Goal: Task Accomplishment & Management: Manage account settings

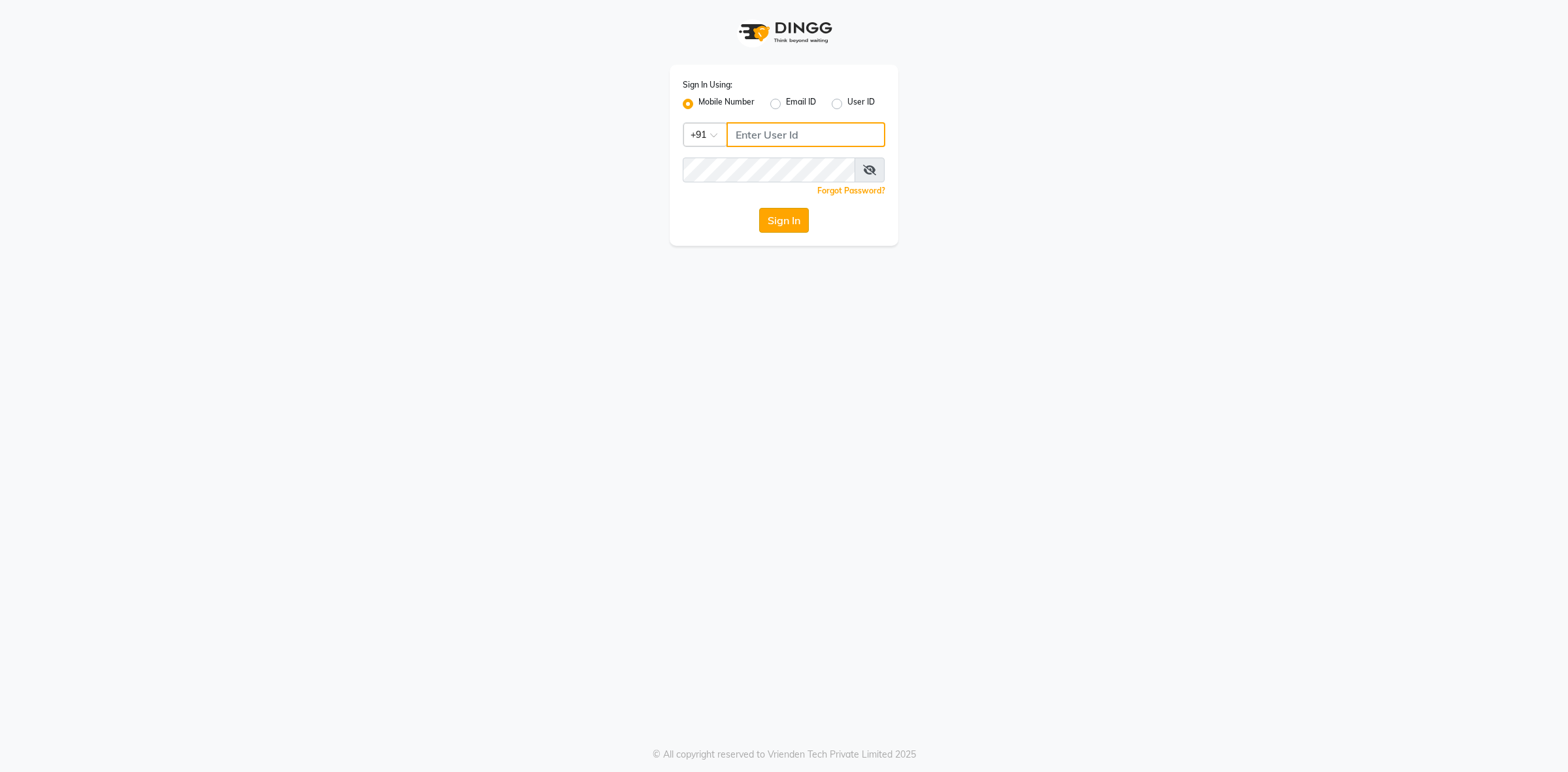
type input "8146431362"
click at [798, 219] on button "Sign In" at bounding box center [784, 220] width 50 height 25
click at [798, 219] on div "Sign In" at bounding box center [784, 220] width 202 height 25
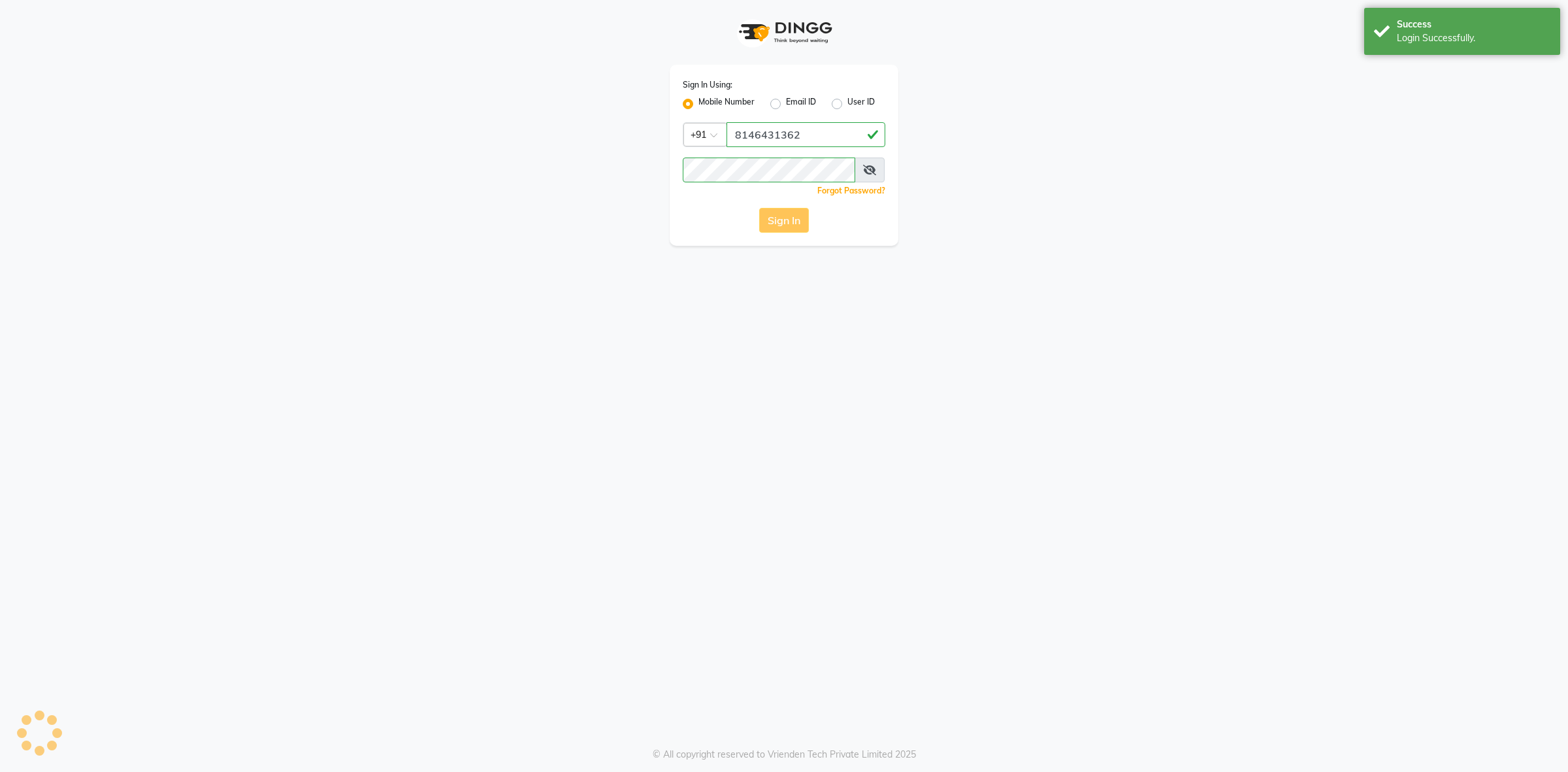
click at [798, 219] on div "Sign In" at bounding box center [784, 220] width 202 height 25
click at [798, 219] on button "Sign In" at bounding box center [784, 220] width 50 height 25
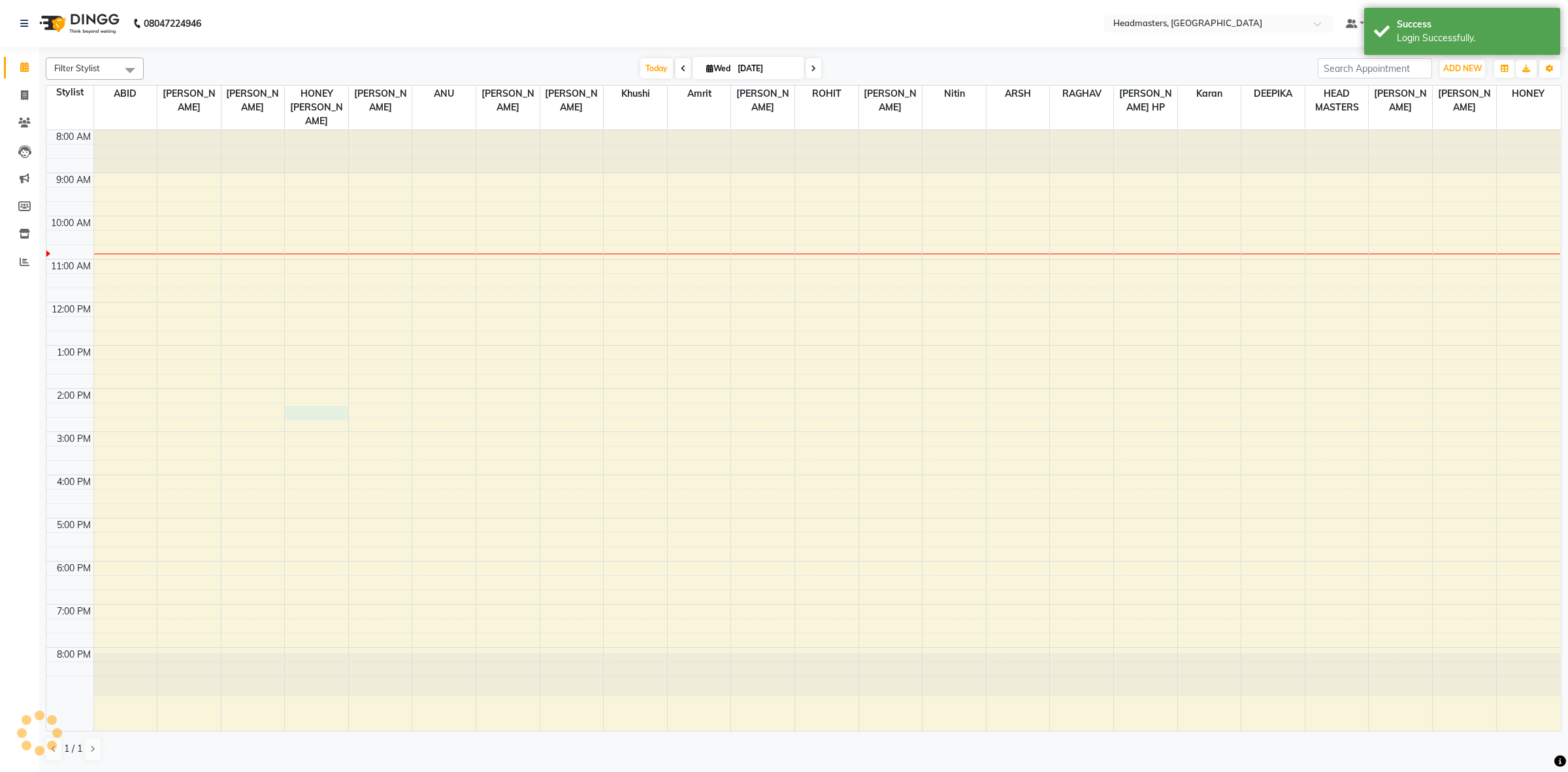
click at [335, 392] on div "8:00 AM 9:00 AM 10:00 AM 11:00 AM 12:00 PM 1:00 PM 2:00 PM 3:00 PM 4:00 PM 5:00…" at bounding box center [803, 430] width 1514 height 601
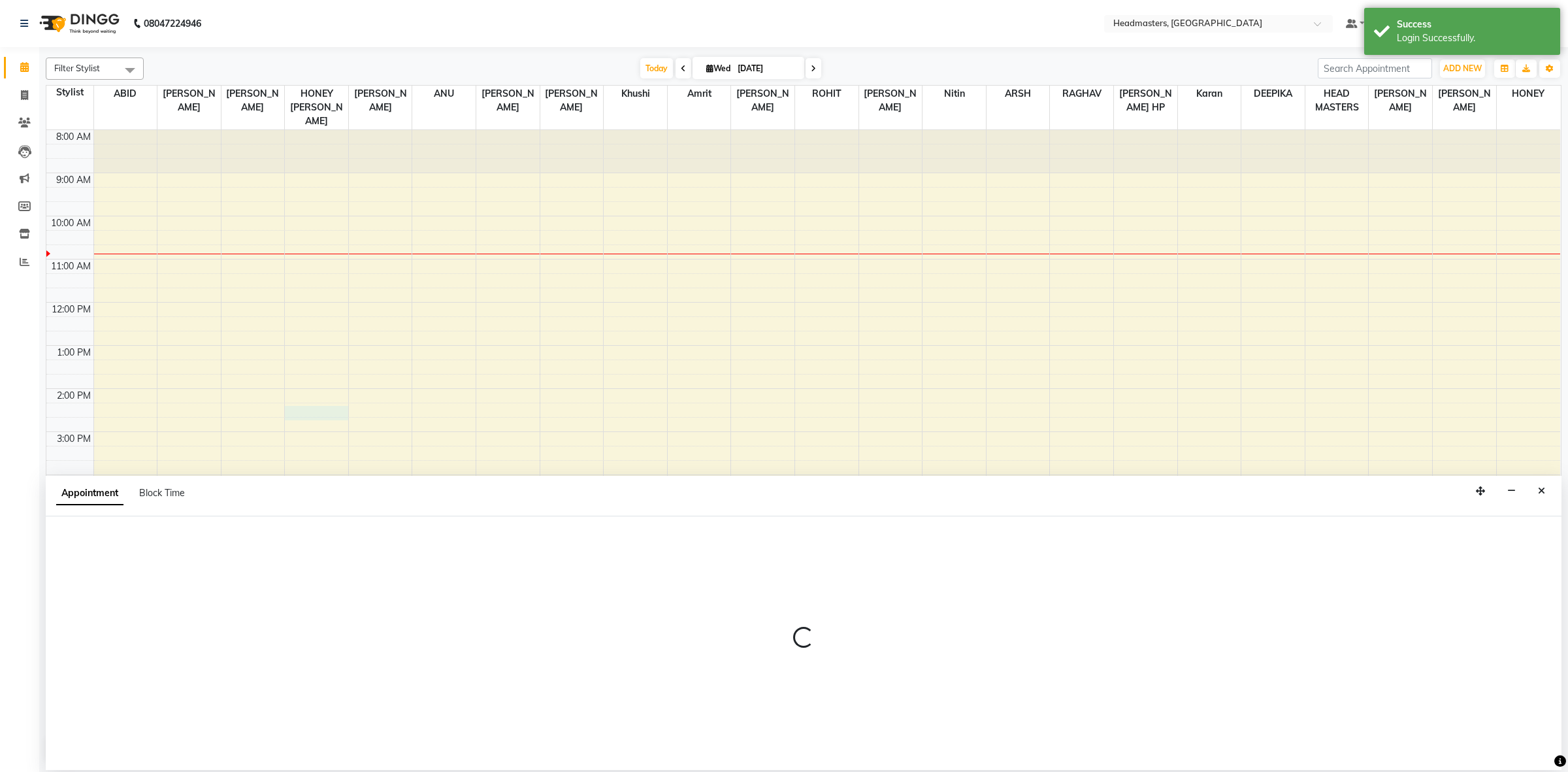
select select "60638"
select select "tentative"
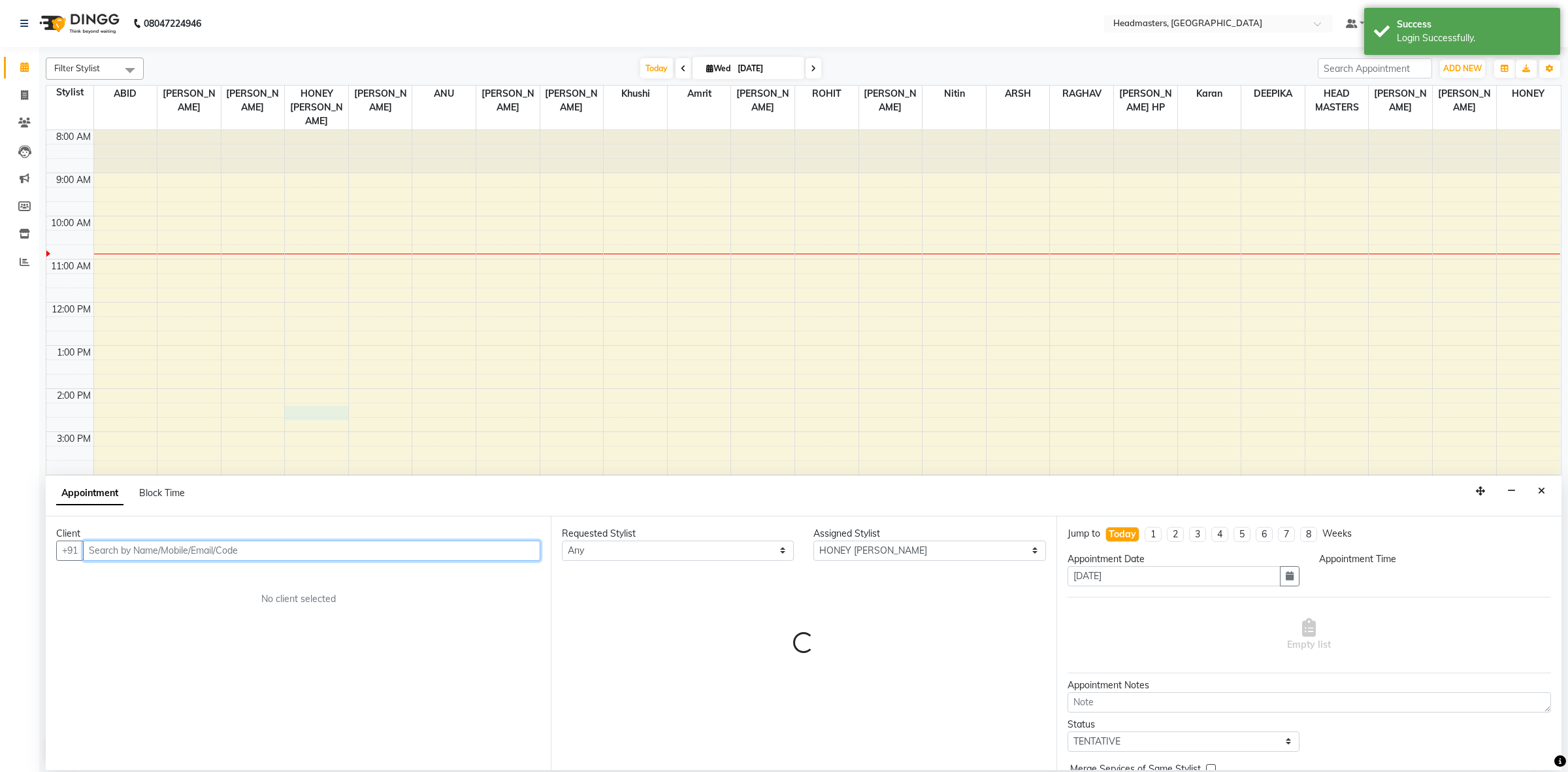
select select "855"
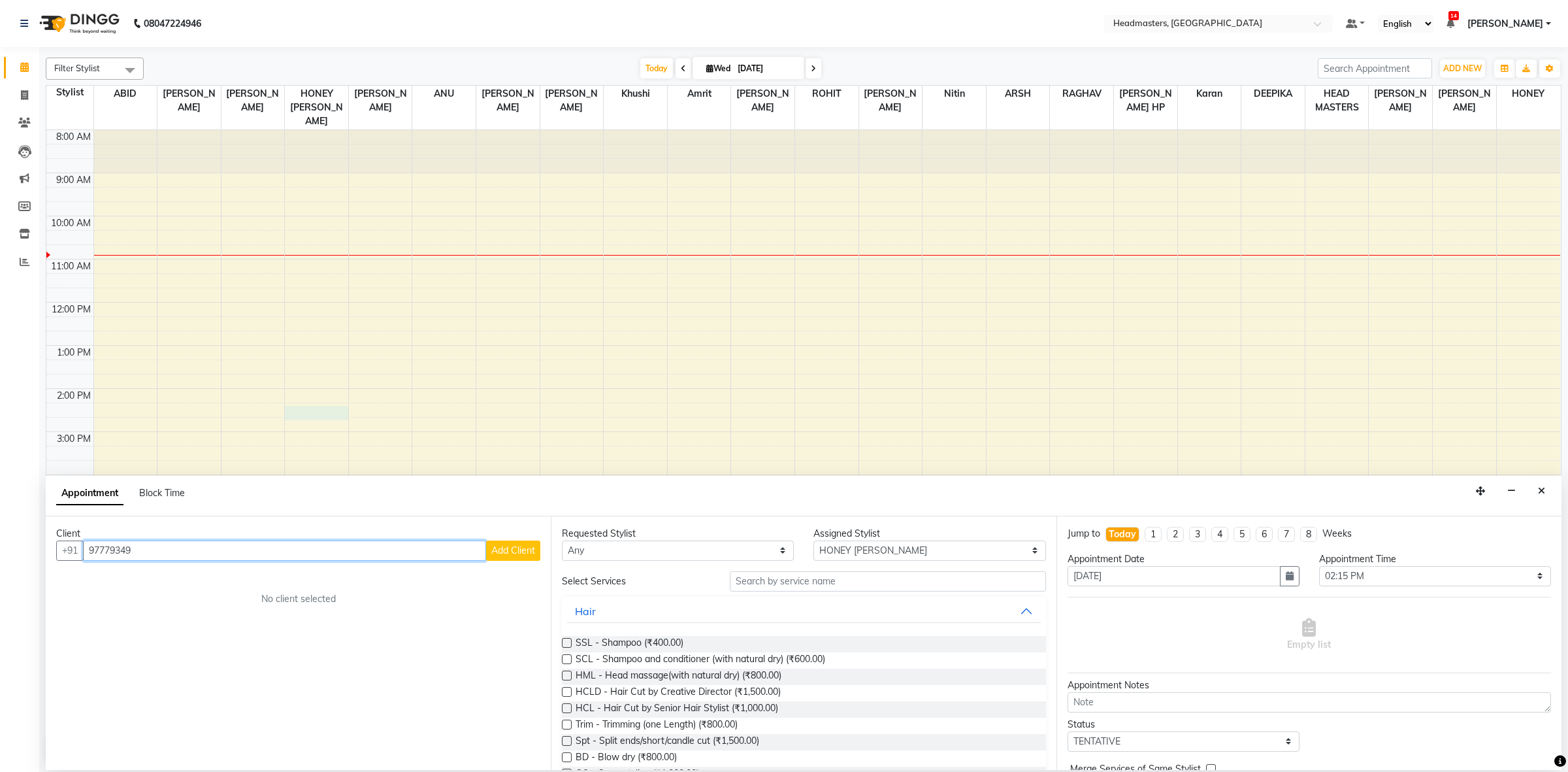
click at [106, 551] on input "97779349" at bounding box center [284, 550] width 403 height 20
click at [196, 546] on input "9779349" at bounding box center [284, 550] width 403 height 20
type input "9779349495"
click at [516, 546] on span "Add Client" at bounding box center [513, 550] width 44 height 12
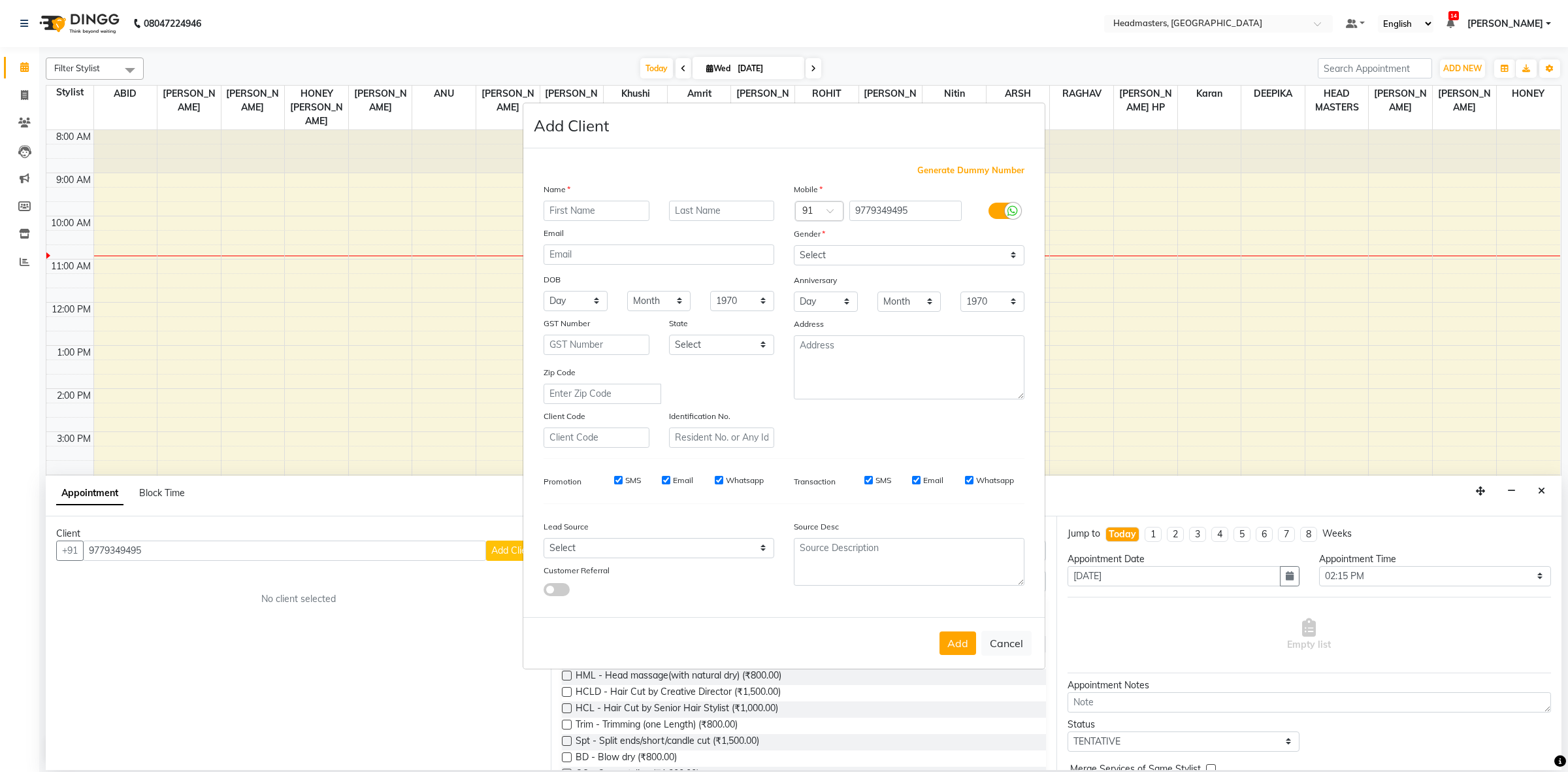
type input "a"
type input "A"
type input "a"
type input "[PERSON_NAME]"
drag, startPoint x: 918, startPoint y: 258, endPoint x: 918, endPoint y: 266, distance: 8.0
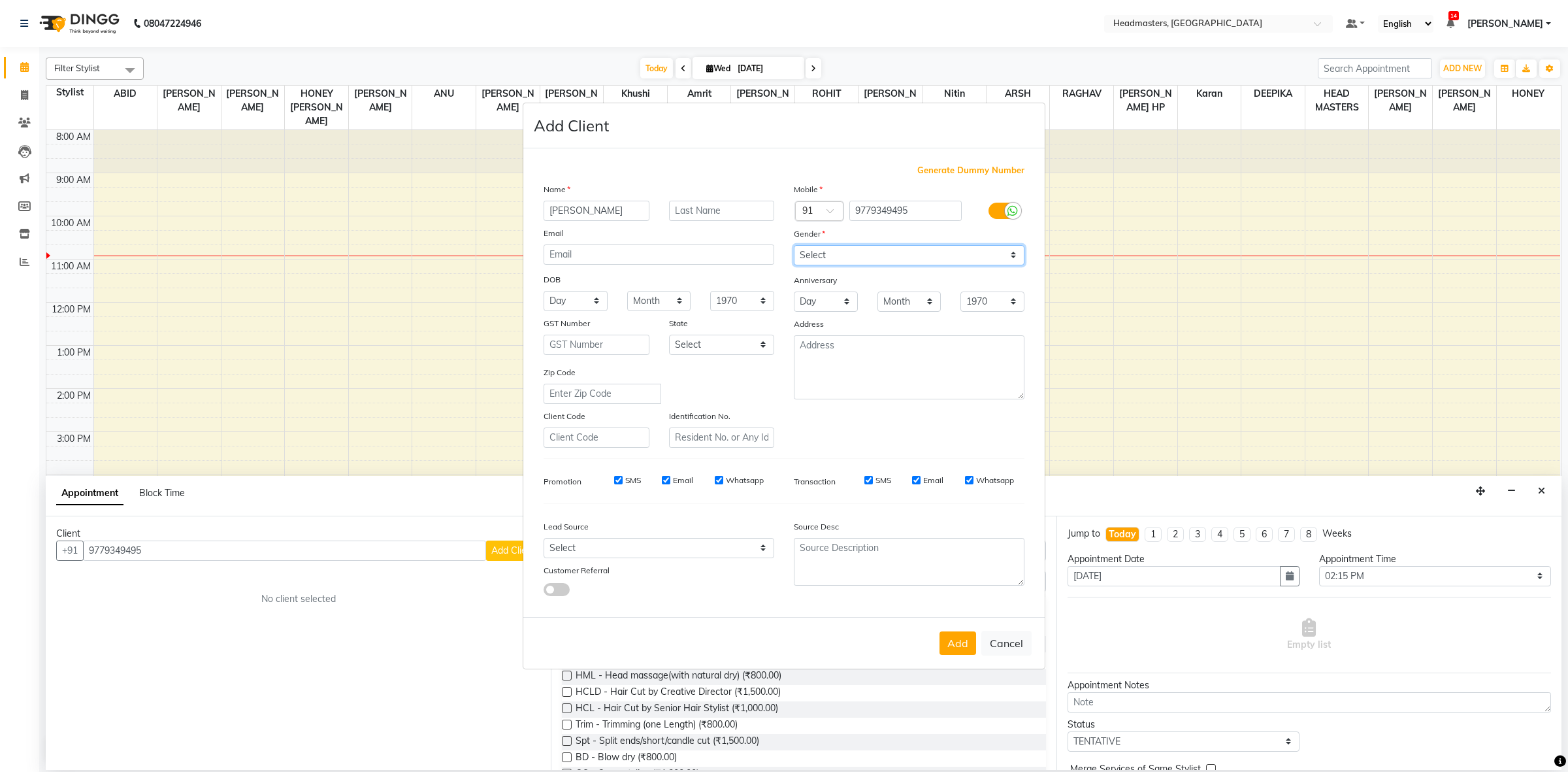
click at [917, 257] on select "Select [DEMOGRAPHIC_DATA] [DEMOGRAPHIC_DATA] Other Prefer Not To Say" at bounding box center [909, 255] width 231 height 20
select select "male"
click at [794, 246] on select "Select [DEMOGRAPHIC_DATA] [DEMOGRAPHIC_DATA] Other Prefer Not To Say" at bounding box center [909, 255] width 231 height 20
click at [952, 632] on button "Add" at bounding box center [958, 642] width 36 height 23
select select
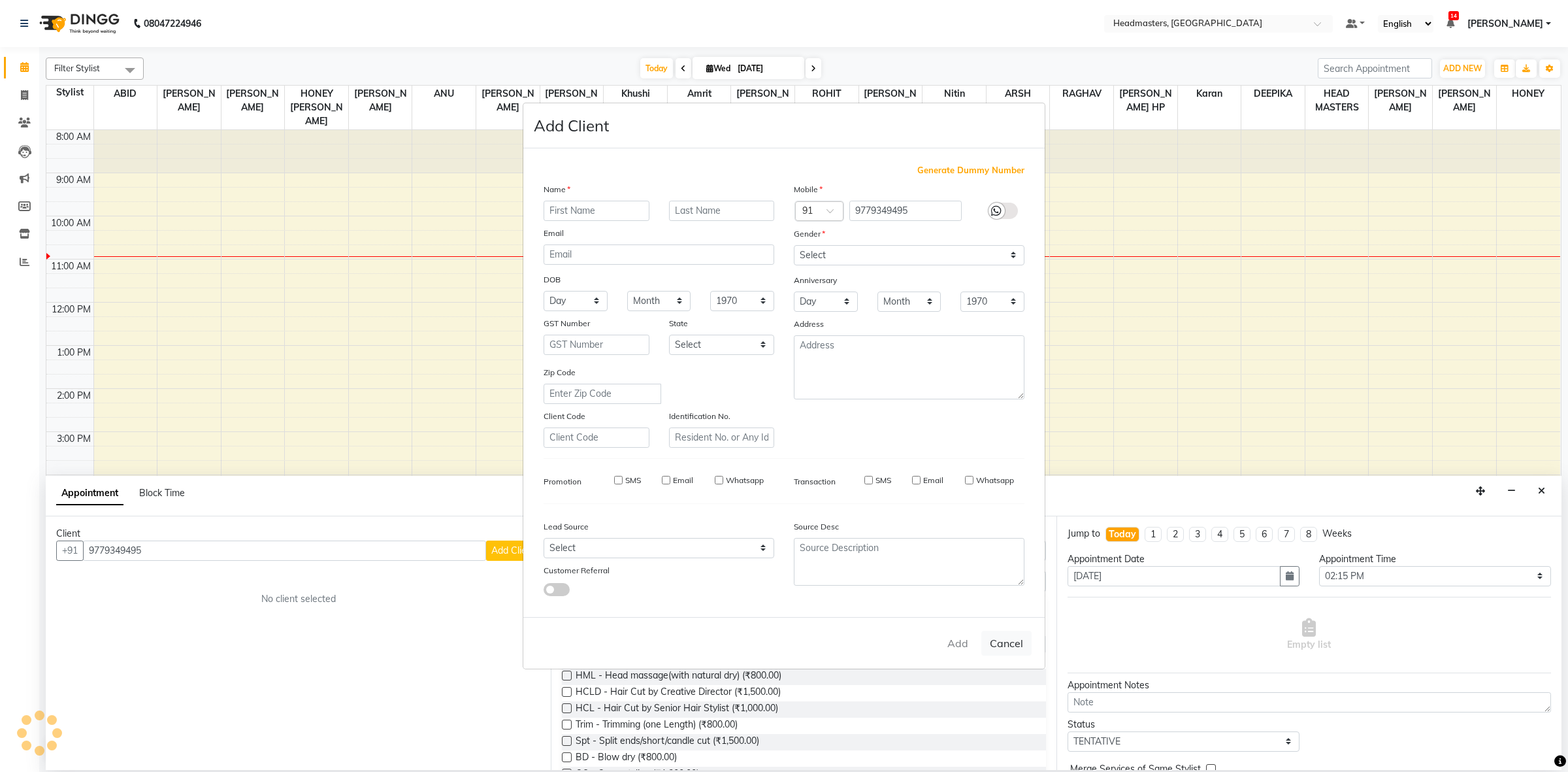
select select
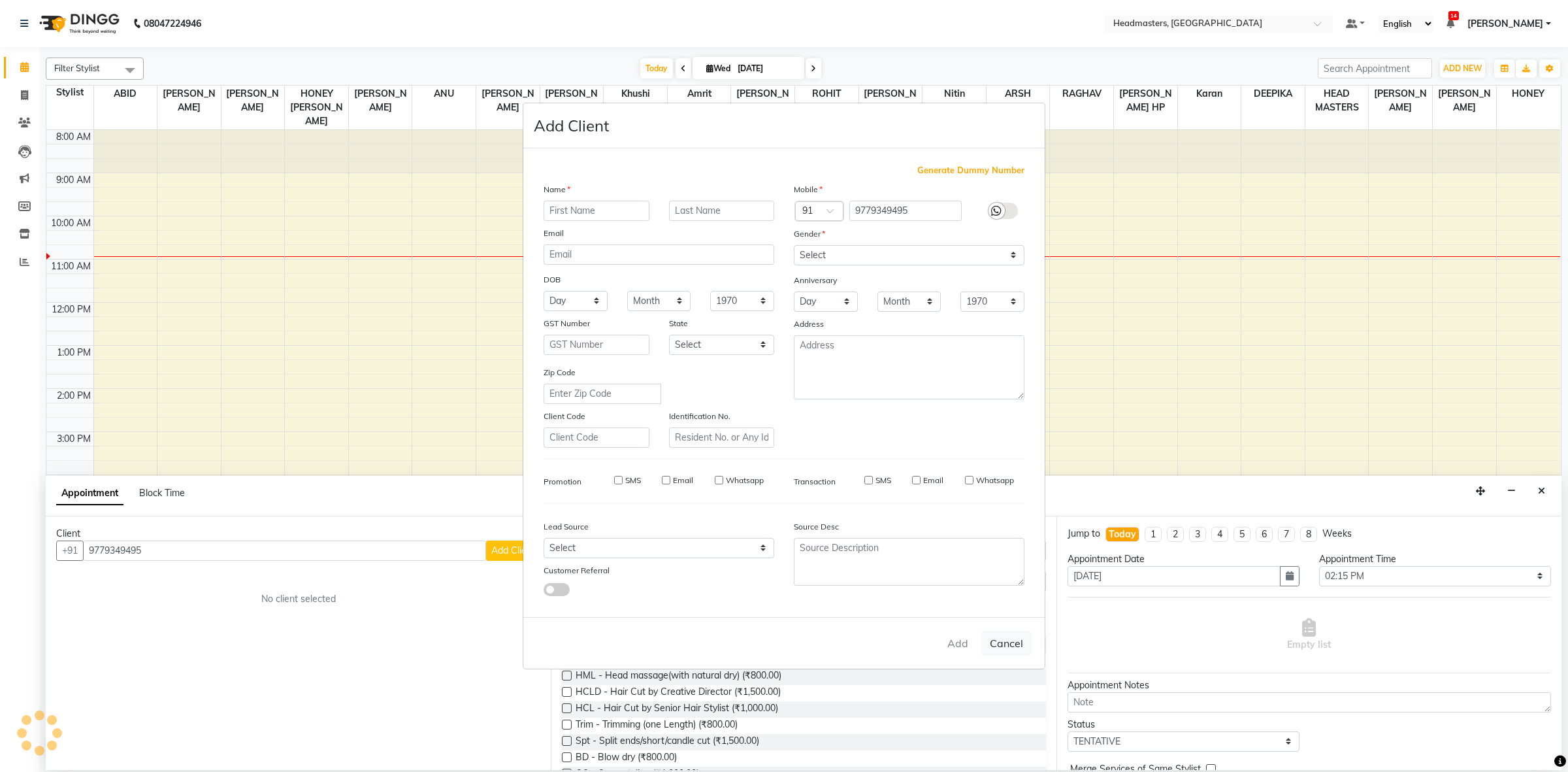
select select
checkbox input "false"
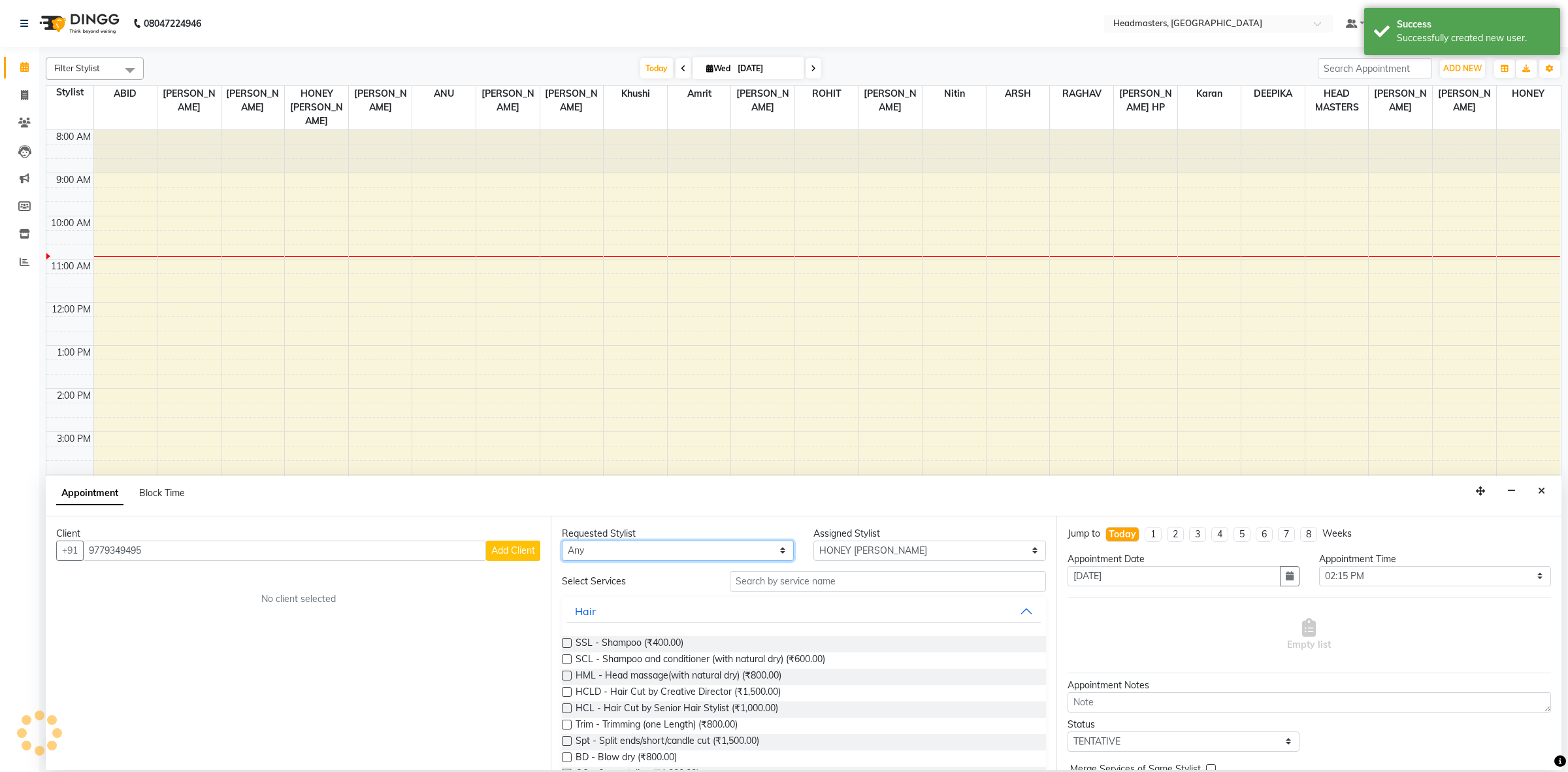
click at [632, 546] on select "Any ABID Amrit ANU ARSH [PERSON_NAME] HEAD MASTERS HONEY [PERSON_NAME] HONEY [P…" at bounding box center [678, 550] width 232 height 20
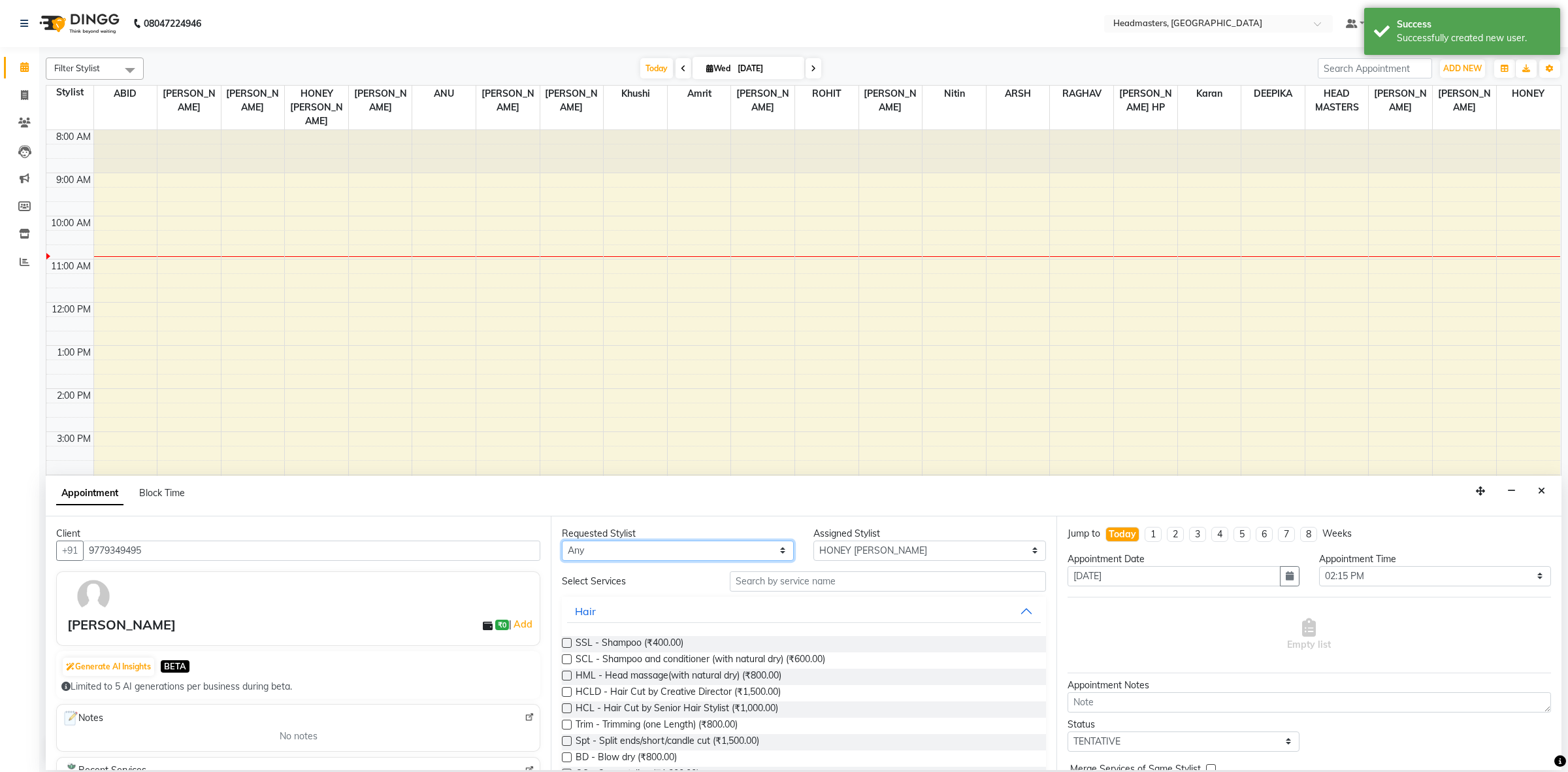
select select "60609"
click at [562, 540] on select "Any ABID Amrit ANU ARSH[PERSON_NAME] HEAD MASTERS HONEY [PERSON_NAME] HONEY[PER…" at bounding box center [678, 550] width 232 height 20
select select "60609"
drag, startPoint x: 838, startPoint y: 572, endPoint x: 859, endPoint y: 567, distance: 21.6
click at [840, 572] on input "text" at bounding box center [887, 581] width 316 height 20
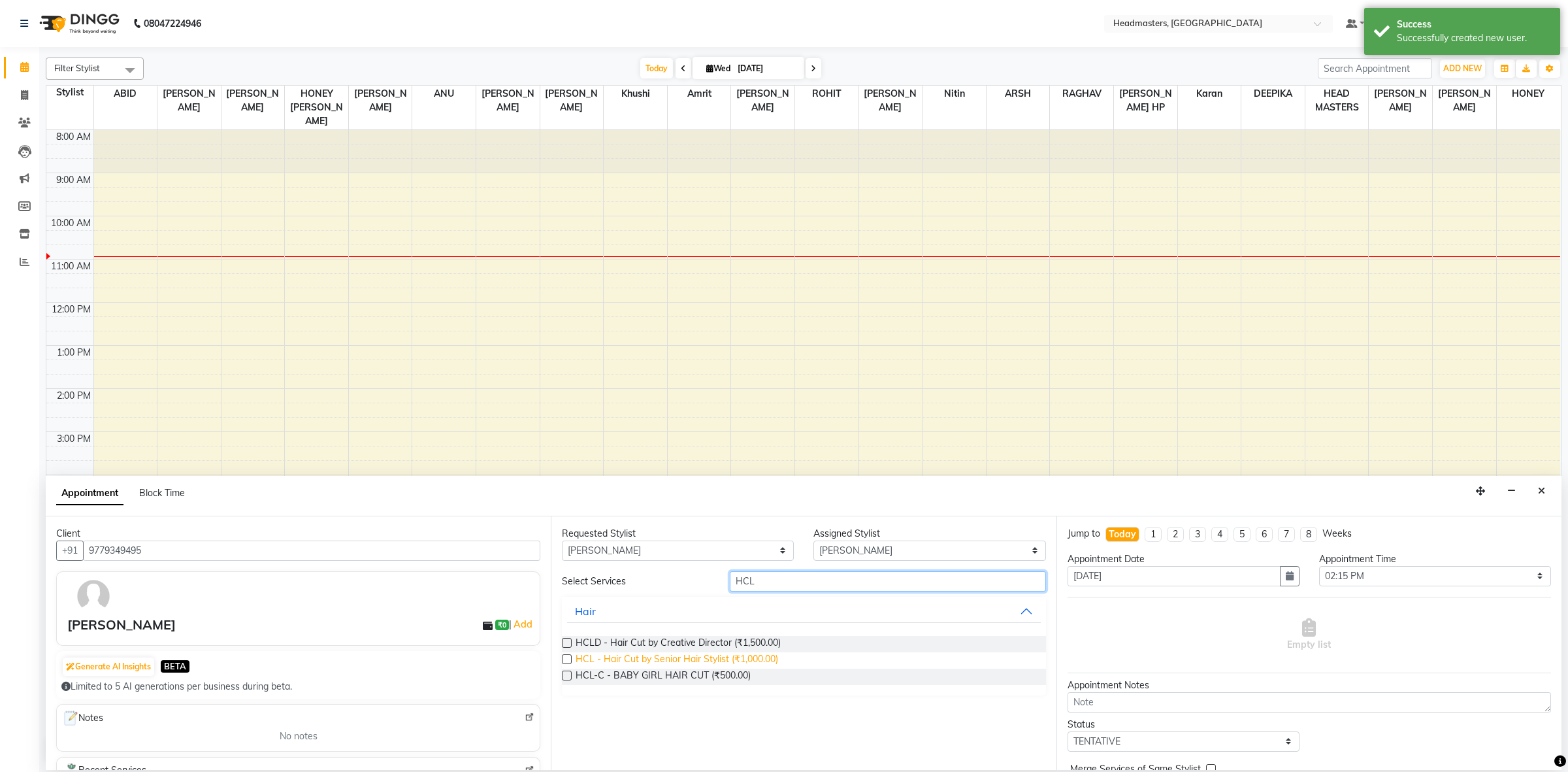
type input "HCL"
click at [756, 665] on span "HCL - Hair Cut by Senior Hair Stylist (₹1,000.00)" at bounding box center [677, 660] width 202 height 17
checkbox input "false"
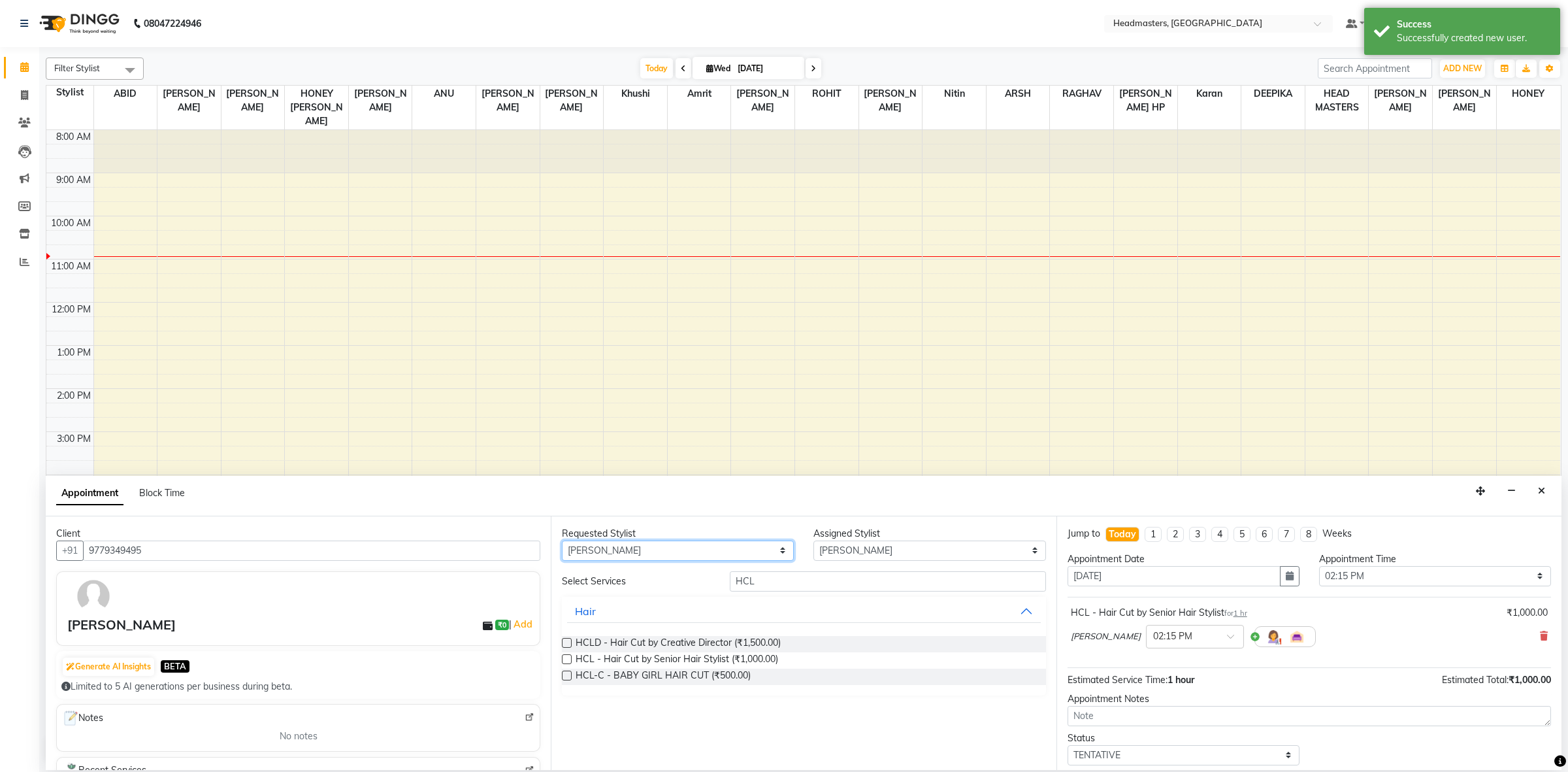
click at [667, 549] on select "Any ABID Amrit ANU ARSH[PERSON_NAME] HEAD MASTERS HONEY [PERSON_NAME] HONEY[PER…" at bounding box center [678, 550] width 232 height 20
select select "60640"
click at [562, 540] on select "Any ABID Amrit ANU ARSH[PERSON_NAME] HEAD MASTERS HONEY [PERSON_NAME] HONEY[PER…" at bounding box center [678, 550] width 232 height 20
select select "60640"
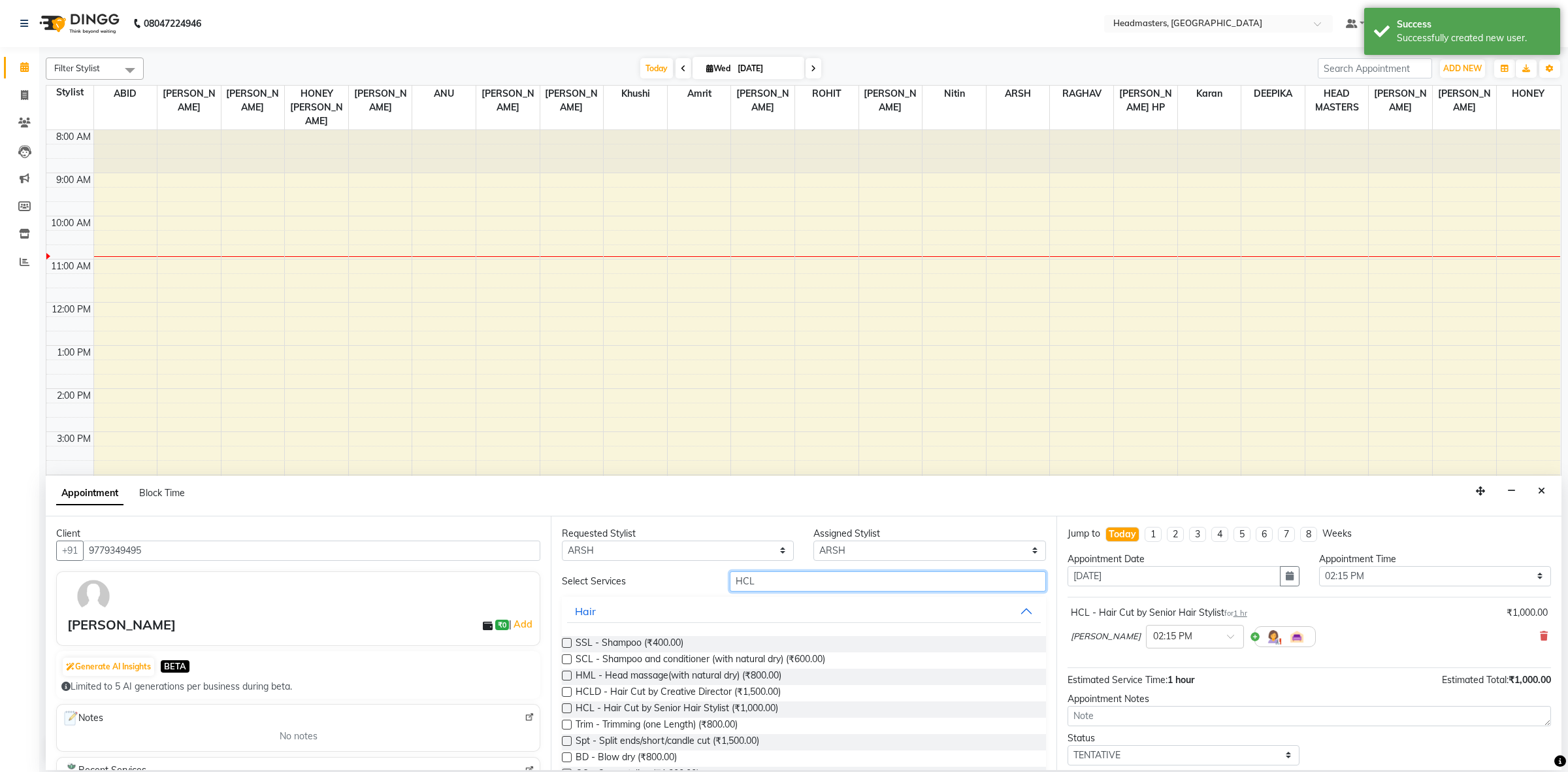
click at [810, 572] on input "HCL" at bounding box center [887, 581] width 316 height 20
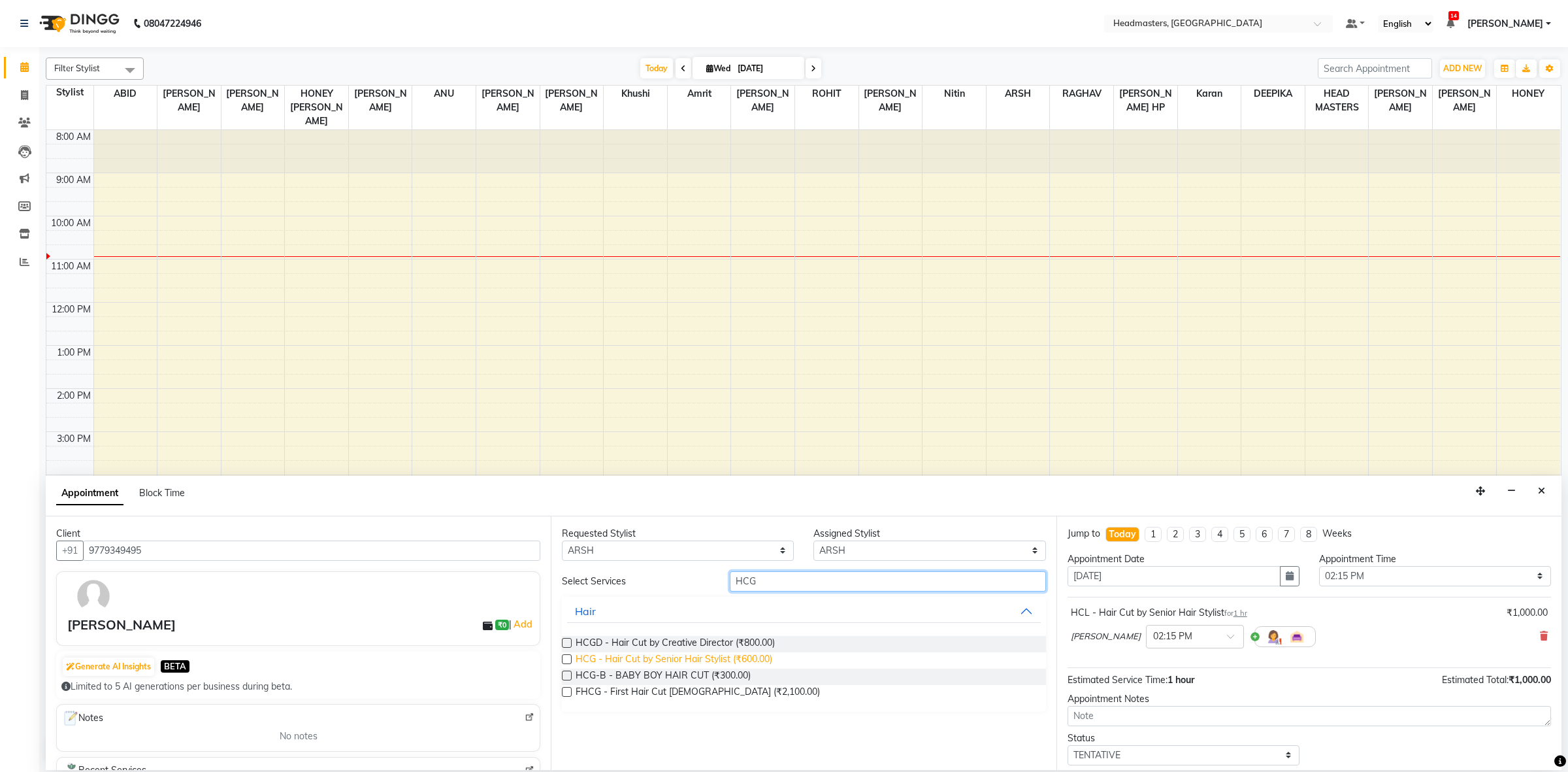
type input "HCG"
click at [715, 667] on span "HCG - Hair Cut by Senior Hair Stylist (₹600.00)" at bounding box center [674, 660] width 197 height 17
checkbox input "false"
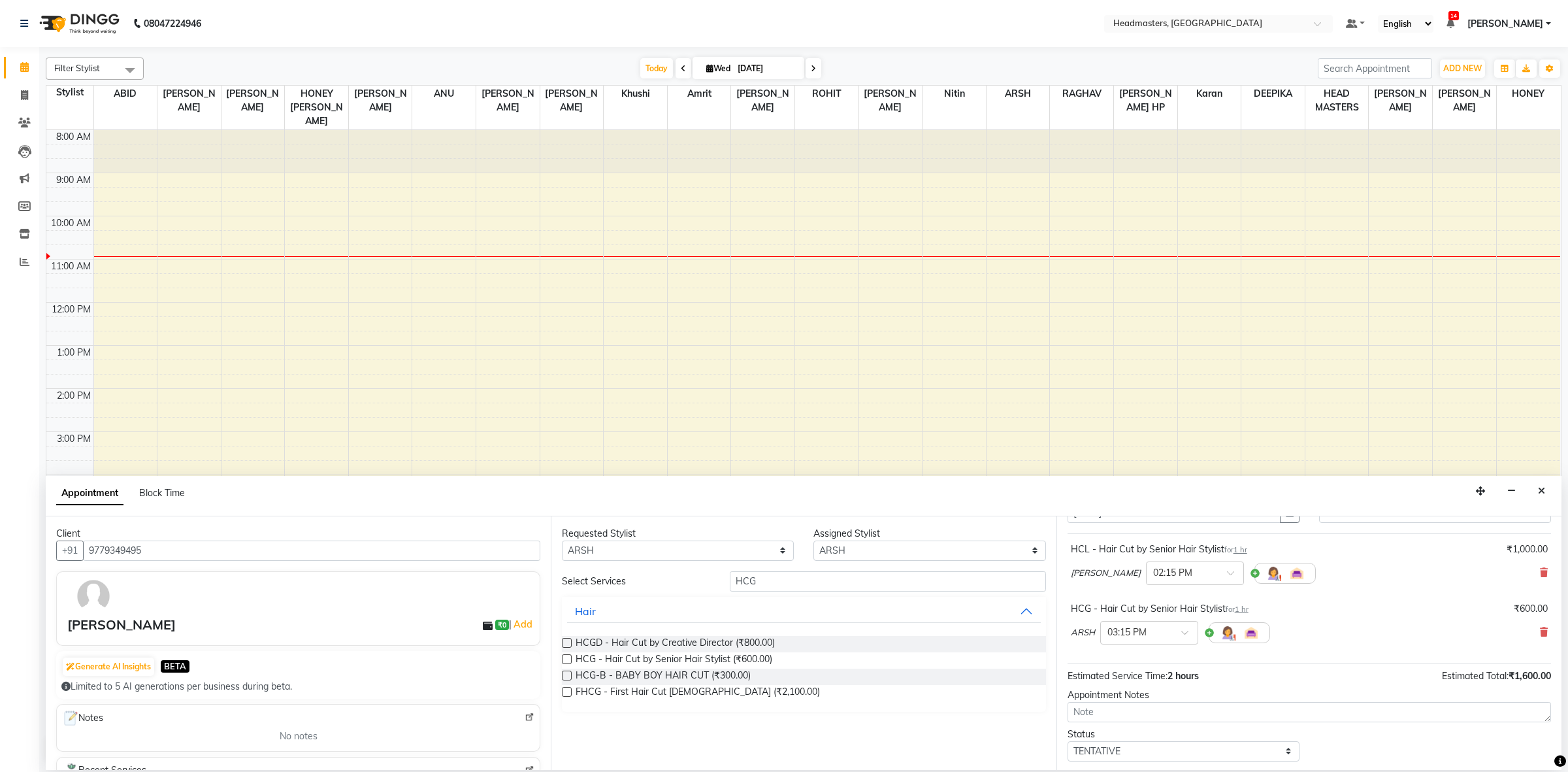
scroll to position [116, 0]
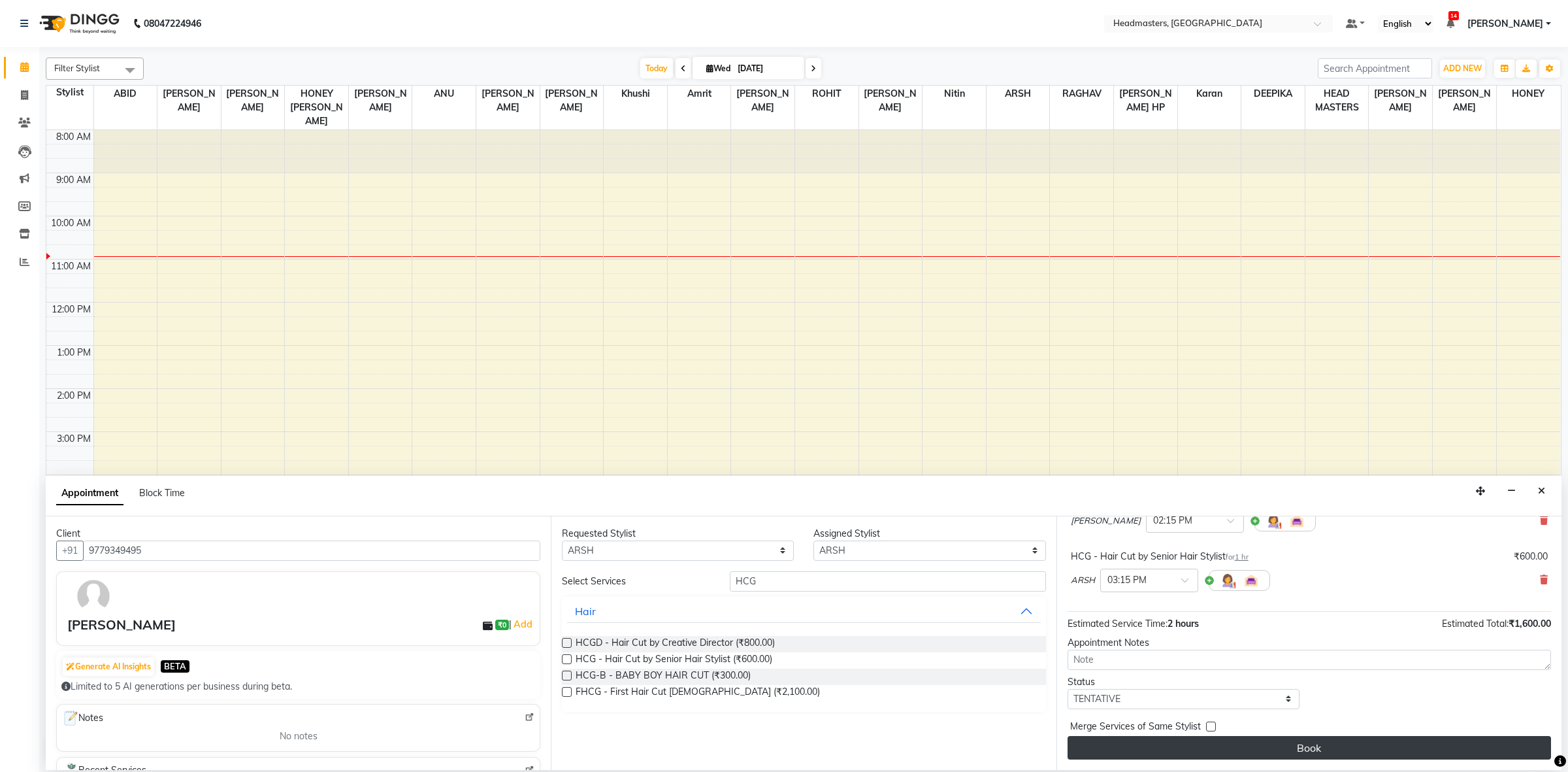
click at [1426, 755] on button "Book" at bounding box center [1309, 747] width 484 height 23
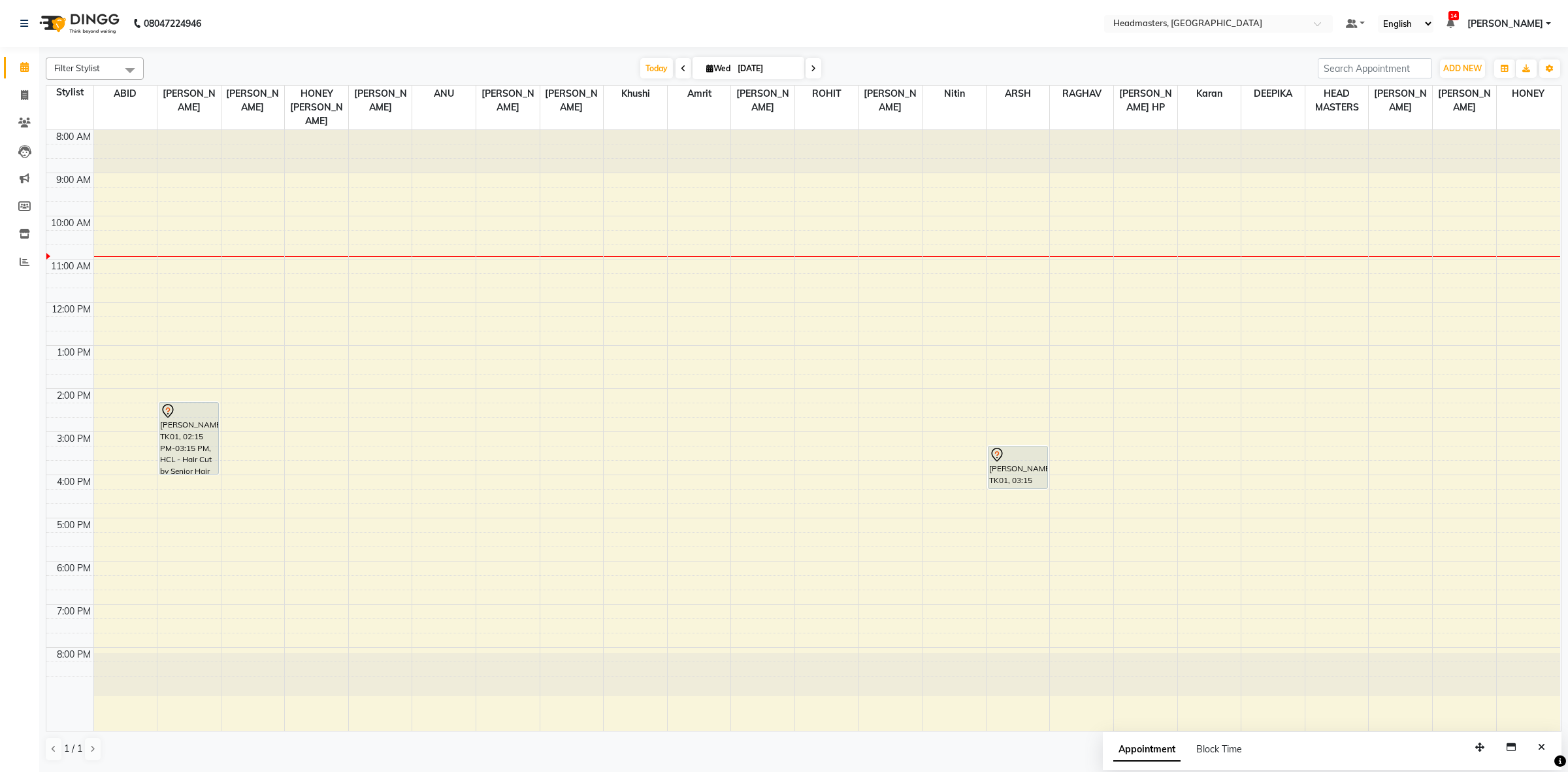
drag, startPoint x: 193, startPoint y: 430, endPoint x: 194, endPoint y: 457, distance: 27.0
click at [194, 457] on div "AVNEET SINGH, TK01, 02:15 PM-03:15 PM, HCL - Hair Cut by Senior Hair Stylist AV…" at bounding box center [189, 430] width 63 height 601
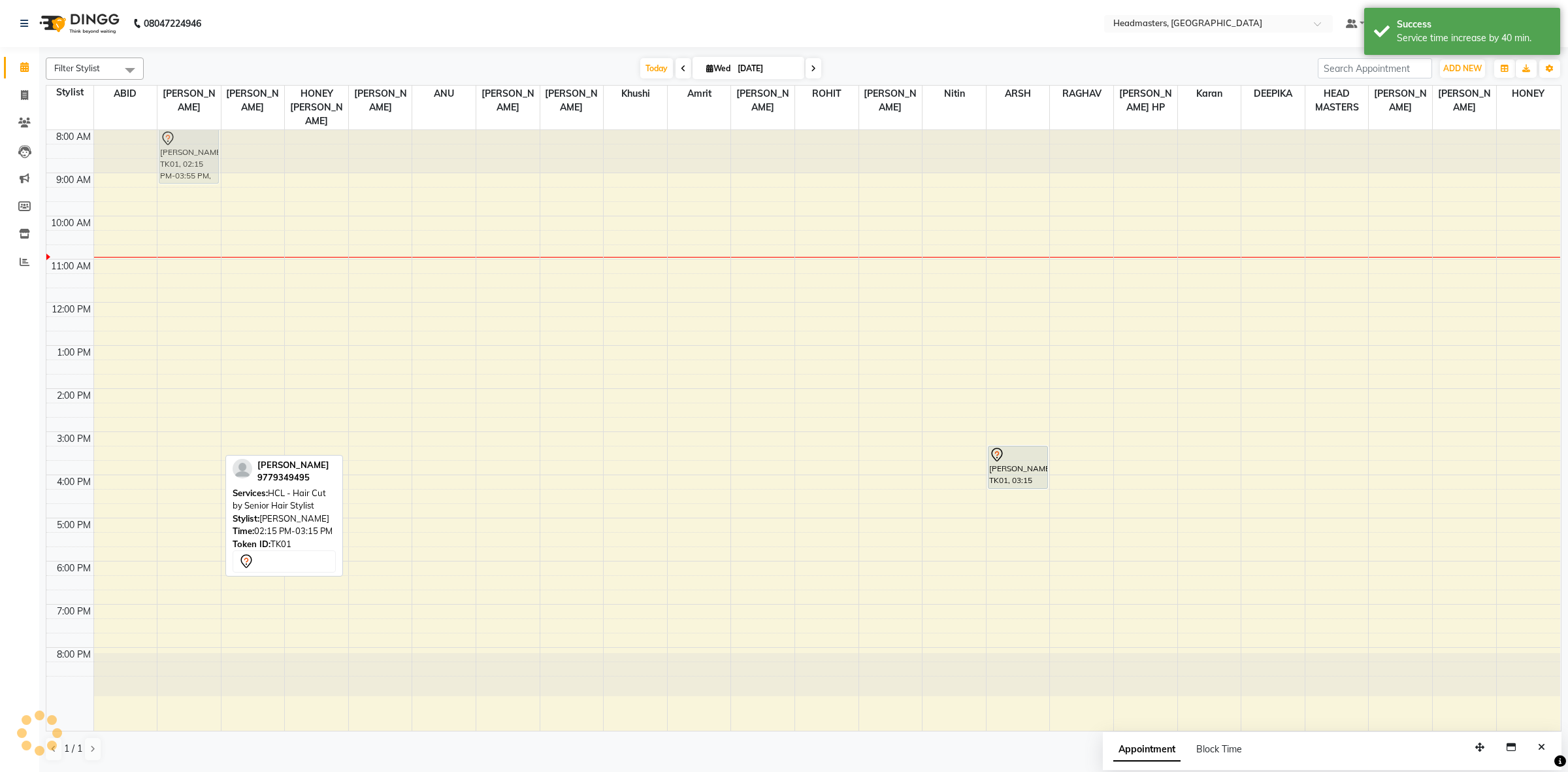
drag, startPoint x: 201, startPoint y: 431, endPoint x: 230, endPoint y: 141, distance: 291.4
click at [230, 141] on tr "AVNEET SINGH, TK01, 02:15 PM-03:55 PM, HCL - Hair Cut by Senior Hair Stylist AV…" at bounding box center [803, 430] width 1514 height 601
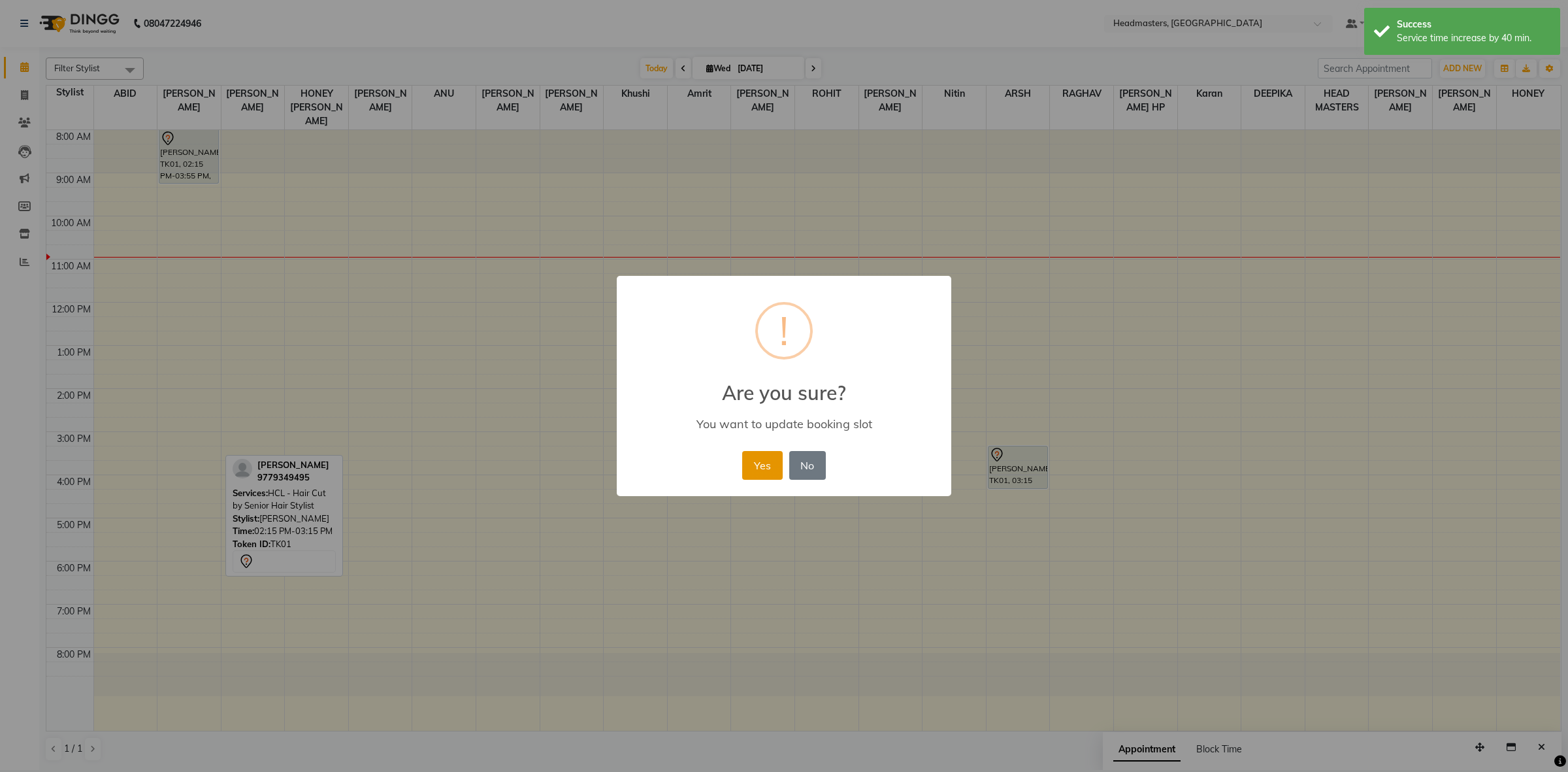
click at [763, 467] on button "Yes" at bounding box center [762, 465] width 40 height 29
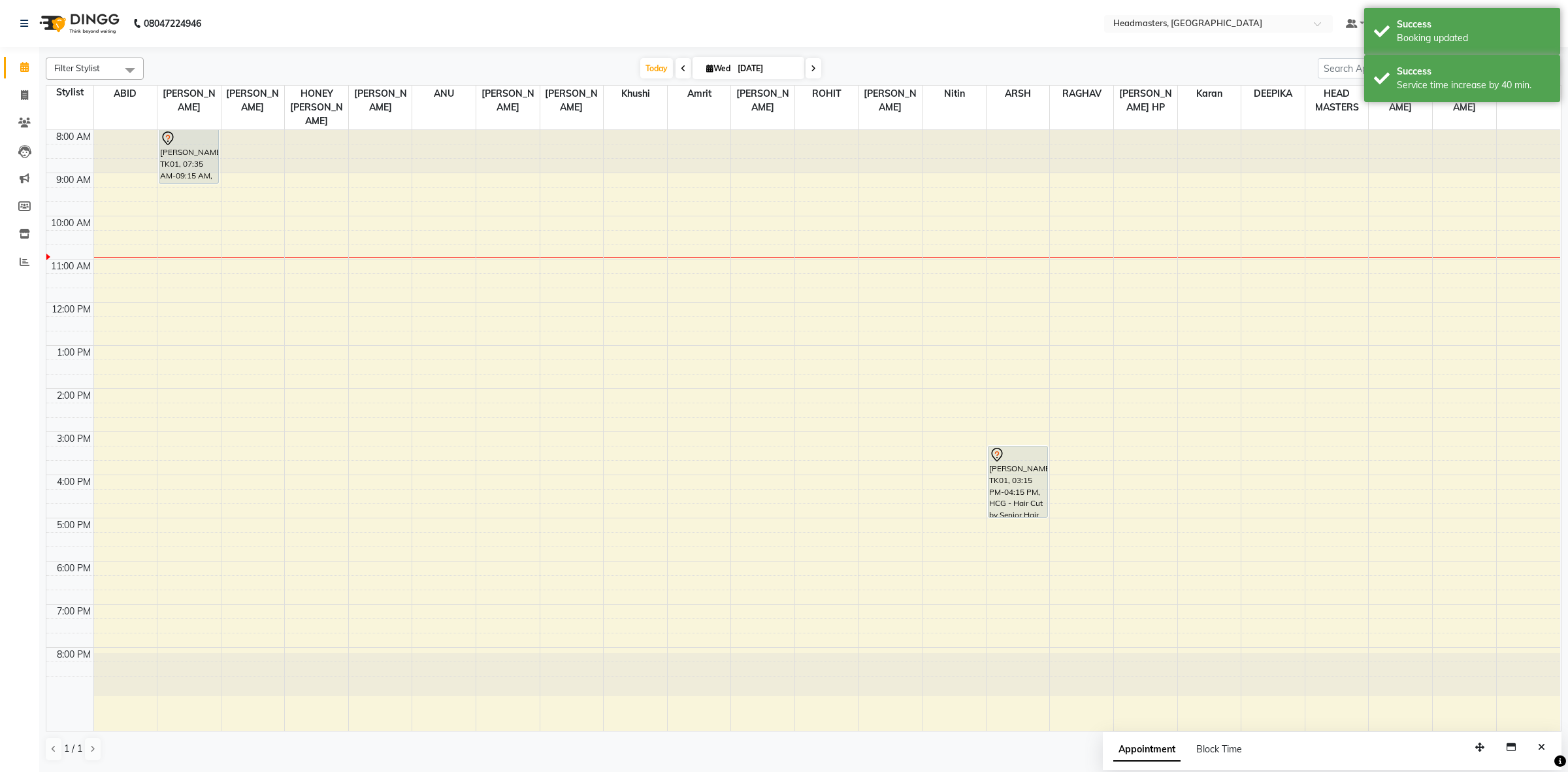
drag, startPoint x: 1026, startPoint y: 475, endPoint x: 1028, endPoint y: 504, distance: 29.1
click at [1028, 504] on div "AVNEET SINGH, TK01, 03:15 PM-04:15 PM, HCG - Hair Cut by Senior Hair Stylist AV…" at bounding box center [1018, 430] width 63 height 601
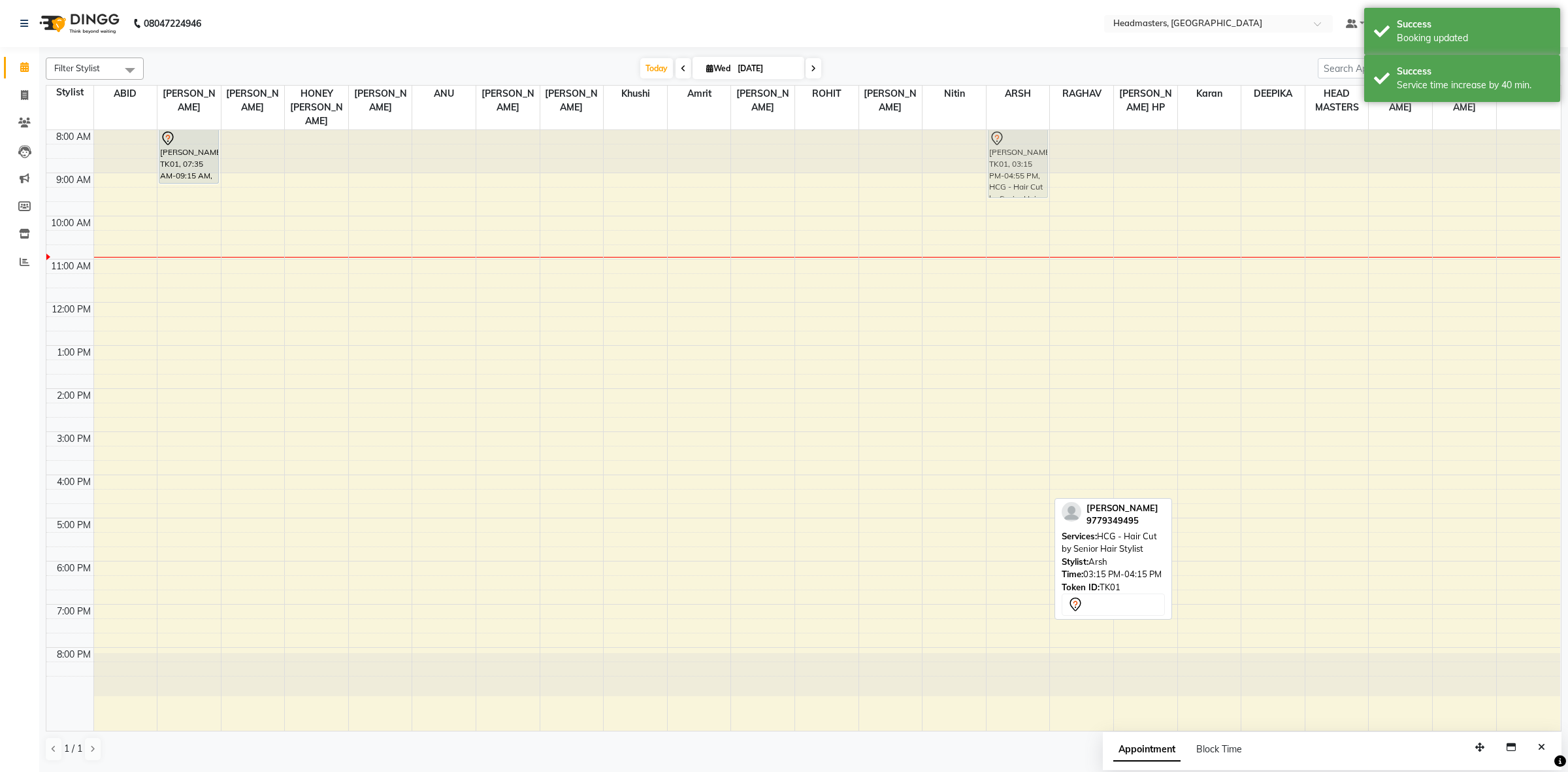
drag, startPoint x: 1021, startPoint y: 487, endPoint x: 1018, endPoint y: 161, distance: 326.0
click at [1018, 161] on div "AVNEET SINGH, TK01, 03:15 PM-04:55 PM, HCG - Hair Cut by Senior Hair Stylist AV…" at bounding box center [1018, 430] width 63 height 601
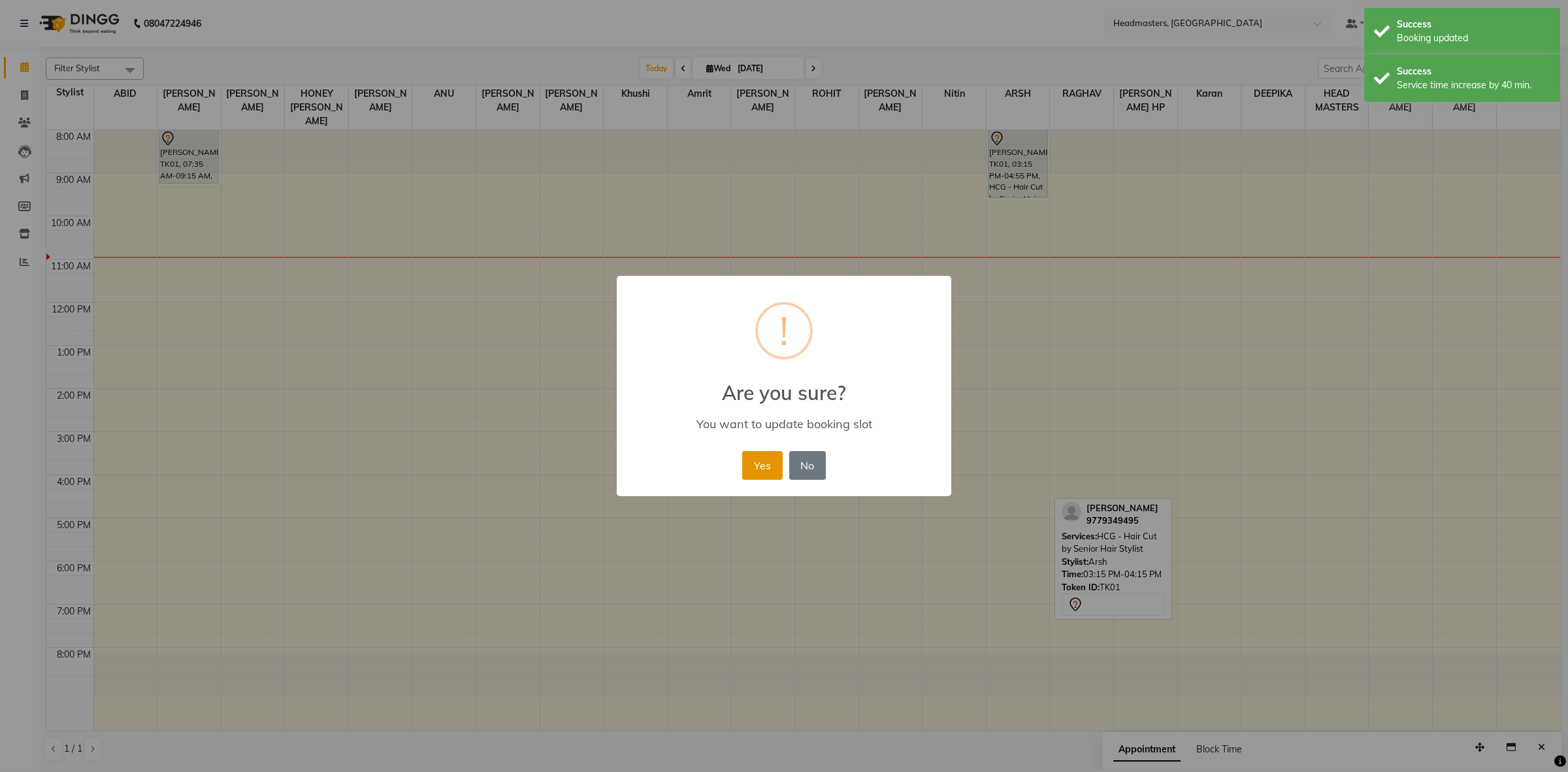
click at [776, 466] on button "Yes" at bounding box center [762, 465] width 40 height 29
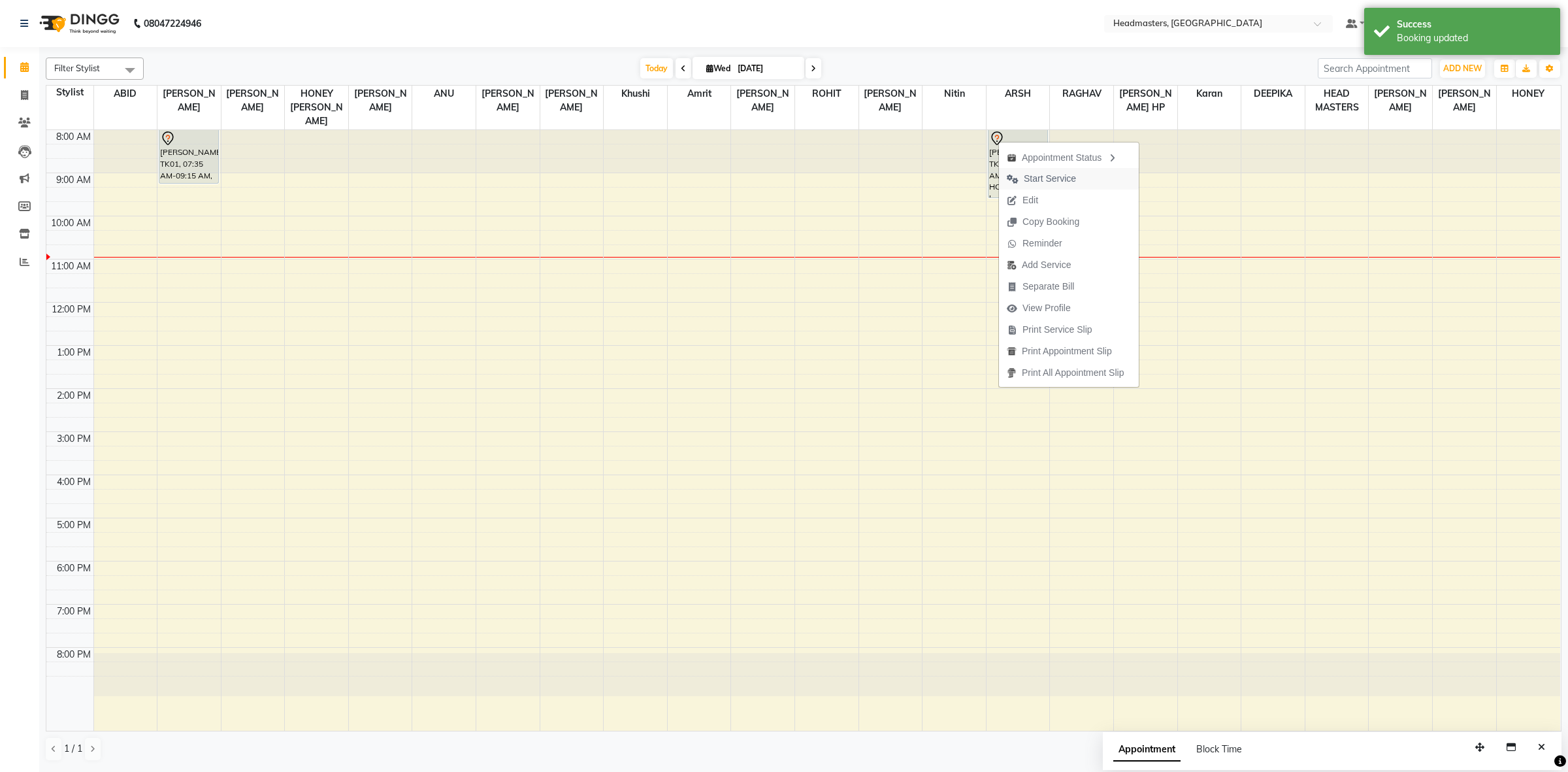
click at [1069, 171] on span "Start Service" at bounding box center [1041, 179] width 85 height 22
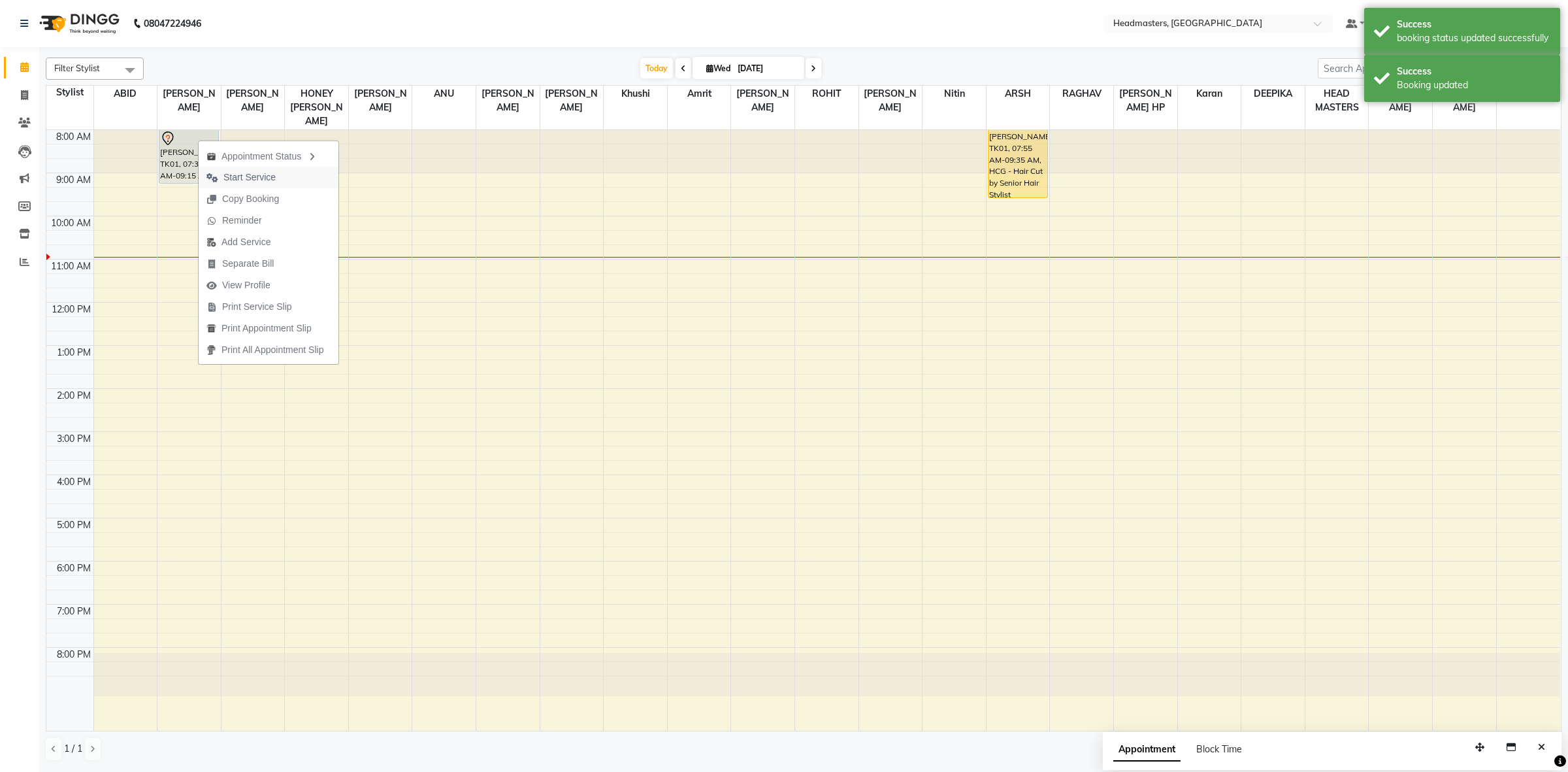
click at [248, 174] on span "Start Service" at bounding box center [249, 177] width 52 height 14
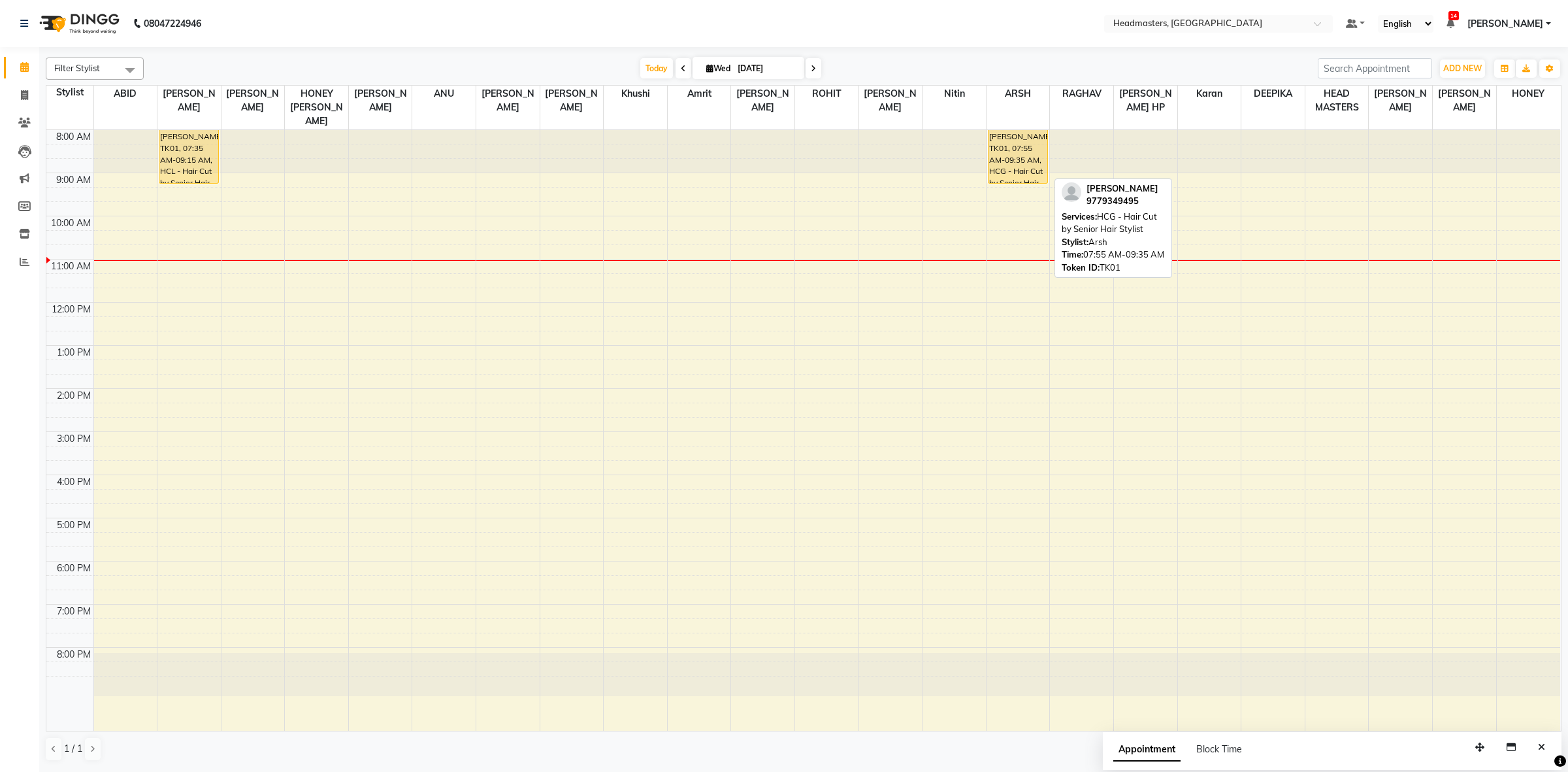
drag, startPoint x: 1017, startPoint y: 186, endPoint x: 1016, endPoint y: 165, distance: 21.0
click at [1016, 165] on div "AVNEET SINGH, TK01, 07:55 AM-09:35 AM, HCG - Hair Cut by Senior Hair Stylist AV…" at bounding box center [1018, 430] width 63 height 601
click at [1093, 155] on div at bounding box center [1081, 151] width 63 height 43
click at [1084, 181] on div "8:00 AM 9:00 AM 10:00 AM 11:00 AM 12:00 PM 1:00 PM 2:00 PM 3:00 PM 4:00 PM 5:00…" at bounding box center [803, 430] width 1514 height 601
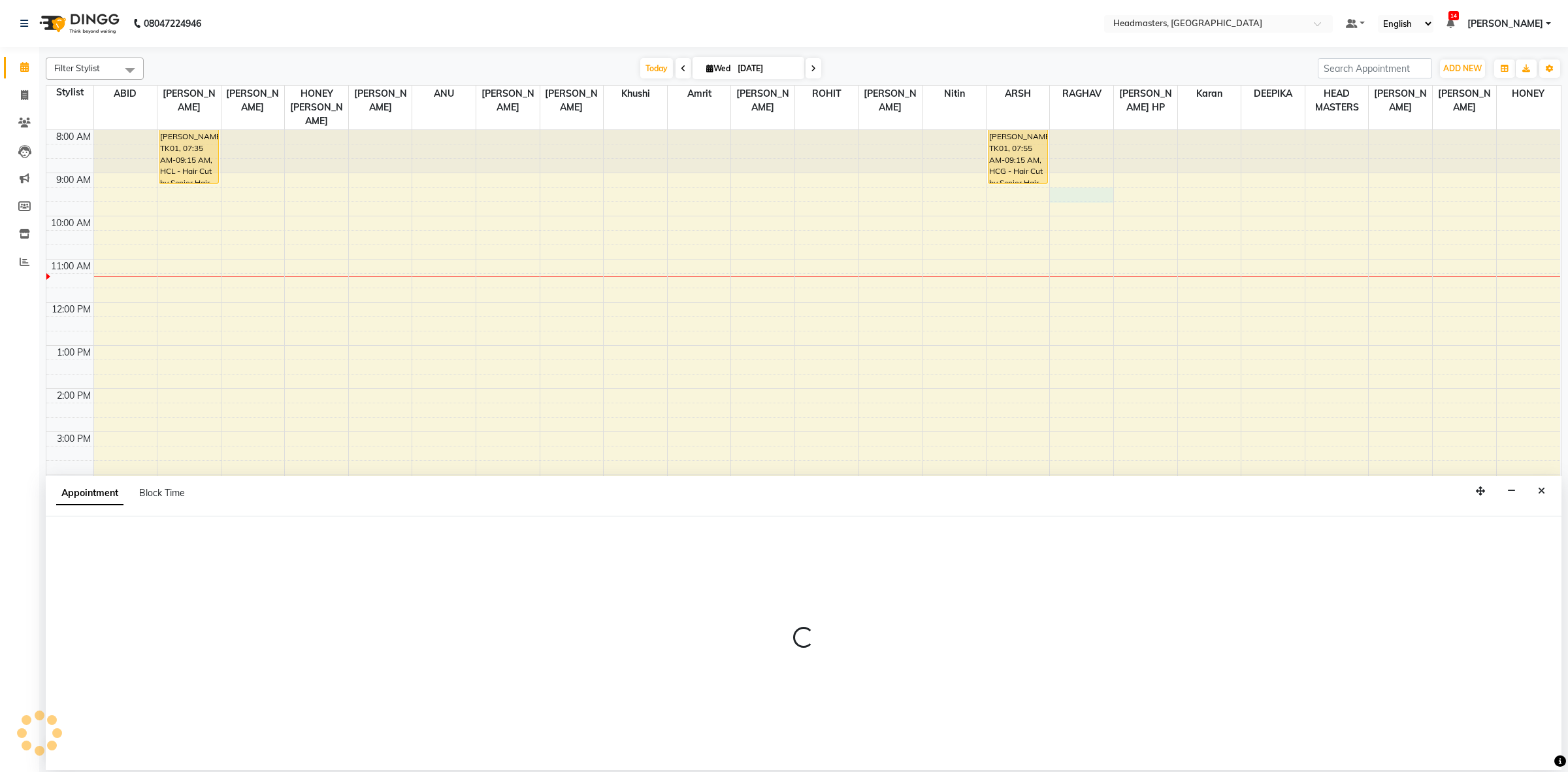
select select "60639"
select select "555"
select select "tentative"
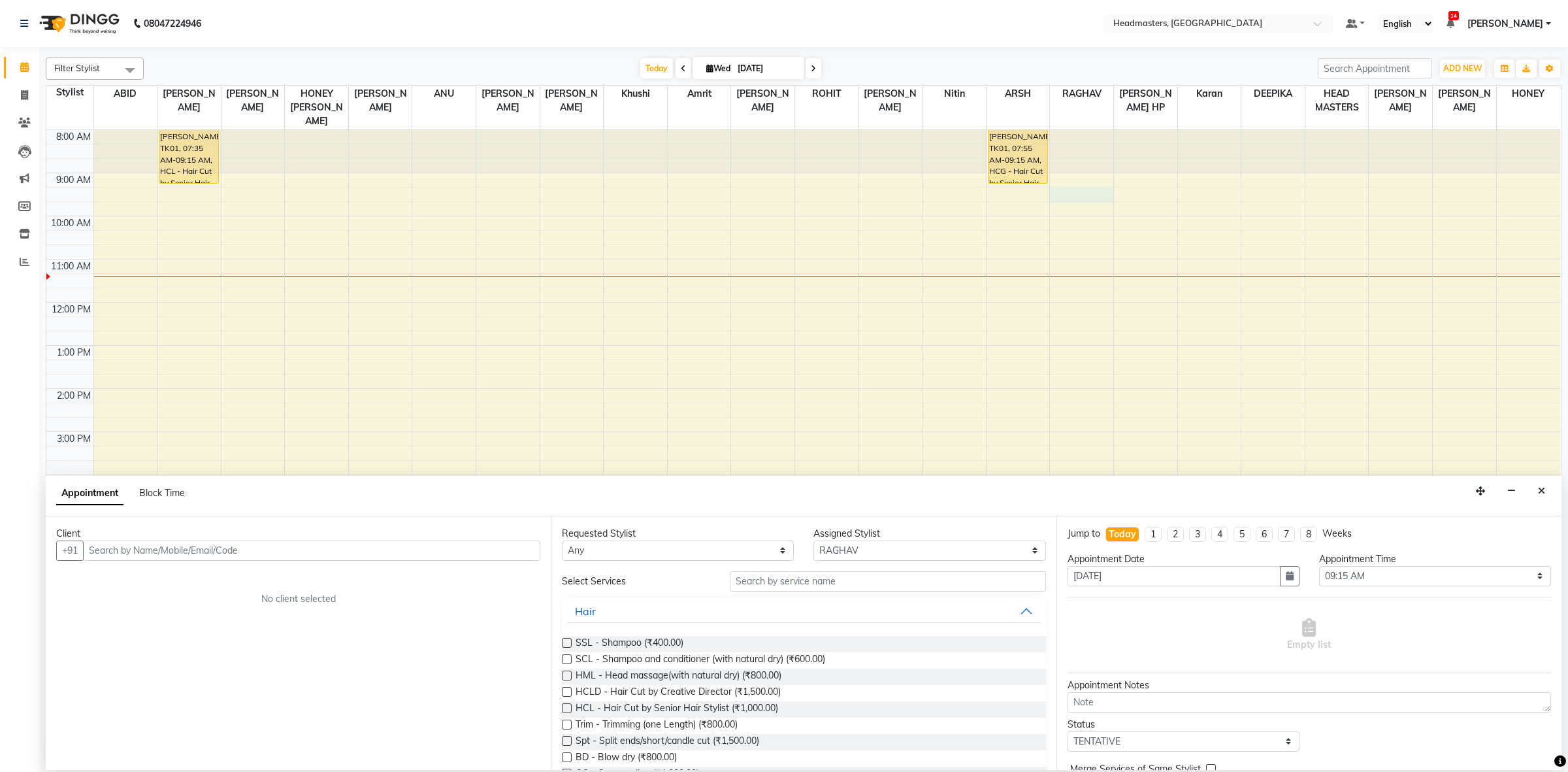
click at [99, 553] on input "text" at bounding box center [312, 550] width 457 height 20
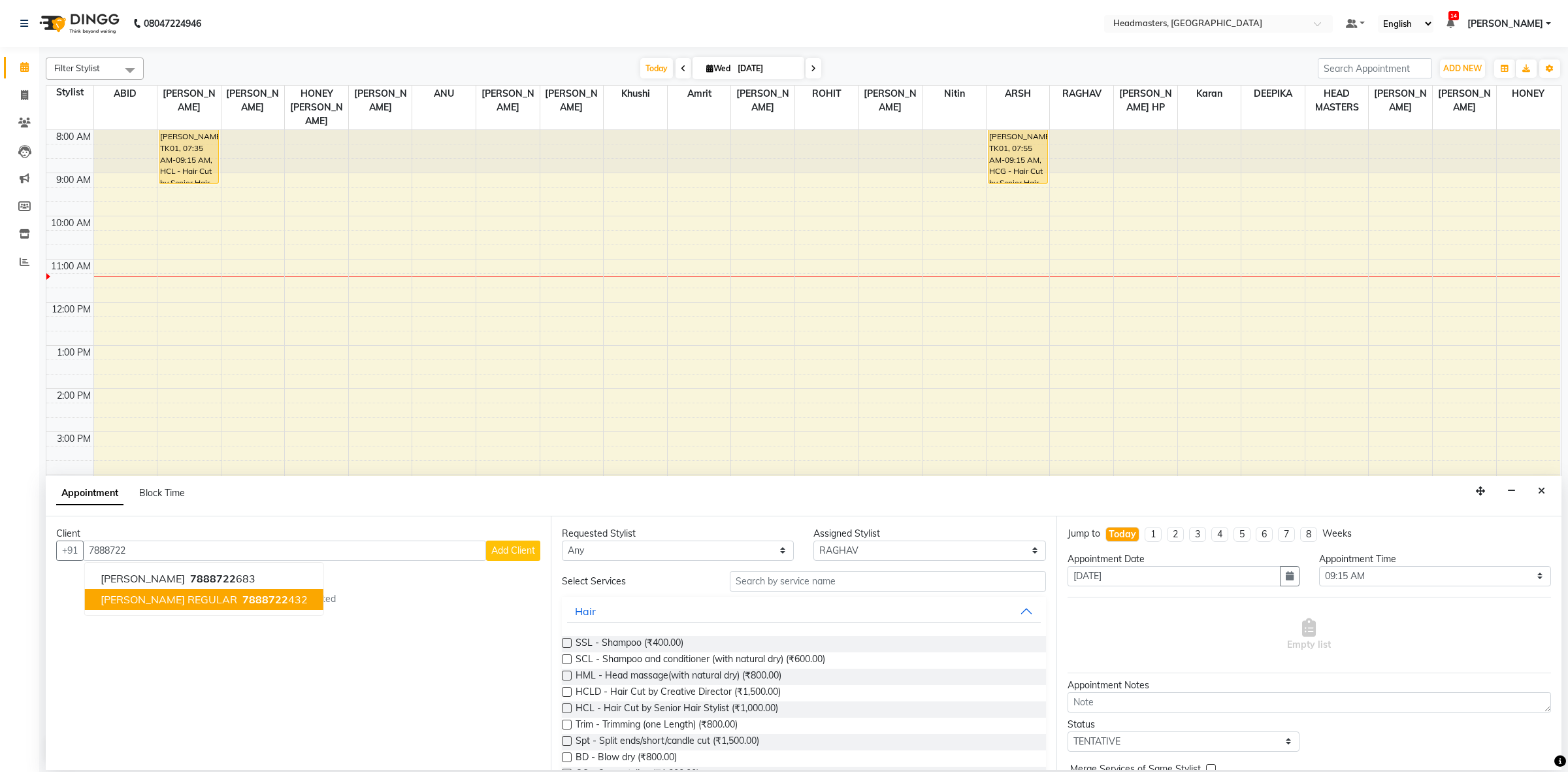
click at [140, 601] on span "[PERSON_NAME] REGULAR" at bounding box center [168, 598] width 137 height 13
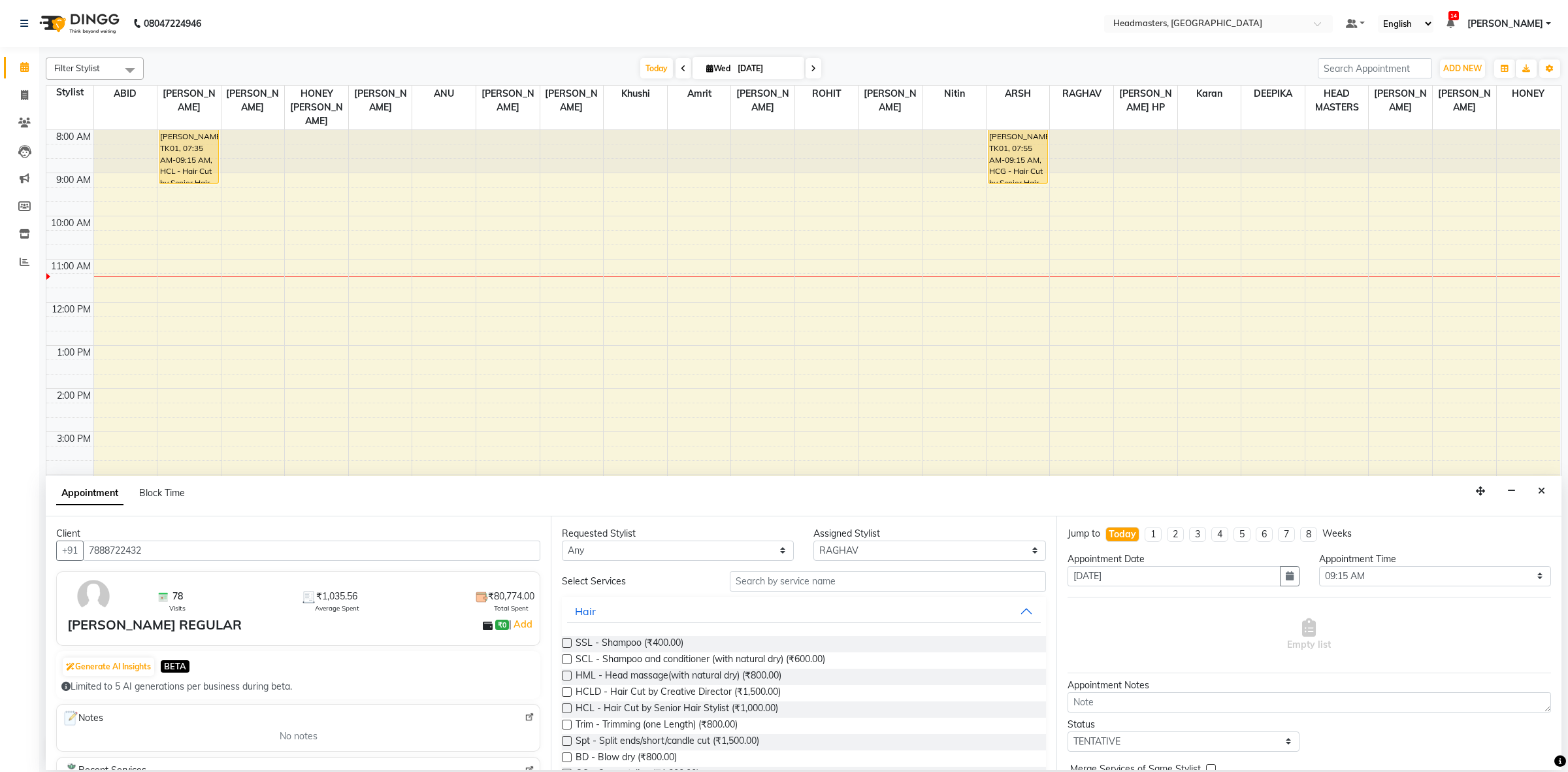
type input "7888722432"
click at [675, 554] on select "Any ABID Amrit ANU ARSH[PERSON_NAME] HEAD MASTERS HONEY [PERSON_NAME] HONEY[PER…" at bounding box center [678, 550] width 232 height 20
select select "60639"
click at [562, 540] on select "Any ABID Amrit ANU ARSH[PERSON_NAME] HEAD MASTERS HONEY [PERSON_NAME] HONEY[PER…" at bounding box center [678, 550] width 232 height 20
click at [782, 583] on input "text" at bounding box center [887, 581] width 316 height 20
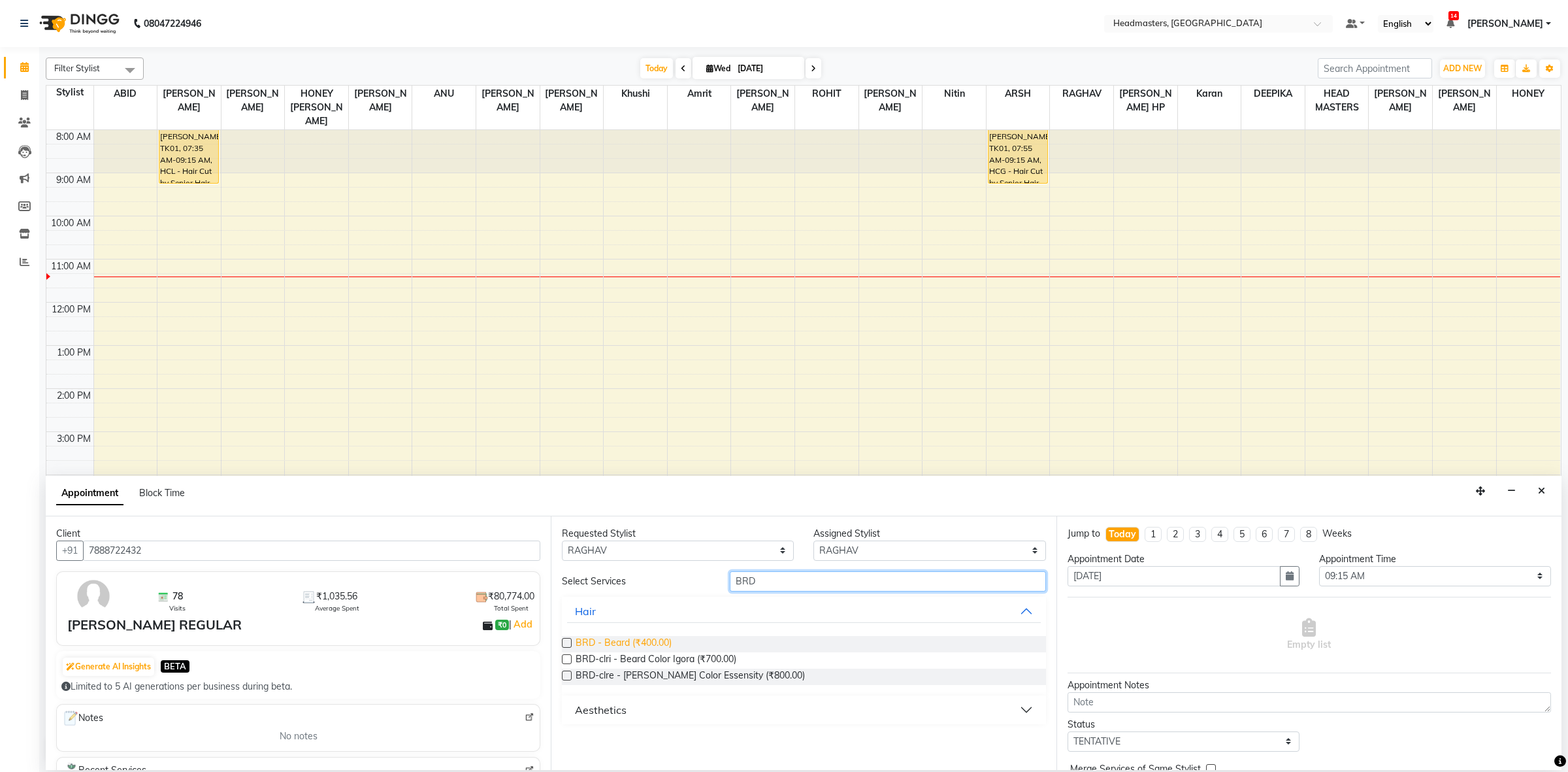
type input "BRD"
click at [627, 644] on span "BRD - Beard (₹400.00)" at bounding box center [623, 644] width 96 height 17
checkbox input "false"
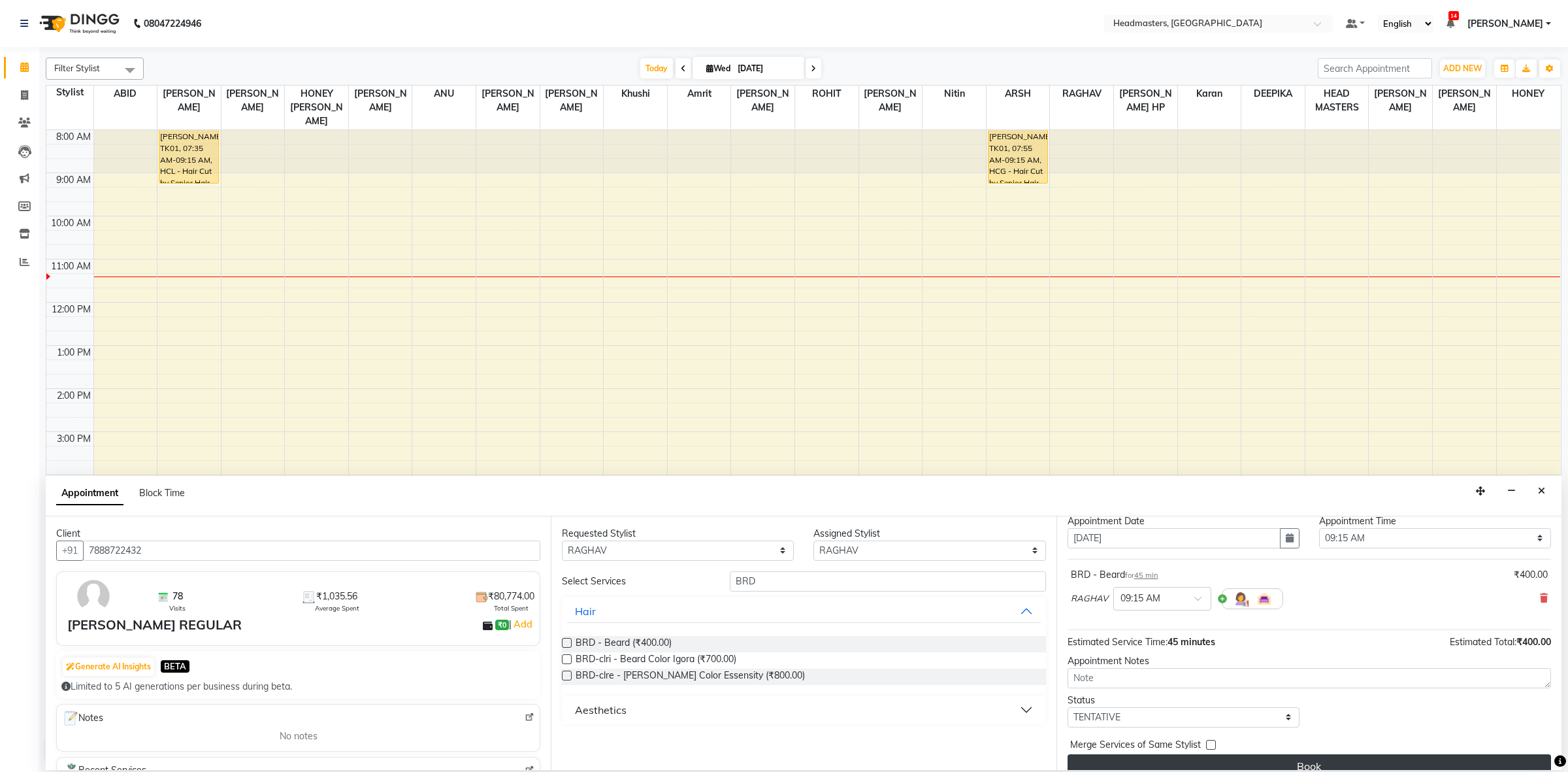
scroll to position [57, 0]
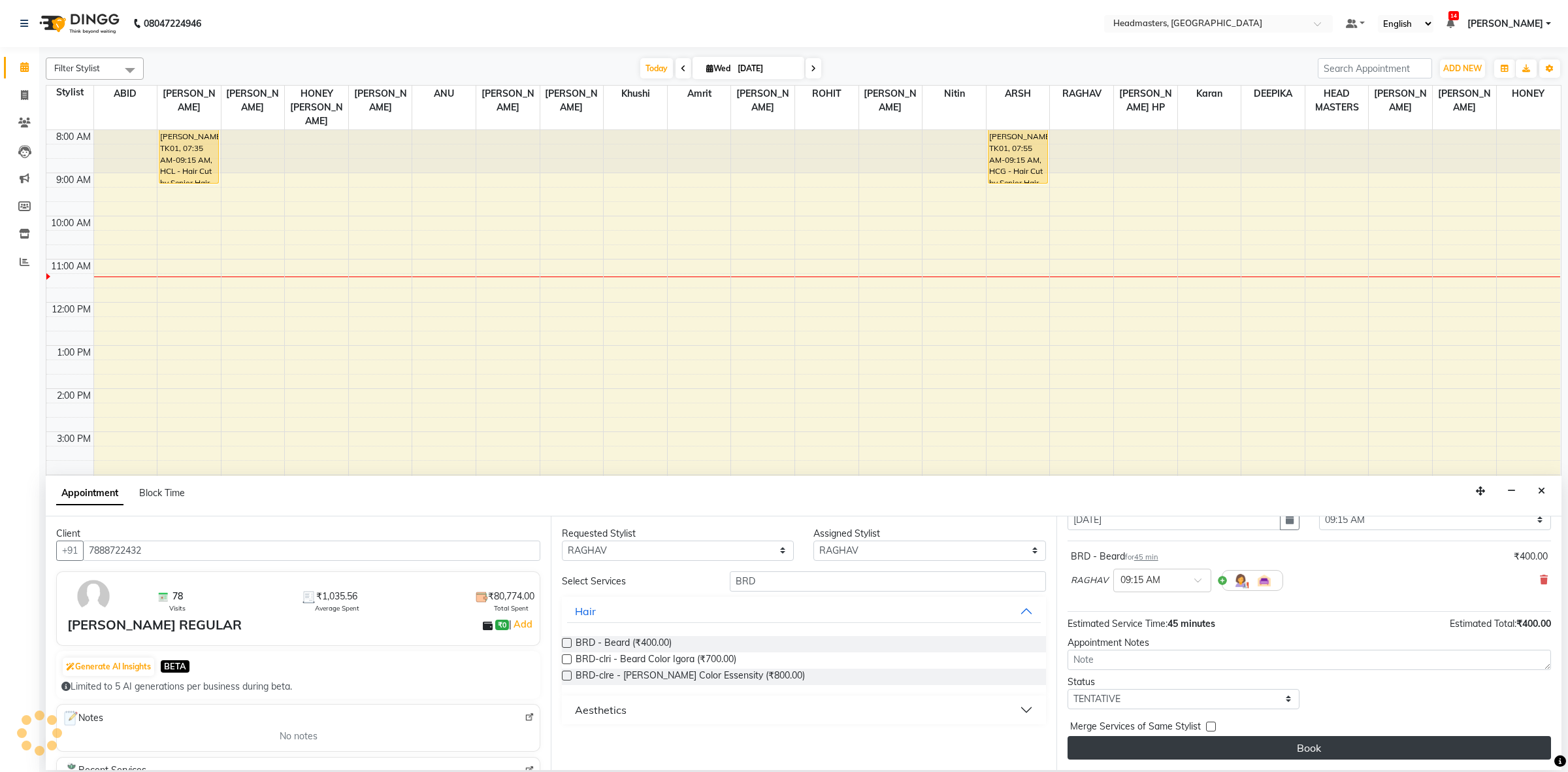
click at [1386, 746] on button "Book" at bounding box center [1309, 747] width 484 height 23
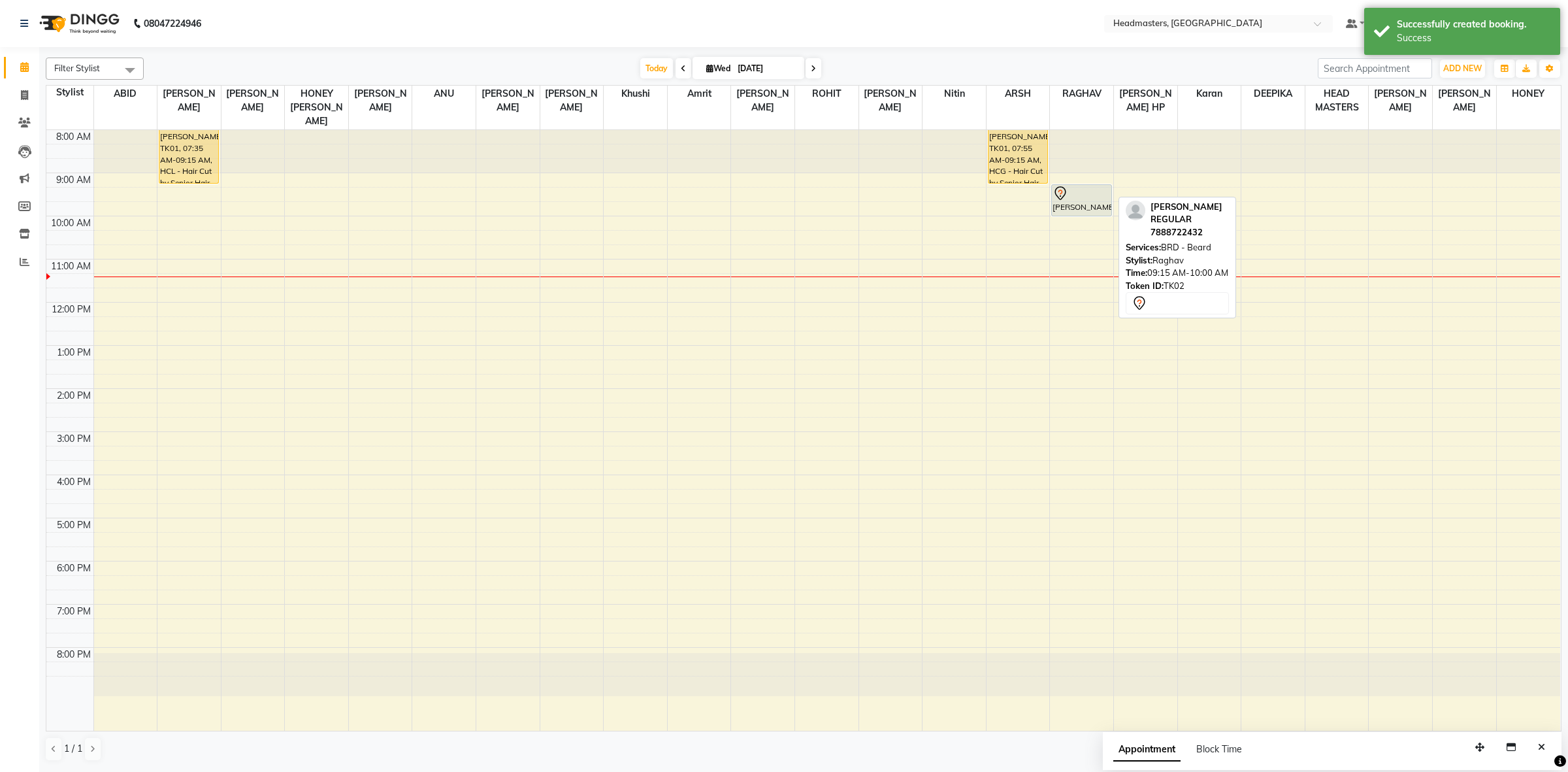
click at [1088, 196] on div "HARRY REGULAR, TK02, 09:15 AM-10:00 AM, BRD - Beard" at bounding box center [1081, 200] width 59 height 31
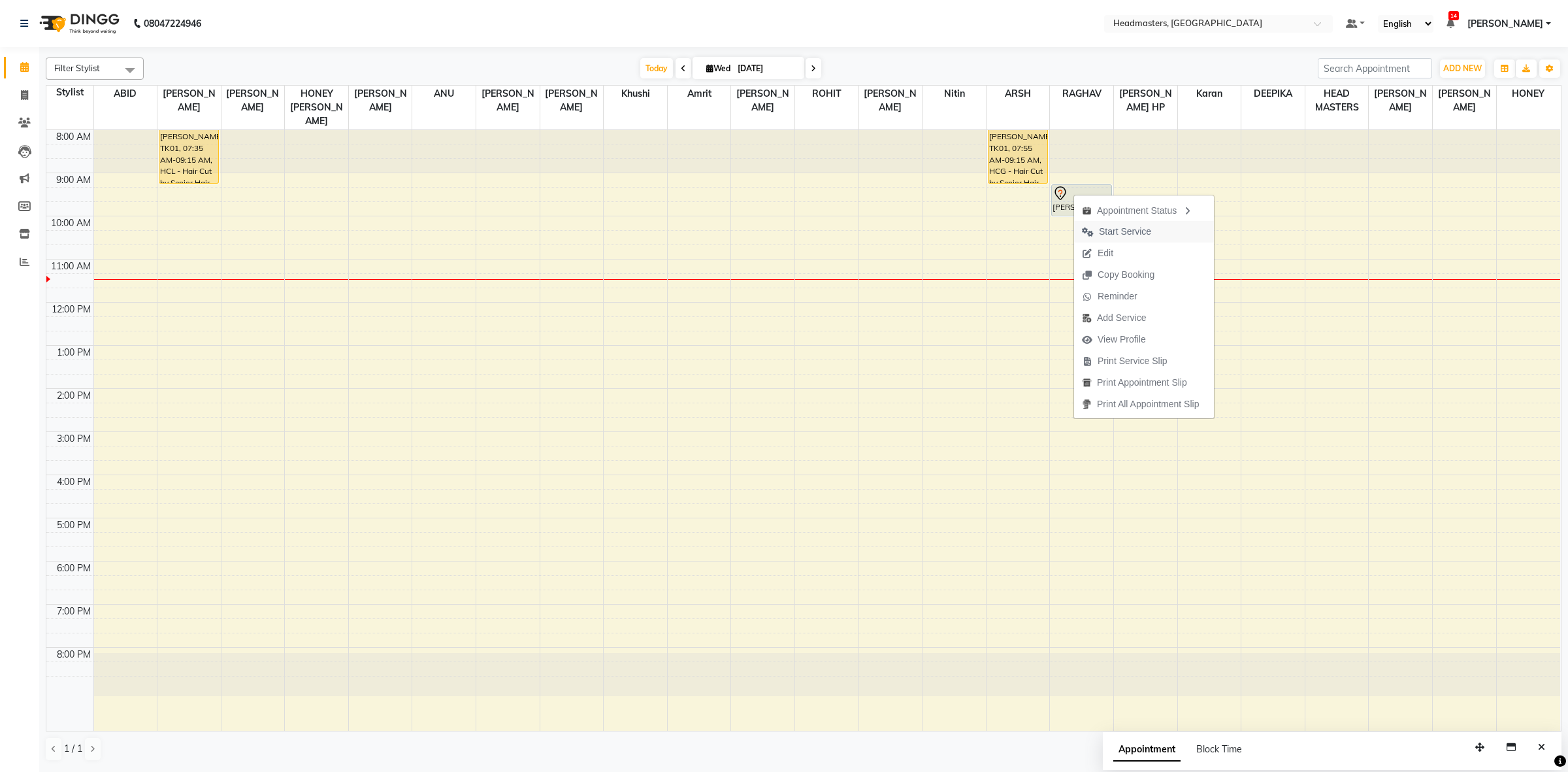
click at [1124, 241] on span "Start Service" at bounding box center [1116, 232] width 85 height 22
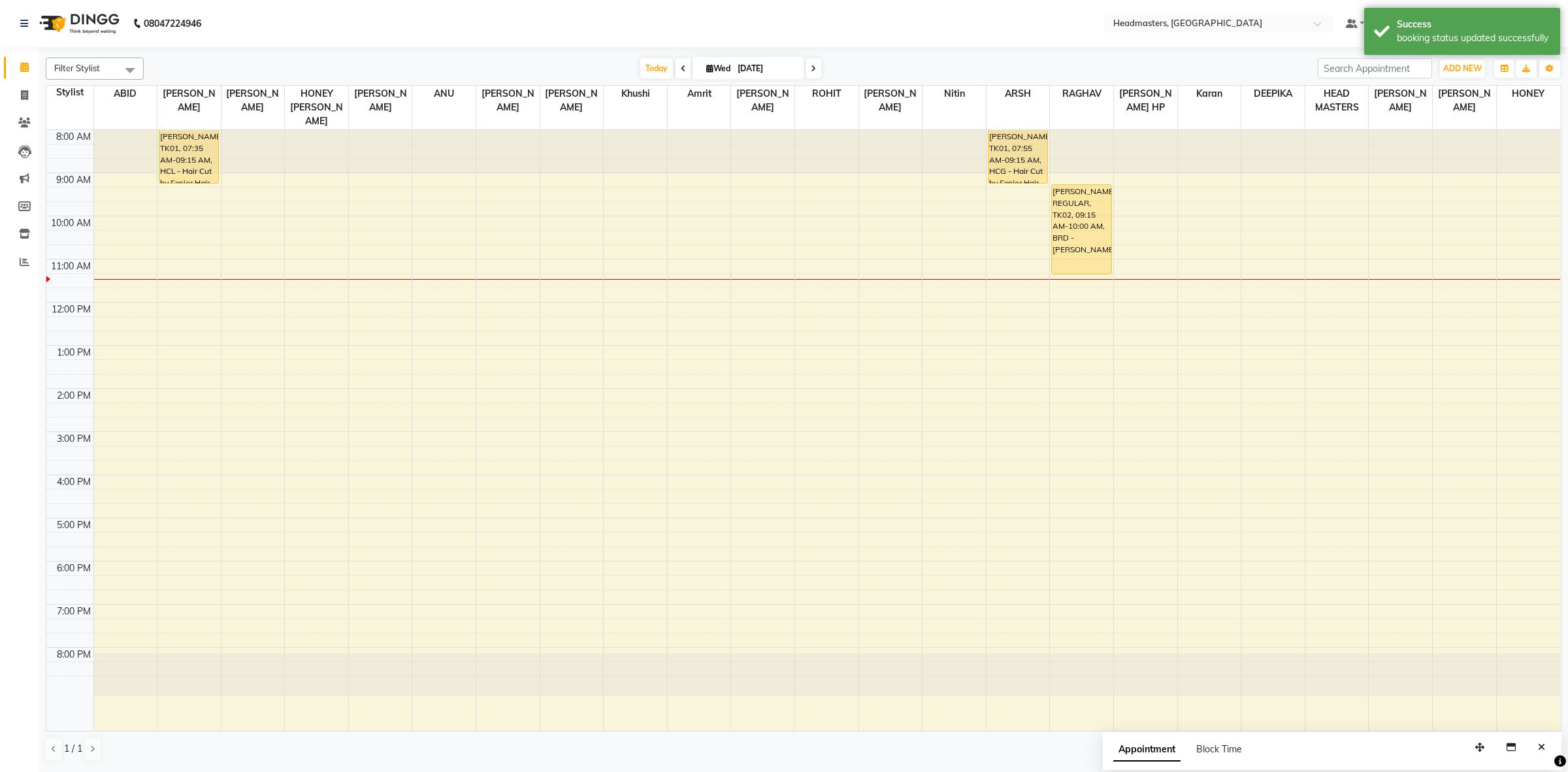
drag, startPoint x: 1078, startPoint y: 200, endPoint x: 1086, endPoint y: 255, distance: 55.6
click at [1086, 255] on div "HARRY REGULAR, TK02, 09:15 AM-10:00 AM, BRD - Beard HARRY REGULAR, TK02, 09:15 …" at bounding box center [1081, 430] width 63 height 601
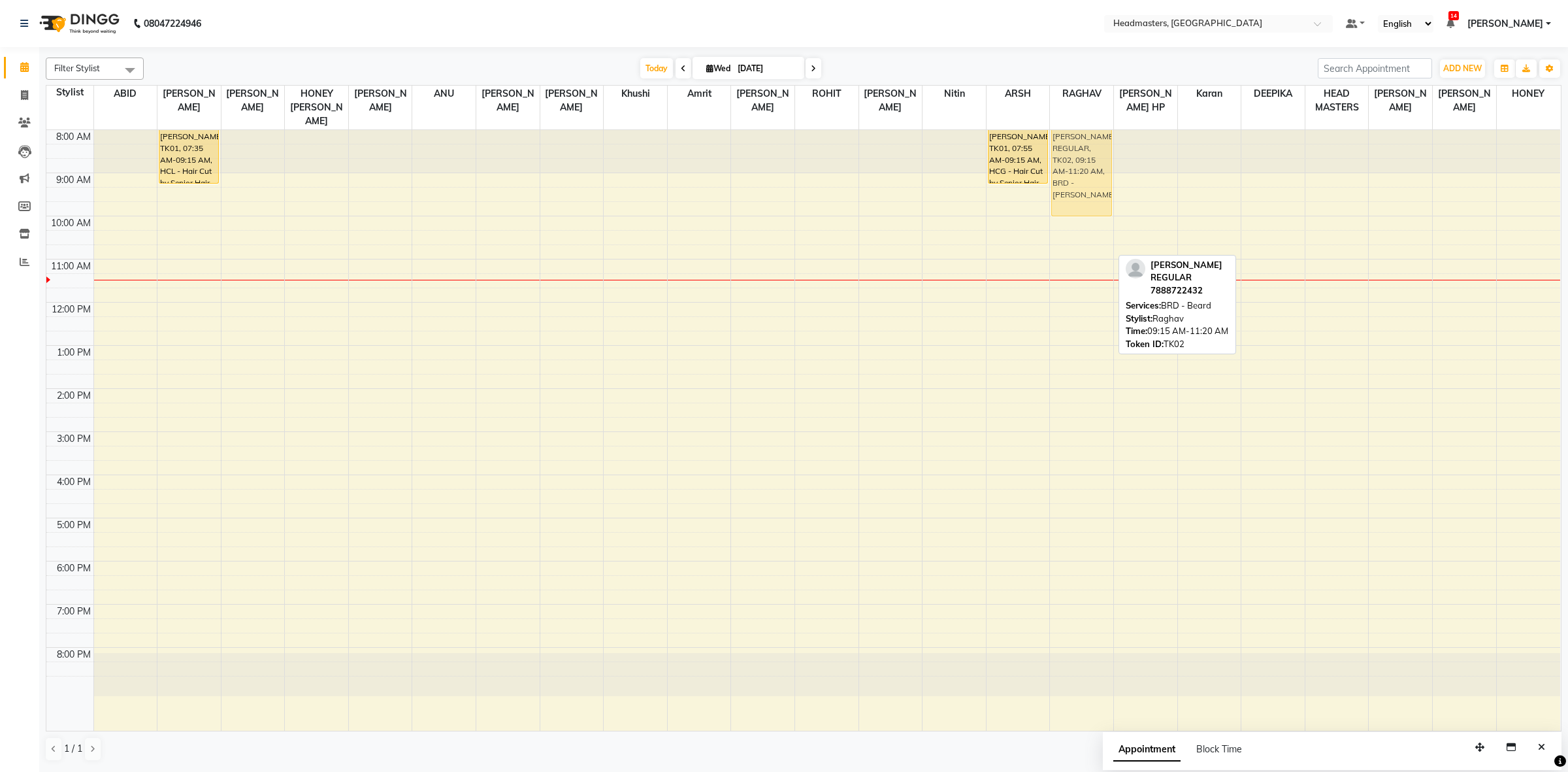
drag, startPoint x: 1095, startPoint y: 188, endPoint x: 1102, endPoint y: 129, distance: 59.4
click at [1102, 130] on div "HARRY REGULAR, TK02, 09:15 AM-11:20 AM, BRD - Beard HARRY REGULAR, TK02, 09:15 …" at bounding box center [1081, 430] width 63 height 601
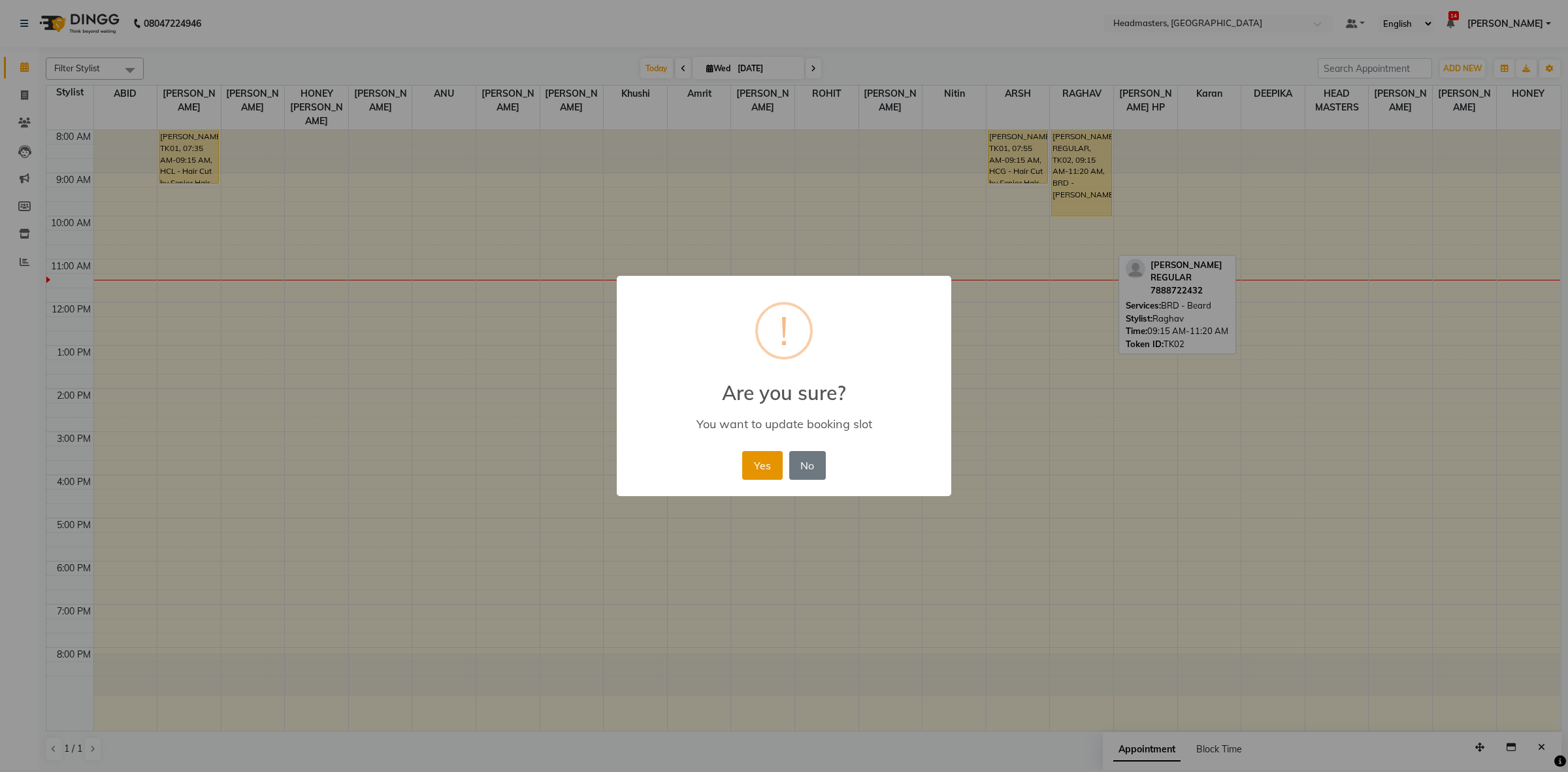
click at [752, 466] on button "Yes" at bounding box center [762, 465] width 40 height 29
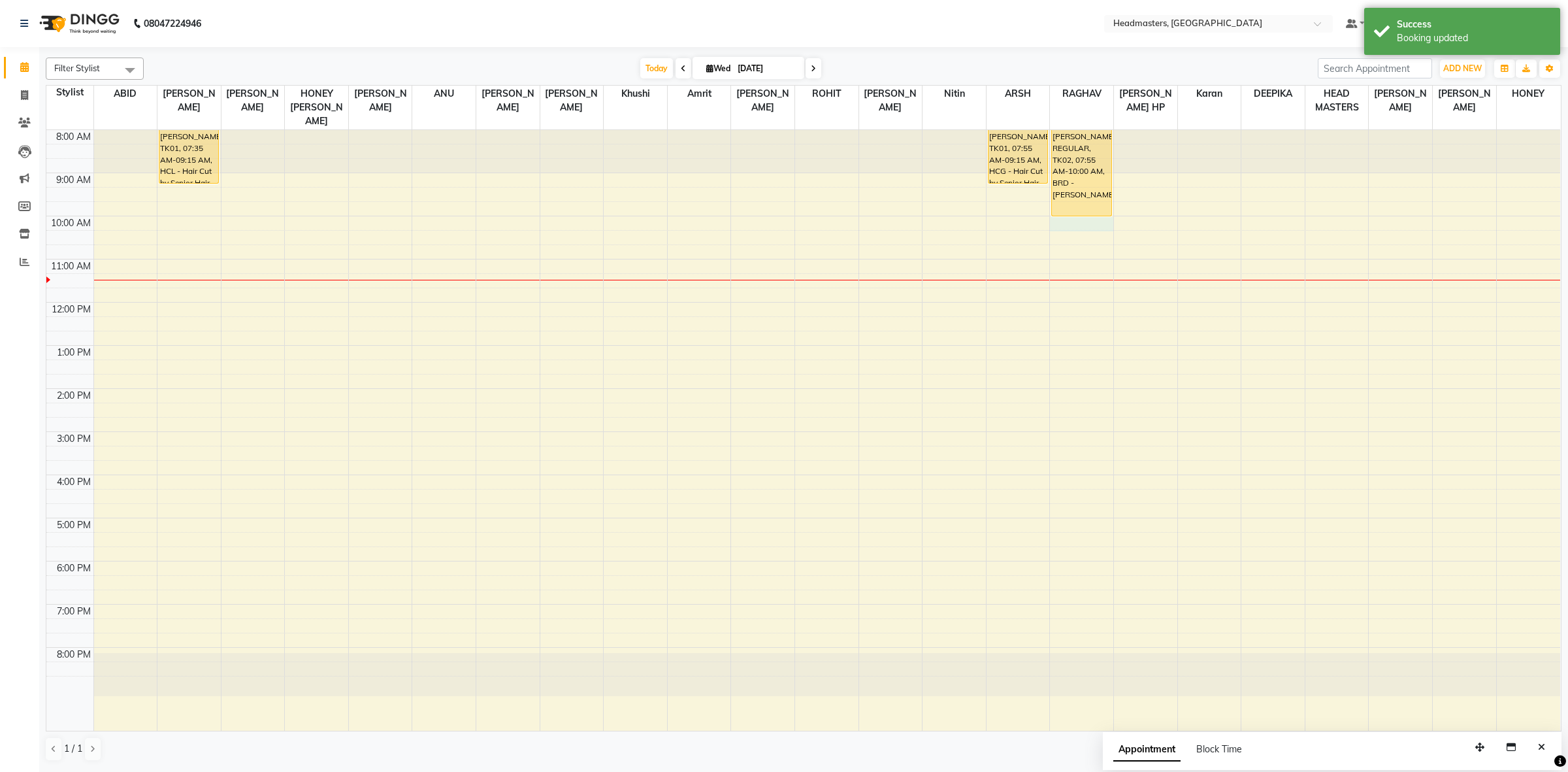
click at [1086, 205] on div "8:00 AM 9:00 AM 10:00 AM 11:00 AM 12:00 PM 1:00 PM 2:00 PM 3:00 PM 4:00 PM 5:00…" at bounding box center [803, 430] width 1514 height 601
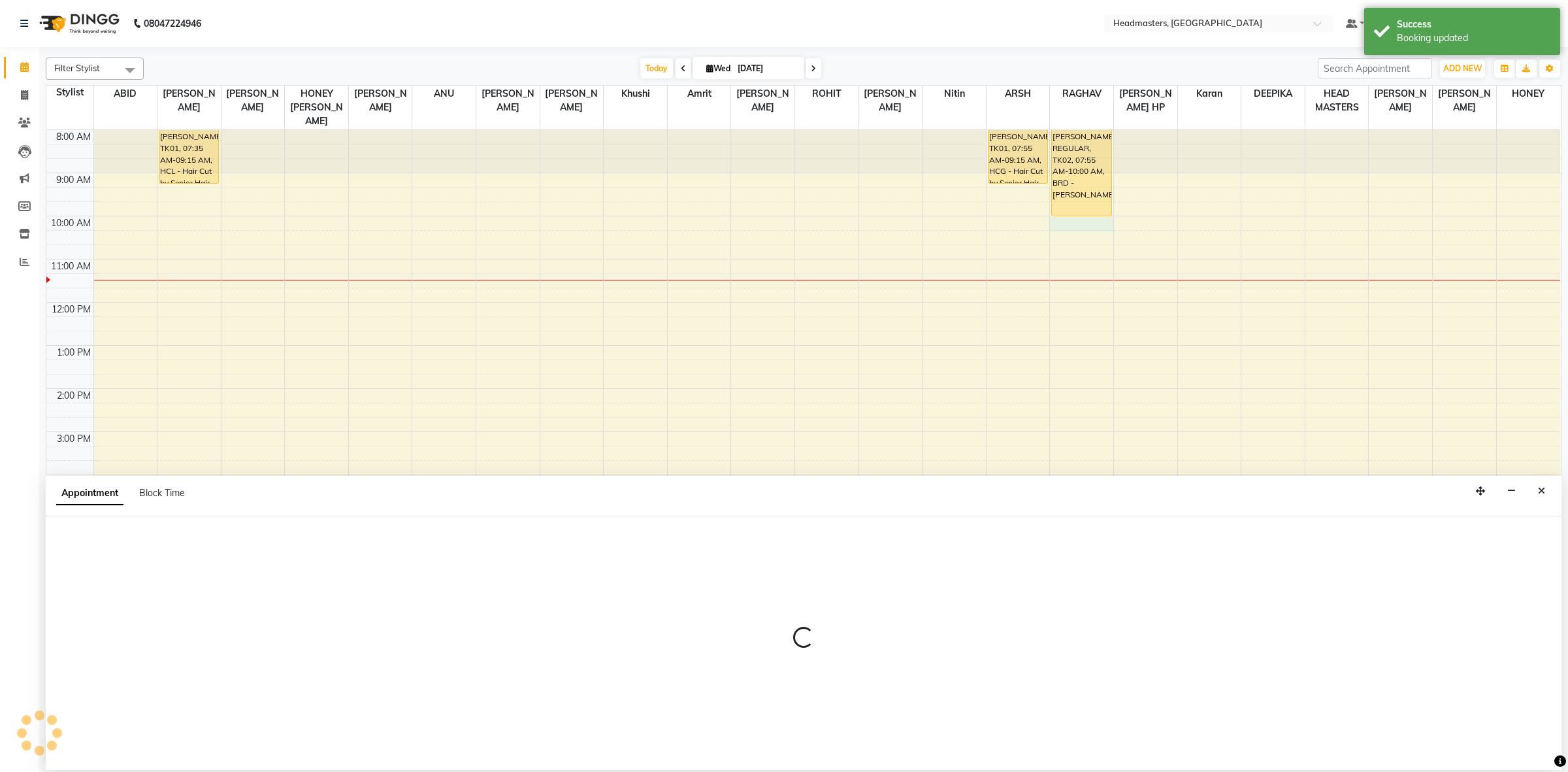
select select "60639"
select select "tentative"
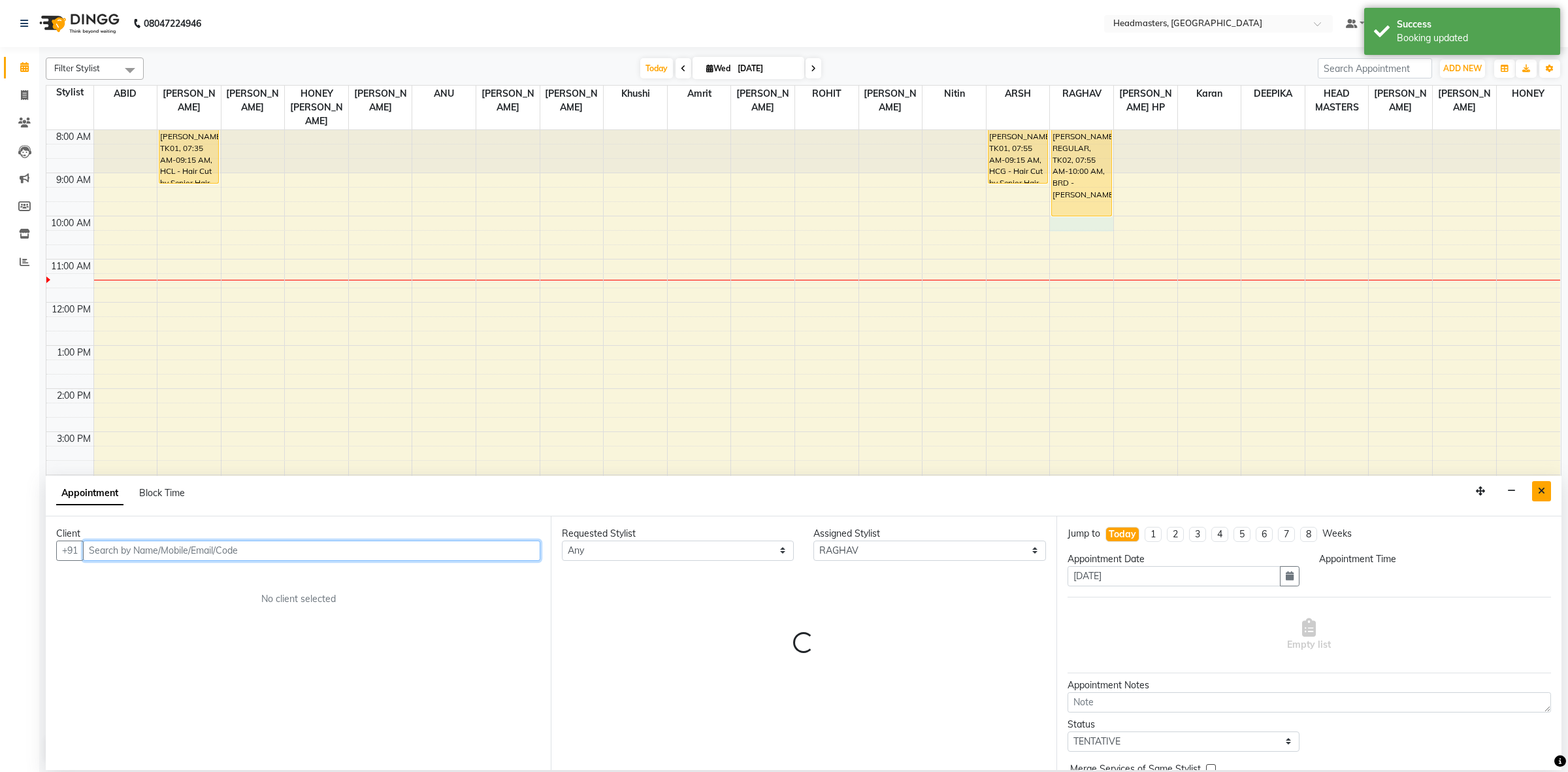
select select "600"
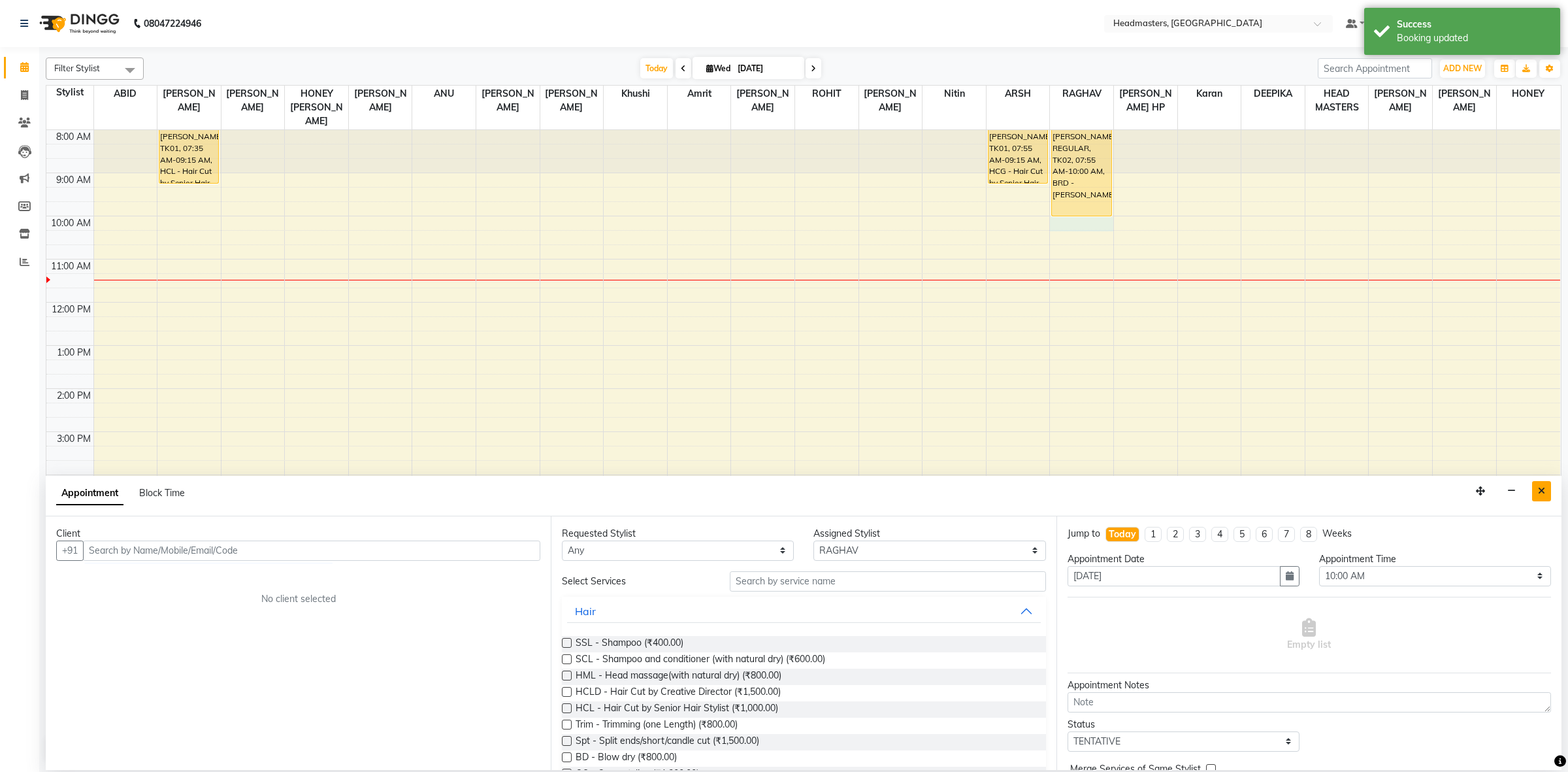
click at [1536, 492] on button "Close" at bounding box center [1541, 491] width 19 height 20
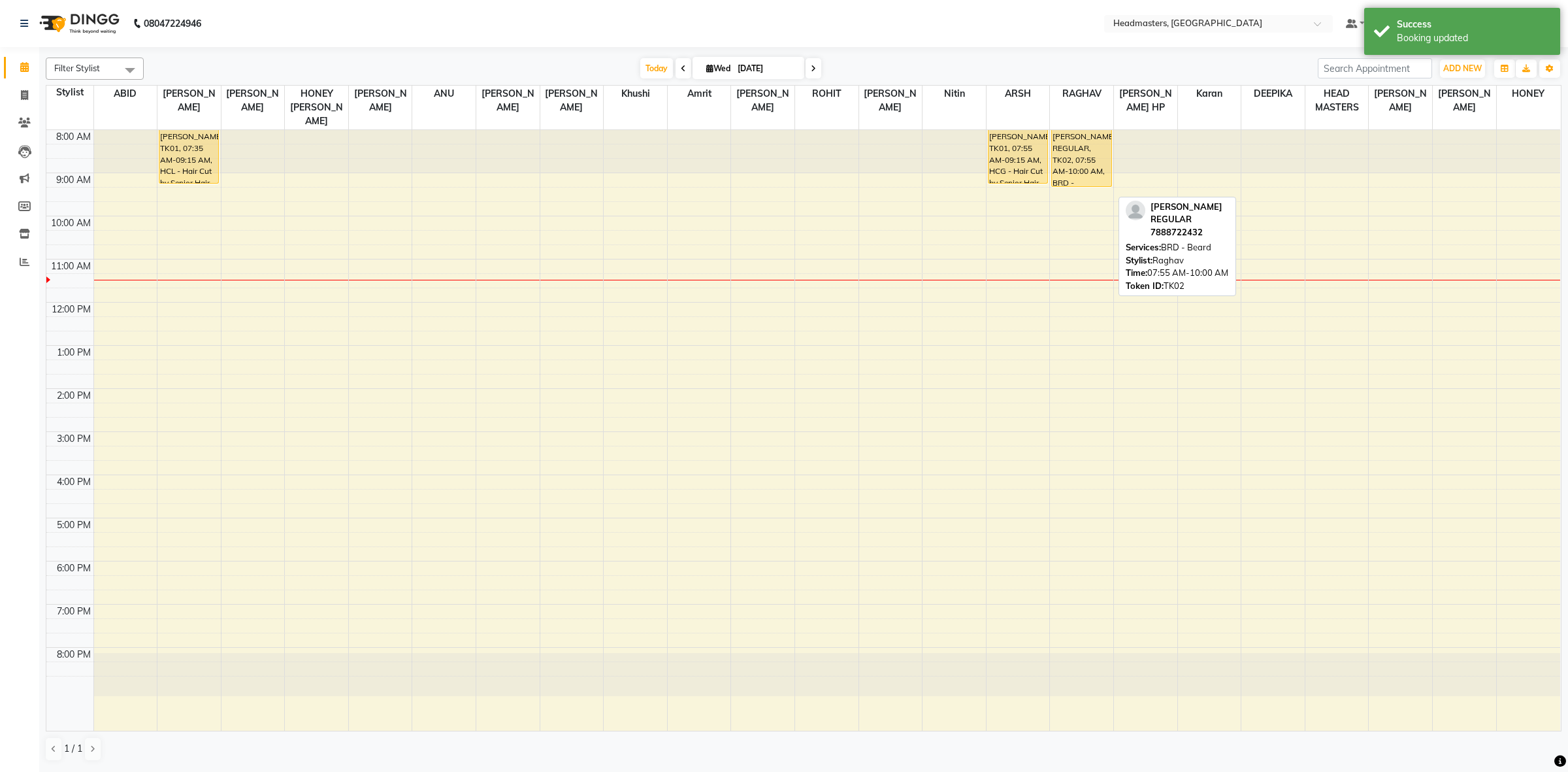
drag, startPoint x: 1076, startPoint y: 201, endPoint x: 1079, endPoint y: 168, distance: 33.1
click at [1079, 168] on div "HARRY REGULAR, TK02, 07:55 AM-10:00 AM, BRD - Beard HARRY REGULAR, TK02, 07:55 …" at bounding box center [1081, 430] width 63 height 601
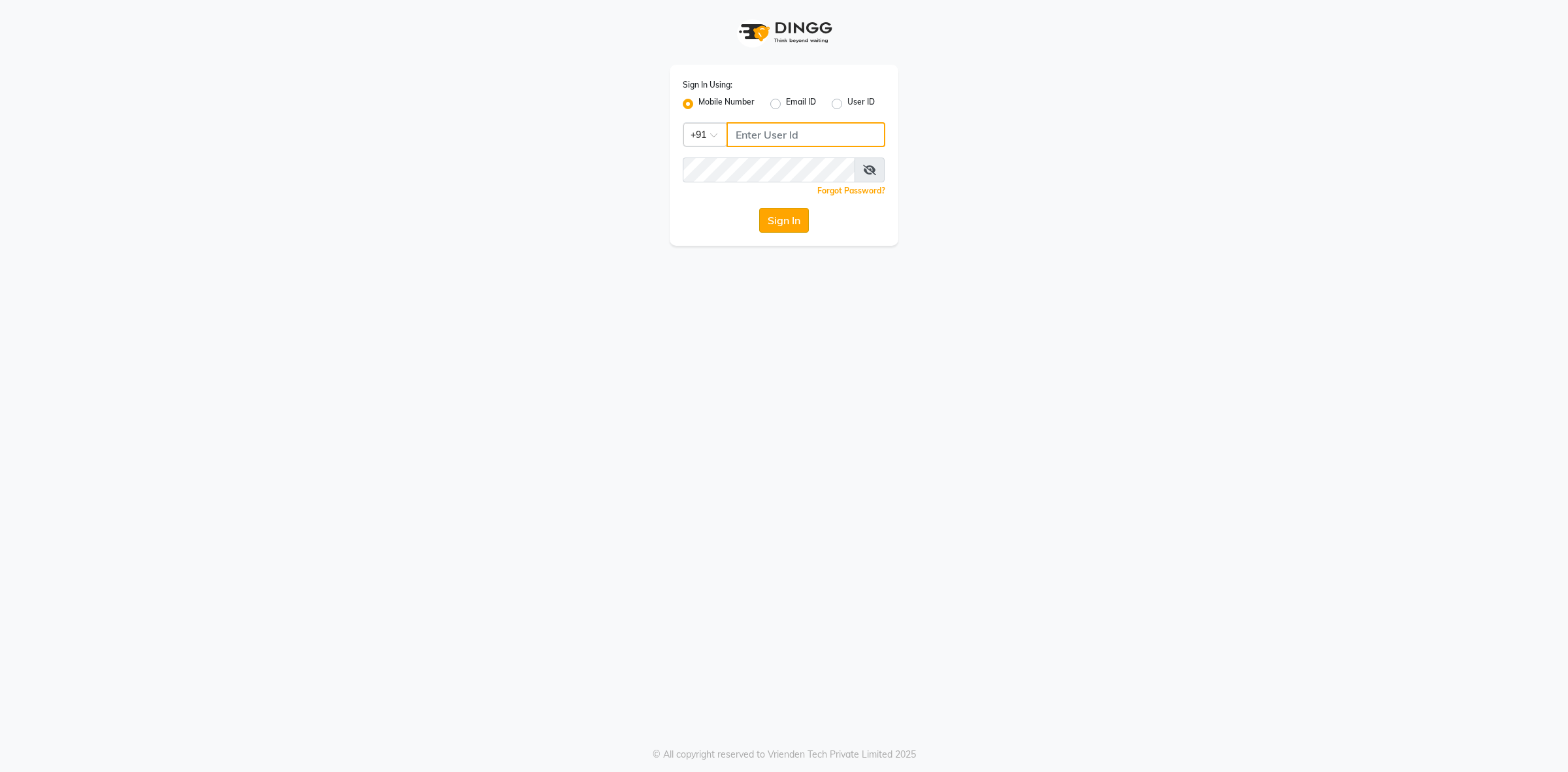
type input "8146431362"
click at [804, 217] on button "Sign In" at bounding box center [784, 220] width 50 height 25
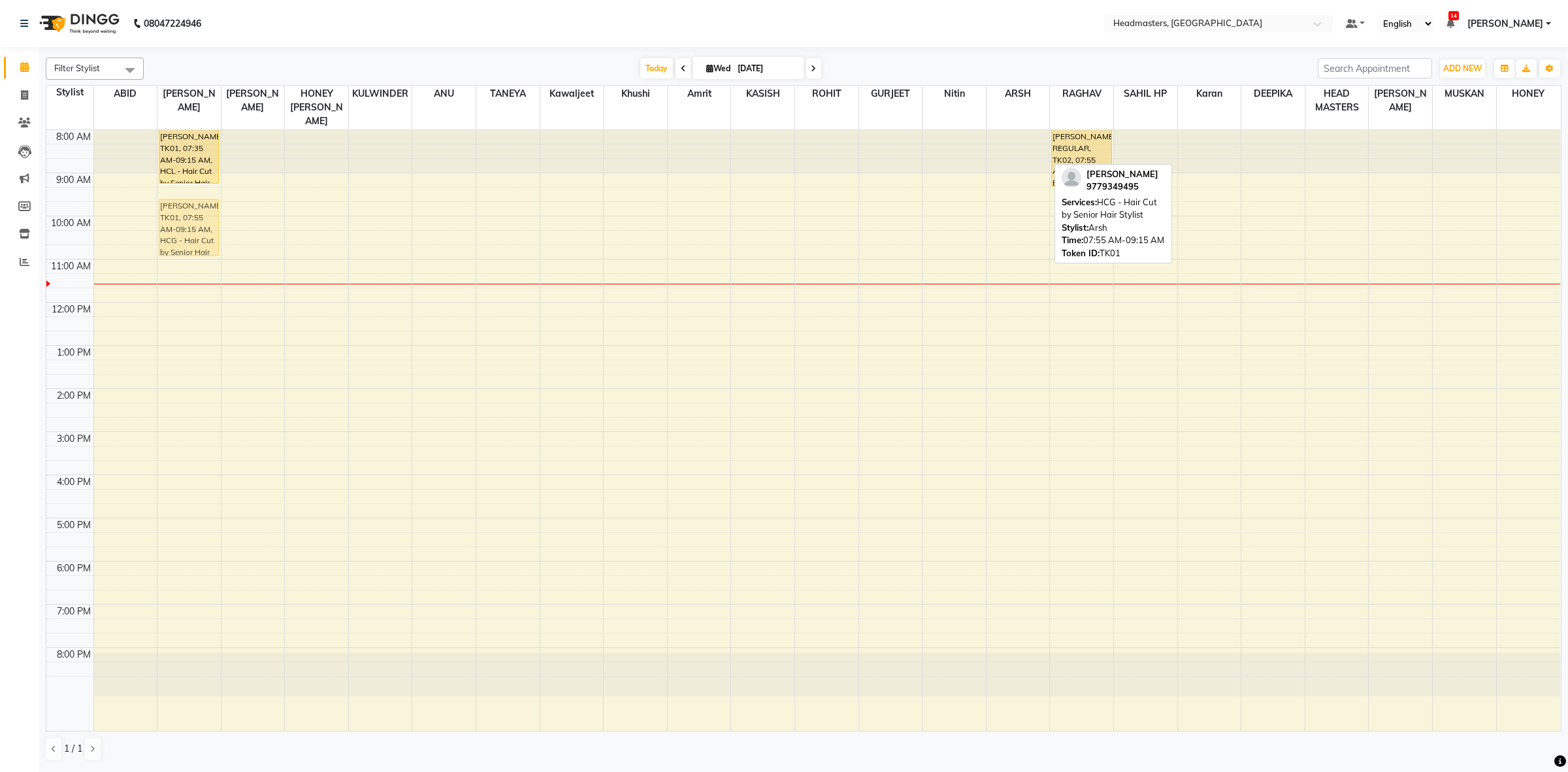
drag, startPoint x: 1013, startPoint y: 144, endPoint x: 154, endPoint y: 211, distance: 861.6
click at [154, 211] on div "8:00 AM 9:00 AM 10:00 AM 11:00 AM 12:00 PM 1:00 PM 2:00 PM 3:00 PM 4:00 PM 5:00…" at bounding box center [803, 430] width 1514 height 601
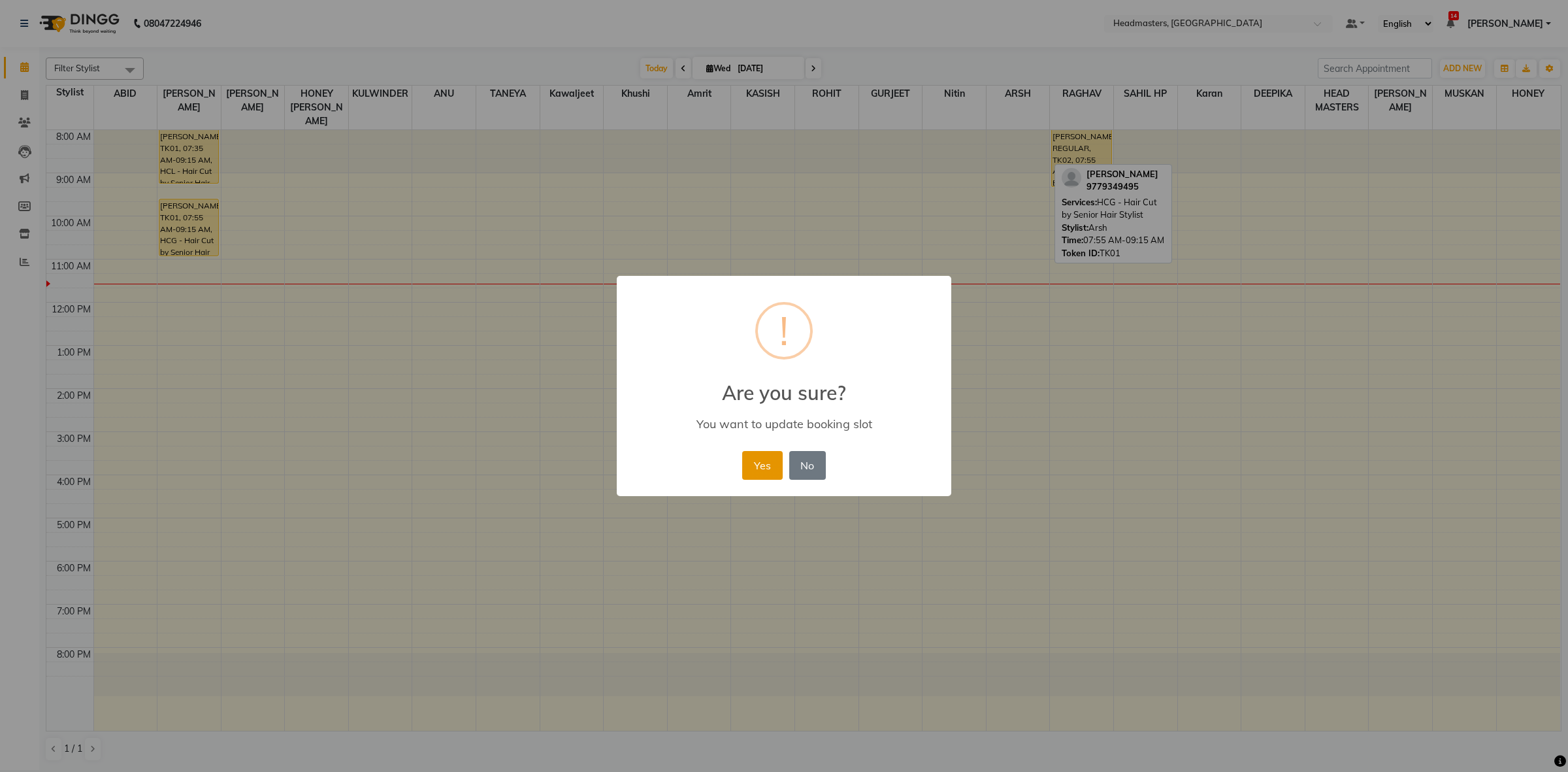
click at [765, 460] on button "Yes" at bounding box center [762, 465] width 40 height 29
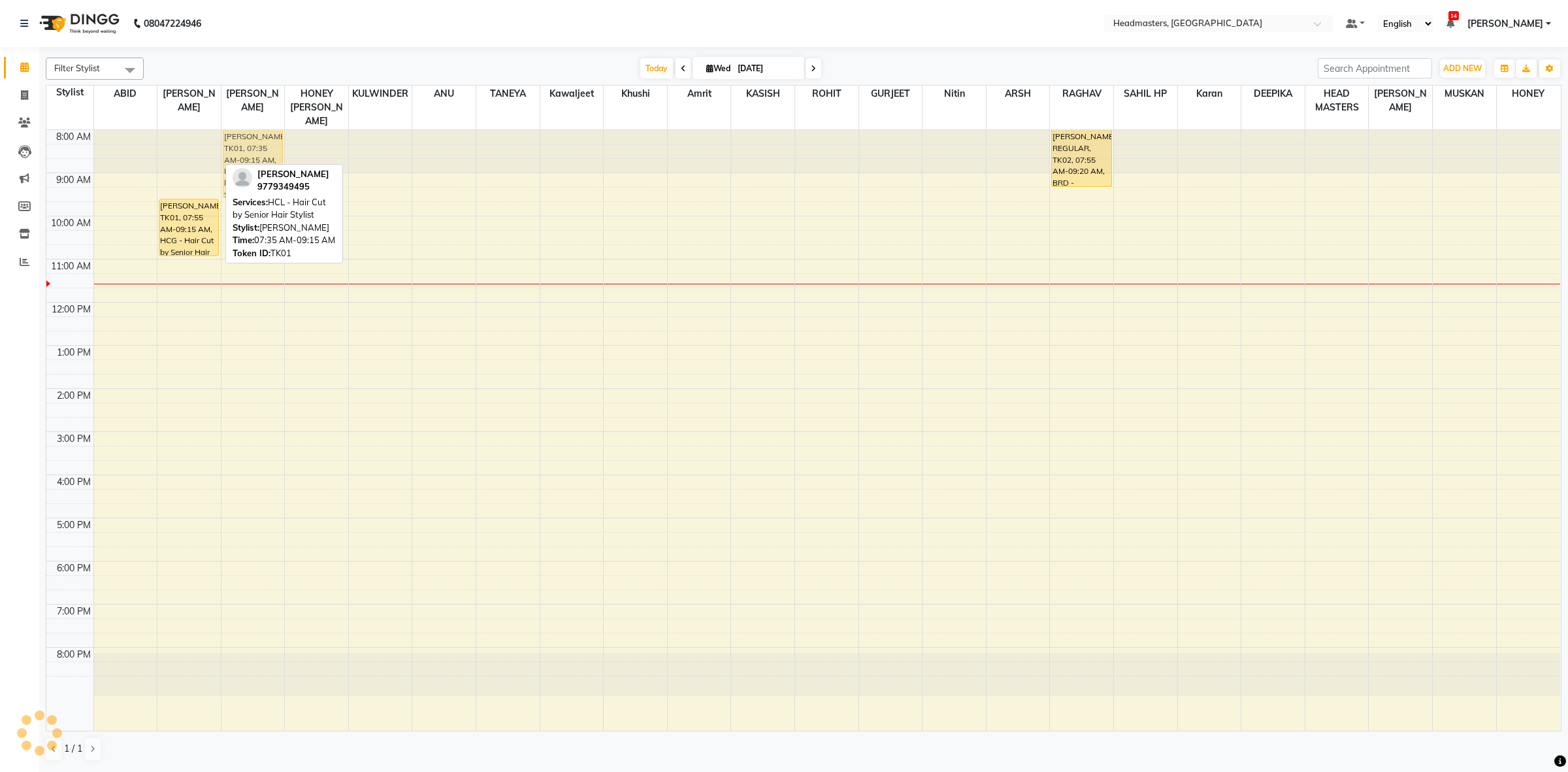
drag, startPoint x: 178, startPoint y: 158, endPoint x: 249, endPoint y: 167, distance: 71.6
click at [249, 167] on div "Filter Stylist Select All ABID SAHIL MEHRA HONEY KUMAR HONEY SAREEN KULWINDER A…" at bounding box center [804, 409] width 1516 height 714
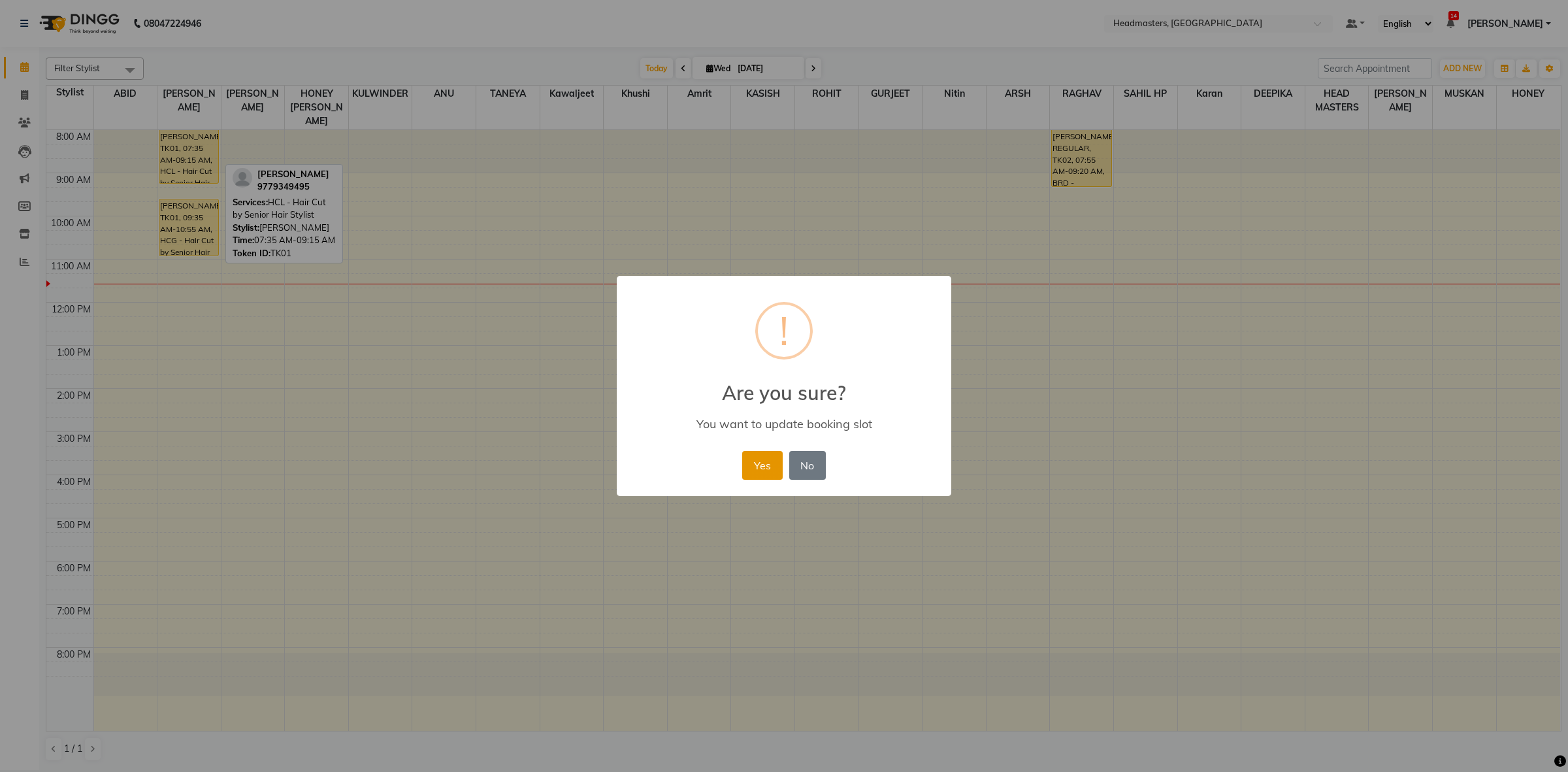
click at [758, 471] on button "Yes" at bounding box center [762, 465] width 40 height 29
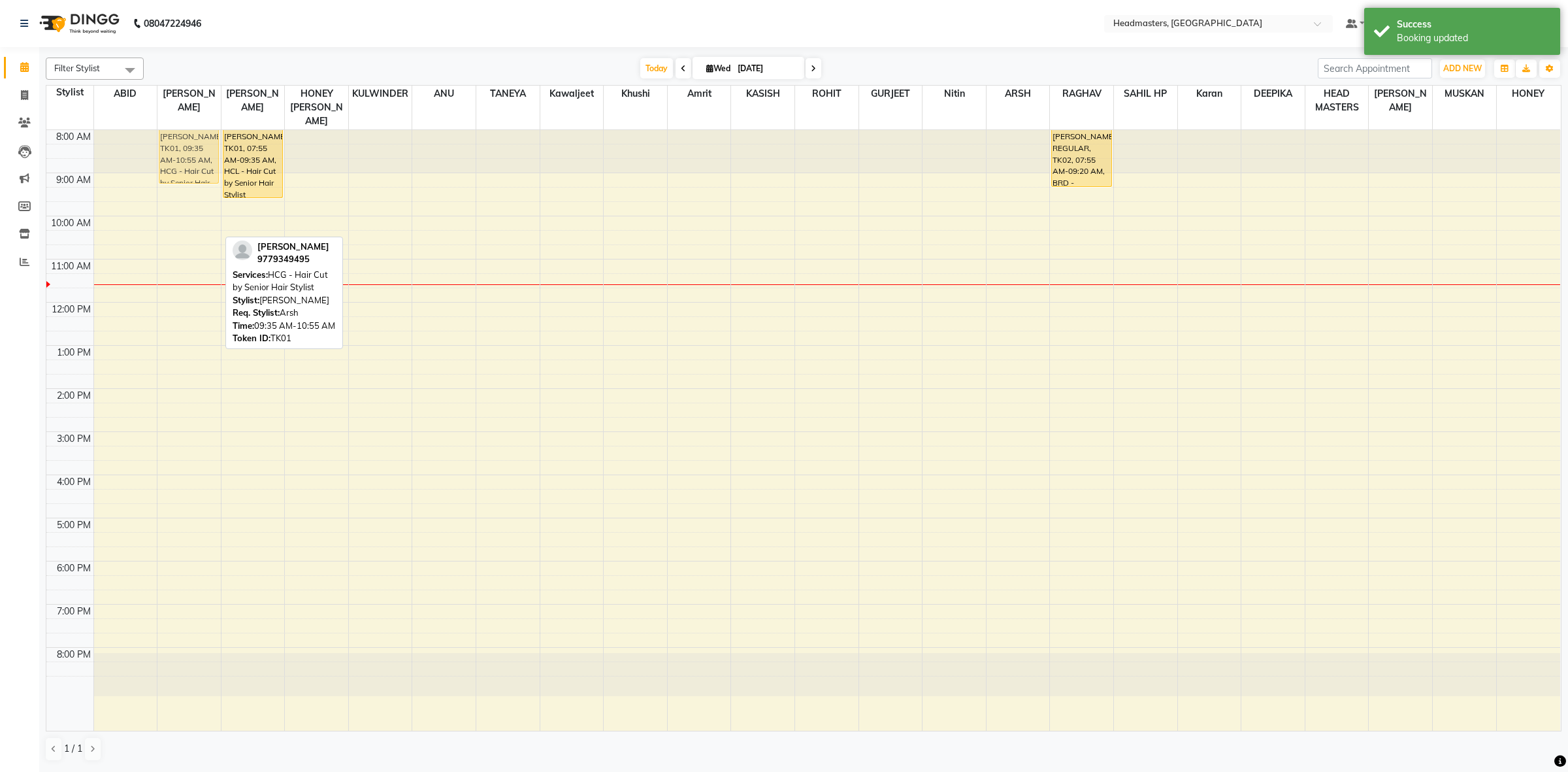
drag, startPoint x: 168, startPoint y: 211, endPoint x: 162, endPoint y: 131, distance: 80.2
click at [162, 131] on div "AVNEET SINGH, TK01, 09:35 AM-10:55 AM, HCG - Hair Cut by Senior Hair Stylist AV…" at bounding box center [189, 430] width 63 height 601
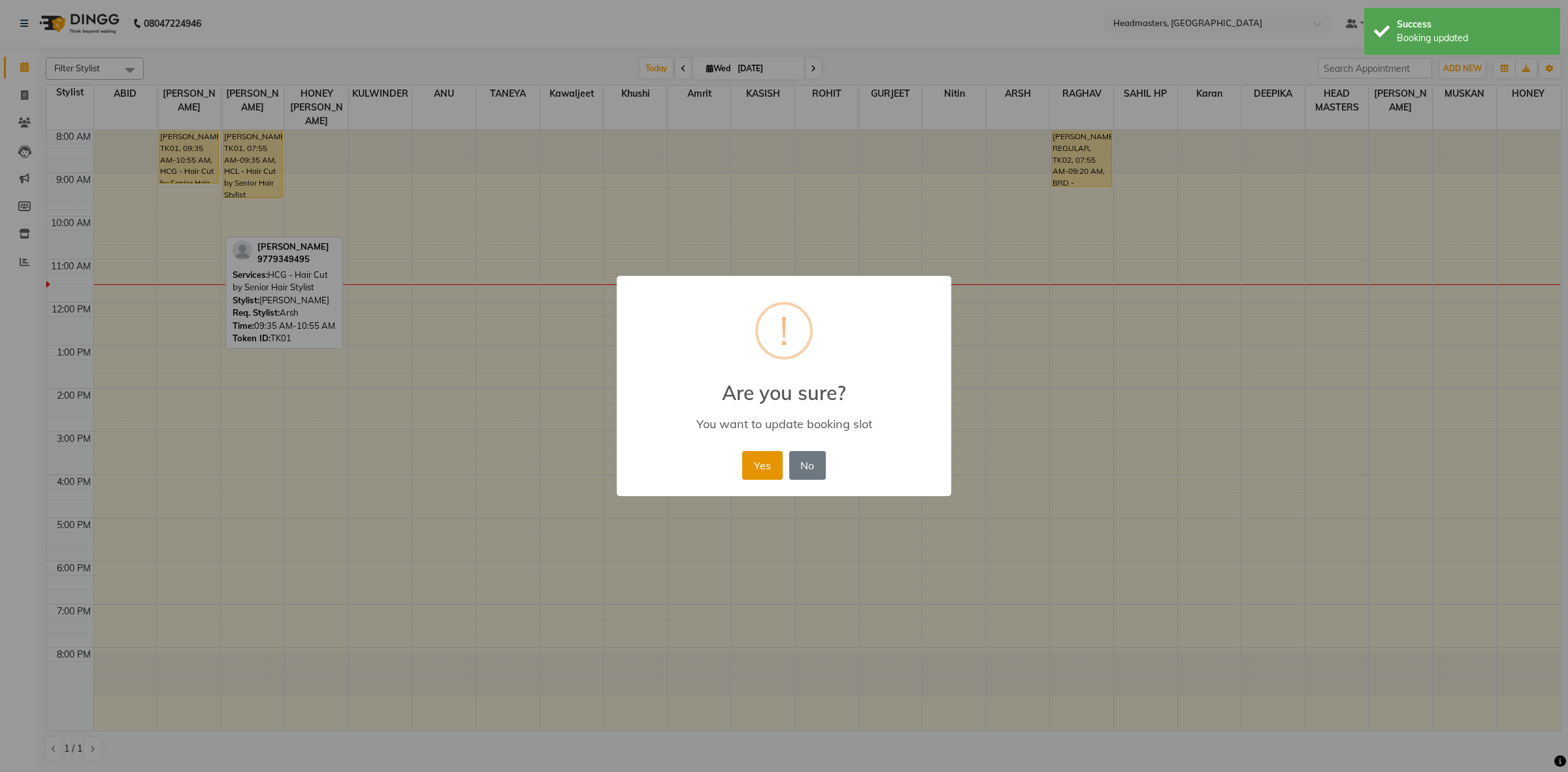
click at [764, 465] on button "Yes" at bounding box center [762, 465] width 40 height 29
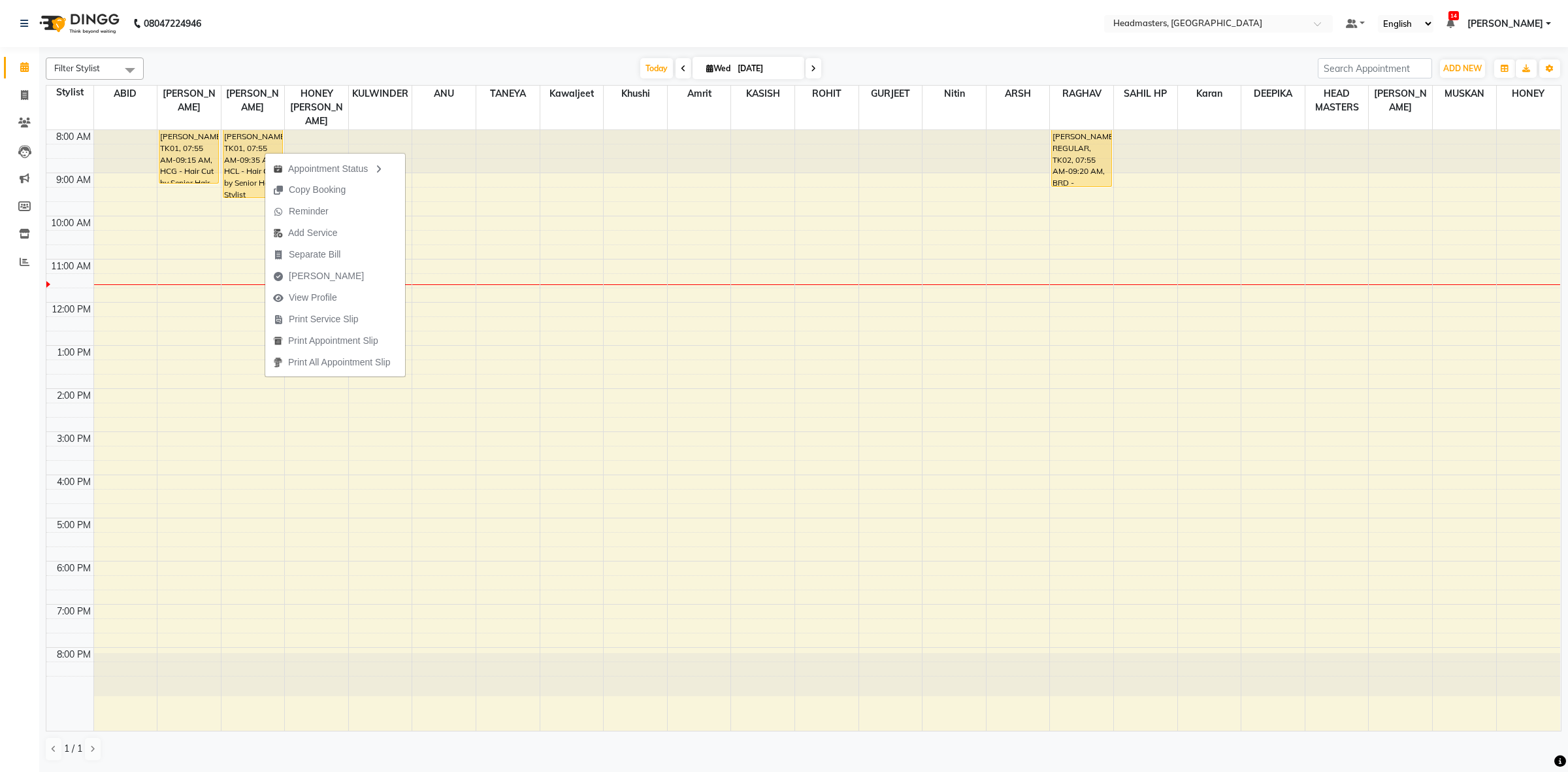
click at [490, 3] on nav "08047224946 Select Location × Headmasters, Amritsar Default Panel My Panel Engl…" at bounding box center [784, 23] width 1568 height 47
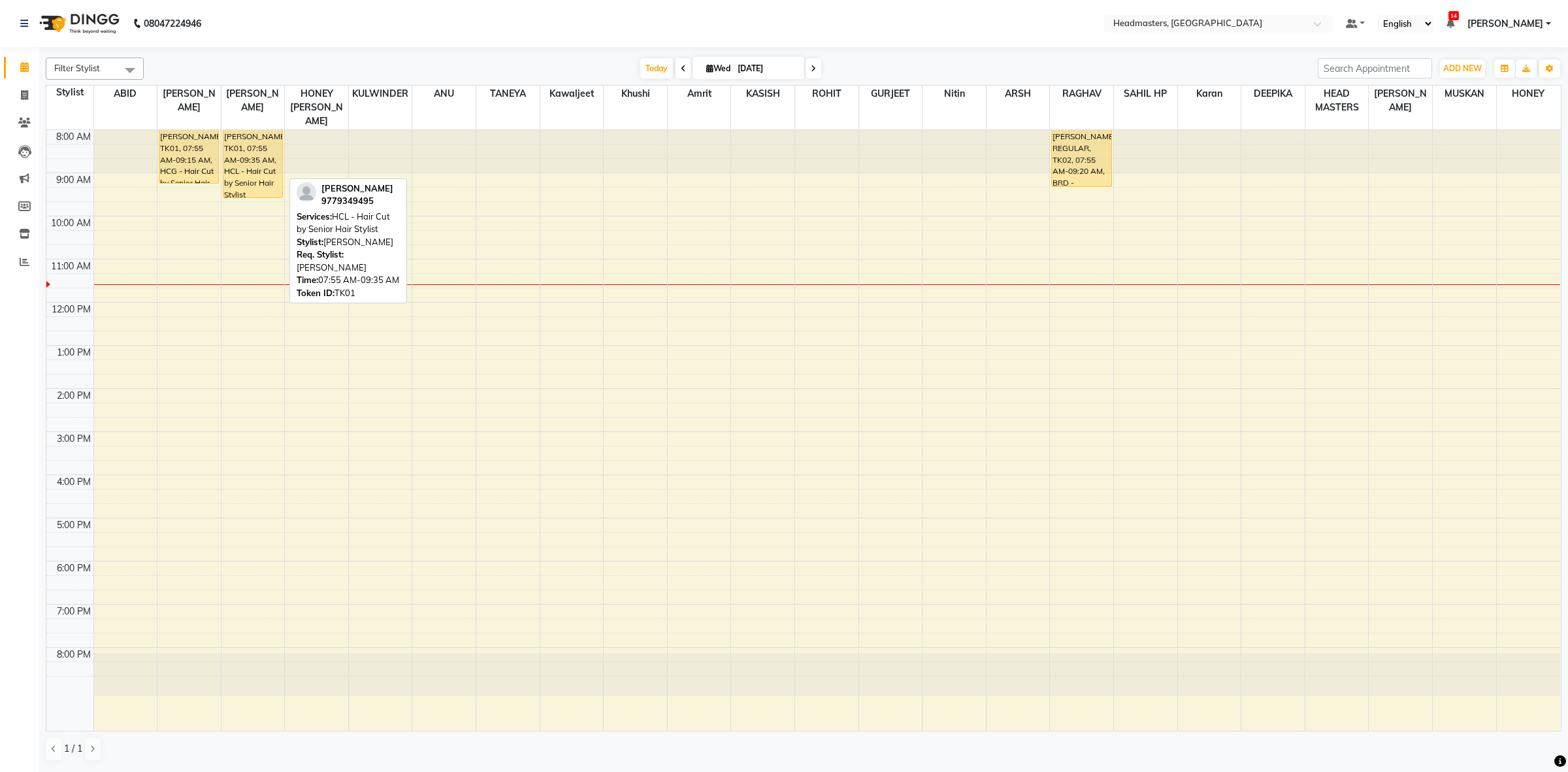
click at [260, 149] on div "[PERSON_NAME], TK01, 07:55 AM-09:35 AM, HCL - Hair Cut by Senior Hair Stylist" at bounding box center [253, 163] width 59 height 67
click at [266, 157] on div "[PERSON_NAME], TK01, 07:55 AM-09:35 AM, HCL - Hair Cut by Senior Hair Stylist" at bounding box center [253, 163] width 59 height 67
select select "1"
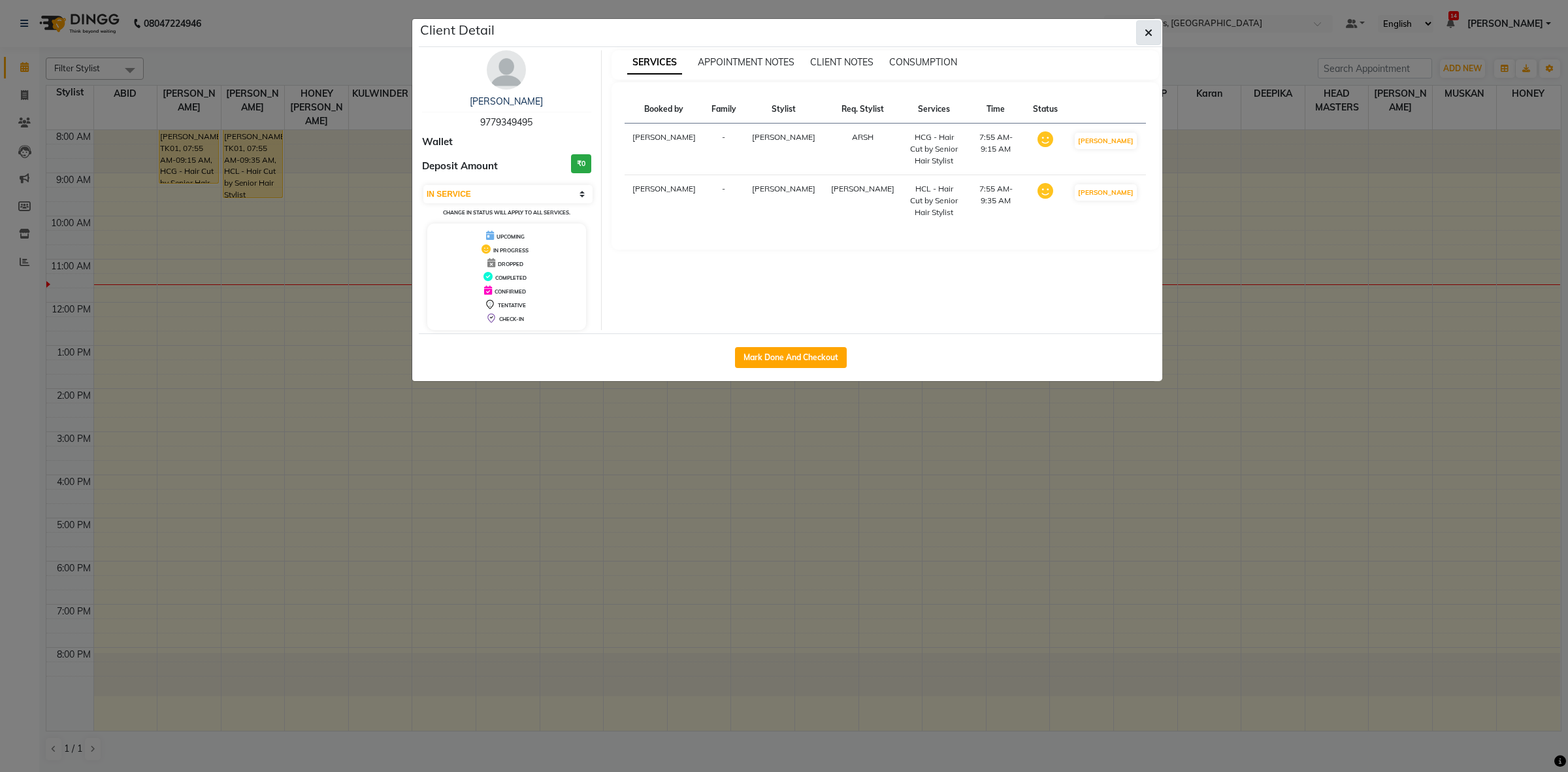
click at [1151, 39] on button "button" at bounding box center [1148, 32] width 25 height 25
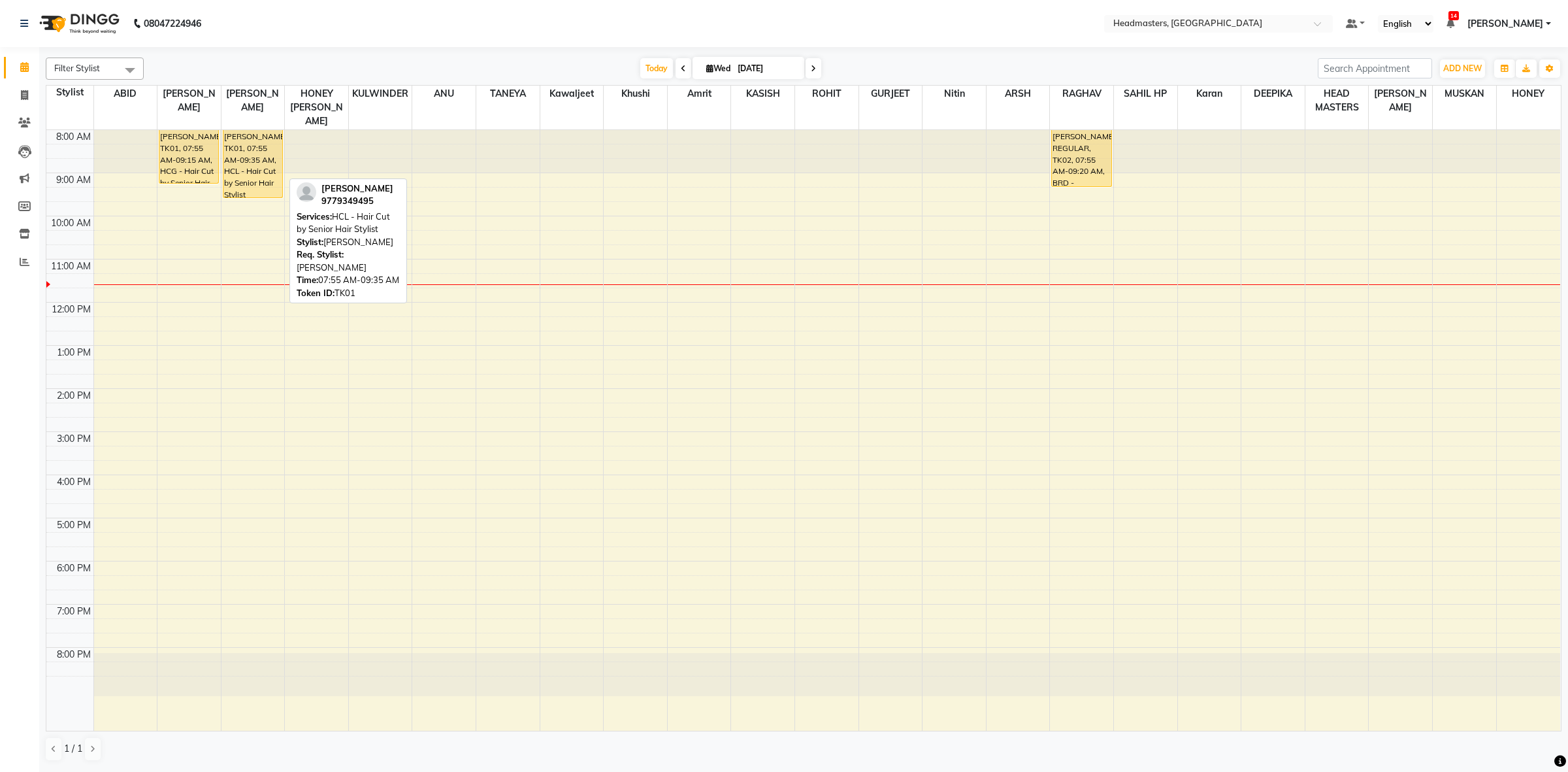
click at [242, 158] on div "[PERSON_NAME], TK01, 07:55 AM-09:35 AM, HCL - Hair Cut by Senior Hair Stylist" at bounding box center [253, 163] width 59 height 67
select select "1"
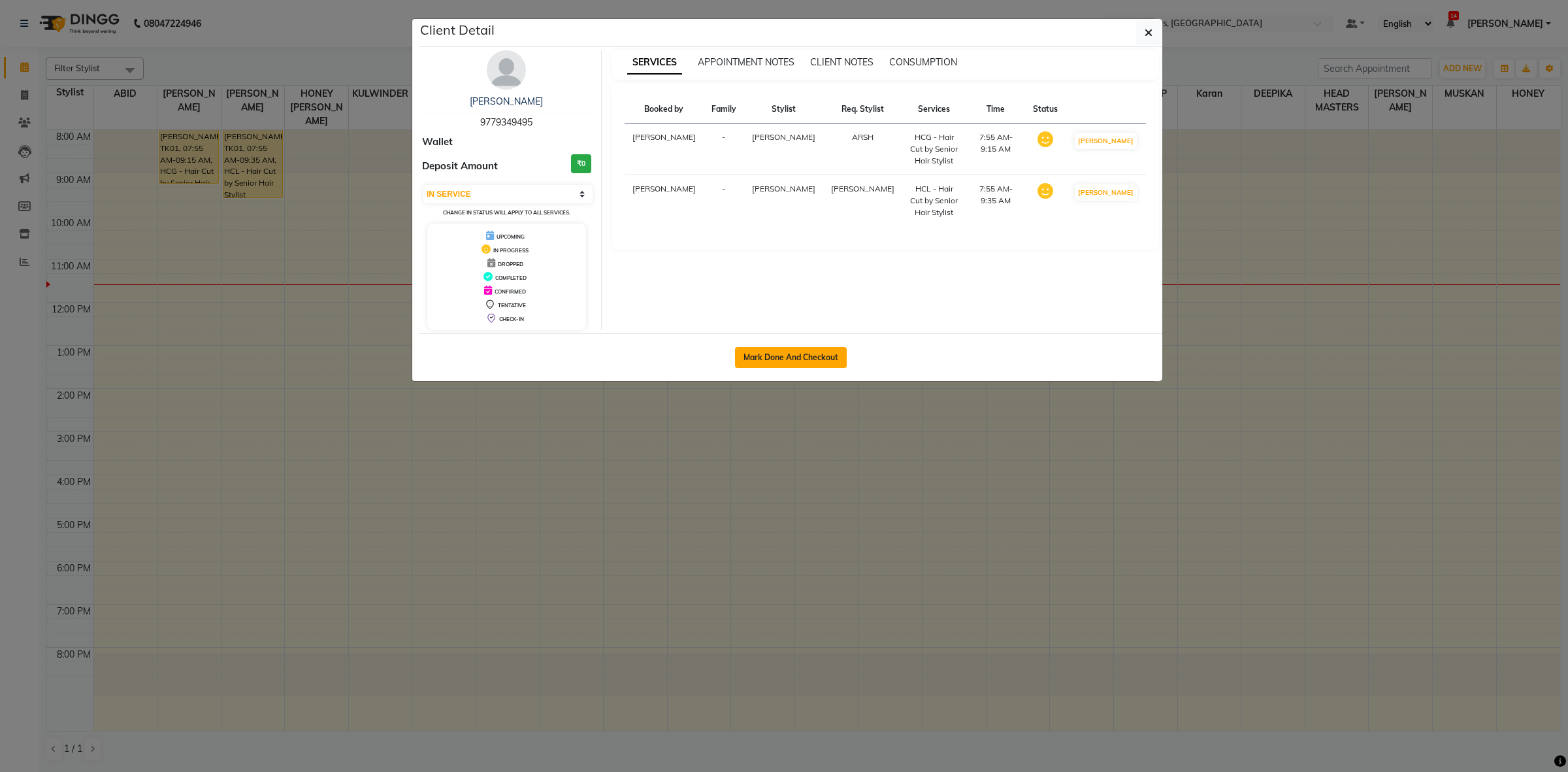
click at [778, 361] on button "Mark Done And Checkout" at bounding box center [791, 358] width 112 height 21
select select "service"
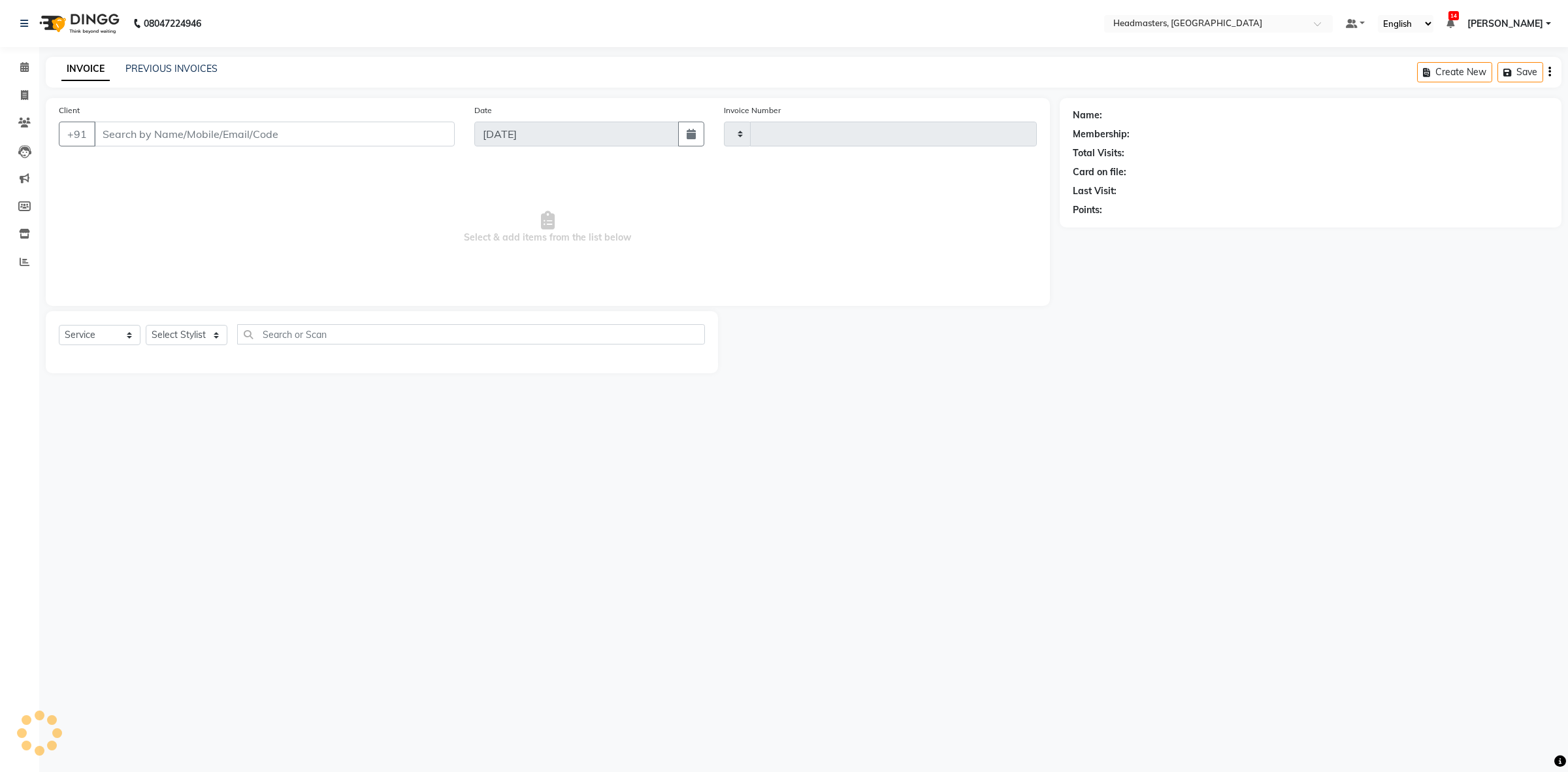
type input "3387"
select select "7132"
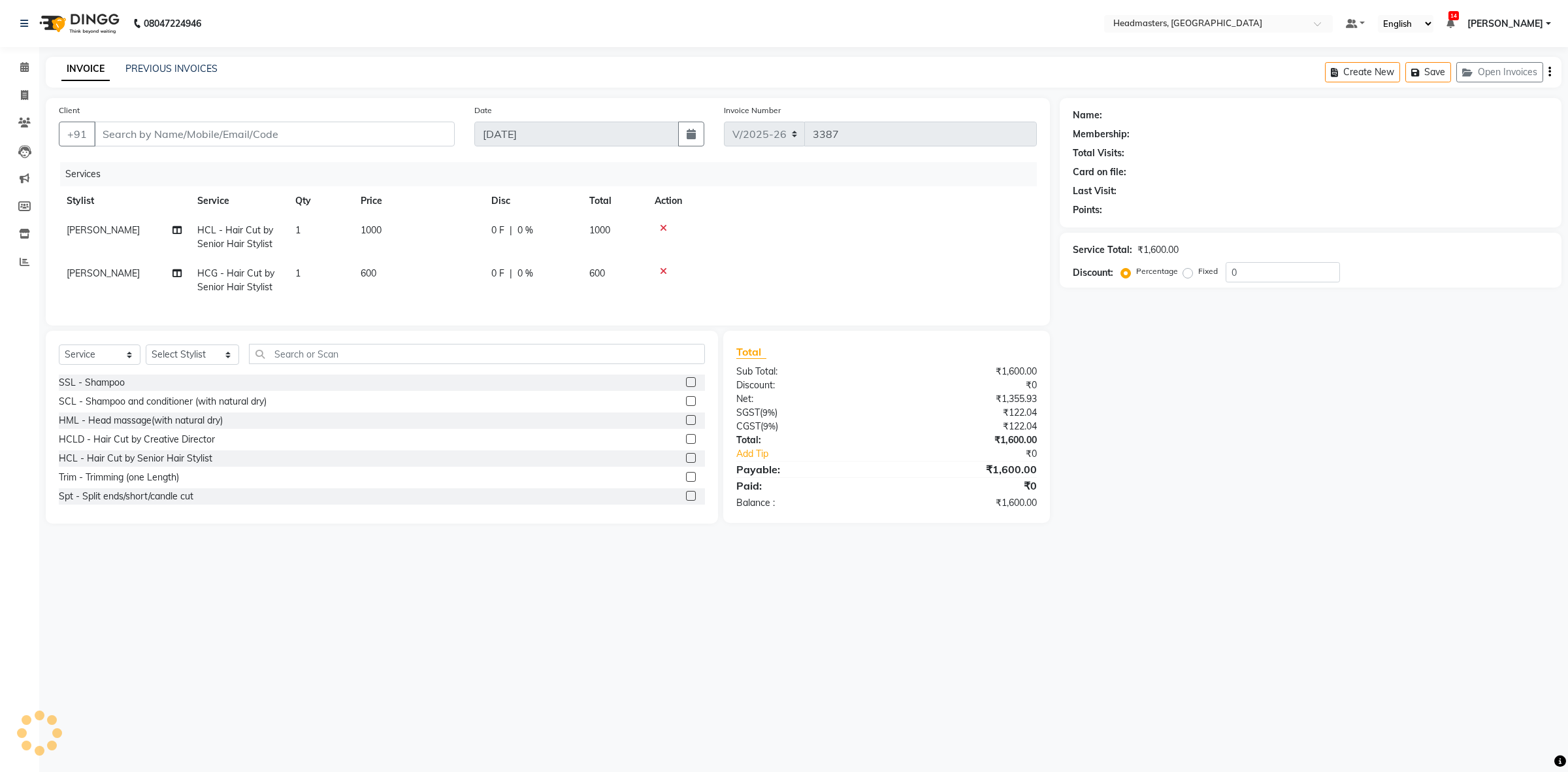
type input "9779349495"
select select "60609"
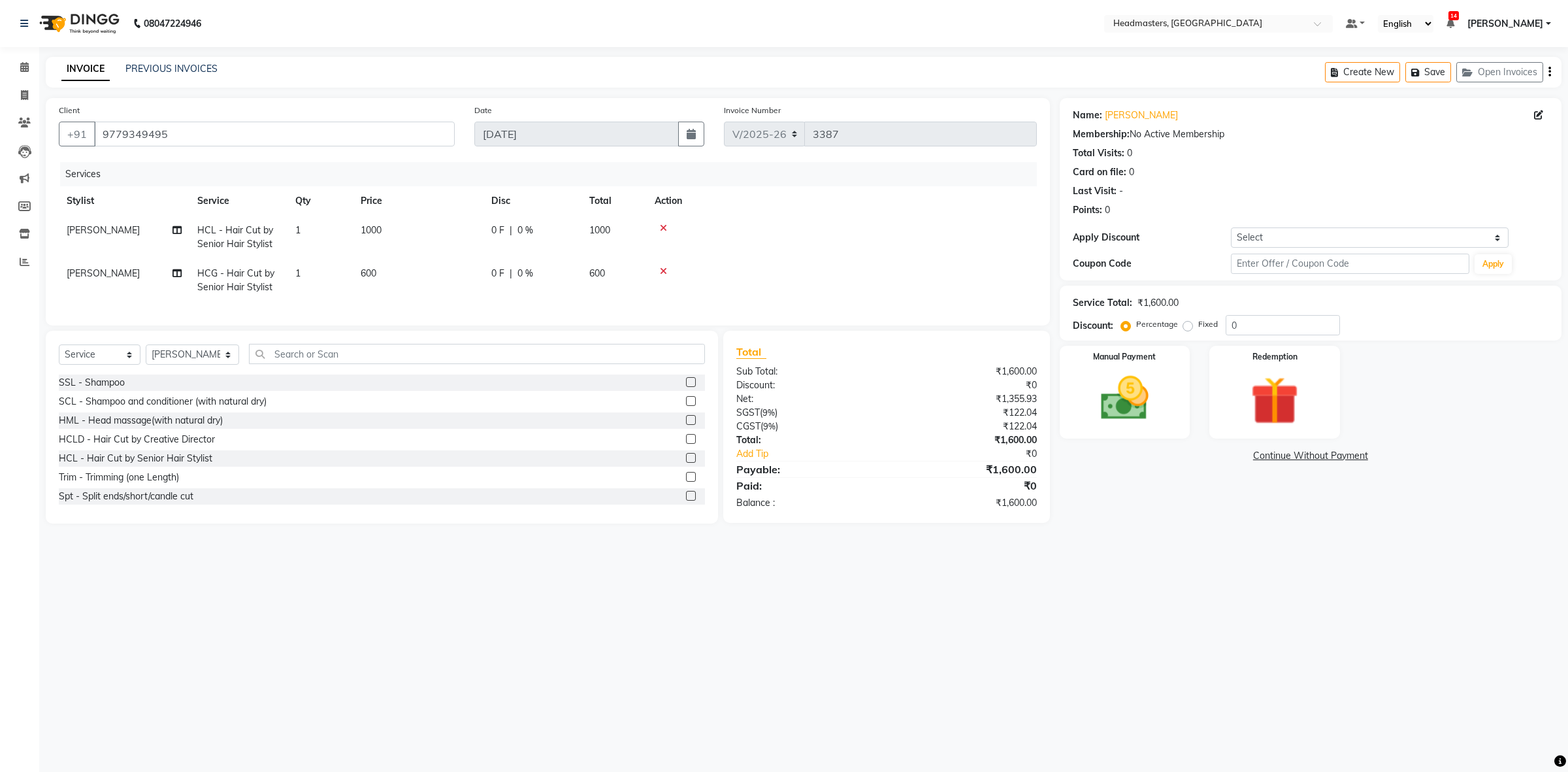
click at [334, 232] on td "1" at bounding box center [320, 237] width 66 height 43
select select "60637"
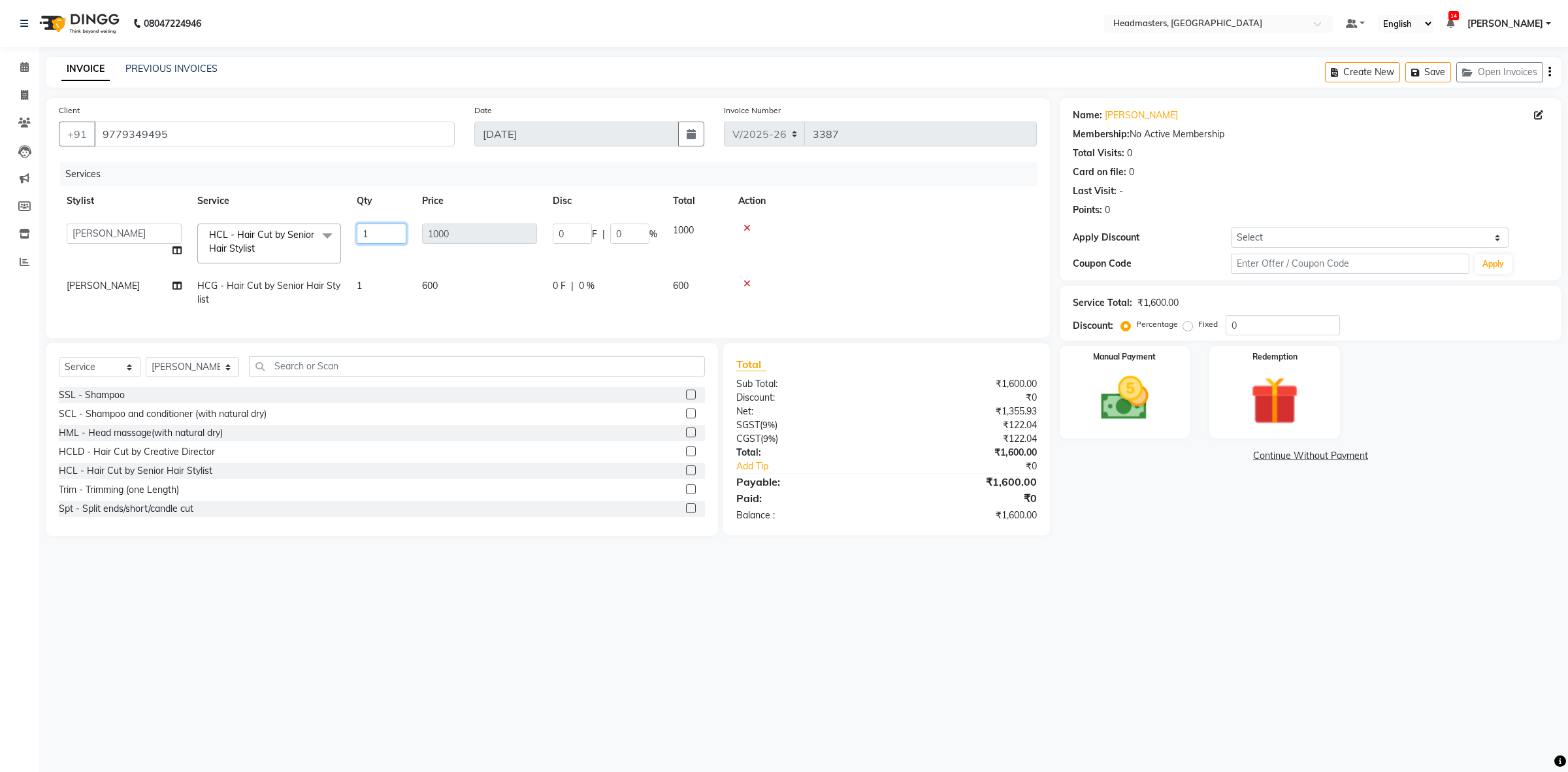
click at [377, 230] on input "1" at bounding box center [382, 233] width 50 height 20
type input "2"
click at [466, 158] on div "Client +91 9779349495 Date 03-09-2025 Invoice Number V/2025-26 3387 Services St…" at bounding box center [548, 218] width 1004 height 240
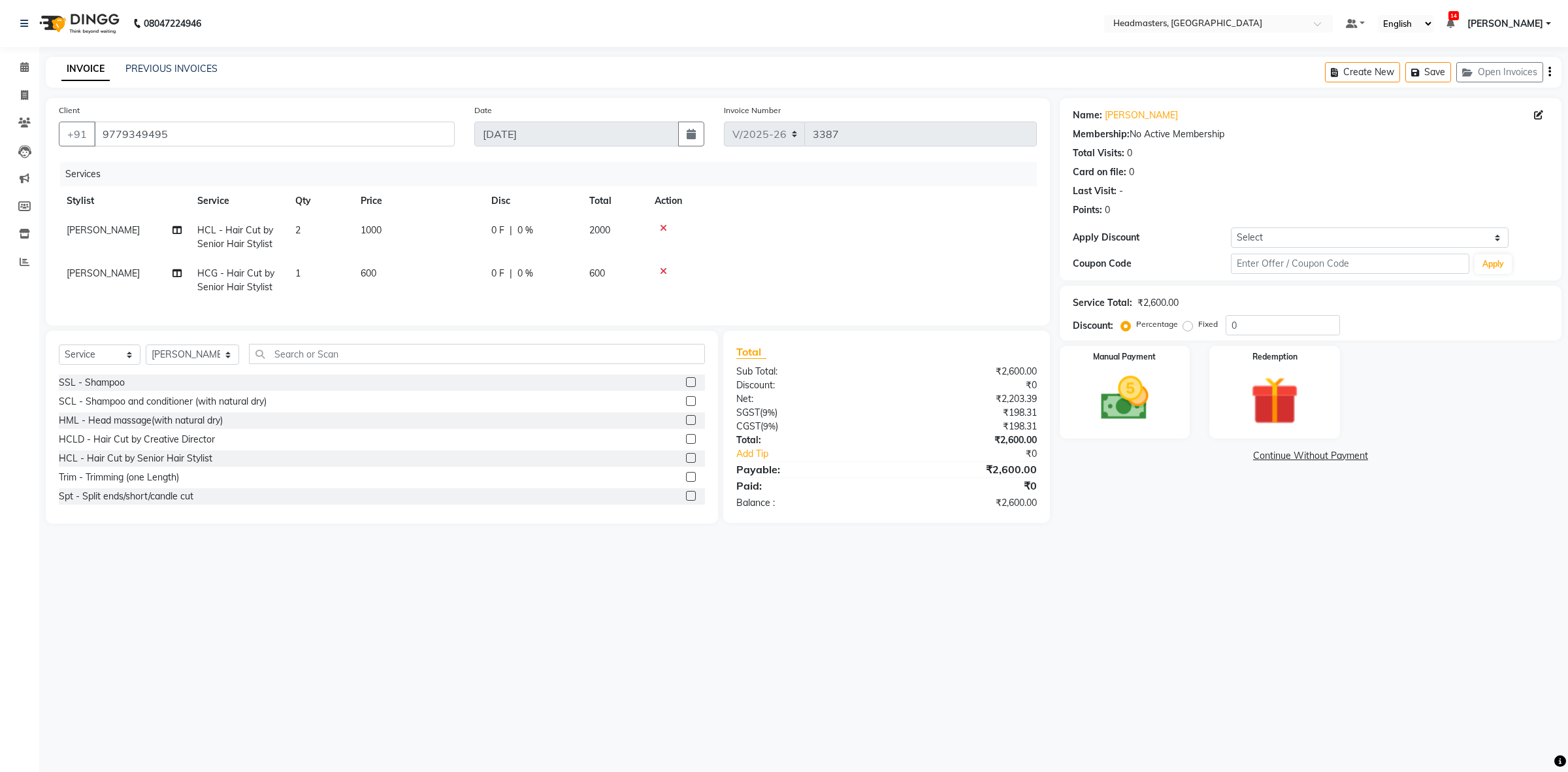
click at [503, 226] on span "0 F" at bounding box center [497, 230] width 13 height 14
select select "60637"
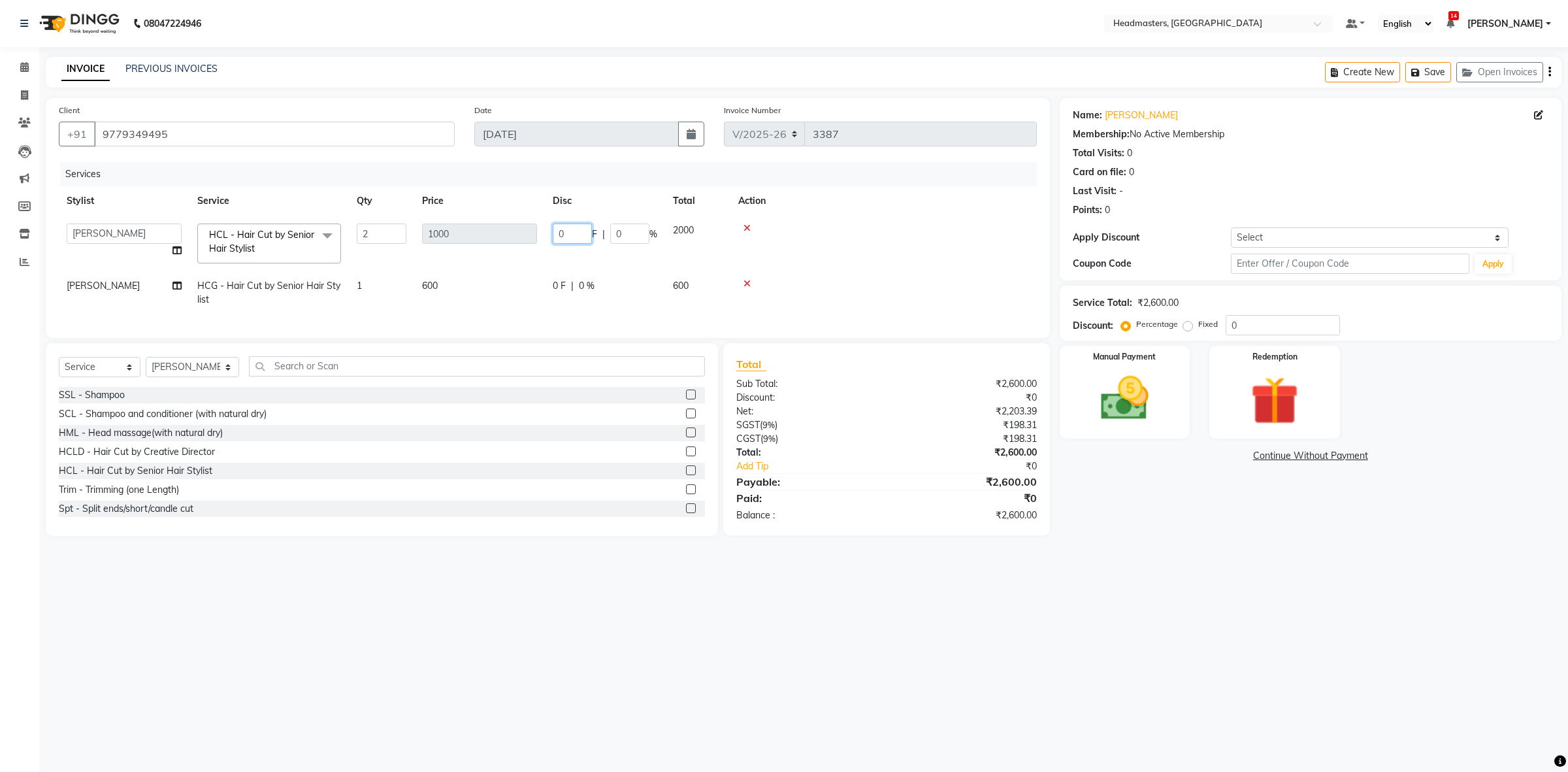
click at [561, 232] on input "0" at bounding box center [573, 233] width 39 height 20
type input "1100"
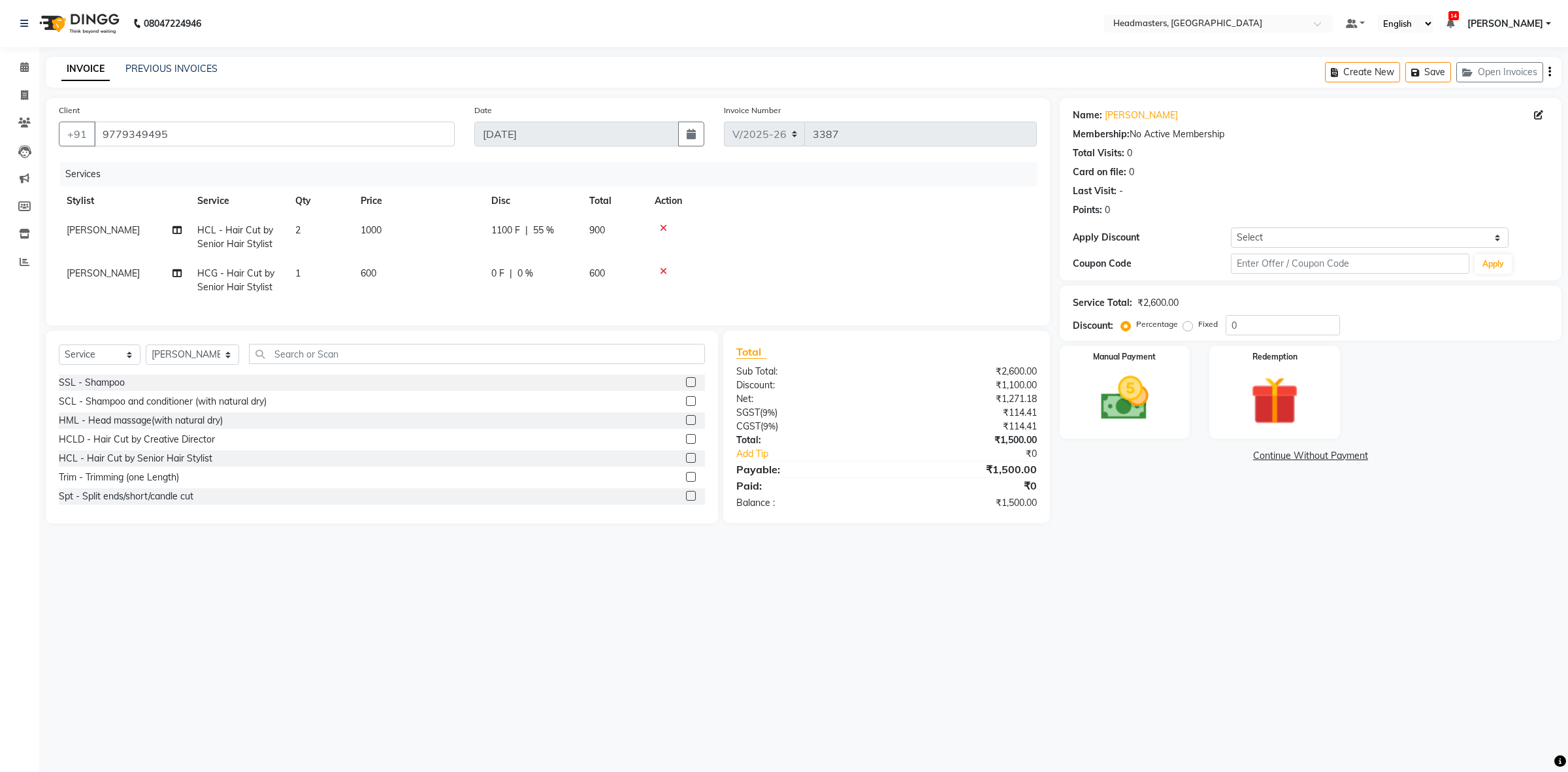
click at [509, 272] on span "|" at bounding box center [510, 273] width 2 height 14
select select "60609"
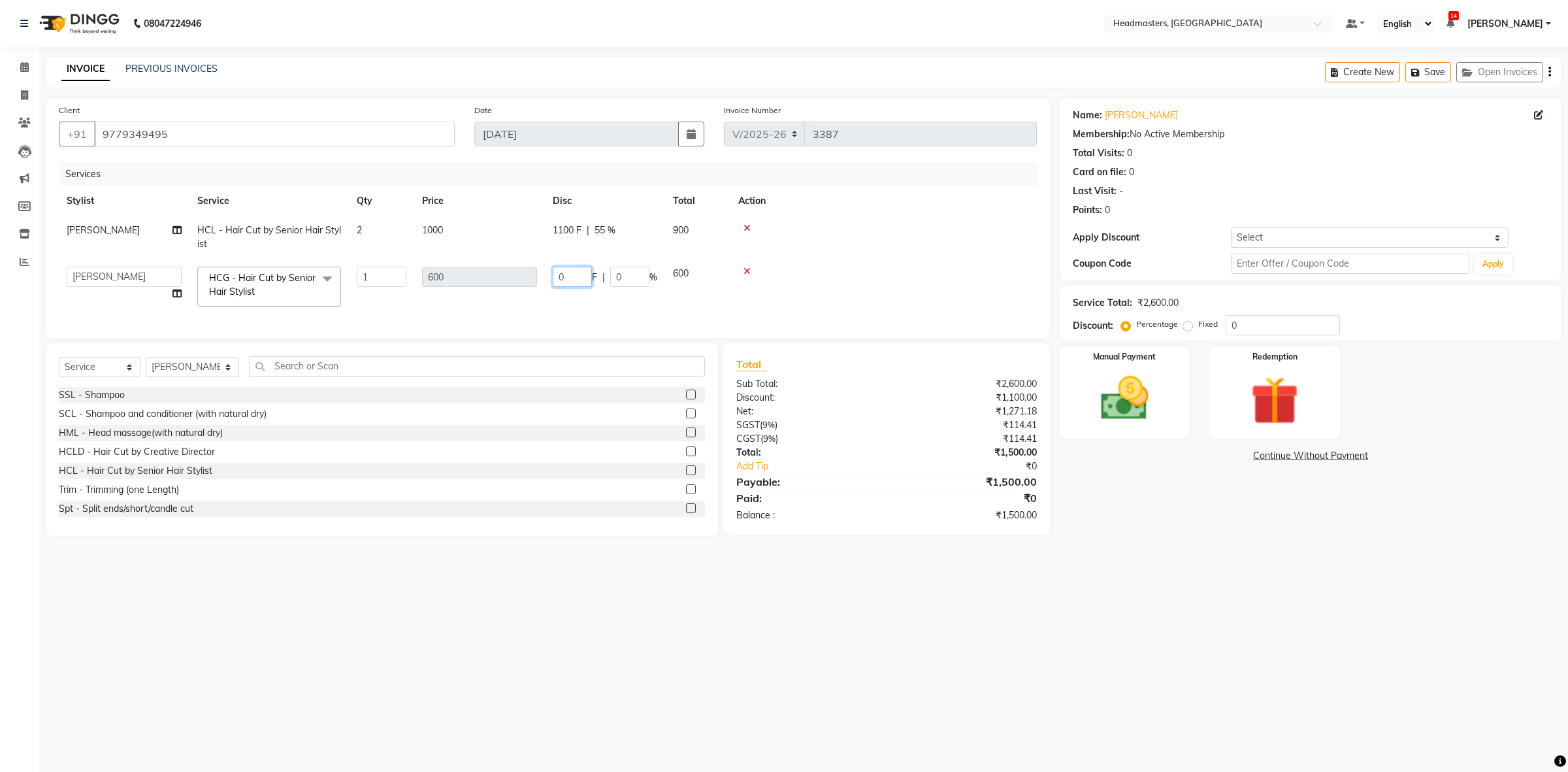
click at [556, 278] on input "0" at bounding box center [573, 276] width 39 height 20
type input "200"
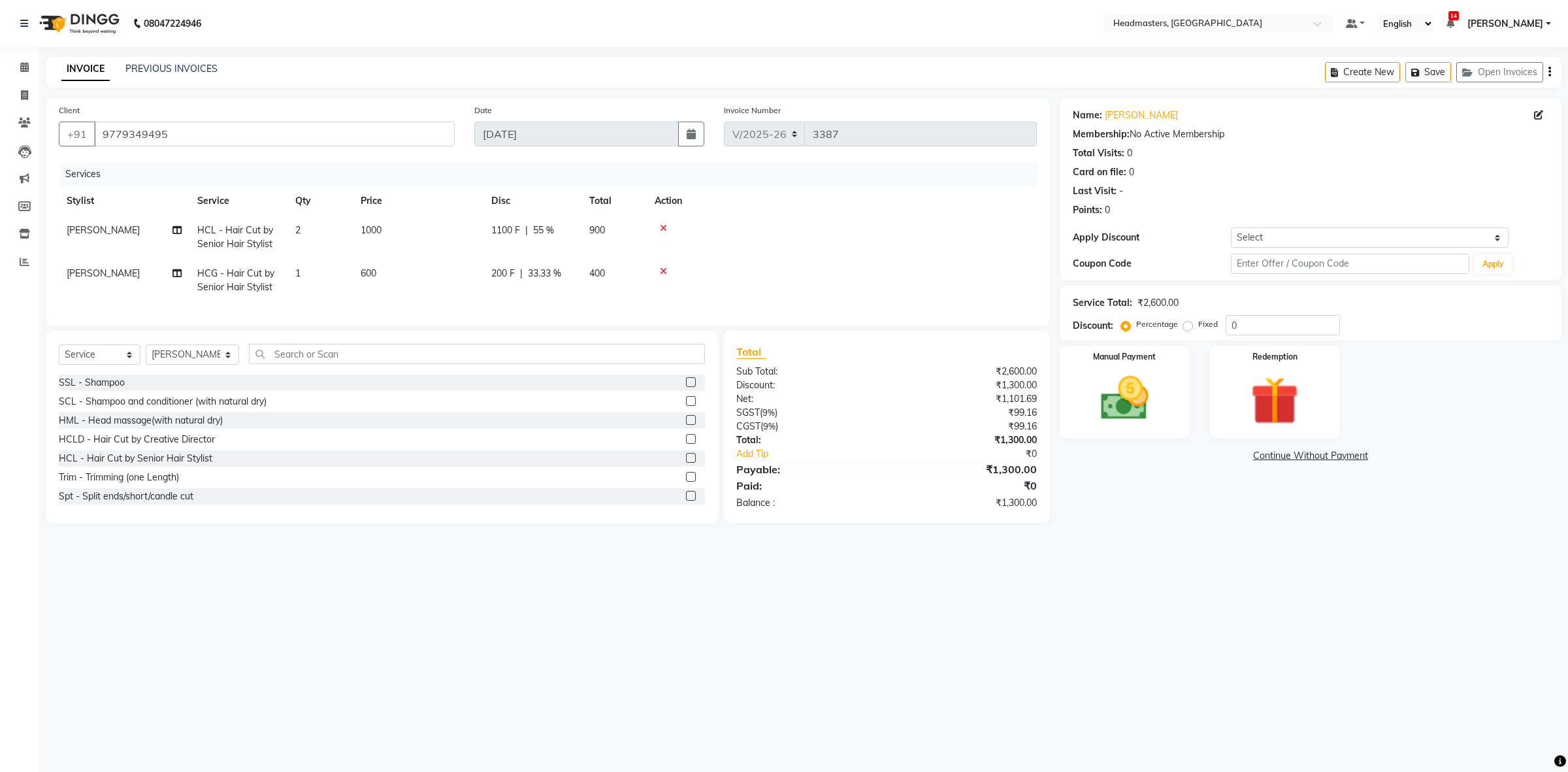
click at [631, 182] on div "Services" at bounding box center [553, 174] width 986 height 24
click at [1099, 390] on img at bounding box center [1124, 398] width 81 height 57
click at [1164, 458] on span "UPI" at bounding box center [1164, 457] width 20 height 15
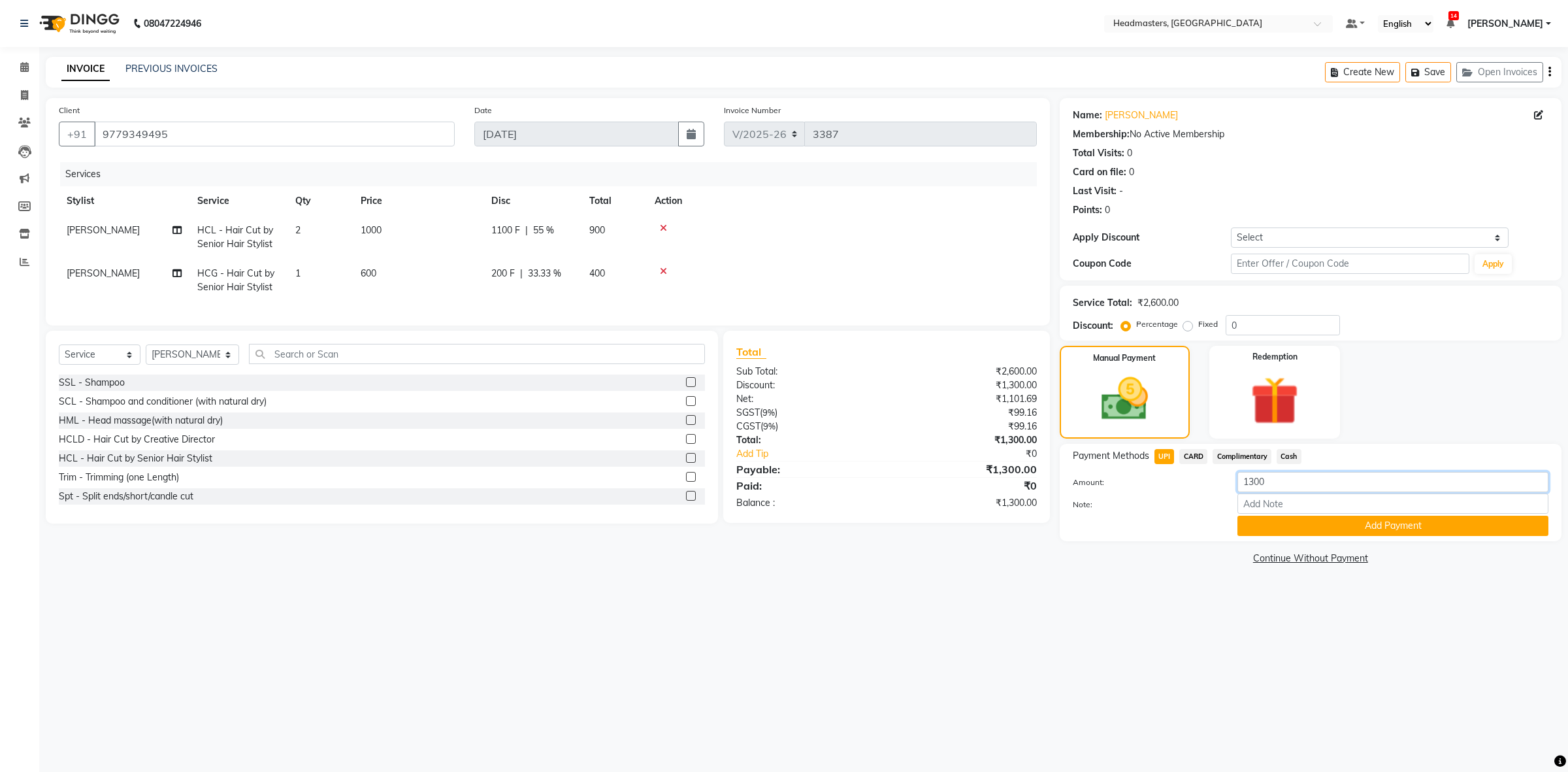
drag, startPoint x: 1300, startPoint y: 484, endPoint x: 979, endPoint y: 504, distance: 321.6
click at [1025, 497] on div "Client +91 9779349495 Date 03-09-2025 Invoice Number V/2025-26 3387 Services St…" at bounding box center [804, 333] width 1536 height 470
type input "400"
click at [1409, 531] on button "Add Payment" at bounding box center [1393, 525] width 311 height 20
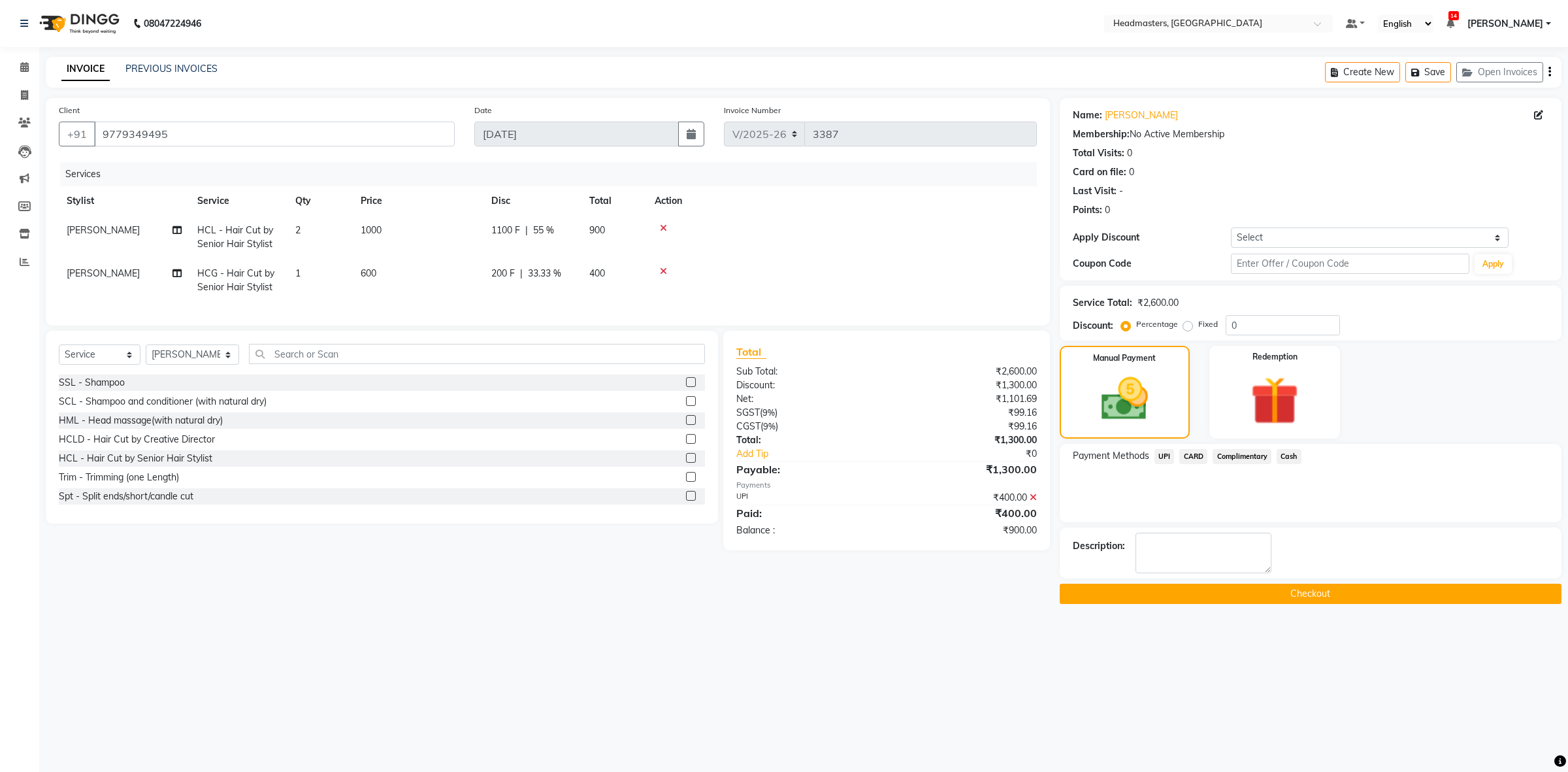
click at [1290, 459] on span "Cash" at bounding box center [1289, 457] width 25 height 15
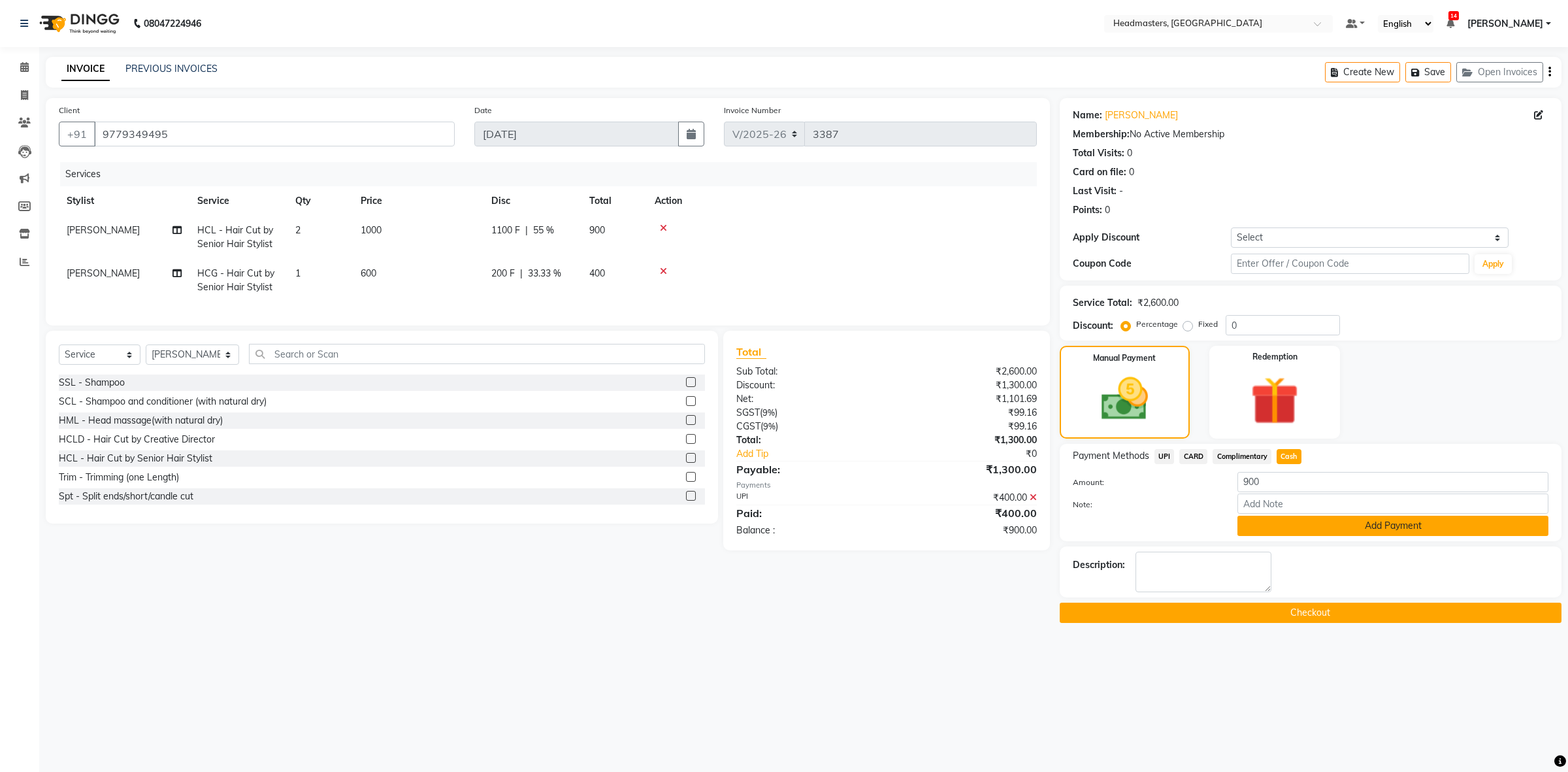
click at [1305, 534] on button "Add Payment" at bounding box center [1393, 525] width 311 height 20
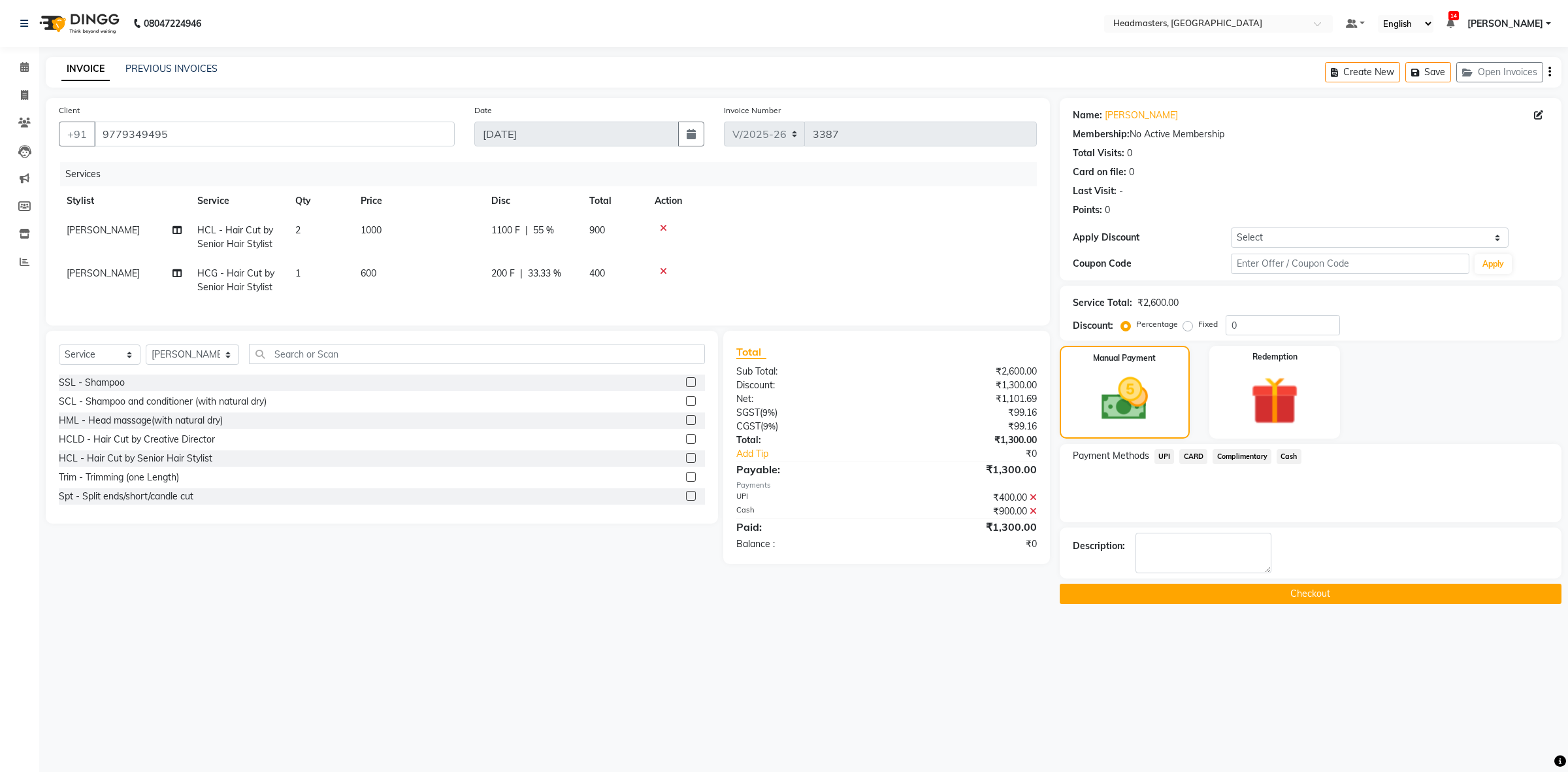
click at [1301, 586] on button "Checkout" at bounding box center [1310, 593] width 502 height 20
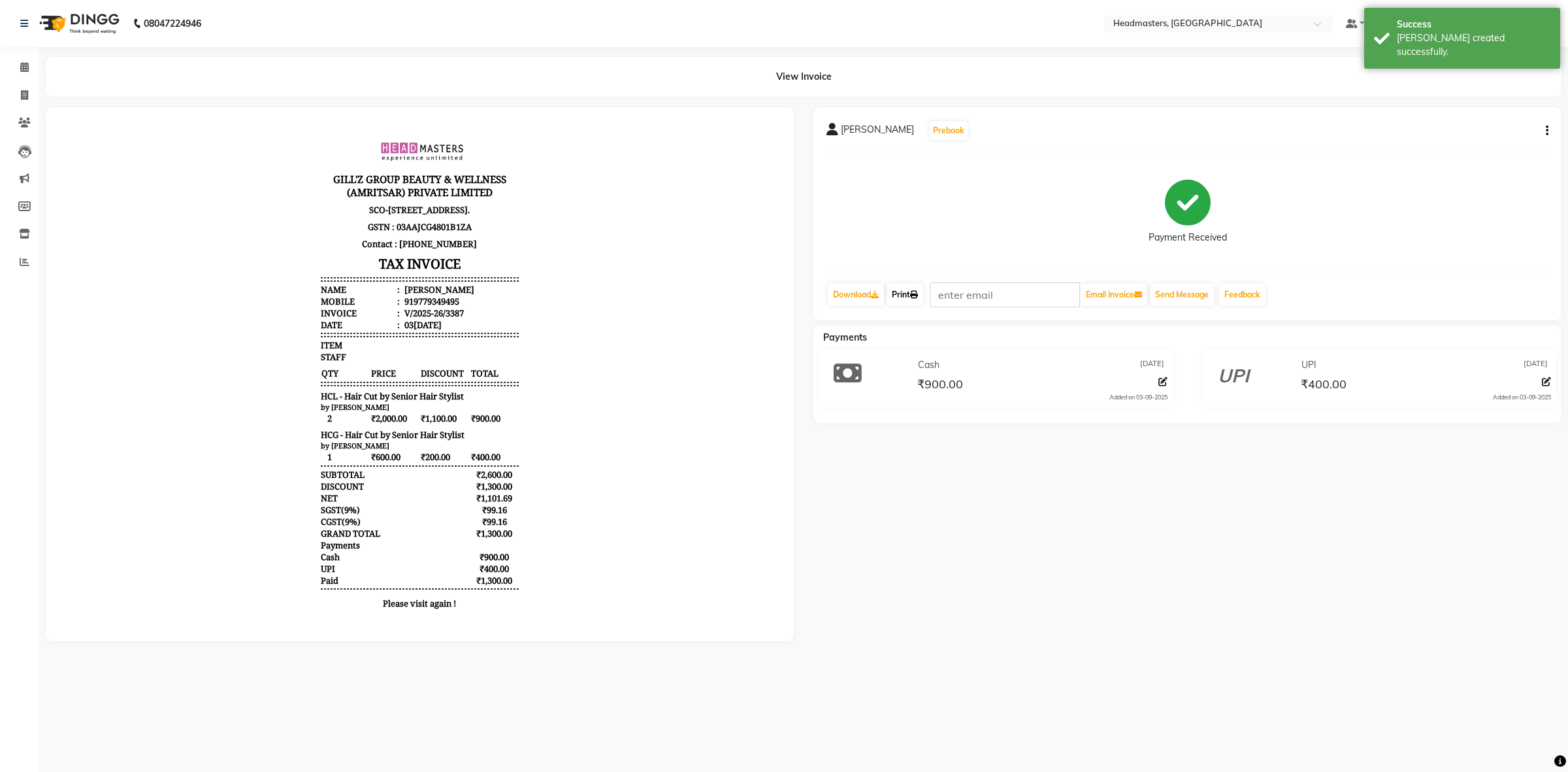
click at [923, 294] on link "Print" at bounding box center [905, 294] width 36 height 22
click at [17, 66] on span at bounding box center [24, 68] width 23 height 15
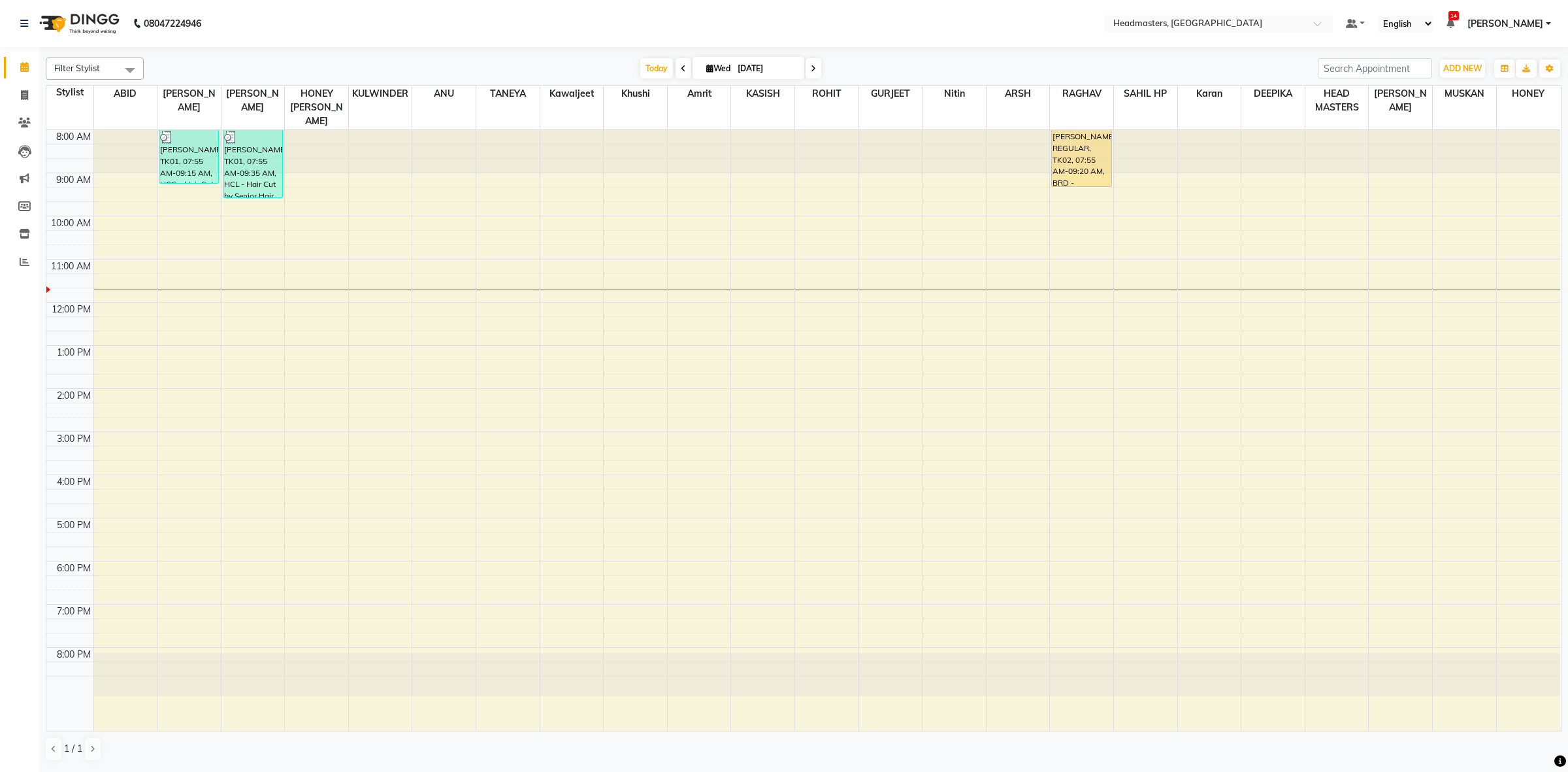
click at [693, 191] on div "8:00 AM 9:00 AM 10:00 AM 11:00 AM 12:00 PM 1:00 PM 2:00 PM 3:00 PM 4:00 PM 5:00…" at bounding box center [803, 430] width 1514 height 601
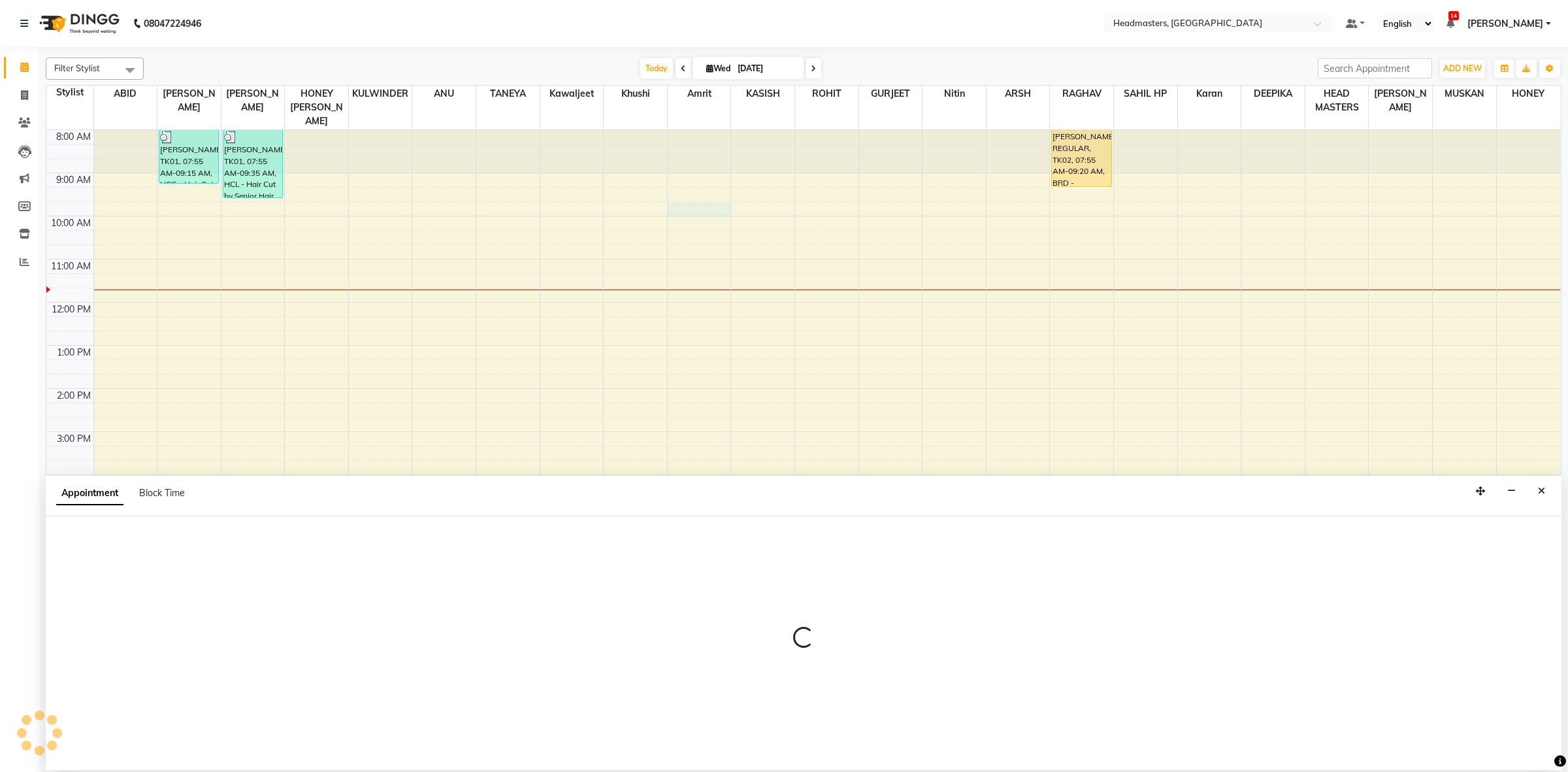
select select "85513"
select select "585"
select select "tentative"
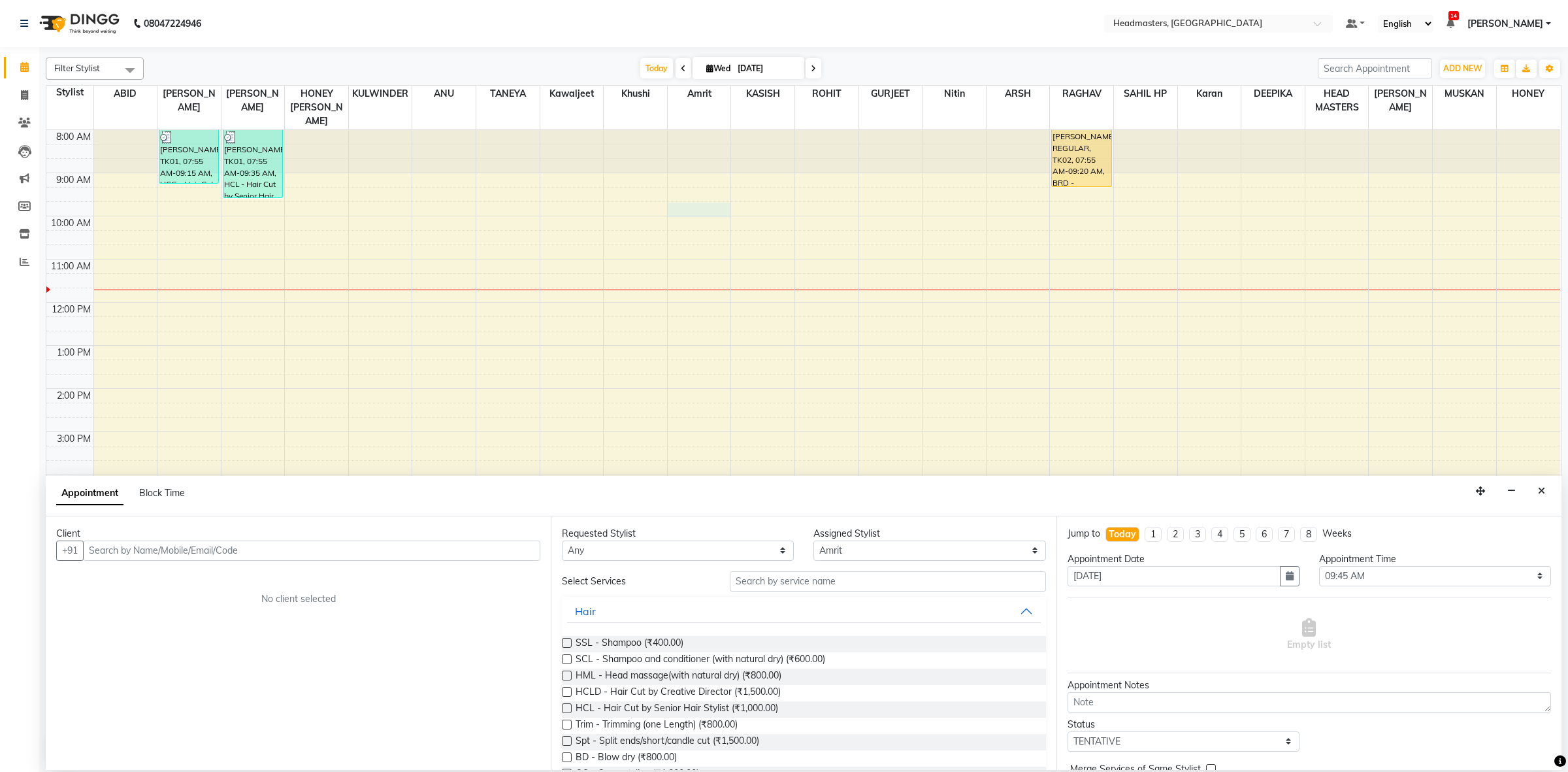
click at [204, 543] on input "text" at bounding box center [312, 550] width 457 height 20
click at [145, 586] on button "NAVNEET 981509830 1" at bounding box center [178, 578] width 186 height 21
type input "9815098301"
click at [604, 546] on select "Any ABID Amrit ANU ARS[PERSON_NAME] HEAD MASTERS HONEY [PERSON_NAME] HONE[PERSO…" at bounding box center [678, 550] width 232 height 20
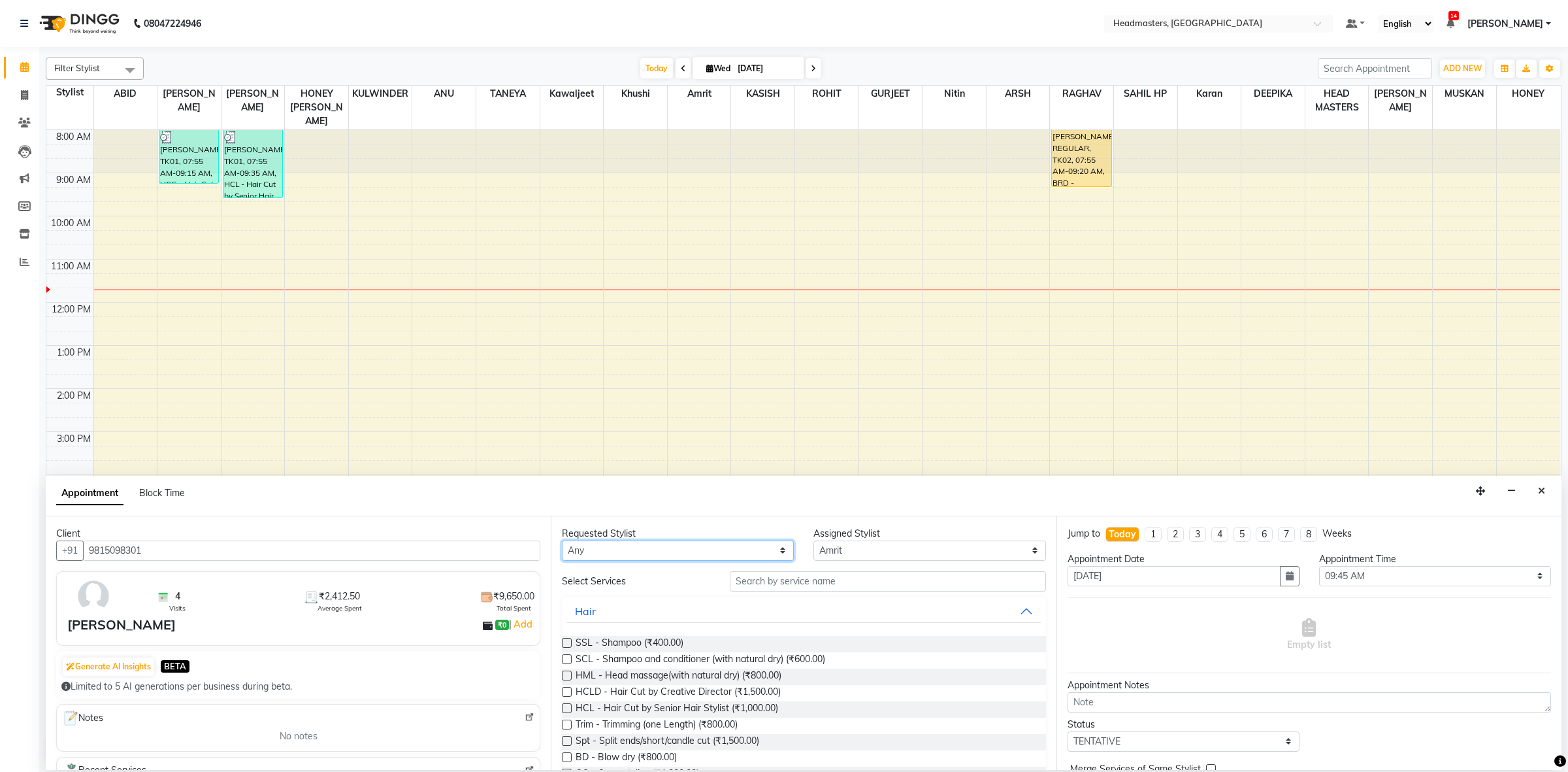
select select "60640"
click at [562, 540] on select "Any ABID Amrit ANU ARS[PERSON_NAME] HEAD MASTERS HONEY [PERSON_NAME] HONE[PERSO…" at bounding box center [678, 550] width 232 height 20
select select "60640"
click at [814, 586] on input "text" at bounding box center [887, 581] width 316 height 20
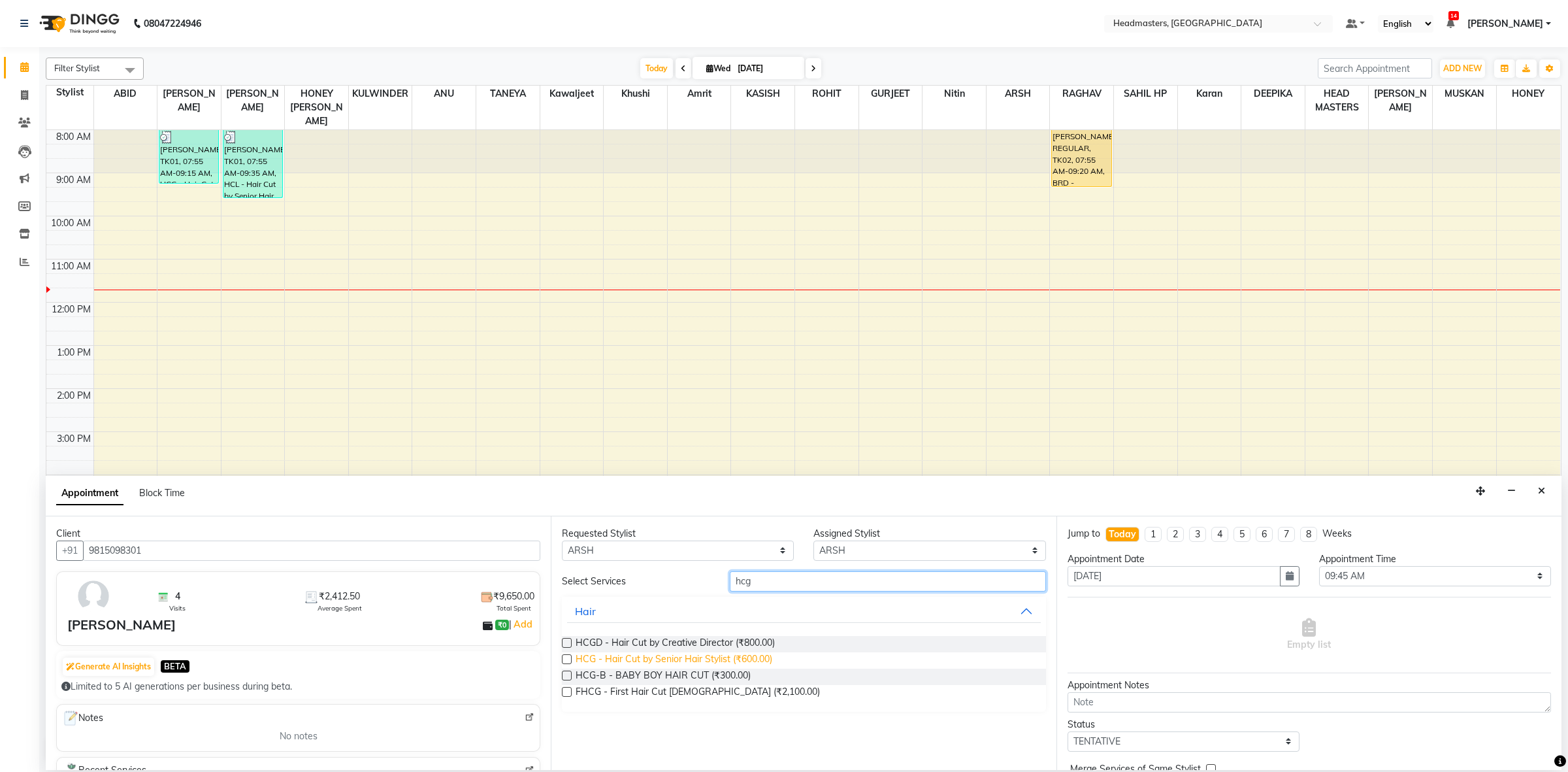
type input "hcg"
click at [723, 655] on span "HCG - Hair Cut by Senior Hair Stylist (₹600.00)" at bounding box center [674, 660] width 197 height 17
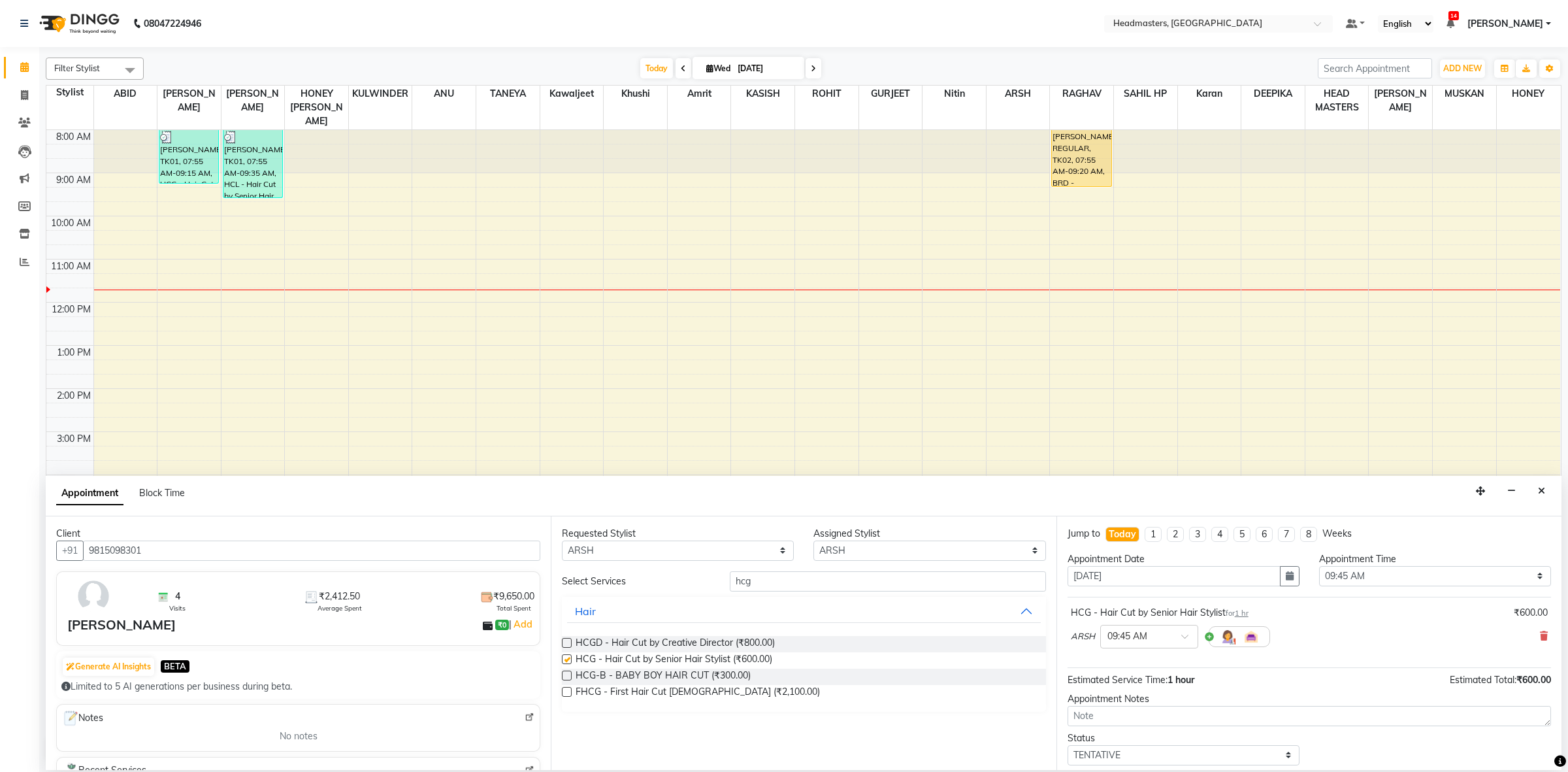
checkbox input "false"
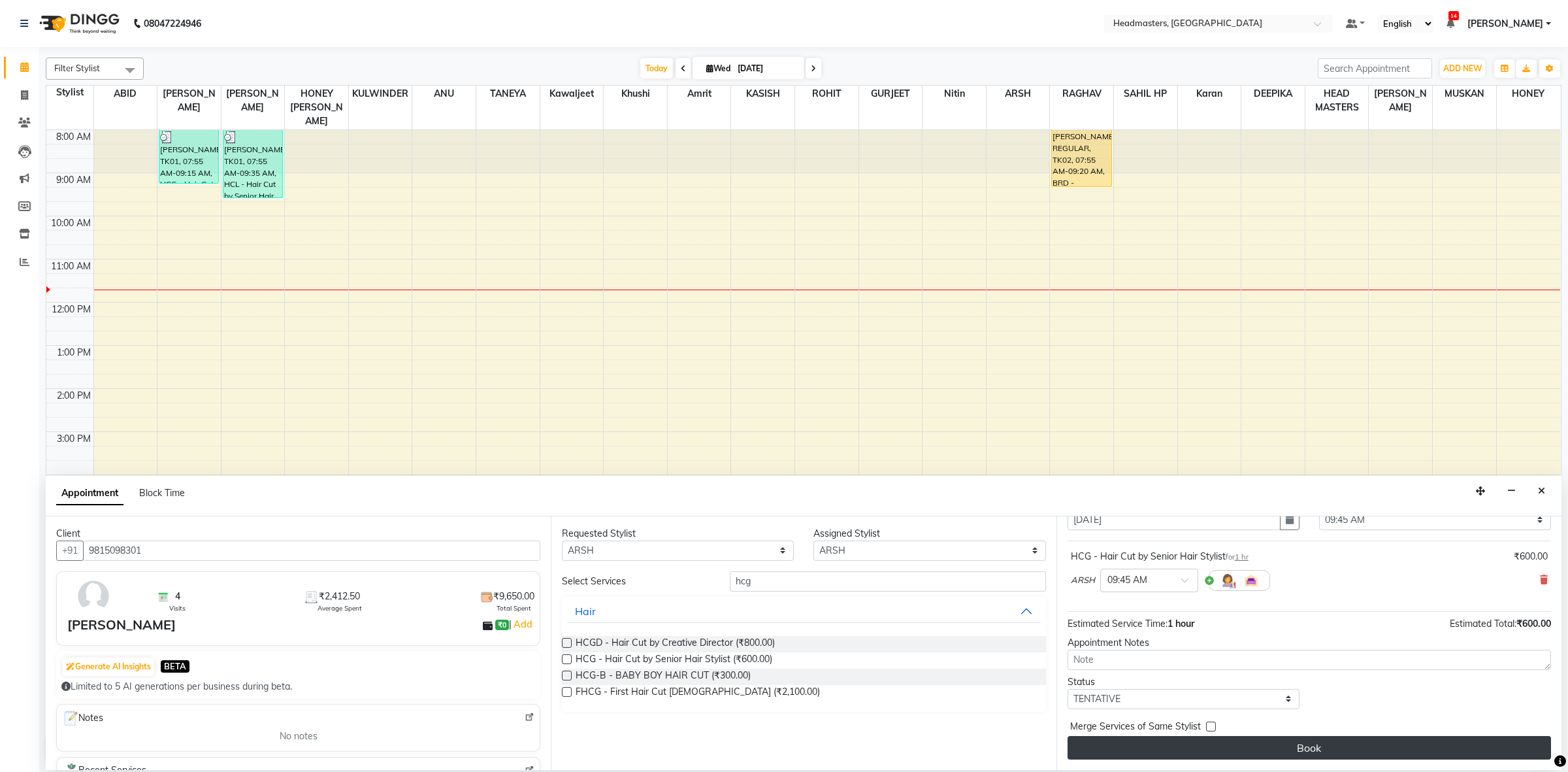
click at [1187, 755] on button "Book" at bounding box center [1309, 747] width 484 height 23
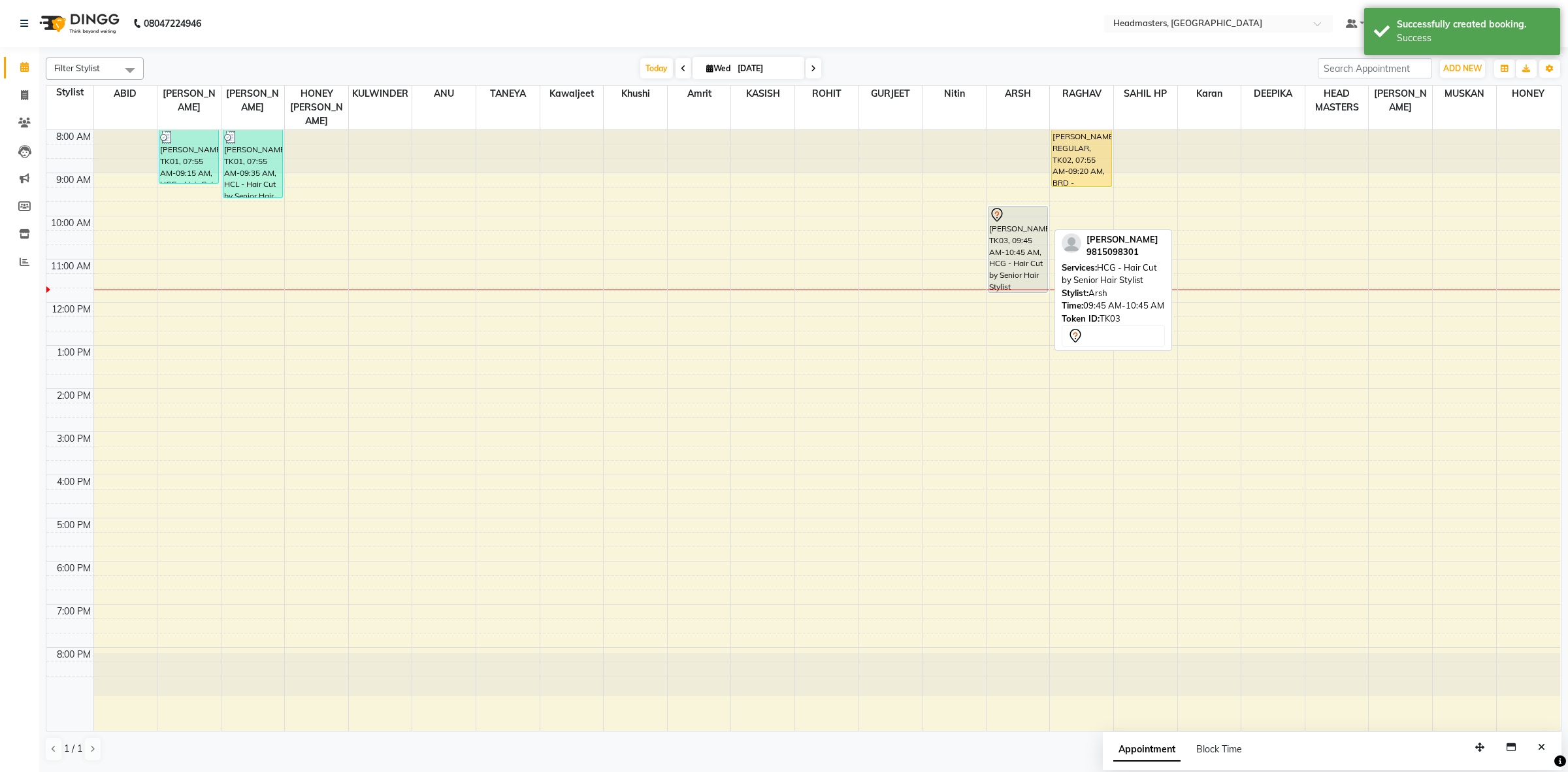
drag, startPoint x: 1010, startPoint y: 232, endPoint x: 1010, endPoint y: 266, distance: 34.0
click at [1010, 266] on div "NAVNEET, TK03, 09:45 AM-10:45 AM, HCG - Hair Cut by Senior Hair Stylist NAVNEET…" at bounding box center [1018, 430] width 63 height 601
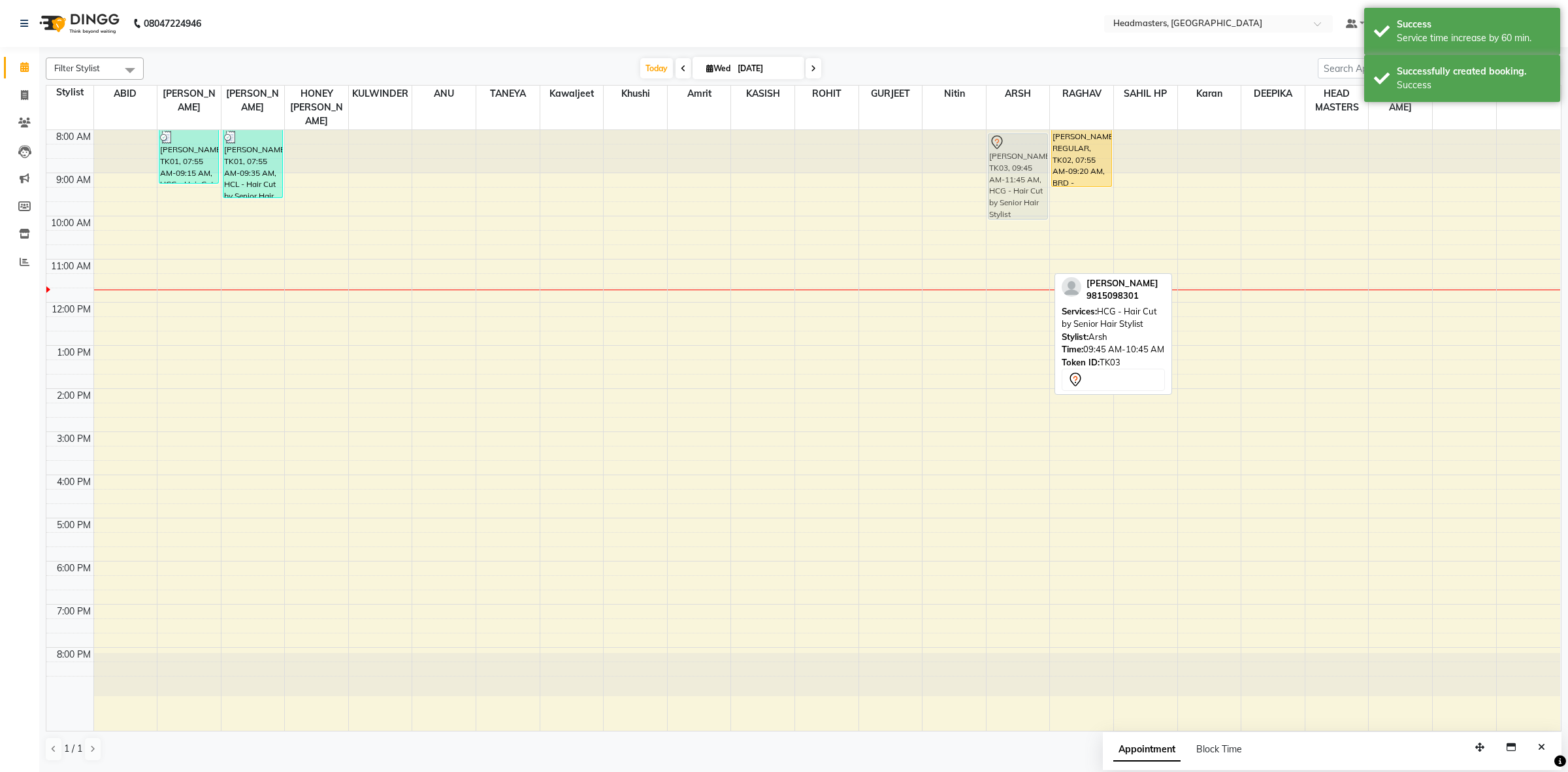
drag, startPoint x: 1010, startPoint y: 234, endPoint x: 1011, endPoint y: 165, distance: 69.0
click at [1011, 165] on div "NAVNEET, TK03, 09:45 AM-11:45 AM, HCG - Hair Cut by Senior Hair Stylist NAVNEET…" at bounding box center [1018, 430] width 63 height 601
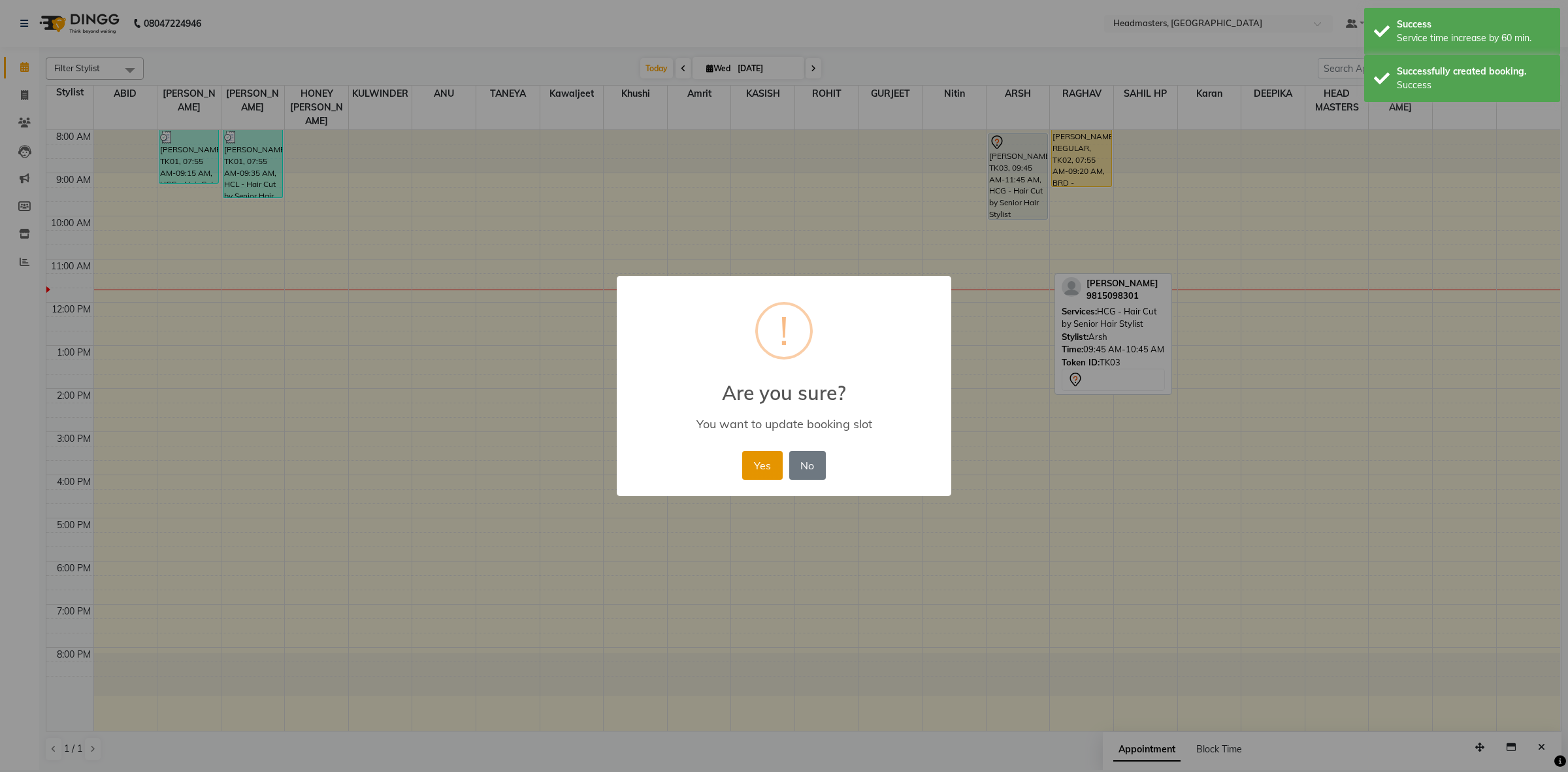
click at [752, 462] on button "Yes" at bounding box center [762, 465] width 40 height 29
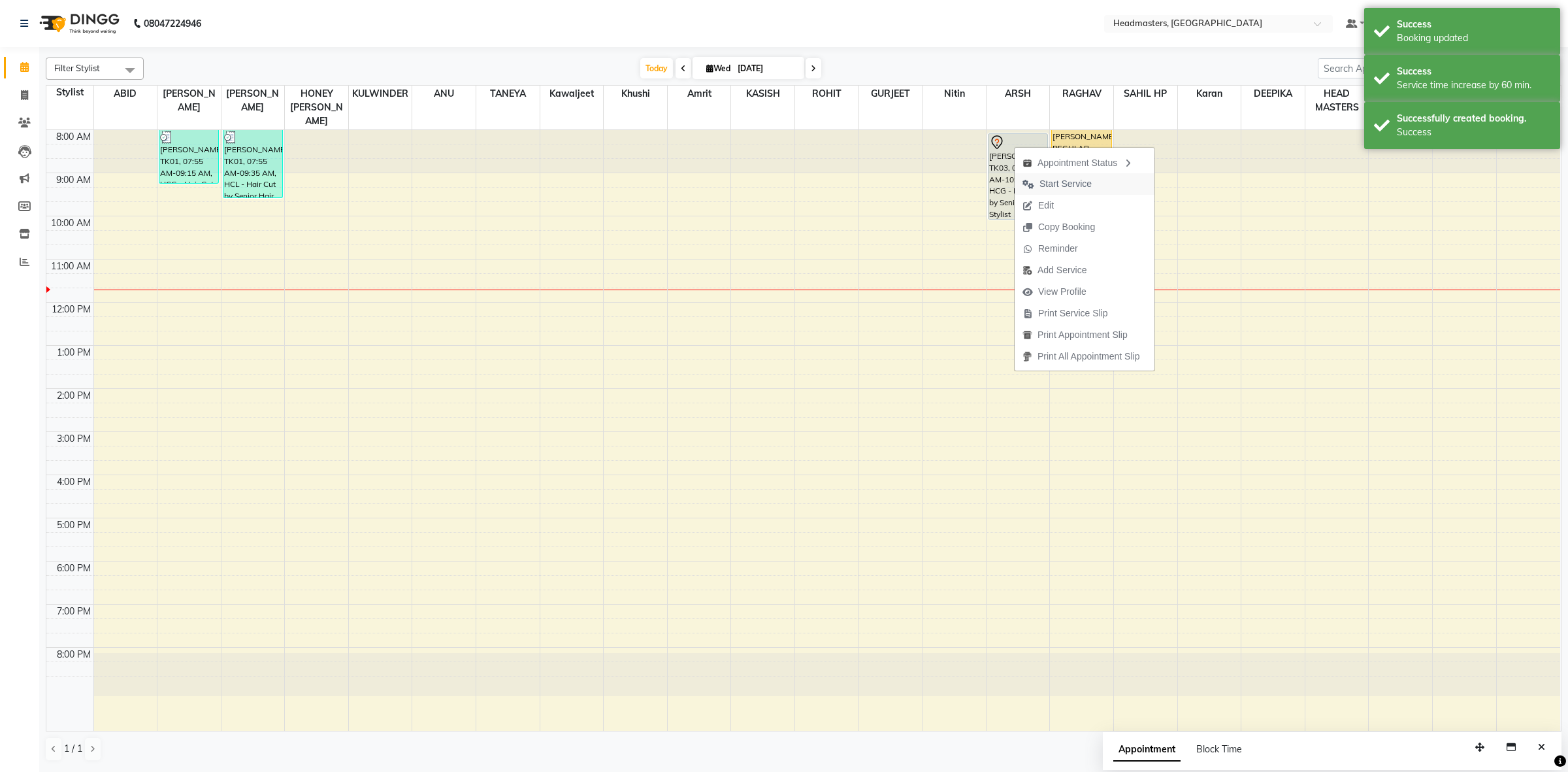
click at [1066, 182] on span "Start Service" at bounding box center [1065, 184] width 52 height 14
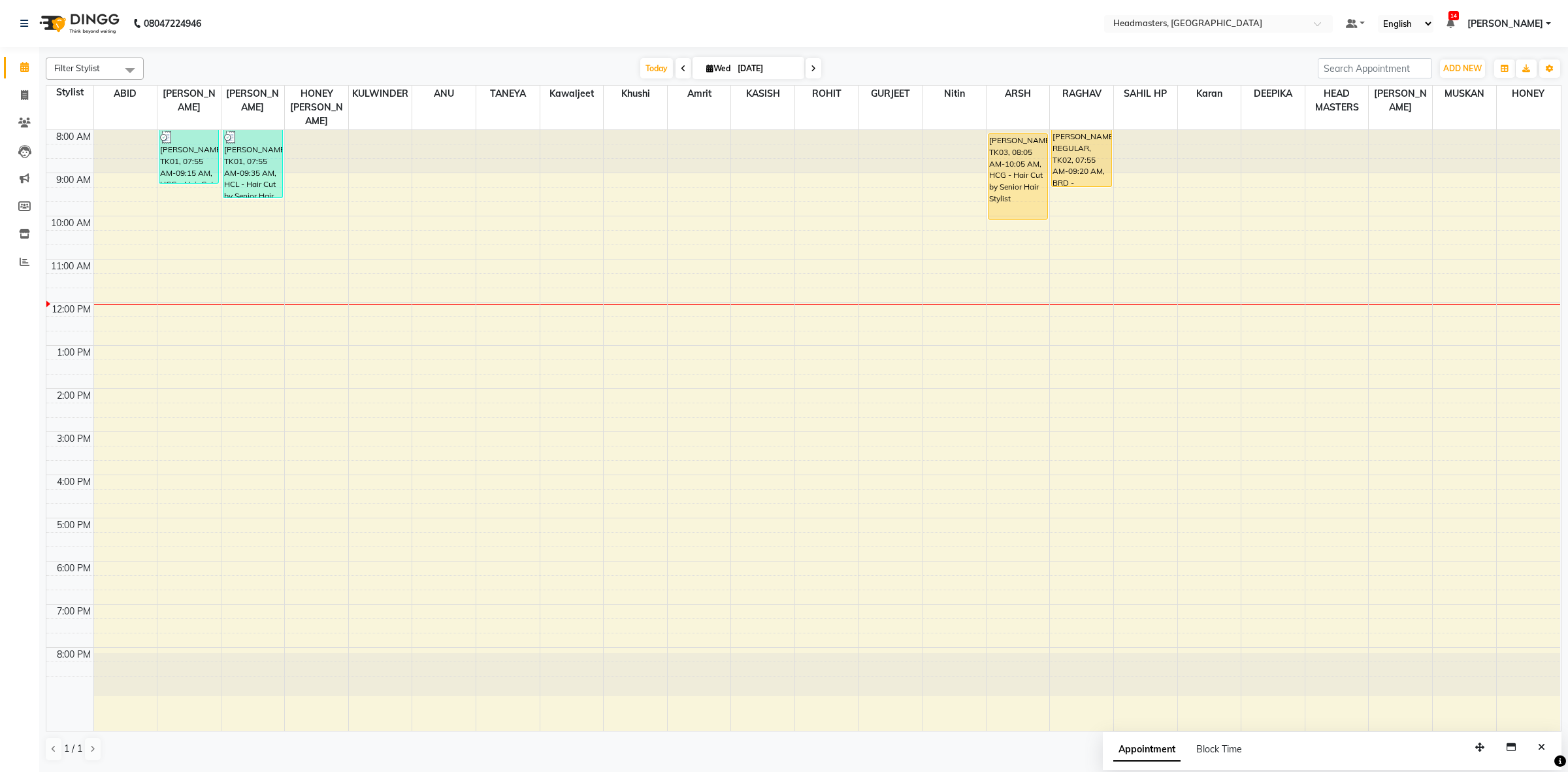
click at [1070, 223] on div "8:00 AM 9:00 AM 10:00 AM 11:00 AM 12:00 PM 1:00 PM 2:00 PM 3:00 PM 4:00 PM 5:00…" at bounding box center [803, 430] width 1514 height 601
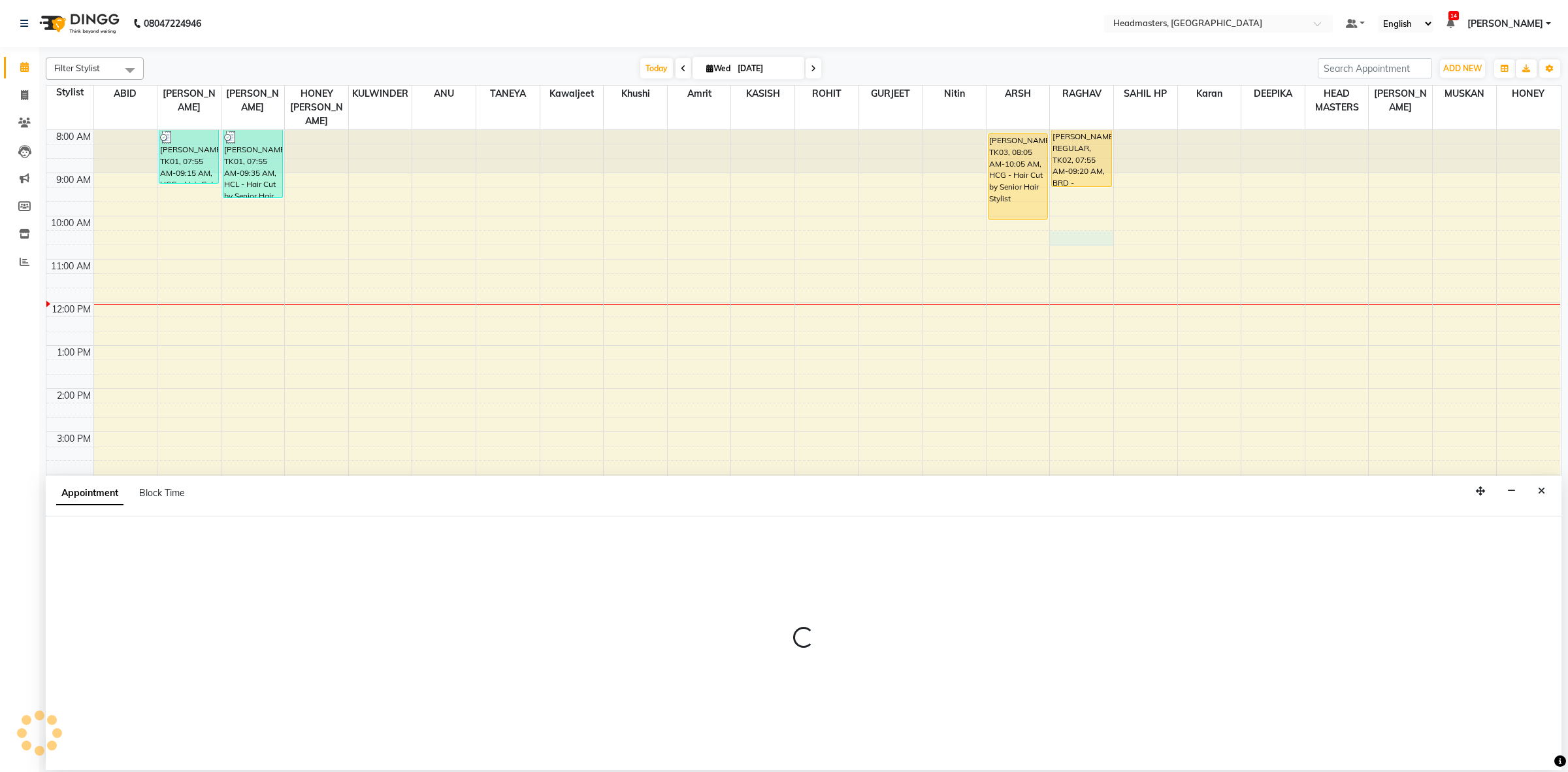
select select "60639"
select select "615"
select select "tentative"
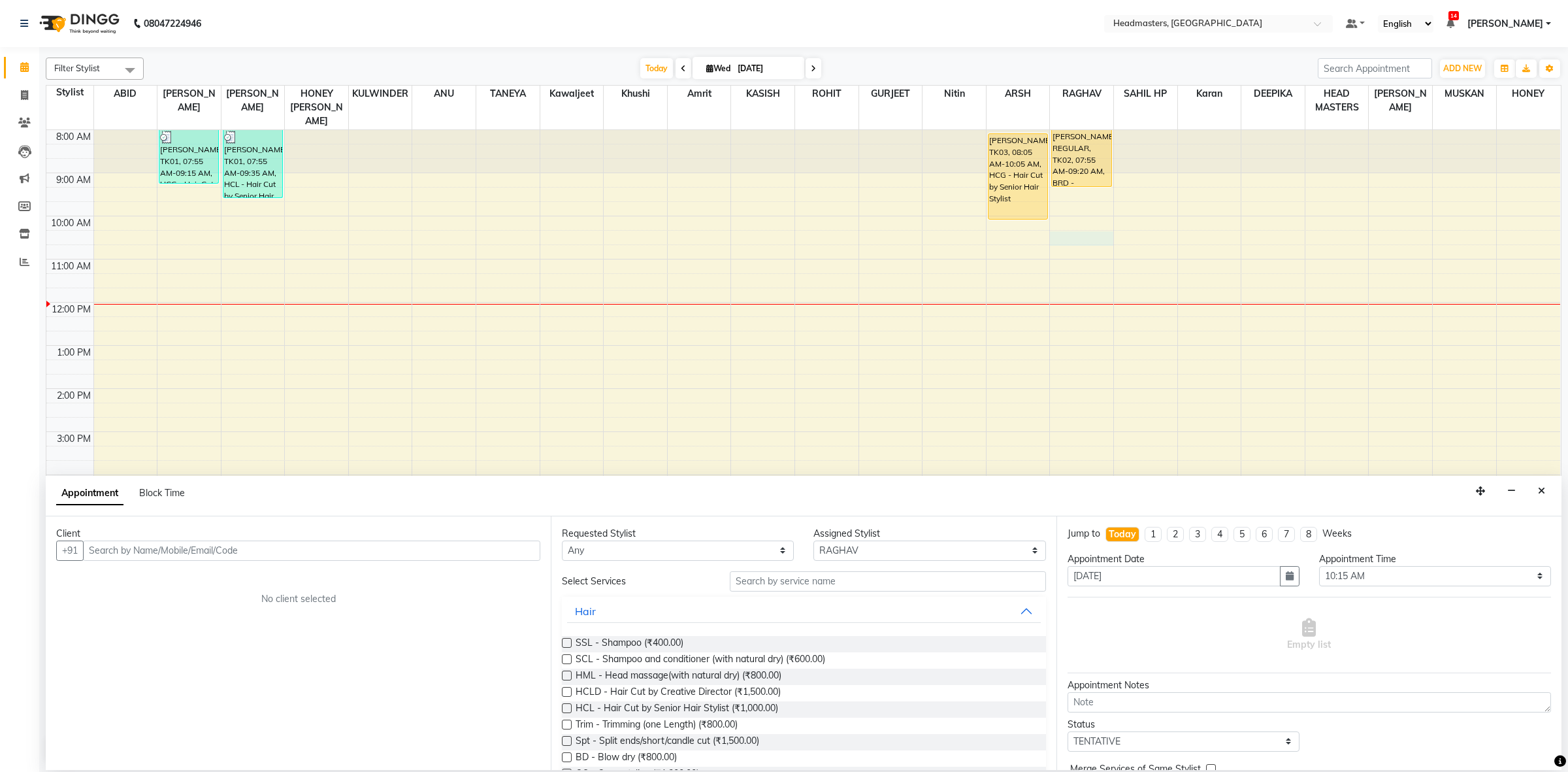
click at [332, 552] on input "text" at bounding box center [312, 550] width 457 height 20
type input "8492942528"
click at [521, 553] on span "Add Client" at bounding box center [513, 550] width 44 height 12
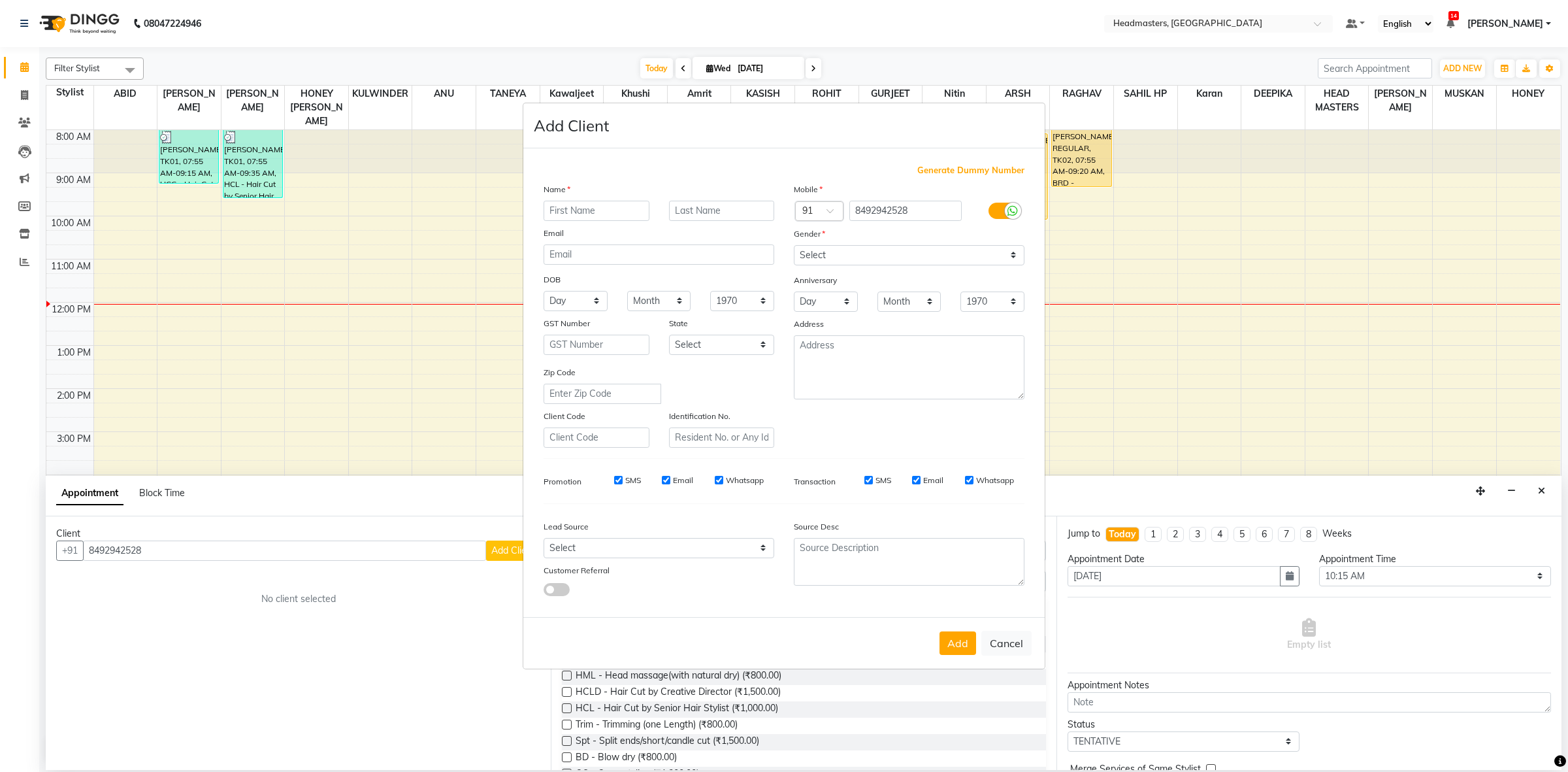
click at [583, 216] on input "text" at bounding box center [596, 211] width 106 height 20
type input "DR SUNISH"
click at [828, 263] on select "Select Male Female Other Prefer Not To Say" at bounding box center [909, 255] width 231 height 20
select select "male"
click at [794, 246] on select "Select Male Female Other Prefer Not To Say" at bounding box center [909, 255] width 231 height 20
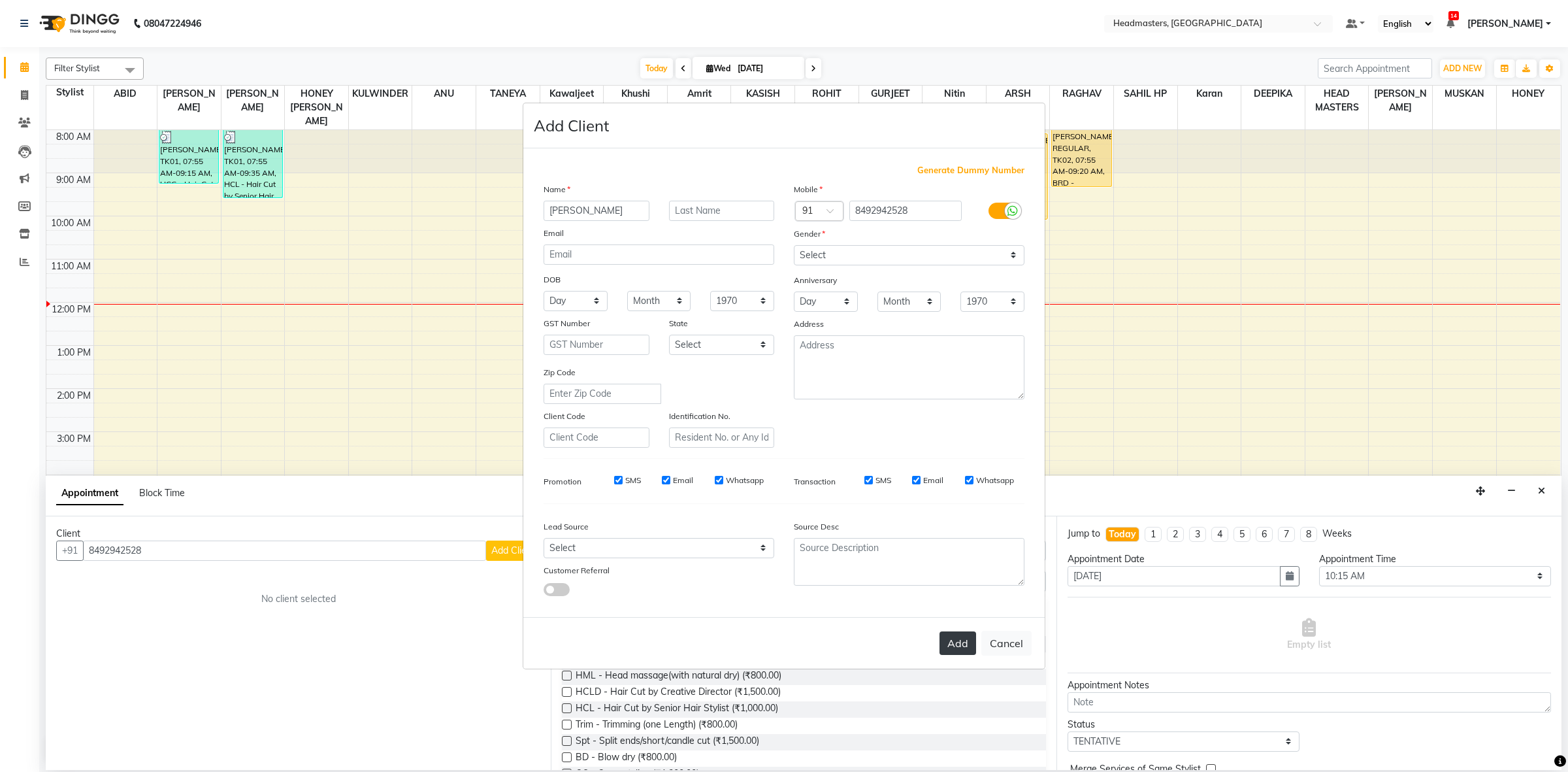
click at [942, 651] on button "Add" at bounding box center [958, 642] width 36 height 23
select select
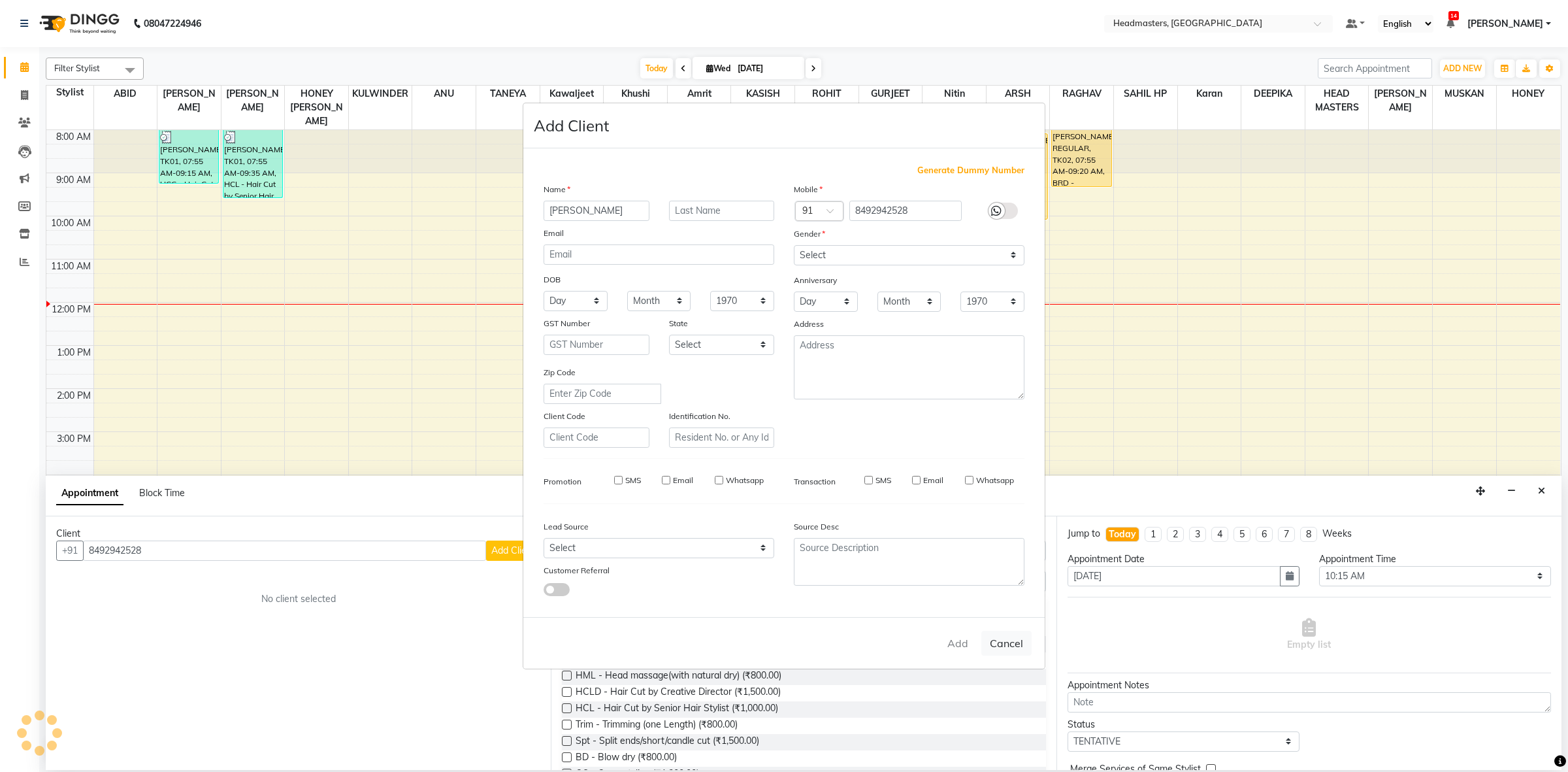
select select
checkbox input "false"
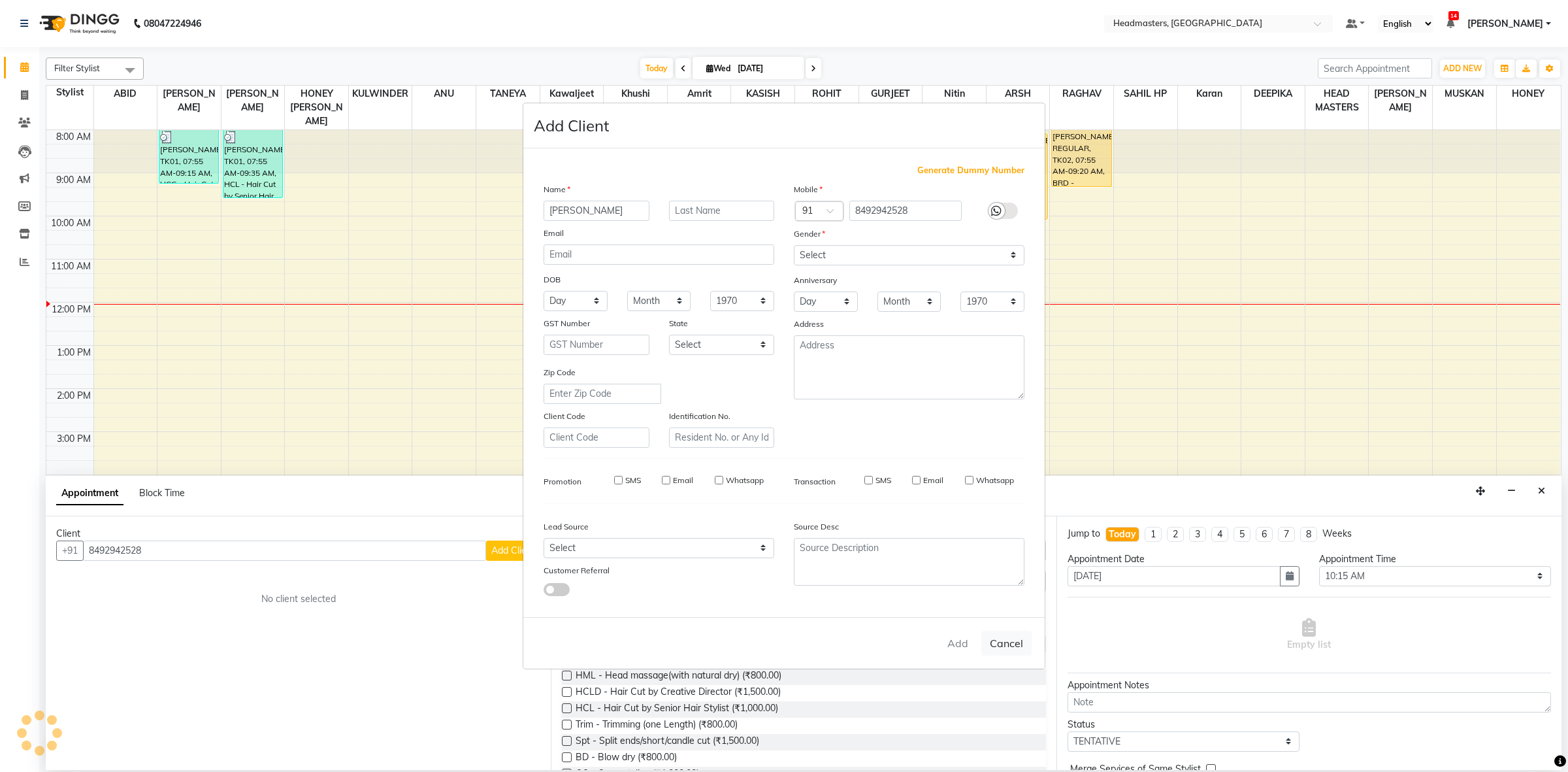
checkbox input "false"
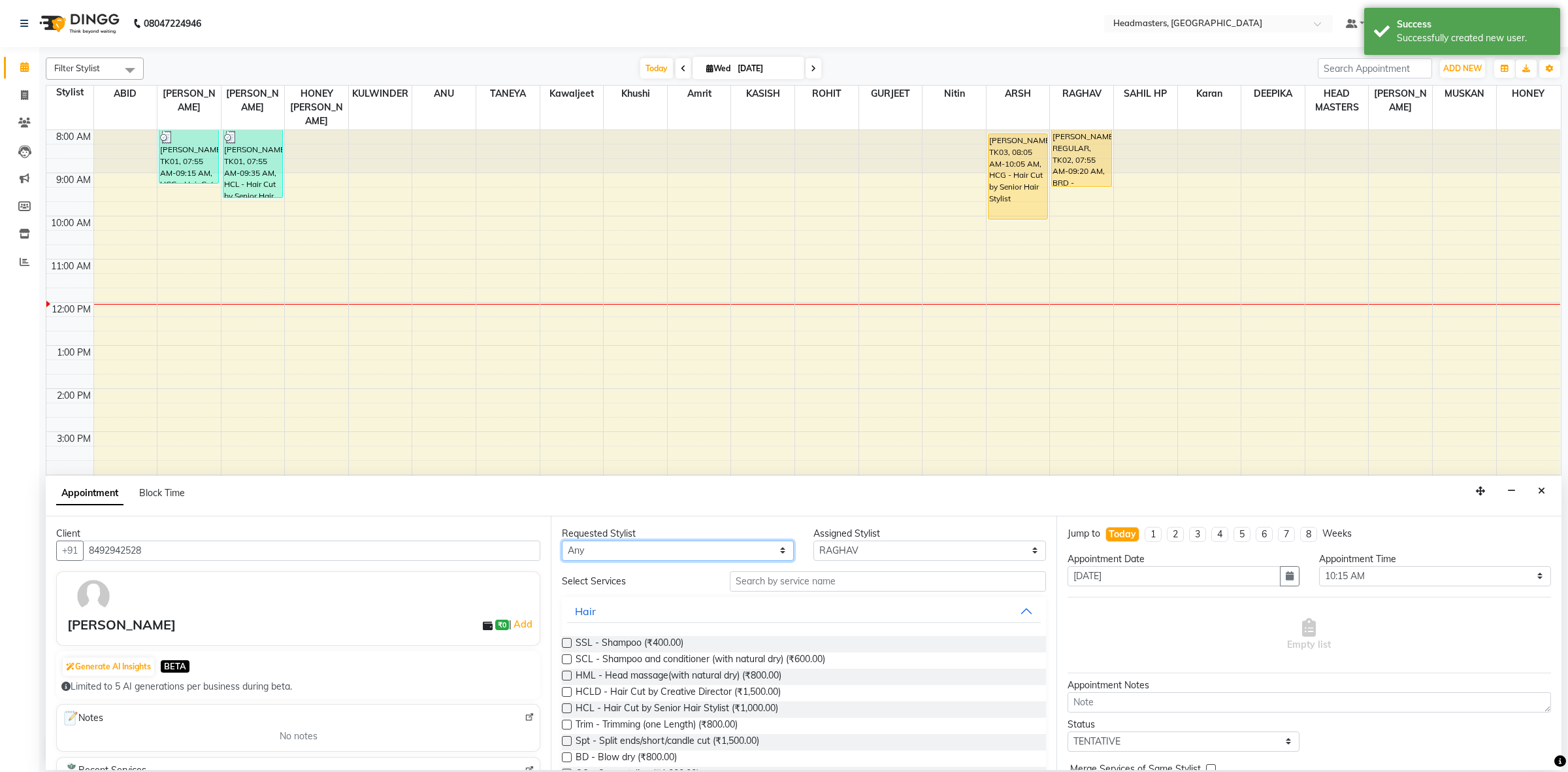
click at [694, 553] on select "Any ABID Amrit ANU ARS[PERSON_NAME] HEAD MASTERS HONEY [PERSON_NAME] HONE[PERSO…" at bounding box center [678, 550] width 232 height 20
select select "68421"
click at [562, 540] on select "Any ABID Amrit ANU ARS[PERSON_NAME] HEAD MASTERS HONEY [PERSON_NAME] HONE[PERSO…" at bounding box center [678, 550] width 232 height 20
select select "68421"
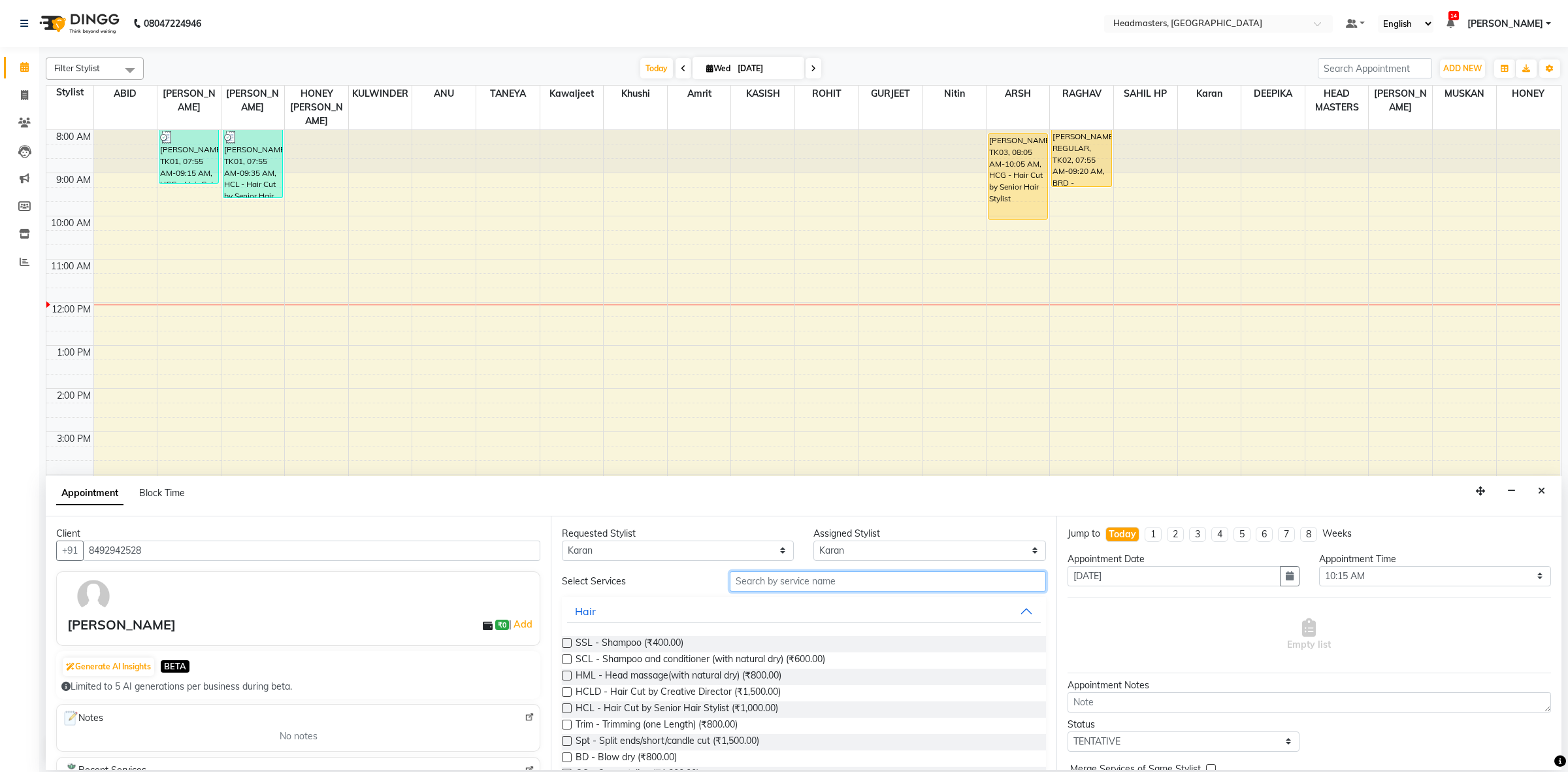
click at [755, 587] on input "text" at bounding box center [887, 581] width 316 height 20
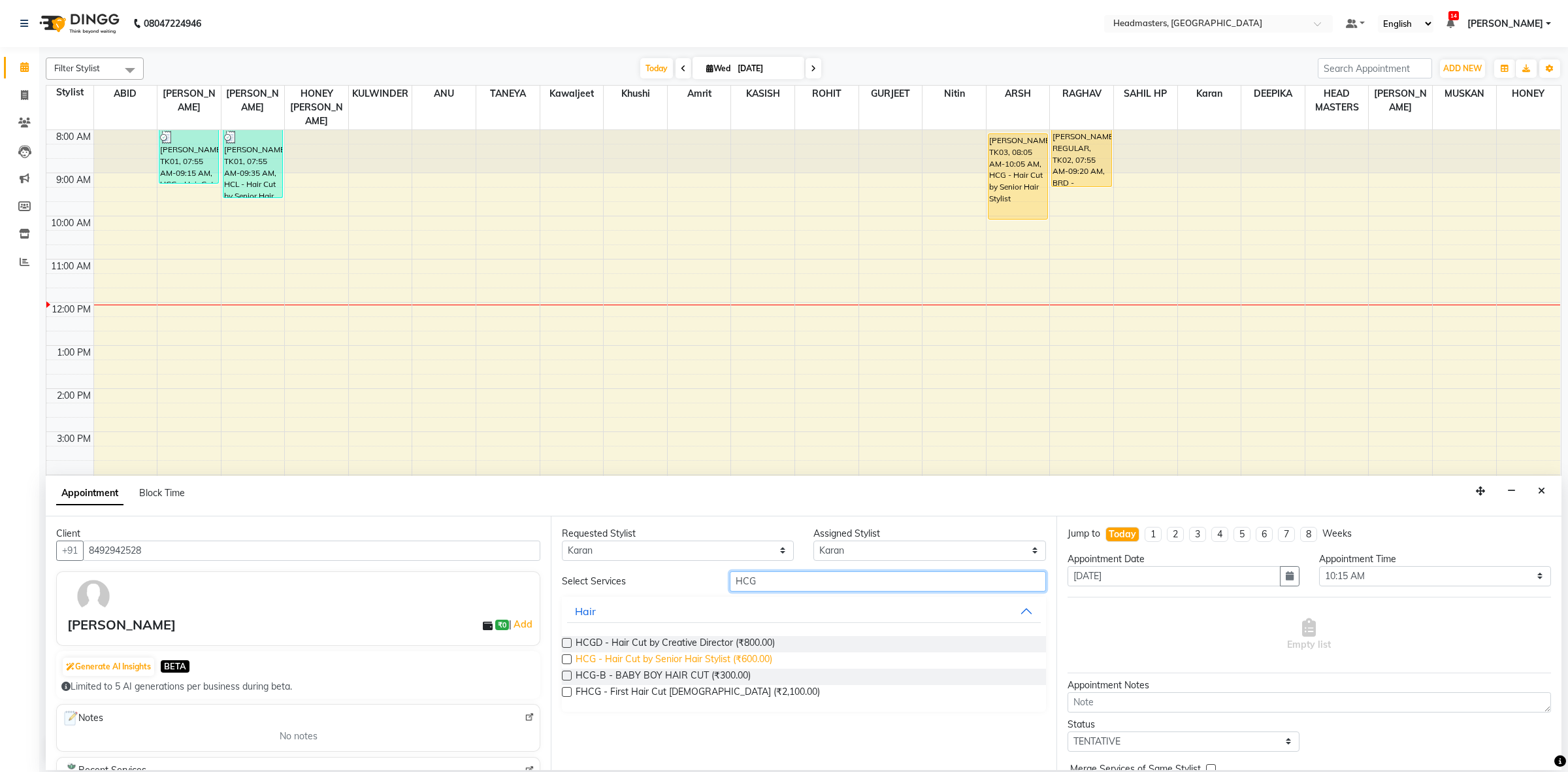
type input "HCG"
click at [736, 655] on span "HCG - Hair Cut by Senior Hair Stylist (₹600.00)" at bounding box center [674, 660] width 197 height 17
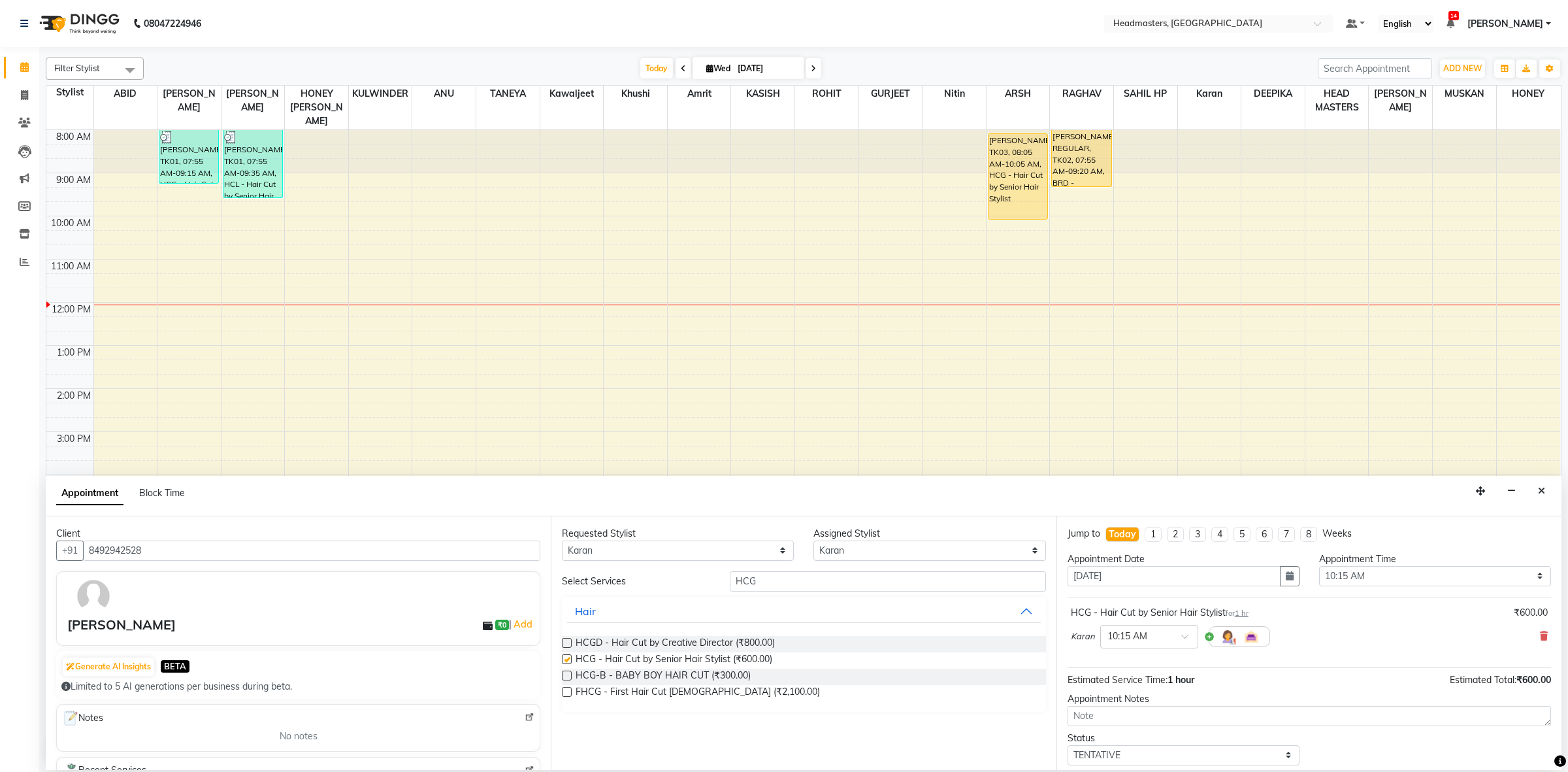
checkbox input "false"
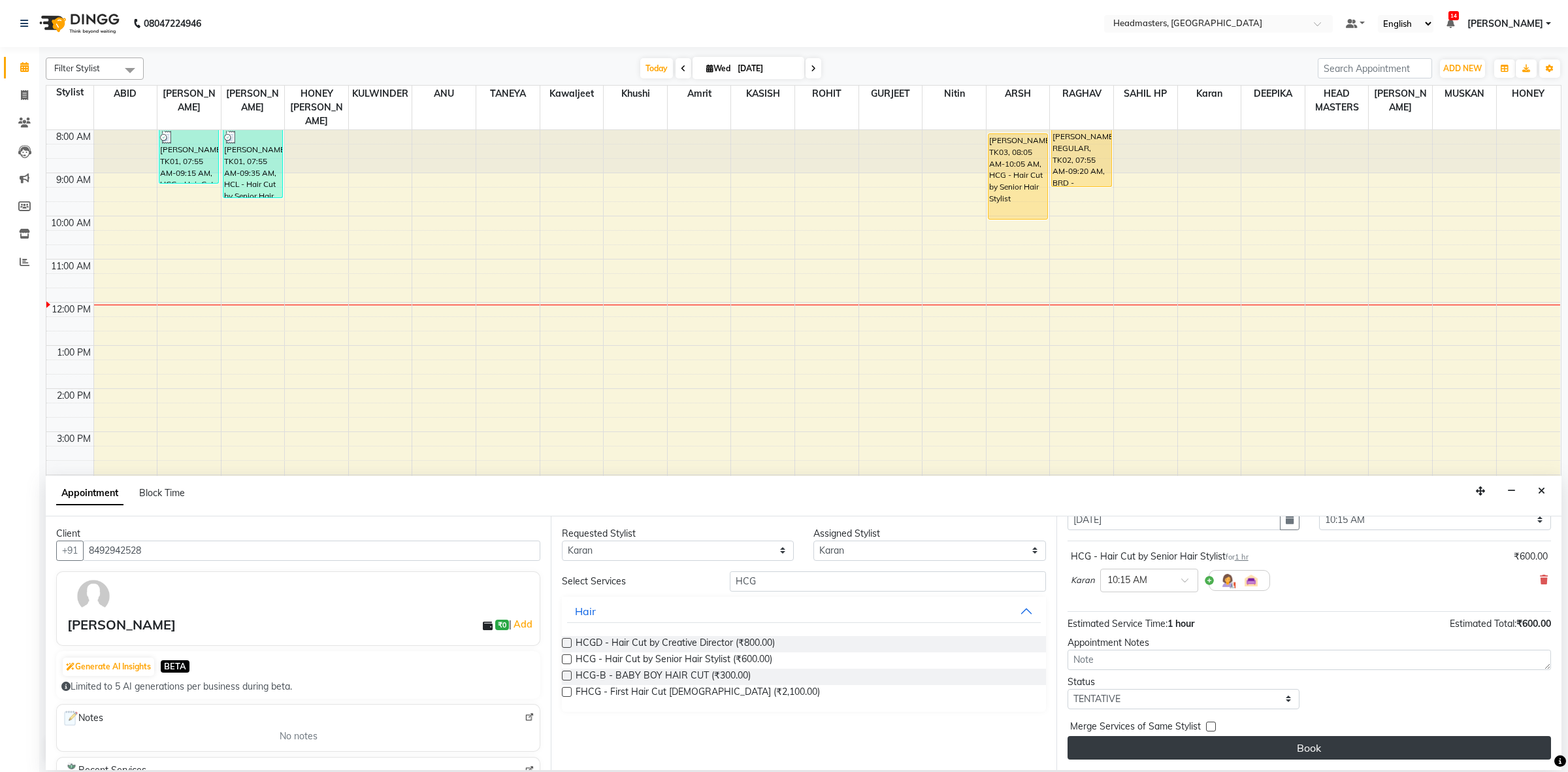
click at [1266, 739] on button "Book" at bounding box center [1309, 747] width 484 height 23
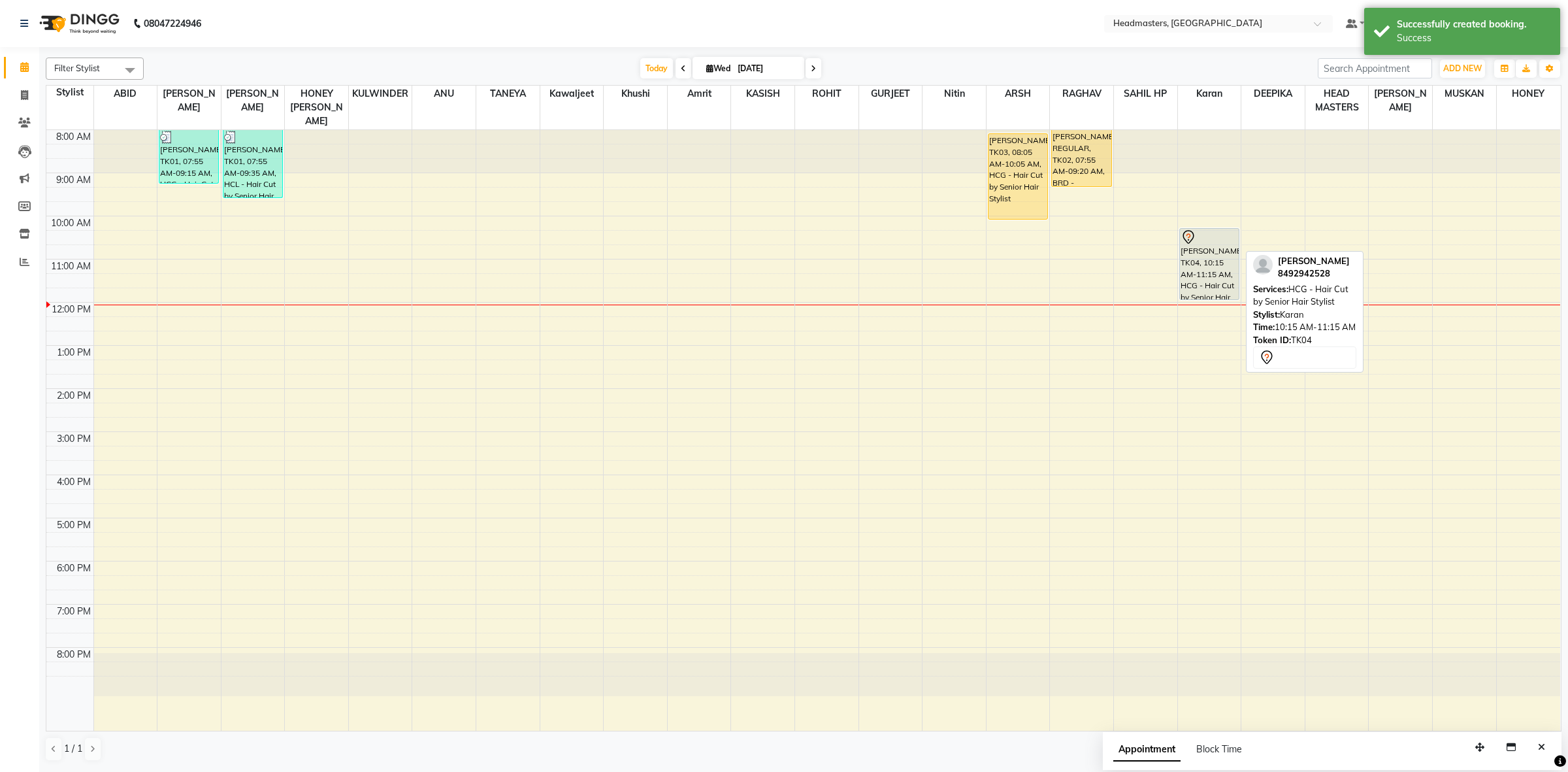
drag, startPoint x: 1212, startPoint y: 254, endPoint x: 1215, endPoint y: 278, distance: 24.2
click at [1216, 281] on div "DR SUNISH, TK04, 10:15 AM-11:15 AM, HCG - Hair Cut by Senior Hair Stylist DR SU…" at bounding box center [1210, 430] width 63 height 601
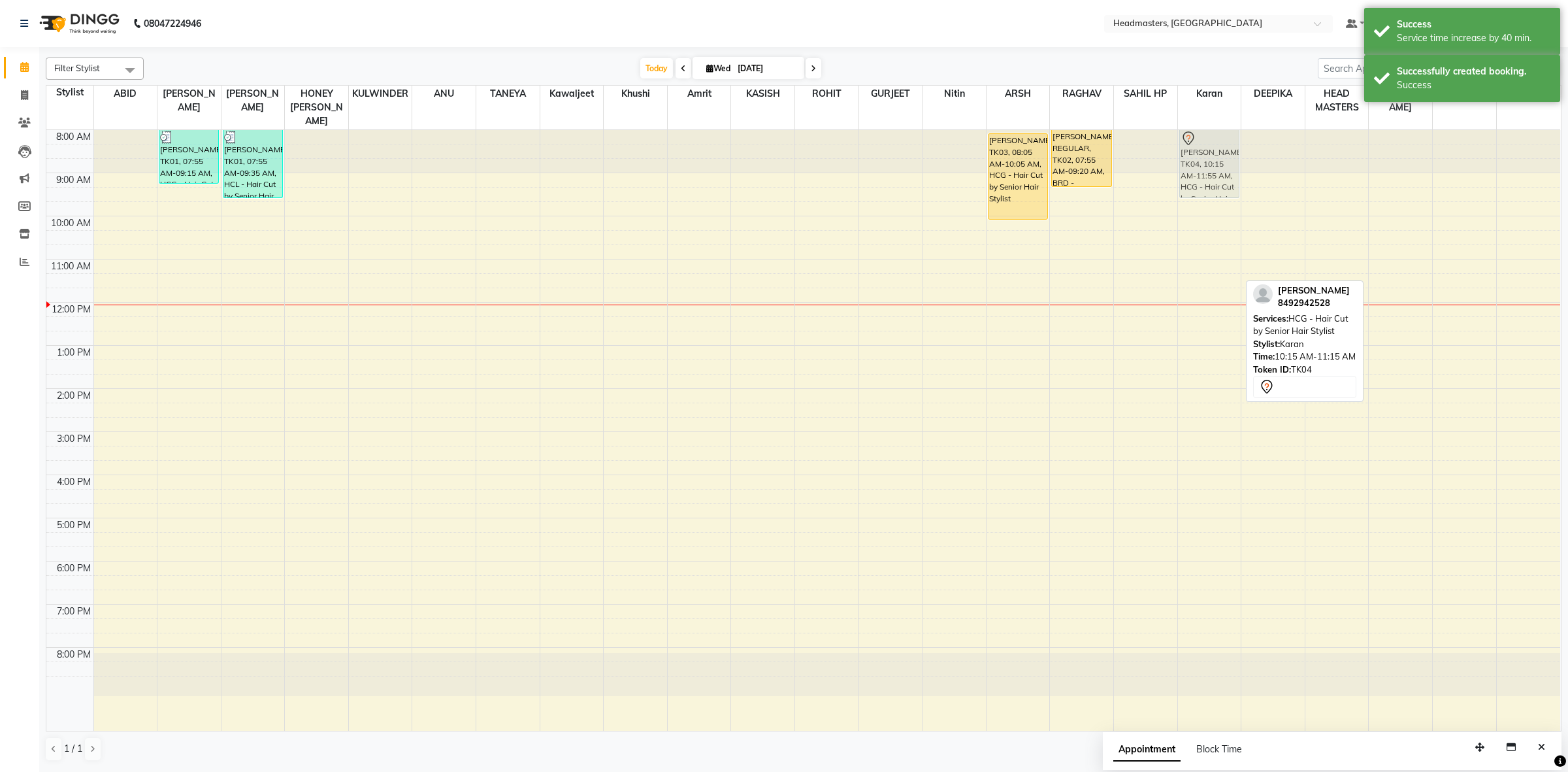
drag, startPoint x: 1220, startPoint y: 245, endPoint x: 1215, endPoint y: 149, distance: 96.1
click at [1215, 149] on div "DR SUNISH, TK04, 10:15 AM-11:55 AM, HCG - Hair Cut by Senior Hair Stylist DR SU…" at bounding box center [1210, 430] width 63 height 601
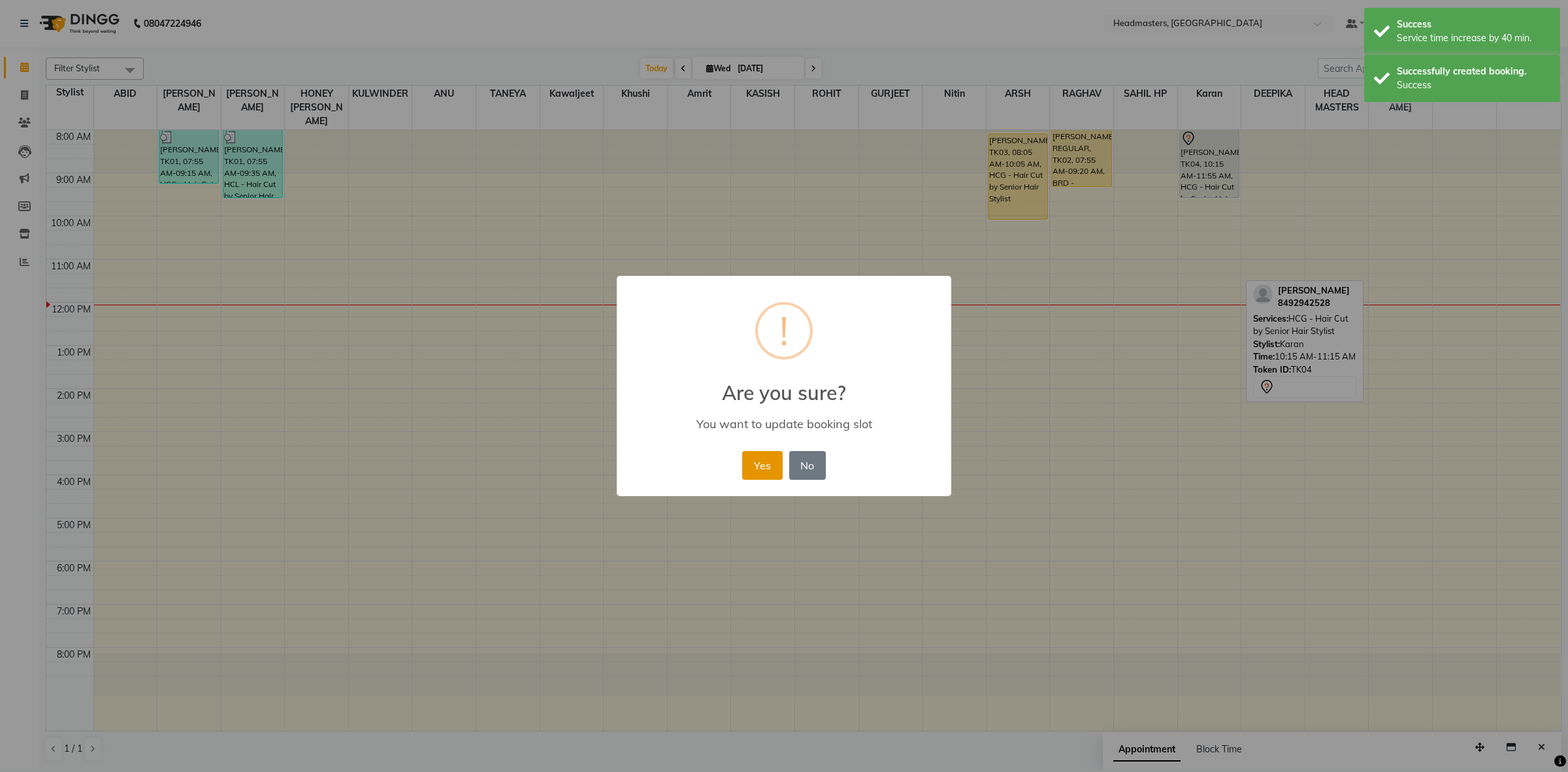
click at [768, 475] on button "Yes" at bounding box center [762, 465] width 40 height 29
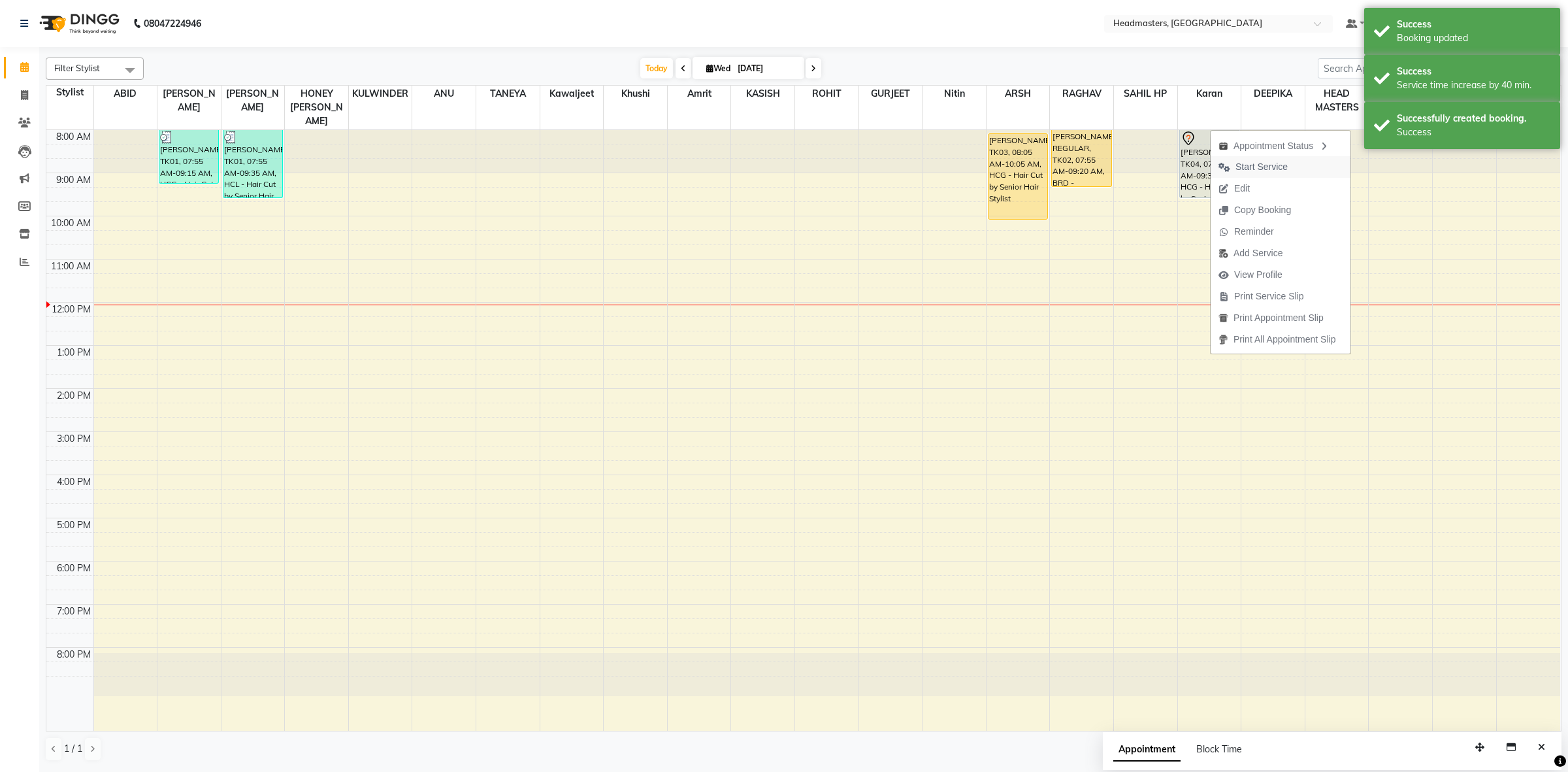
click at [1259, 168] on span "Start Service" at bounding box center [1261, 167] width 52 height 14
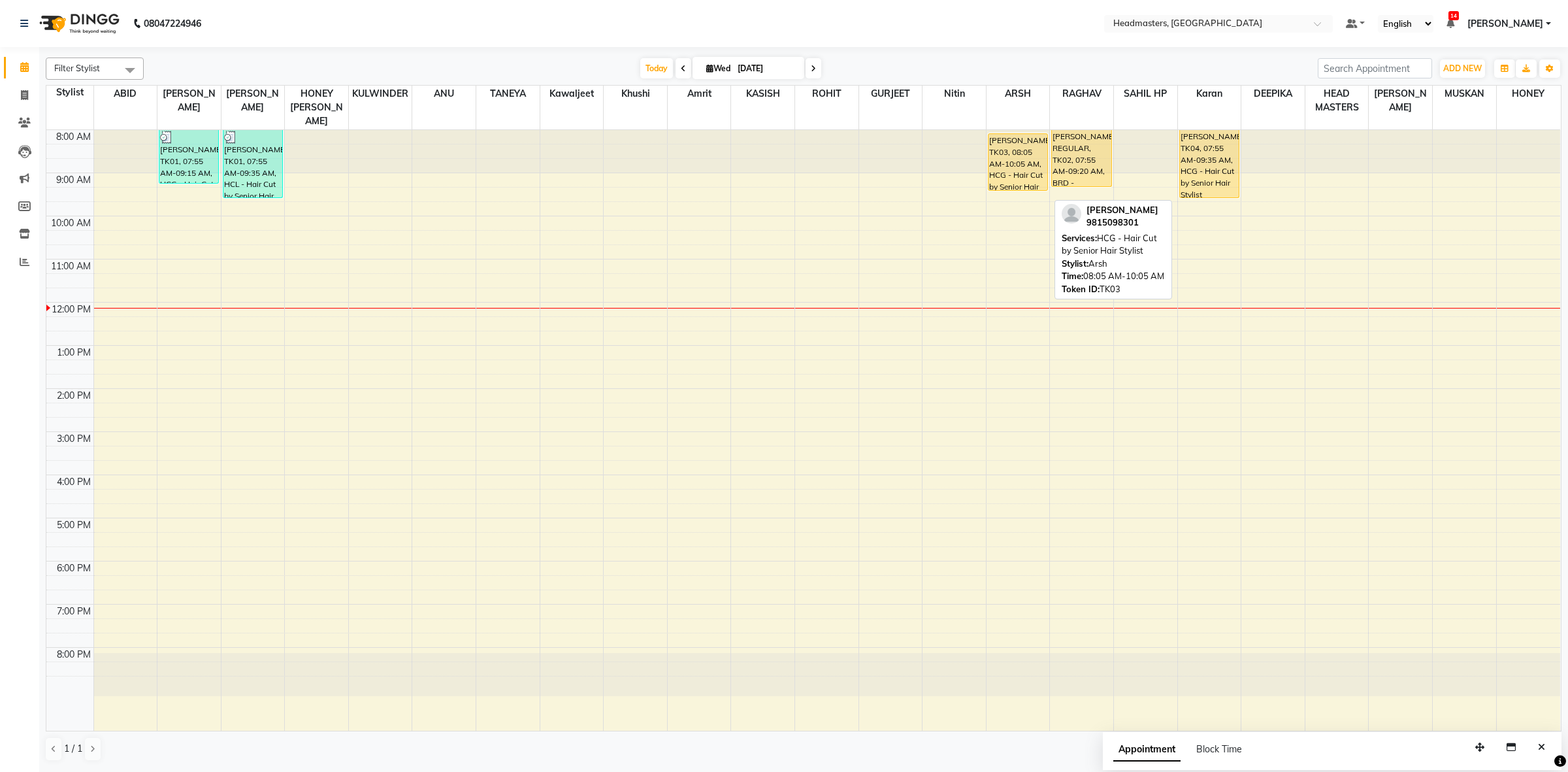
drag, startPoint x: 1020, startPoint y: 205, endPoint x: 1014, endPoint y: 182, distance: 23.8
click at [1014, 182] on div "8:00 AM 9:00 AM 10:00 AM 11:00 AM 12:00 PM 1:00 PM 2:00 PM 3:00 PM 4:00 PM 5:00…" at bounding box center [803, 430] width 1514 height 601
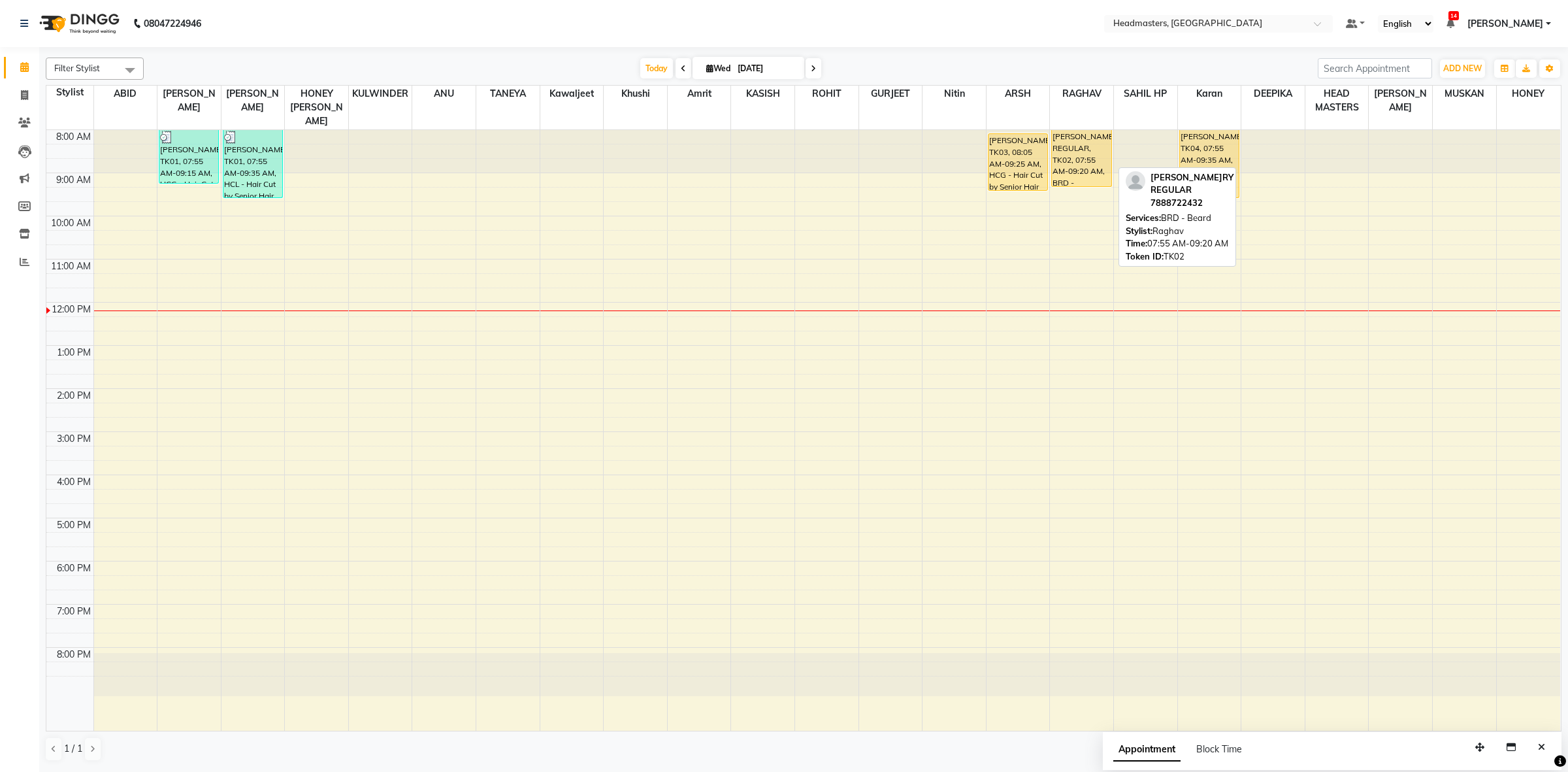
click at [1084, 157] on div "HARRY REGULAR, TK02, 07:55 AM-09:20 AM, BRD - Beard" at bounding box center [1081, 158] width 59 height 56
select select "1"
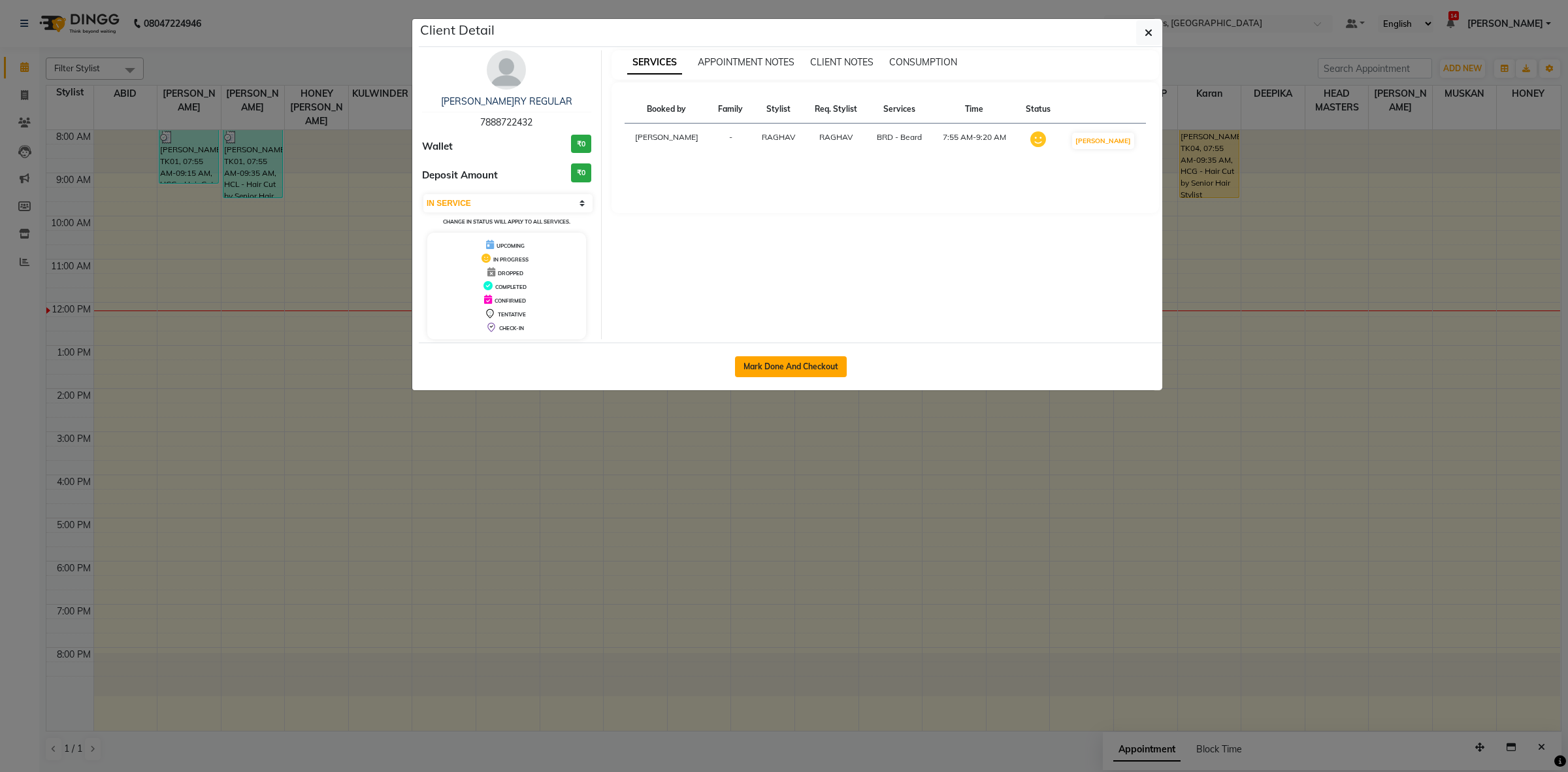
click at [784, 361] on button "Mark Done And Checkout" at bounding box center [791, 367] width 112 height 21
select select "service"
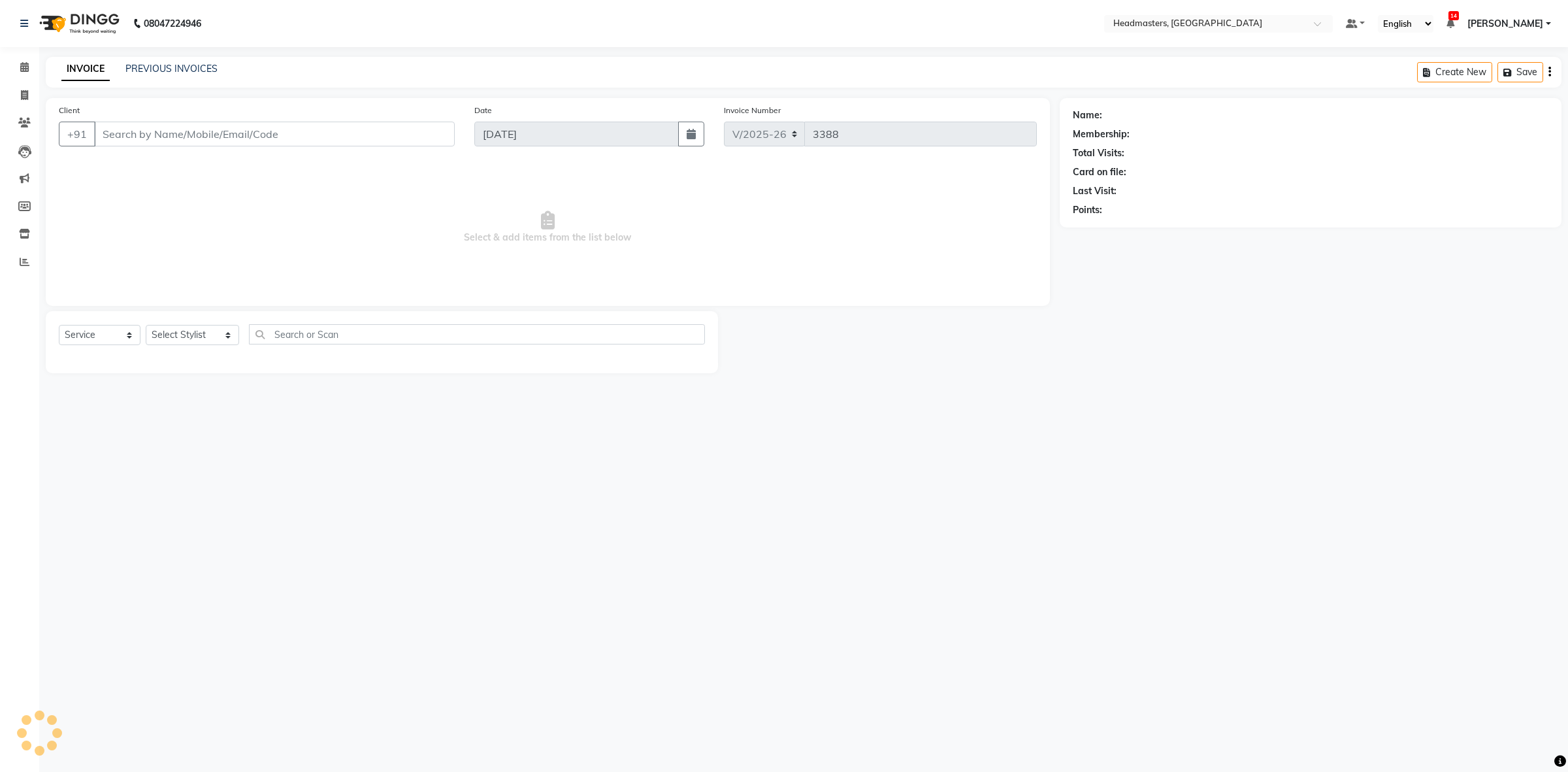
type input "7888722432"
select select "60639"
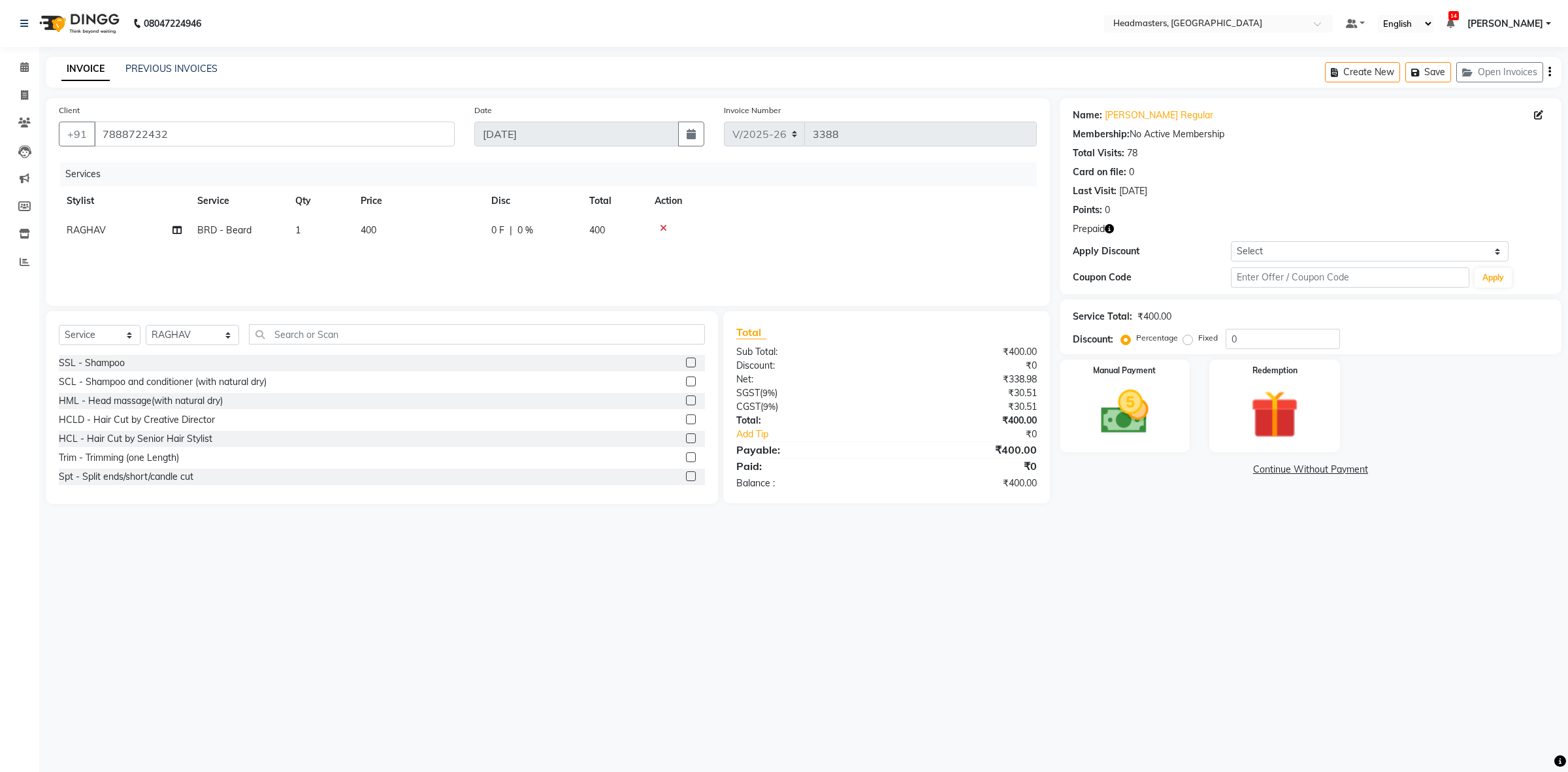
click at [507, 263] on div "Services Stylist Service Qty Price Disc Total Action RAGHAV BRD - Beard 1 400 0…" at bounding box center [548, 227] width 978 height 131
click at [253, 338] on input "text" at bounding box center [477, 334] width 456 height 20
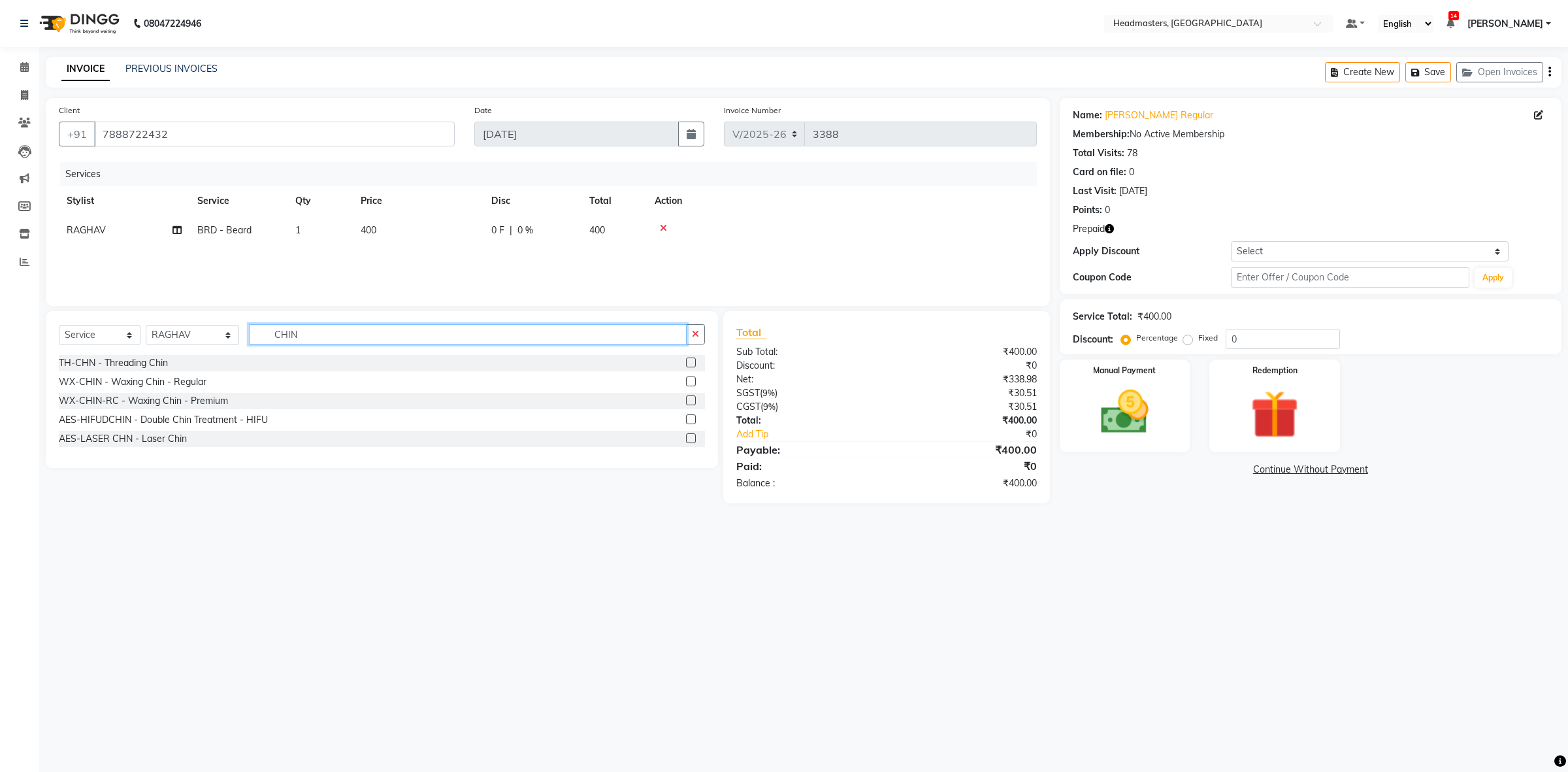
type input "CHIN"
click at [693, 398] on label at bounding box center [690, 400] width 10 height 10
click at [693, 398] on input "checkbox" at bounding box center [690, 401] width 8 height 8
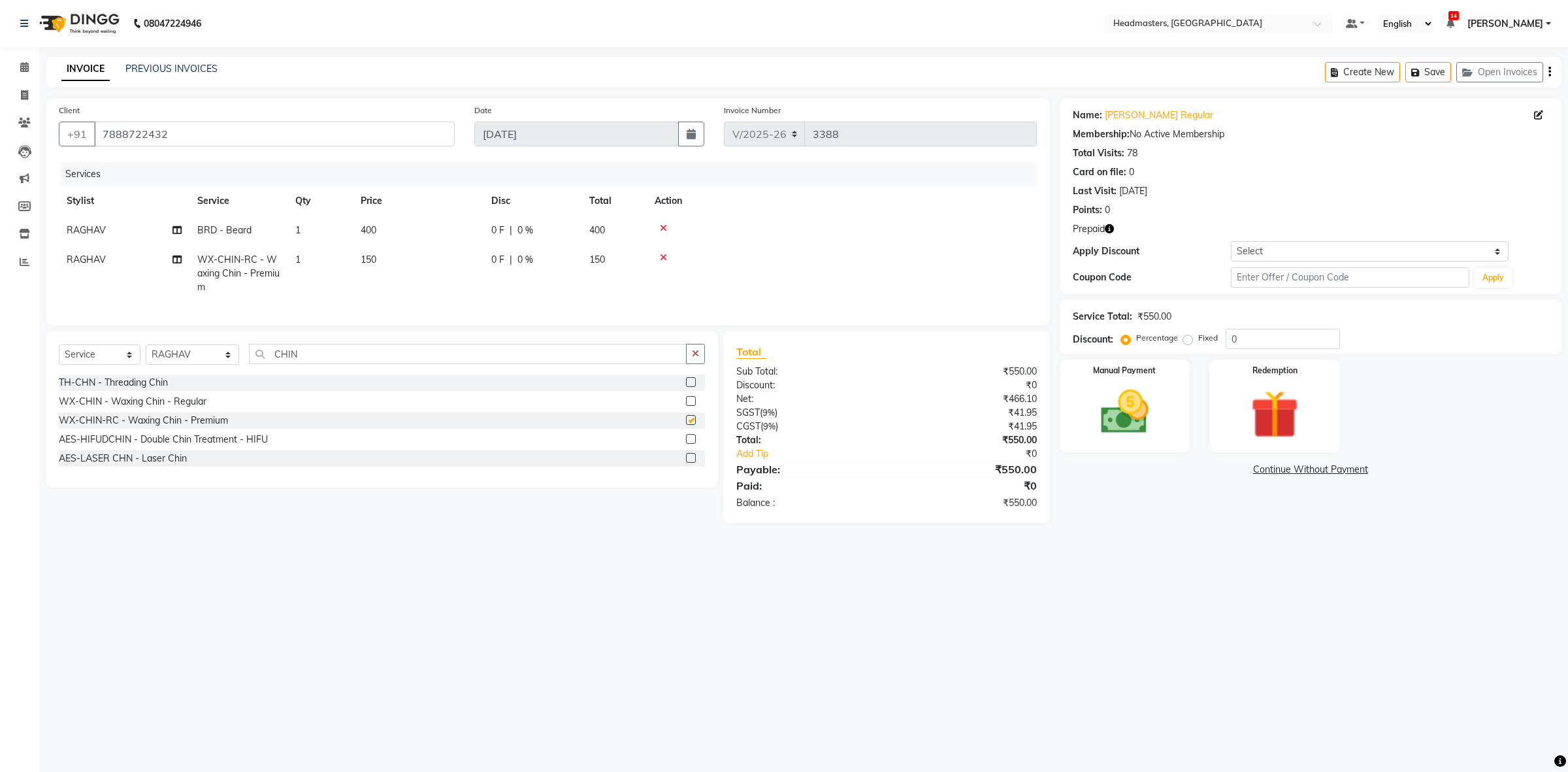
checkbox input "false"
click at [1284, 407] on img at bounding box center [1274, 414] width 81 height 62
click at [1291, 465] on span "Prepaid 1" at bounding box center [1294, 471] width 42 height 15
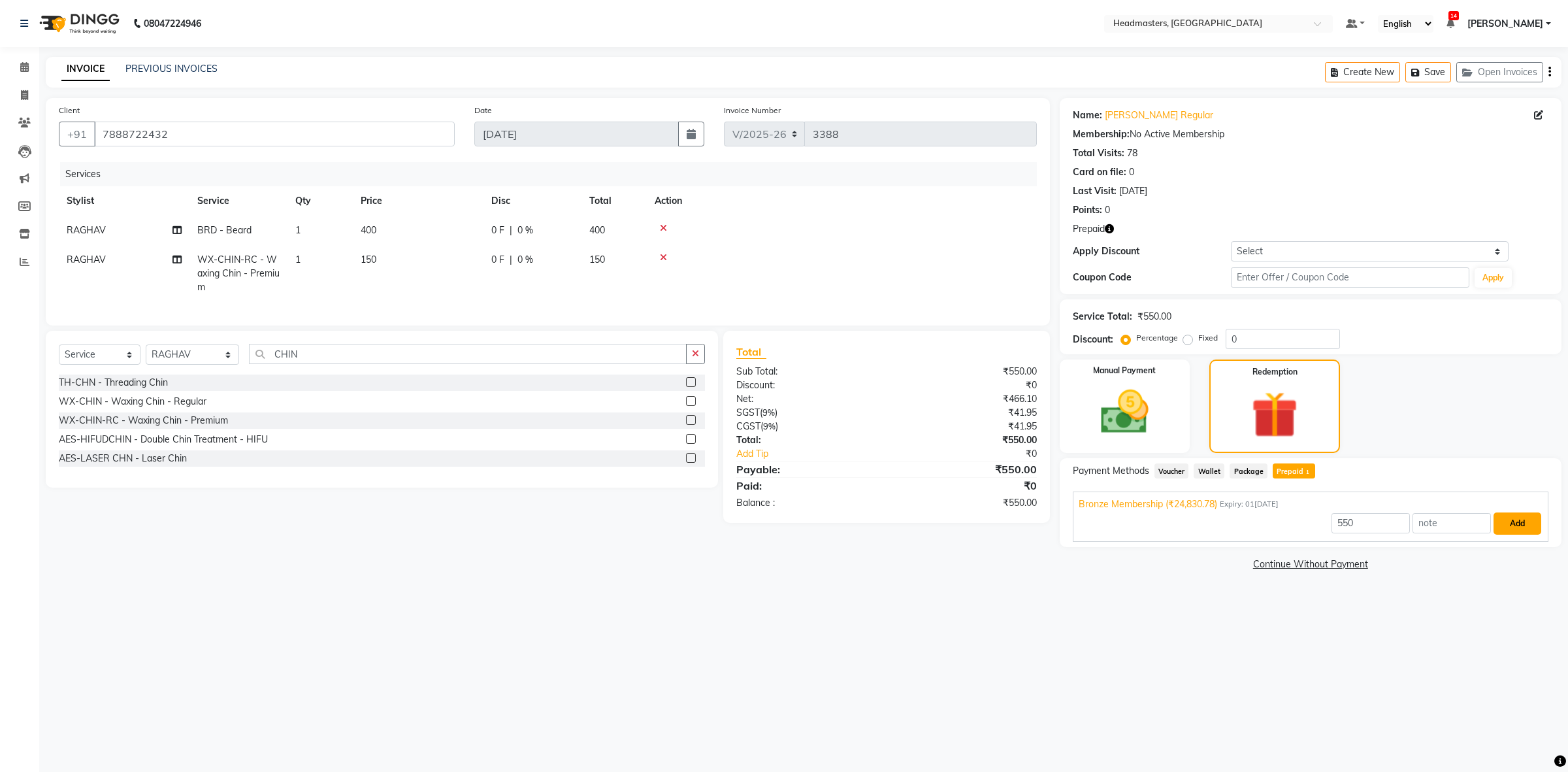
click at [1511, 521] on button "Add" at bounding box center [1517, 523] width 48 height 22
click at [1115, 513] on button "Send OTP" at bounding box center [1108, 512] width 69 height 22
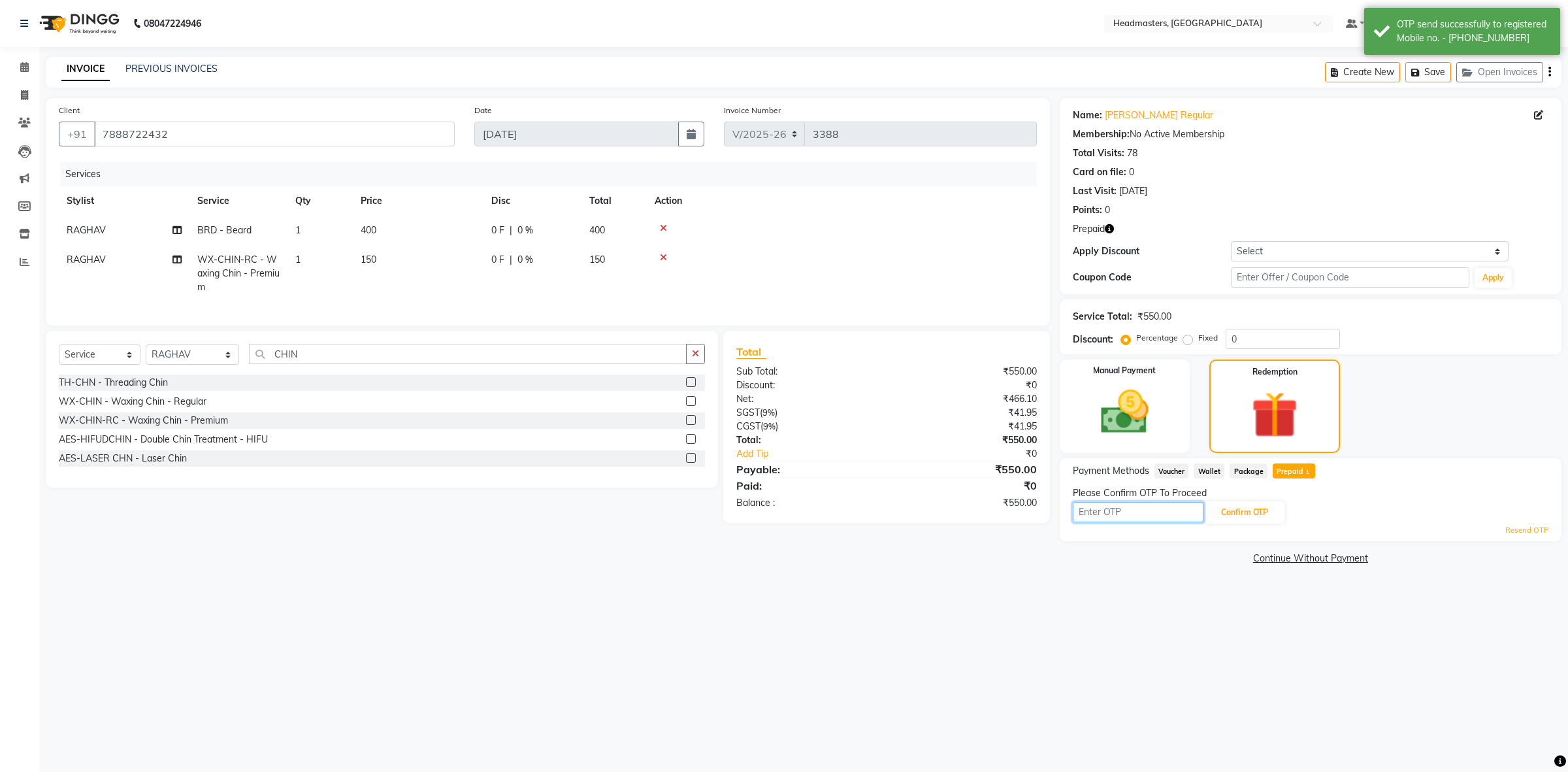
click at [1118, 517] on input "text" at bounding box center [1138, 512] width 131 height 20
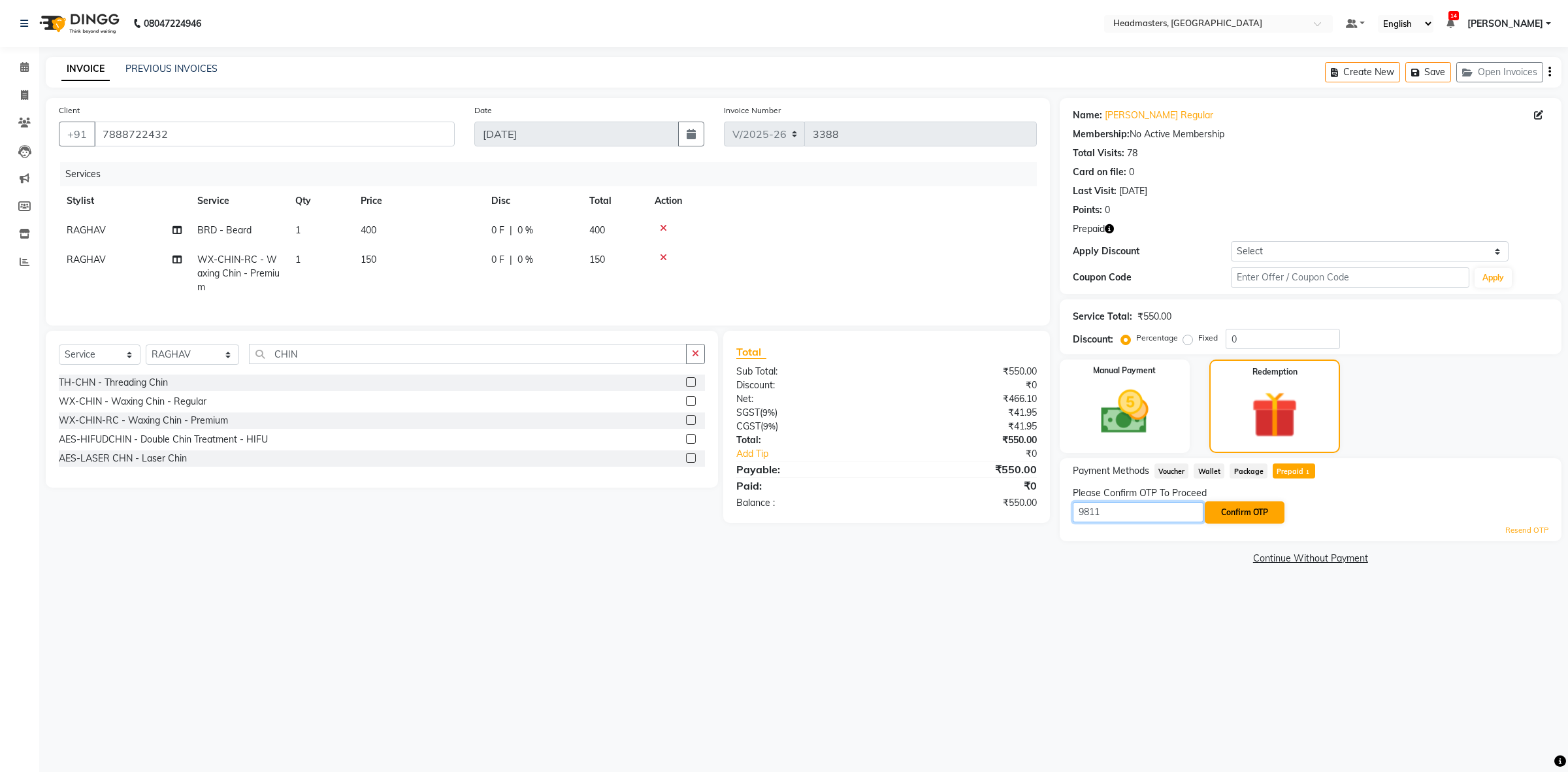
type input "9811"
click at [1242, 515] on button "Confirm OTP" at bounding box center [1245, 512] width 80 height 22
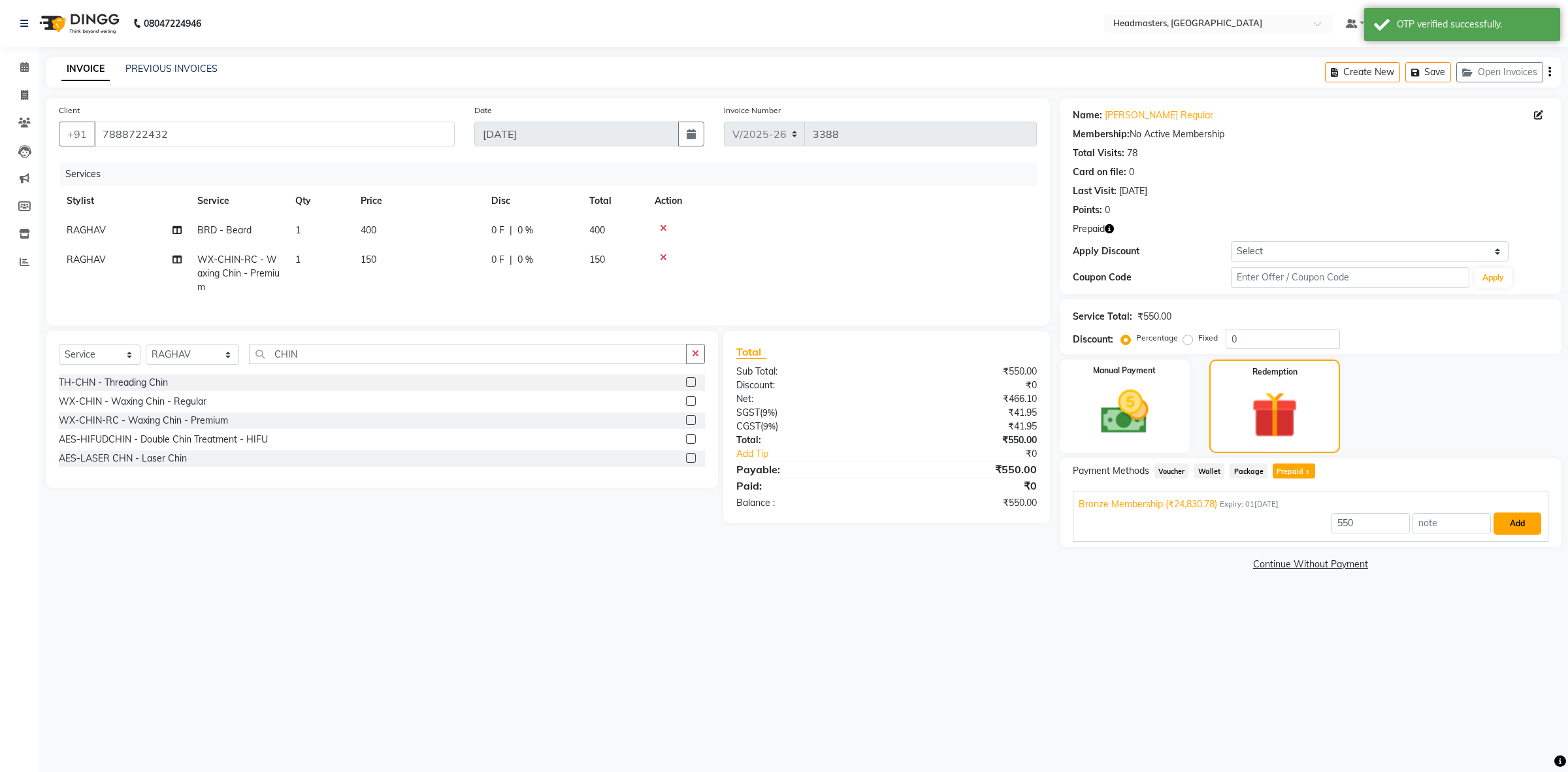
click at [1533, 518] on button "Add" at bounding box center [1517, 523] width 48 height 22
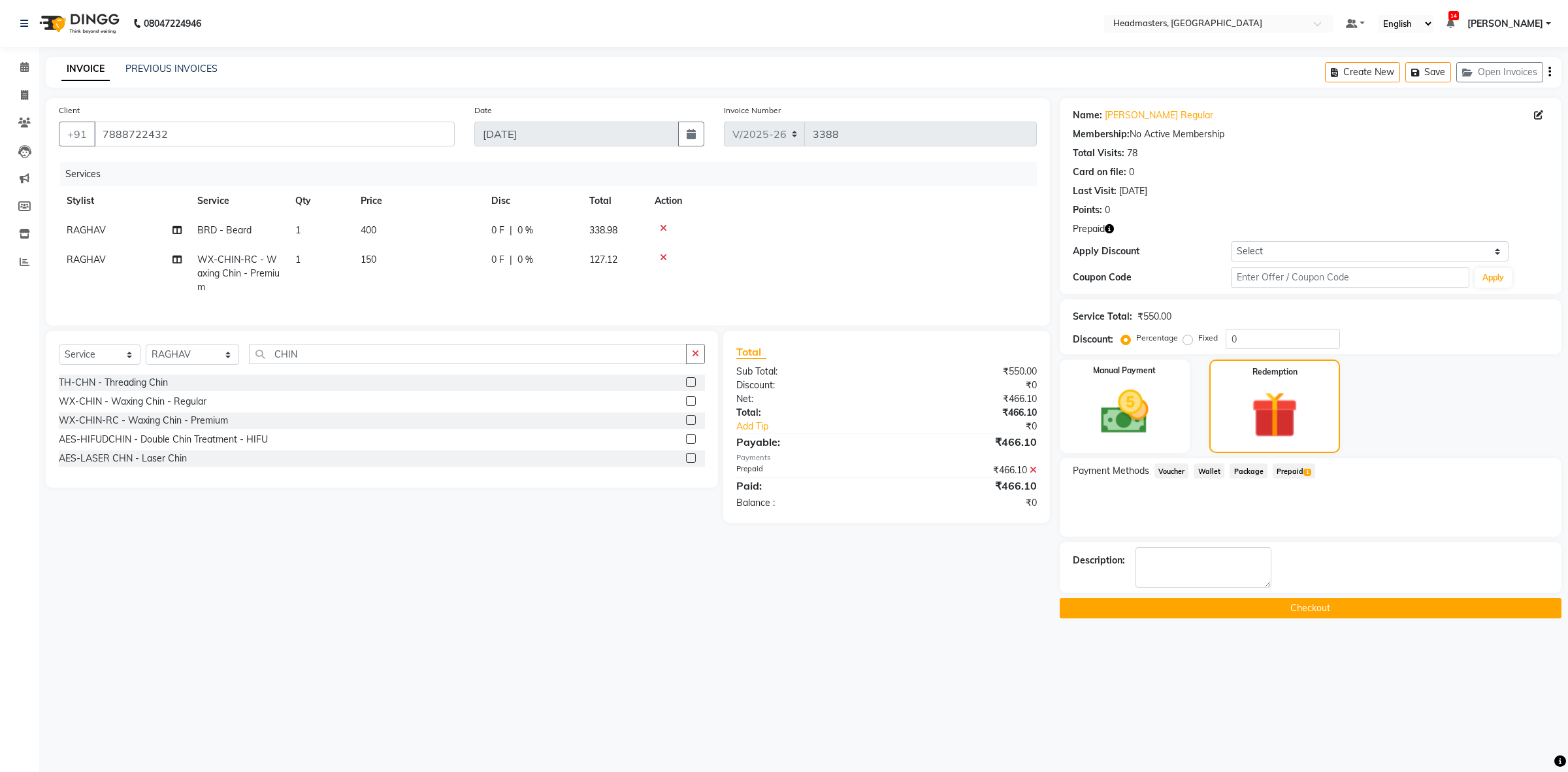
click at [1088, 602] on button "Checkout" at bounding box center [1310, 607] width 502 height 20
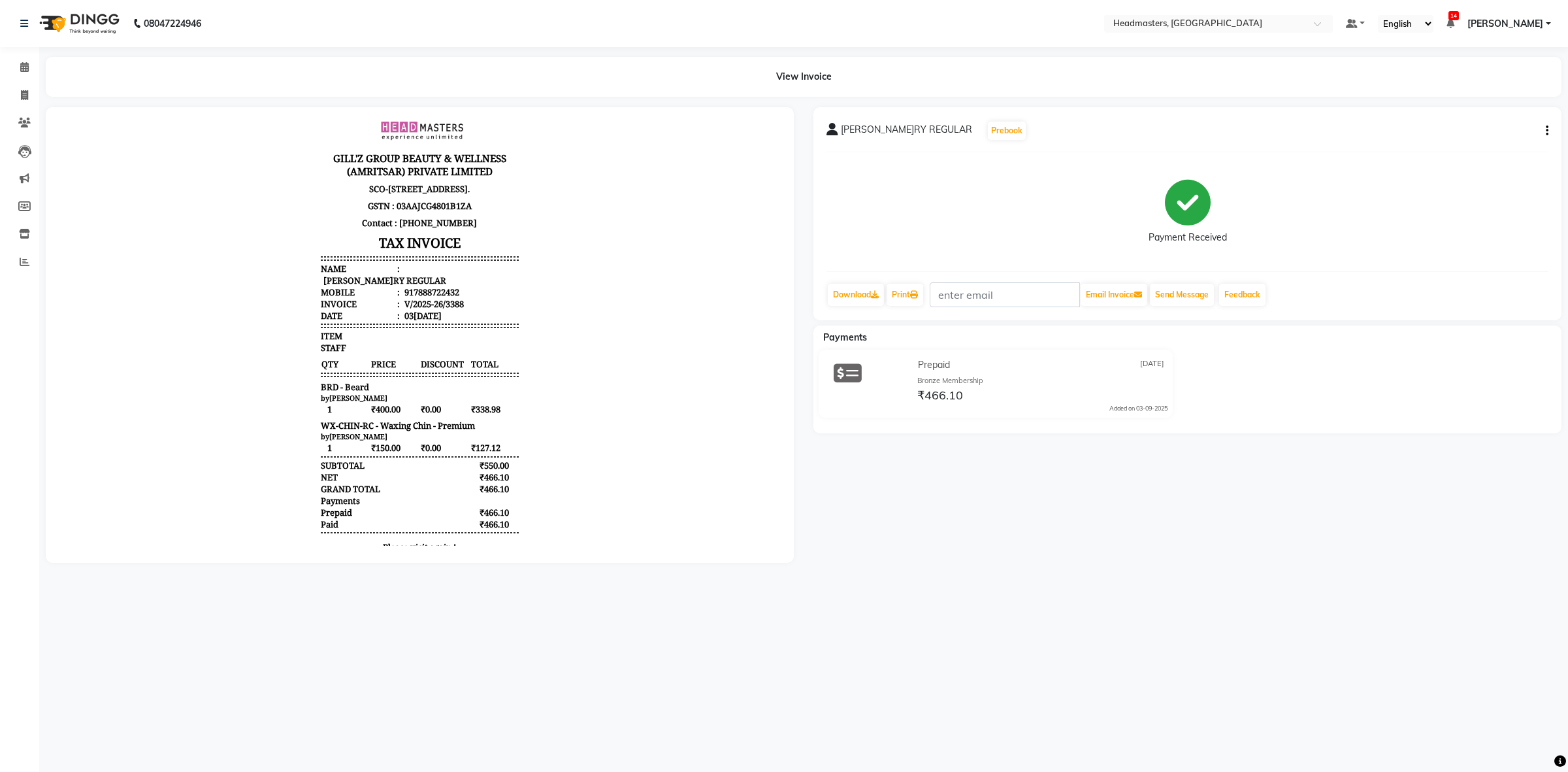
scroll to position [82, 0]
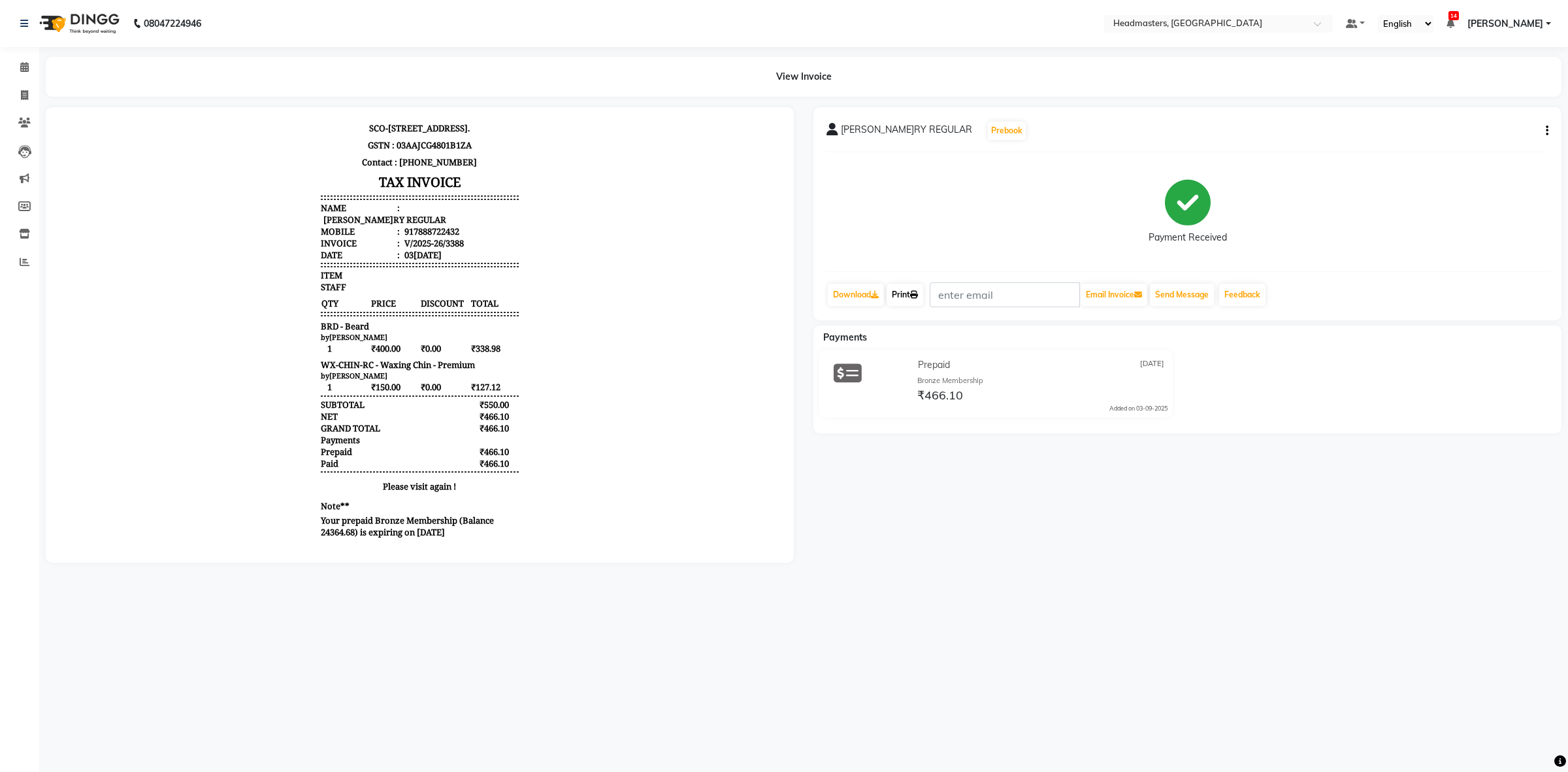
click at [906, 293] on link "Print" at bounding box center [905, 294] width 36 height 22
click at [17, 63] on span at bounding box center [24, 68] width 23 height 15
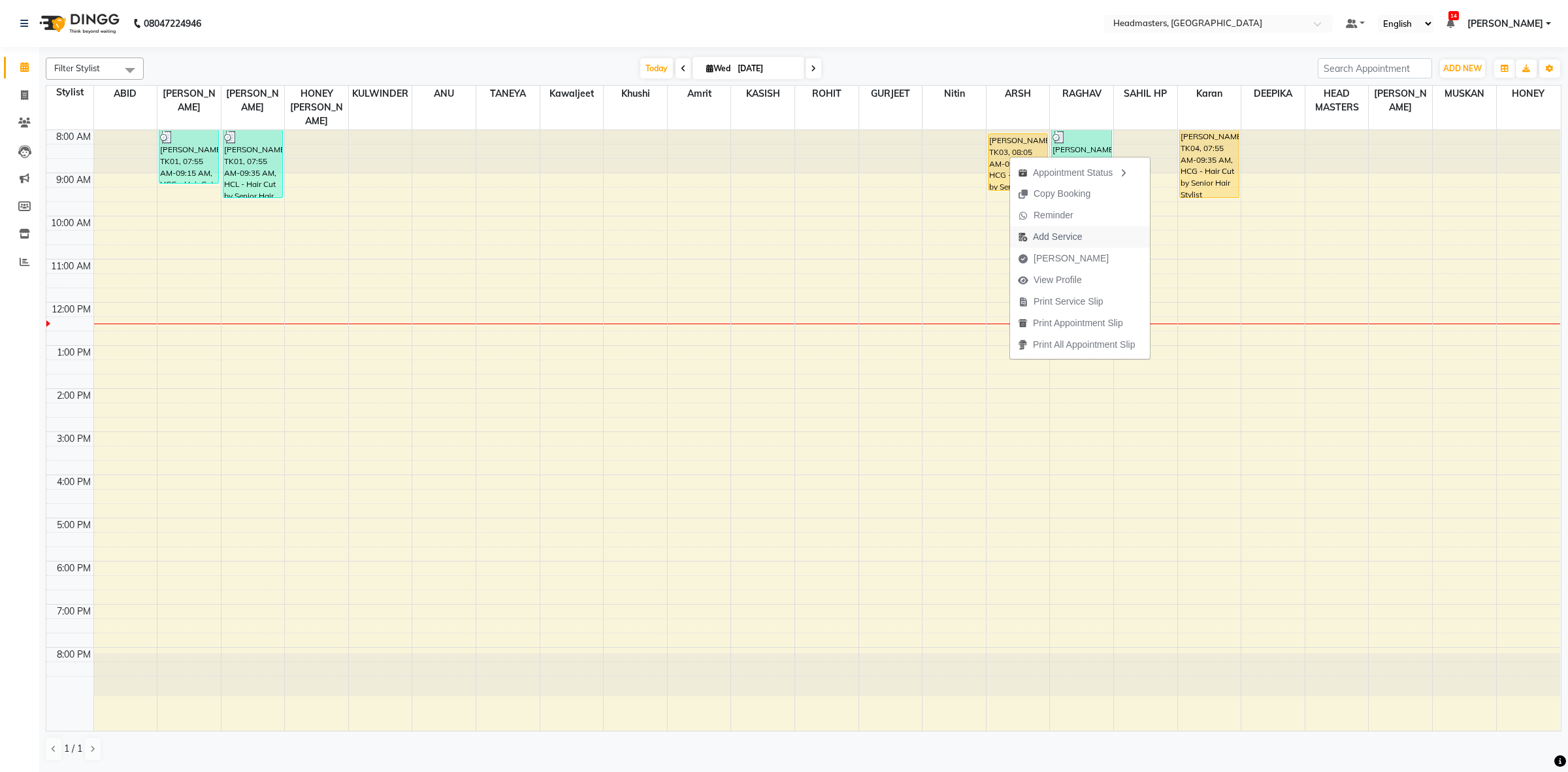
click at [1031, 236] on span "Add Service" at bounding box center [1050, 237] width 80 height 22
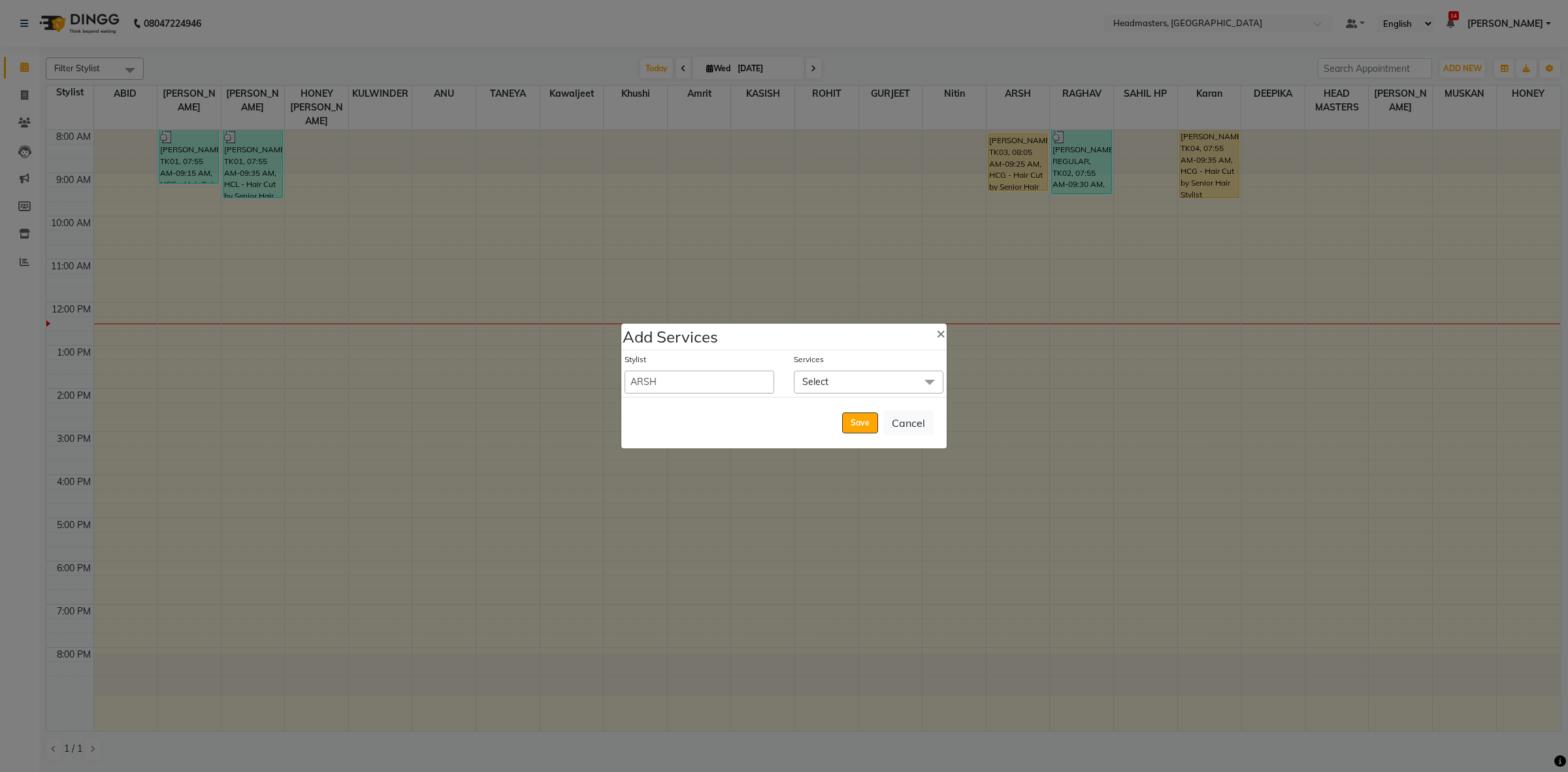
click at [816, 371] on span "Select" at bounding box center [869, 382] width 149 height 23
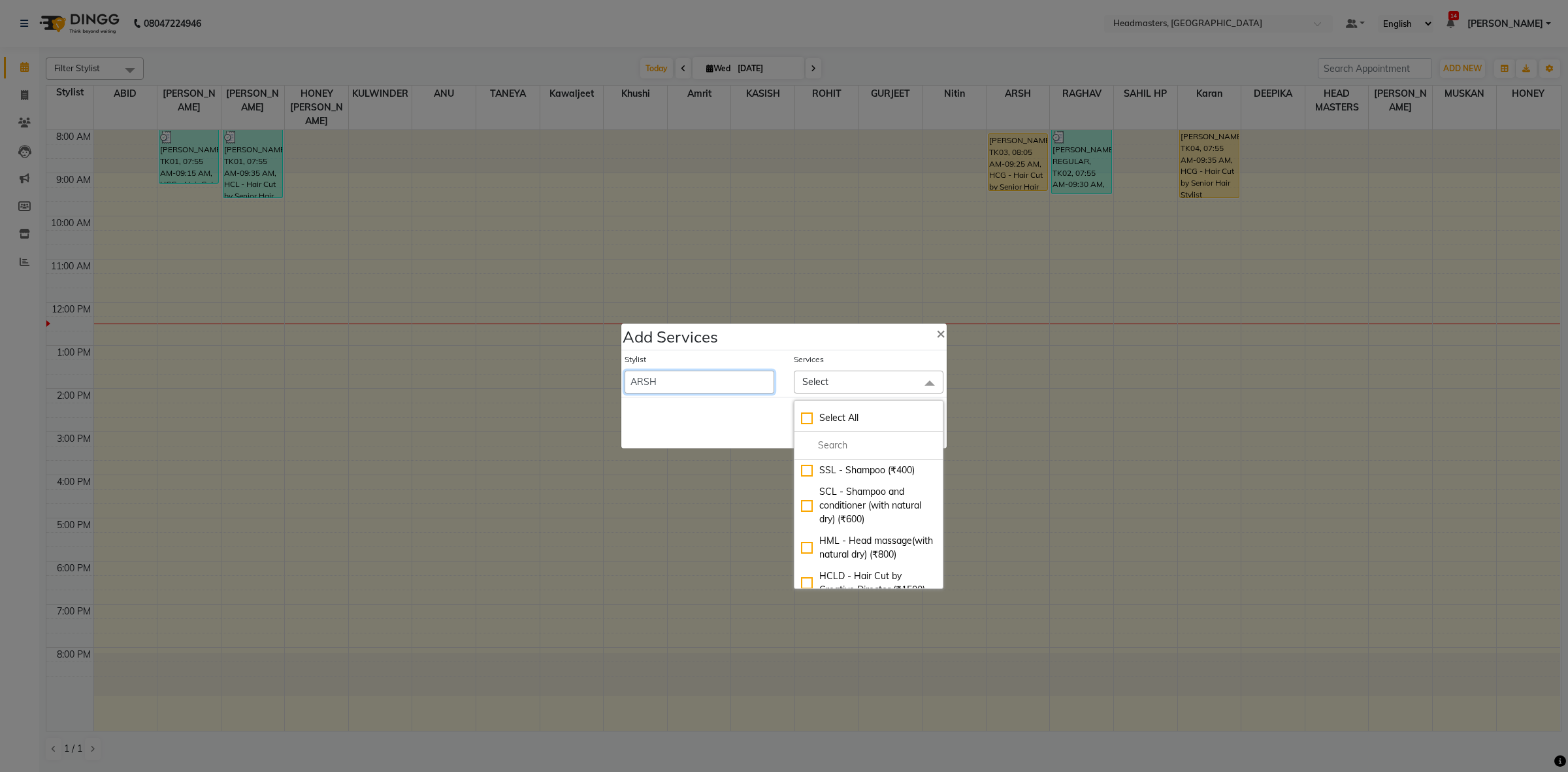
click at [718, 384] on select "ABID Amrit ANU ARSH [PERSON_NAME] HEAD MASTERS HONEY [PERSON_NAME] [PERSON_NAME…" at bounding box center [699, 382] width 149 height 23
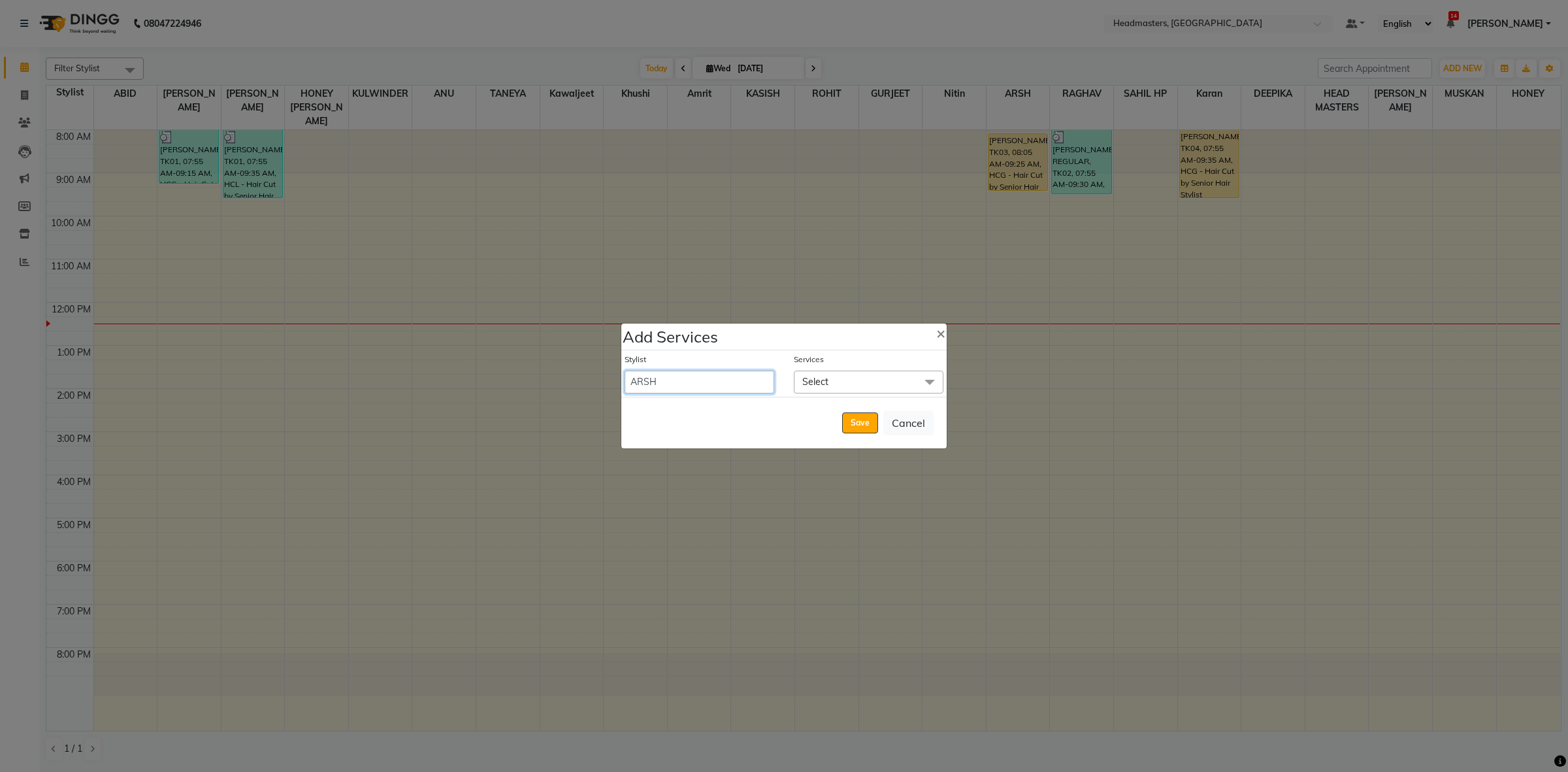
select select "60638"
click at [625, 371] on select "ABID Amrit ANU ARSH [PERSON_NAME] HEAD MASTERS HONEY [PERSON_NAME] [PERSON_NAME…" at bounding box center [699, 382] width 149 height 23
select select "570"
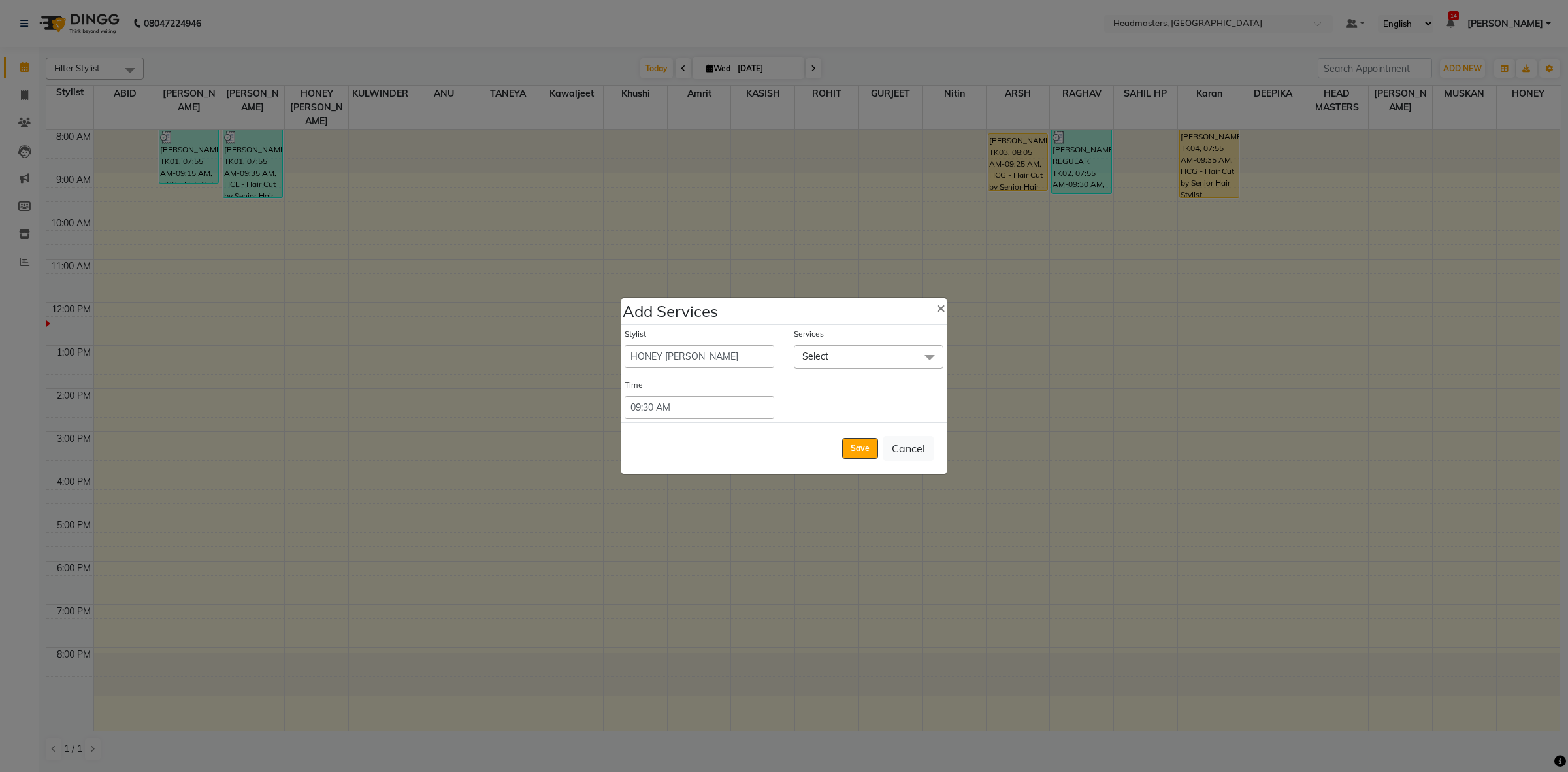
click at [862, 358] on span "Select" at bounding box center [869, 356] width 149 height 23
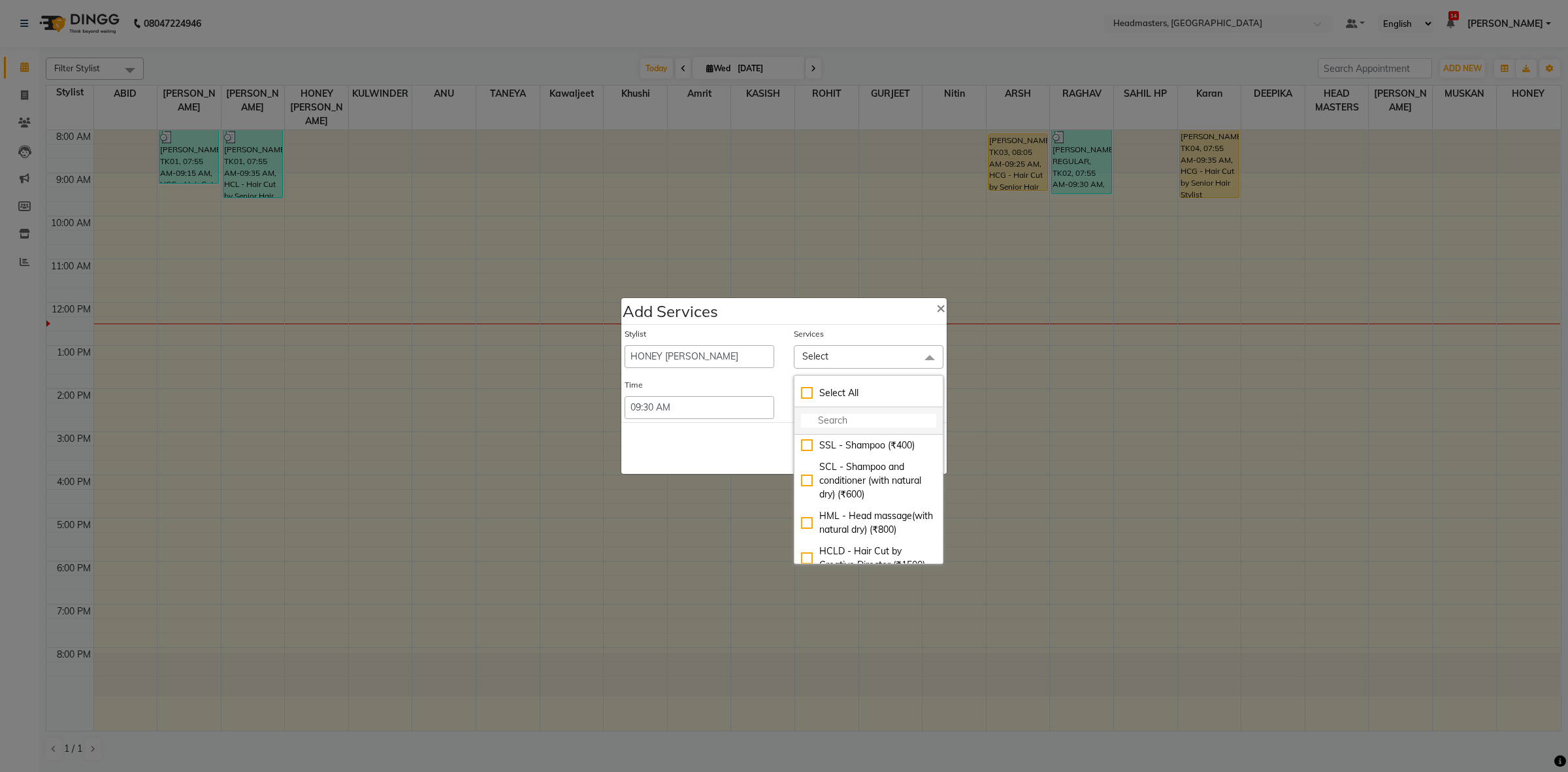
click at [846, 416] on input "multiselect-search" at bounding box center [869, 420] width 135 height 14
type input "GLO"
click at [856, 495] on div "GL-essensity - Essensity Global (₹8000)" at bounding box center [869, 487] width 135 height 27
checkbox input "true"
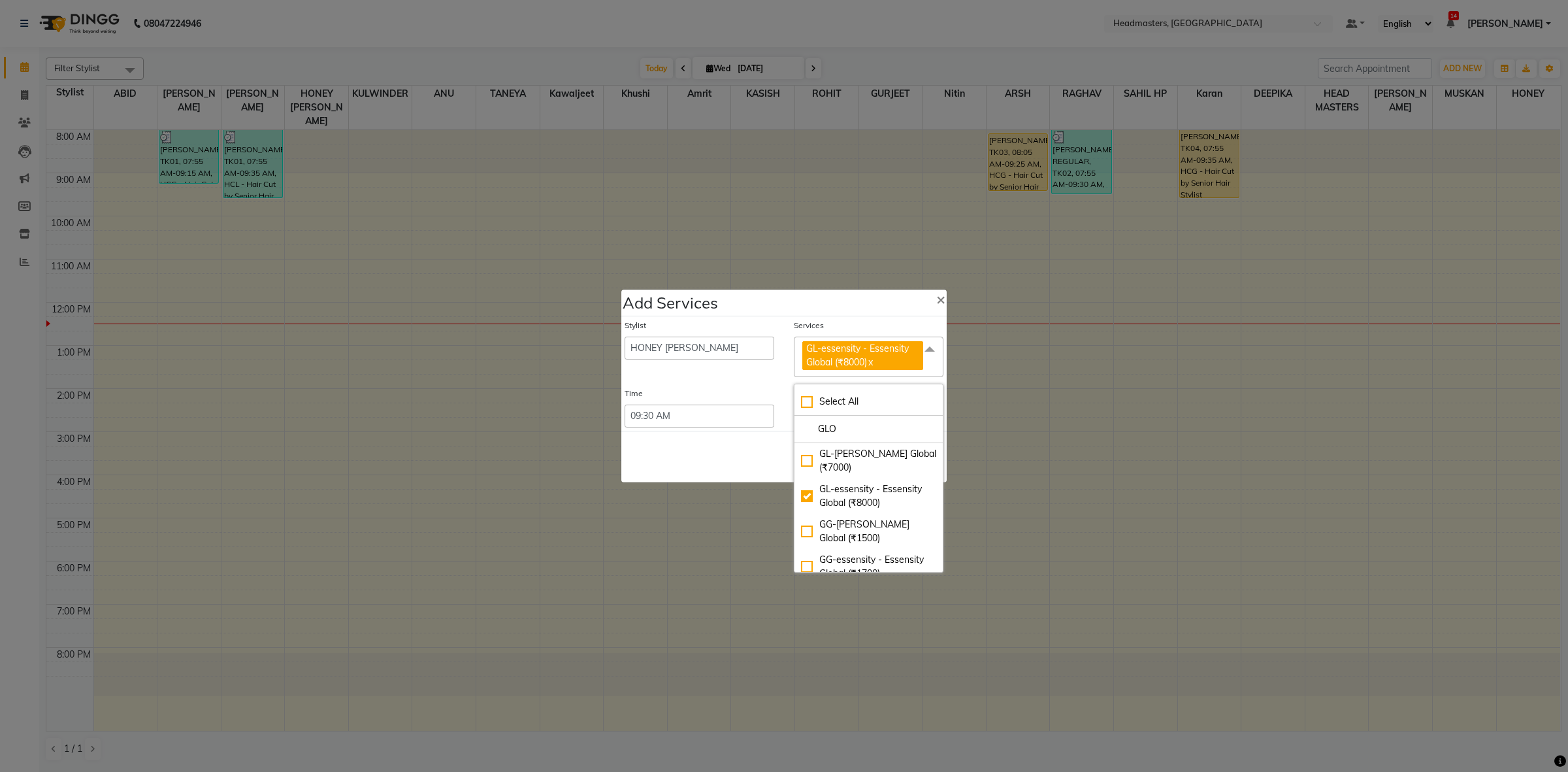
click at [730, 383] on div "Stylist ABID Amrit ANU ARSH DEEPIKA GURJEET HEAD MASTERS HONEY HONEY KUMAR HONE…" at bounding box center [783, 374] width 325 height 115
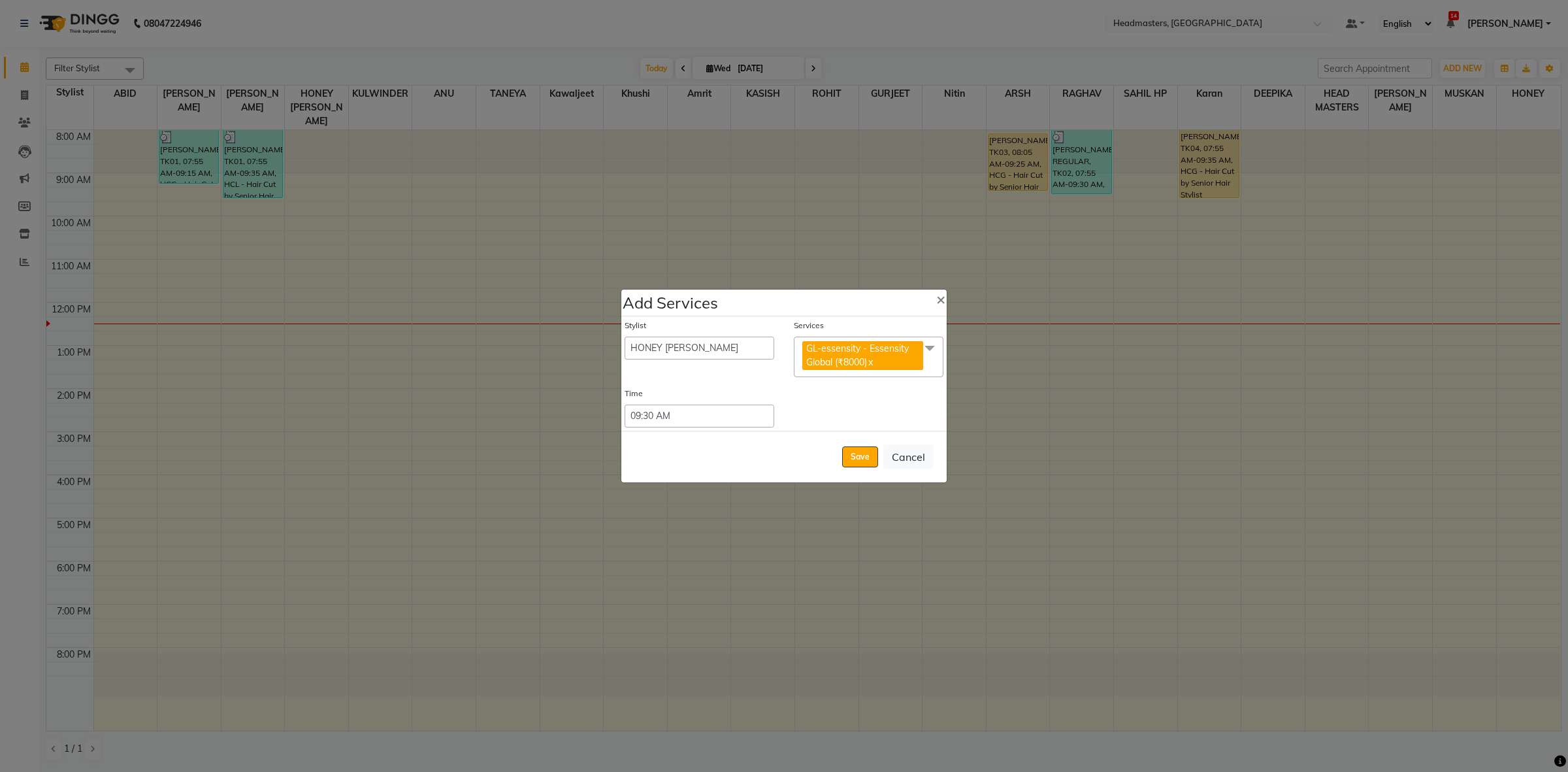
click at [942, 364] on span "GL-essensity - Essensity Global (₹8000) x" at bounding box center [869, 357] width 149 height 42
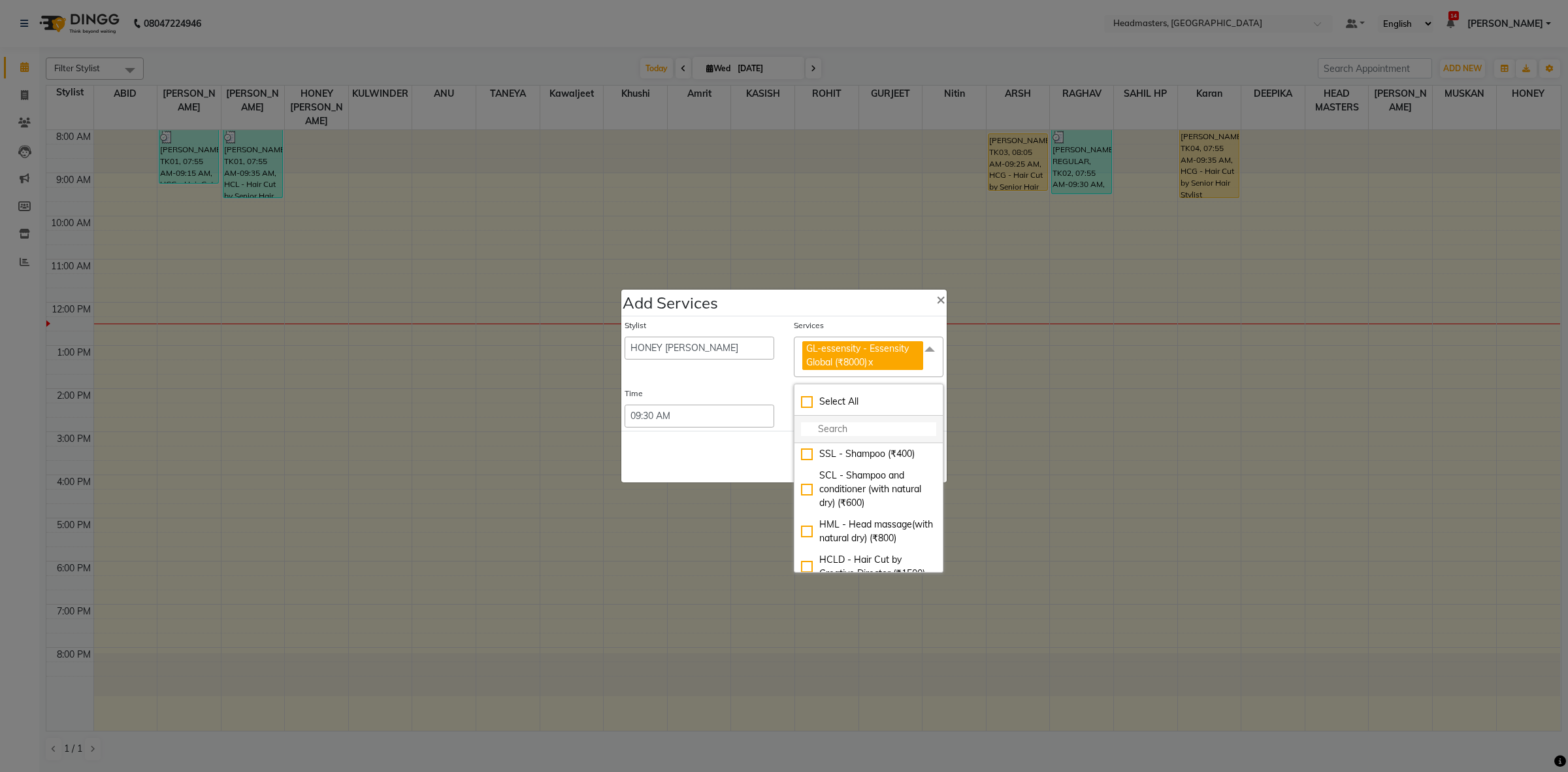
click at [850, 432] on input "multiselect-search" at bounding box center [869, 429] width 135 height 14
type input "PLE"
click at [841, 509] on div "OPT - Plex Treatment (₹4000)" at bounding box center [869, 496] width 135 height 27
checkbox input "true"
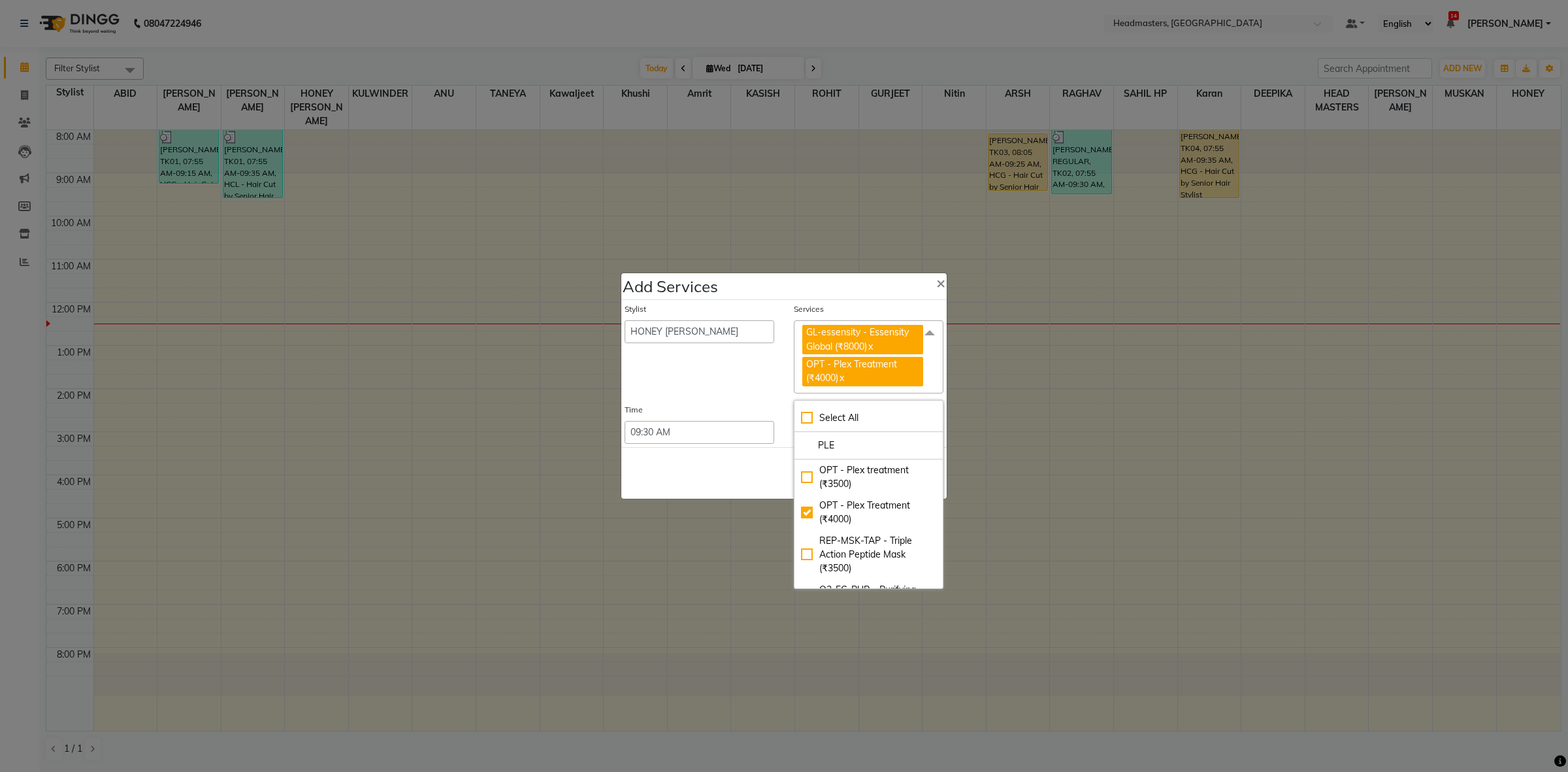
click at [738, 417] on div "Time" at bounding box center [699, 412] width 149 height 17
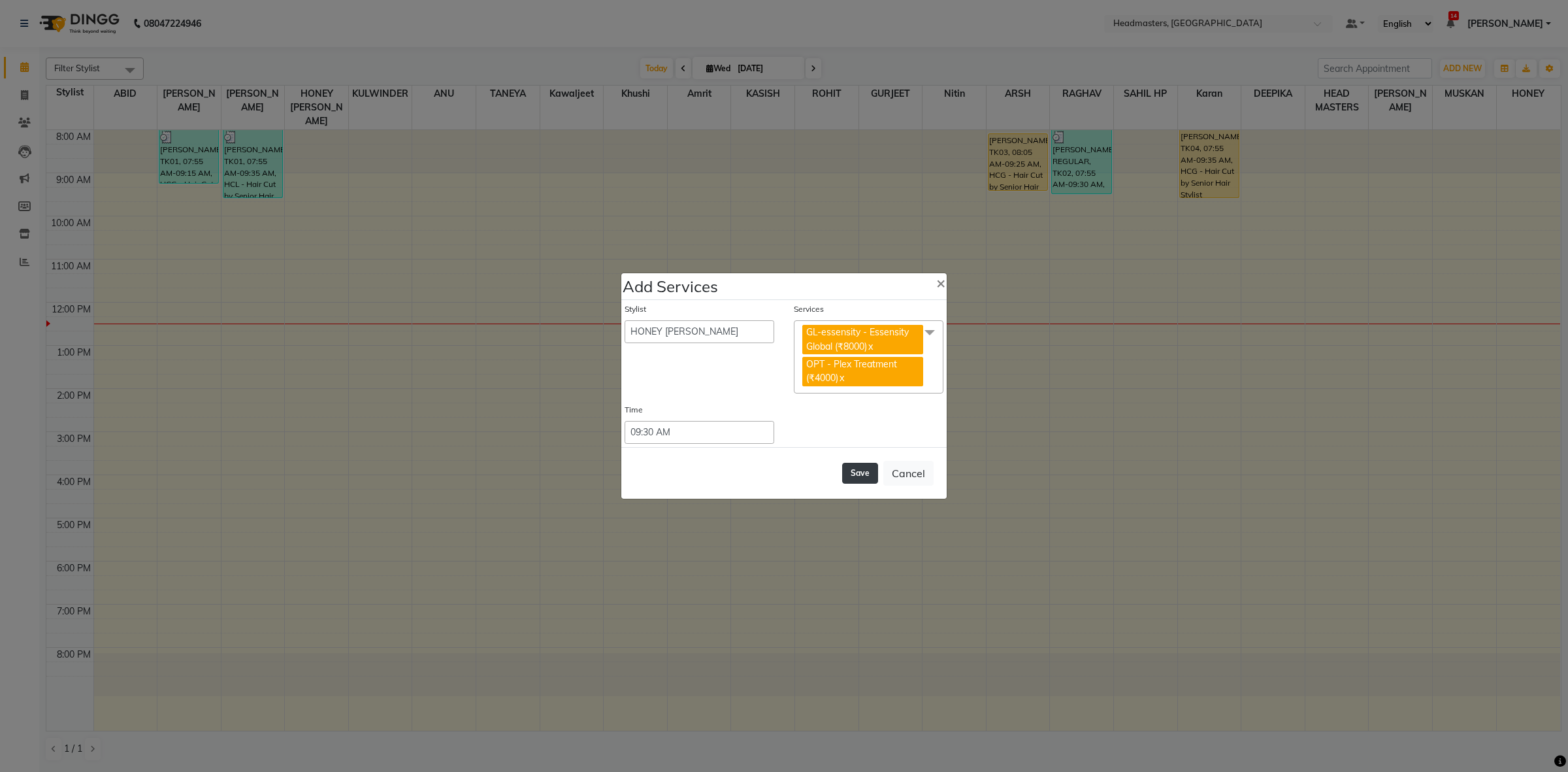
click at [868, 464] on button "Save" at bounding box center [860, 473] width 36 height 21
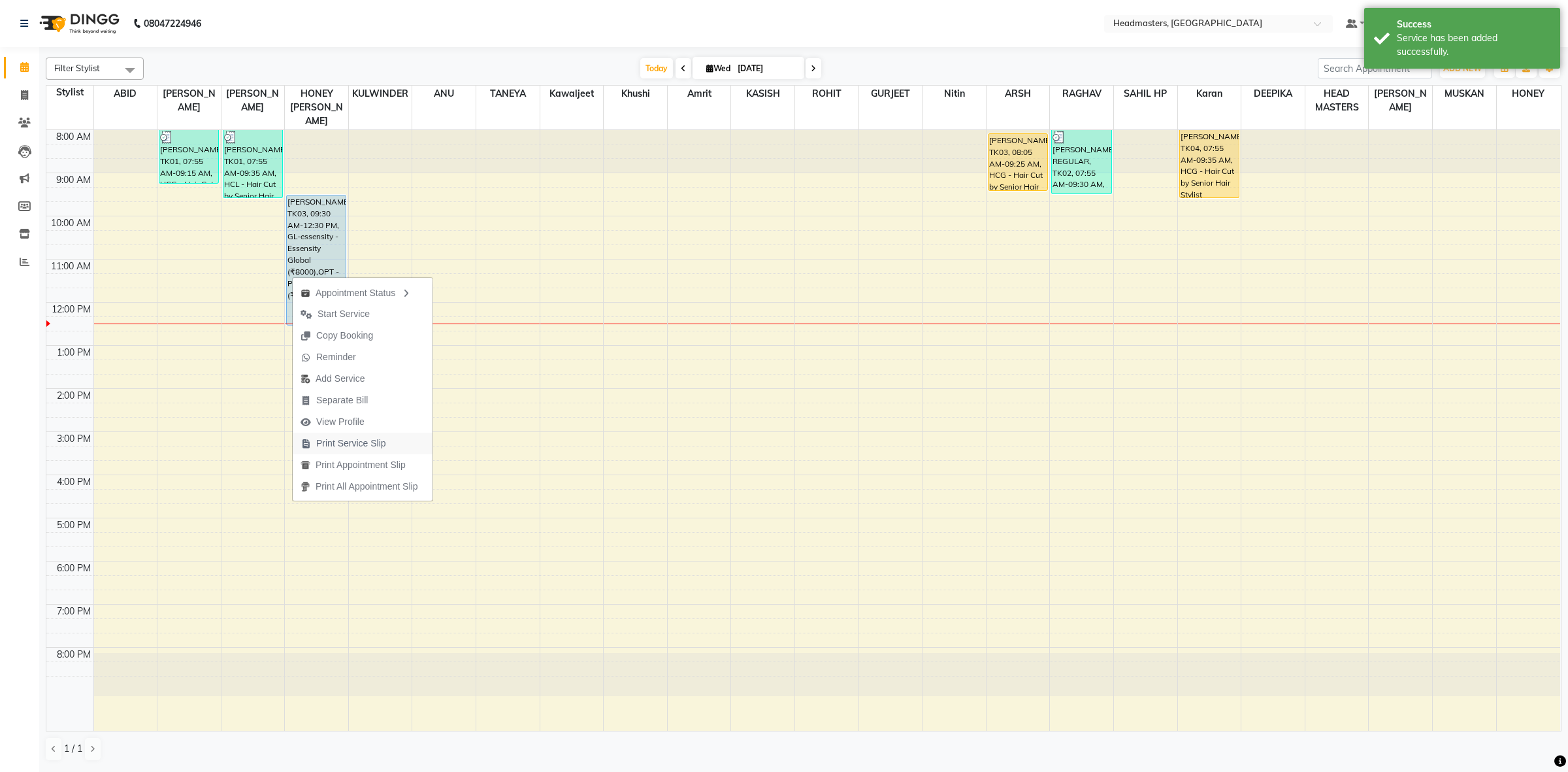
click at [360, 446] on span "Print Service Slip" at bounding box center [351, 443] width 70 height 14
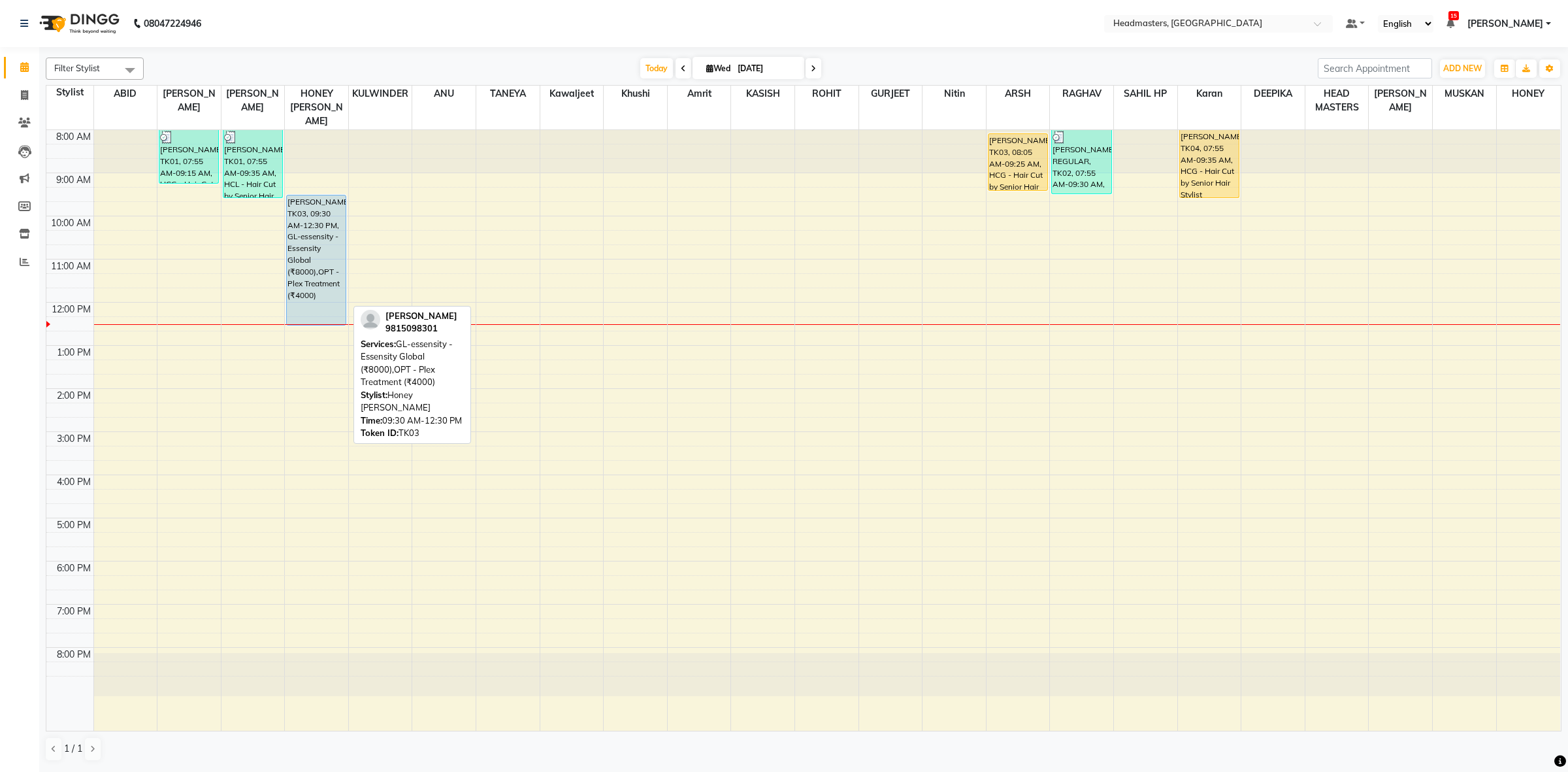
click at [312, 272] on div "NAVNEET, TK03, 09:30 AM-12:30 PM, GL-essensity - Essensity Global (₹8000),OPT -…" at bounding box center [316, 260] width 59 height 129
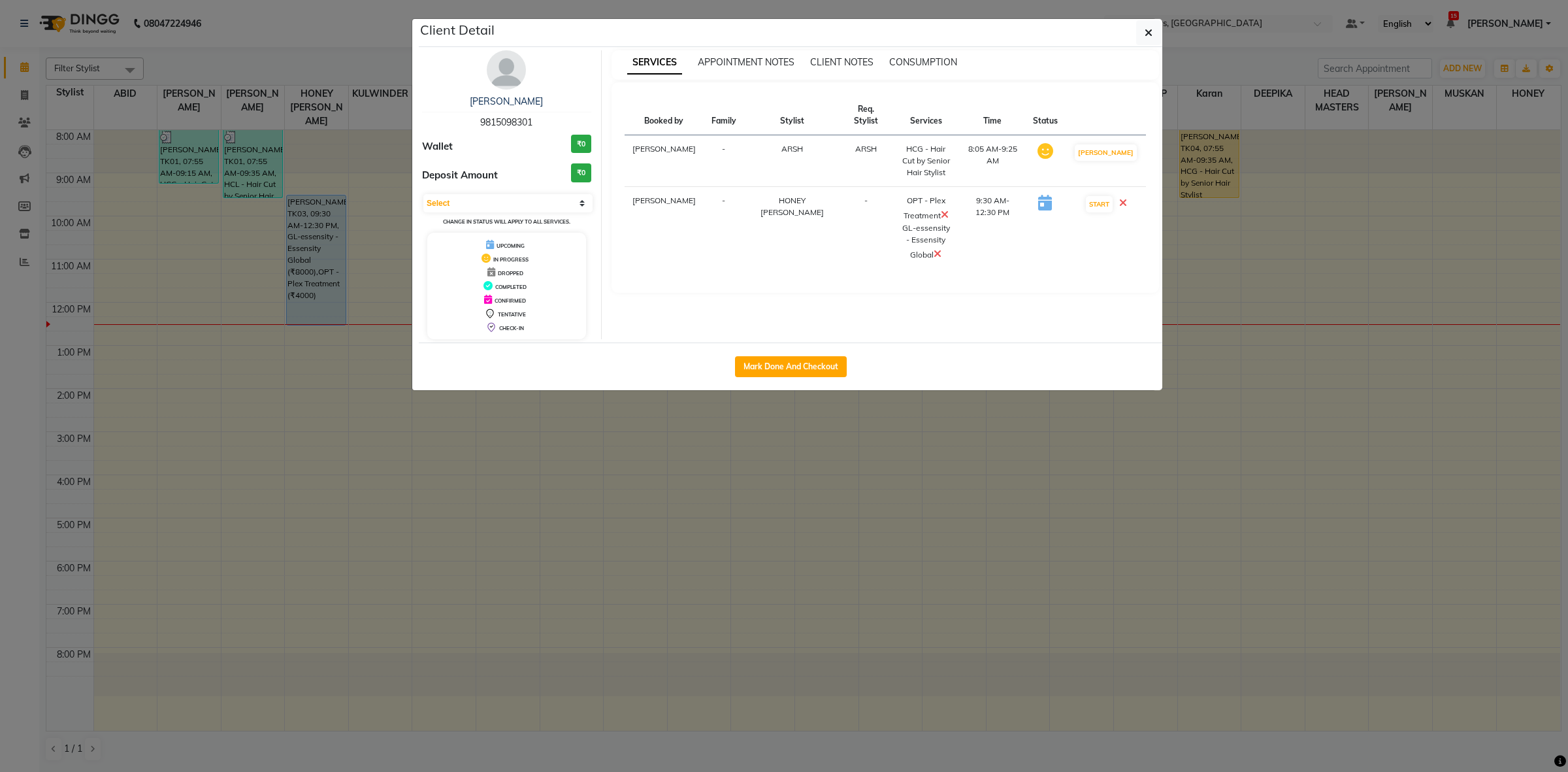
click at [517, 116] on span "9815098301" at bounding box center [506, 122] width 52 height 12
copy span "9815098301"
click at [1145, 38] on icon "button" at bounding box center [1148, 32] width 8 height 11
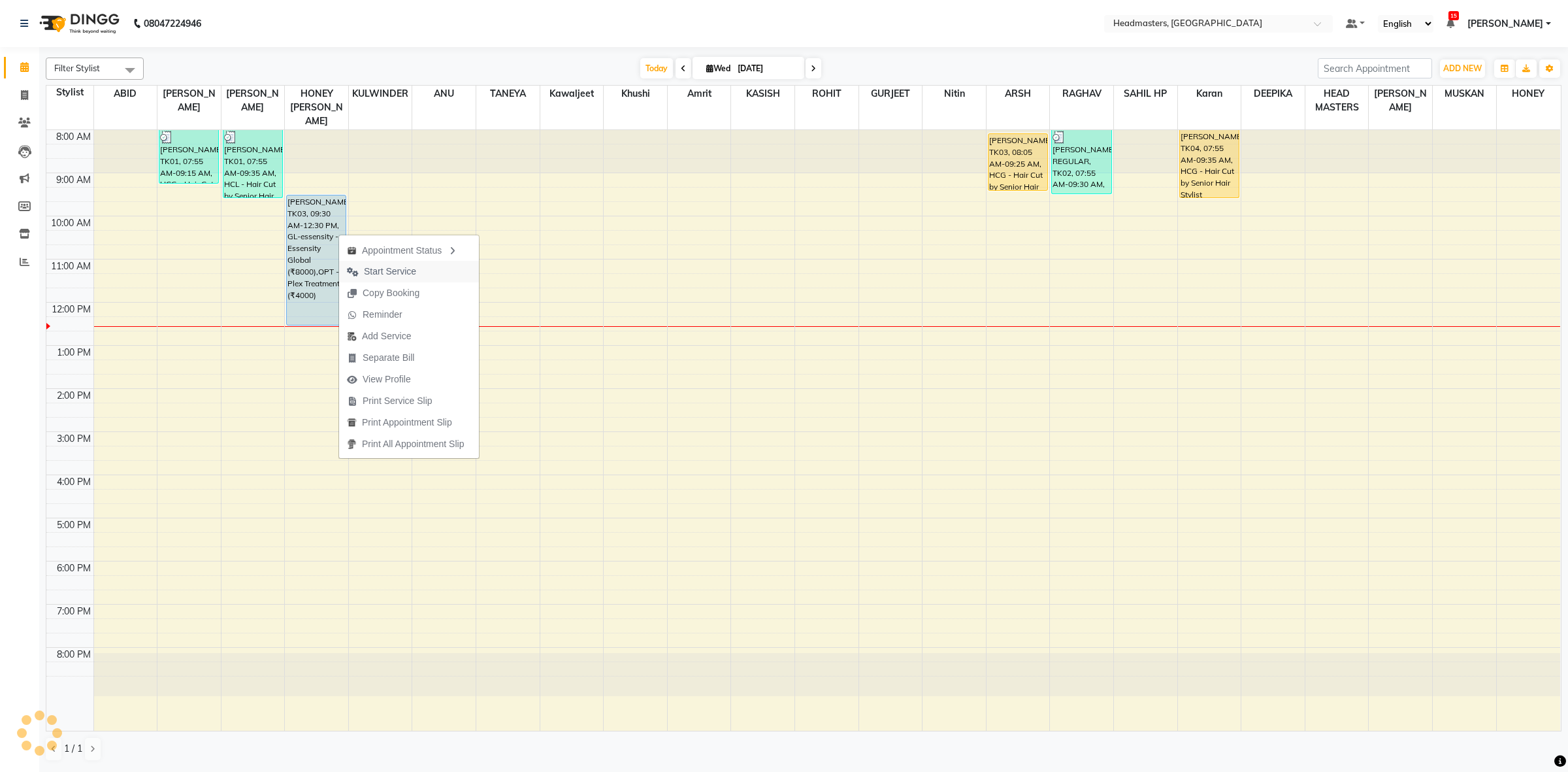
click at [390, 269] on span "Start Service" at bounding box center [389, 272] width 52 height 14
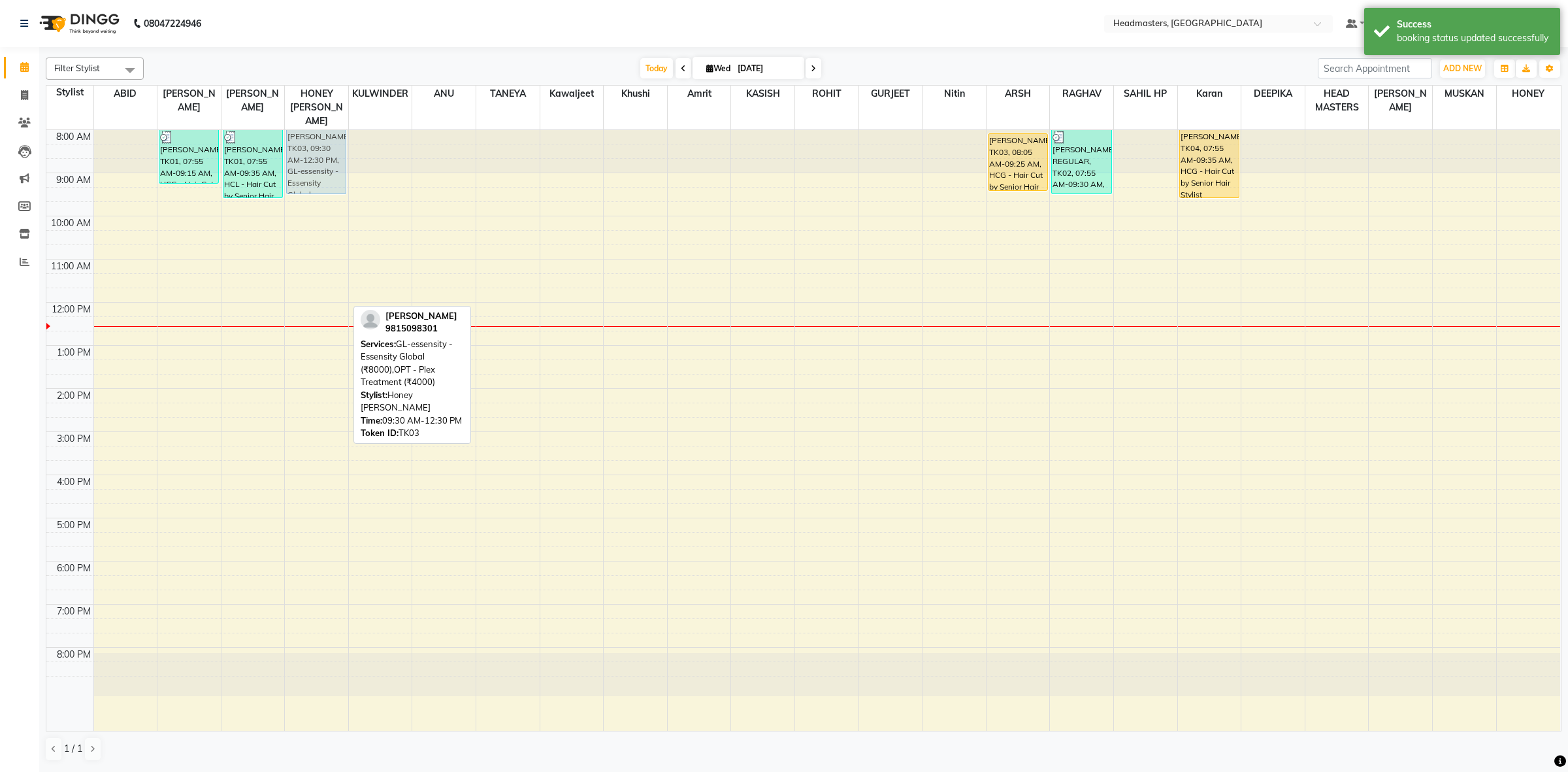
drag, startPoint x: 321, startPoint y: 273, endPoint x: 308, endPoint y: 145, distance: 128.7
click at [308, 145] on div "NAVNEET, TK03, 09:30 AM-12:30 PM, GL-essensity - Essensity Global (₹8000),OPT -…" at bounding box center [317, 430] width 63 height 601
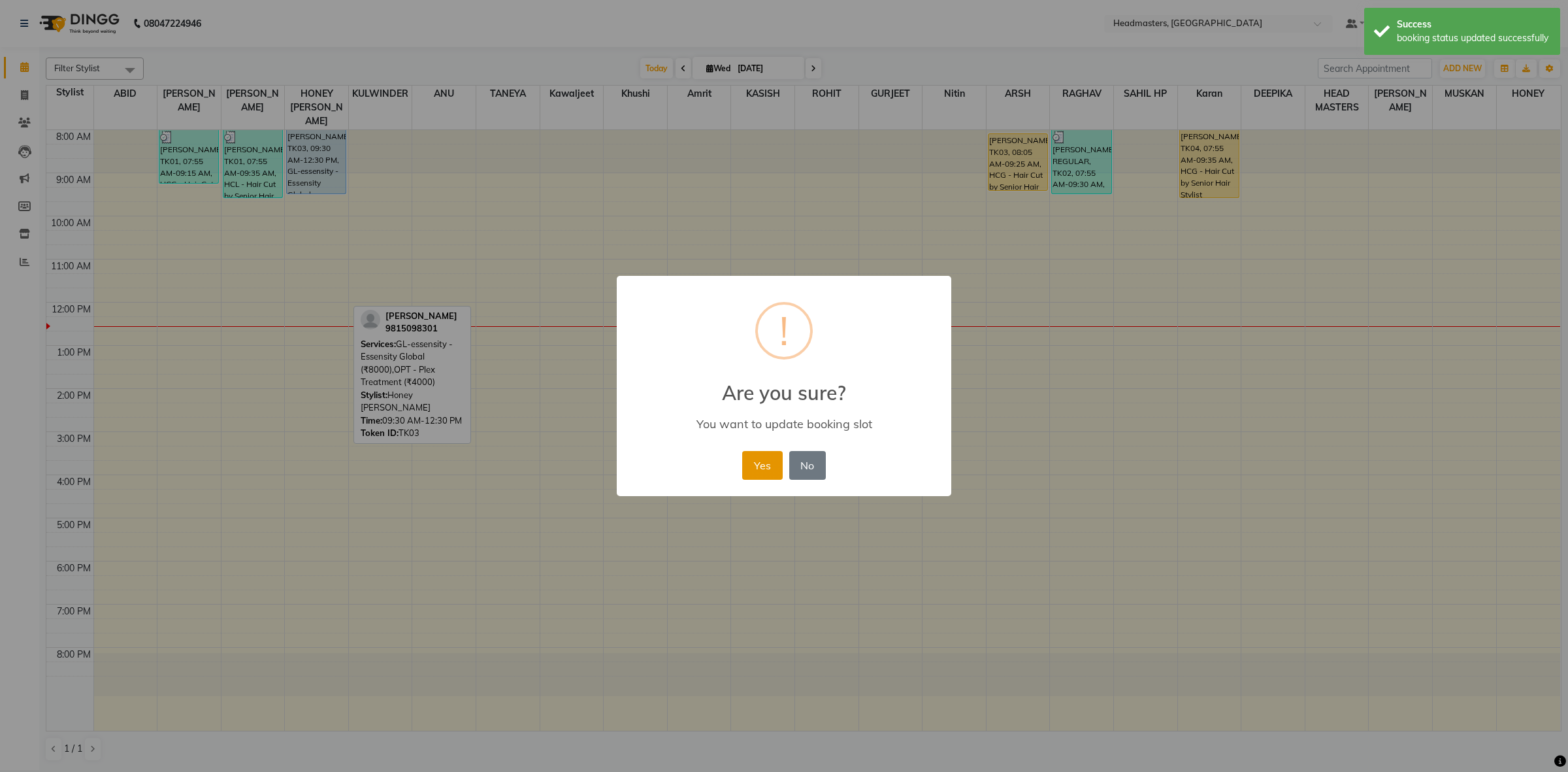
click at [776, 463] on button "Yes" at bounding box center [762, 465] width 40 height 29
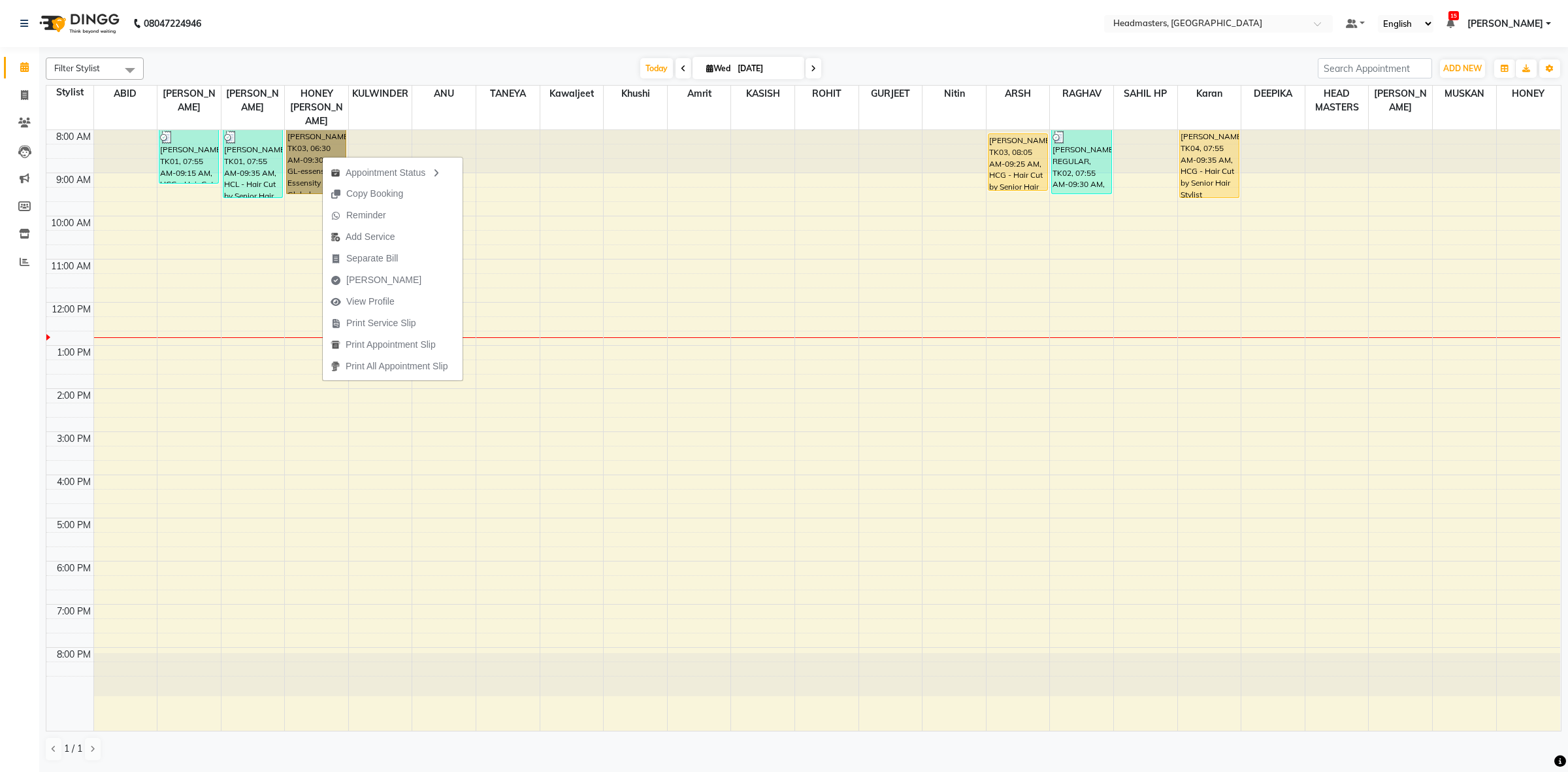
click at [642, 144] on div at bounding box center [635, 151] width 63 height 43
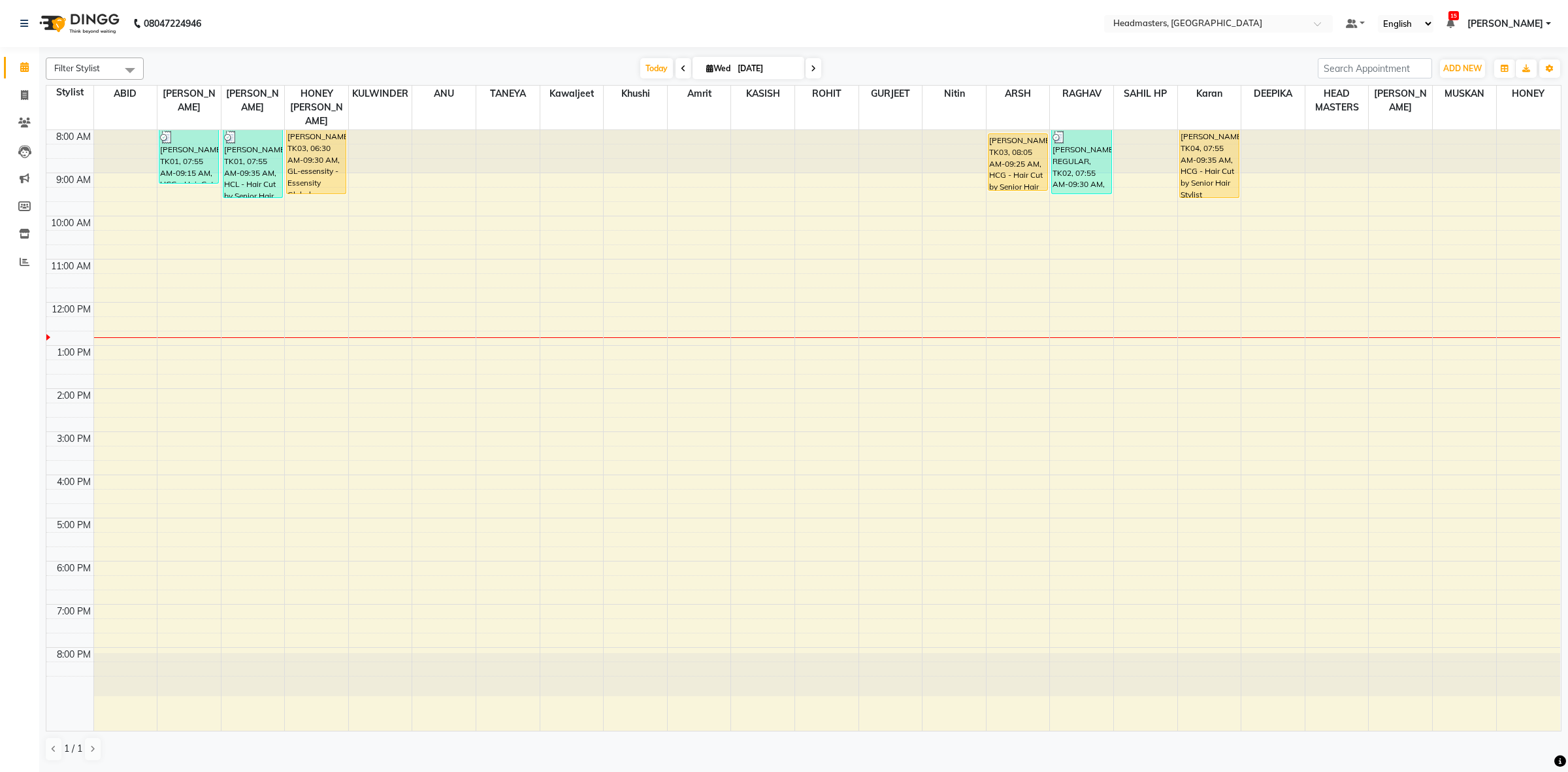
click at [661, 20] on nav "08047224946 Select Location × Headmasters, Amritsar Default Panel My Panel Engl…" at bounding box center [784, 23] width 1568 height 47
click at [749, 300] on div "8:00 AM 9:00 AM 10:00 AM 11:00 AM 12:00 PM 1:00 PM 2:00 PM 3:00 PM 4:00 PM 5:00…" at bounding box center [803, 430] width 1514 height 601
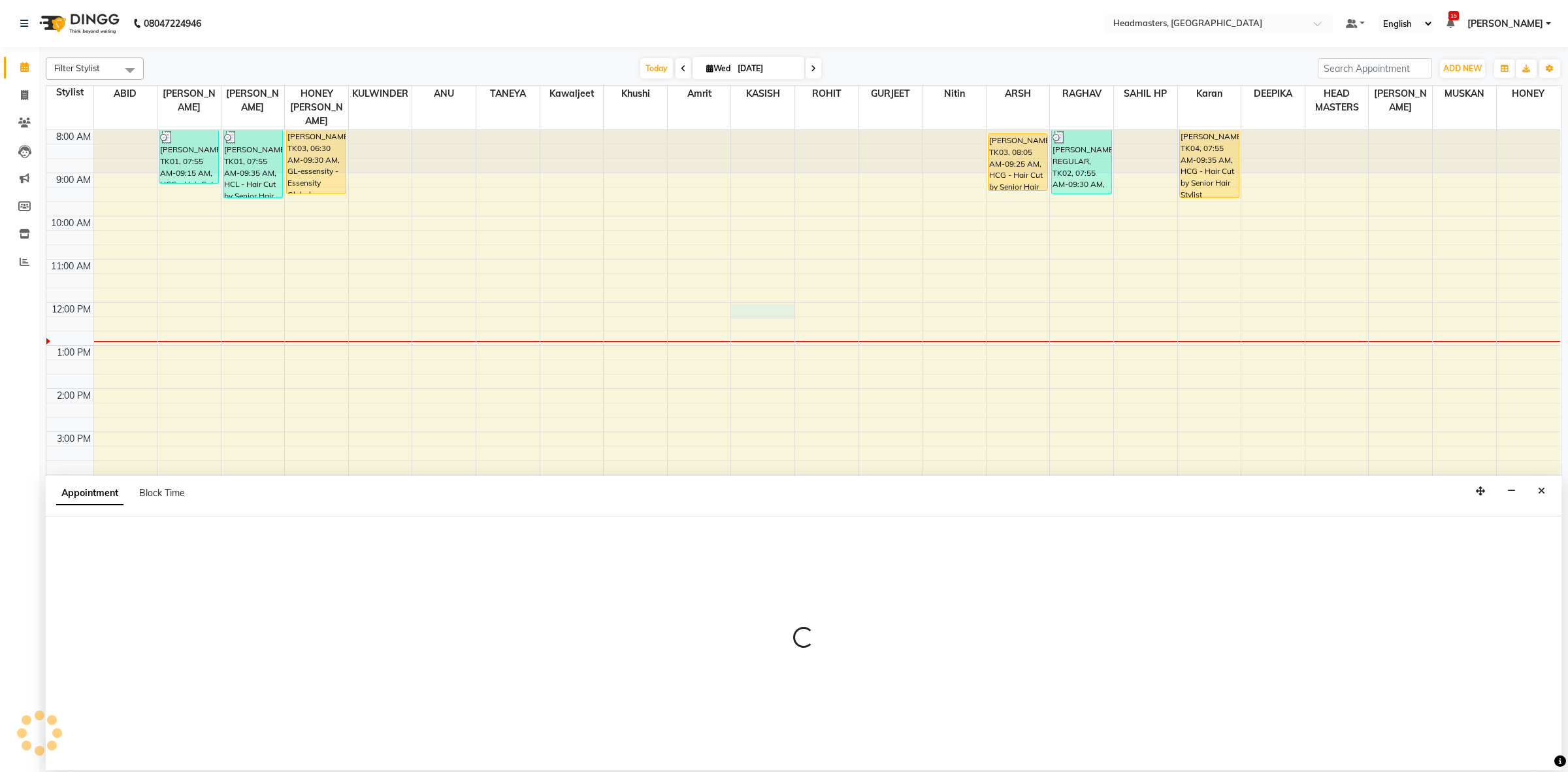
select select "60642"
select select "tentative"
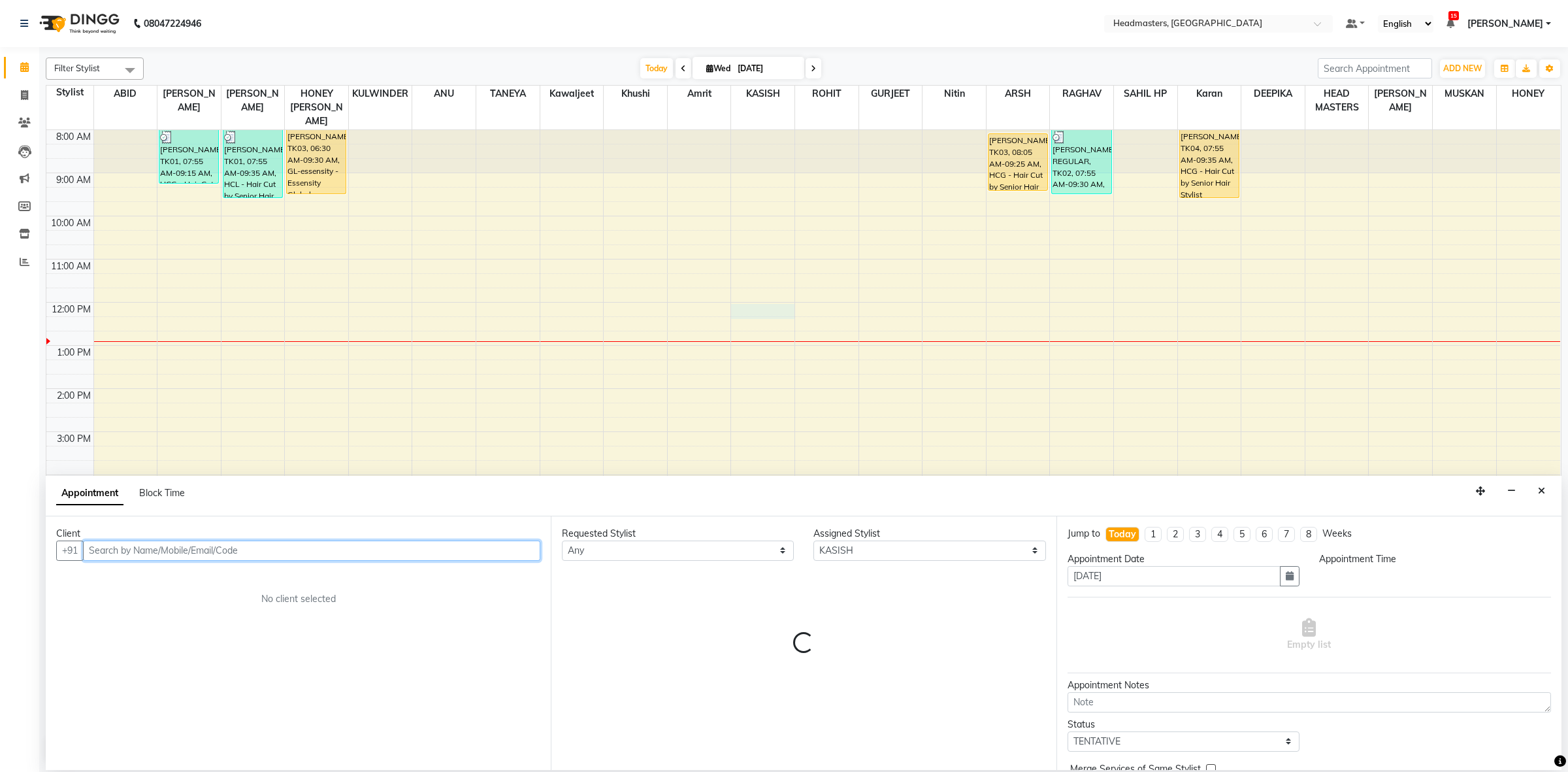
select select "720"
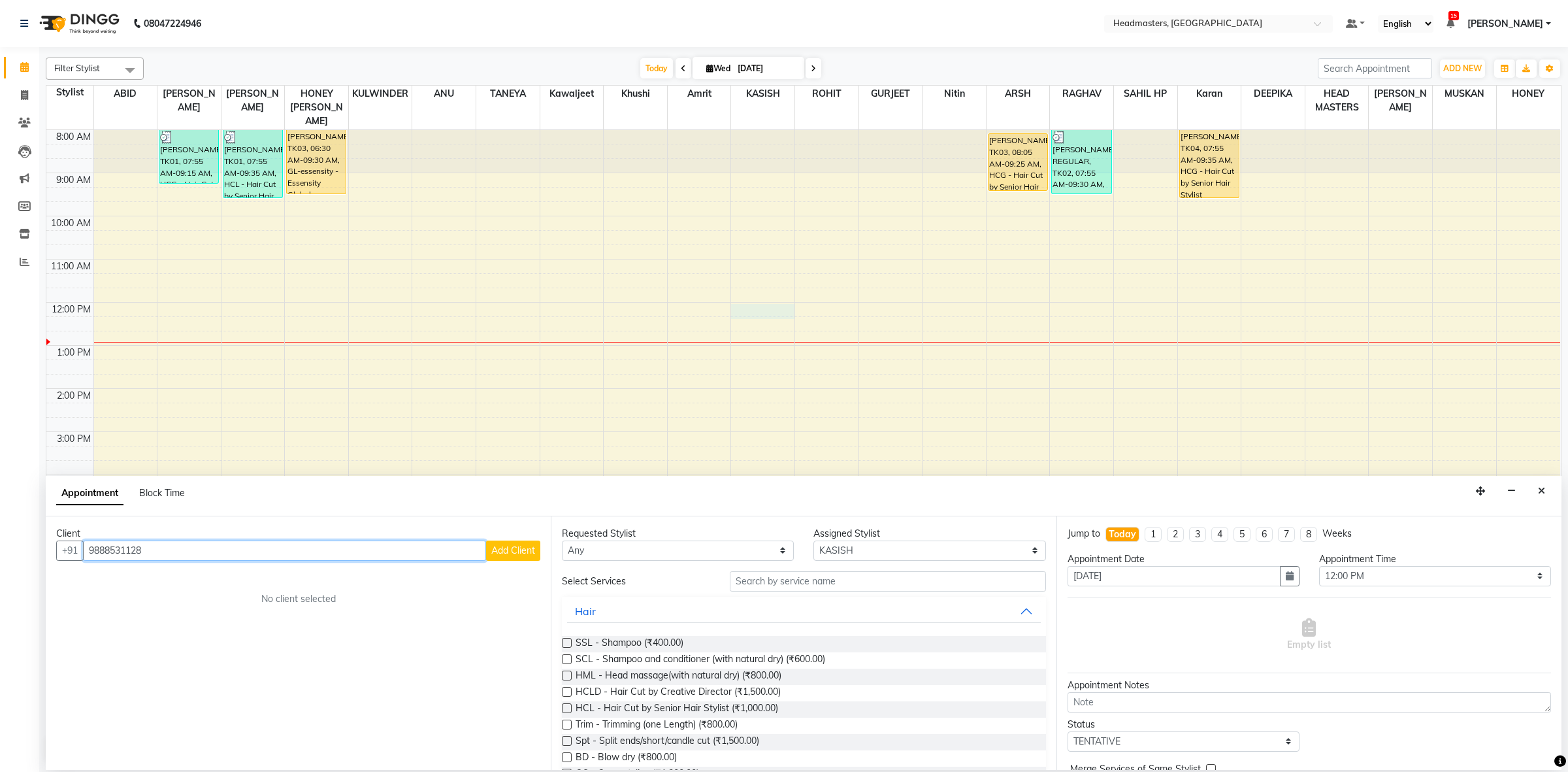
type input "9888531128"
click at [509, 550] on span "Add Client" at bounding box center [513, 550] width 44 height 12
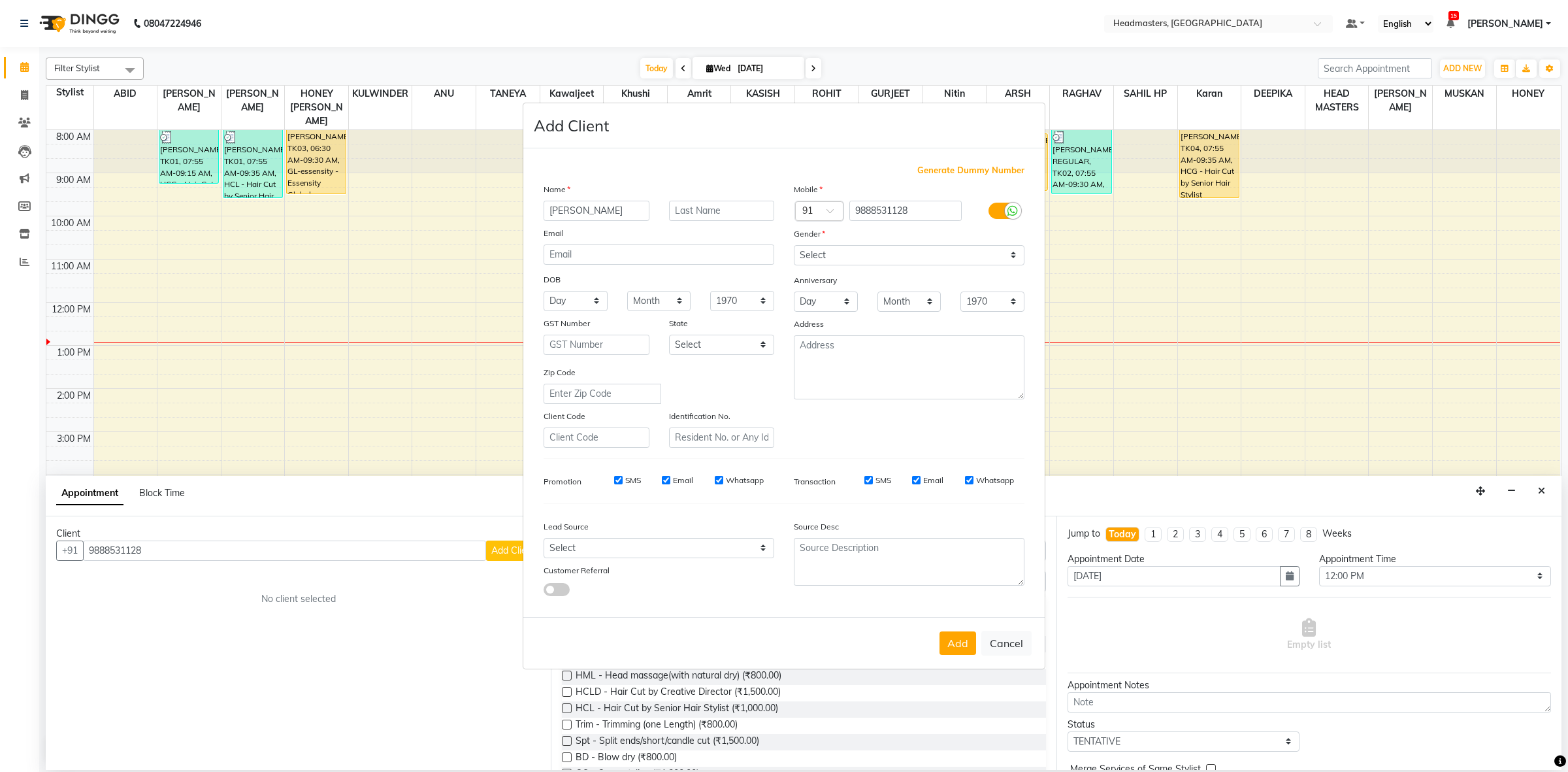
type input "[PERSON_NAME]"
click at [879, 261] on select "Select Male Female Other Prefer Not To Say" at bounding box center [909, 255] width 231 height 20
click at [794, 246] on select "Select Male Female Other Prefer Not To Say" at bounding box center [909, 255] width 231 height 20
click at [860, 261] on select "Select Male Female Other Prefer Not To Say" at bounding box center [909, 255] width 231 height 20
select select "female"
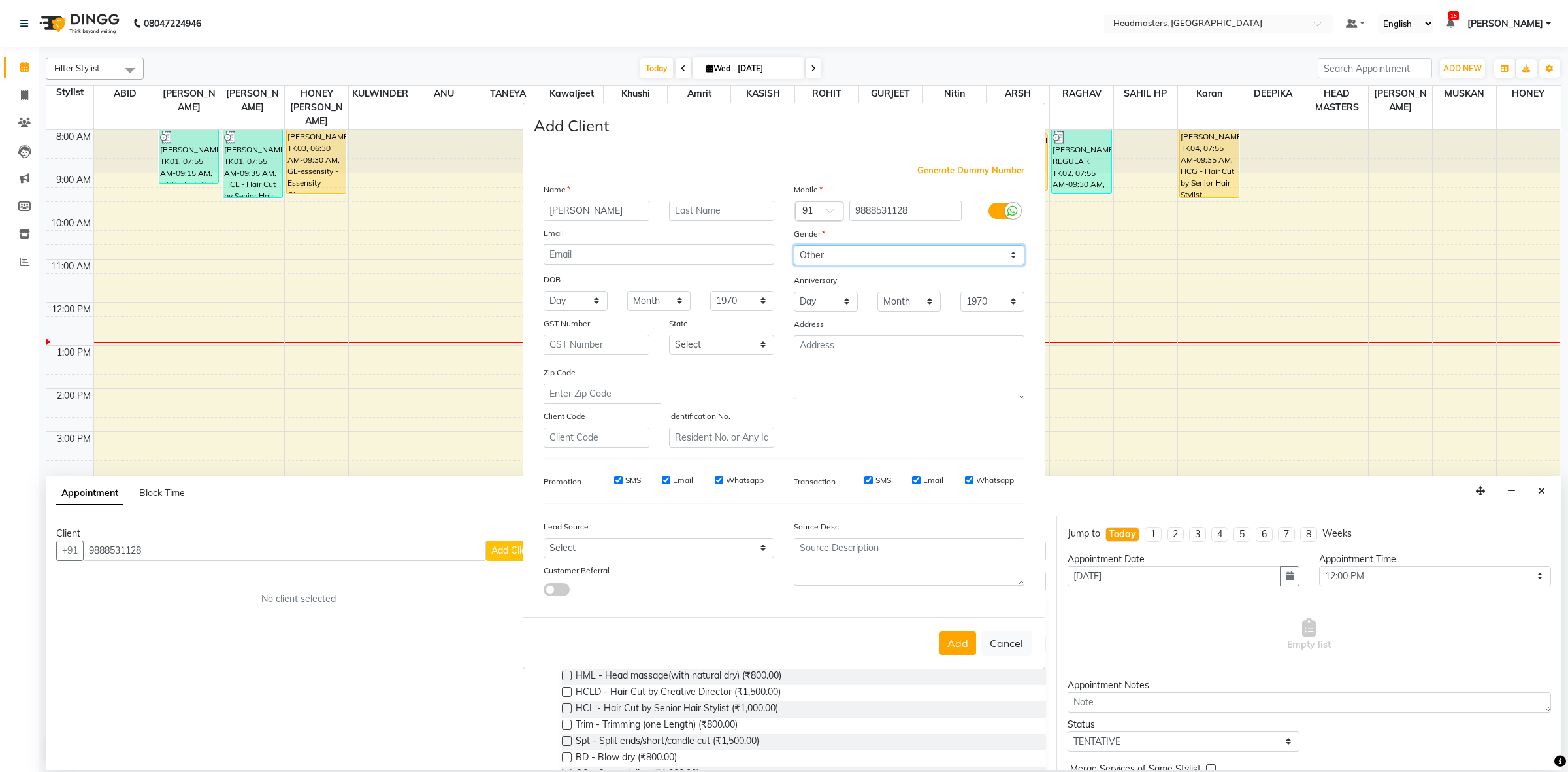
click at [794, 246] on select "Select Male Female Other Prefer Not To Say" at bounding box center [909, 255] width 231 height 20
click at [959, 642] on button "Add" at bounding box center [958, 642] width 36 height 23
select select
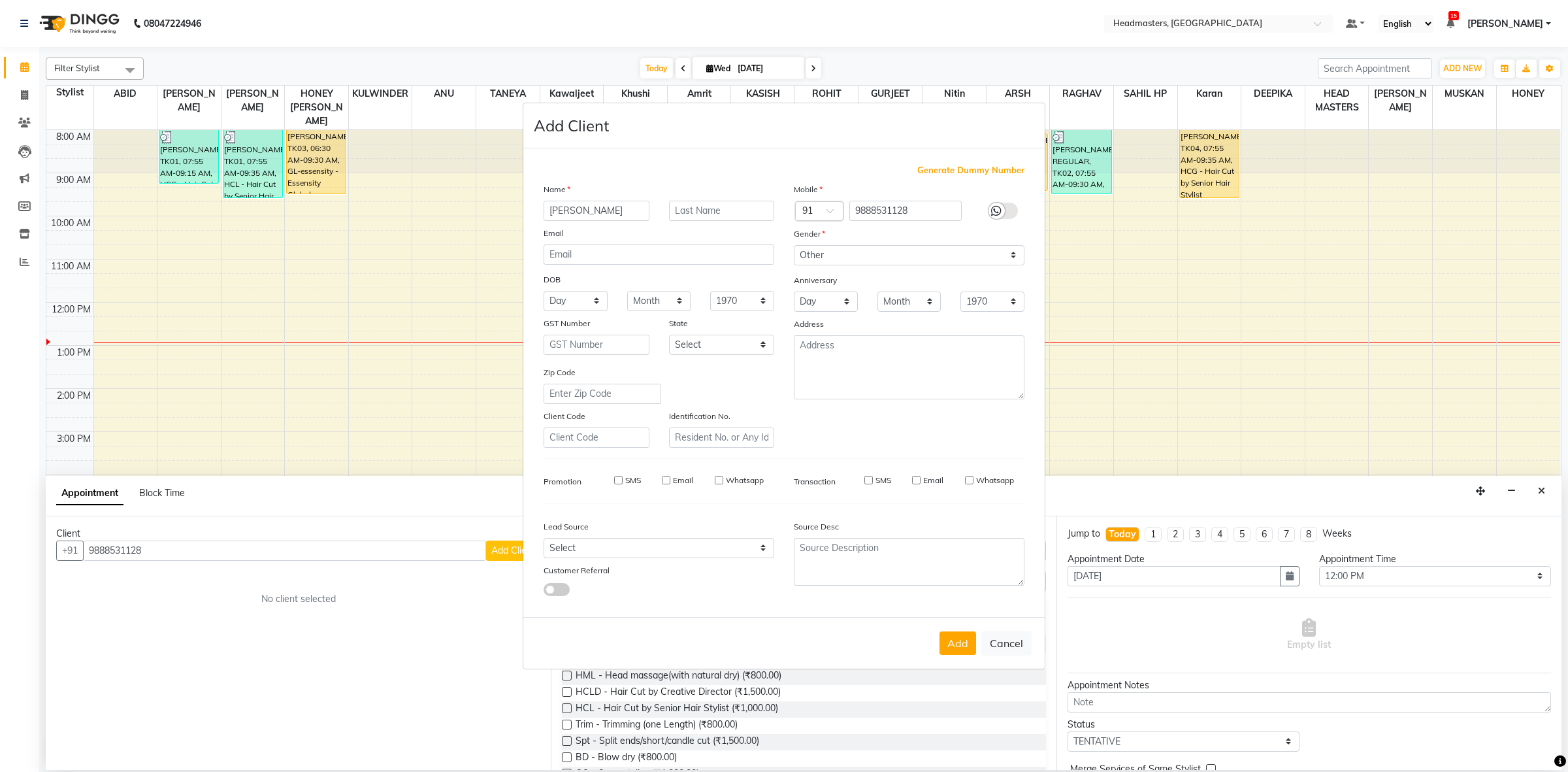
select select
checkbox input "false"
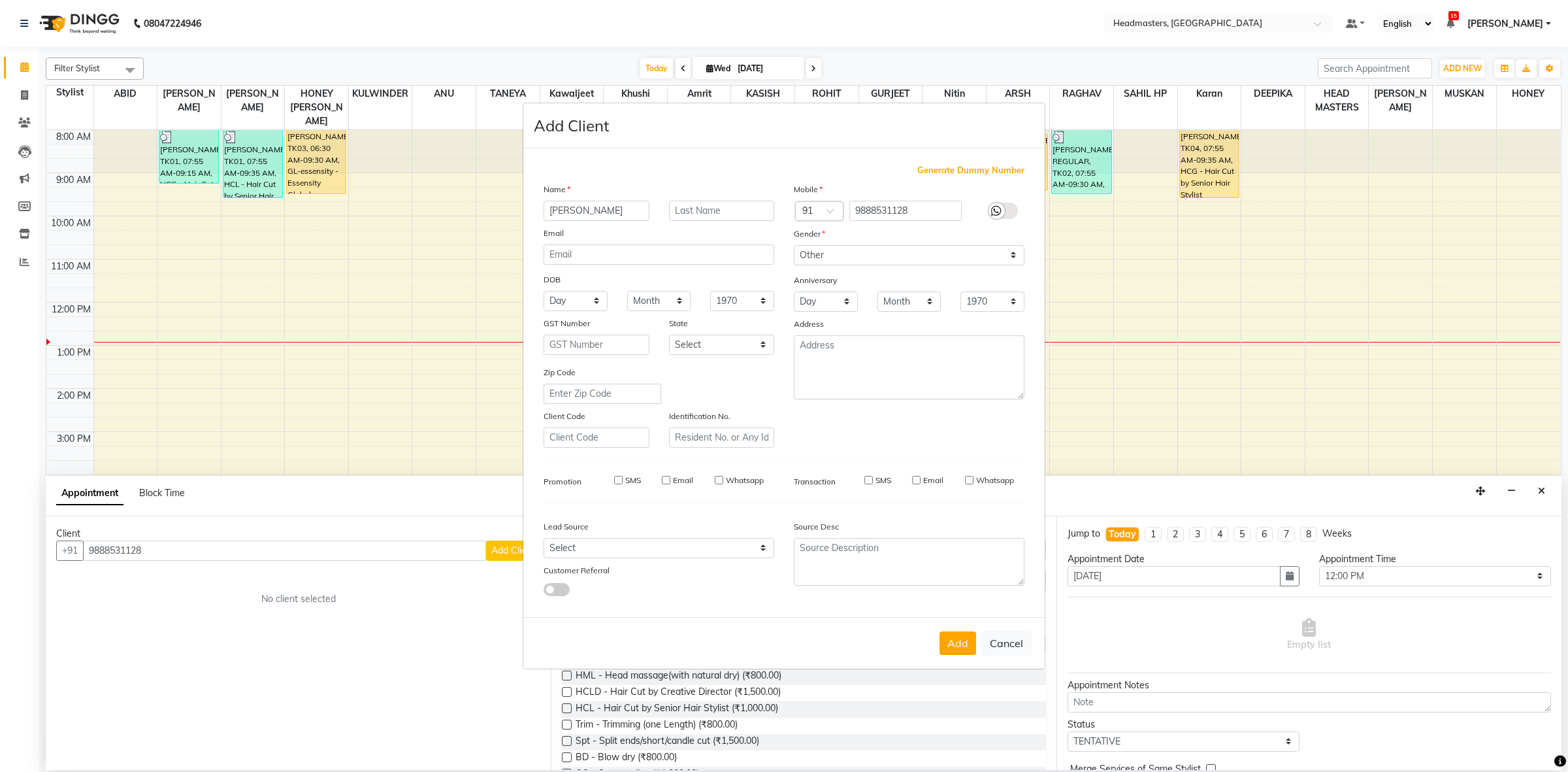
checkbox input "false"
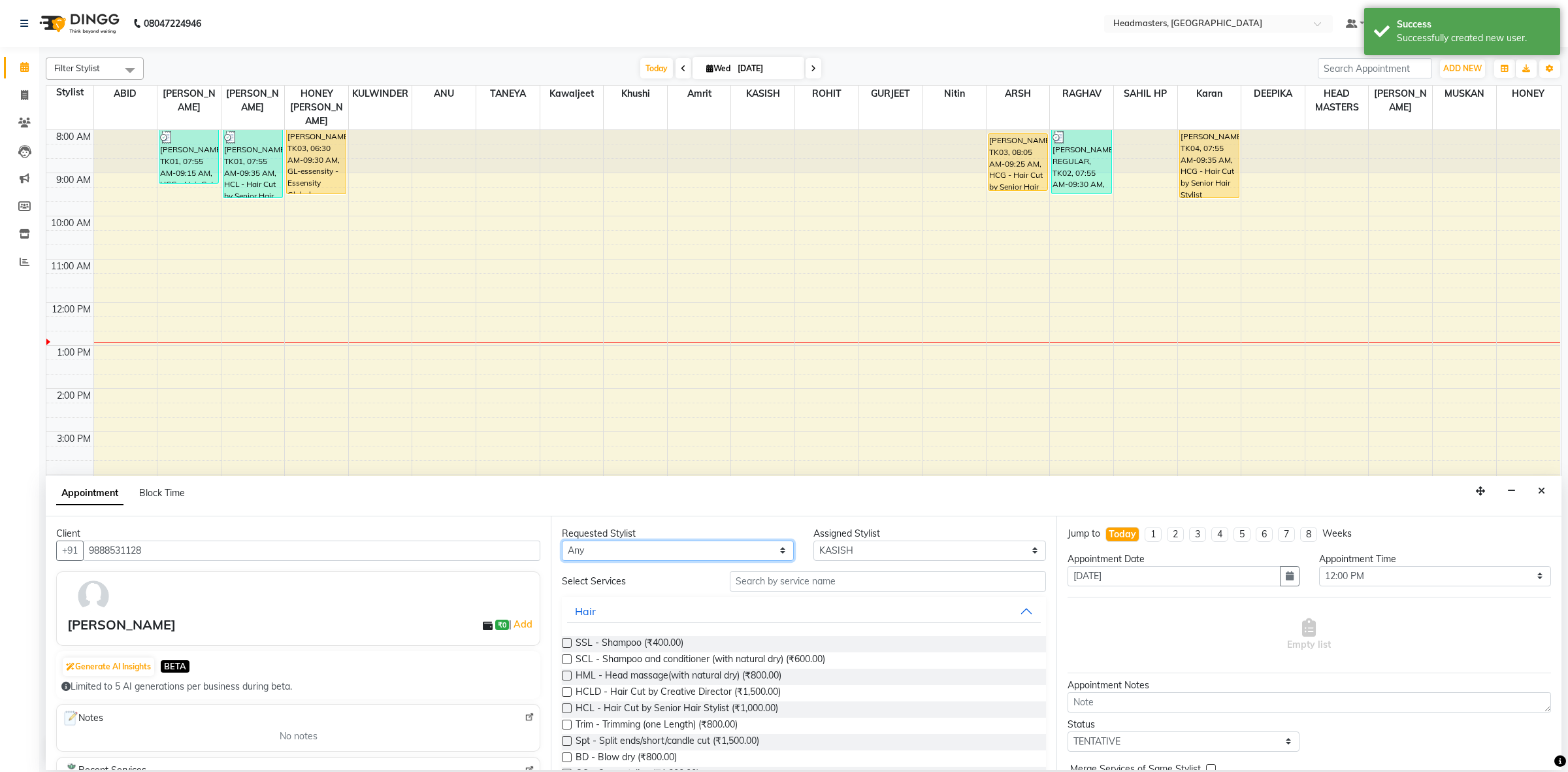
click at [586, 559] on select "Any ABID Amrit ANU ARSH[PERSON_NAME] HEAD MASTERS HONEY [PERSON_NAME] HONEY[PER…" at bounding box center [678, 550] width 232 height 20
select select "60609"
click at [562, 540] on select "Any ABID Amrit ANU ARSH[PERSON_NAME] HEAD MASTERS HONEY [PERSON_NAME] HONEY[PER…" at bounding box center [678, 550] width 232 height 20
select select "60609"
click at [742, 588] on input "text" at bounding box center [887, 581] width 316 height 20
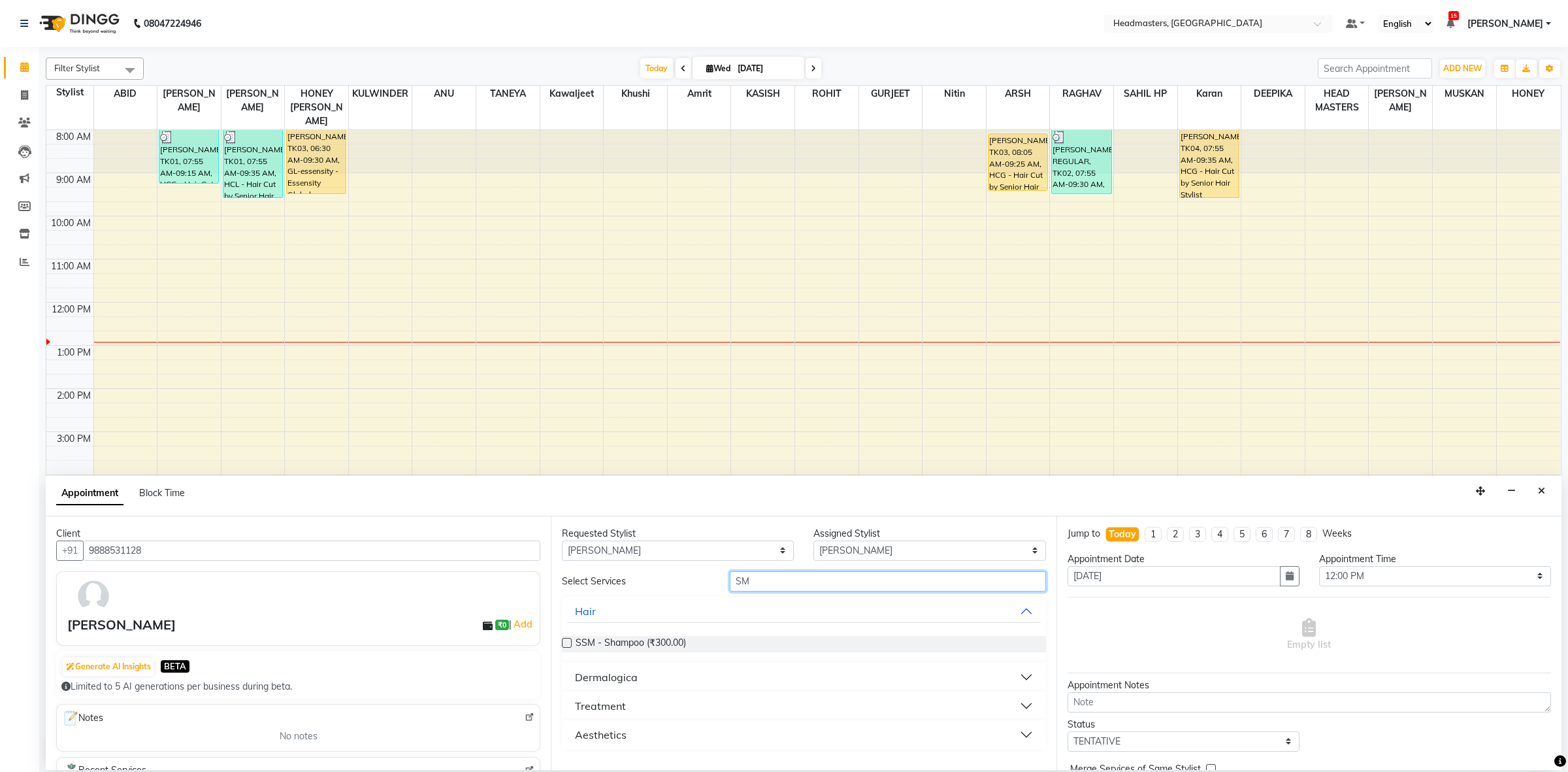
type input "S"
type input "REBO"
click at [684, 638] on span "Reb - Rebonding (₹8,000.00)" at bounding box center [635, 644] width 120 height 17
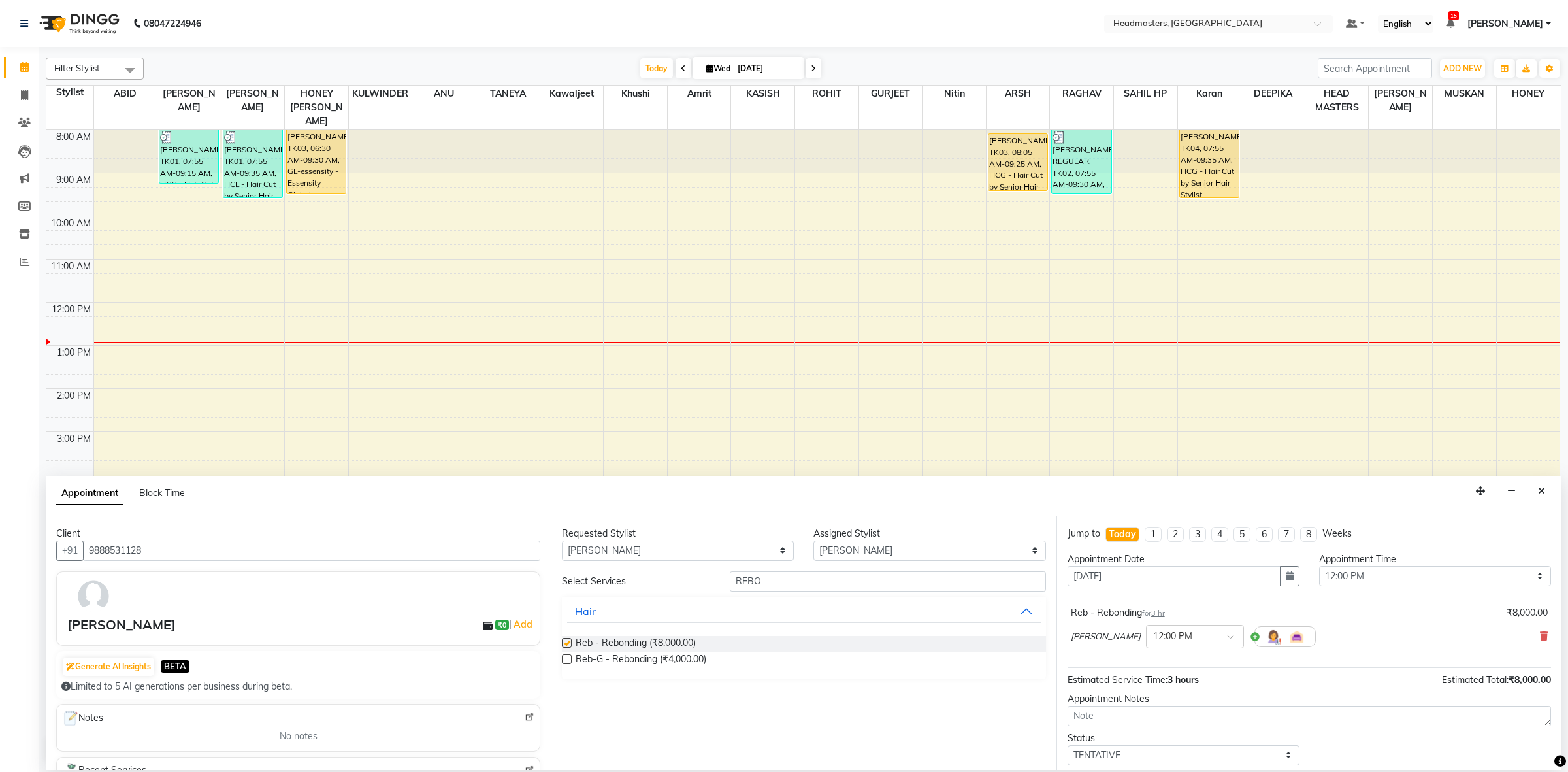
checkbox input "false"
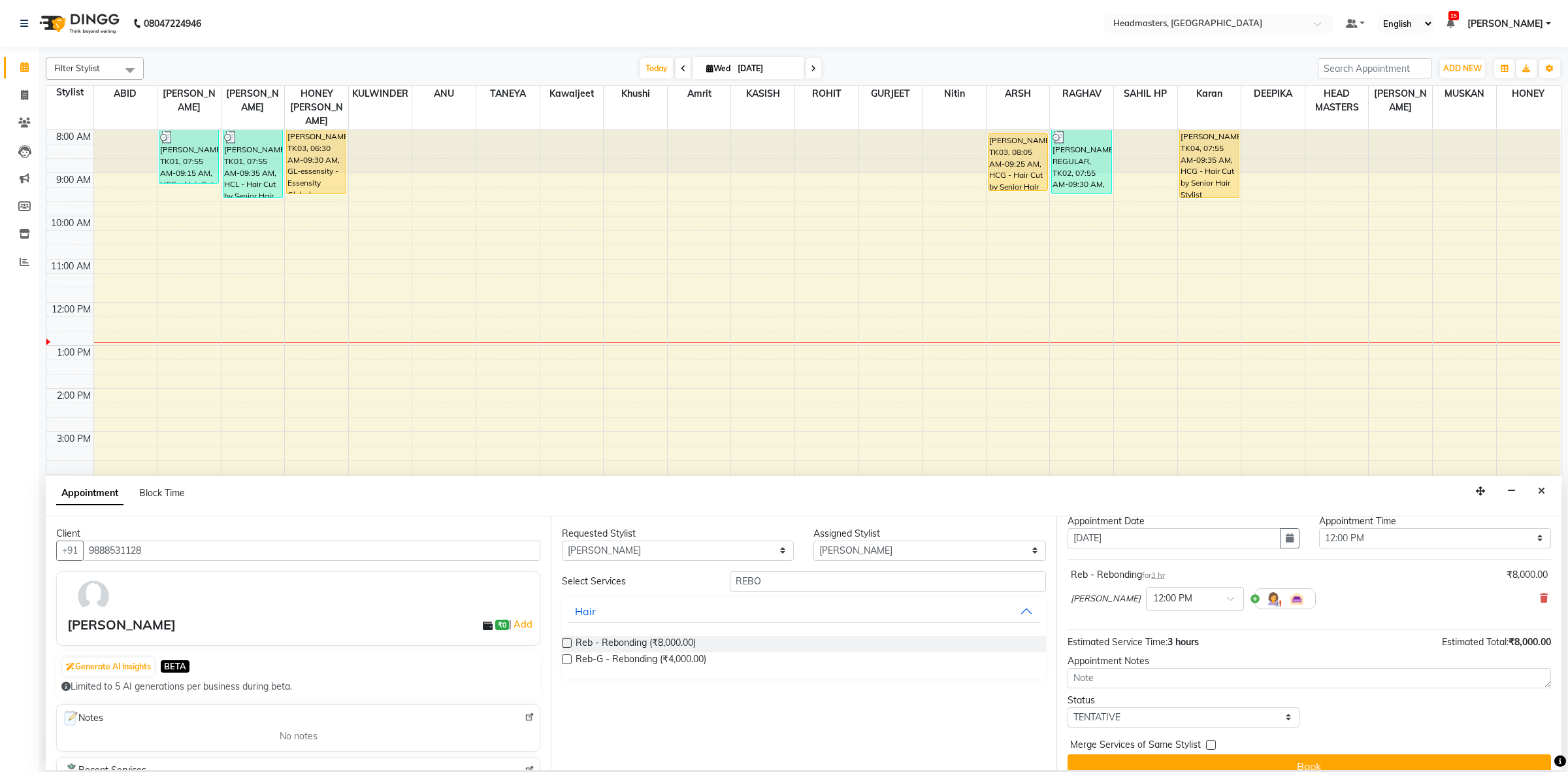
scroll to position [57, 0]
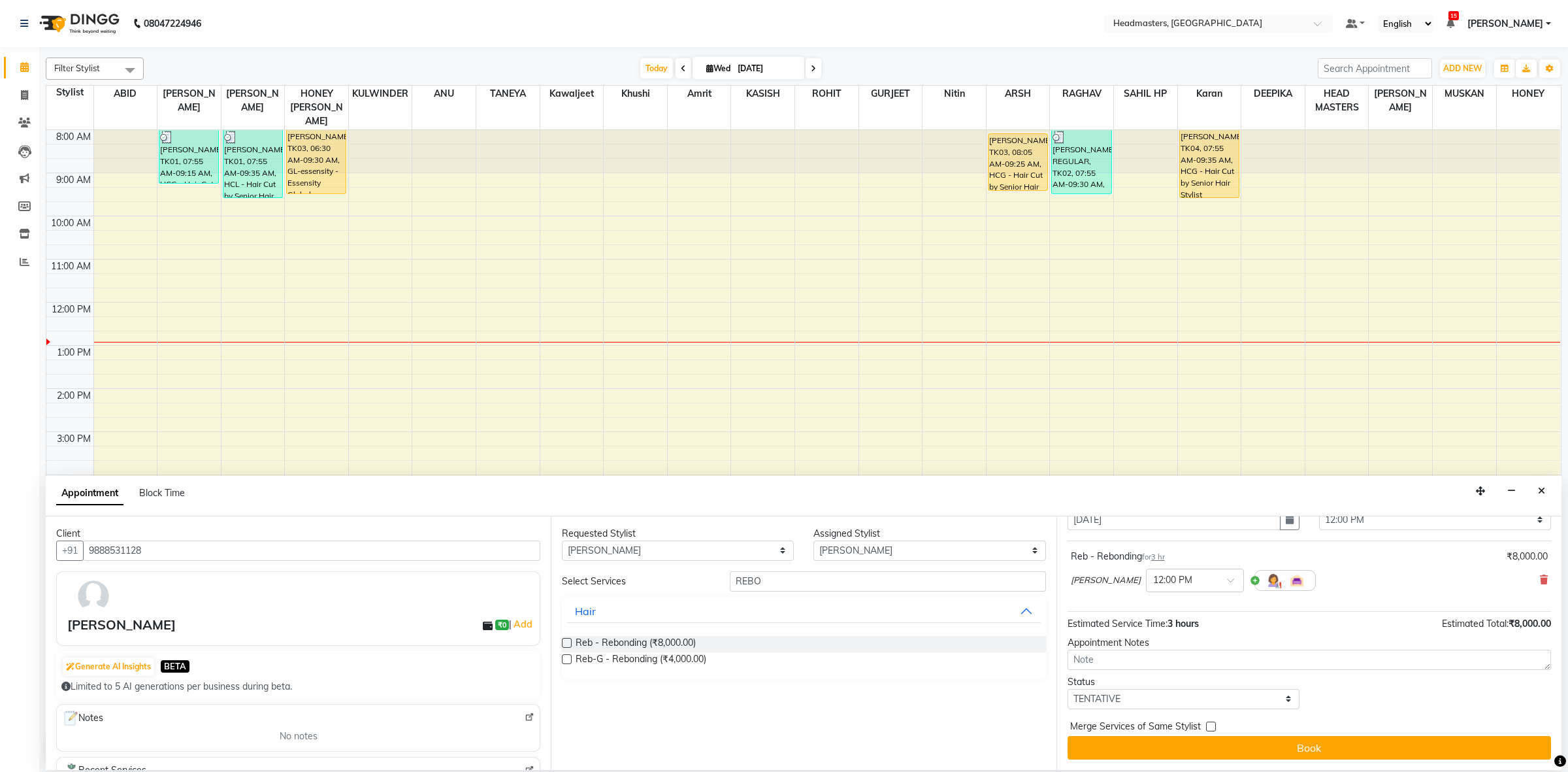
click at [1357, 739] on button "Book" at bounding box center [1309, 747] width 484 height 23
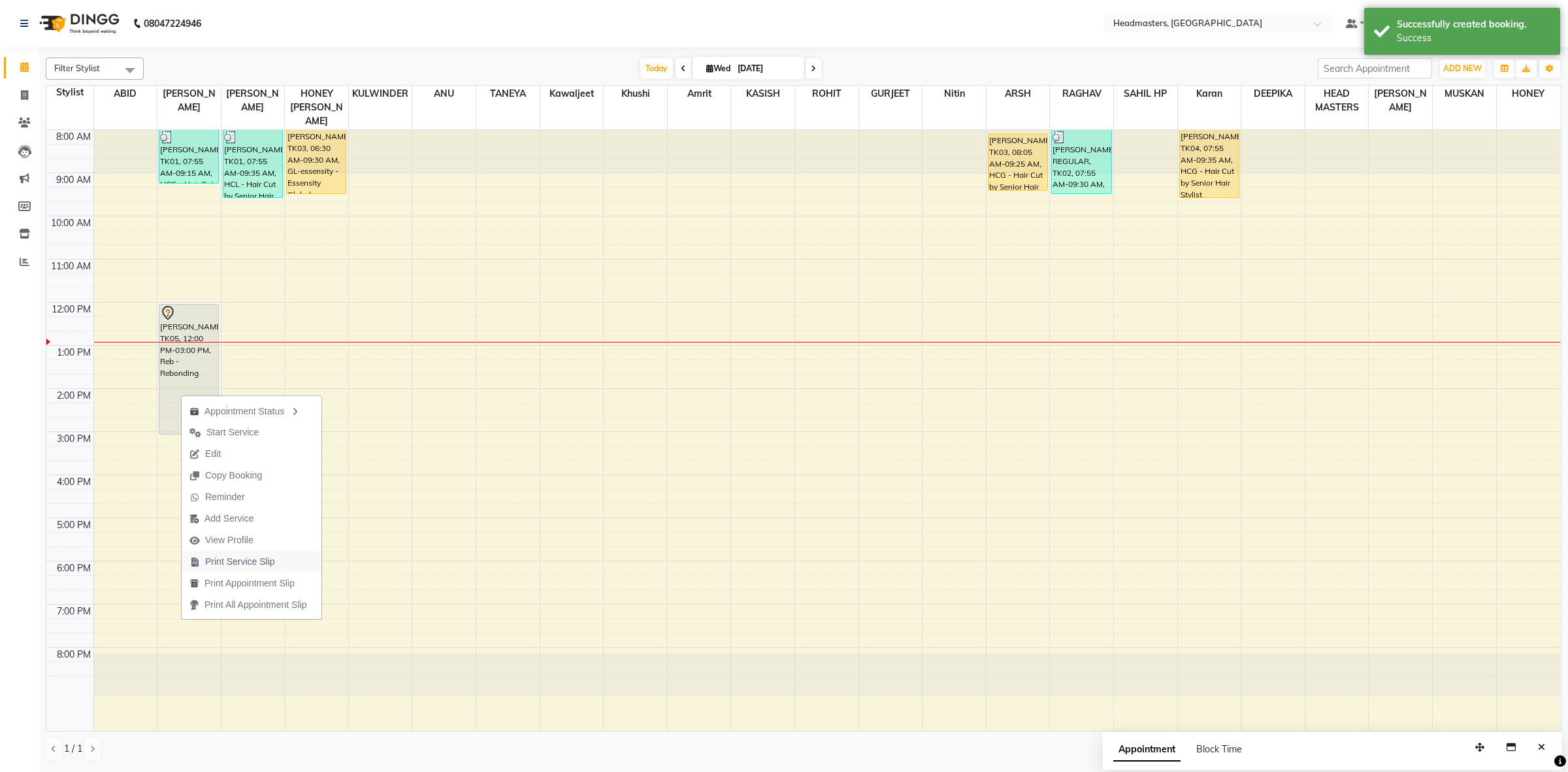
click at [237, 558] on span "Print Service Slip" at bounding box center [240, 561] width 70 height 14
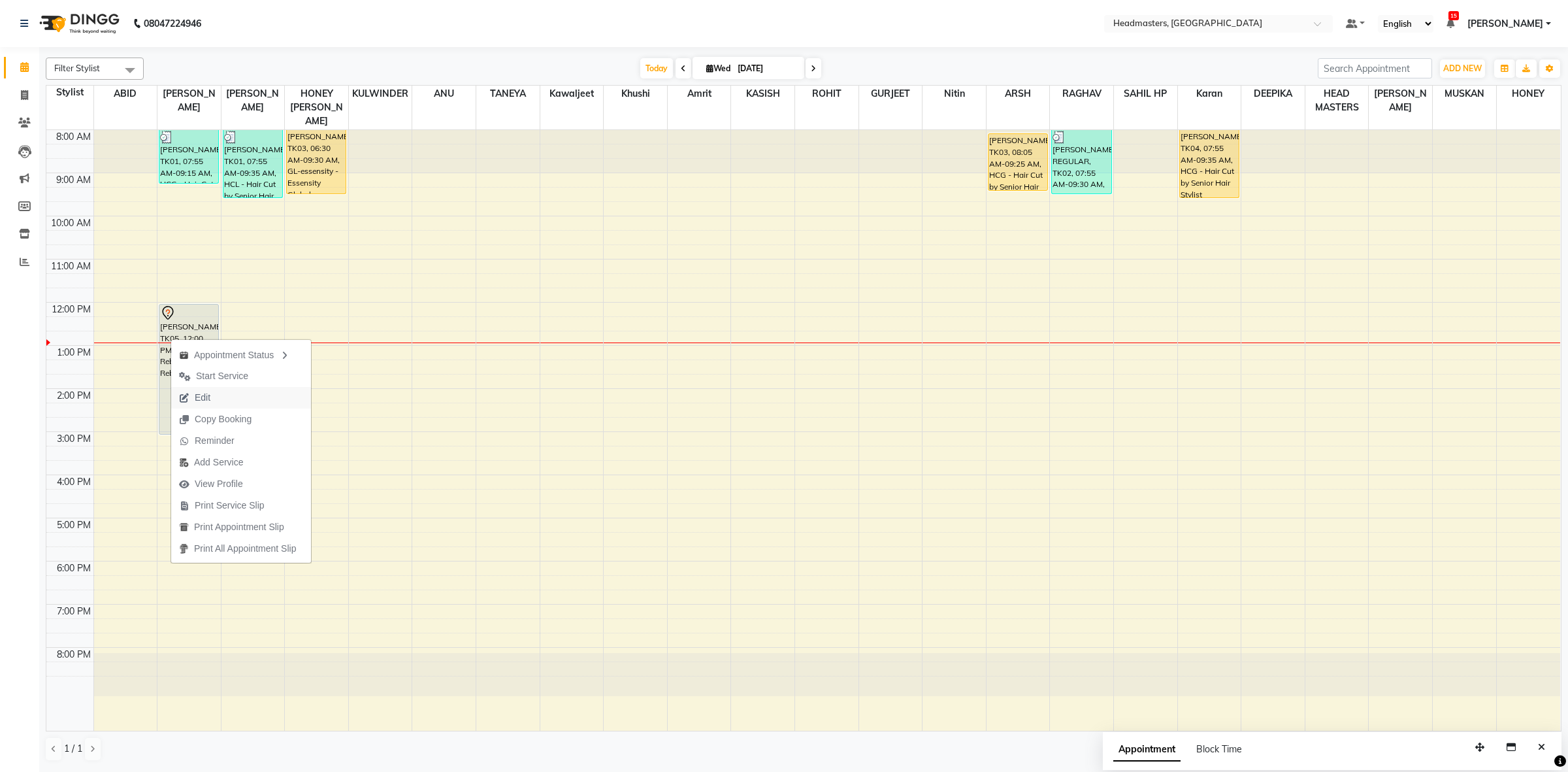
click at [223, 400] on button "Edit" at bounding box center [241, 398] width 140 height 22
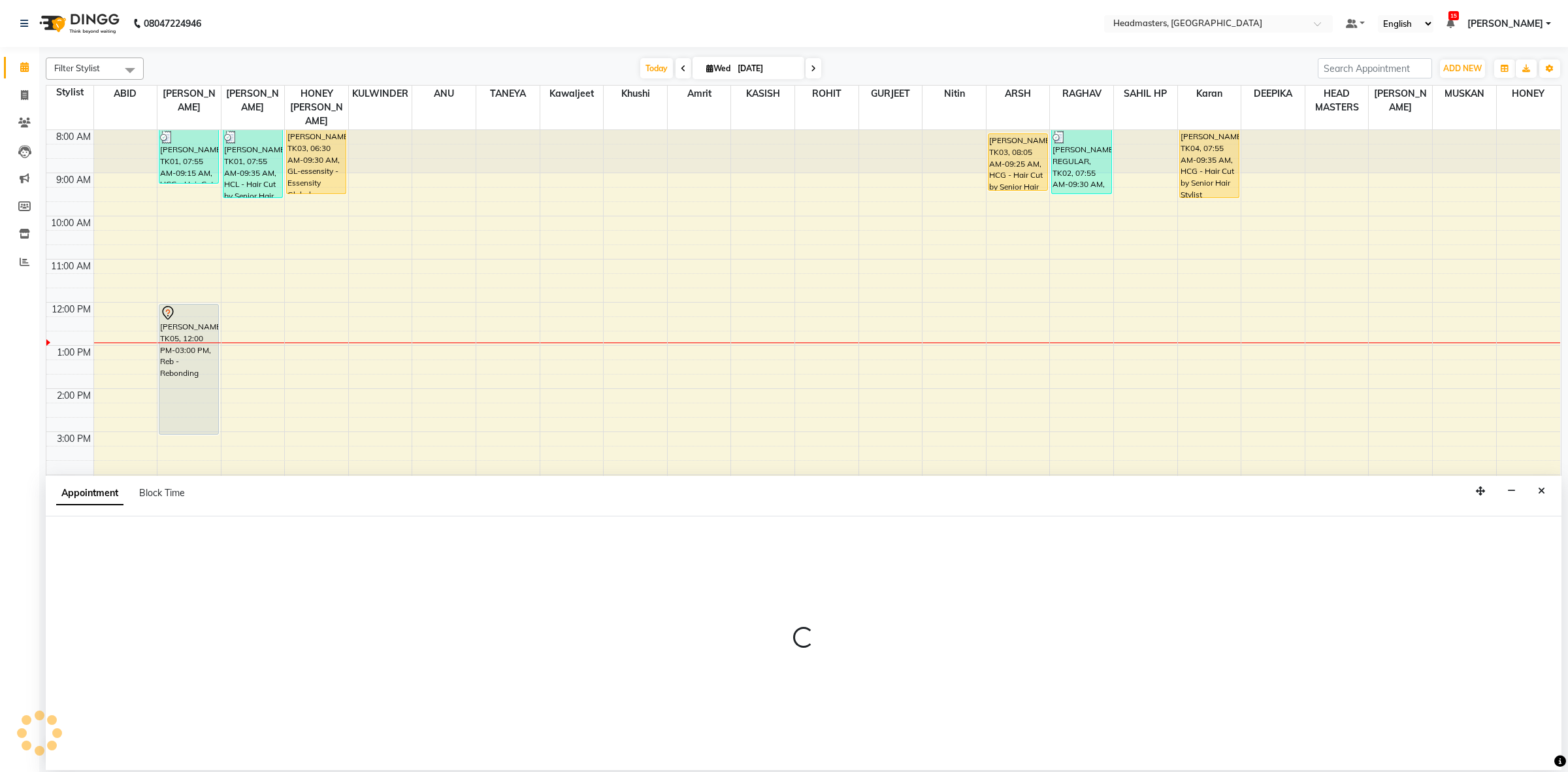
select select "tentative"
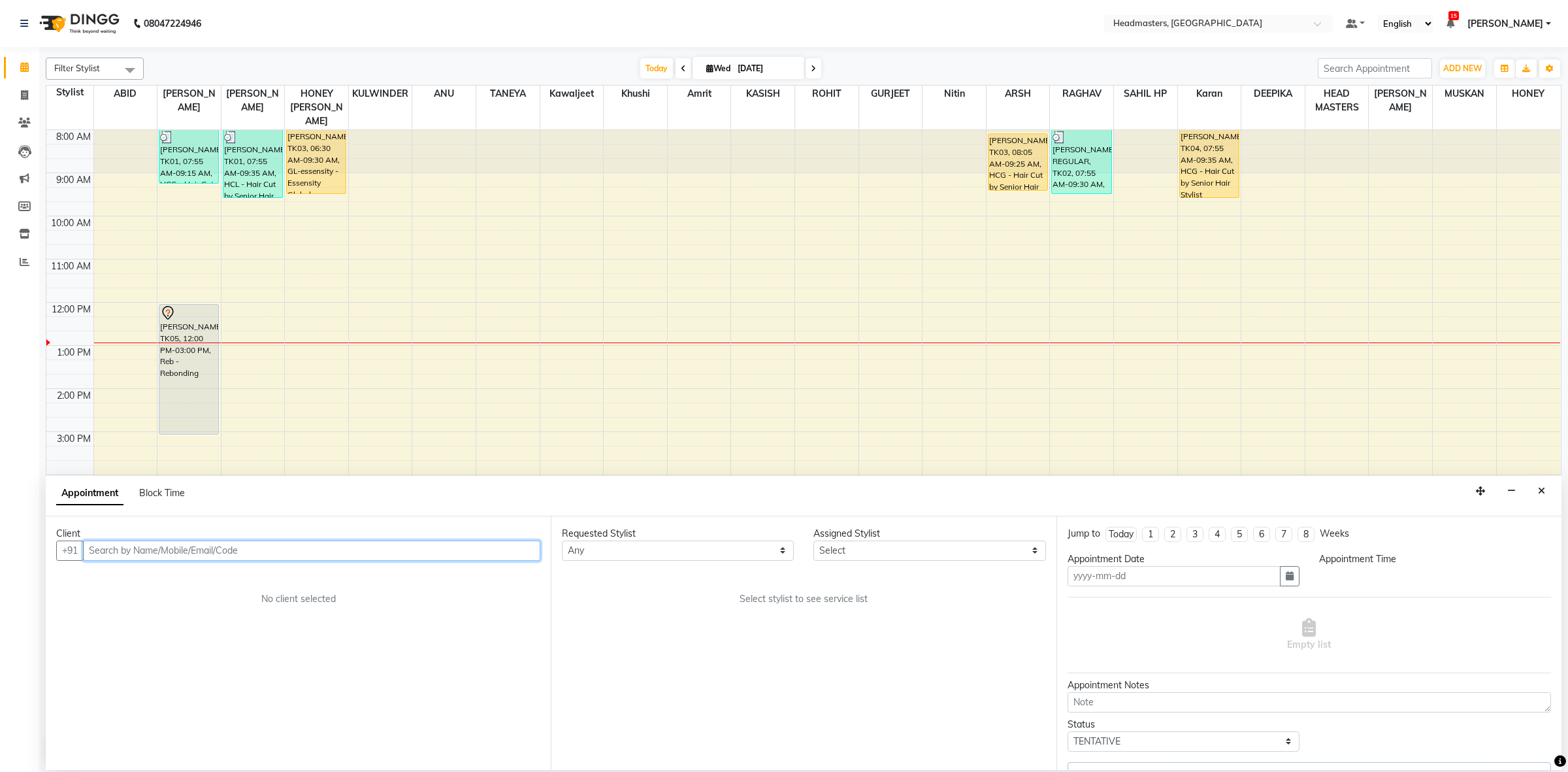
type input "[DATE]"
select select "720"
select select "60609"
select select "3574"
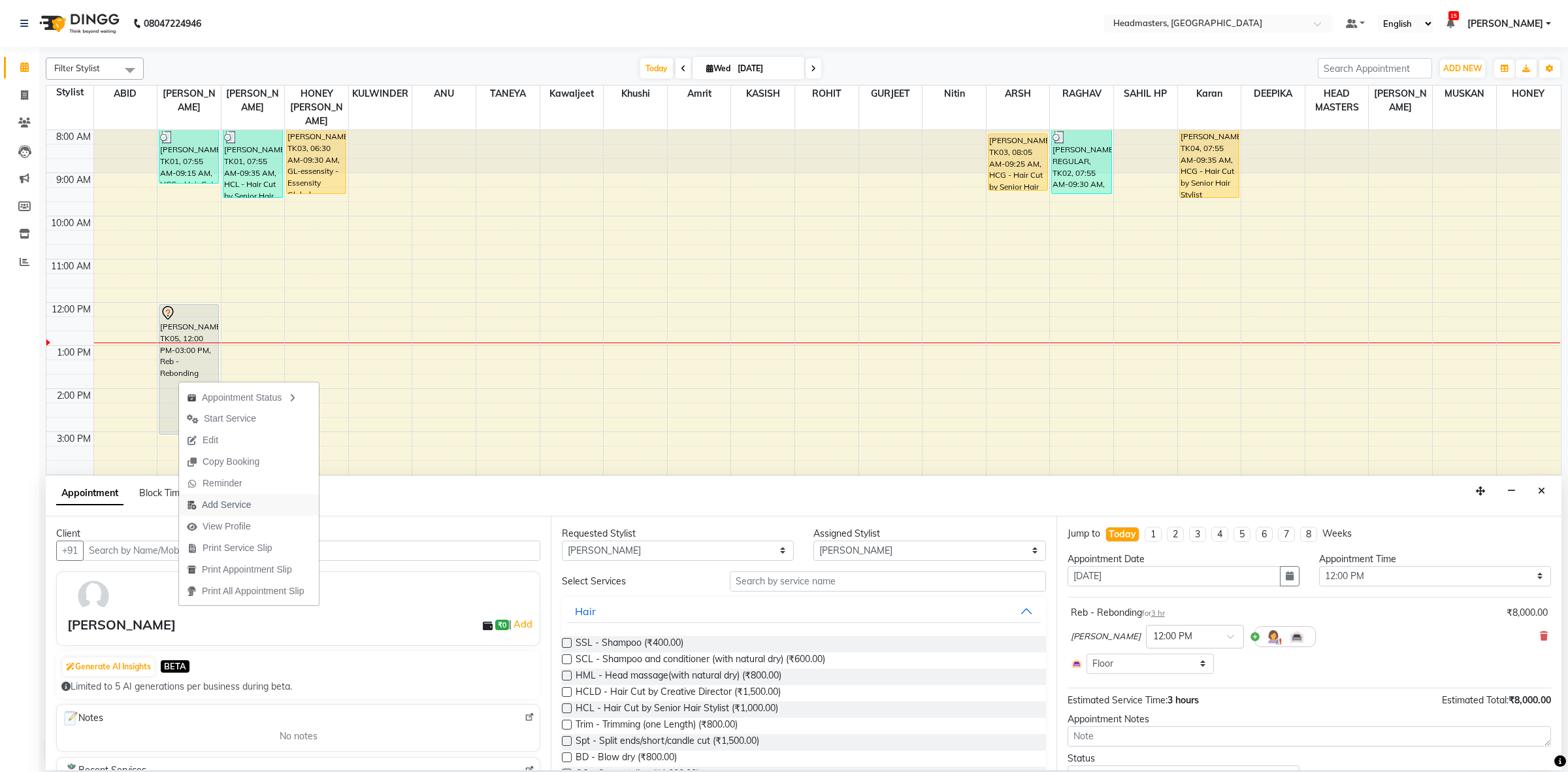
click at [227, 498] on span "Add Service" at bounding box center [219, 505] width 80 height 22
select select "60609"
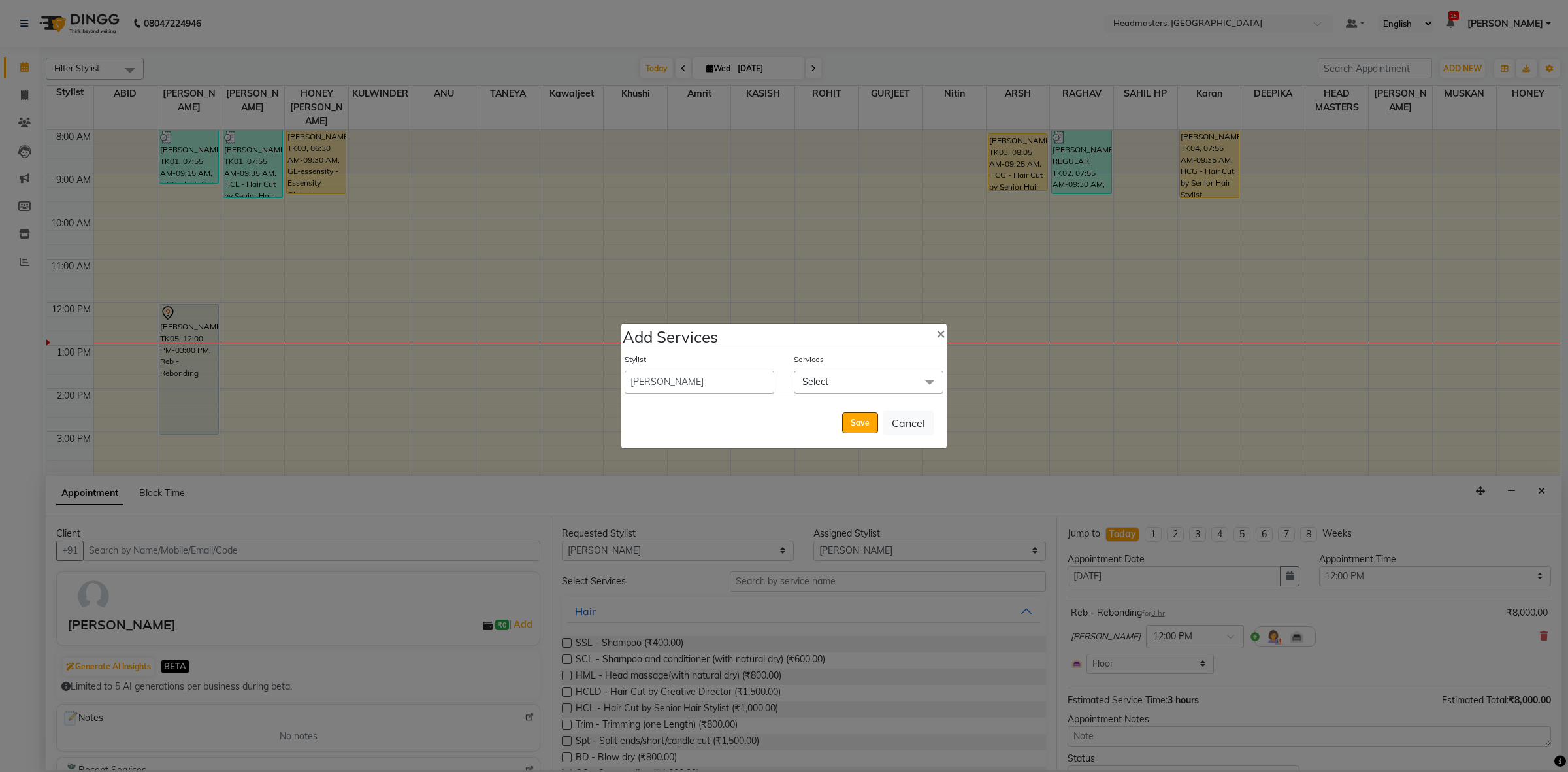
click at [865, 374] on span "Select" at bounding box center [869, 382] width 149 height 23
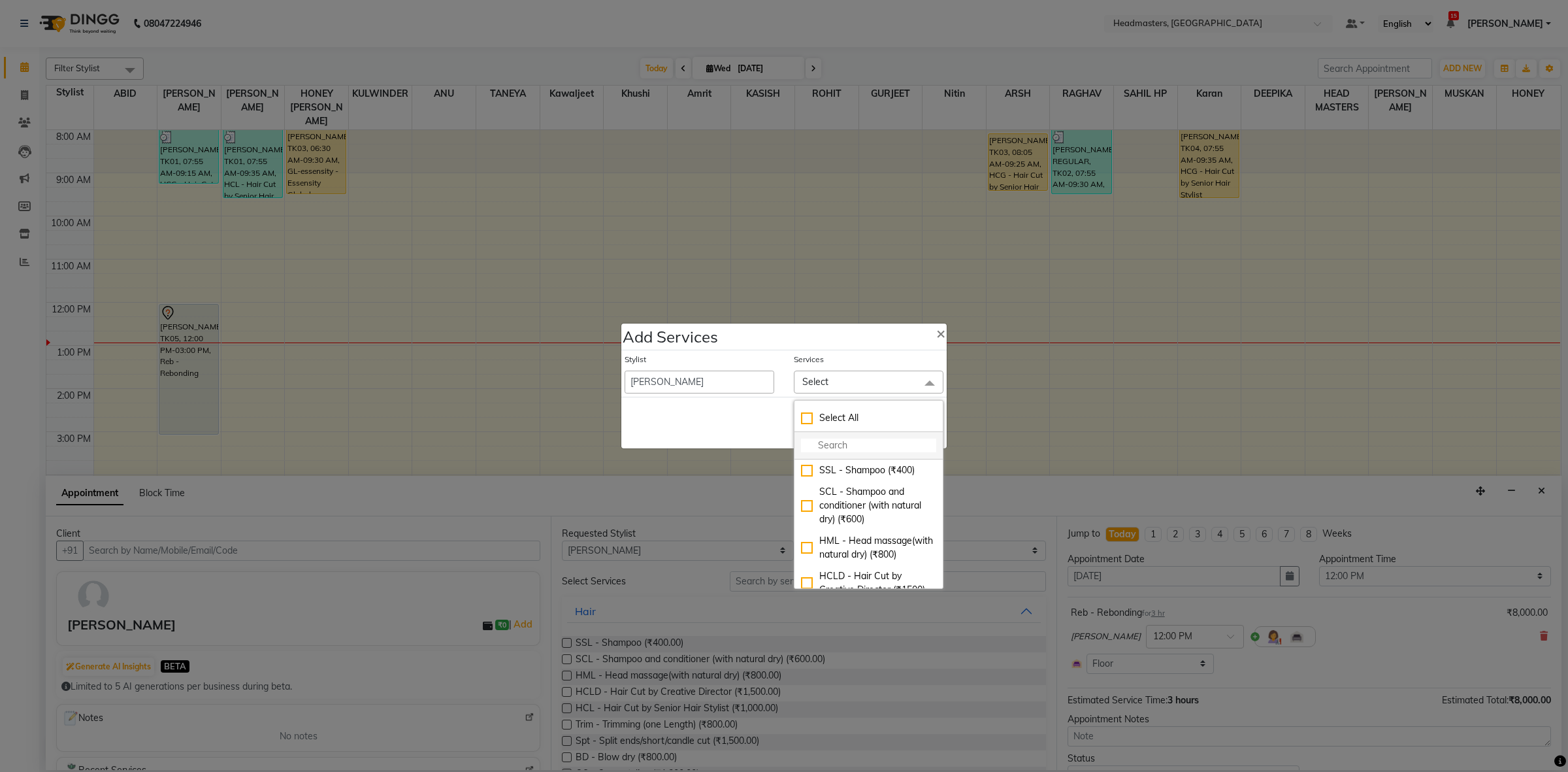
click at [847, 441] on input "multiselect-search" at bounding box center [869, 445] width 135 height 14
type input "STRA"
click at [853, 481] on div "ST - Straight therapy (₹11000)" at bounding box center [869, 477] width 135 height 27
checkbox input "true"
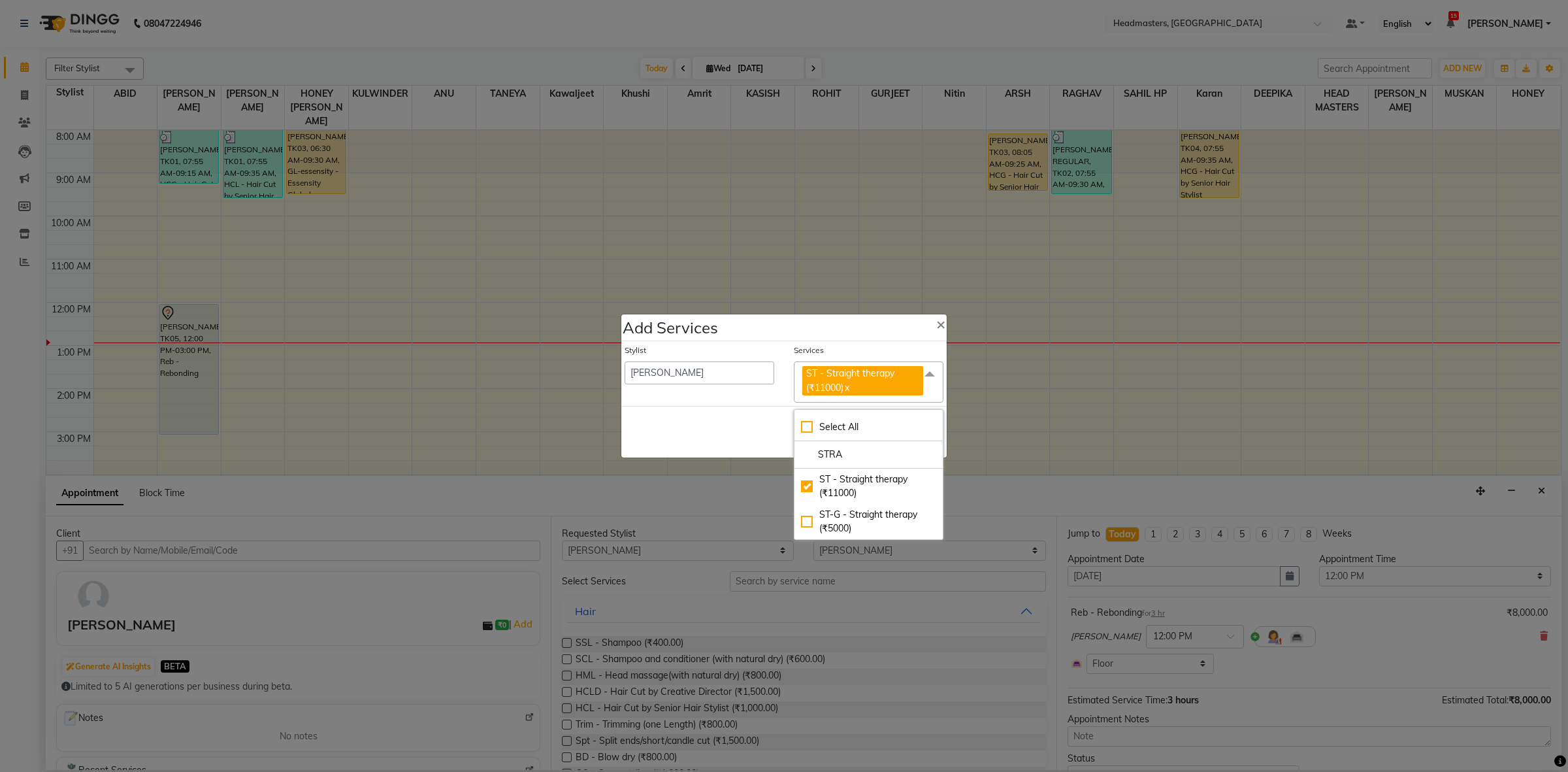
click at [693, 418] on div "Save Cancel" at bounding box center [783, 432] width 325 height 51
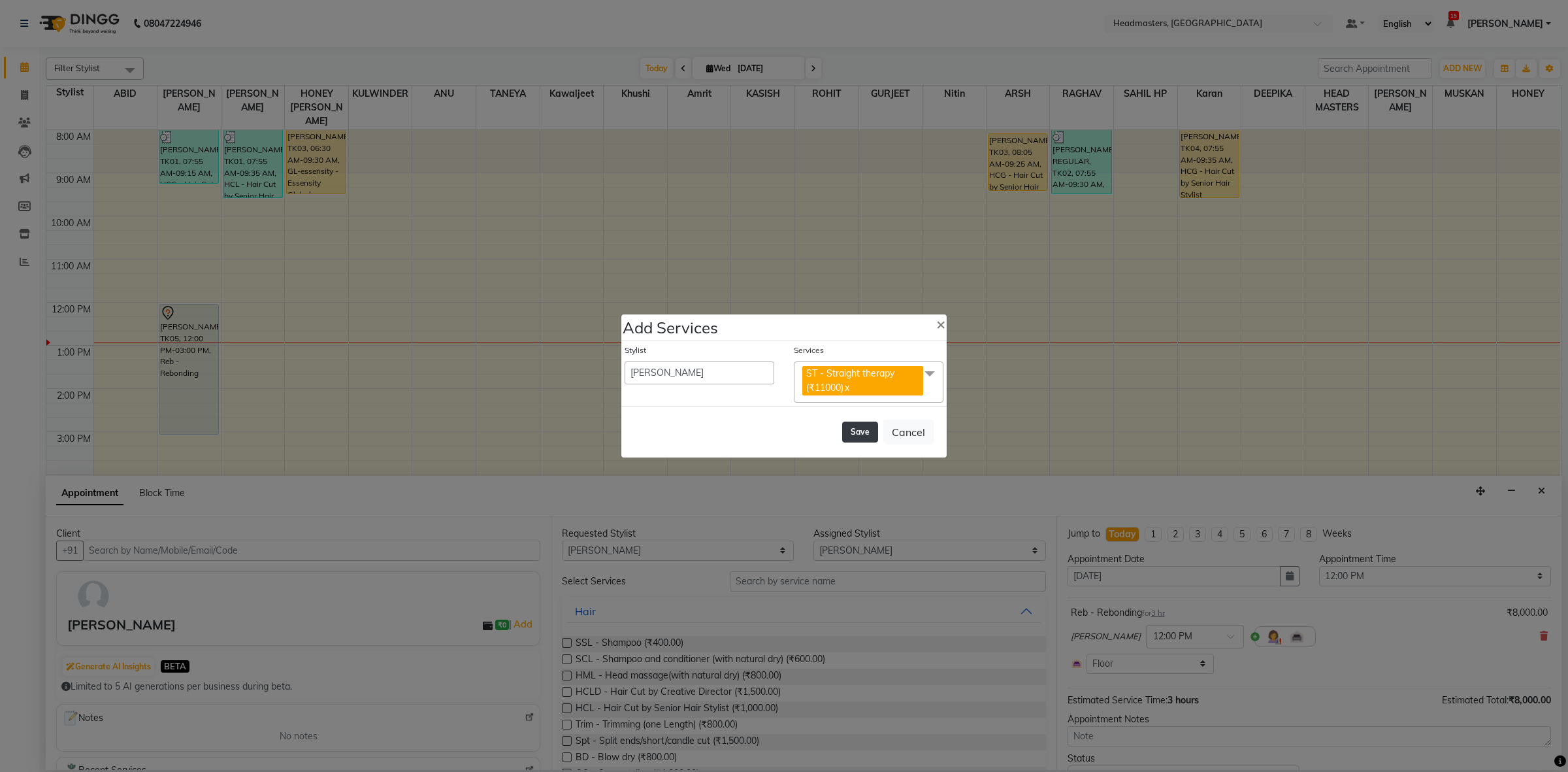
click at [861, 431] on button "Save" at bounding box center [860, 432] width 36 height 21
select select "60608"
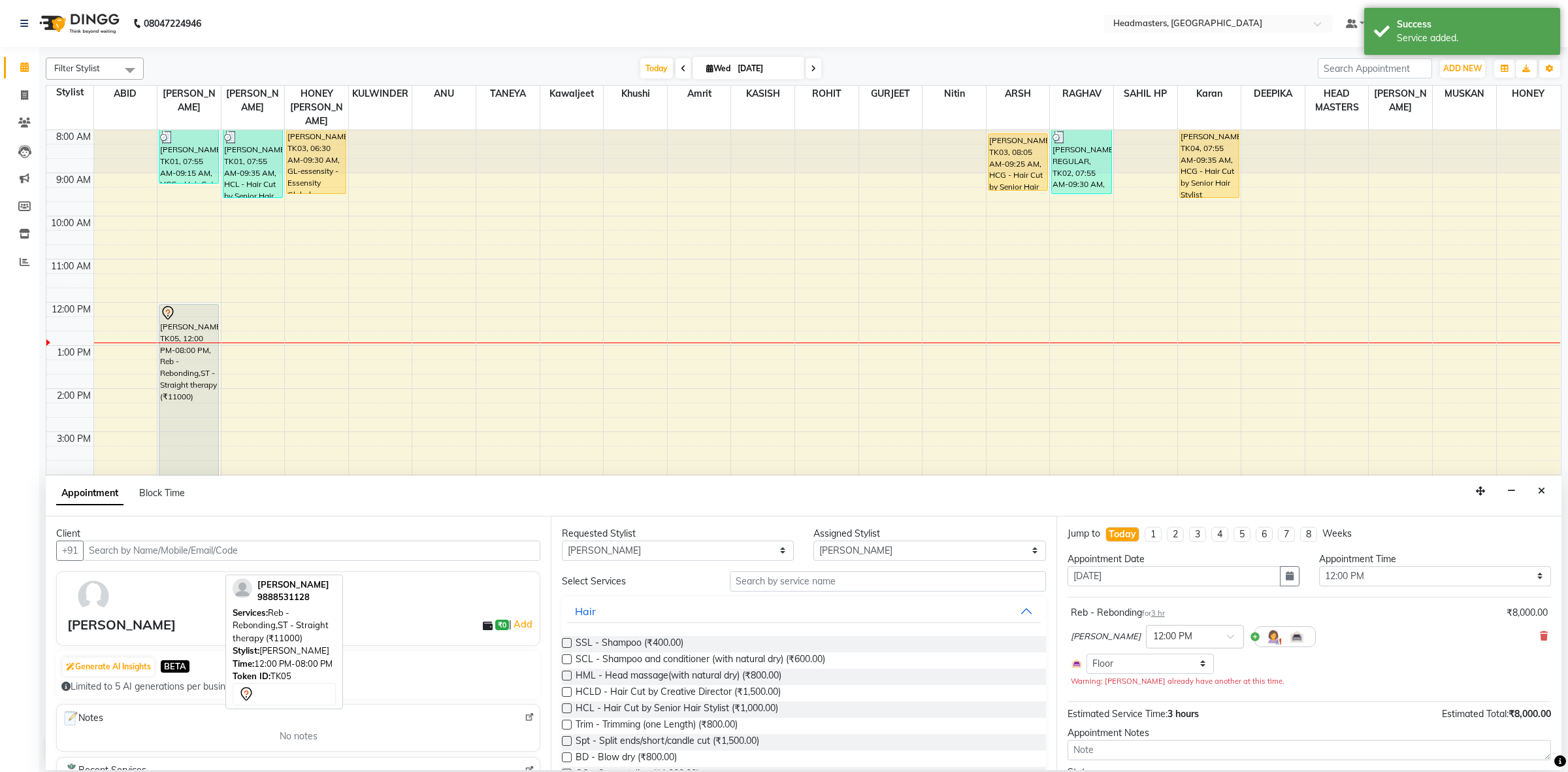
click at [192, 393] on div "RANJIT KAUR, TK05, 12:00 PM-08:00 PM, Reb - Rebonding,ST - Straight therapy (₹1…" at bounding box center [189, 478] width 59 height 347
click at [168, 361] on div "RANJIT KAUR, TK05, 12:00 PM-08:00 PM, Reb - Rebonding,ST - Straight therapy (₹1…" at bounding box center [189, 478] width 59 height 347
select select "7"
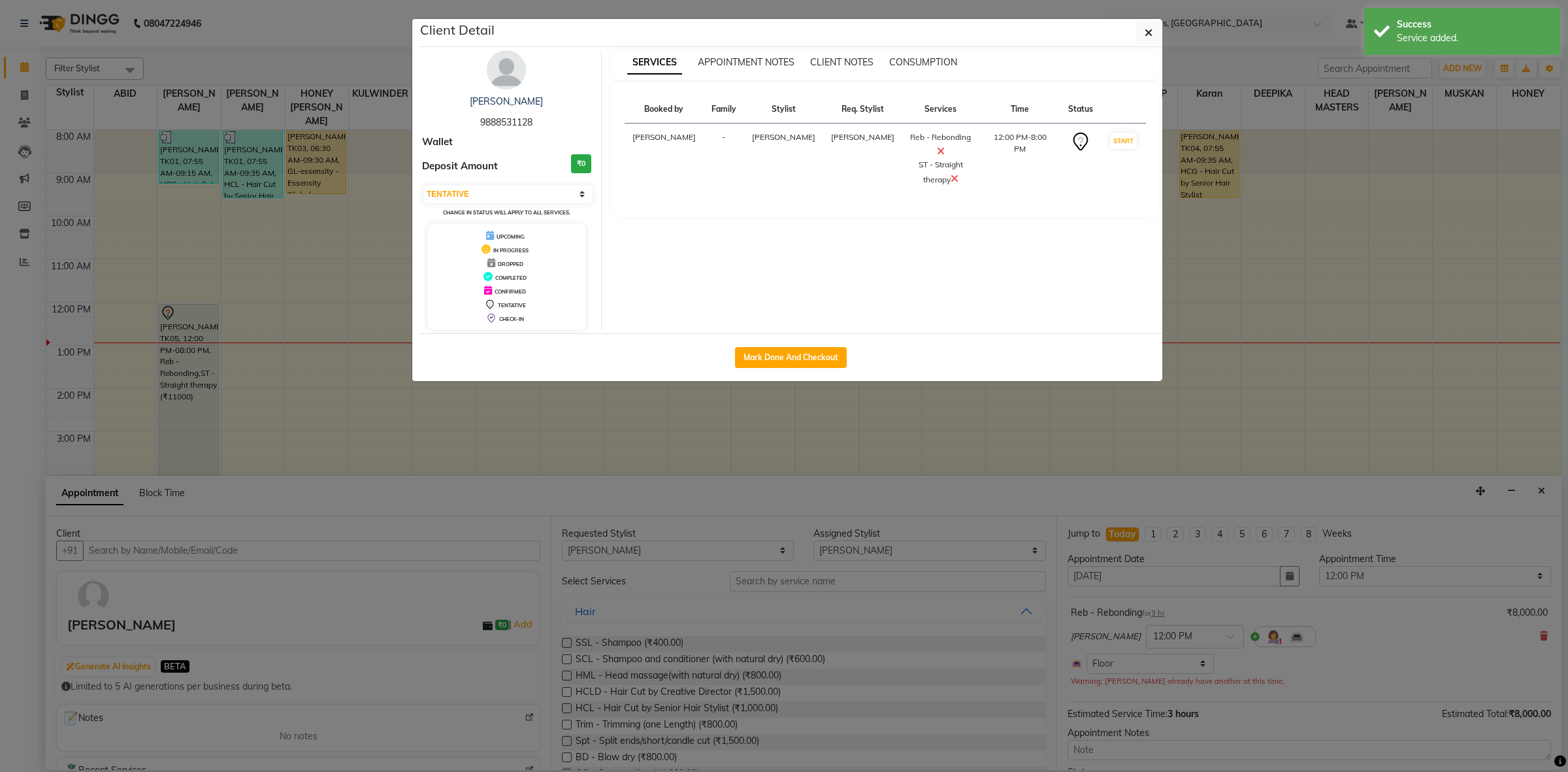
click at [937, 149] on icon at bounding box center [941, 151] width 8 height 11
click at [1321, 260] on ngb-modal-window "Client Detail RANJIT KAUR 9888531128 Wallet Deposit Amount ₹0 Select IN SERVICE…" at bounding box center [784, 386] width 1568 height 772
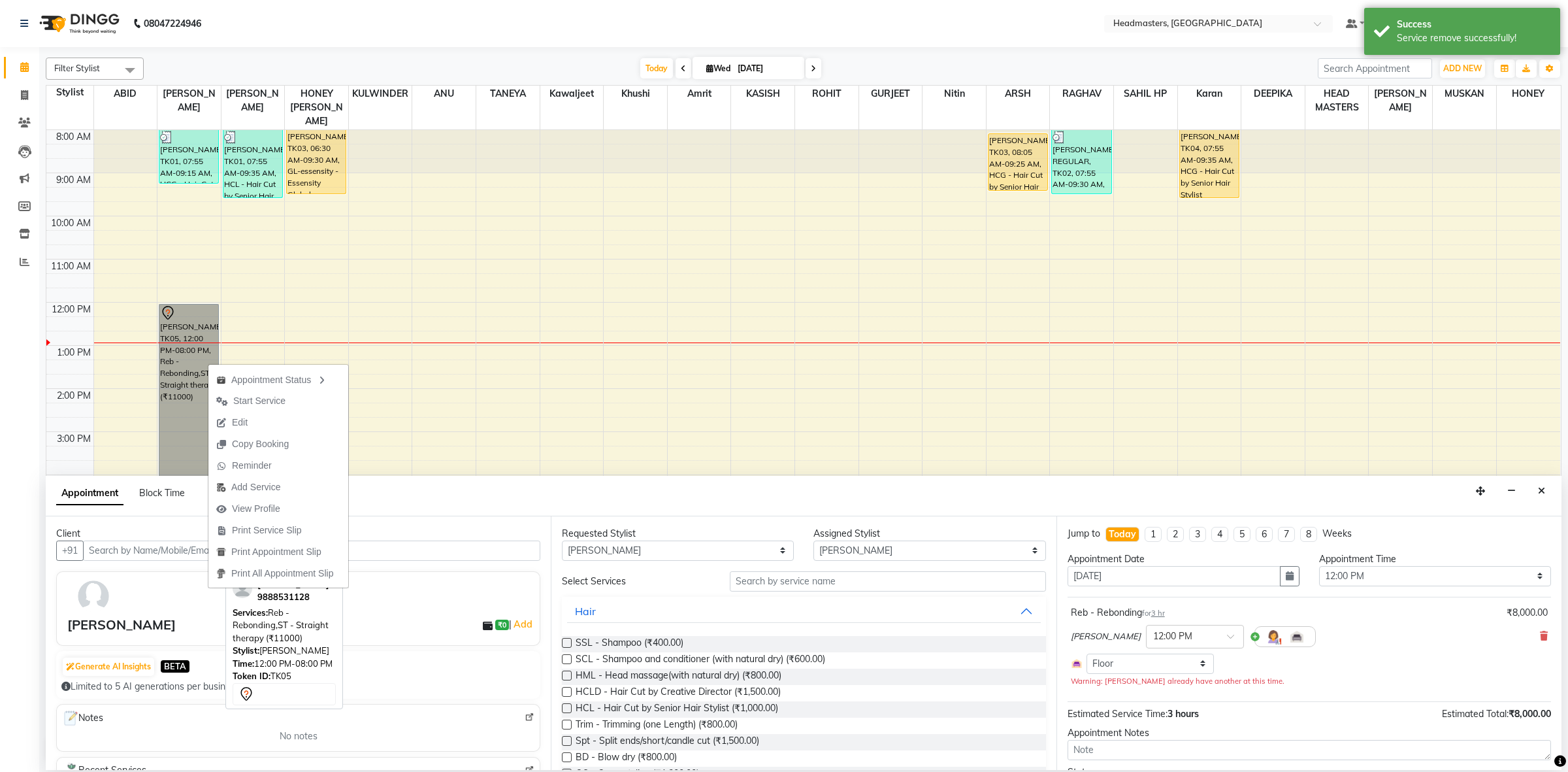
click at [178, 357] on link "RANJIT KAUR, TK05, 12:00 PM-08:00 PM, Reb - Rebonding,ST - Straight therapy (₹1…" at bounding box center [189, 478] width 60 height 348
select select "7"
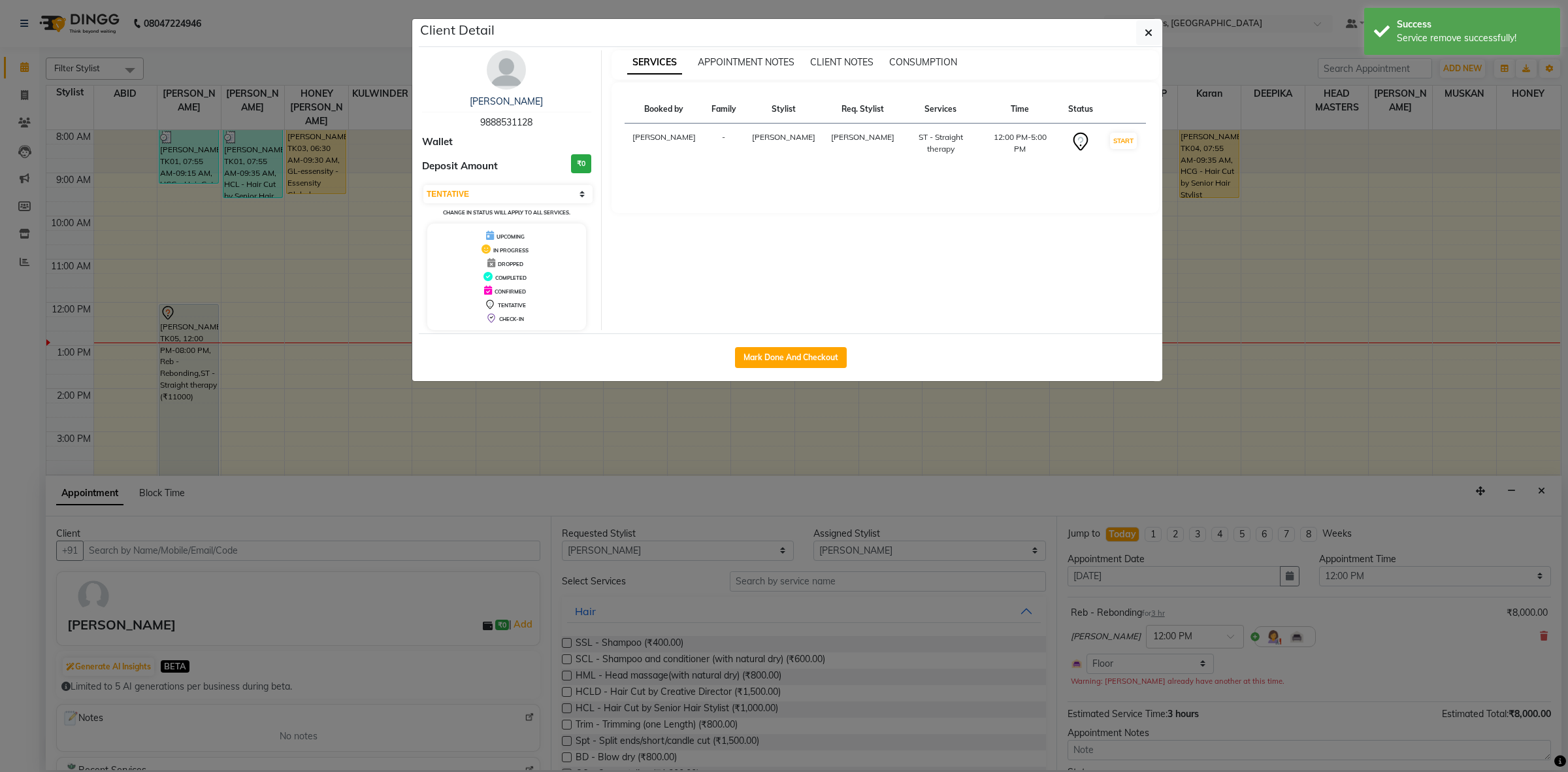
click at [407, 428] on ngb-modal-window "Client Detail RANJIT KAUR 9888531128 Wallet Deposit Amount ₹0 Select IN SERVICE…" at bounding box center [784, 386] width 1568 height 772
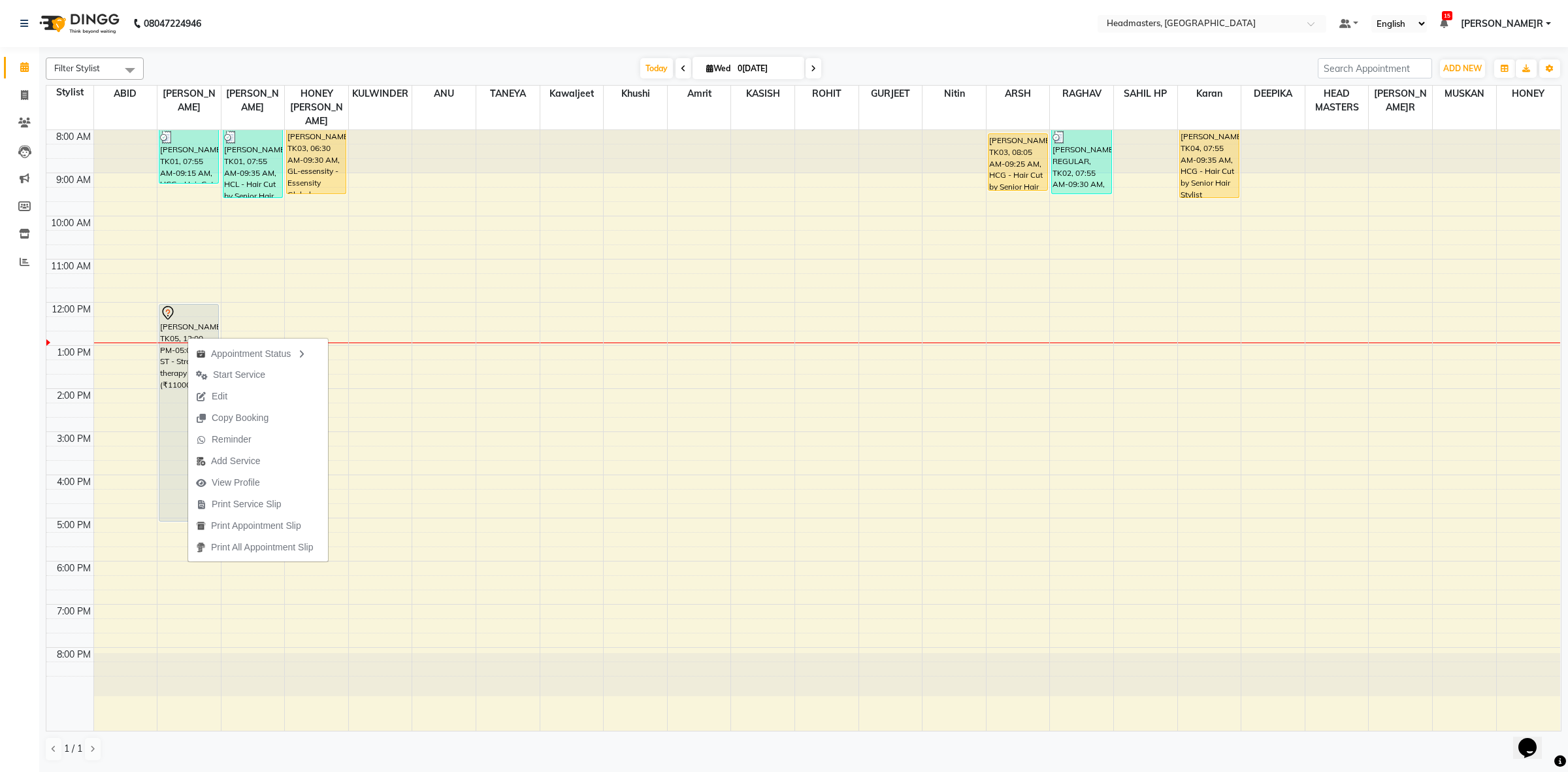
click at [242, 500] on span "Print Service Slip" at bounding box center [247, 504] width 70 height 14
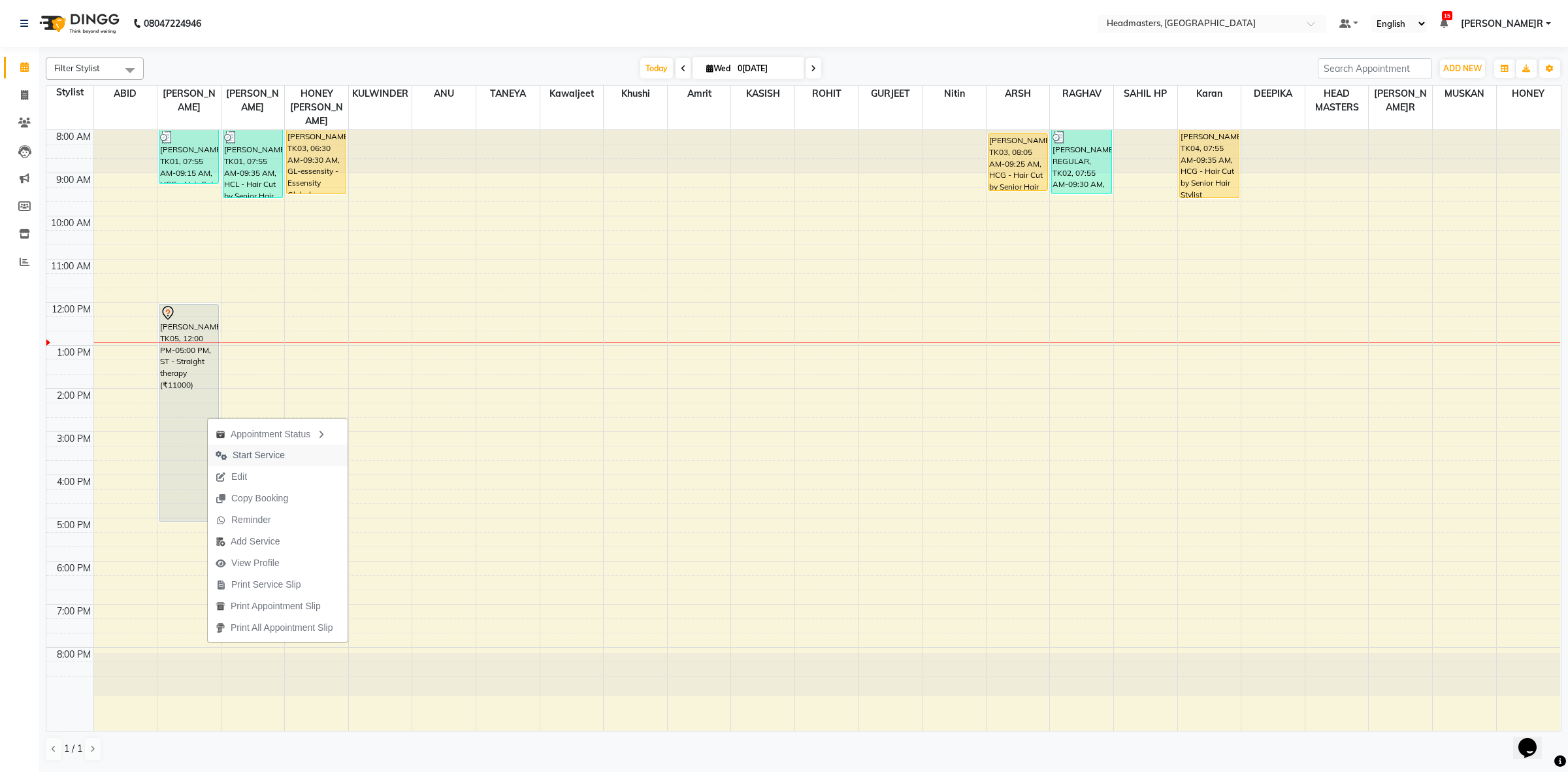
click at [238, 455] on span "Start Service" at bounding box center [258, 455] width 52 height 14
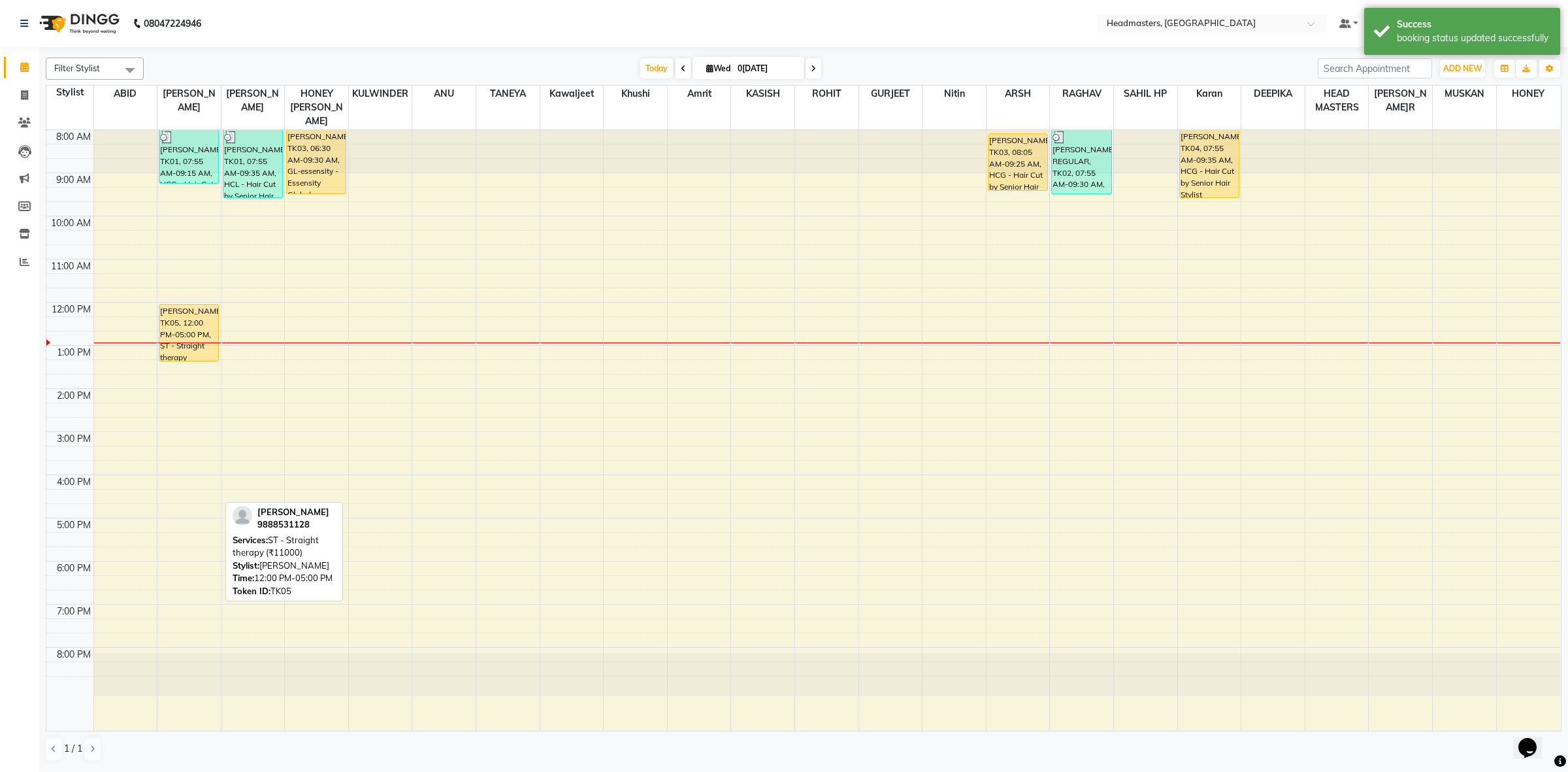
drag, startPoint x: 177, startPoint y: 506, endPoint x: 195, endPoint y: 340, distance: 167.0
click at [195, 340] on div "[PERSON_NAME], TK01, 07:55 AM-09:15 AM, HCG - Hair Cut by Senior Hair Stylist […" at bounding box center [189, 430] width 63 height 601
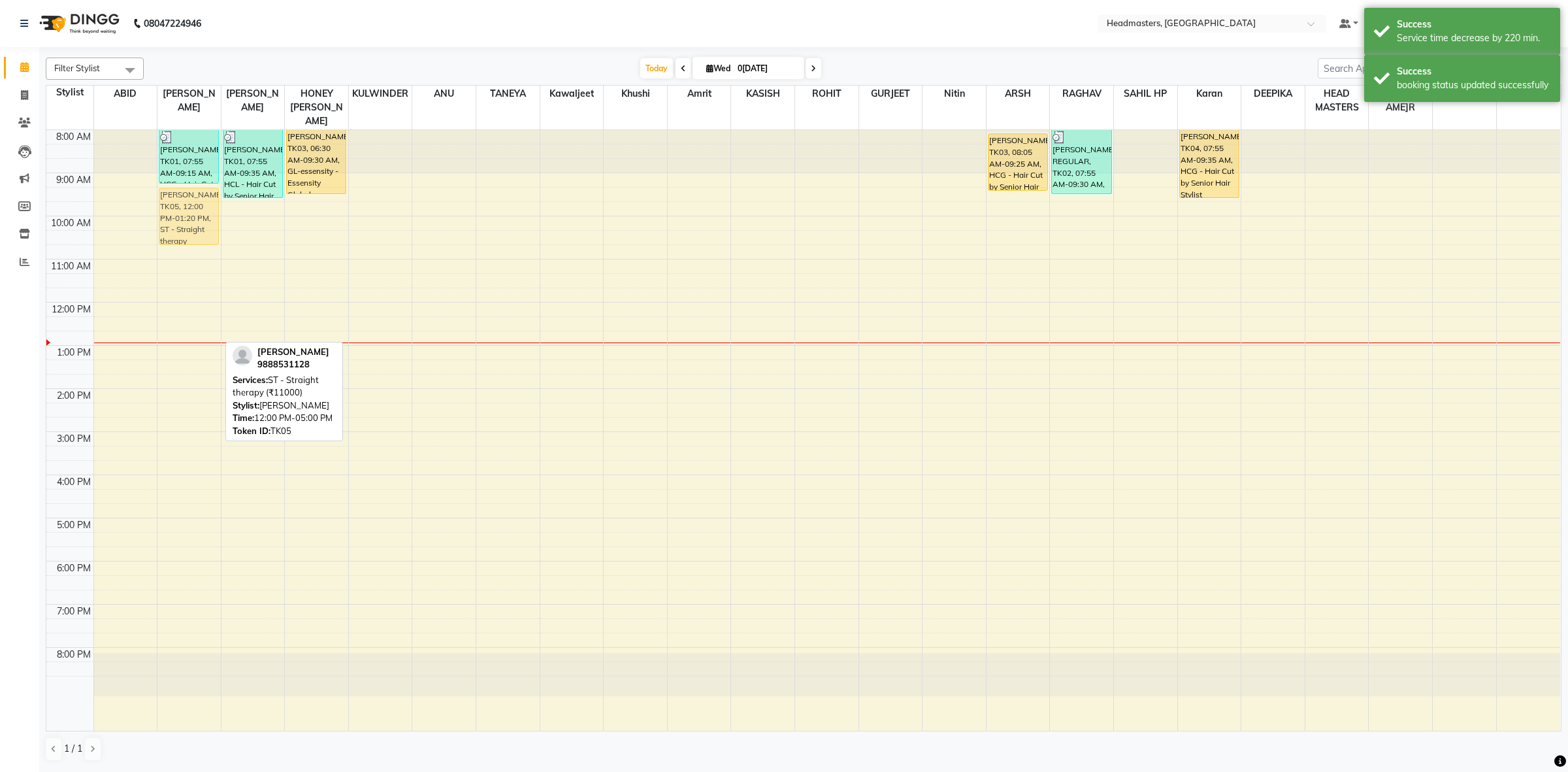
drag, startPoint x: 187, startPoint y: 314, endPoint x: 186, endPoint y: 203, distance: 111.0
click at [186, 203] on div "[PERSON_NAME], TK01, 07:55 AM-09:15 AM, HCG - Hair Cut by Senior Hair Stylist […" at bounding box center [189, 430] width 63 height 601
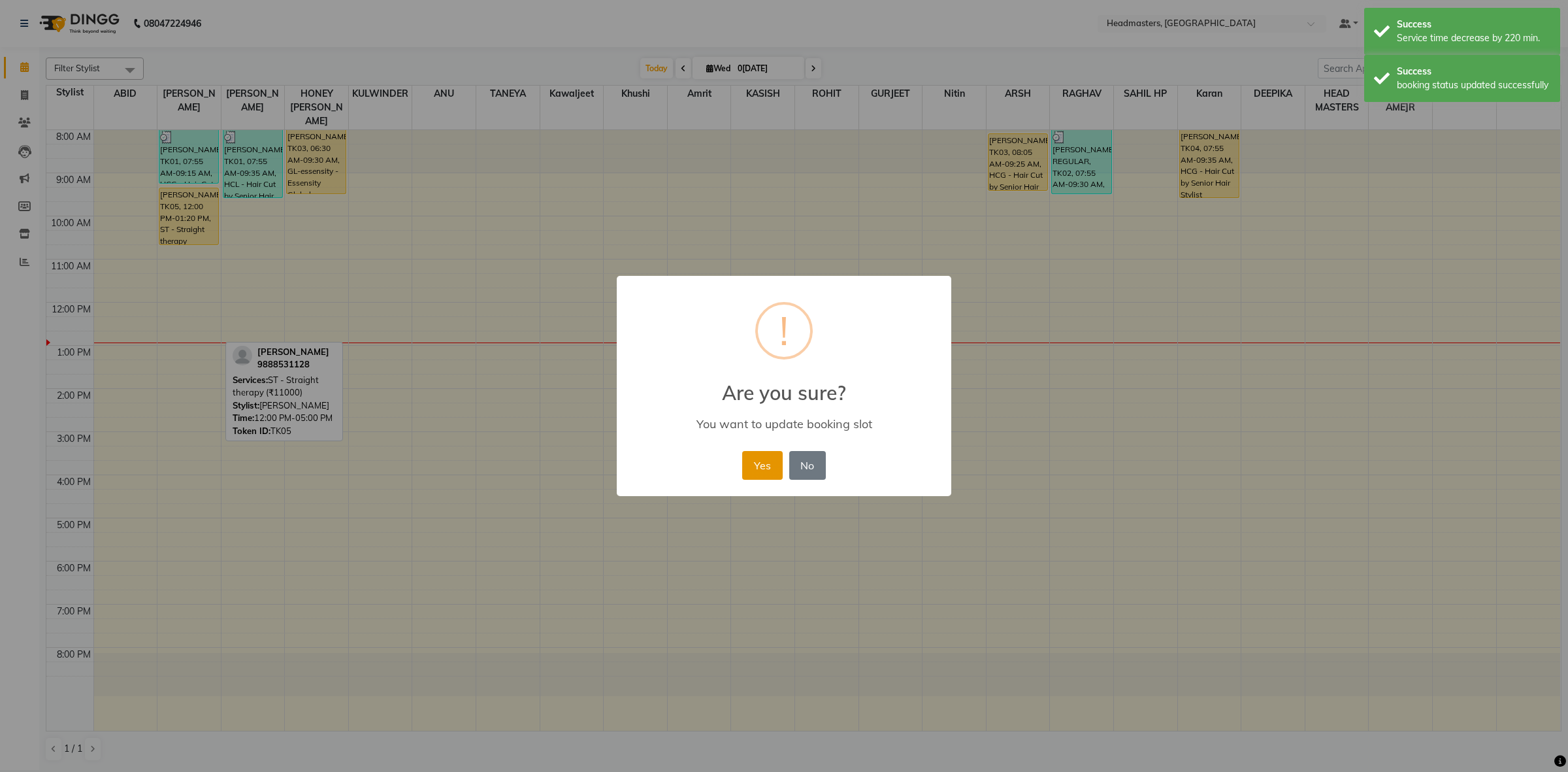
click at [742, 465] on button "Yes" at bounding box center [762, 465] width 40 height 29
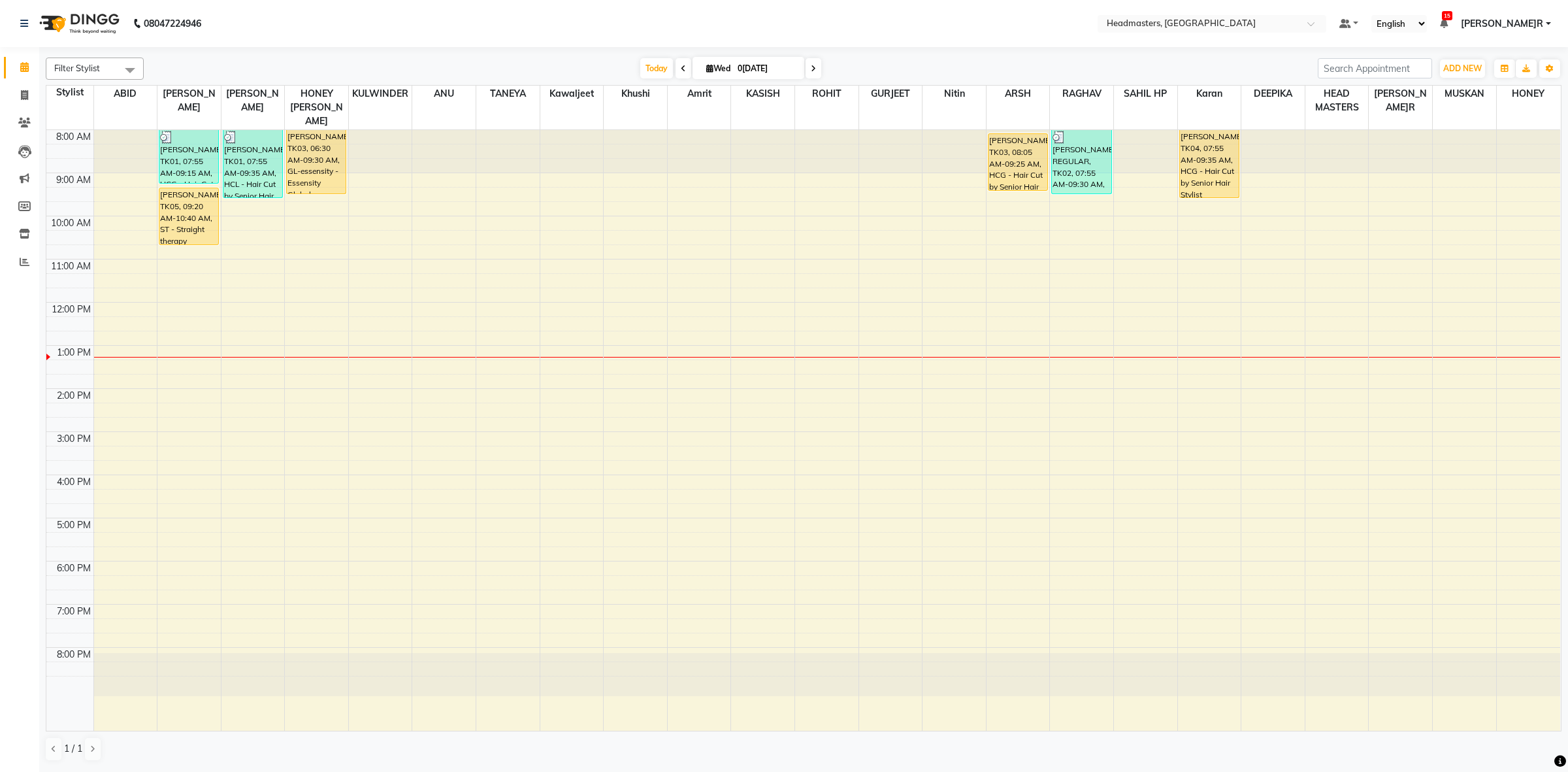
click at [426, 469] on div "8:00 AM 9:00 AM 10:00 AM 11:00 AM 12:00 PM 1:00 PM 2:00 PM 3:00 PM 4:00 PM 5:00…" at bounding box center [803, 430] width 1514 height 601
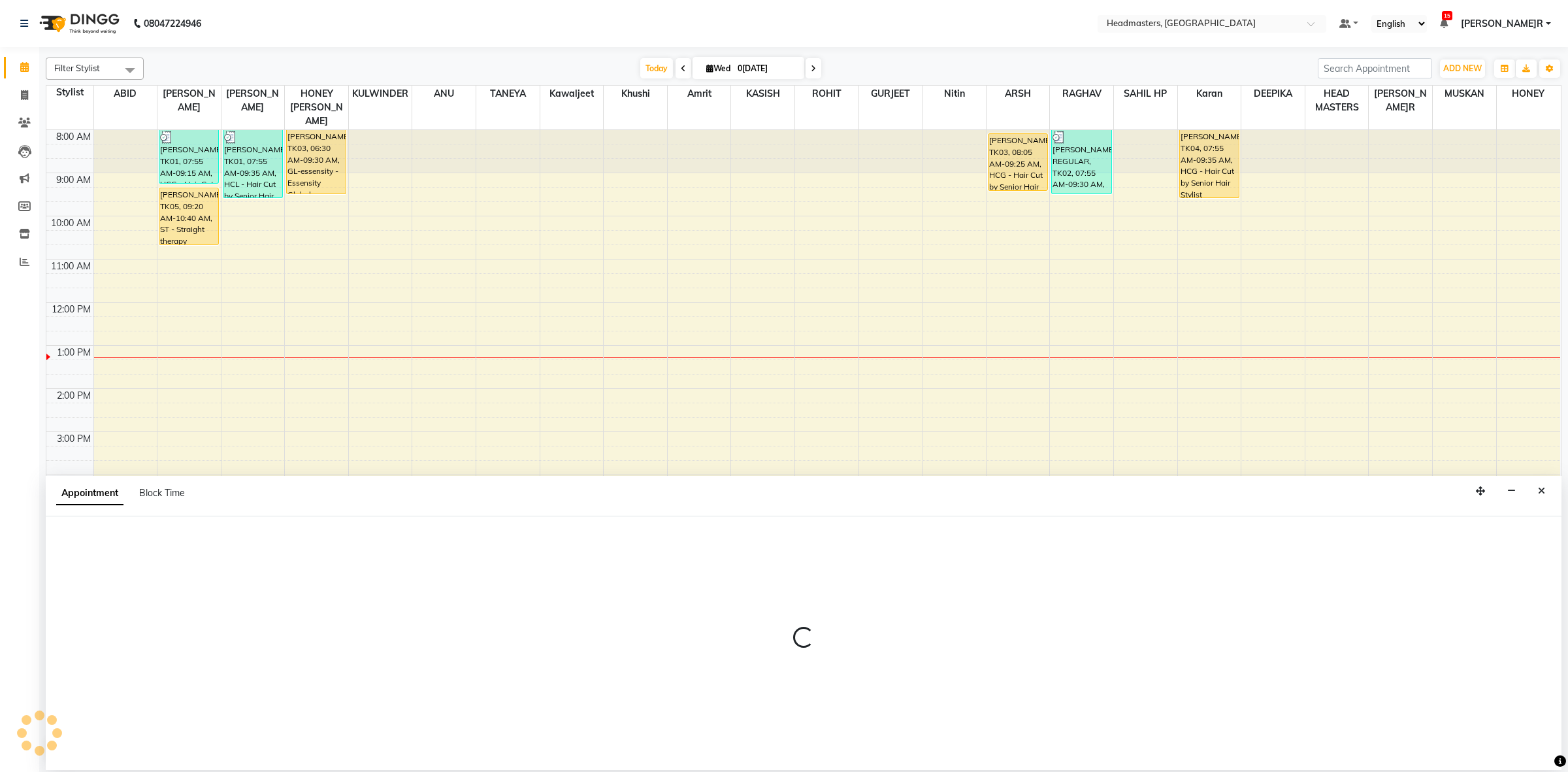
select select "60764"
select select "960"
select select "tentative"
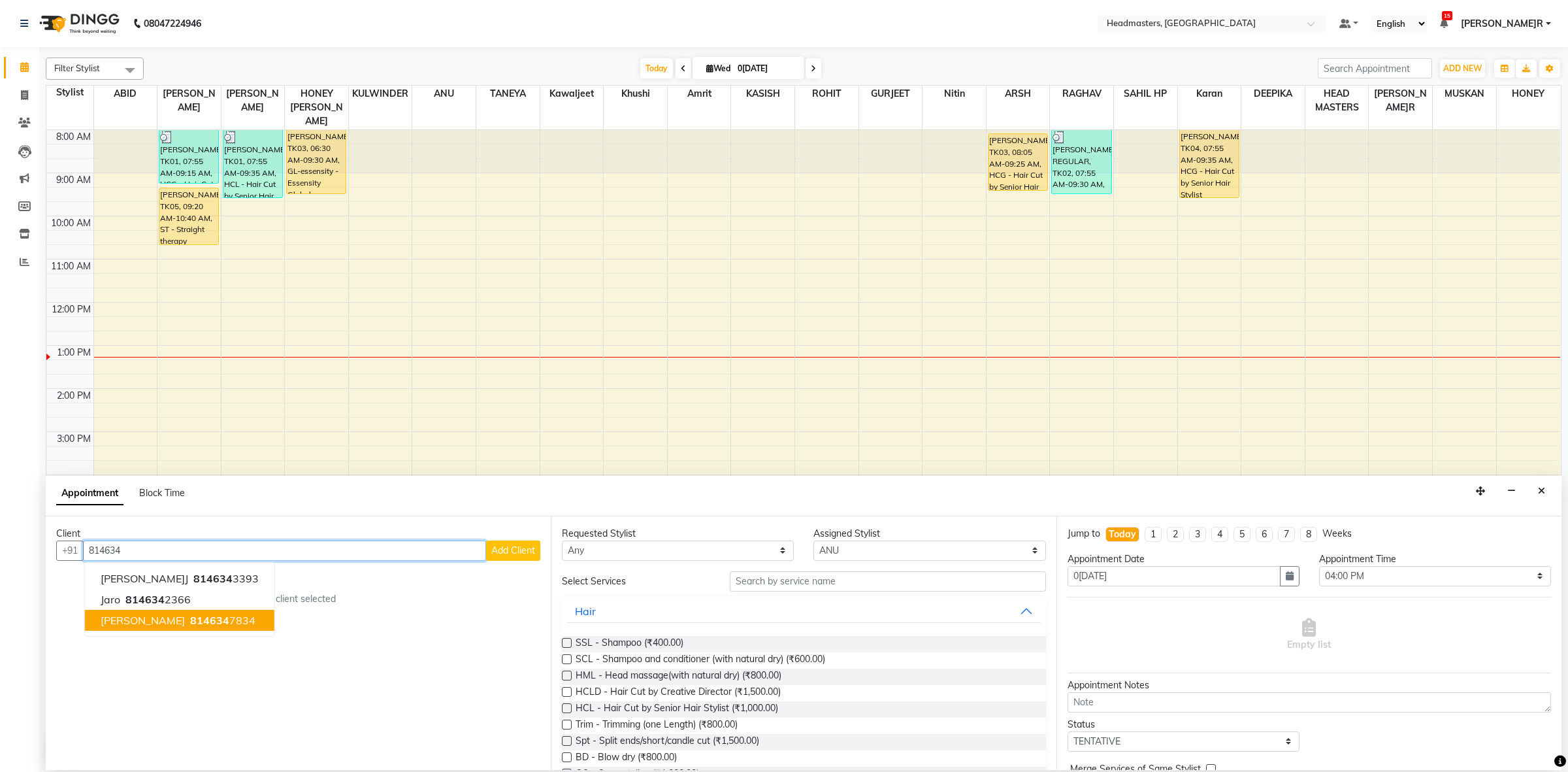
click at [187, 618] on ngb-highlight "814634 7834" at bounding box center [221, 620] width 68 height 13
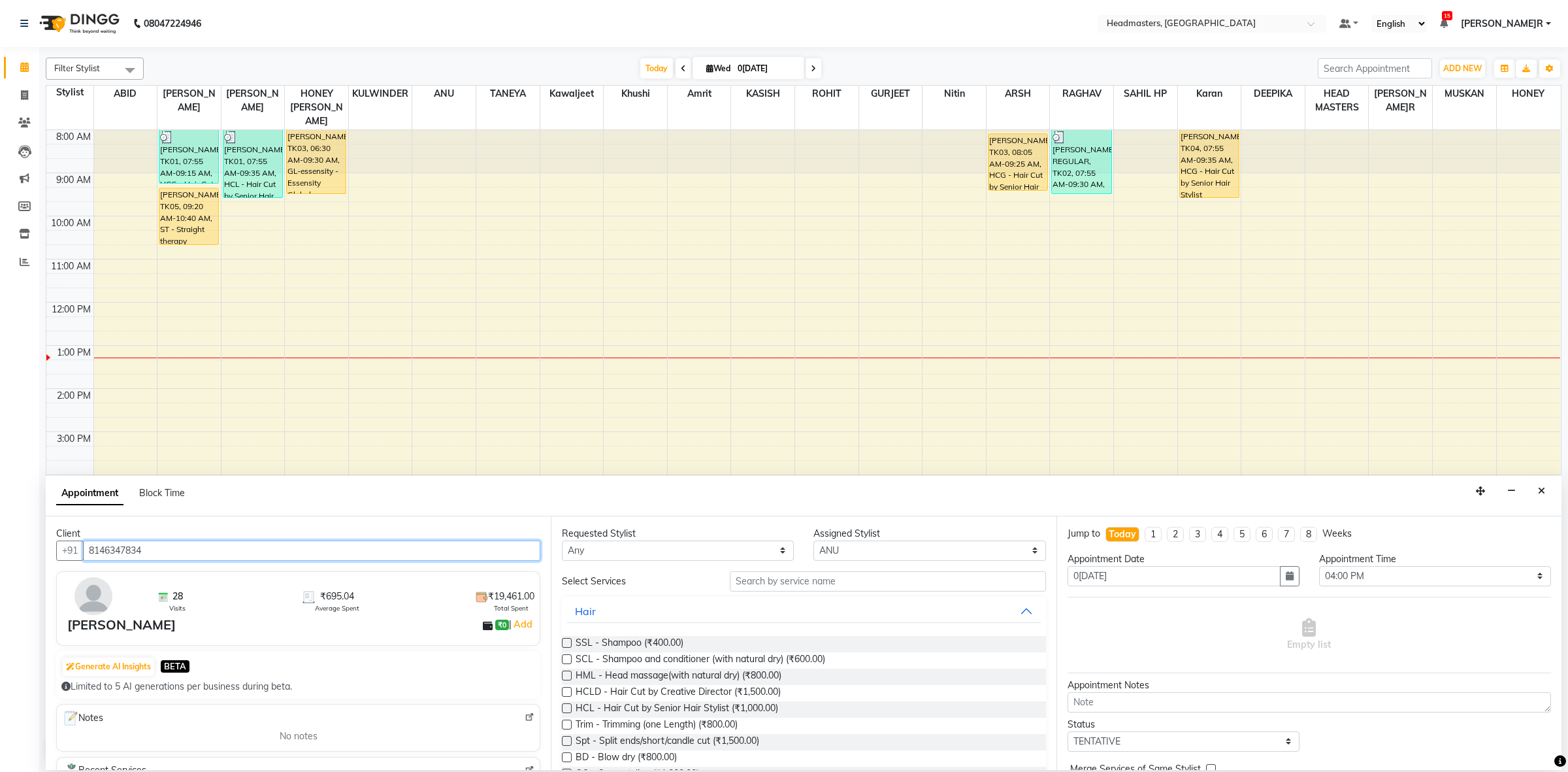
type input "8146347834"
click at [645, 557] on select "Any ABID Amrit ANU ARSH[PERSON_NAME] HEAD MASTERS HONEY [PERSON_NAME] HONEY[PER…" at bounding box center [678, 550] width 232 height 20
select select "60639"
click at [562, 540] on select "Any ABID Amrit ANU ARSH[PERSON_NAME] HEAD MASTERS HONEY [PERSON_NAME] HONEY[PER…" at bounding box center [678, 550] width 232 height 20
select select "60639"
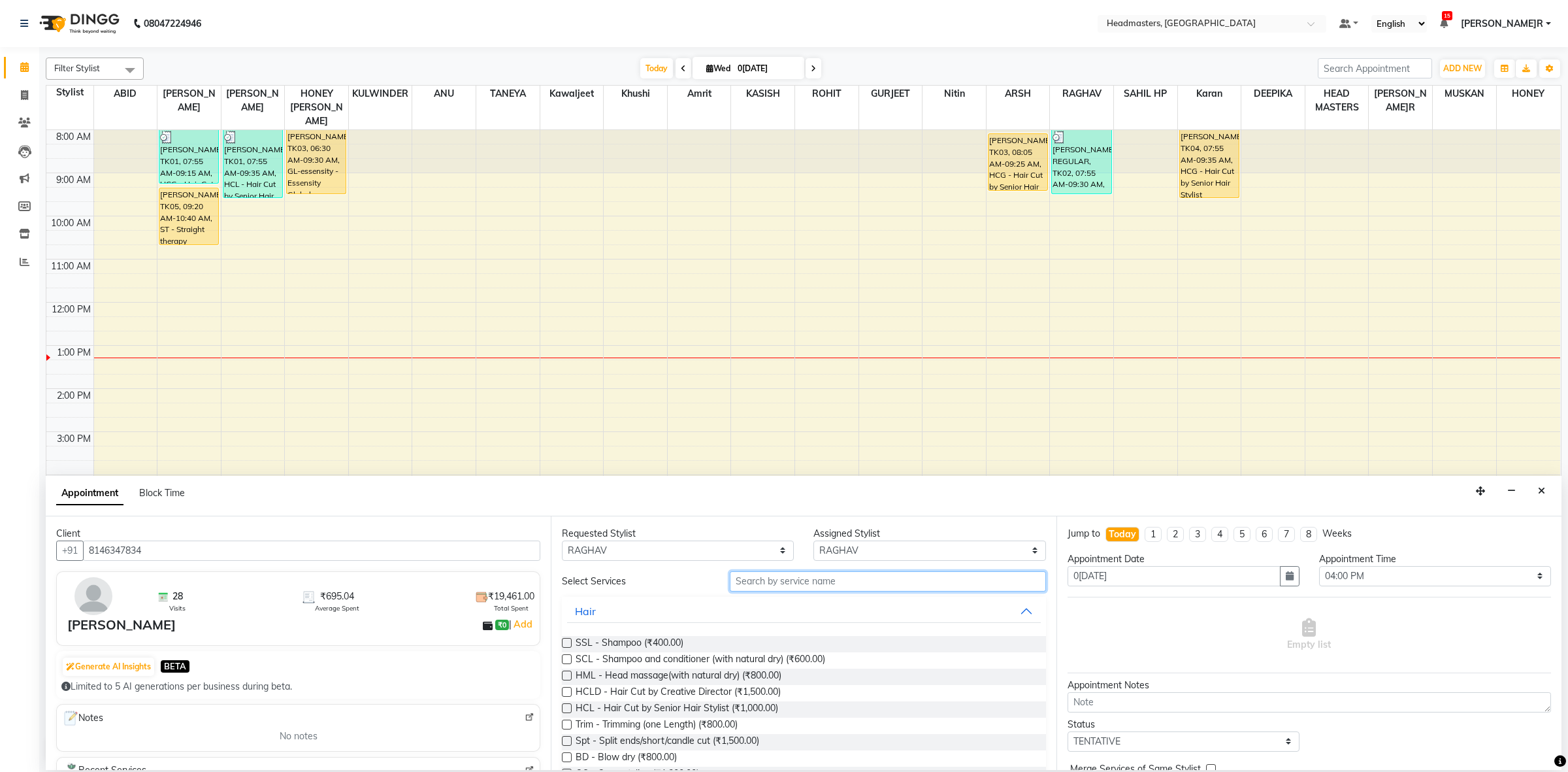
click at [807, 573] on input "text" at bounding box center [887, 581] width 316 height 20
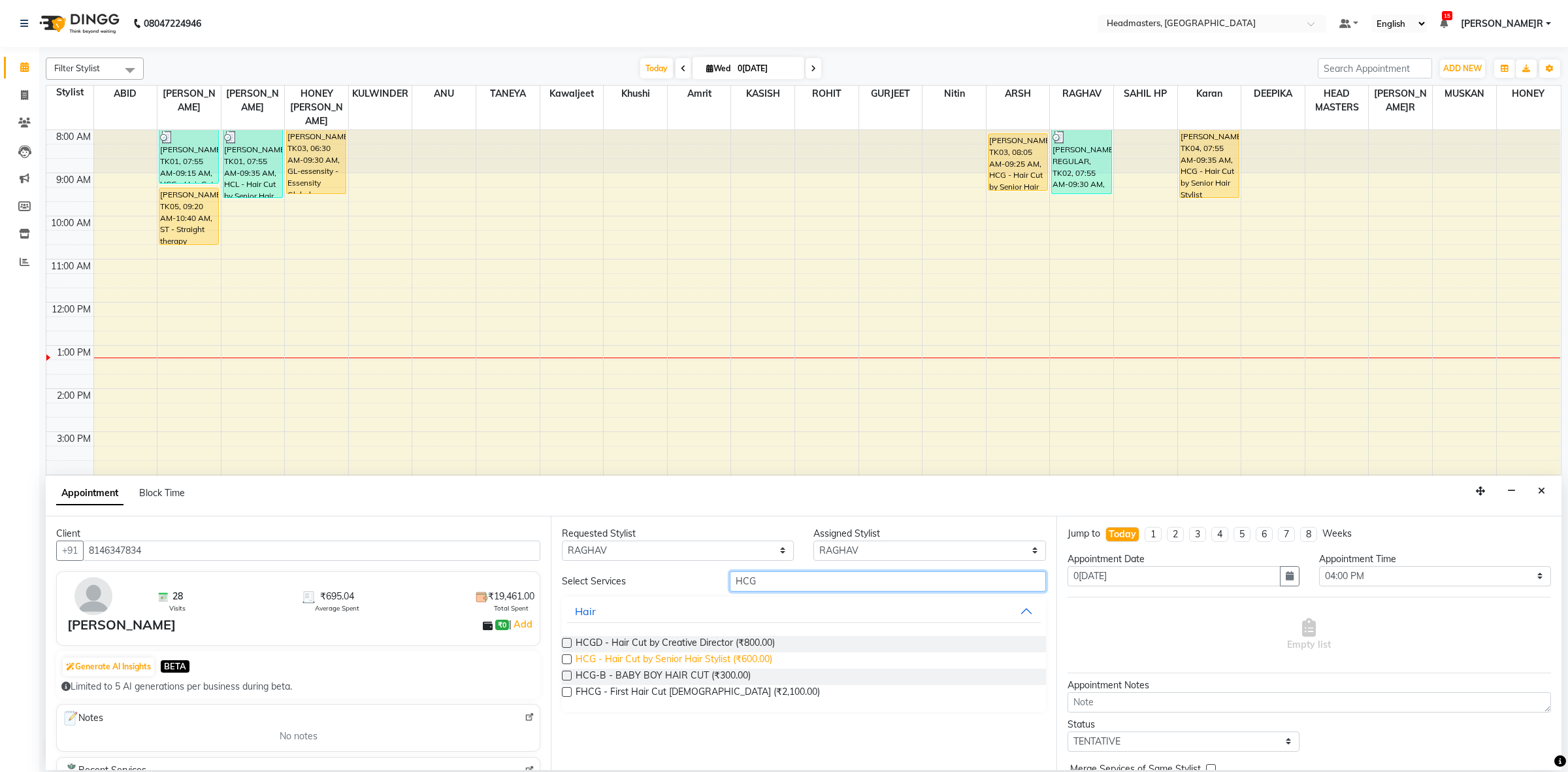
type input "HCG"
click at [755, 655] on span "HCG - Hair Cut by Senior Hair Stylist (₹600.00)" at bounding box center [674, 660] width 197 height 17
checkbox input "false"
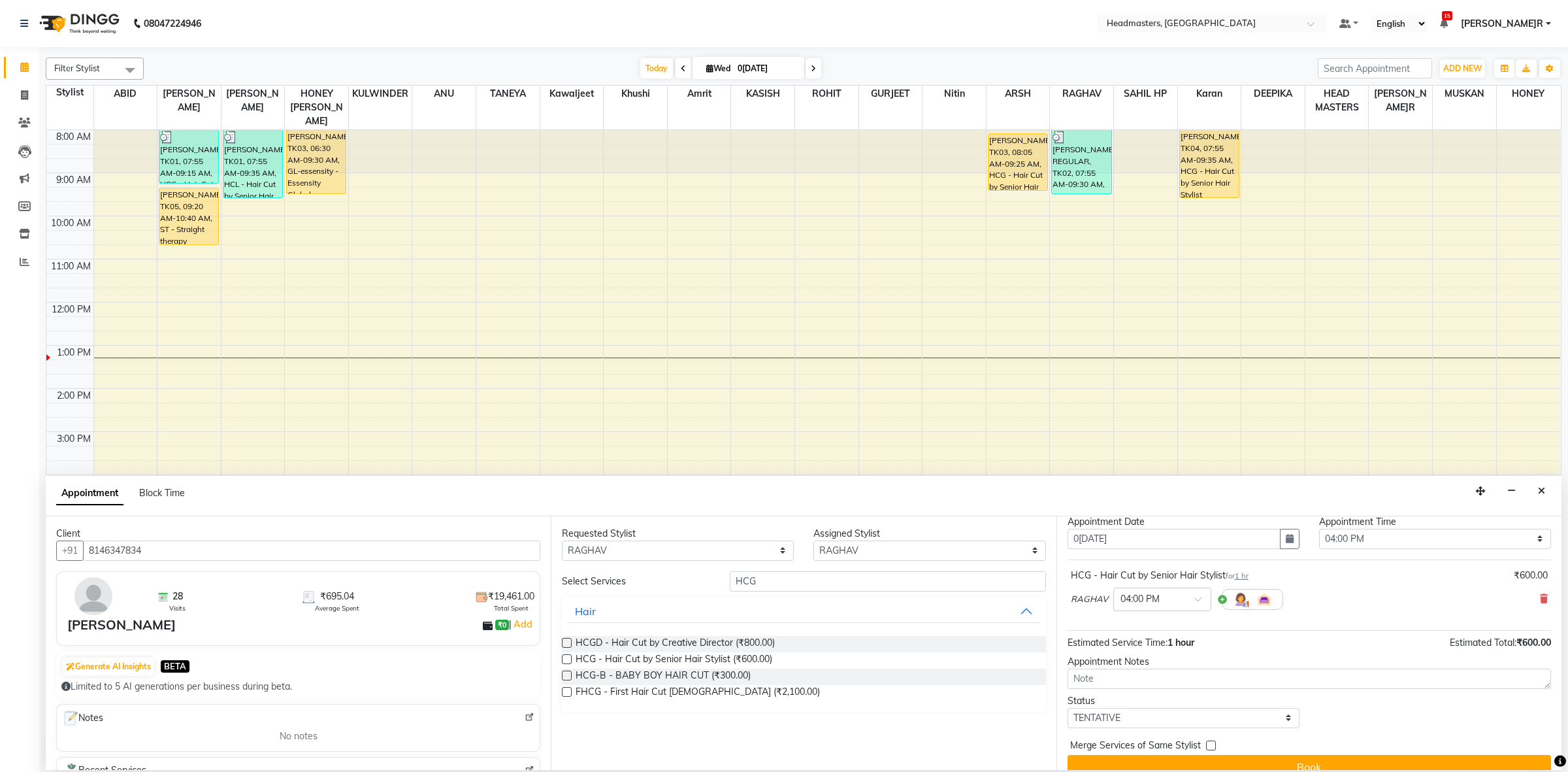
scroll to position [57, 0]
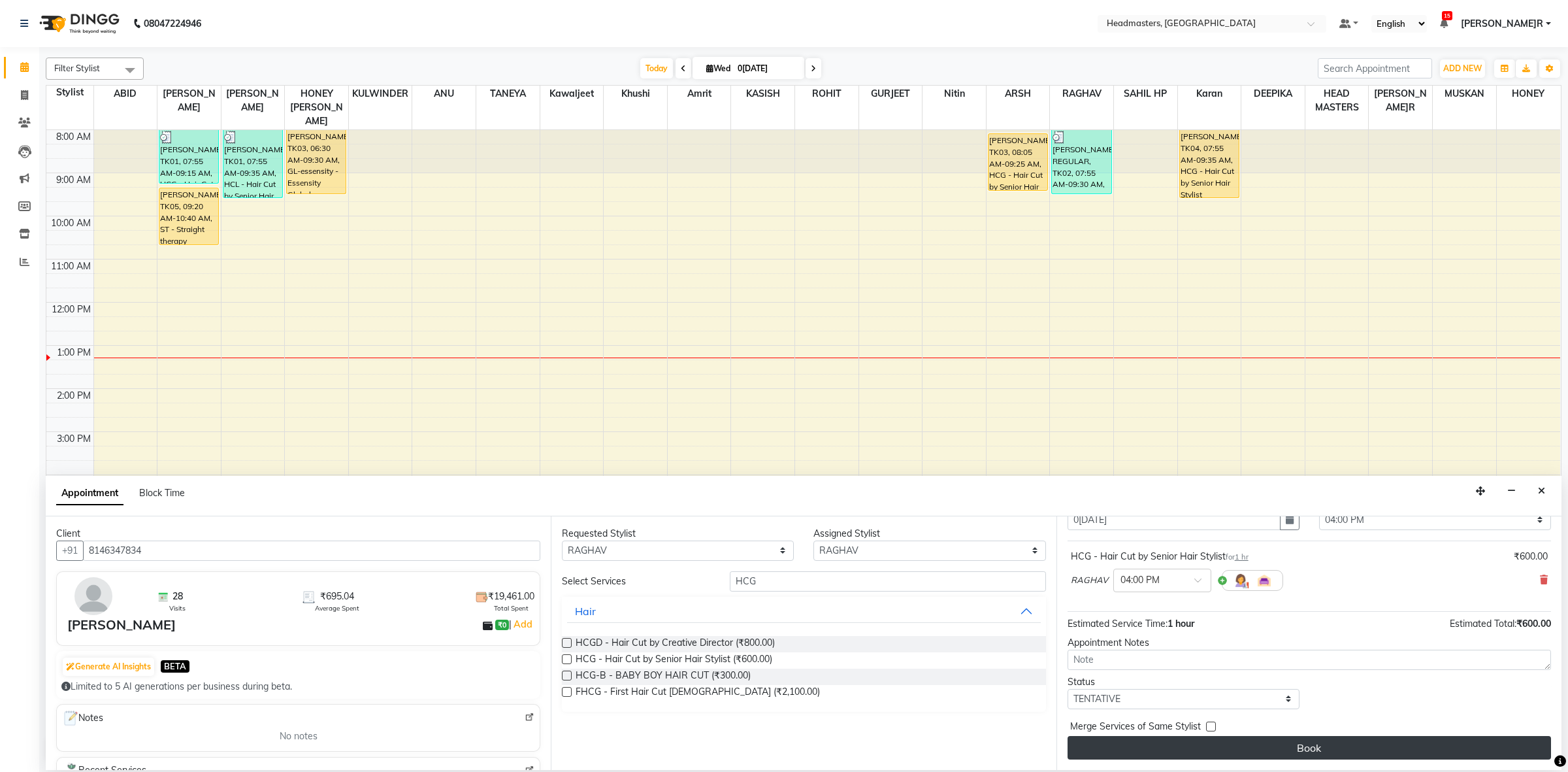
click at [1161, 752] on button "Book" at bounding box center [1309, 747] width 484 height 23
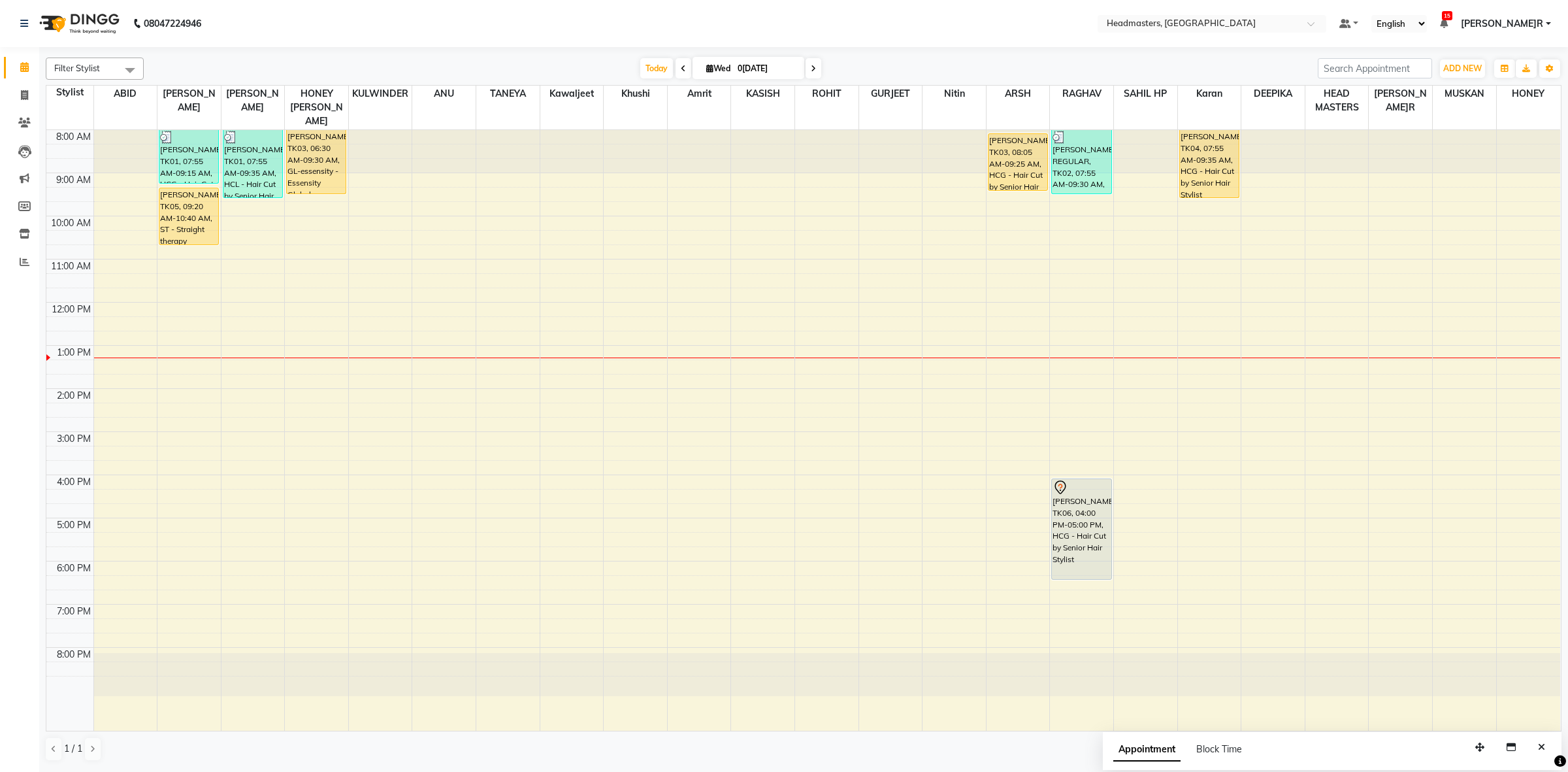
drag, startPoint x: 1098, startPoint y: 509, endPoint x: 1088, endPoint y: 554, distance: 46.1
click at [1088, 554] on div "HARRY REGULAR, TK02, 07:55 AM-09:30 AM, BRD - Beard,WX-CHIN-RC - Waxing Chin - …" at bounding box center [1081, 430] width 63 height 601
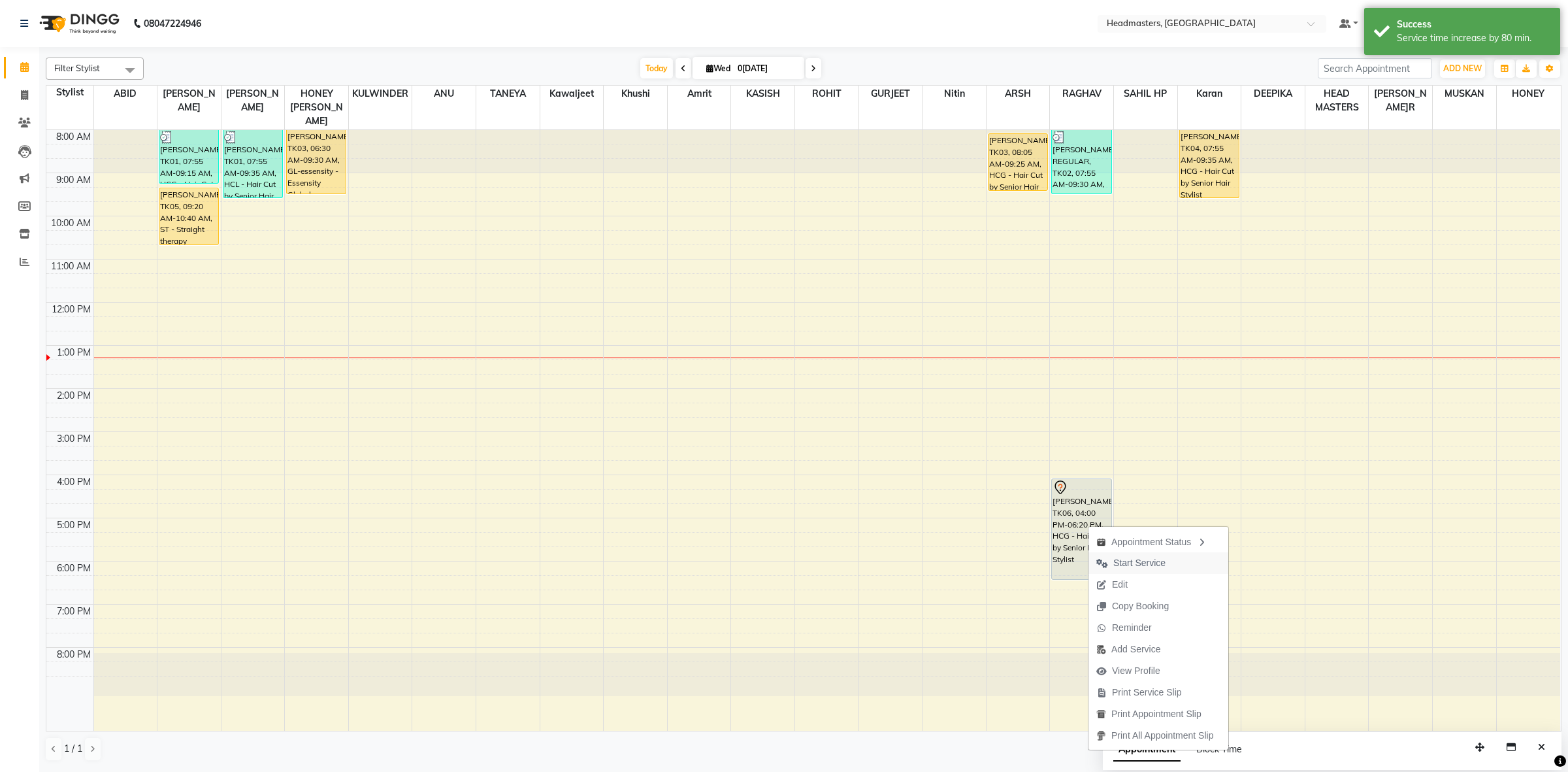
click at [1139, 561] on span "Start Service" at bounding box center [1139, 563] width 52 height 14
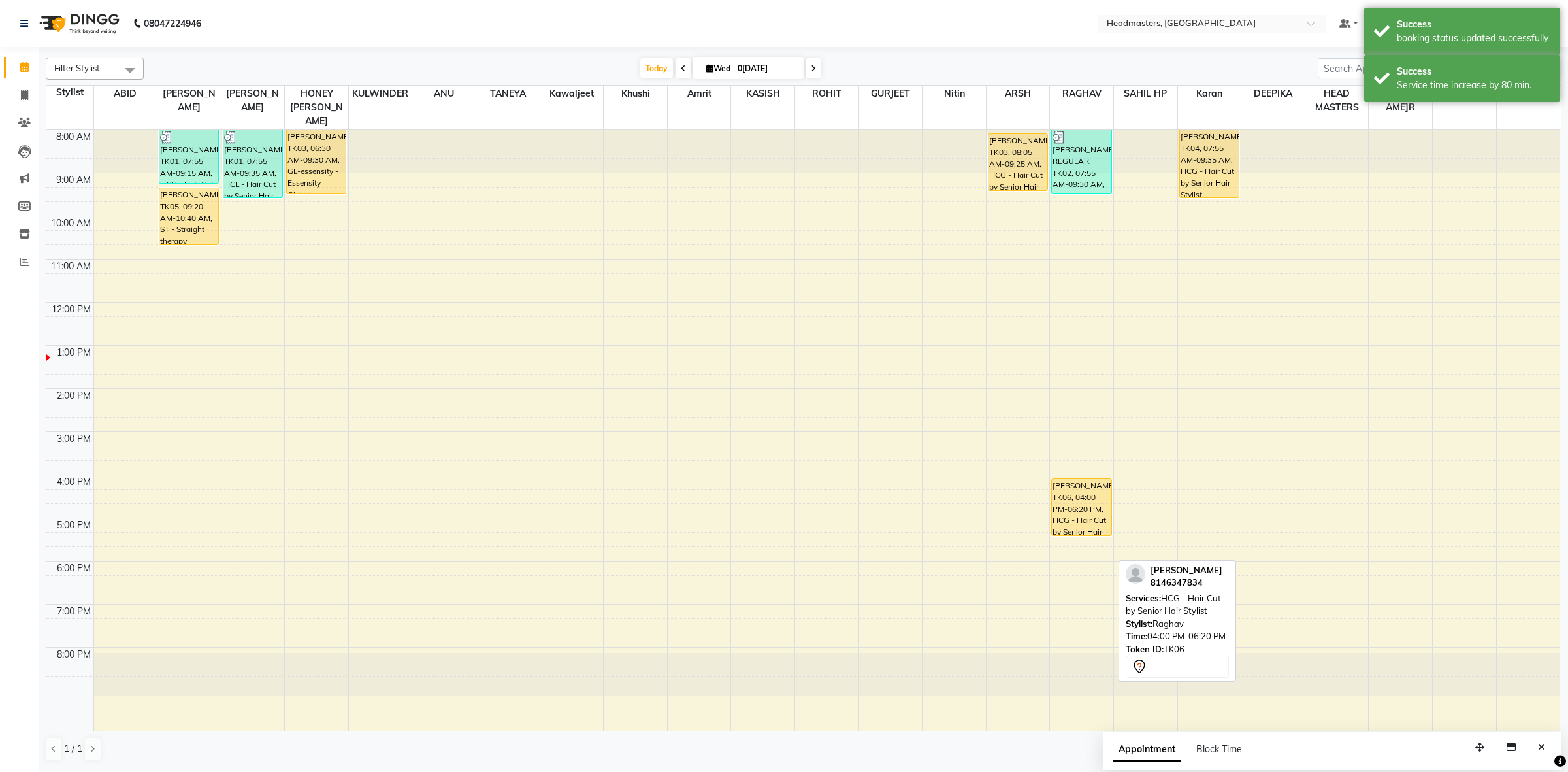
drag, startPoint x: 1067, startPoint y: 567, endPoint x: 1070, endPoint y: 514, distance: 53.1
click at [1070, 514] on div "HARRY REGULAR, TK02, 07:55 AM-09:30 AM, BRD - Beard,WX-CHIN-RC - Waxing Chin - …" at bounding box center [1081, 430] width 63 height 601
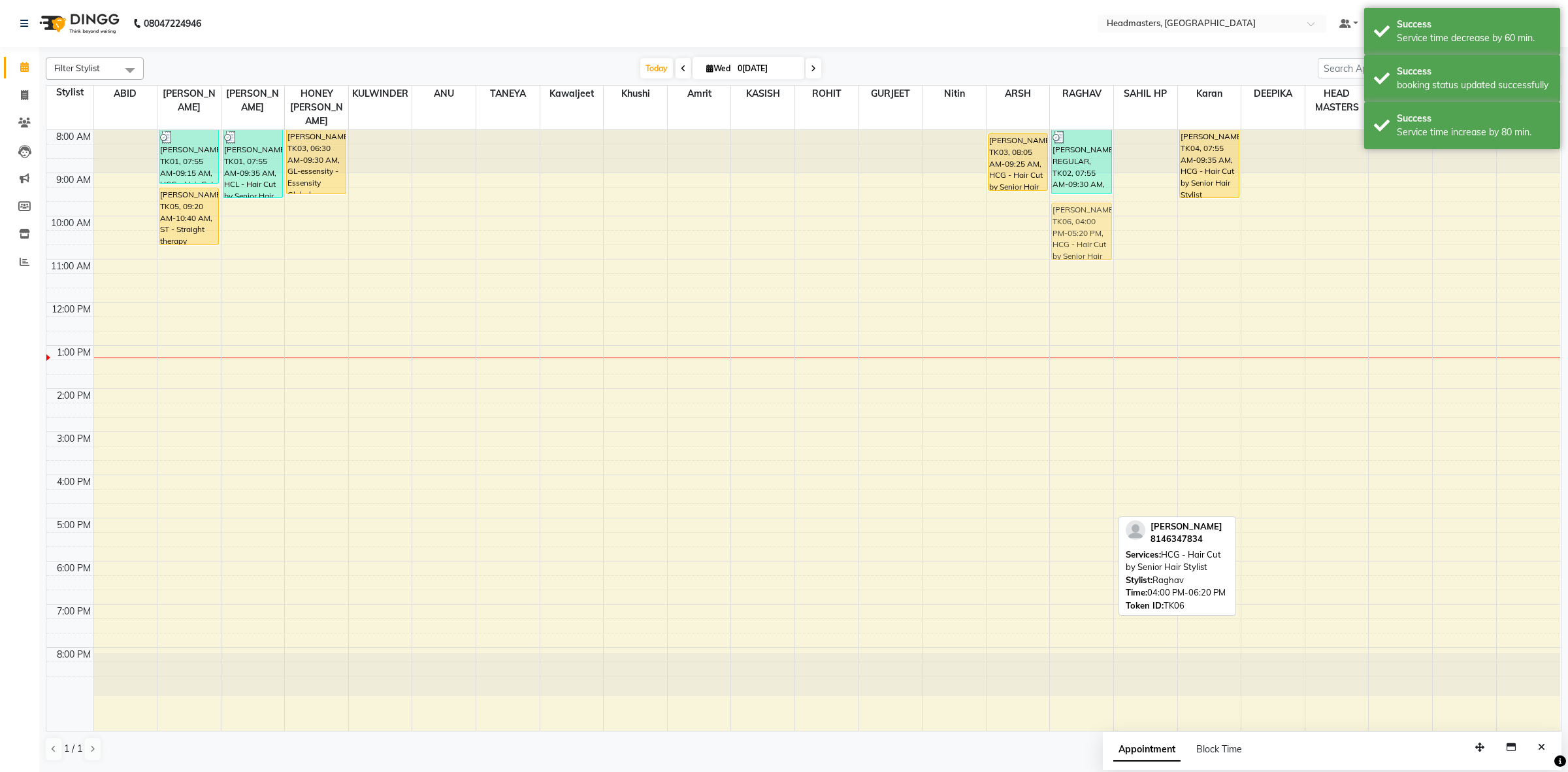
drag, startPoint x: 1089, startPoint y: 500, endPoint x: 1085, endPoint y: 231, distance: 269.0
click at [1085, 231] on div "HARRY REGULAR, TK02, 07:55 AM-09:30 AM, BRD - Beard,WX-CHIN-RC - Waxing Chin - …" at bounding box center [1081, 430] width 63 height 601
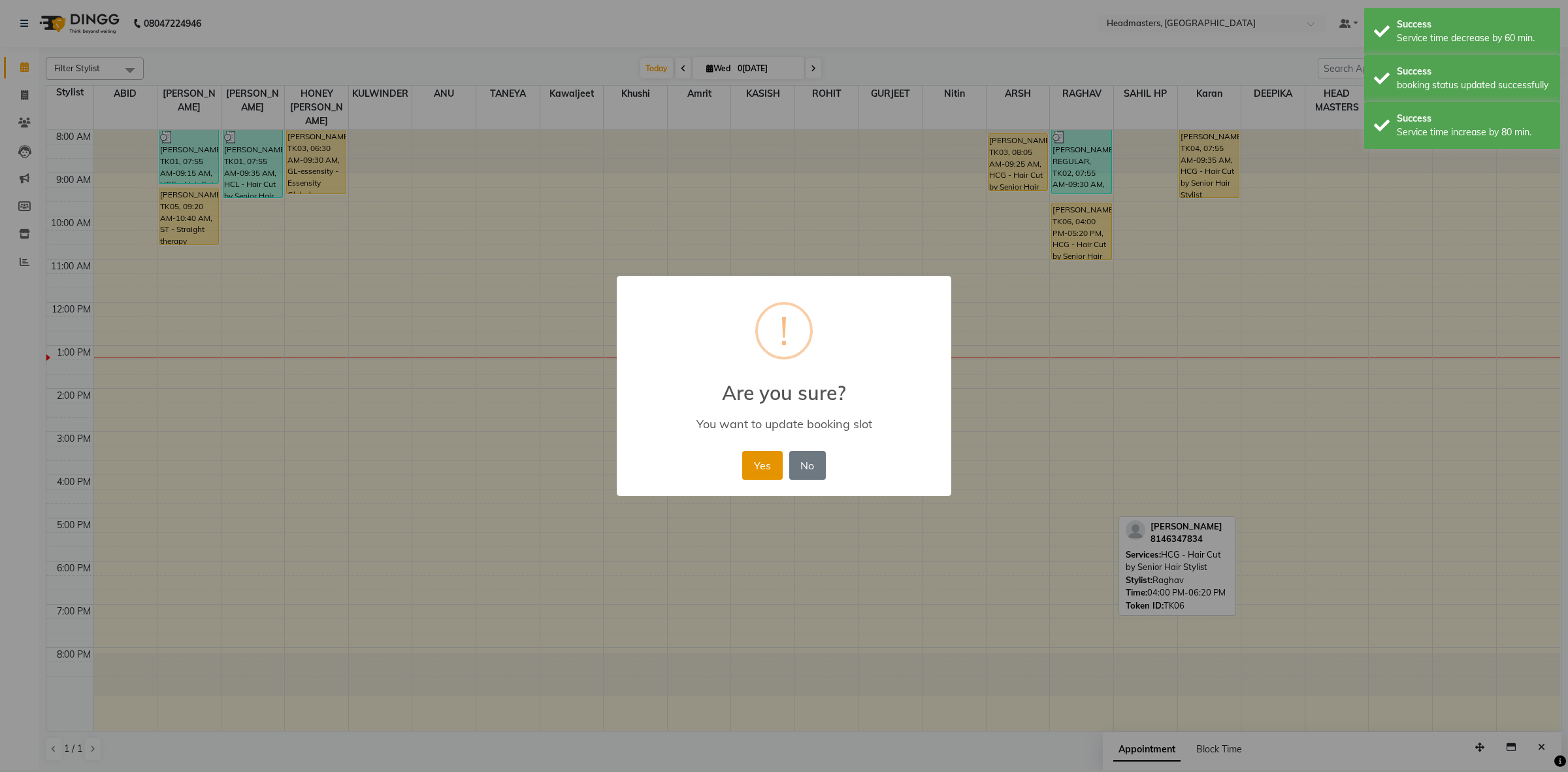
click at [765, 475] on button "Yes" at bounding box center [762, 465] width 40 height 29
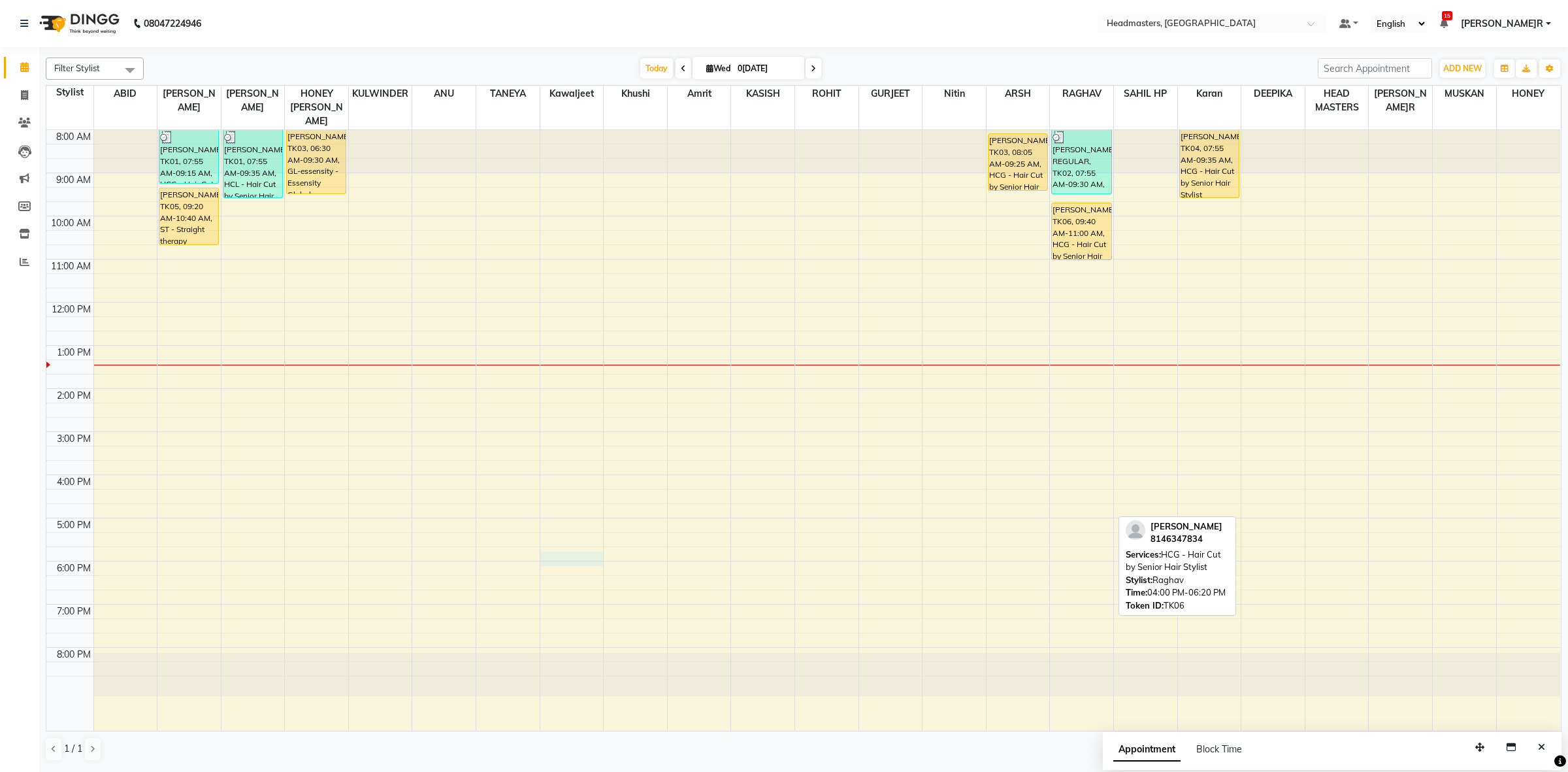
click at [570, 550] on div "8:00 AM 9:00 AM 10:00 AM 11:00 AM 12:00 PM 1:00 PM 2:00 PM 3:00 PM 4:00 PM 5:00…" at bounding box center [803, 430] width 1514 height 601
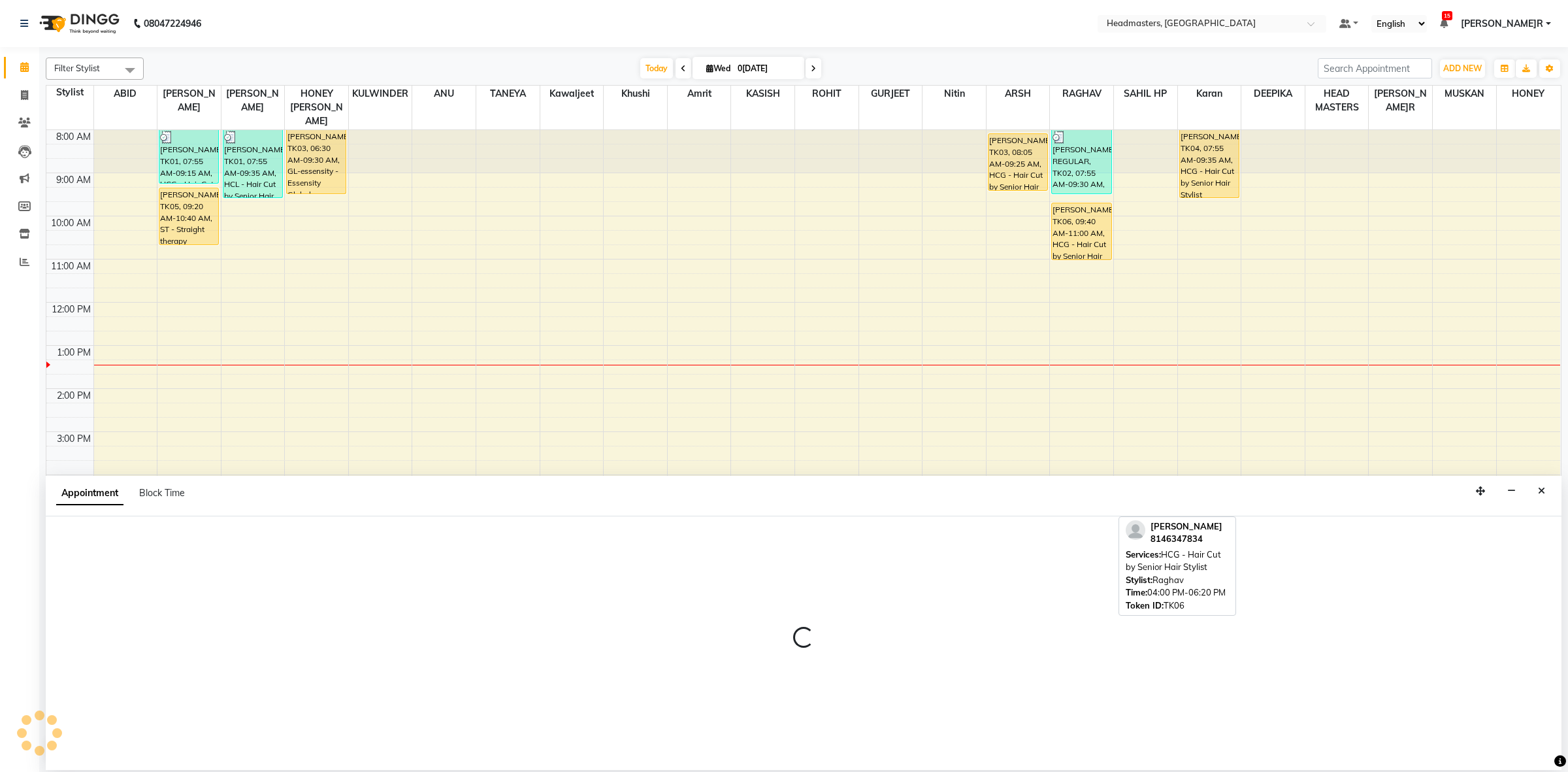
select select "87295"
select select "1065"
select select "tentative"
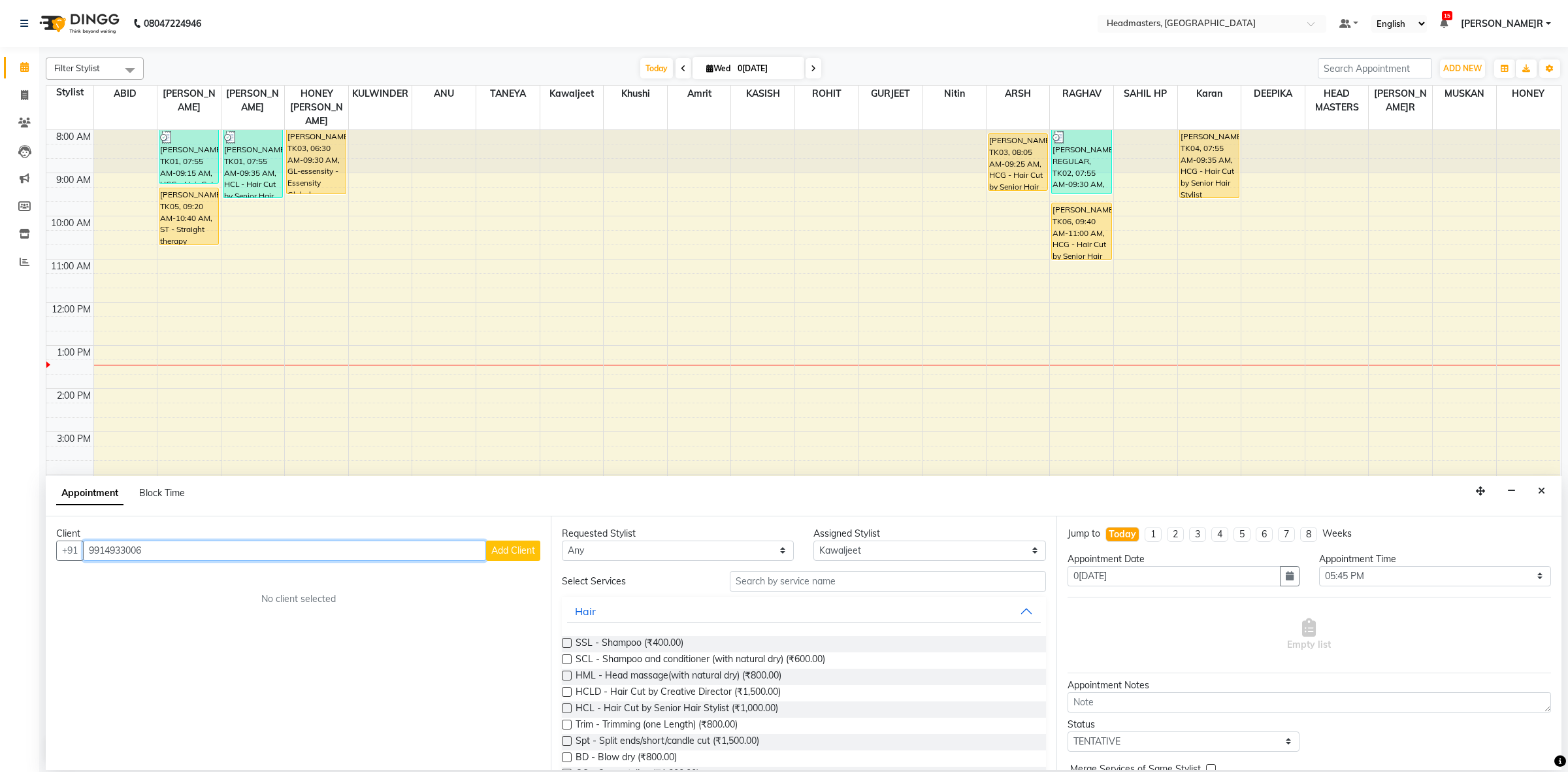
type input "9914933006"
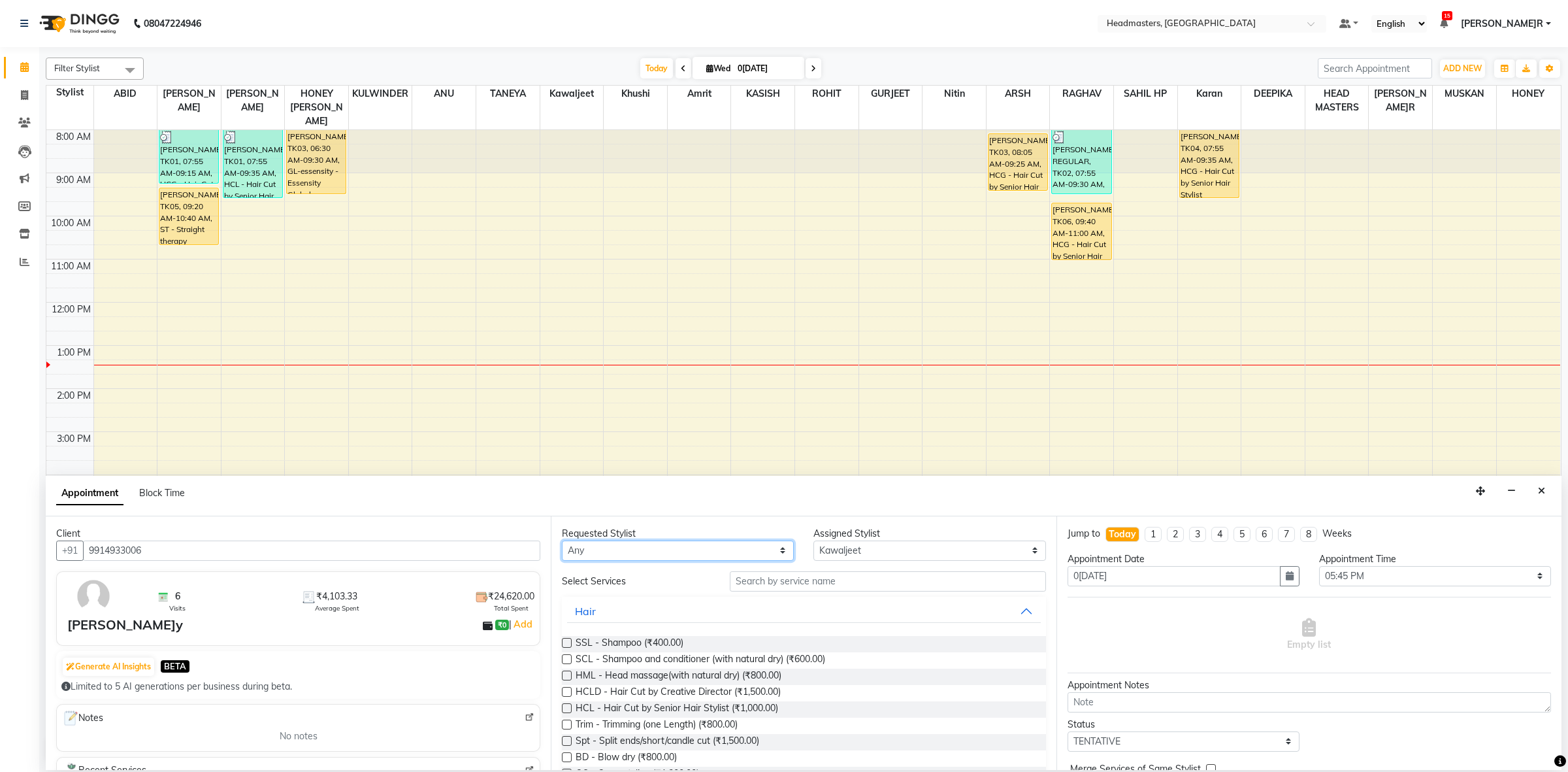
click at [610, 551] on select "Any ABID Amrit ANU ARS[PERSON_NAME] HEAD MASTERS HONEY [PERSON_NAME] HONE[PERSO…" at bounding box center [678, 550] width 232 height 20
select select "60612"
click at [562, 540] on select "Any ABID Amrit ANU ARS[PERSON_NAME] HEAD MASTERS HONEY [PERSON_NAME] HONE[PERSO…" at bounding box center [678, 550] width 232 height 20
select select "60612"
click at [812, 582] on input "text" at bounding box center [887, 581] width 316 height 20
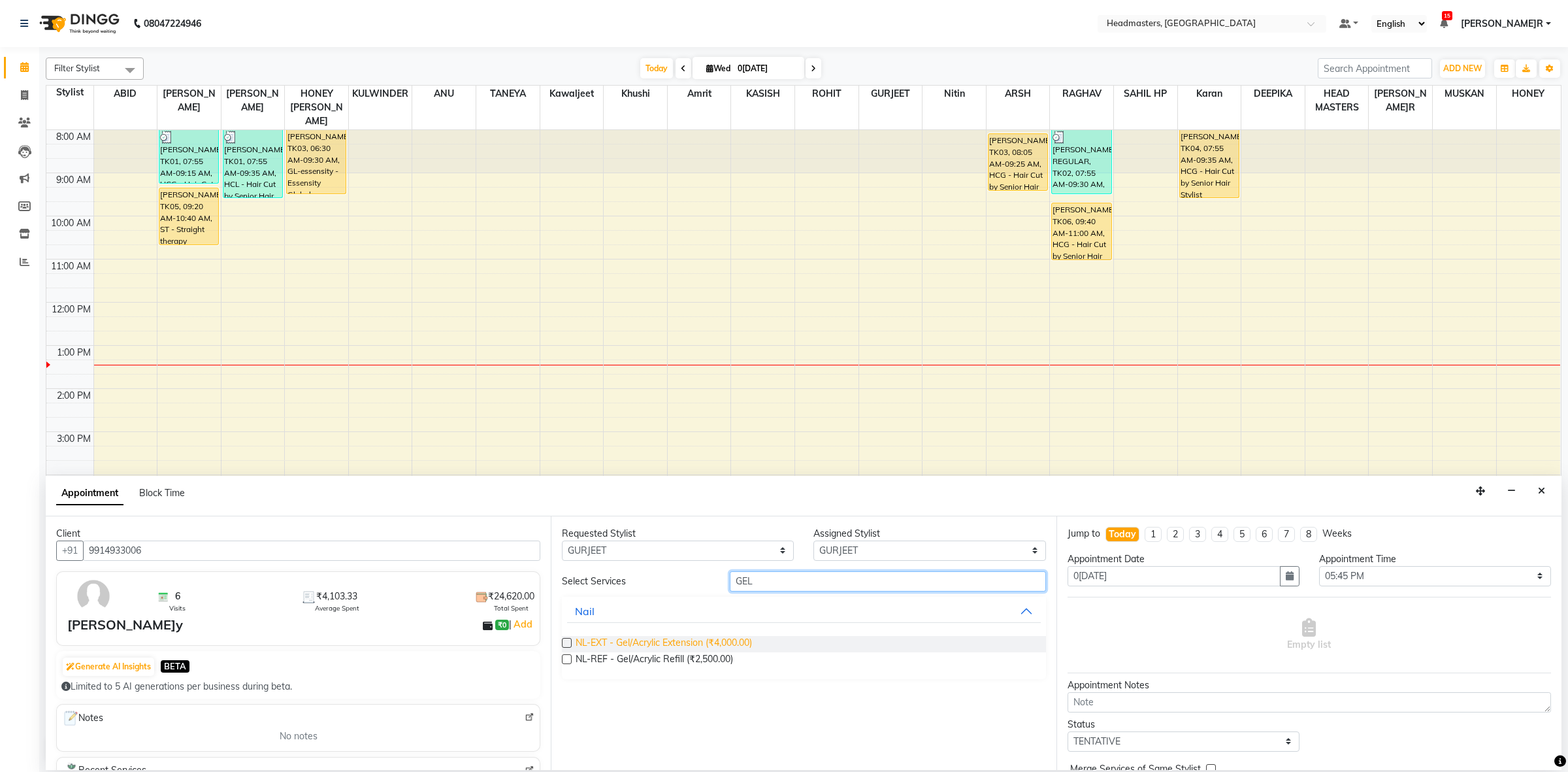
type input "GEL"
click at [746, 641] on span "NL-EXT - Gel/Acrylic Extension (₹4,000.00)" at bounding box center [664, 644] width 177 height 17
checkbox input "false"
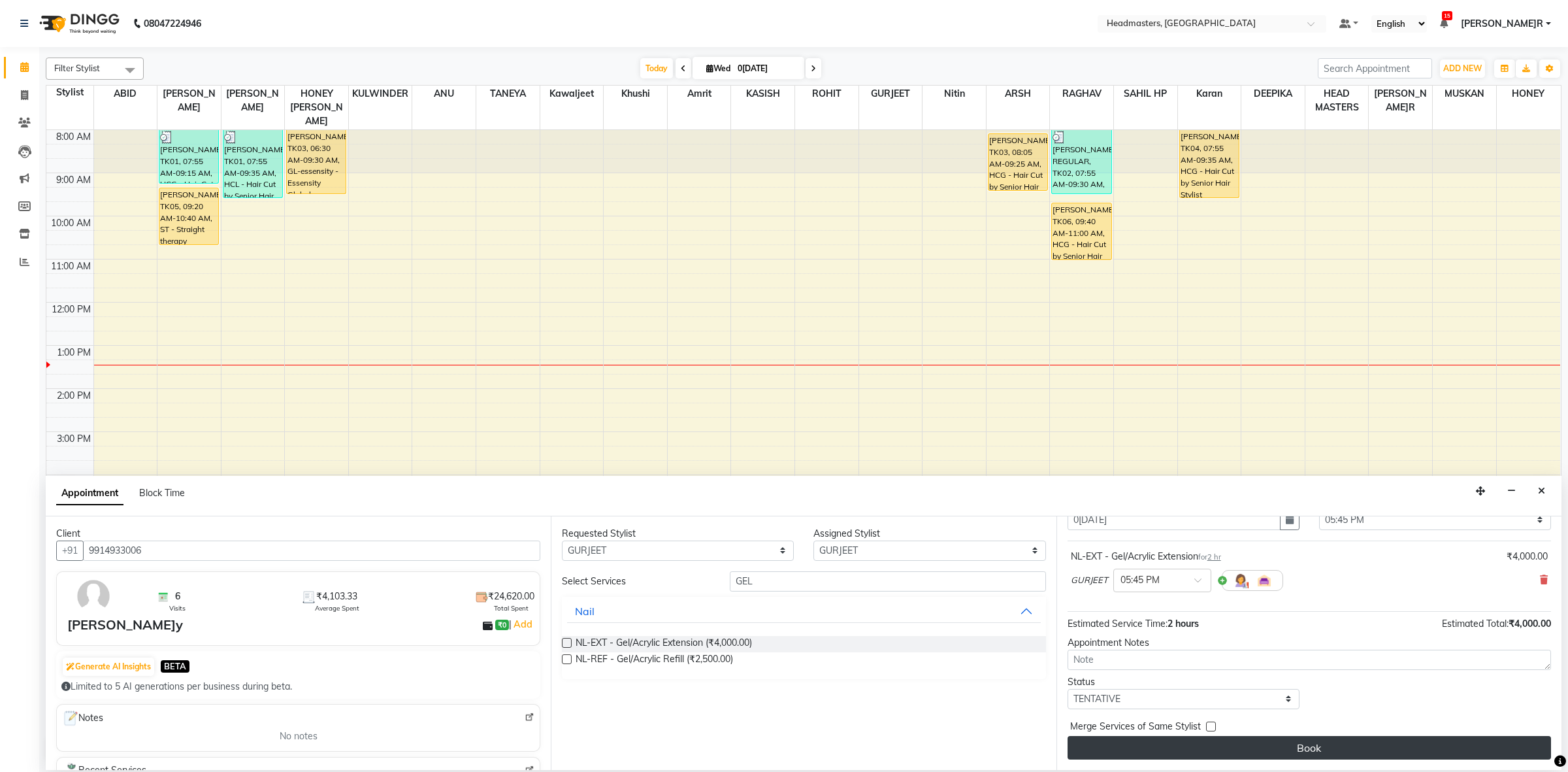
click at [1144, 746] on button "Book" at bounding box center [1309, 747] width 484 height 23
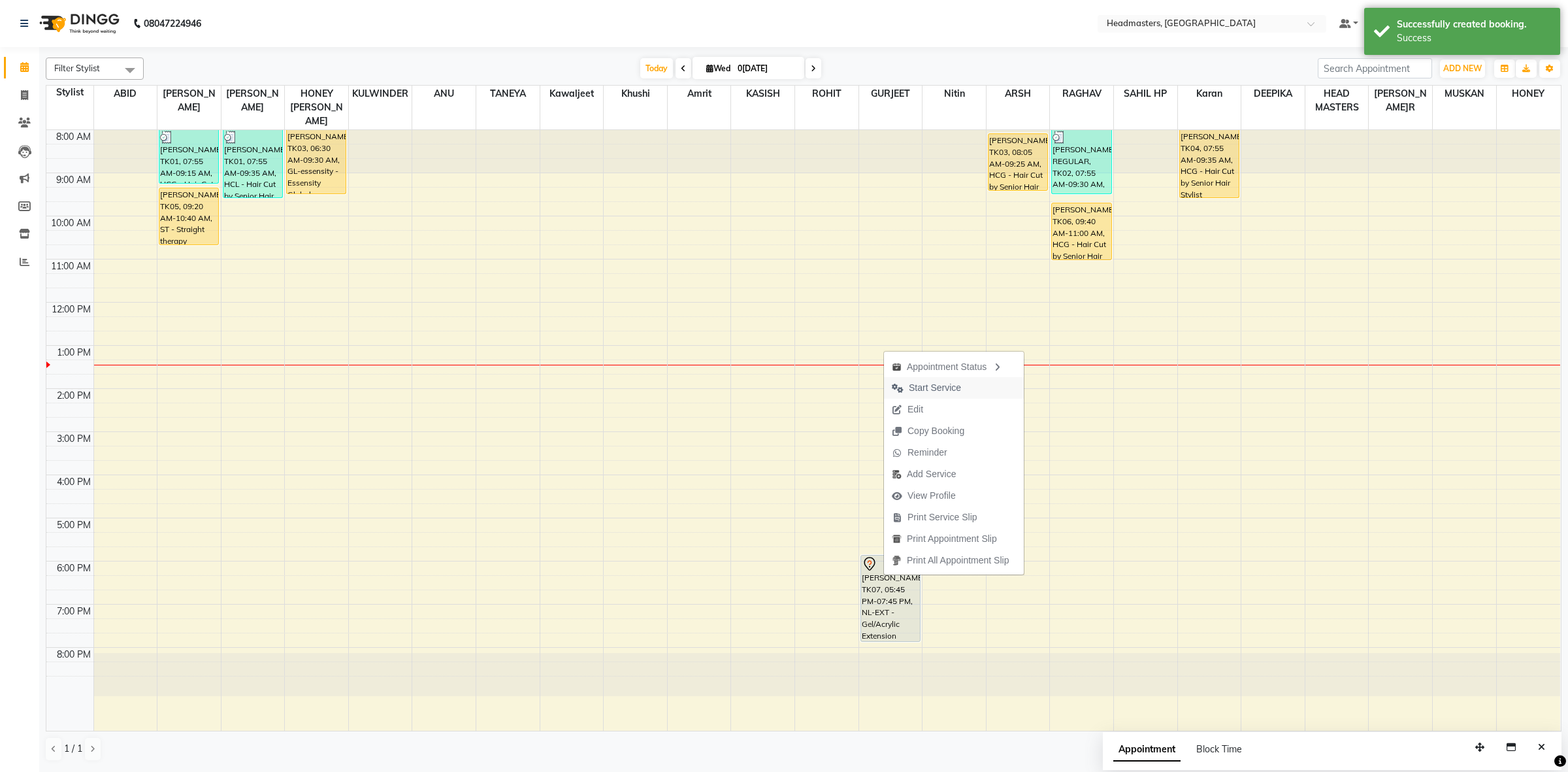
click at [933, 384] on span "Start Service" at bounding box center [934, 388] width 52 height 14
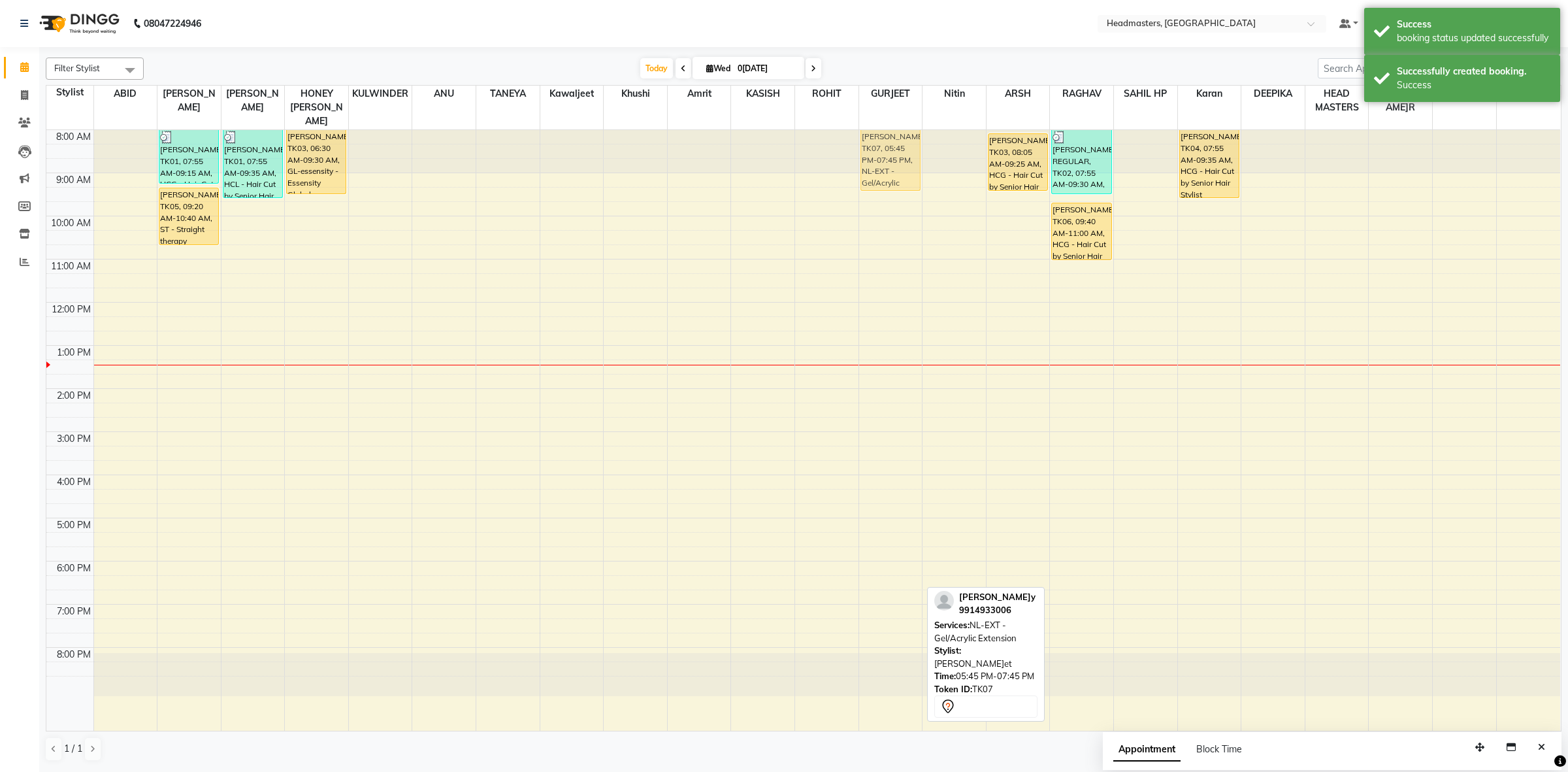
drag, startPoint x: 890, startPoint y: 586, endPoint x: 903, endPoint y: 134, distance: 452.2
click at [903, 134] on div "vicky, TK07, 05:45 PM-07:45 PM, NL-EXT - Gel/Acrylic Extension vicky, TK07, 05:…" at bounding box center [891, 430] width 63 height 601
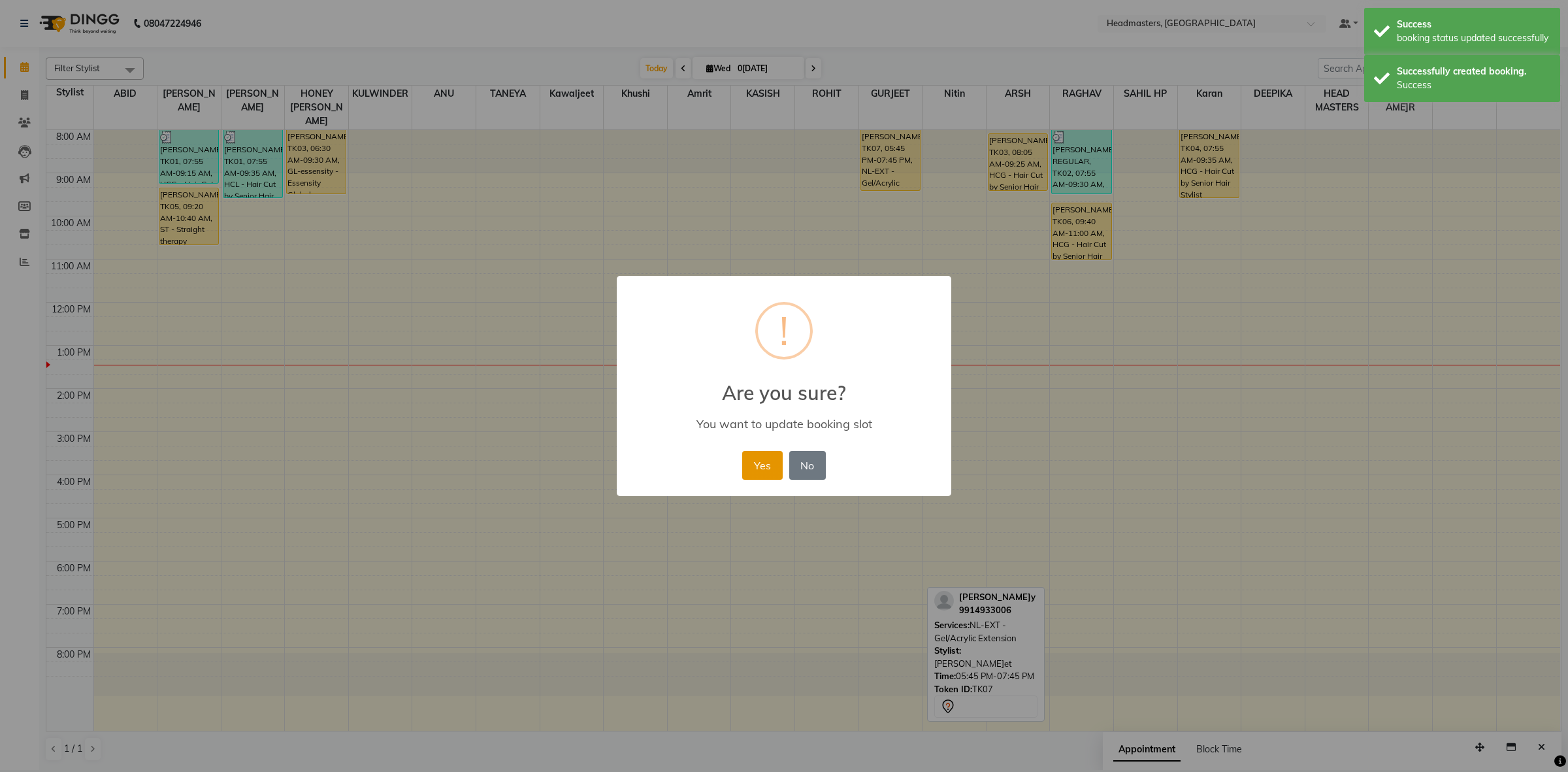
click at [755, 463] on button "Yes" at bounding box center [762, 465] width 40 height 29
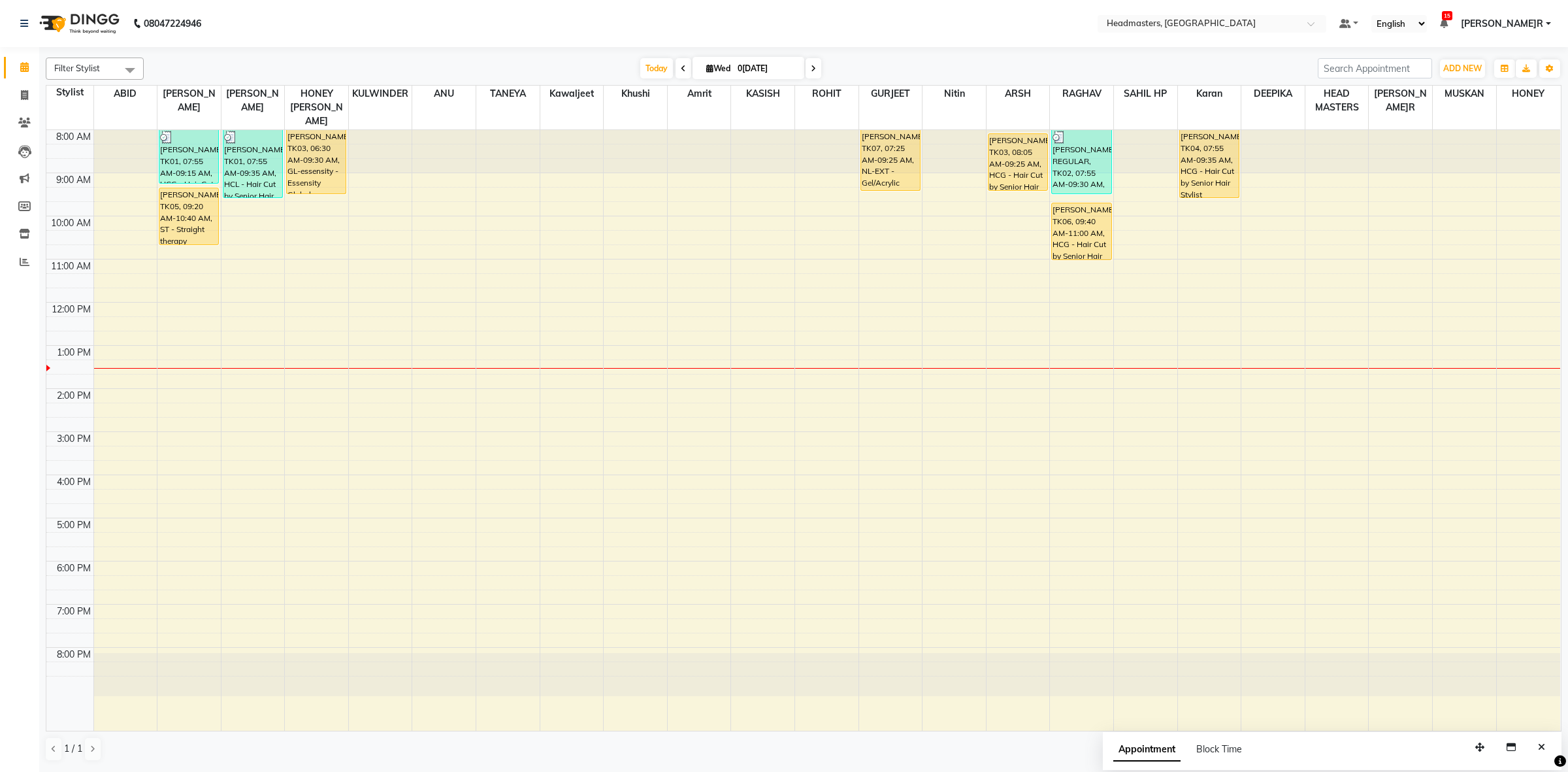
click at [1077, 278] on div "8:00 AM 9:00 AM 10:00 AM 11:00 AM 12:00 PM 1:00 PM 2:00 PM 3:00 PM 4:00 PM 5:00…" at bounding box center [803, 430] width 1514 height 601
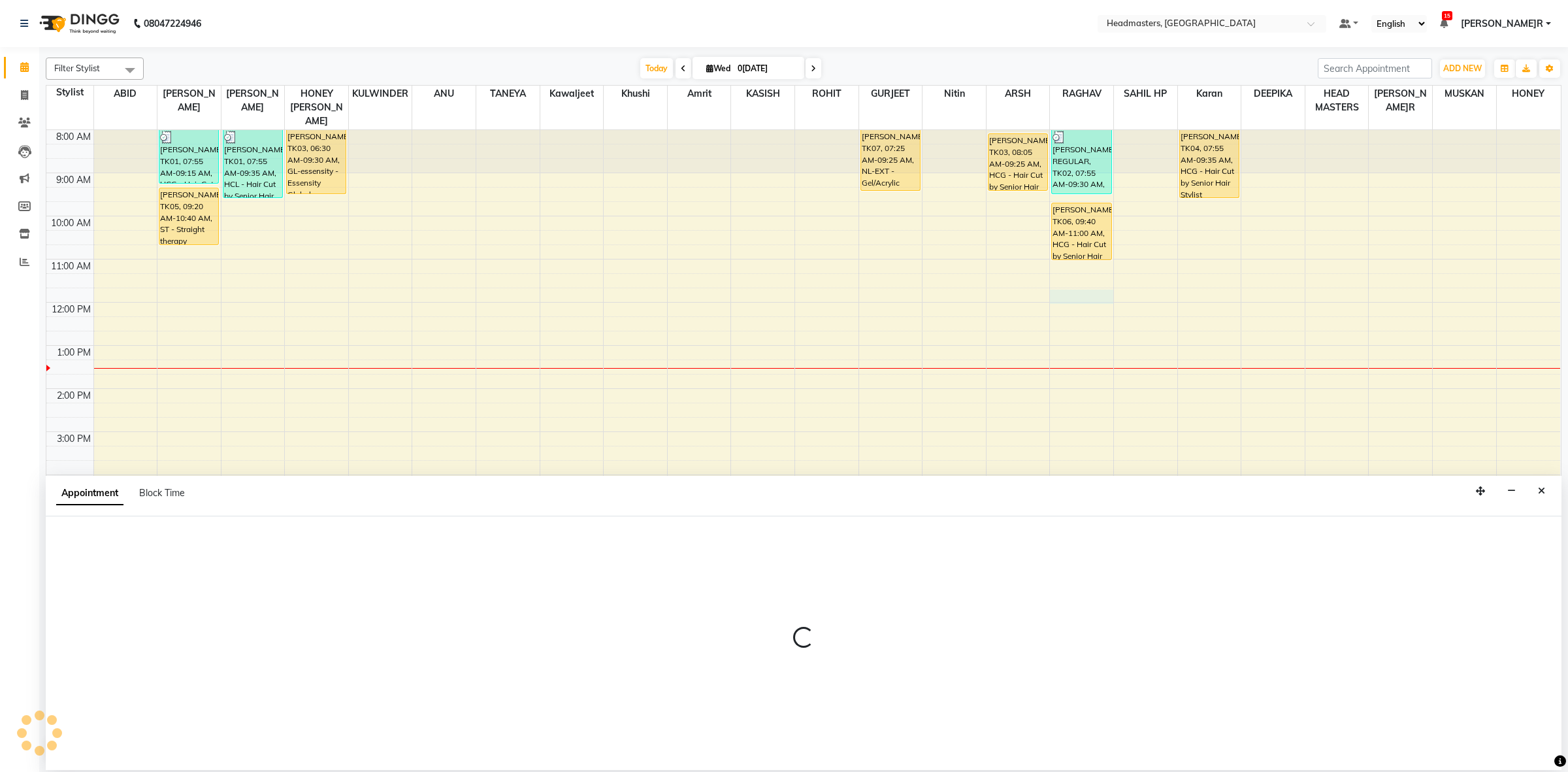
select select "60639"
select select "705"
select select "tentative"
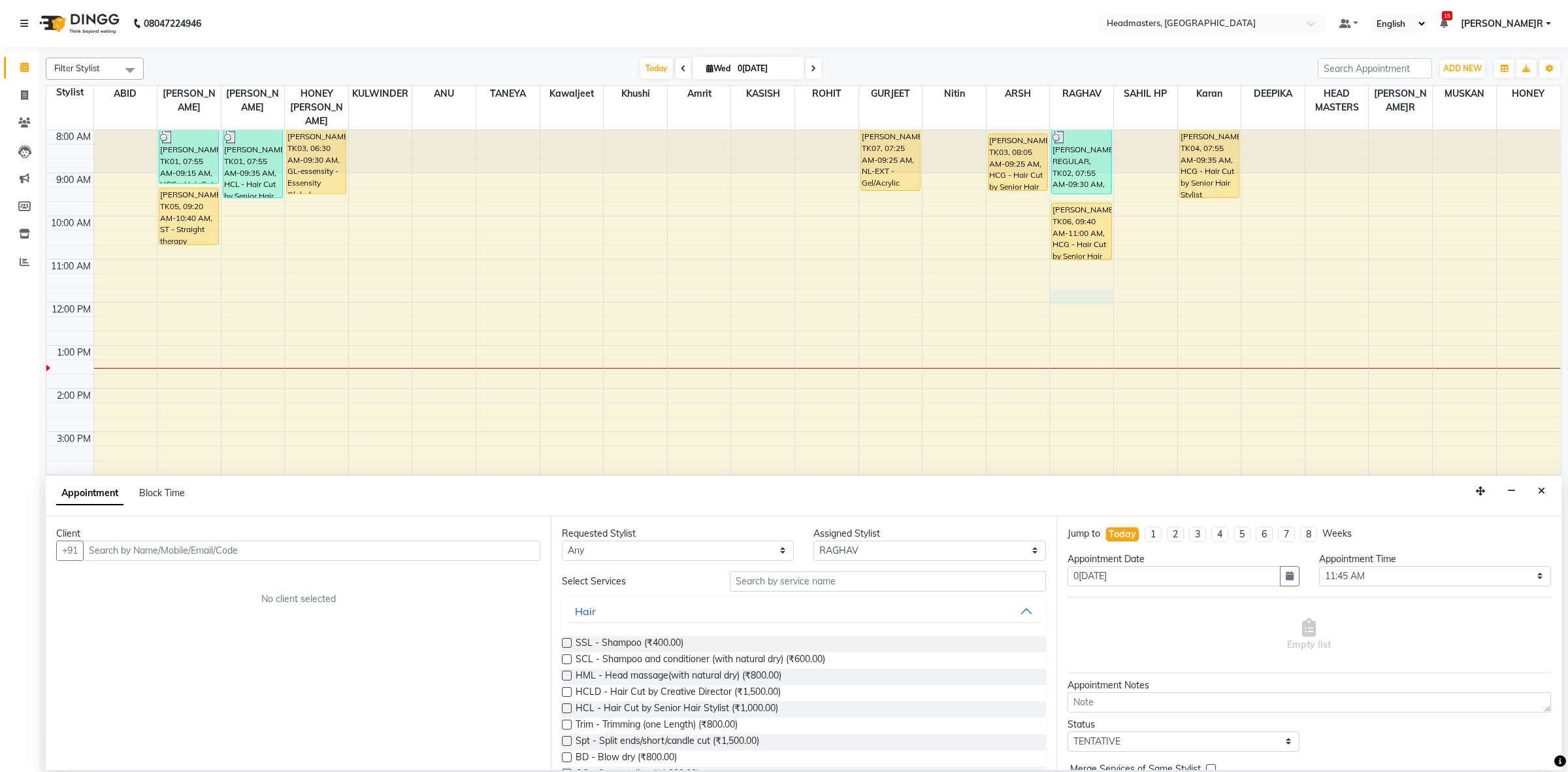
click at [119, 558] on input "text" at bounding box center [312, 550] width 457 height 20
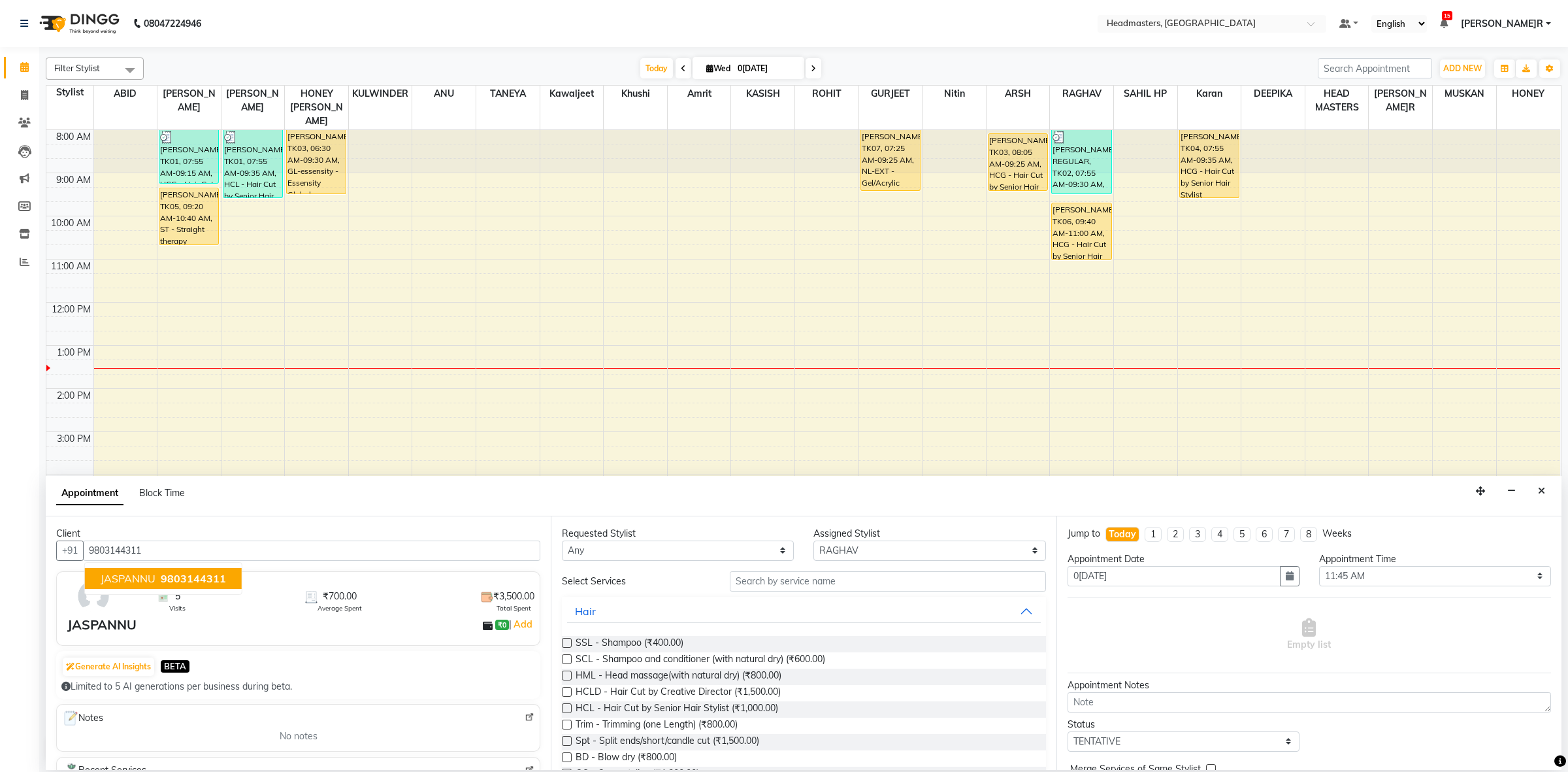
click at [134, 576] on span "JASPANNU" at bounding box center [128, 578] width 55 height 13
type input "9803144311"
click at [694, 549] on select "Any ABID Amrit ANU ARS[PERSON_NAME] HEAD MASTERS HONEY [PERSON_NAME] HONE[PERSO…" at bounding box center [678, 550] width 232 height 20
select select "60639"
click at [562, 540] on select "Any ABID Amrit ANU ARS[PERSON_NAME] HEAD MASTERS HONEY [PERSON_NAME] HONE[PERSO…" at bounding box center [678, 550] width 232 height 20
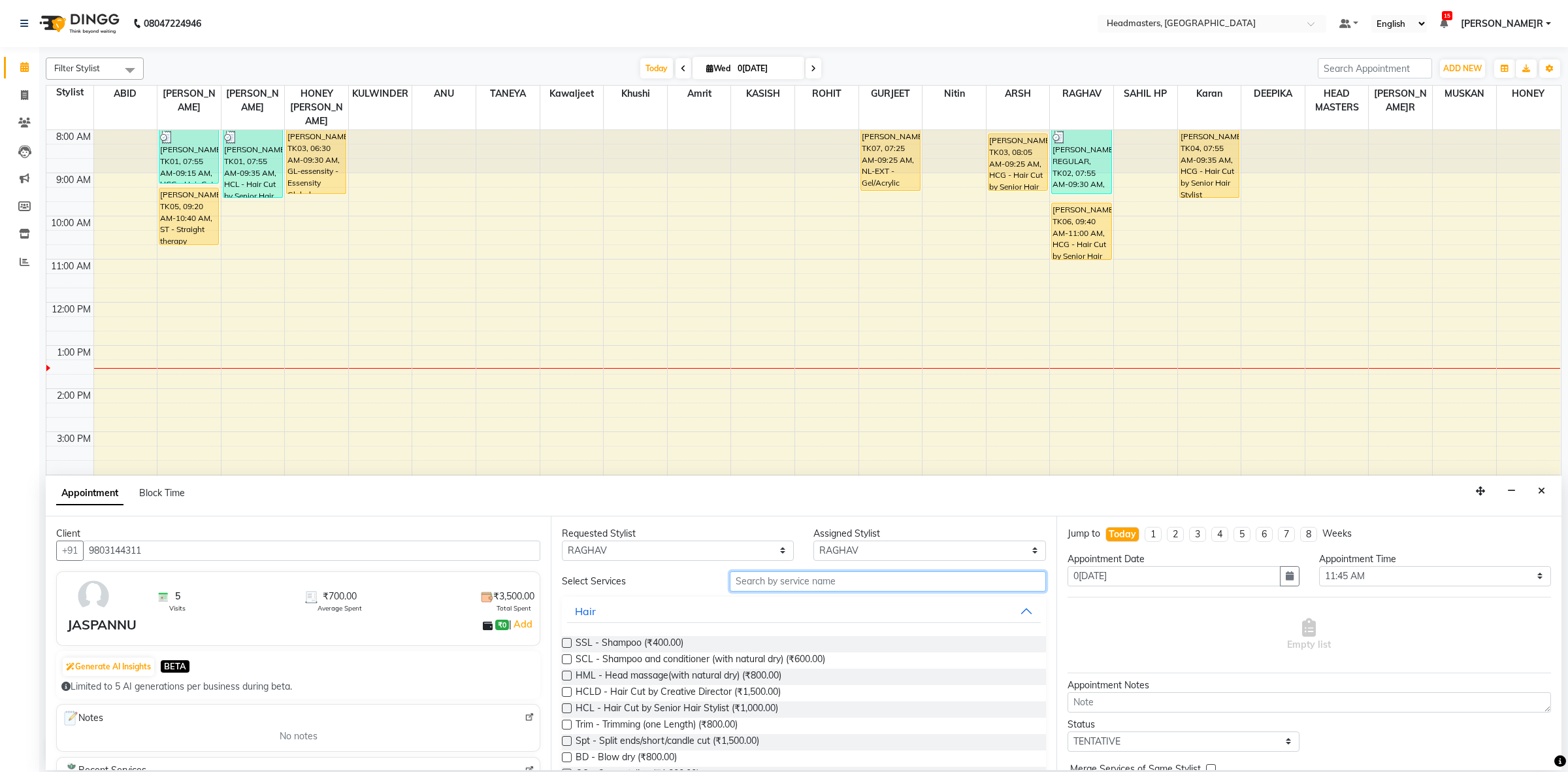
click at [772, 578] on input "text" at bounding box center [887, 581] width 316 height 20
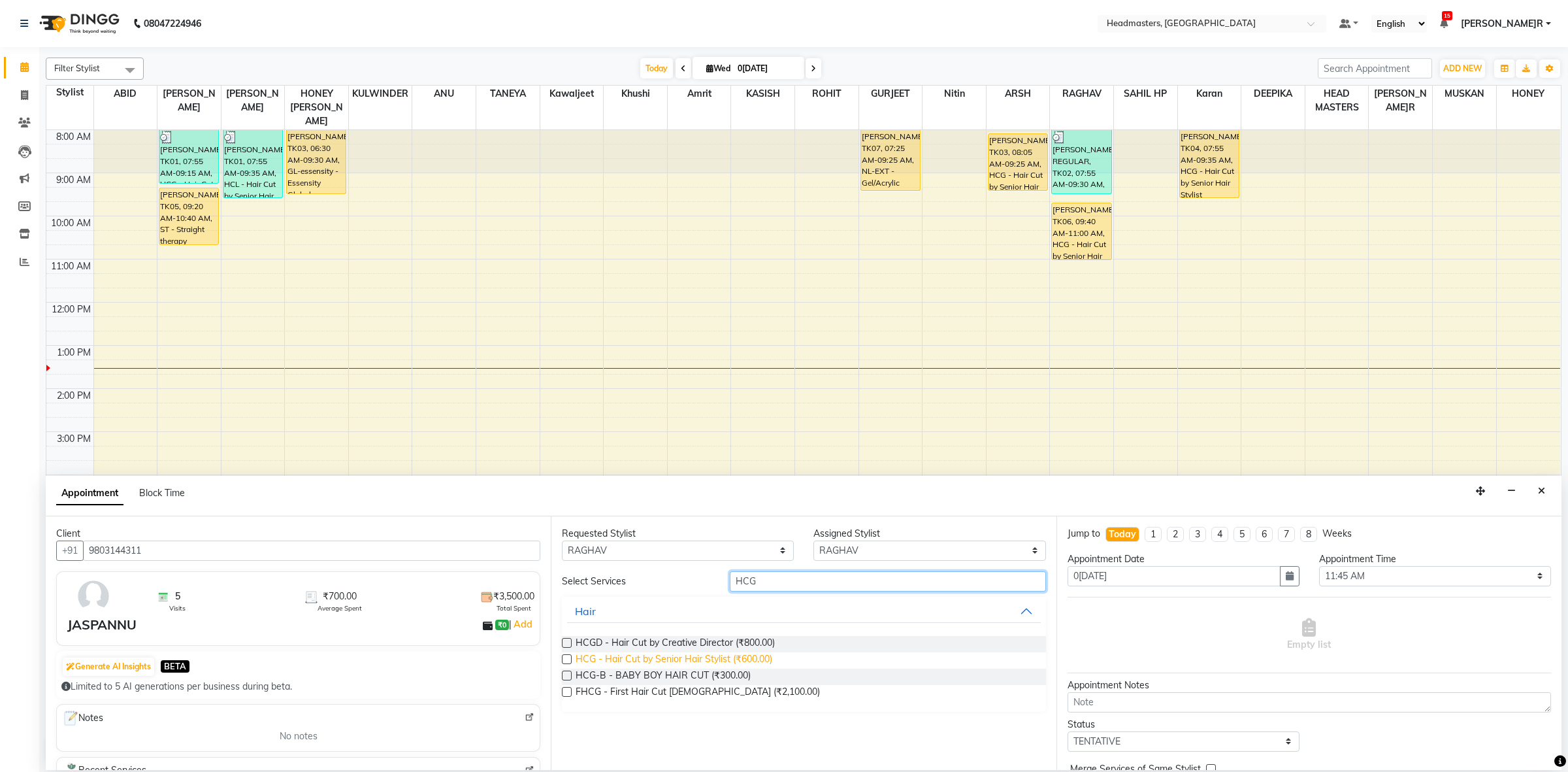
type input "HCG"
click at [707, 657] on span "HCG - Hair Cut by Senior Hair Stylist (₹600.00)" at bounding box center [674, 660] width 197 height 17
checkbox input "false"
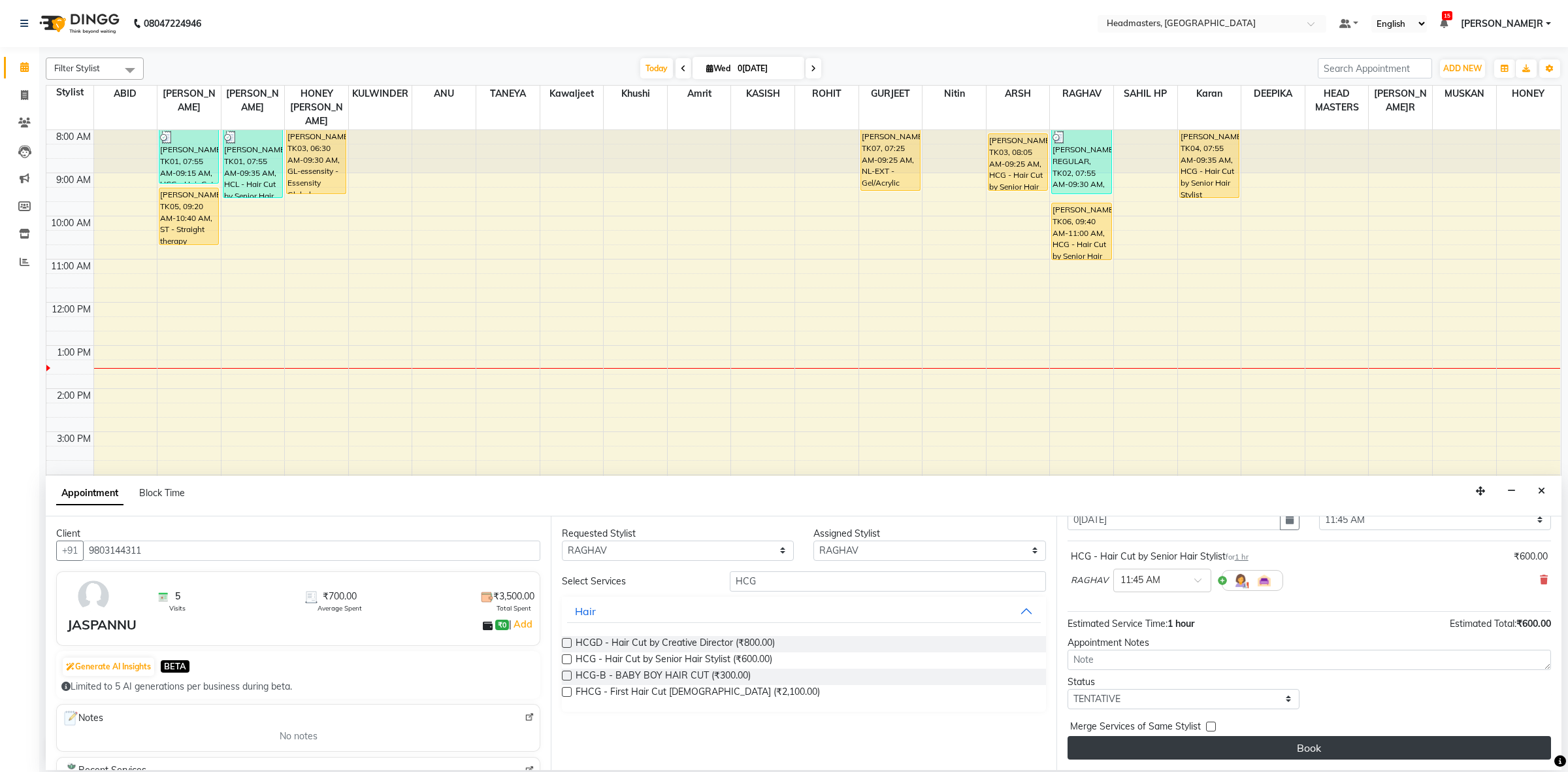
click at [1336, 743] on button "Book" at bounding box center [1309, 747] width 484 height 23
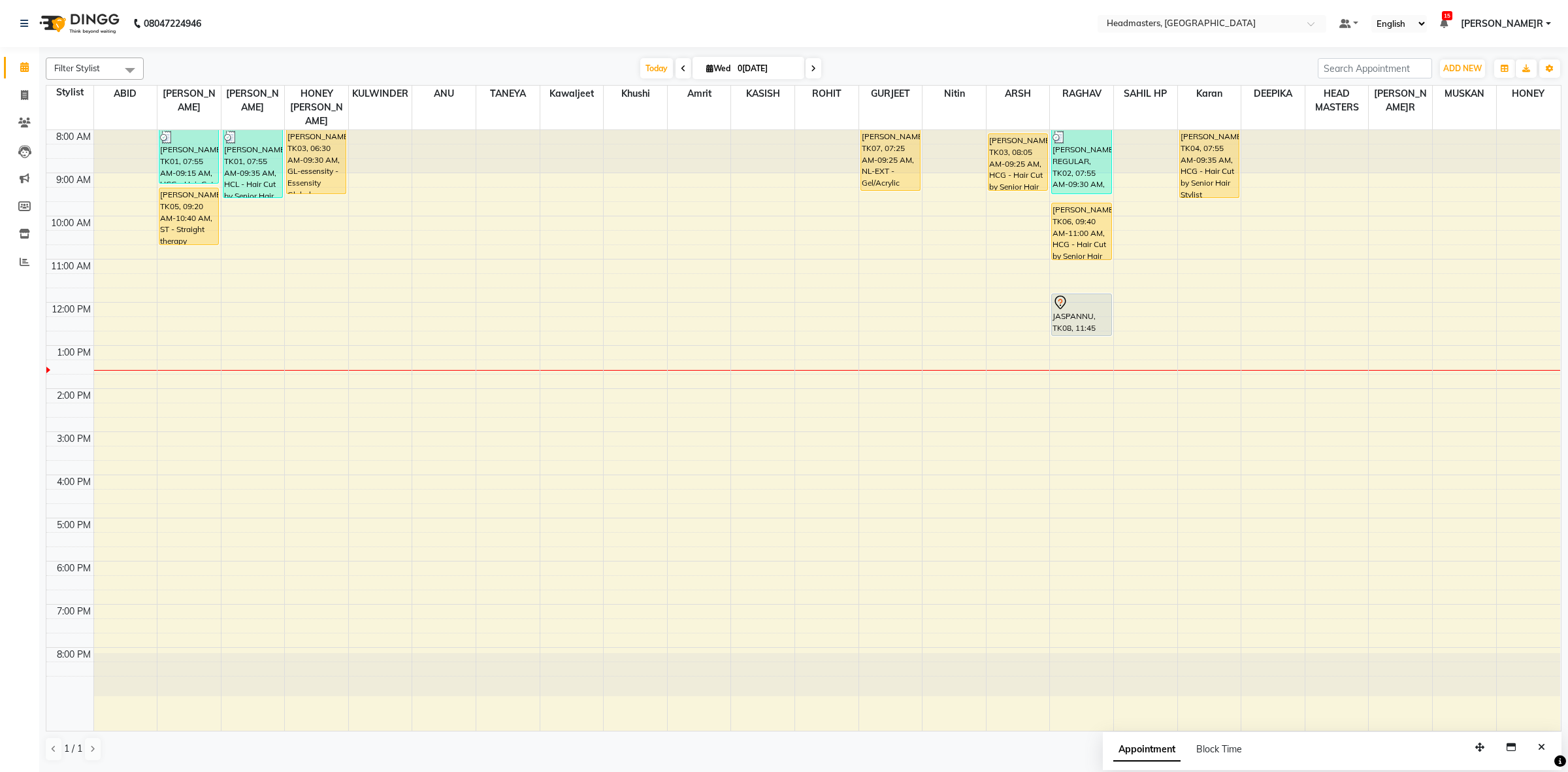
click at [733, 458] on div "8:00 AM 9:00 AM 10:00 AM 11:00 AM 12:00 PM 1:00 PM 2:00 PM 3:00 PM 4:00 PM 5:00…" at bounding box center [803, 430] width 1514 height 601
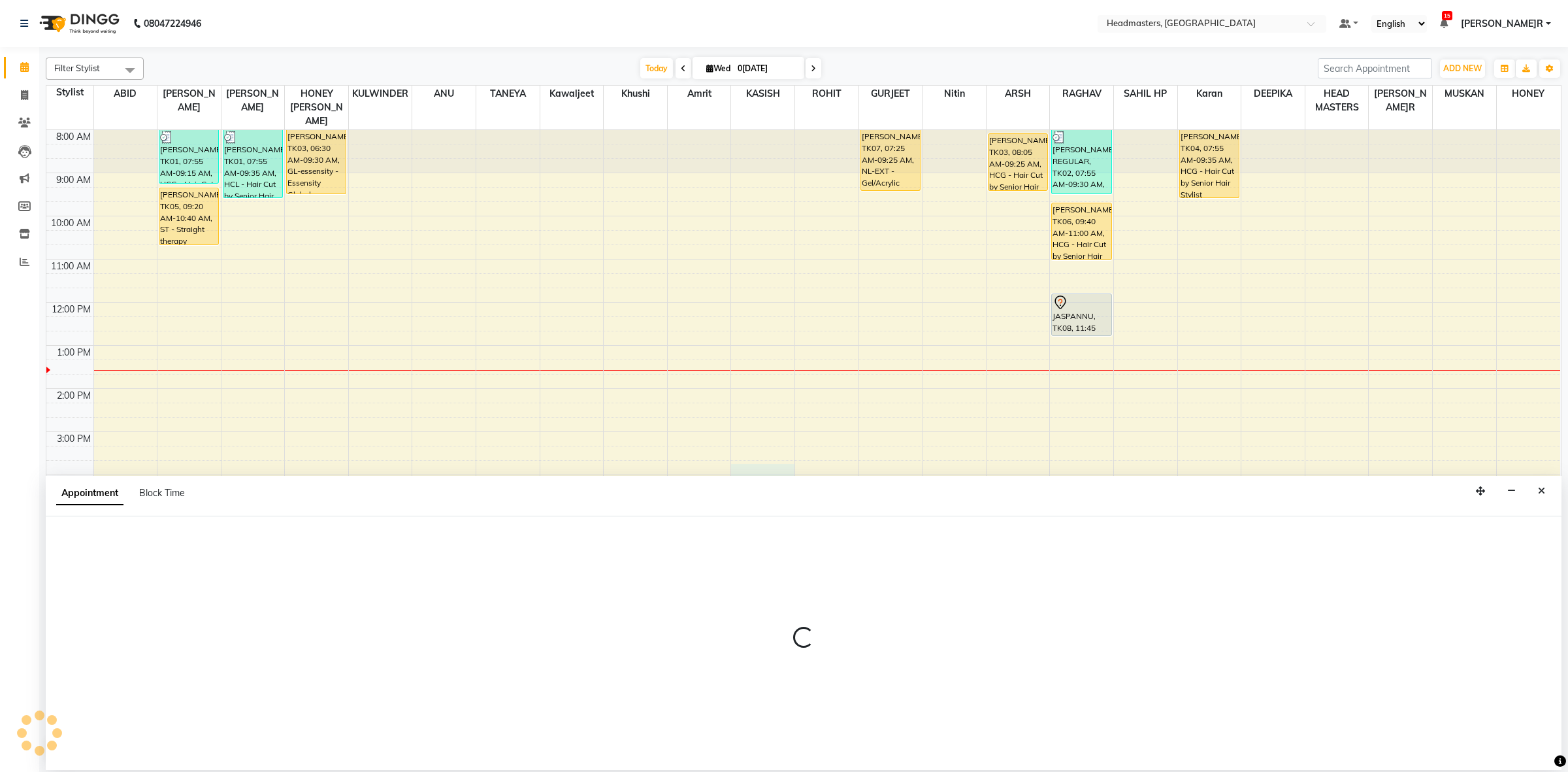
select select "60642"
select select "945"
select select "tentative"
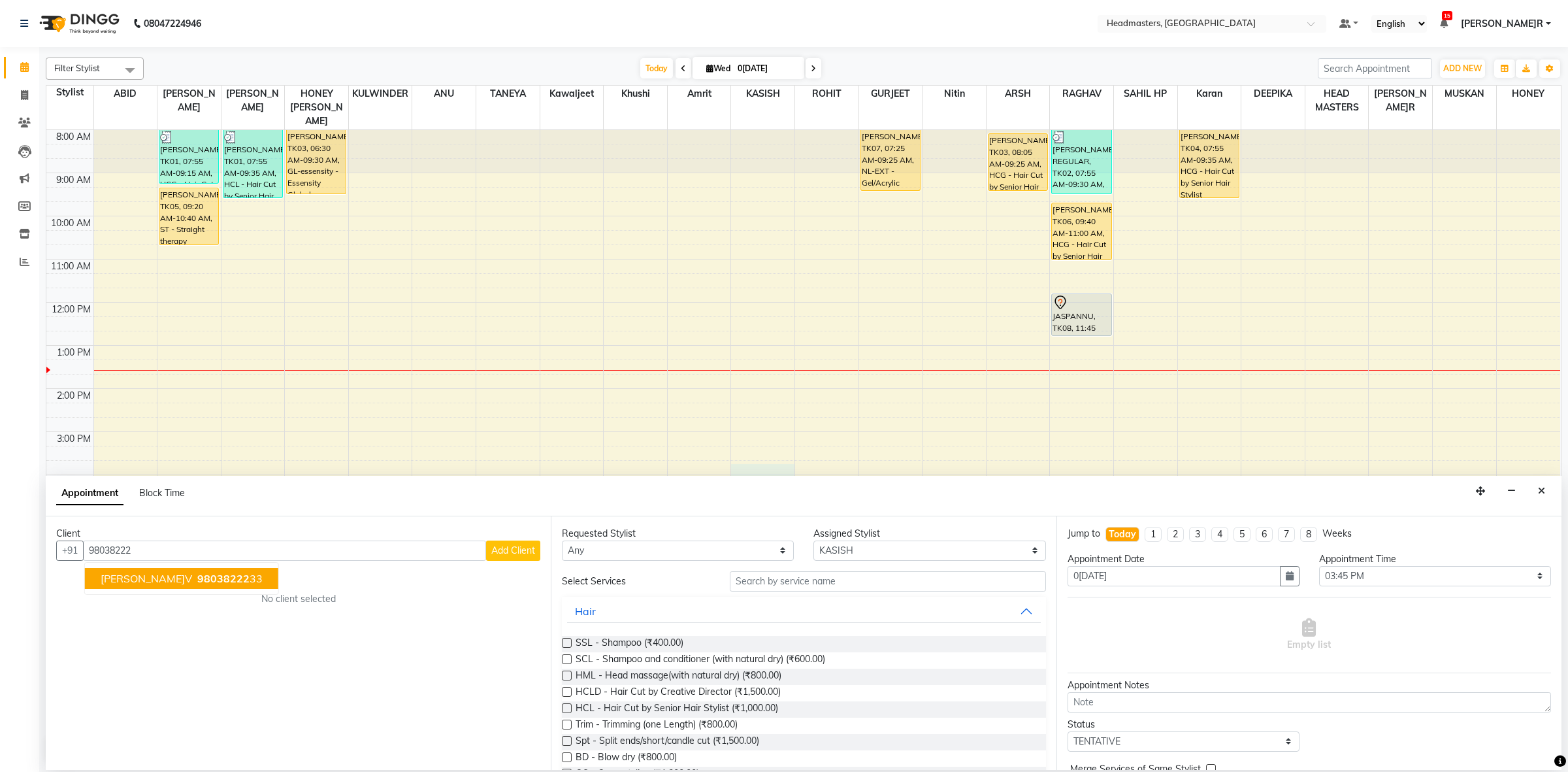
click at [197, 583] on span "98038222" at bounding box center [223, 578] width 52 height 13
type input "9803822233"
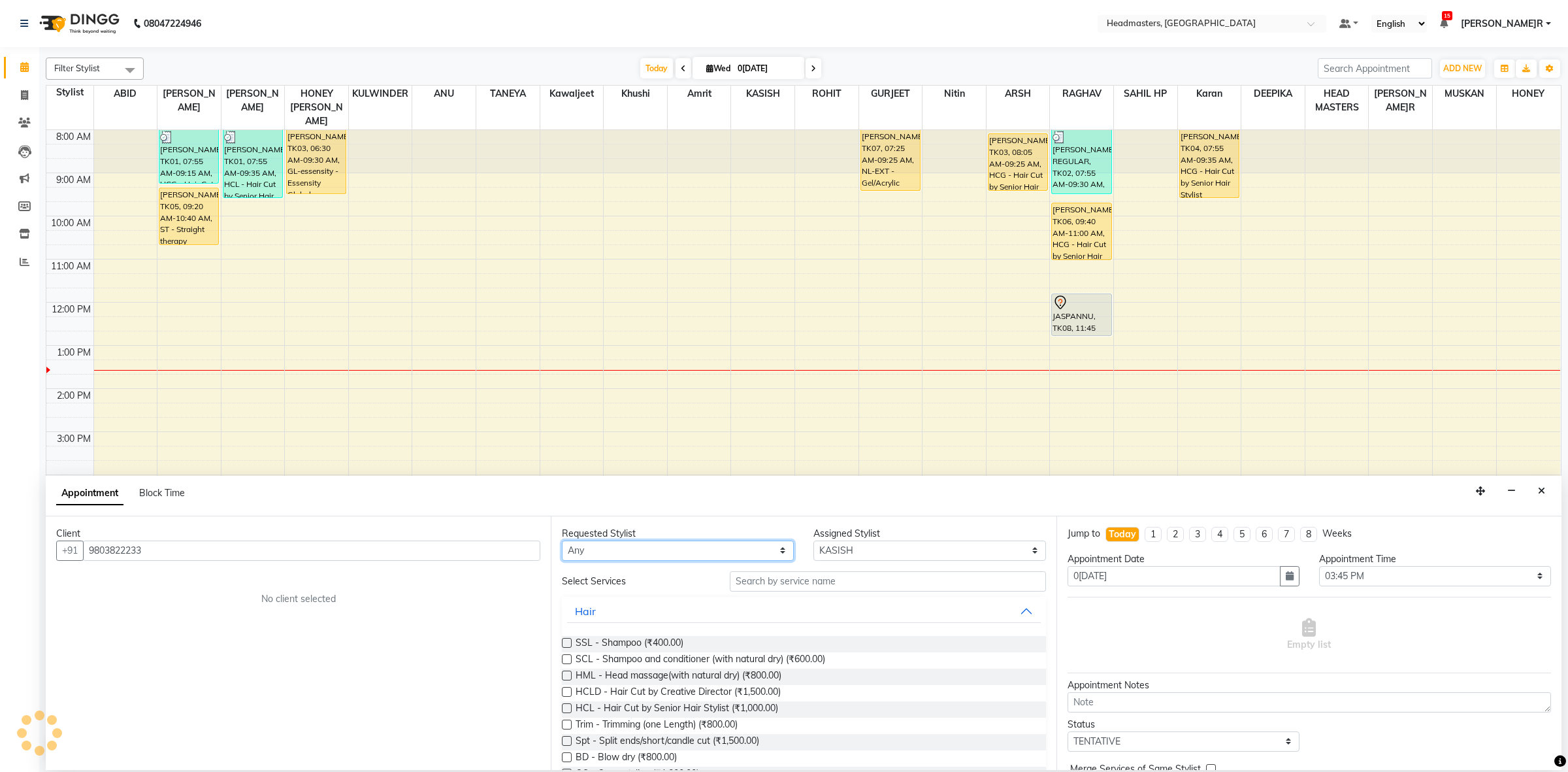
click at [675, 555] on select "Any ABID Amrit ANU ARS[PERSON_NAME] HEAD MASTERS HONEY [PERSON_NAME] HONE[PERSO…" at bounding box center [678, 550] width 232 height 20
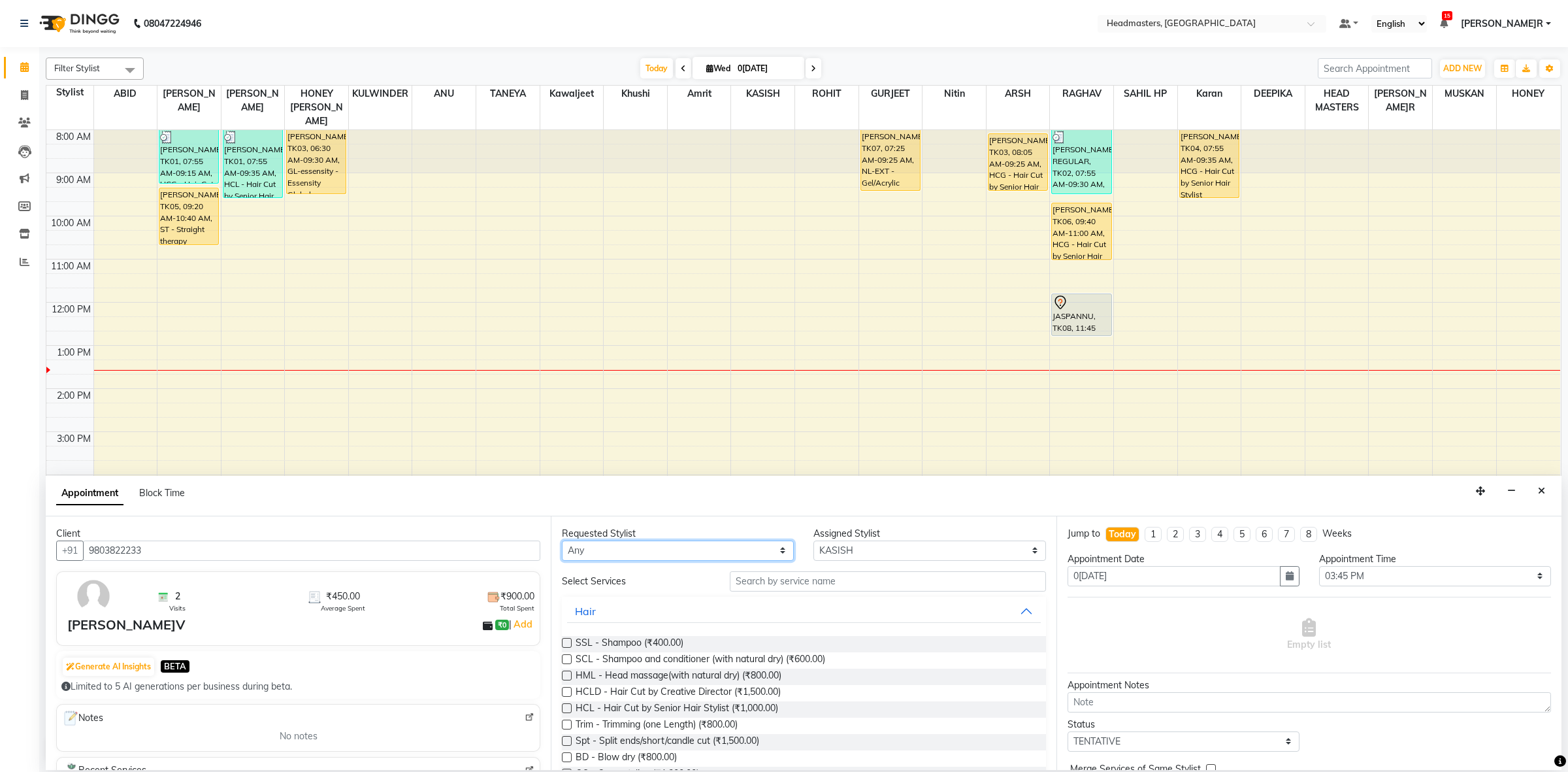
select select "68421"
click at [562, 540] on select "Any ABID Amrit ANU ARS[PERSON_NAME] HEAD MASTERS HONEY [PERSON_NAME] HONE[PERSO…" at bounding box center [678, 550] width 232 height 20
select select "68421"
click at [880, 589] on input "text" at bounding box center [887, 581] width 316 height 20
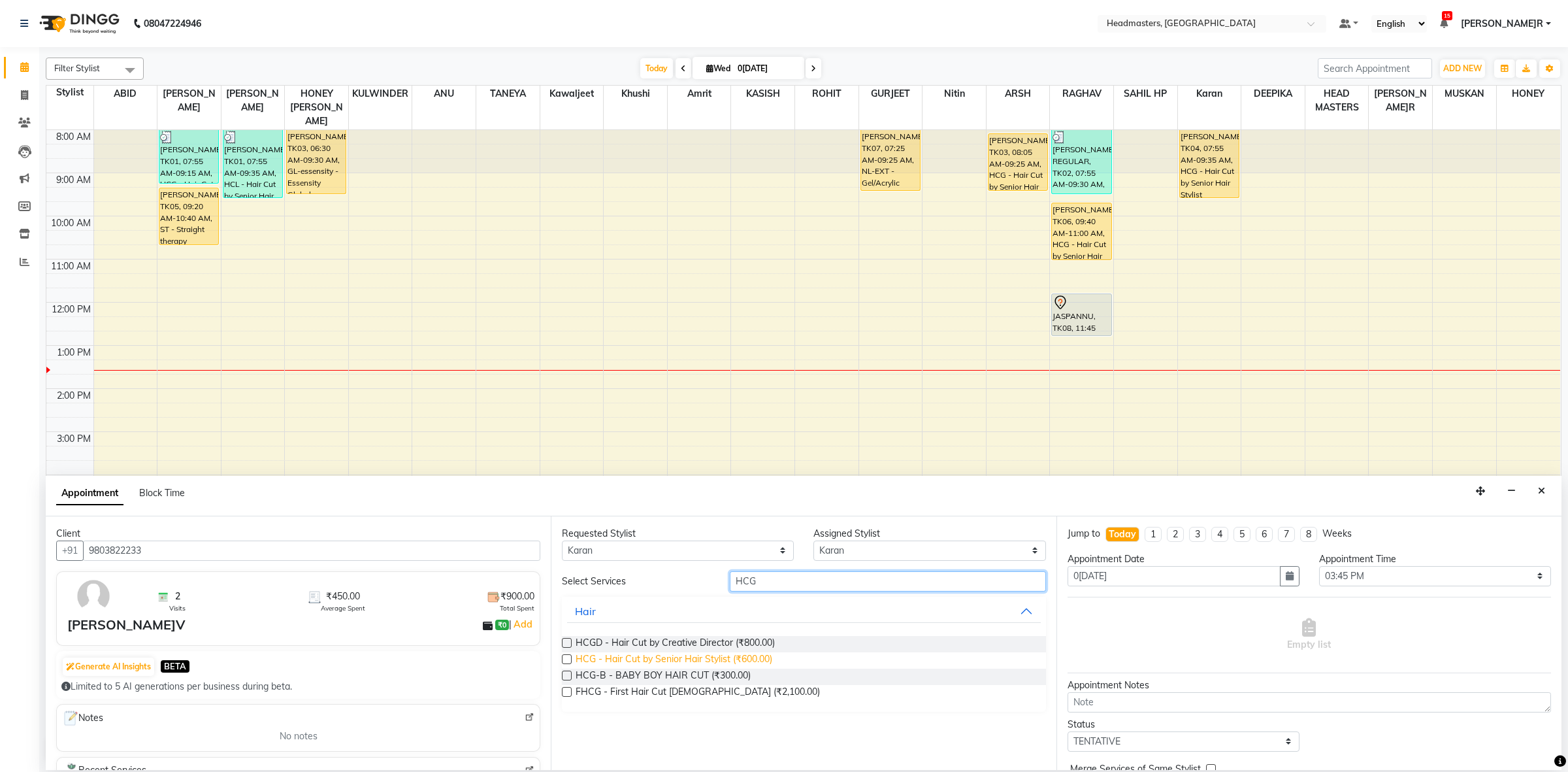
type input "HCG"
click at [740, 654] on span "HCG - Hair Cut by Senior Hair Stylist (₹600.00)" at bounding box center [674, 660] width 197 height 17
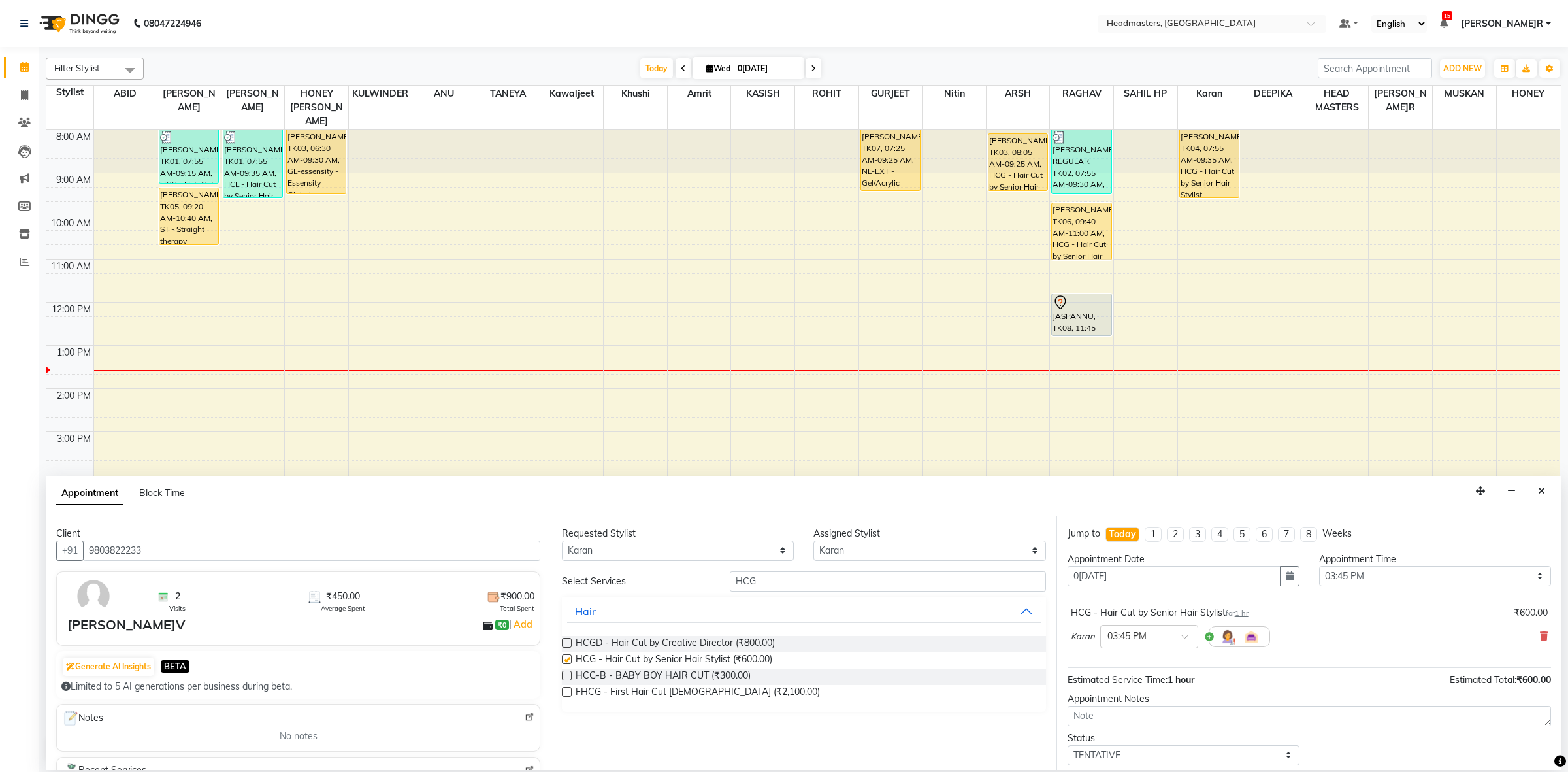
checkbox input "false"
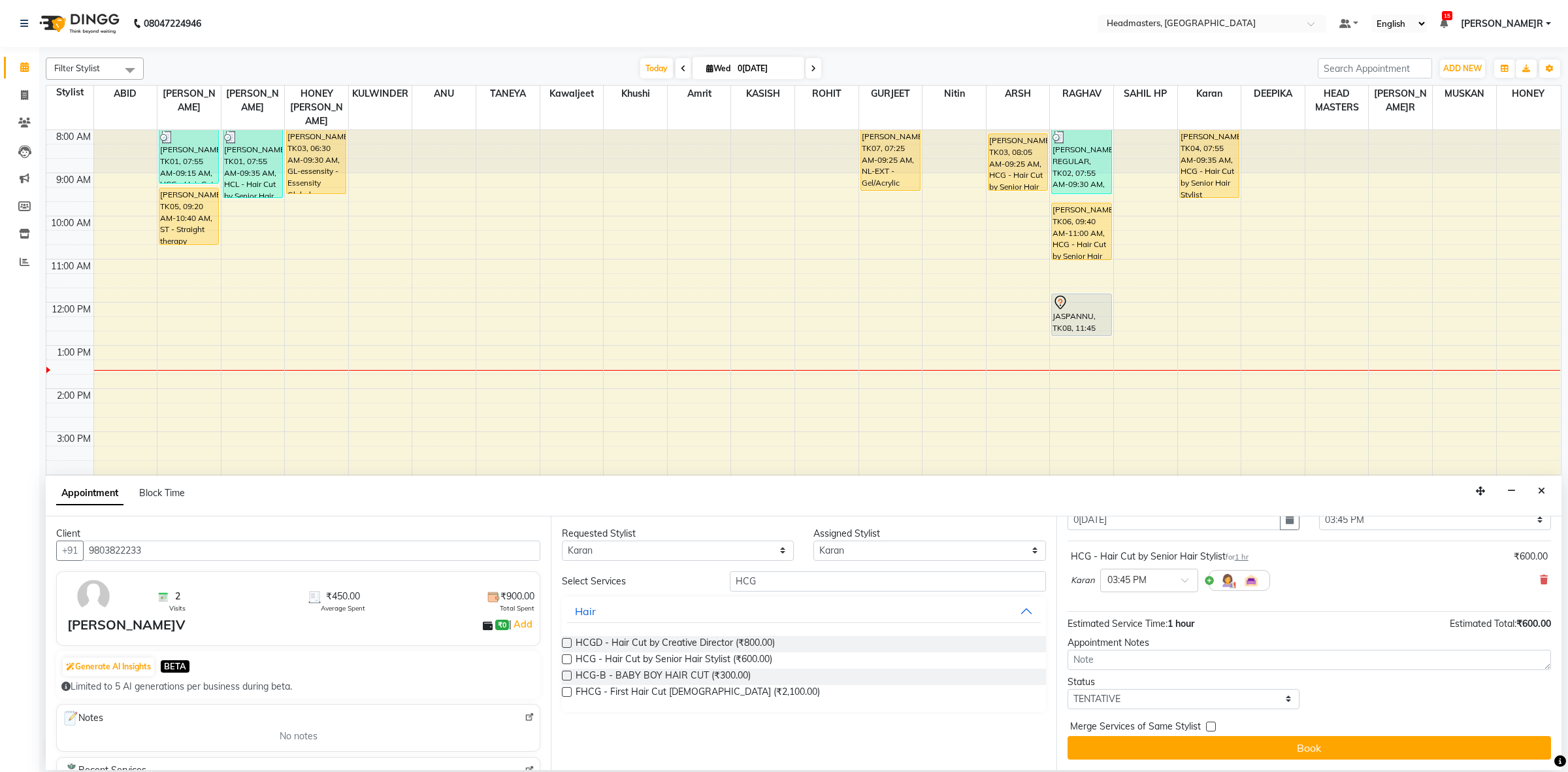
drag, startPoint x: 1151, startPoint y: 738, endPoint x: 1142, endPoint y: 735, distance: 9.5
click at [1151, 739] on button "Book" at bounding box center [1309, 747] width 484 height 23
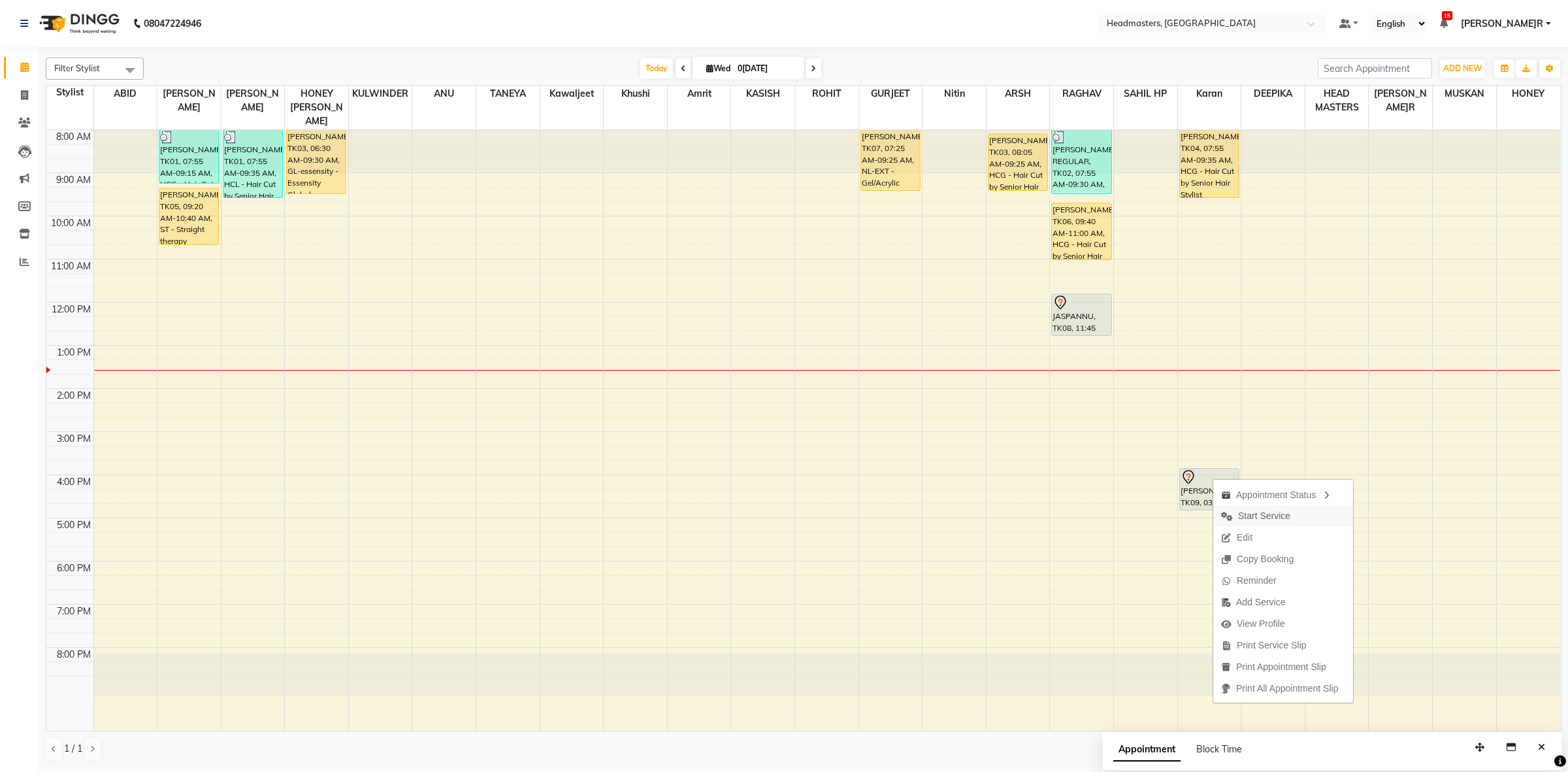
click at [1254, 521] on span "Start Service" at bounding box center [1264, 515] width 52 height 14
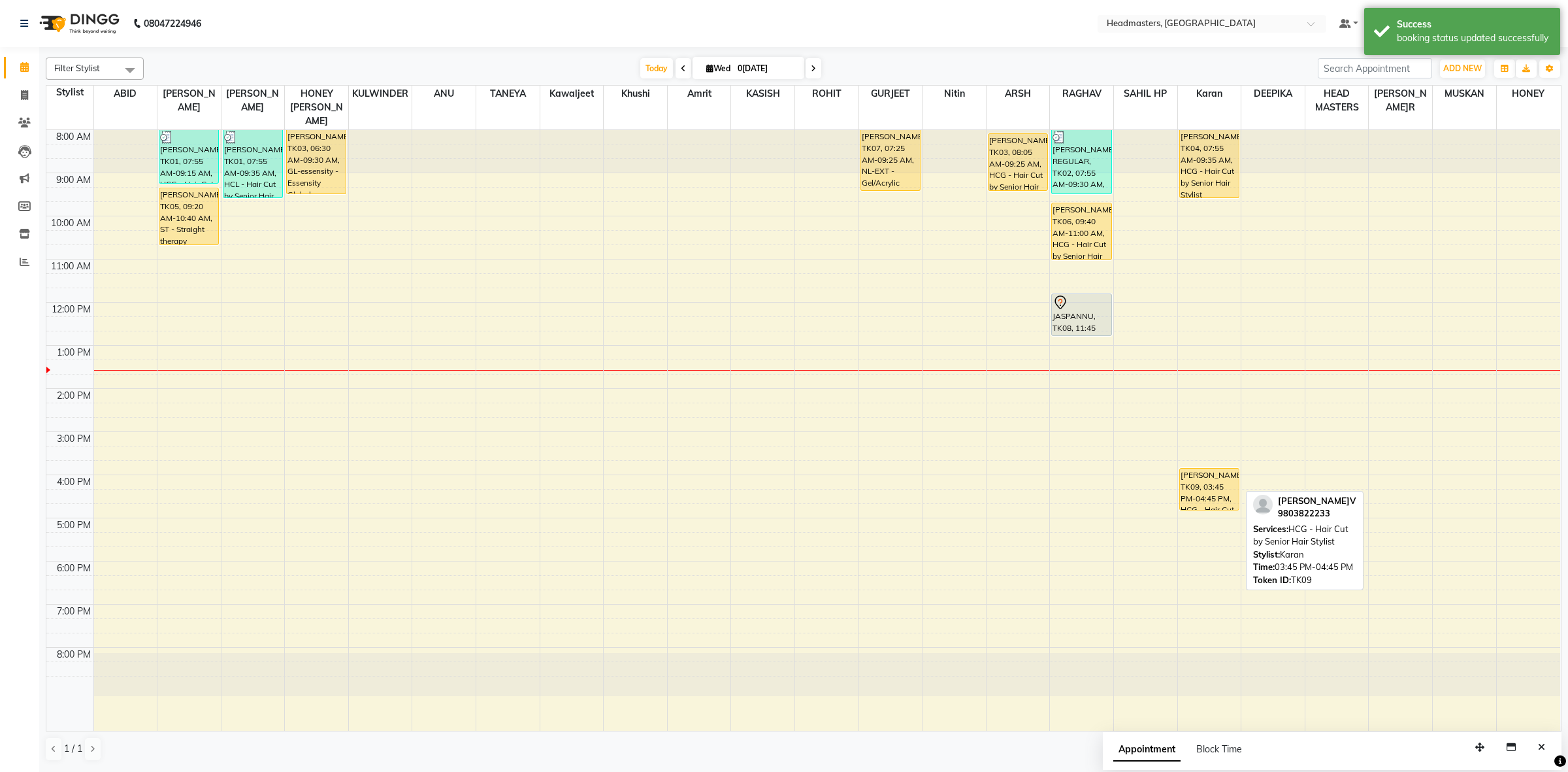
drag, startPoint x: 1210, startPoint y: 497, endPoint x: 1219, endPoint y: 531, distance: 35.2
click at [1219, 531] on div "8:00 AM 9:00 AM 10:00 AM 11:00 AM 12:00 PM 1:00 PM 2:00 PM 3:00 PM 4:00 PM 5:00…" at bounding box center [803, 430] width 1514 height 601
select select "68421"
select select "tentative"
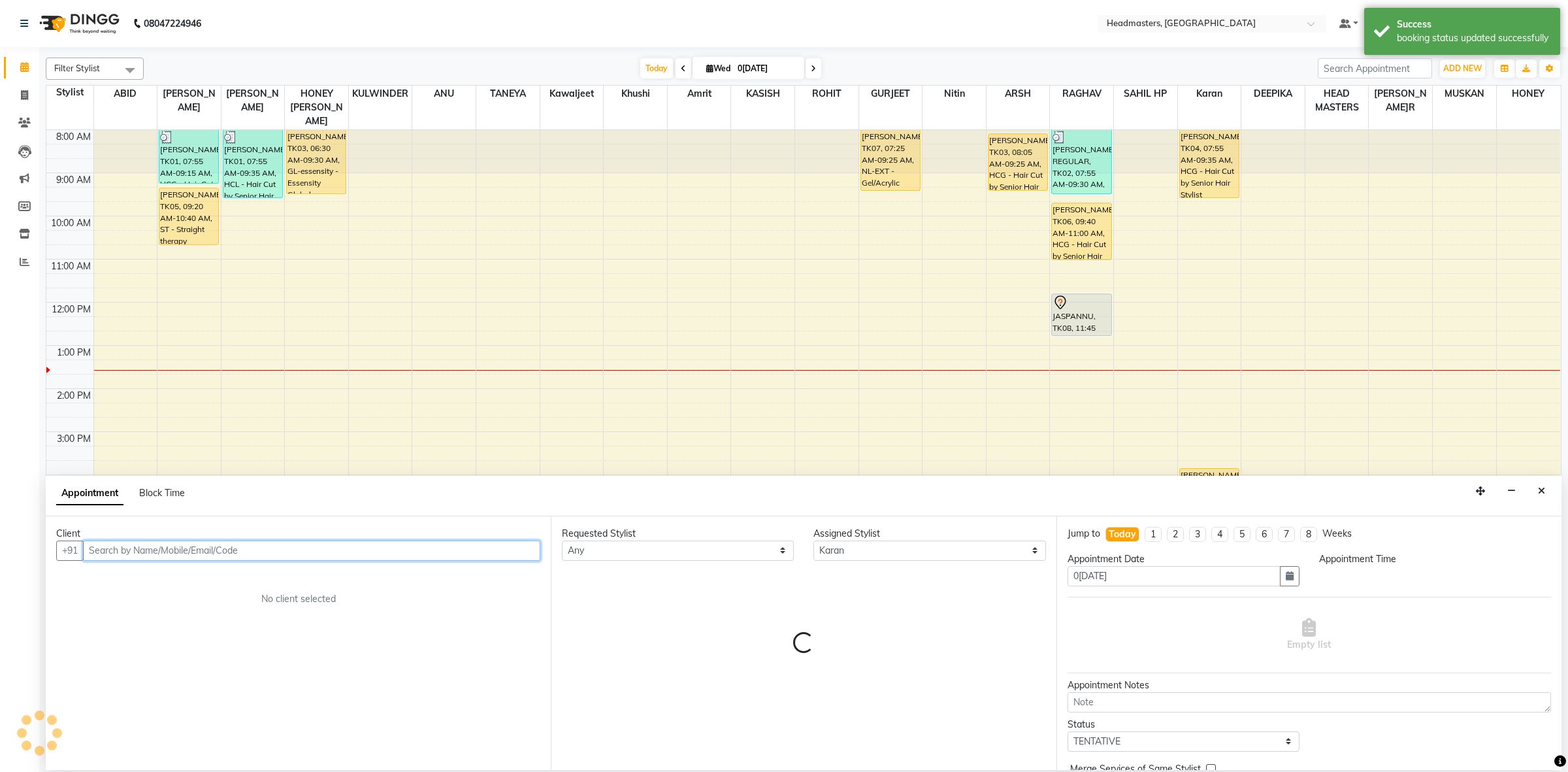
select select "1035"
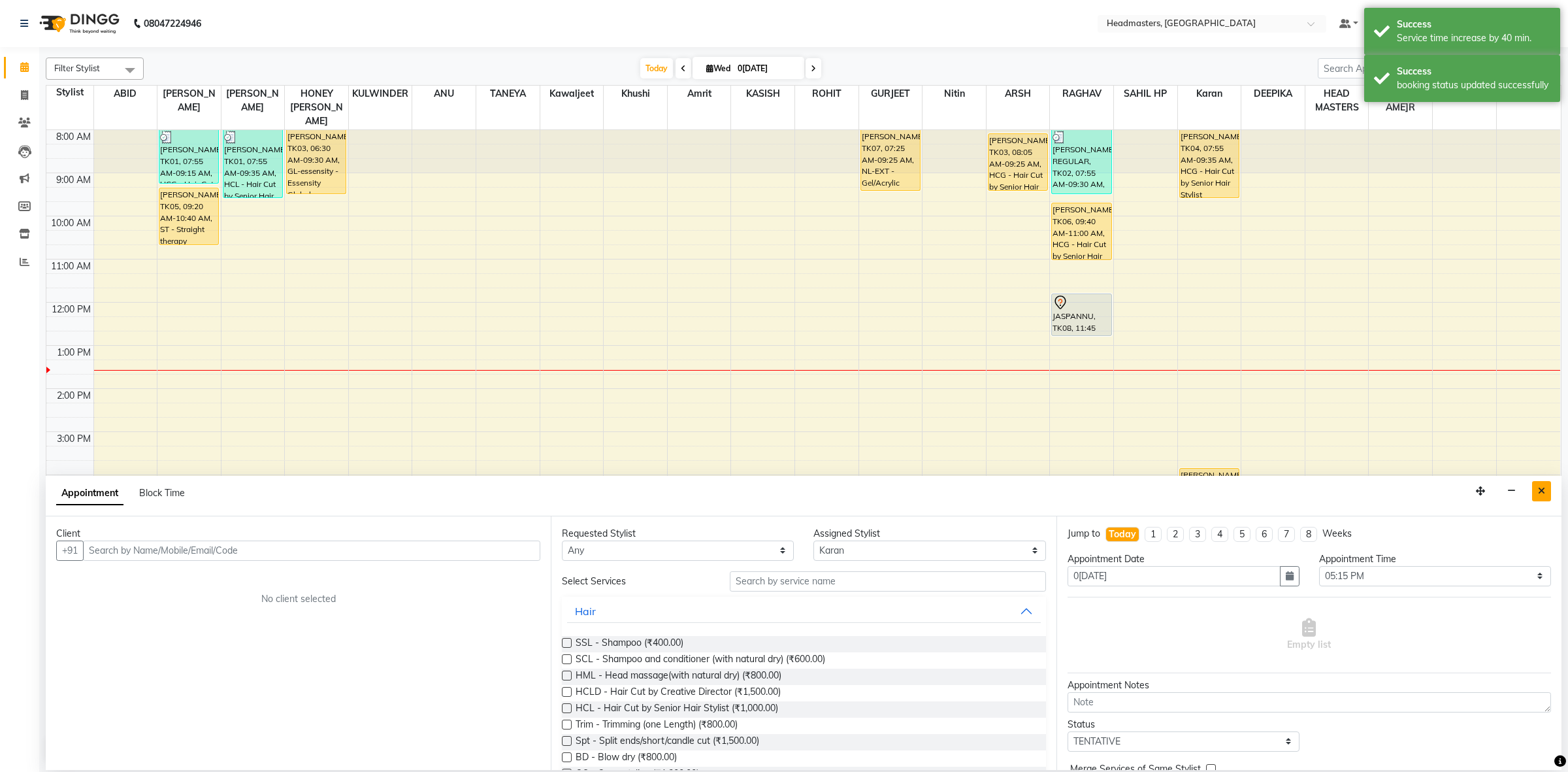
click at [1544, 497] on button "Close" at bounding box center [1541, 491] width 19 height 20
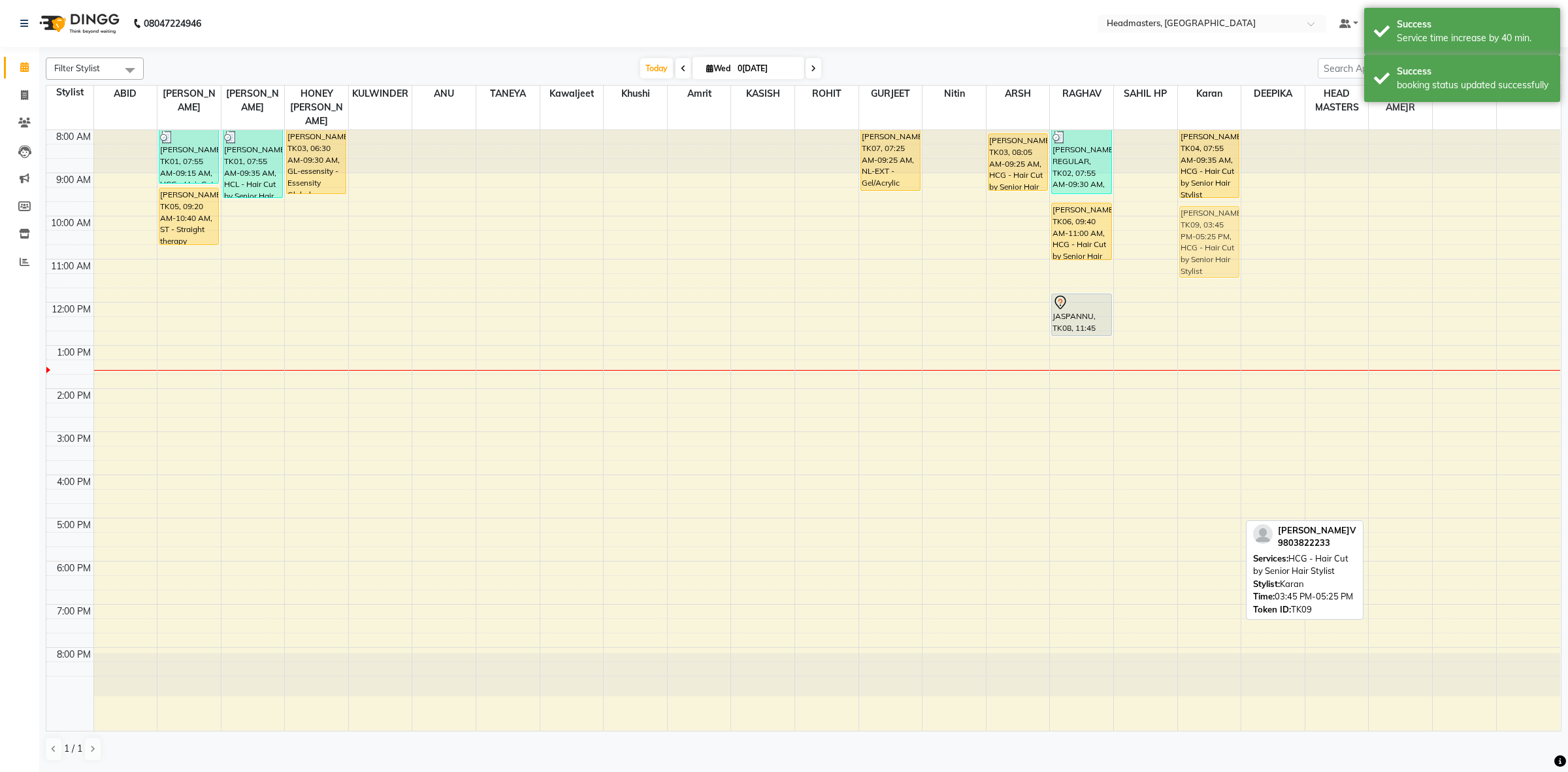
drag, startPoint x: 1200, startPoint y: 497, endPoint x: 1224, endPoint y: 230, distance: 268.1
click at [1224, 230] on div "DR SUNISH, TK04, 07:55 AM-09:35 AM, HCG - Hair Cut by Senior Hair Stylist PRANA…" at bounding box center [1210, 430] width 63 height 601
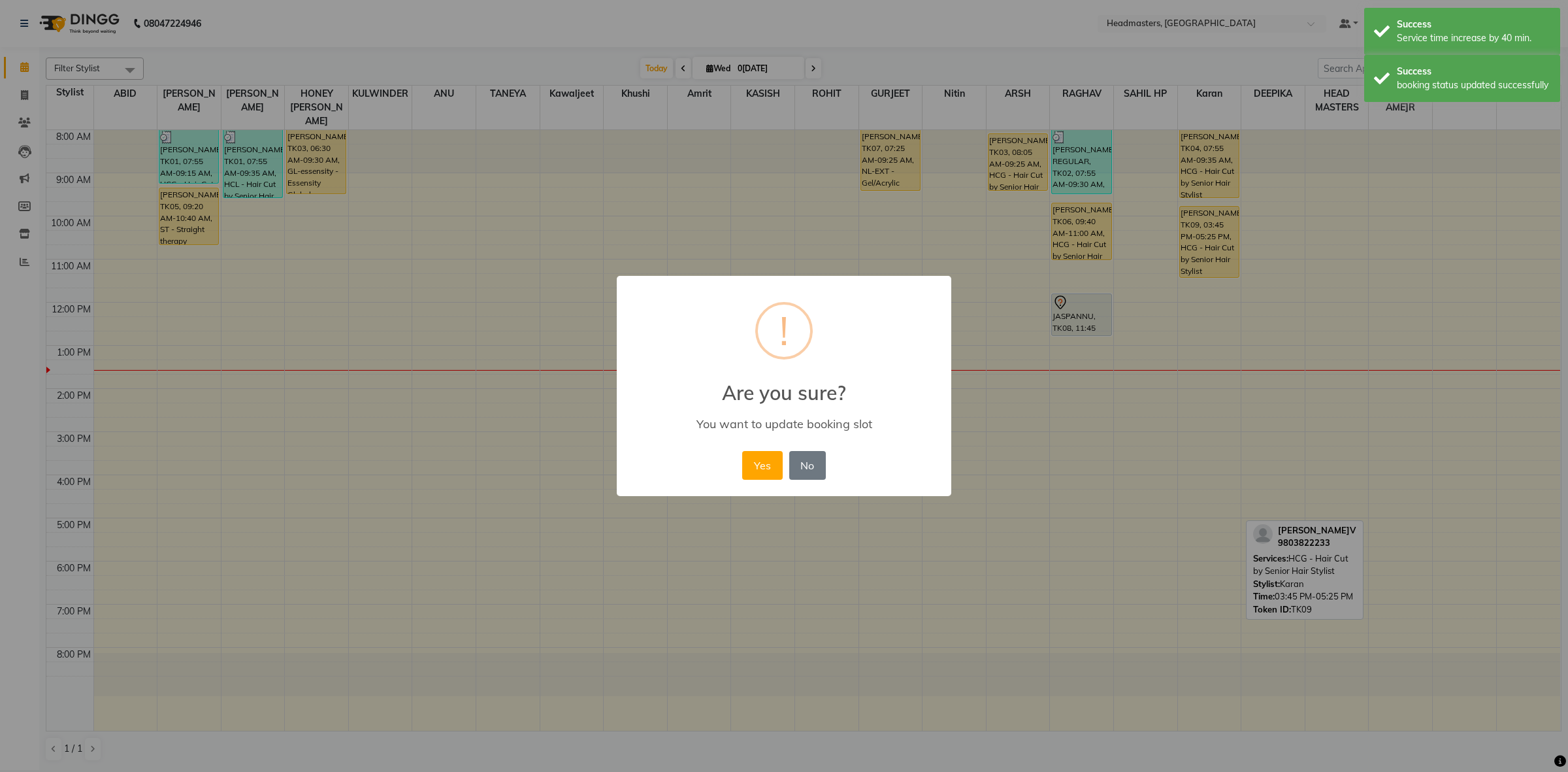
click at [782, 463] on div "Yes No No" at bounding box center [783, 465] width 90 height 35
click at [742, 482] on div "Yes No No" at bounding box center [783, 465] width 90 height 35
click at [787, 455] on div "Yes No No" at bounding box center [783, 465] width 90 height 35
click at [764, 468] on button "Yes" at bounding box center [762, 465] width 40 height 29
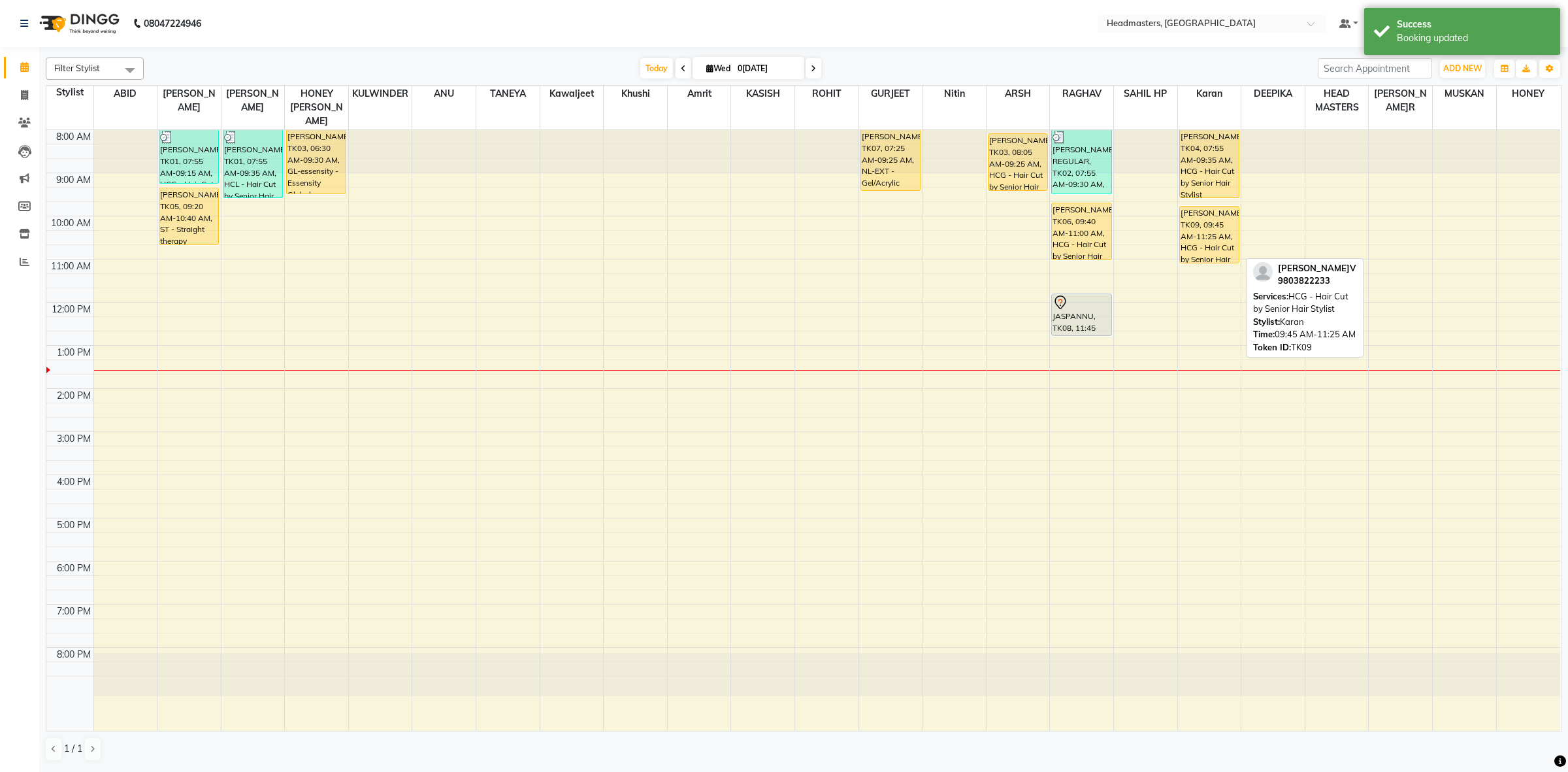
drag, startPoint x: 1230, startPoint y: 261, endPoint x: 1234, endPoint y: 234, distance: 27.3
click at [1234, 234] on div "DR SUNISH, TK04, 07:55 AM-09:35 AM, HCG - Hair Cut by Senior Hair Stylist PRANA…" at bounding box center [1210, 430] width 63 height 601
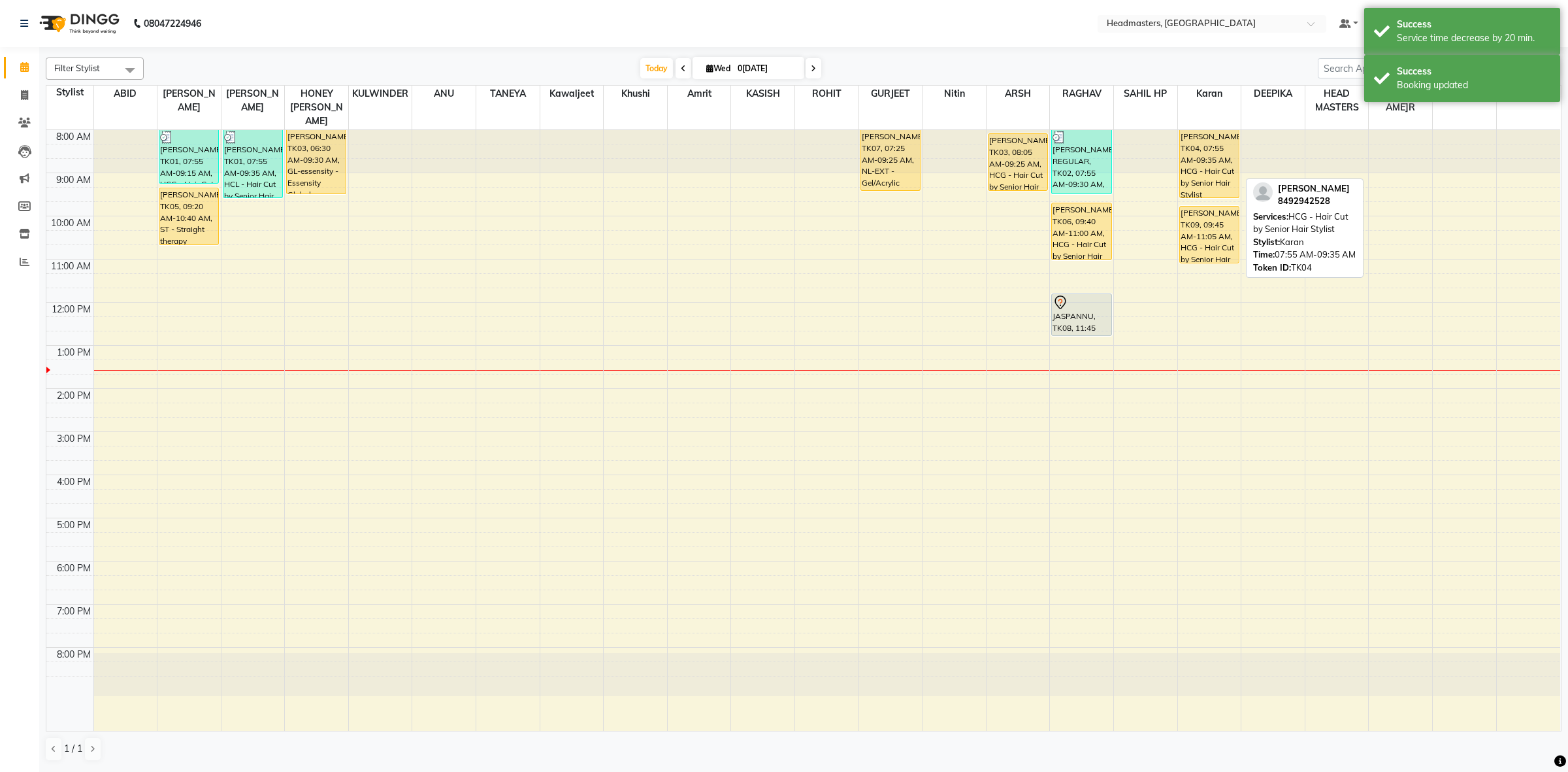
click at [1215, 162] on div "[PERSON_NAME], TK04, 07:55 AM-09:35 AM, HCG - Hair Cut by Senior Hair Stylist" at bounding box center [1210, 163] width 59 height 67
click at [1201, 148] on div "[PERSON_NAME], TK04, 07:55 AM-09:35 AM, HCG - Hair Cut by Senior Hair Stylist" at bounding box center [1210, 163] width 59 height 67
select select "1"
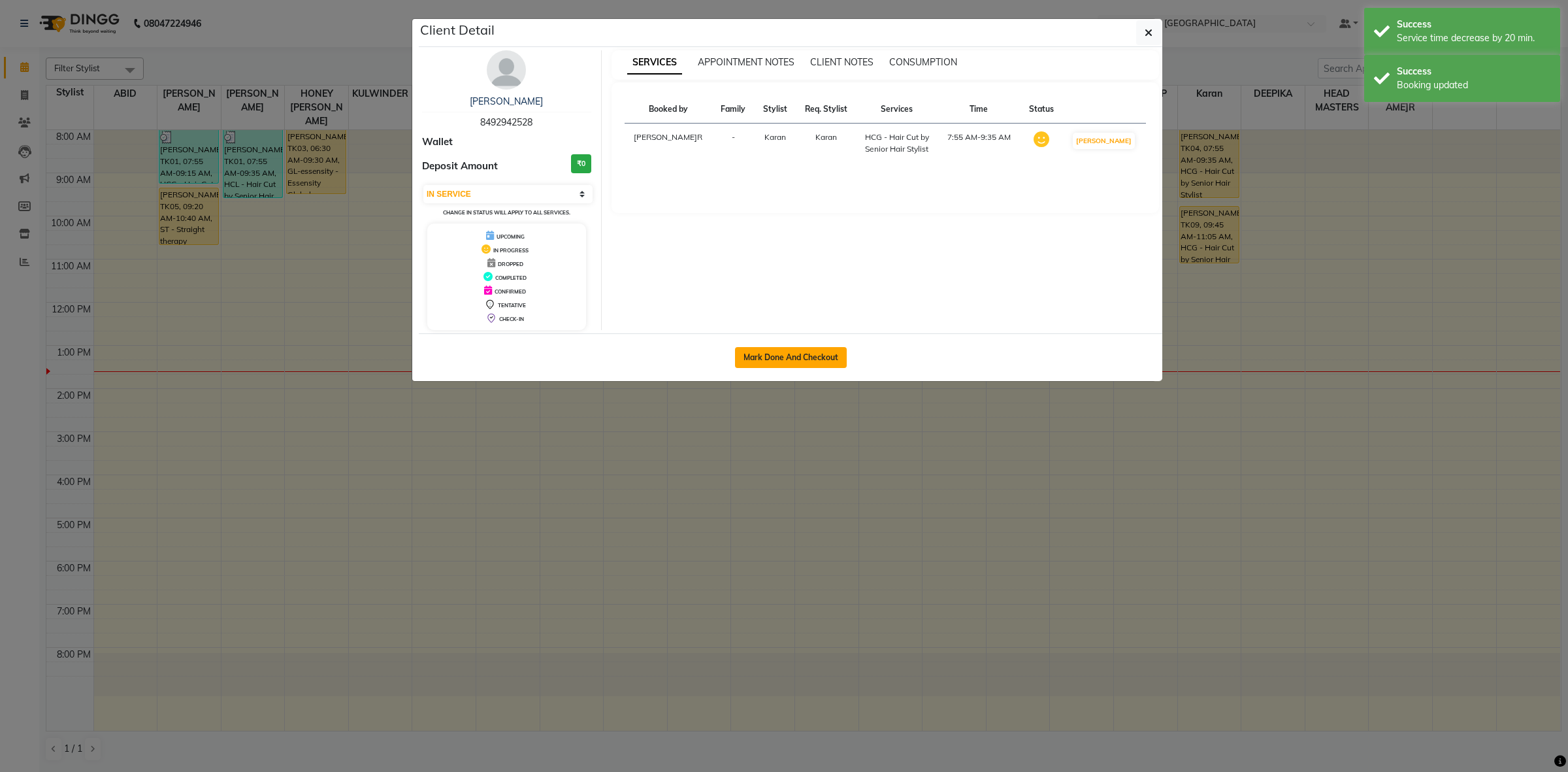
click at [826, 352] on button "Mark Done And Checkout" at bounding box center [791, 358] width 112 height 21
select select "service"
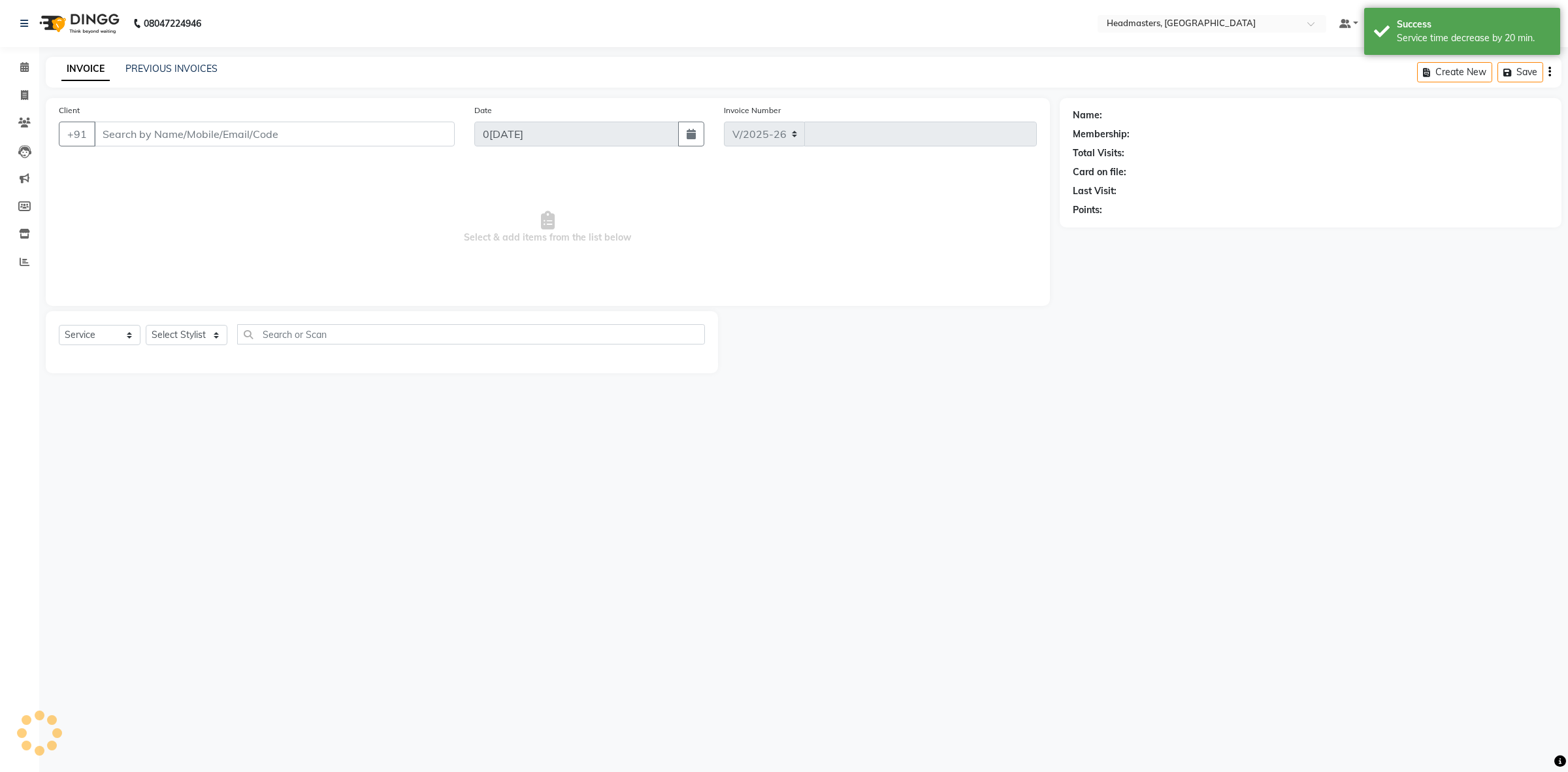
select select "7132"
type input "3389"
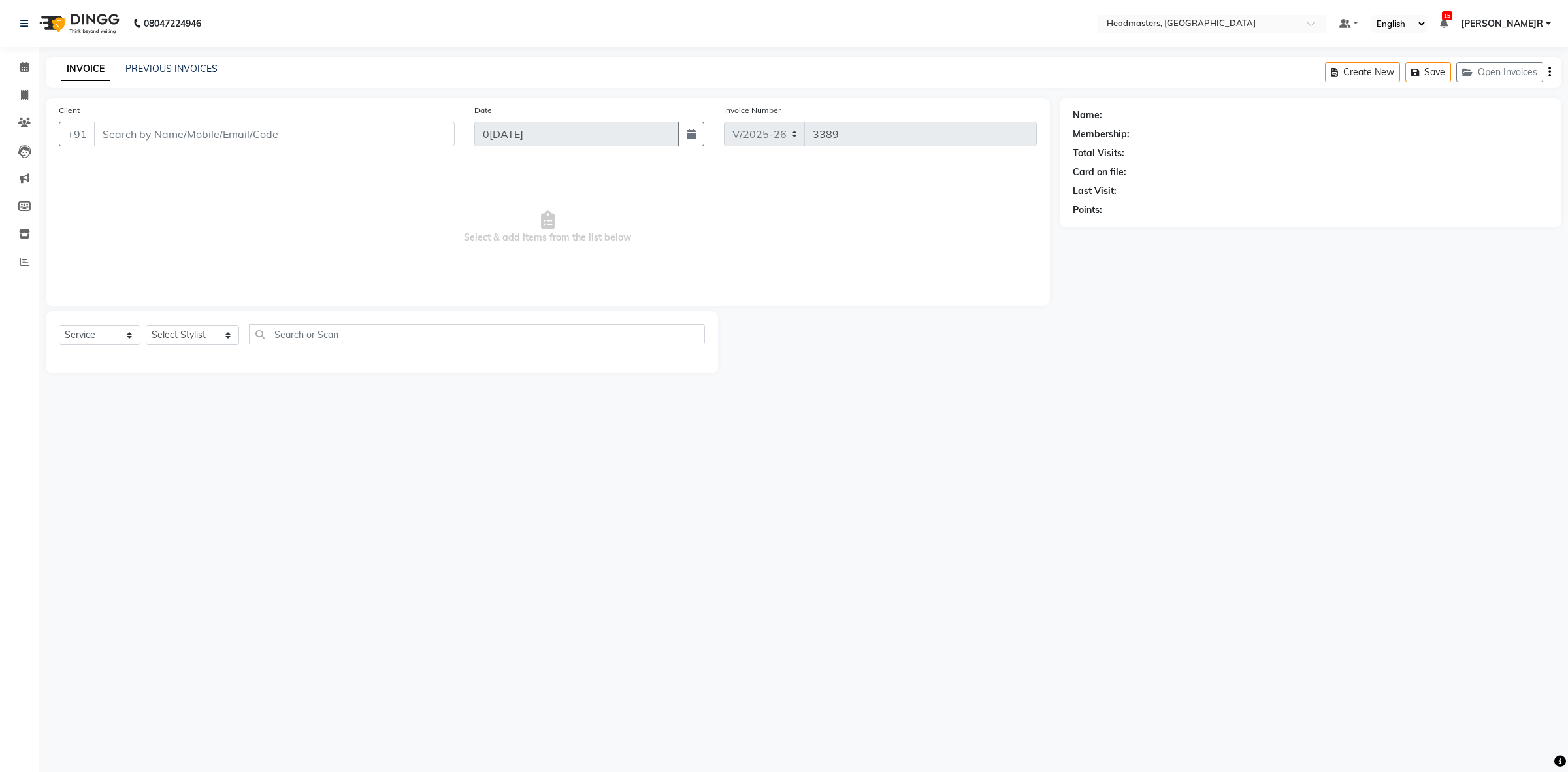
type input "8492942528"
select select "68421"
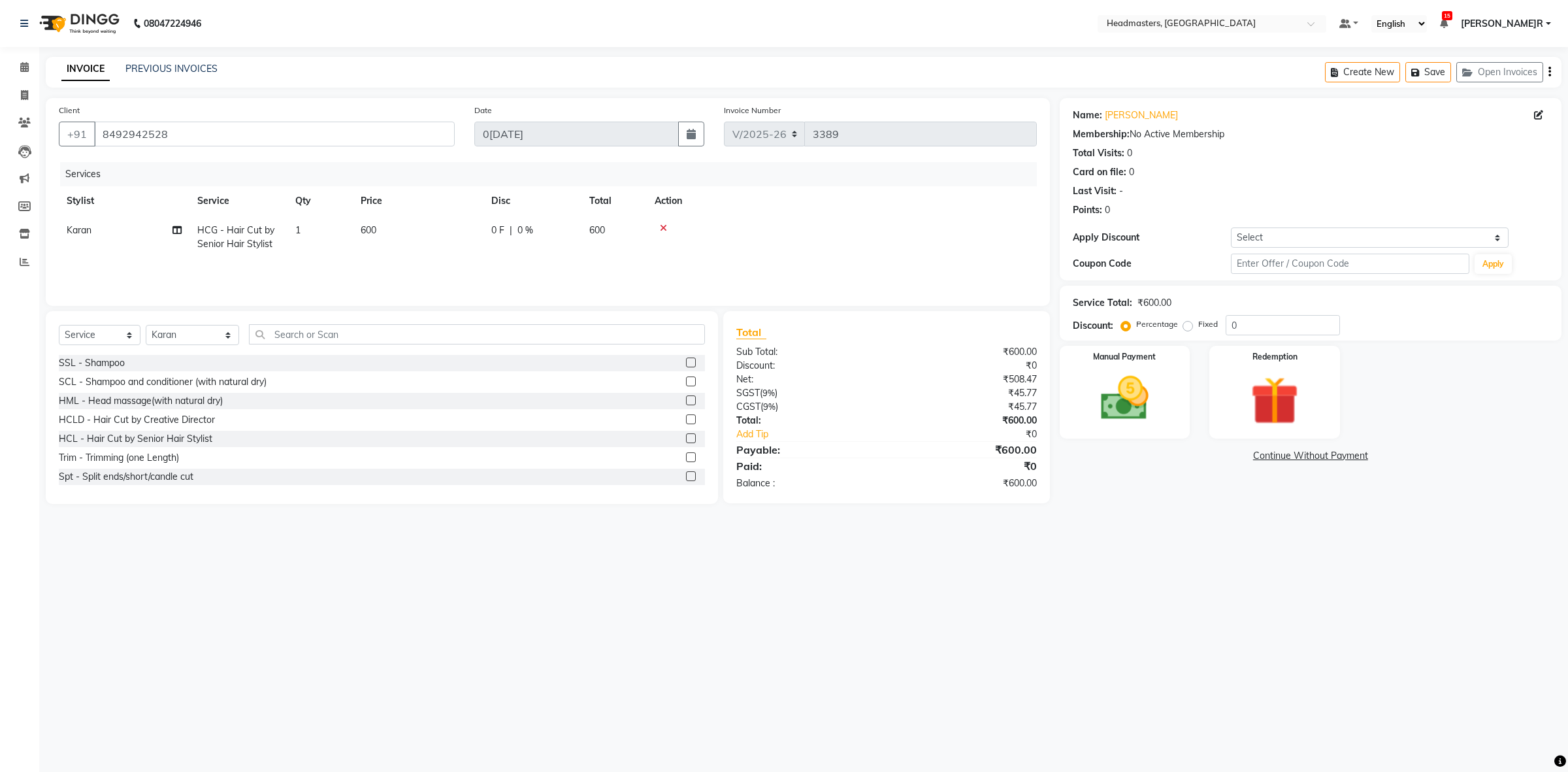
click at [475, 227] on td "600" at bounding box center [418, 237] width 131 height 43
select select "68421"
click at [557, 236] on input "0" at bounding box center [573, 233] width 39 height 20
type input "400"
click at [489, 227] on td "400 F | 66.67 %" at bounding box center [533, 237] width 98 height 43
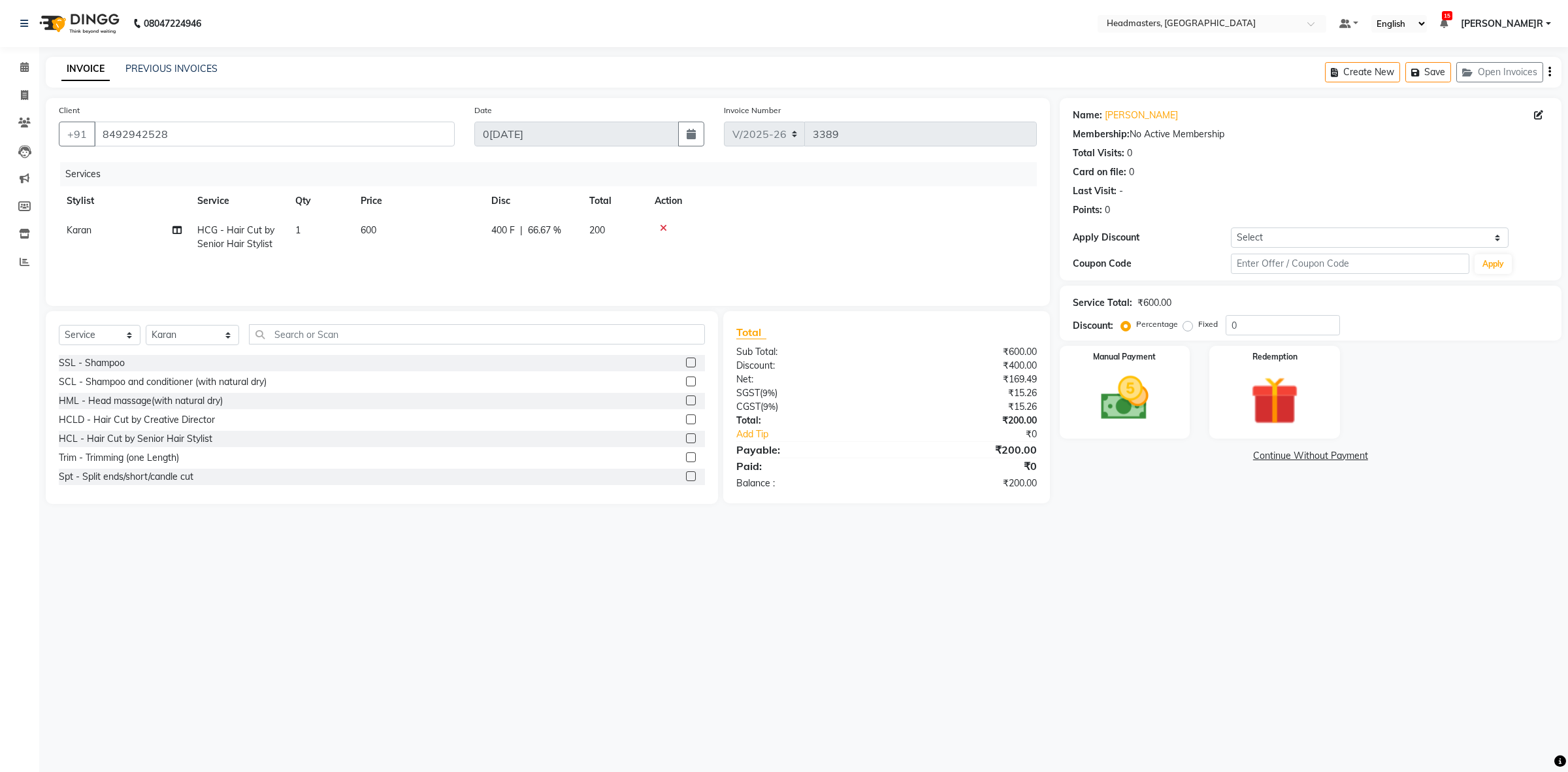
select select "68421"
click at [562, 235] on input "400" at bounding box center [573, 233] width 39 height 20
type input "200"
click at [758, 259] on div "Services Stylist Service Qty Price Disc Total Action ABID Amrit ANU ARSH DEEPIK…" at bounding box center [548, 227] width 978 height 131
click at [1114, 418] on img at bounding box center [1124, 398] width 81 height 57
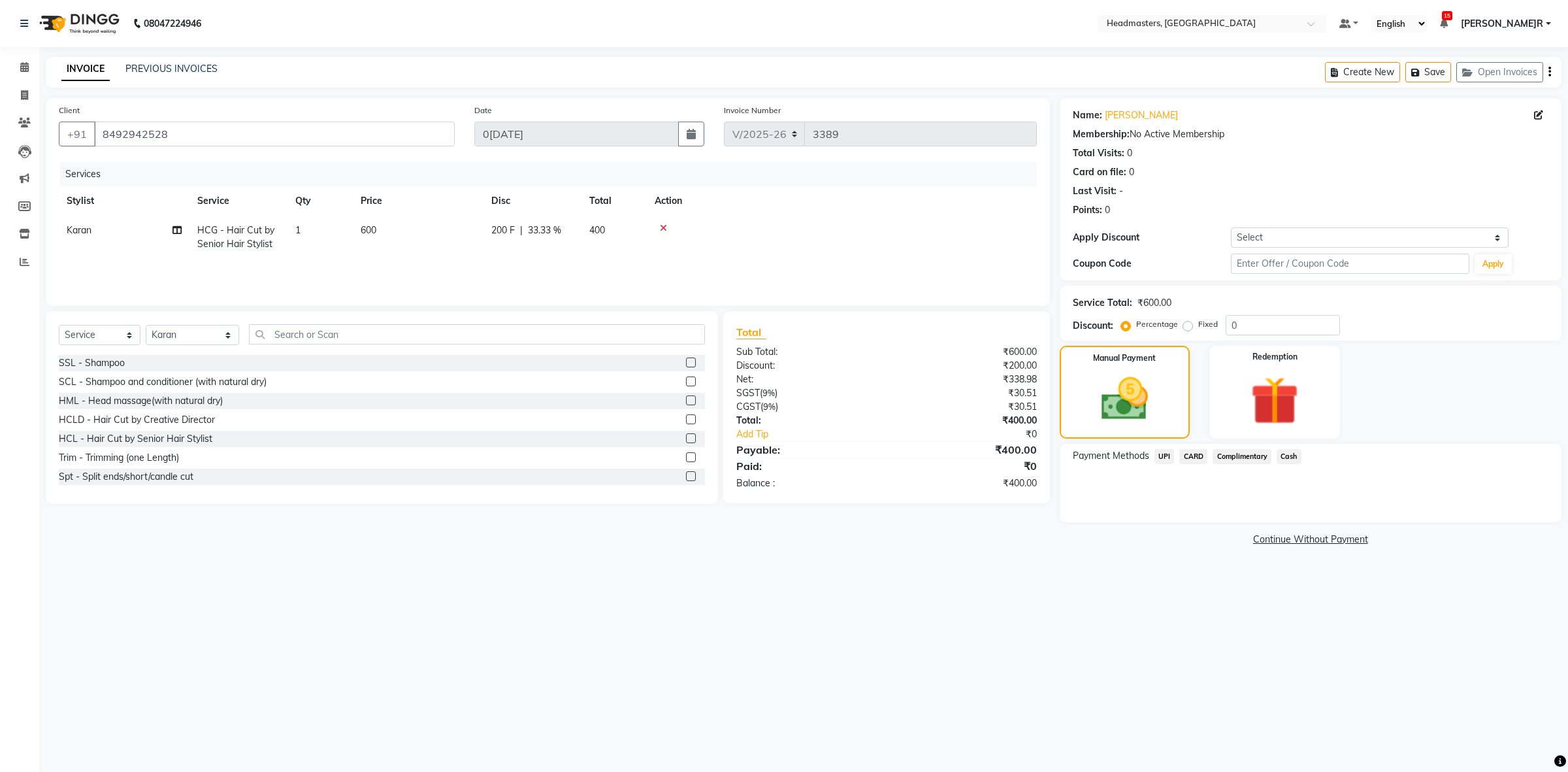
click at [1284, 454] on span "Cash" at bounding box center [1289, 457] width 25 height 15
click at [1347, 527] on button "Add Payment" at bounding box center [1393, 525] width 311 height 20
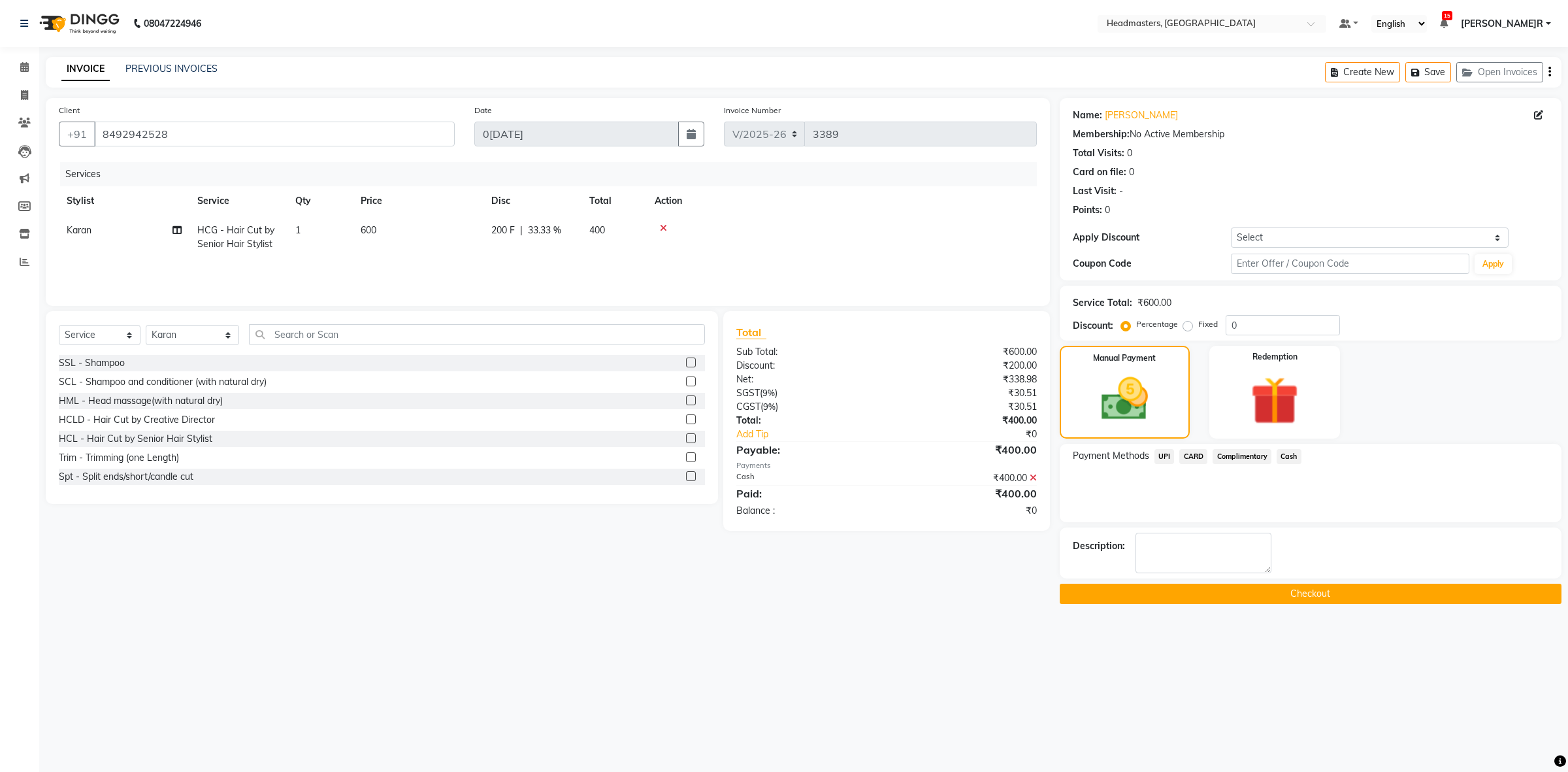
click at [1276, 601] on button "Checkout" at bounding box center [1310, 593] width 502 height 20
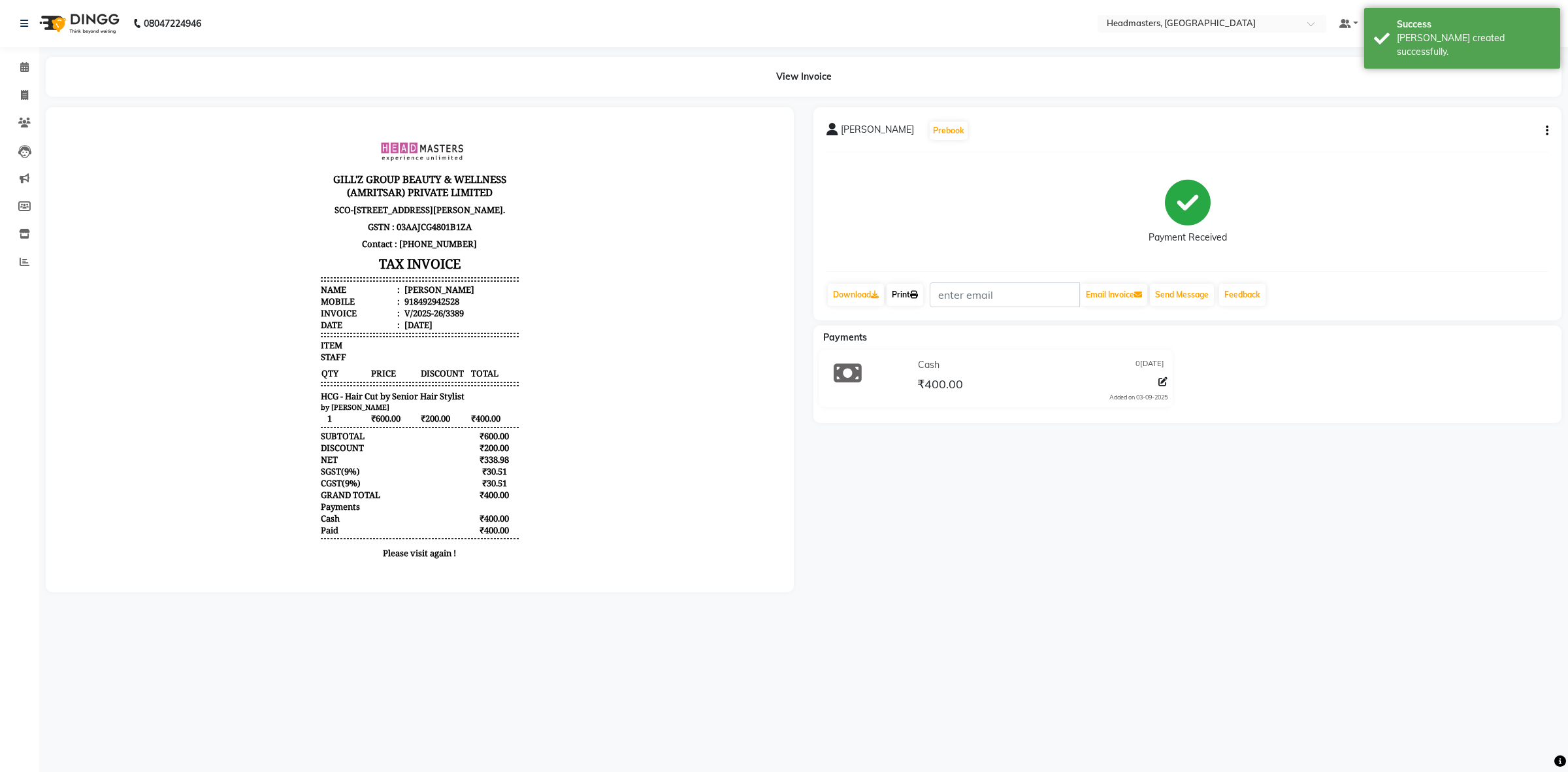
click at [909, 293] on link "Print" at bounding box center [905, 294] width 36 height 22
click at [20, 70] on icon at bounding box center [24, 66] width 8 height 10
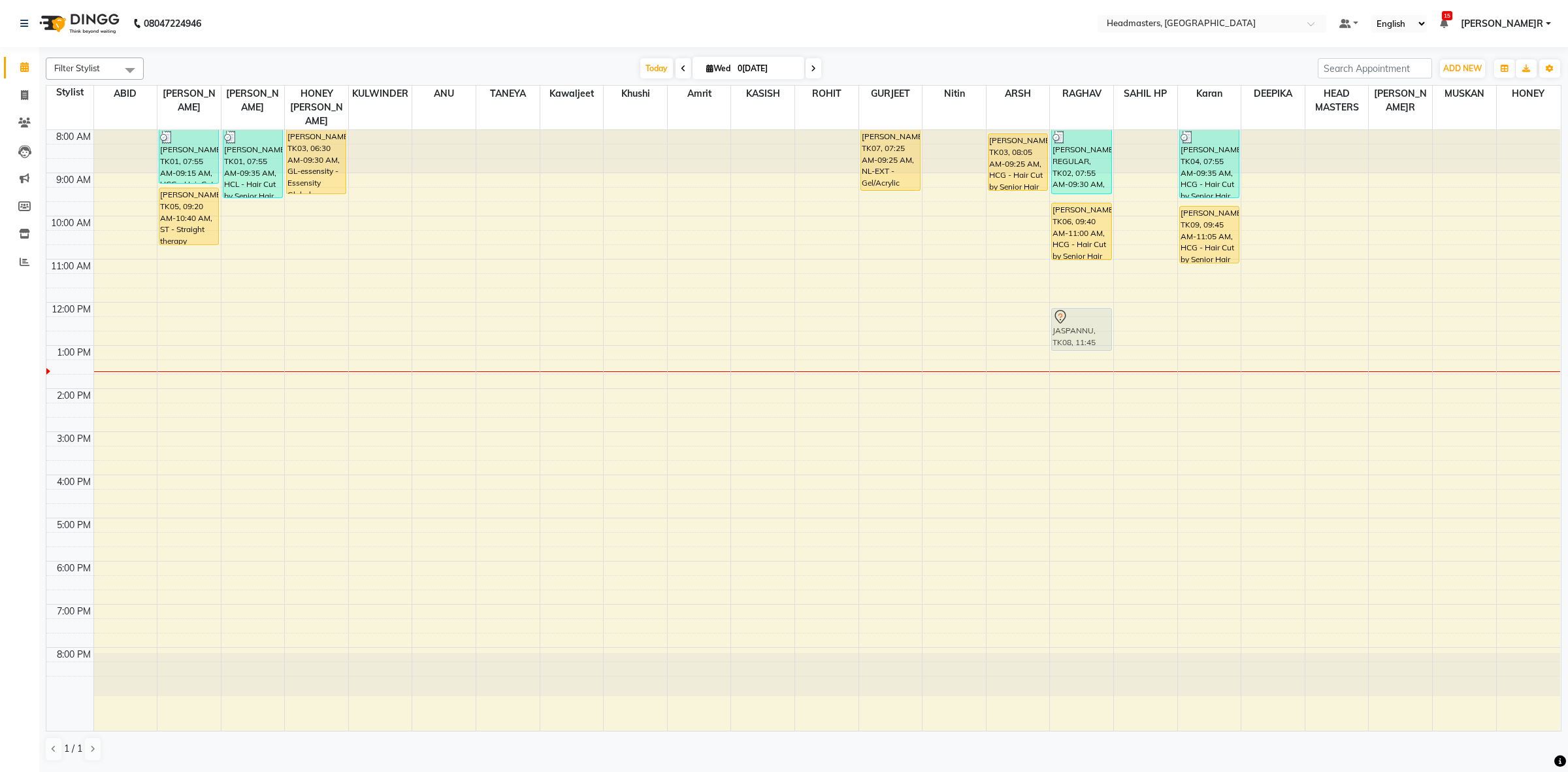
drag, startPoint x: 1082, startPoint y: 318, endPoint x: 1084, endPoint y: 347, distance: 29.1
click at [1084, 347] on div "HARRY REGULAR, TK02, 07:55 AM-09:30 AM, BRD - Beard,WX-CHIN-RC - Waxing Chin - …" at bounding box center [1081, 430] width 63 height 601
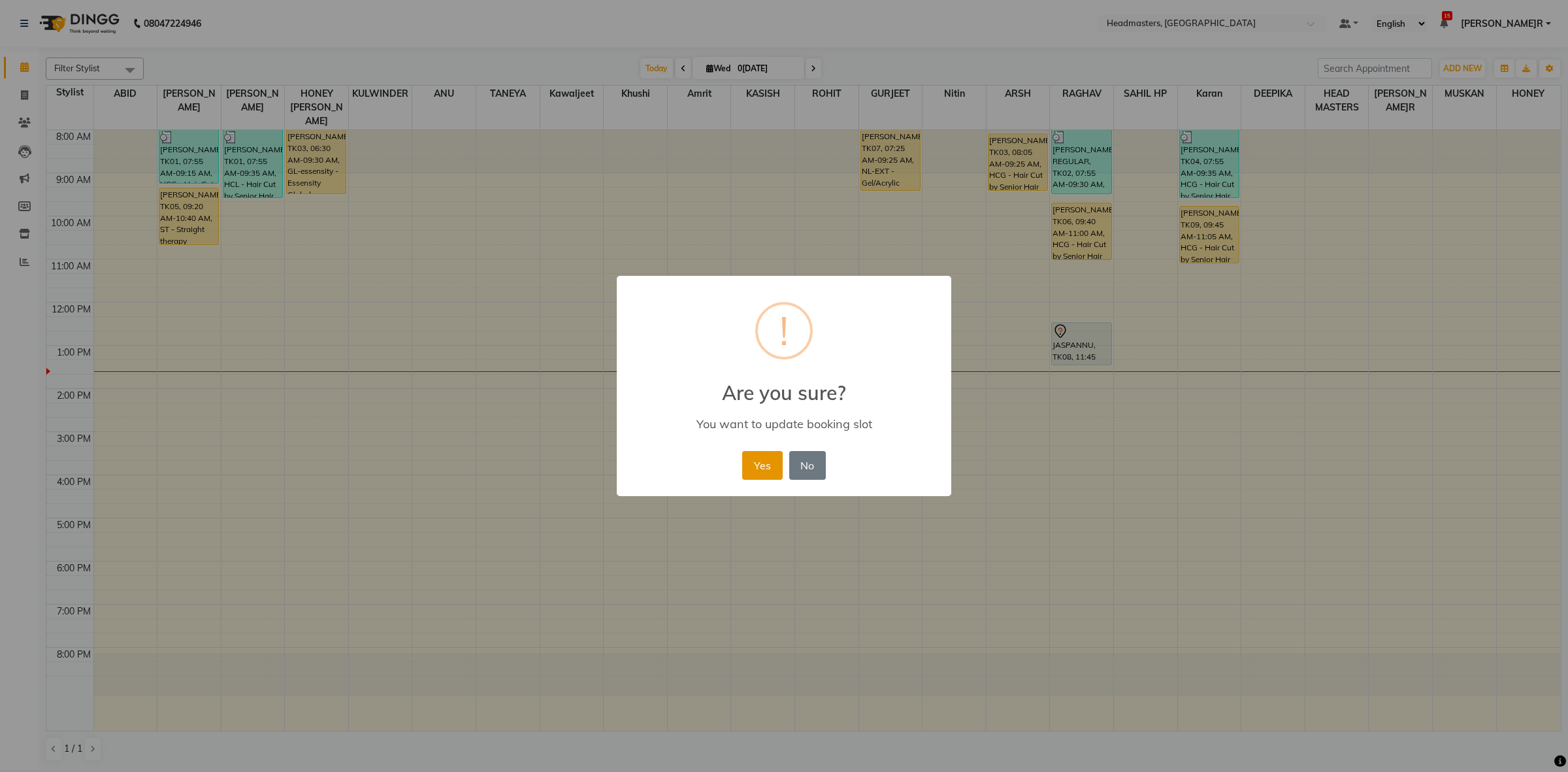
click at [756, 465] on button "Yes" at bounding box center [762, 465] width 40 height 29
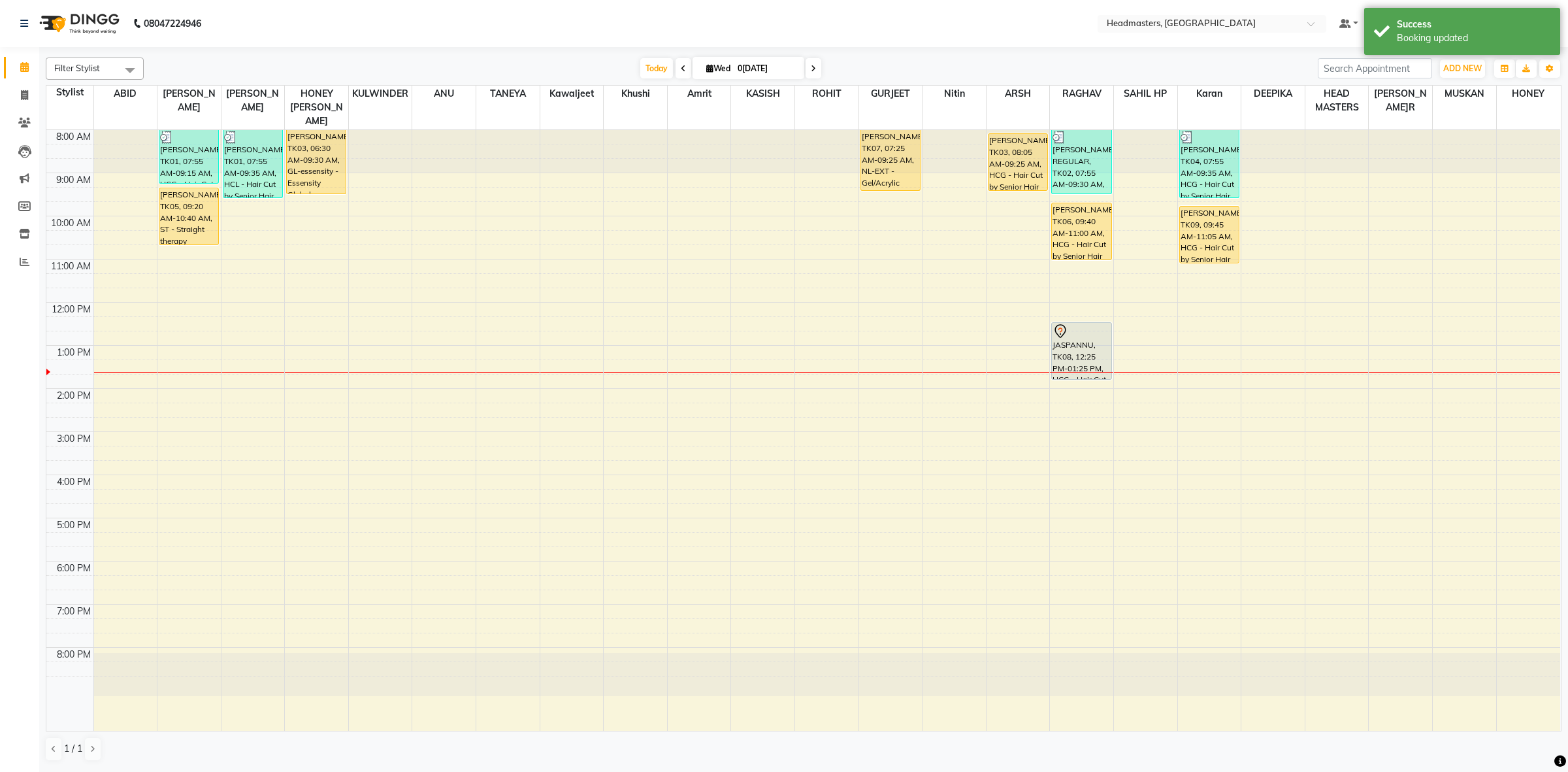
drag, startPoint x: 1088, startPoint y: 353, endPoint x: 1093, endPoint y: 374, distance: 21.6
click at [1093, 374] on div "8:00 AM 9:00 AM 10:00 AM 11:00 AM 12:00 PM 1:00 PM 2:00 PM 3:00 PM 4:00 PM 5:00…" at bounding box center [803, 430] width 1514 height 601
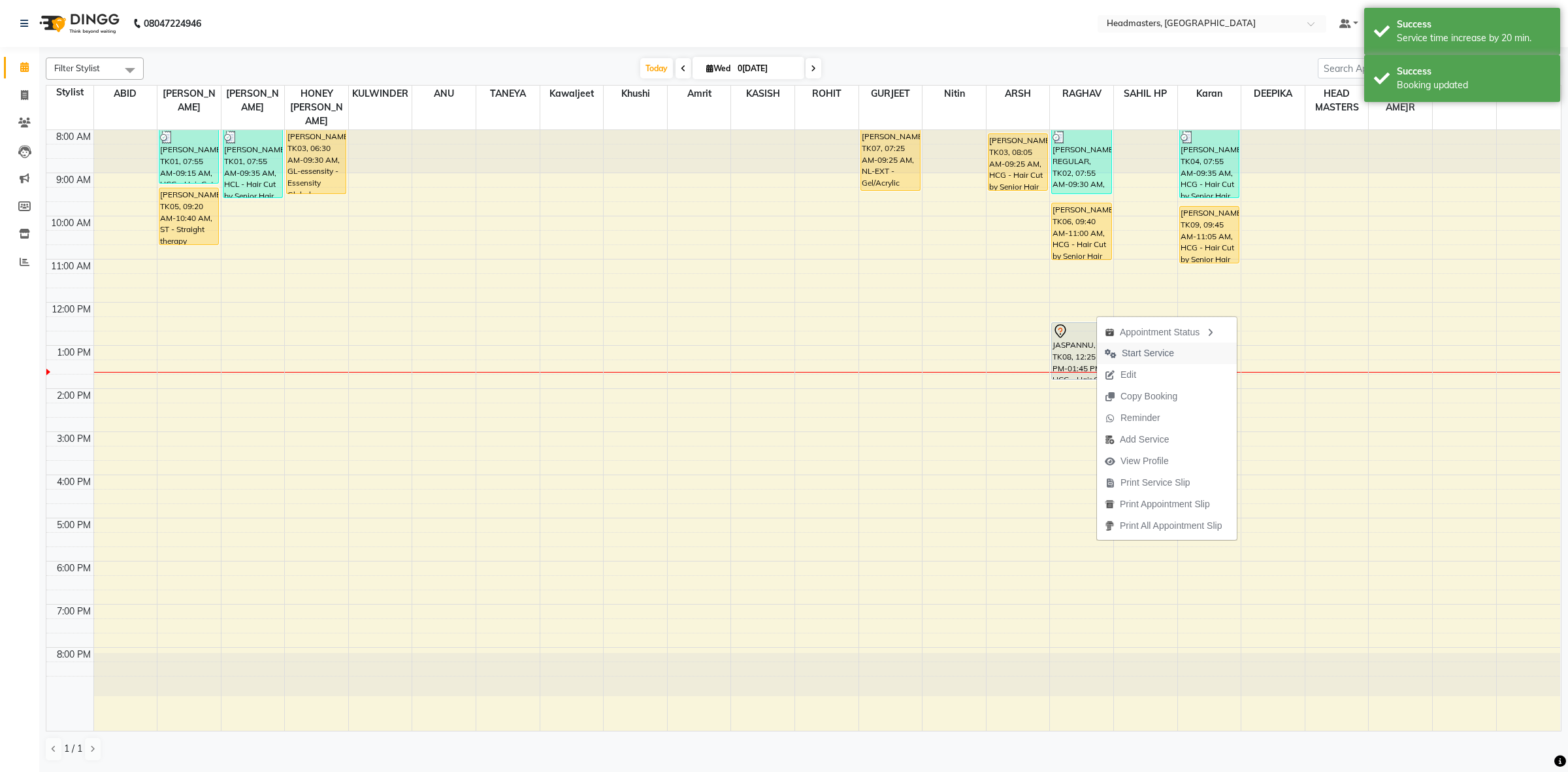
click at [1138, 353] on span "Start Service" at bounding box center [1148, 353] width 52 height 14
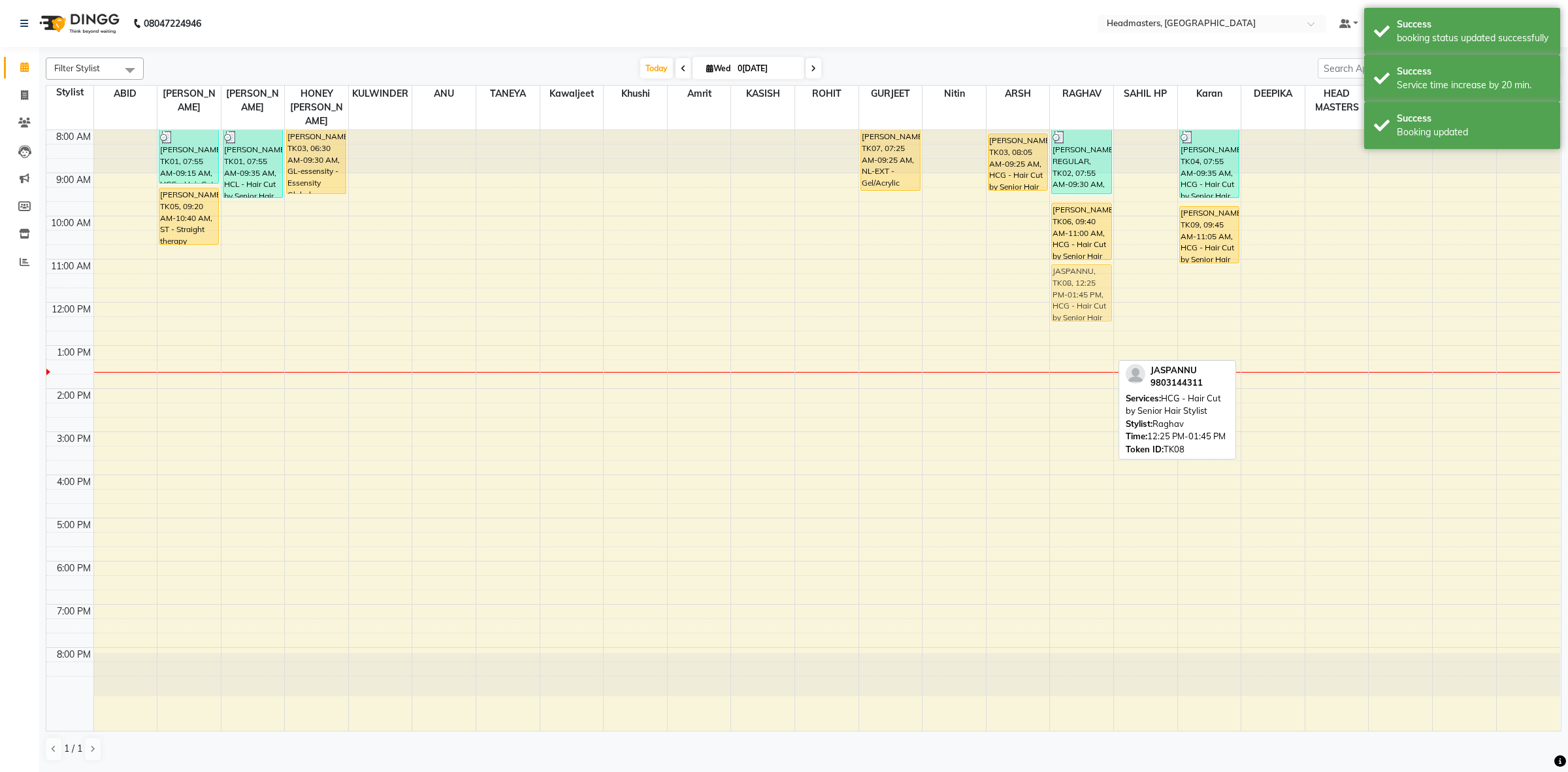
drag, startPoint x: 1082, startPoint y: 332, endPoint x: 1076, endPoint y: 275, distance: 57.3
click at [1076, 275] on div "HARRY REGULAR, TK02, 07:55 AM-09:30 AM, BRD - Beard,WX-CHIN-RC - Waxing Chin - …" at bounding box center [1081, 430] width 63 height 601
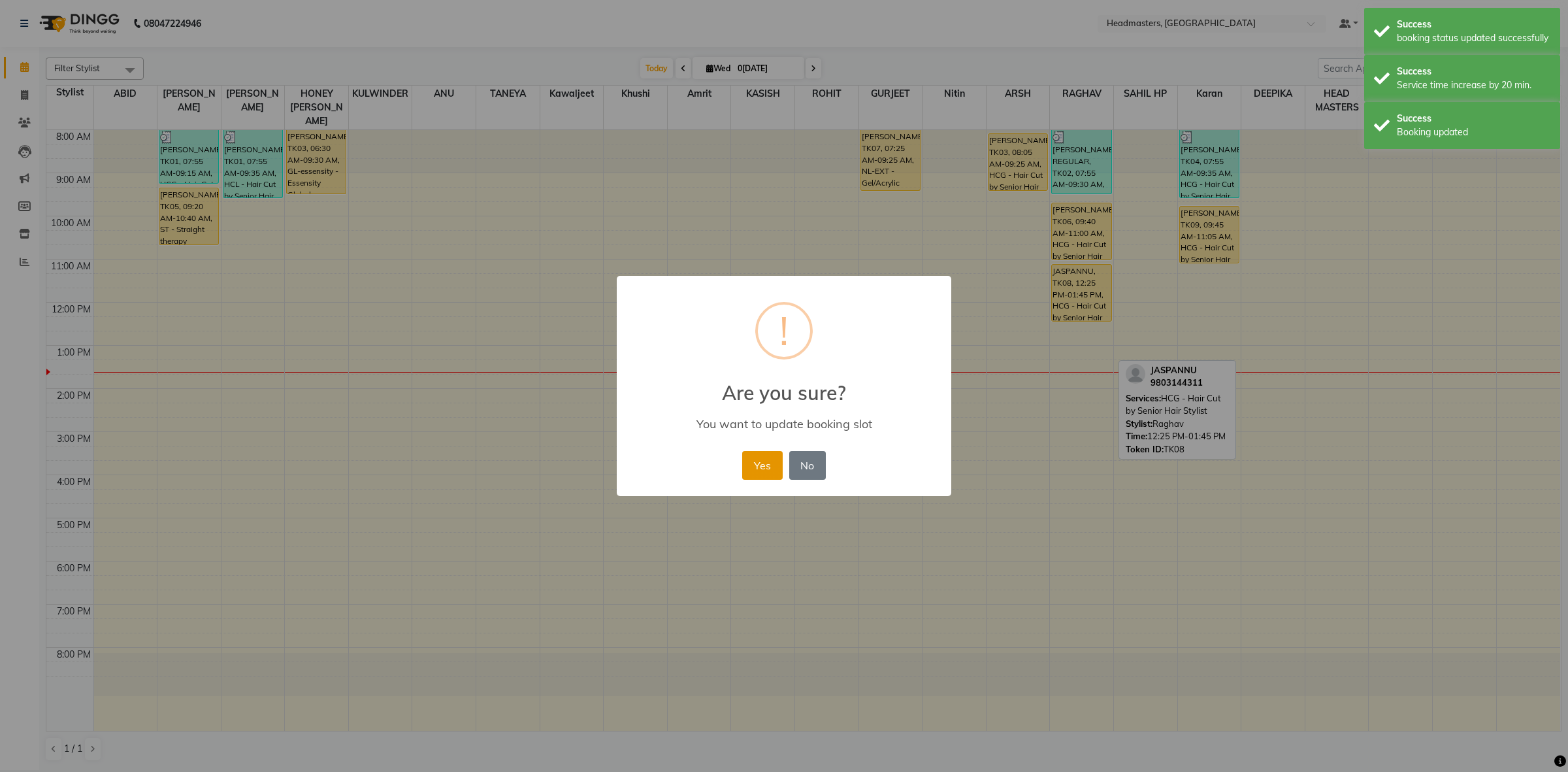
click at [762, 459] on button "Yes" at bounding box center [762, 465] width 40 height 29
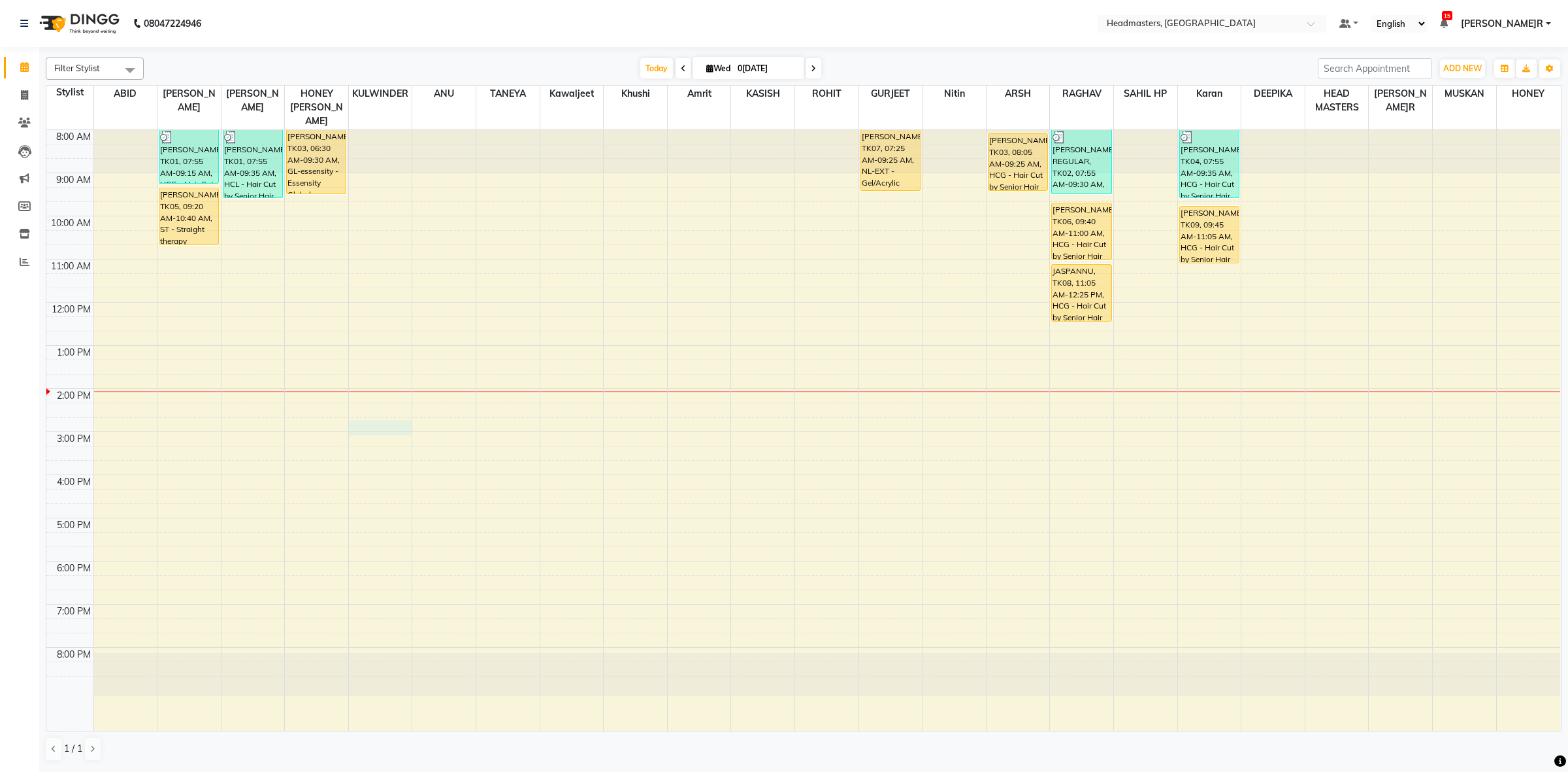
click at [367, 420] on div "8:00 AM 9:00 AM 10:00 AM 11:00 AM 12:00 PM 1:00 PM 2:00 PM 3:00 PM 4:00 PM 5:00…" at bounding box center [803, 430] width 1514 height 601
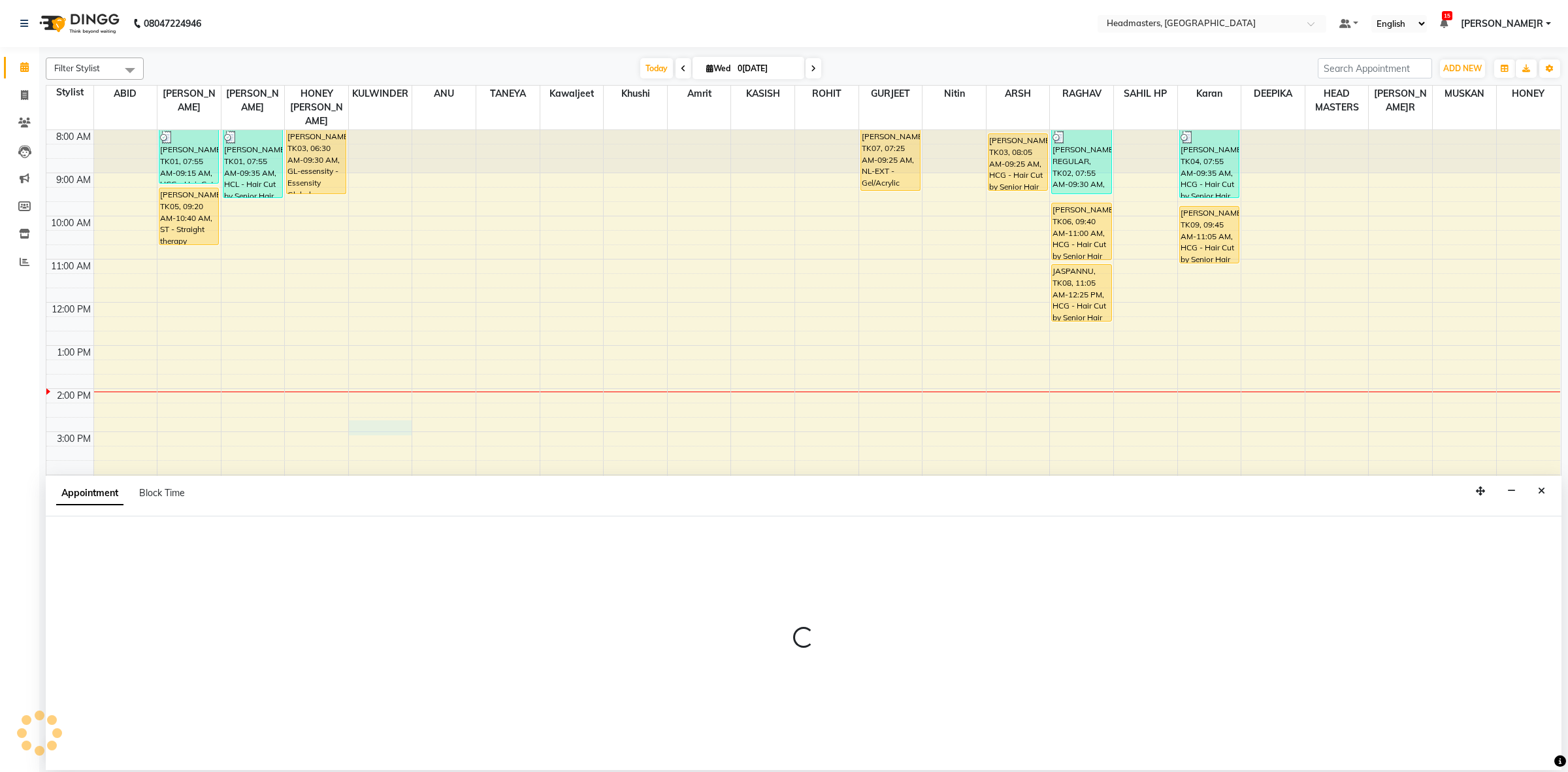
select select "60634"
select select "tentative"
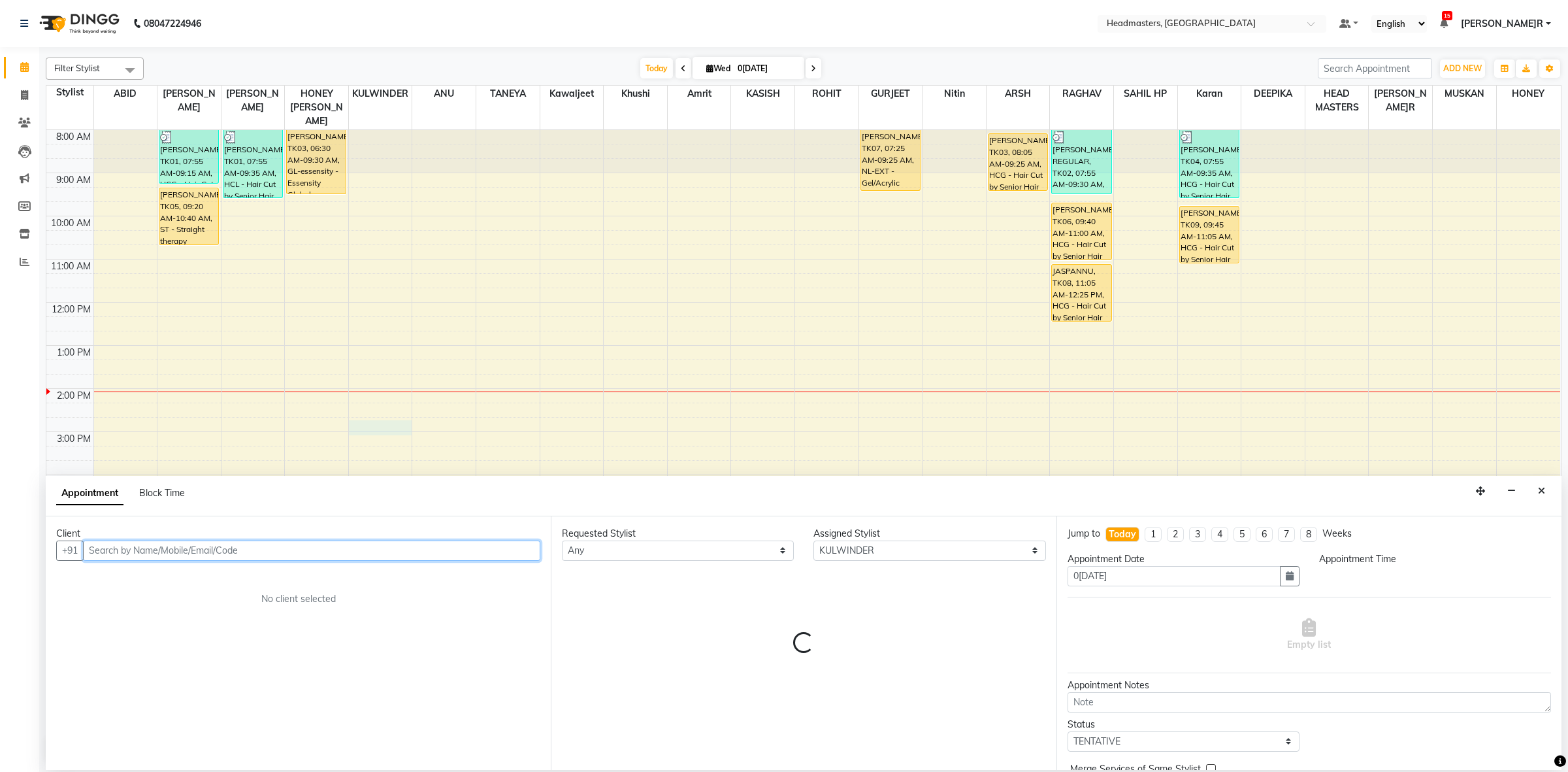
select select "885"
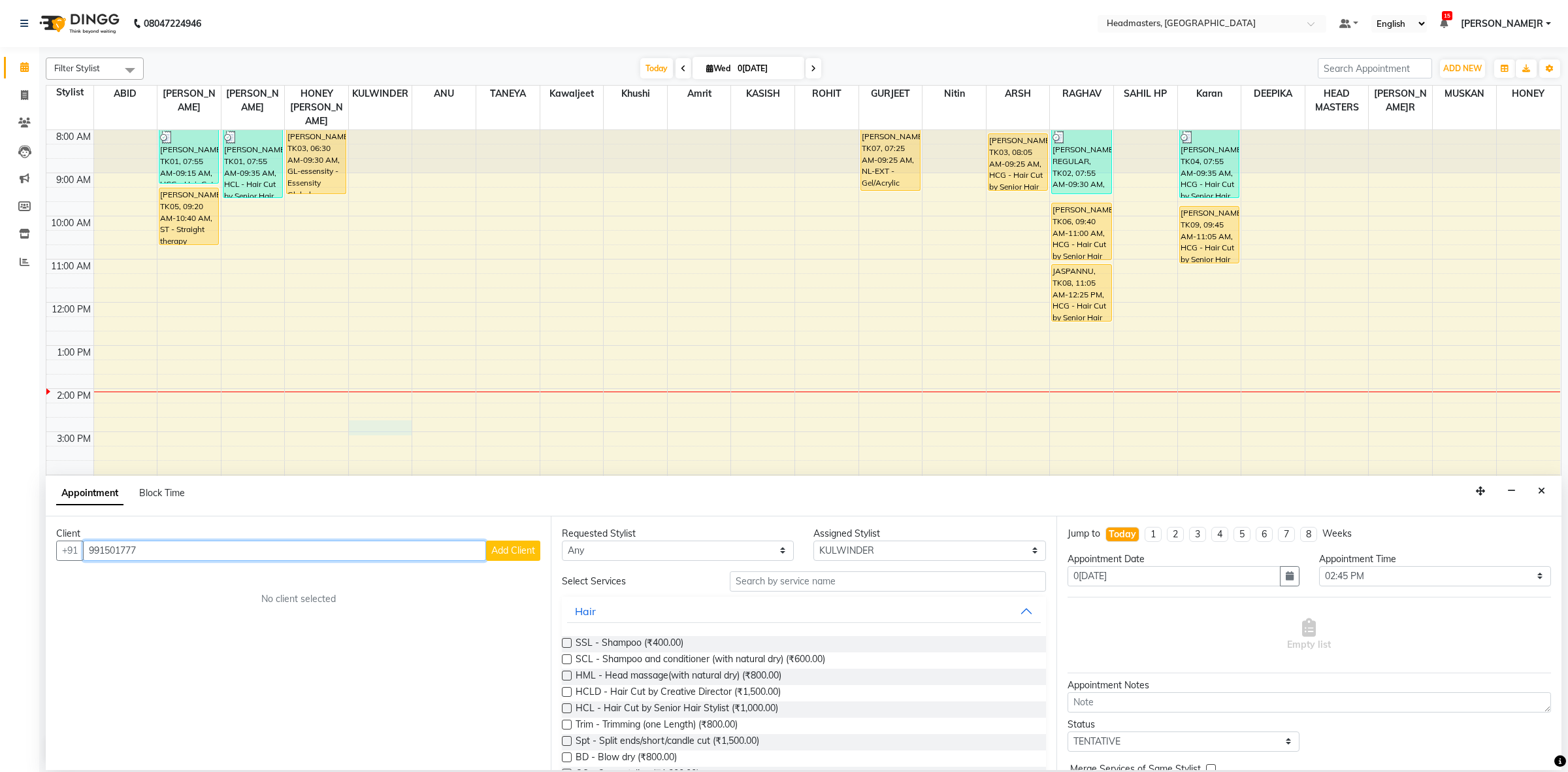
click at [115, 549] on input "991501777" at bounding box center [284, 550] width 403 height 20
click at [223, 537] on div "Client" at bounding box center [298, 534] width 484 height 14
click at [206, 550] on input "99101777" at bounding box center [284, 550] width 403 height 20
type input "9915017771"
click at [527, 544] on span "Add Client" at bounding box center [513, 550] width 44 height 12
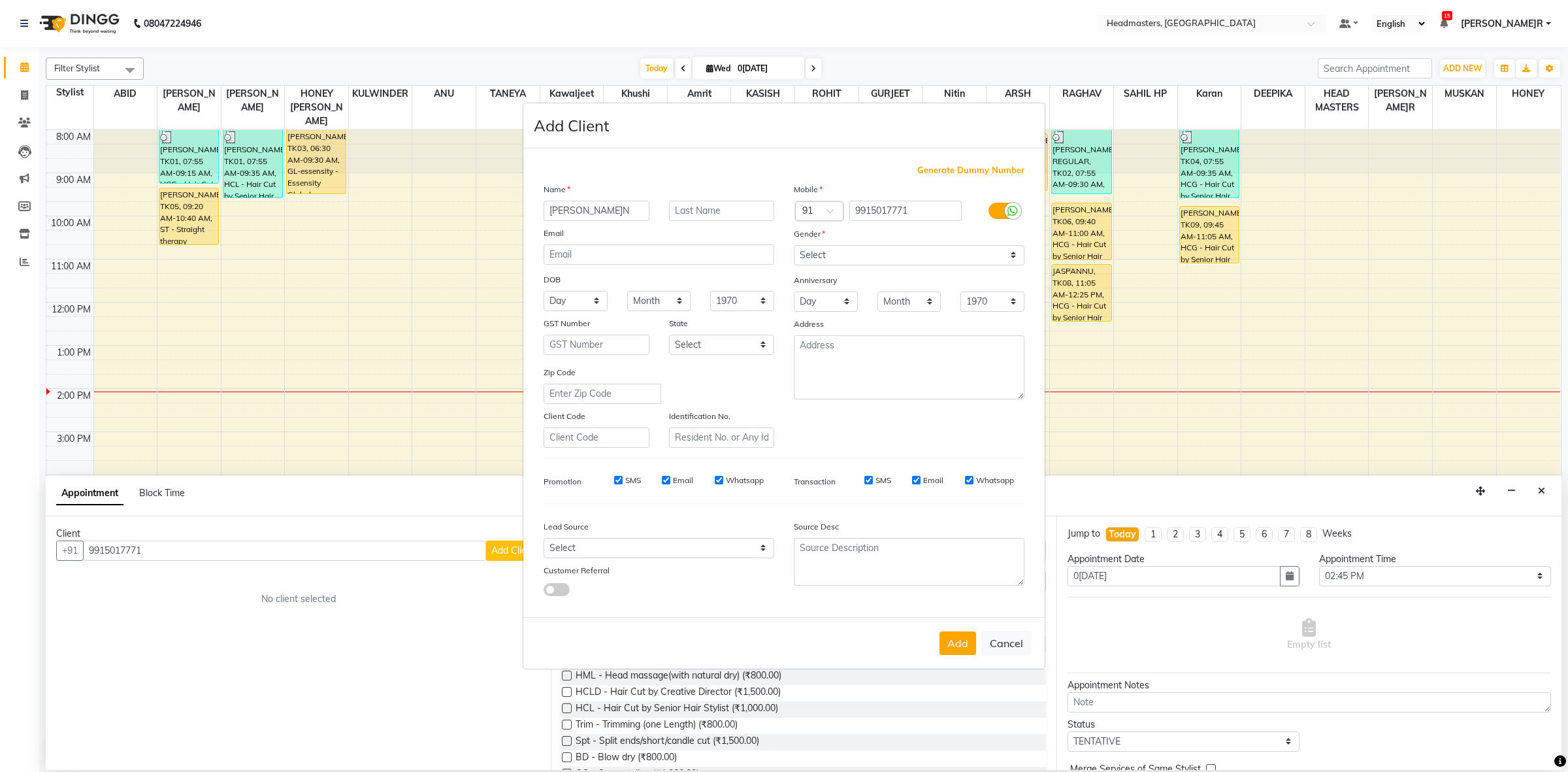
type input "[PERSON_NAME]EN"
drag, startPoint x: 988, startPoint y: 255, endPoint x: 981, endPoint y: 265, distance: 12.2
click at [988, 255] on select "Select Male Female Other Prefer Not To Say" at bounding box center [909, 255] width 231 height 20
select select "female"
click at [794, 246] on select "Select Male Female Other Prefer Not To Say" at bounding box center [909, 255] width 231 height 20
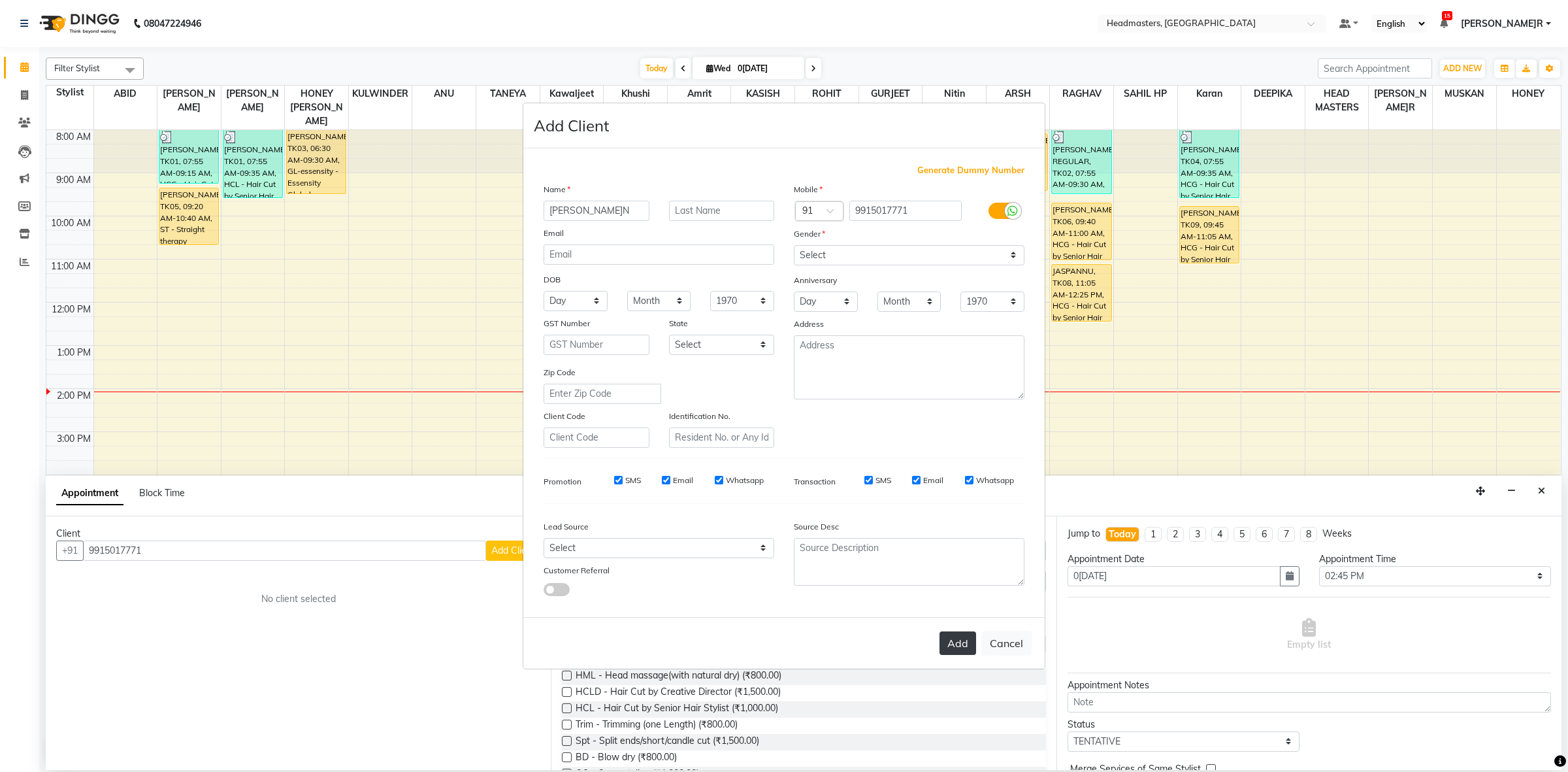
click at [961, 645] on button "Add" at bounding box center [958, 642] width 36 height 23
select select
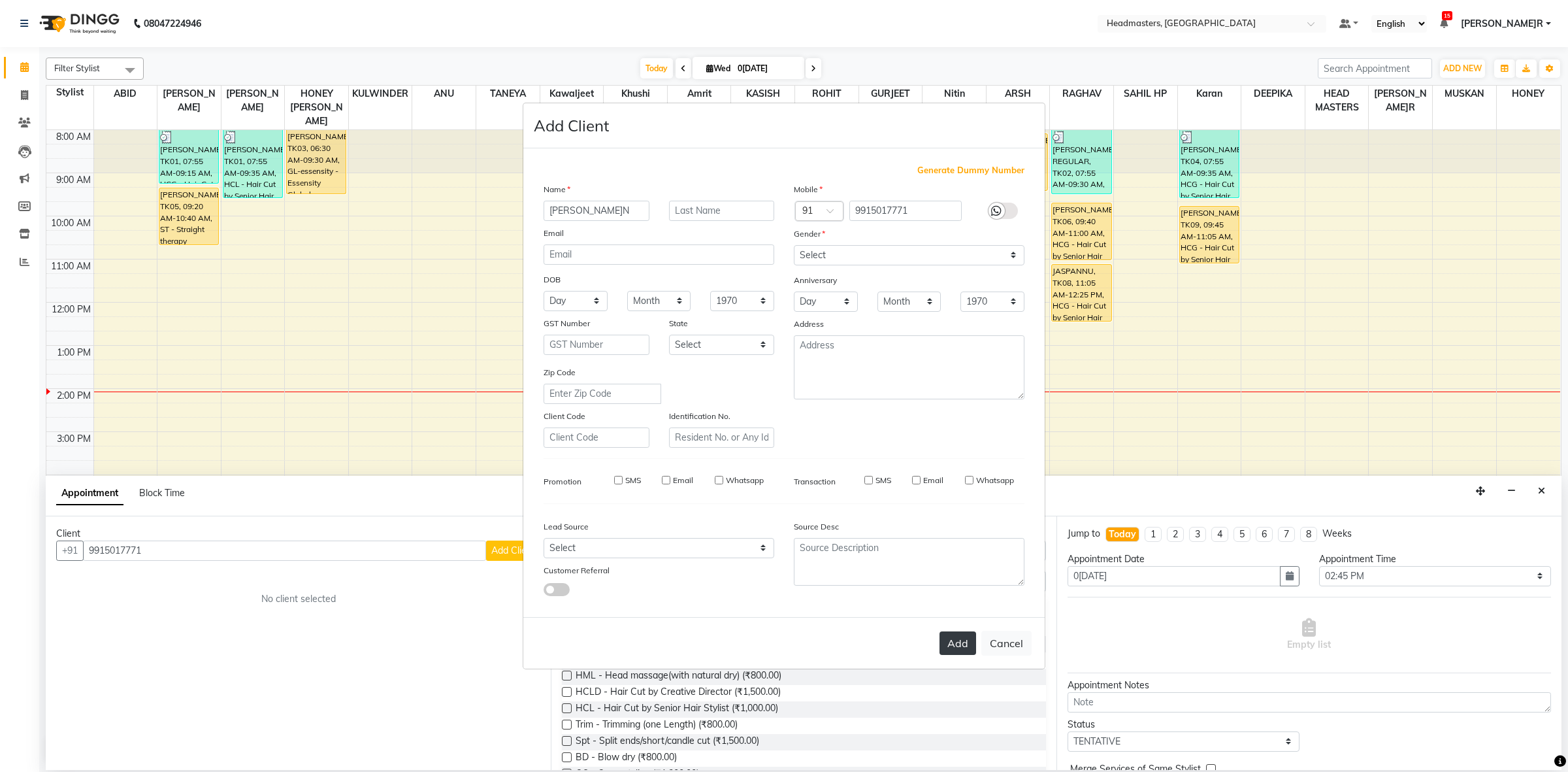
select select
checkbox input "false"
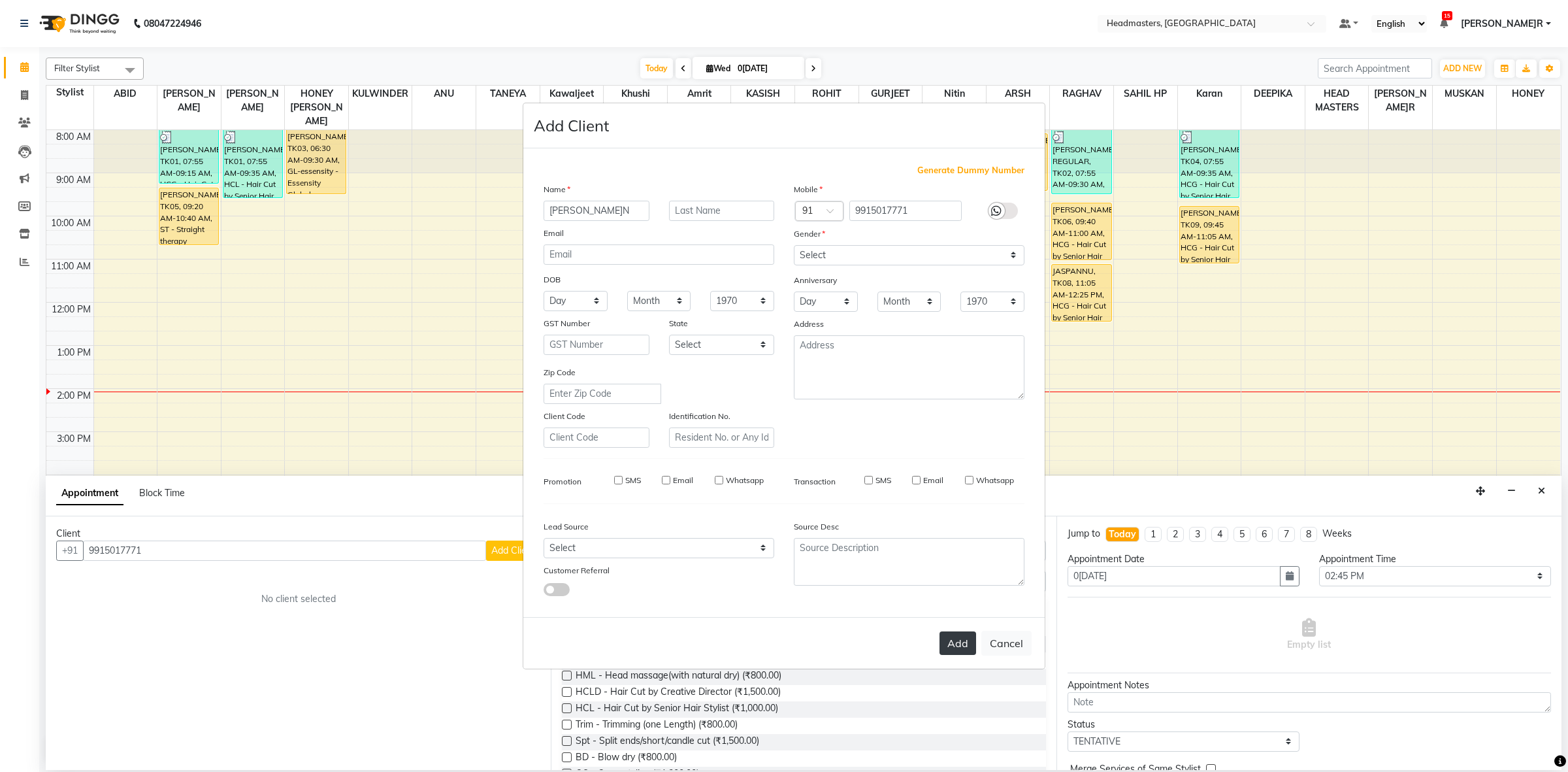
checkbox input "false"
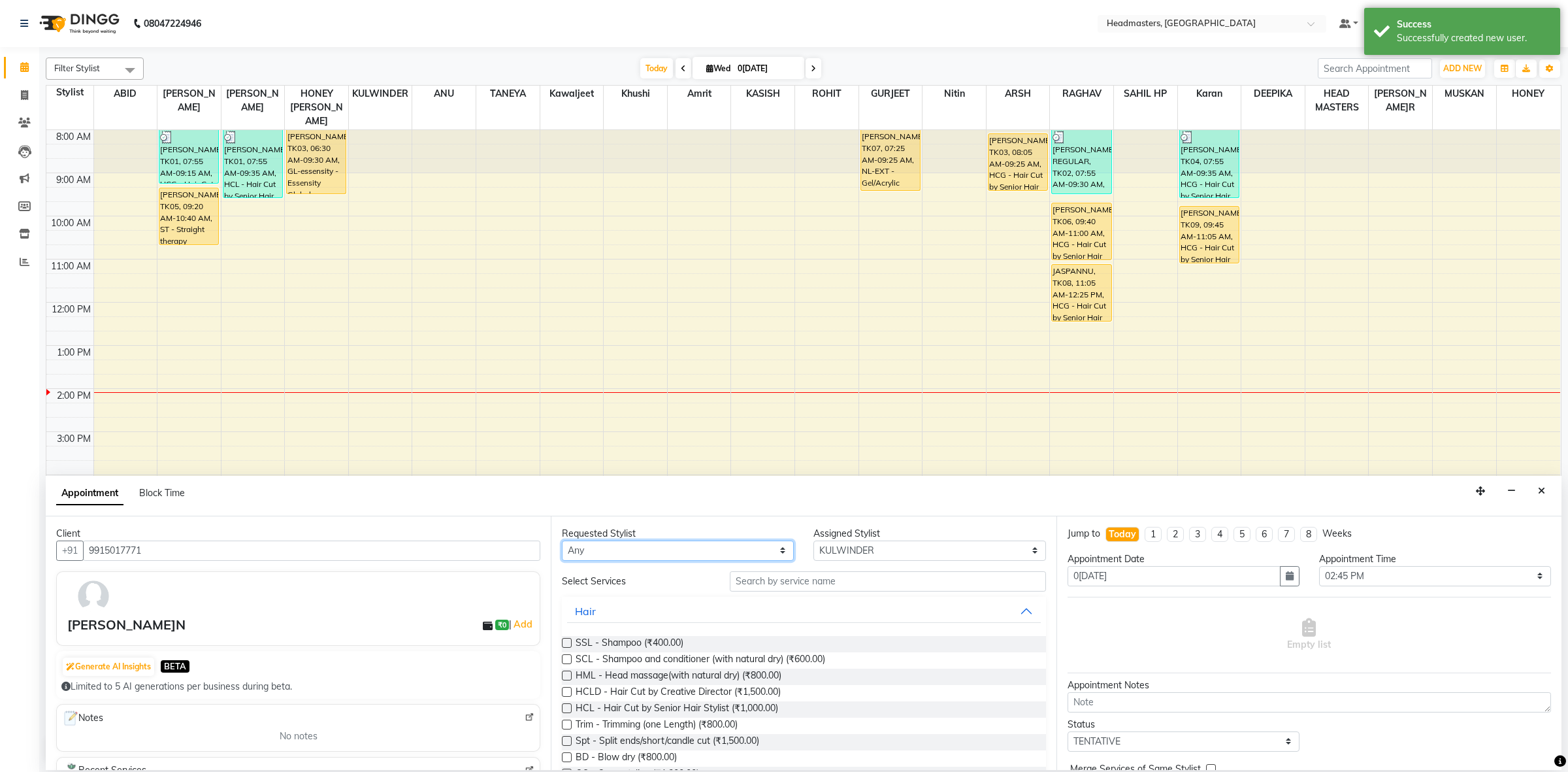
click at [660, 550] on select "Any ABID Amrit ANU ARSH[PERSON_NAME] HEAD MASTERS HONEY [PERSON_NAME] HONEY[PER…" at bounding box center [678, 550] width 232 height 20
click at [675, 553] on select "Any ABID Amrit ANU ARSH[PERSON_NAME] HEAD MASTERS HONEY [PERSON_NAME] HONEY[PER…" at bounding box center [678, 550] width 232 height 20
select select "60643"
click at [562, 540] on select "Any ABID Amrit ANU ARSH[PERSON_NAME] HEAD MASTERS HONEY [PERSON_NAME] HONEY[PER…" at bounding box center [678, 550] width 232 height 20
select select "60643"
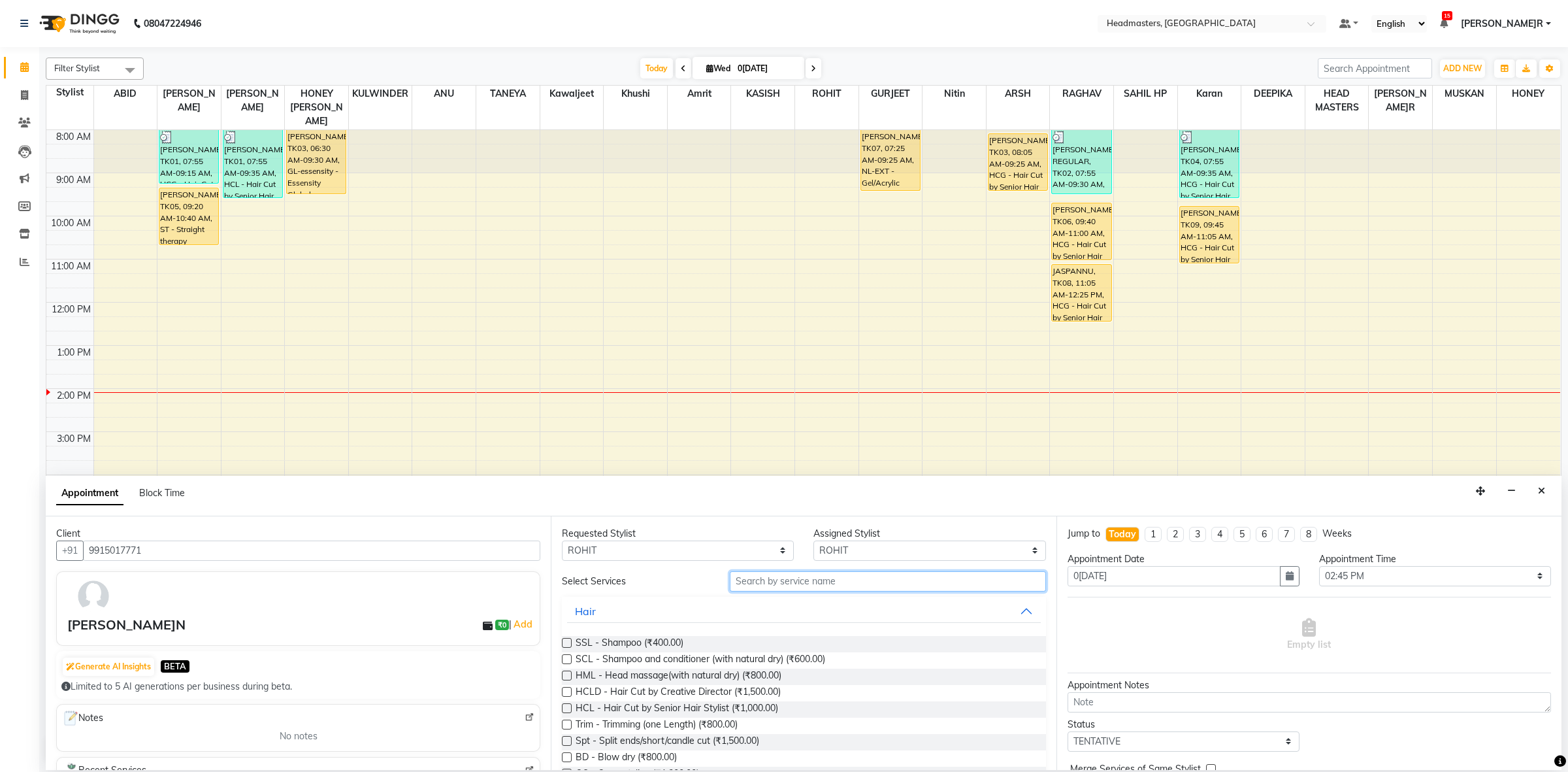
click at [782, 572] on input "text" at bounding box center [887, 581] width 316 height 20
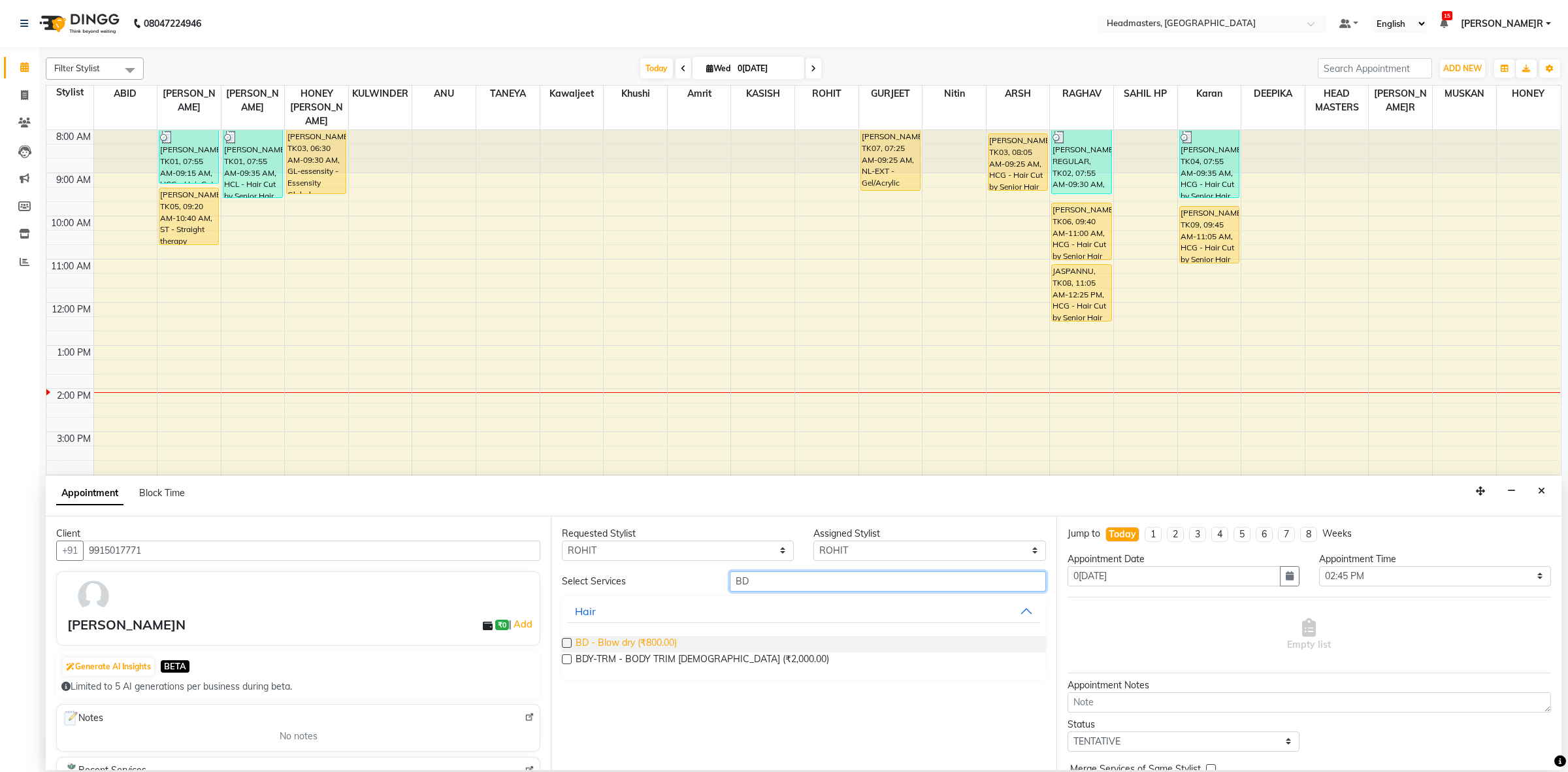
type input "BD"
click at [645, 645] on span "BD - Blow dry (₹800.00)" at bounding box center [626, 644] width 101 height 17
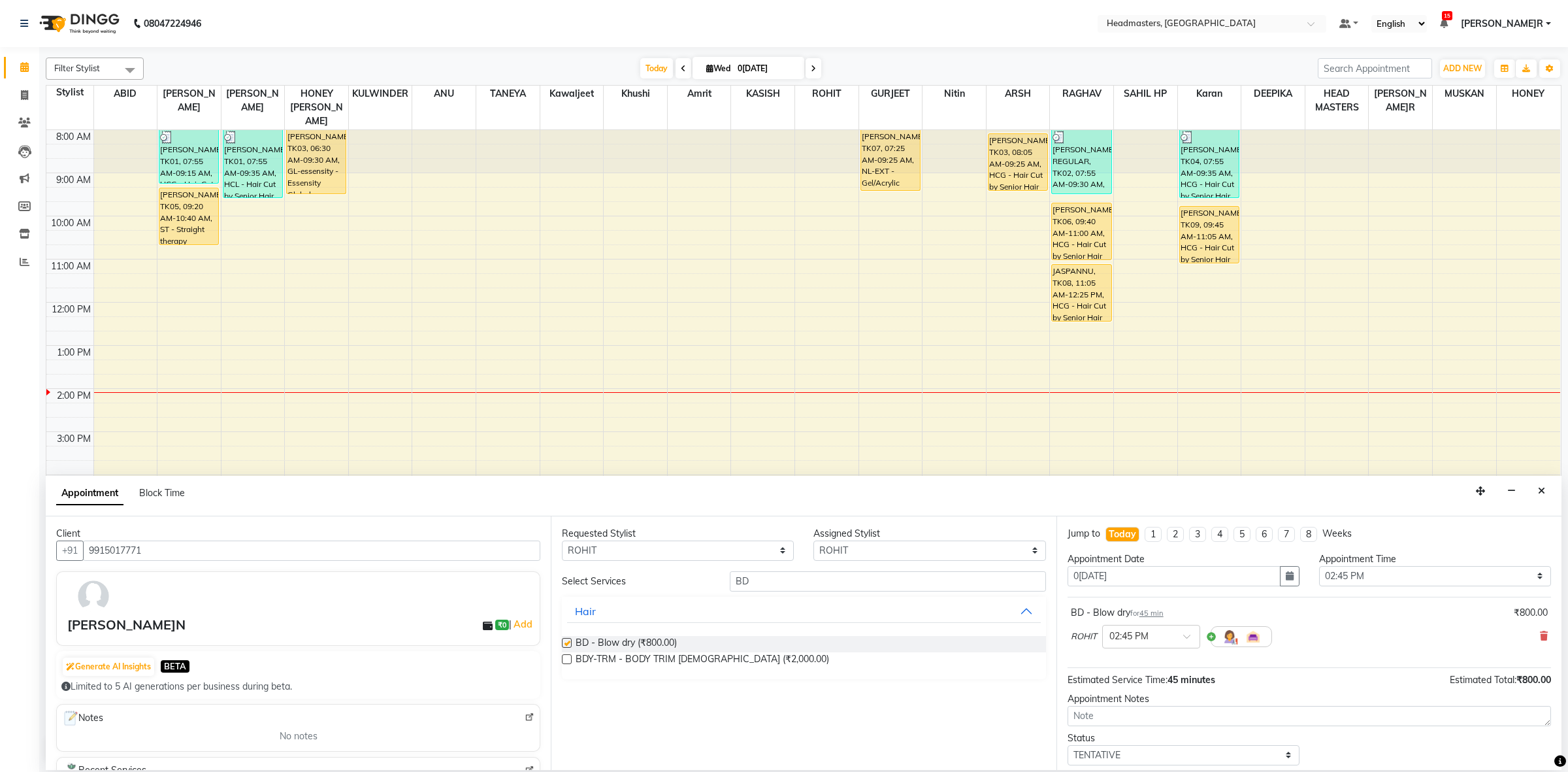
checkbox input "false"
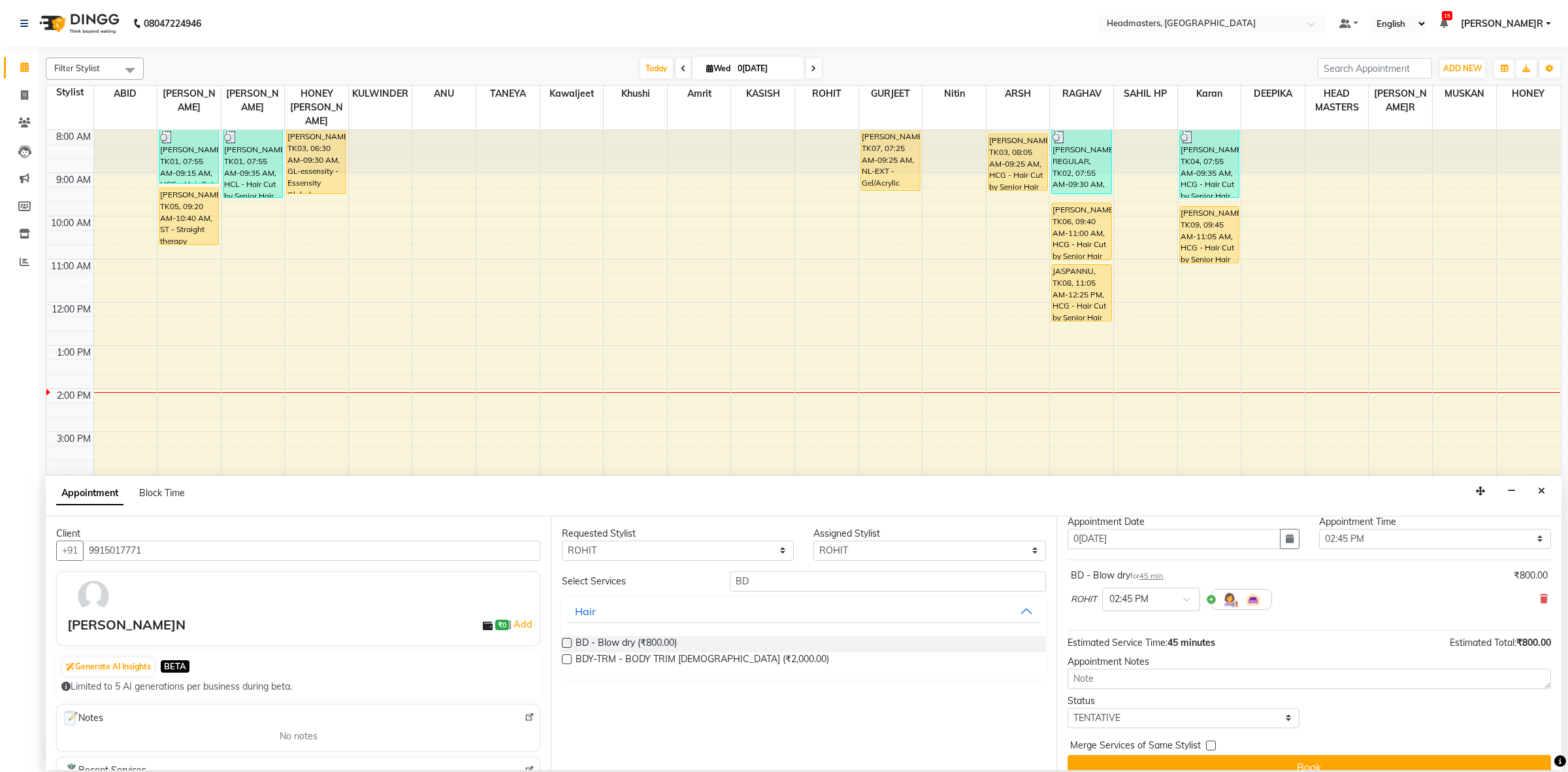
scroll to position [57, 0]
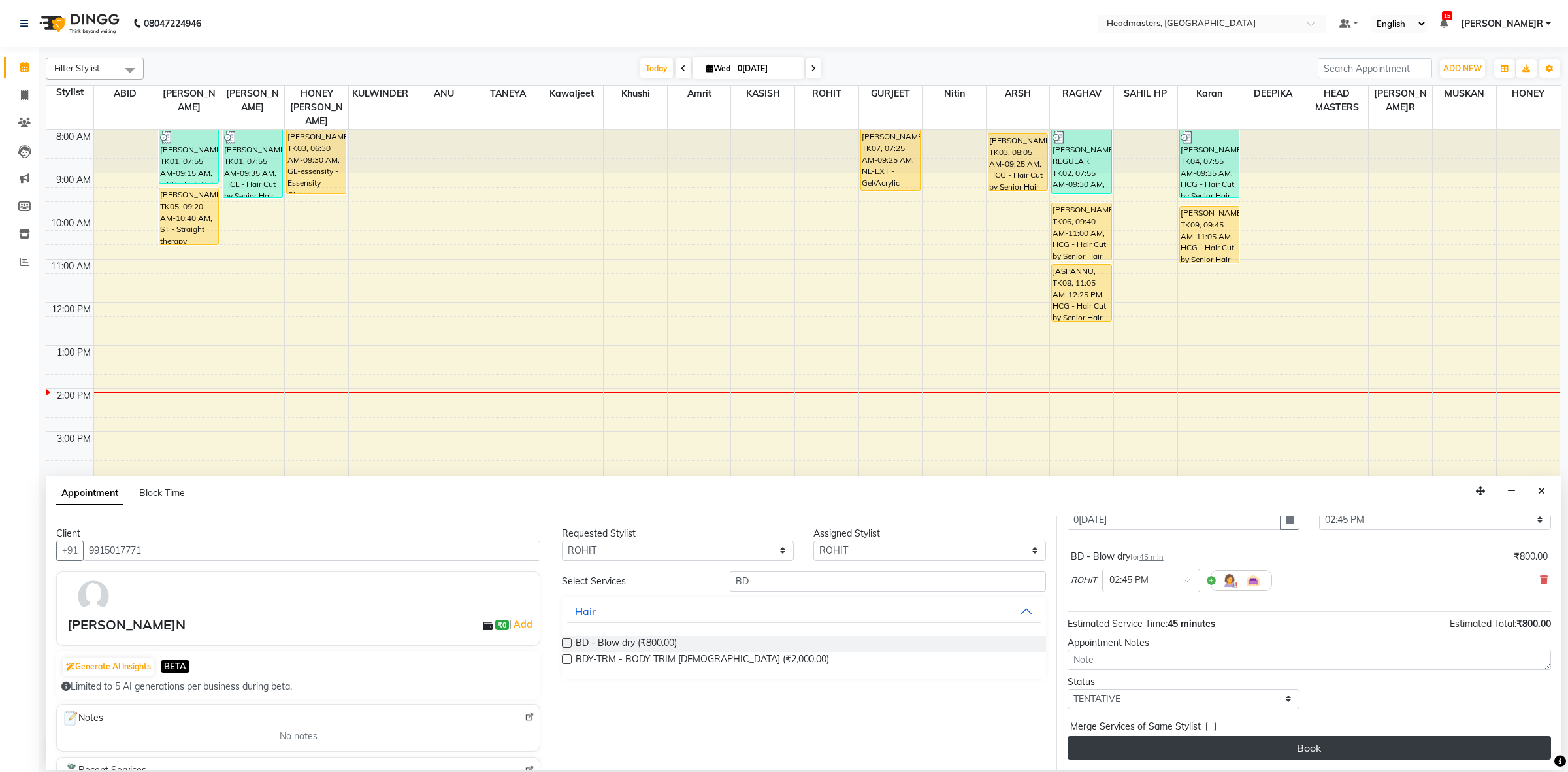
click at [1137, 757] on button "Book" at bounding box center [1309, 747] width 484 height 23
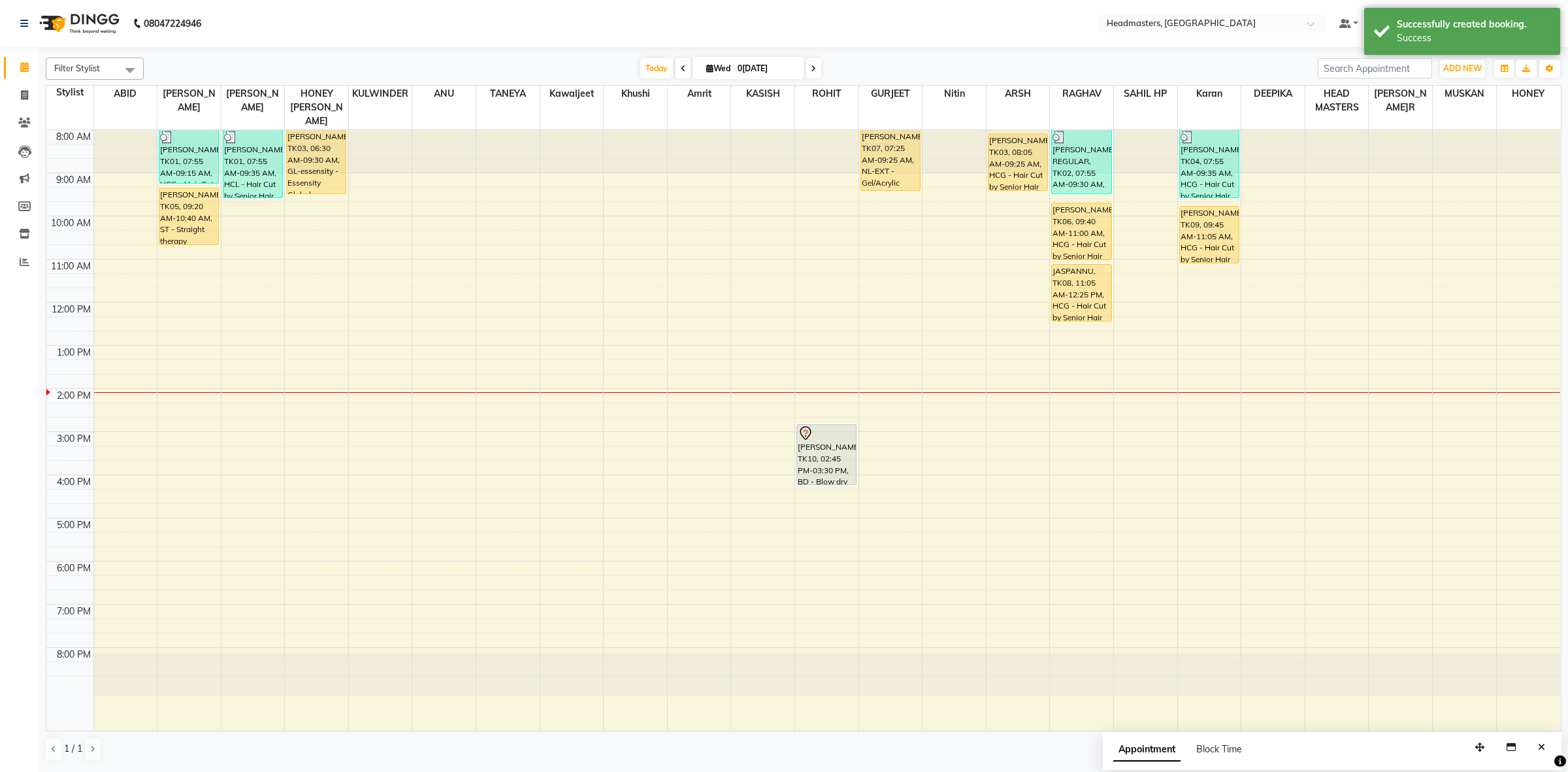
drag, startPoint x: 834, startPoint y: 439, endPoint x: 838, endPoint y: 474, distance: 35.2
click at [838, 474] on div "8:00 AM 9:00 AM 10:00 AM 11:00 AM 12:00 PM 1:00 PM 2:00 PM 3:00 PM 4:00 PM 5:00…" at bounding box center [803, 430] width 1514 height 601
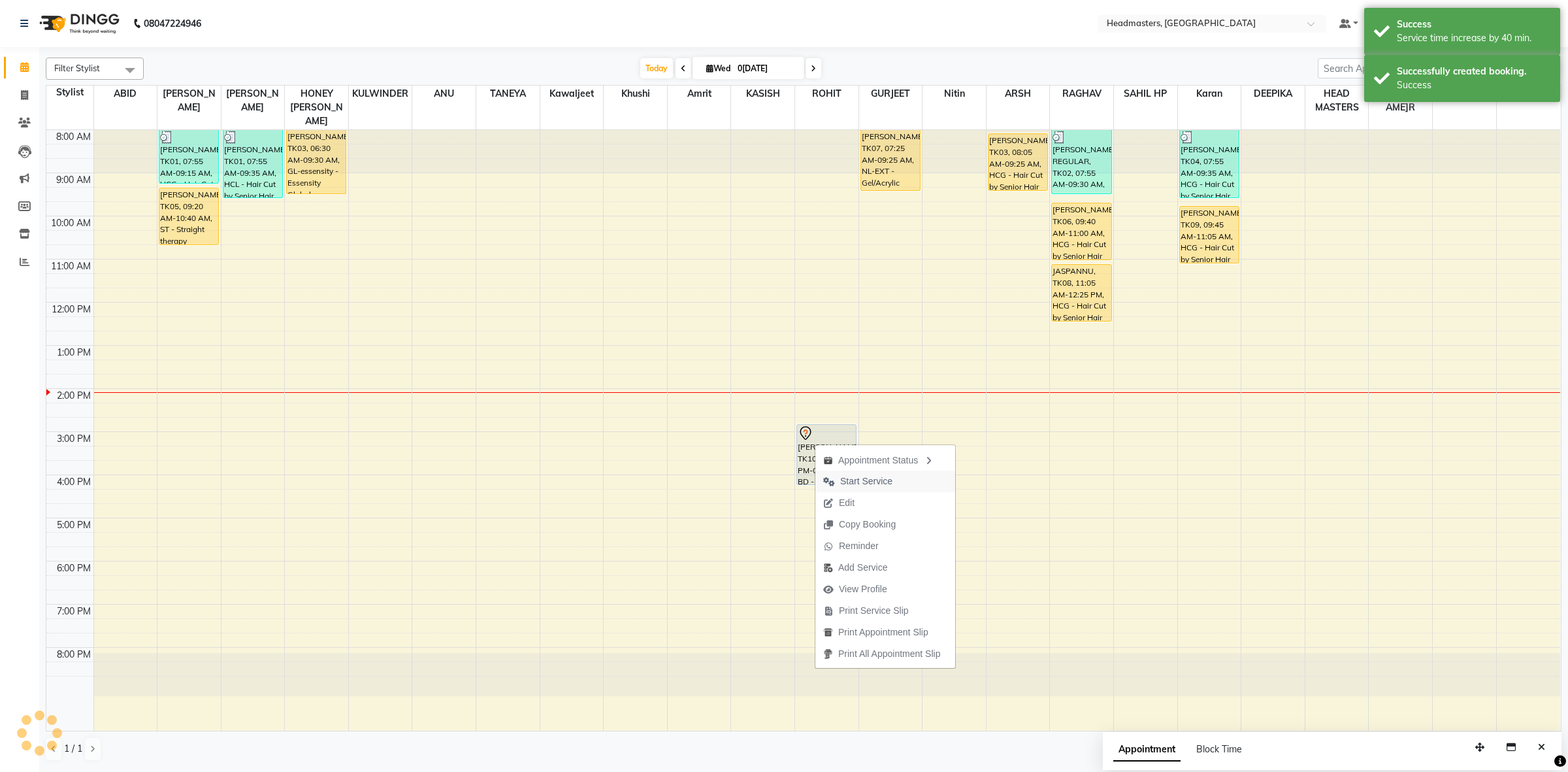
click at [850, 481] on span "Start Service" at bounding box center [865, 481] width 52 height 14
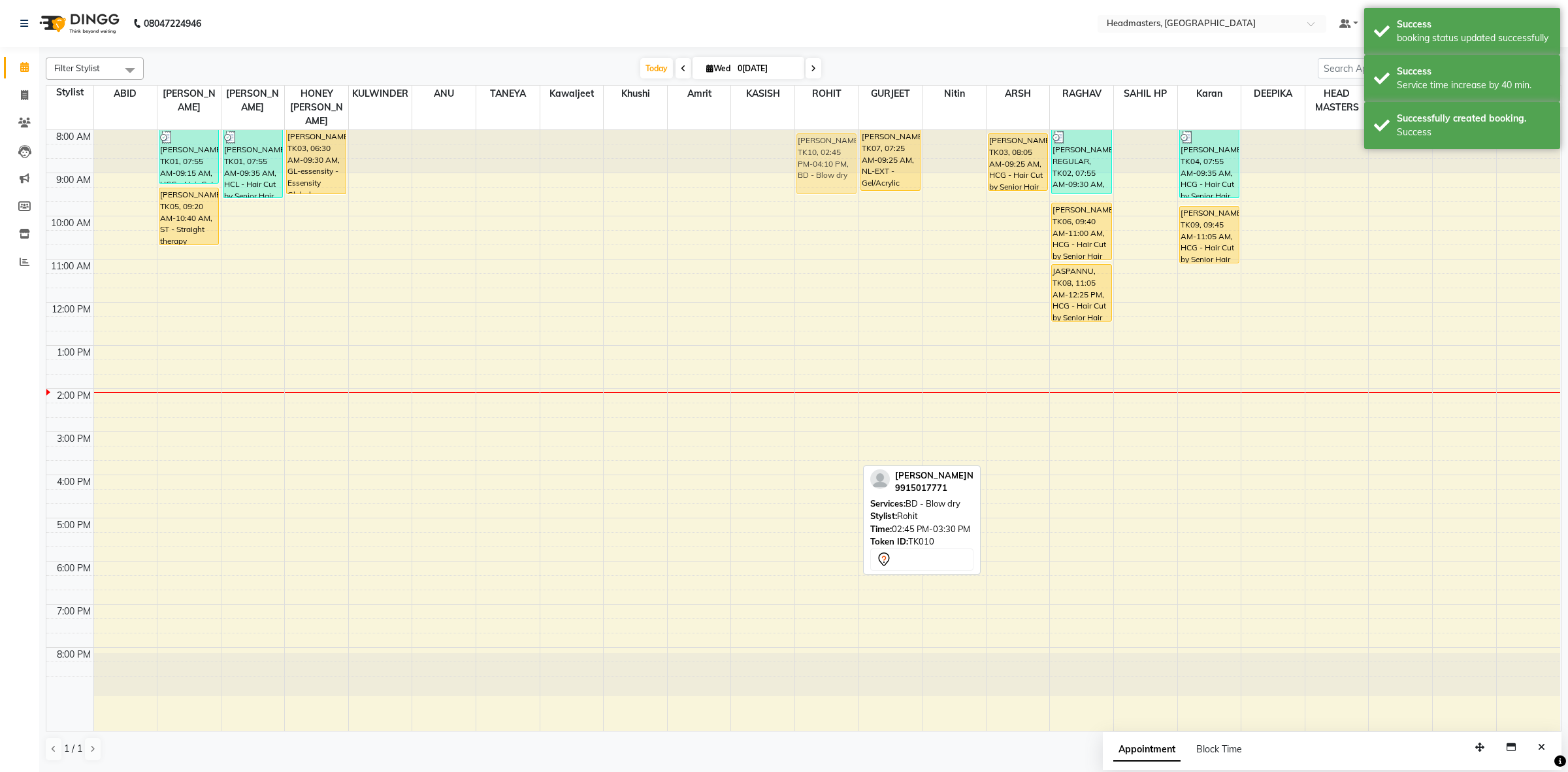
drag, startPoint x: 838, startPoint y: 448, endPoint x: 835, endPoint y: 158, distance: 290.0
click at [835, 158] on div "HARLEEN, TK10, 02:45 PM-04:10 PM, BD - Blow dry HARLEEN, TK10, 02:45 PM-04:10 P…" at bounding box center [827, 430] width 63 height 601
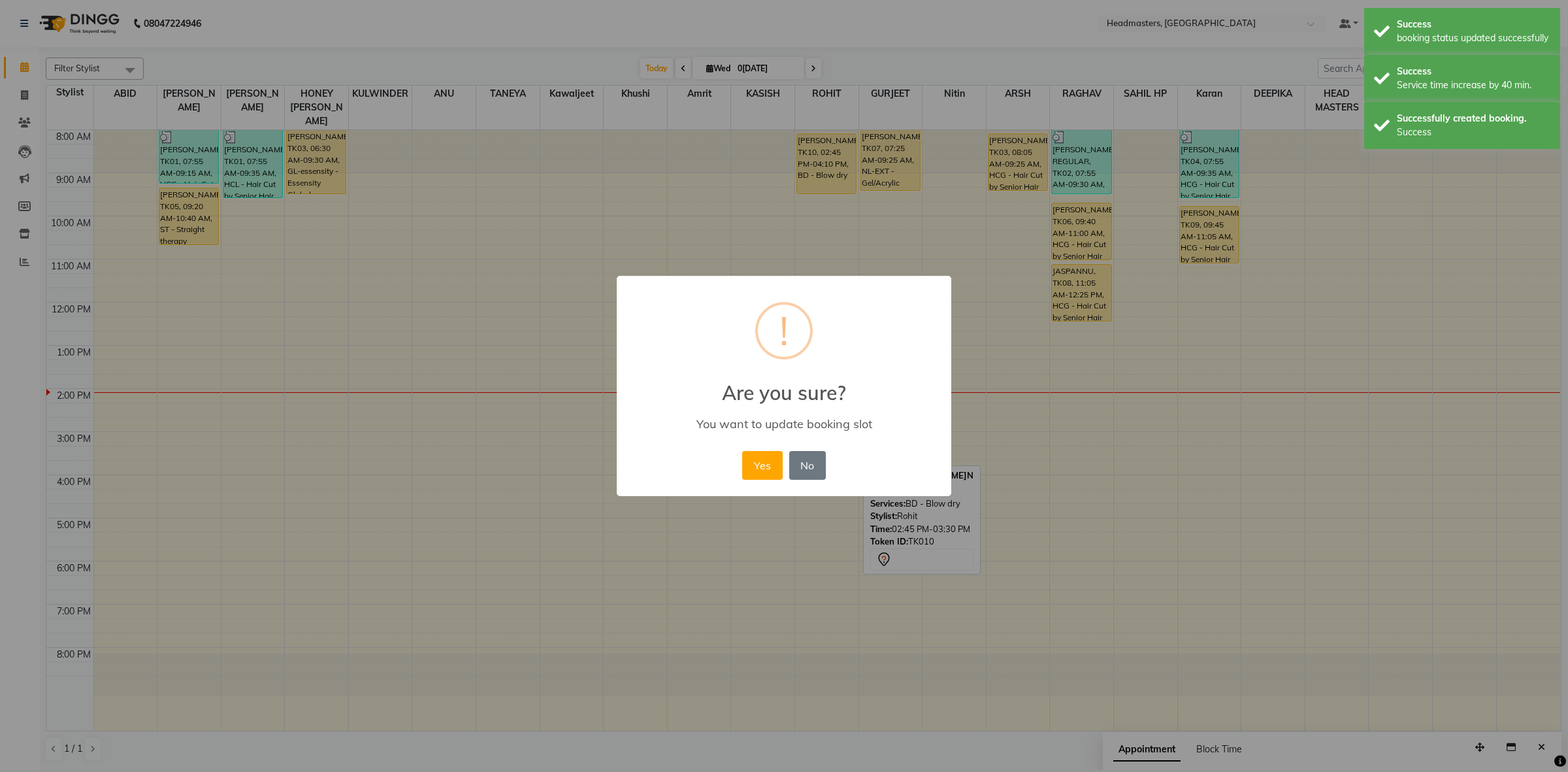
drag, startPoint x: 756, startPoint y: 464, endPoint x: 700, endPoint y: 455, distance: 56.7
click at [755, 463] on button "Yes" at bounding box center [762, 465] width 40 height 29
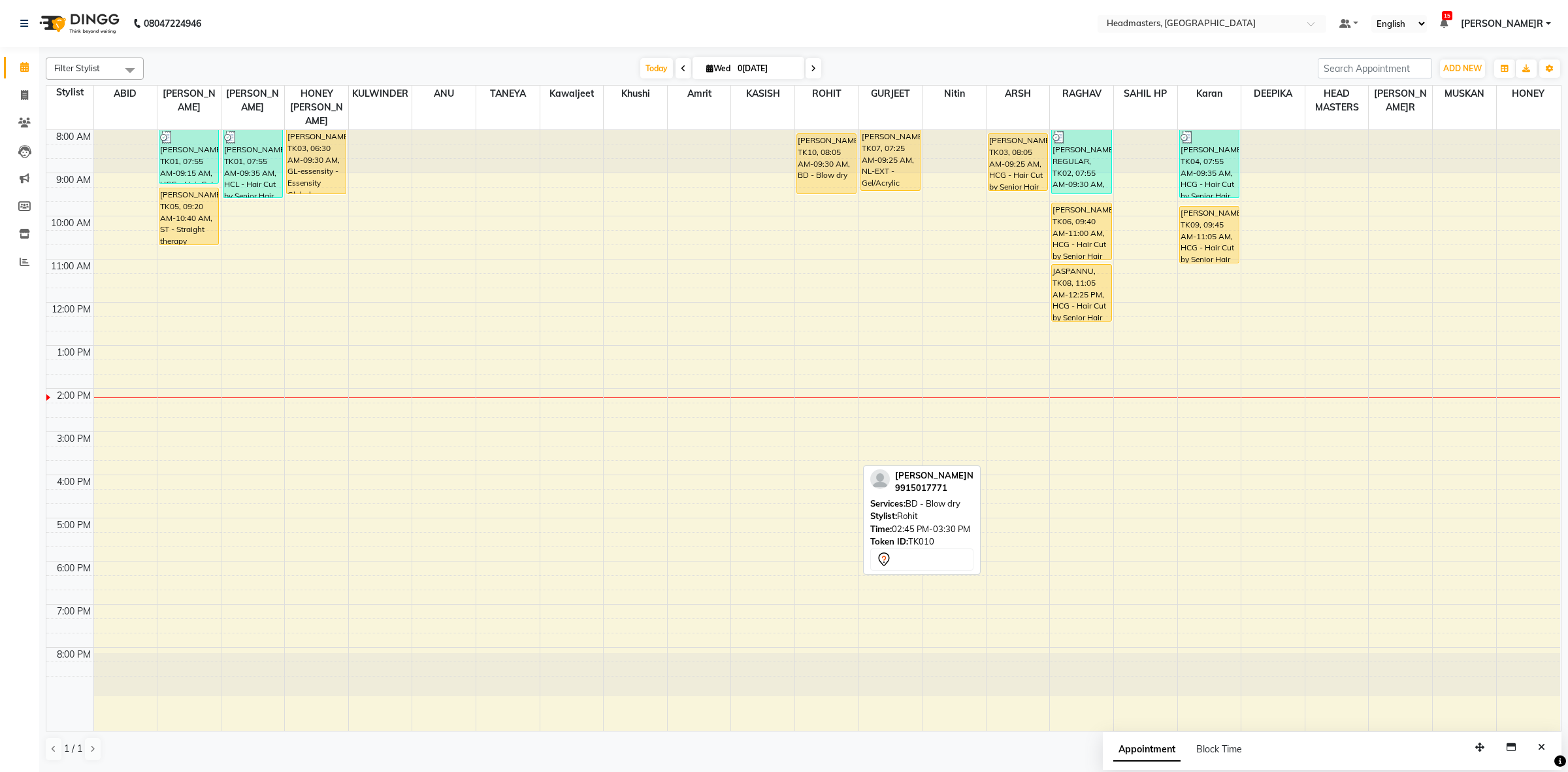
click at [339, 191] on div "8:00 AM 9:00 AM 10:00 AM 11:00 AM 12:00 PM 1:00 PM 2:00 PM 3:00 PM 4:00 PM 5:00…" at bounding box center [803, 430] width 1514 height 601
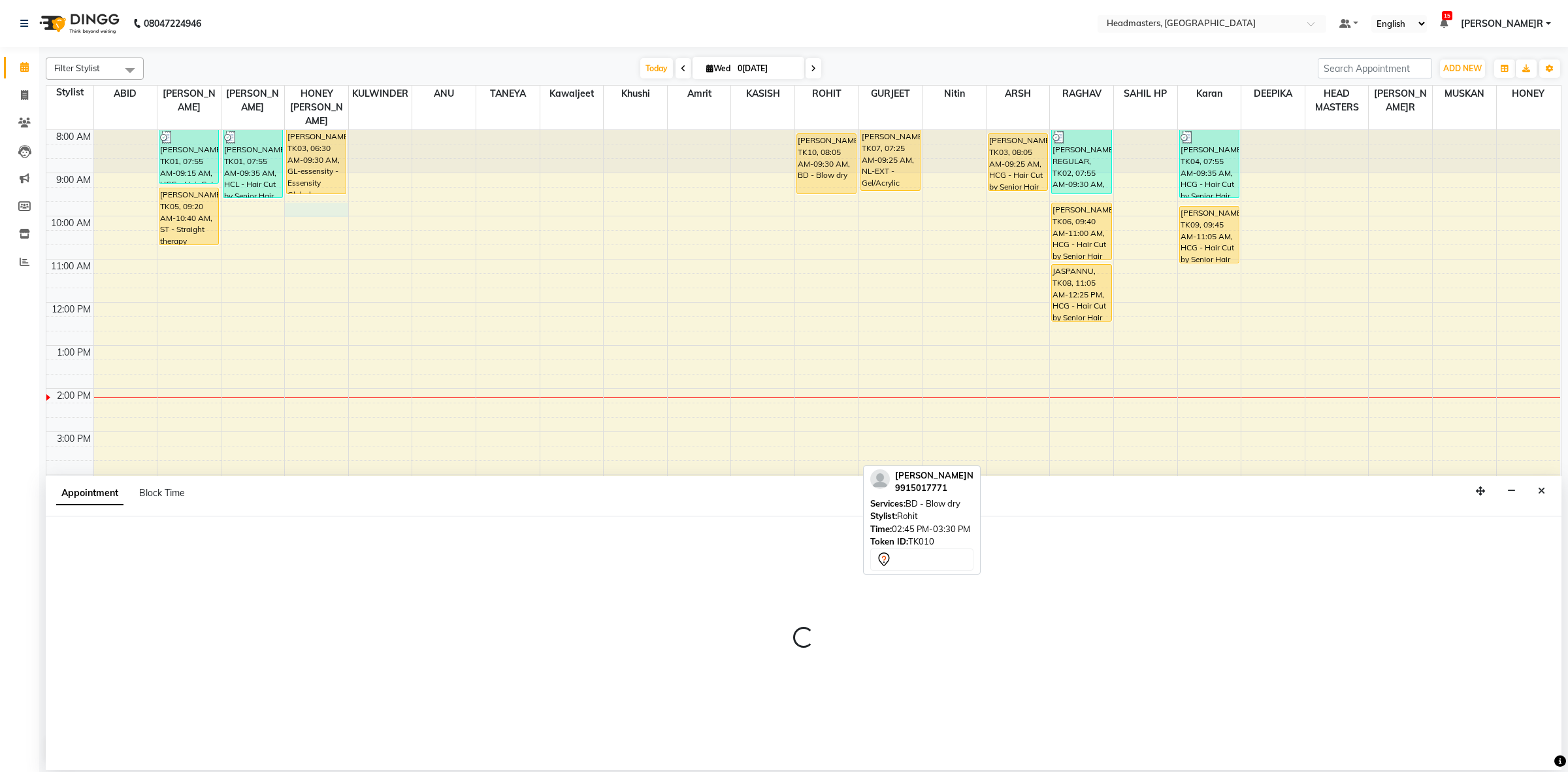
select select "60638"
select select "tentative"
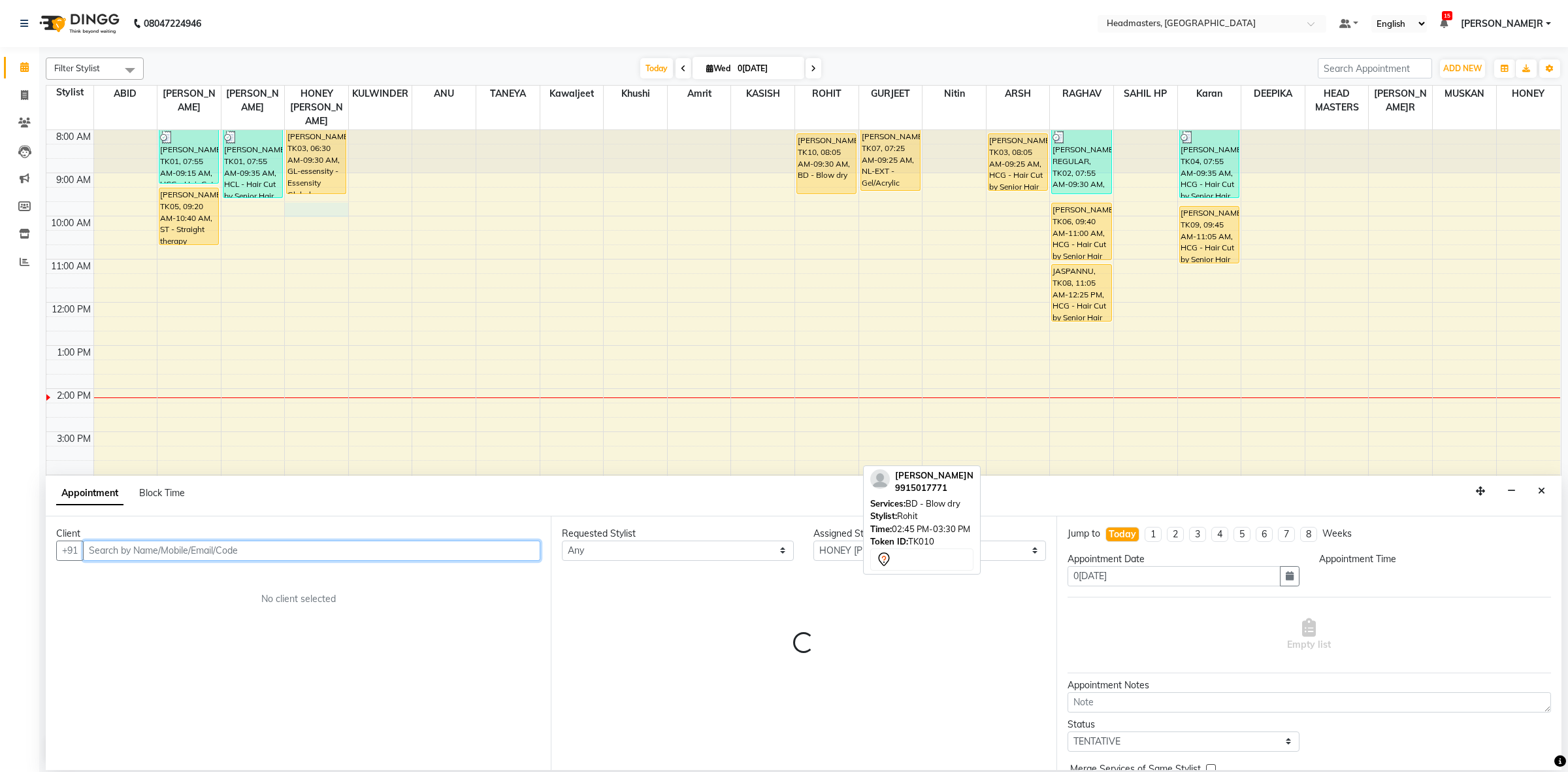
select select "585"
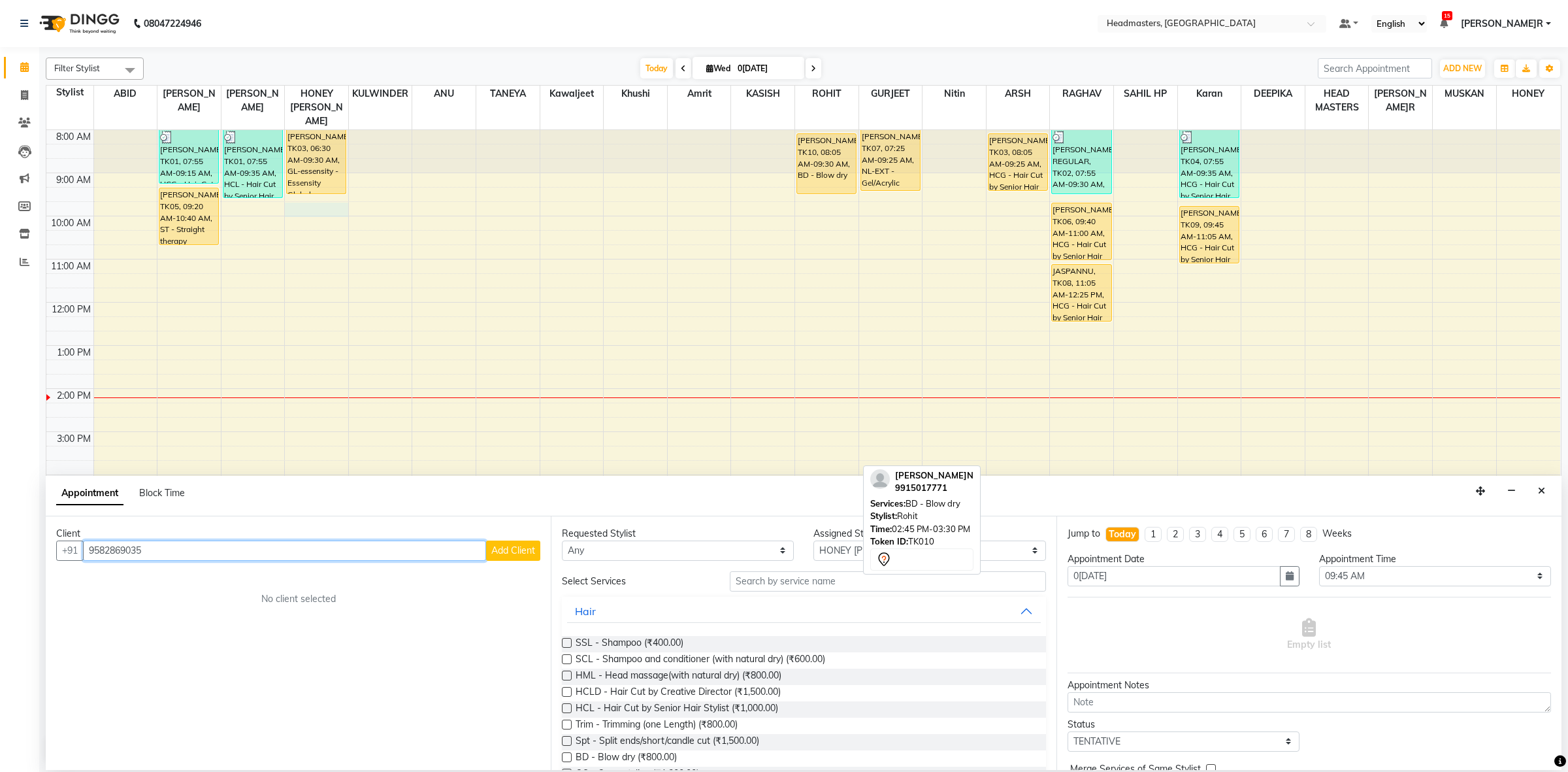
type input "9582869035"
click at [492, 552] on span "Add Client" at bounding box center [513, 550] width 44 height 12
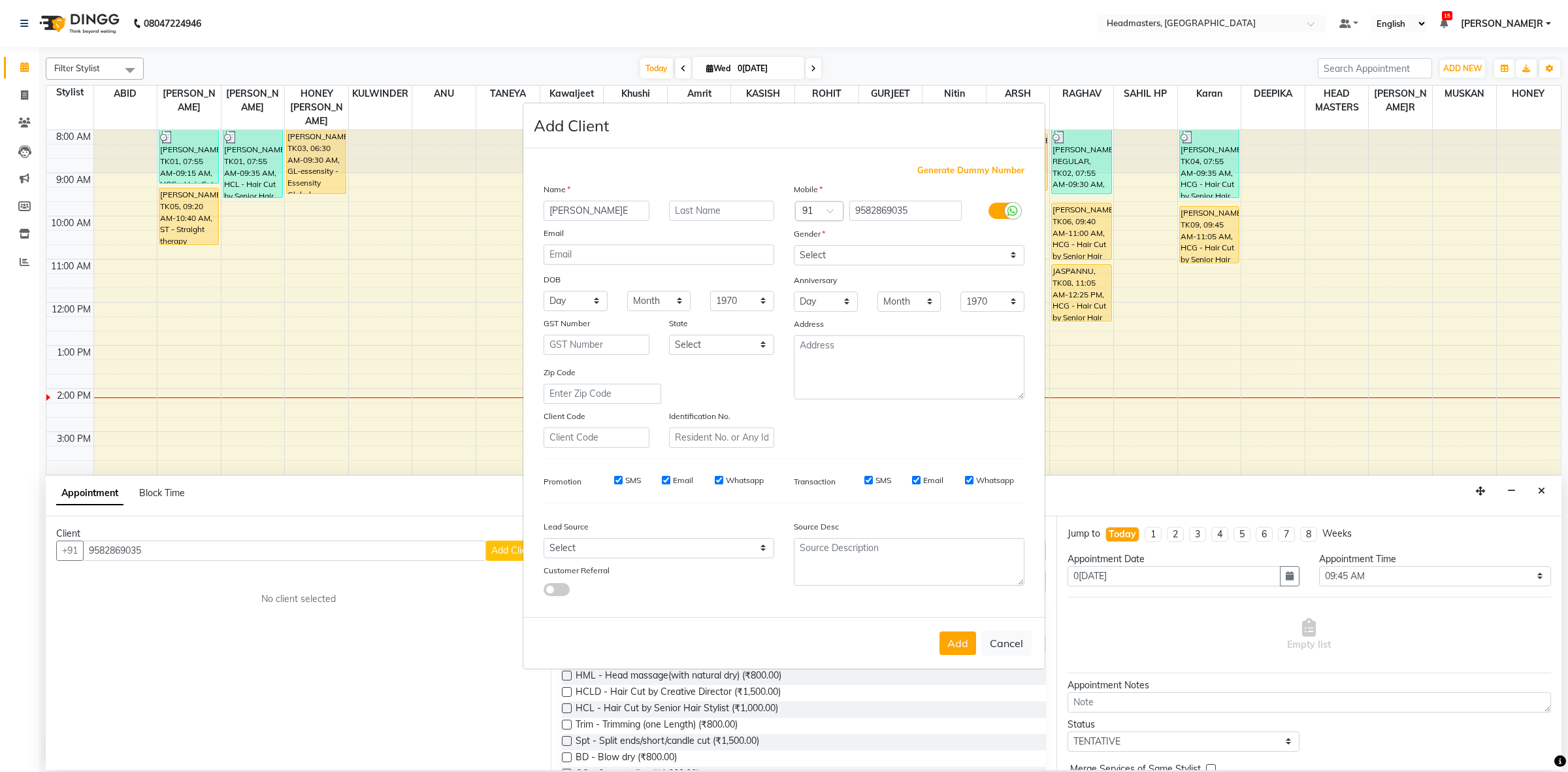
type input "[PERSON_NAME]"
click at [833, 251] on select "Select Male Female Other Prefer Not To Say" at bounding box center [909, 255] width 231 height 20
select select "female"
click at [794, 246] on select "Select Male Female Other Prefer Not To Say" at bounding box center [909, 255] width 231 height 20
click at [962, 638] on button "Add" at bounding box center [958, 642] width 36 height 23
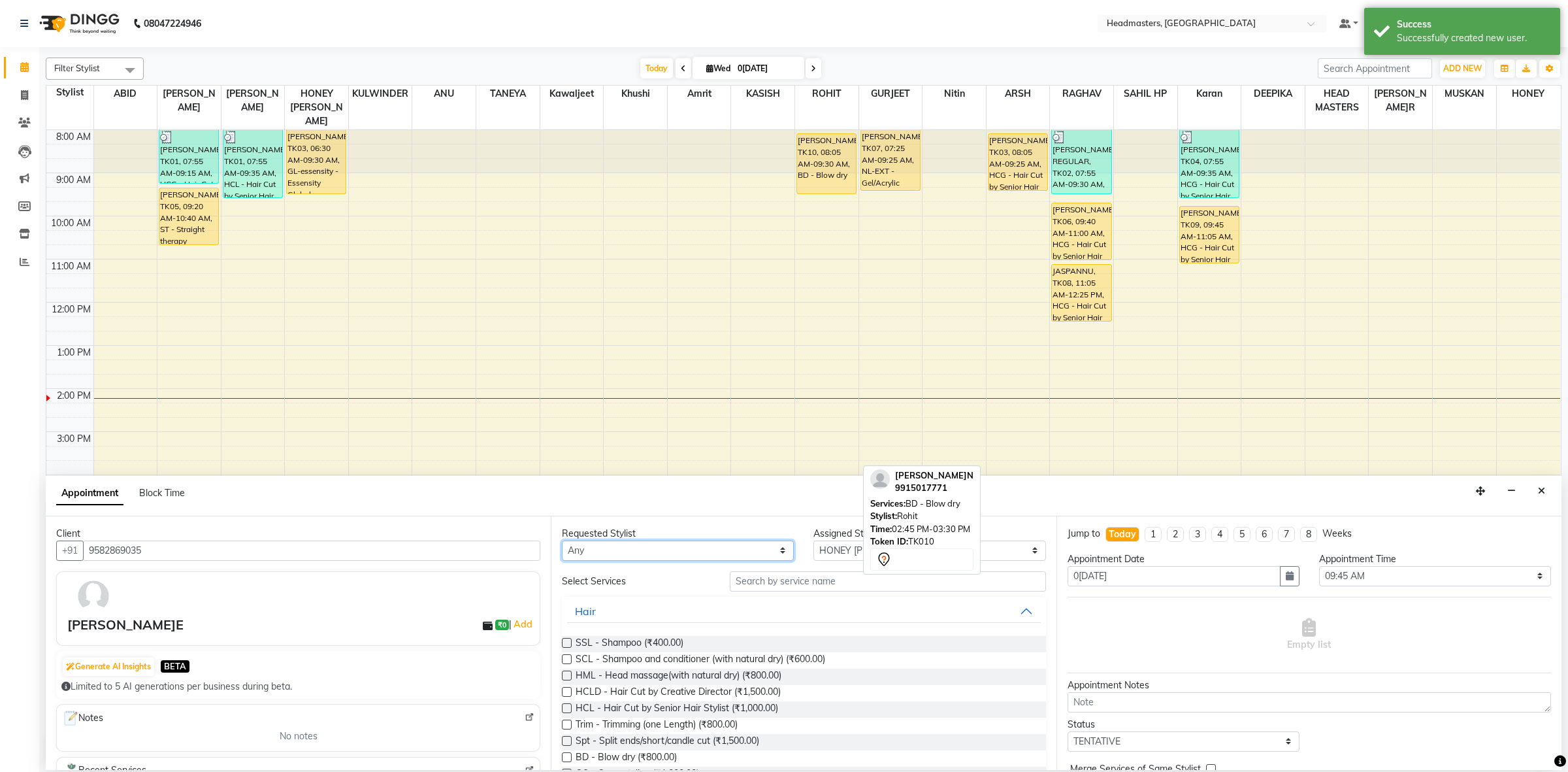
click at [589, 541] on select "Any ABID Amrit ANU ARSH[PERSON_NAME] HEAD MASTERS HONEY [PERSON_NAME] HONEY[PER…" at bounding box center [678, 550] width 232 height 20
select select "60779"
click at [562, 540] on select "Any ABID Amrit ANU ARSH[PERSON_NAME] HEAD MASTERS HONEY [PERSON_NAME] HONEY[PER…" at bounding box center [678, 550] width 232 height 20
select select "60779"
drag, startPoint x: 663, startPoint y: 557, endPoint x: 658, endPoint y: 543, distance: 14.9
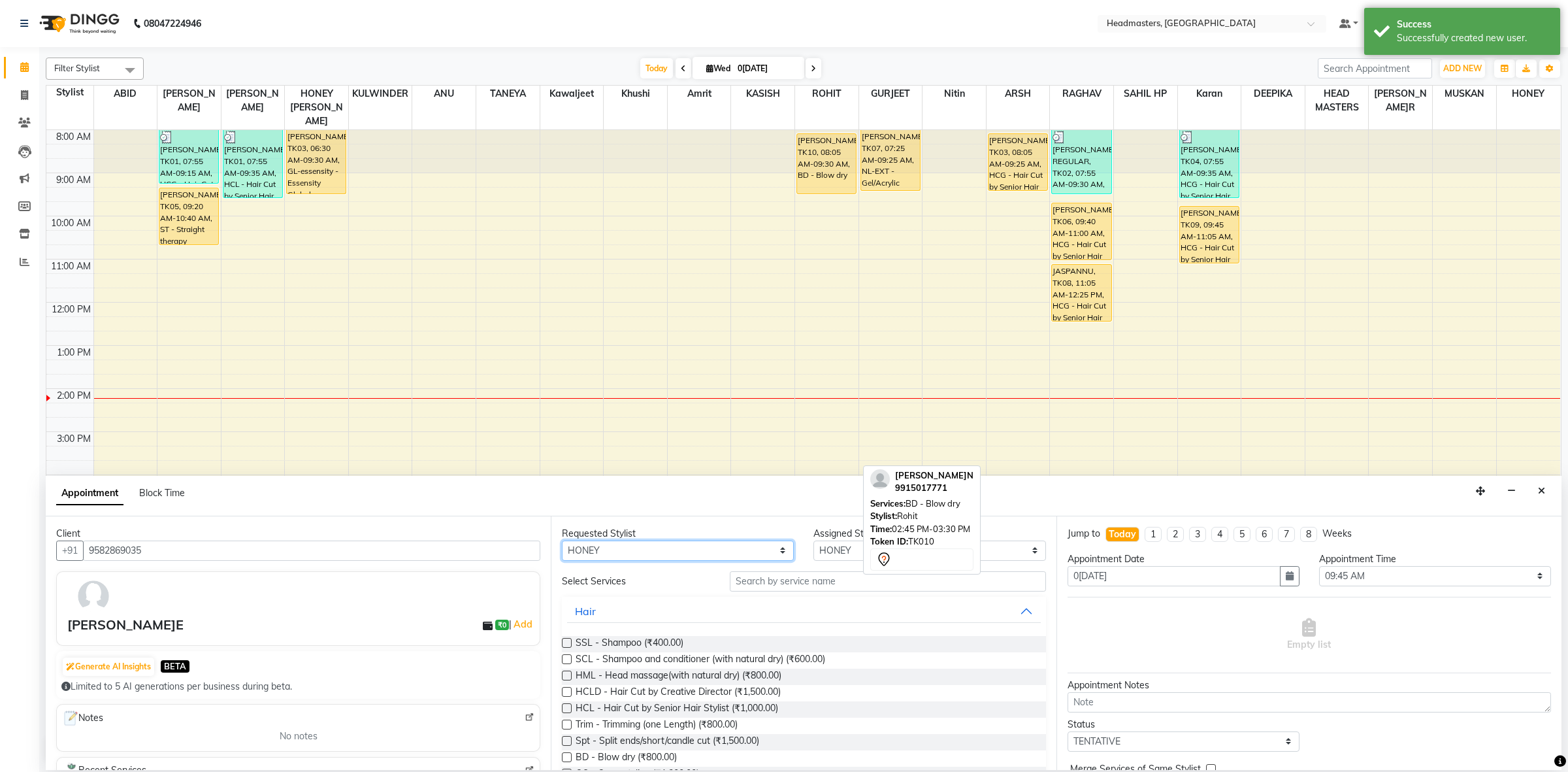
click at [663, 557] on select "Any ABID Amrit ANU ARSH[PERSON_NAME] HEAD MASTERS HONEY [PERSON_NAME] HONEY[PER…" at bounding box center [678, 550] width 232 height 20
select select "60637"
click at [562, 540] on select "Any ABID Amrit ANU ARSH[PERSON_NAME] HEAD MASTERS HONEY [PERSON_NAME] HONEY[PER…" at bounding box center [678, 550] width 232 height 20
select select "60637"
click at [801, 582] on input "text" at bounding box center [887, 581] width 316 height 20
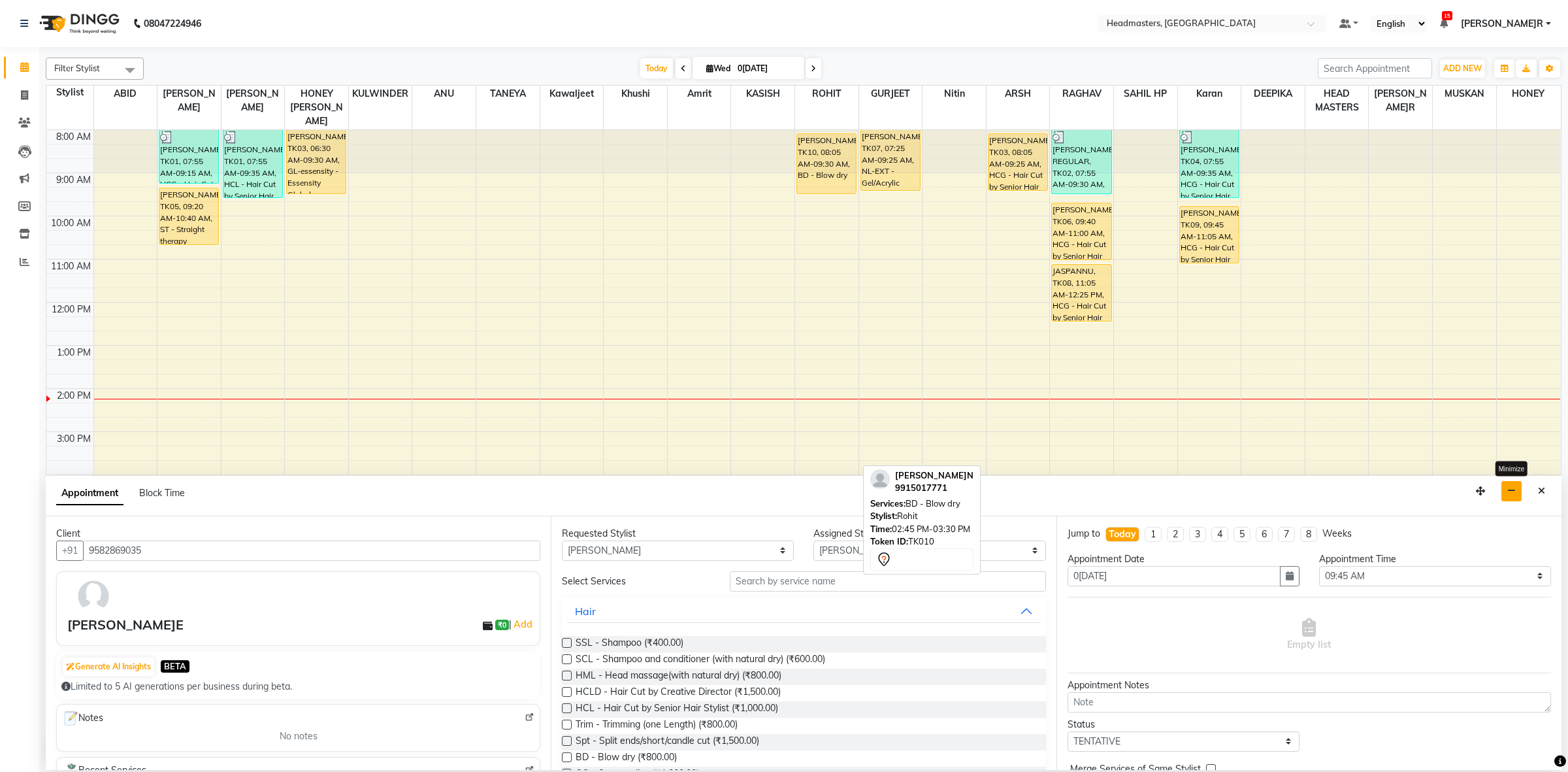
click at [1516, 492] on button "button" at bounding box center [1511, 491] width 20 height 20
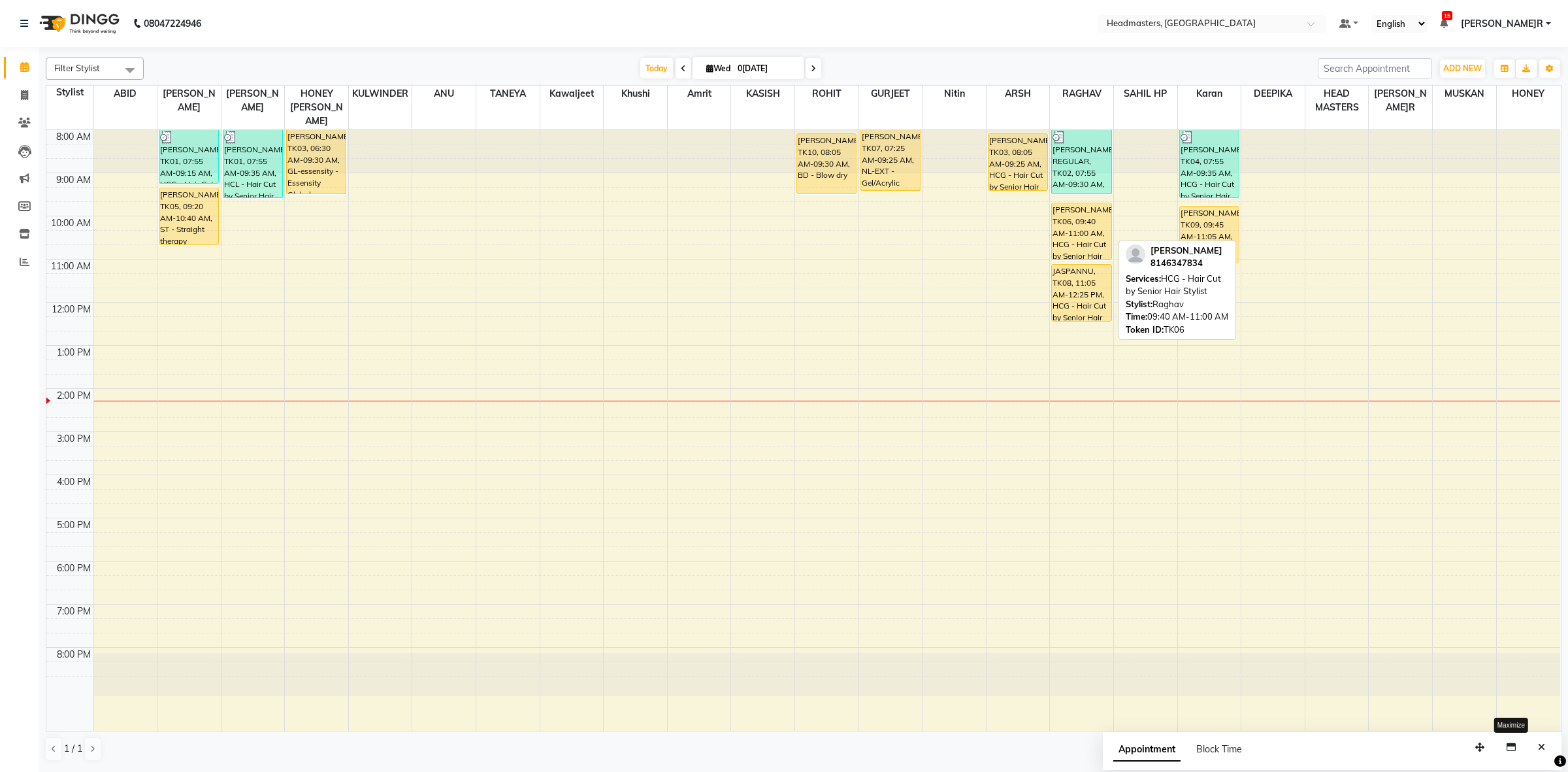
click at [1079, 232] on div "[PERSON_NAME], TK06, 09:40 AM-11:00 AM, HCG - Hair Cut by Senior Hair Stylist" at bounding box center [1081, 231] width 59 height 56
select select "1"
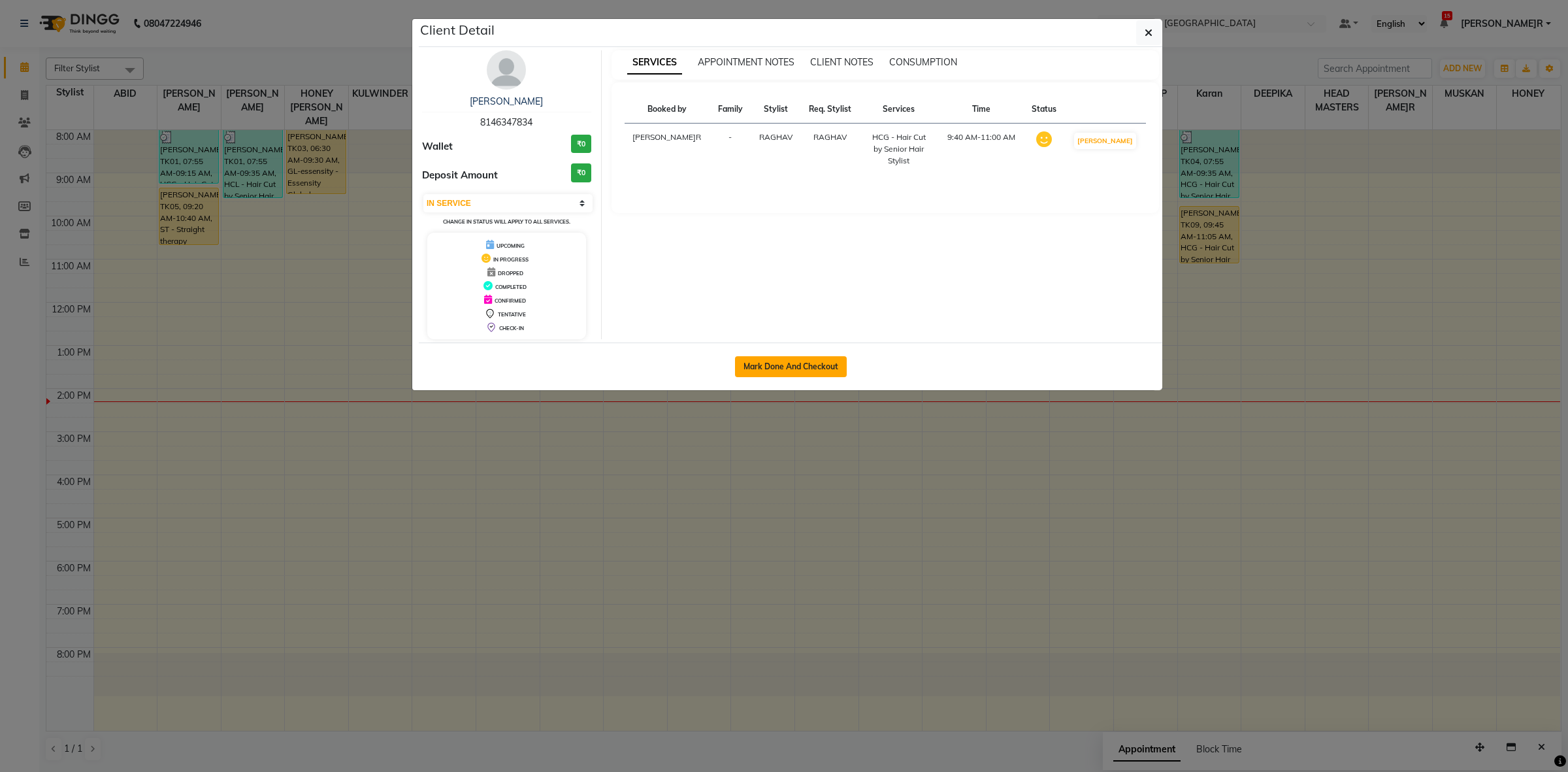
click at [838, 361] on button "Mark Done And Checkout" at bounding box center [791, 367] width 112 height 21
select select "service"
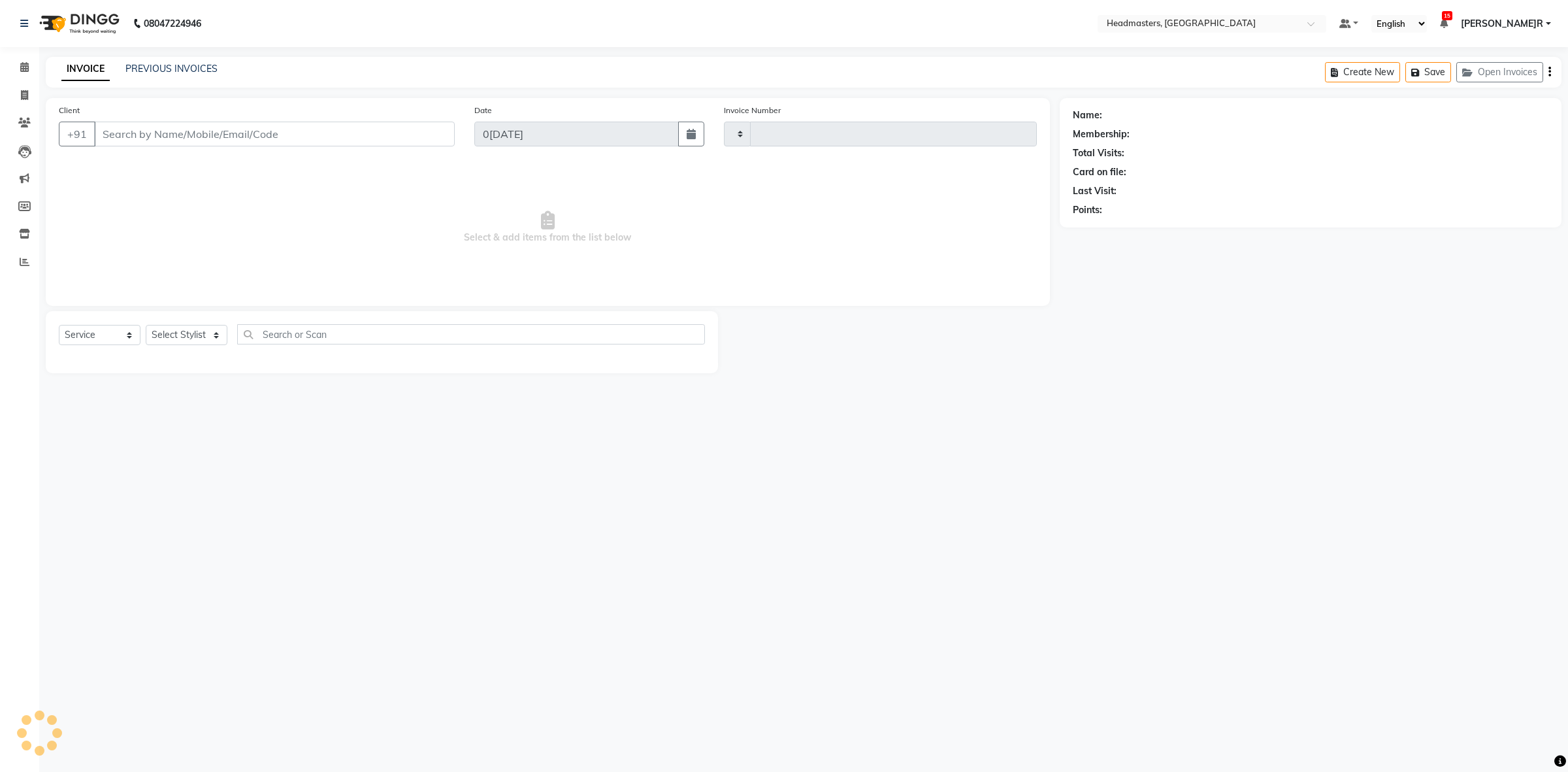
type input "3390"
select select "7132"
type input "8146347834"
select select "60639"
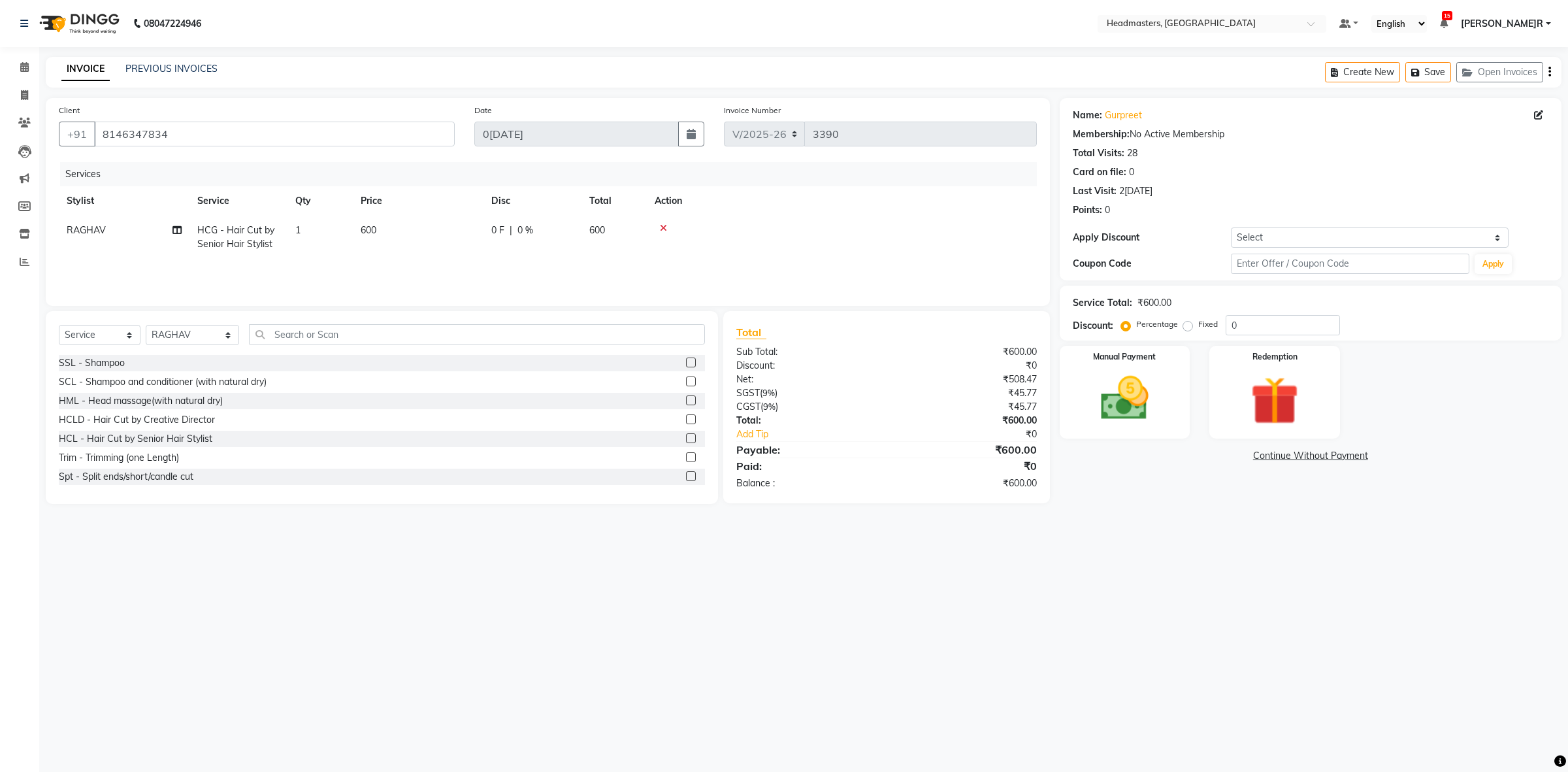
click at [491, 227] on span "0 F" at bounding box center [497, 230] width 13 height 14
select select "60639"
click at [558, 233] on input "0" at bounding box center [573, 233] width 39 height 20
type input "200"
click at [528, 253] on tr "ABID Amrit ANU ARSH DEEPIKA GURJEET HEAD MASTERS HONEY HONEY KUMAR HONEY SAREEN…" at bounding box center [548, 244] width 978 height 56
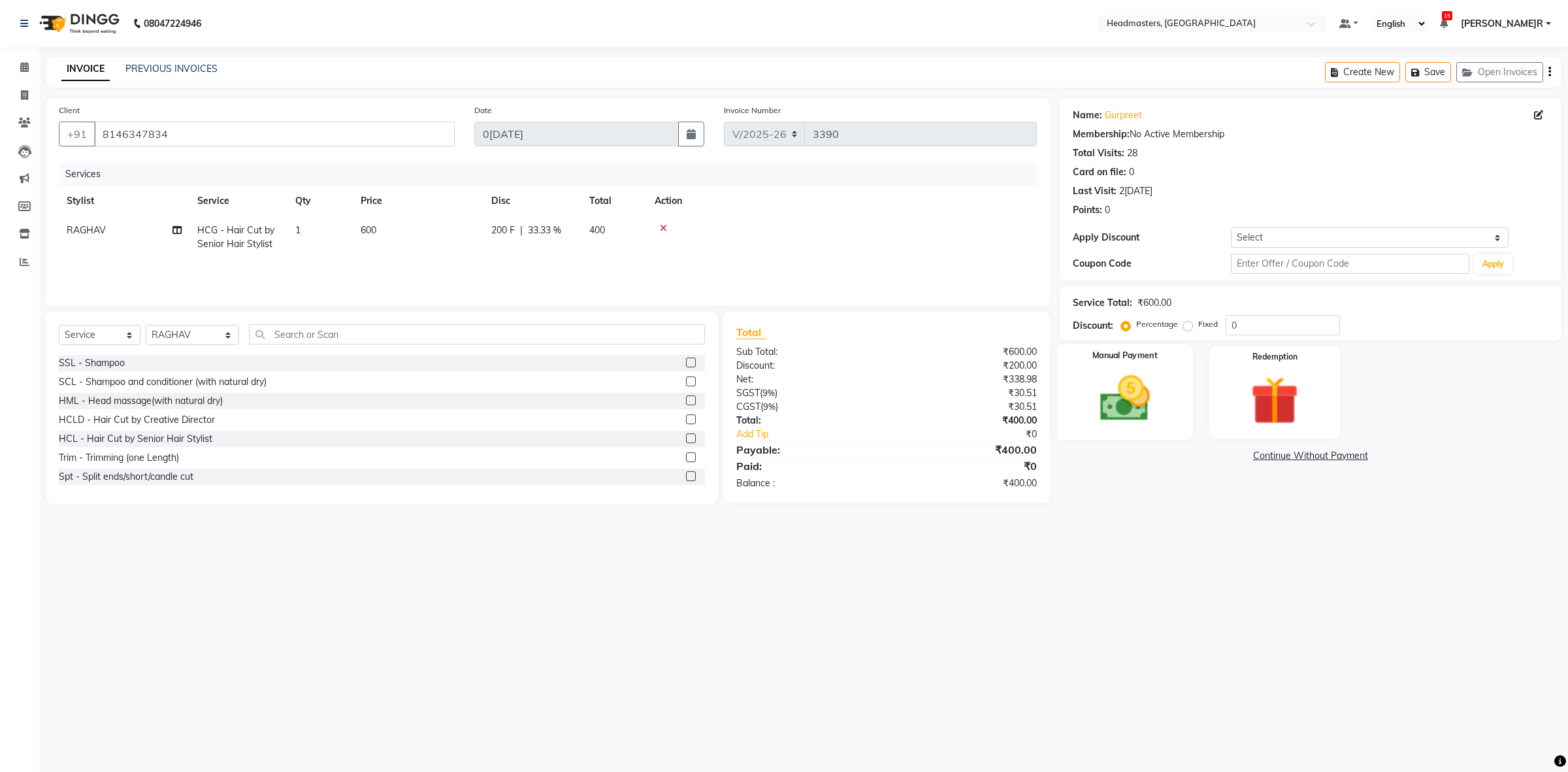
click at [1108, 402] on img at bounding box center [1124, 398] width 81 height 57
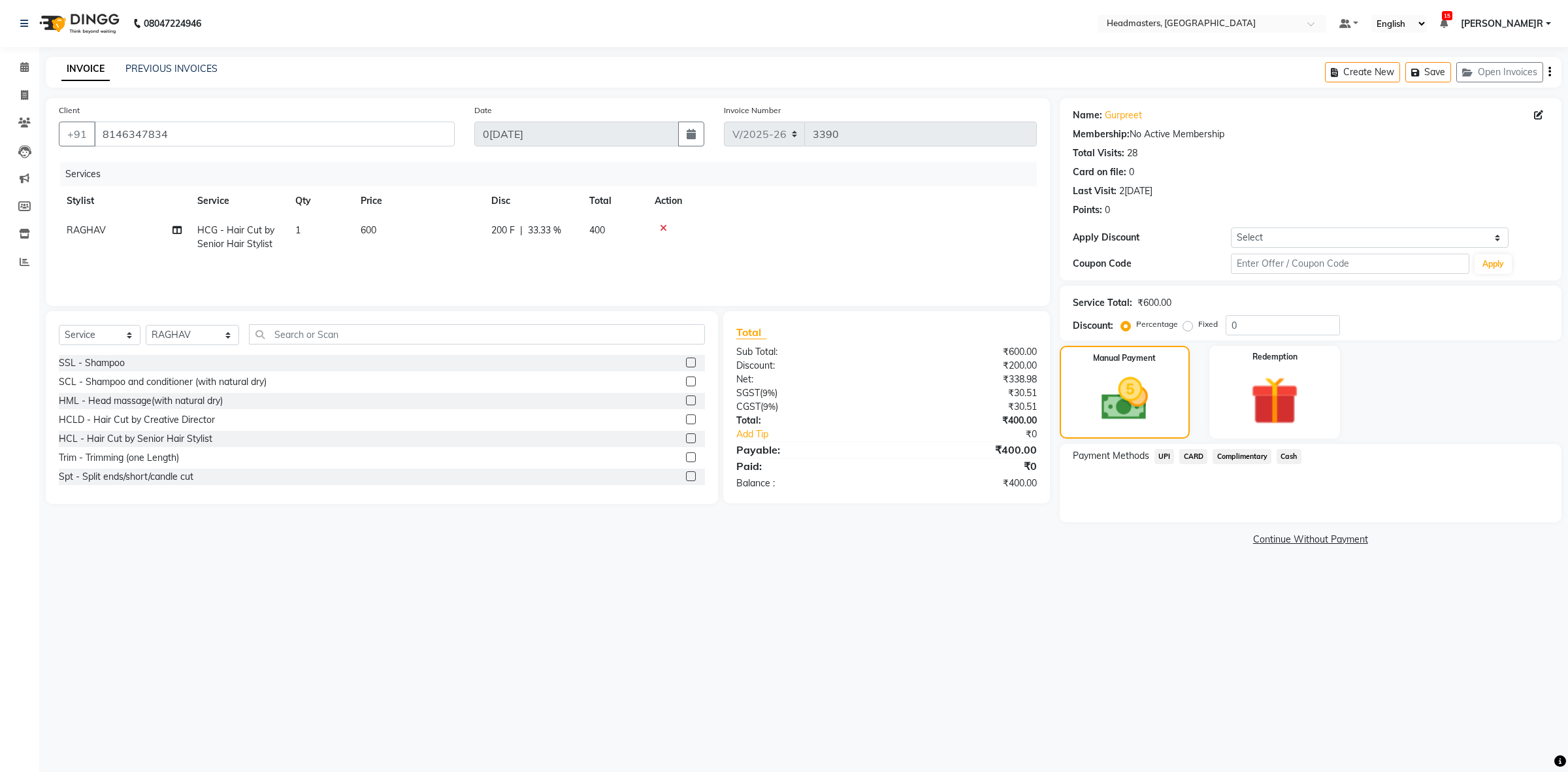
click at [1168, 455] on span "UPI" at bounding box center [1164, 457] width 20 height 15
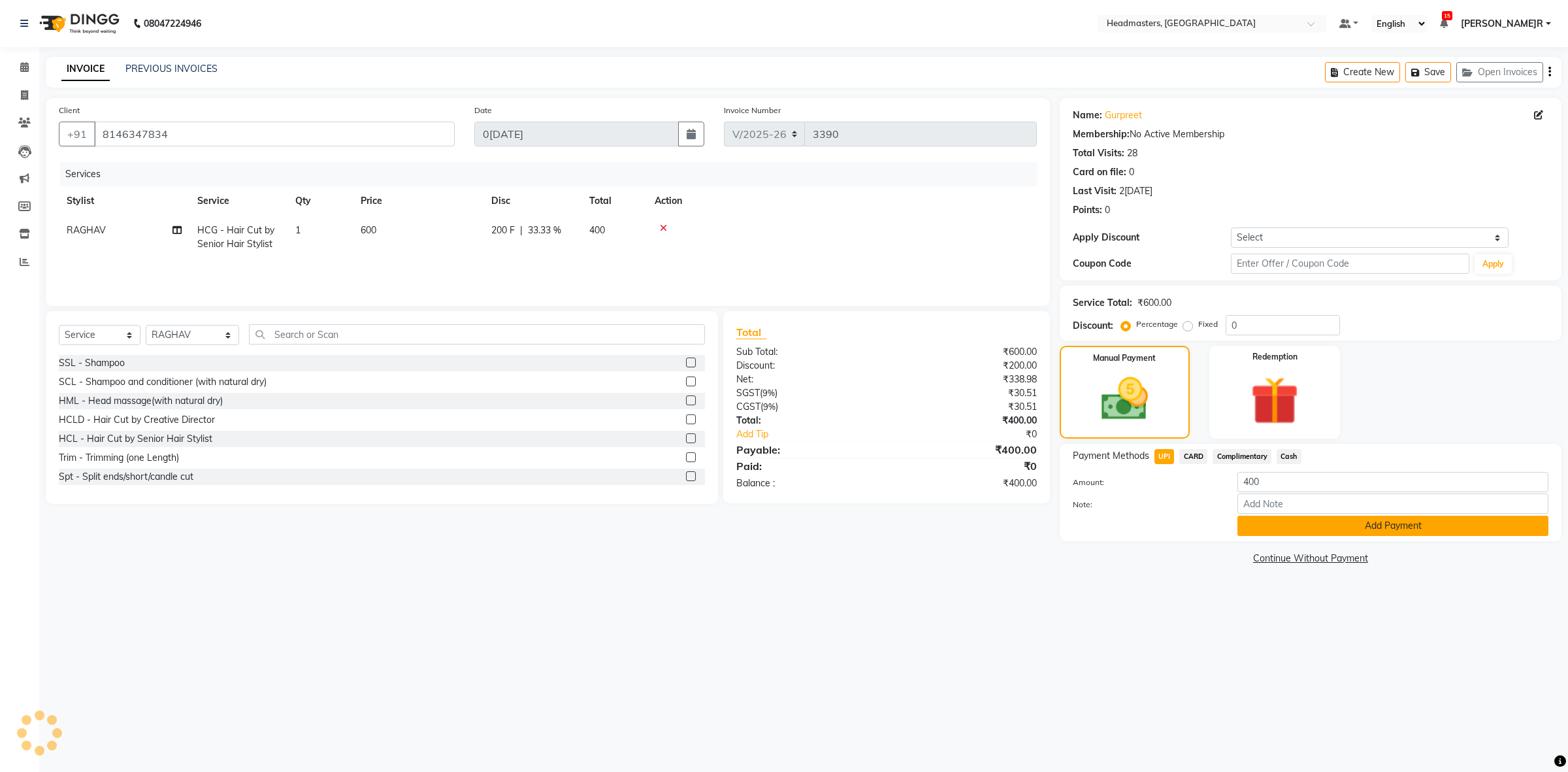
click at [1302, 527] on button "Add Payment" at bounding box center [1393, 525] width 311 height 20
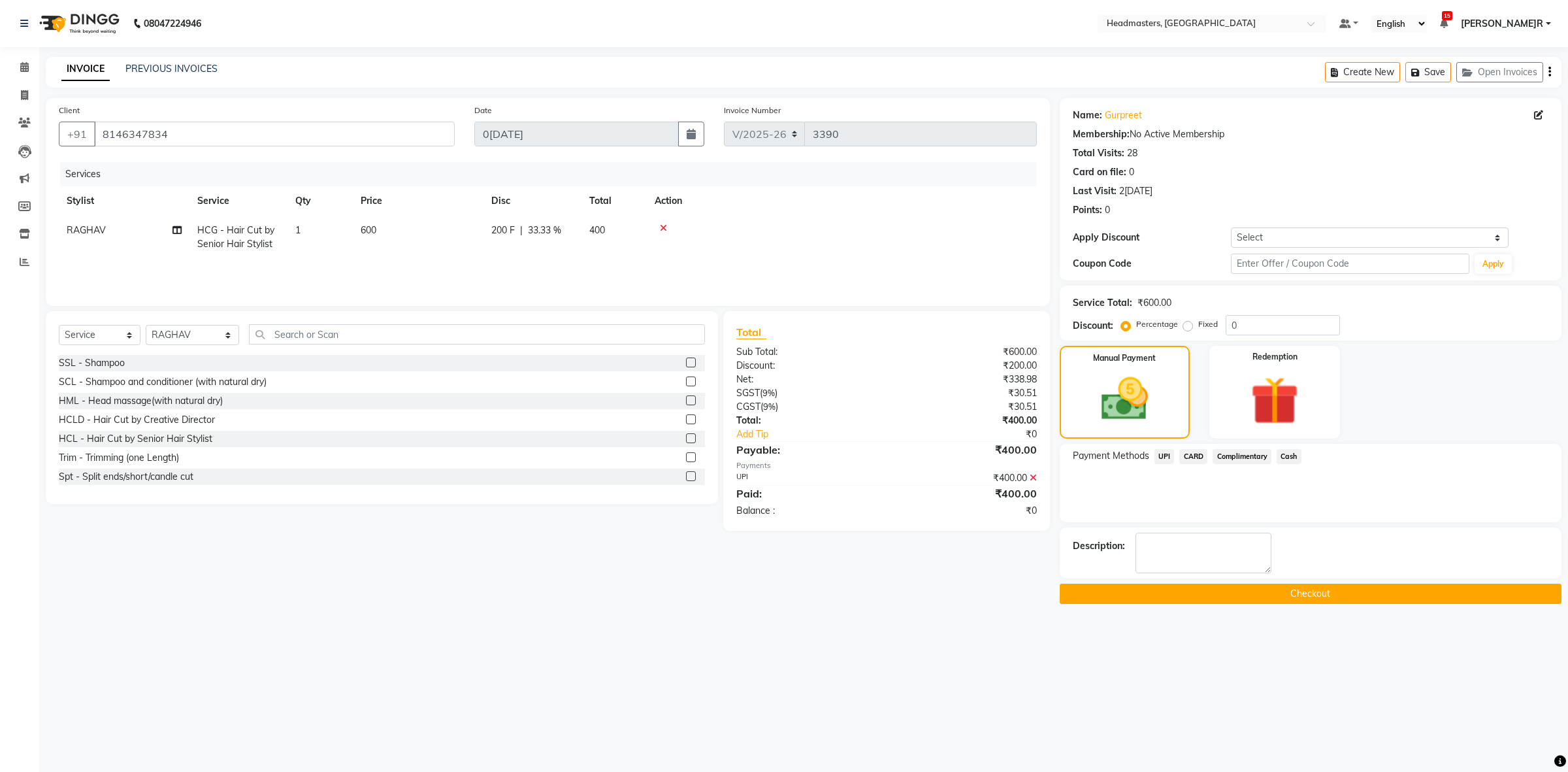
click at [1275, 590] on button "Checkout" at bounding box center [1310, 593] width 502 height 20
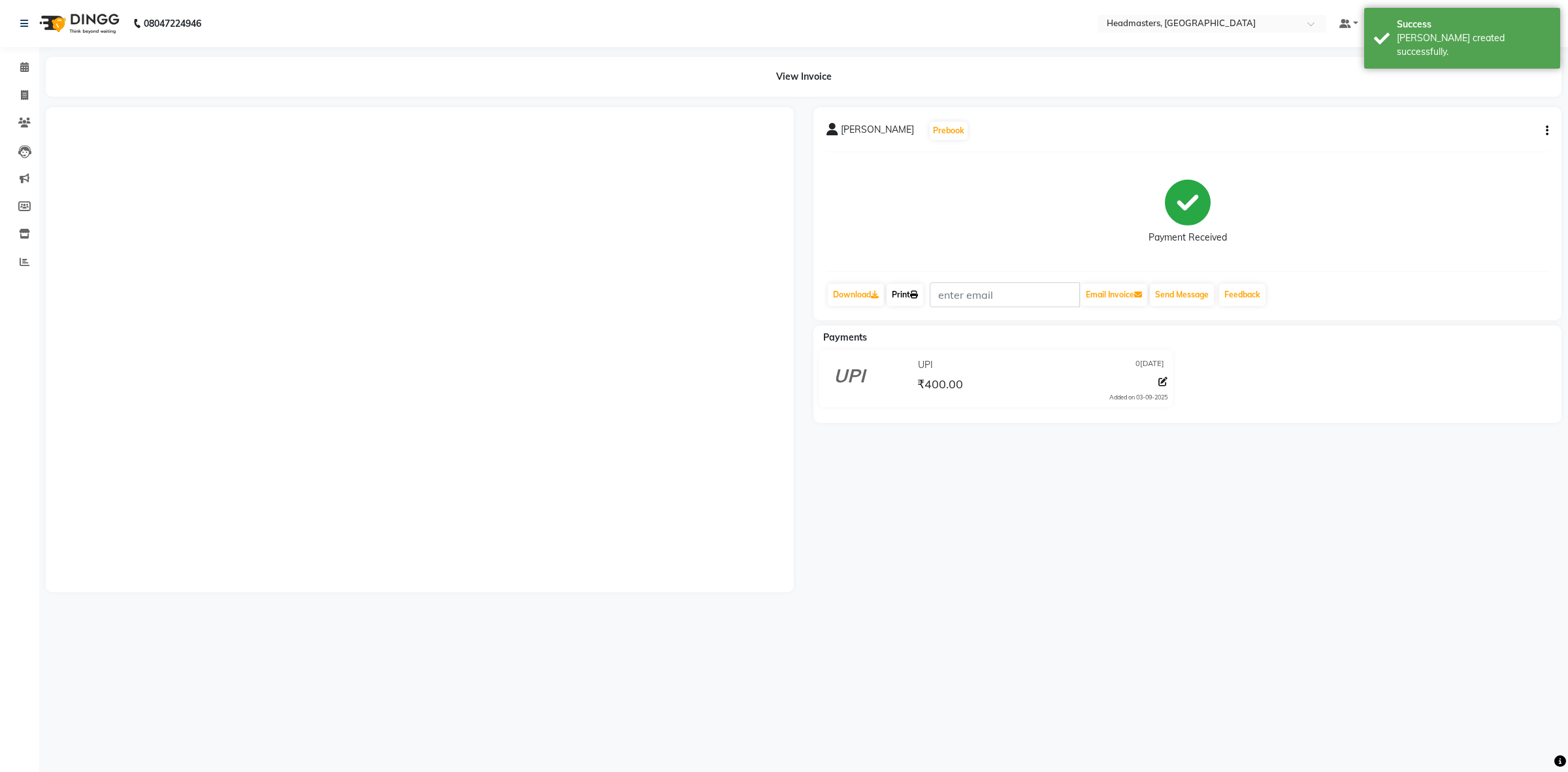
click at [913, 293] on link "Print" at bounding box center [905, 294] width 36 height 22
click at [32, 72] on span at bounding box center [24, 68] width 23 height 15
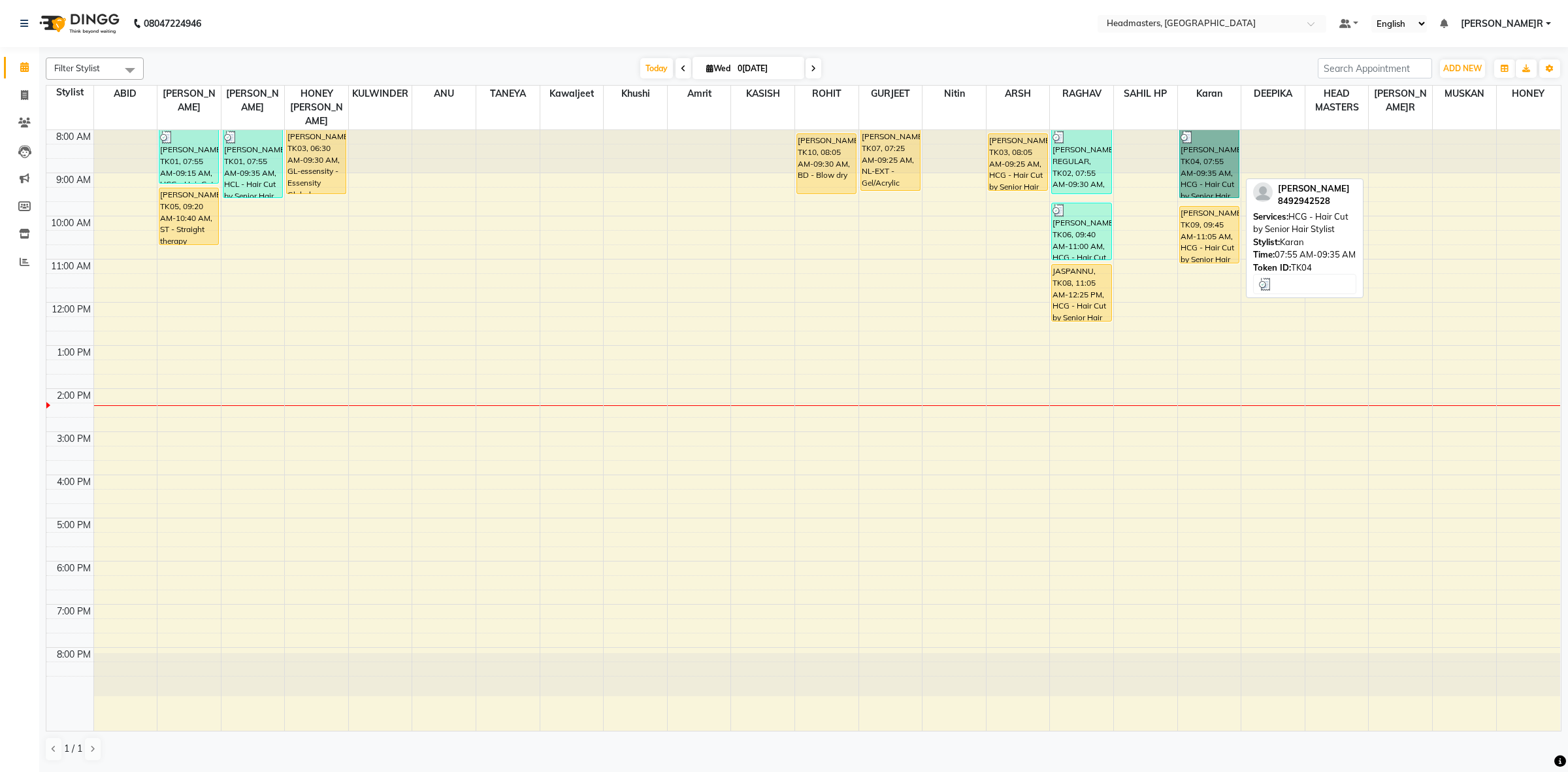
drag, startPoint x: 1151, startPoint y: 192, endPoint x: 1205, endPoint y: 158, distance: 63.8
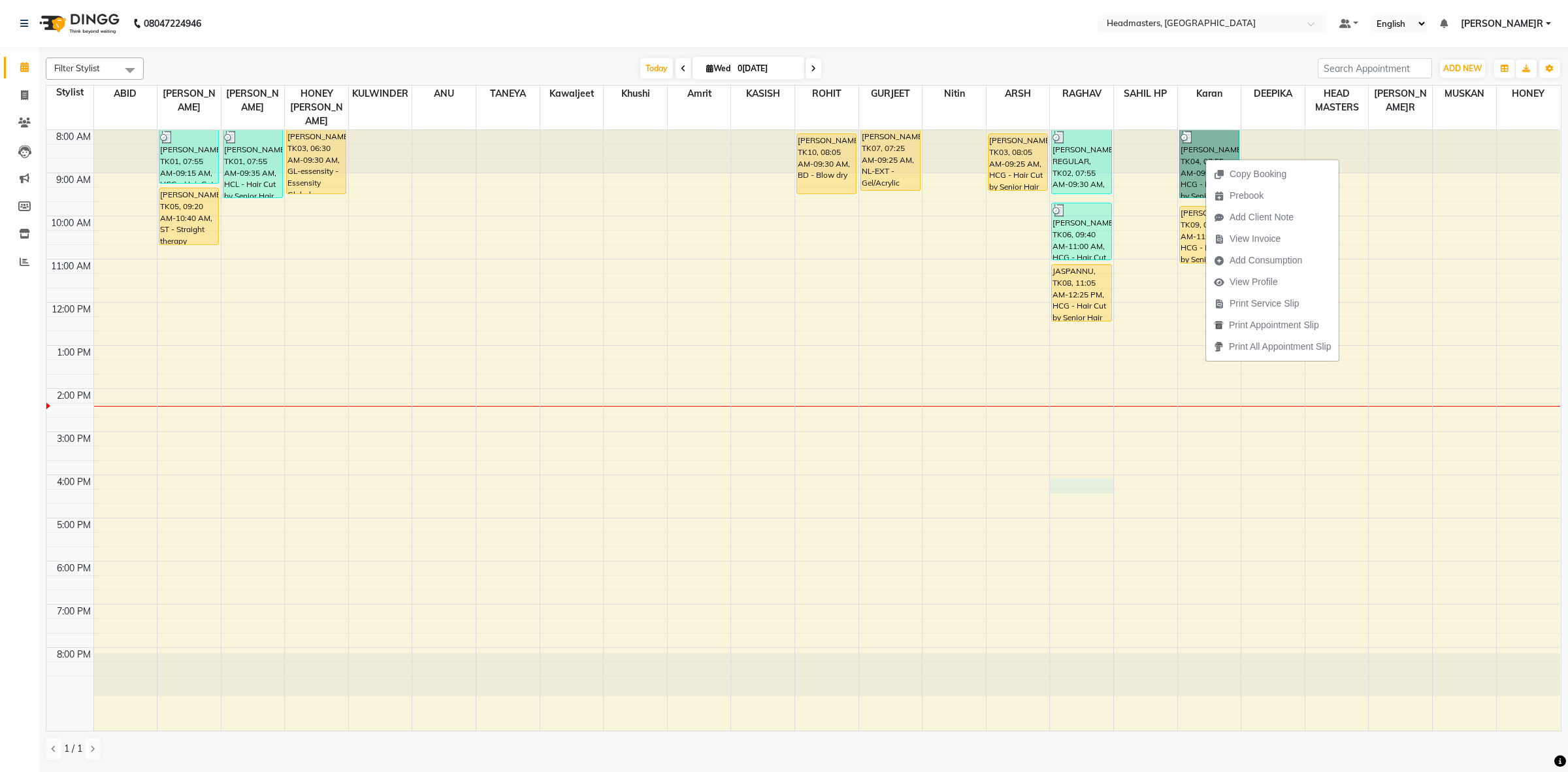
click at [1062, 475] on div "8:00 AM 9:00 AM 10:00 AM 11:00 AM 12:00 PM 1:00 PM 2:00 PM 3:00 PM 4:00 PM 5:00…" at bounding box center [803, 430] width 1514 height 601
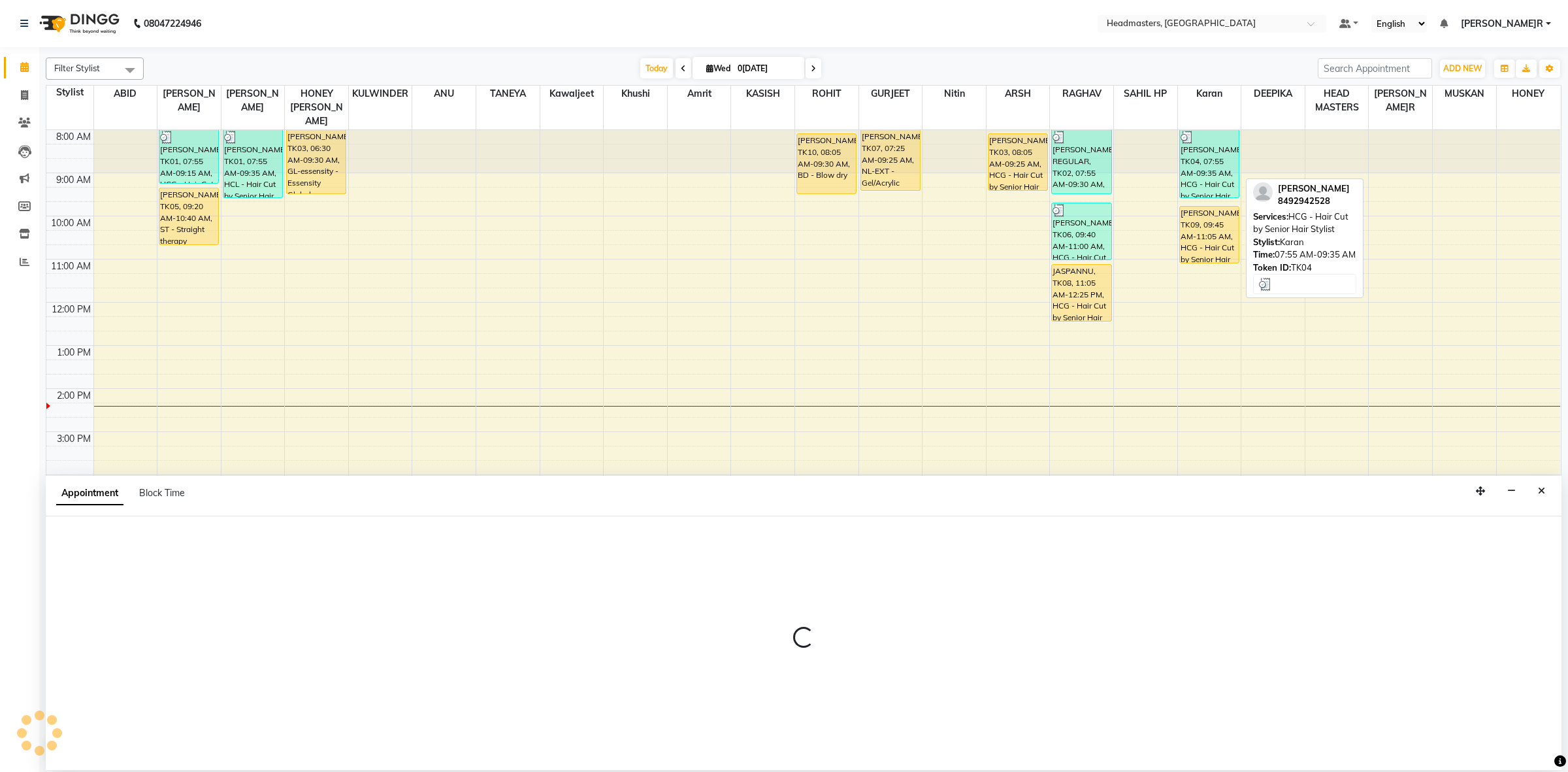
select select "60639"
select select "960"
select select "tentative"
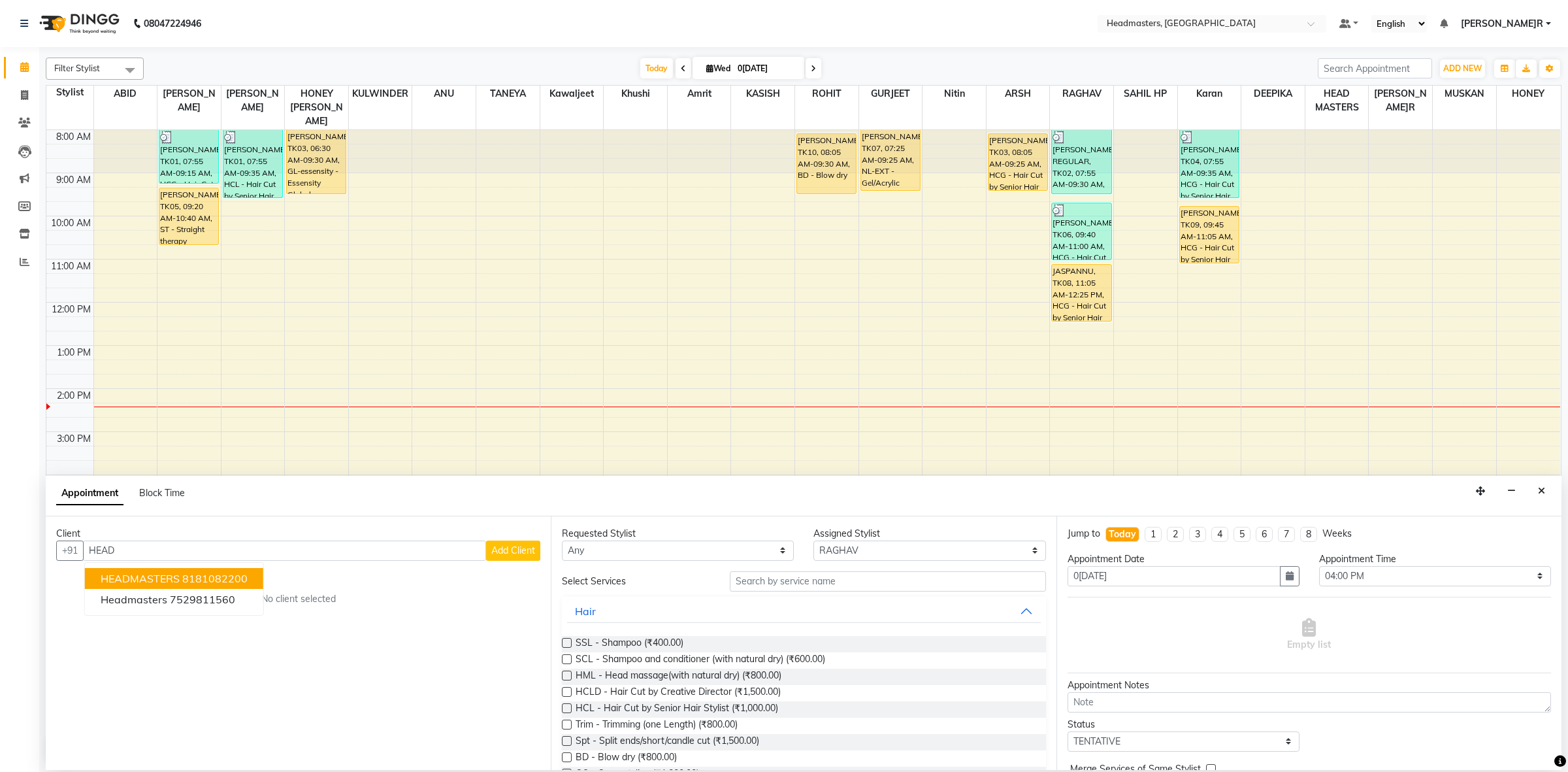
click at [164, 582] on span "HEADMASTERS" at bounding box center [140, 578] width 79 height 13
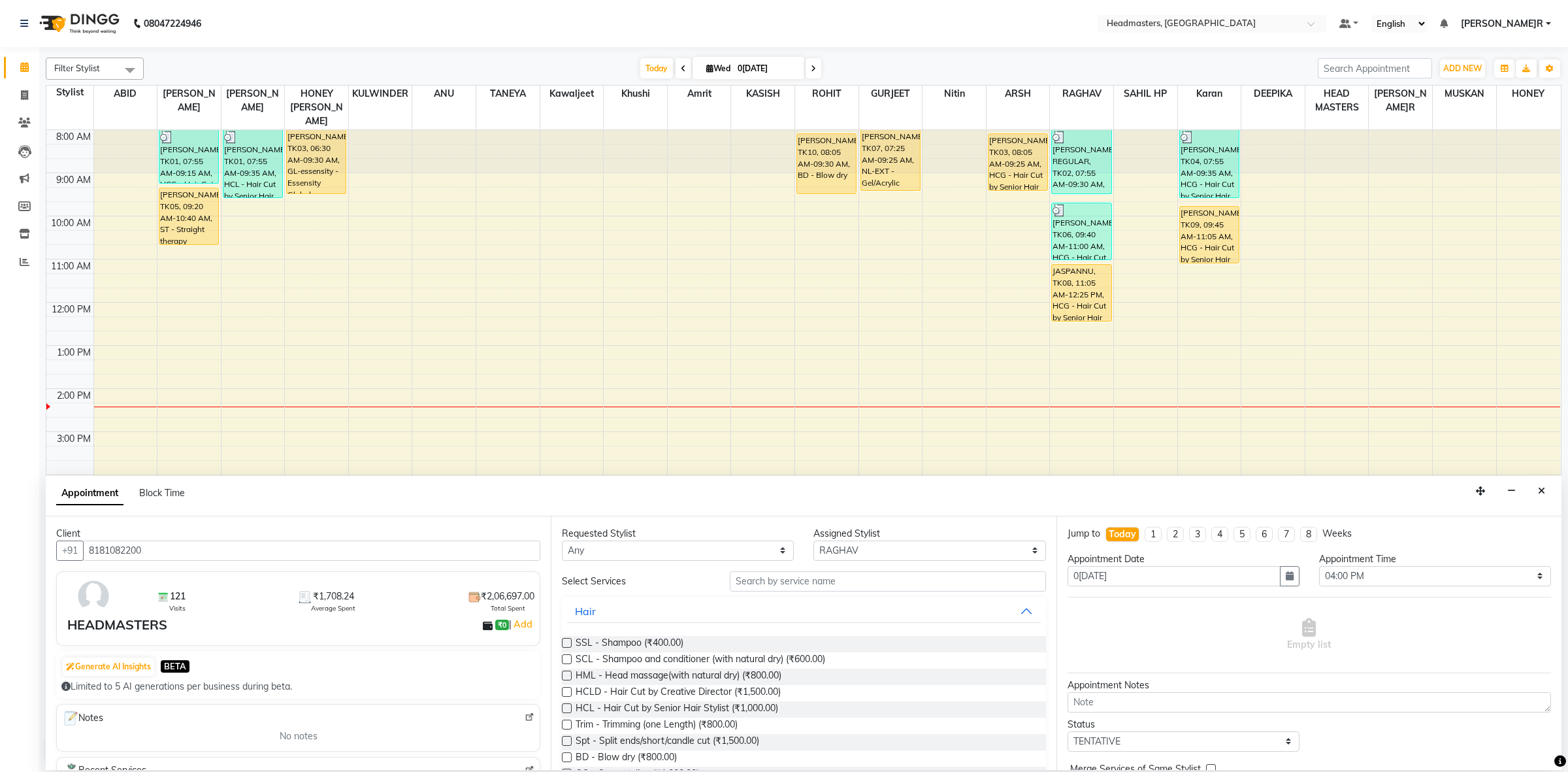
type input "8181082200"
click at [650, 549] on select "Any ABID Amrit ANU ARSH[PERSON_NAME] HEAD MASTERS HONEY [PERSON_NAME] HONEY[PER…" at bounding box center [678, 550] width 232 height 20
select select "60640"
click at [562, 540] on select "Any ABID Amrit ANU ARSH[PERSON_NAME] HEAD MASTERS HONEY [PERSON_NAME] HONEY[PER…" at bounding box center [678, 550] width 232 height 20
select select "60640"
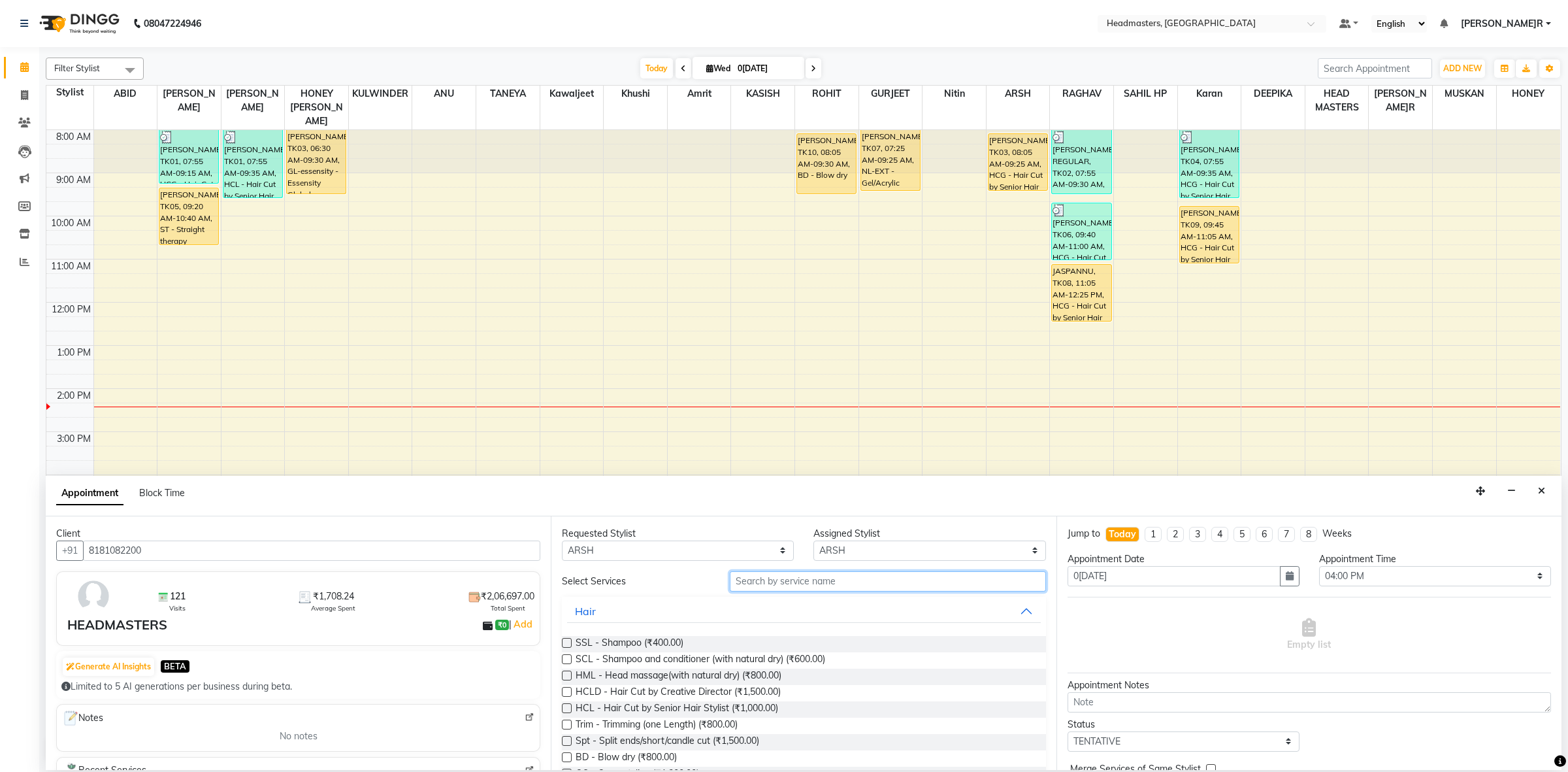
click at [732, 586] on input "text" at bounding box center [887, 581] width 316 height 20
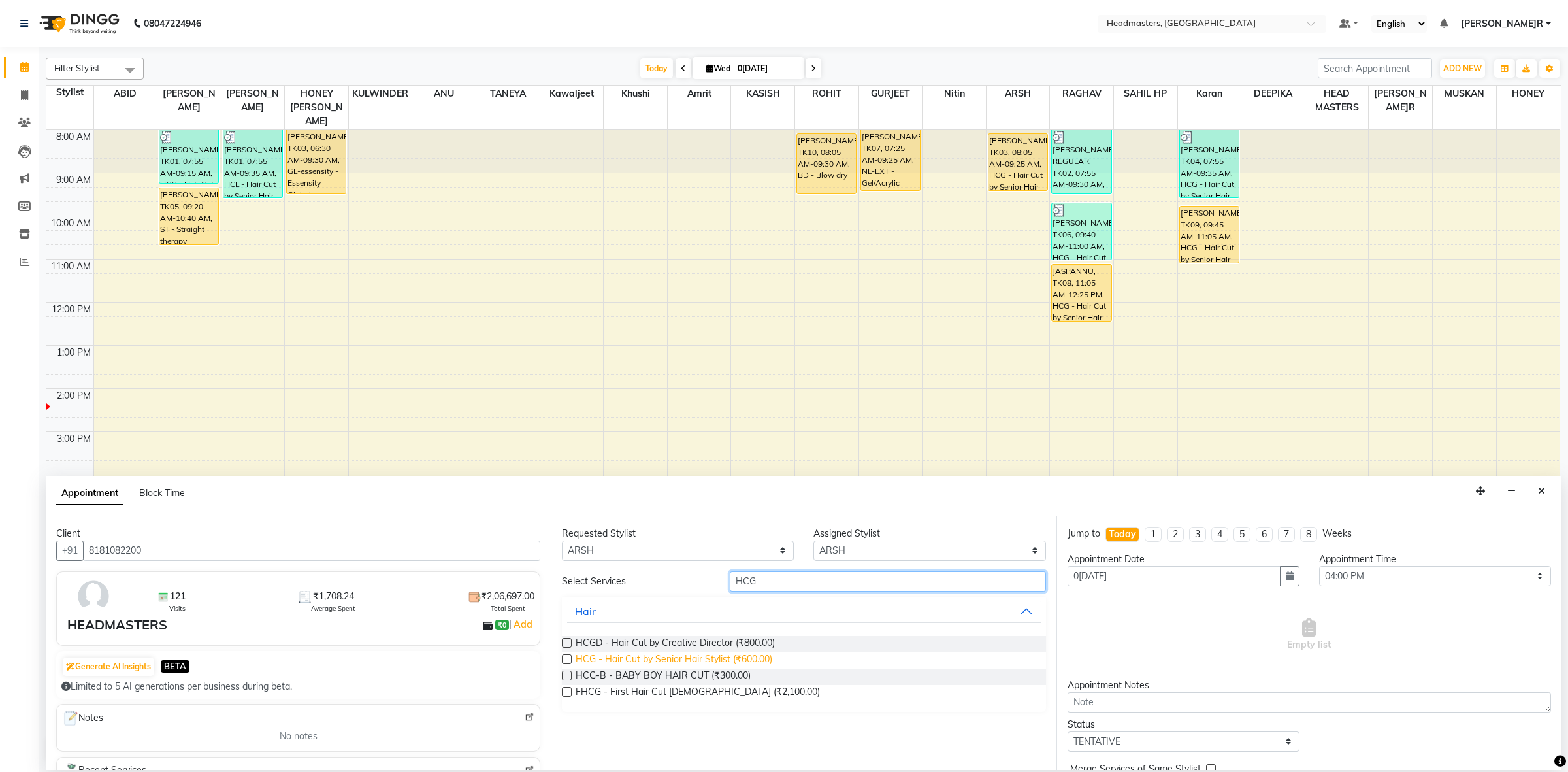
type input "HCG"
drag, startPoint x: 665, startPoint y: 652, endPoint x: 995, endPoint y: 601, distance: 333.9
click at [666, 652] on span "HCG - Hair Cut by Senior Hair Stylist (₹600.00)" at bounding box center [674, 660] width 197 height 17
checkbox input "false"
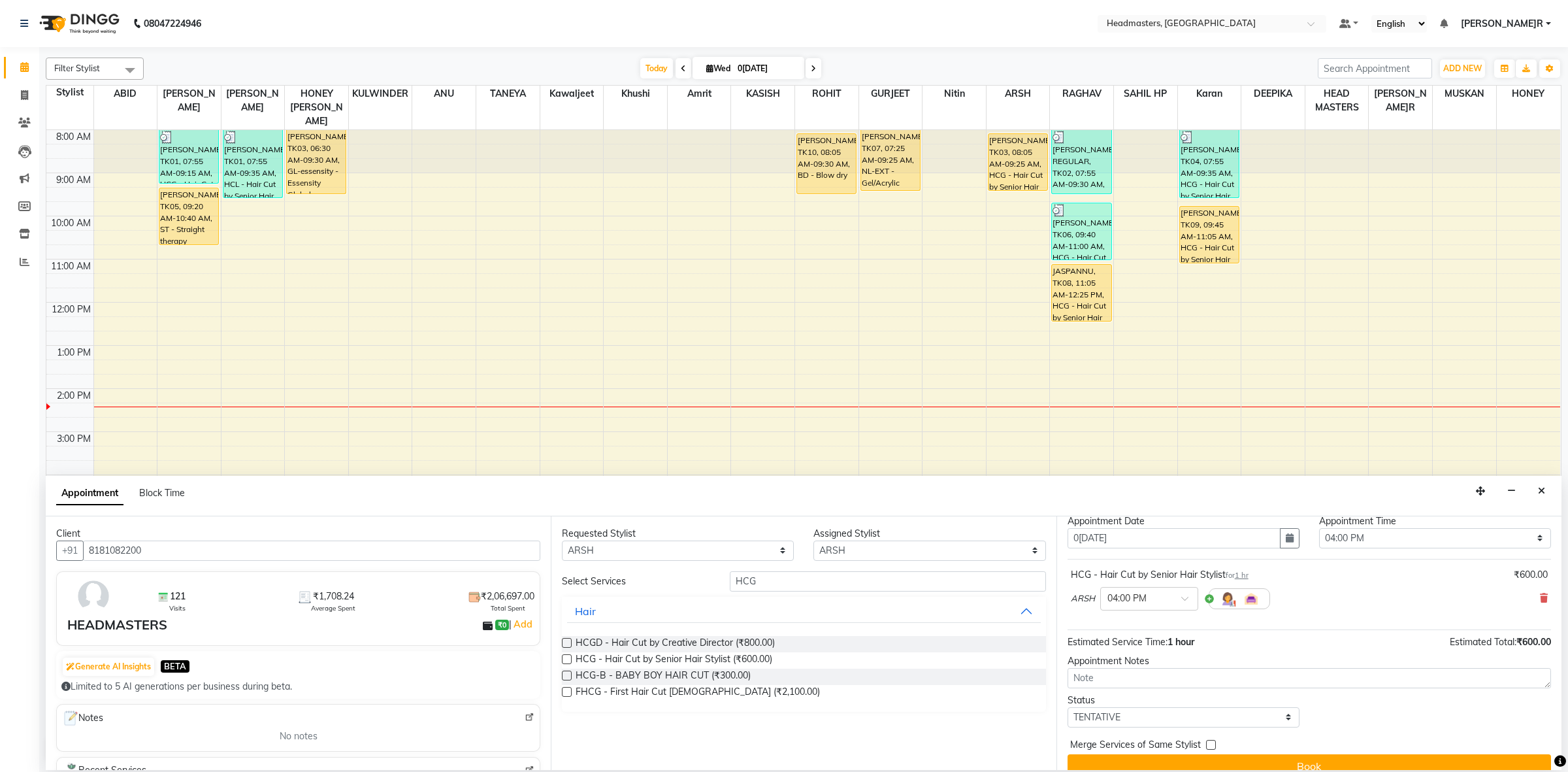
scroll to position [57, 0]
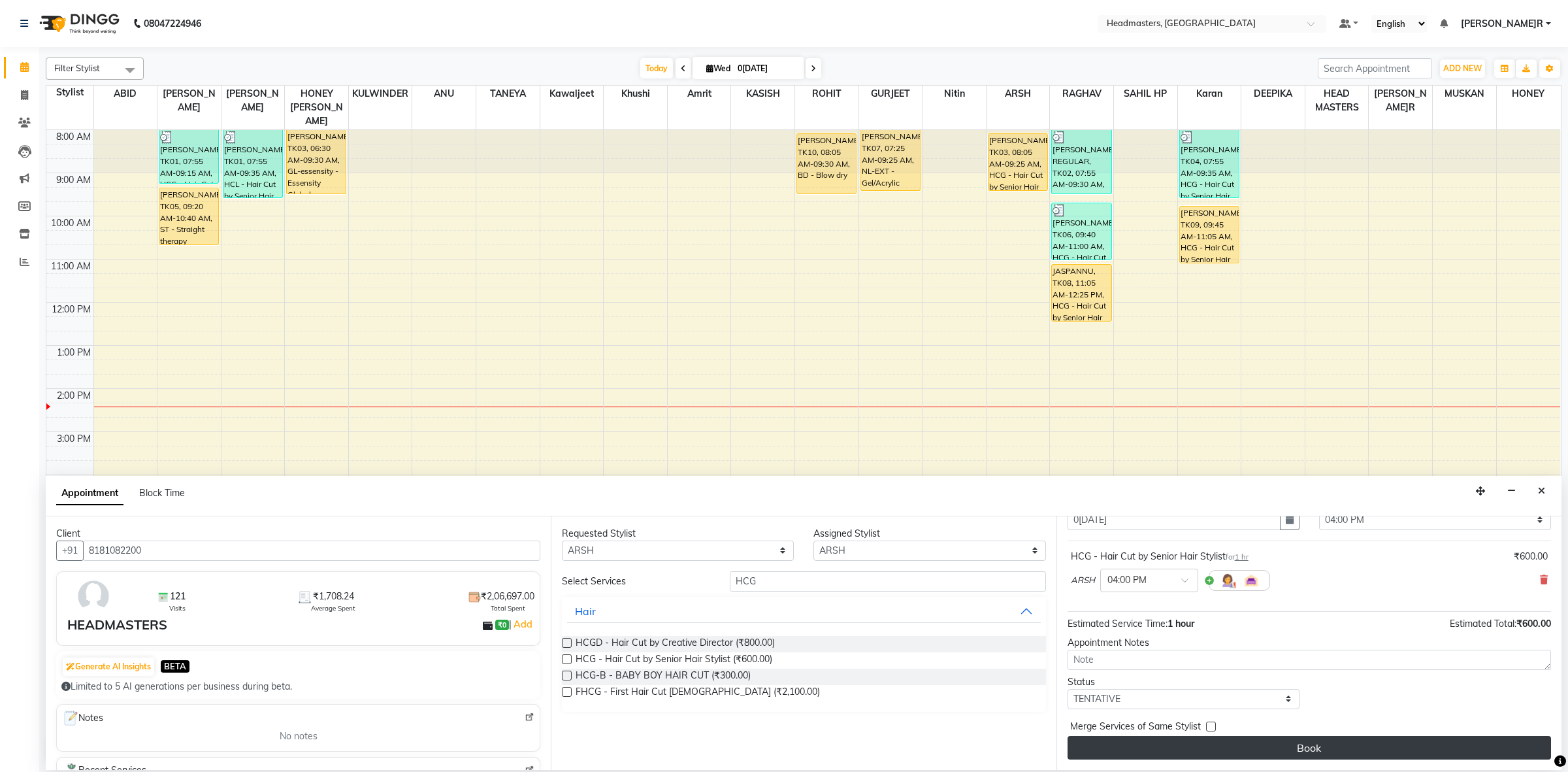
click at [1177, 742] on button "Book" at bounding box center [1309, 747] width 484 height 23
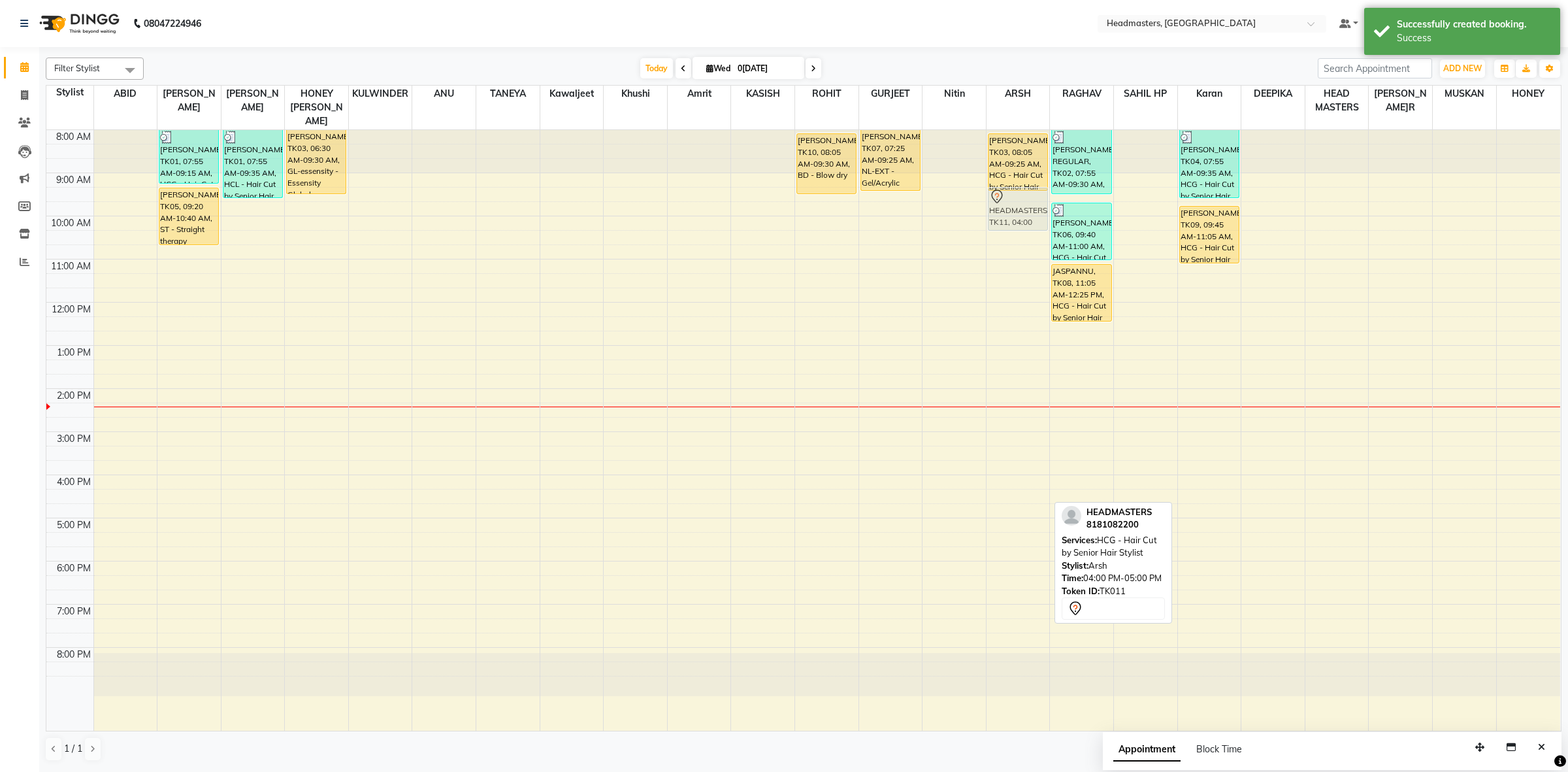
drag, startPoint x: 1035, startPoint y: 484, endPoint x: 1013, endPoint y: 195, distance: 289.8
click at [1013, 195] on div "NAVNEET, TK03, 08:05 AM-09:25 AM, HCG - Hair Cut by Senior Hair Stylist HEADMAS…" at bounding box center [1018, 430] width 63 height 601
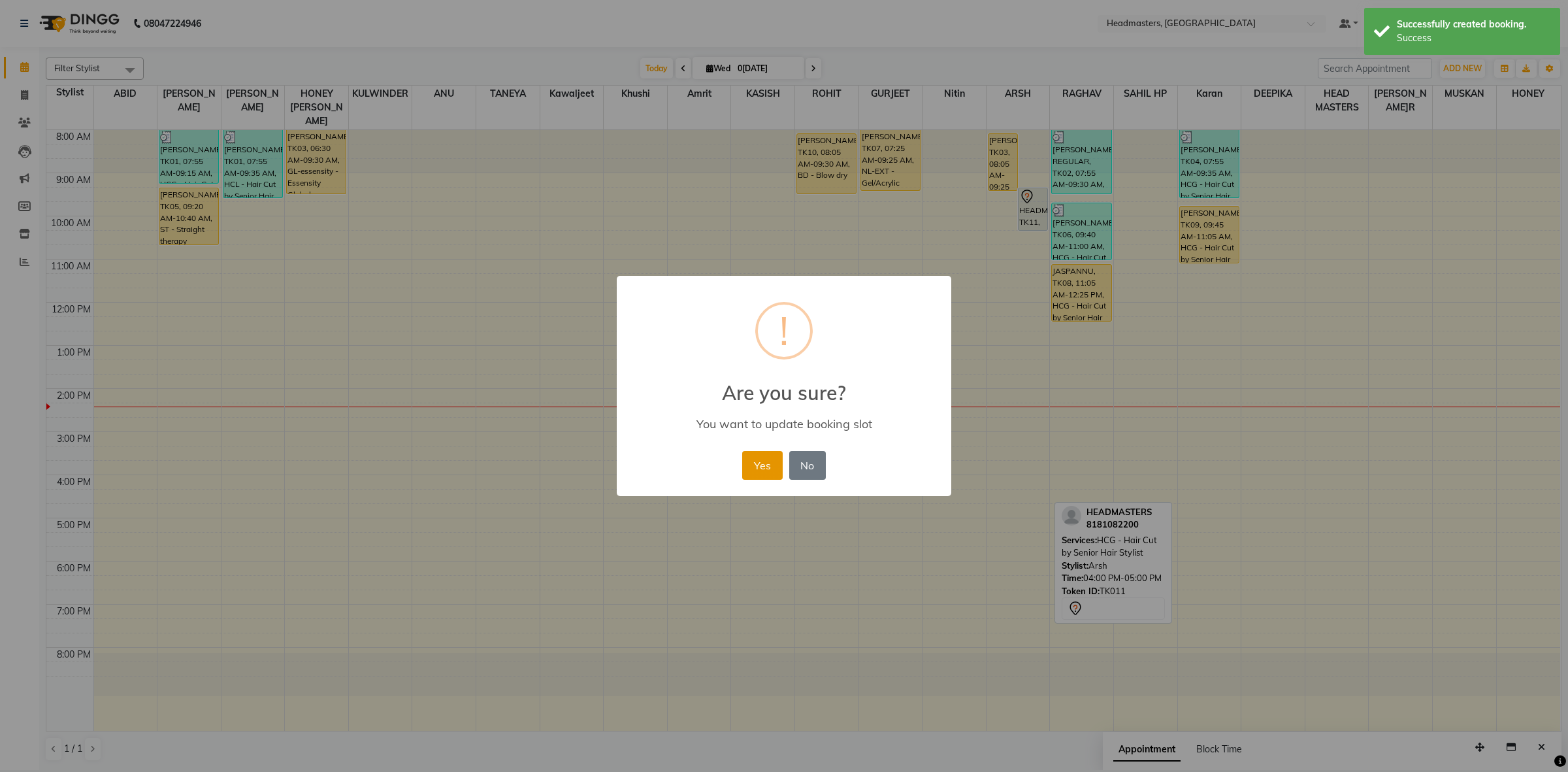
click at [762, 467] on button "Yes" at bounding box center [762, 465] width 40 height 29
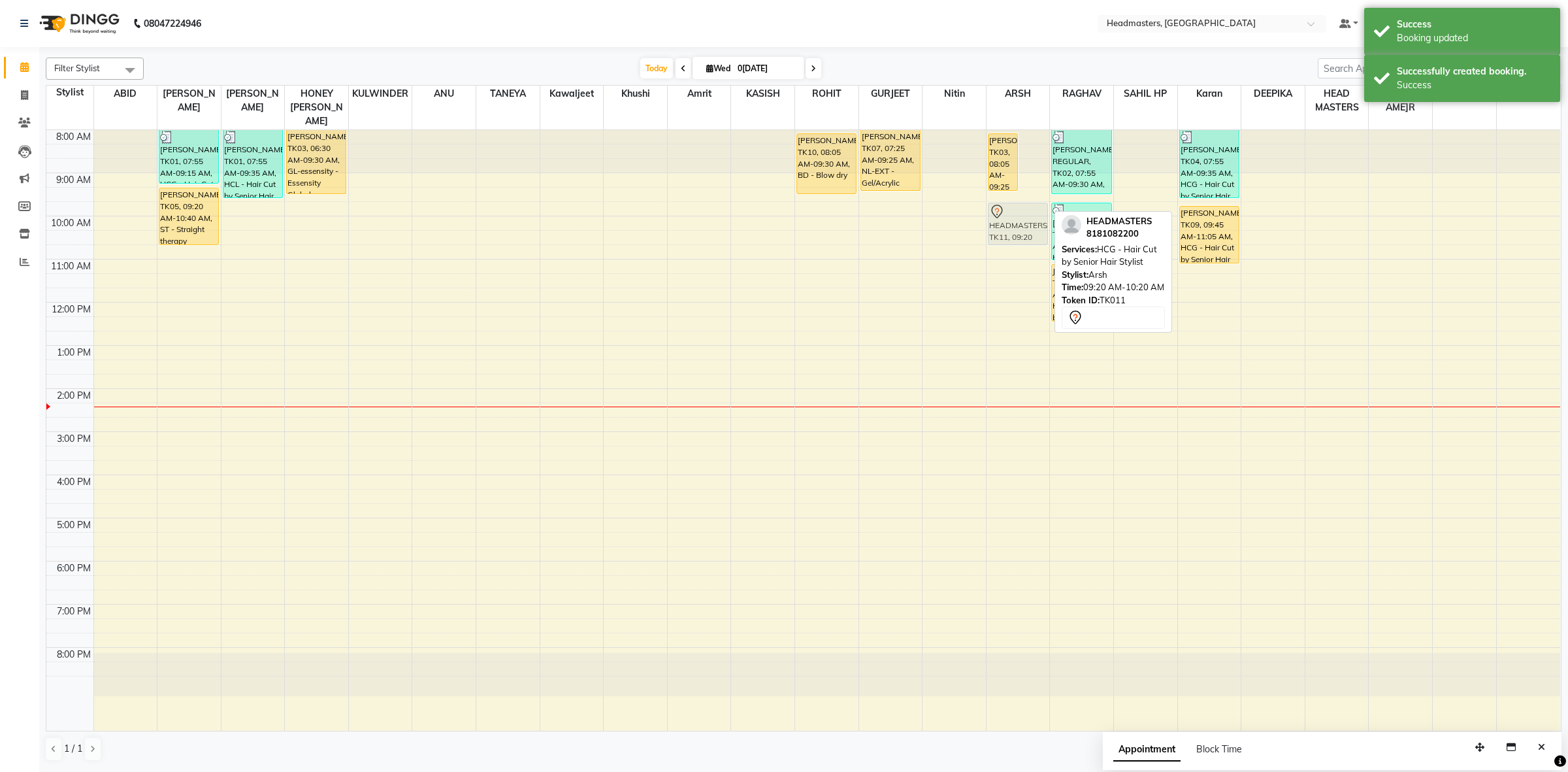
drag, startPoint x: 1030, startPoint y: 183, endPoint x: 1030, endPoint y: 191, distance: 8.0
click at [1028, 198] on div "NAVNEET, TK03, 08:05 AM-09:25 AM, HCG - Hair Cut by Senior Hair Stylist HEADMAS…" at bounding box center [1018, 430] width 63 height 601
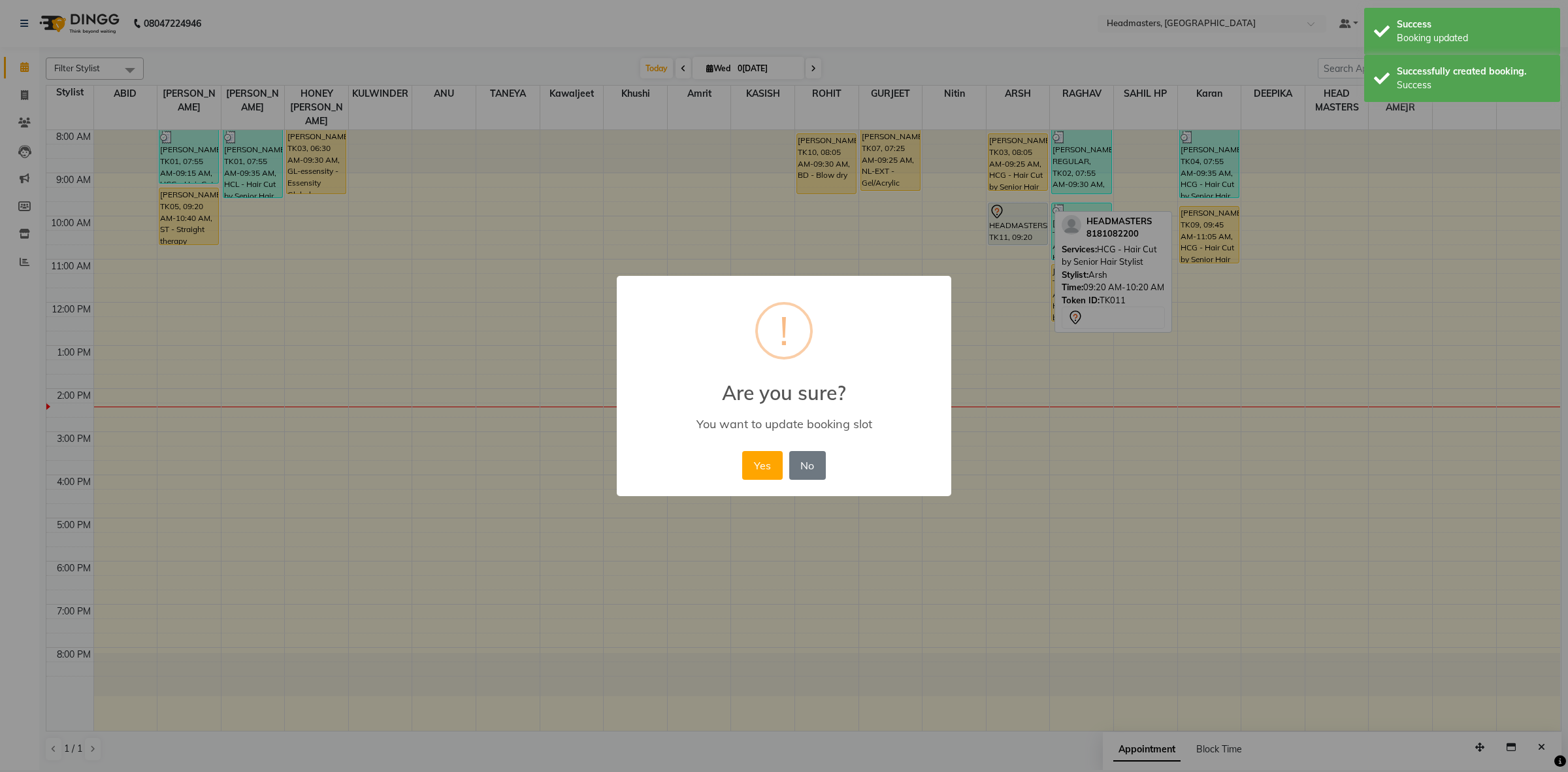
drag, startPoint x: 752, startPoint y: 470, endPoint x: 781, endPoint y: 426, distance: 52.7
click at [753, 469] on button "Yes" at bounding box center [762, 465] width 40 height 29
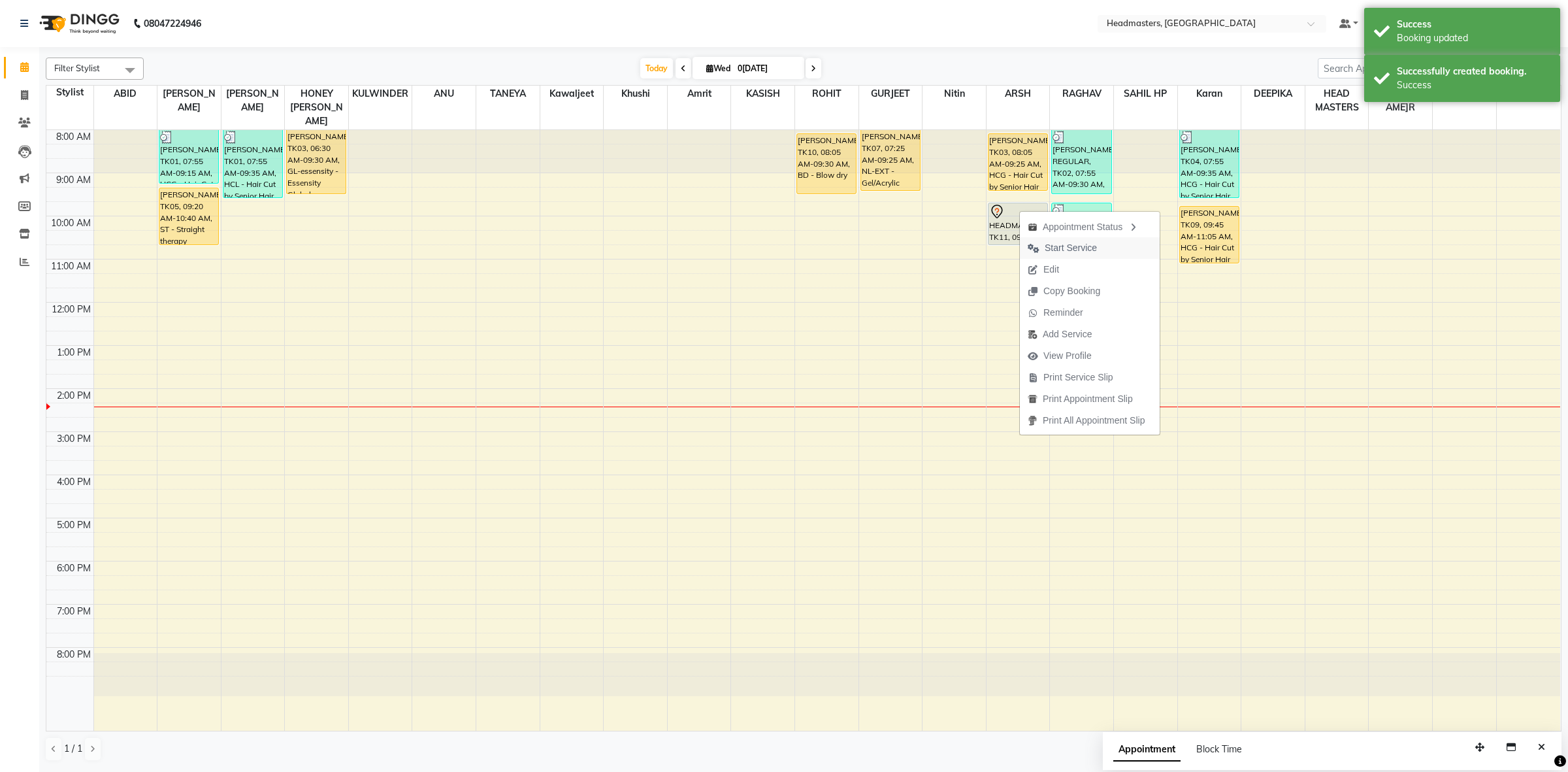
click at [1075, 245] on span "Start Service" at bounding box center [1070, 248] width 52 height 14
click at [1059, 291] on span "Add Service" at bounding box center [1056, 294] width 49 height 14
select select "60640"
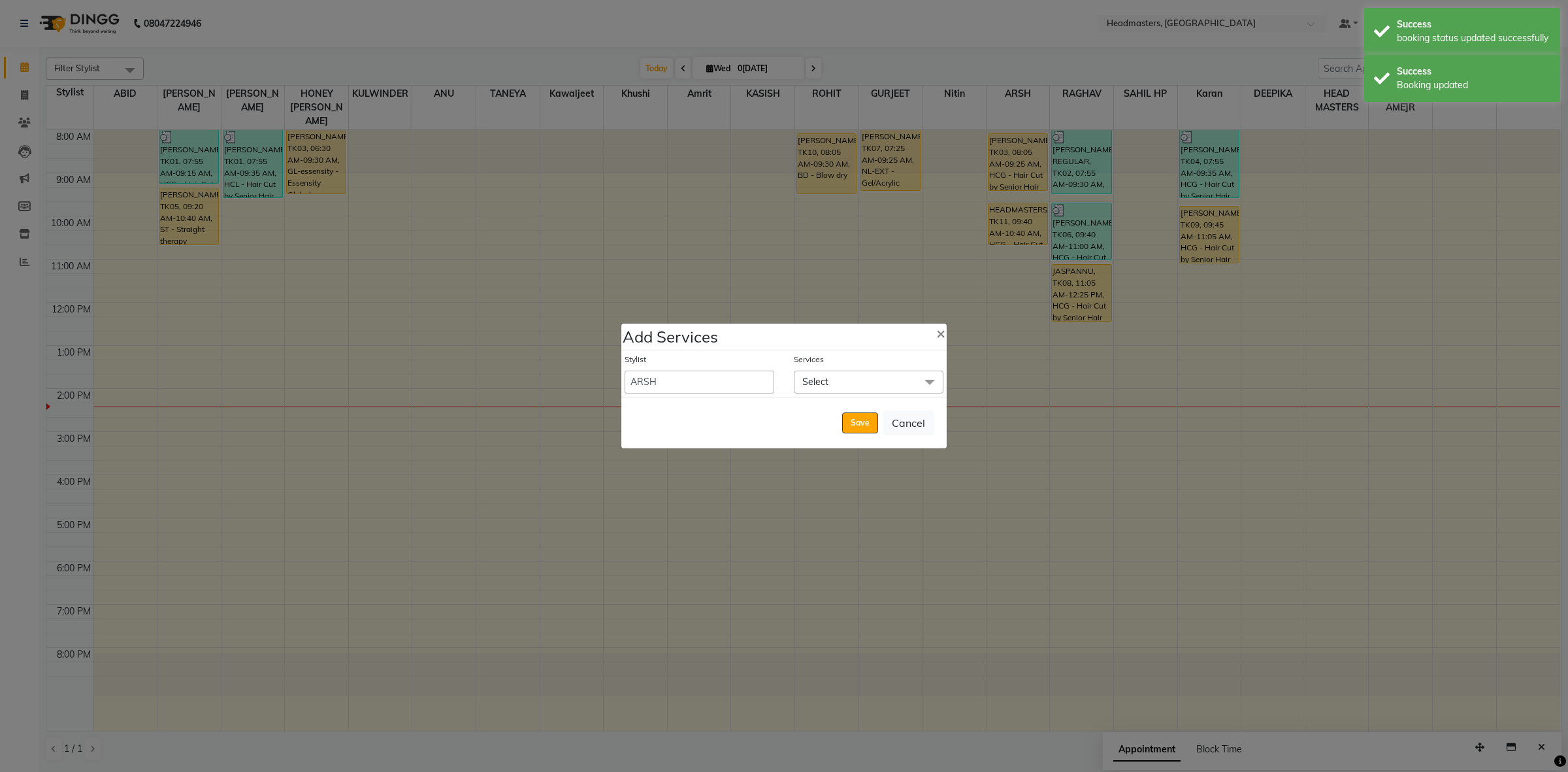
click at [827, 380] on span "Select" at bounding box center [815, 382] width 26 height 12
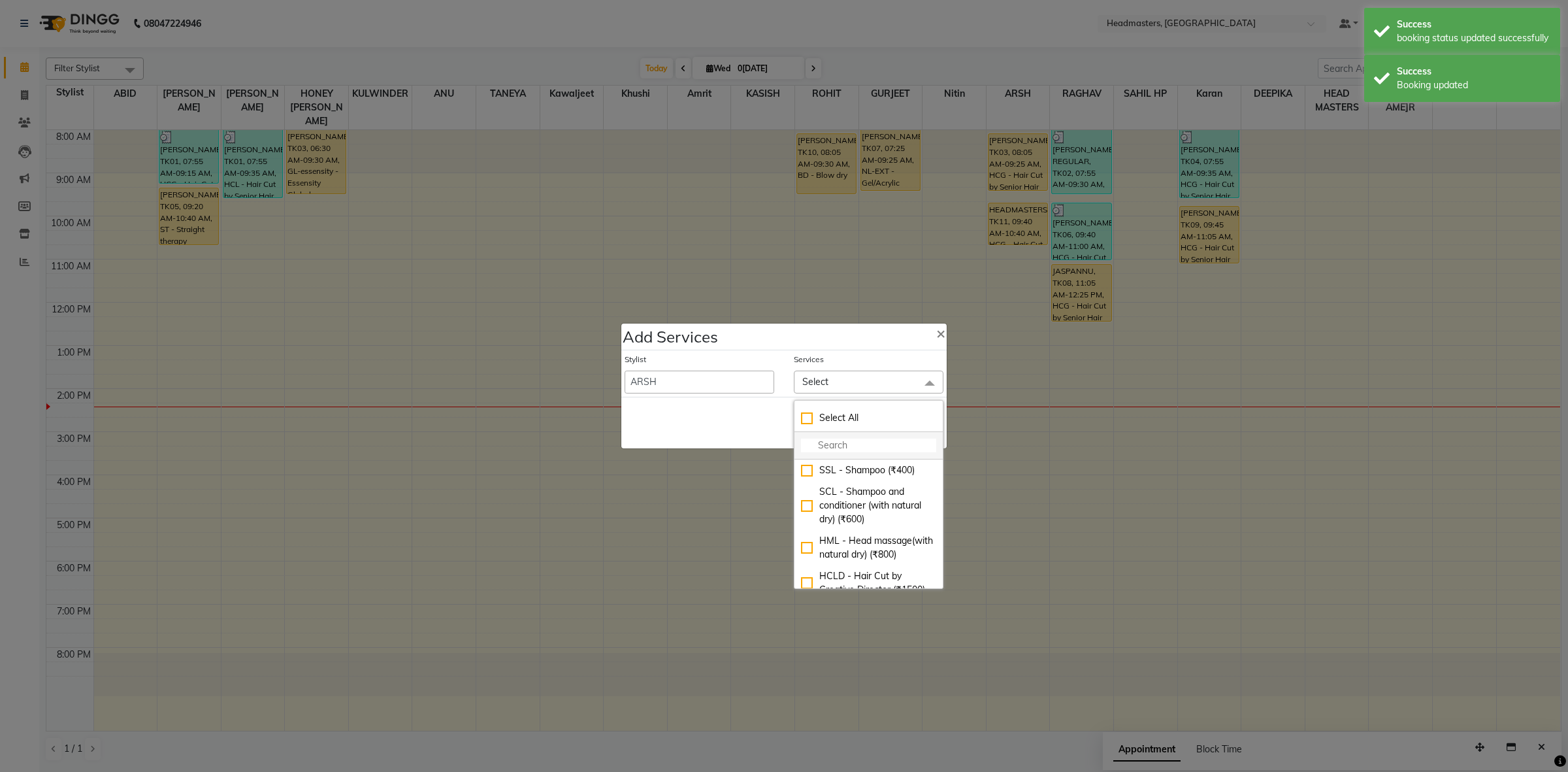
click at [850, 438] on input "multiselect-search" at bounding box center [869, 445] width 135 height 14
type input "BRD"
click at [869, 472] on div "BRD - Beard (₹400)" at bounding box center [869, 477] width 135 height 27
checkbox input "true"
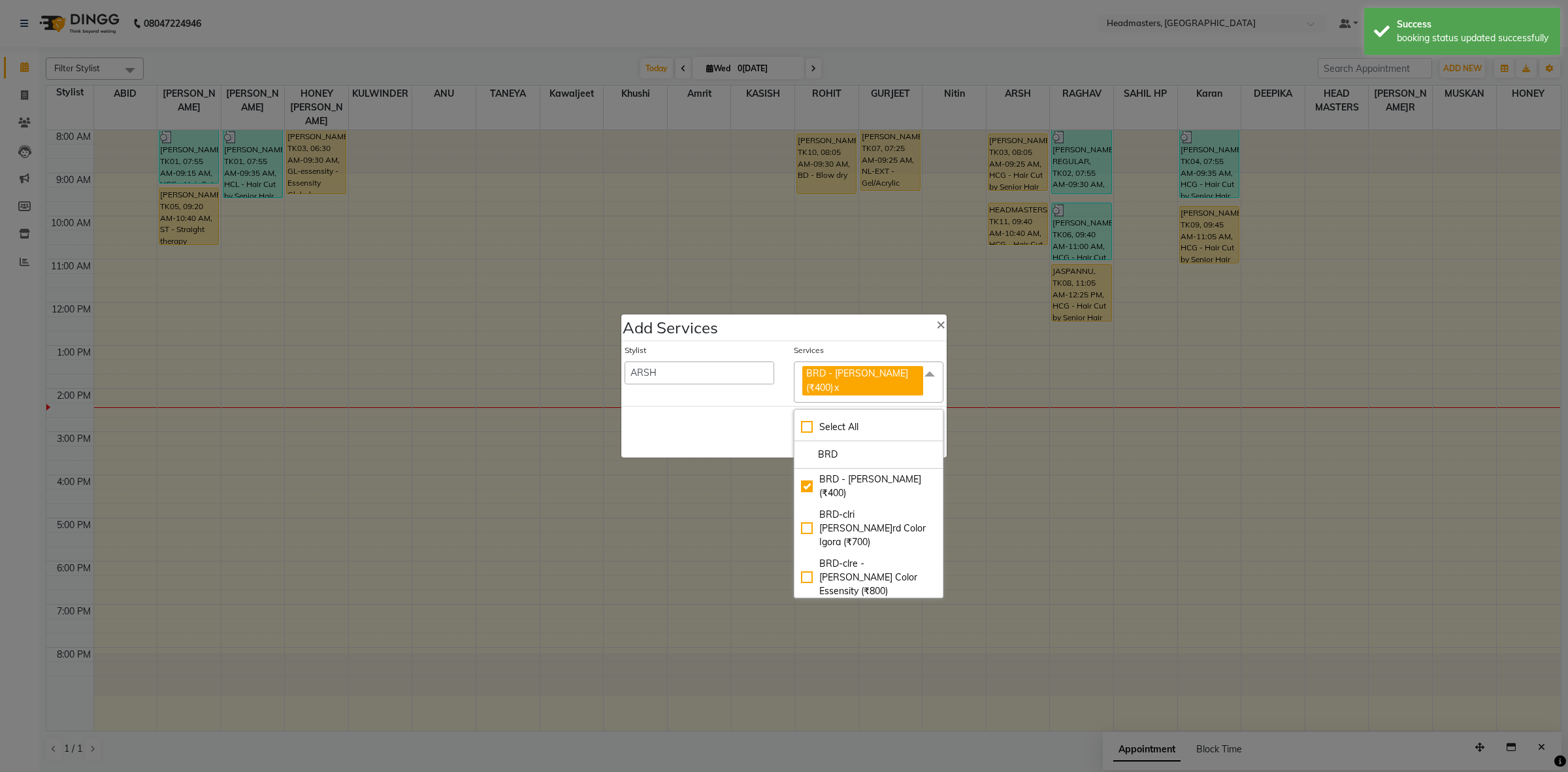
click at [678, 419] on div "Save Cancel" at bounding box center [783, 432] width 325 height 51
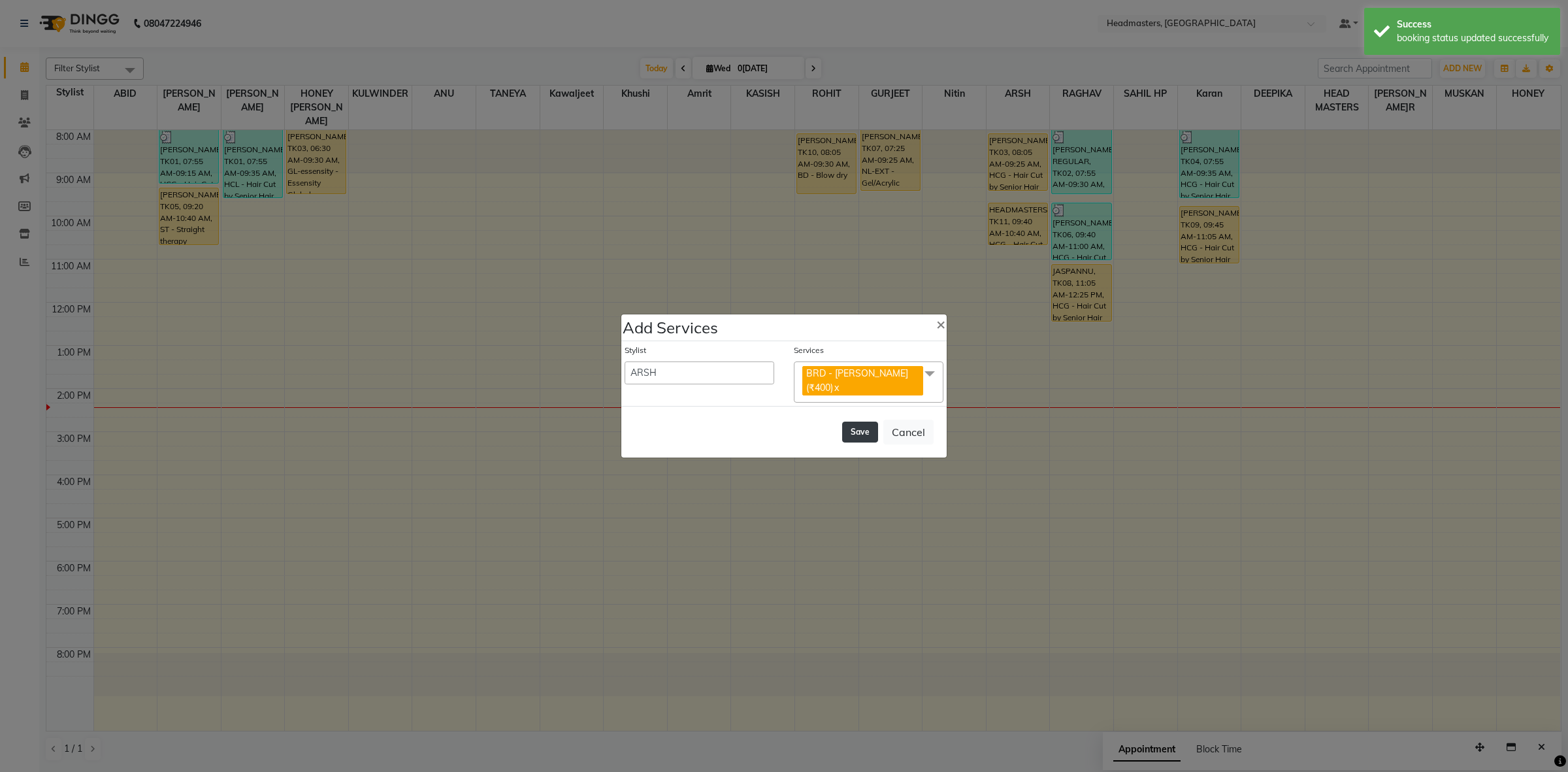
click at [872, 429] on button "Save" at bounding box center [860, 432] width 36 height 21
select select "60608"
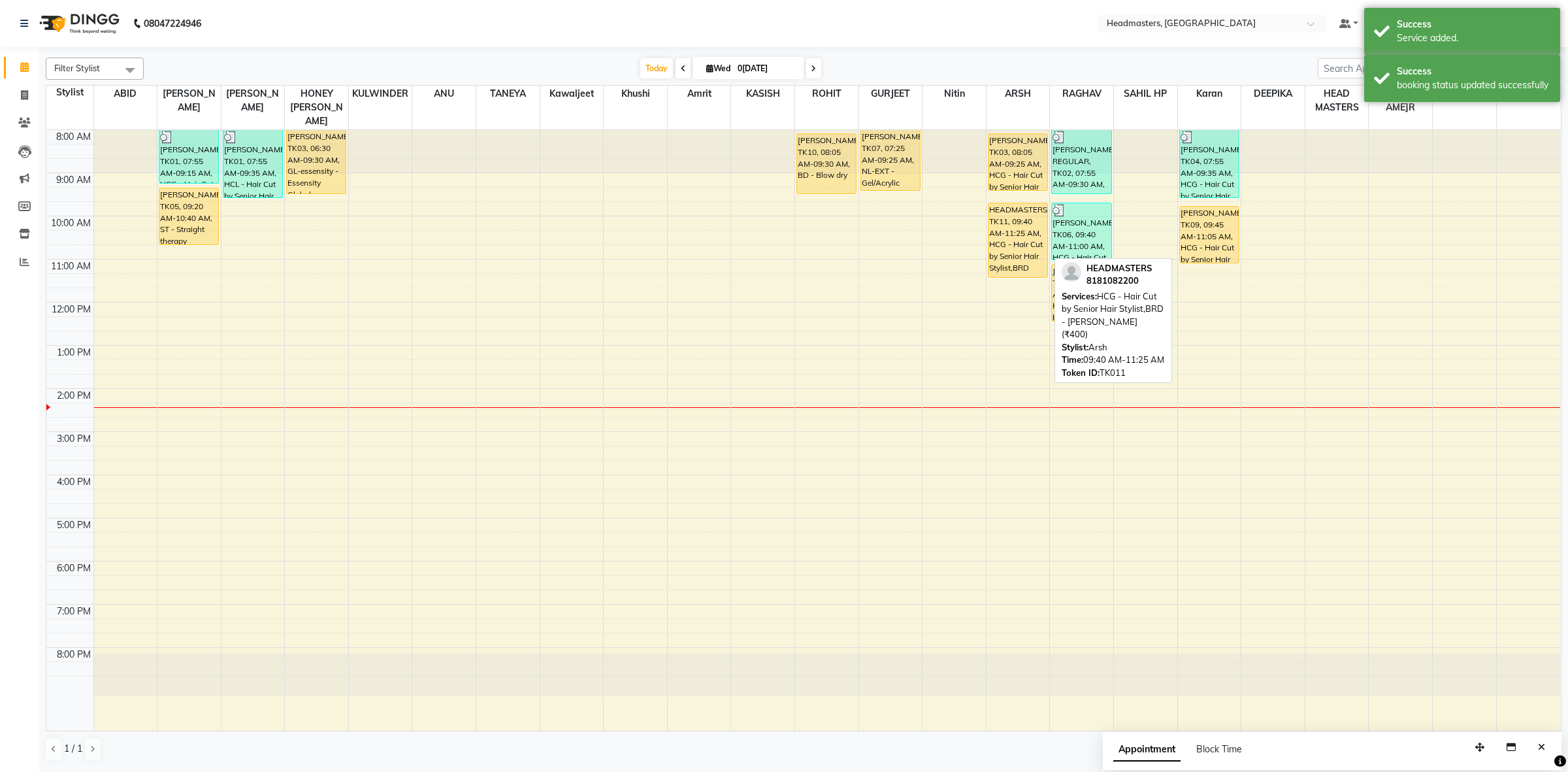
click at [1005, 244] on div "HEADMASTERS, TK11, 09:40 AM-11:25 AM, HCG - Hair Cut by Senior Hair Stylist,BRD…" at bounding box center [1018, 240] width 59 height 74
select select "1"
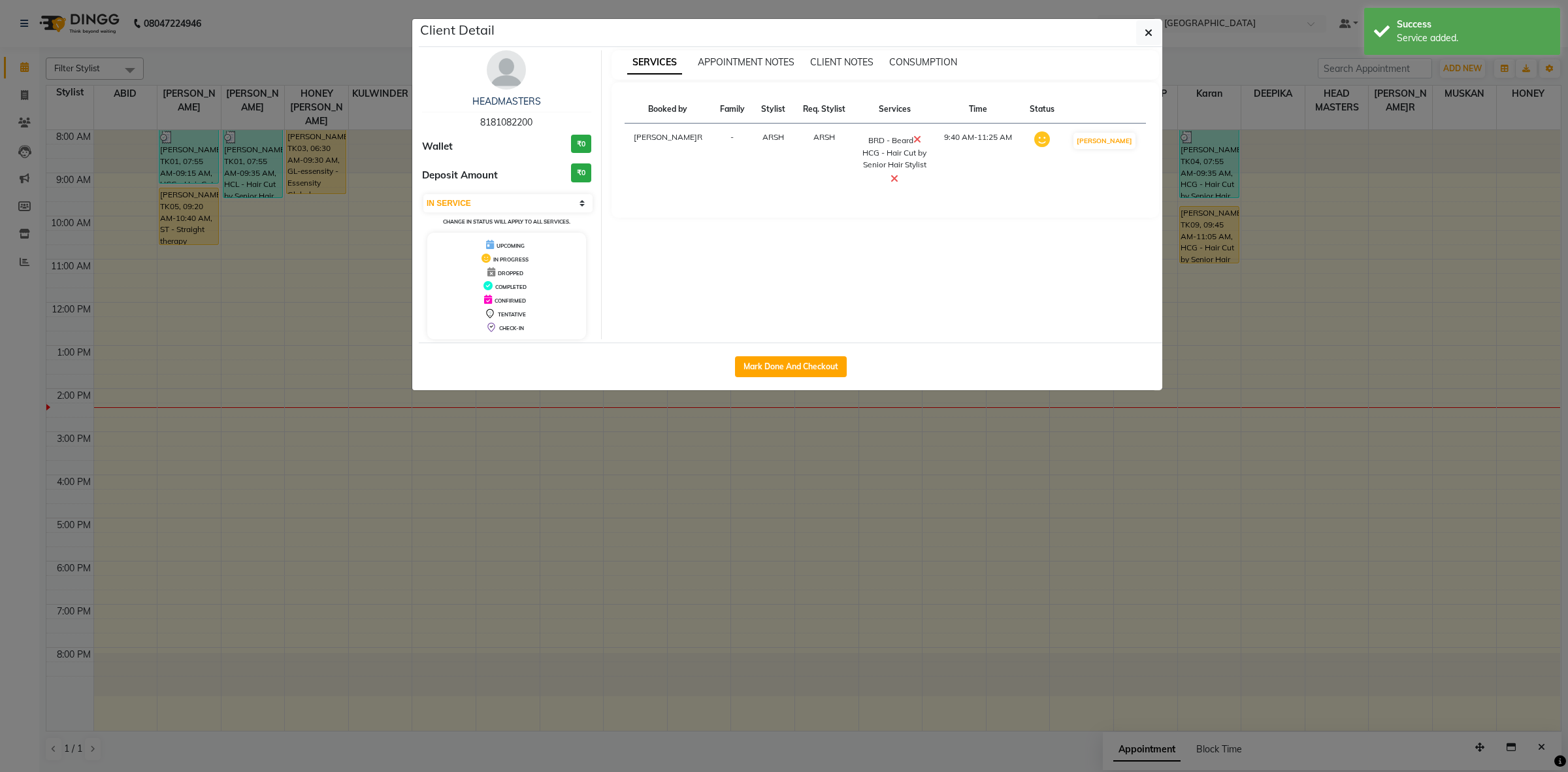
click at [789, 355] on div "Mark Done And Checkout" at bounding box center [790, 366] width 743 height 48
click at [765, 367] on button "Mark Done And Checkout" at bounding box center [791, 367] width 112 height 21
select select "service"
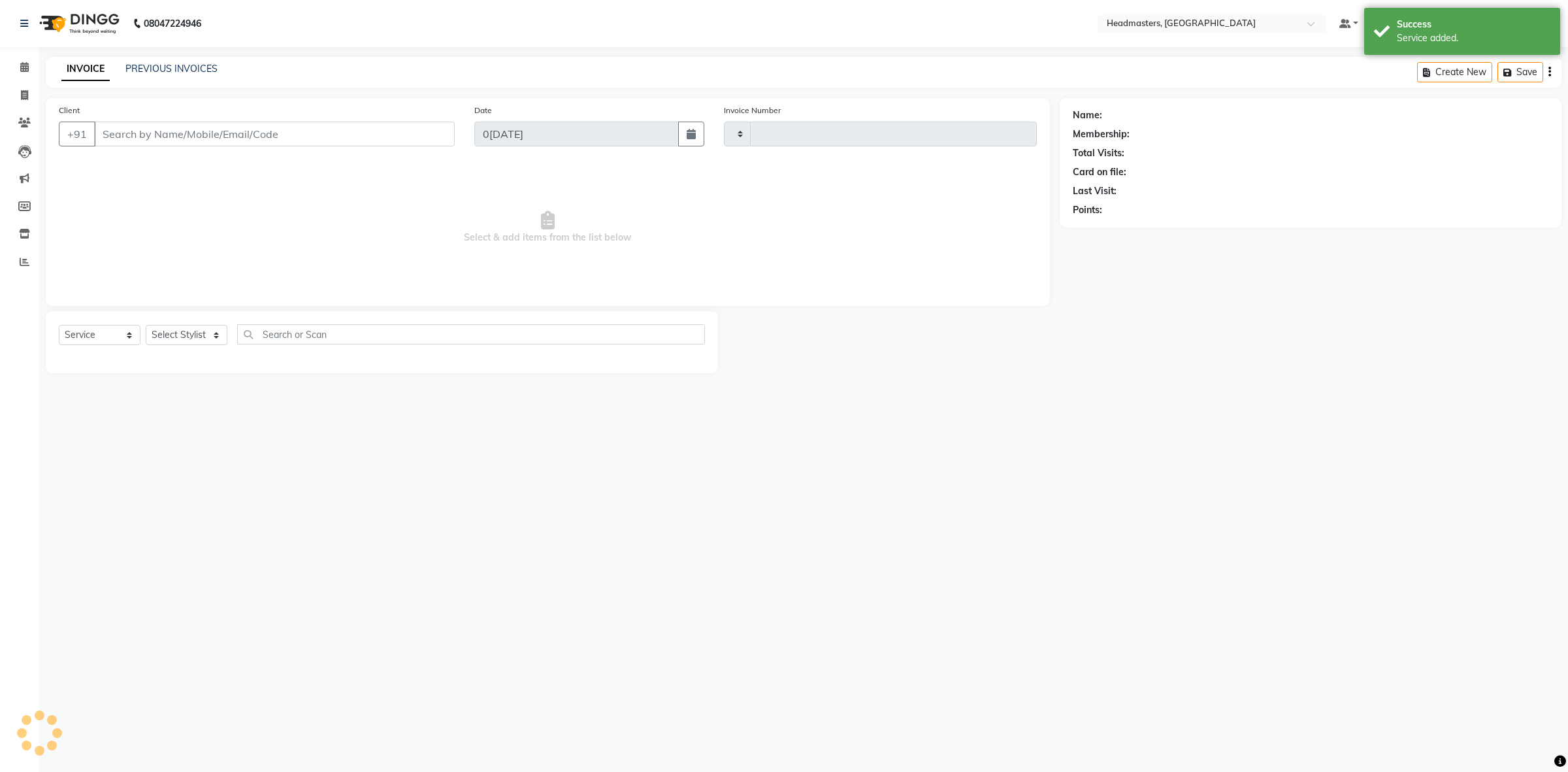
type input "3391"
select select "7132"
type input "8181082200"
select select "60640"
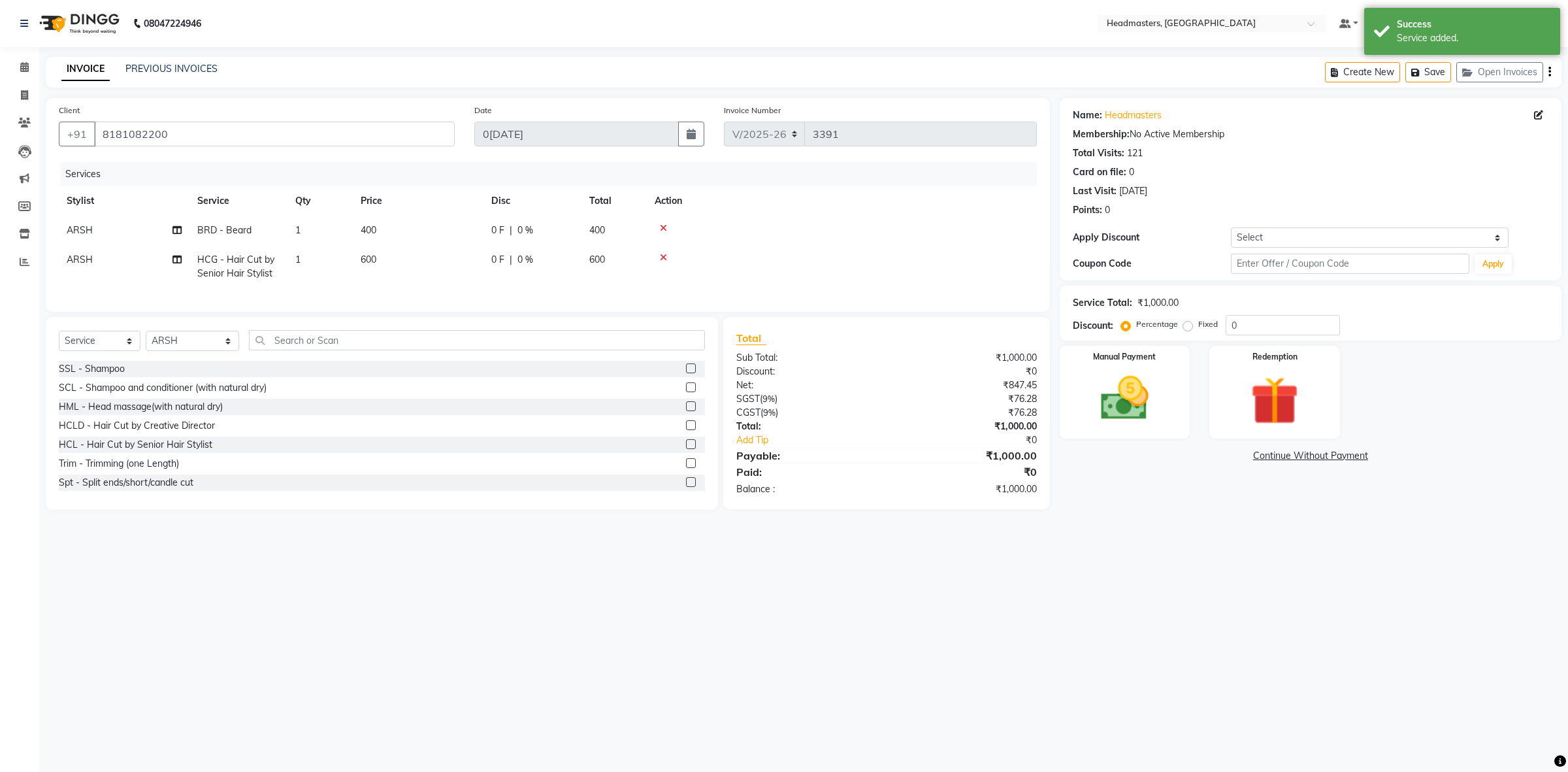
click at [480, 220] on td "400" at bounding box center [418, 230] width 131 height 29
select select "60640"
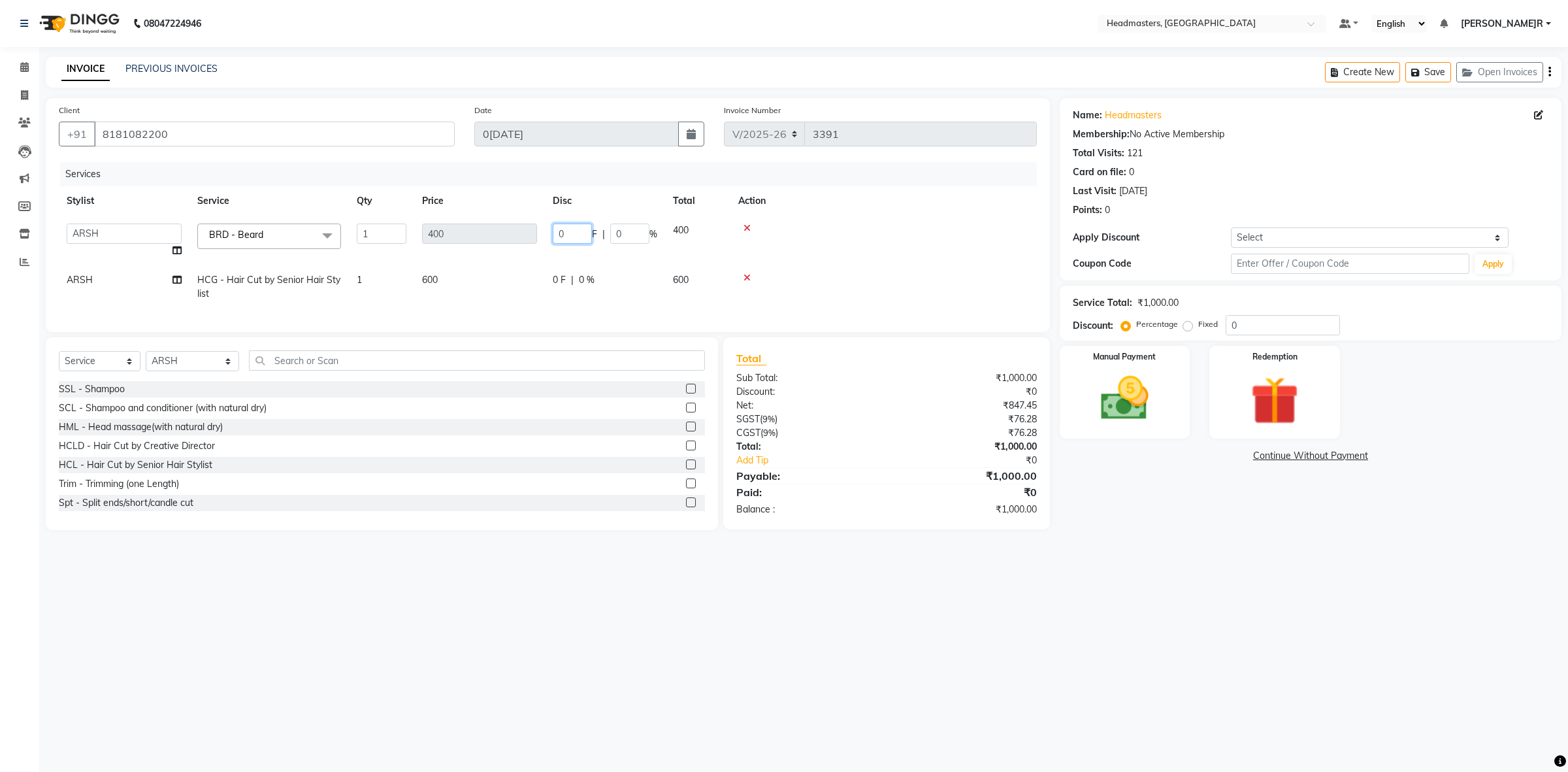
click at [553, 231] on input "0" at bounding box center [573, 233] width 39 height 20
type input "100"
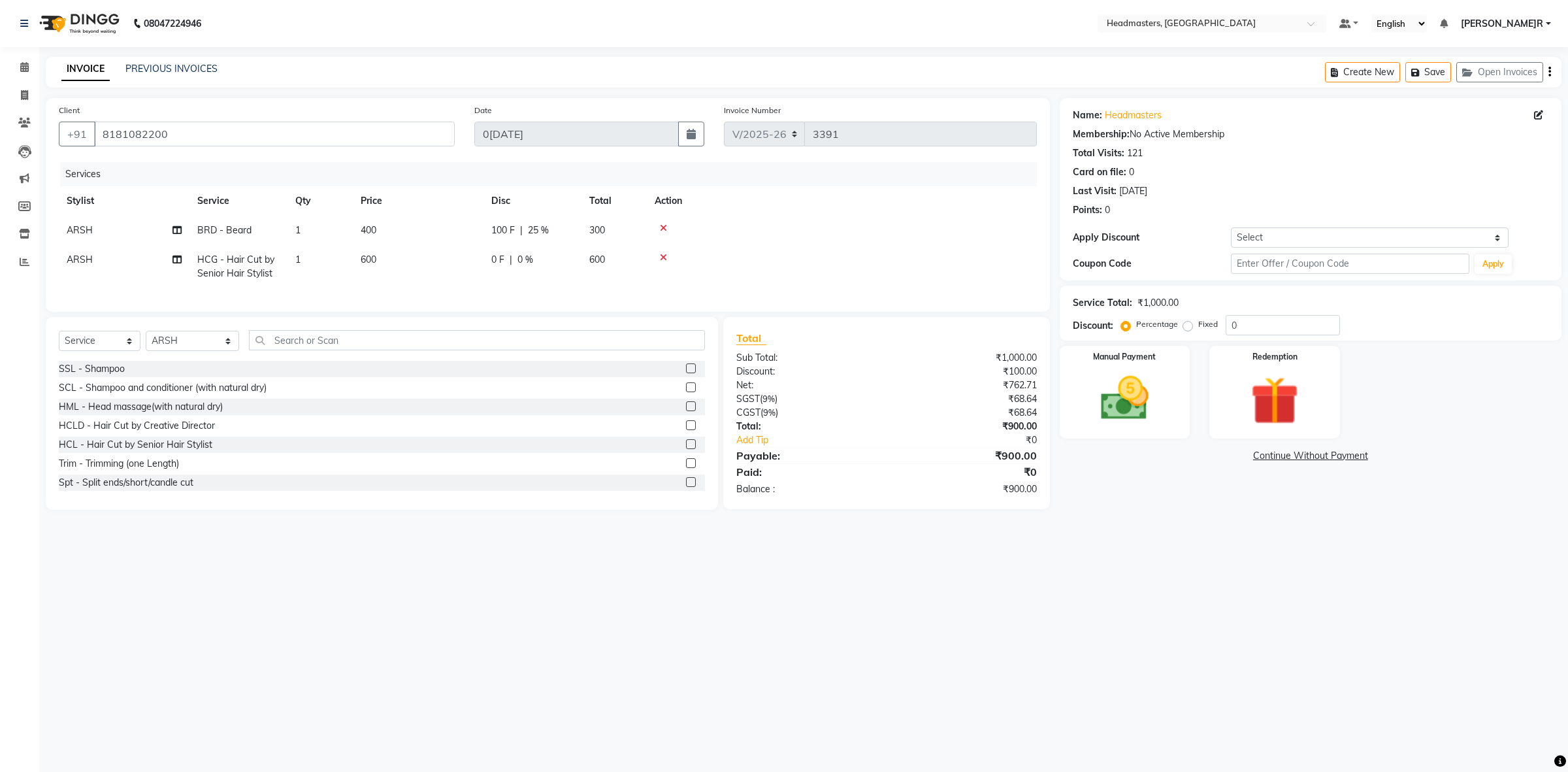
click at [551, 272] on td "0 F | 0 %" at bounding box center [533, 266] width 98 height 43
select select "60640"
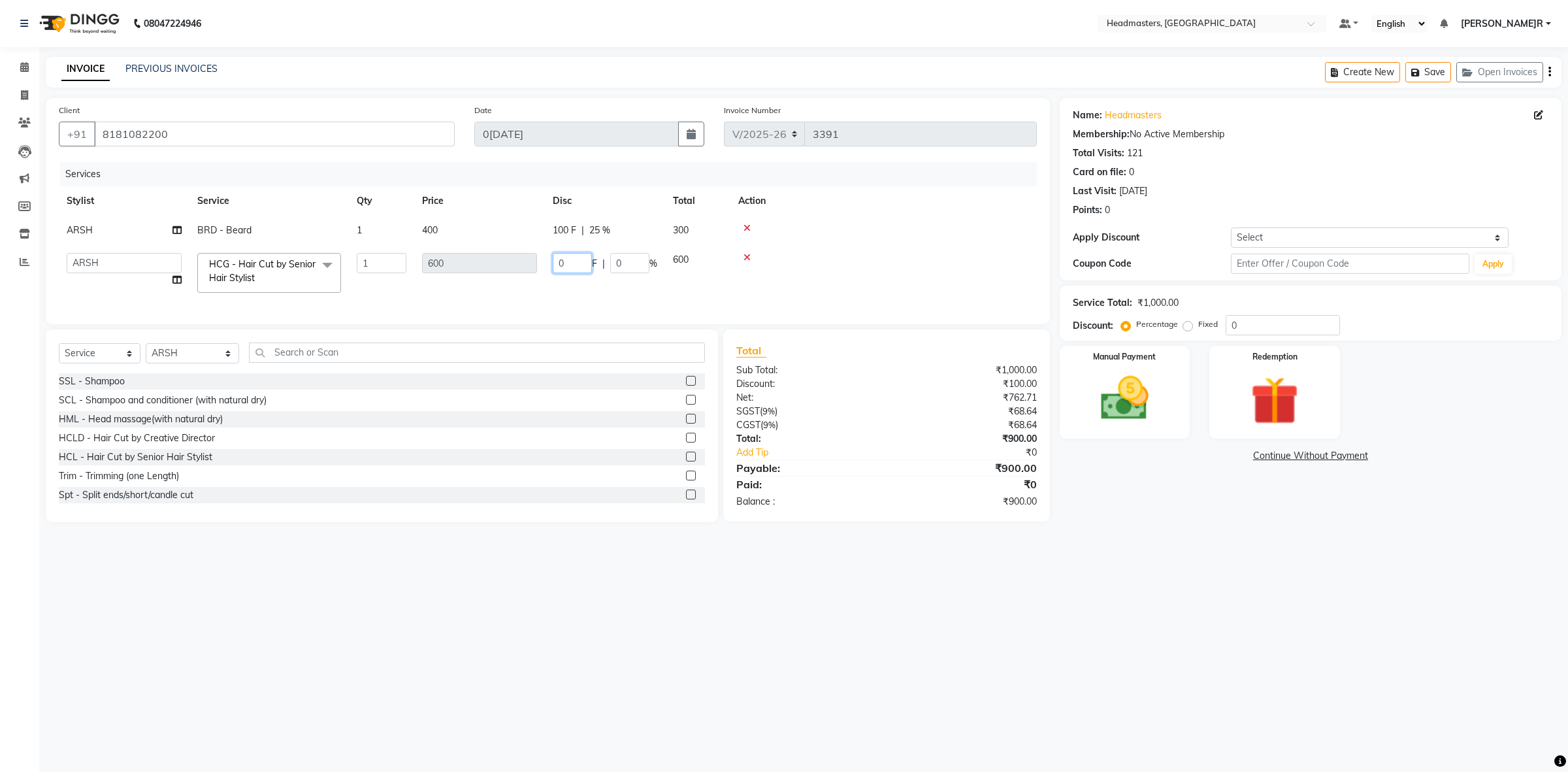
click at [553, 257] on input "0" at bounding box center [573, 263] width 39 height 20
type input "200"
click at [580, 285] on td "200 F | 0 %" at bounding box center [604, 273] width 120 height 56
select select "60640"
click at [1087, 410] on img at bounding box center [1124, 398] width 81 height 57
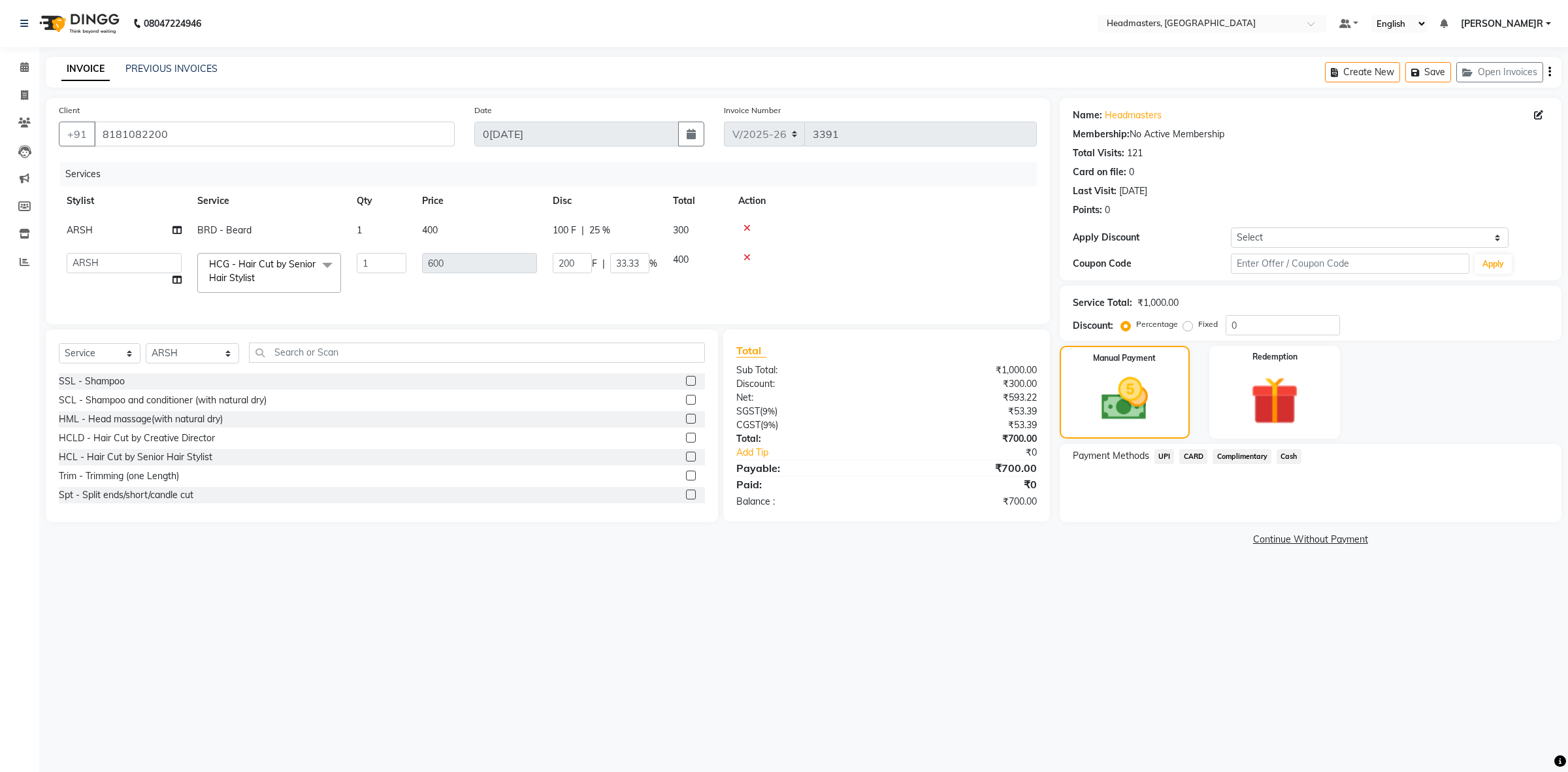
click at [1281, 456] on span "Cash" at bounding box center [1289, 457] width 25 height 15
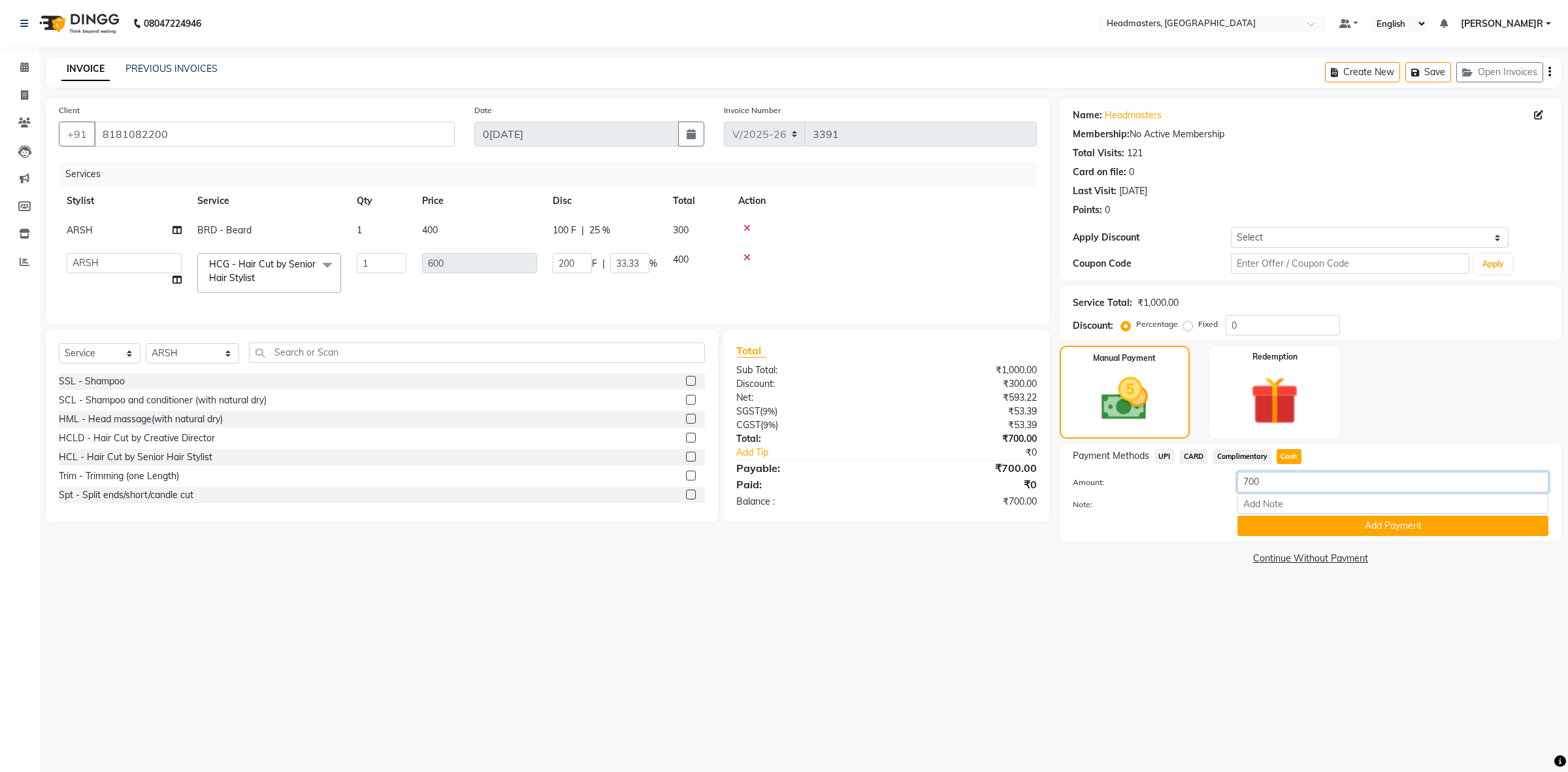
drag, startPoint x: 1274, startPoint y: 478, endPoint x: 1109, endPoint y: 501, distance: 166.6
click at [1121, 518] on div "Amount: 700 Note: Add Payment" at bounding box center [1311, 503] width 475 height 64
type input "400"
click at [1292, 517] on button "Add Payment" at bounding box center [1393, 525] width 311 height 20
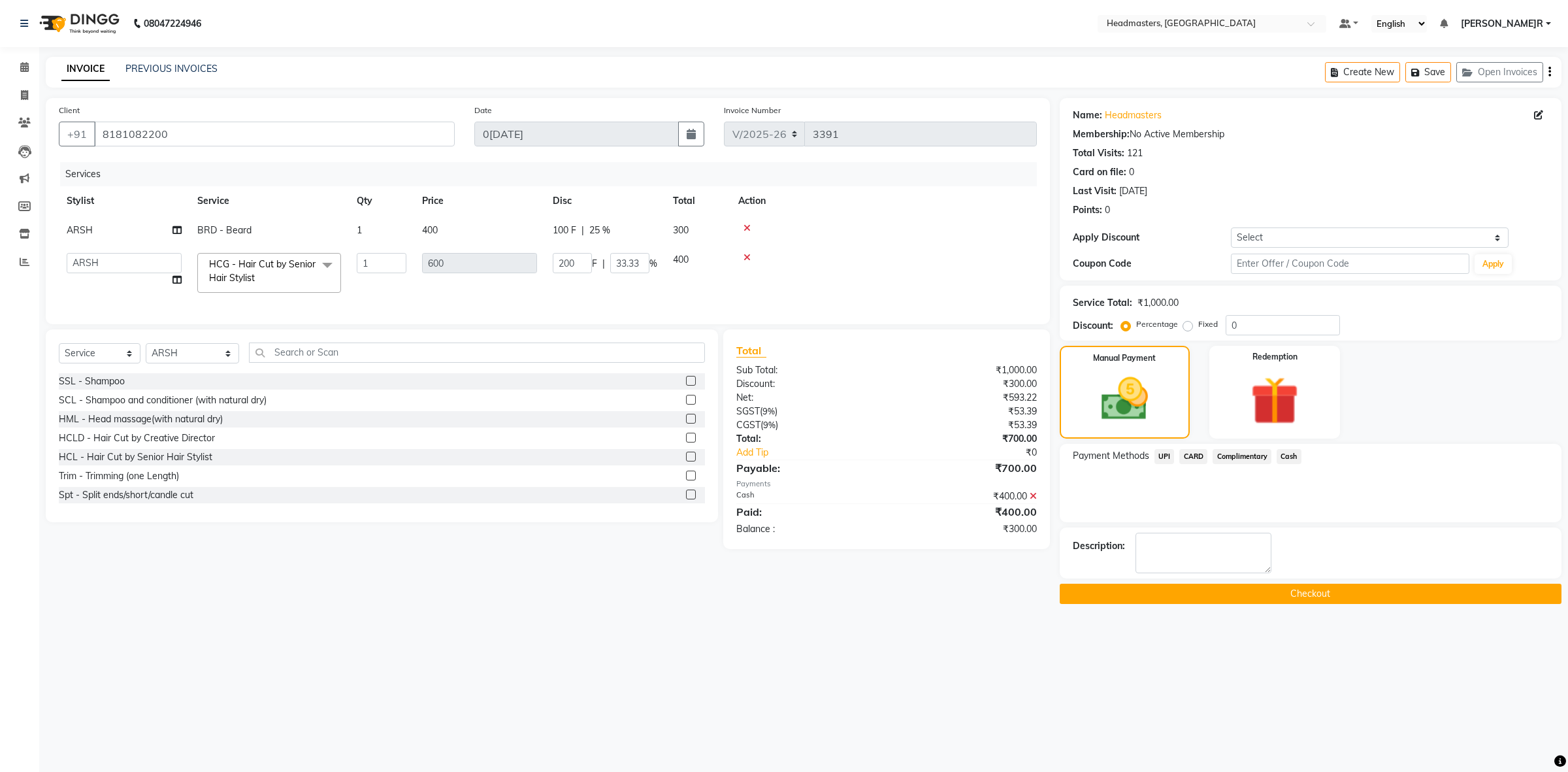
click at [1164, 455] on span "UPI" at bounding box center [1164, 457] width 20 height 15
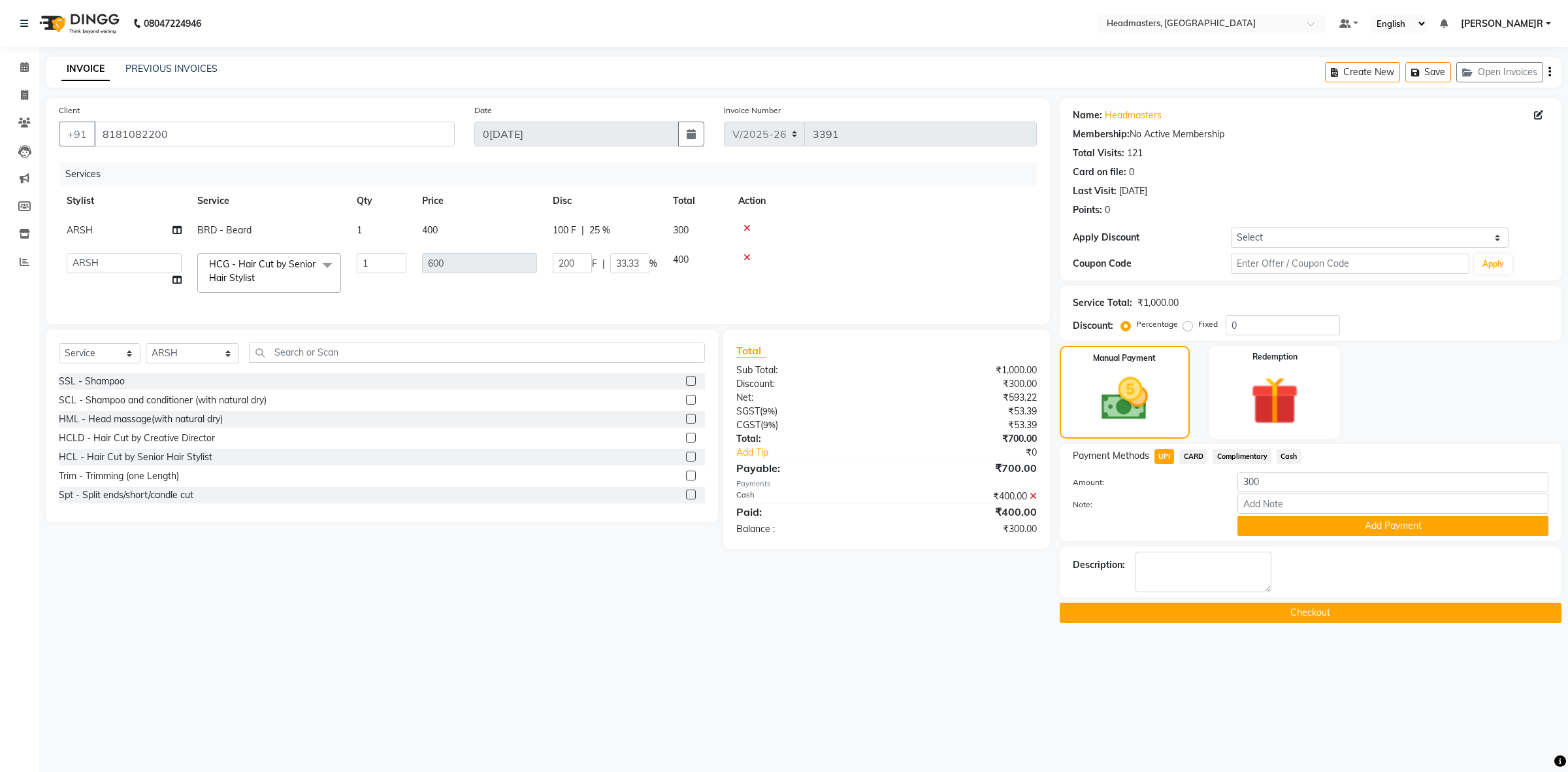
click at [1032, 500] on icon at bounding box center [1034, 496] width 8 height 9
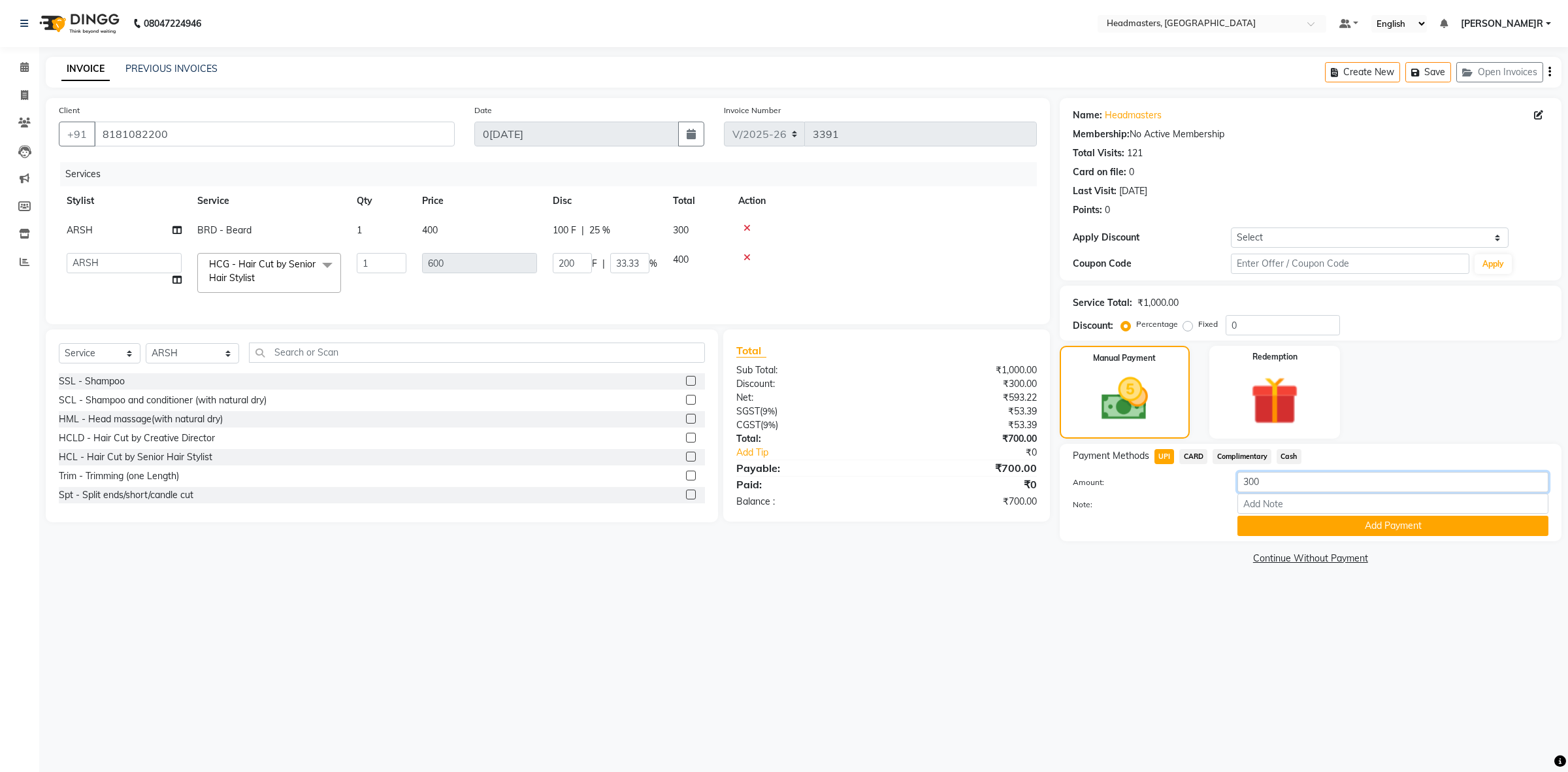
drag, startPoint x: 1293, startPoint y: 478, endPoint x: 1093, endPoint y: 530, distance: 206.6
click at [1093, 530] on div "Amount: 300 Note: Add Payment" at bounding box center [1311, 503] width 475 height 64
type input "400"
click at [1314, 516] on button "Add Payment" at bounding box center [1393, 525] width 311 height 20
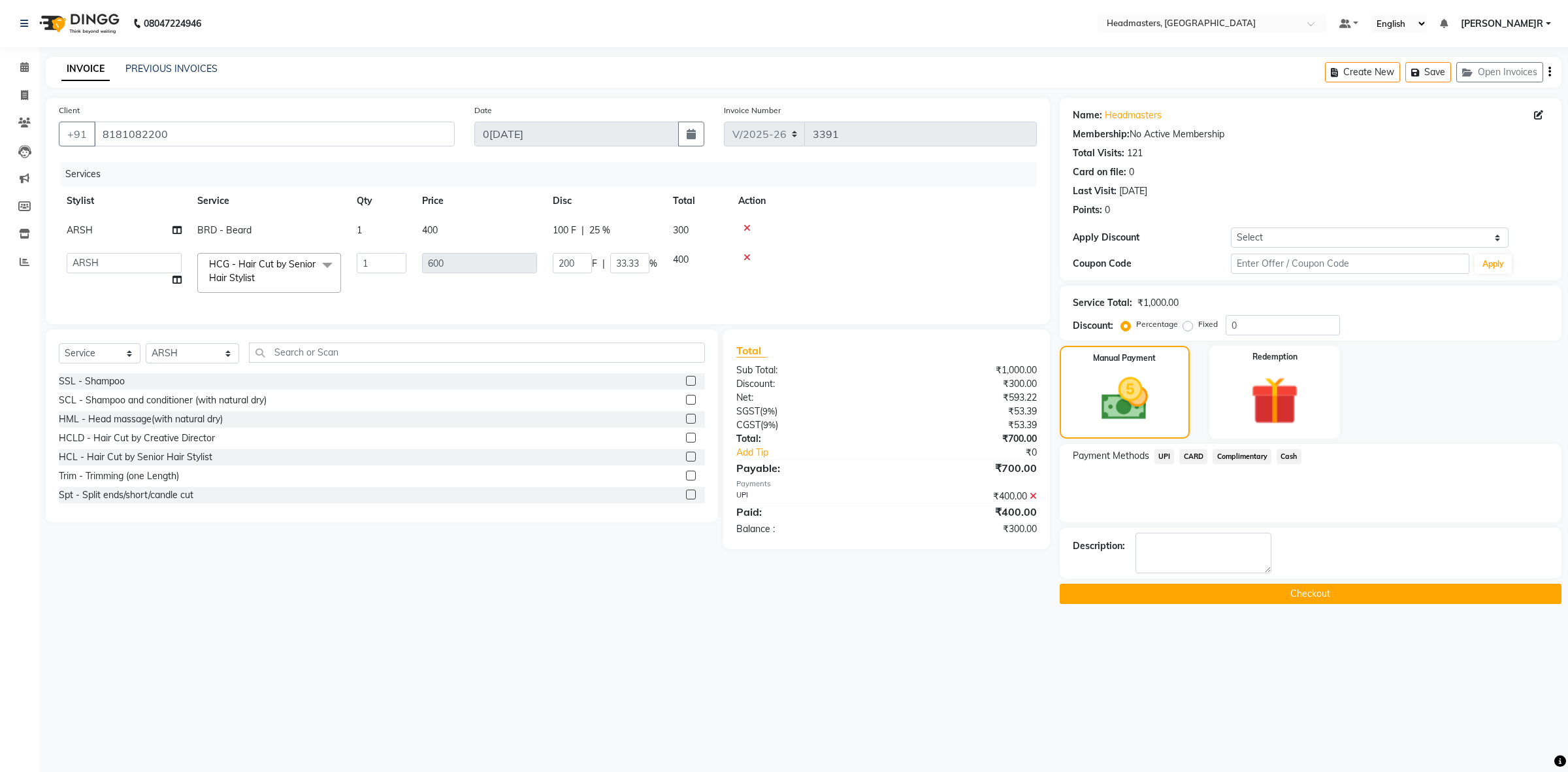
click at [1284, 457] on span "Cash" at bounding box center [1289, 457] width 25 height 15
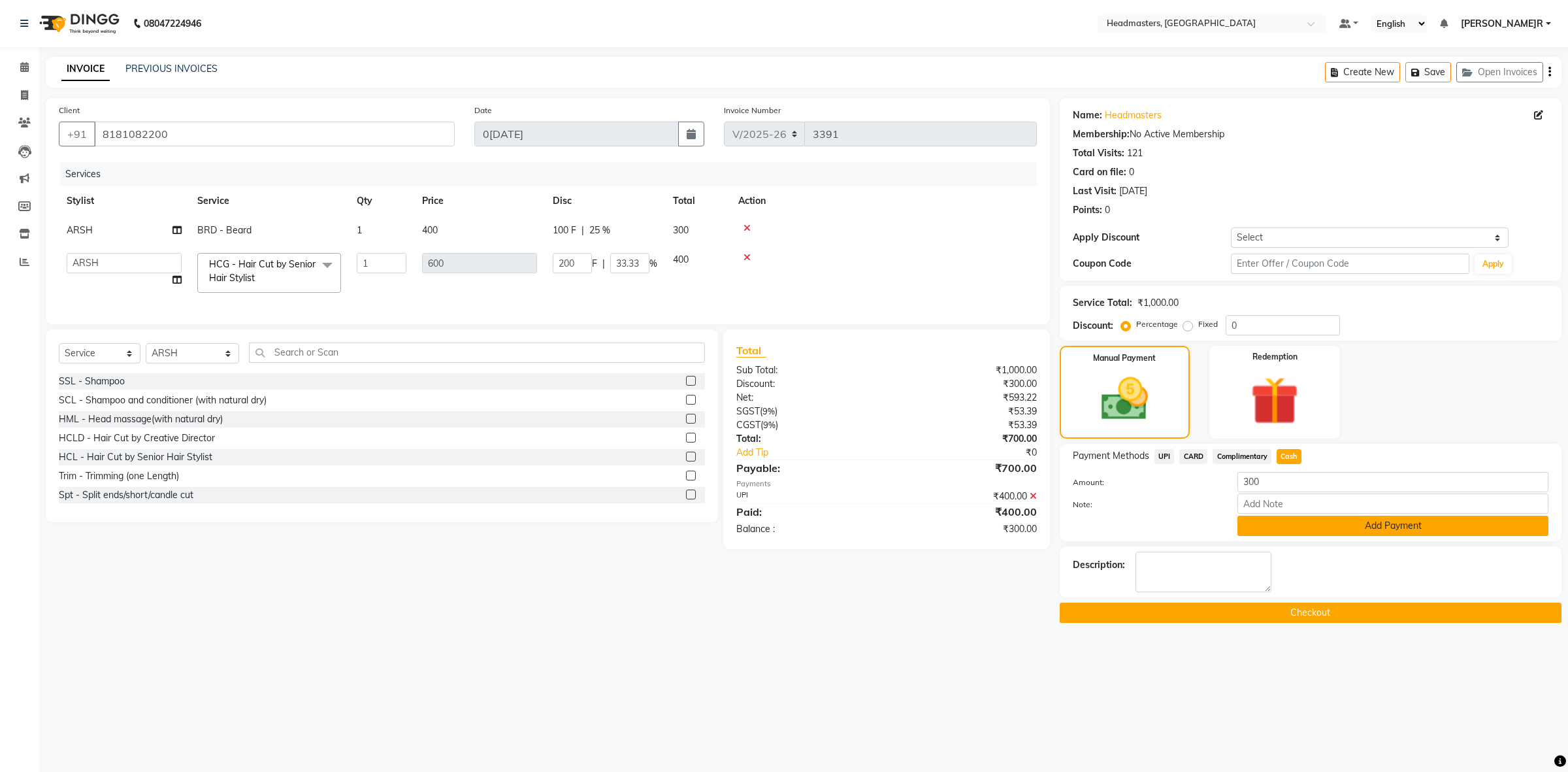
click at [1265, 528] on button "Add Payment" at bounding box center [1393, 525] width 311 height 20
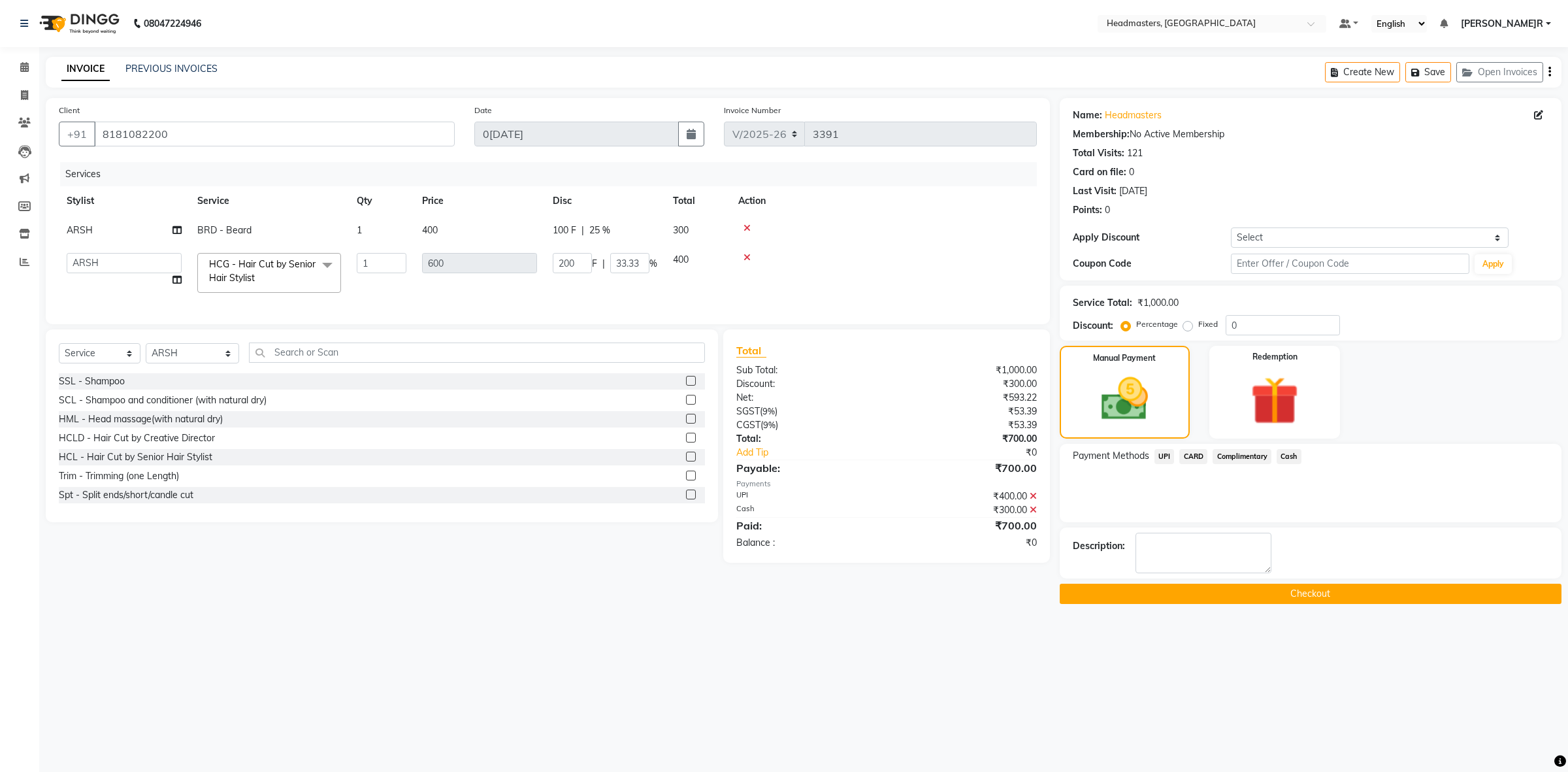
click at [1075, 589] on button "Checkout" at bounding box center [1310, 593] width 502 height 20
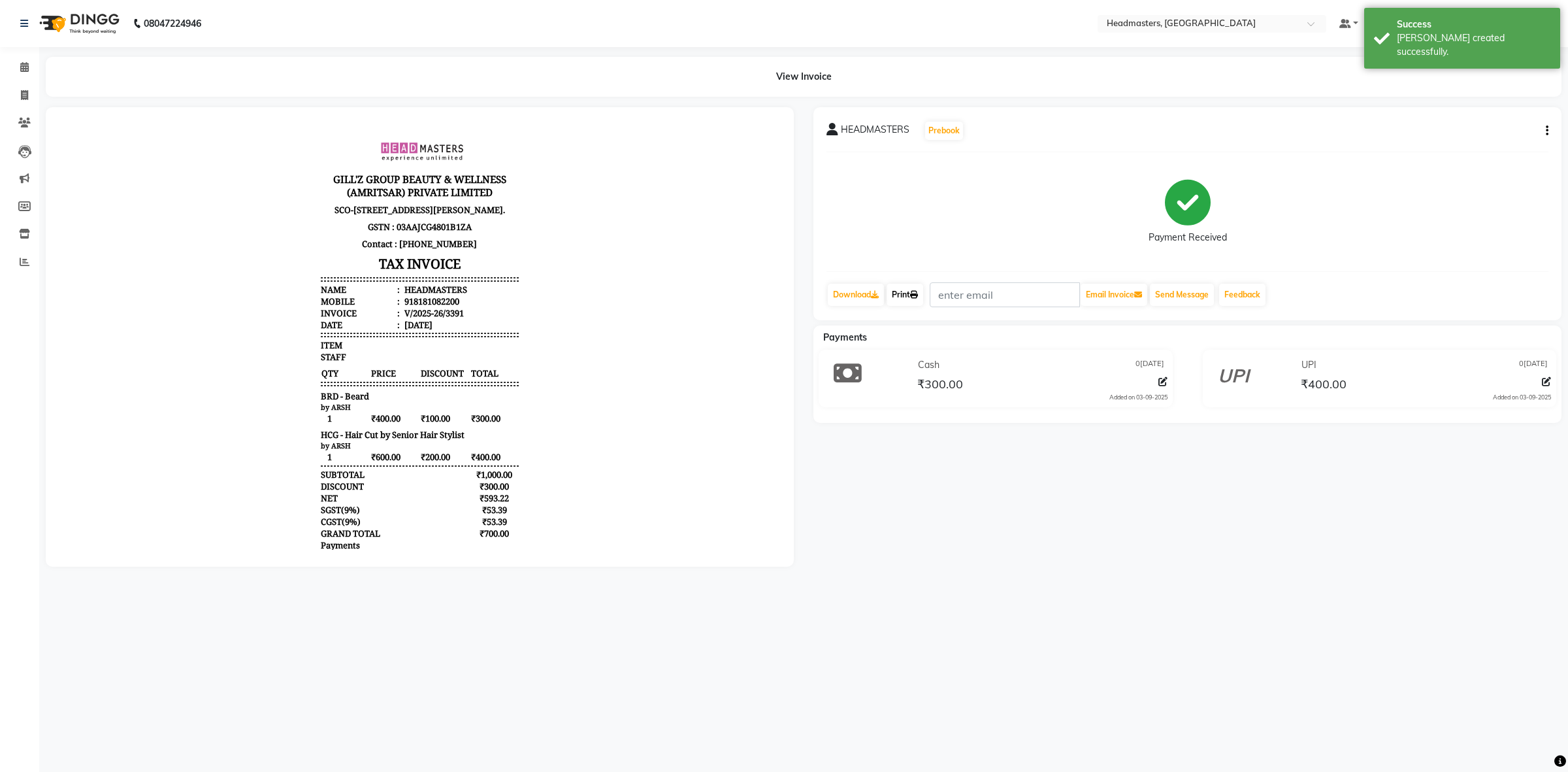
click at [915, 290] on link "Print" at bounding box center [905, 294] width 36 height 22
click at [28, 61] on span at bounding box center [24, 68] width 23 height 15
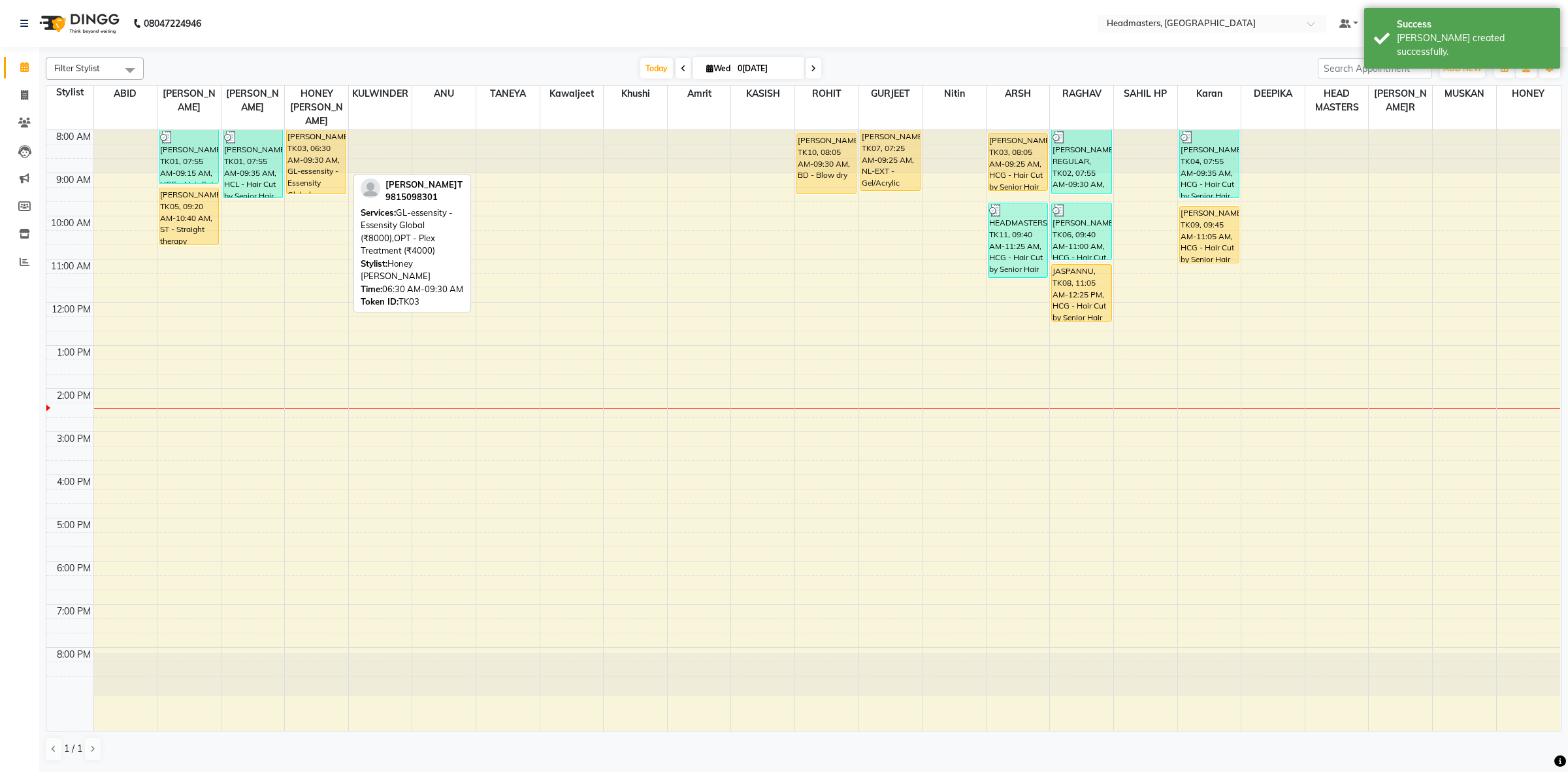
click at [307, 163] on div "[PERSON_NAME], TK03, 06:30 AM-09:30 AM, GL-essensity - Essensity Global (₹8000)…" at bounding box center [316, 161] width 59 height 63
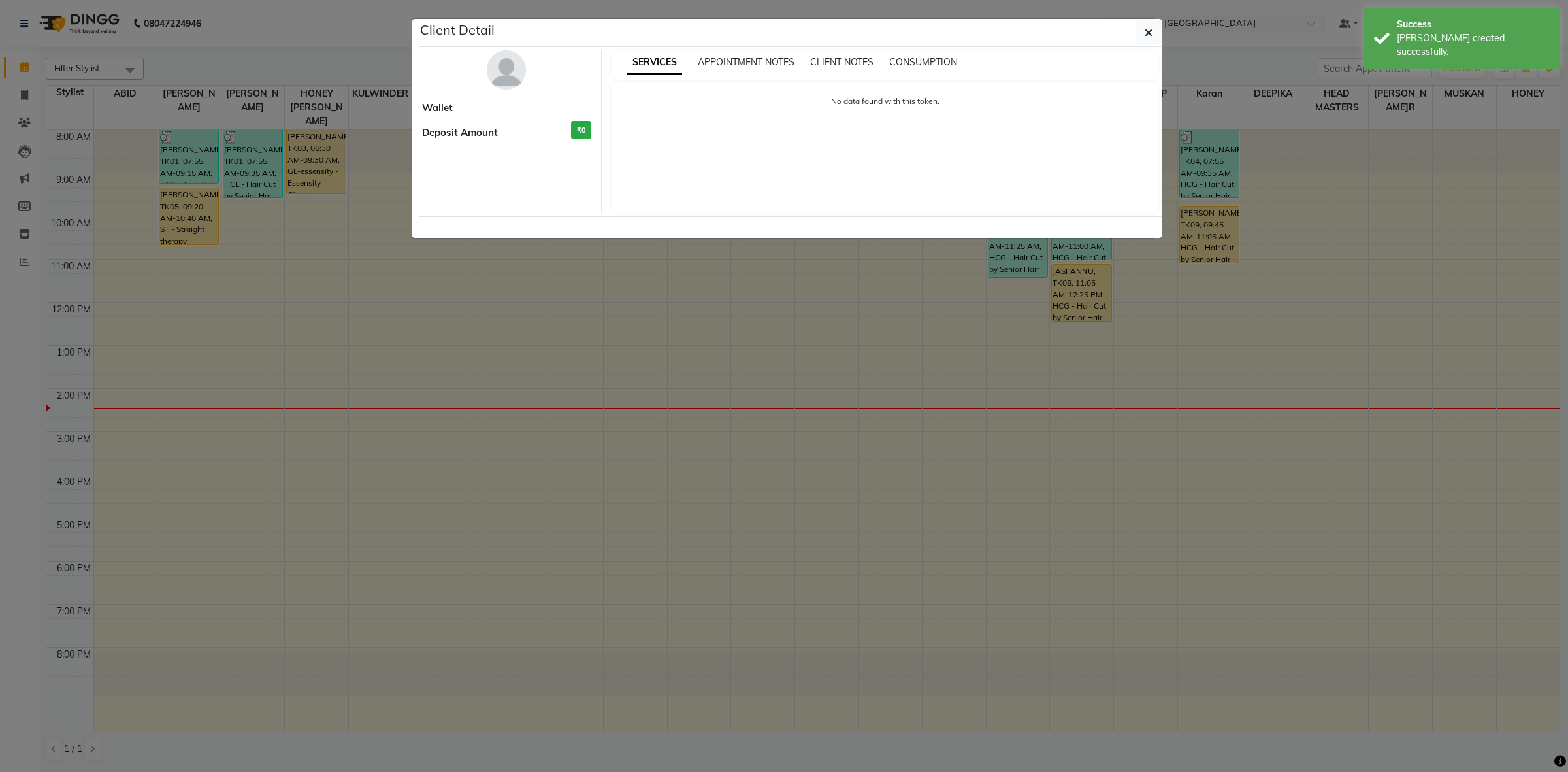
select select "1"
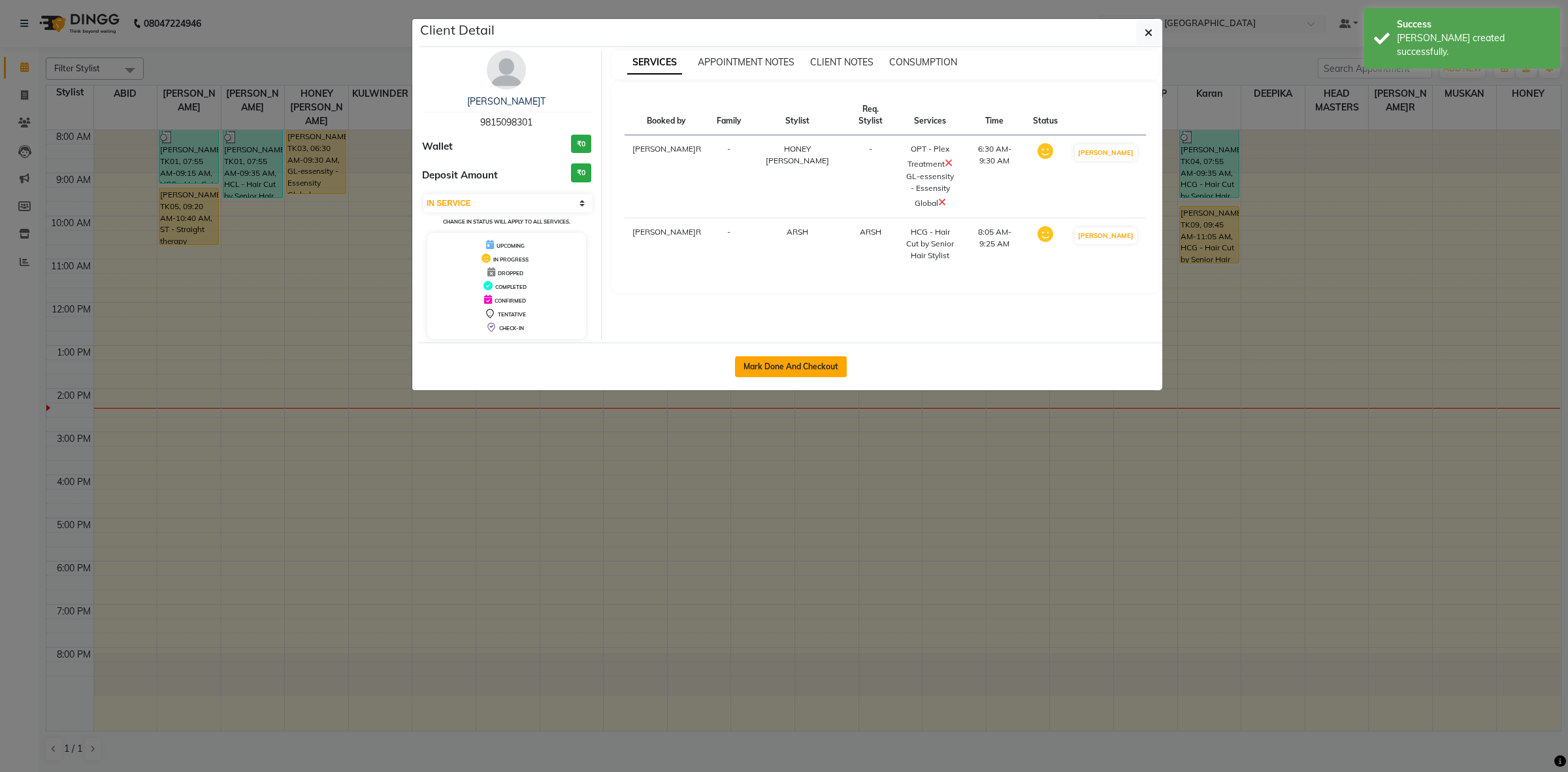
click at [830, 368] on button "Mark Done And Checkout" at bounding box center [791, 367] width 112 height 21
select select "service"
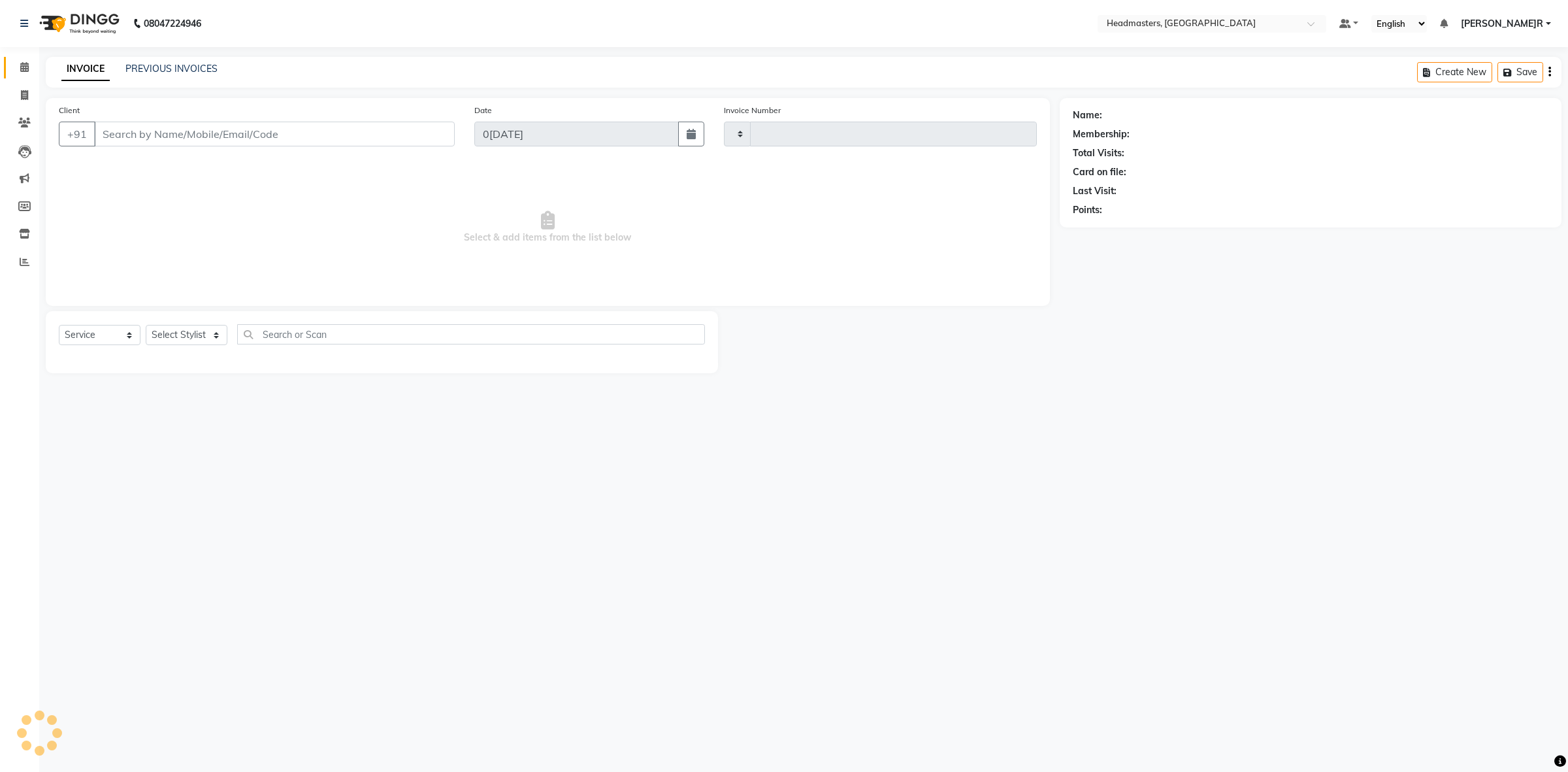
type input "3392"
select select "7132"
type input "9815098301"
select select "60638"
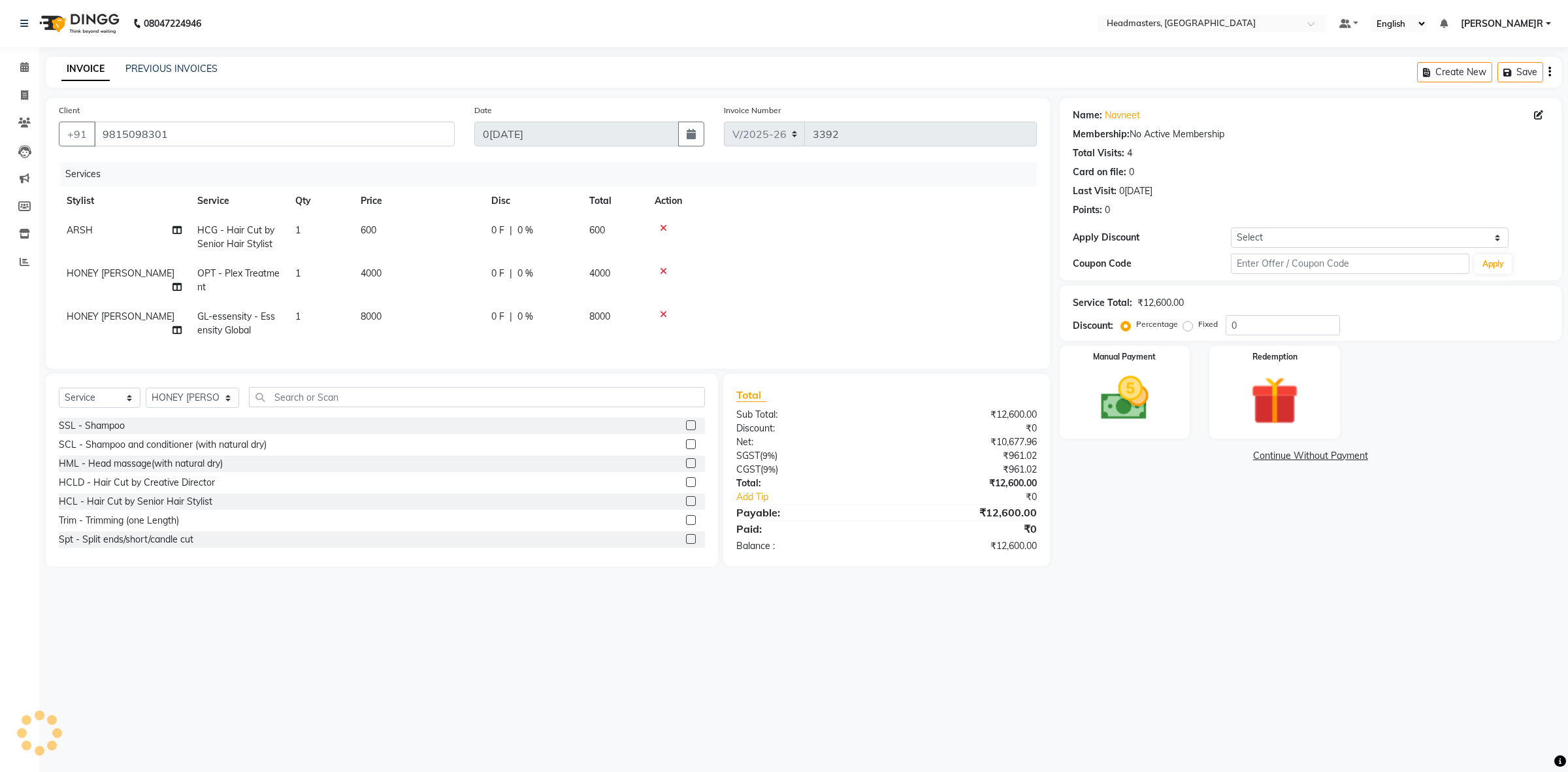
click at [472, 226] on td "600" at bounding box center [418, 237] width 131 height 43
select select "60640"
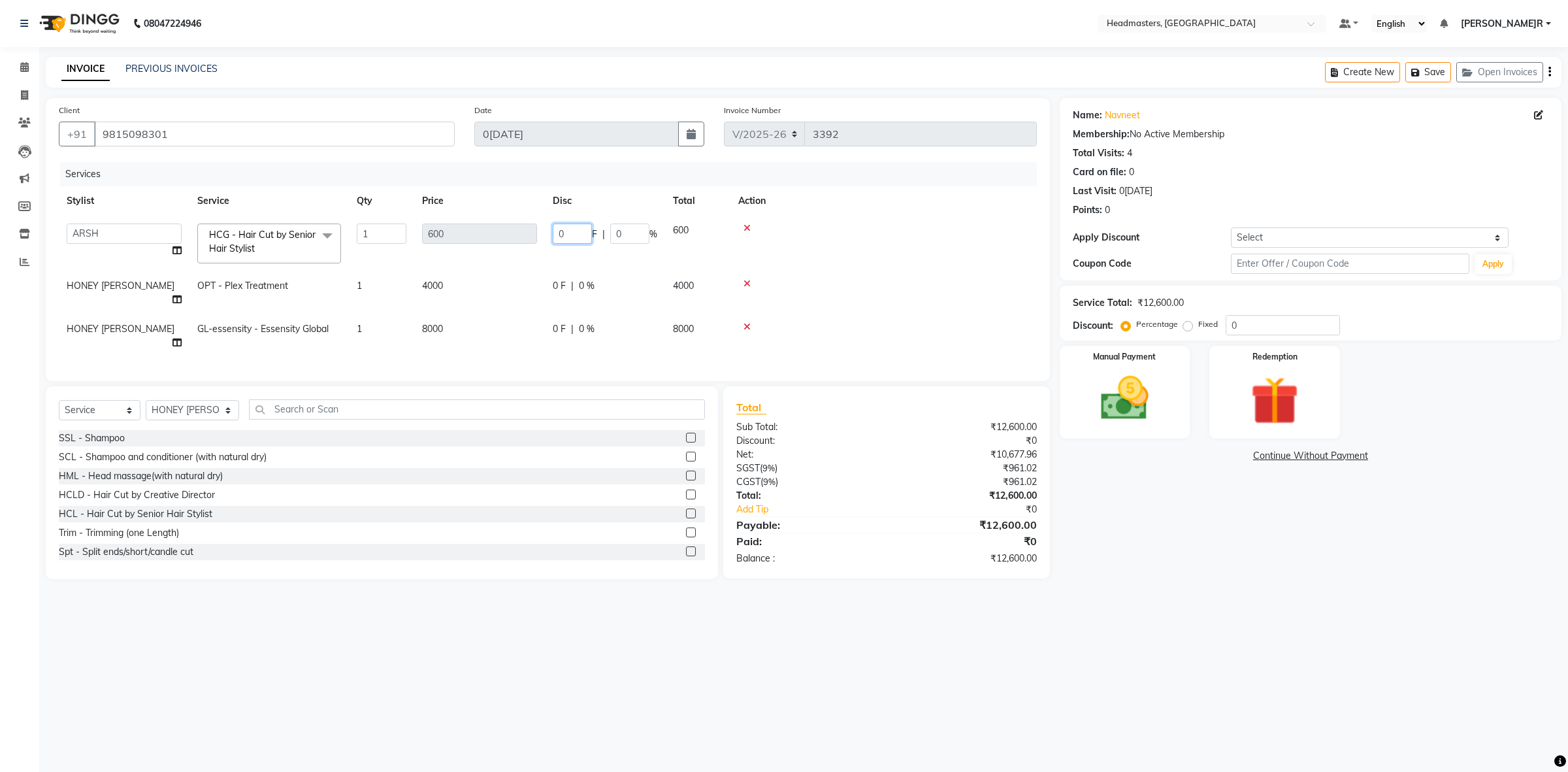
click at [555, 224] on input "0" at bounding box center [573, 233] width 39 height 20
type input "200"
click at [732, 165] on div "Services" at bounding box center [553, 174] width 986 height 24
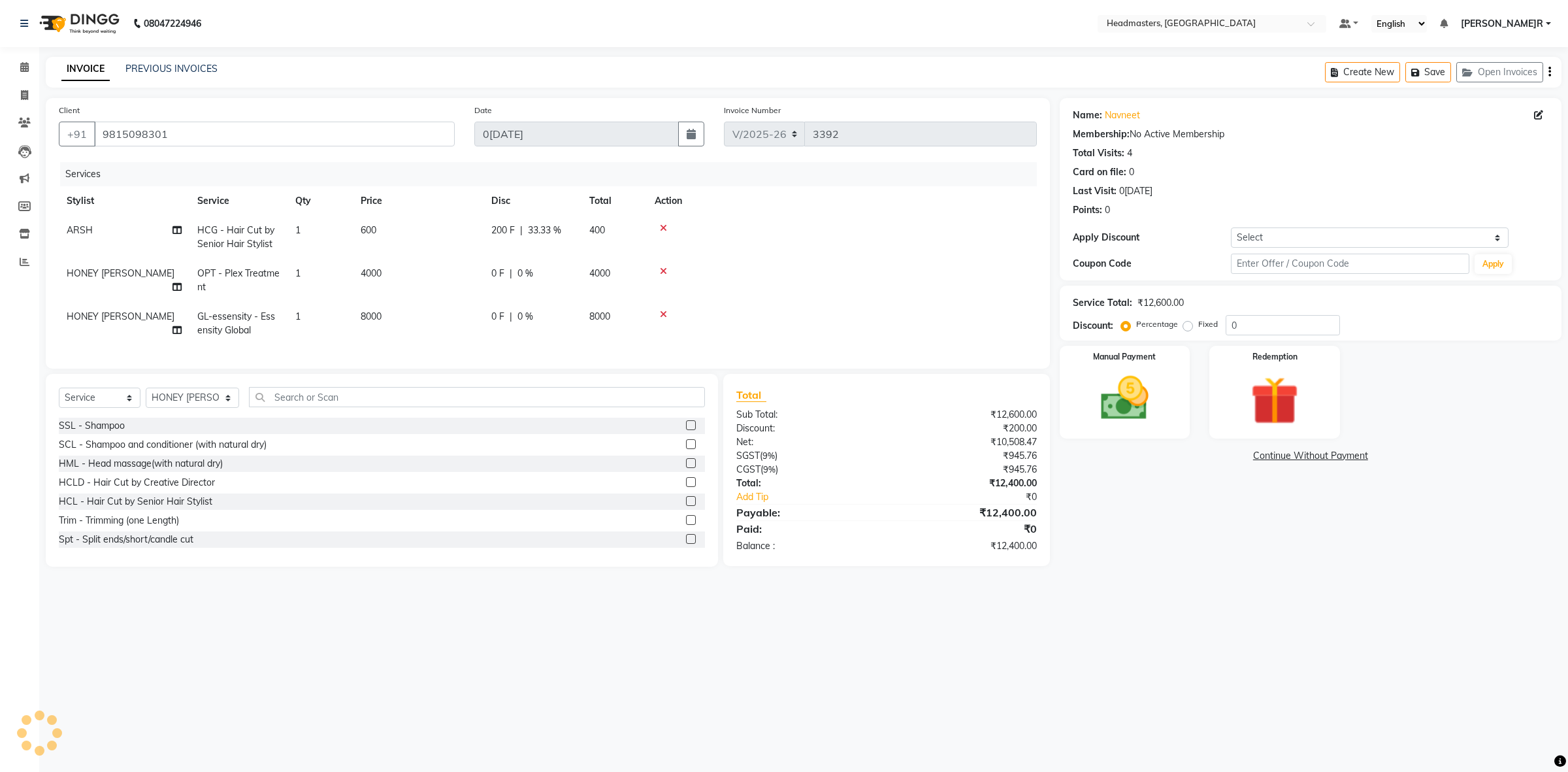
click at [484, 269] on td "0 F | 0 %" at bounding box center [533, 280] width 98 height 43
select select "60638"
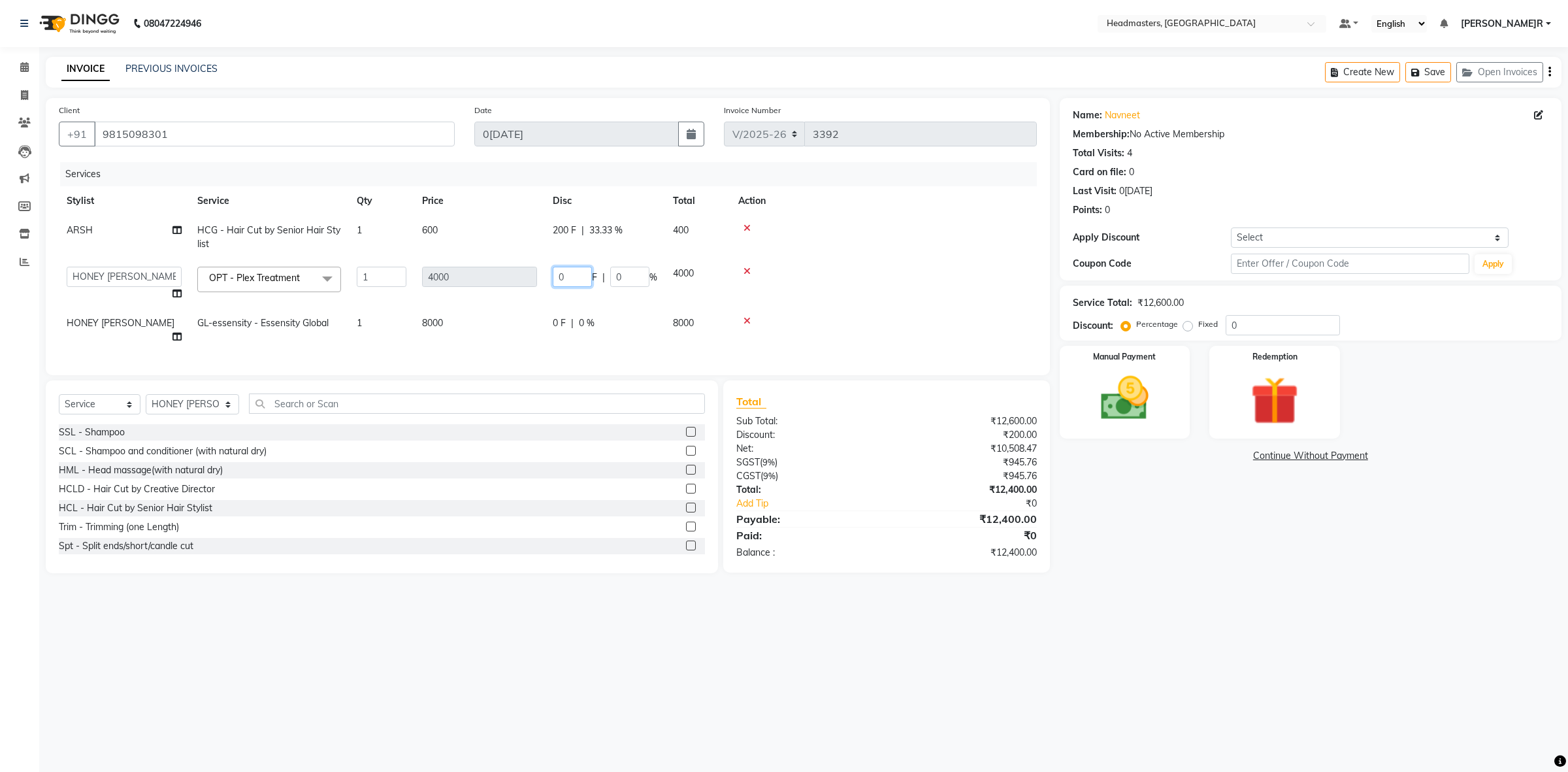
click at [553, 281] on input "0" at bounding box center [573, 276] width 39 height 20
type input "2000"
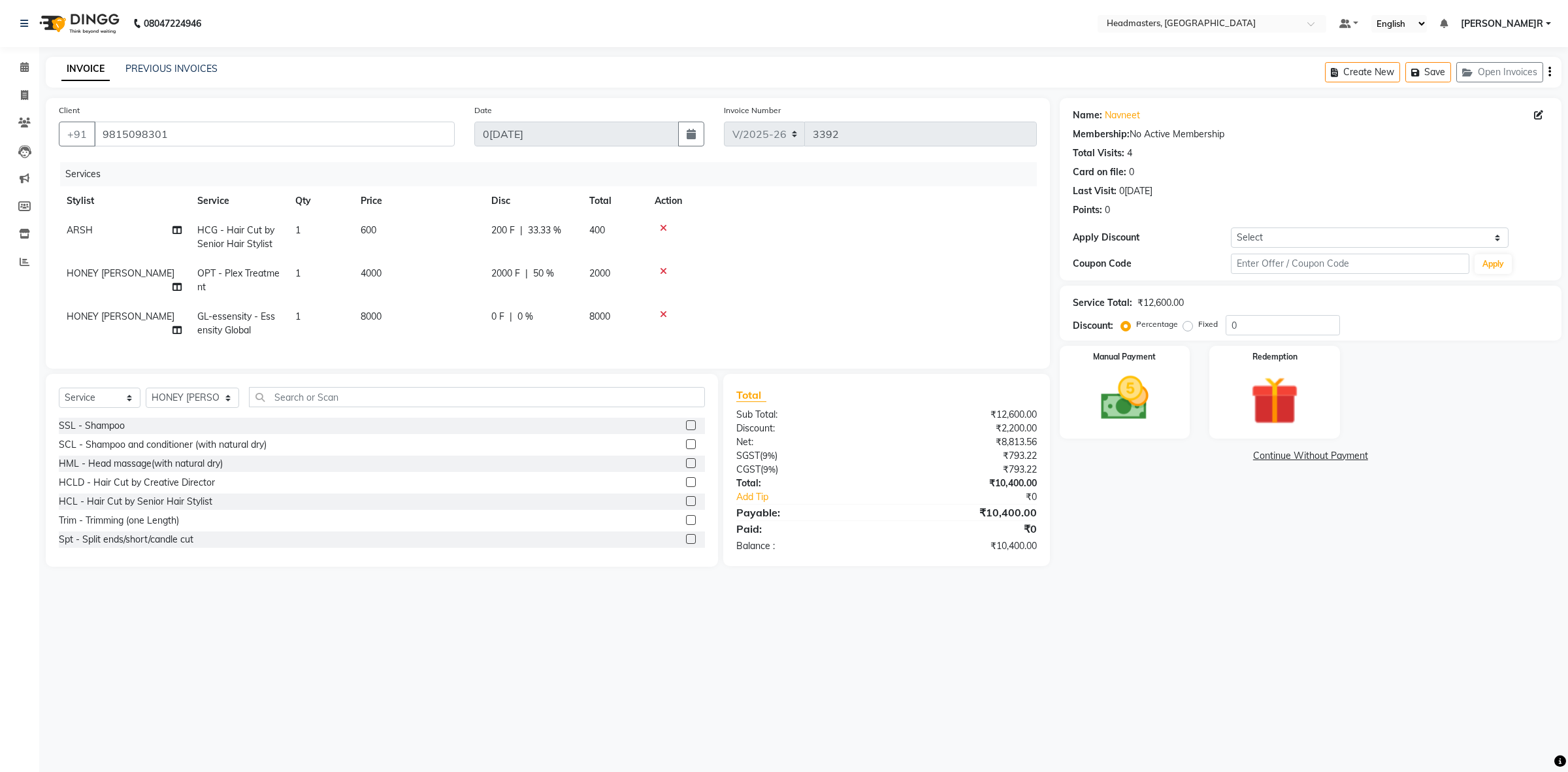
click at [524, 321] on tr "HONEY SAREEN GL-essensity - Essensity Global 1 8000 0 F | 0 % 8000" at bounding box center [548, 323] width 978 height 43
click at [485, 318] on td "0 F | 0 %" at bounding box center [533, 323] width 98 height 43
select select "60638"
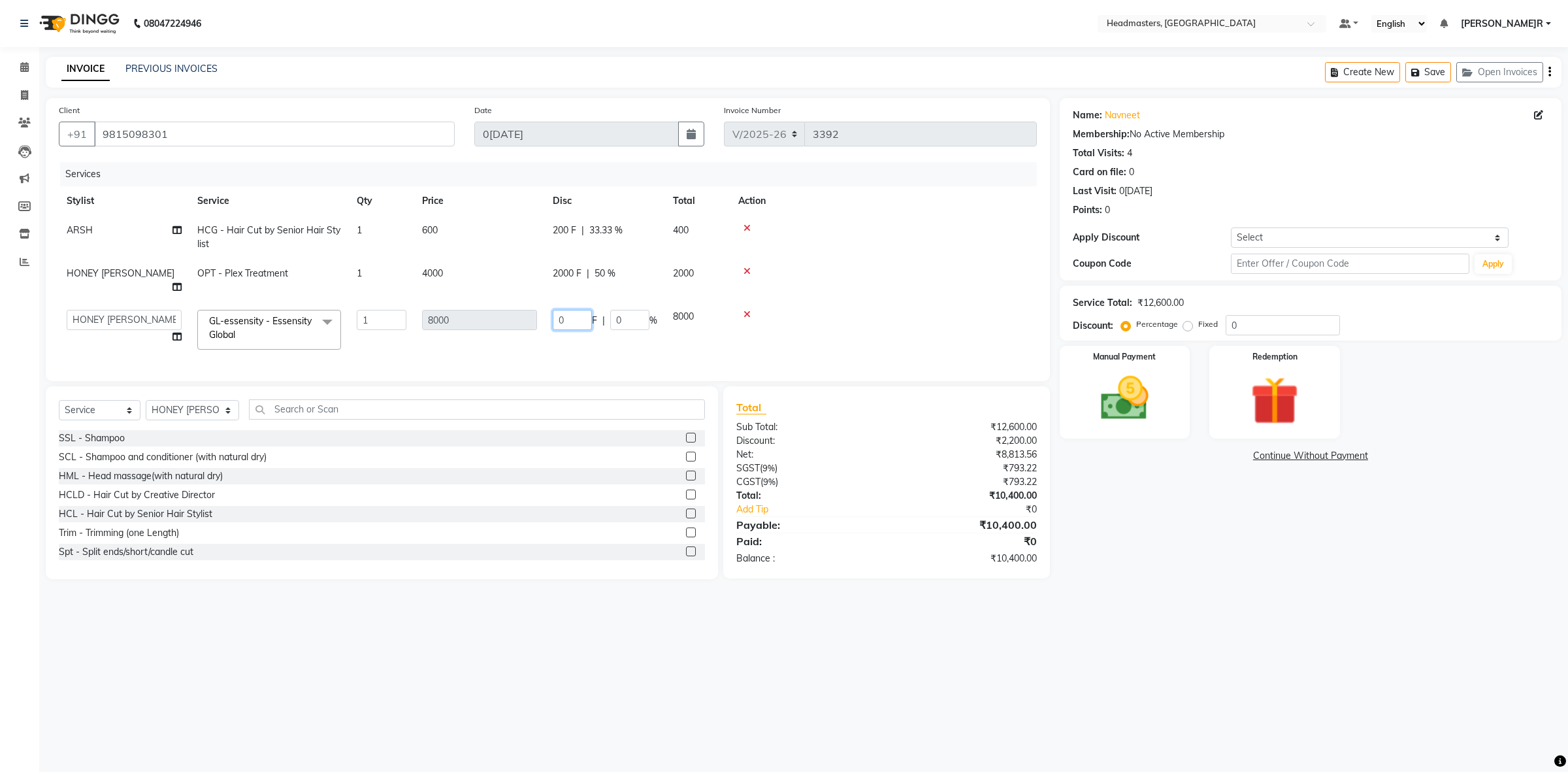
click at [555, 309] on input "0" at bounding box center [573, 319] width 39 height 20
type input "4000"
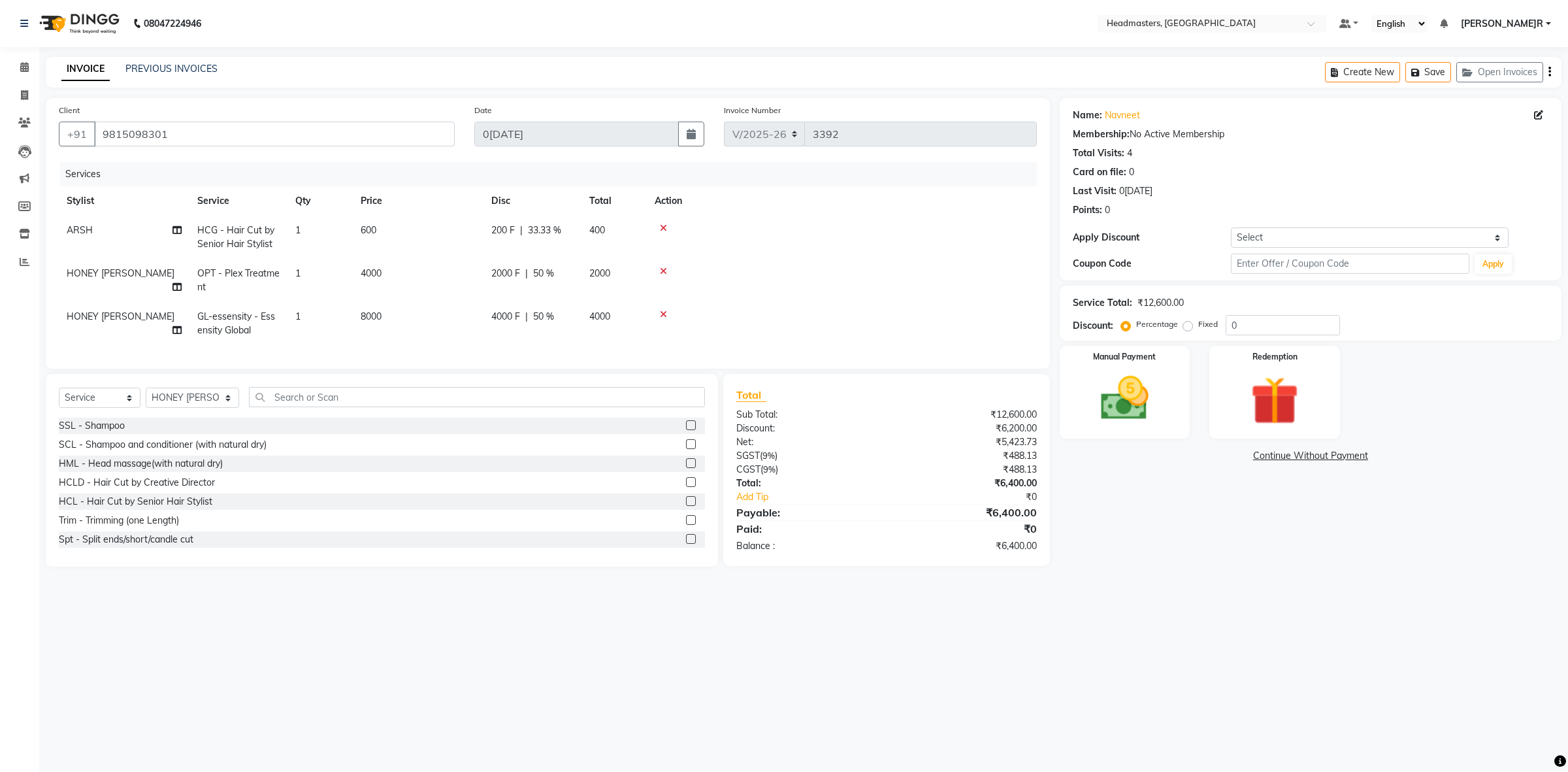
click at [530, 324] on tr "HONEY SAREEN GL-essensity - Essensity Global 1 8000 4000 F | 50 % 4000" at bounding box center [548, 323] width 978 height 43
click at [1173, 405] on div "Manual Payment" at bounding box center [1125, 391] width 136 height 96
click at [1296, 453] on span "Cash" at bounding box center [1289, 457] width 25 height 15
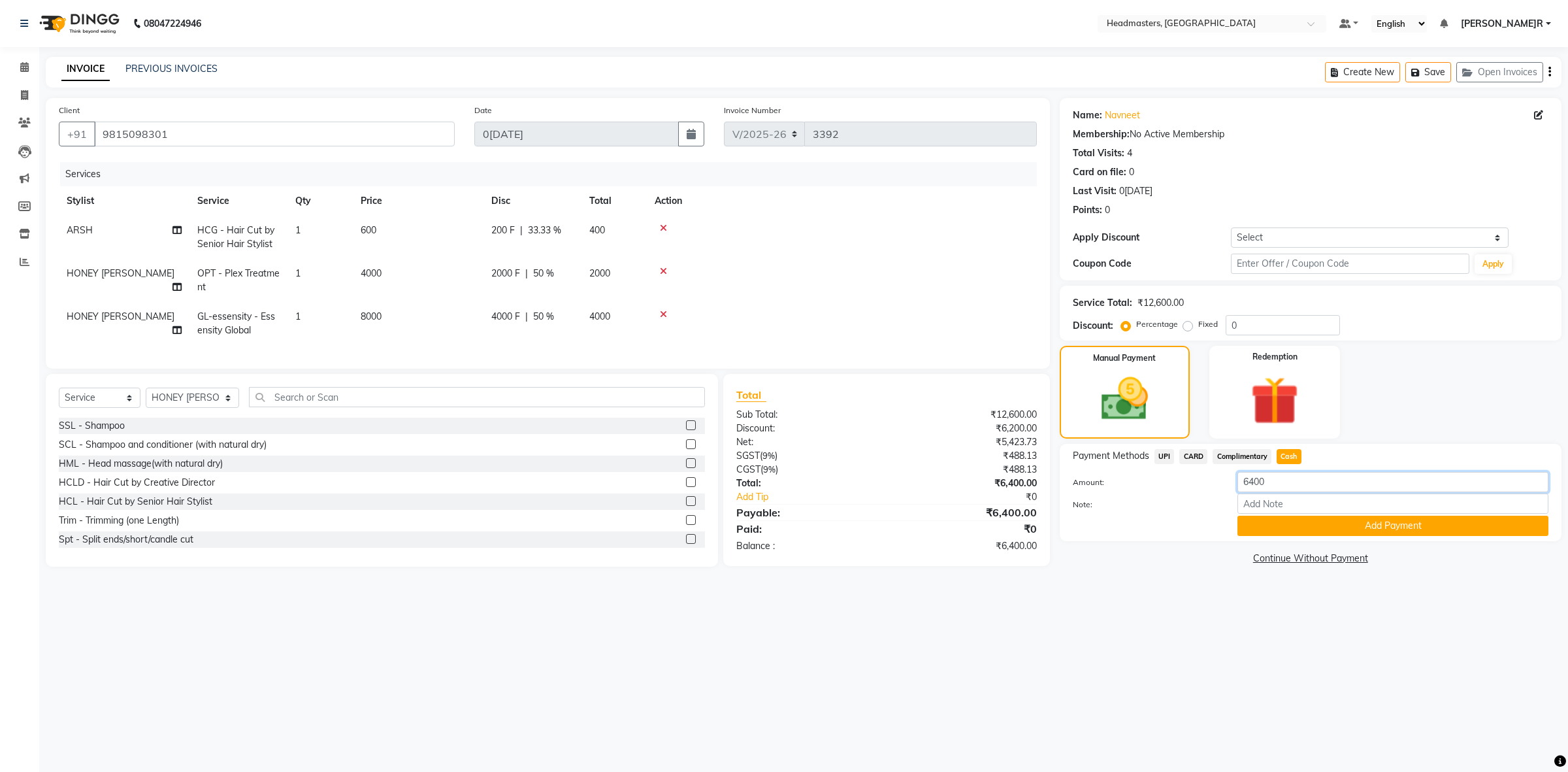
drag, startPoint x: 1295, startPoint y: 480, endPoint x: 1105, endPoint y: 528, distance: 196.0
click at [1105, 528] on div "Amount: 6400 Note: Add Payment" at bounding box center [1311, 503] width 475 height 64
type input "500"
click at [1349, 512] on input "Note:" at bounding box center [1393, 503] width 311 height 20
click at [1281, 526] on button "Add Payment" at bounding box center [1393, 525] width 311 height 20
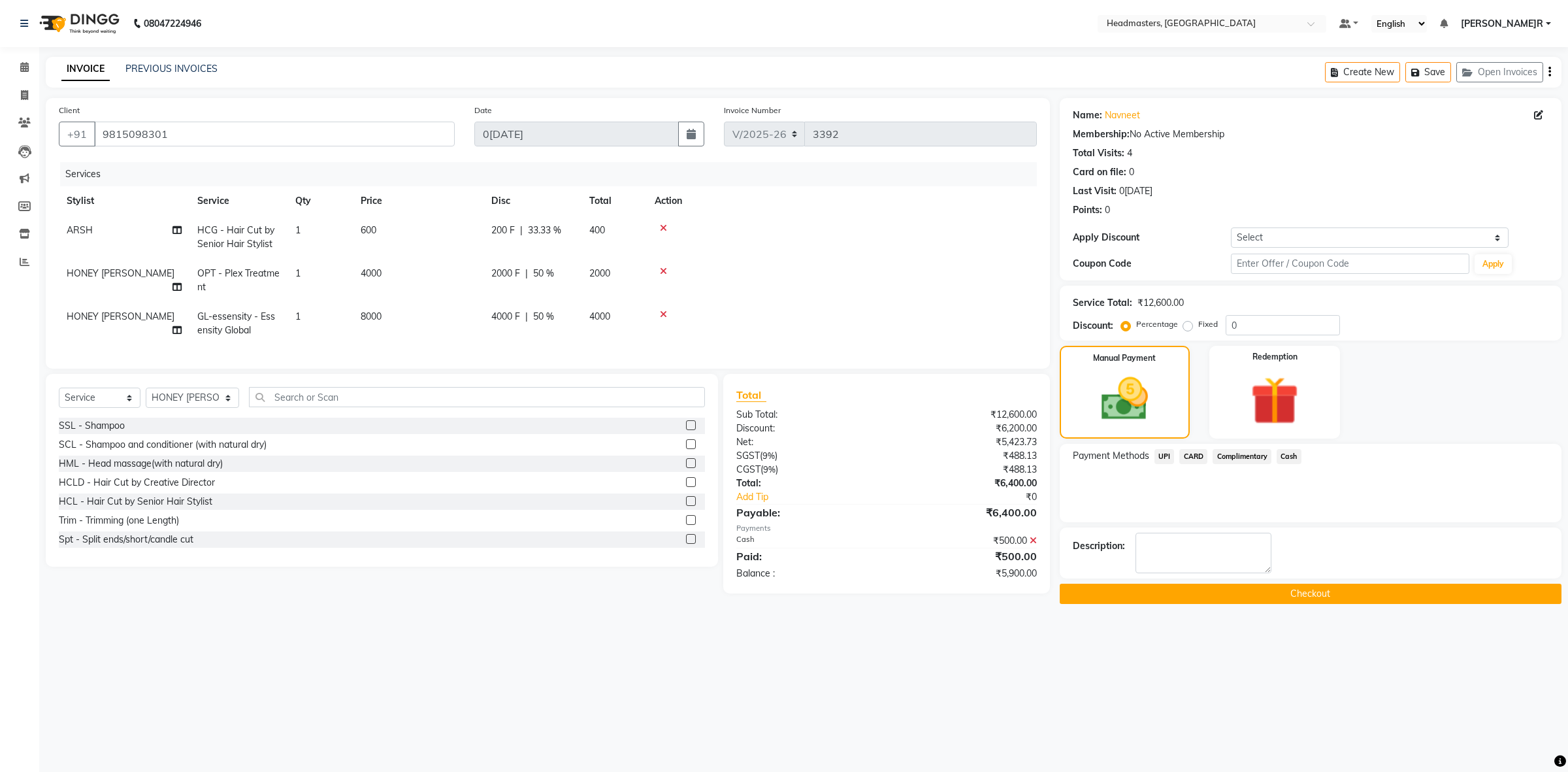
click at [1167, 450] on span "UPI" at bounding box center [1164, 457] width 20 height 15
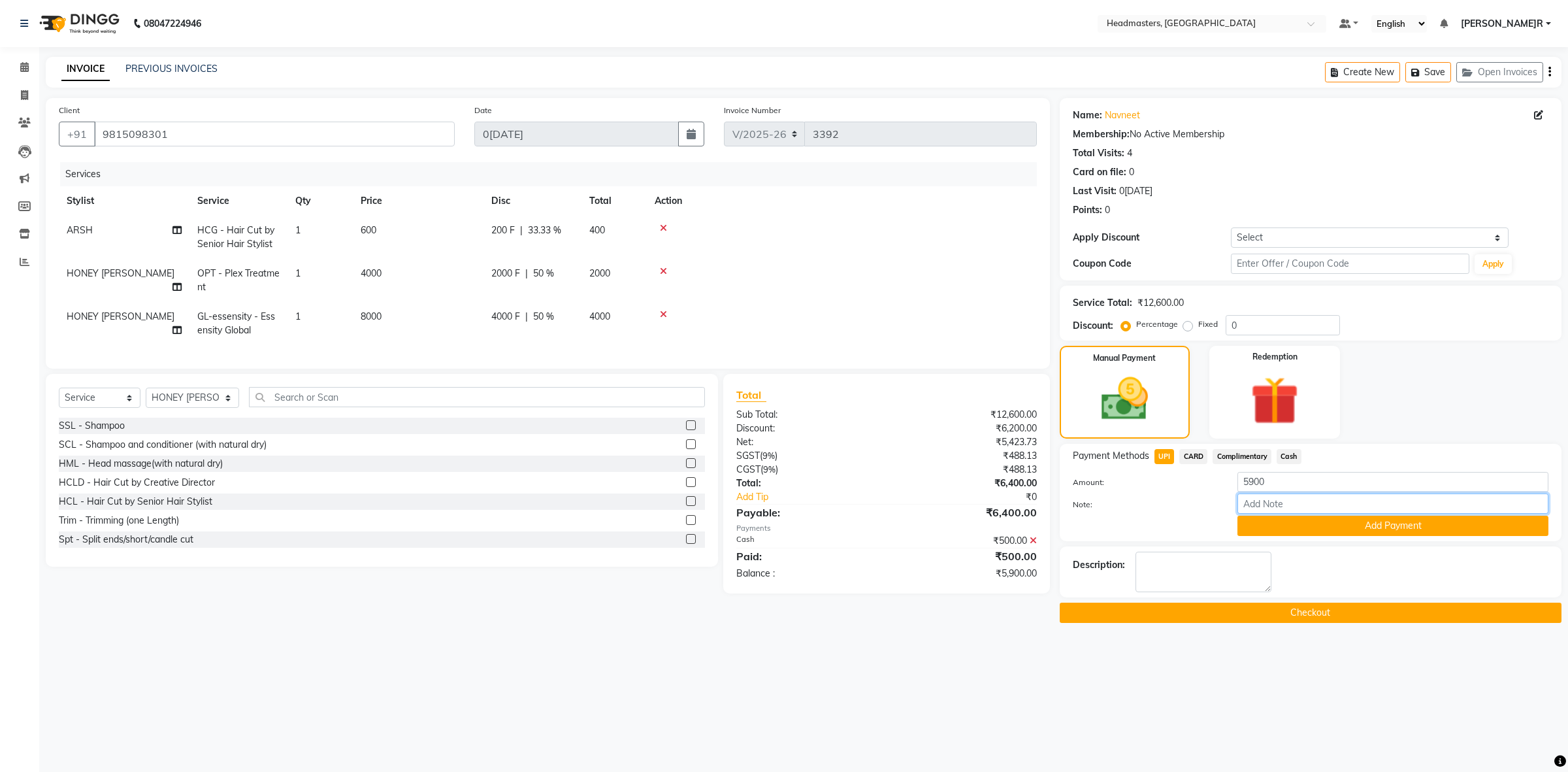
click at [1301, 500] on input "Note:" at bounding box center [1393, 503] width 311 height 20
drag, startPoint x: 1284, startPoint y: 529, endPoint x: 1262, endPoint y: 548, distance: 29.1
click at [1284, 529] on button "Add Payment" at bounding box center [1393, 525] width 311 height 20
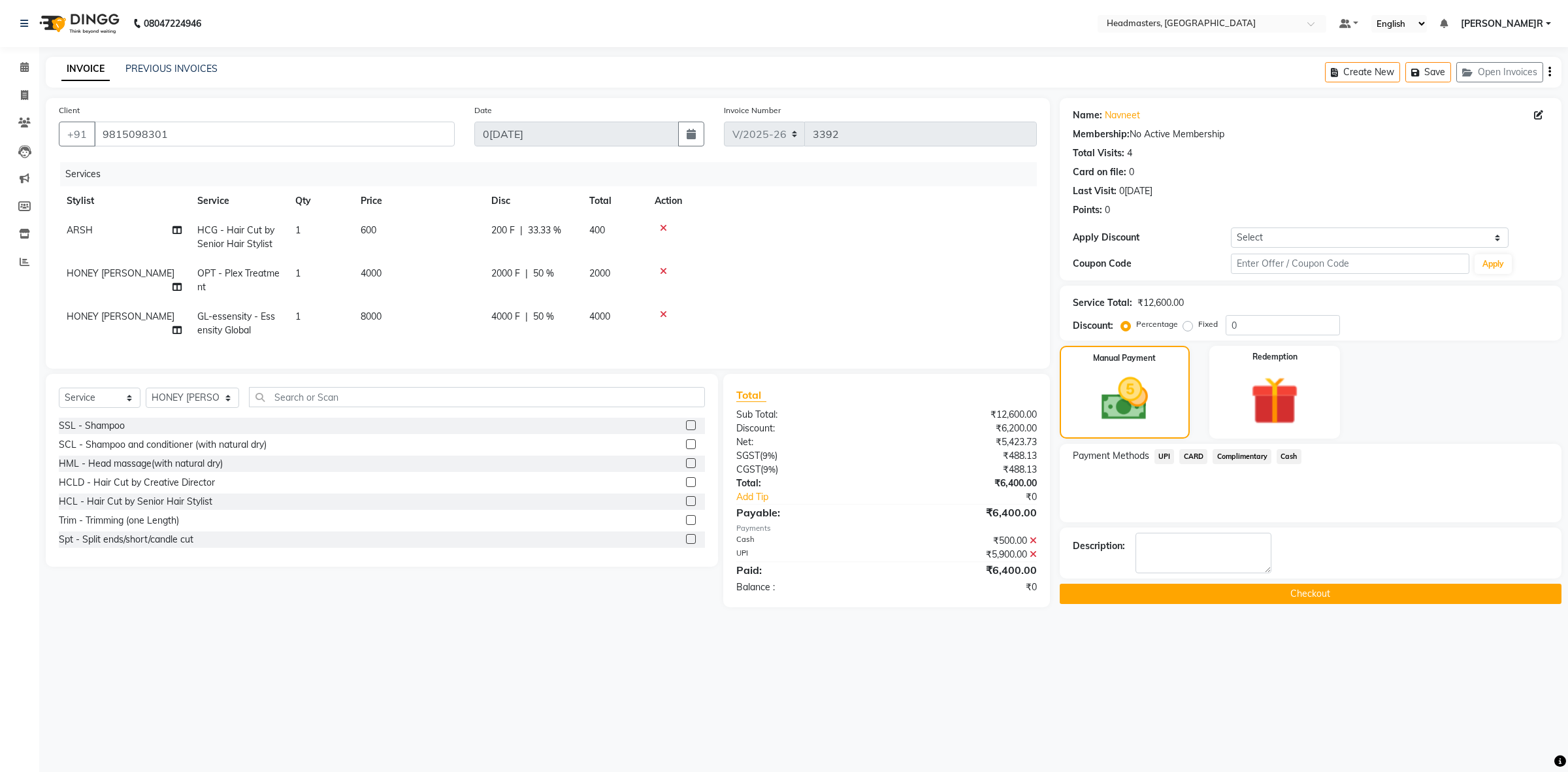
click at [1203, 597] on button "Checkout" at bounding box center [1310, 593] width 502 height 20
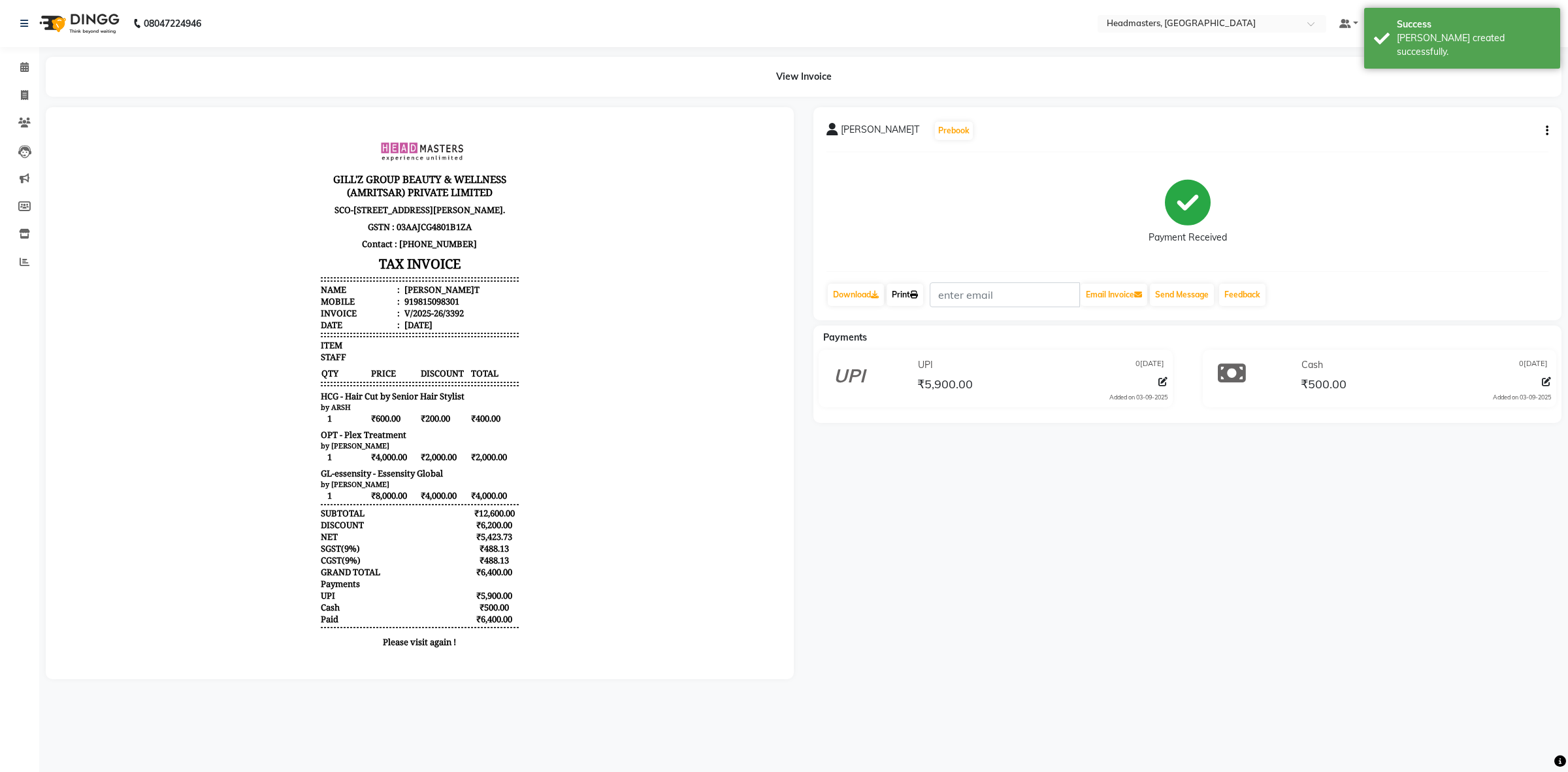
click at [913, 297] on link "Print" at bounding box center [905, 294] width 36 height 22
click at [30, 60] on span at bounding box center [24, 68] width 23 height 15
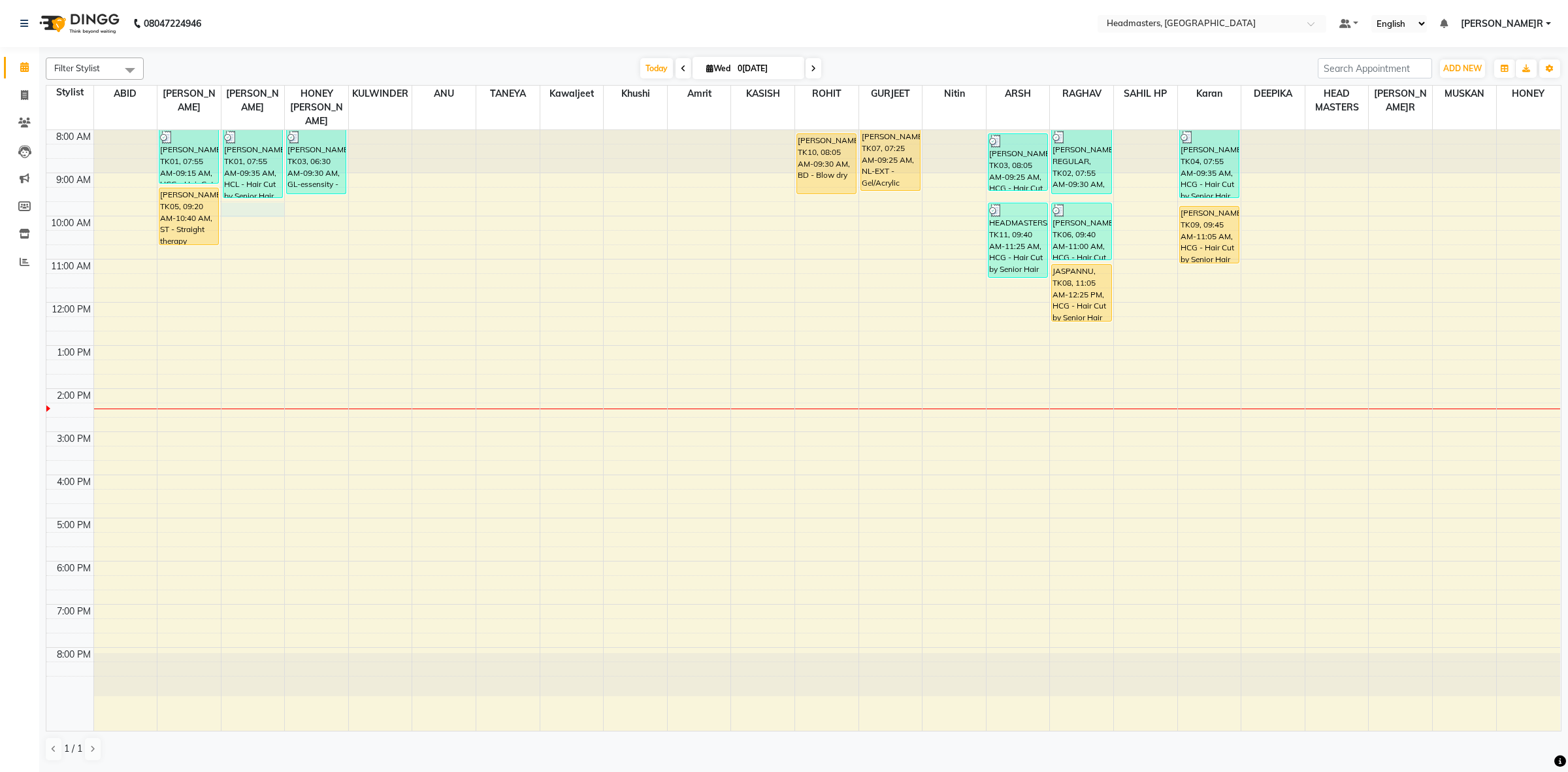
click at [278, 191] on div "8:00 AM 9:00 AM 10:00 AM 11:00 AM 12:00 PM 1:00 PM 2:00 PM 3:00 PM 4:00 PM 5:00…" at bounding box center [803, 430] width 1514 height 601
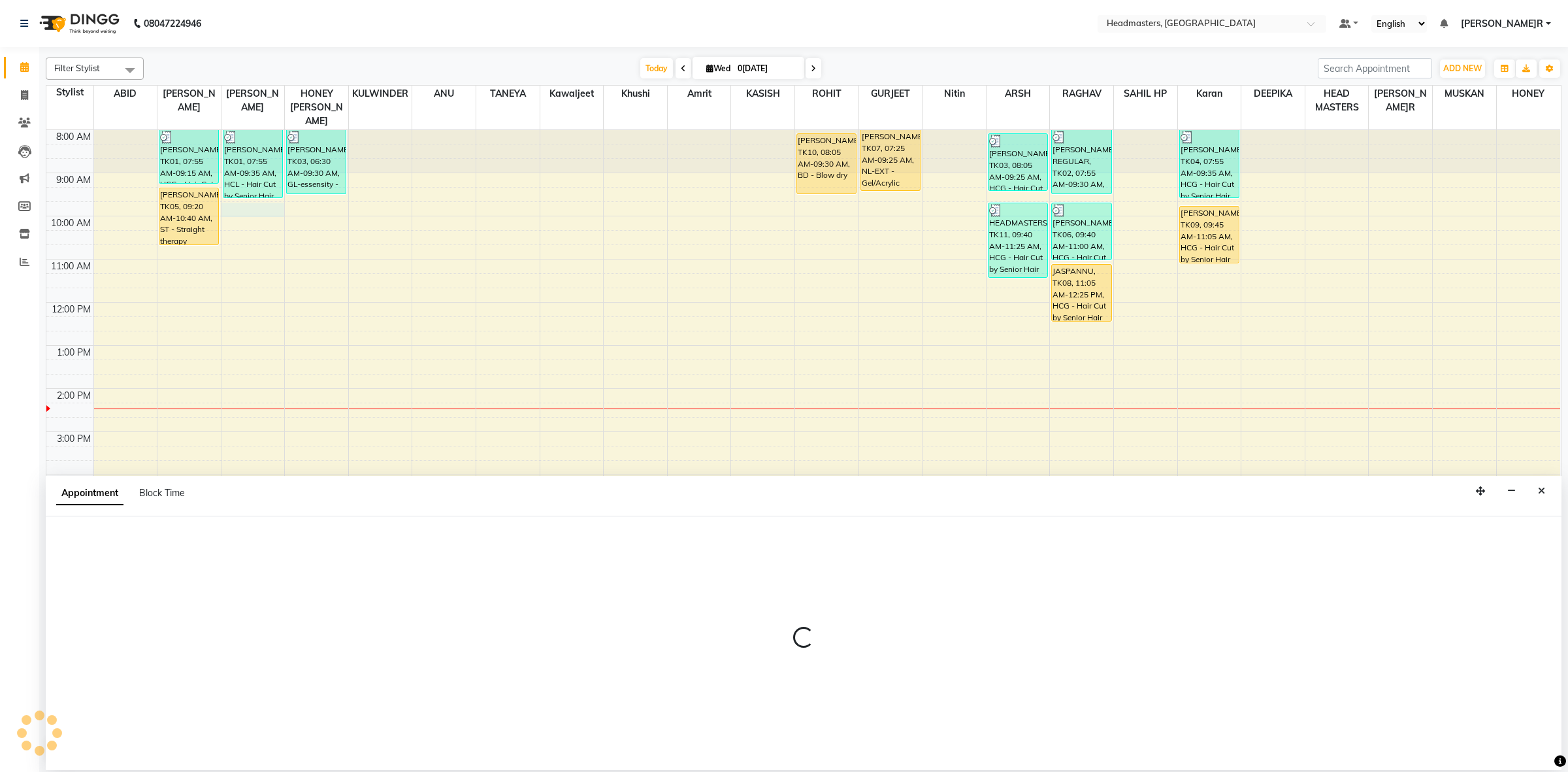
select select "60637"
select select "tentative"
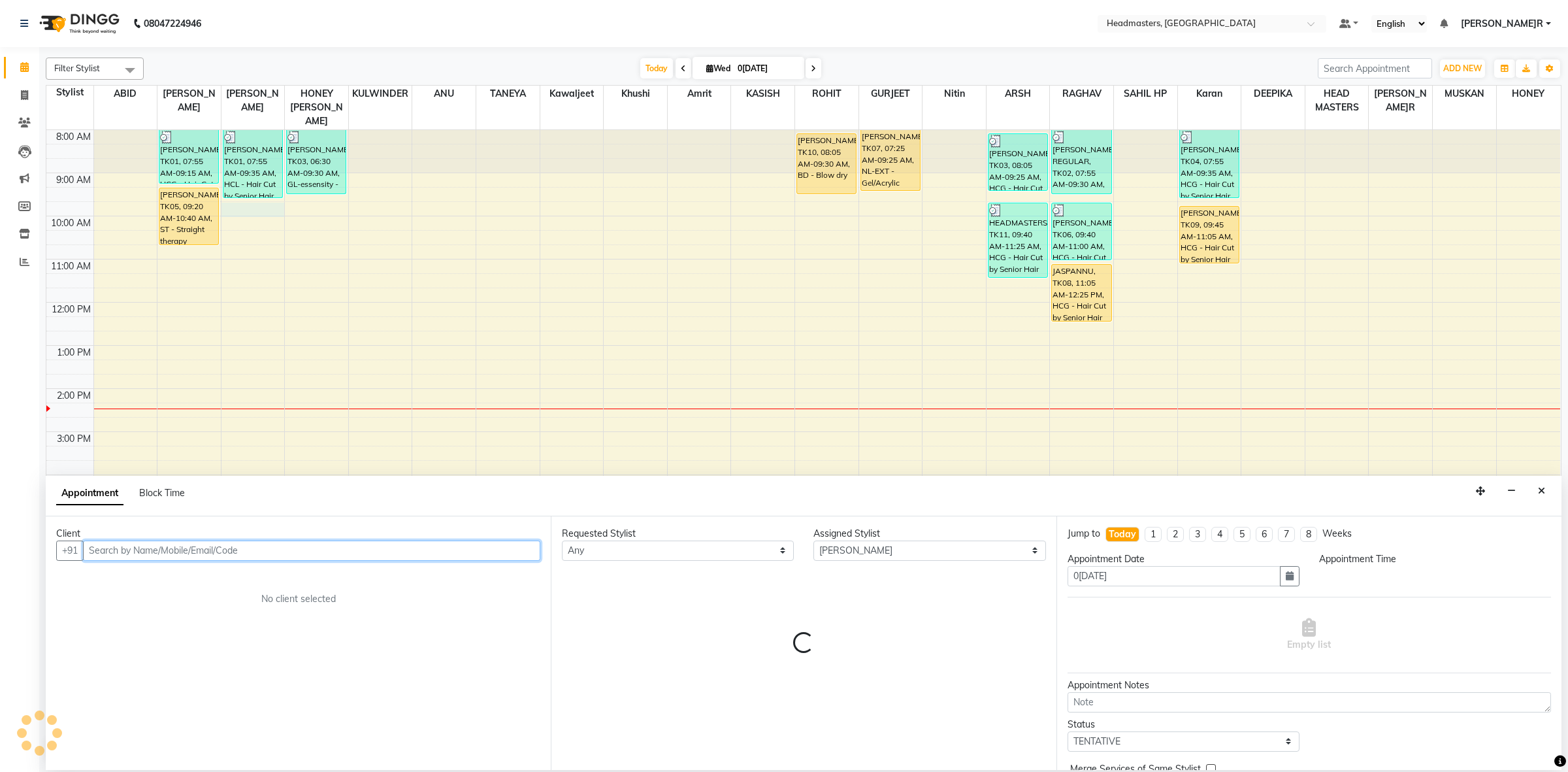
select select "585"
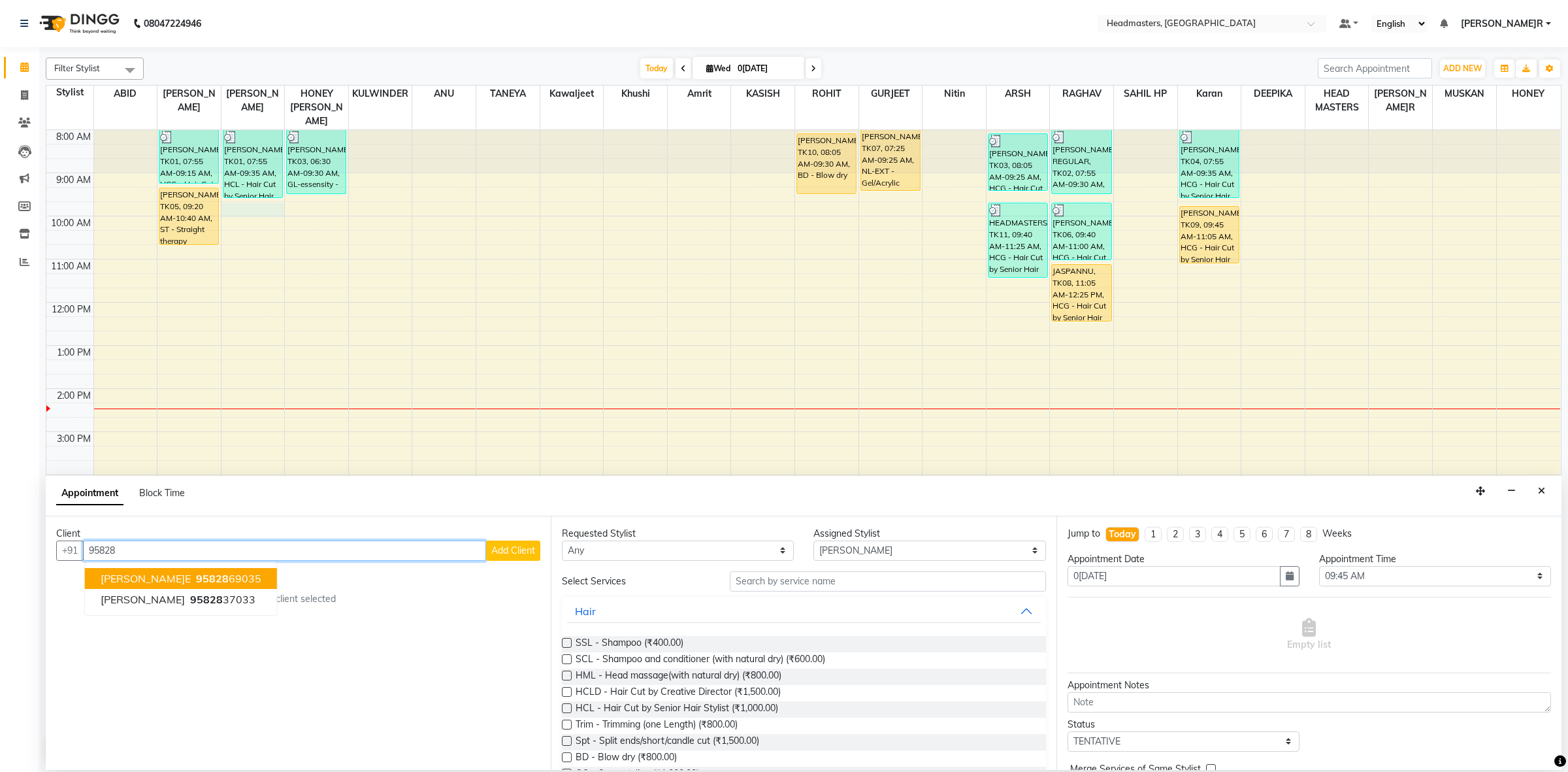
click at [134, 576] on span "[PERSON_NAME]" at bounding box center [145, 578] width 90 height 13
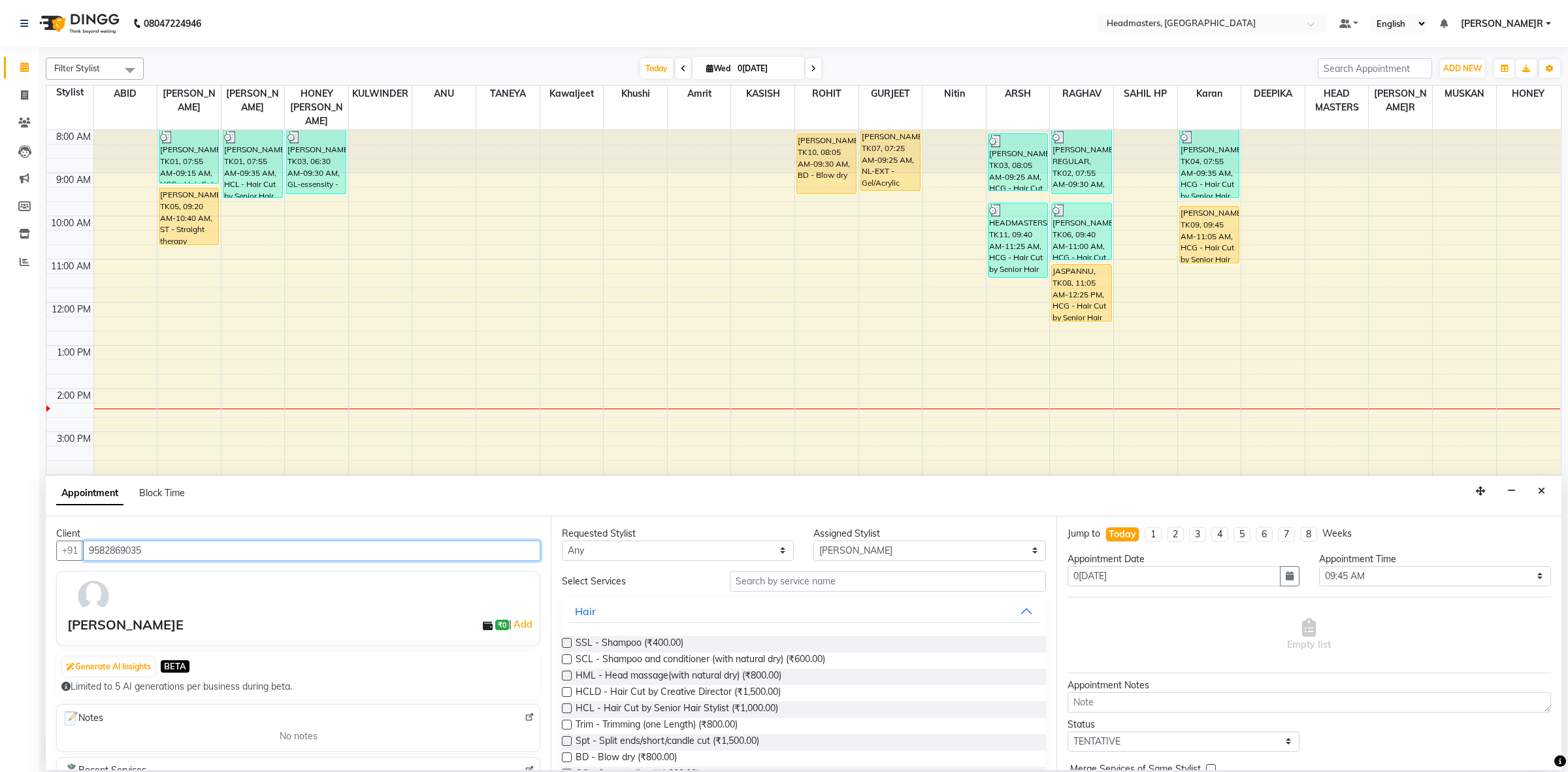
type input "9582869035"
click at [628, 540] on select "Any ABID Amrit ANU ARSH[PERSON_NAME] HEAD MASTERS HONEY [PERSON_NAME] HONEY[PER…" at bounding box center [678, 550] width 232 height 20
select select "60637"
click at [562, 540] on select "Any ABID Amrit ANU ARSH[PERSON_NAME] HEAD MASTERS HONEY [PERSON_NAME] HONEY[PER…" at bounding box center [678, 550] width 232 height 20
drag, startPoint x: 767, startPoint y: 562, endPoint x: 759, endPoint y: 572, distance: 12.8
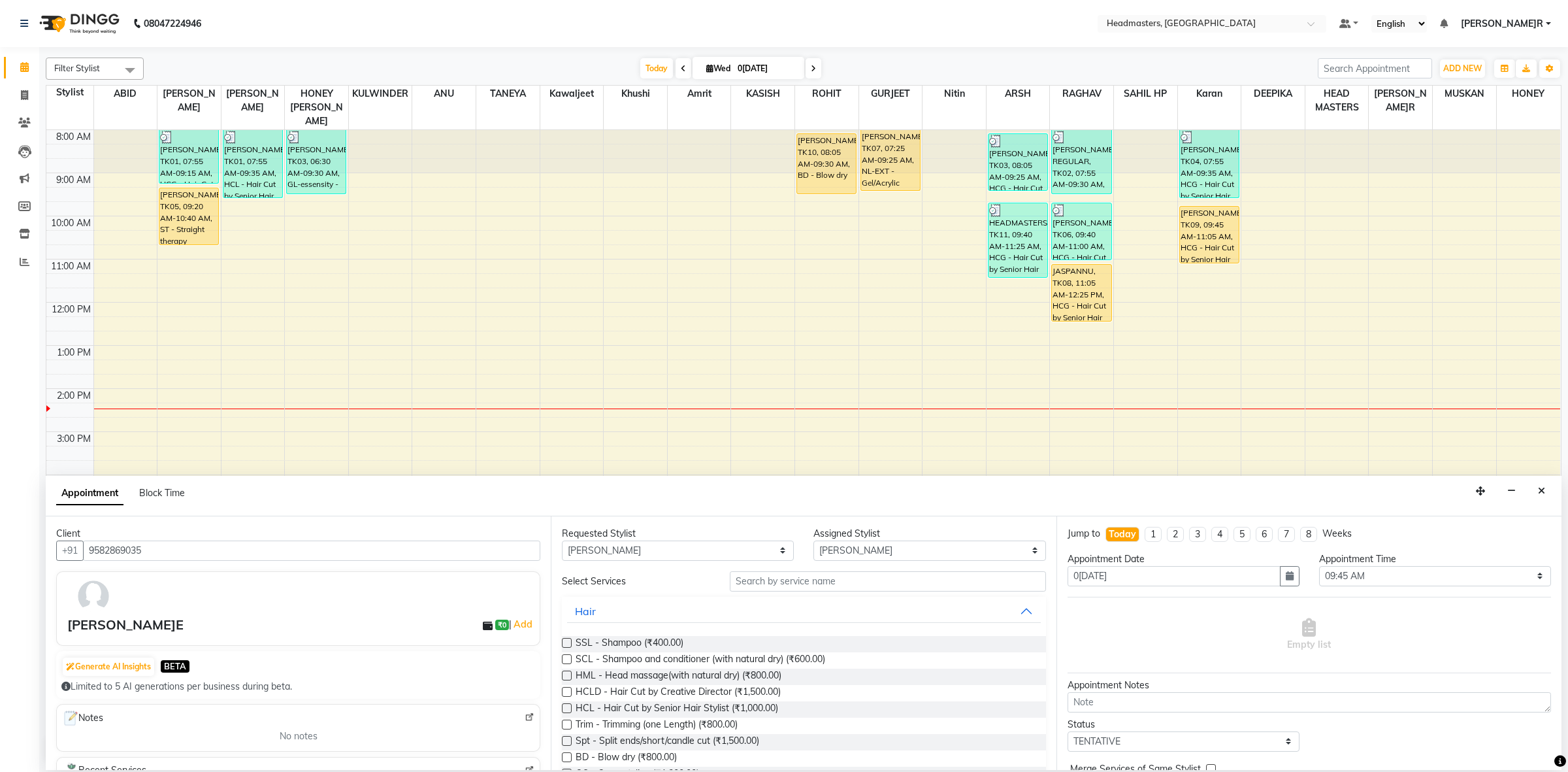
click at [767, 562] on div "Requested Stylist Any ABID Amrit ANU ARSH DEEPIKA GURJEET HEAD MASTERS HONEY HO…" at bounding box center [803, 643] width 505 height 254
click at [761, 576] on input "text" at bounding box center [887, 581] width 316 height 20
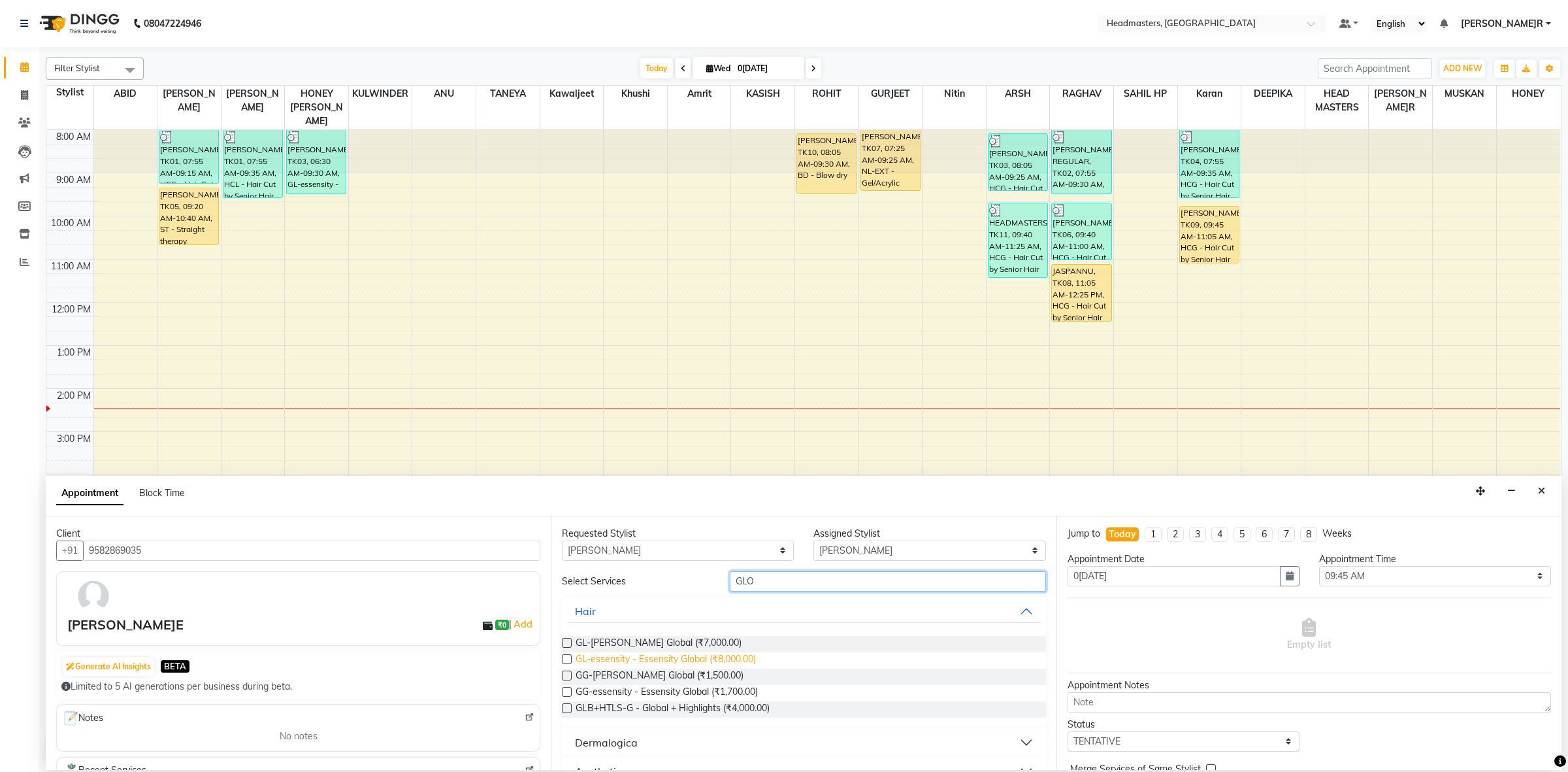
type input "GLO"
click at [644, 652] on span "GL-essensity - Essensity Global (₹8,000.00)" at bounding box center [666, 660] width 180 height 17
checkbox input "false"
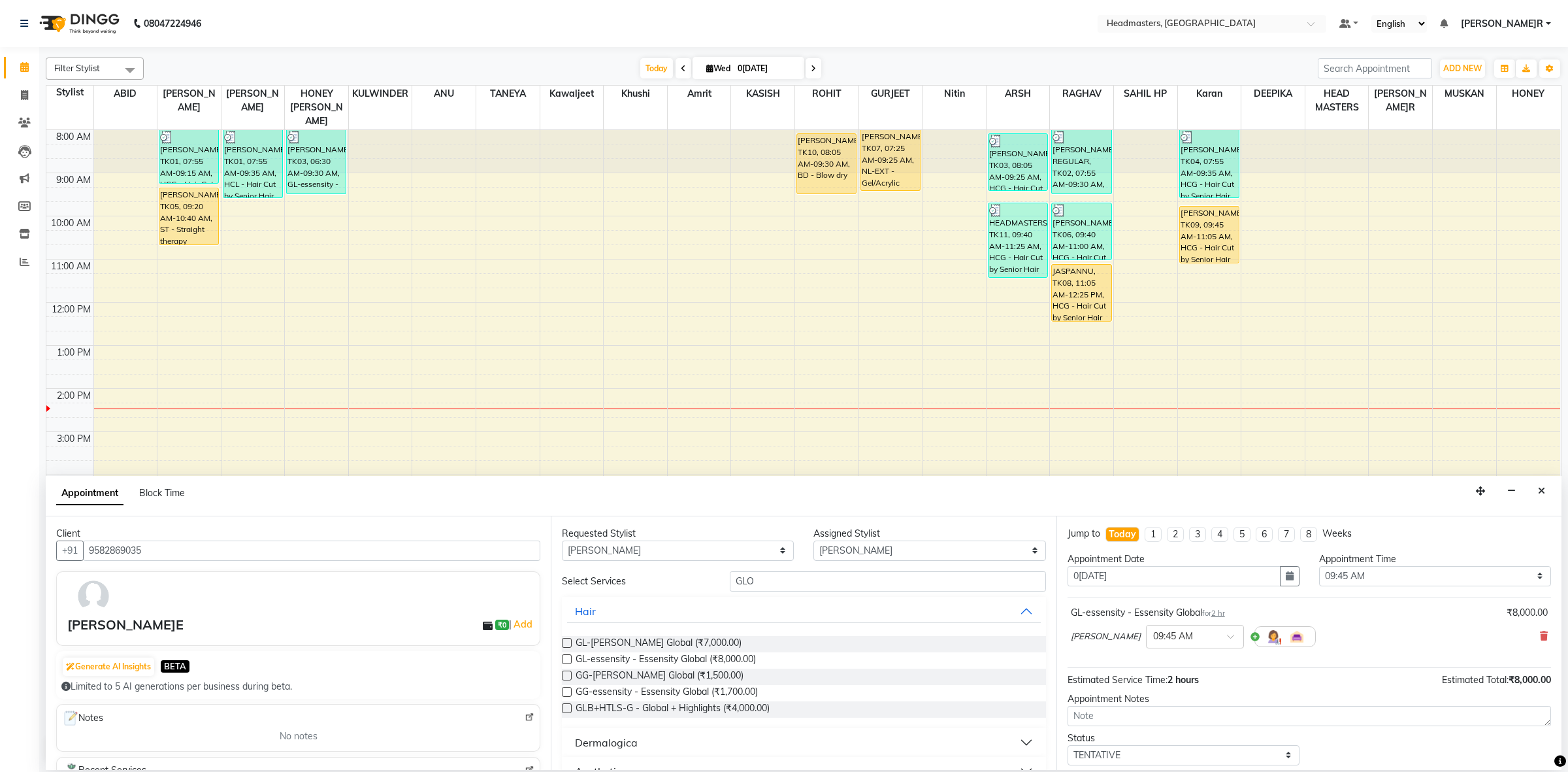
scroll to position [57, 0]
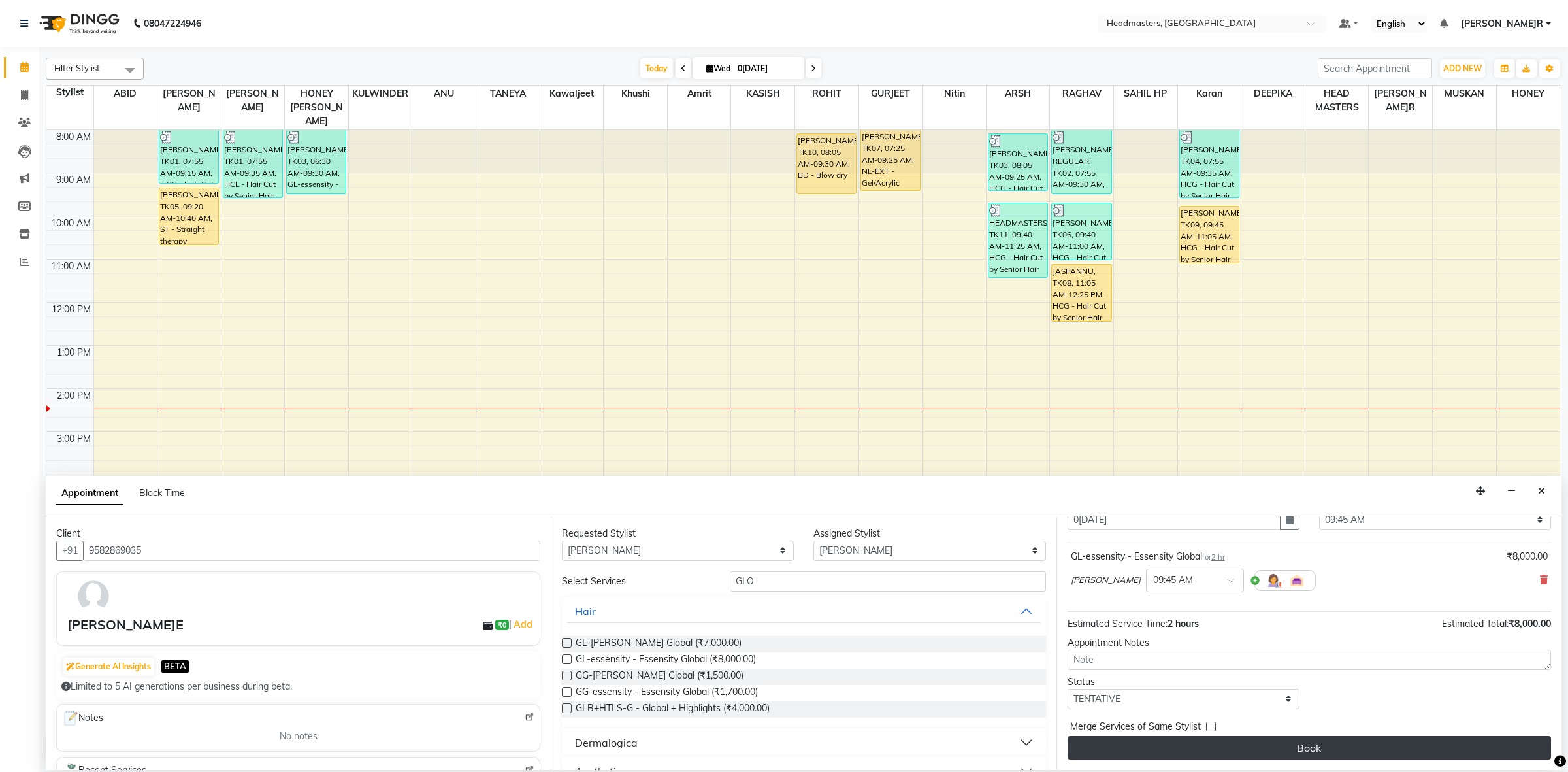
click at [1333, 742] on button "Book" at bounding box center [1309, 747] width 484 height 23
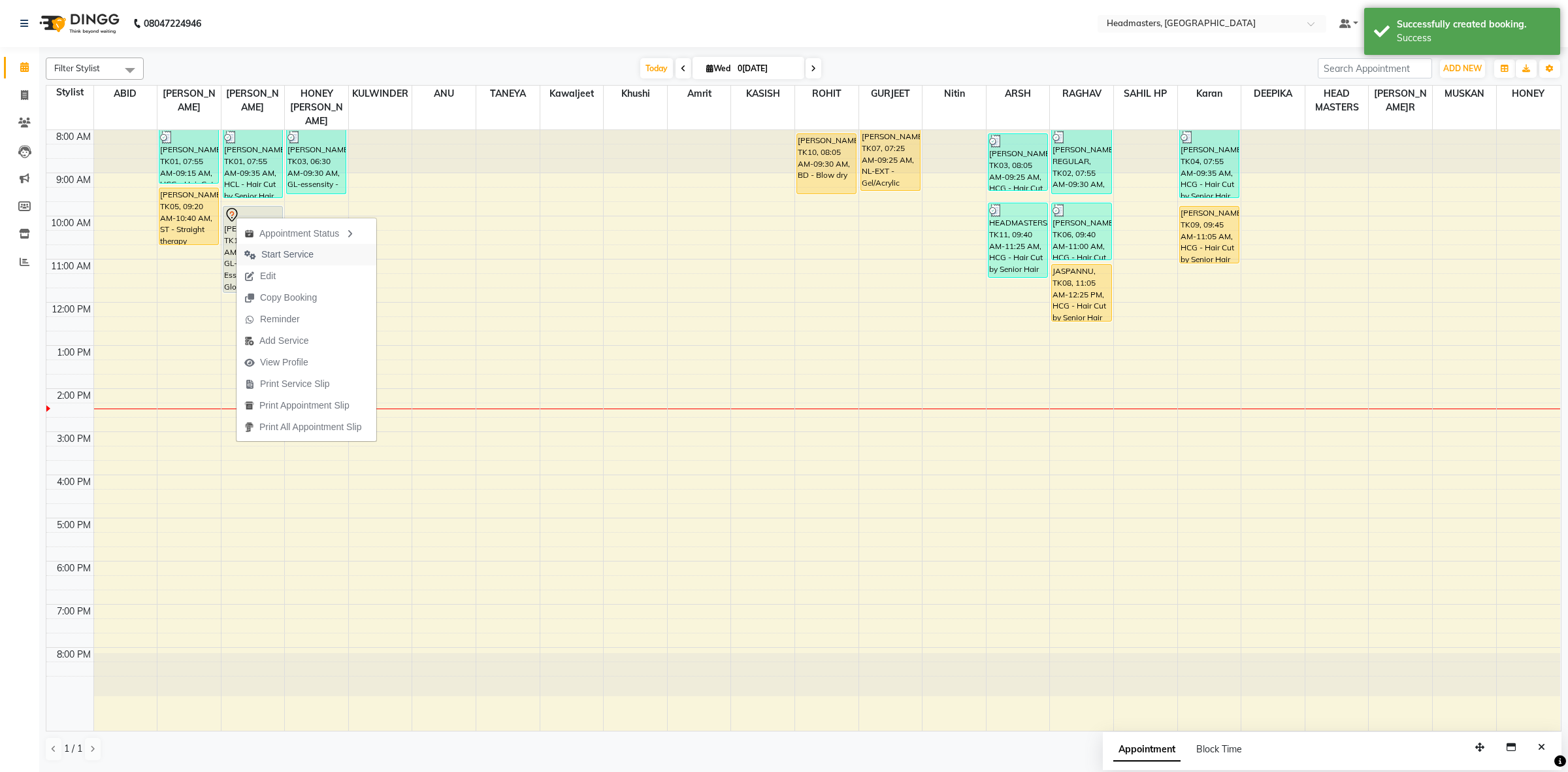
click at [294, 246] on span "Start Service" at bounding box center [278, 254] width 85 height 22
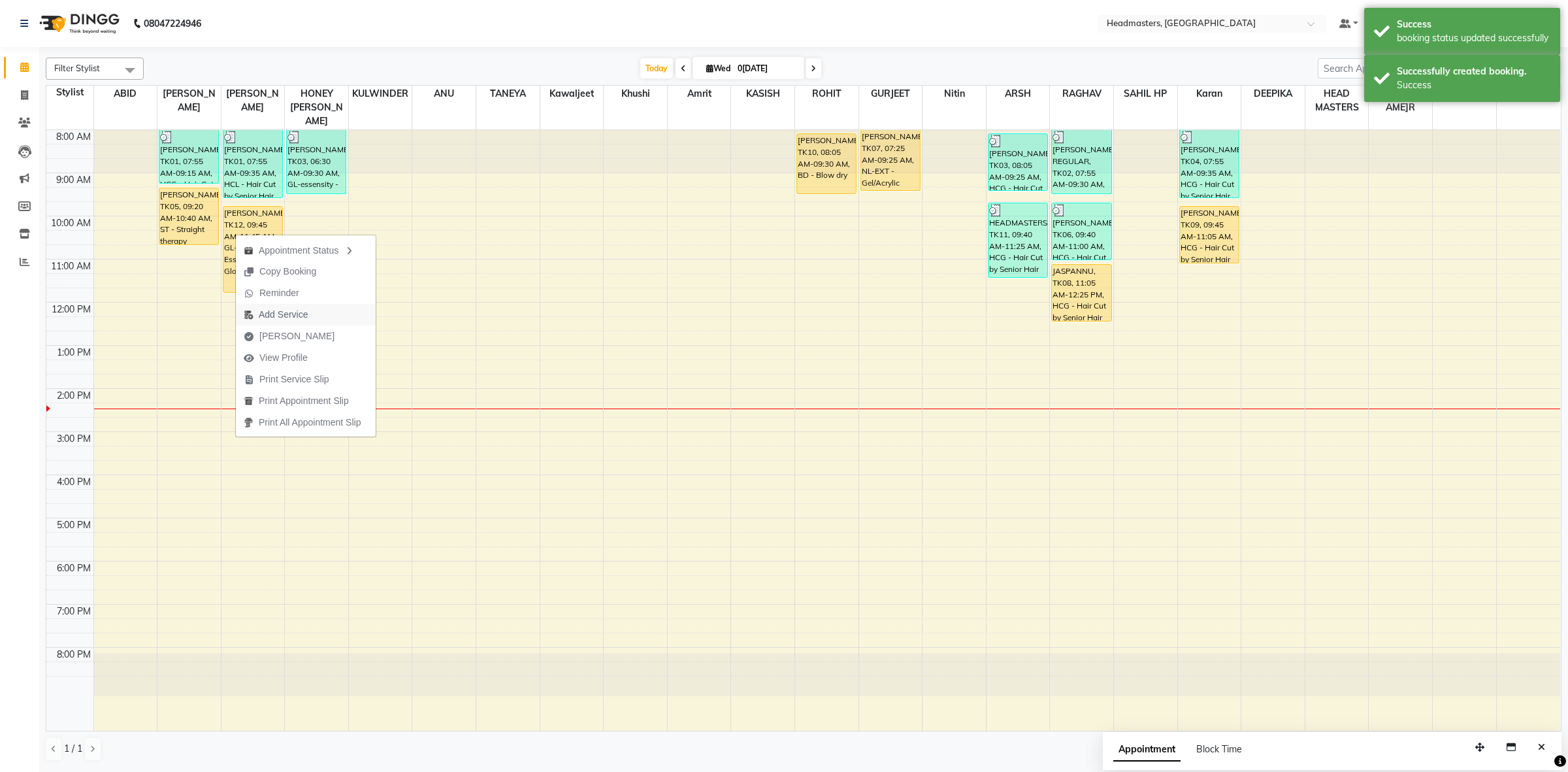
click at [291, 319] on span "Add Service" at bounding box center [283, 315] width 49 height 14
select select "60637"
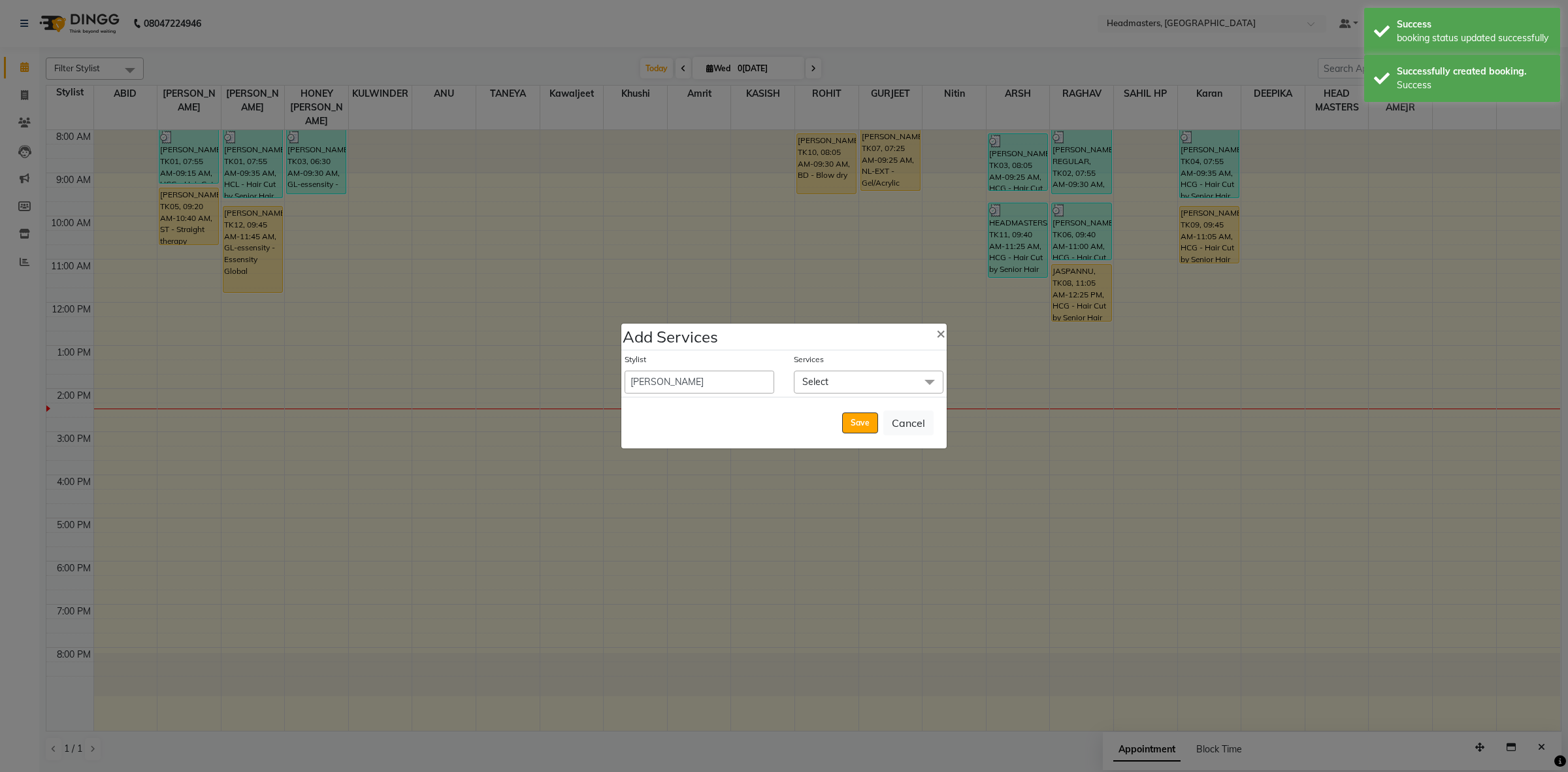
click at [840, 377] on span "Select" at bounding box center [869, 382] width 149 height 23
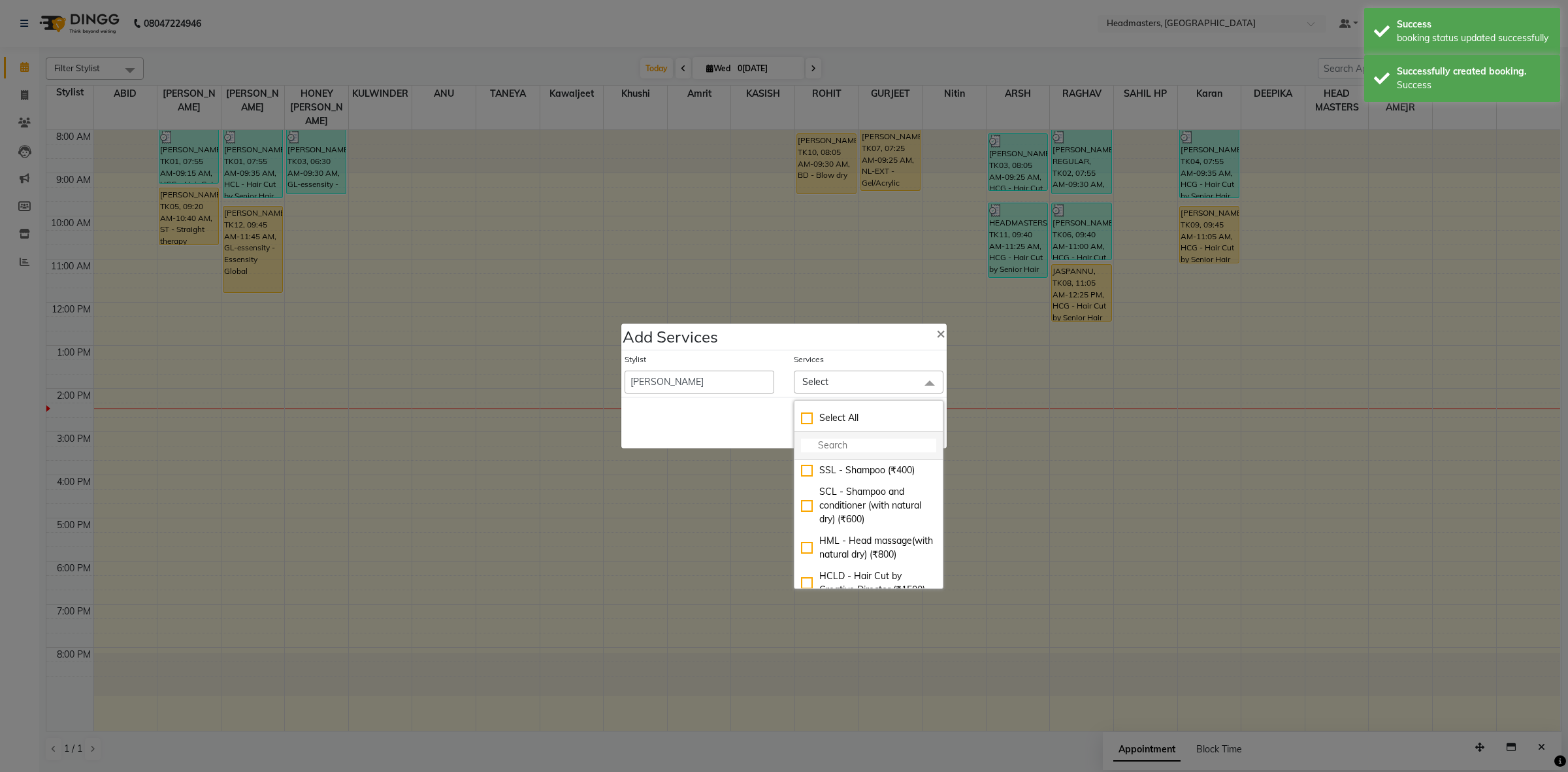
click at [805, 446] on input "multiselect-search" at bounding box center [869, 445] width 135 height 14
type input "BAL"
checkbox input "true"
type input "BALK"
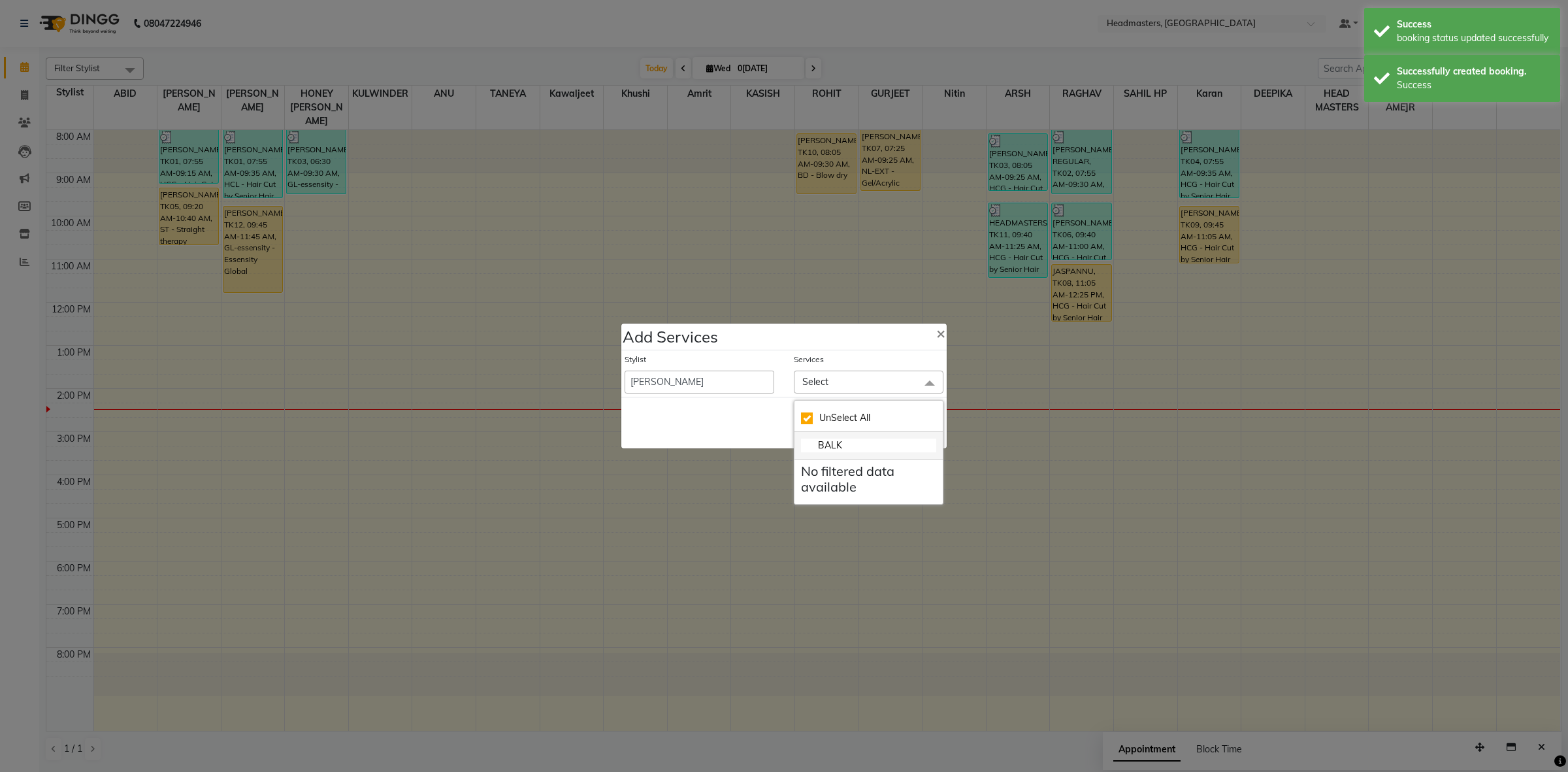
checkbox input "false"
type input "BALA"
click at [871, 456] on li "BALA" at bounding box center [869, 445] width 149 height 27
click at [871, 474] on div "Bal - Balayage (₹12000)" at bounding box center [869, 477] width 135 height 27
checkbox input "true"
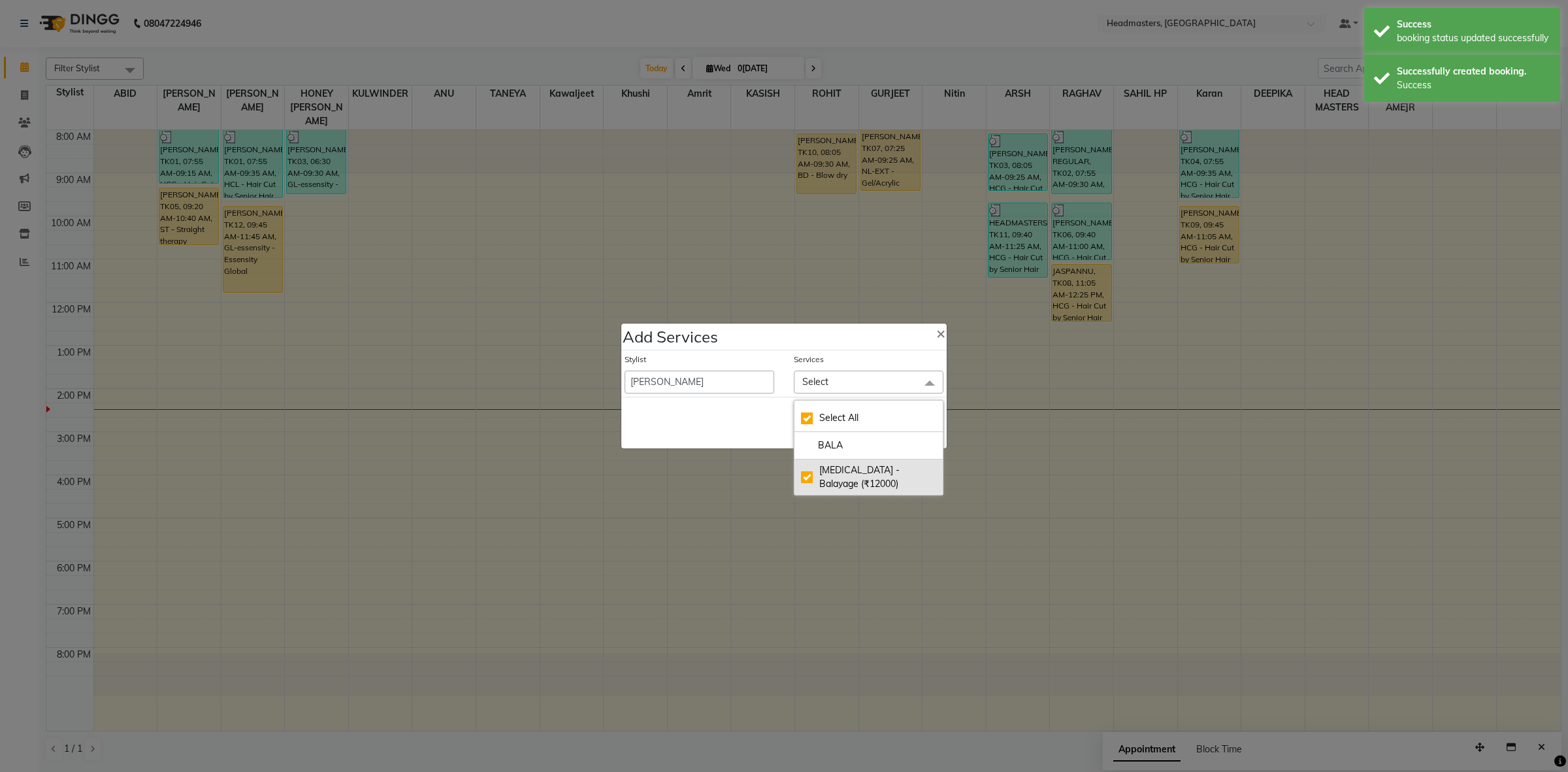
checkbox input "true"
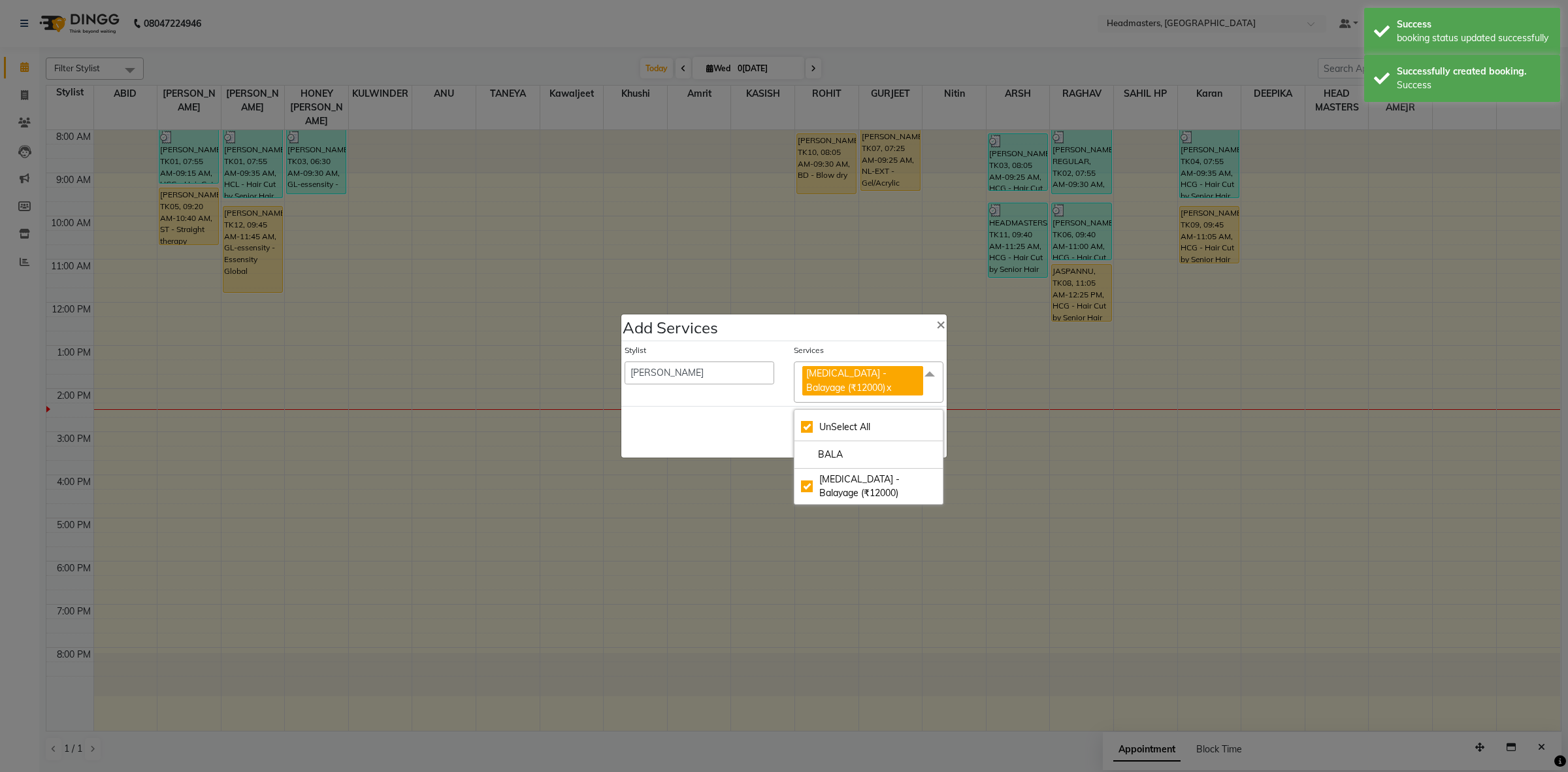
click at [720, 432] on div "Save Cancel" at bounding box center [783, 432] width 325 height 51
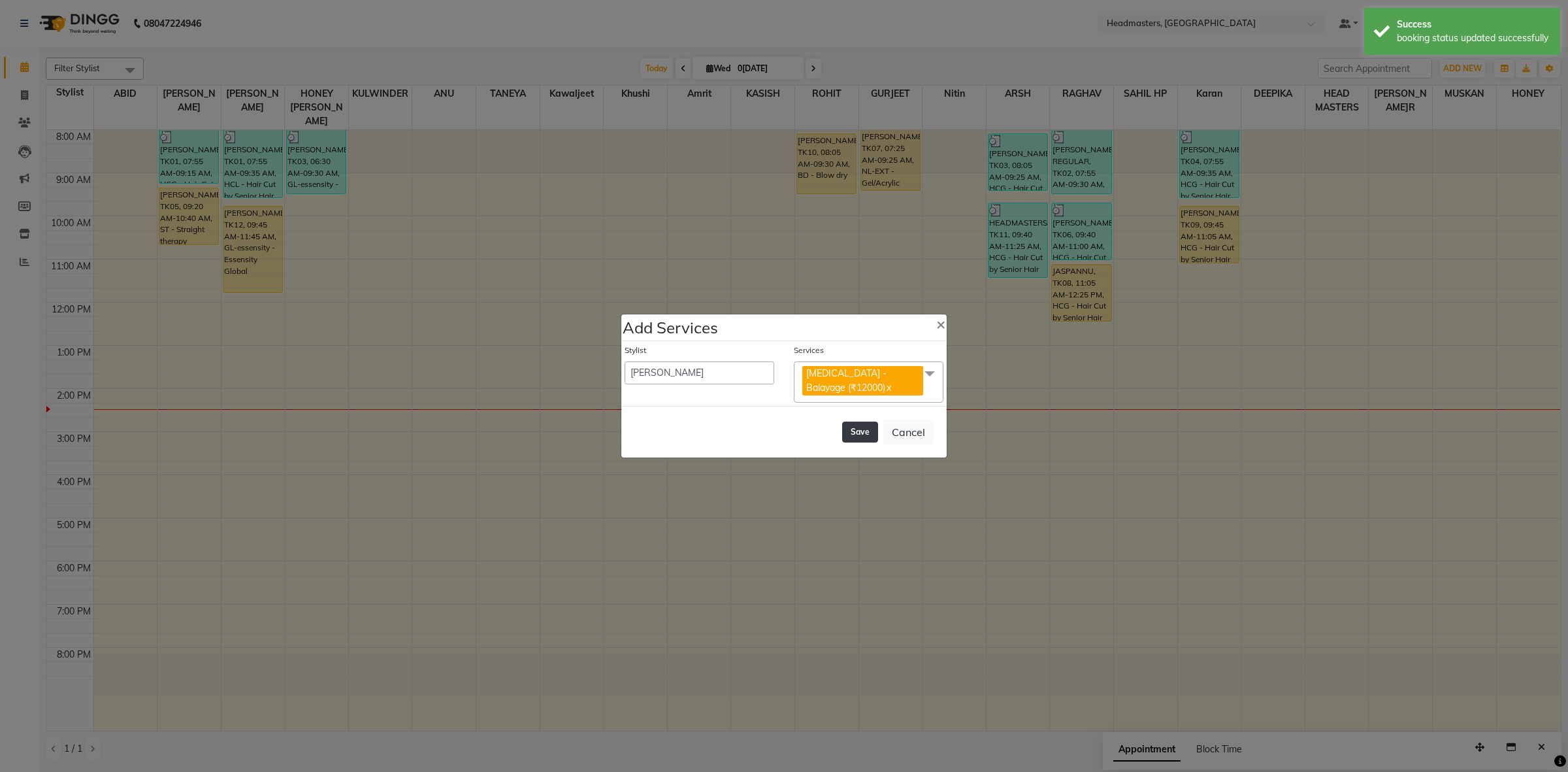
click at [851, 425] on button "Save" at bounding box center [860, 432] width 36 height 21
select select "60608"
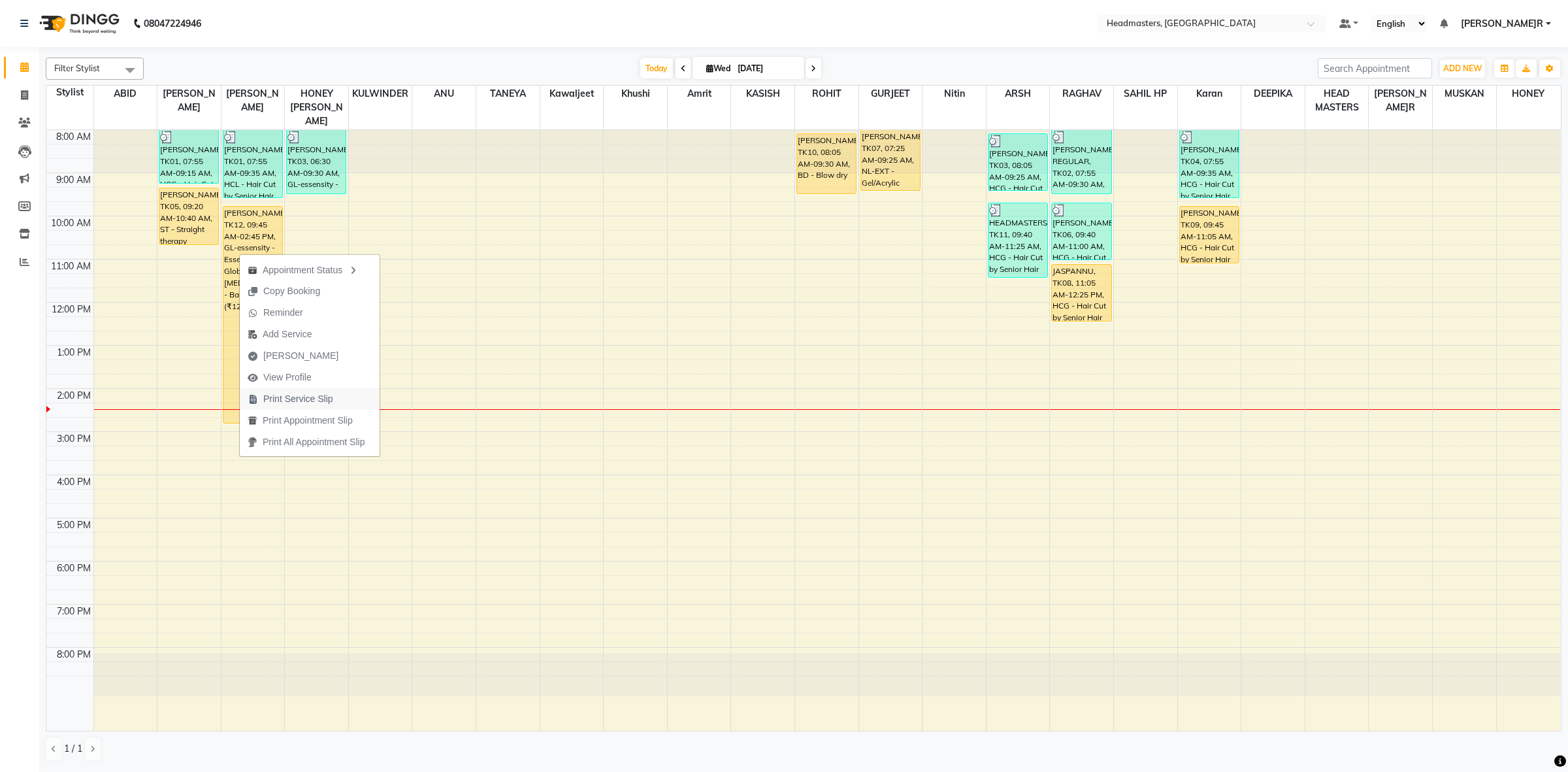
click at [309, 396] on span "Print Service Slip" at bounding box center [298, 399] width 70 height 14
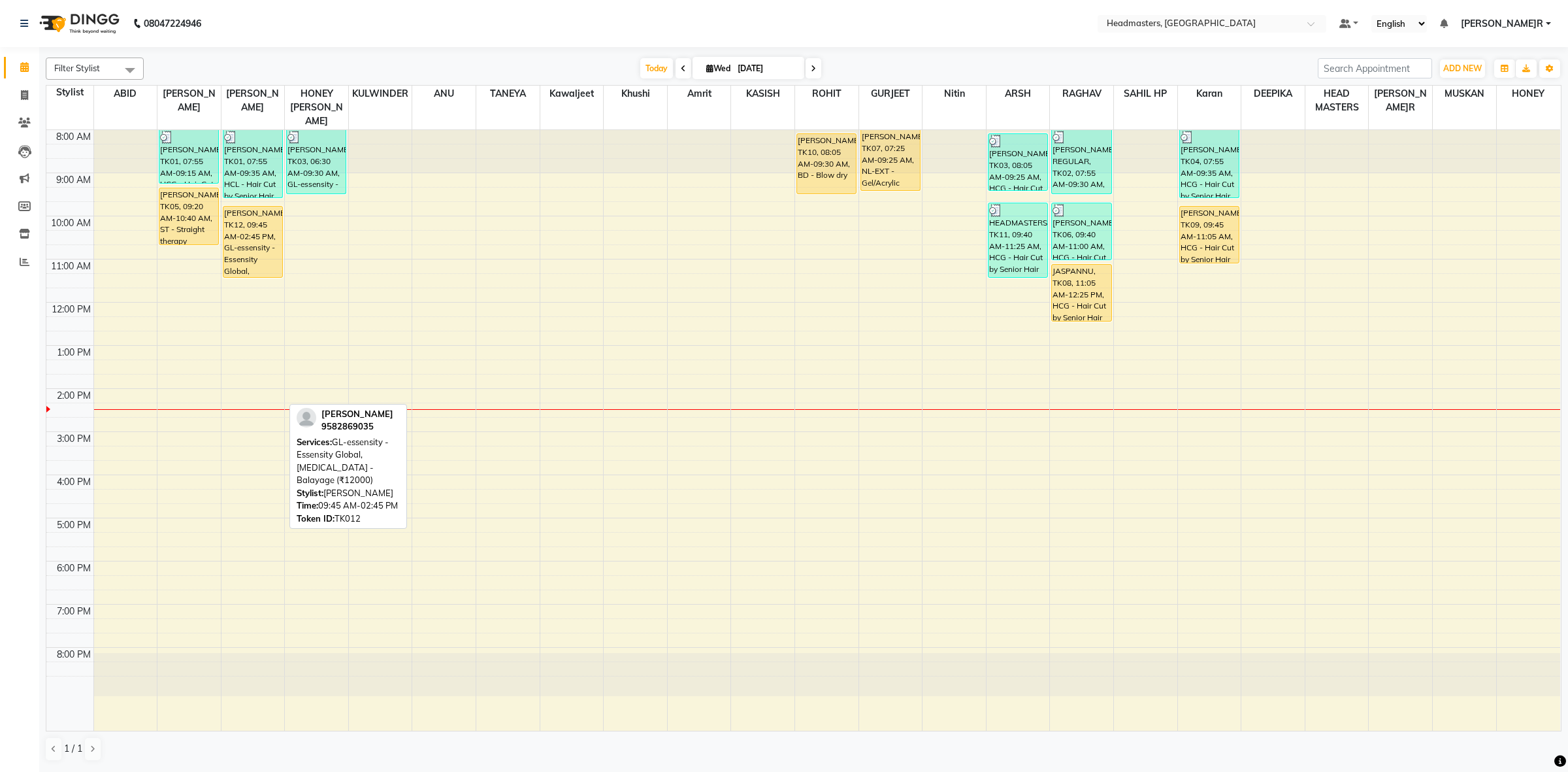
drag, startPoint x: 251, startPoint y: 410, endPoint x: 275, endPoint y: 269, distance: 143.0
click at [275, 269] on div "8:00 AM 9:00 AM 10:00 AM 11:00 AM 12:00 PM 1:00 PM 2:00 PM 3:00 PM 4:00 PM 5:00…" at bounding box center [803, 430] width 1514 height 601
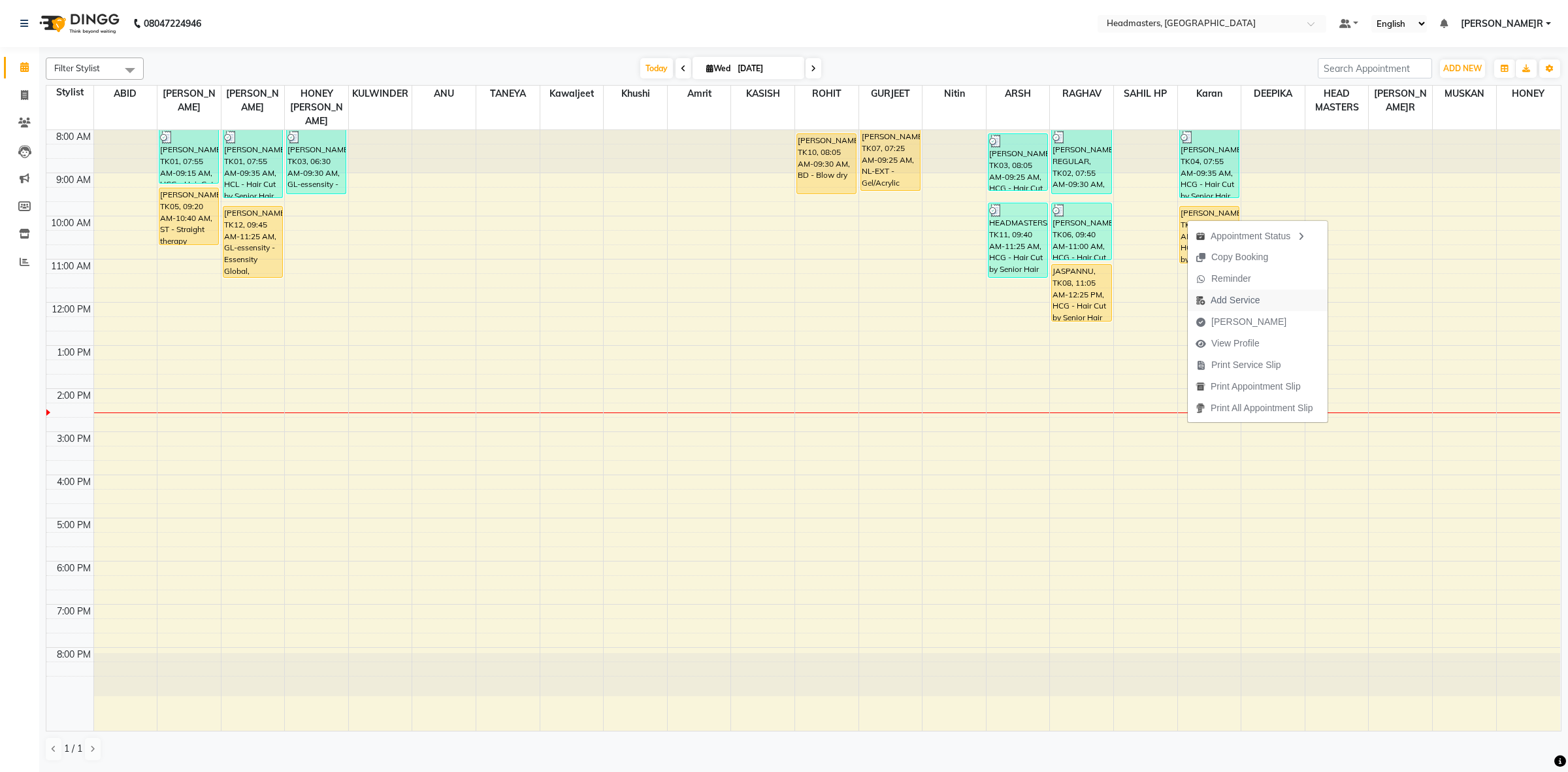
click at [1219, 300] on span "Add Service" at bounding box center [1234, 300] width 49 height 14
select select "68421"
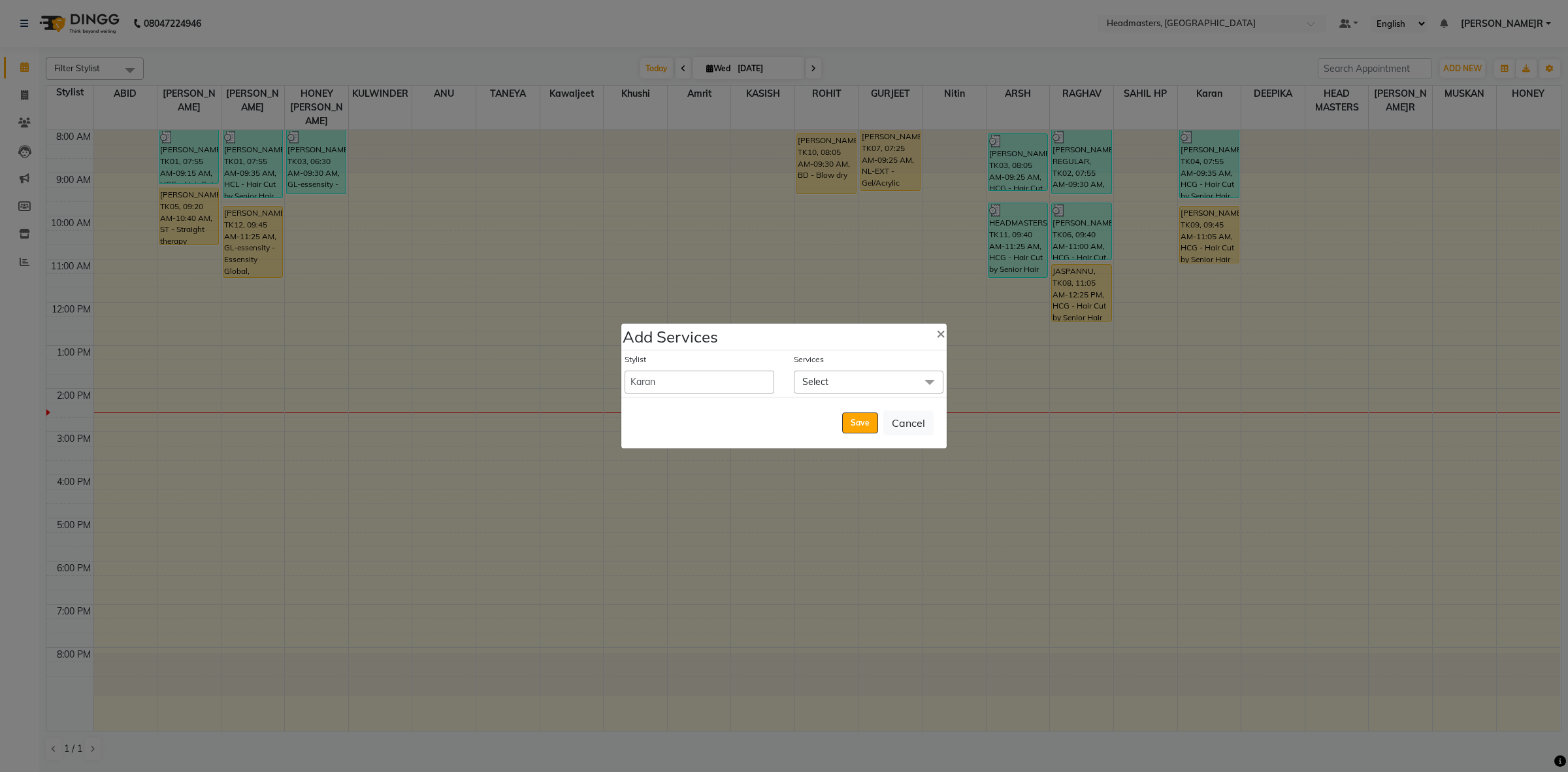
click at [853, 376] on span "Select" at bounding box center [869, 382] width 149 height 23
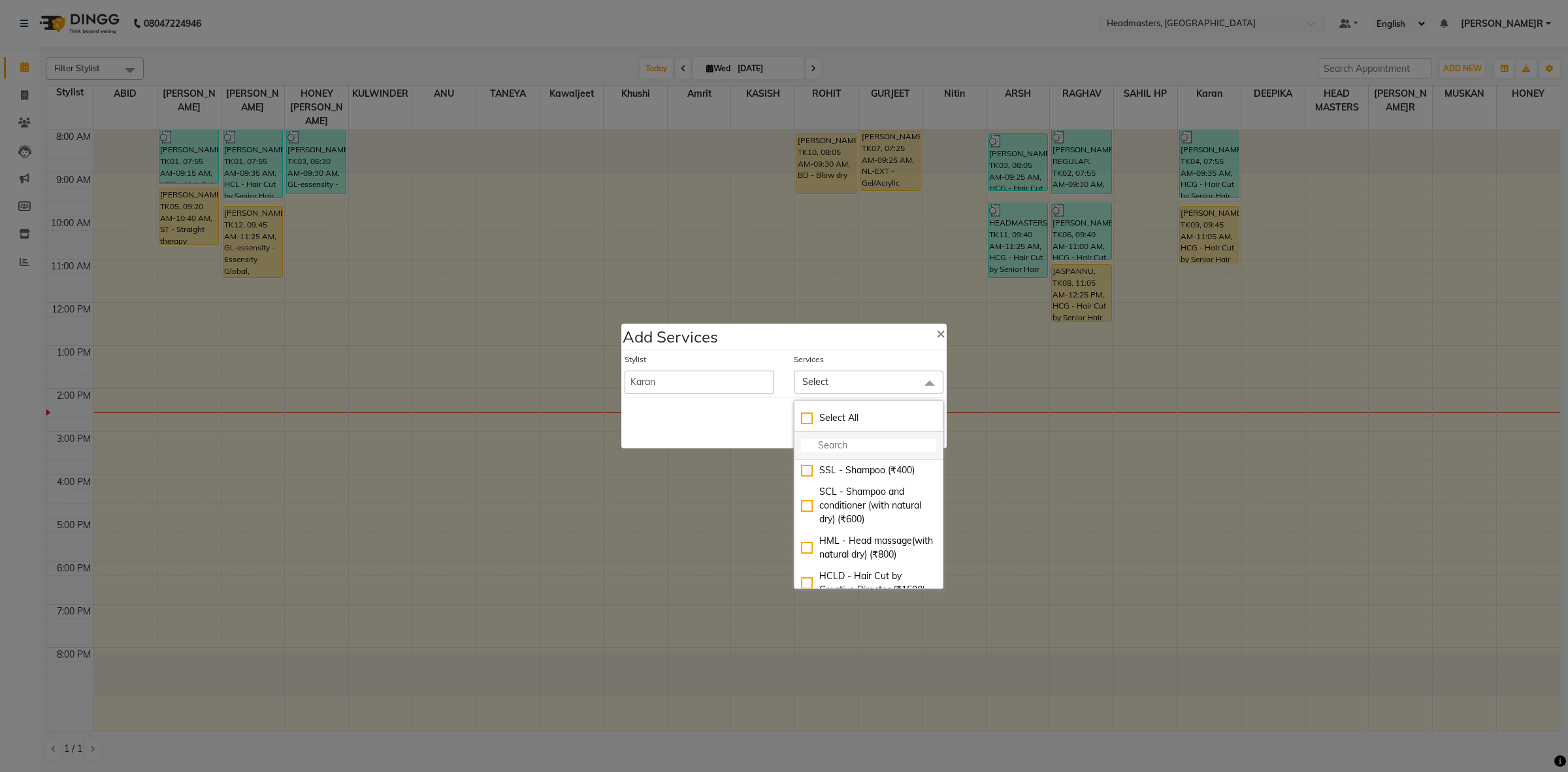
click at [823, 443] on input "multiselect-search" at bounding box center [869, 445] width 135 height 14
type input "BRD"
click at [813, 463] on li "BRD - Beard (₹400)" at bounding box center [869, 477] width 149 height 35
checkbox input "true"
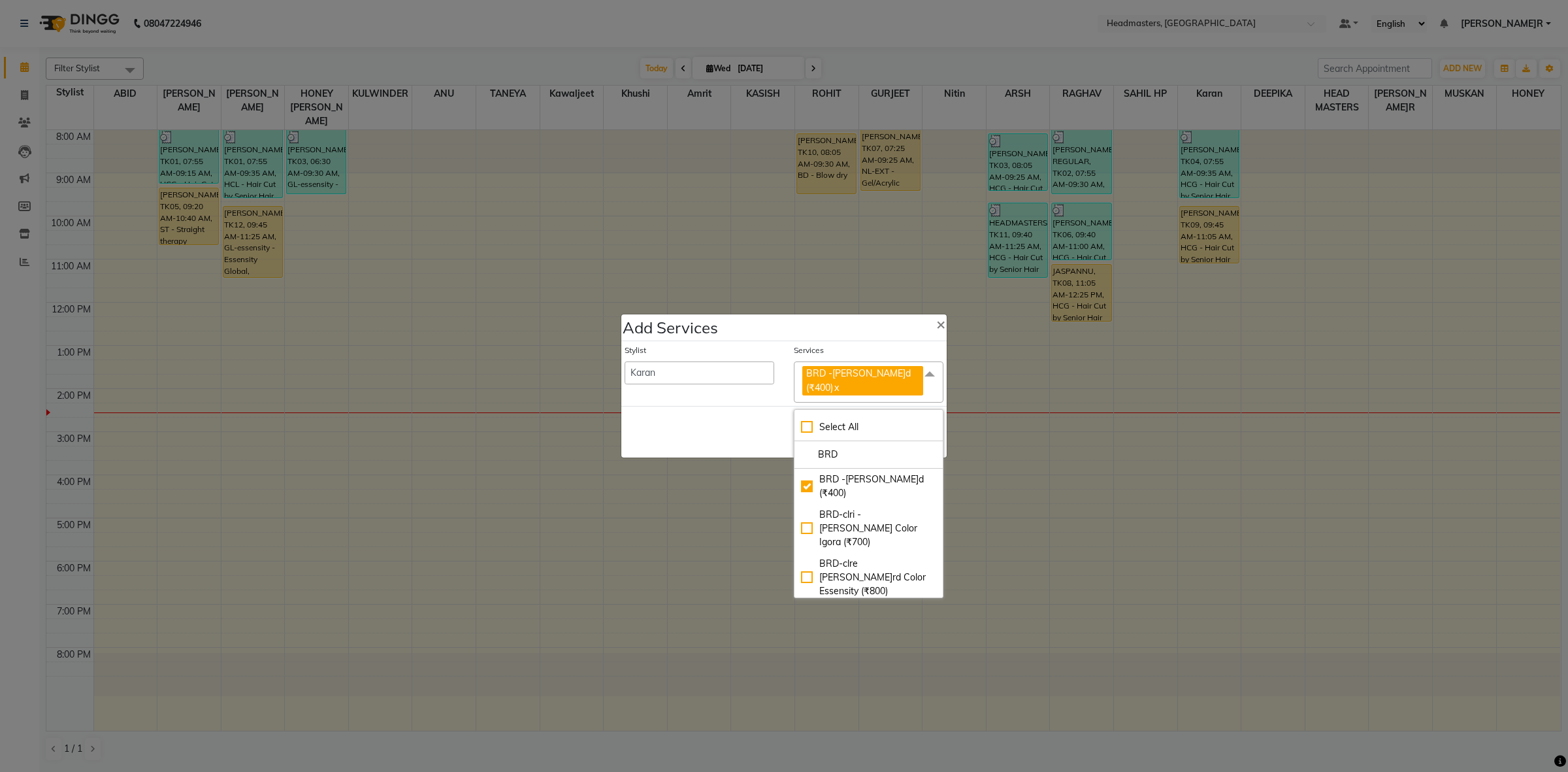
click at [727, 406] on div "Save Cancel" at bounding box center [783, 432] width 325 height 51
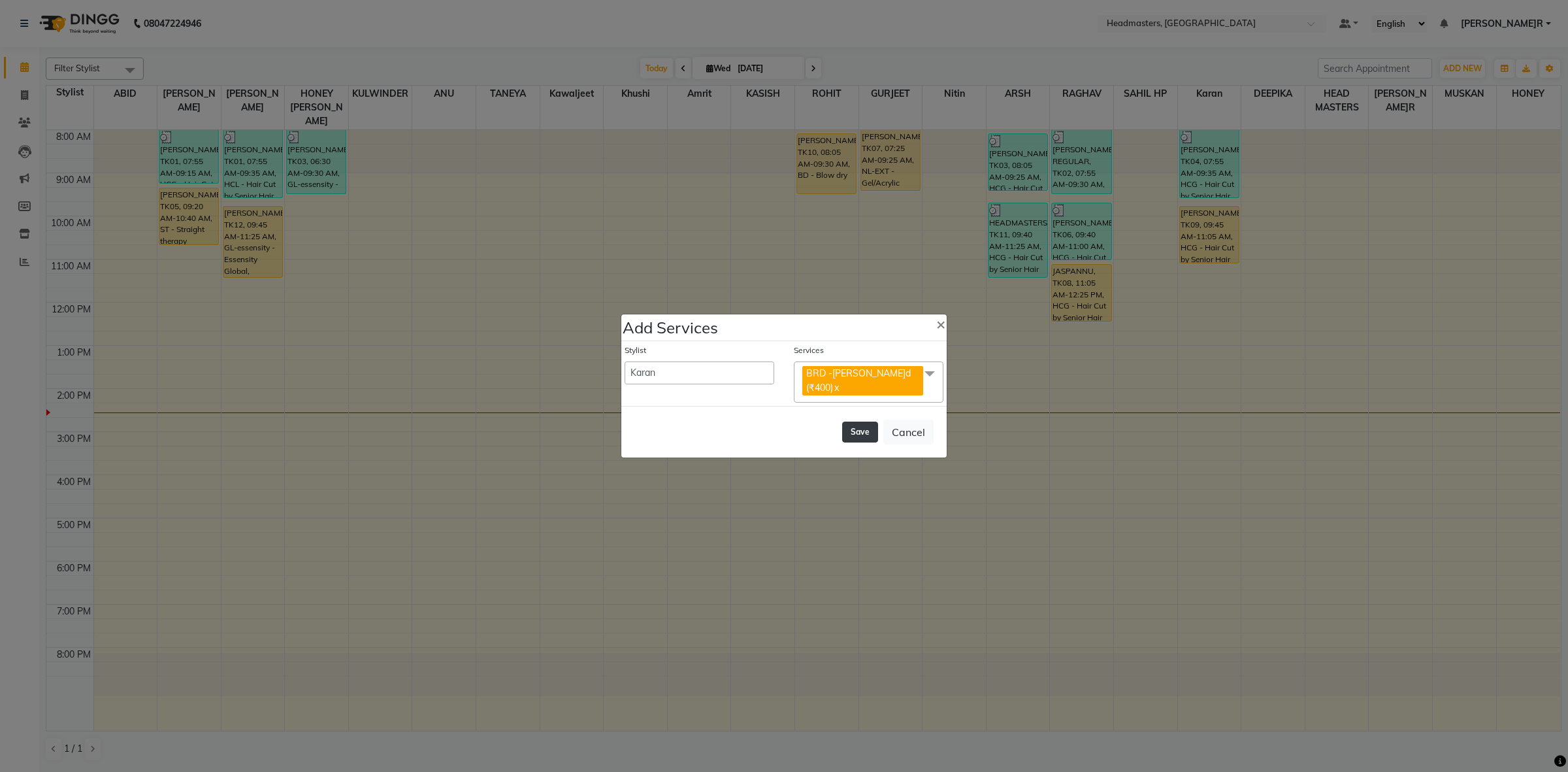
click at [867, 426] on button "Save" at bounding box center [860, 432] width 36 height 21
select select "60608"
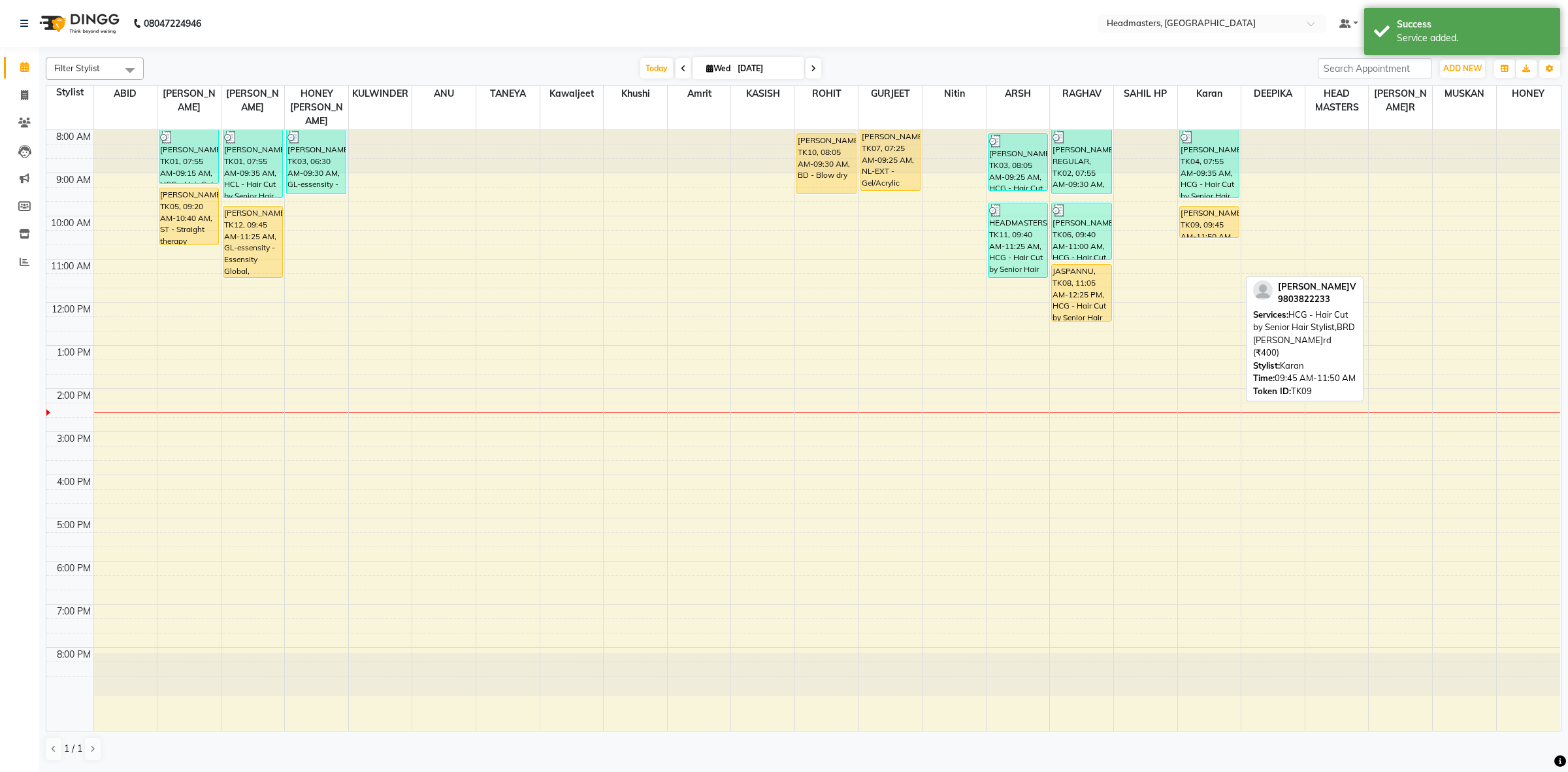
drag, startPoint x: 1194, startPoint y: 281, endPoint x: 1192, endPoint y: 223, distance: 58.0
click at [1192, 223] on div "DR SUNISH, TK04, 07:55 AM-09:35 AM, HCG - Hair Cut by Senior Hair Stylist PRANA…" at bounding box center [1210, 430] width 63 height 601
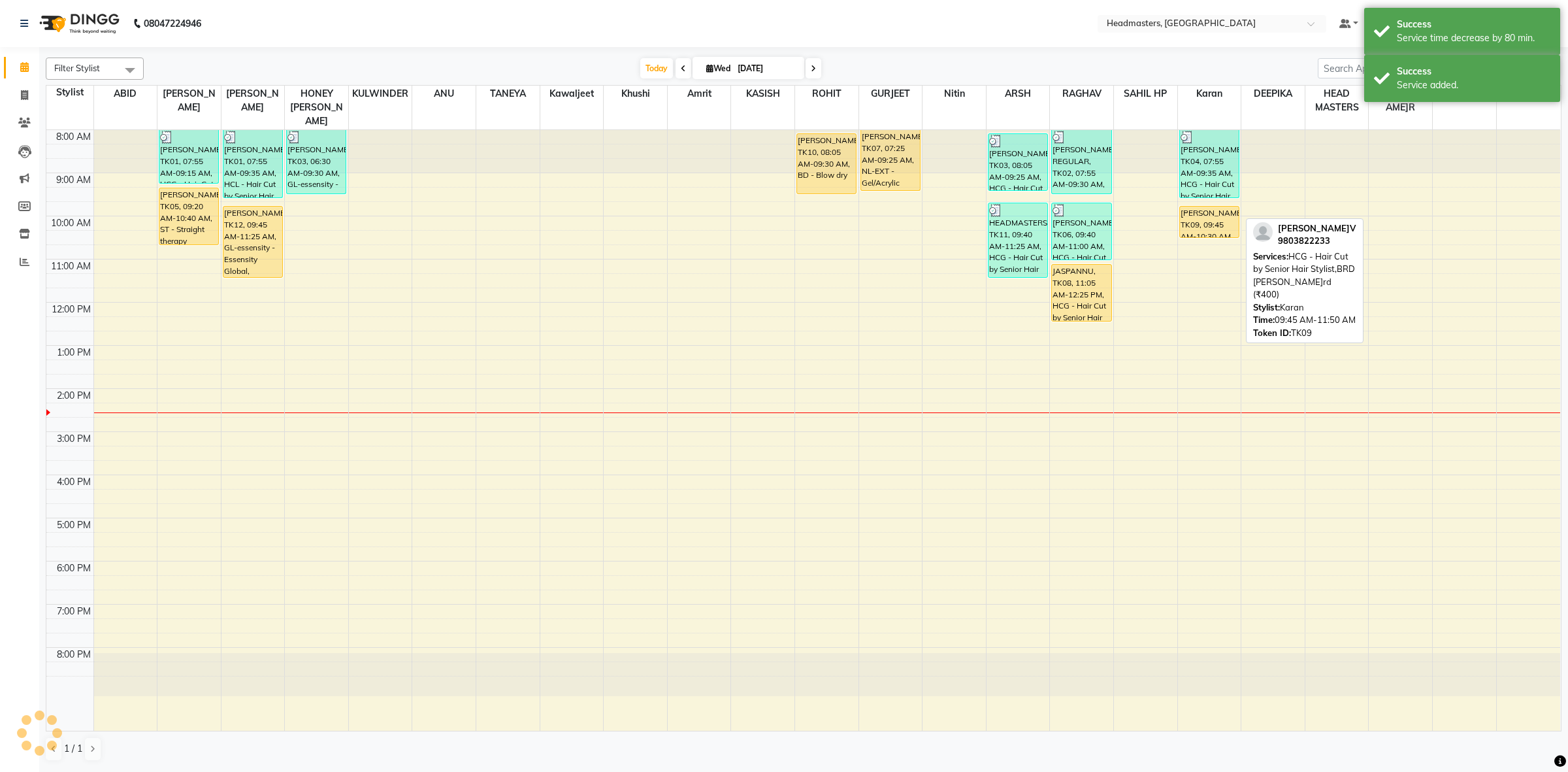
click at [1213, 207] on div "[PERSON_NAME], TK09, 09:45 AM-10:30 AM, HCG - Hair Cut by Senior Hair Stylist,B…" at bounding box center [1210, 222] width 59 height 31
select select "1"
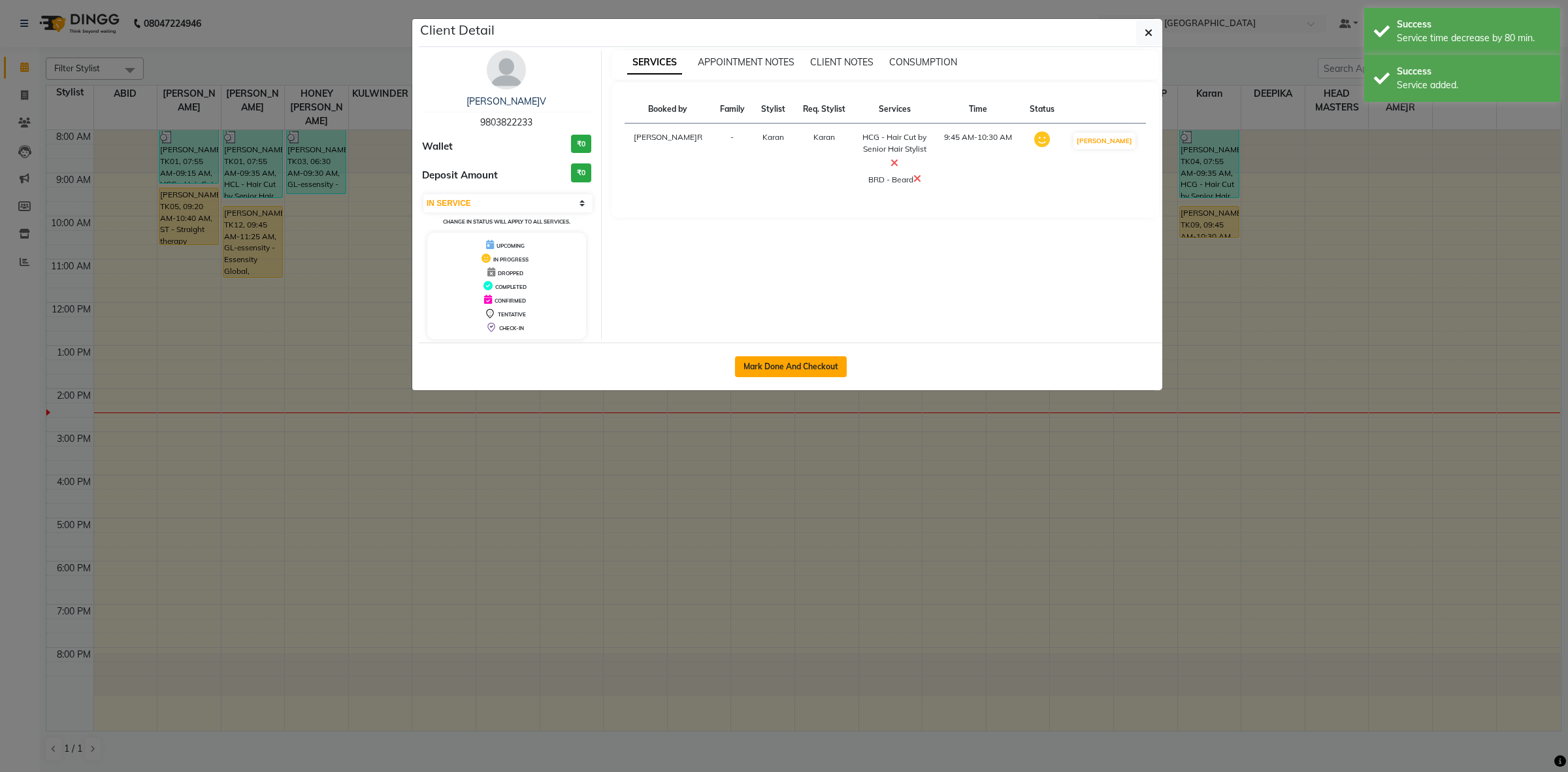
click at [825, 370] on button "Mark Done And Checkout" at bounding box center [791, 367] width 112 height 21
select select "service"
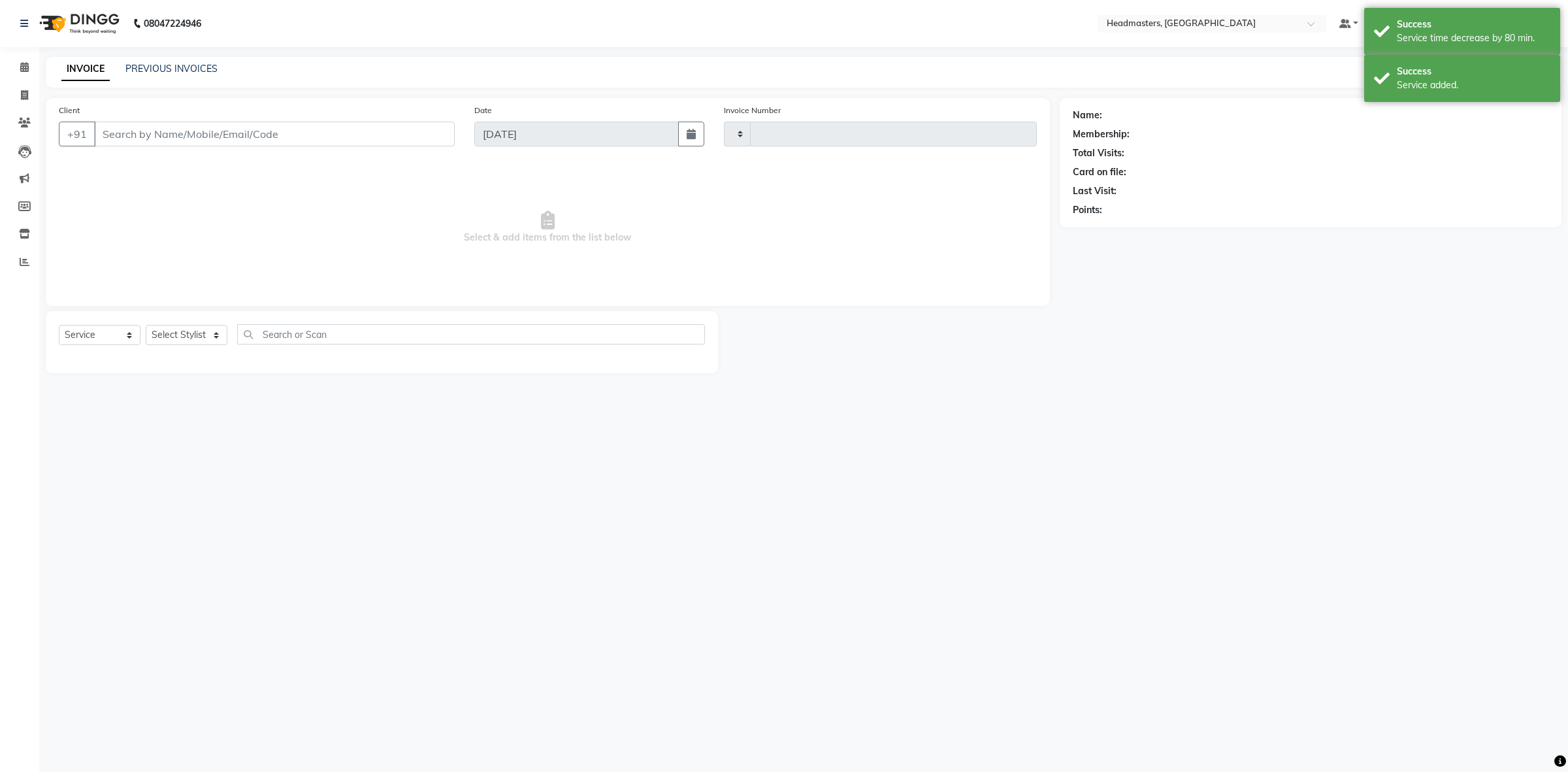
type input "3393"
select select "7132"
type input "9803822233"
select select "68421"
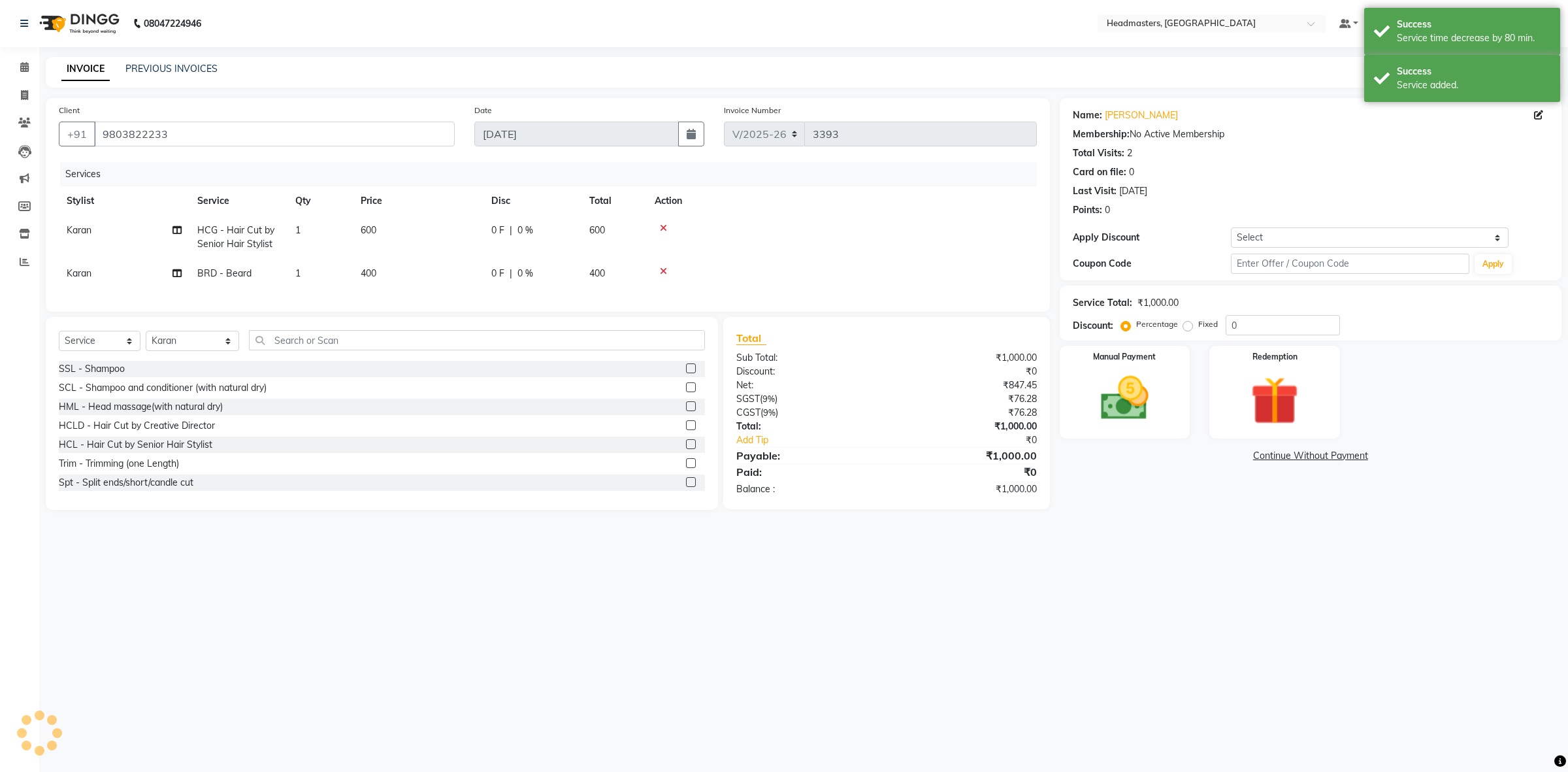
click at [488, 219] on table "Stylist Service Qty Price Disc Total Action Karan HCG - Hair Cut by Senior Hair…" at bounding box center [548, 237] width 978 height 102
click at [463, 220] on td "600" at bounding box center [418, 237] width 131 height 43
select select "68421"
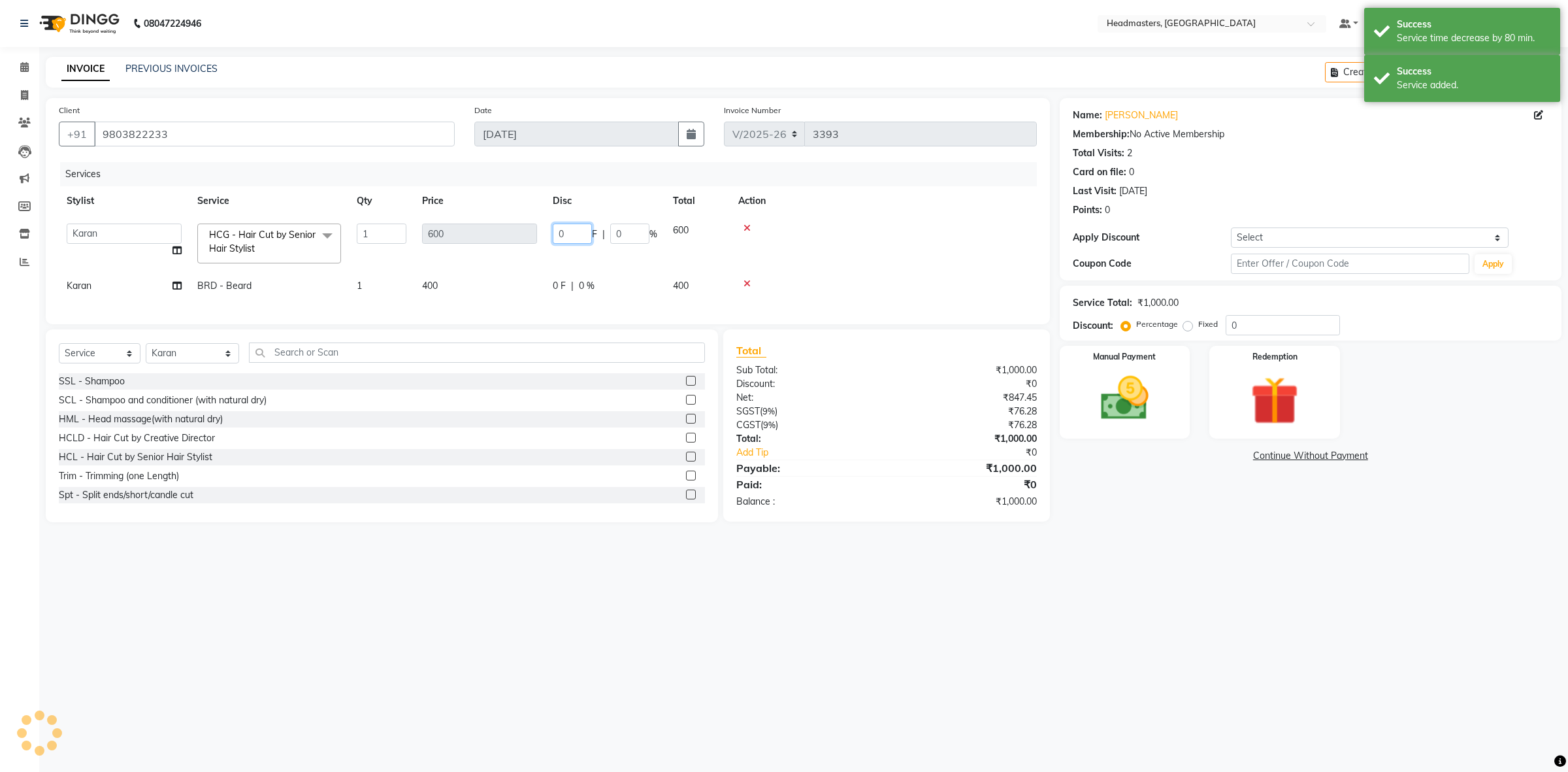
click at [557, 229] on input "0" at bounding box center [573, 233] width 39 height 20
type input "200"
click at [539, 288] on tr "Karan BRD - Beard 1 400 0 F | 0 % 400" at bounding box center [548, 285] width 978 height 29
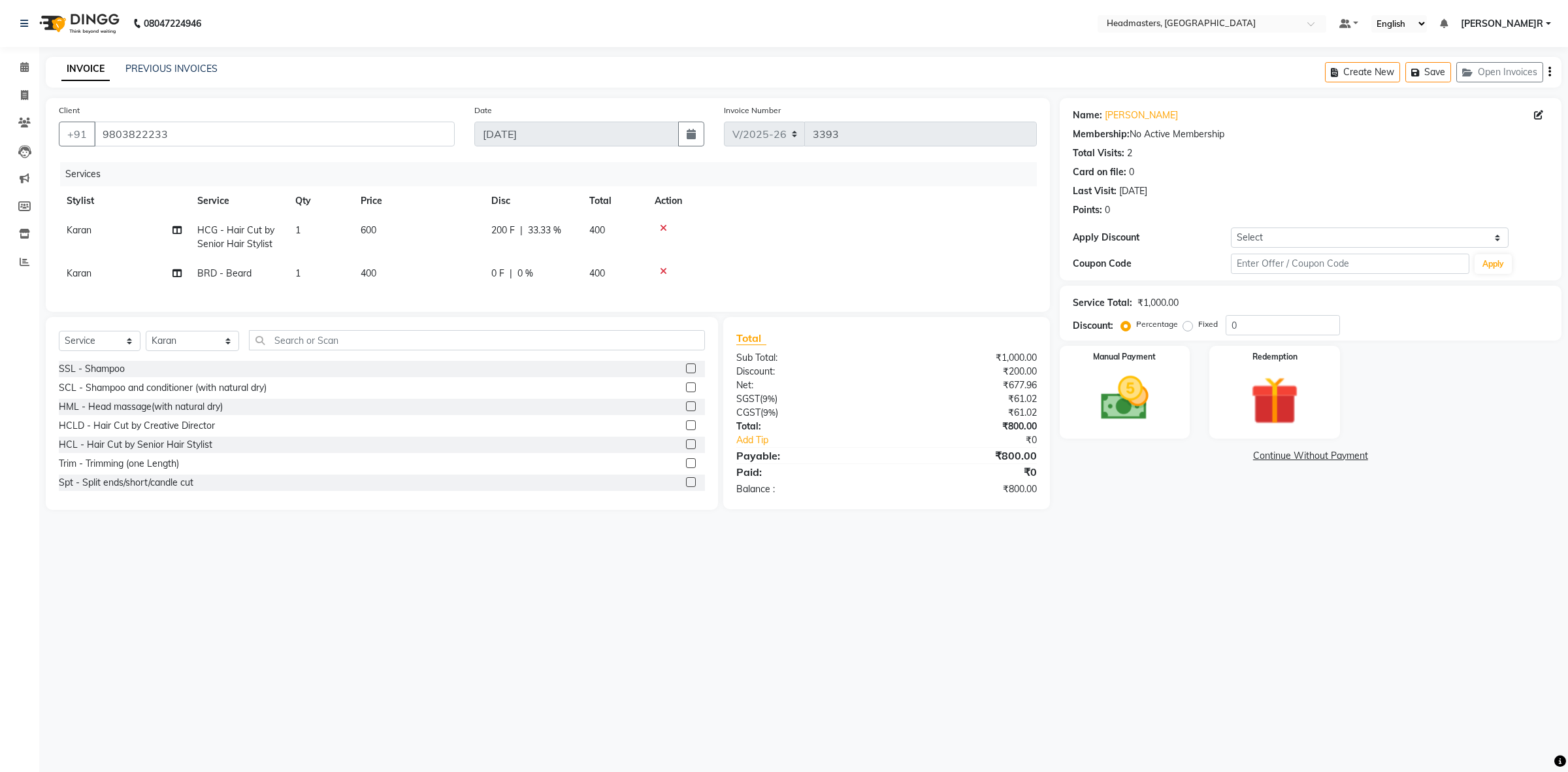
click at [487, 266] on td "0 F | 0 %" at bounding box center [533, 273] width 98 height 29
select select "68421"
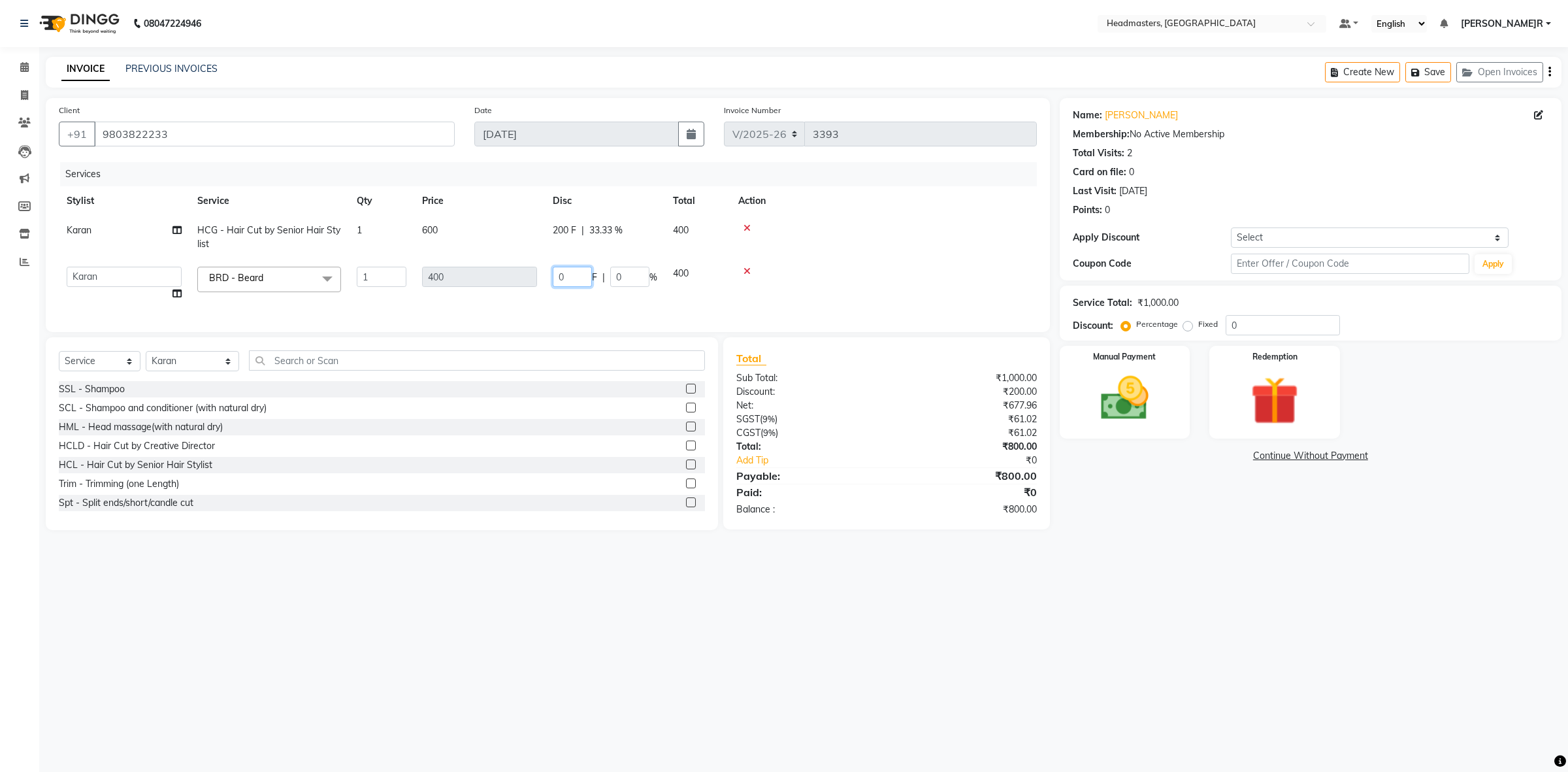
click at [557, 275] on input "0" at bounding box center [573, 276] width 39 height 20
type input "100"
click at [1125, 390] on img at bounding box center [1124, 398] width 81 height 57
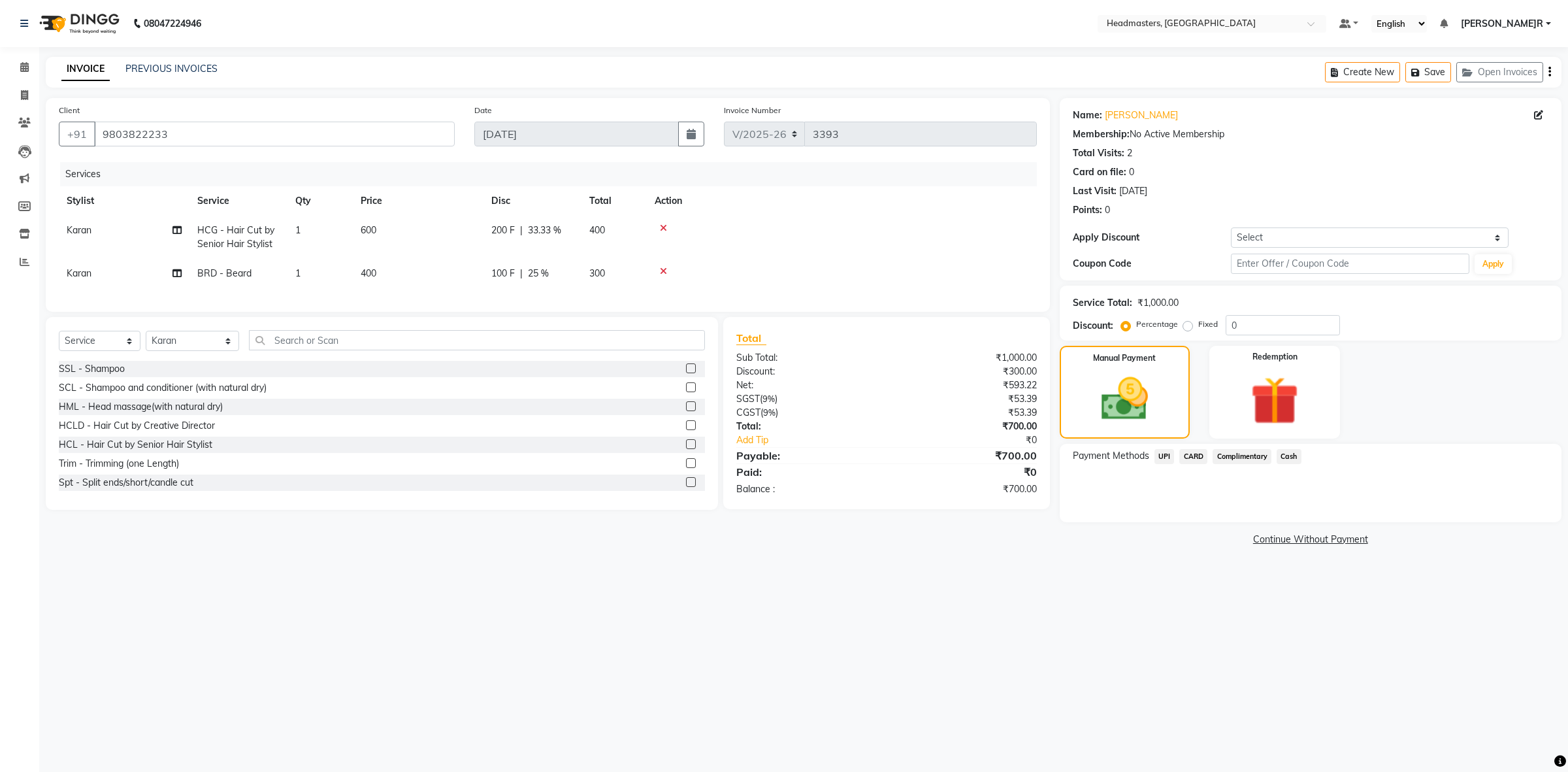
click at [1294, 450] on span "Cash" at bounding box center [1289, 457] width 25 height 15
click at [1288, 534] on button "Add Payment" at bounding box center [1393, 525] width 311 height 20
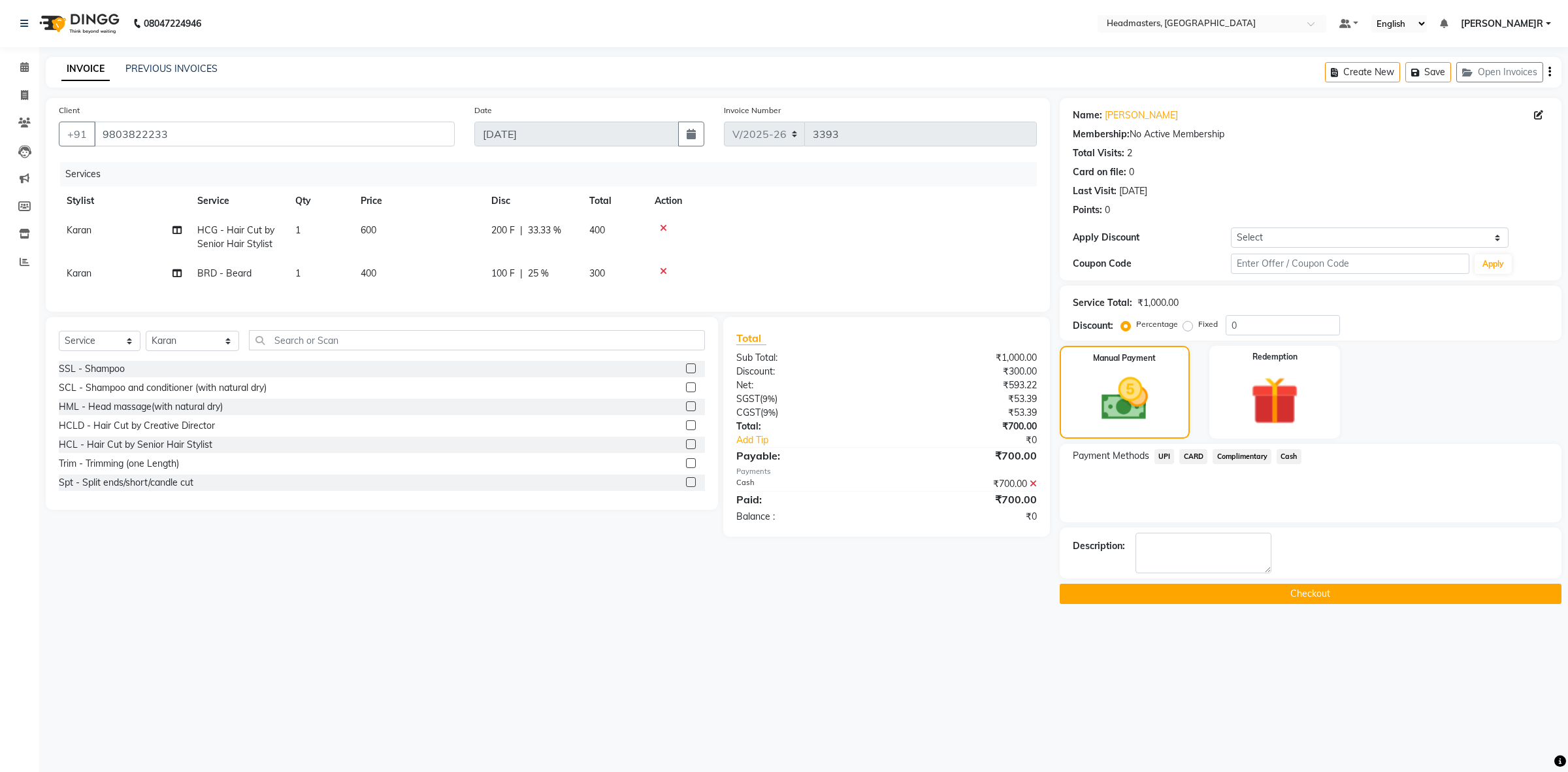
click at [1216, 599] on button "Checkout" at bounding box center [1310, 593] width 502 height 20
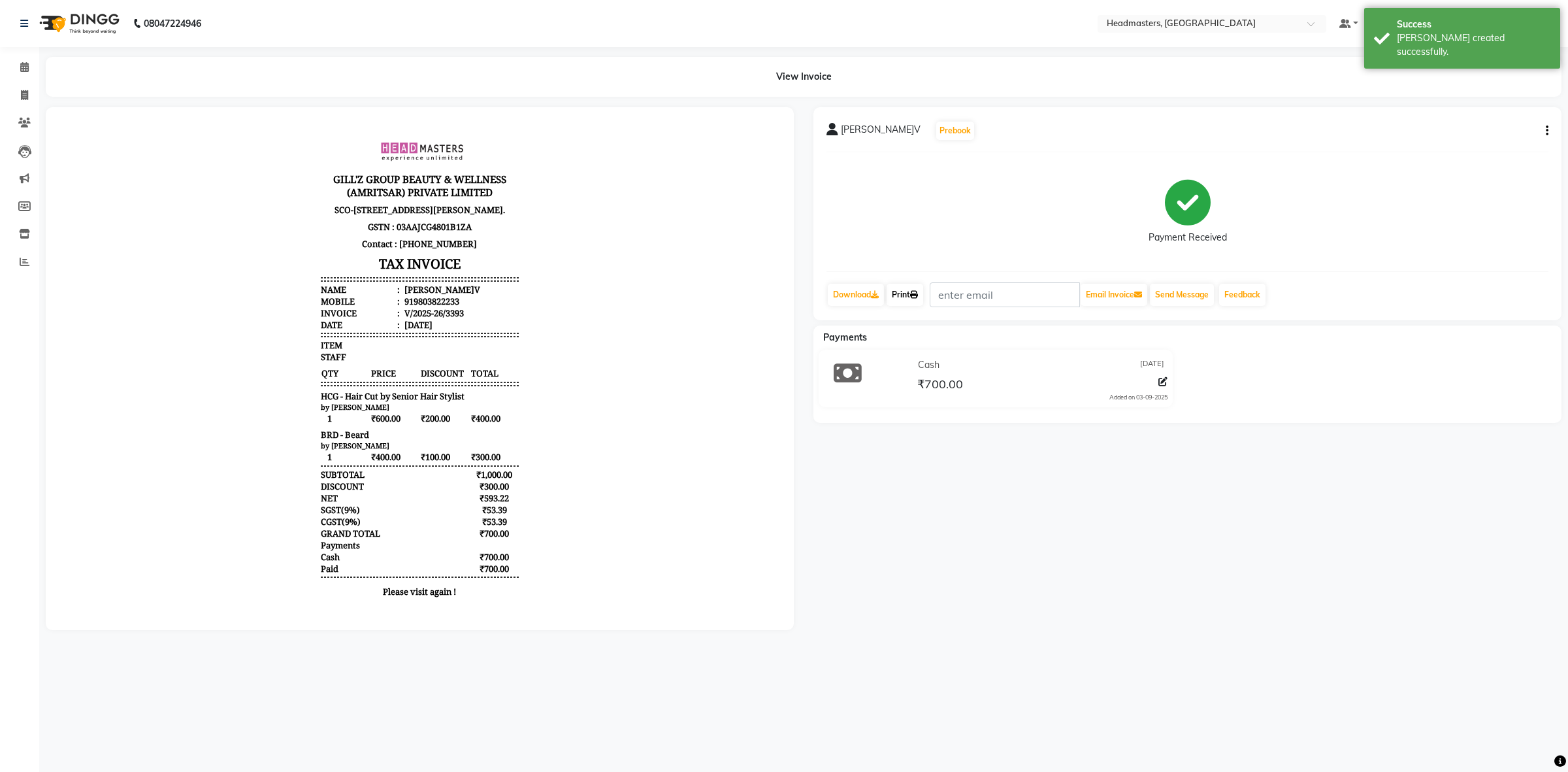
click at [909, 294] on link "Print" at bounding box center [905, 294] width 36 height 22
click at [30, 63] on span at bounding box center [24, 68] width 23 height 15
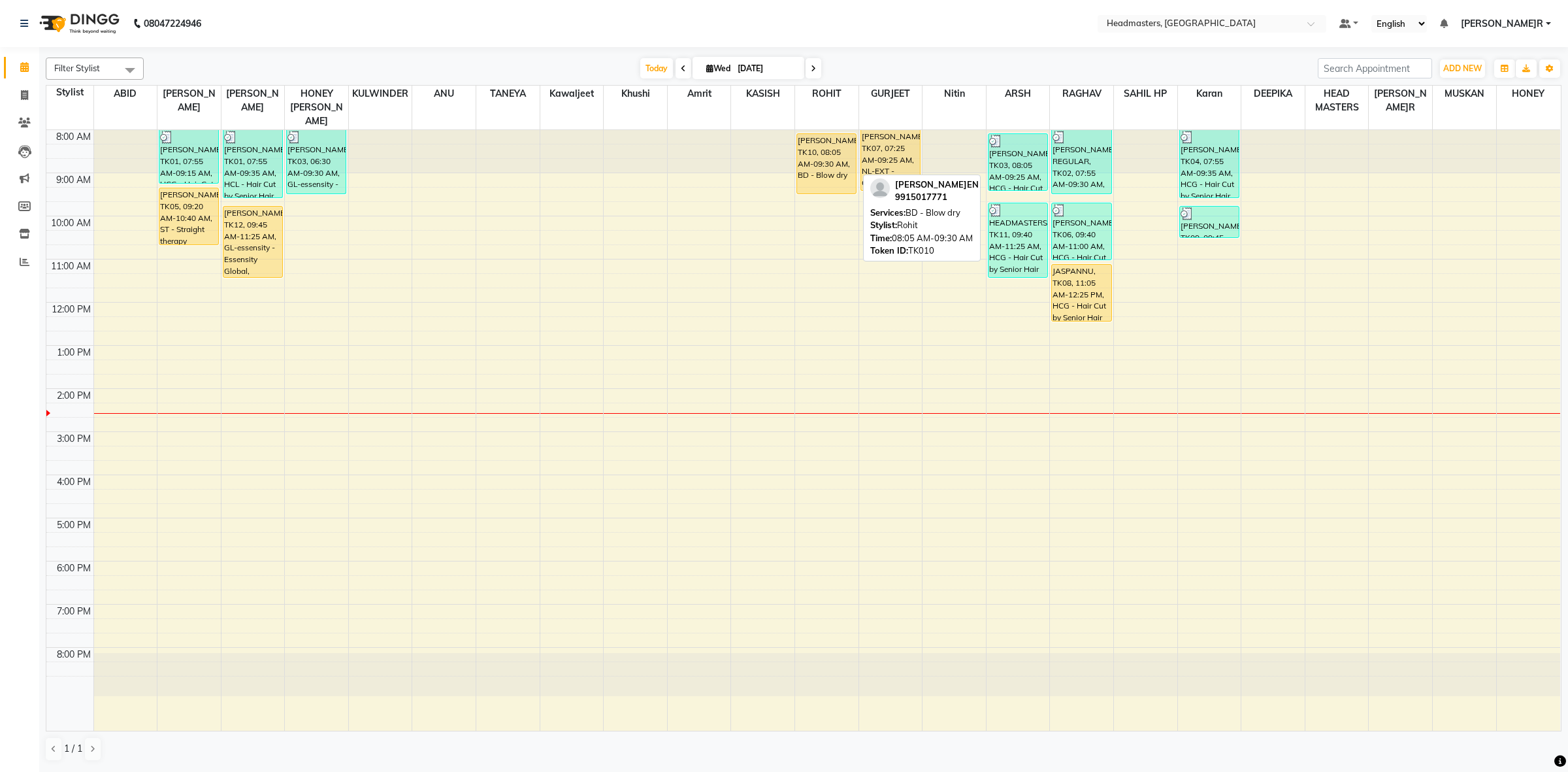
click at [802, 158] on div "[PERSON_NAME]N, TK10, 08:05 AM-09:30 AM, BD - Blow dry" at bounding box center [826, 163] width 59 height 60
select select "1"
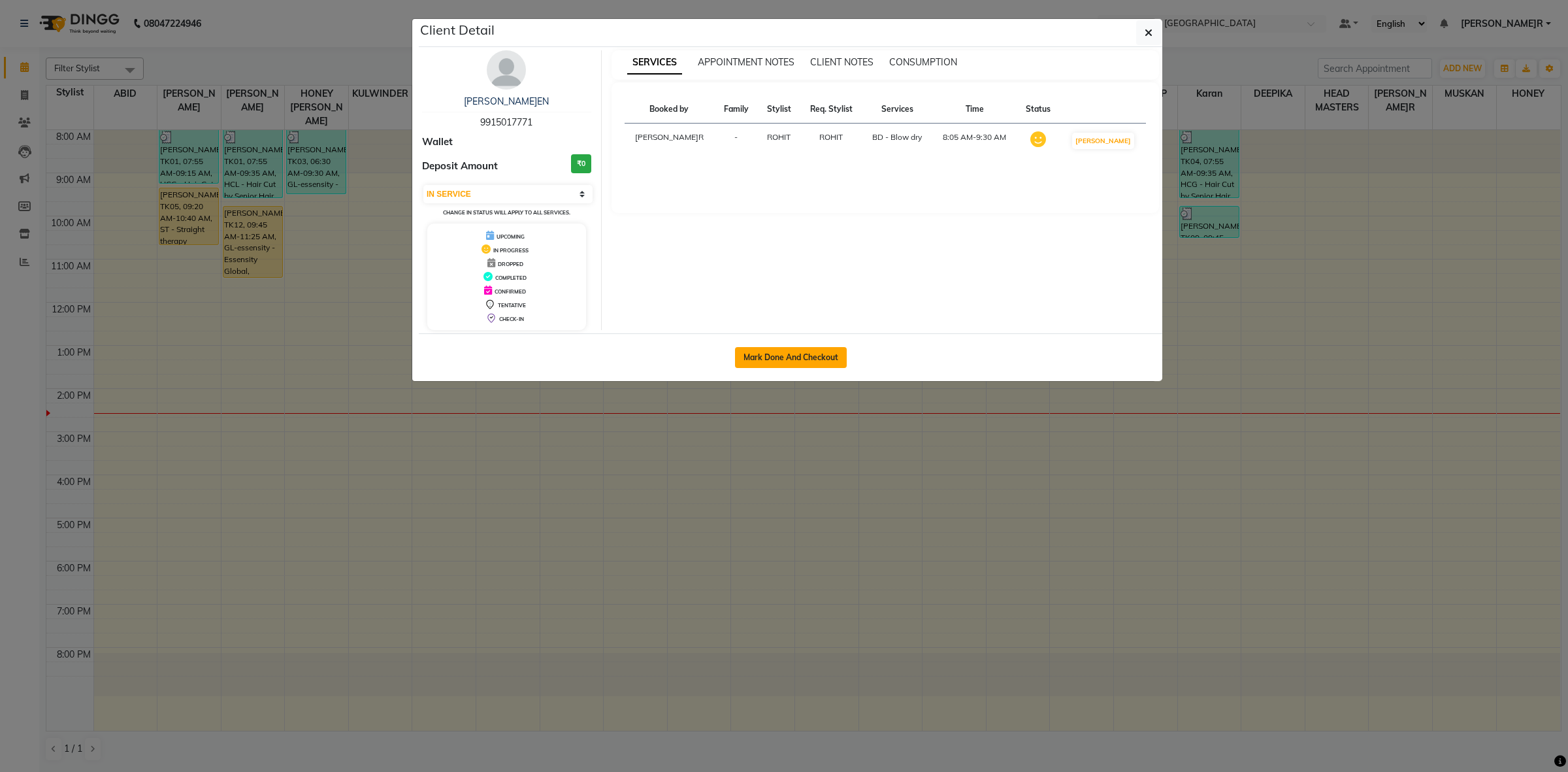
click at [740, 354] on button "Mark Done And Checkout" at bounding box center [791, 358] width 112 height 21
select select "service"
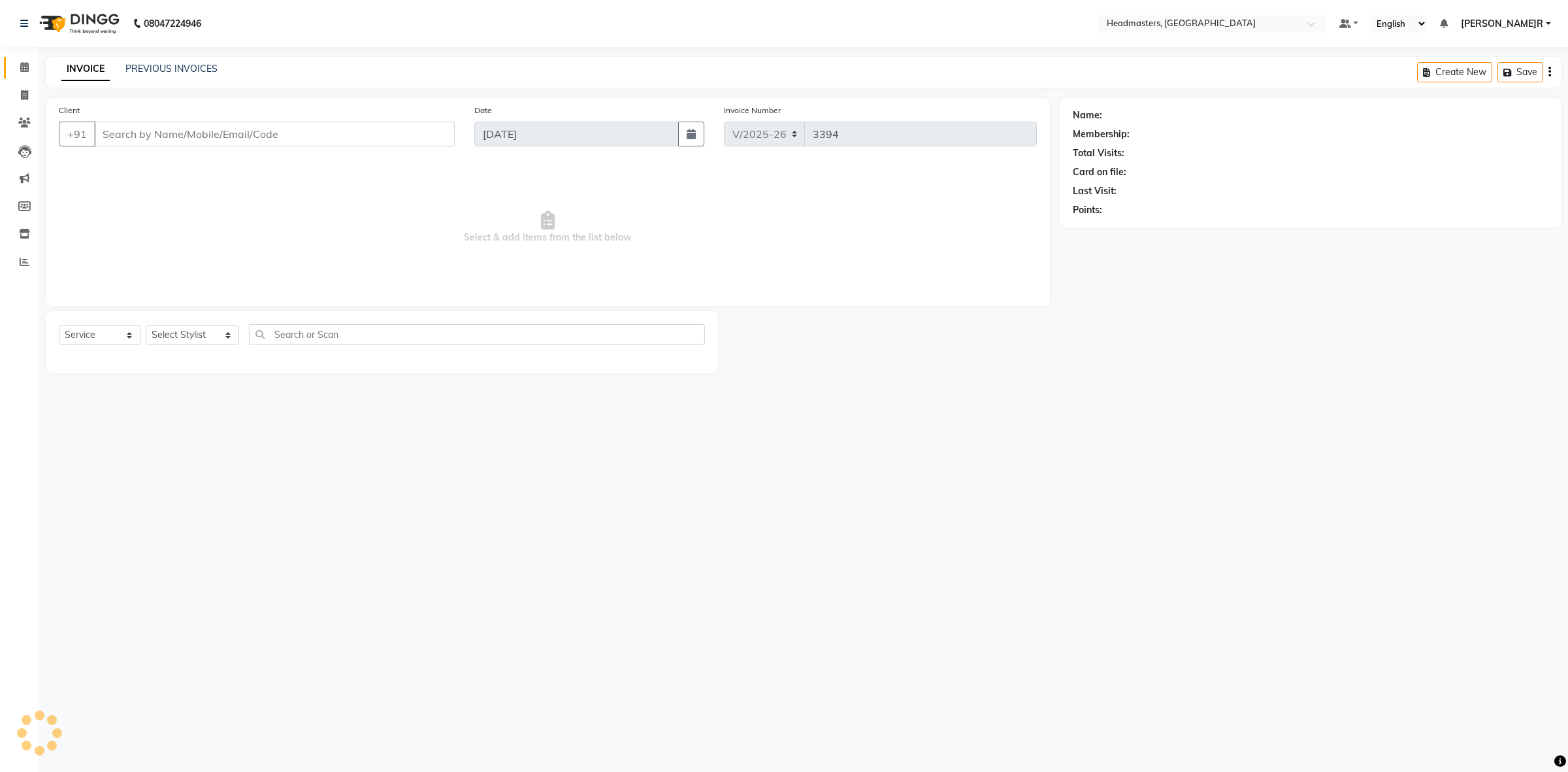
type input "9915017771"
select select "60643"
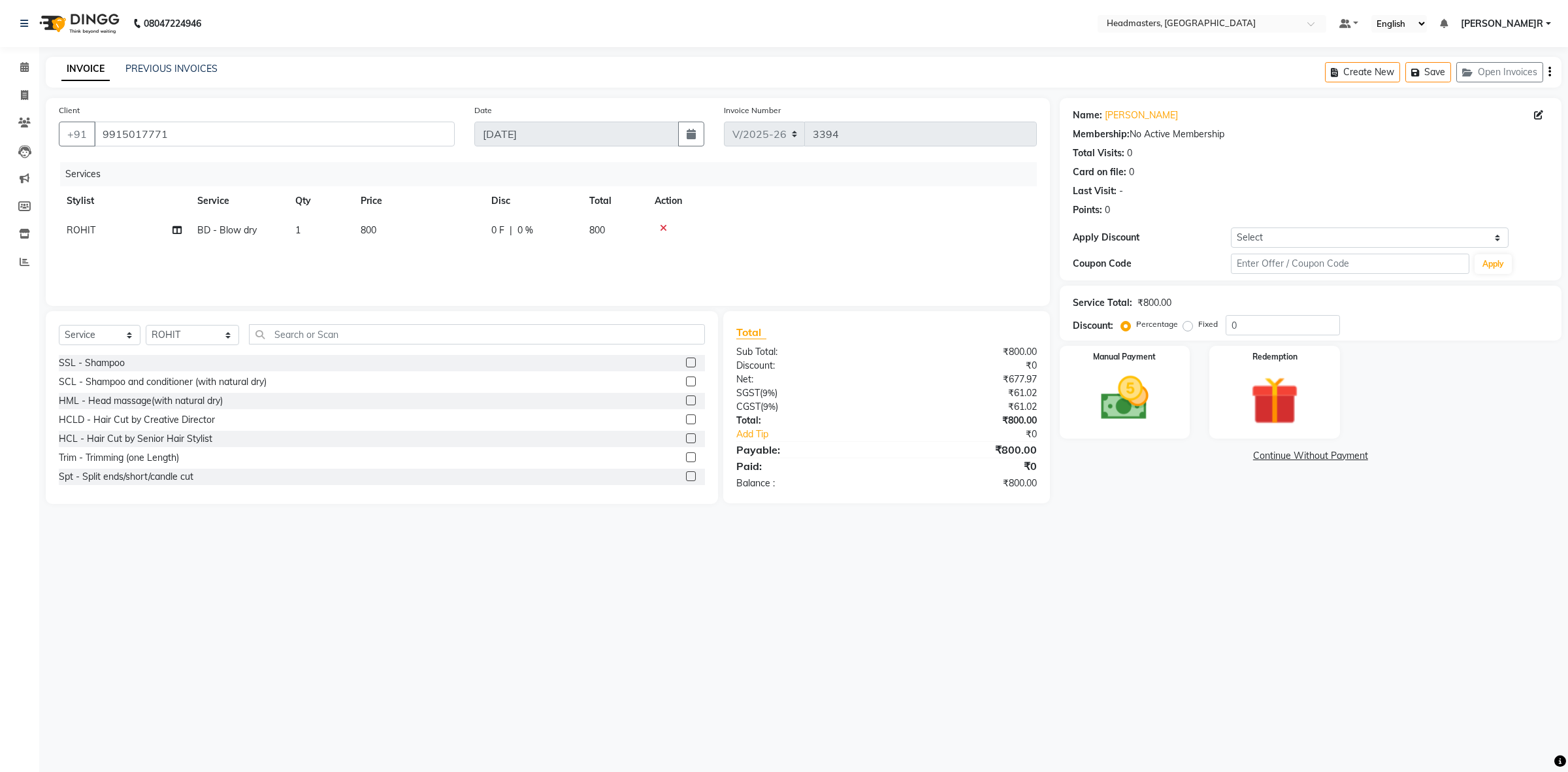
click at [487, 231] on td "0 F | 0 %" at bounding box center [533, 230] width 98 height 29
select select "60643"
click at [556, 229] on input "0" at bounding box center [573, 233] width 39 height 20
type input "300"
click at [530, 275] on div "Services Stylist Service Qty Price Disc Total Action ABID Amrit ANU ARSH DEEPIK…" at bounding box center [548, 227] width 978 height 131
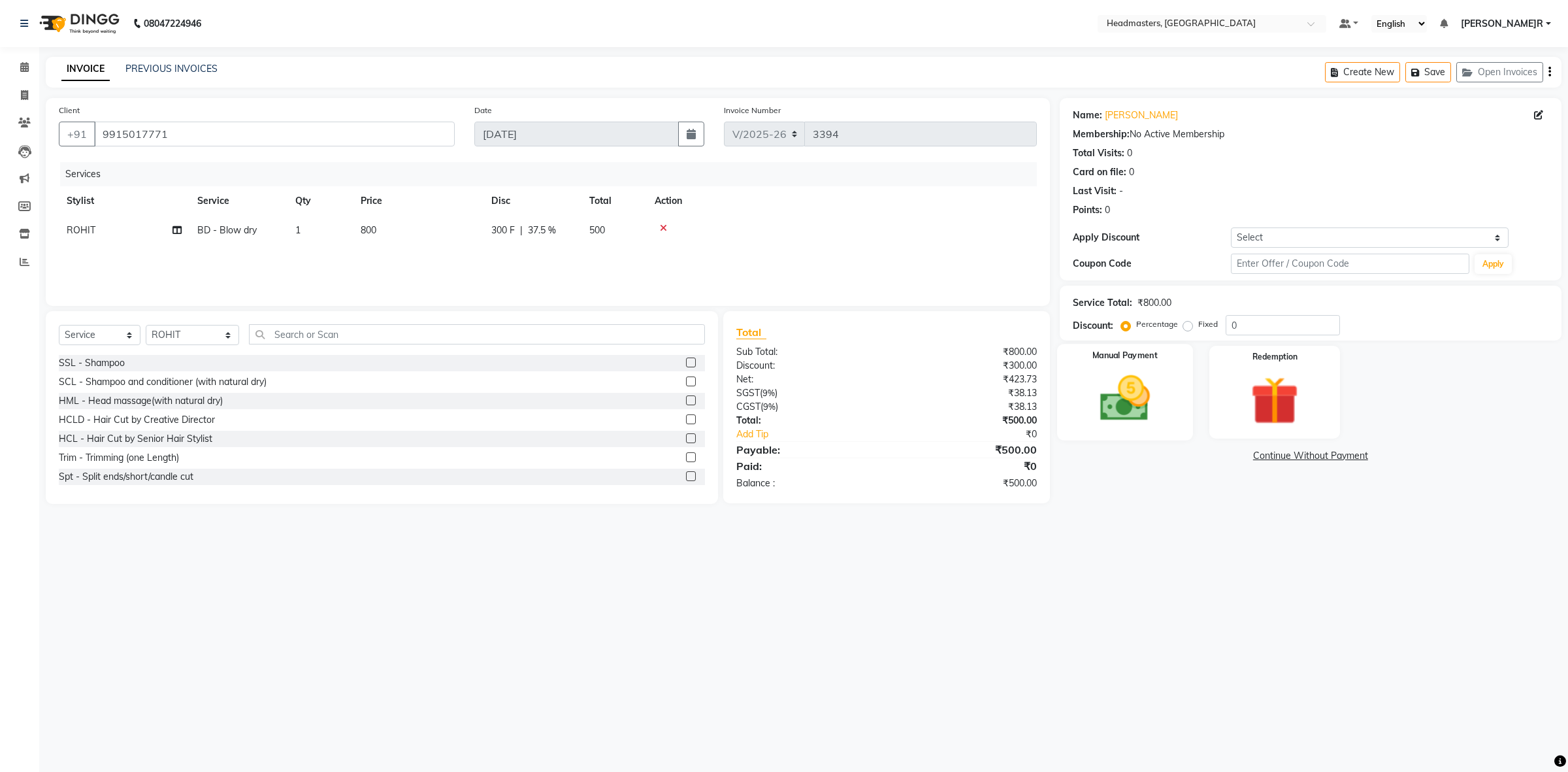
click at [1168, 413] on div "Manual Payment" at bounding box center [1125, 391] width 136 height 96
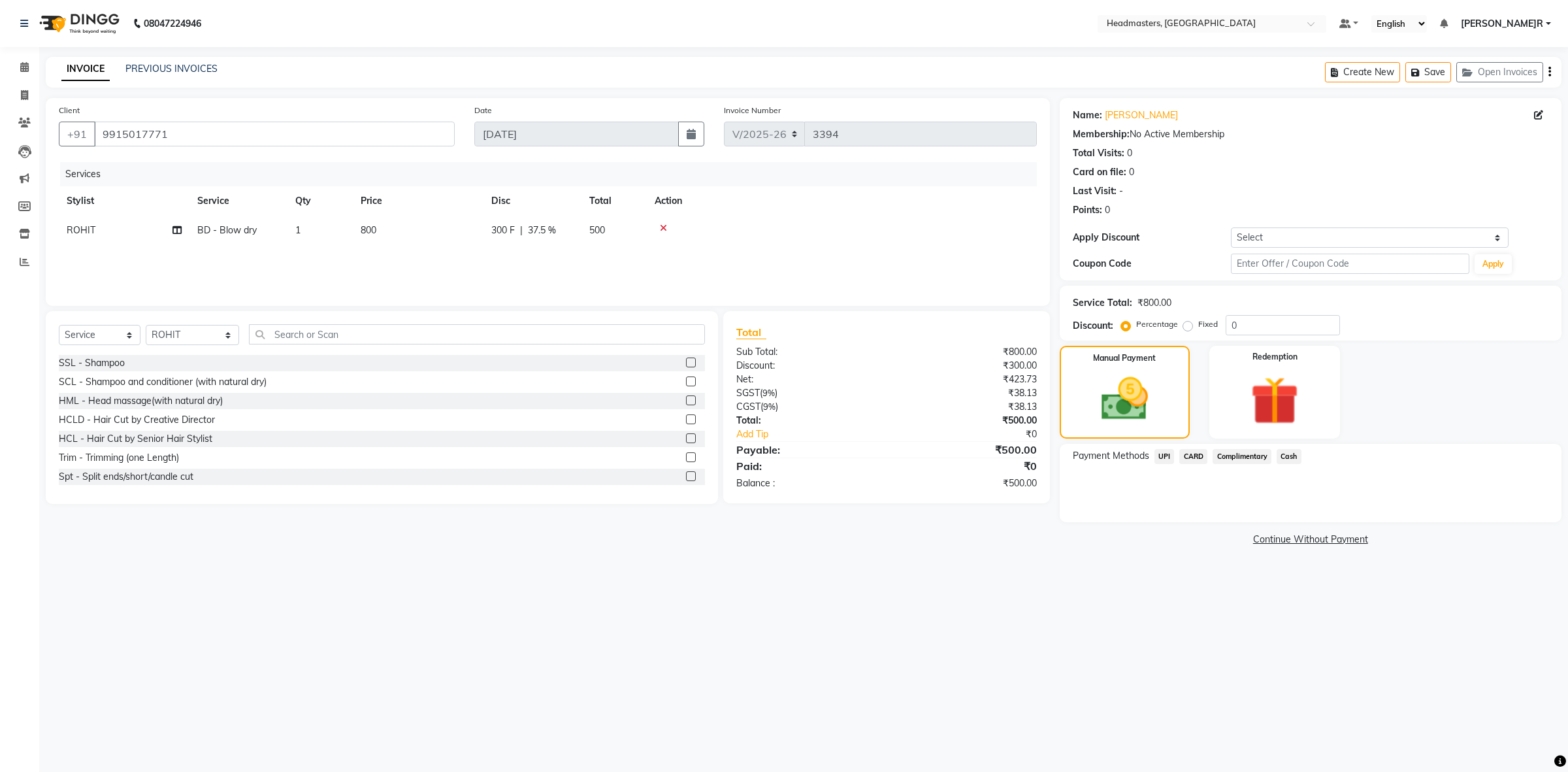
click at [1295, 455] on span "Cash" at bounding box center [1289, 457] width 25 height 15
click at [1298, 521] on button "Add Payment" at bounding box center [1393, 525] width 311 height 20
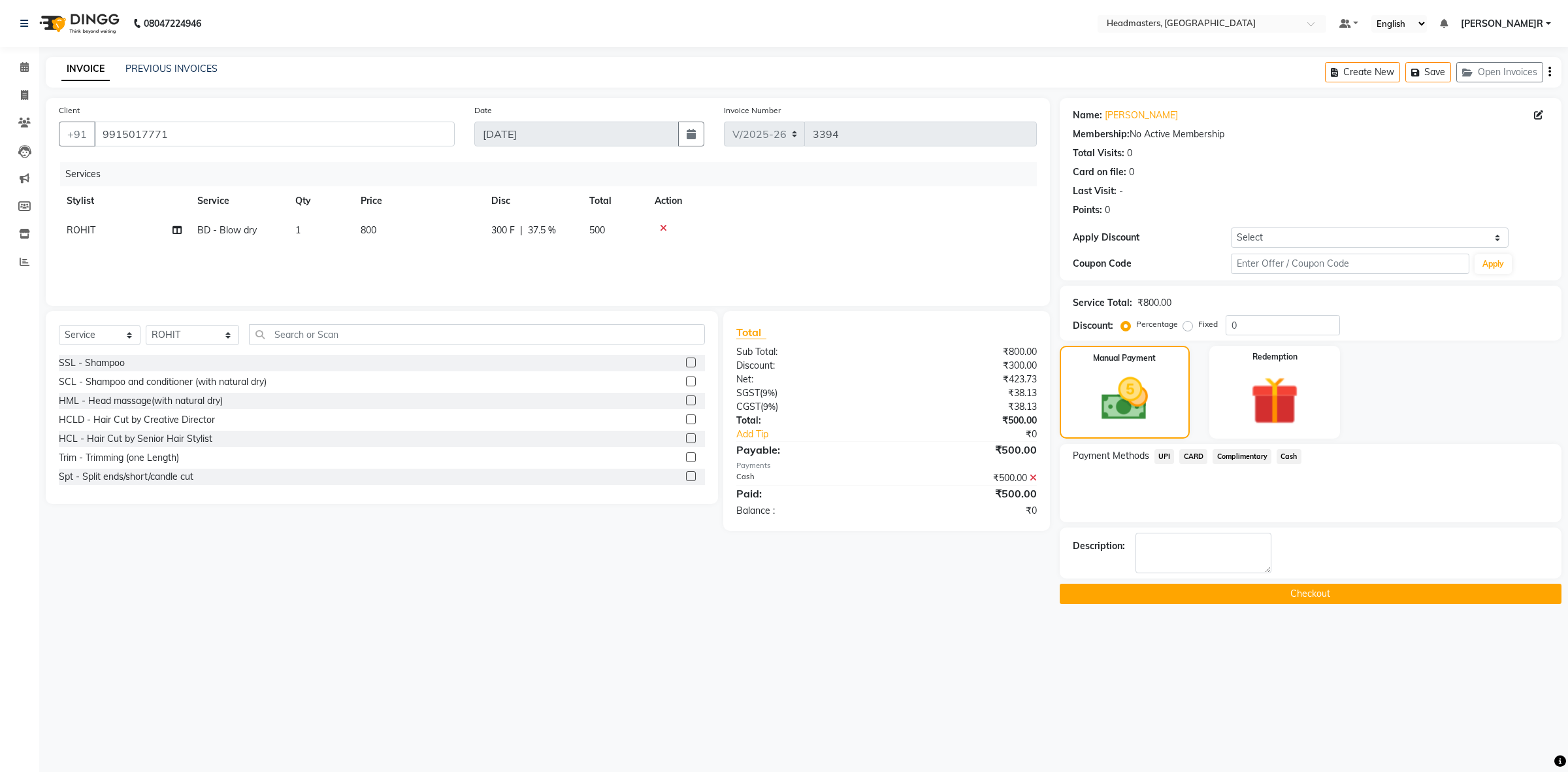
click at [1252, 586] on button "Checkout" at bounding box center [1310, 593] width 502 height 20
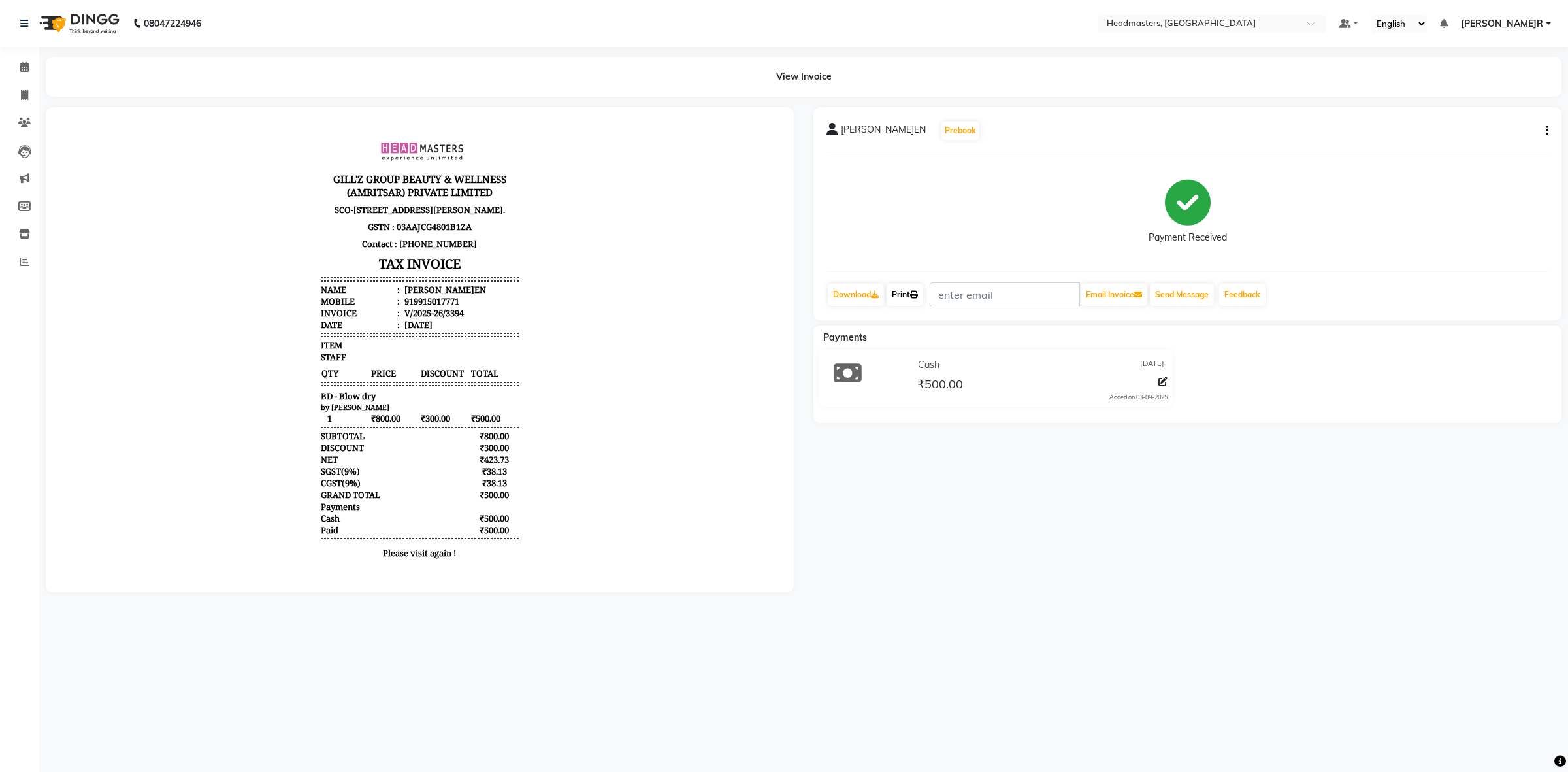
click at [909, 293] on link "Print" at bounding box center [905, 294] width 36 height 22
click at [28, 66] on span at bounding box center [24, 68] width 23 height 15
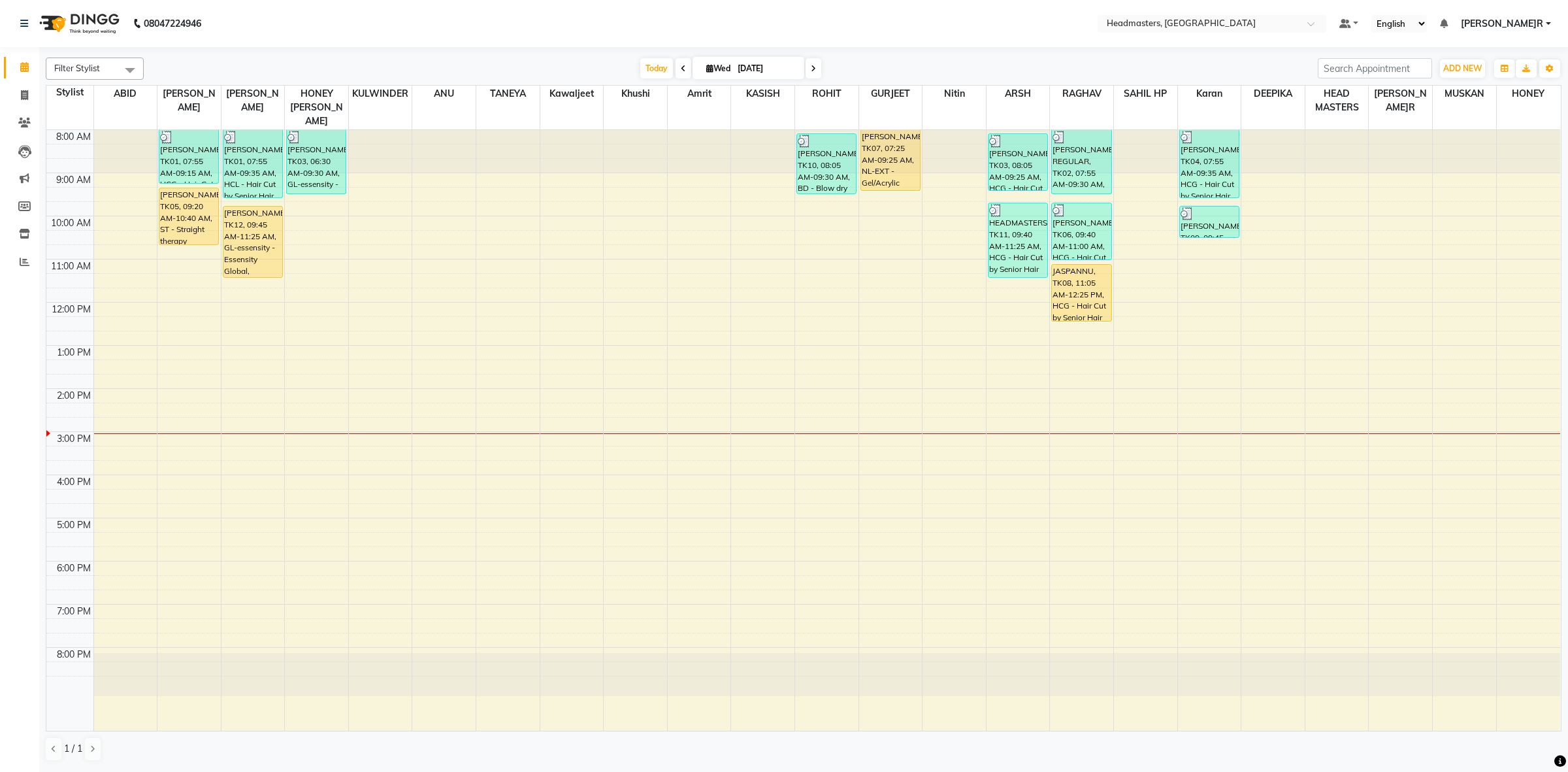
click at [185, 254] on div "8:00 AM 9:00 AM 10:00 AM 11:00 AM 12:00 PM 1:00 PM 2:00 PM 3:00 PM 4:00 PM 5:00…" at bounding box center [803, 430] width 1514 height 601
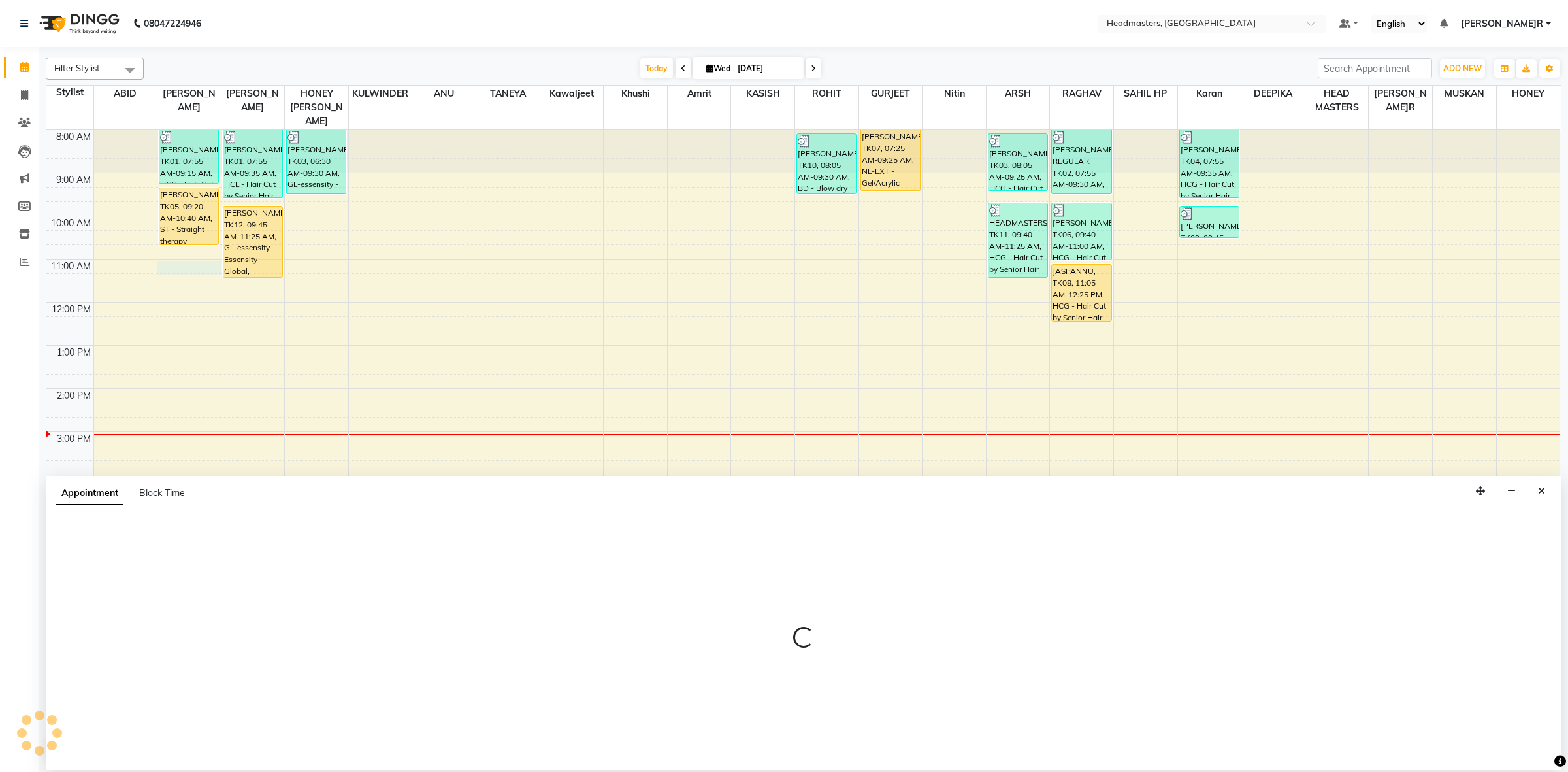
select select "60609"
select select "tentative"
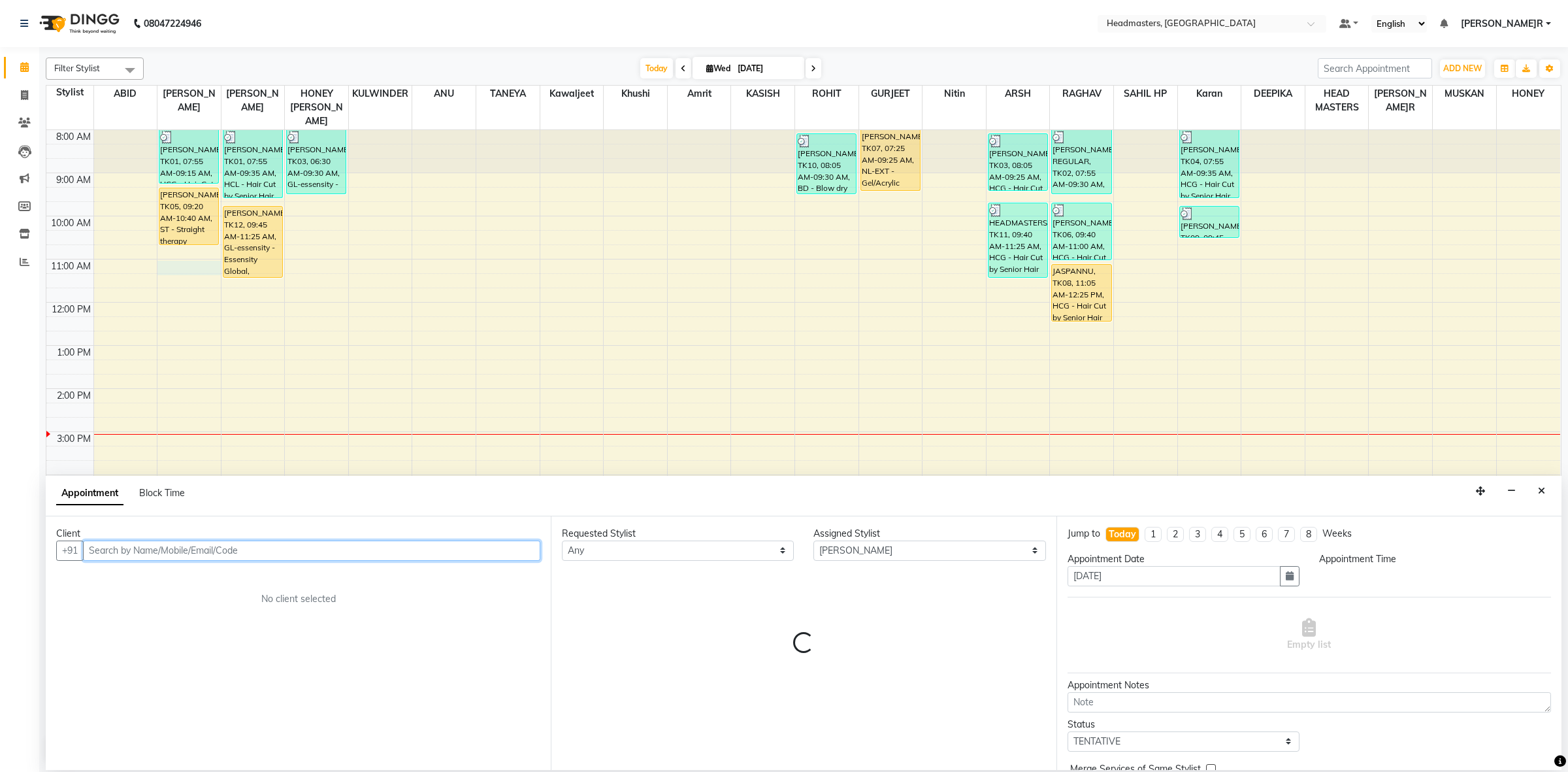
select select "660"
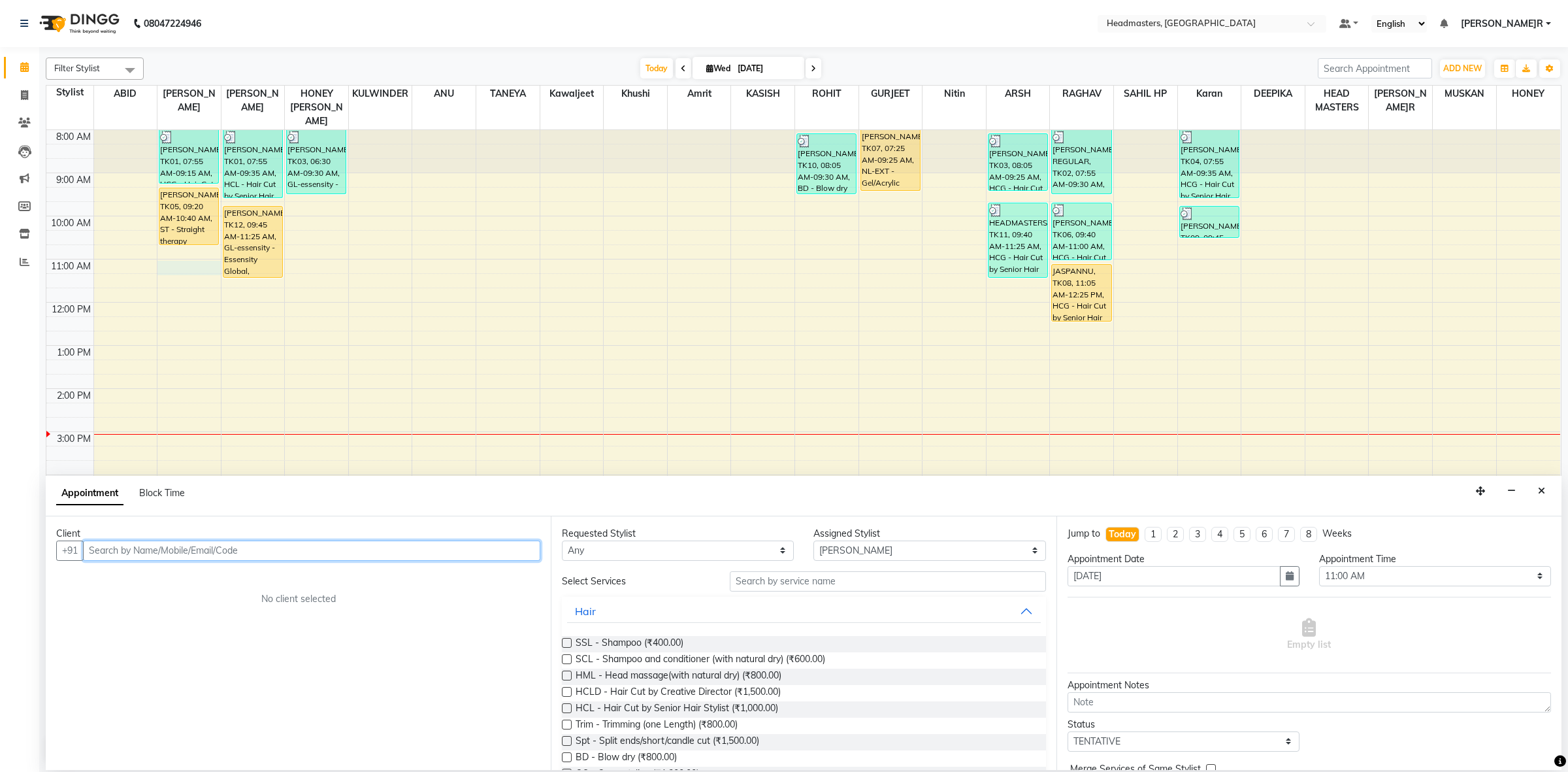
click at [165, 550] on input "text" at bounding box center [312, 550] width 457 height 20
click at [223, 573] on ngb-highlight "8725939 389" at bounding box center [221, 578] width 68 height 13
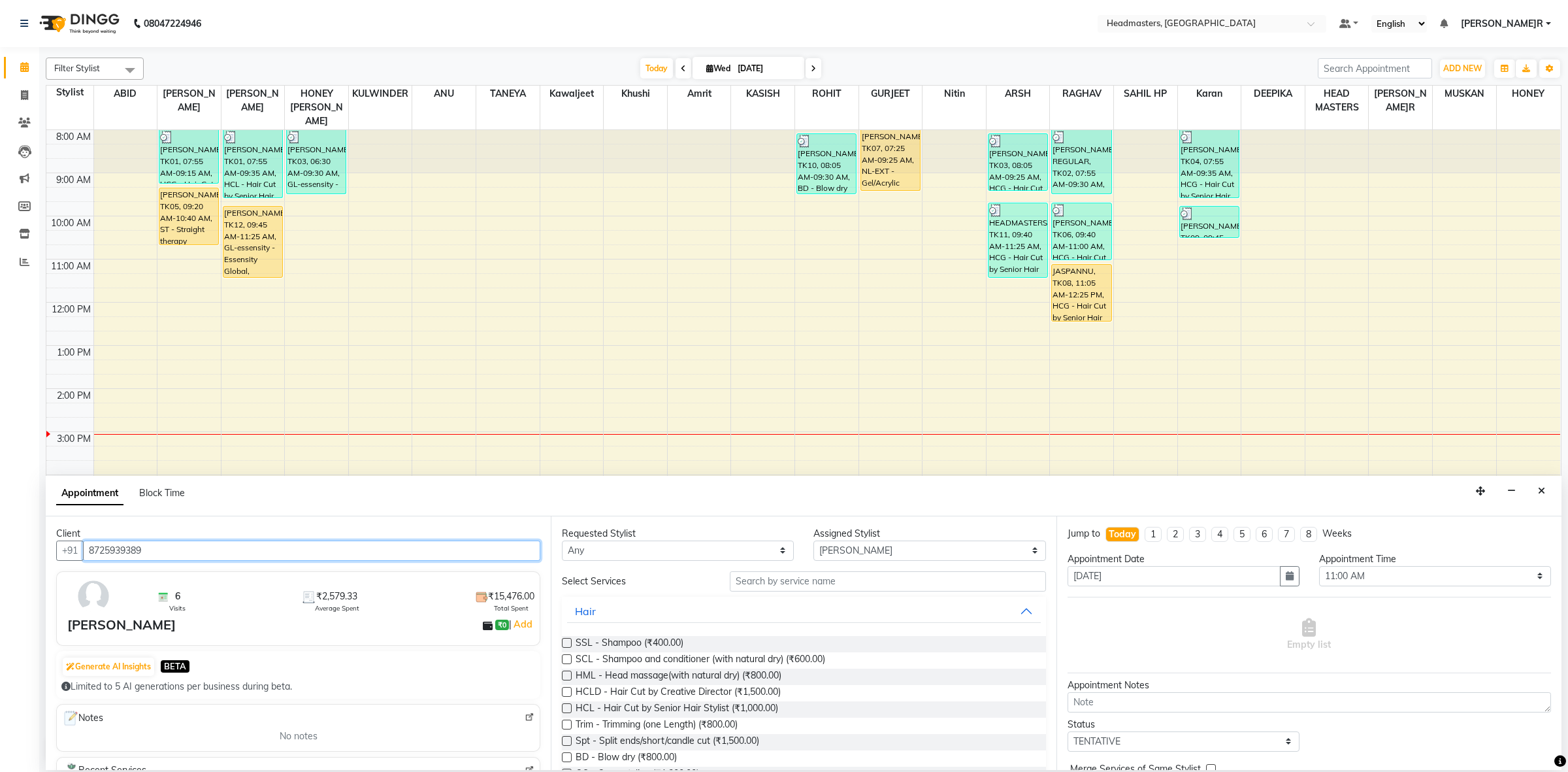
type input "8725939389"
click at [623, 546] on select "Any ABID Amrit ANU ARSH[PERSON_NAME] HEAD MASTERS HONEY [PERSON_NAME] HONEY[PER…" at bounding box center [678, 550] width 232 height 20
select select "60609"
click at [562, 540] on select "Any ABID Amrit ANU ARSH[PERSON_NAME] HEAD MASTERS HONEY [PERSON_NAME] HONEY[PER…" at bounding box center [678, 550] width 232 height 20
click at [770, 582] on input "text" at bounding box center [887, 581] width 316 height 20
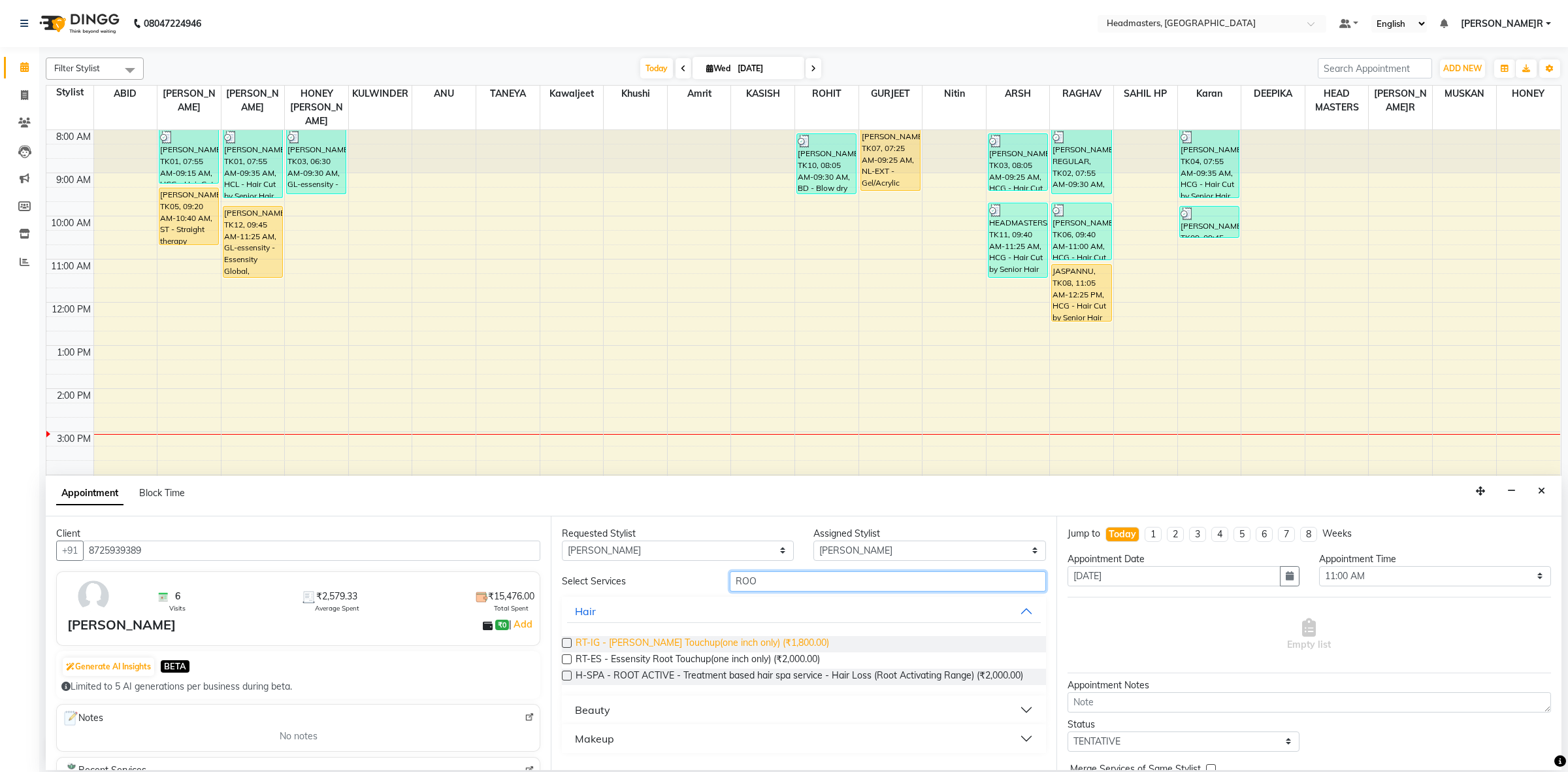
type input "ROO"
click at [728, 638] on span "RT-IG - [PERSON_NAME] Touchup(one inch only) (₹1,800.00)" at bounding box center [703, 644] width 254 height 17
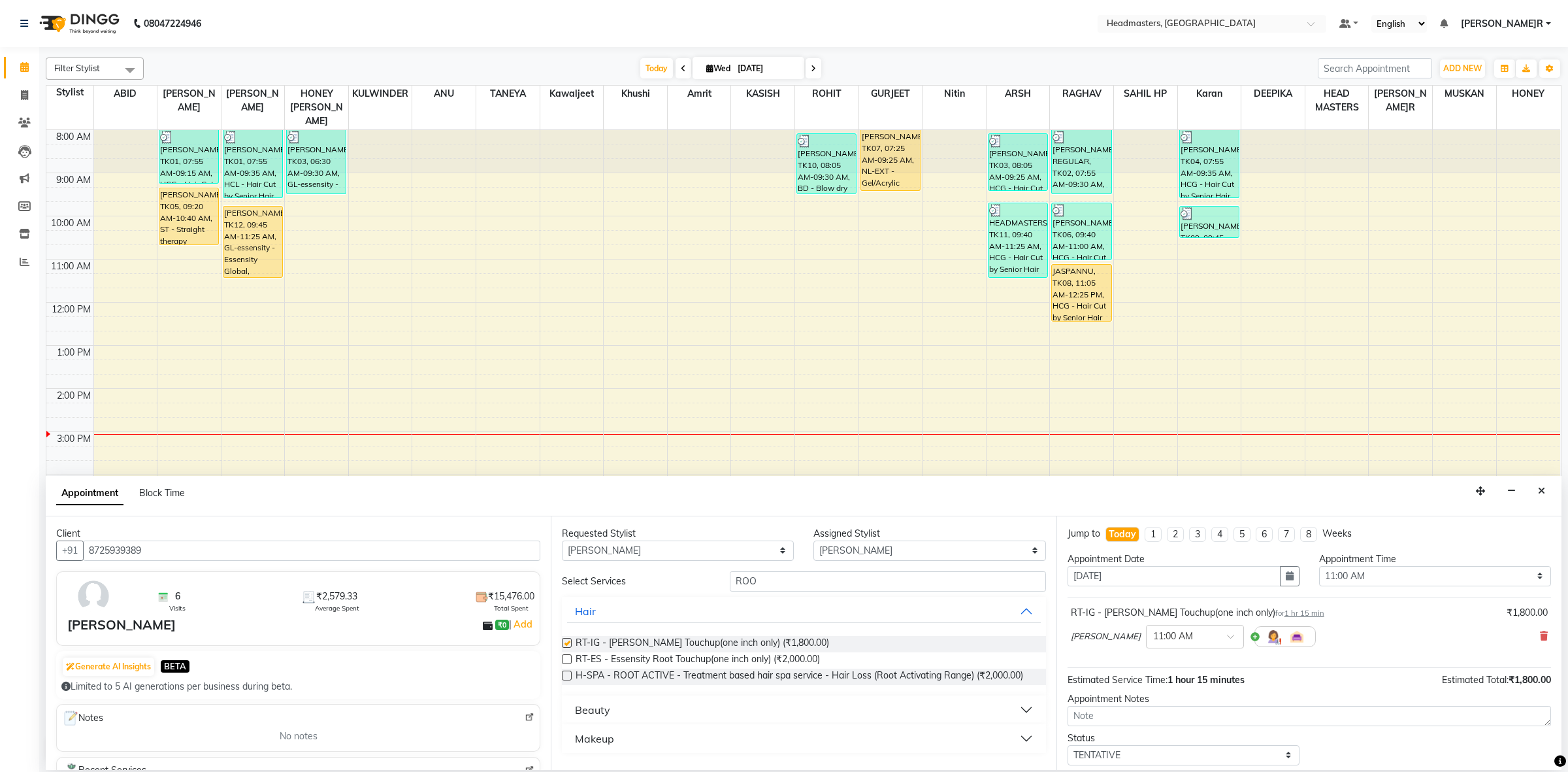
checkbox input "false"
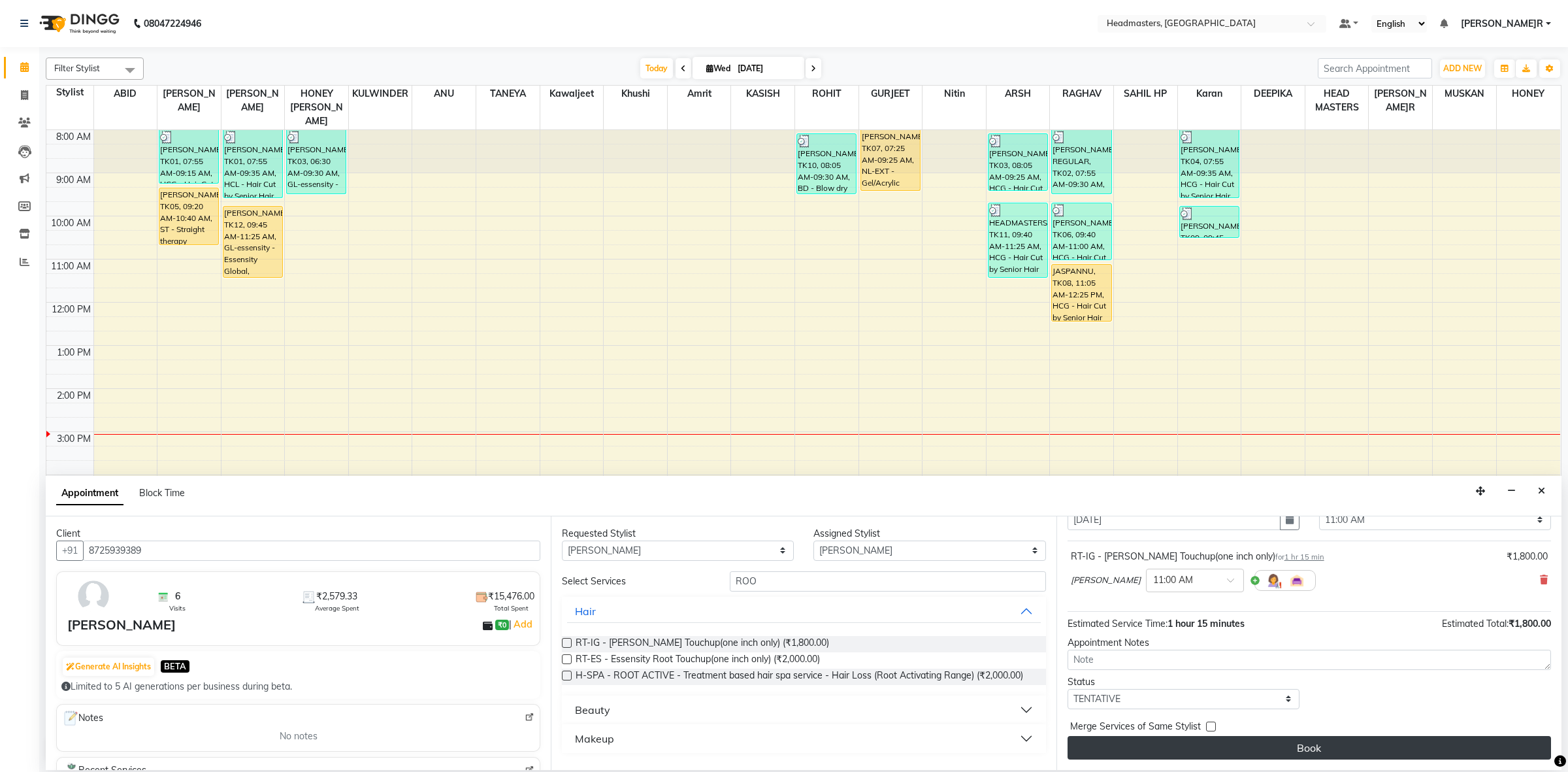
click at [1302, 747] on button "Book" at bounding box center [1309, 747] width 484 height 23
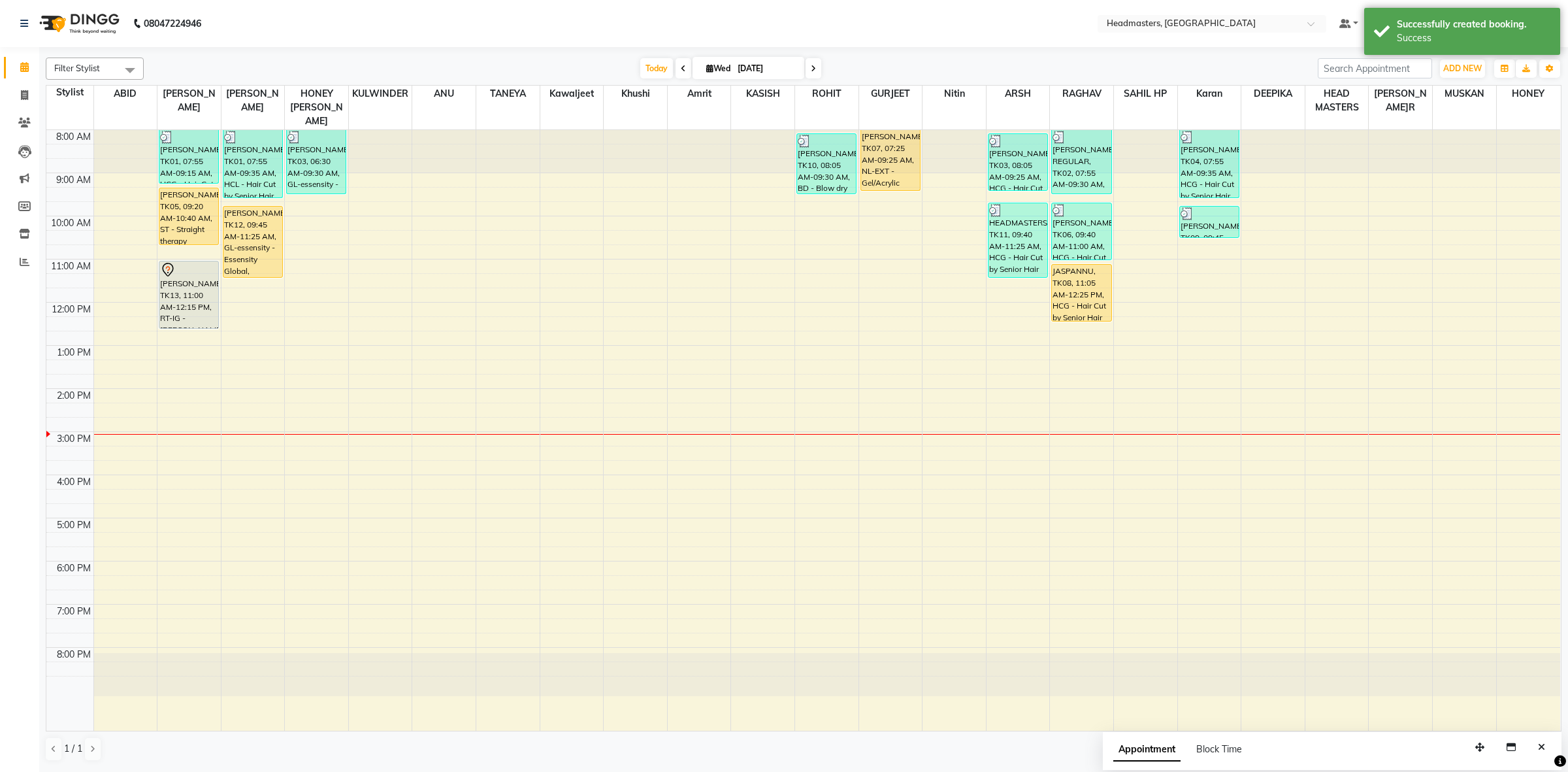
drag, startPoint x: 190, startPoint y: 298, endPoint x: 192, endPoint y: 315, distance: 17.1
click at [192, 315] on div "AVNEET SINGH, TK01, 07:55 AM-09:15 AM, HCG - Hair Cut by Senior Hair Stylist RA…" at bounding box center [189, 430] width 63 height 601
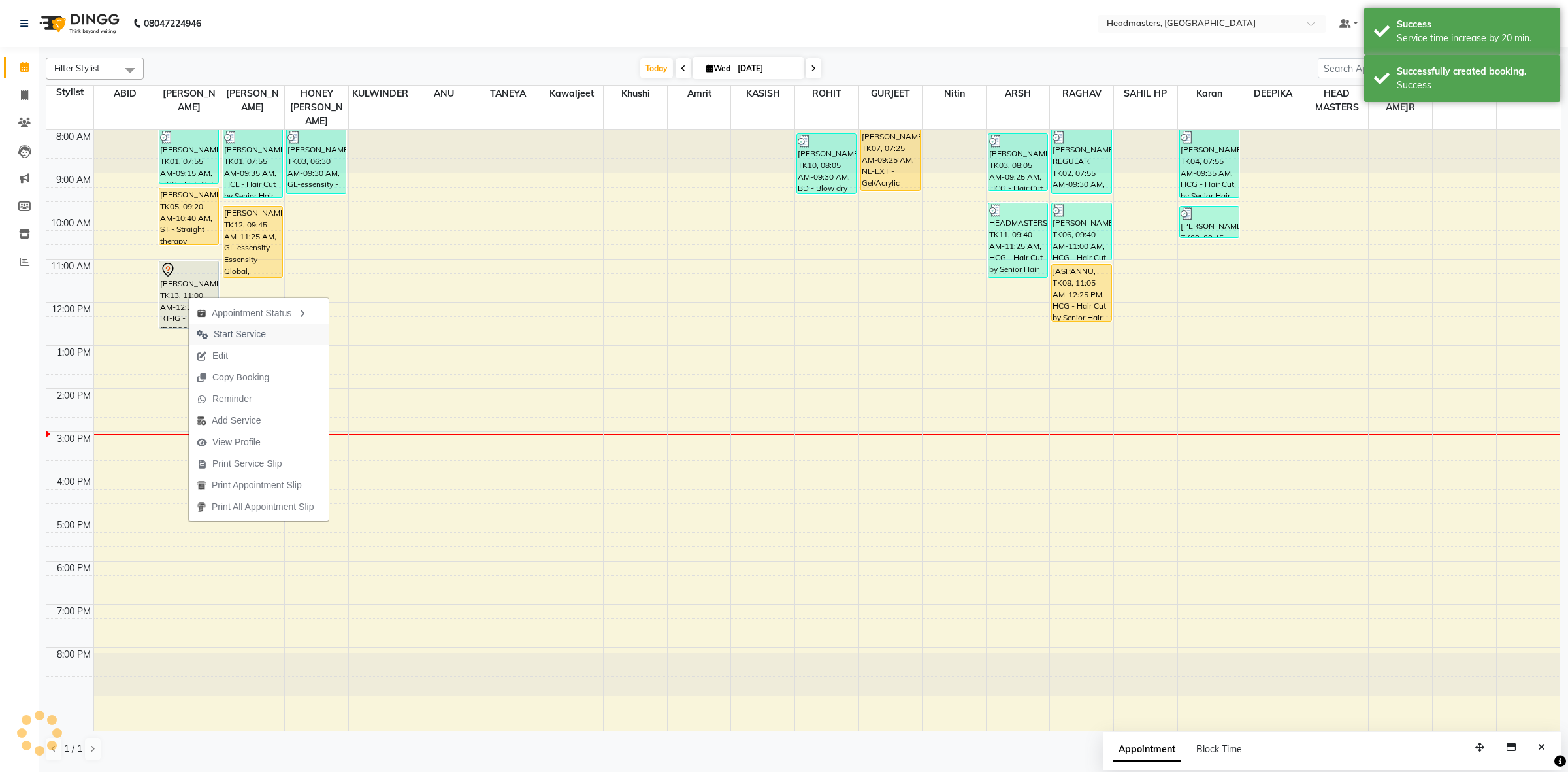
click at [243, 328] on span "Start Service" at bounding box center [239, 334] width 52 height 14
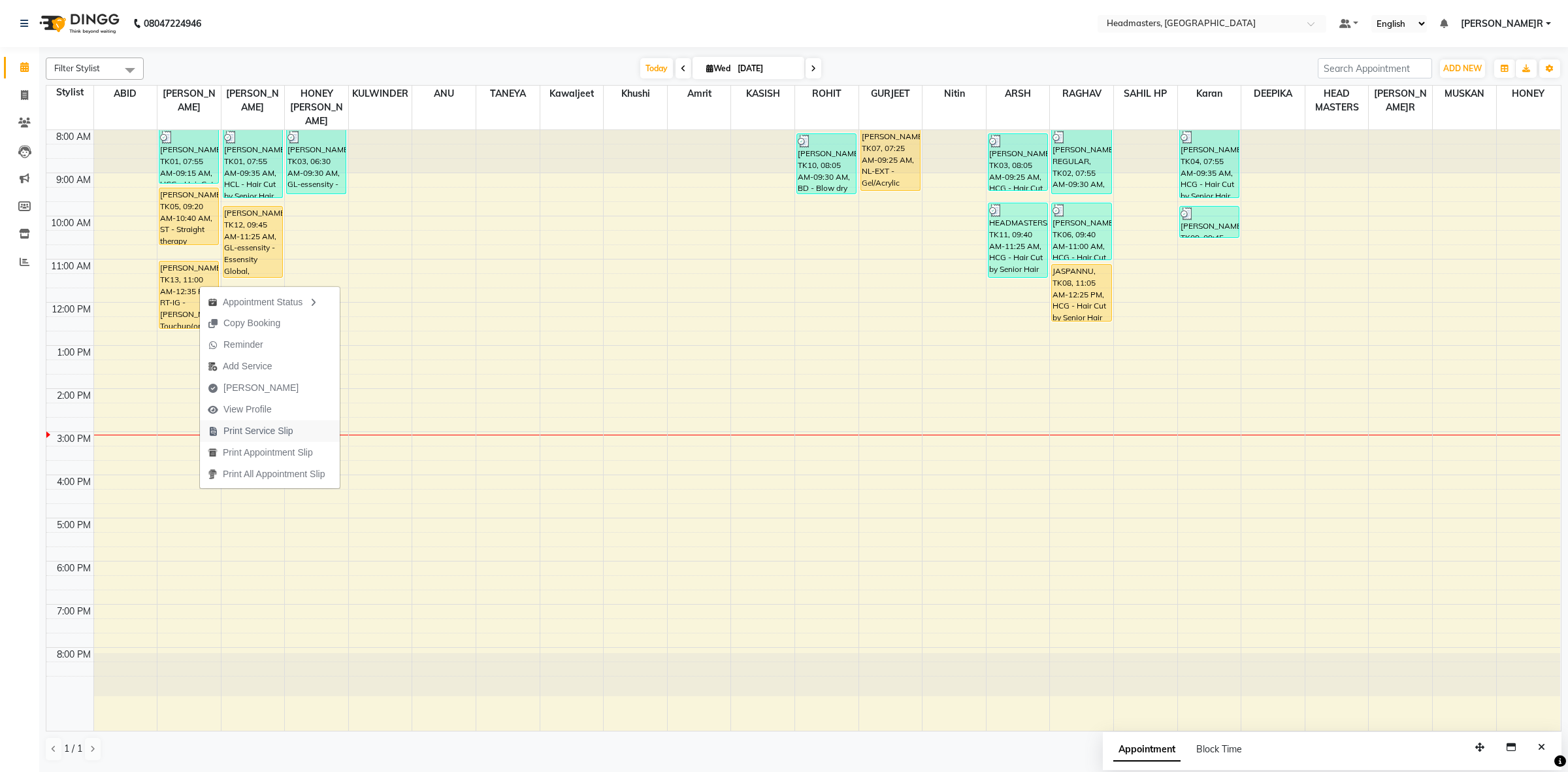
click at [246, 432] on span "Print Service Slip" at bounding box center [258, 431] width 70 height 14
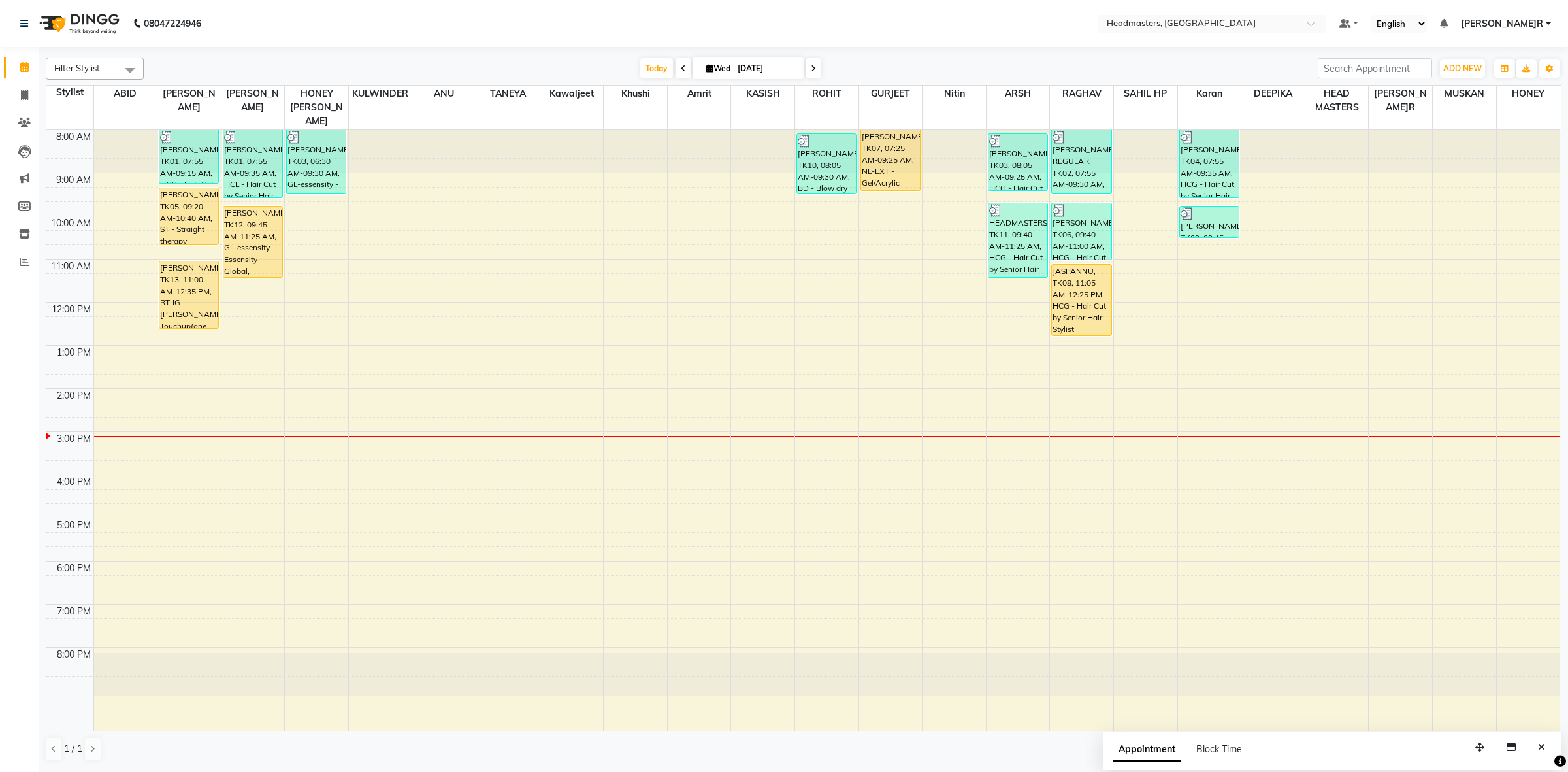
drag, startPoint x: 1092, startPoint y: 308, endPoint x: 1092, endPoint y: 324, distance: 16.0
click at [1092, 324] on div "HARRY REGULAR, TK02, 07:55 AM-09:30 AM, BRD - Beard,WX-CHIN-RC - Waxing Chin - …" at bounding box center [1081, 430] width 63 height 601
drag, startPoint x: 202, startPoint y: 230, endPoint x: 207, endPoint y: 242, distance: 13.0
click at [207, 242] on div "AVNEET SINGH, TK01, 07:55 AM-09:15 AM, HCG - Hair Cut by Senior Hair Stylist RA…" at bounding box center [189, 430] width 63 height 601
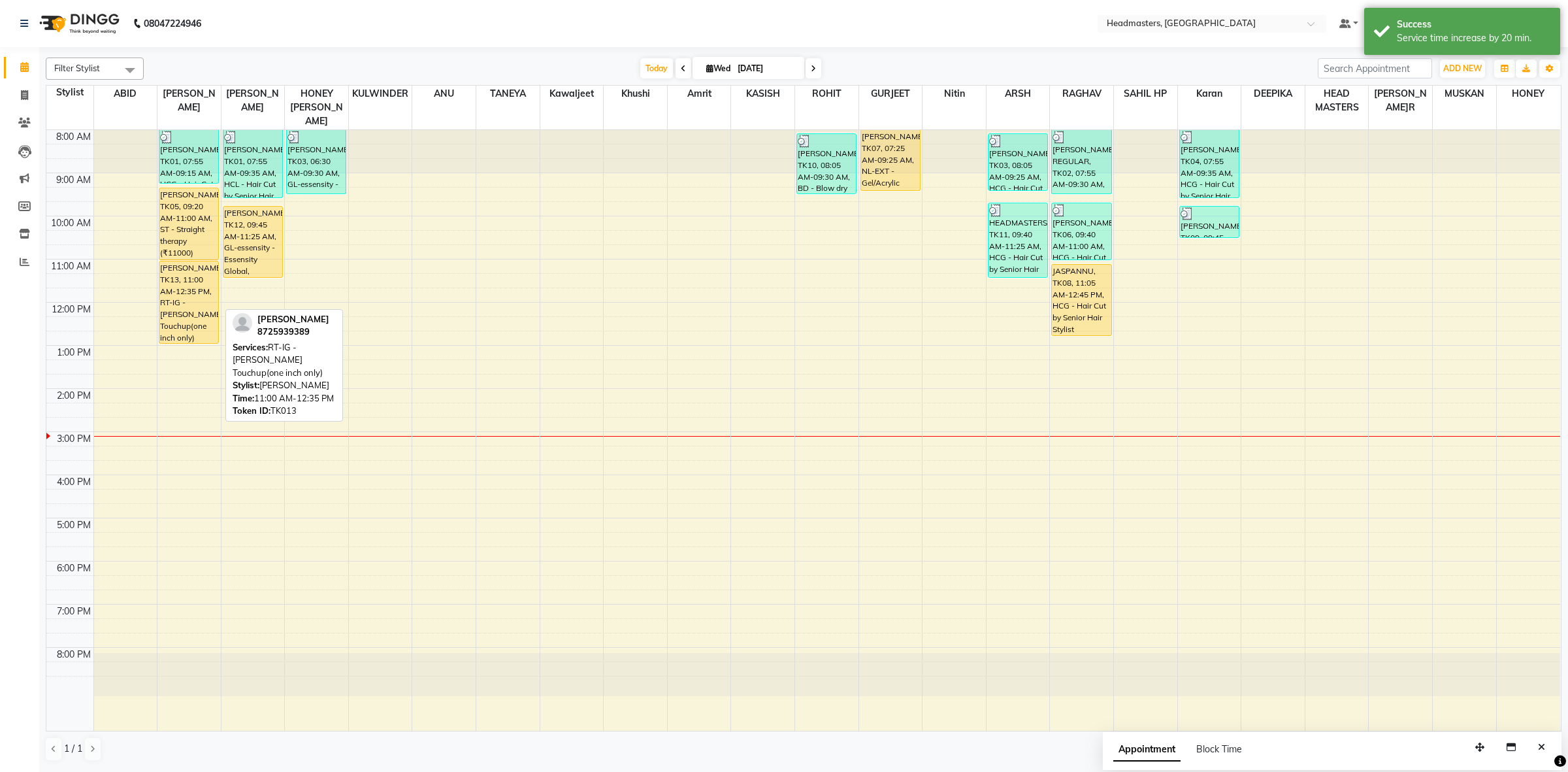
drag, startPoint x: 201, startPoint y: 314, endPoint x: 201, endPoint y: 321, distance: 7.0
click at [201, 327] on div "AVNEET SINGH, TK01, 07:55 AM-09:15 AM, HCG - Hair Cut by Senior Hair Stylist RA…" at bounding box center [189, 430] width 63 height 601
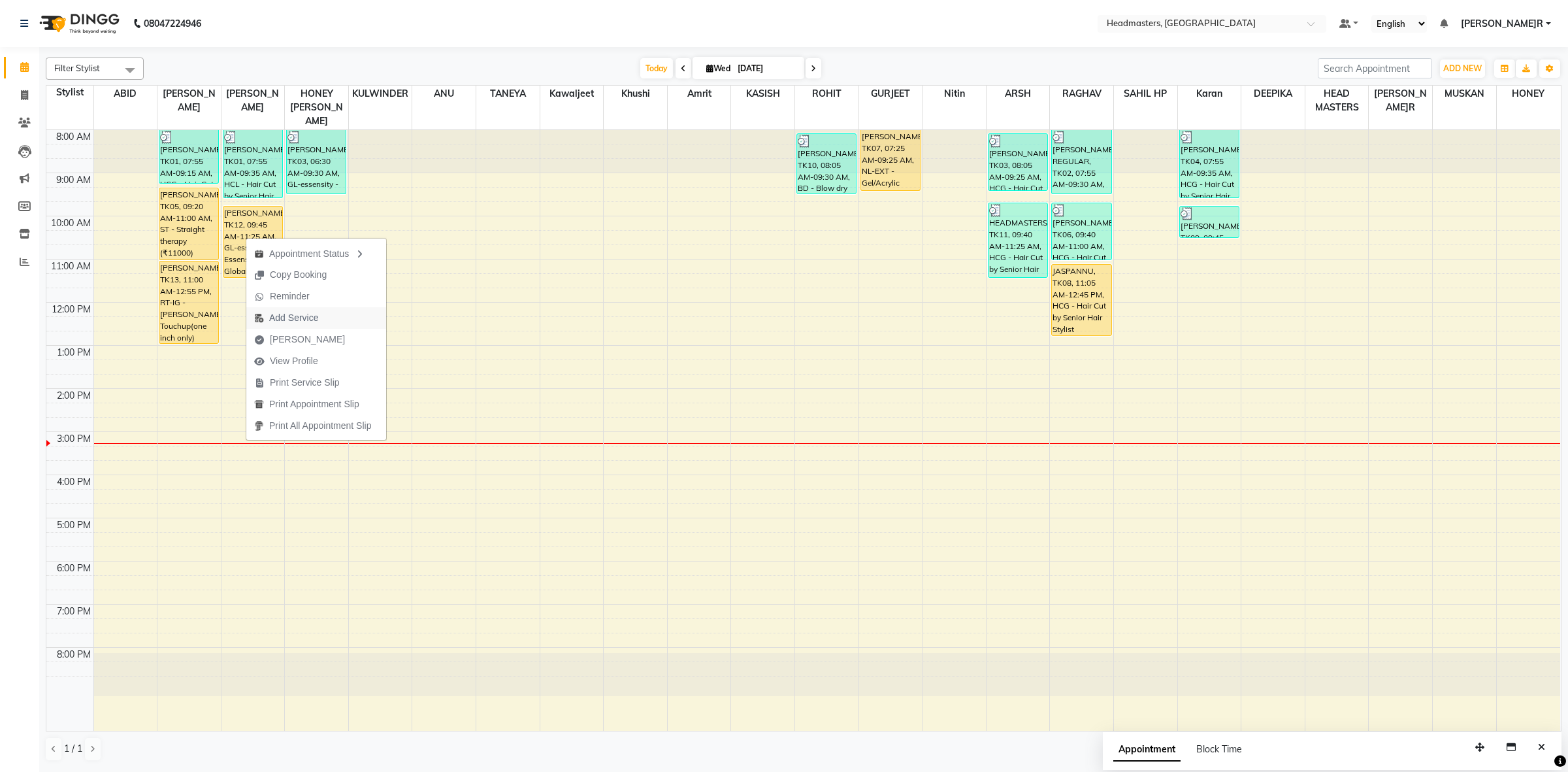
click at [308, 321] on span "Add Service" at bounding box center [294, 318] width 49 height 14
select select "60637"
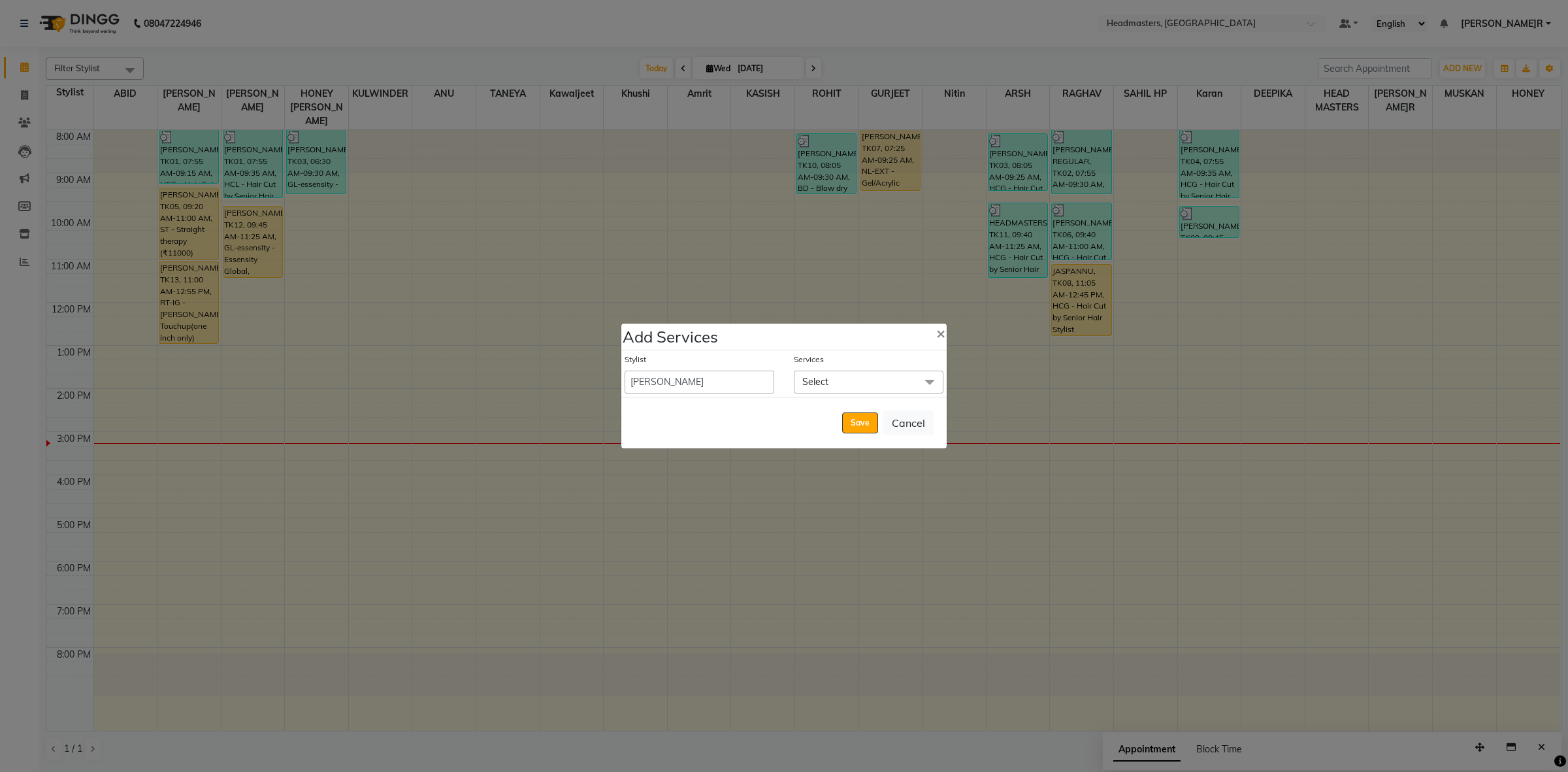
click at [795, 383] on span "Select" at bounding box center [869, 382] width 149 height 23
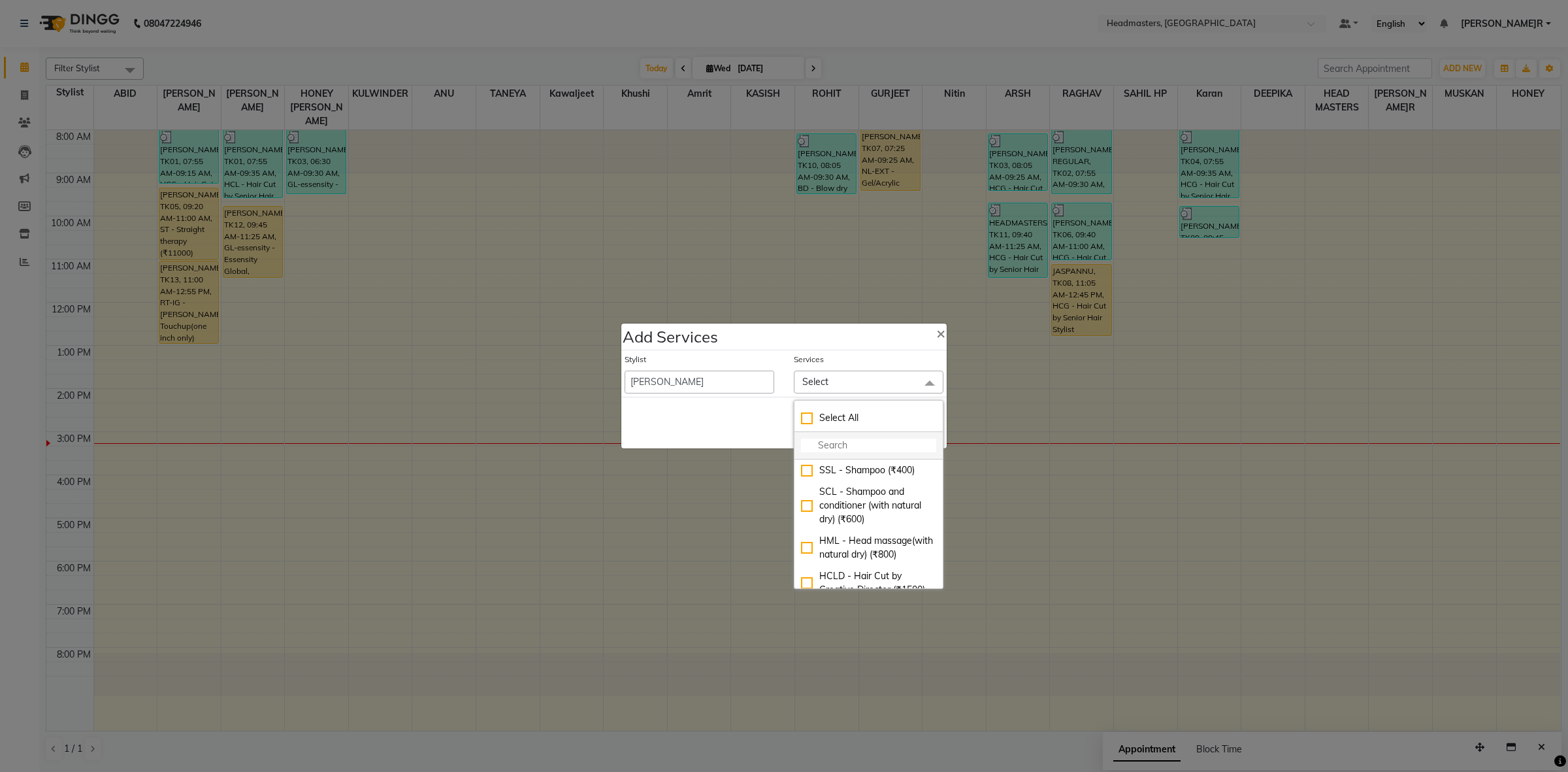
click at [826, 441] on input "multiselect-search" at bounding box center [869, 445] width 135 height 14
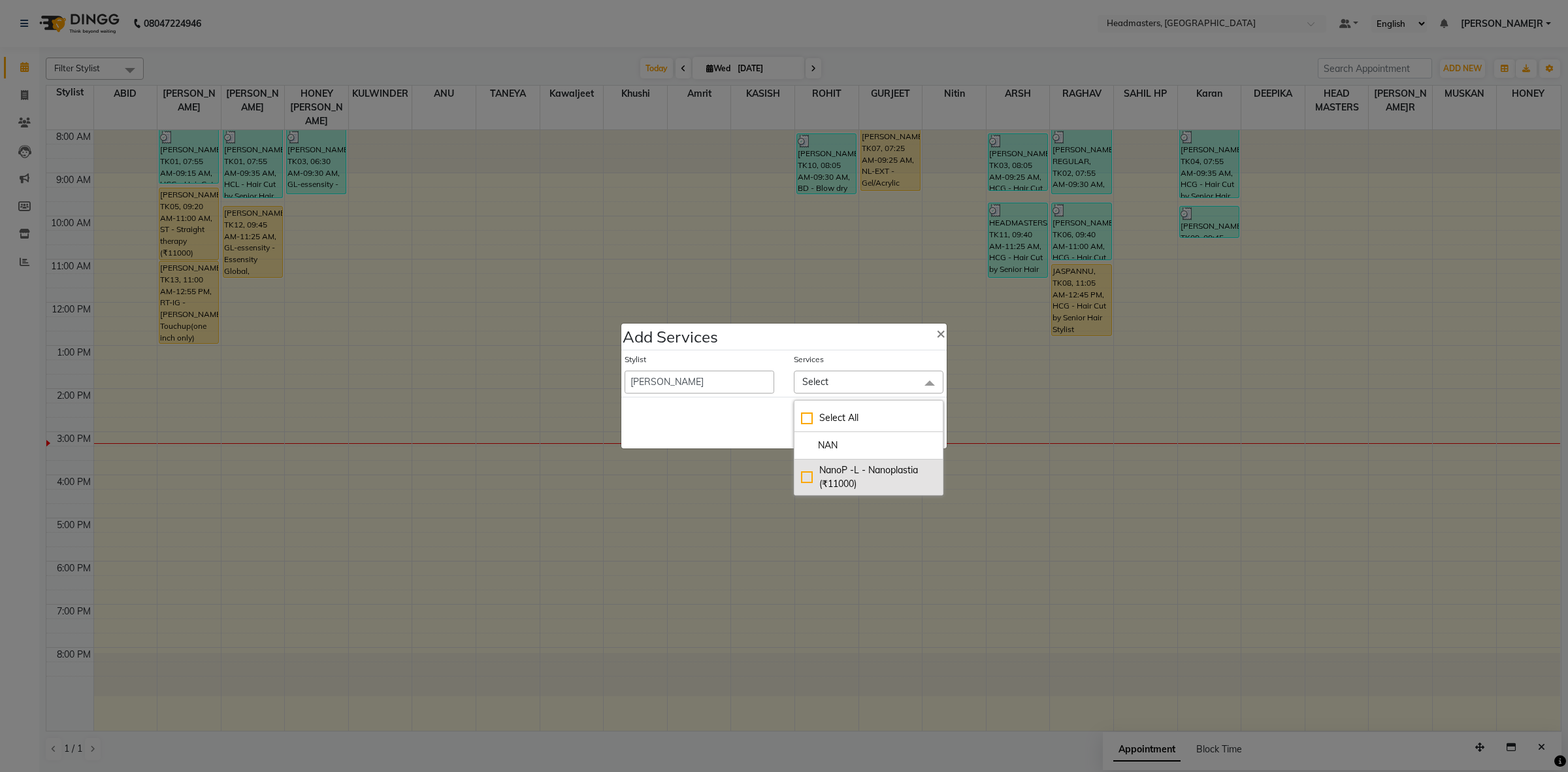
type input "NAN"
click at [890, 472] on div "NanoP -L - Nanoplastia (₹11000)" at bounding box center [869, 477] width 135 height 27
checkbox input "true"
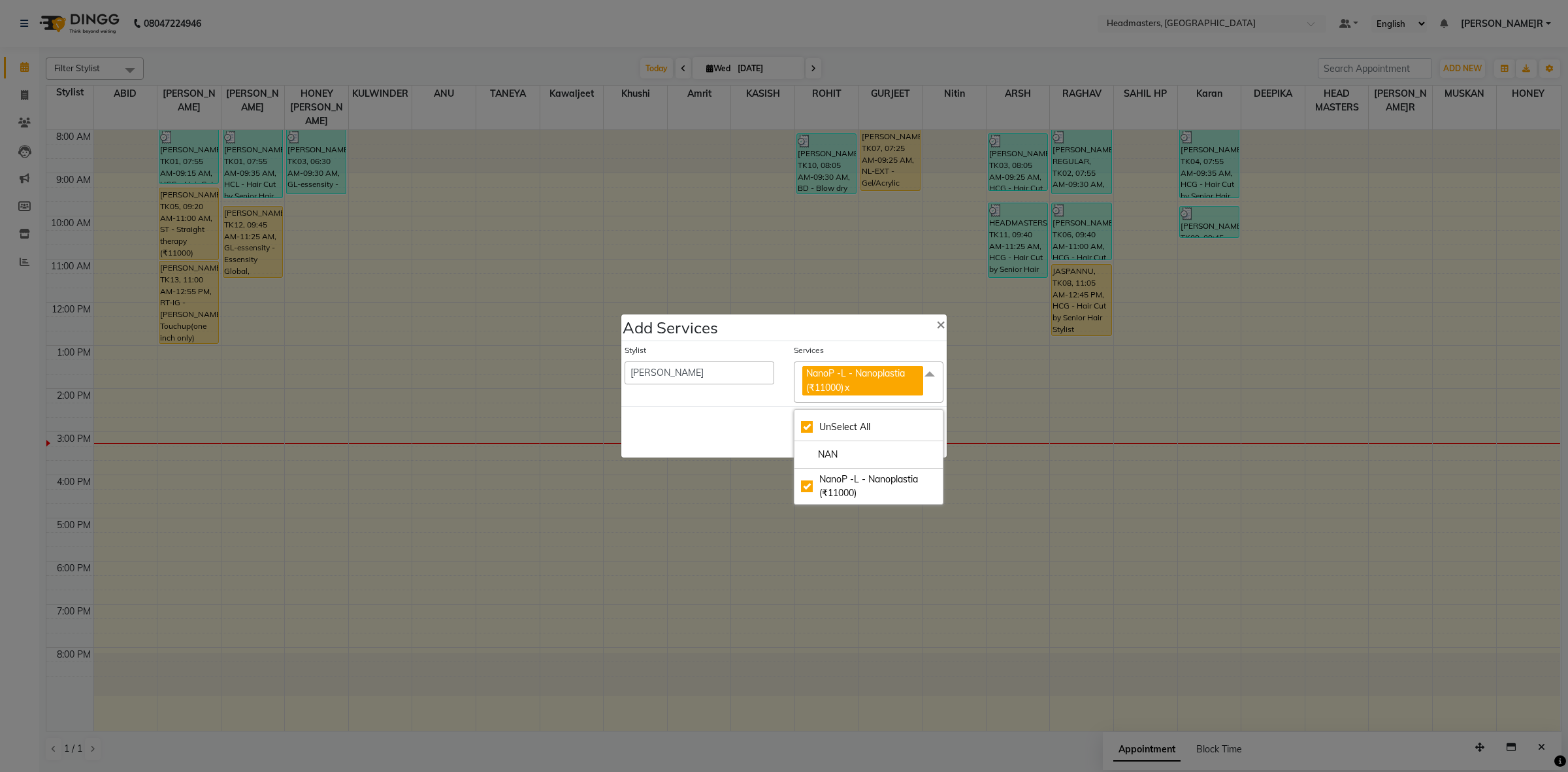
click at [722, 421] on div "Save Cancel" at bounding box center [783, 432] width 325 height 51
click at [864, 438] on button "Save" at bounding box center [860, 432] width 36 height 21
select select "60608"
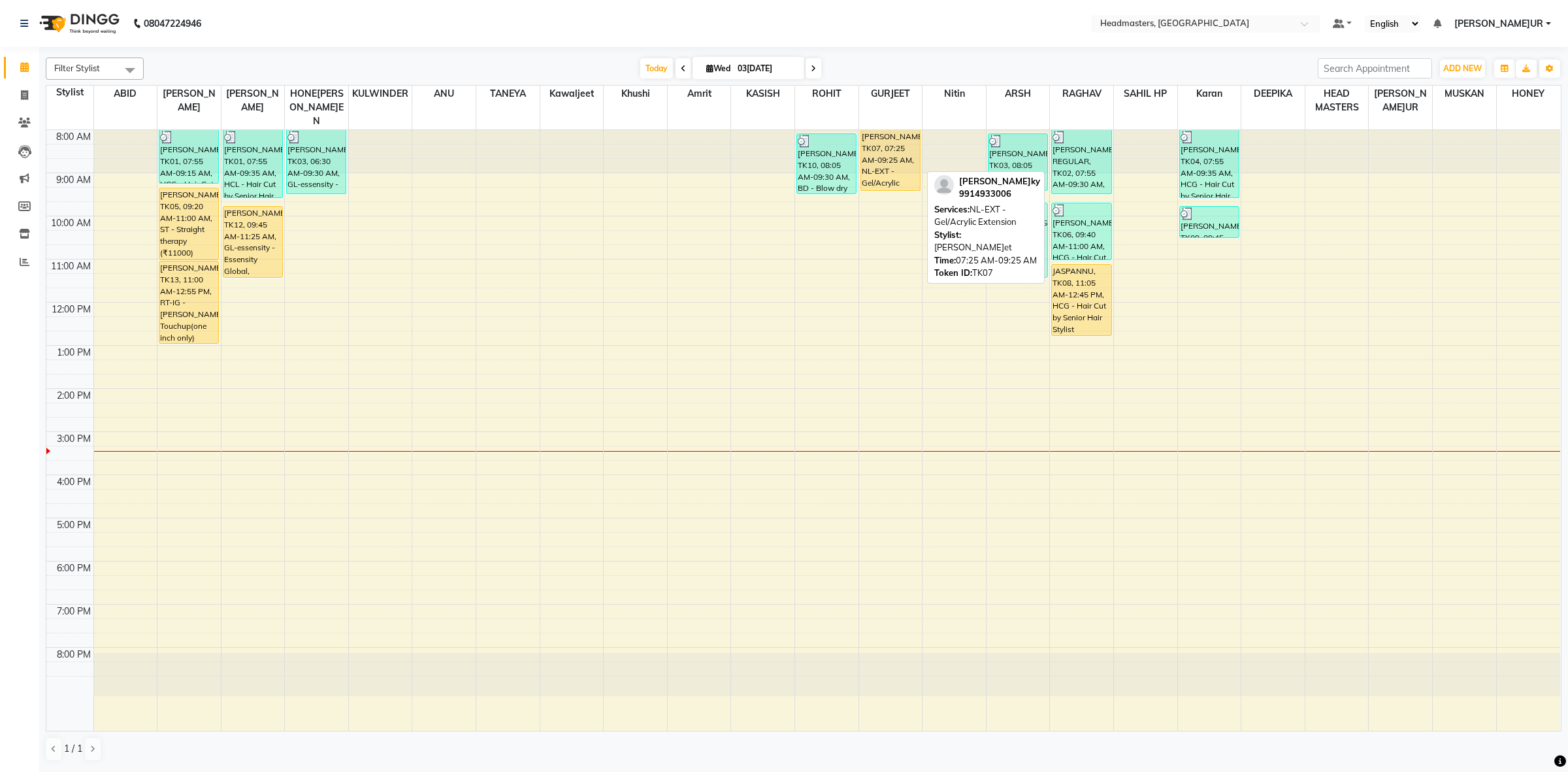
click at [874, 155] on div "[PERSON_NAME]ky, TK07, 07:25 AM-09:25 AM, NL-EXT - Gel/Acrylic Extension" at bounding box center [890, 160] width 59 height 60
select select "1"
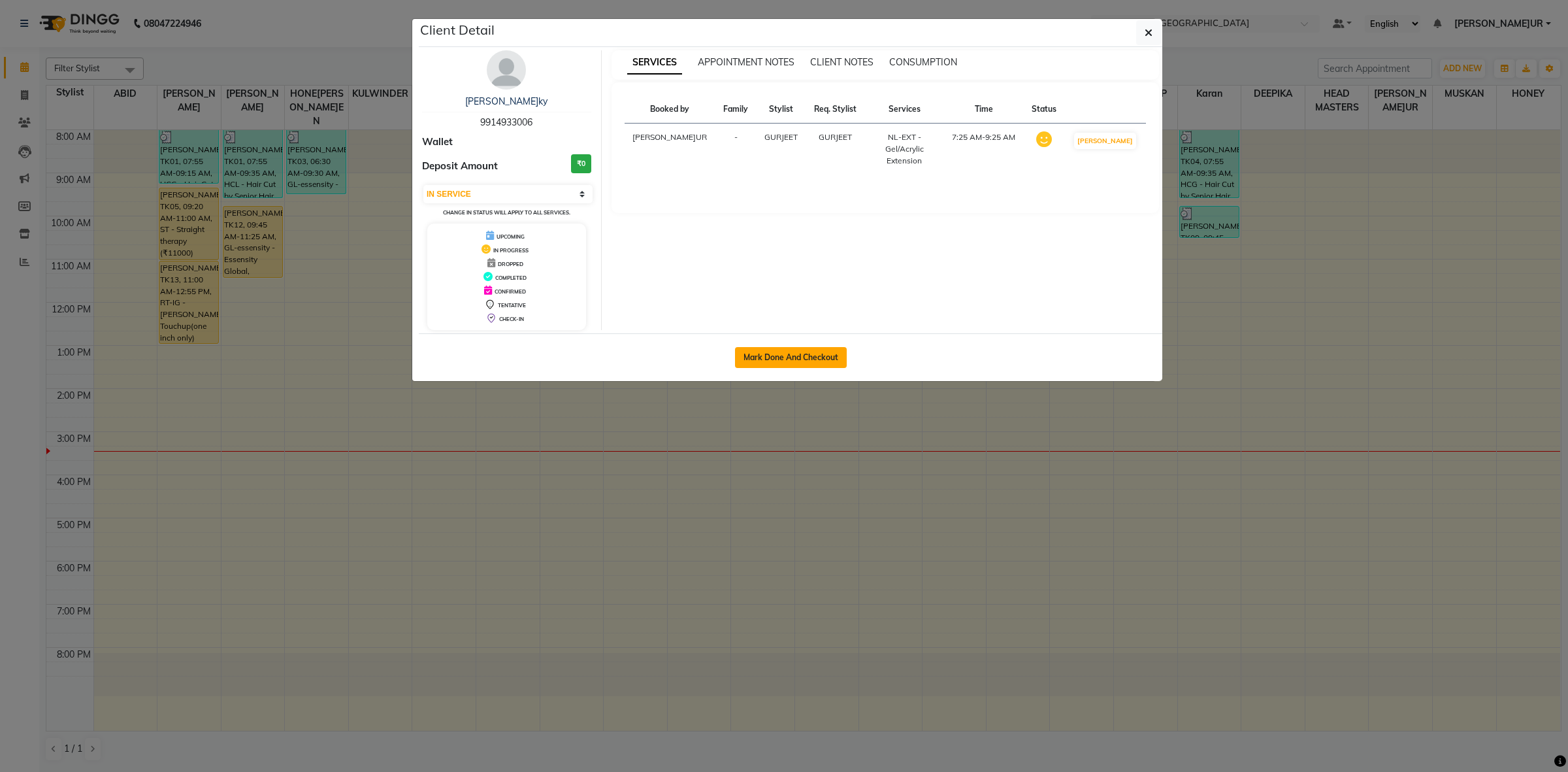
click at [759, 364] on button "Mark Done And Checkout" at bounding box center [791, 358] width 112 height 21
select select "service"
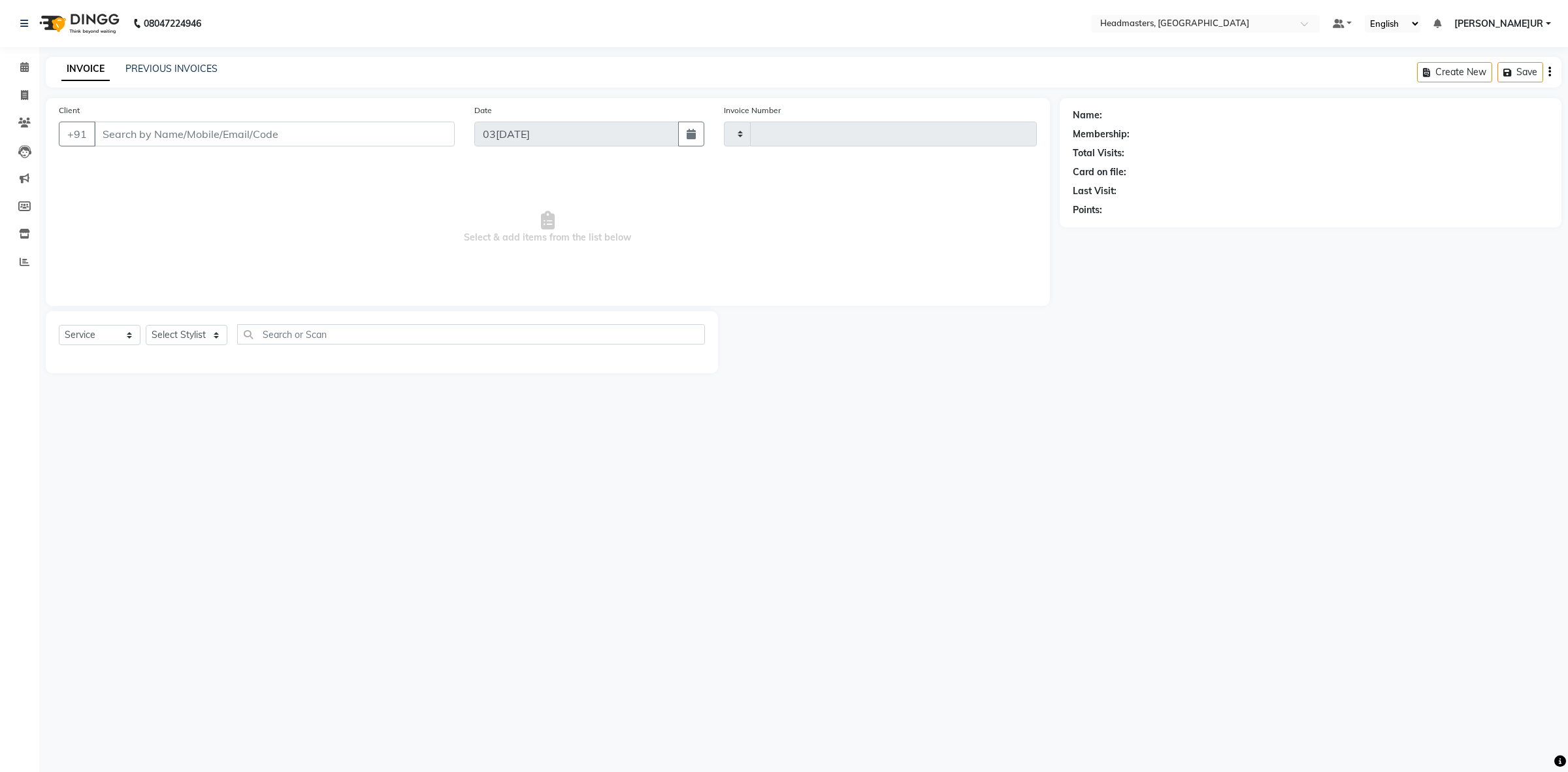
type input "3395"
select select "7132"
type input "9914933006"
select select "60612"
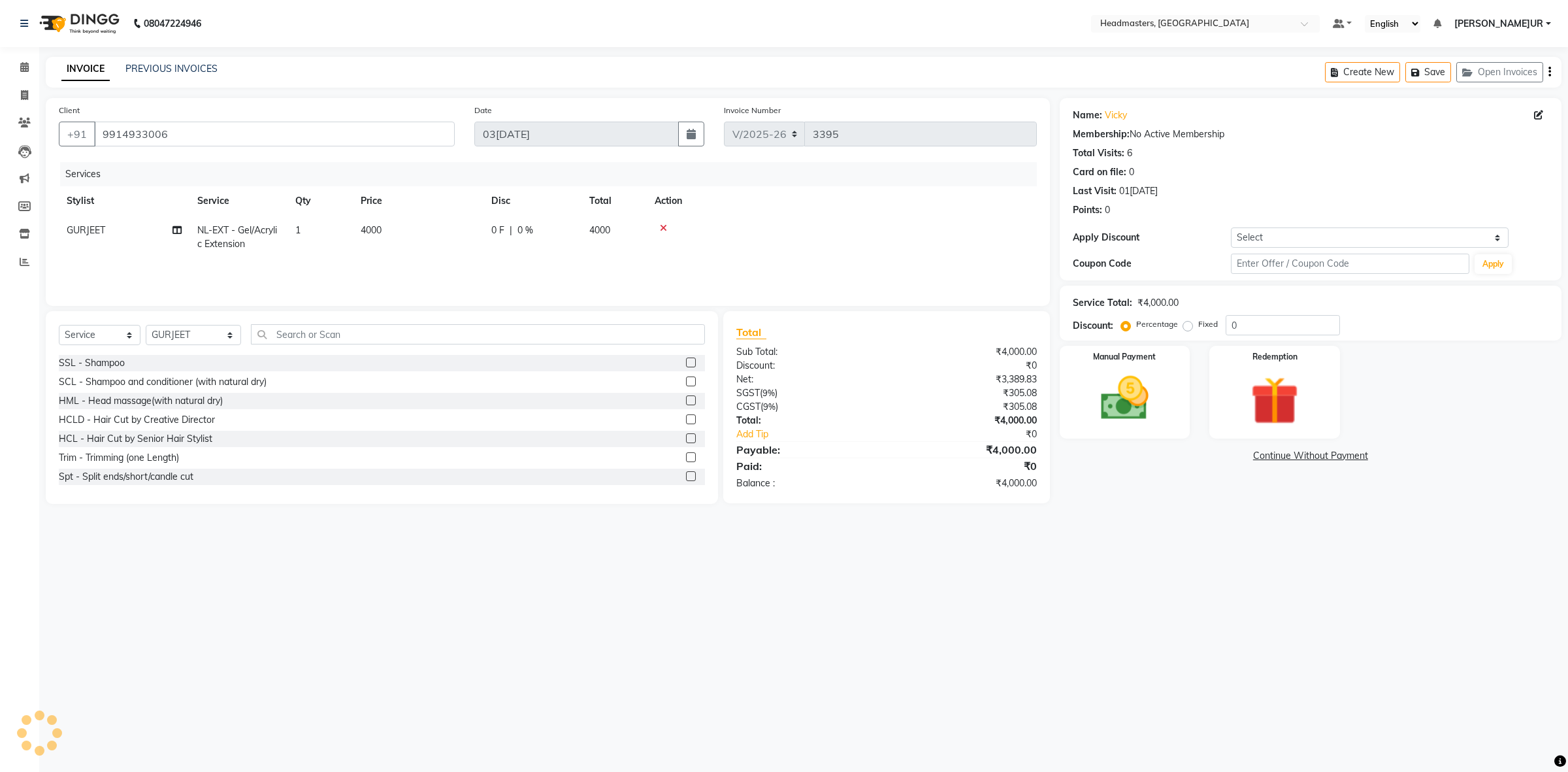
click at [494, 236] on span "0 F" at bounding box center [497, 230] width 13 height 14
select select "60612"
click at [556, 237] on input "0" at bounding box center [573, 233] width 39 height 20
type input "1700"
click at [645, 180] on div "Services" at bounding box center [553, 174] width 986 height 24
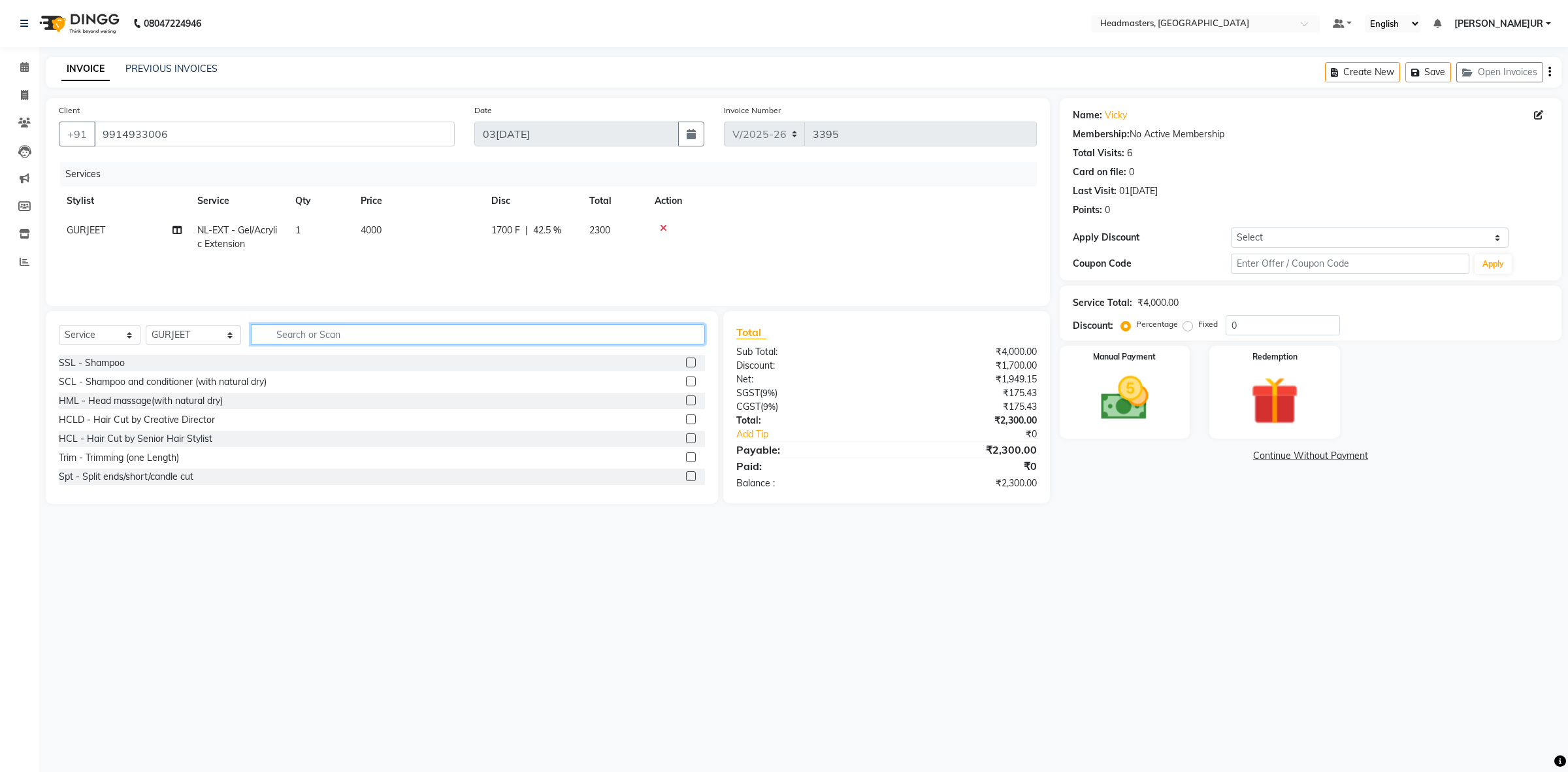
click at [294, 339] on input "text" at bounding box center [478, 334] width 454 height 20
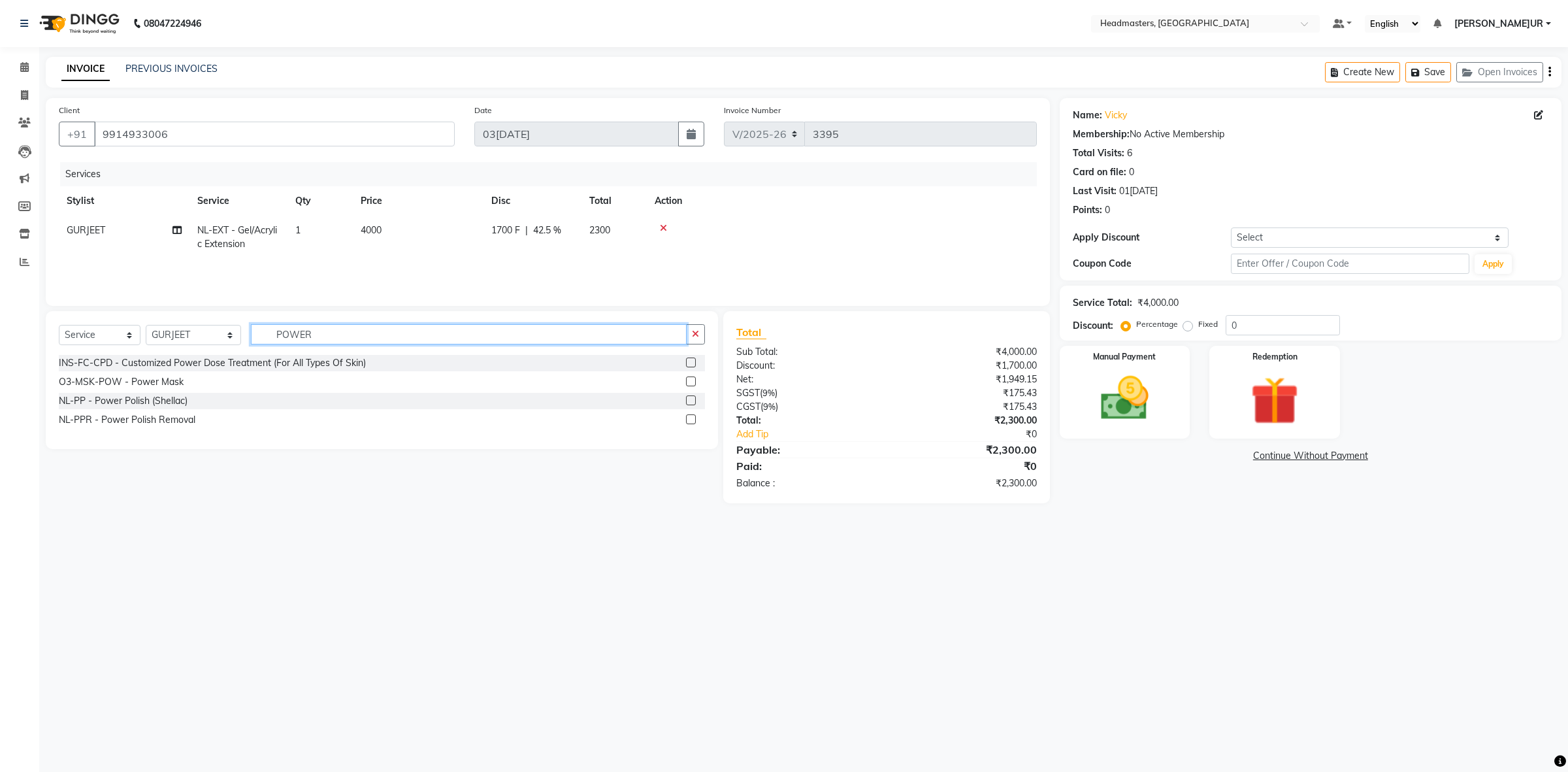
type input "POWER"
click at [690, 399] on label at bounding box center [690, 400] width 10 height 10
click at [690, 399] on input "checkbox" at bounding box center [690, 401] width 8 height 8
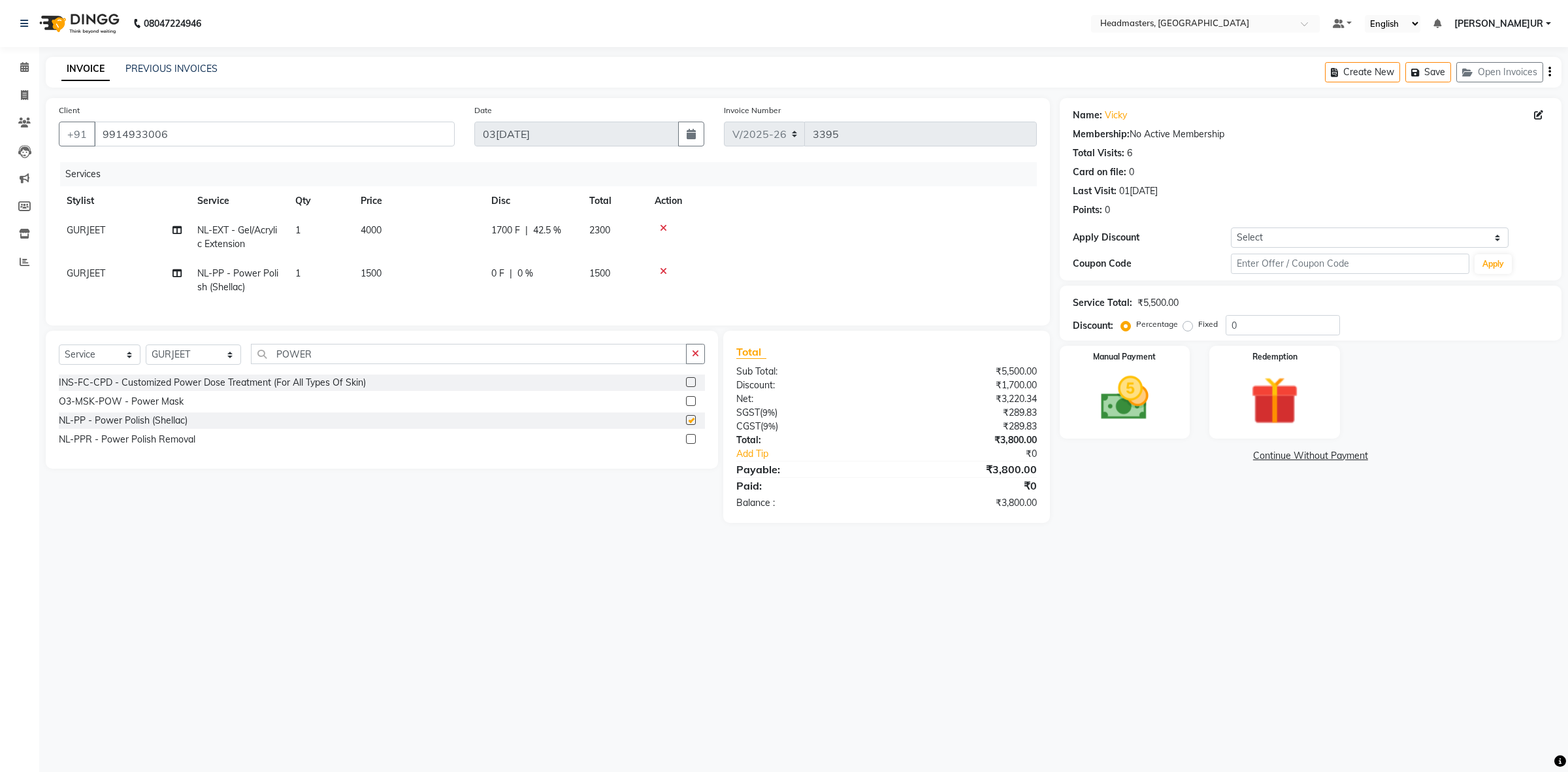
checkbox input "false"
click at [495, 275] on span "0 F" at bounding box center [497, 273] width 13 height 14
select select "60612"
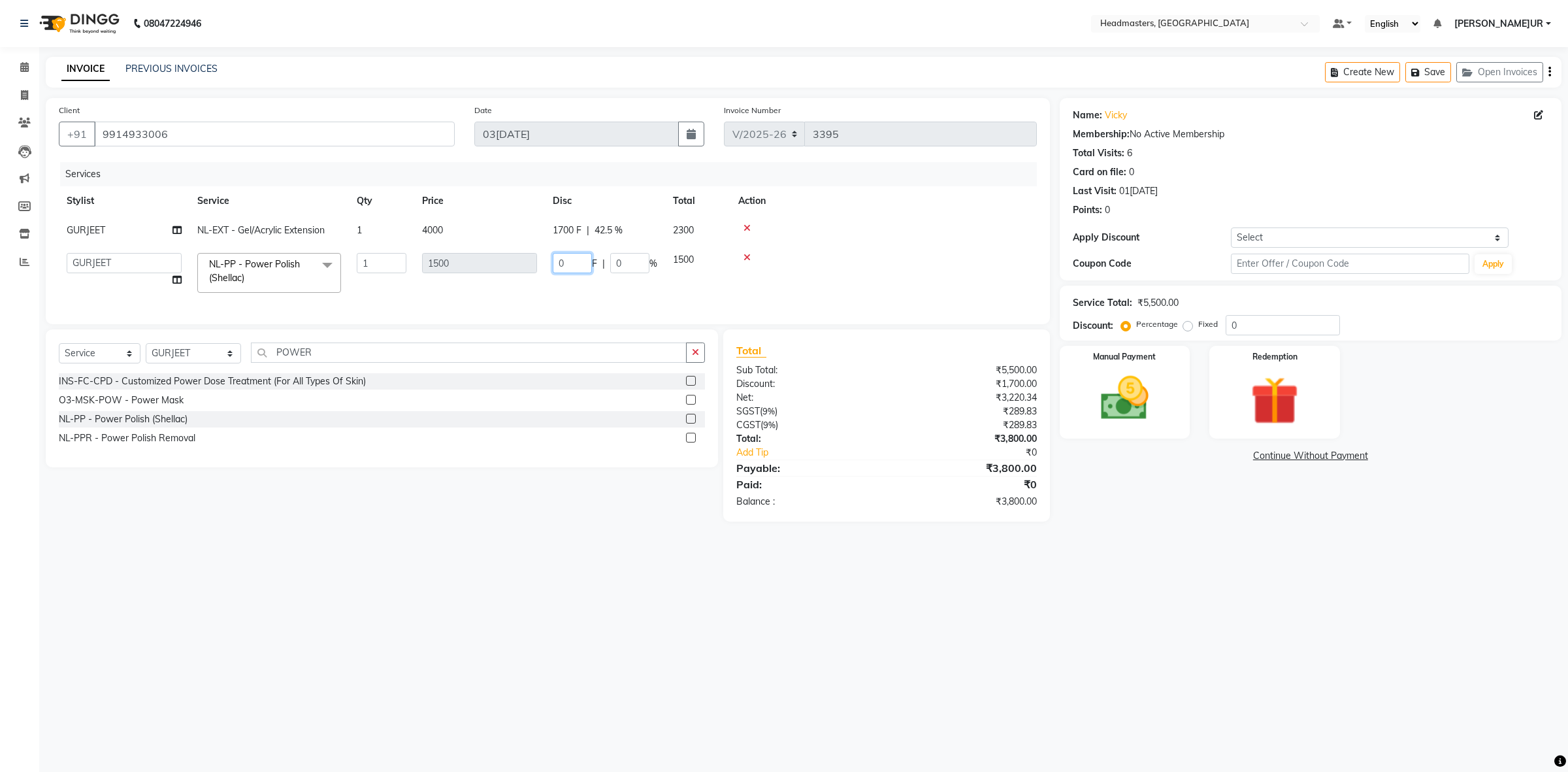
click at [555, 265] on input "0" at bounding box center [573, 263] width 39 height 20
type input "500"
click at [603, 183] on div "Services" at bounding box center [553, 174] width 986 height 24
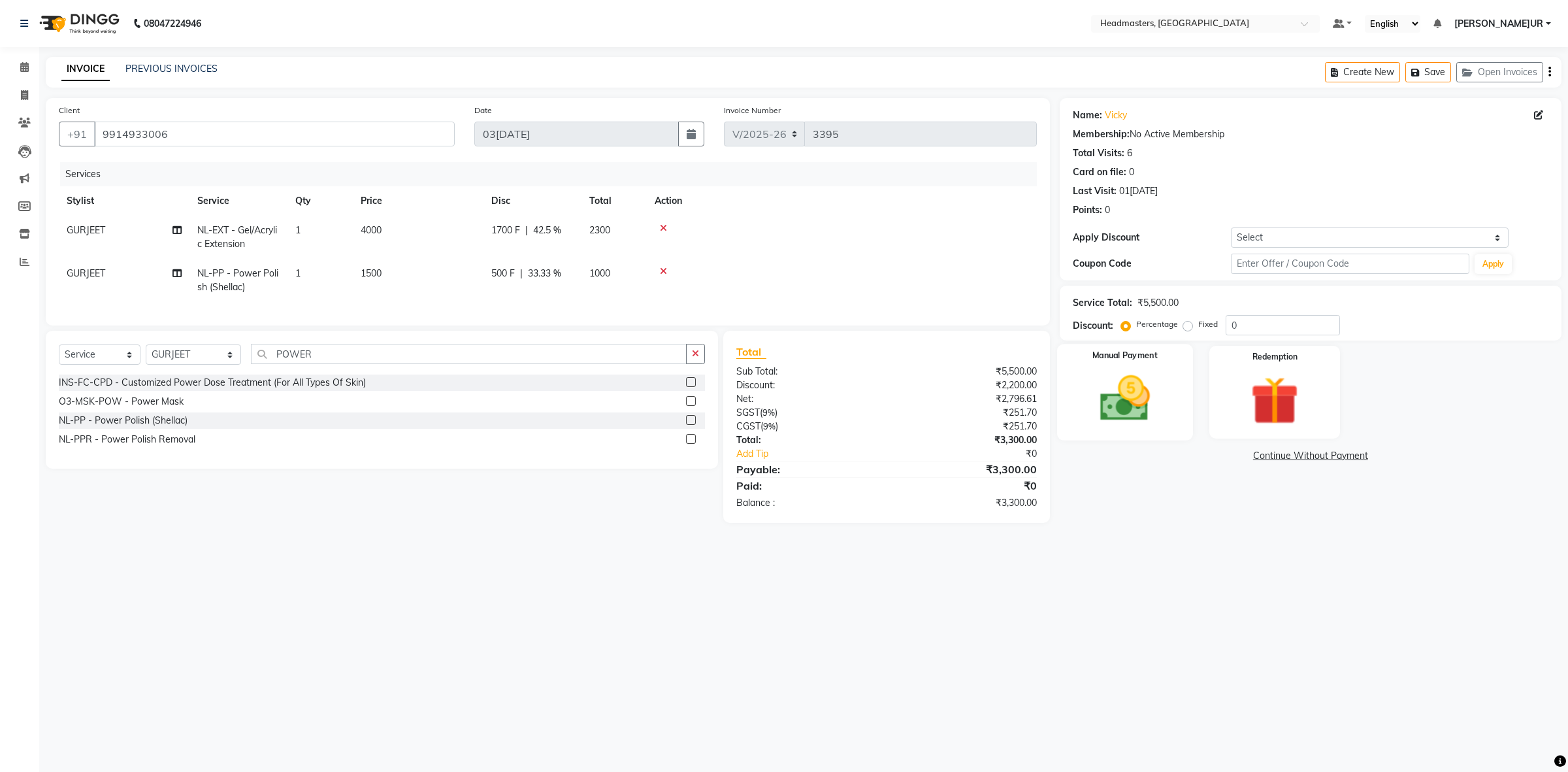
click at [1145, 392] on img at bounding box center [1124, 398] width 81 height 57
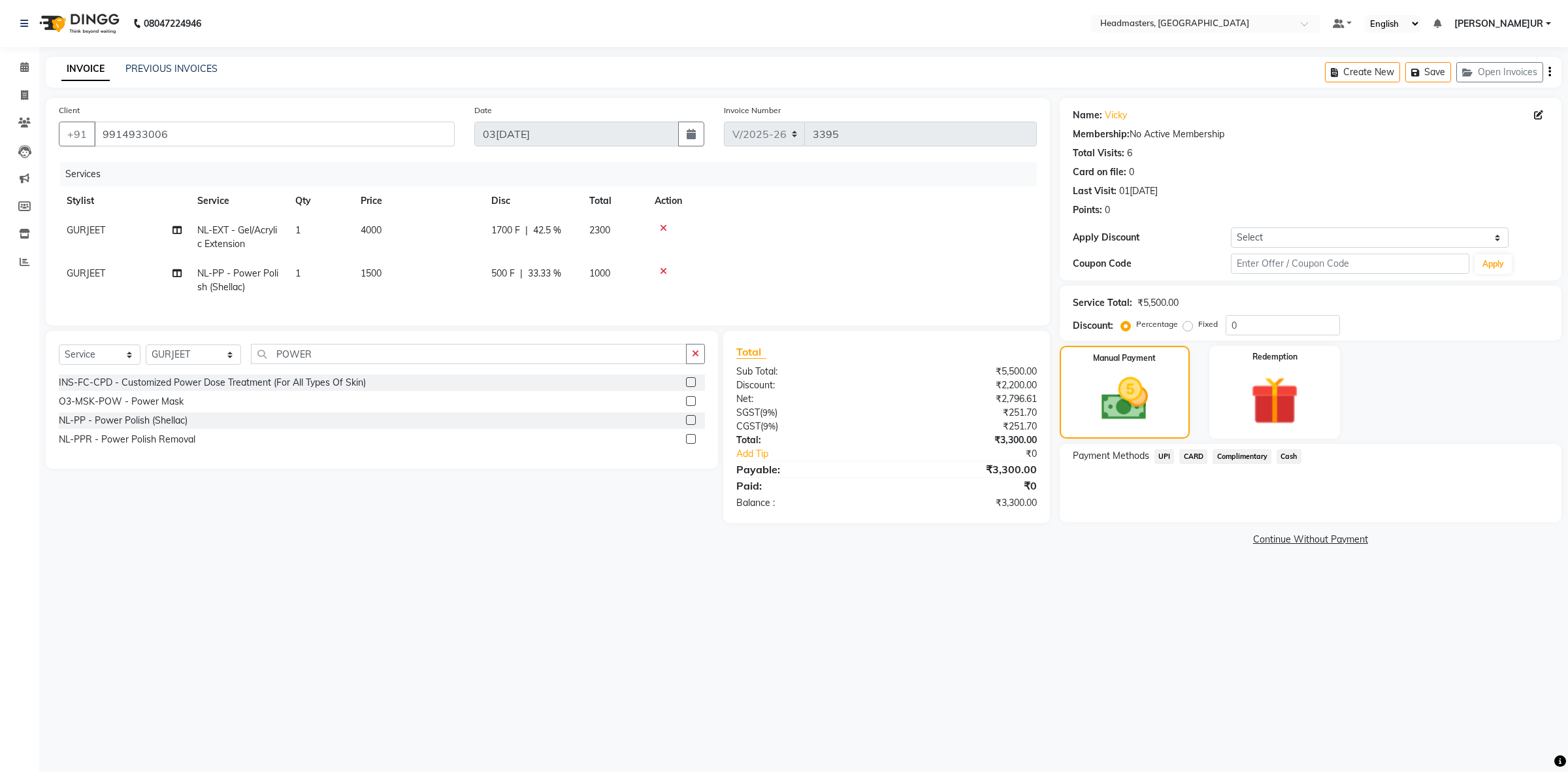
click at [1288, 459] on span "Cash" at bounding box center [1289, 457] width 25 height 15
click at [1288, 520] on button "Add Payment" at bounding box center [1393, 525] width 311 height 20
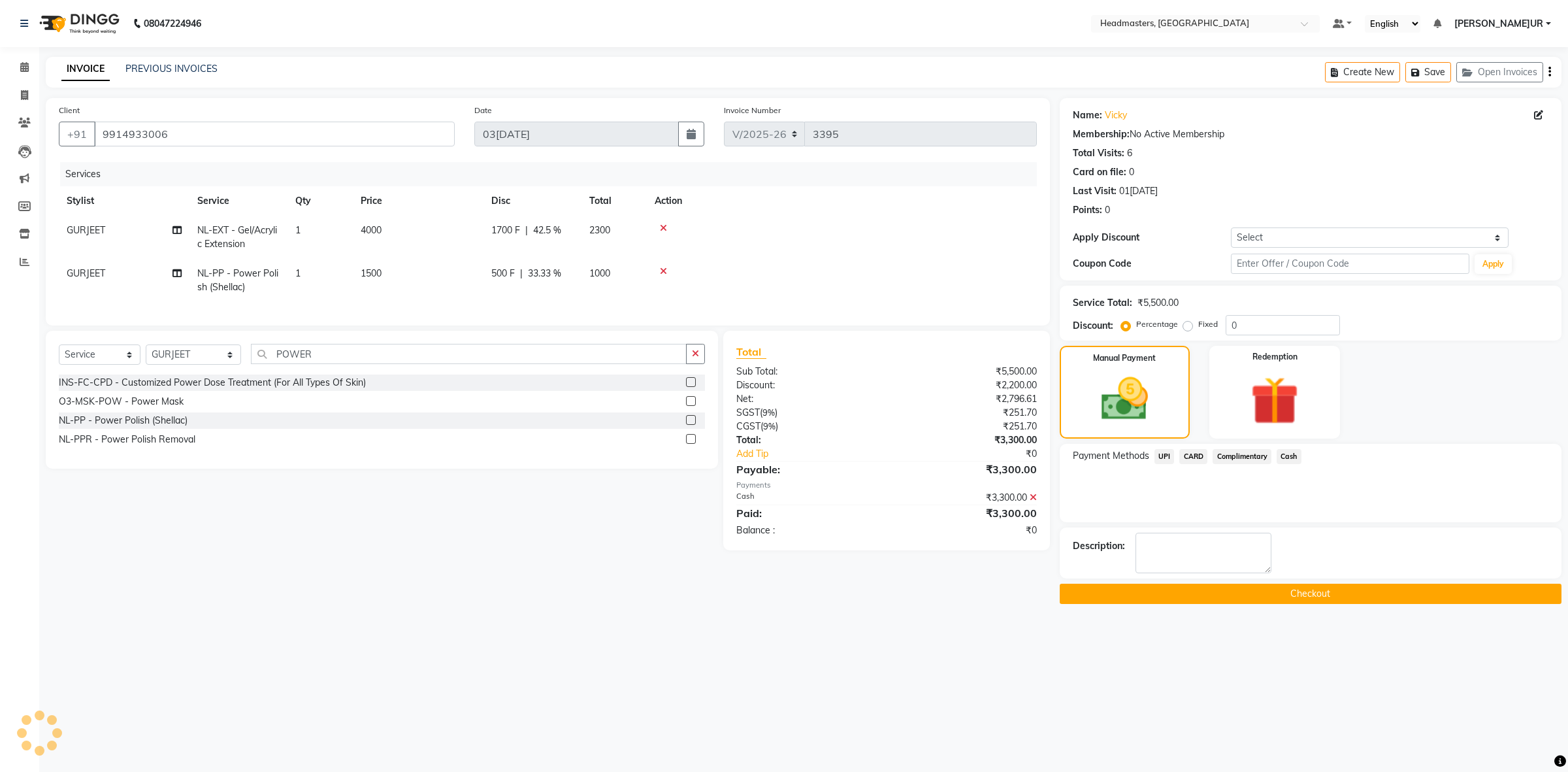
click at [1263, 586] on button "Checkout" at bounding box center [1310, 593] width 502 height 20
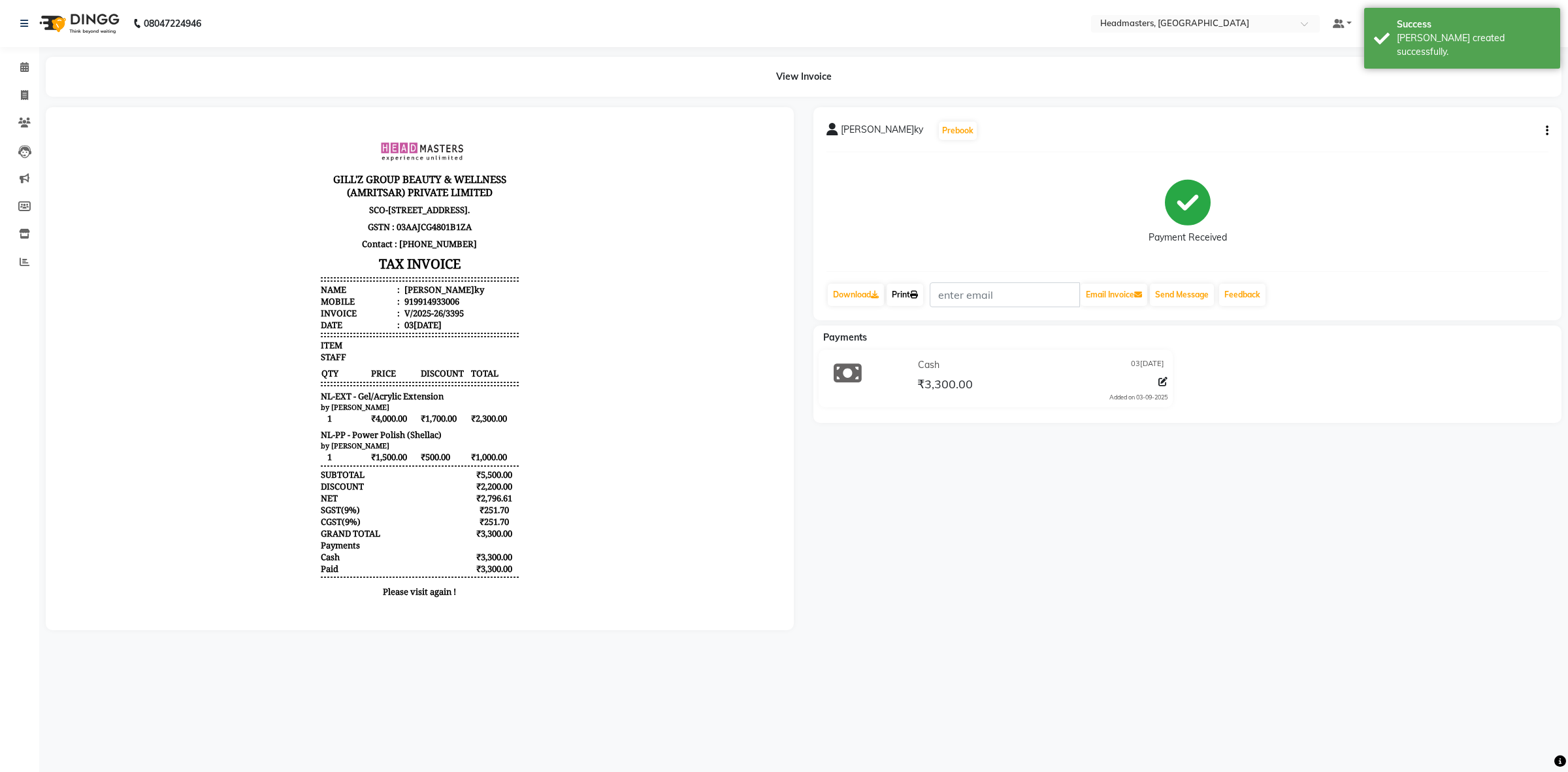
click at [906, 290] on link "Print" at bounding box center [905, 294] width 36 height 22
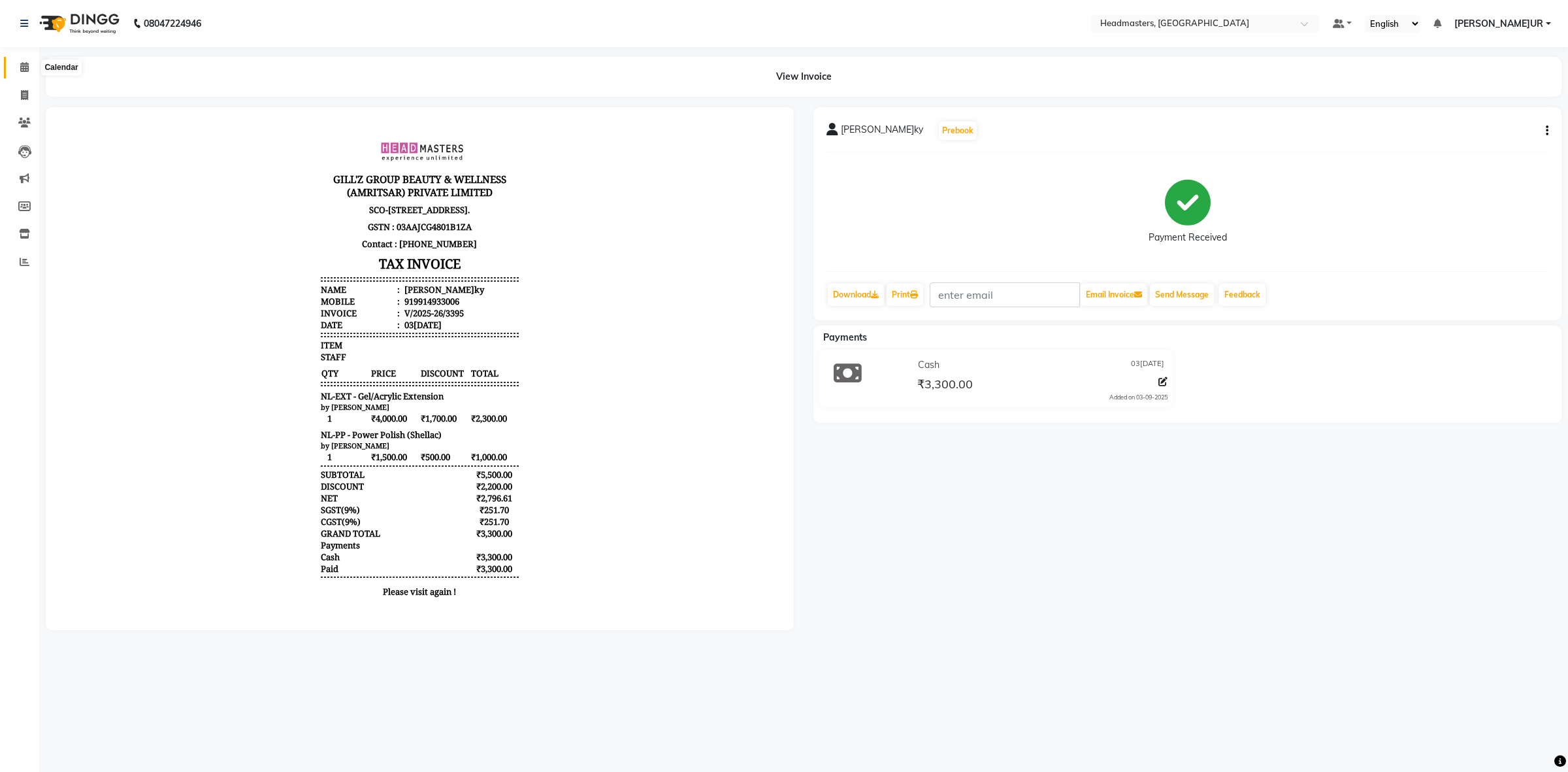
click at [20, 66] on icon at bounding box center [24, 66] width 8 height 10
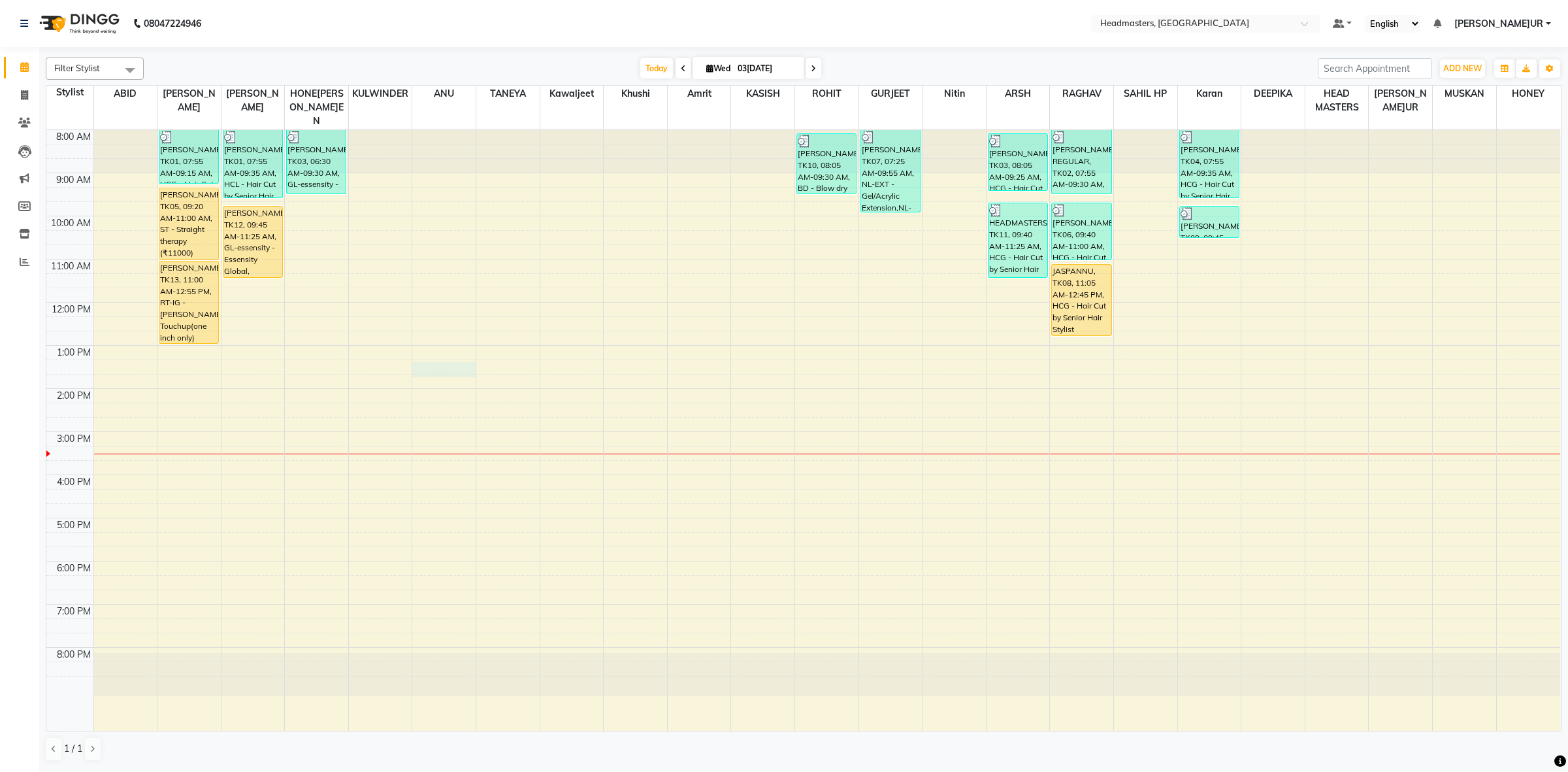
click at [475, 350] on div "8:00 AM 9:00 AM 10:00 AM 11:00 AM 12:00 PM 1:00 PM 2:00 PM 3:00 PM 4:00 PM 5:00…" at bounding box center [803, 430] width 1514 height 601
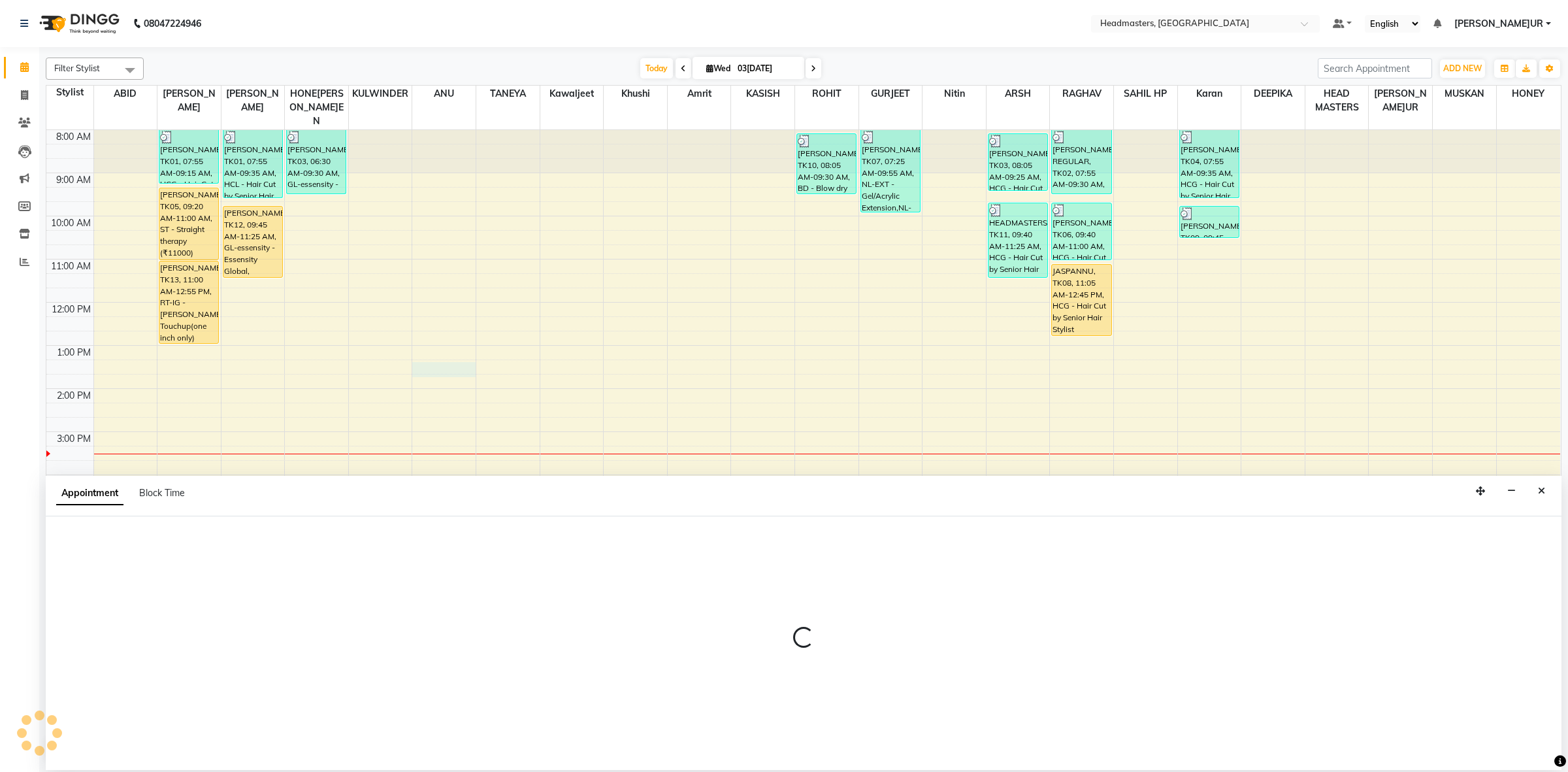
select select "60764"
select select "tentative"
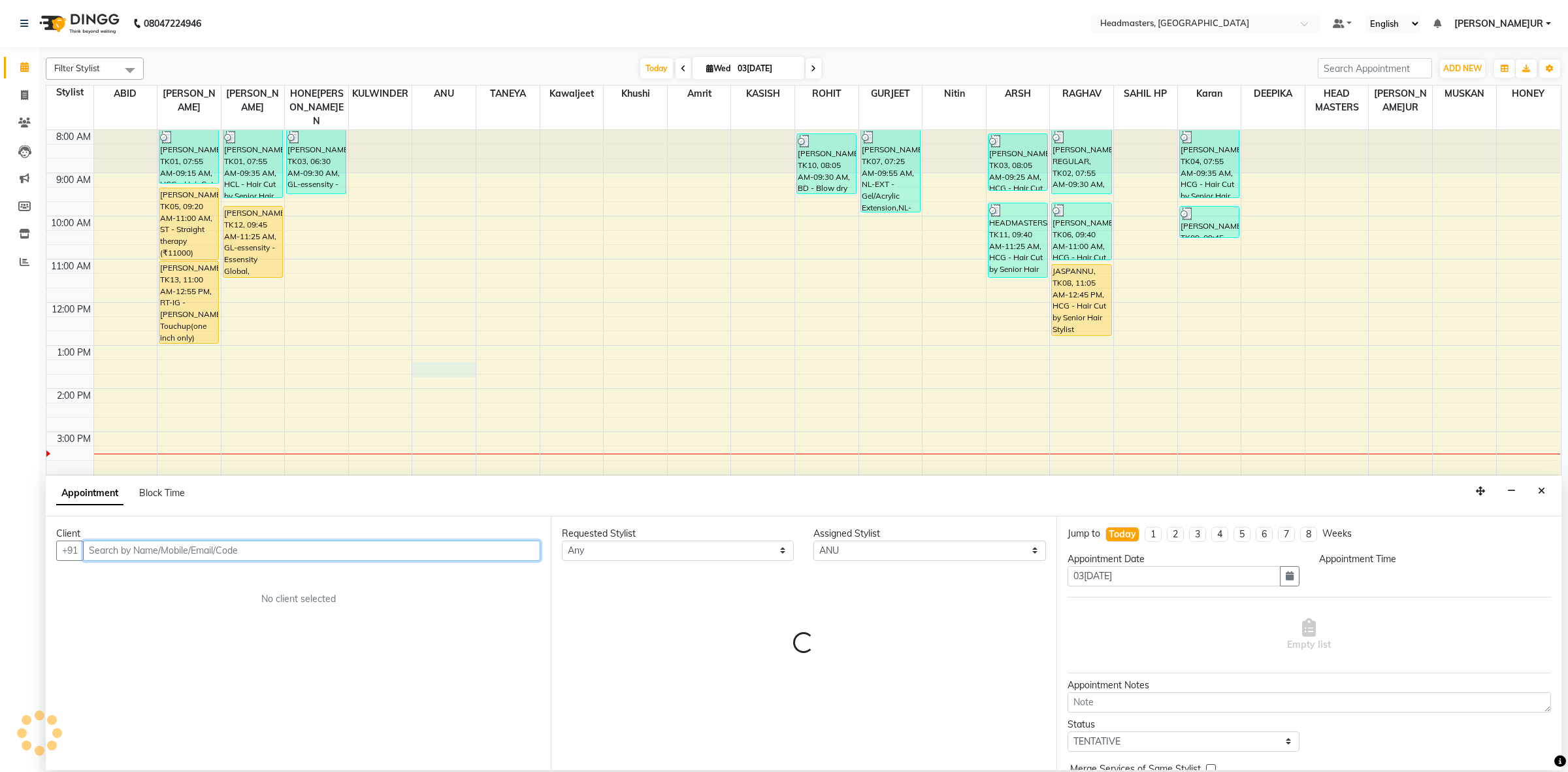
select select "795"
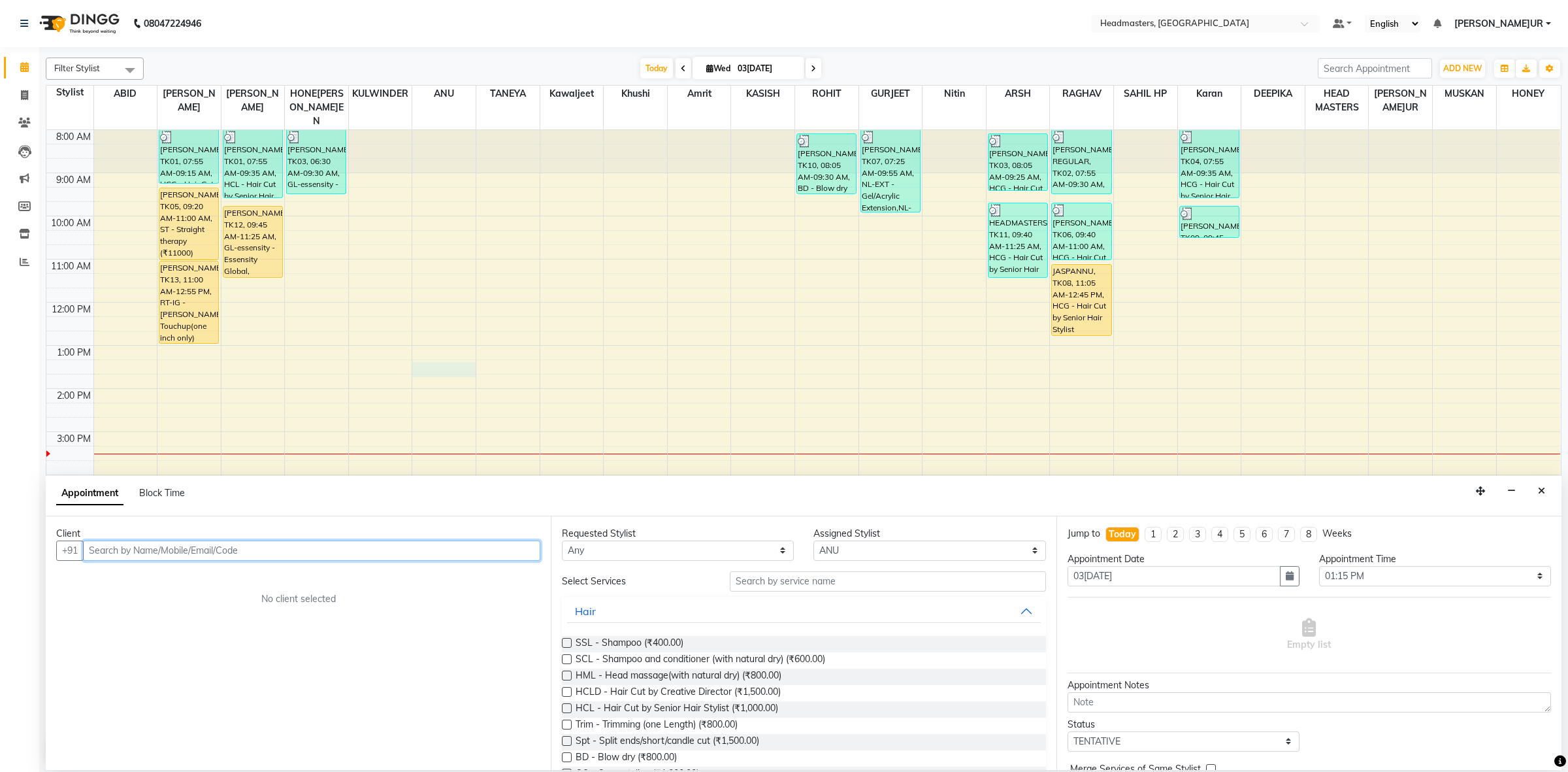
click at [197, 546] on input "text" at bounding box center [312, 550] width 457 height 20
click at [143, 580] on span "79733395" at bounding box center [166, 578] width 52 height 13
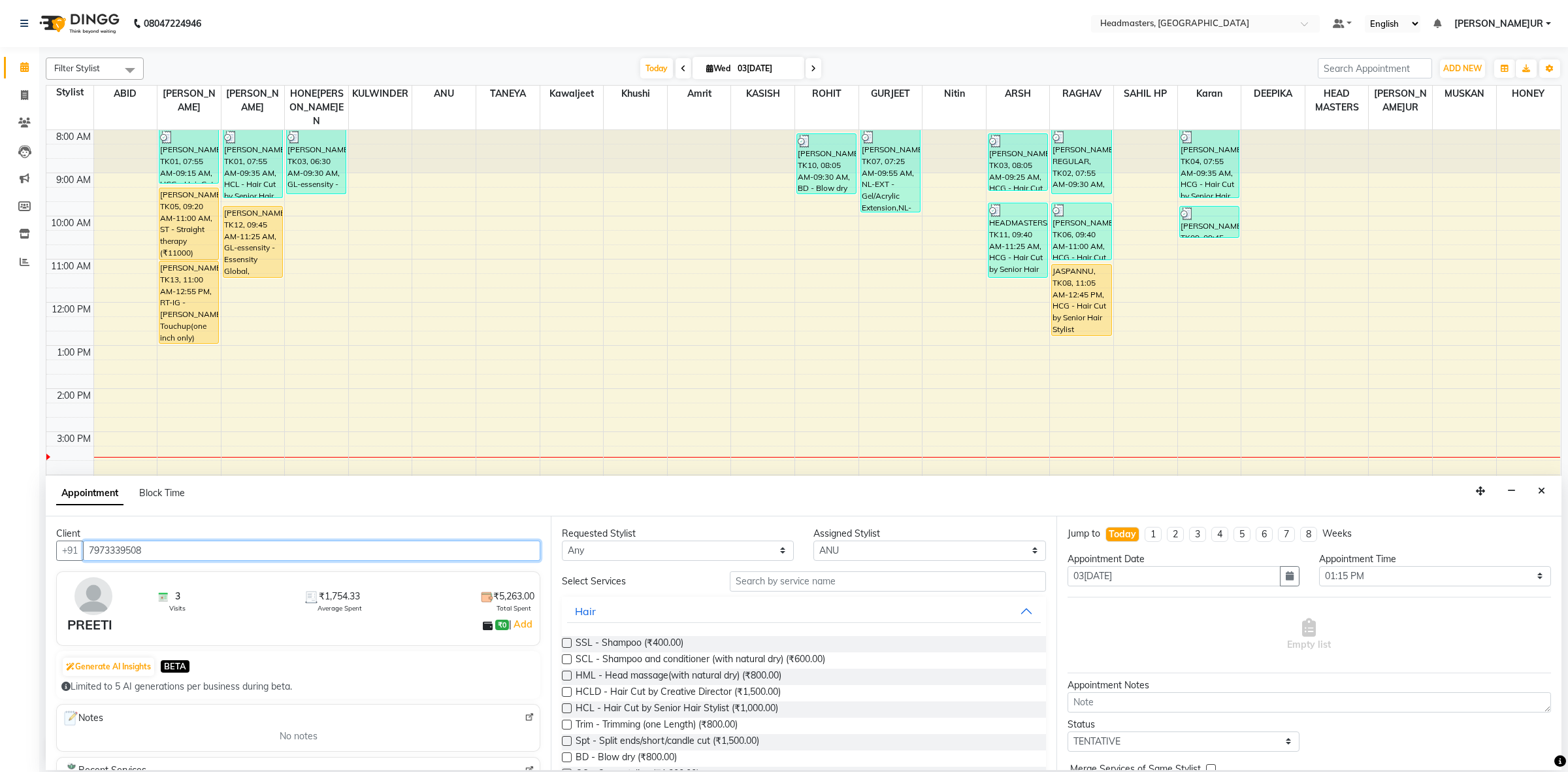
click at [131, 546] on input "7973339508" at bounding box center [312, 550] width 457 height 20
type input "7973339508"
click at [670, 559] on select "Any ABID Amrit ANU ARS[PERSON_NAME] HEAD MASTERS HONEY [PERSON_NAME] HONE[PERSO…" at bounding box center [678, 550] width 232 height 20
click at [135, 555] on input "7973339508" at bounding box center [312, 550] width 457 height 20
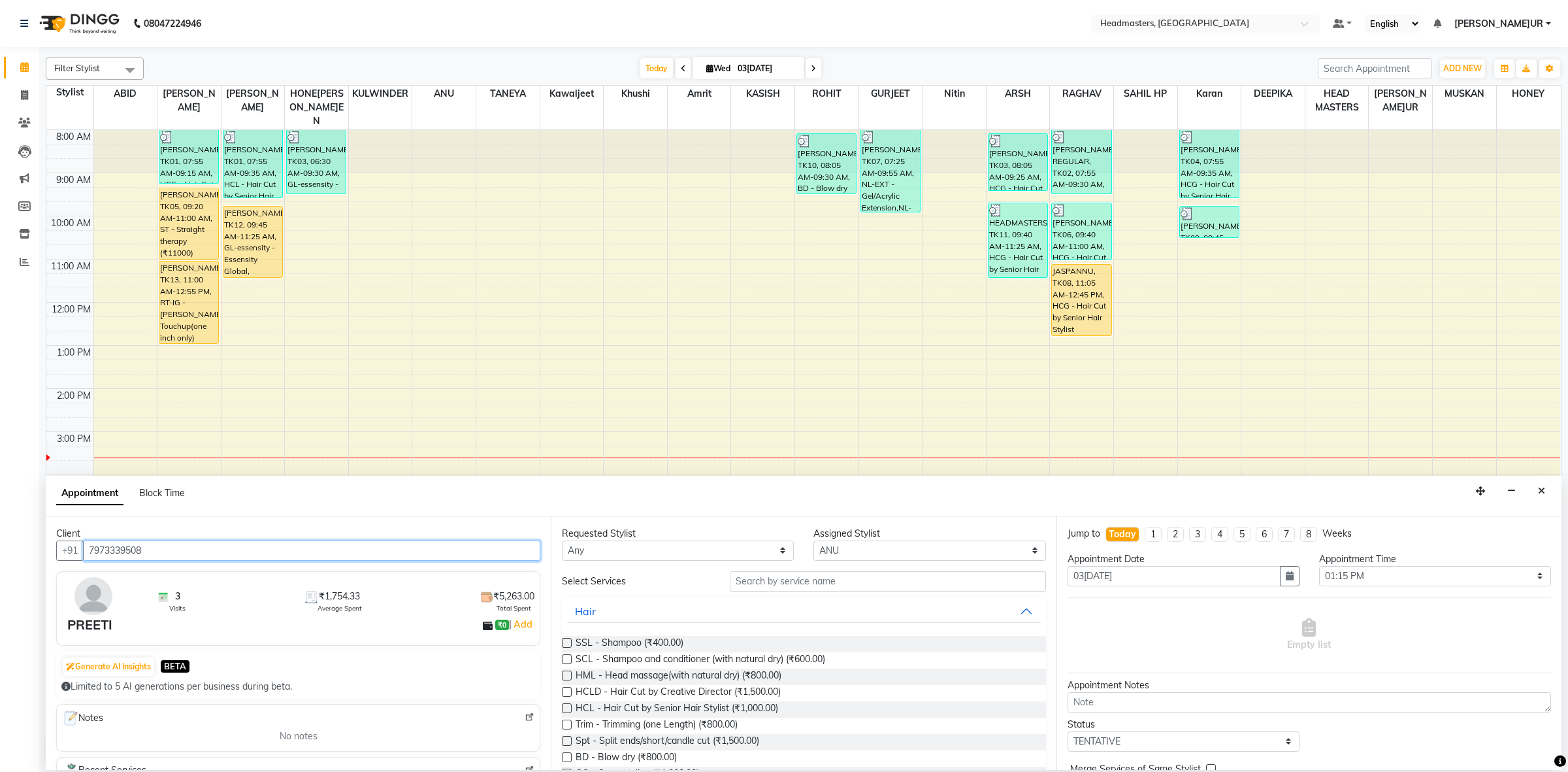
click at [135, 555] on input "7973339508" at bounding box center [312, 550] width 457 height 20
click at [1536, 500] on button "Close" at bounding box center [1541, 491] width 19 height 20
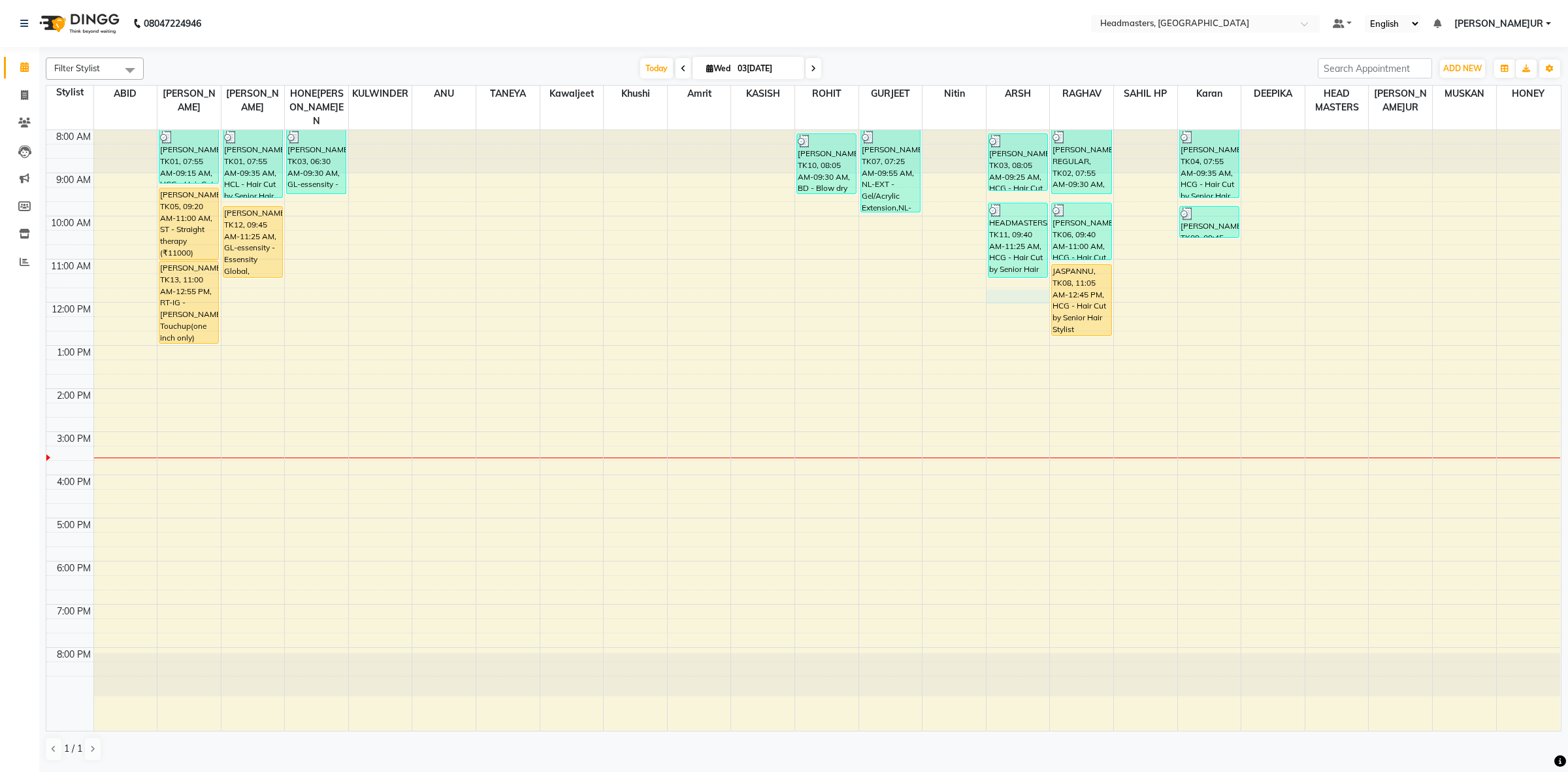
click at [1013, 283] on div "8:00 AM 9:00 AM 10:00 AM 11:00 AM 12:00 PM 1:00 PM 2:00 PM 3:00 PM 4:00 PM 5:00…" at bounding box center [803, 430] width 1514 height 601
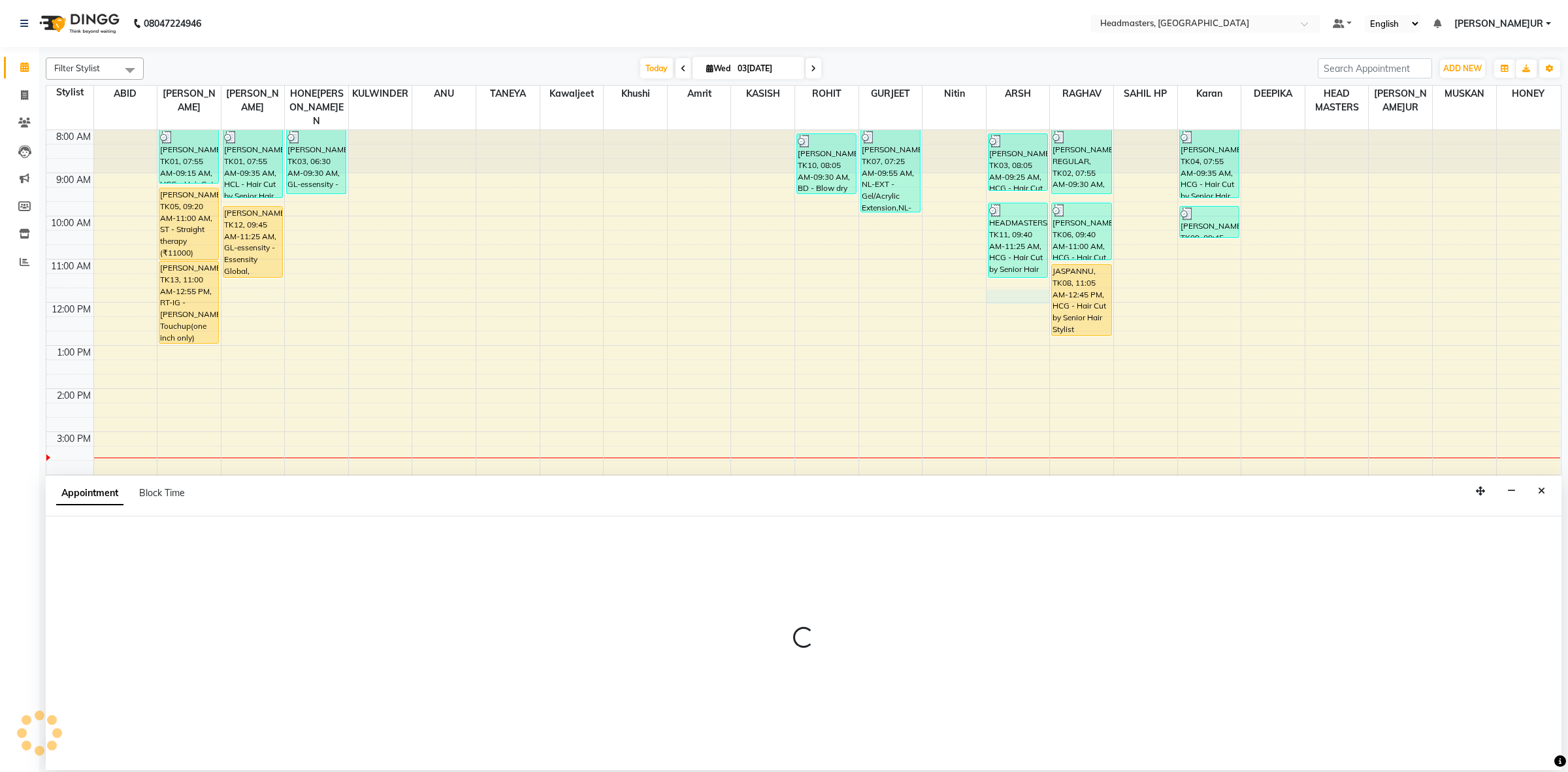
select select "60640"
select select "705"
select select "tentative"
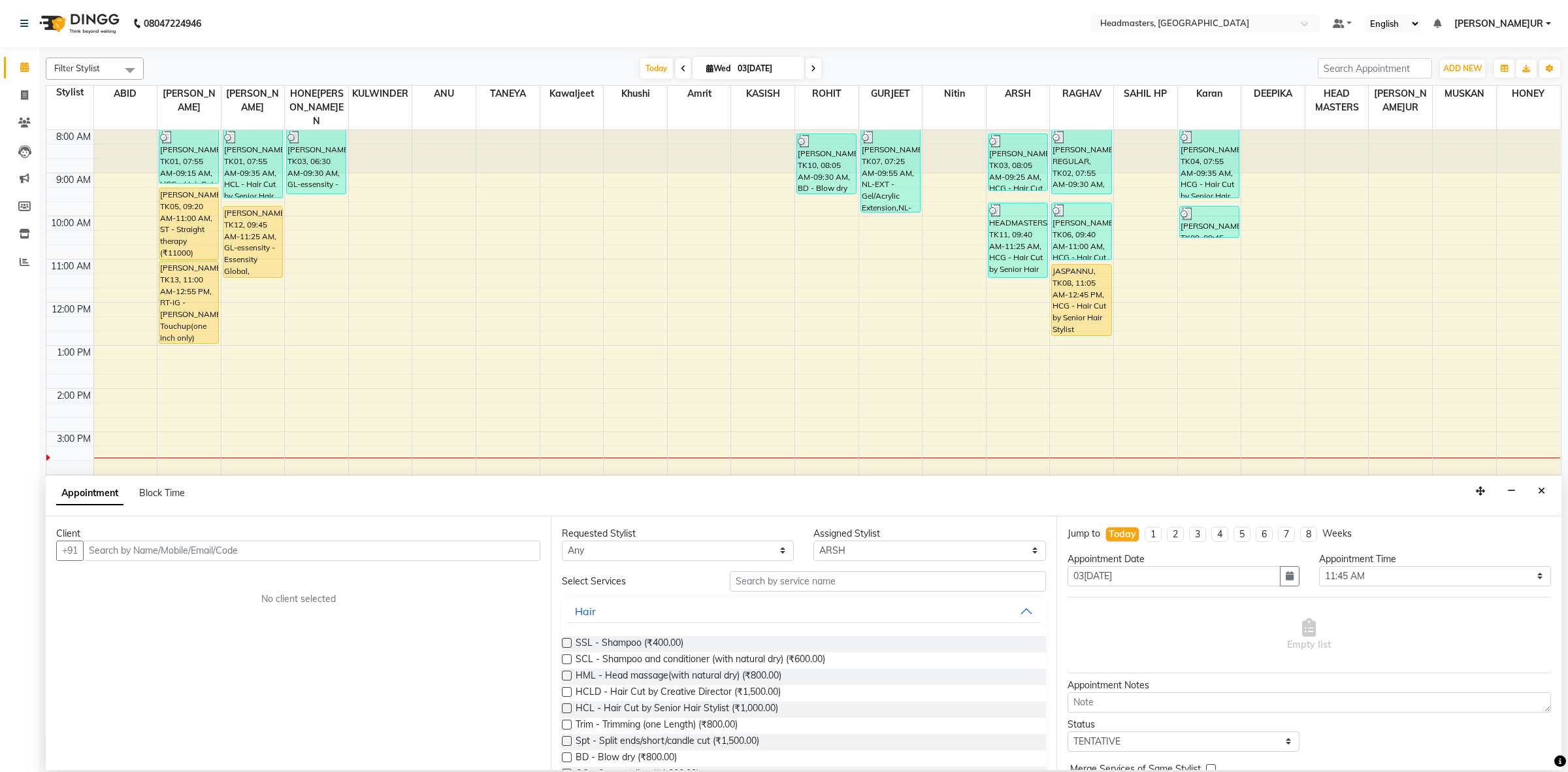
click at [217, 554] on input "text" at bounding box center [312, 550] width 457 height 20
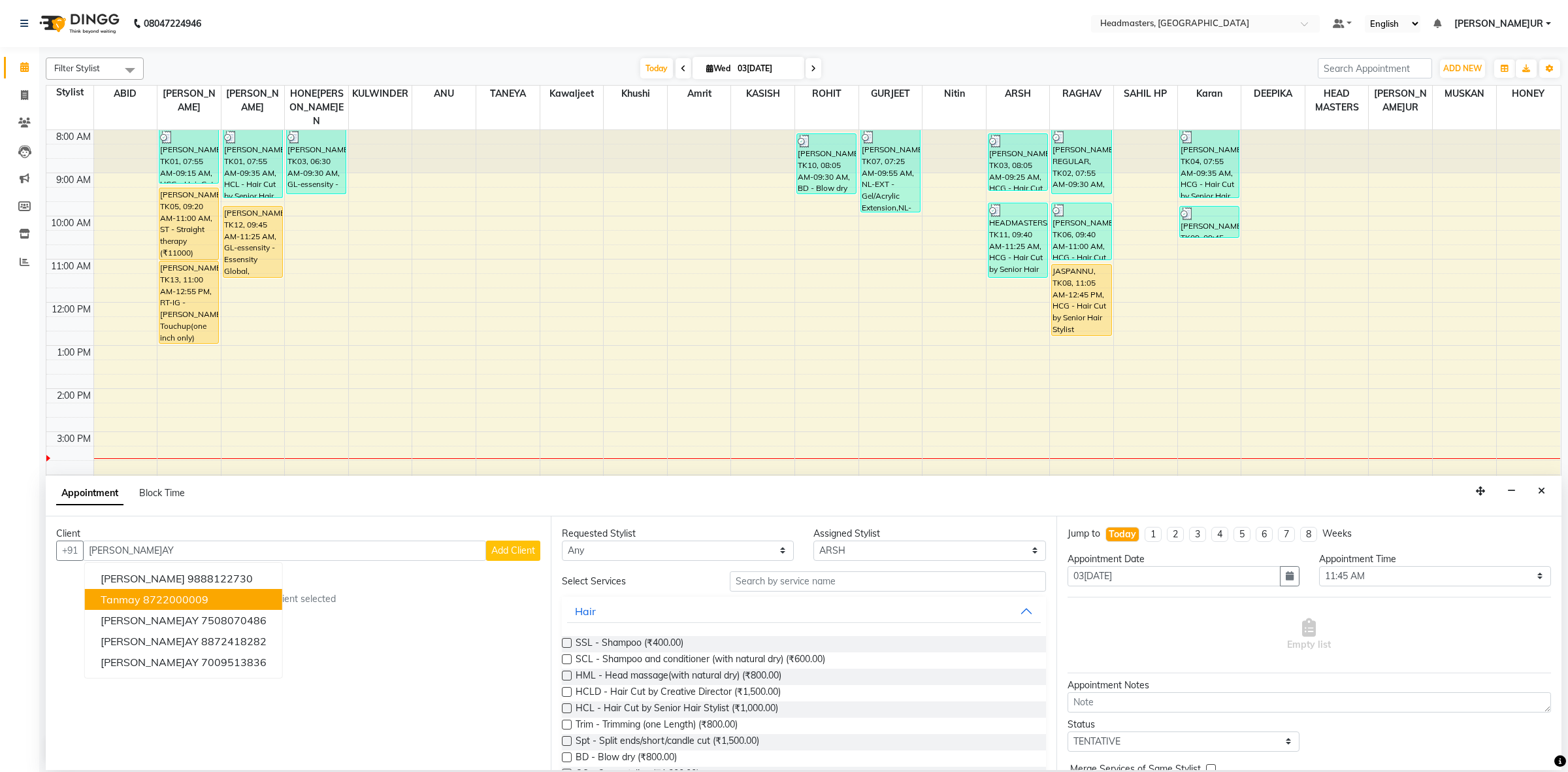
click at [188, 599] on ngb-highlight "8722000009" at bounding box center [176, 598] width 66 height 13
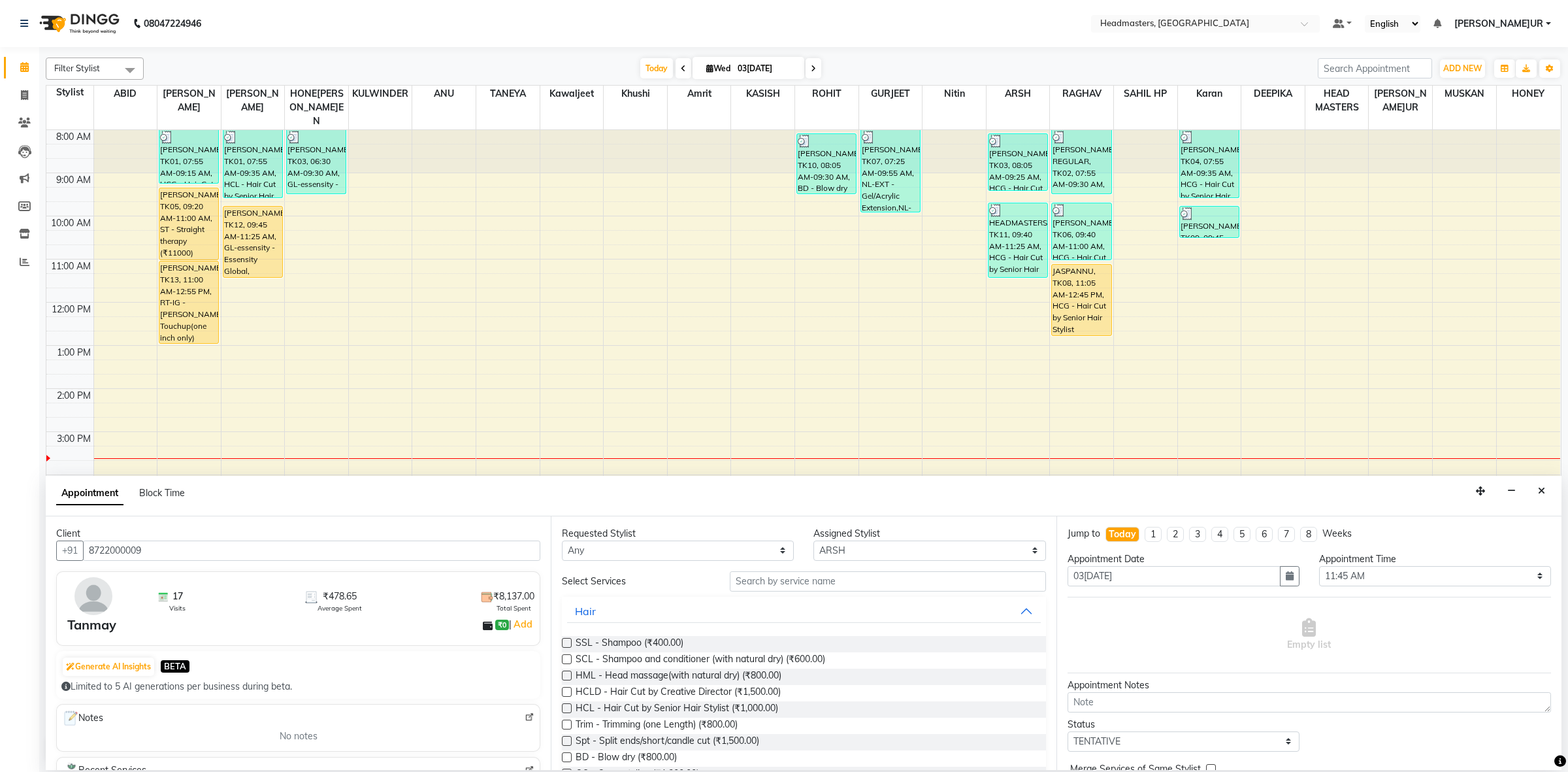
type input "8722000009"
click at [681, 562] on div "Requested Stylist Any ABID Amrit ANU ARS[PERSON_NAME] HEAD MASTERS HONEY HONEY …" at bounding box center [803, 643] width 505 height 254
click at [680, 555] on select "Any ABID Amrit ANU ARS[PERSON_NAME] HEAD MASTERS HONEY [PERSON_NAME] HONE[PERSO…" at bounding box center [678, 550] width 232 height 20
select select "60640"
click at [562, 540] on select "Any ABID Amrit ANU ARS[PERSON_NAME] HEAD MASTERS HONEY [PERSON_NAME] HONE[PERSO…" at bounding box center [678, 550] width 232 height 20
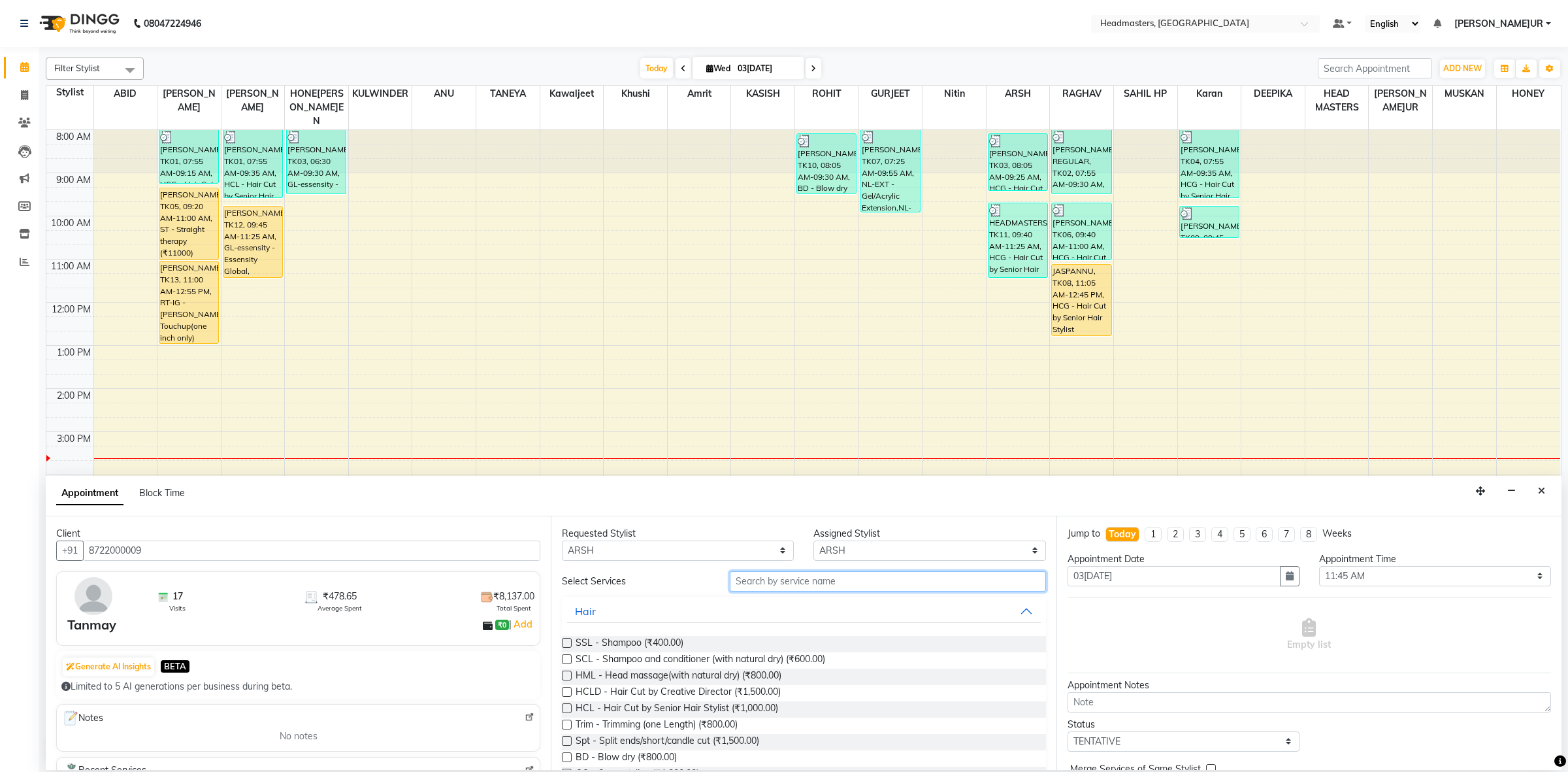
click at [766, 574] on input "text" at bounding box center [887, 581] width 316 height 20
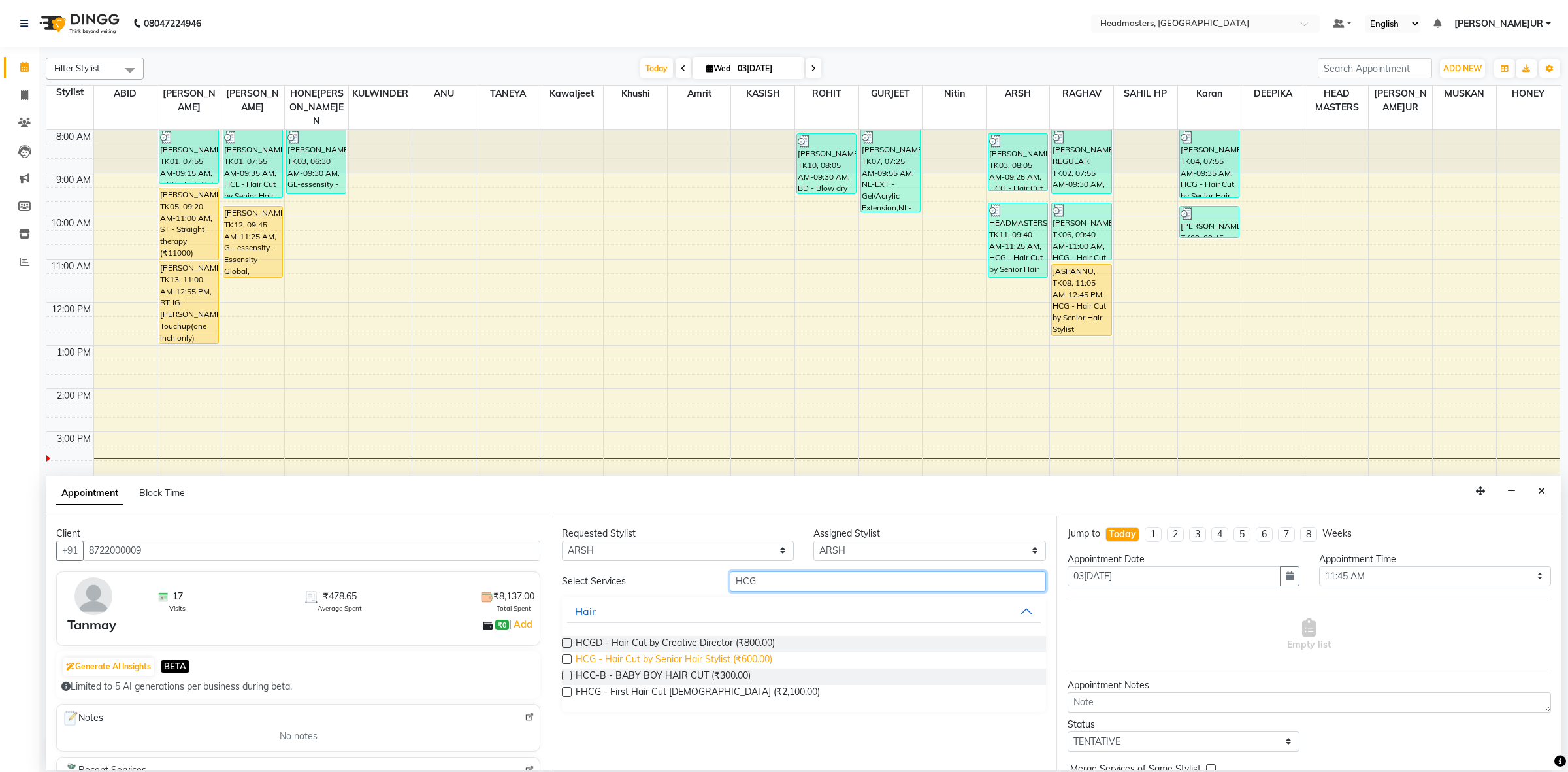
type input "HCG"
click at [762, 657] on span "HCG - Hair Cut by Senior Hair Stylist (₹600.00)" at bounding box center [674, 660] width 197 height 17
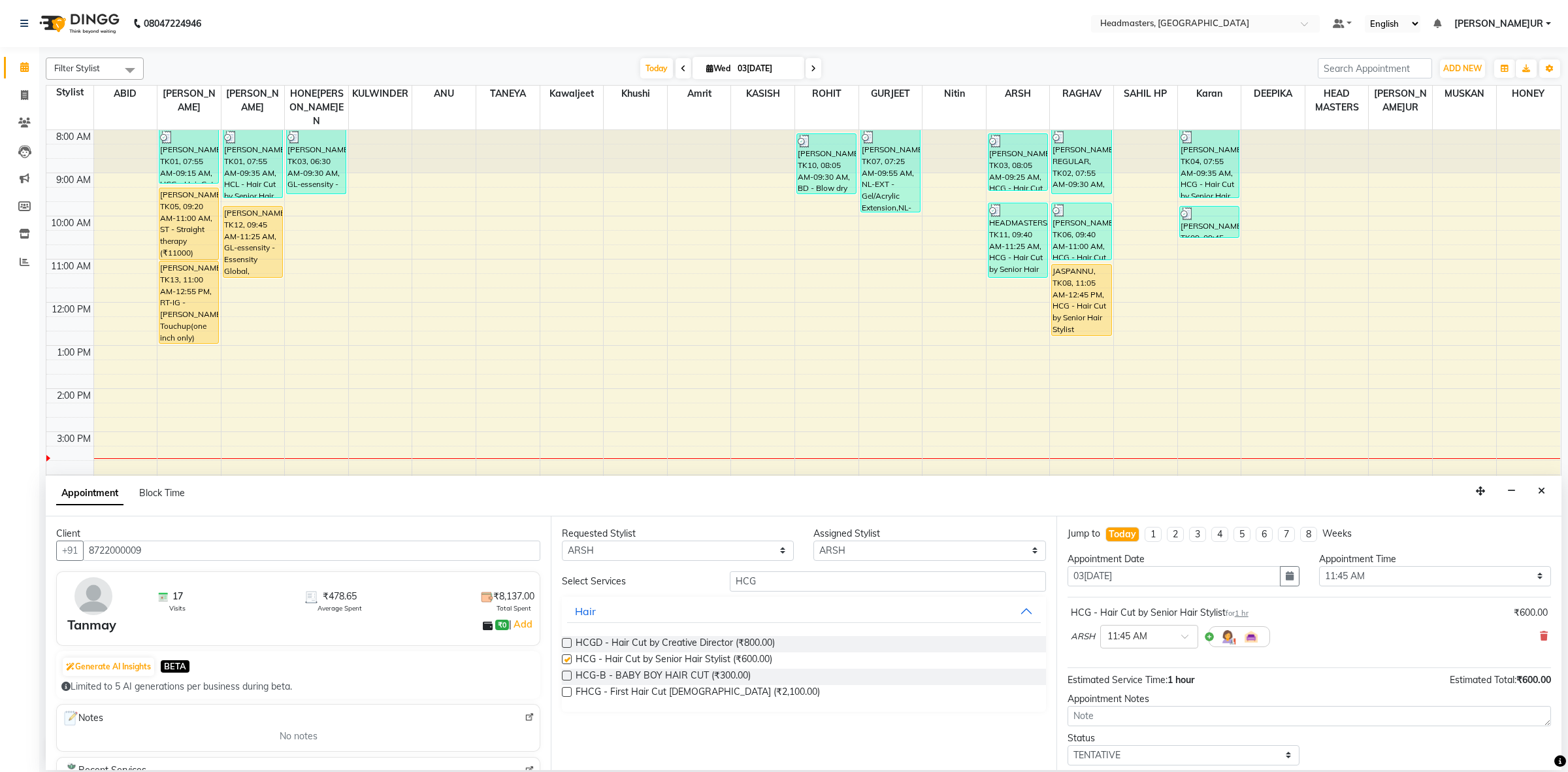
checkbox input "false"
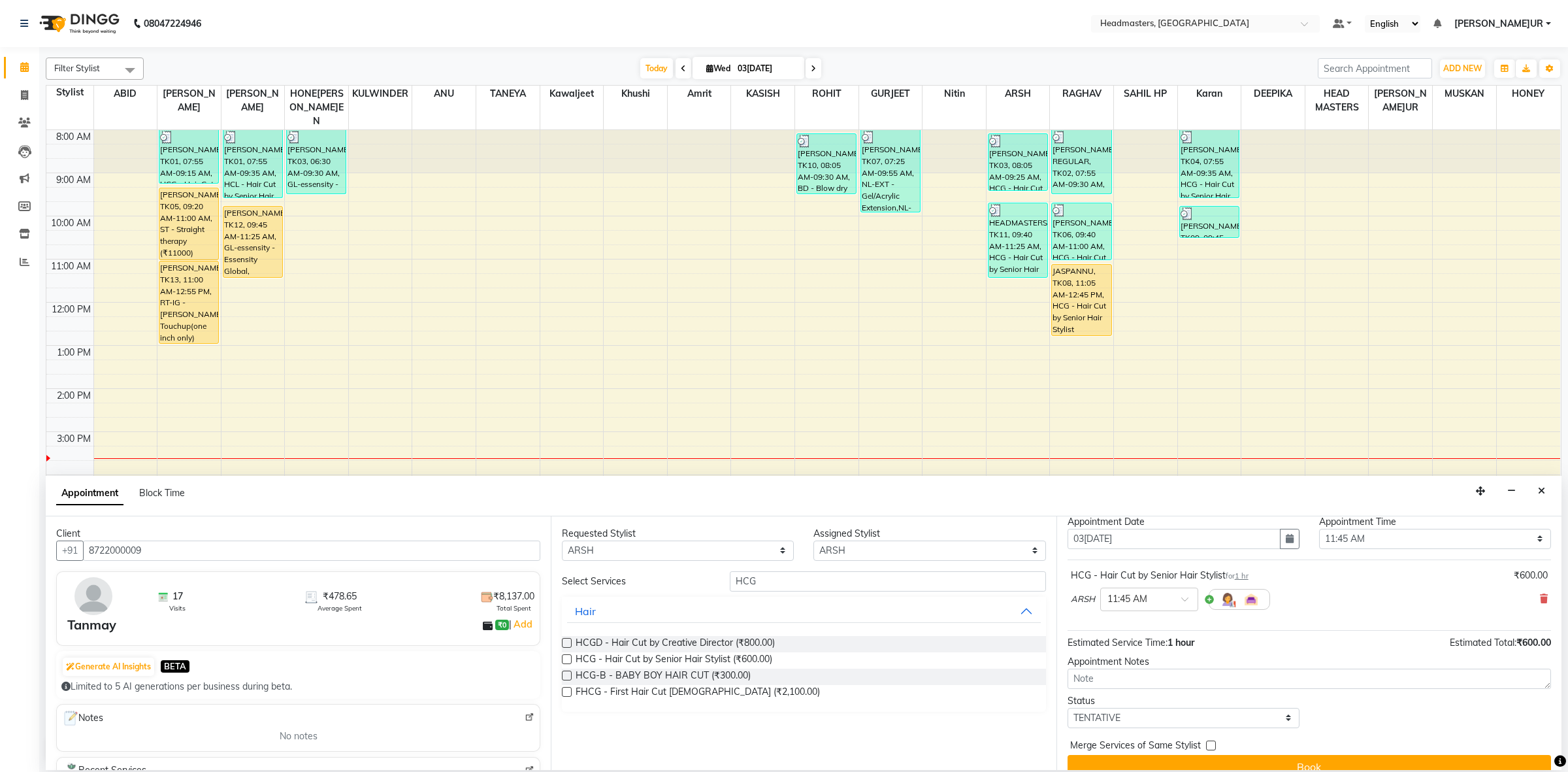
scroll to position [57, 0]
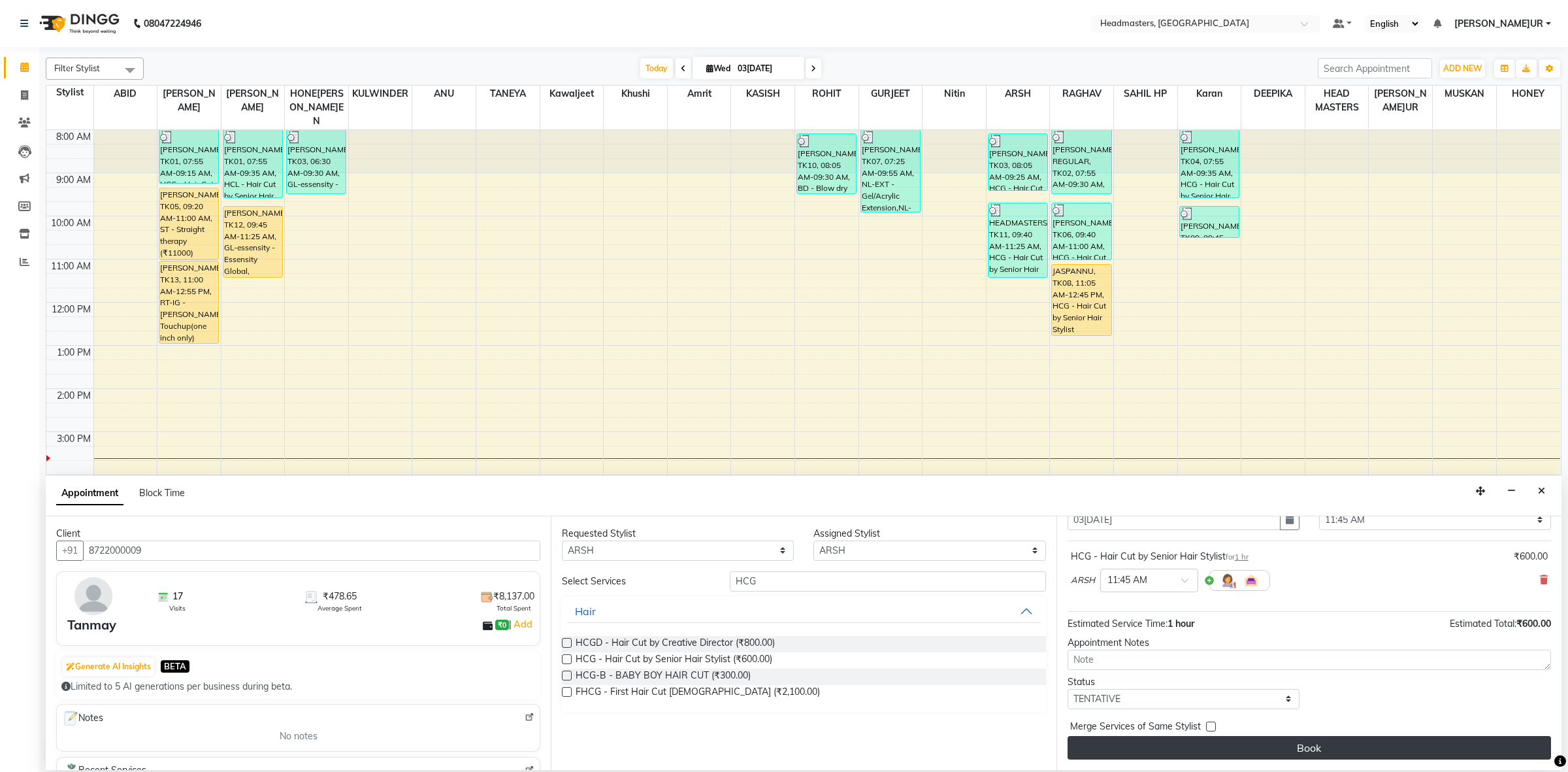
click at [1274, 750] on button "Book" at bounding box center [1309, 747] width 484 height 23
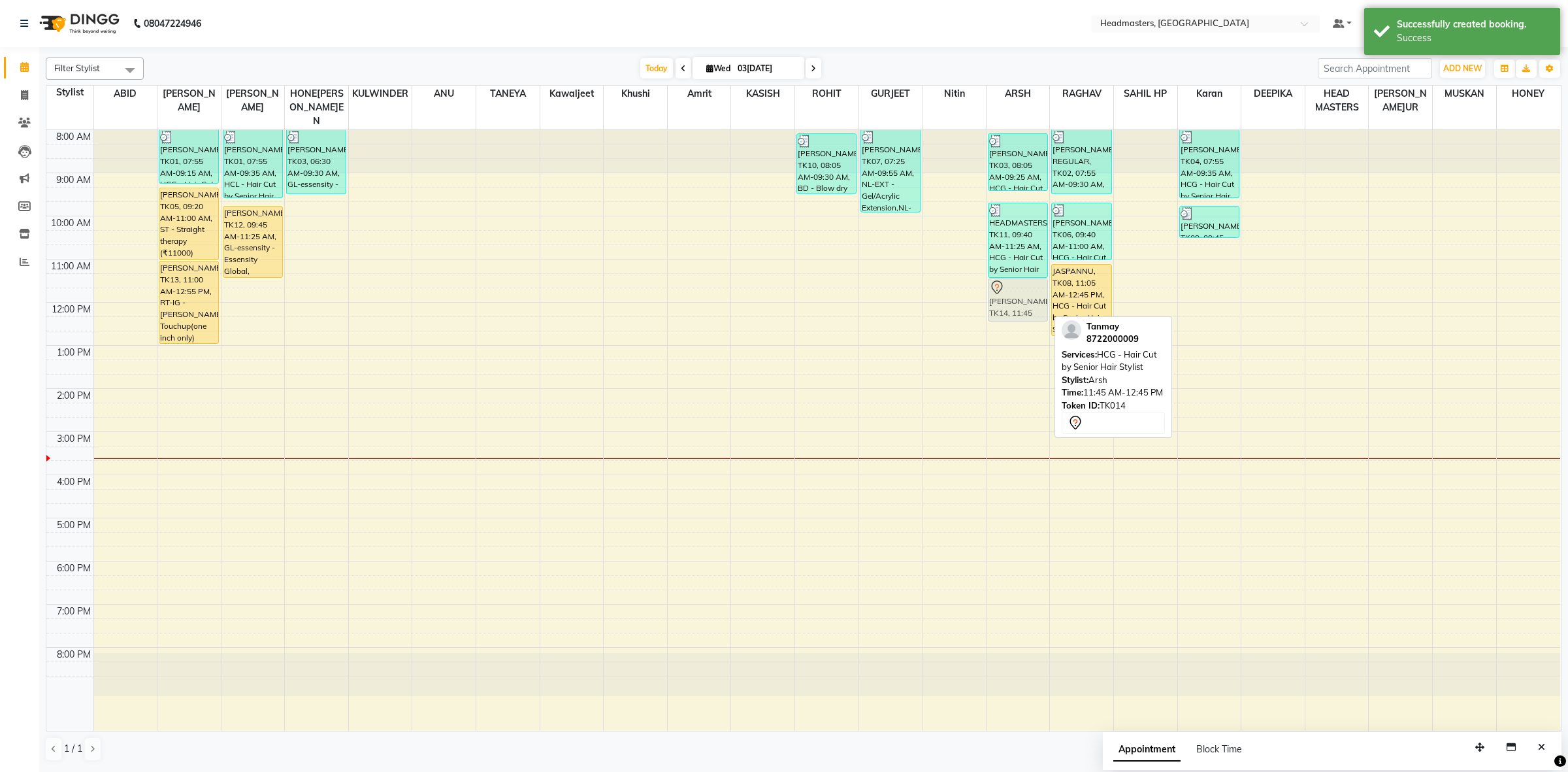
click at [1011, 289] on div "[PERSON_NAME]ET, TK03, 08:05 AM-09:25 AM, HCG - Hair Cut by Senior Hair Stylist…" at bounding box center [1018, 430] width 63 height 601
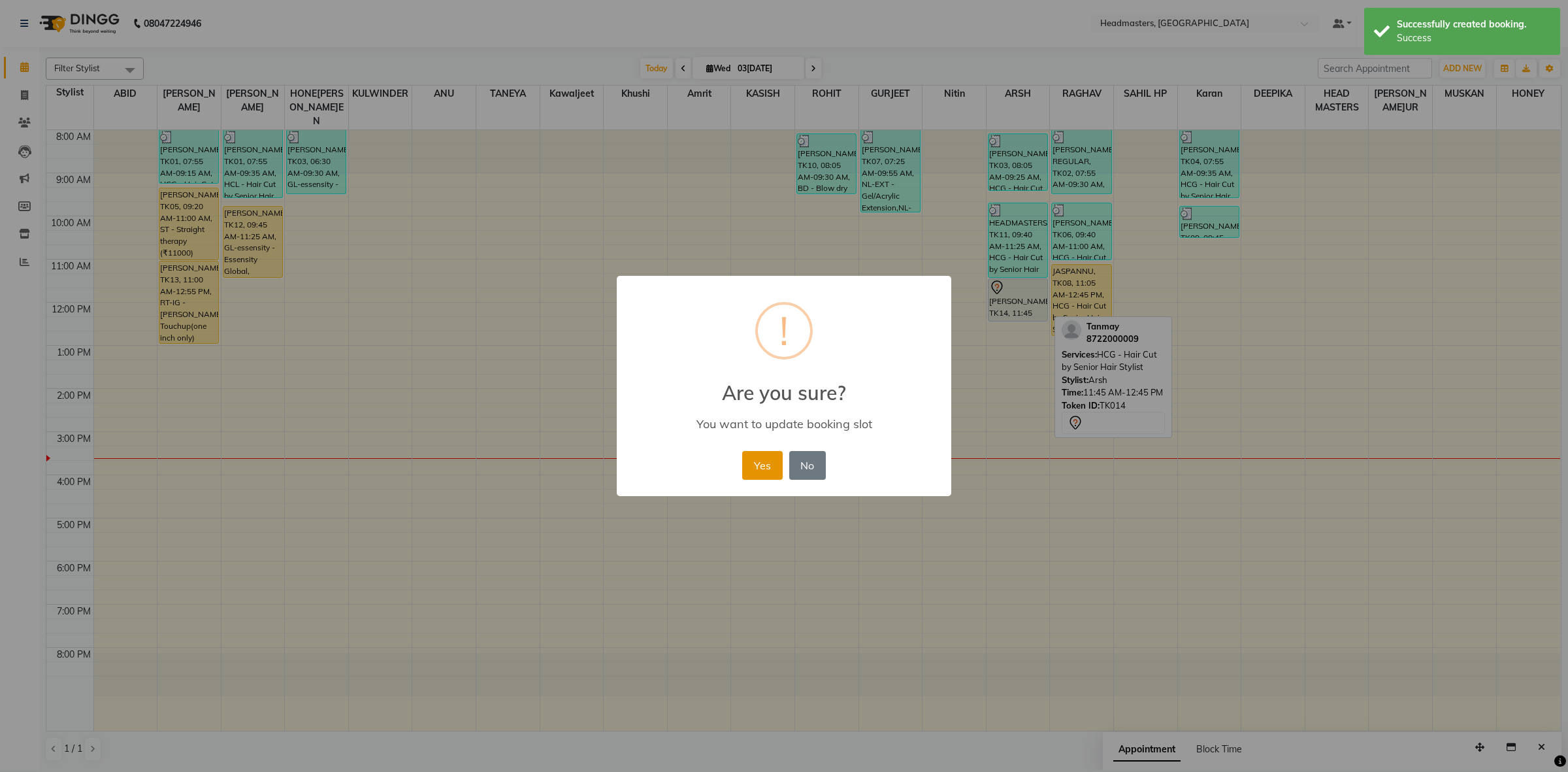
click at [768, 465] on button "Yes" at bounding box center [762, 465] width 40 height 29
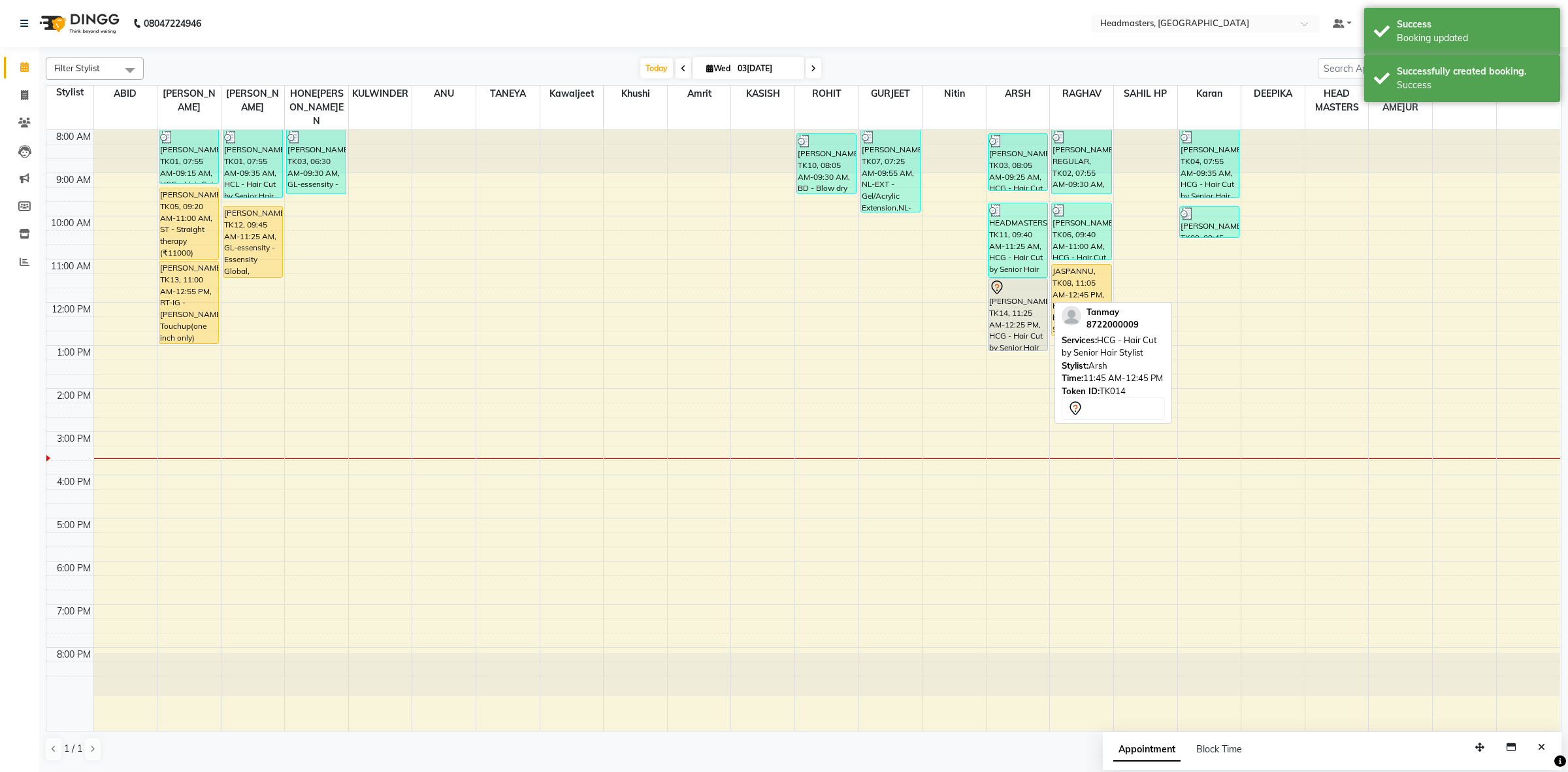
drag, startPoint x: 1017, startPoint y: 305, endPoint x: 1019, endPoint y: 334, distance: 29.1
click at [1019, 334] on div "[PERSON_NAME]ET, TK03, 08:05 AM-09:25 AM, HCG - Hair Cut by Senior Hair Stylist…" at bounding box center [1018, 430] width 63 height 601
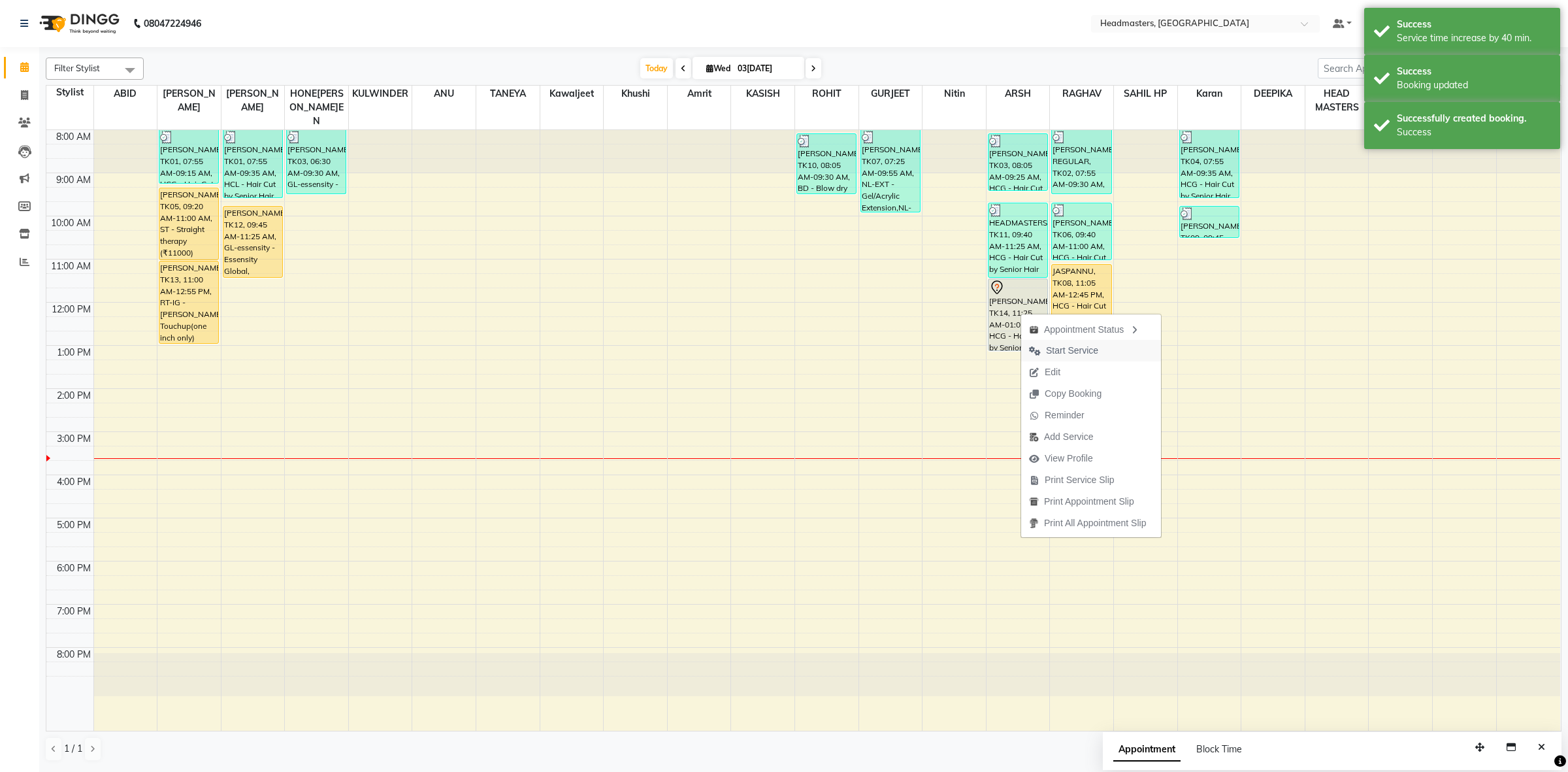
click at [1040, 349] on icon "button" at bounding box center [1035, 351] width 12 height 9
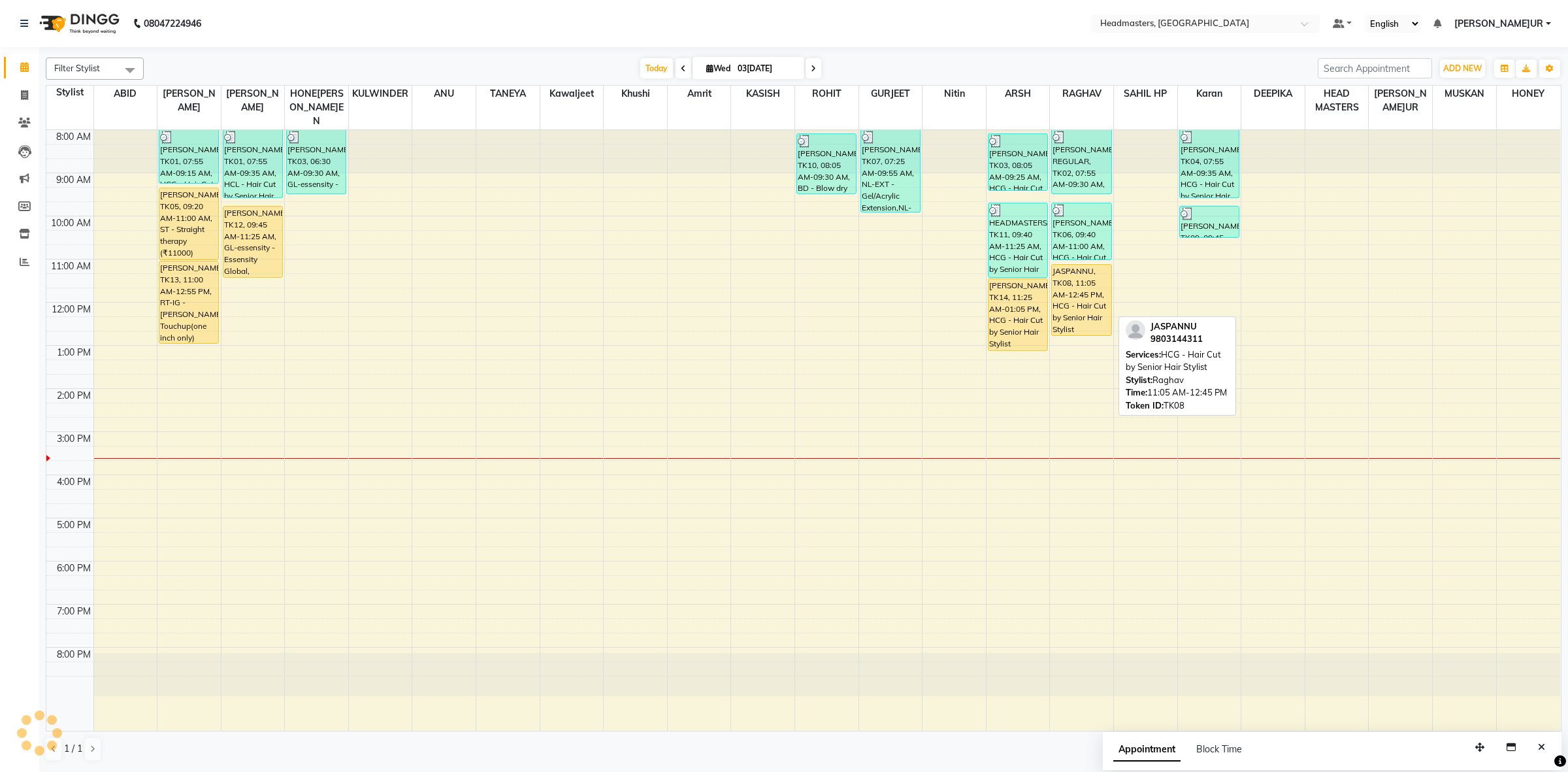
click at [1083, 289] on div "JASPANNU, TK08, 11:05 AM-12:45 PM, HCG - Hair Cut by Senior Hair Stylist" at bounding box center [1081, 300] width 59 height 71
click at [431, 356] on div "8:00 AM 9:00 AM 10:00 AM 11:00 AM 12:00 PM 1:00 PM 2:00 PM 3:00 PM 4:00 PM 5:00…" at bounding box center [803, 430] width 1514 height 601
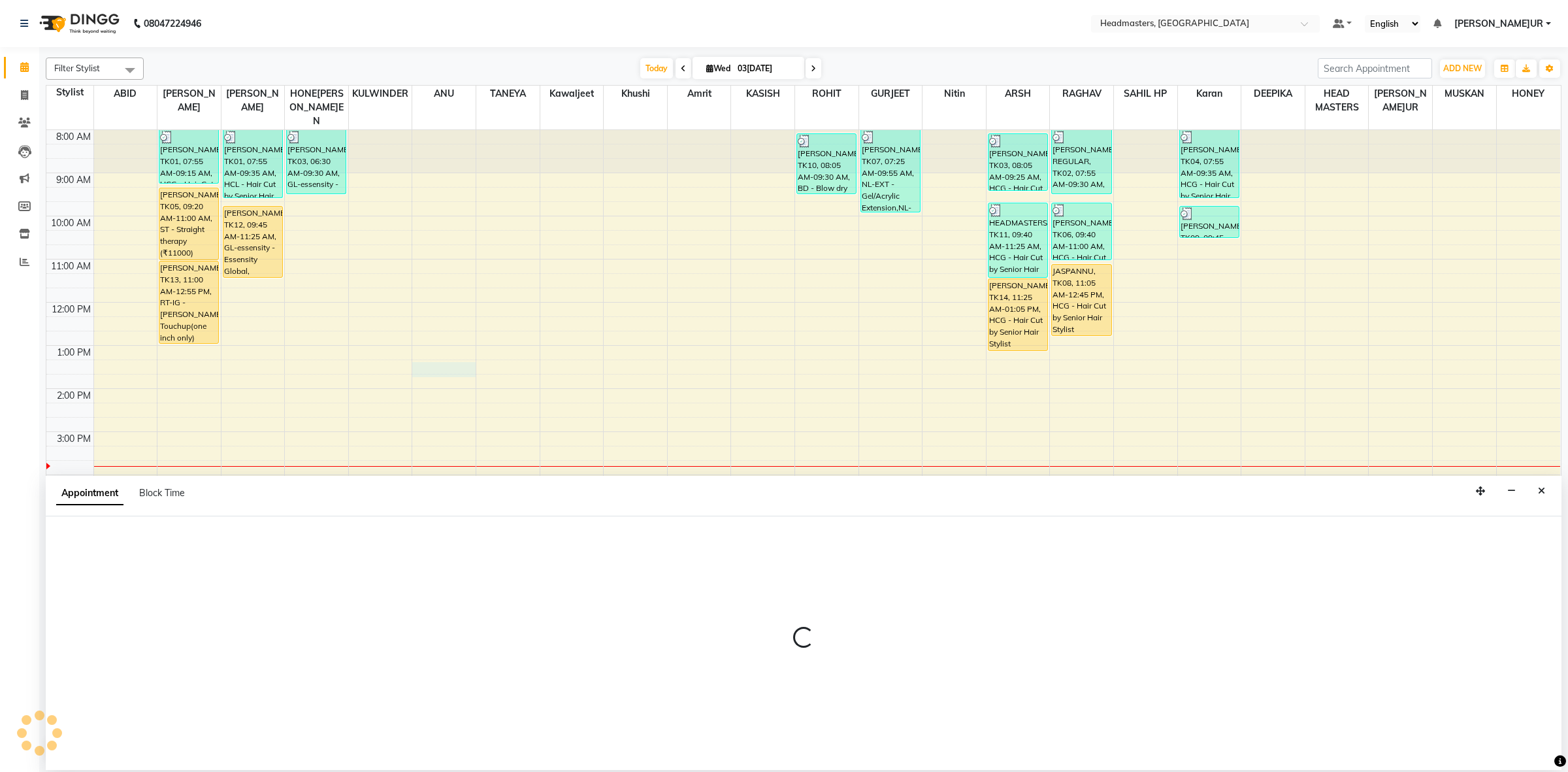
select select "60764"
select select "795"
select select "tentative"
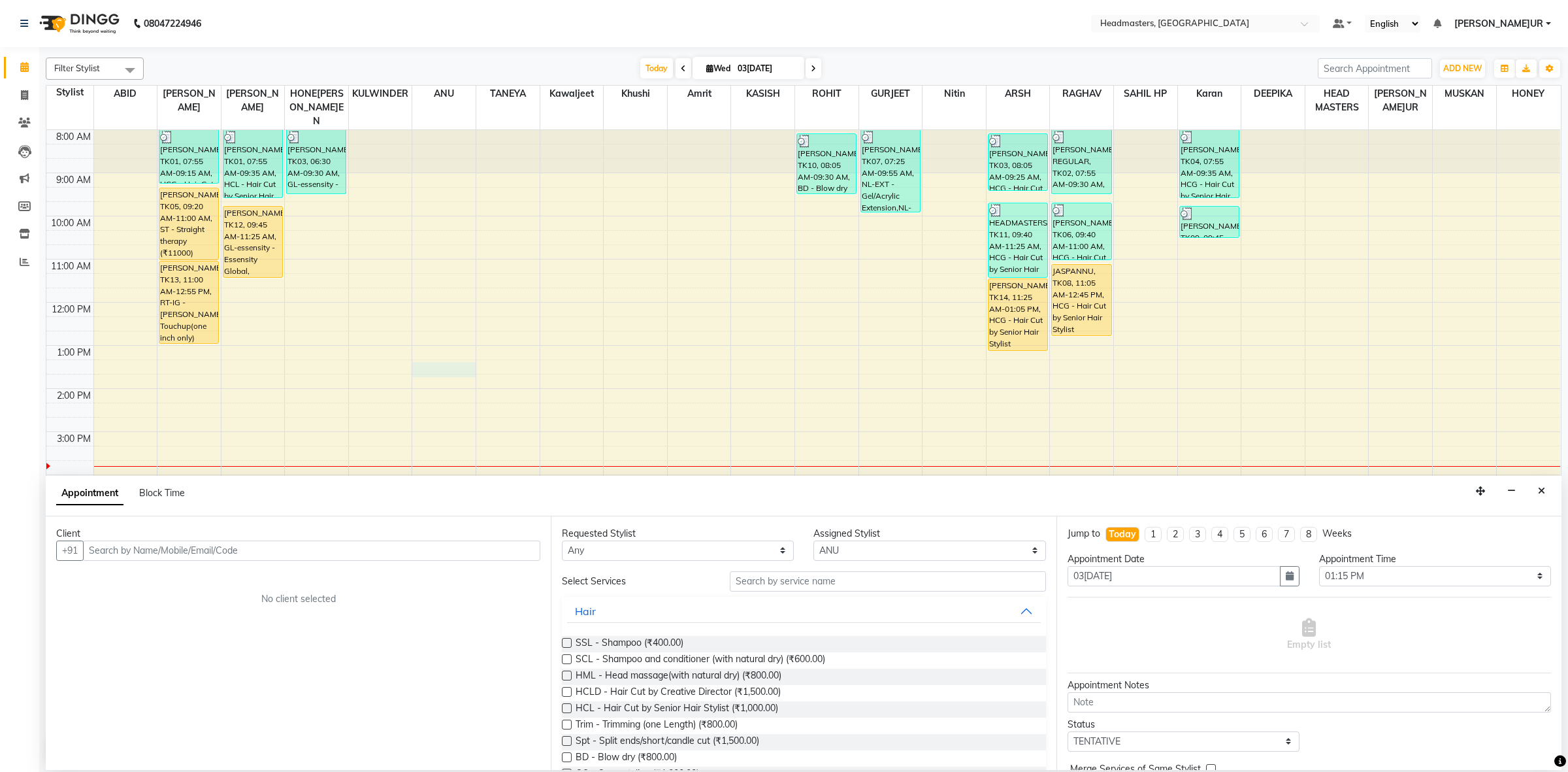
click at [214, 543] on input "text" at bounding box center [312, 550] width 457 height 20
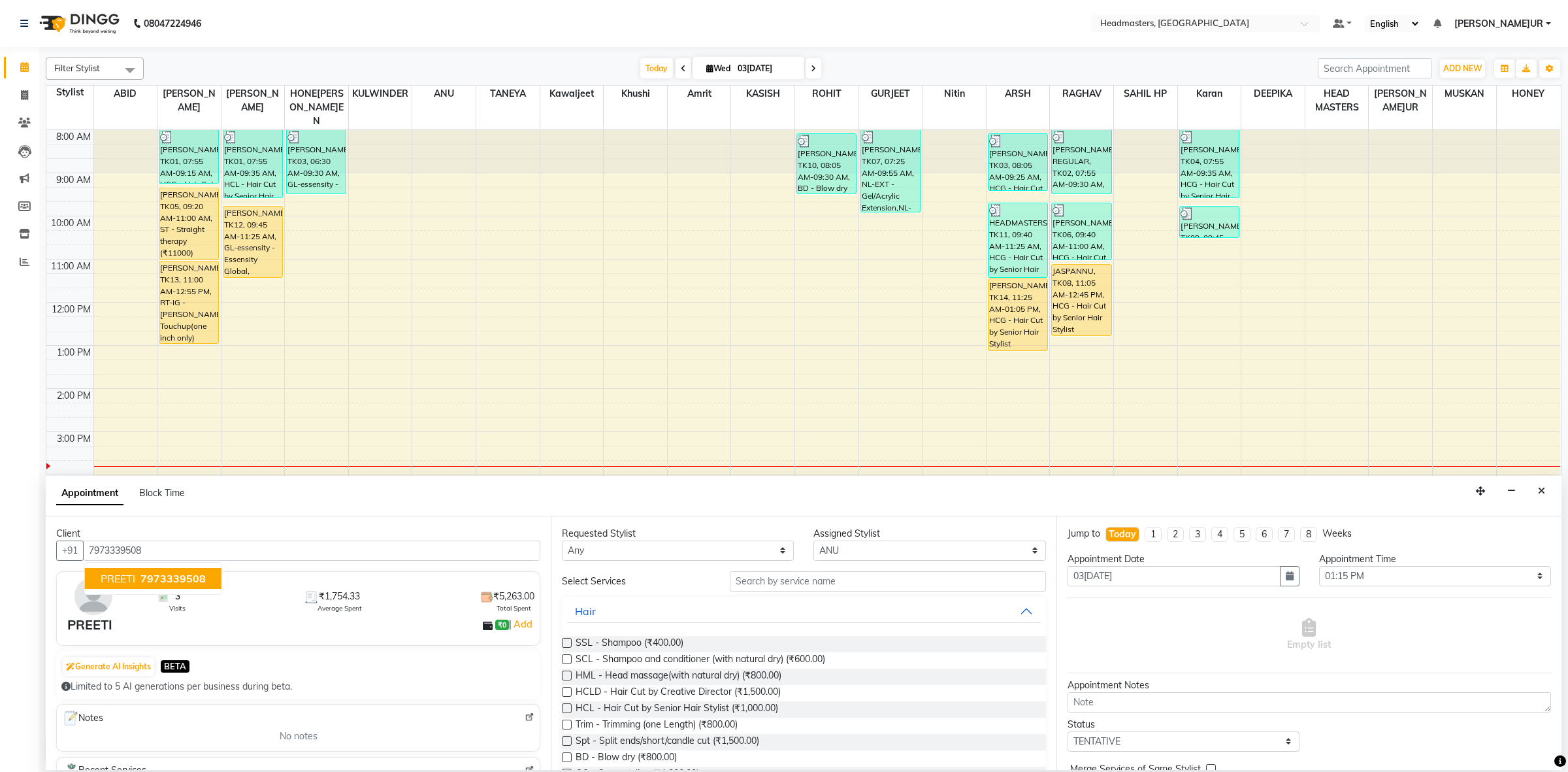
type input "7973339508"
click at [676, 540] on select "Any ABID Amrit ANU ARS[PERSON_NAME] HEAD MASTERS HONEY [PERSON_NAME] HONE[PERSO…" at bounding box center [678, 550] width 232 height 20
select select "60638"
click at [562, 540] on select "Any ABID Amrit ANU ARS[PERSON_NAME] HEAD MASTERS HONEY [PERSON_NAME] HONE[PERSO…" at bounding box center [678, 550] width 232 height 20
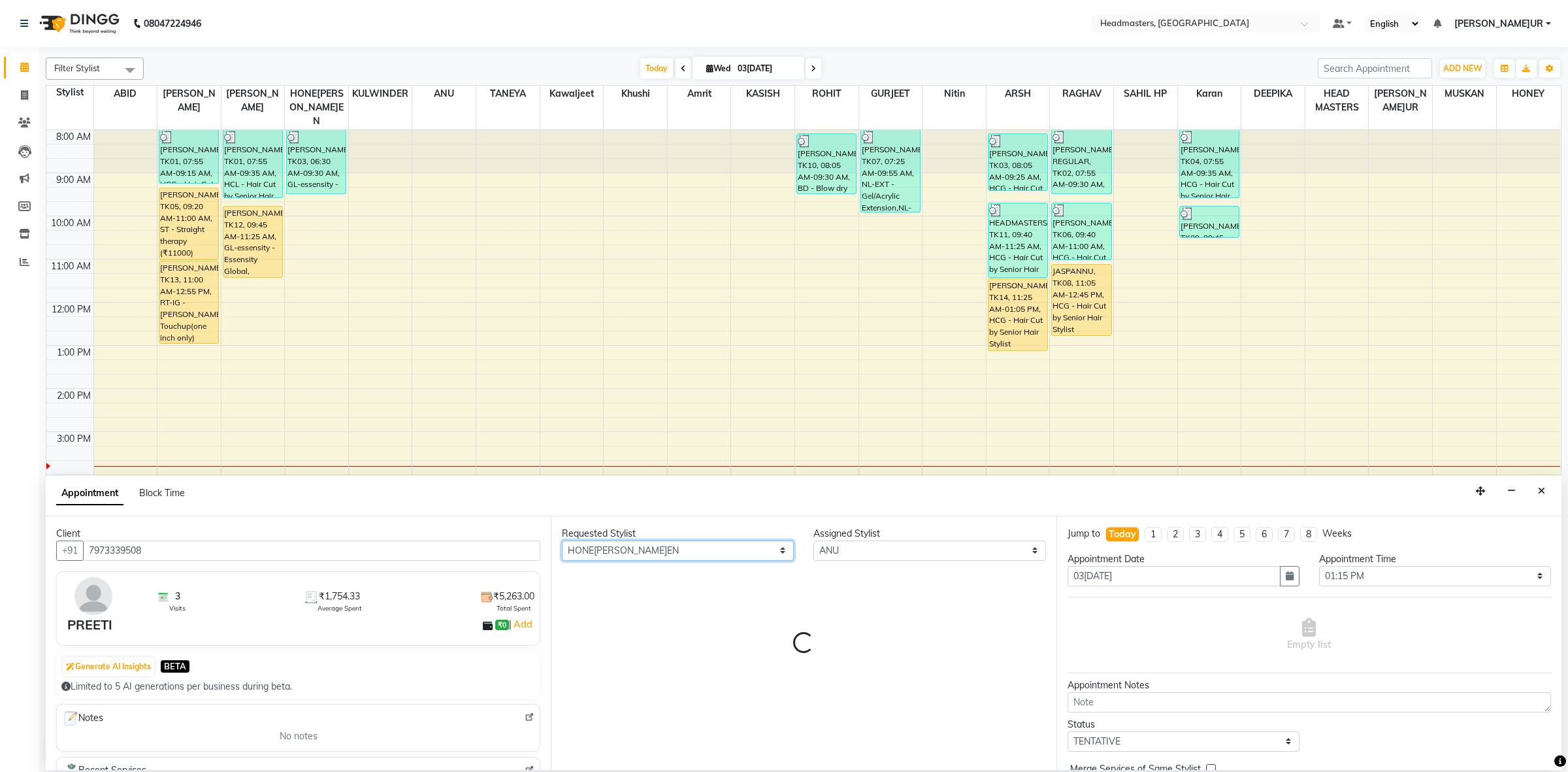
select select "60638"
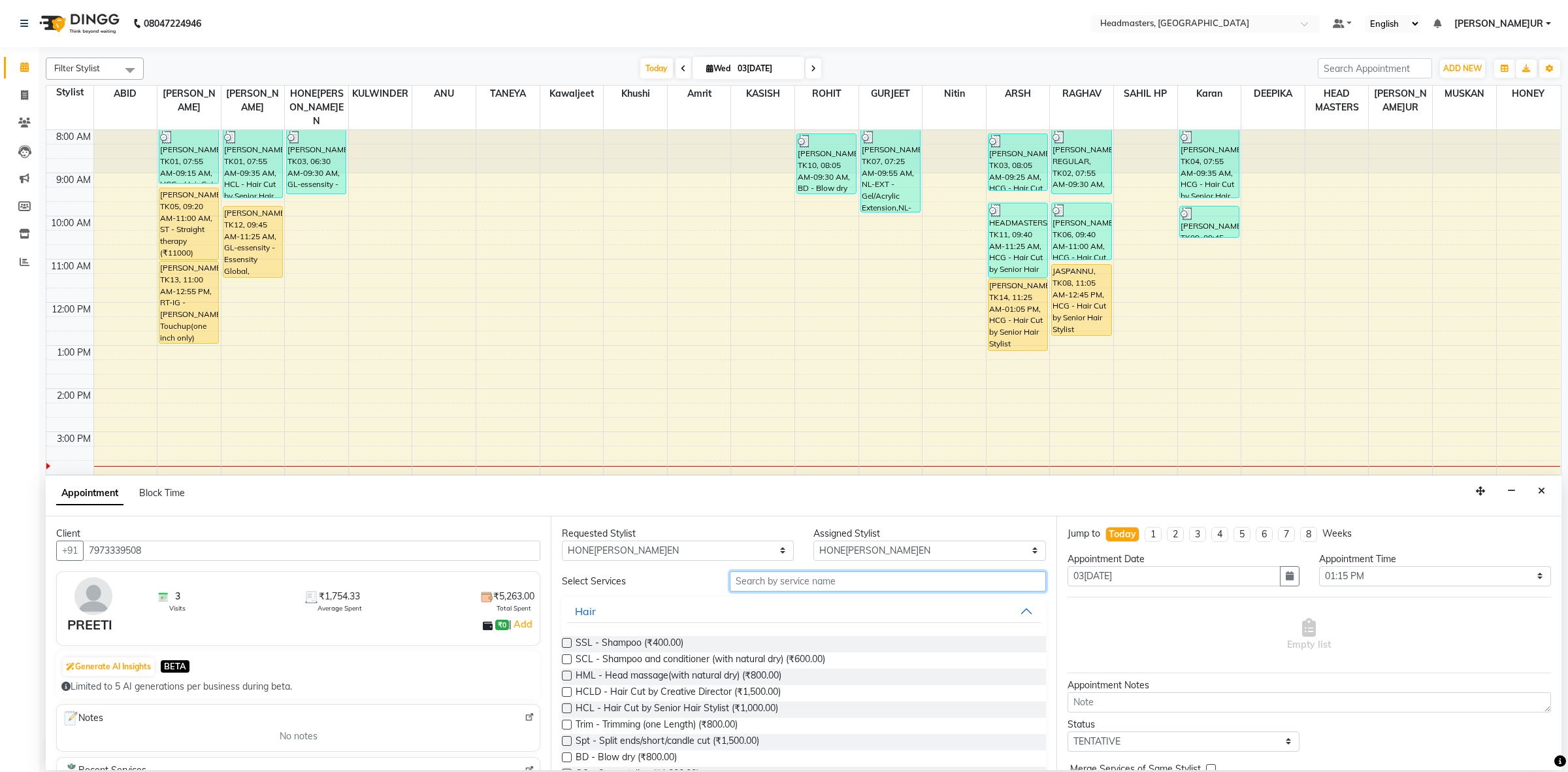
click at [756, 577] on input "text" at bounding box center [887, 581] width 316 height 20
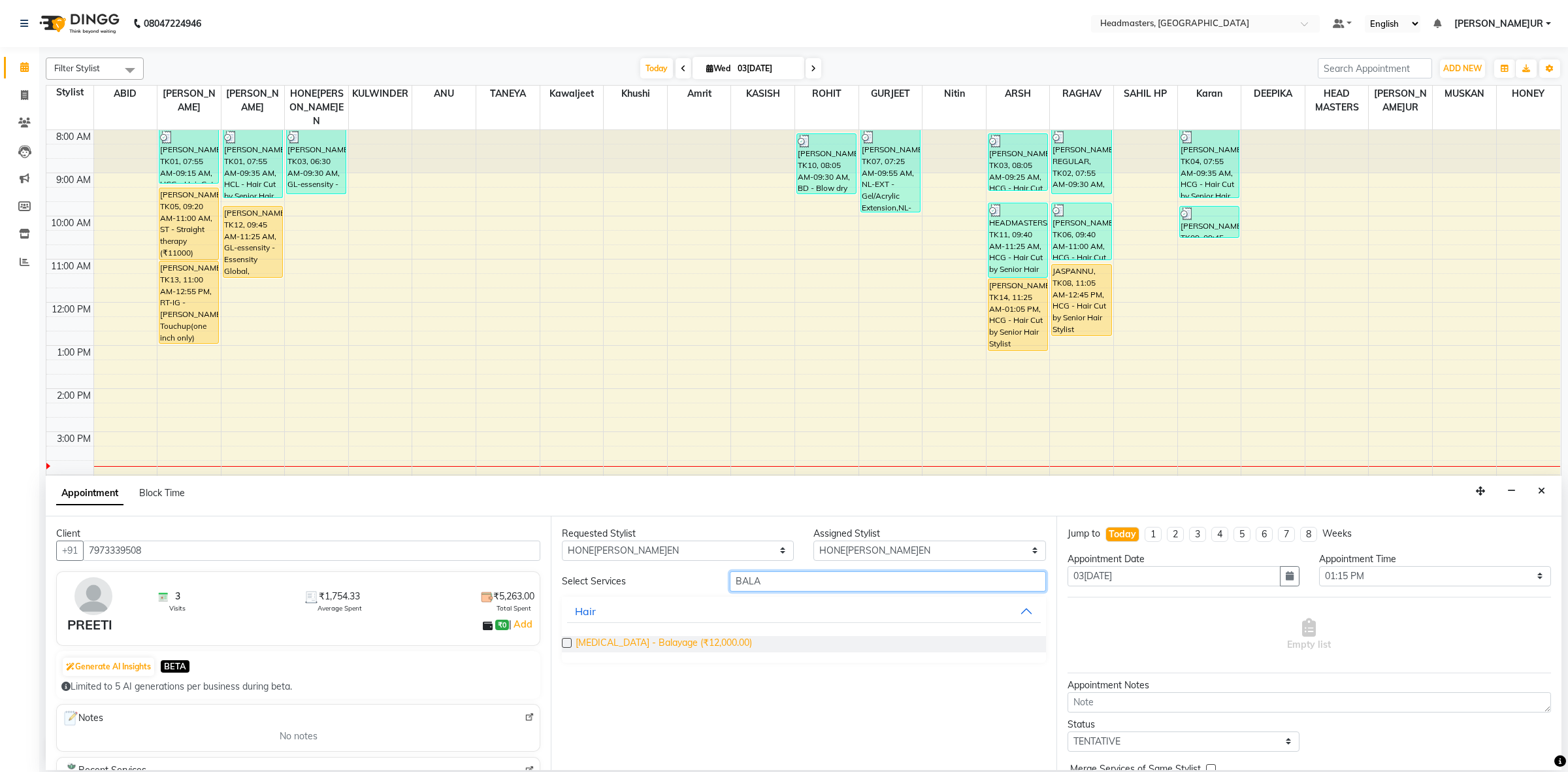
type input "BALA"
click at [662, 638] on span "[MEDICAL_DATA] - Balayage (₹12,000.00)" at bounding box center [664, 644] width 177 height 17
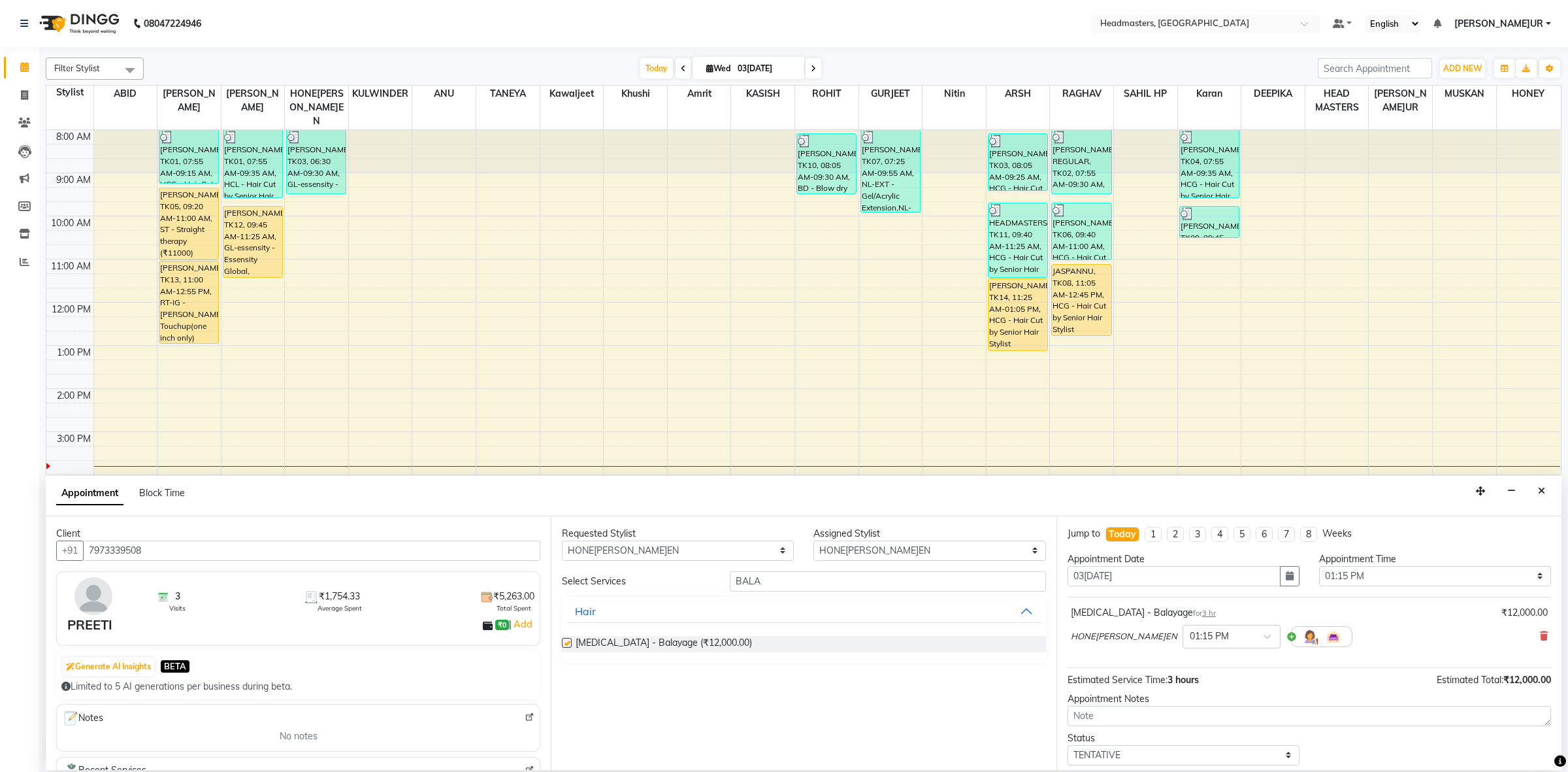
checkbox input "false"
drag, startPoint x: 801, startPoint y: 574, endPoint x: 554, endPoint y: 598, distance: 248.2
click at [586, 598] on div "Select Services BALA Hair [MEDICAL_DATA] - [GEOGRAPHIC_DATA] (₹12,000.00)" at bounding box center [804, 617] width 484 height 91
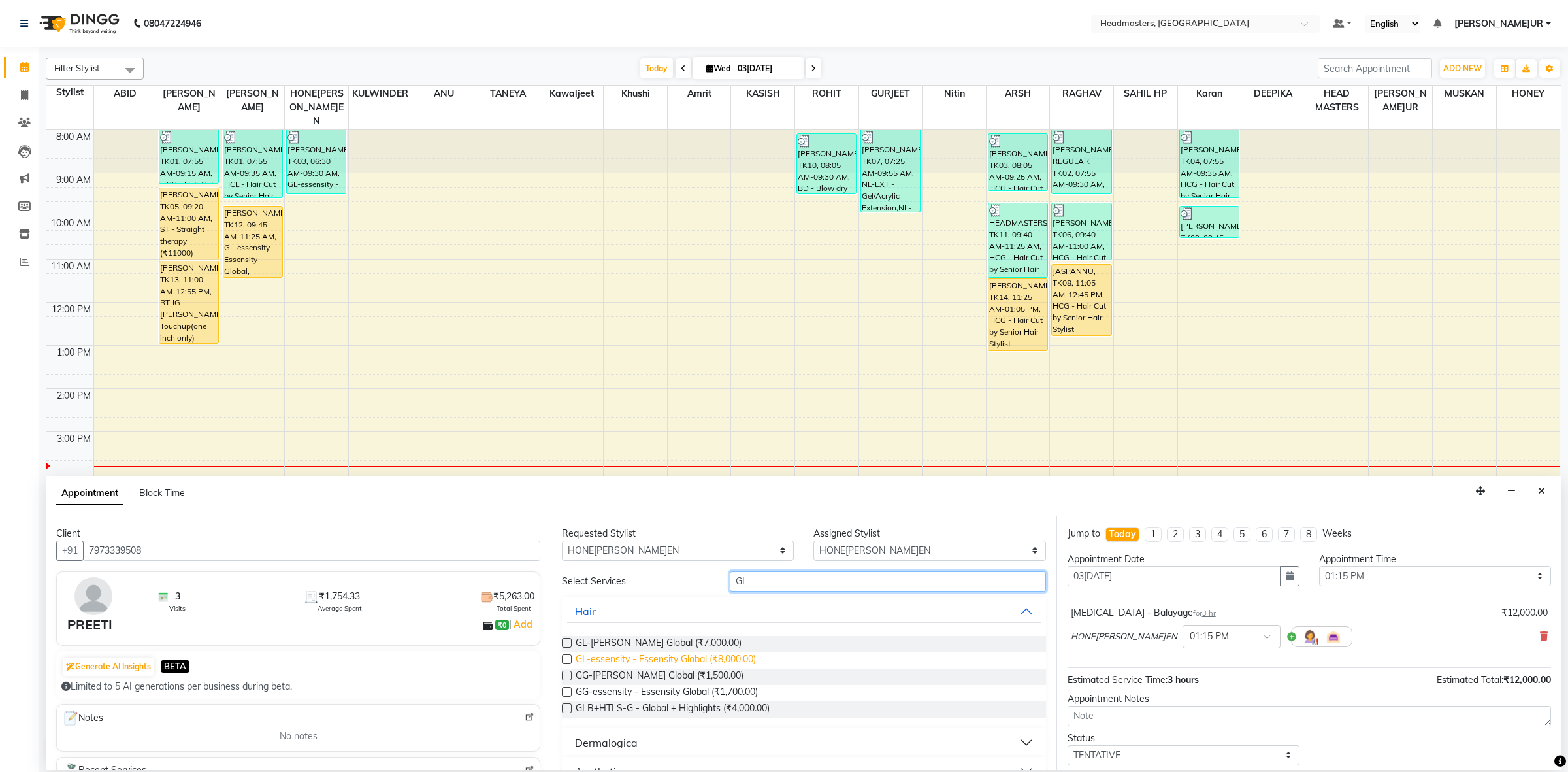
type input "GL"
click at [746, 663] on span "GL-essensity - Essensity Global (₹8,000.00)" at bounding box center [666, 660] width 180 height 17
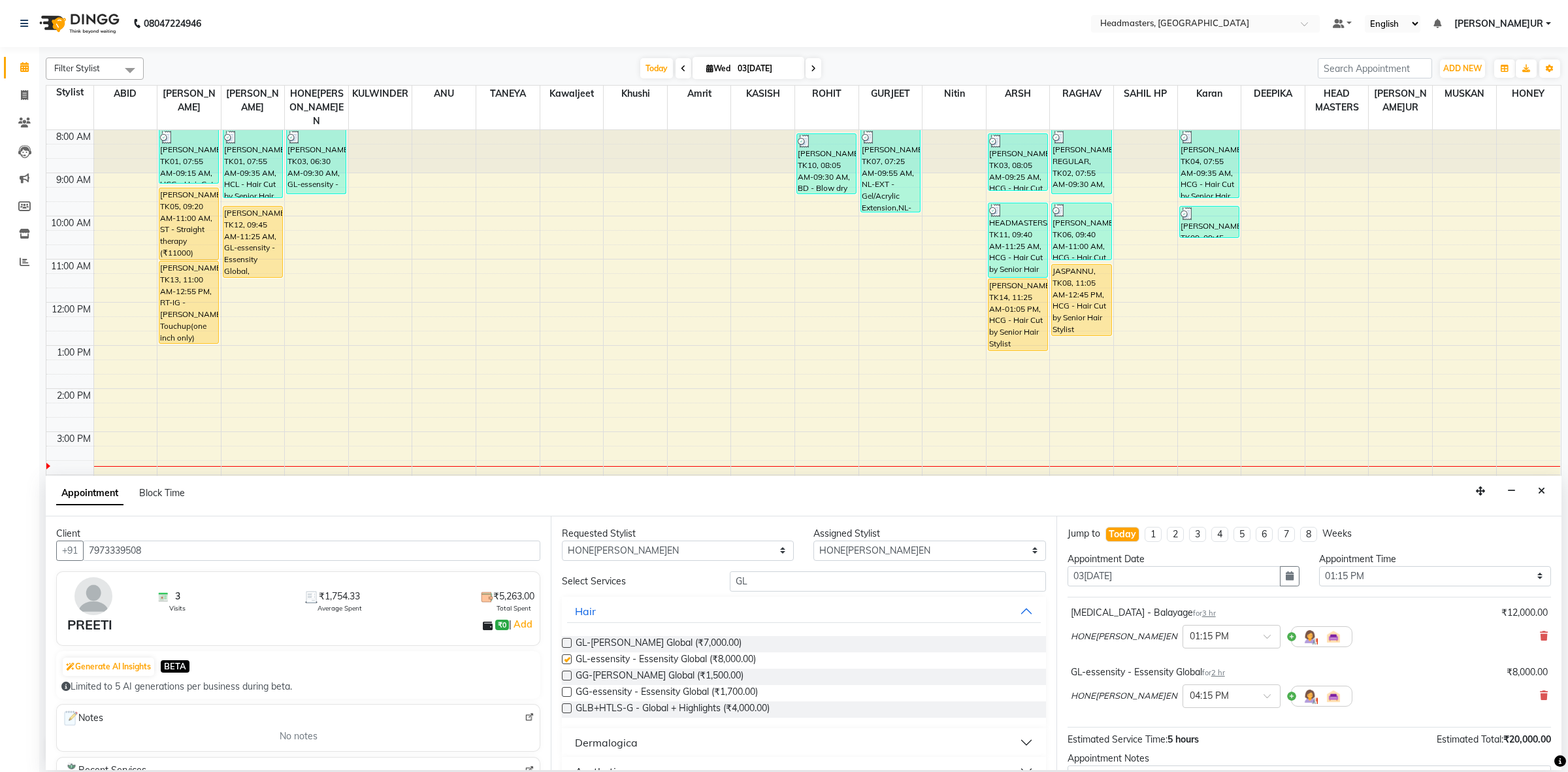
checkbox input "false"
drag, startPoint x: 776, startPoint y: 574, endPoint x: 541, endPoint y: 580, distance: 235.1
click at [601, 580] on div "Select Services GL" at bounding box center [804, 581] width 503 height 20
click at [1540, 696] on icon at bounding box center [1544, 695] width 8 height 9
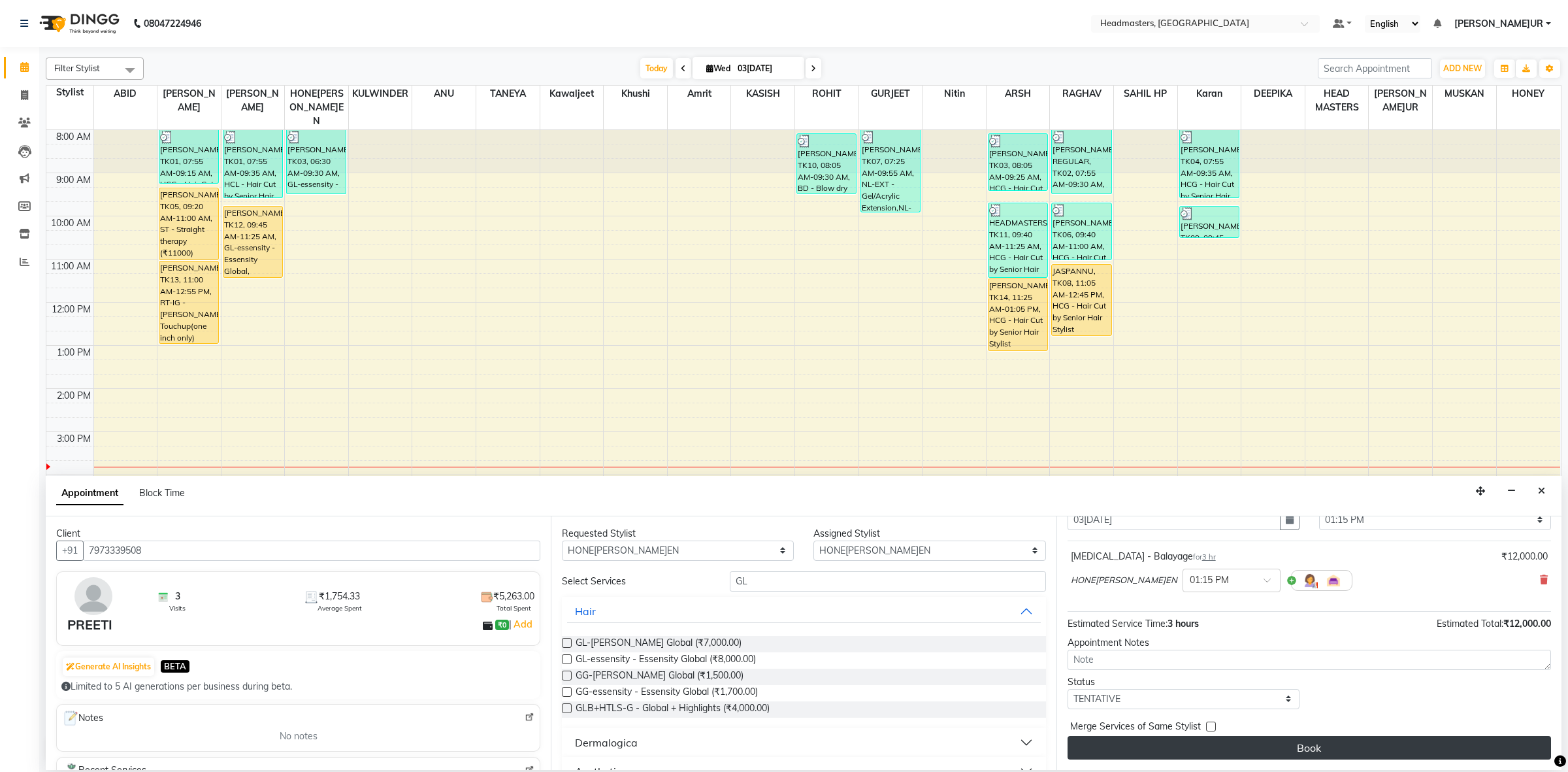
click at [1308, 740] on button "Book" at bounding box center [1309, 747] width 484 height 23
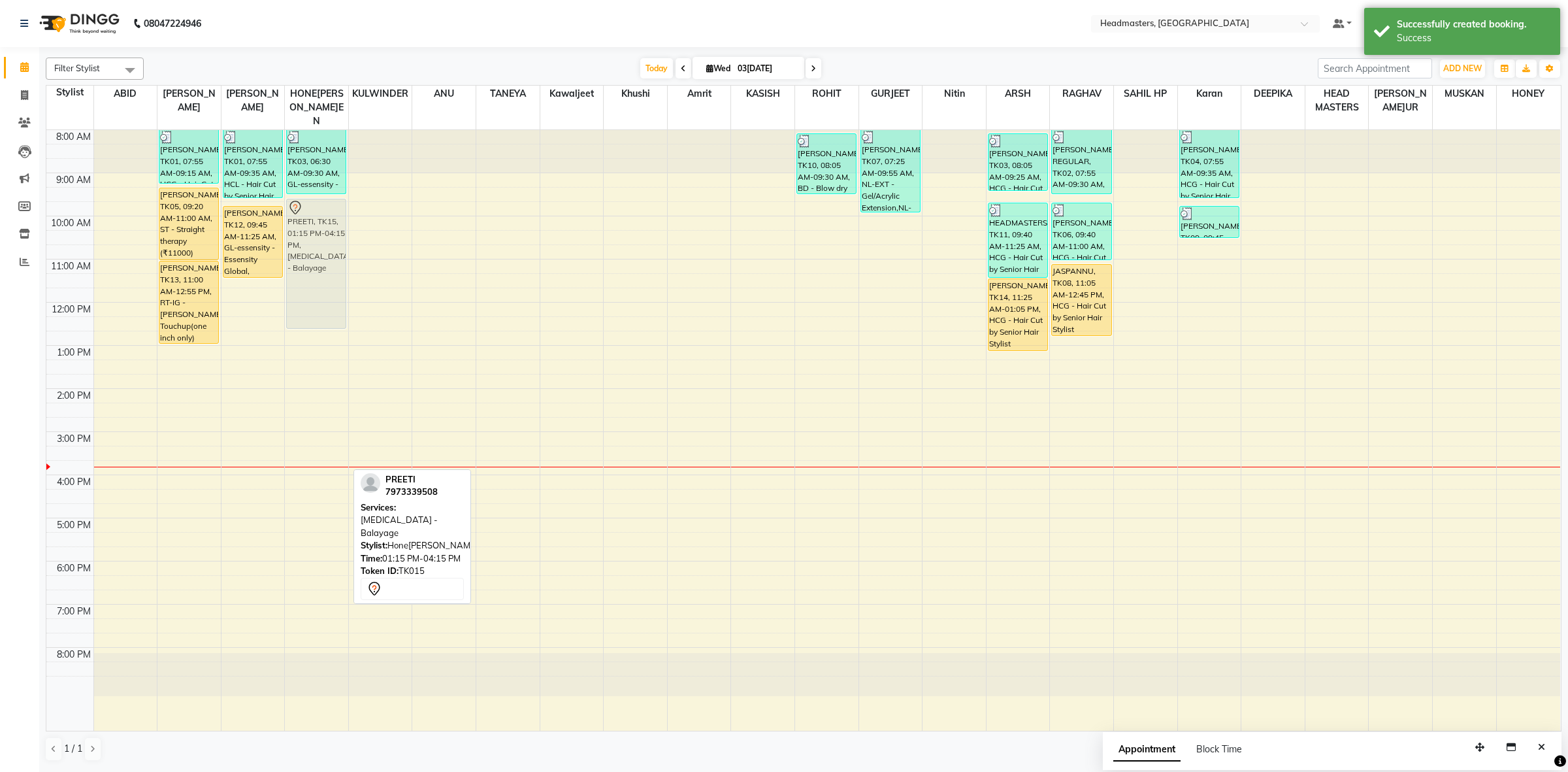
drag, startPoint x: 307, startPoint y: 377, endPoint x: 319, endPoint y: 210, distance: 167.4
click at [319, 210] on div "[PERSON_NAME]ET, TK03, 06:30 AM-09:30 AM, GL-essensity - Essensity Global (₹800…" at bounding box center [317, 430] width 63 height 601
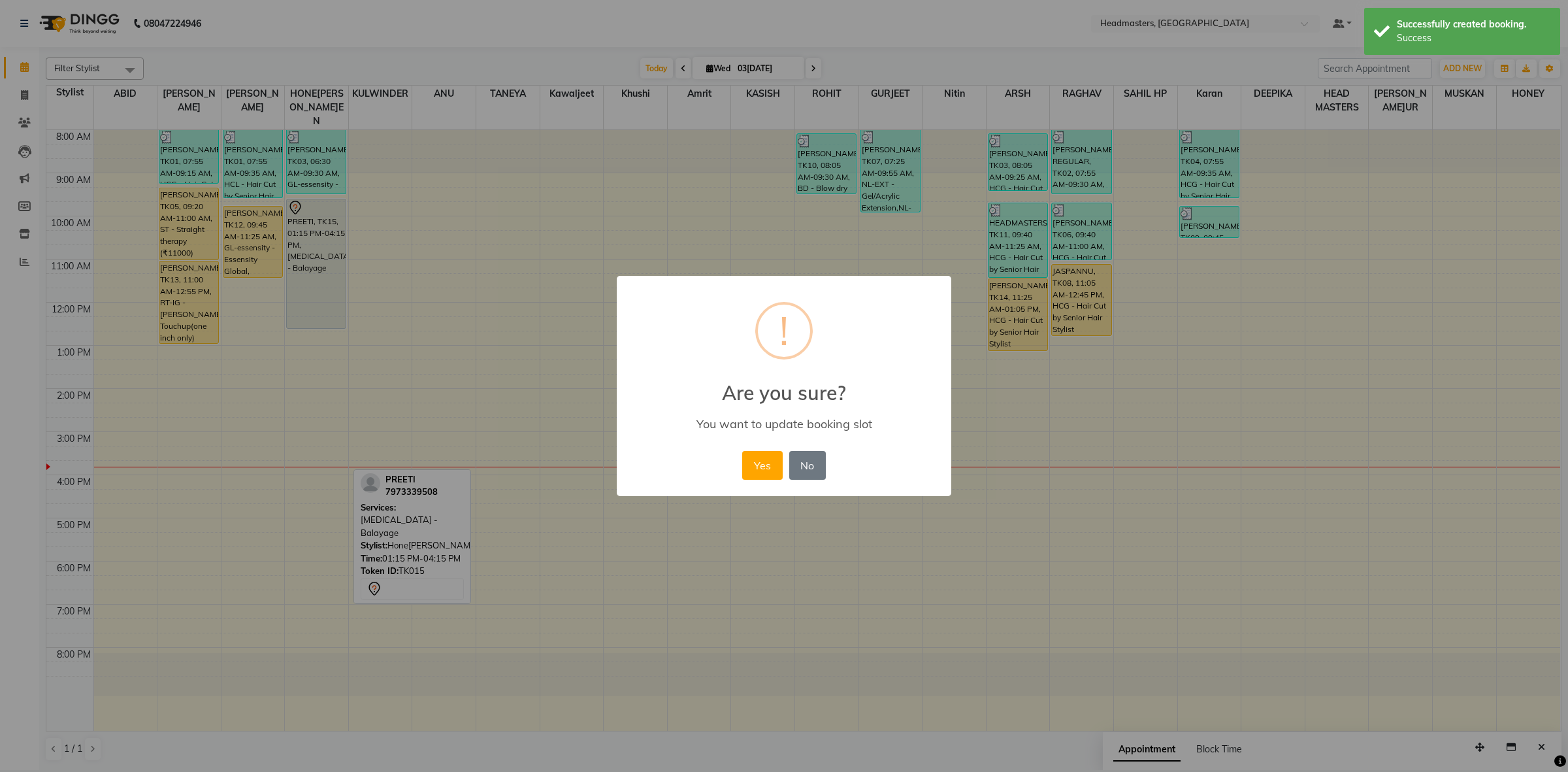
click at [762, 460] on button "Yes" at bounding box center [762, 465] width 40 height 29
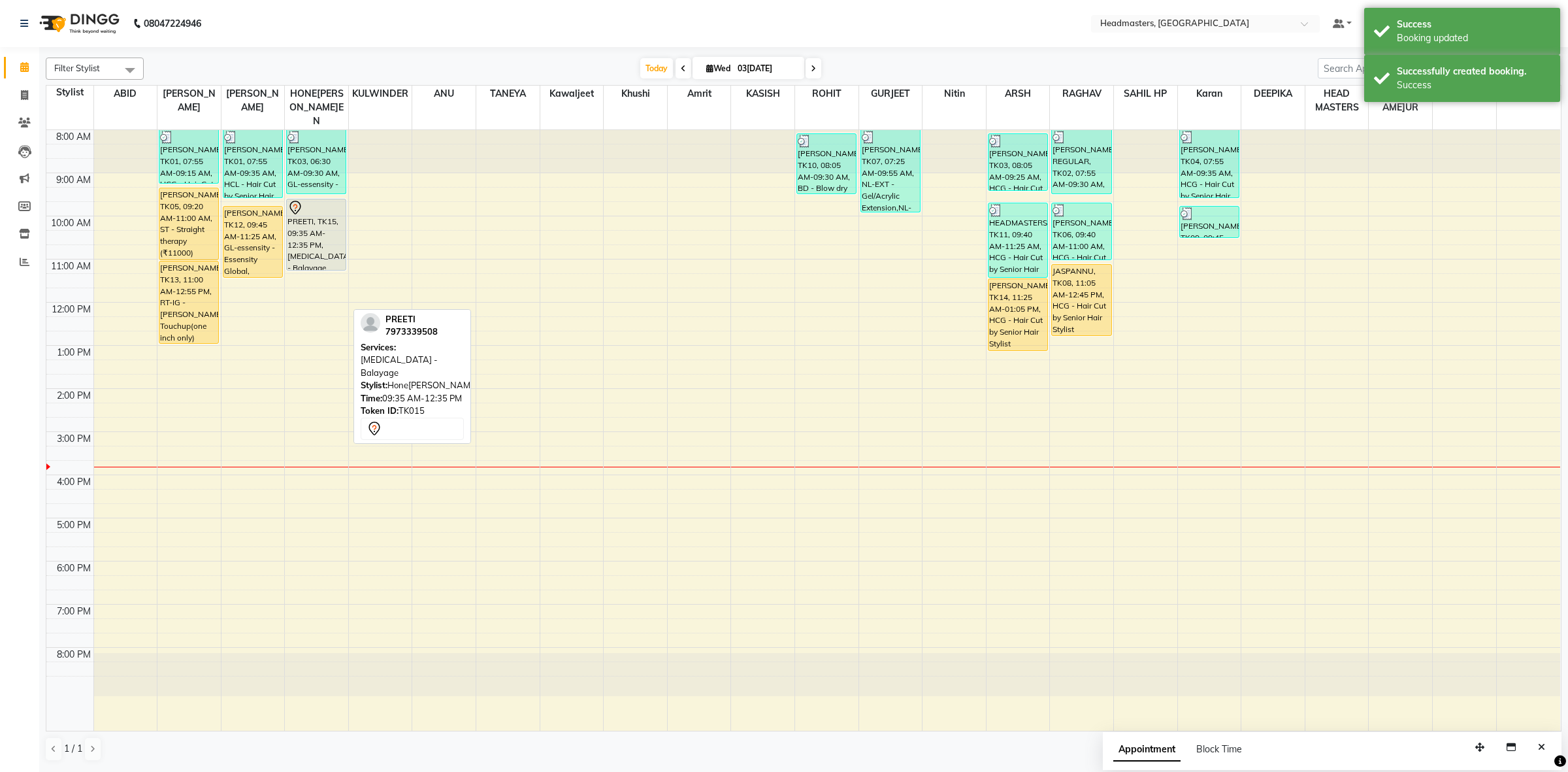
drag, startPoint x: 324, startPoint y: 312, endPoint x: 327, endPoint y: 249, distance: 63.1
click at [327, 249] on div "[PERSON_NAME]ET, TK03, 06:30 AM-09:30 AM, GL-essensity - Essensity Global (₹800…" at bounding box center [317, 430] width 63 height 601
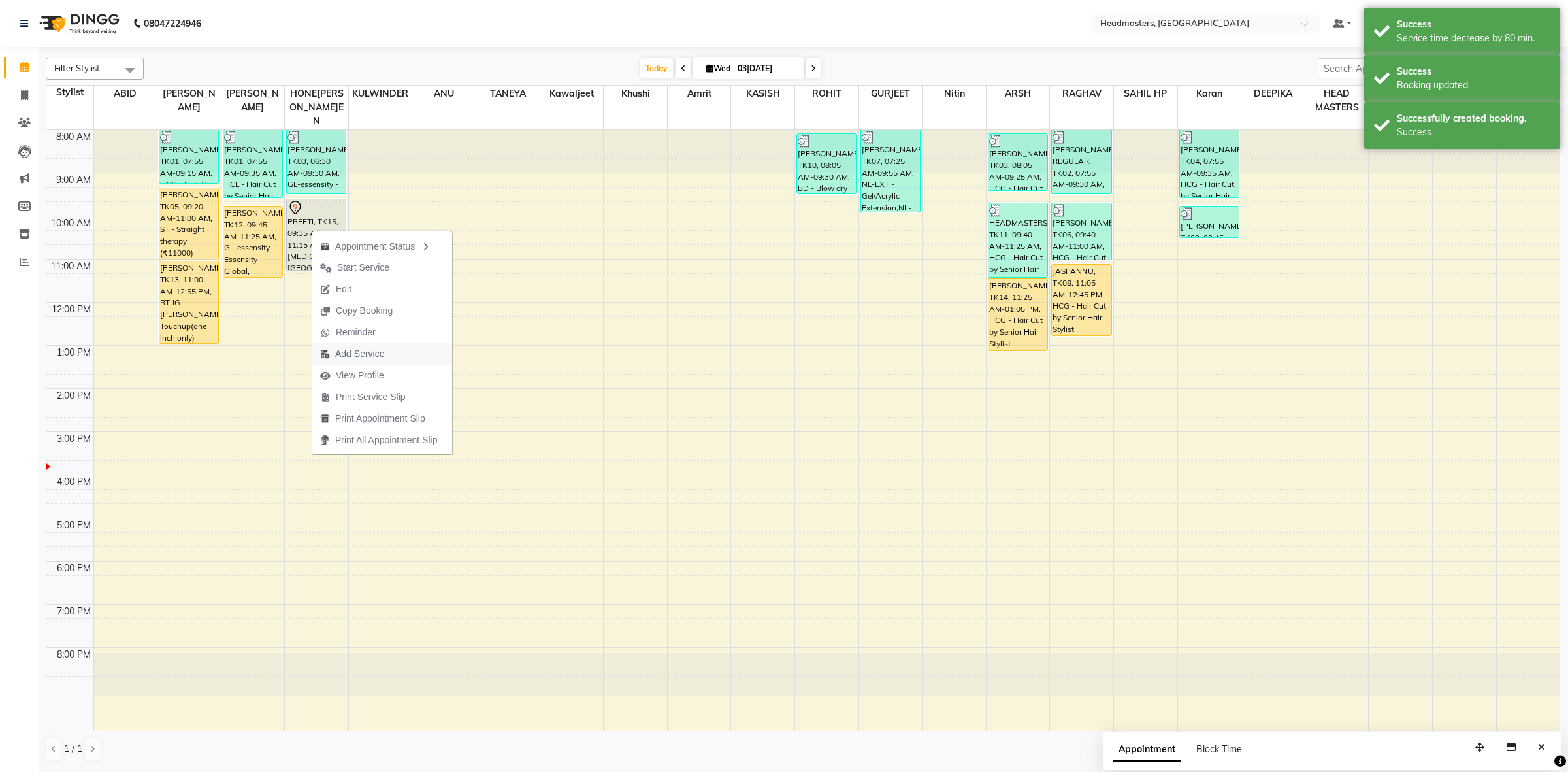
click at [377, 356] on span "Add Service" at bounding box center [359, 354] width 49 height 14
select select "60638"
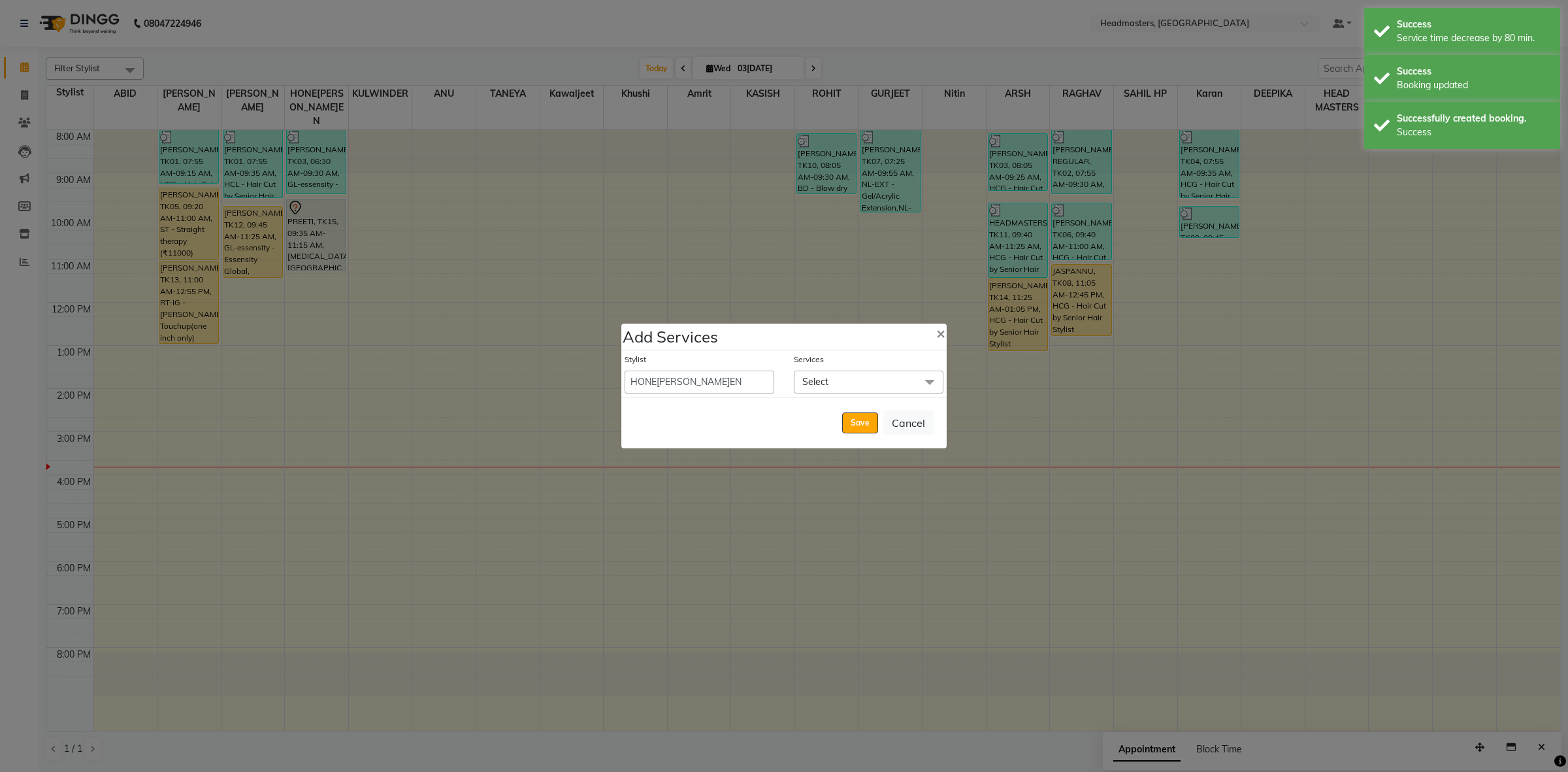
click at [846, 377] on span "Select" at bounding box center [869, 382] width 149 height 23
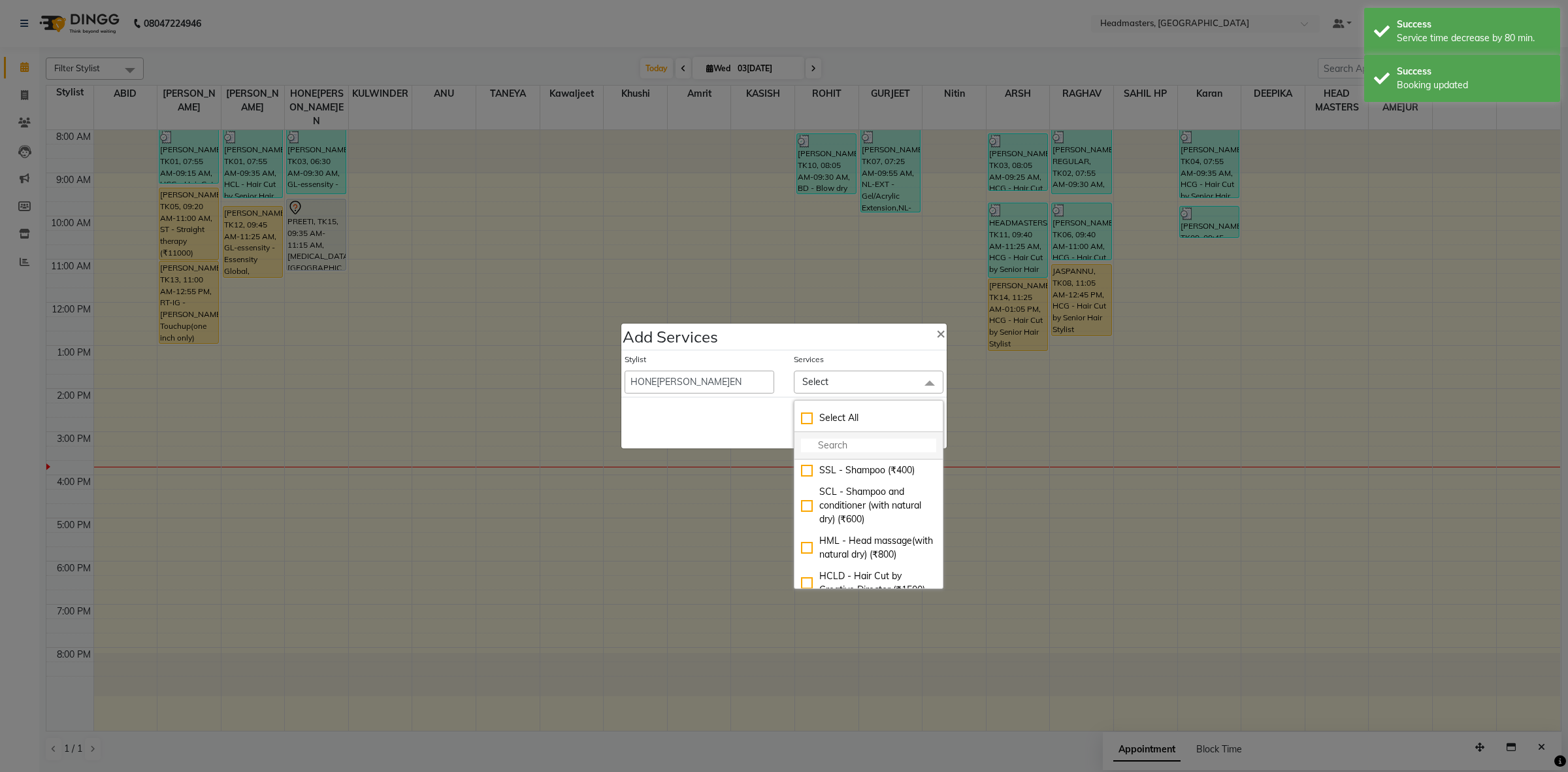
drag, startPoint x: 837, startPoint y: 436, endPoint x: 837, endPoint y: 443, distance: 7.0
click at [837, 438] on li at bounding box center [869, 445] width 149 height 27
click at [837, 443] on input "multiselect-search" at bounding box center [869, 445] width 135 height 14
type input "GLO"
click at [801, 512] on div "GL-essensity - Essensity Global (₹8000)" at bounding box center [869, 512] width 135 height 27
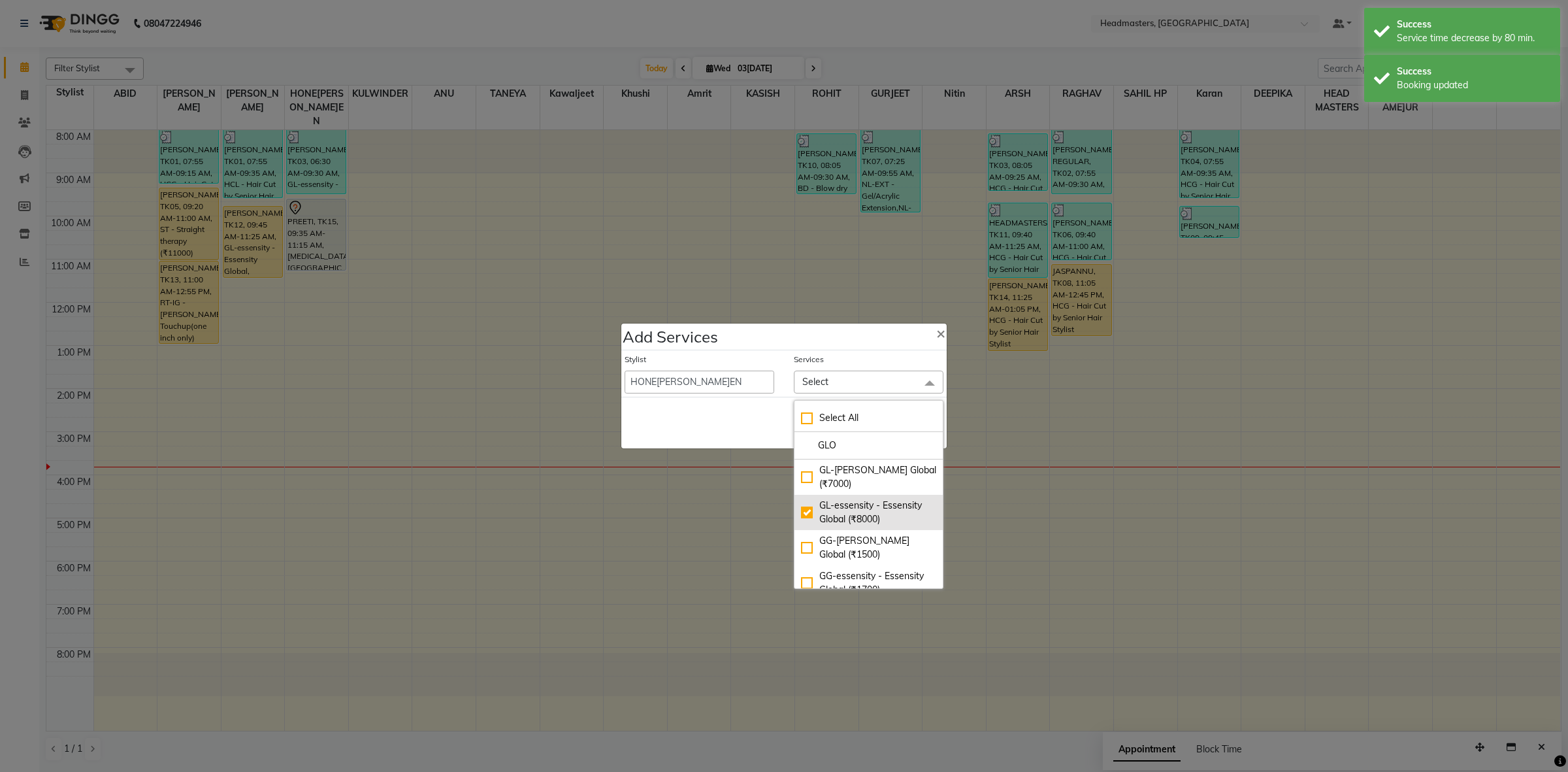
checkbox input "true"
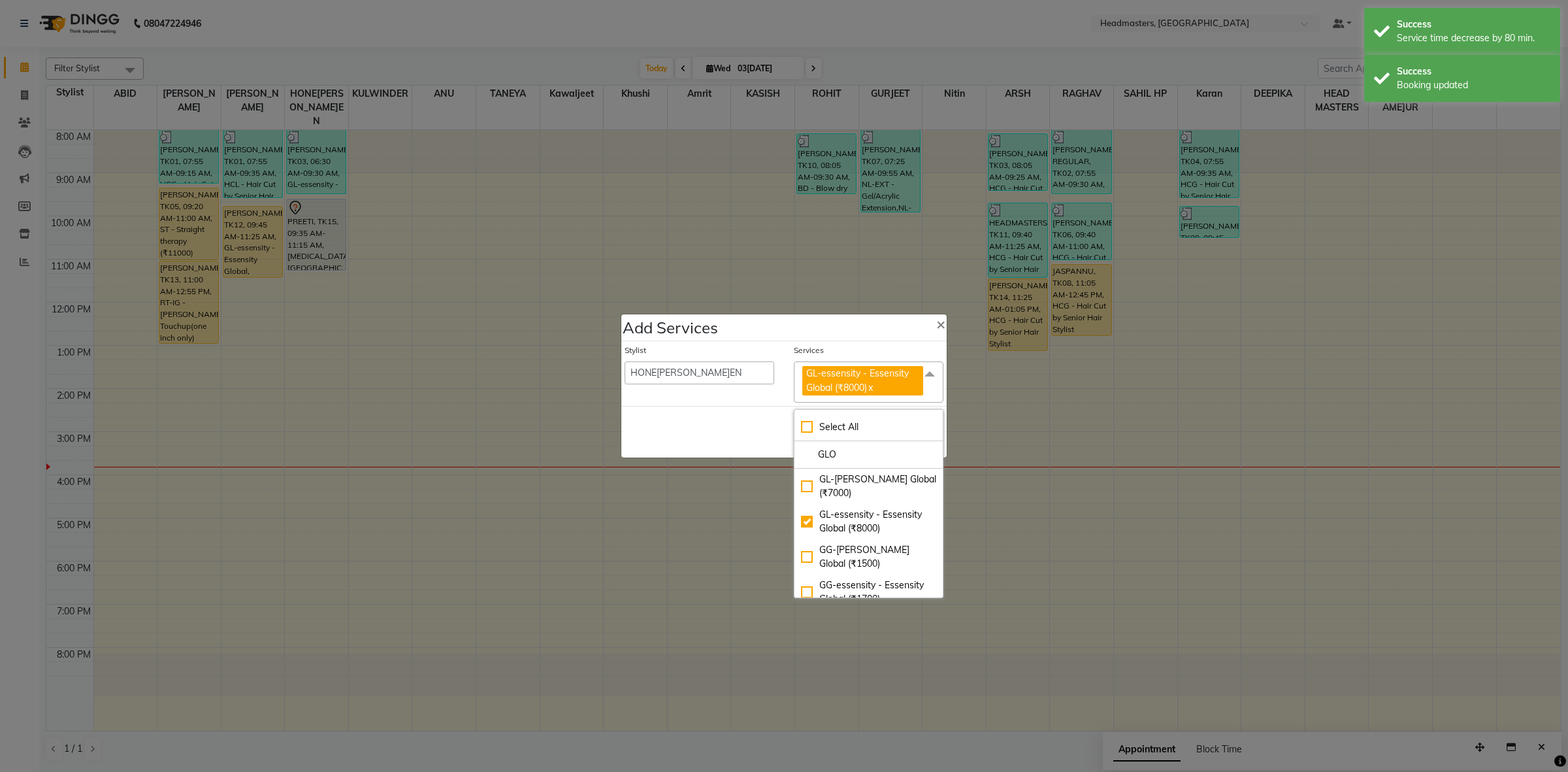
click at [703, 439] on div "Save Cancel" at bounding box center [783, 432] width 325 height 51
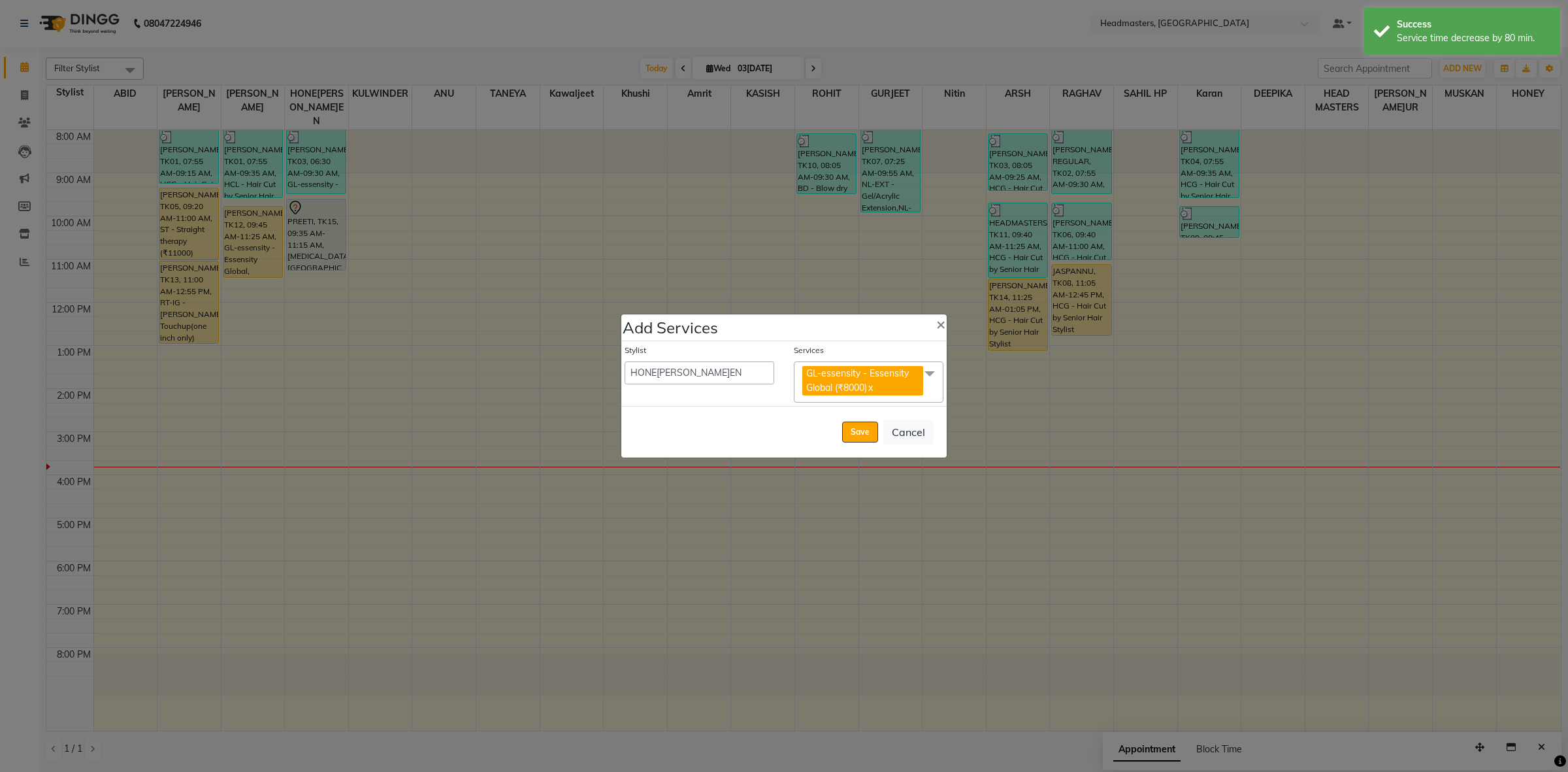
click at [913, 391] on span "GL-essensity - Essensity Global (₹8000) x" at bounding box center [862, 380] width 121 height 29
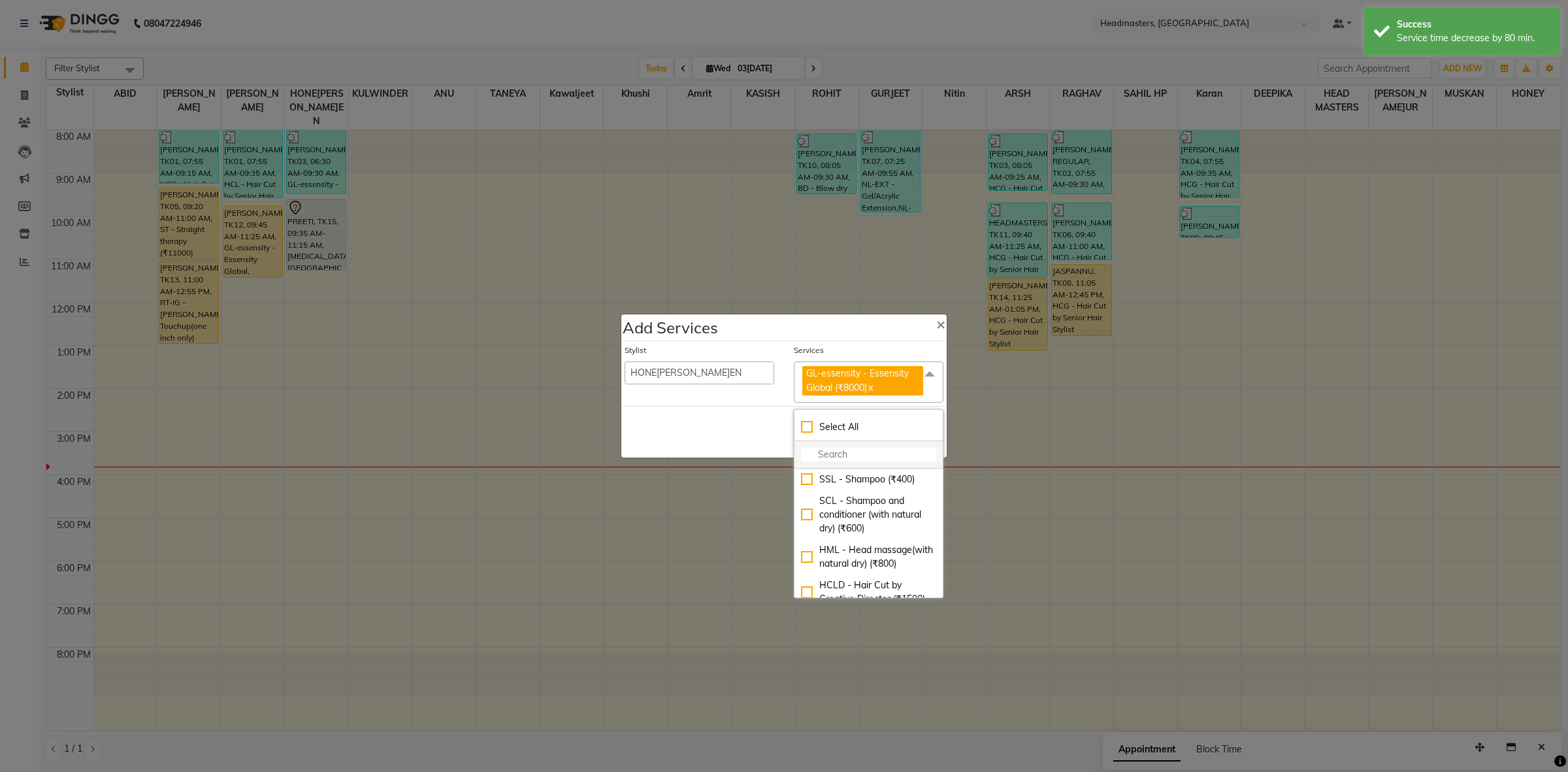
click at [862, 445] on li at bounding box center [869, 454] width 149 height 27
click at [865, 457] on input "multiselect-search" at bounding box center [869, 454] width 135 height 14
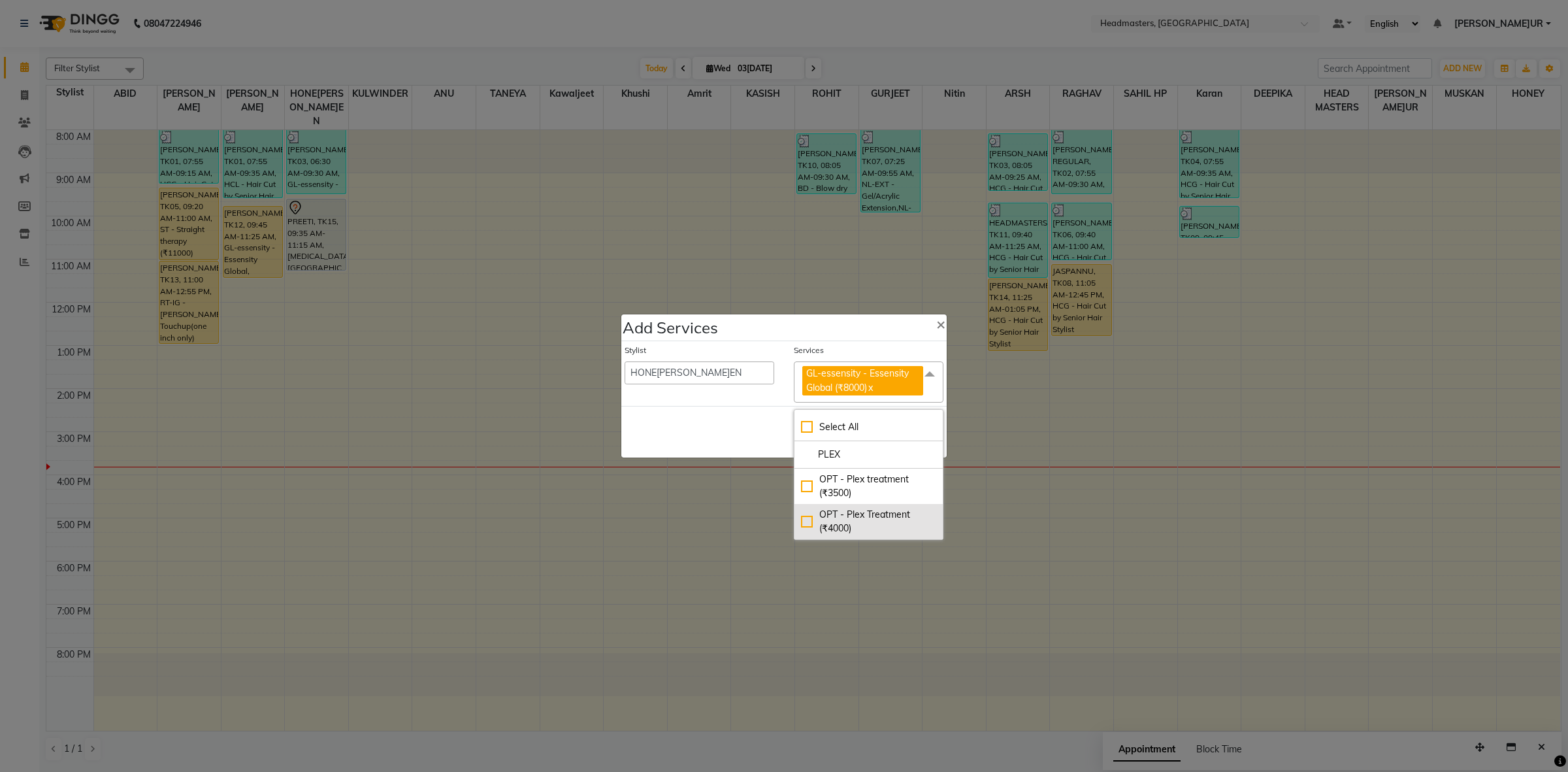
type input "PLEX"
click at [802, 518] on div "OPT - Plex Treatment (₹4000)" at bounding box center [869, 521] width 135 height 27
checkbox input "true"
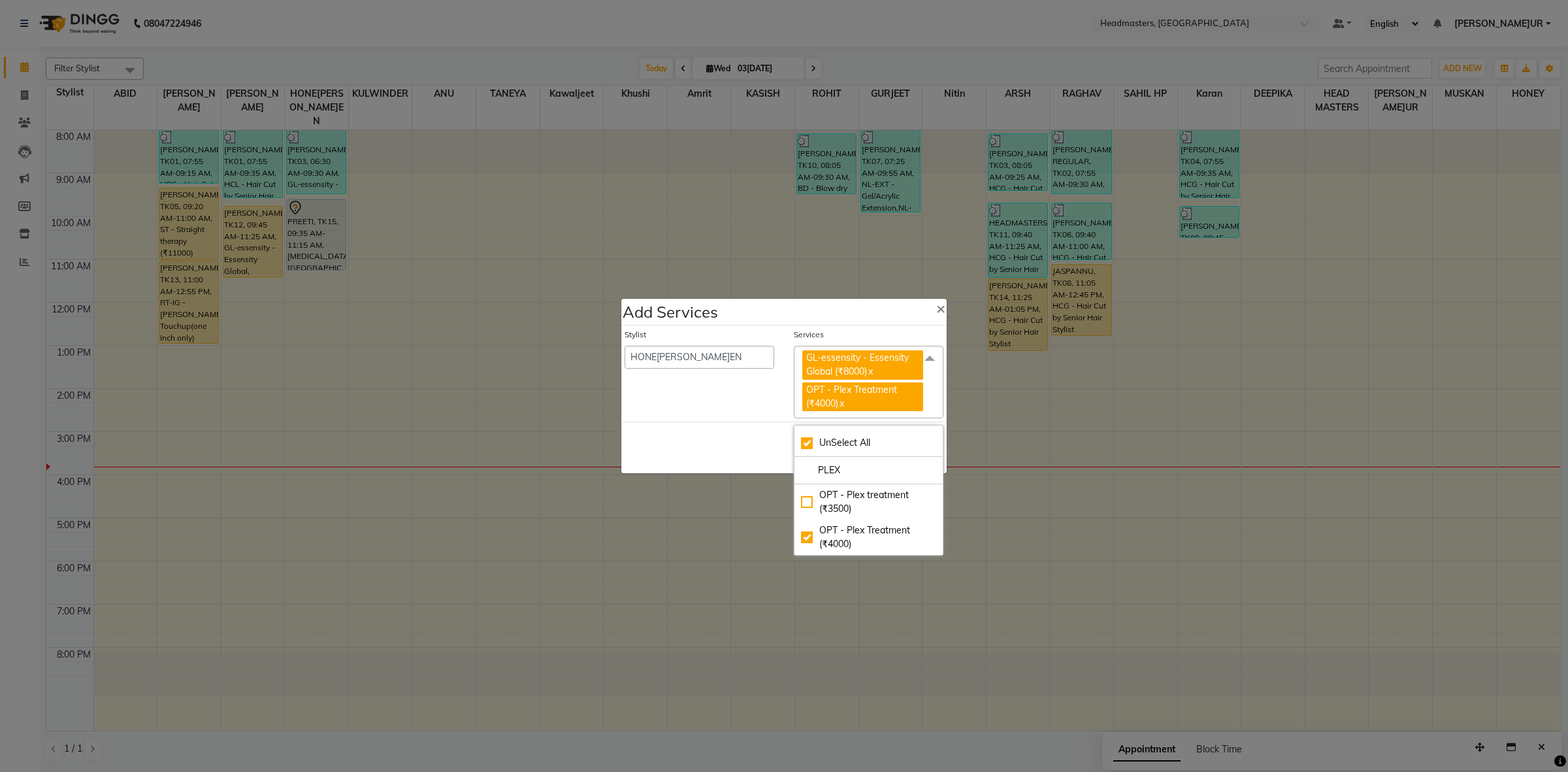
click at [746, 460] on div "Save Cancel" at bounding box center [783, 447] width 325 height 51
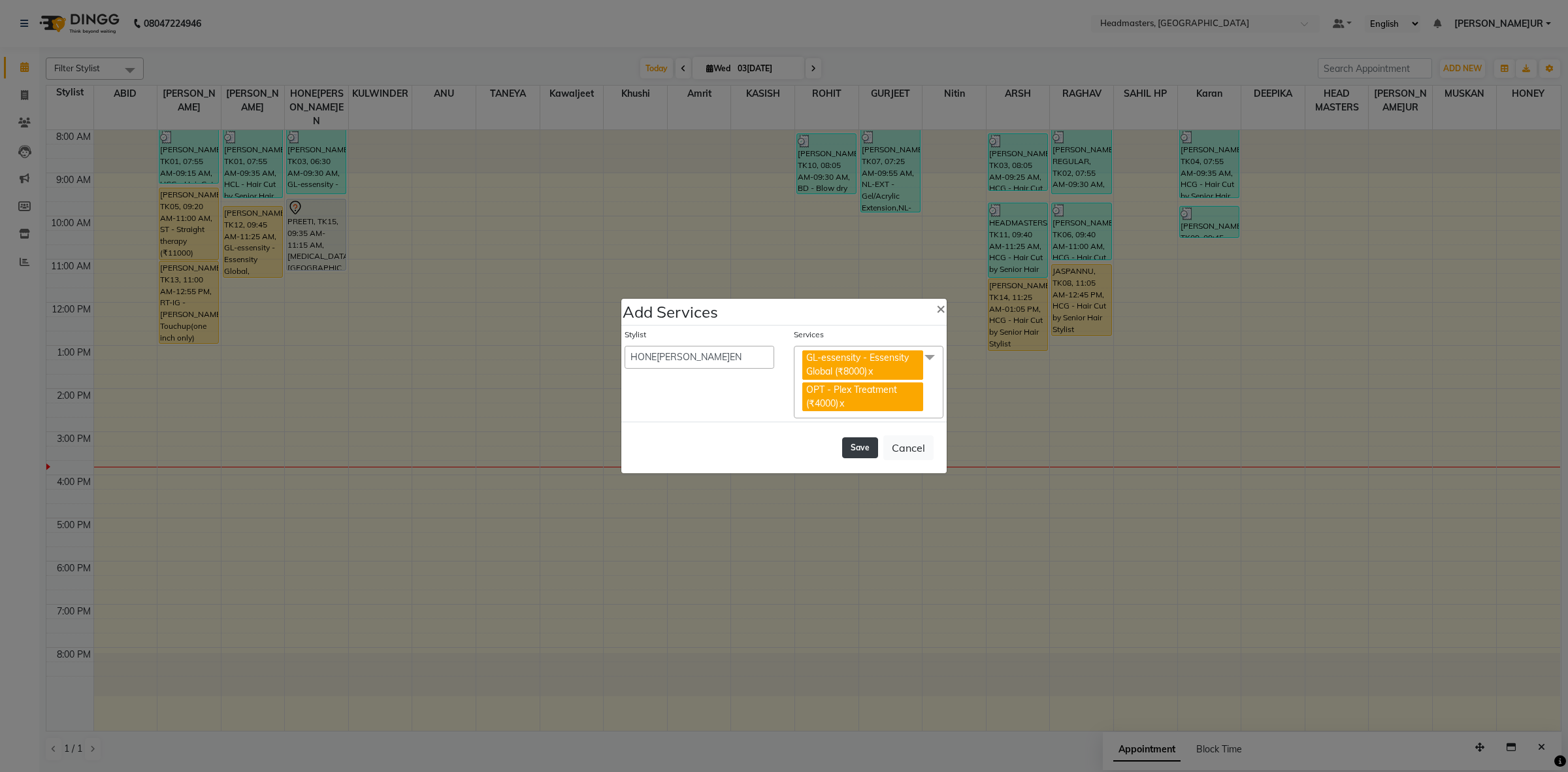
click at [873, 445] on button "Save" at bounding box center [860, 448] width 36 height 21
select select "60608"
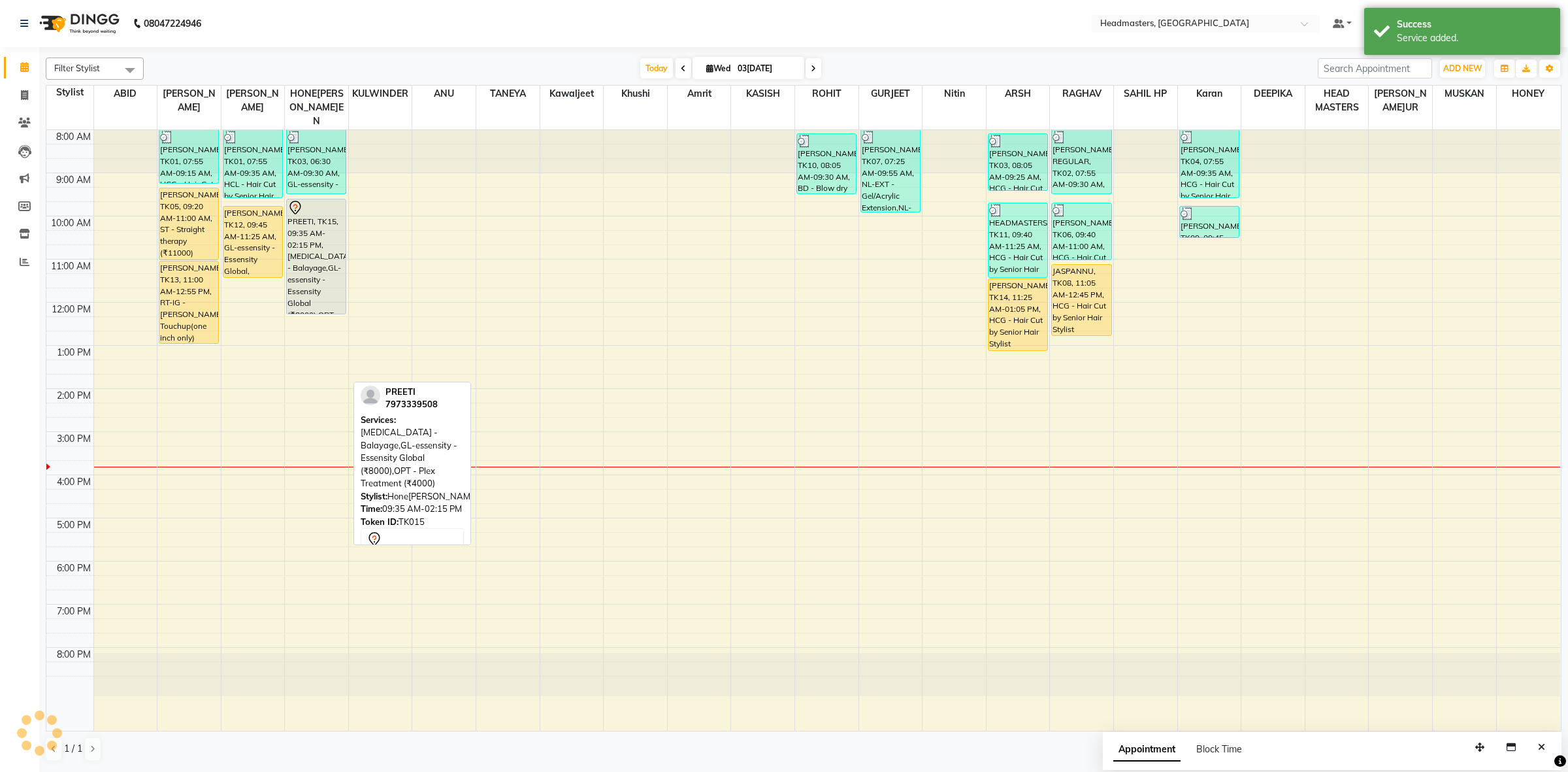
click at [331, 301] on div "[PERSON_NAME]ET, TK03, 06:30 AM-09:30 AM, GL-essensity - Essensity Global (₹800…" at bounding box center [317, 430] width 63 height 601
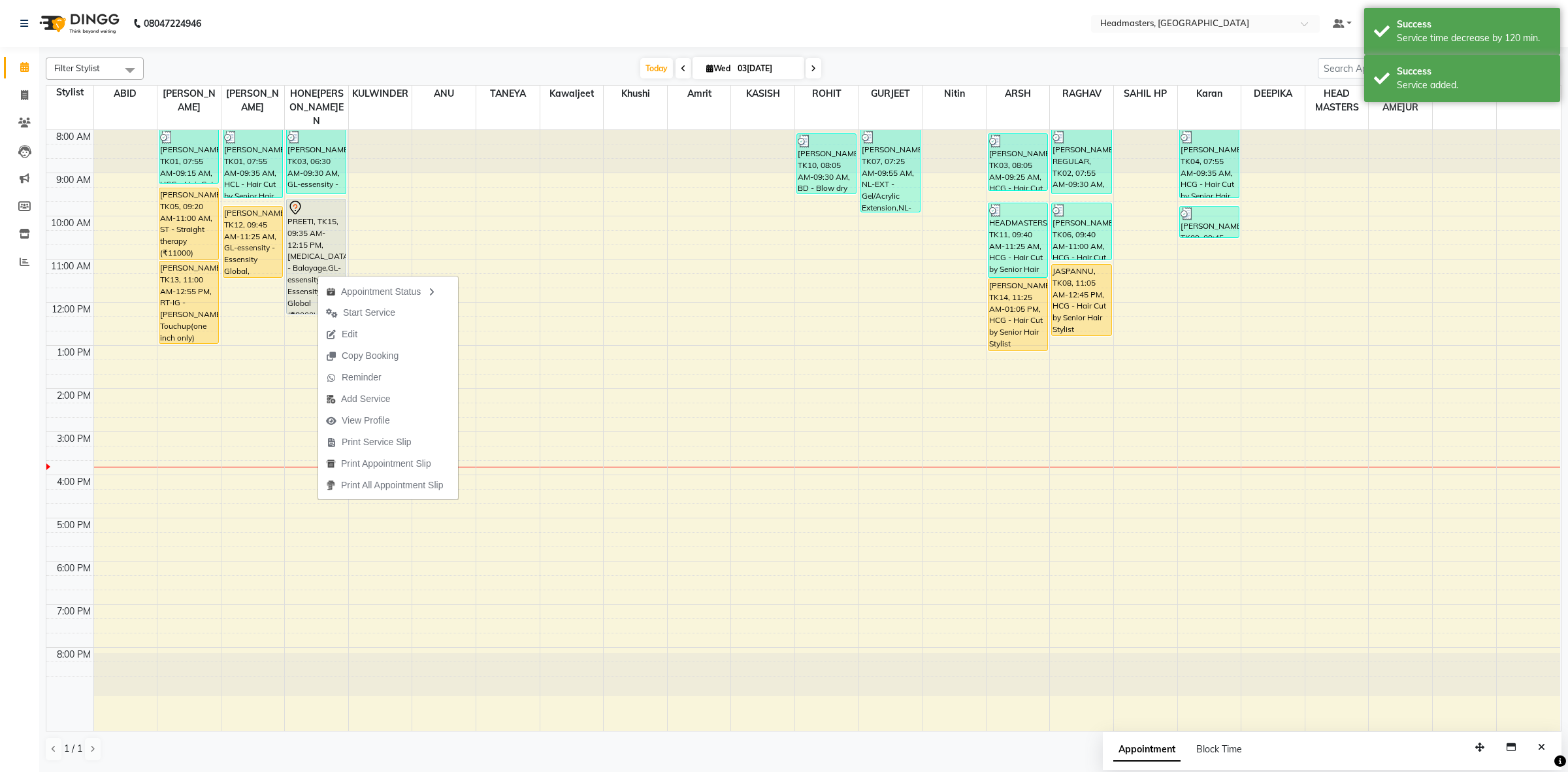
click at [319, 26] on nav "08047224946 Select Location × Headmasters, [GEOGRAPHIC_DATA] Default Panel My P…" at bounding box center [784, 23] width 1568 height 47
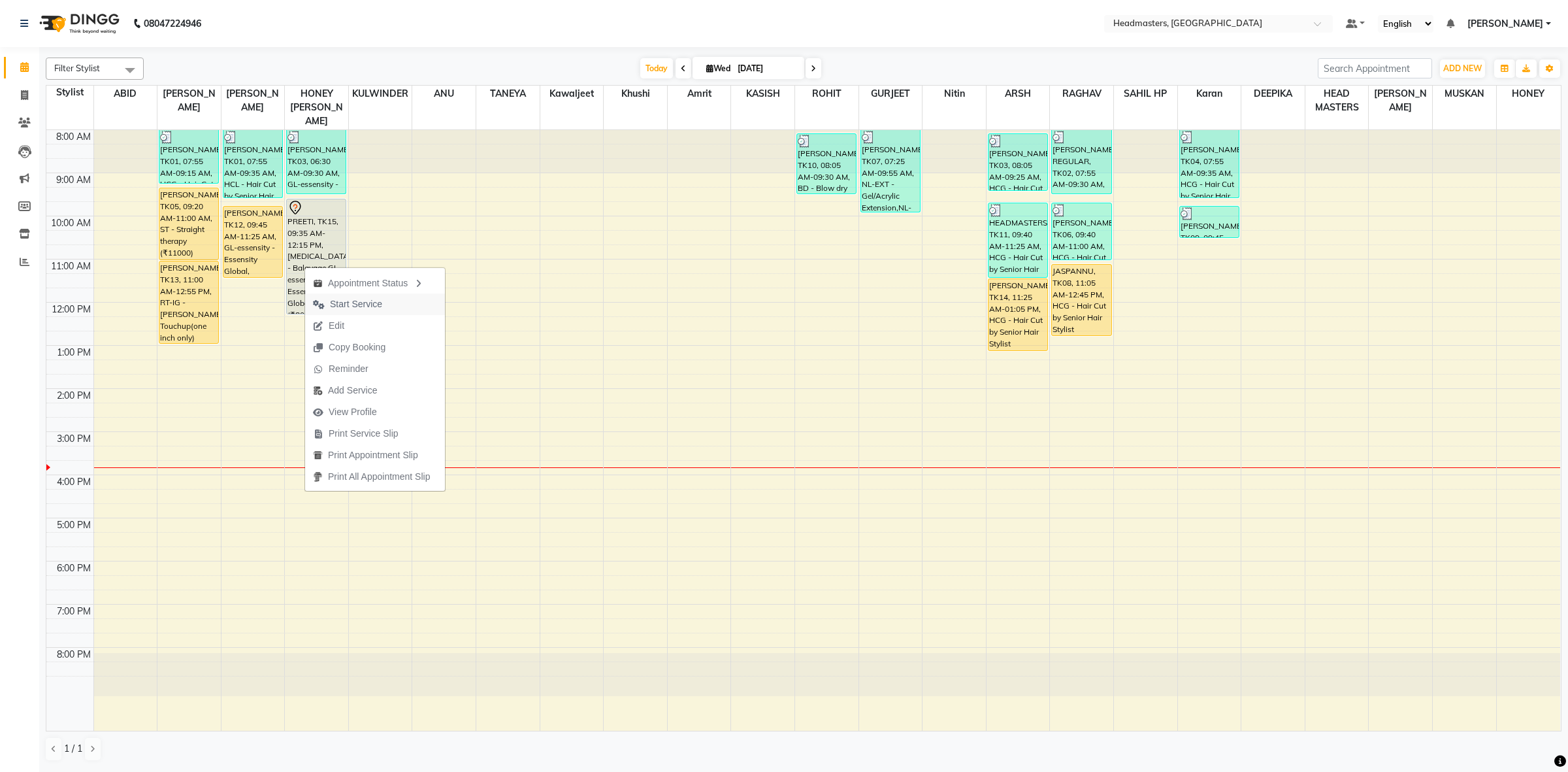
click at [376, 305] on span "Start Service" at bounding box center [355, 304] width 52 height 14
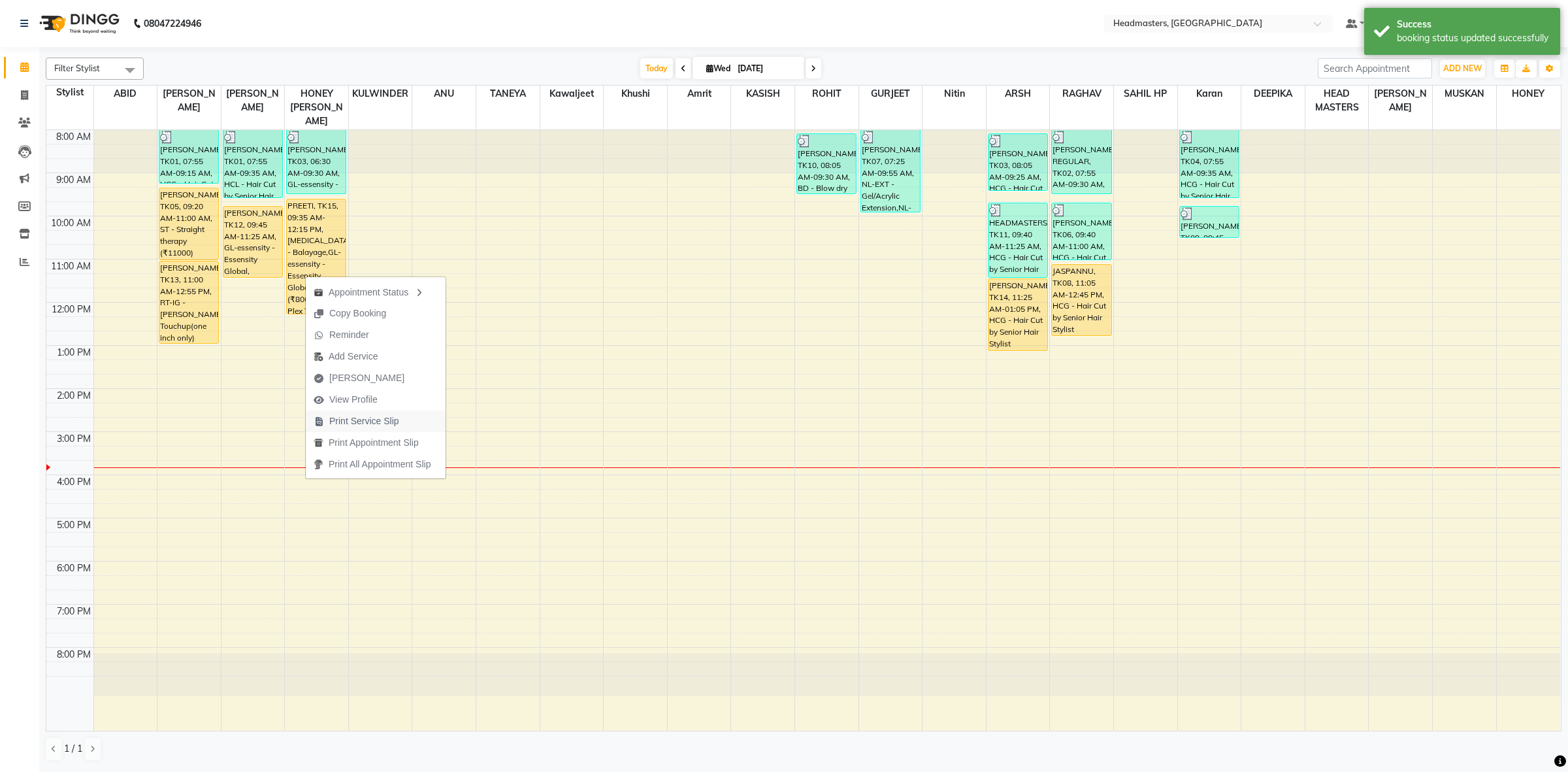
click at [366, 421] on span "Print Service Slip" at bounding box center [364, 421] width 70 height 14
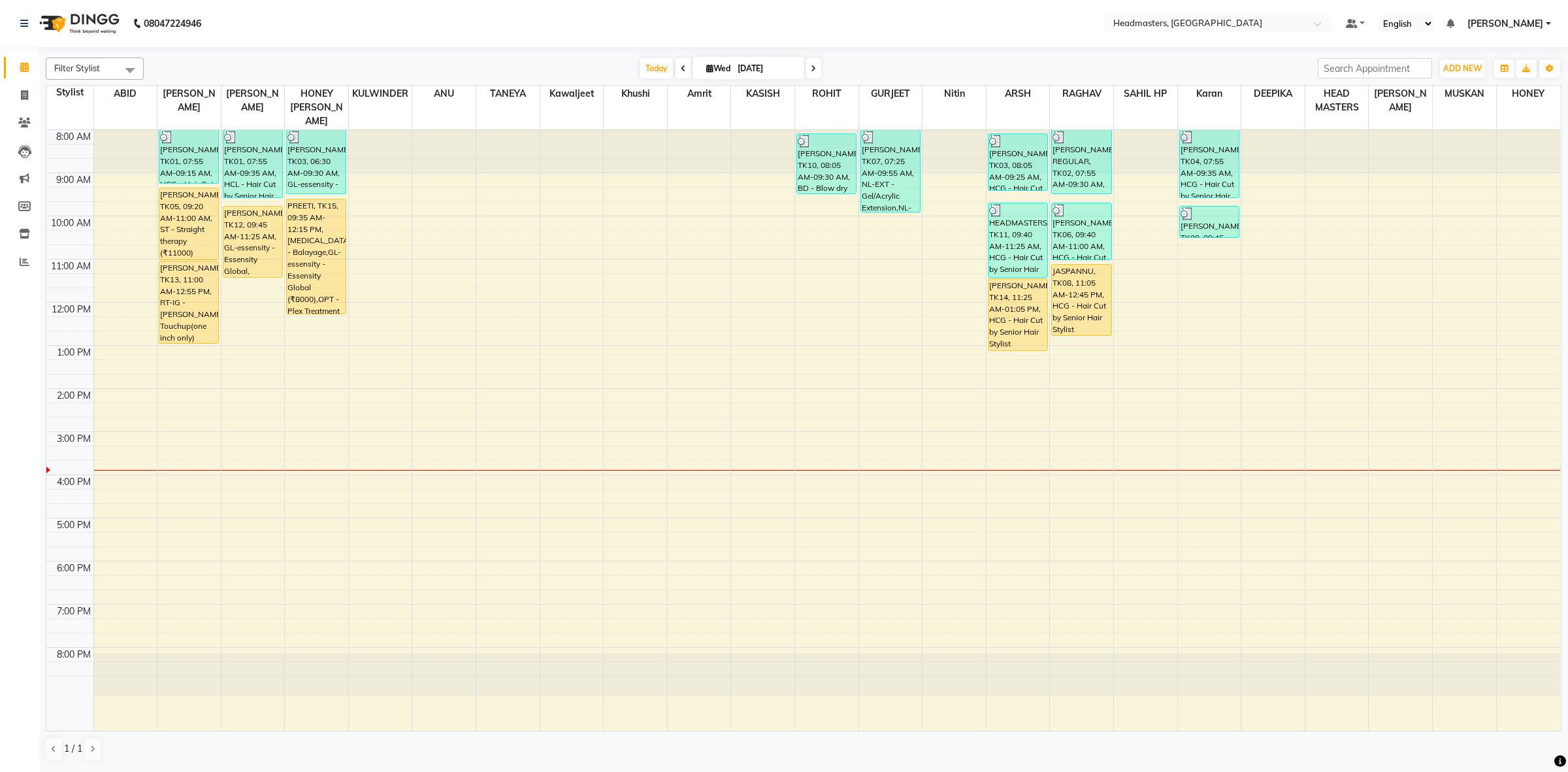
click at [241, 487] on div "8:00 AM 9:00 AM 10:00 AM 11:00 AM 12:00 PM 1:00 PM 2:00 PM 3:00 PM 4:00 PM 5:00…" at bounding box center [803, 430] width 1514 height 601
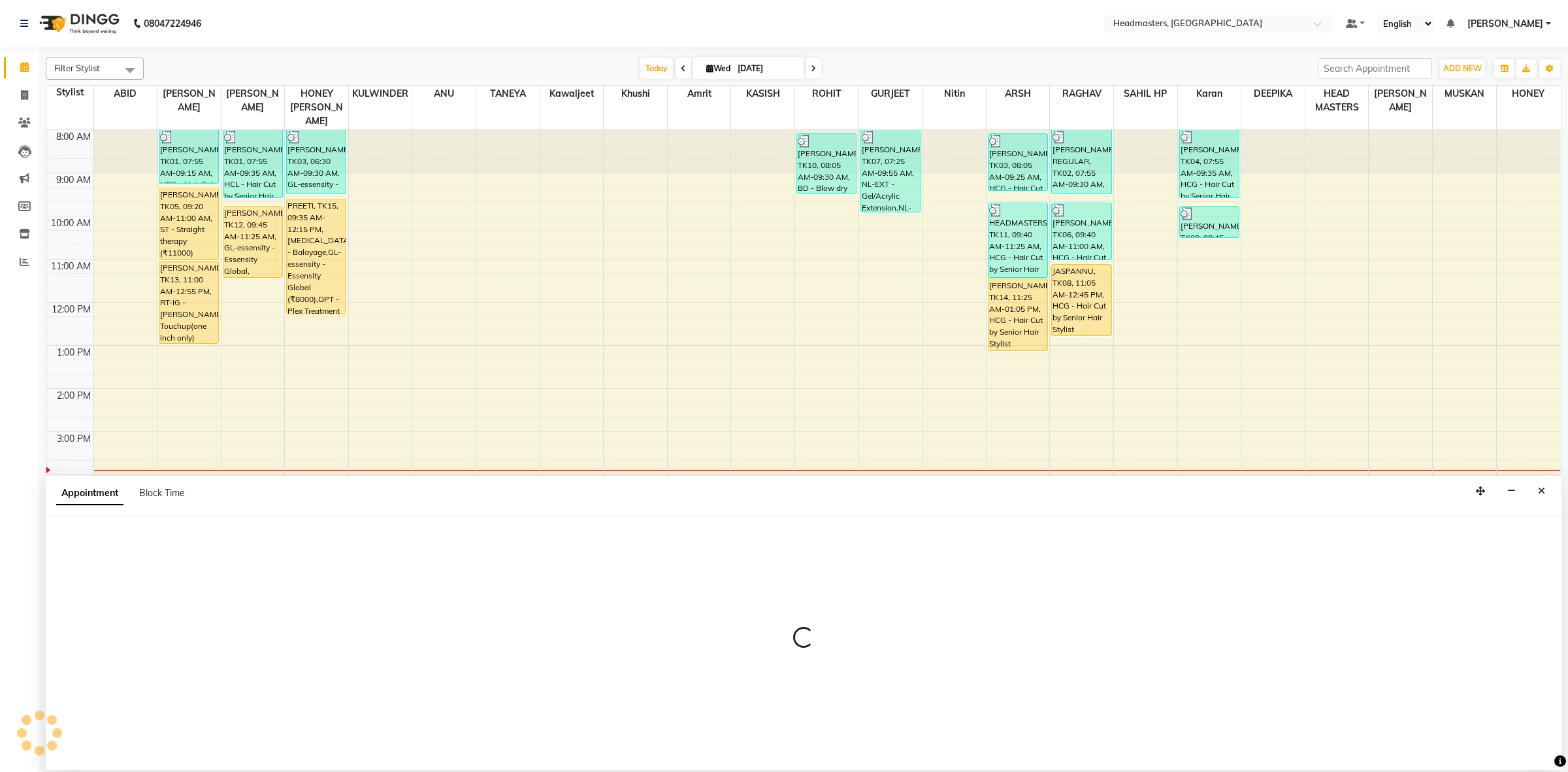
select select "60637"
select select "975"
select select "tentative"
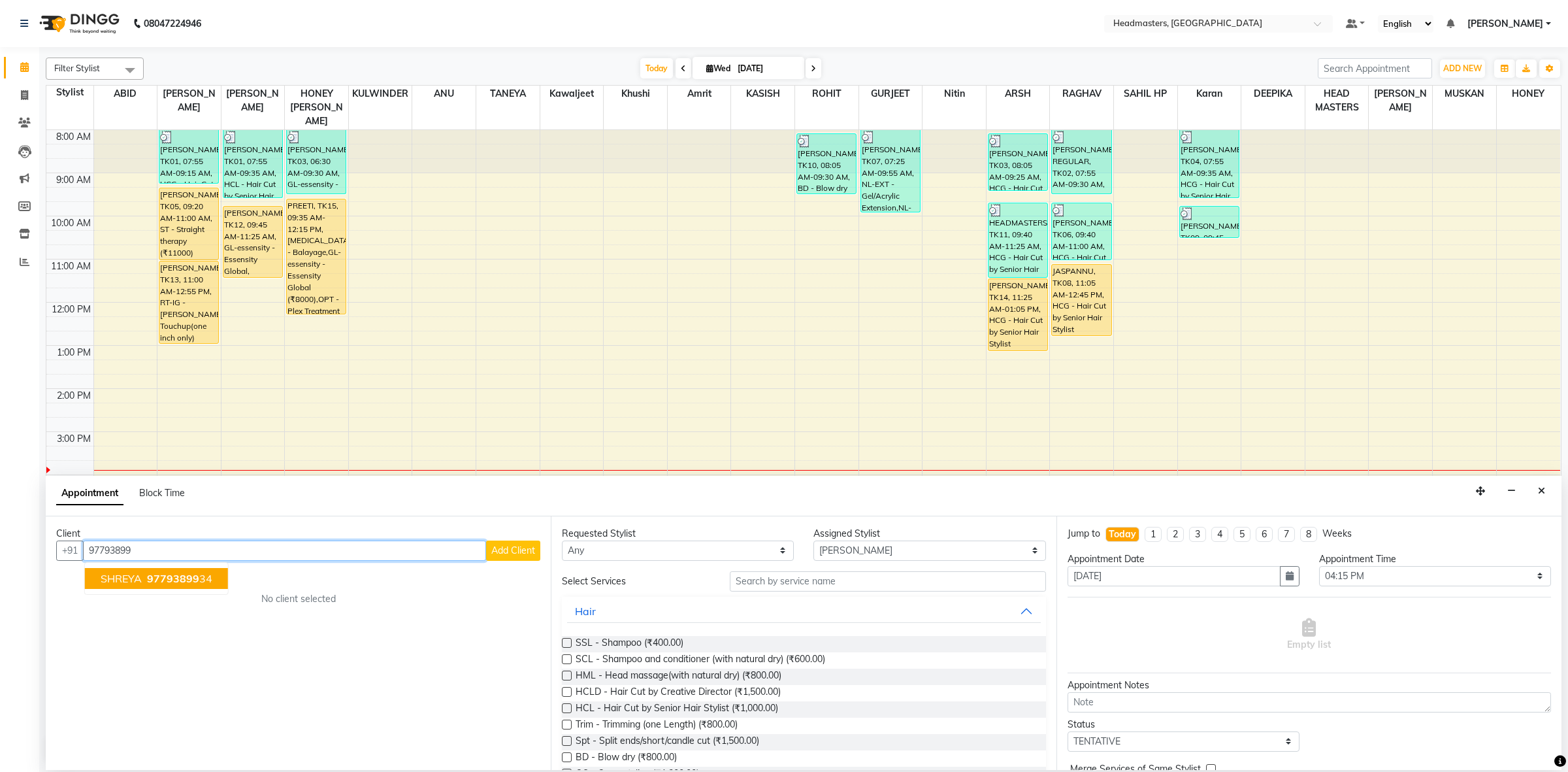
click at [171, 575] on span "97793899" at bounding box center [173, 578] width 52 height 13
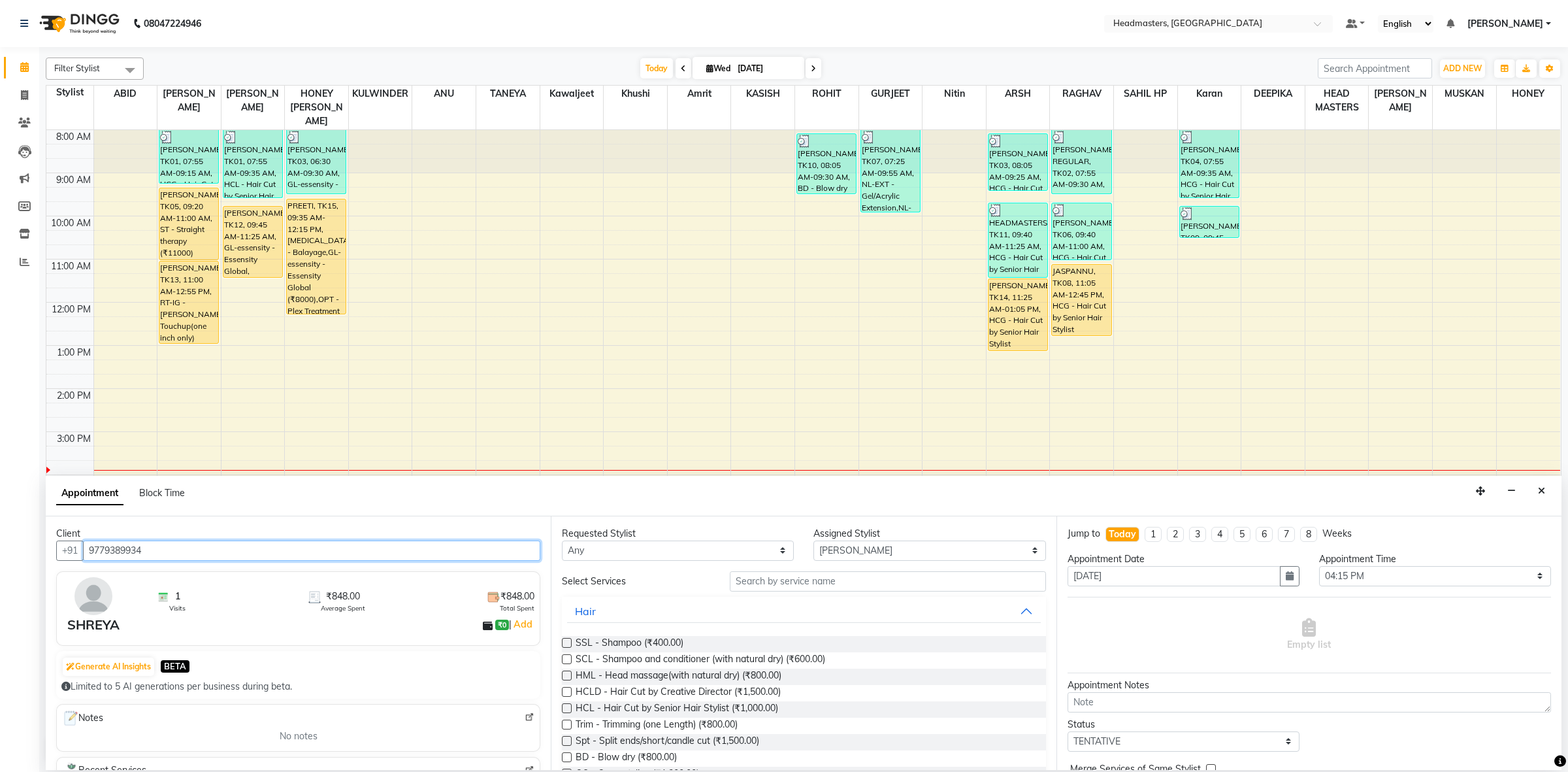
type input "9779389934"
click at [604, 550] on select "Any ABID Amrit ANU ARSH[PERSON_NAME] HEAD MASTERS HONEY [PERSON_NAME] HONEY[PER…" at bounding box center [678, 550] width 232 height 20
select select "60609"
click at [562, 540] on select "Any ABID Amrit ANU ARSH[PERSON_NAME] HEAD MASTERS HONEY [PERSON_NAME] HONEY[PER…" at bounding box center [678, 550] width 232 height 20
select select "60609"
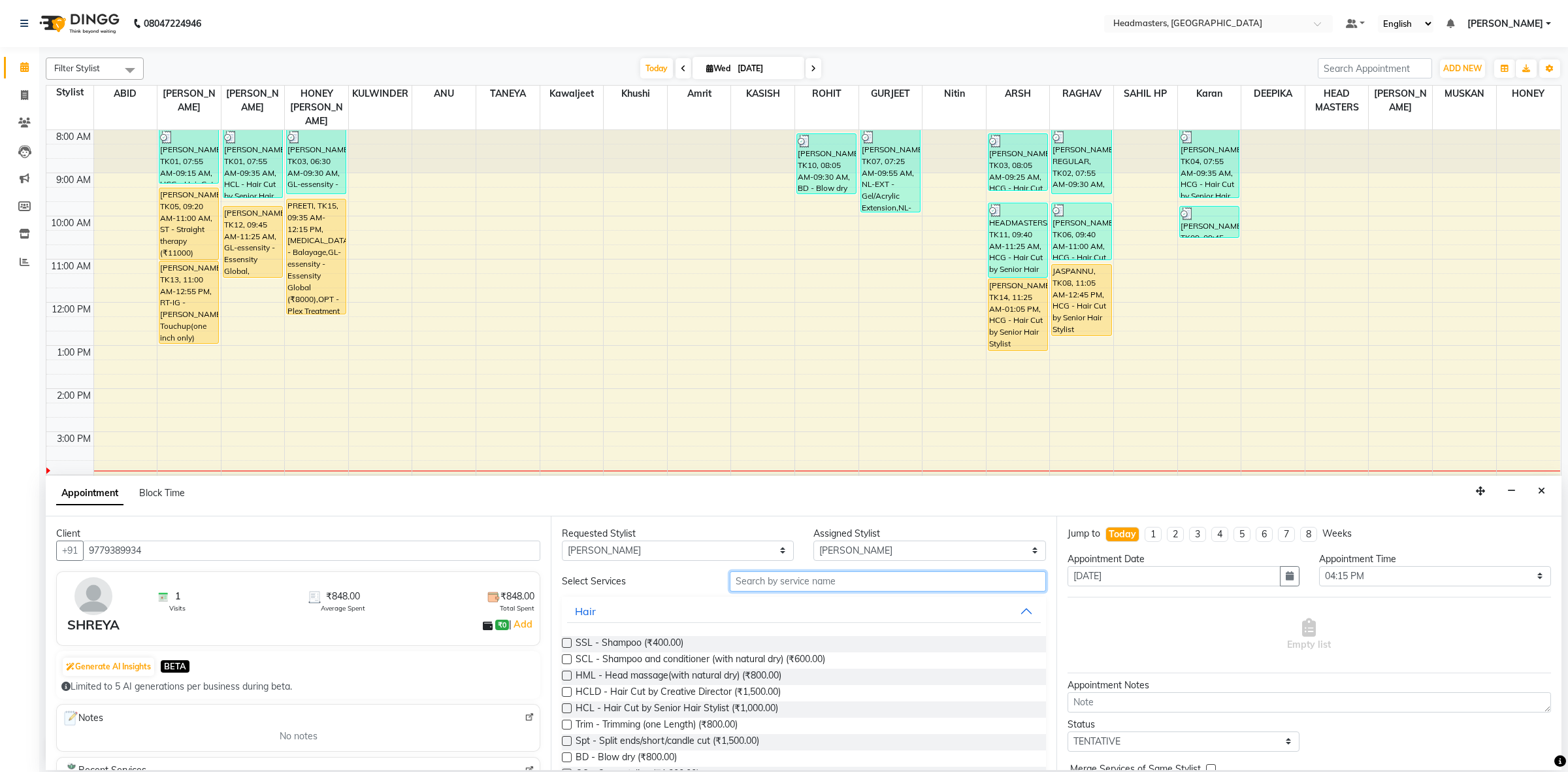
click at [807, 582] on input "text" at bounding box center [887, 581] width 316 height 20
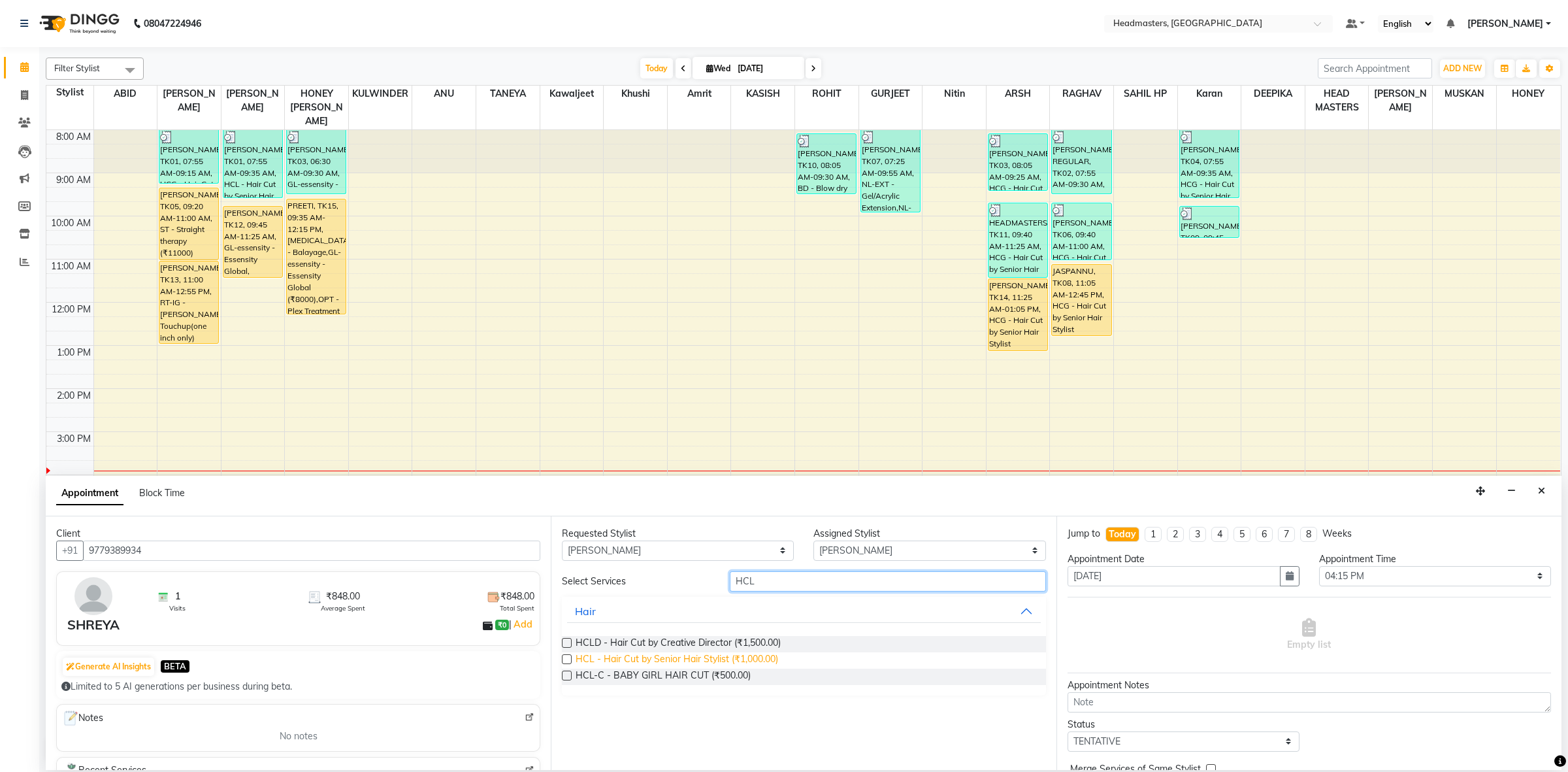
type input "HCL"
click at [740, 657] on span "HCL - Hair Cut by Senior Hair Stylist (₹1,000.00)" at bounding box center [677, 660] width 202 height 17
checkbox input "false"
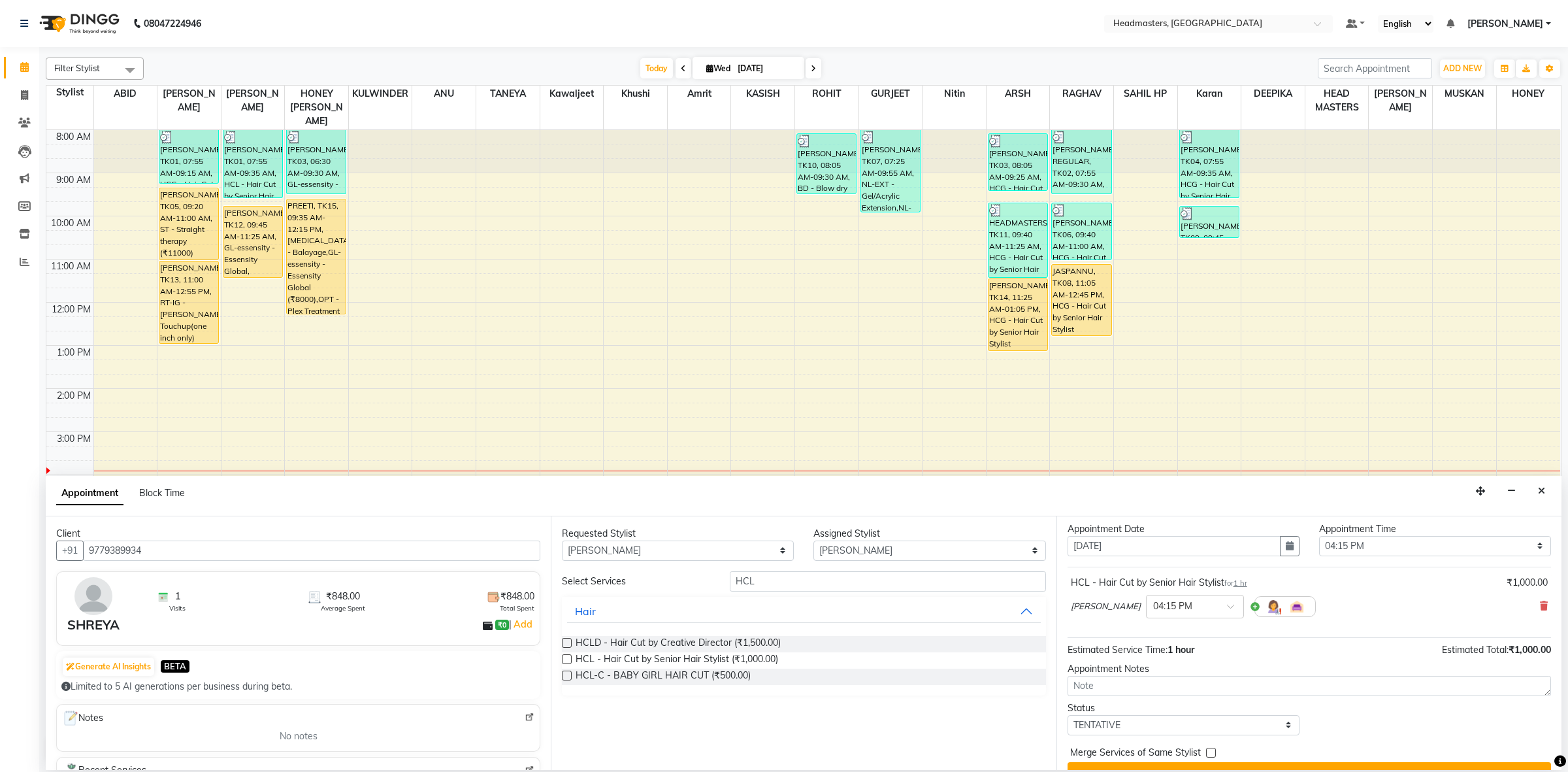
scroll to position [57, 0]
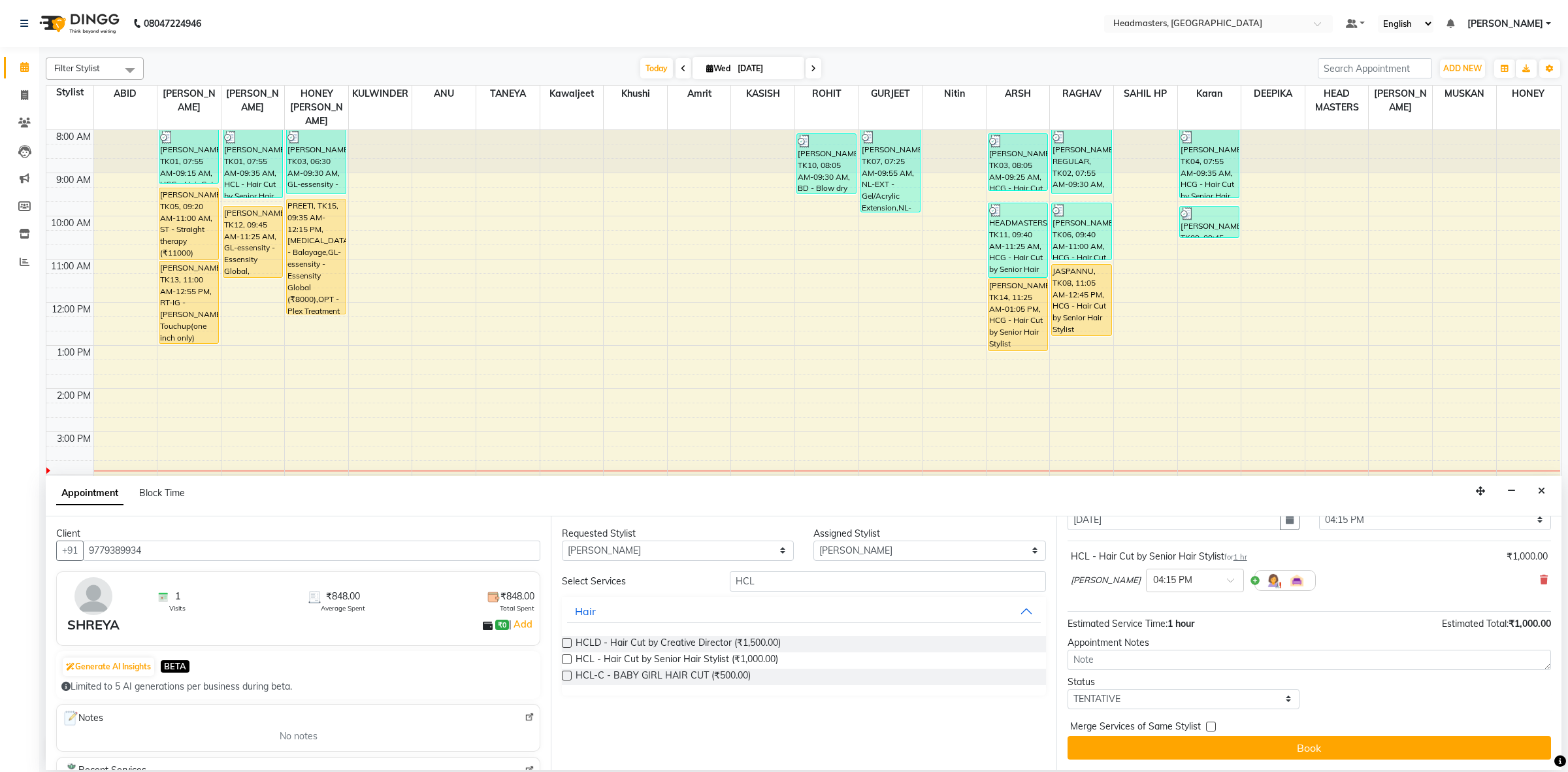
click at [1167, 748] on button "Book" at bounding box center [1309, 747] width 484 height 23
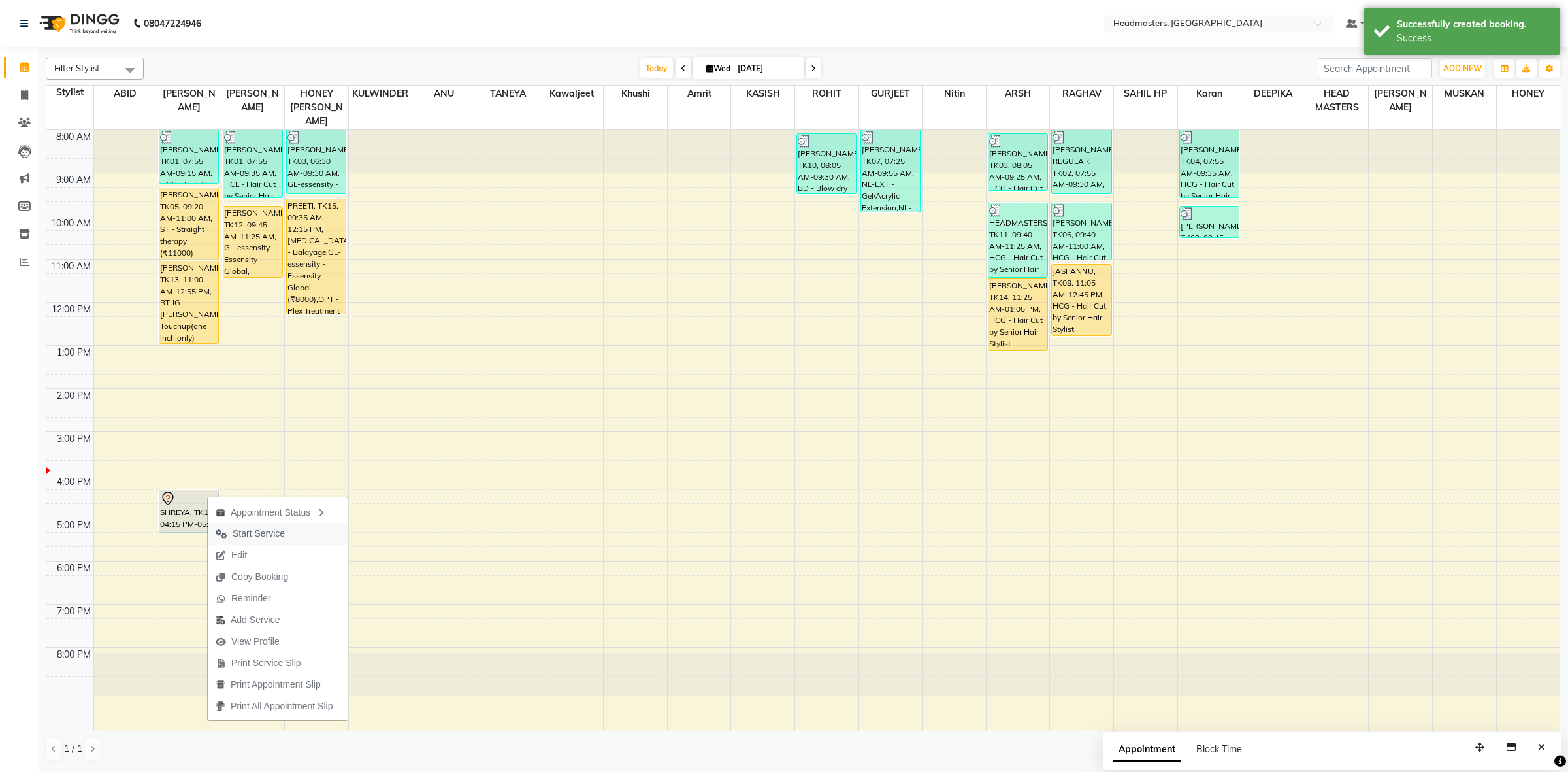
click at [304, 537] on button "Start Service" at bounding box center [277, 534] width 140 height 22
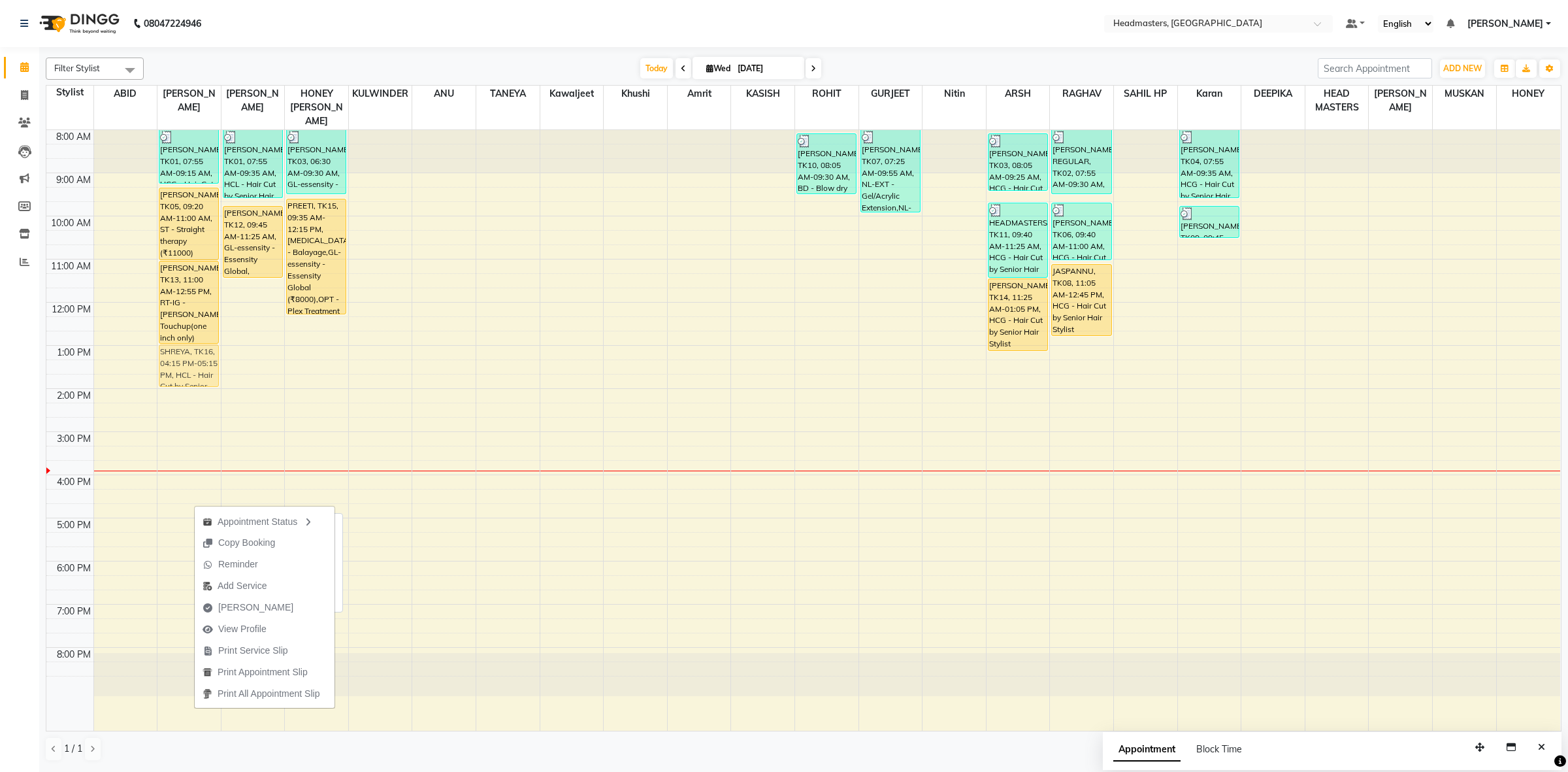
drag, startPoint x: 192, startPoint y: 497, endPoint x: 207, endPoint y: 351, distance: 146.8
click at [207, 351] on div "[PERSON_NAME], TK01, 07:55 AM-09:15 AM, HCG - Hair Cut by Senior Hair Stylist […" at bounding box center [189, 430] width 63 height 601
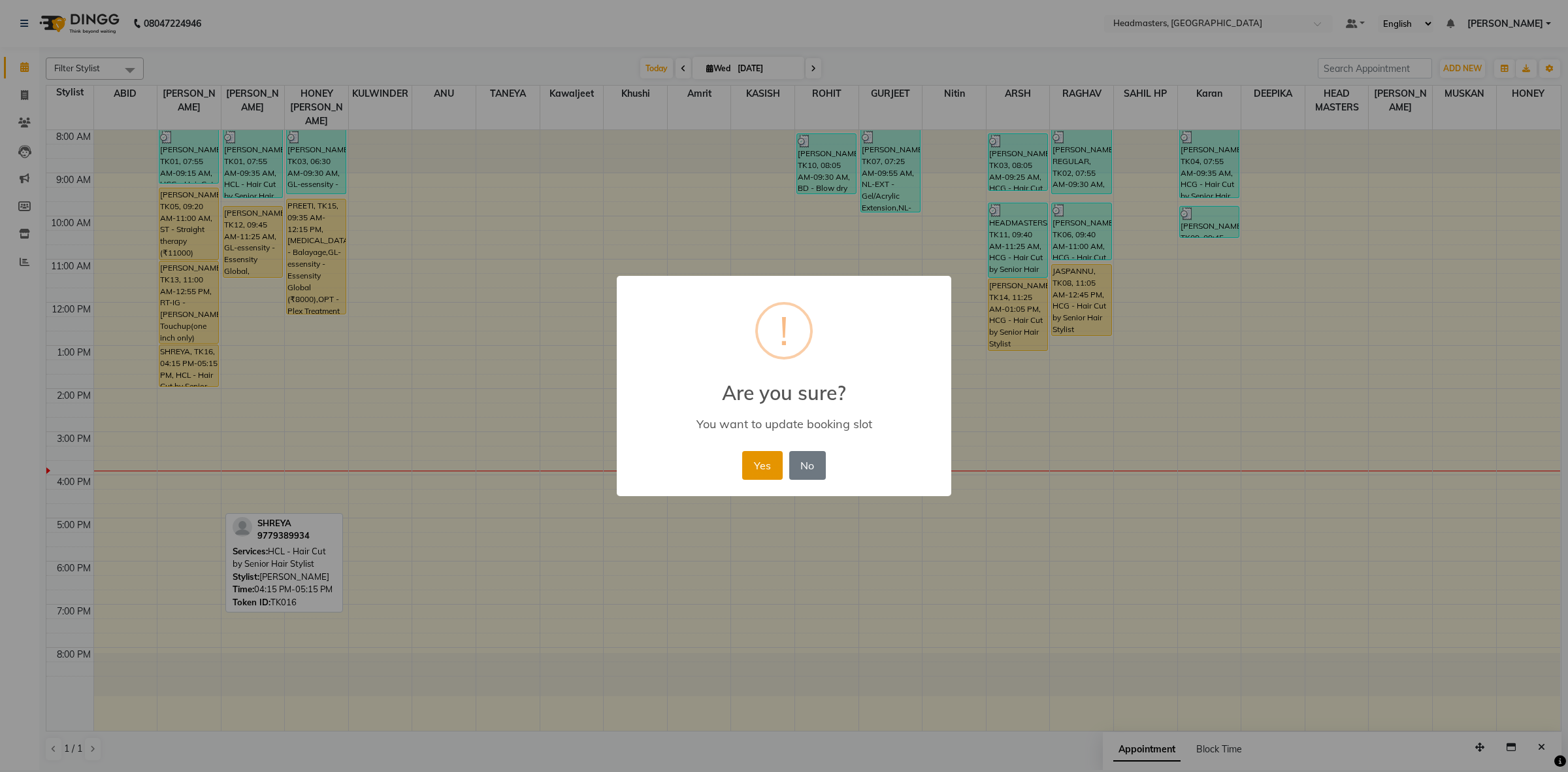
click at [760, 467] on button "Yes" at bounding box center [762, 465] width 40 height 29
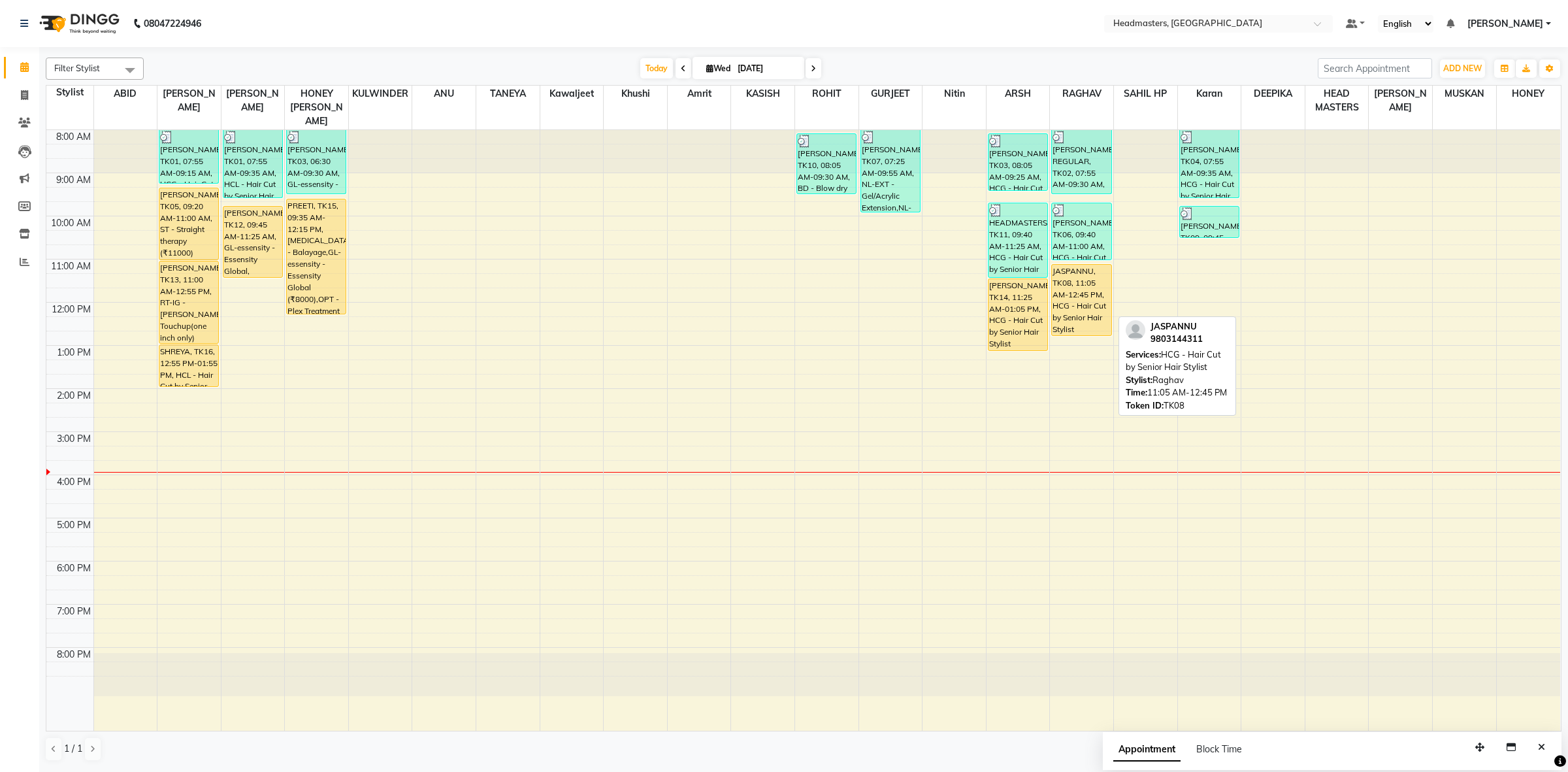
click at [1063, 304] on div "JASPANNU, TK08, 11:05 AM-12:45 PM, HCG - Hair Cut by Senior Hair Stylist" at bounding box center [1081, 300] width 59 height 71
select select "1"
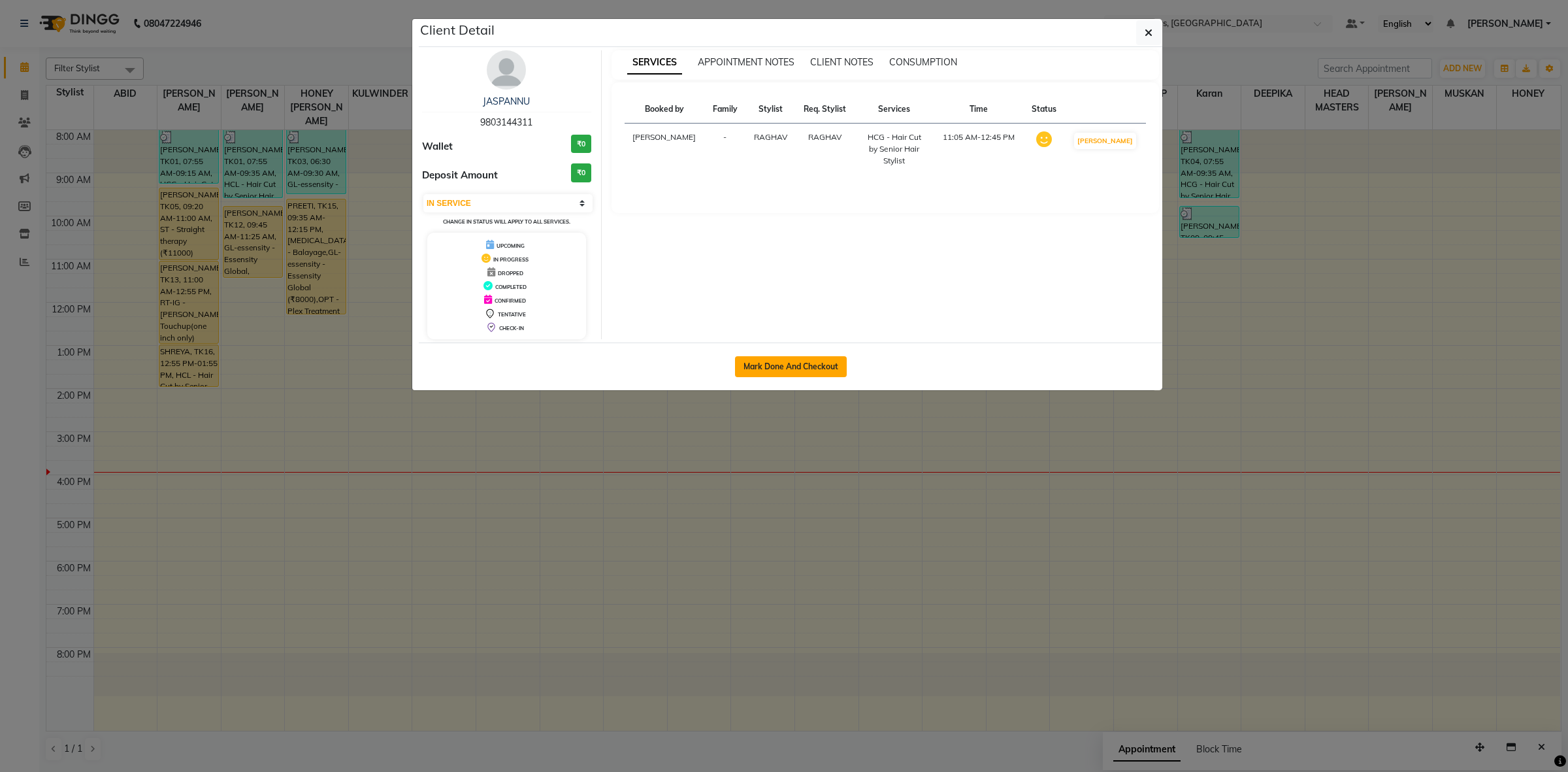
click at [756, 363] on button "Mark Done And Checkout" at bounding box center [791, 367] width 112 height 21
select select "service"
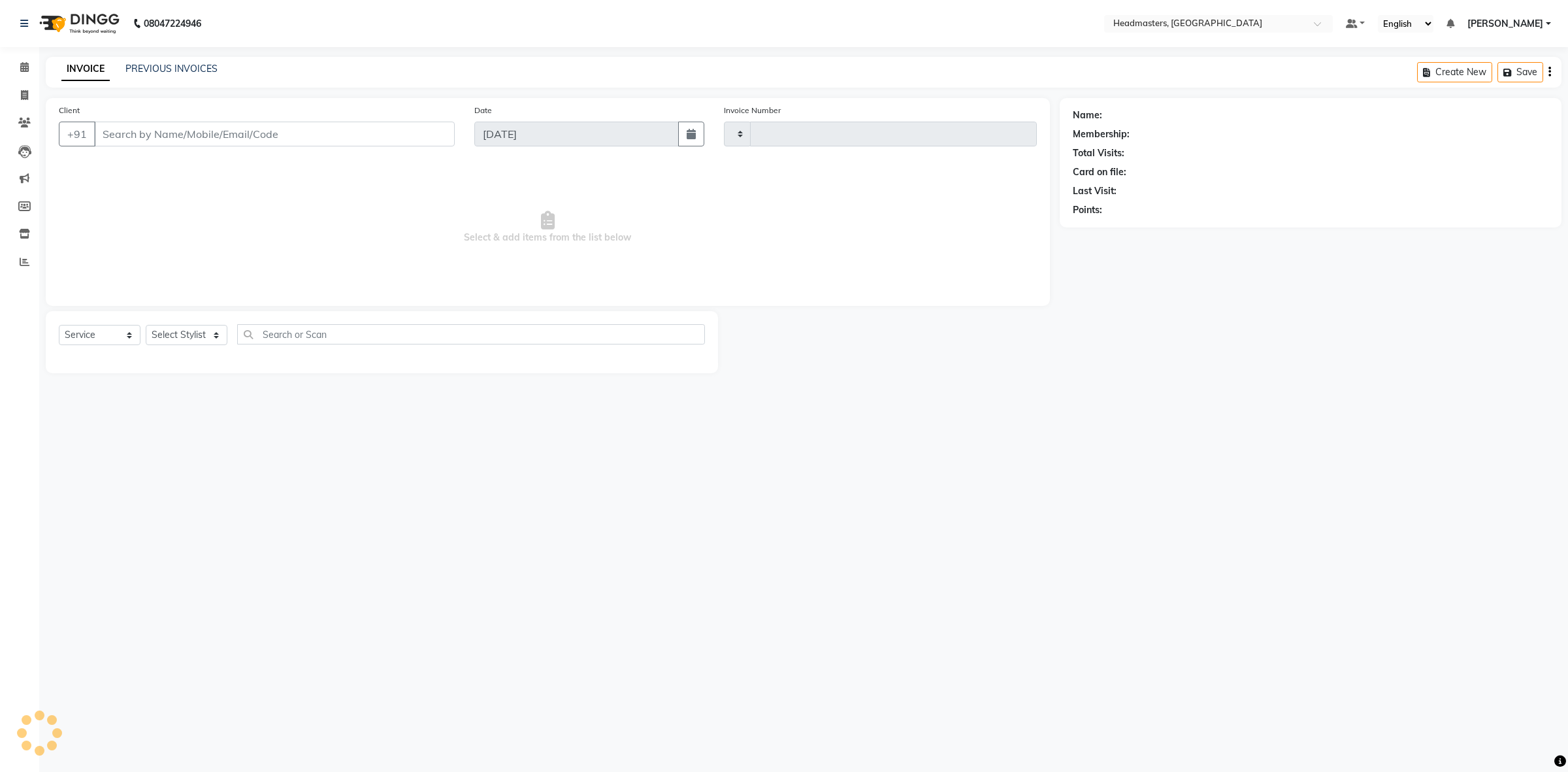
type input "3396"
select select "7132"
type input "9803144311"
select select "60639"
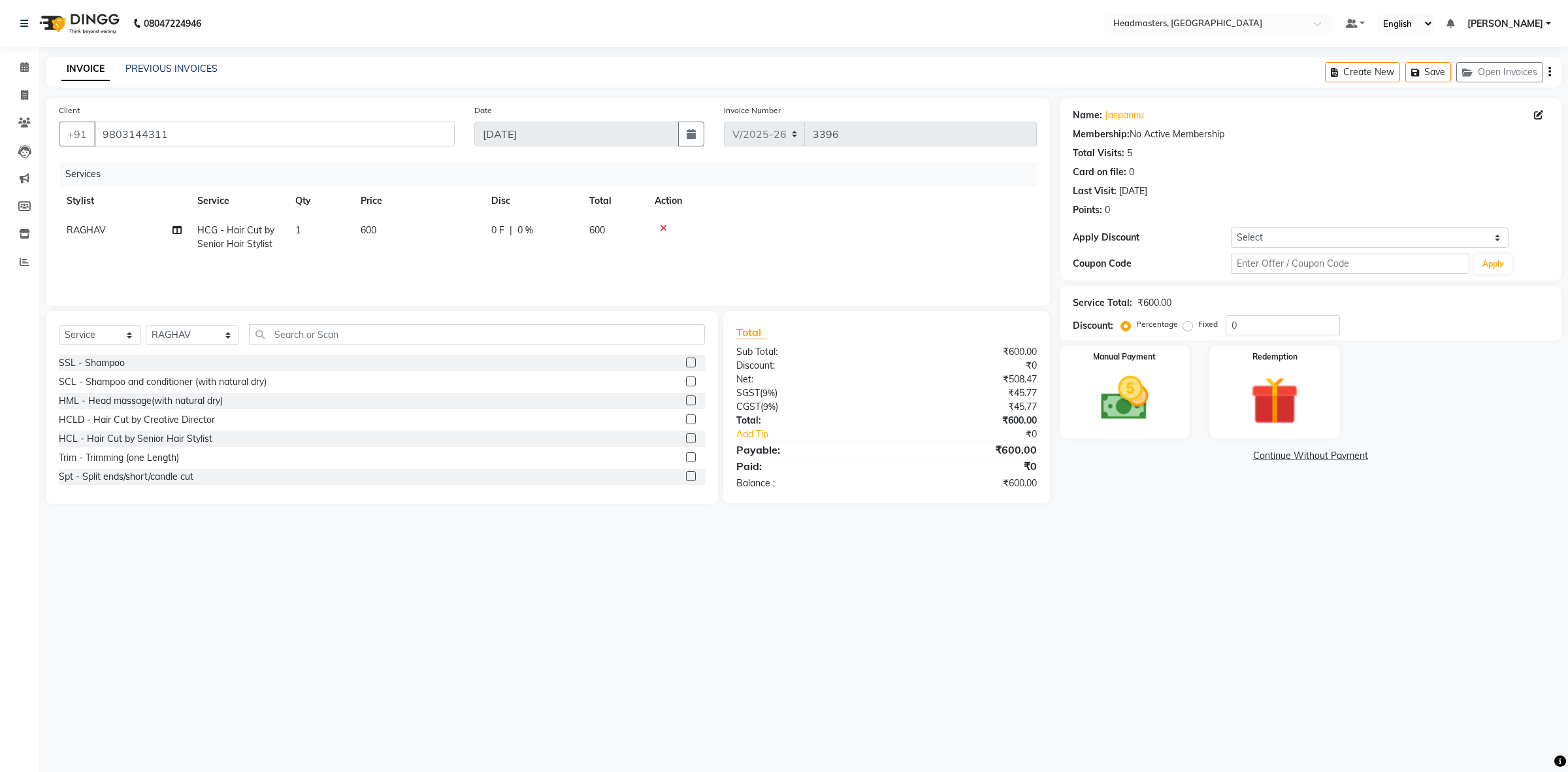
click at [477, 229] on td "600" at bounding box center [418, 237] width 131 height 43
select select "60639"
click at [555, 229] on input "0" at bounding box center [573, 233] width 39 height 20
type input "200"
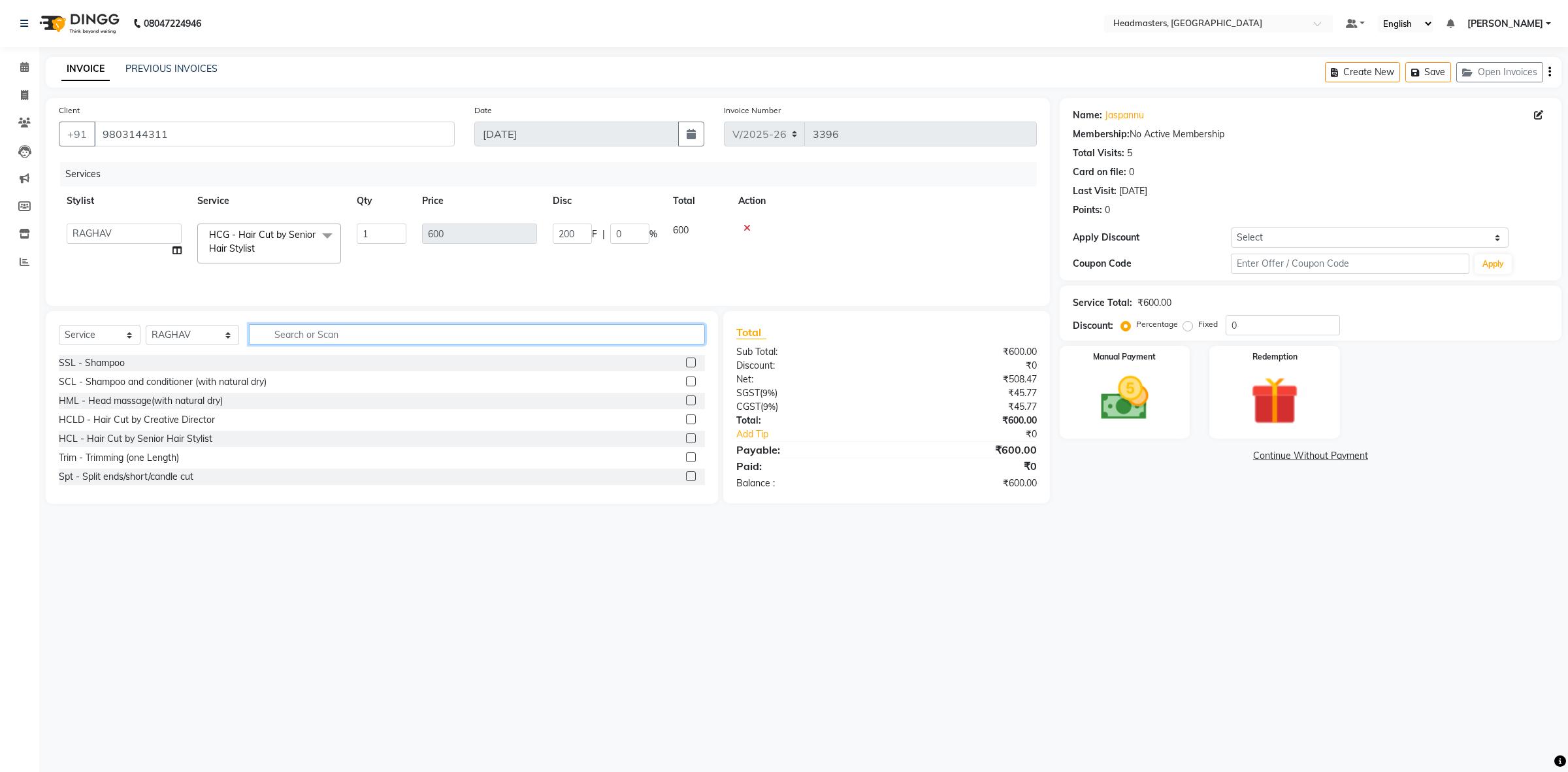
click at [349, 332] on input "text" at bounding box center [477, 334] width 456 height 20
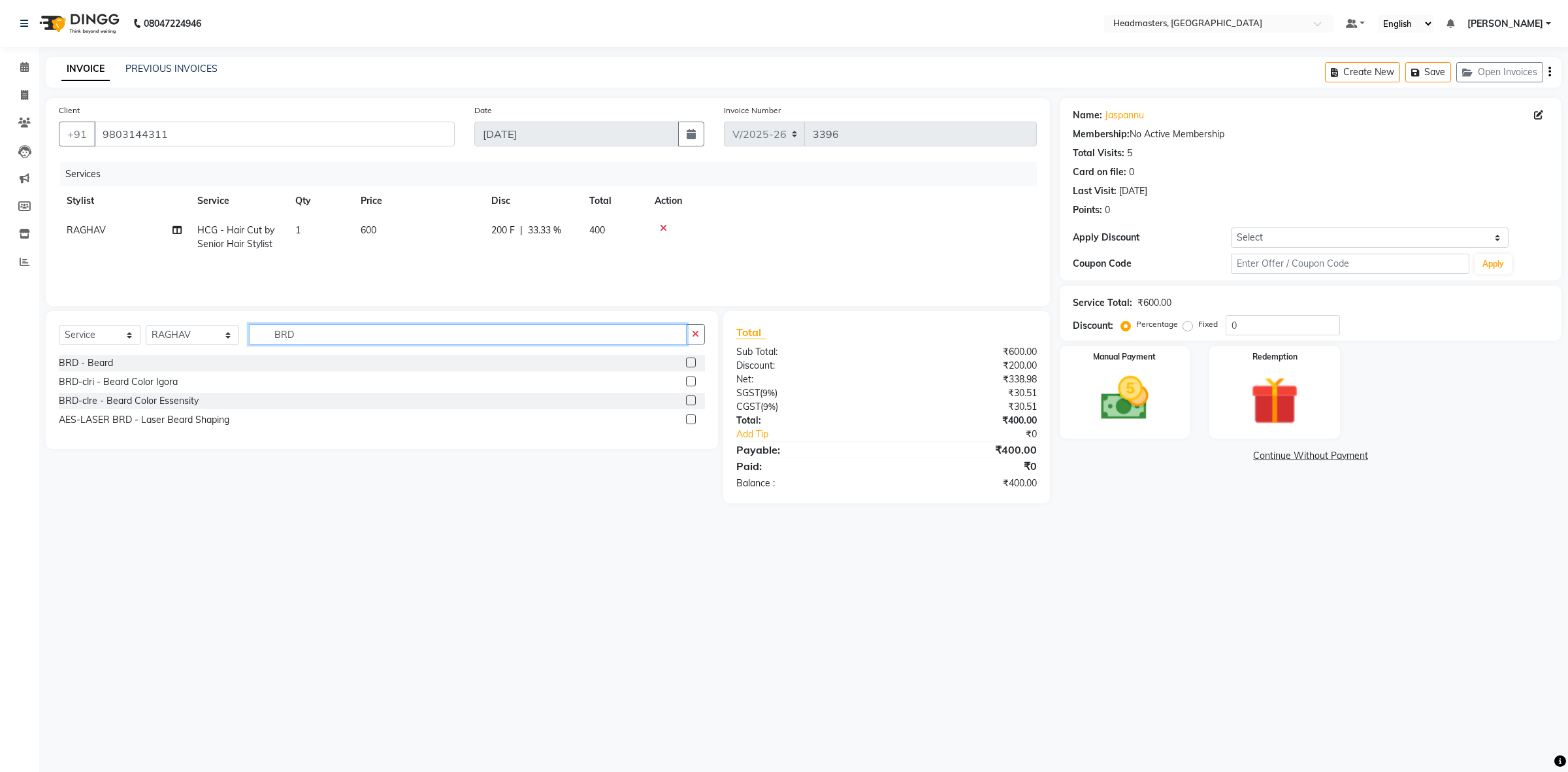
type input "BRD"
click at [690, 361] on label at bounding box center [690, 362] width 10 height 10
click at [690, 361] on input "checkbox" at bounding box center [690, 362] width 8 height 8
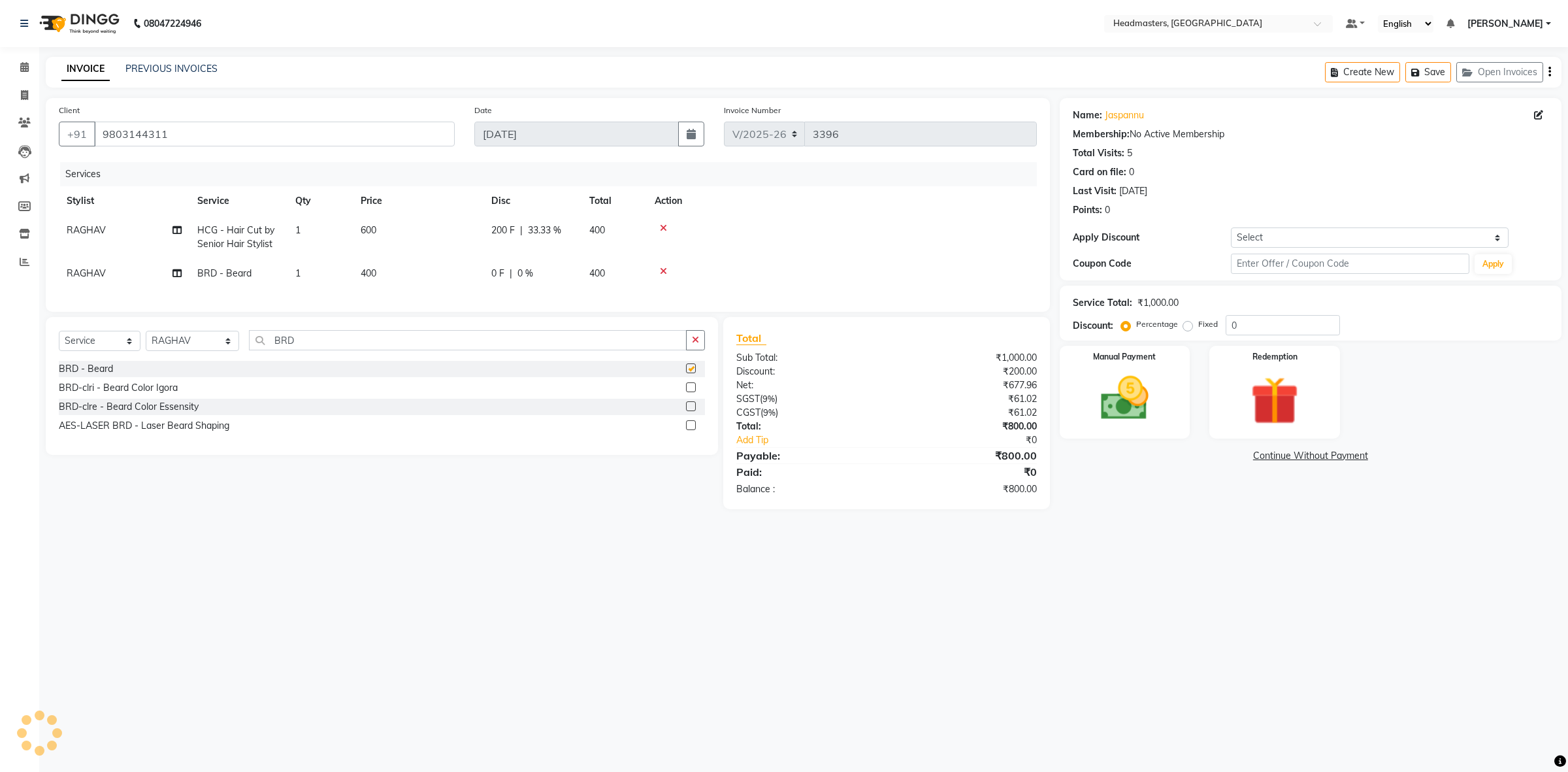
checkbox input "false"
click at [497, 263] on td "0 F | 0 %" at bounding box center [533, 273] width 98 height 29
select select "60639"
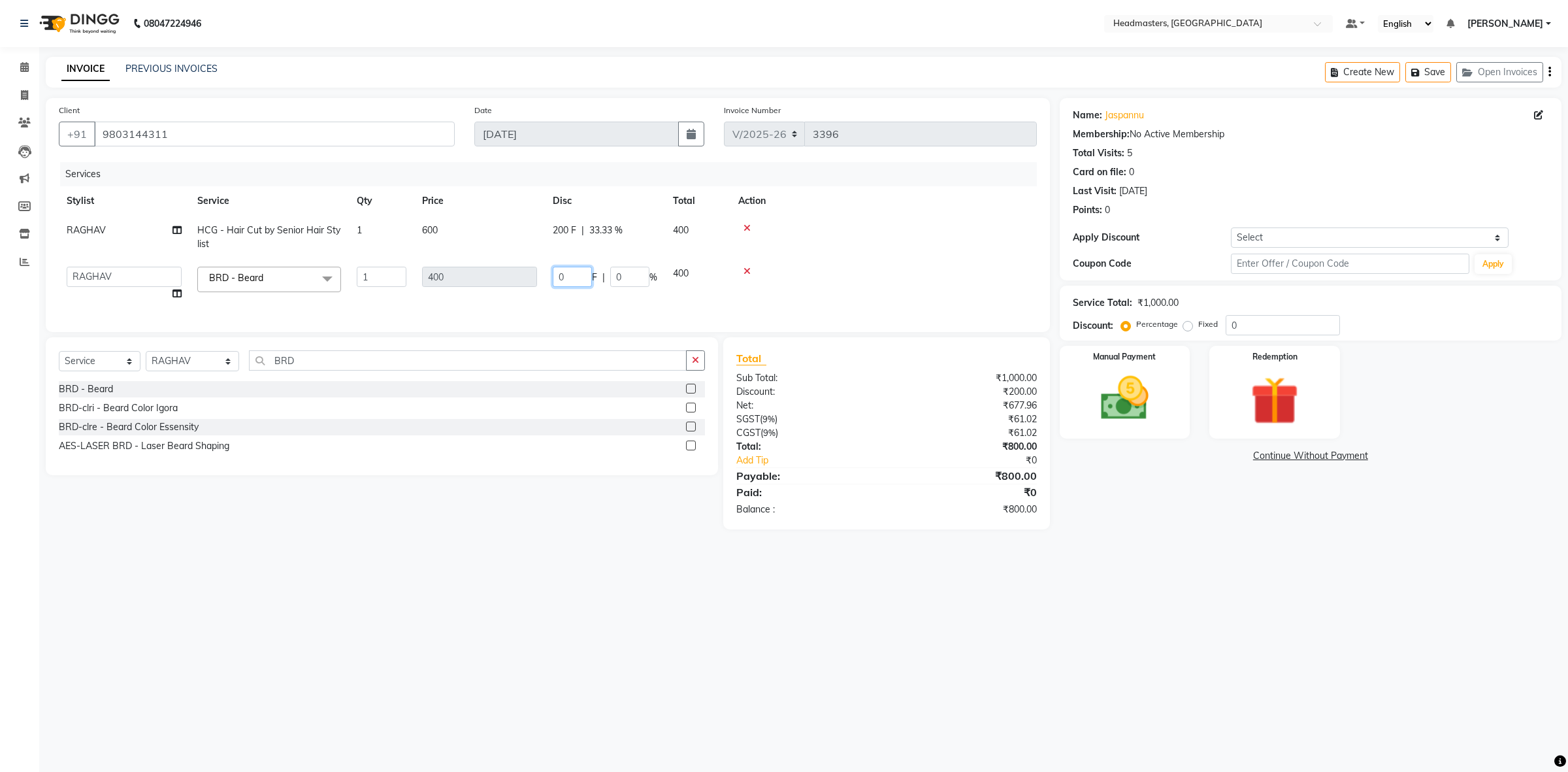
click at [553, 273] on td "0 F | 0 %" at bounding box center [604, 284] width 120 height 50
click at [556, 275] on input "0" at bounding box center [573, 276] width 39 height 20
type input "100"
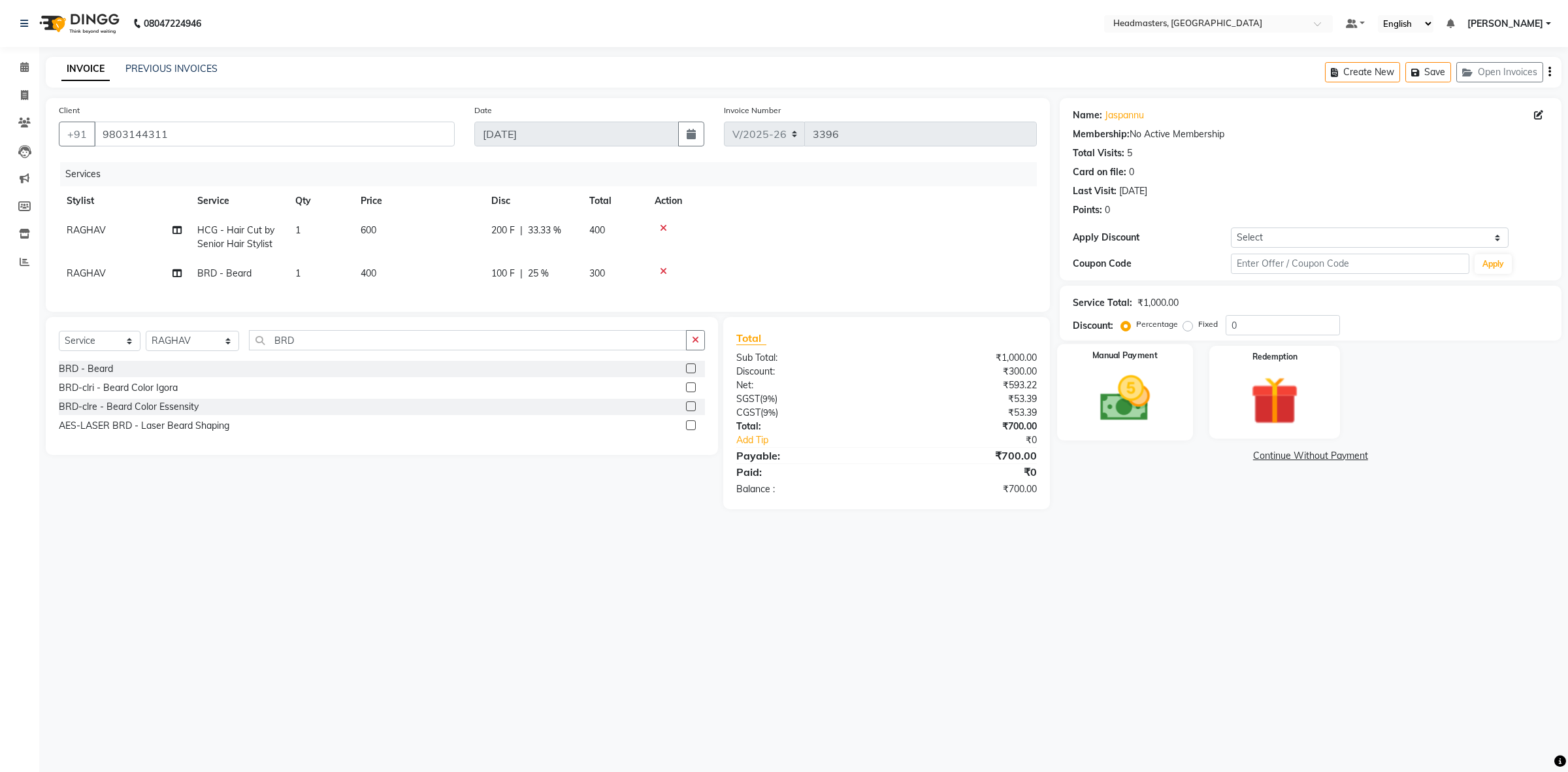
click at [1132, 422] on img at bounding box center [1124, 398] width 81 height 57
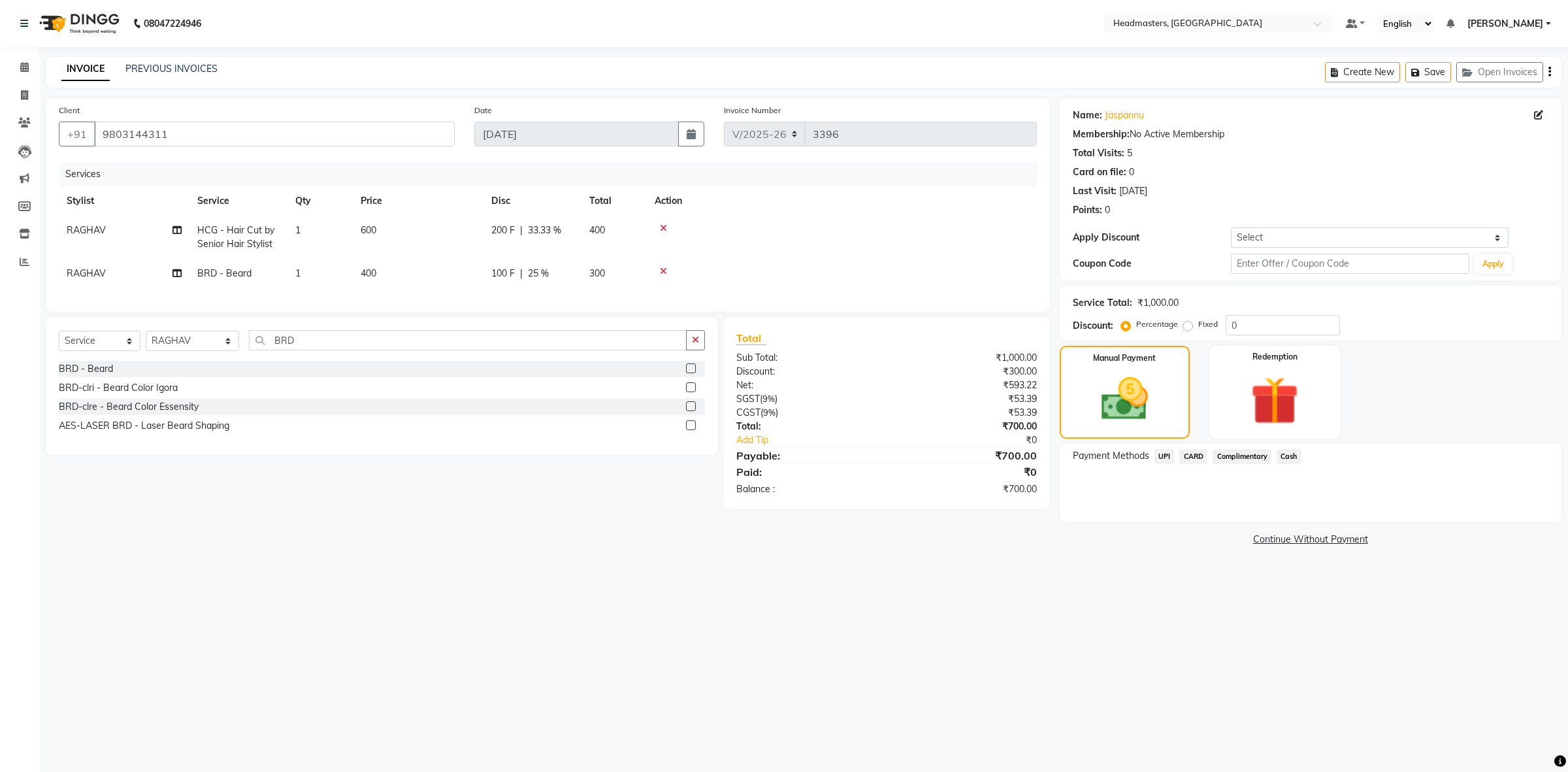
click at [502, 268] on span "100 F" at bounding box center [503, 273] width 23 height 14
select select "60639"
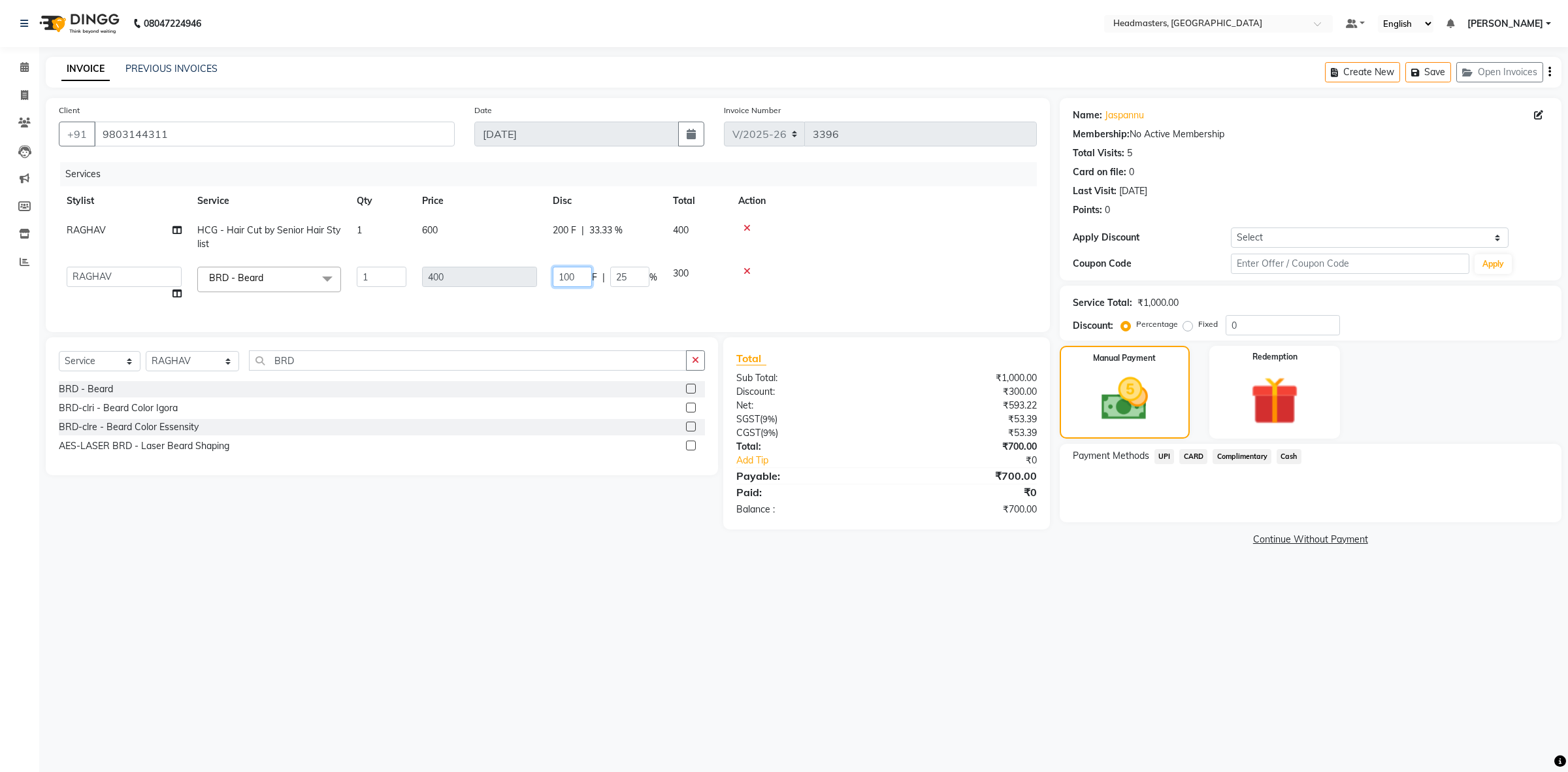
click at [567, 273] on input "100" at bounding box center [573, 276] width 39 height 20
click at [563, 275] on input "100" at bounding box center [573, 276] width 39 height 20
type input "200"
click at [1167, 451] on span "UPI" at bounding box center [1164, 457] width 20 height 15
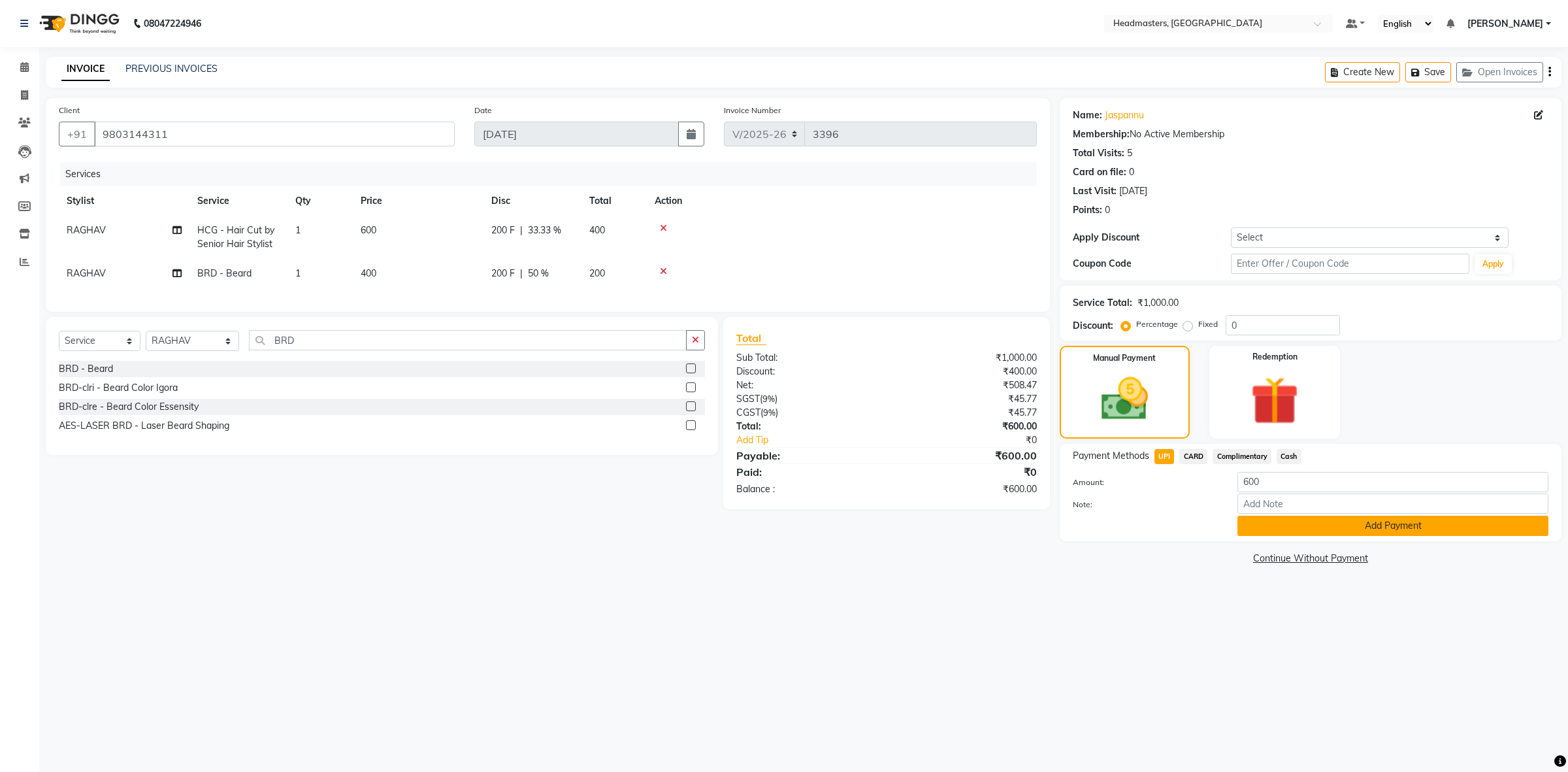
click at [1361, 526] on button "Add Payment" at bounding box center [1393, 525] width 311 height 20
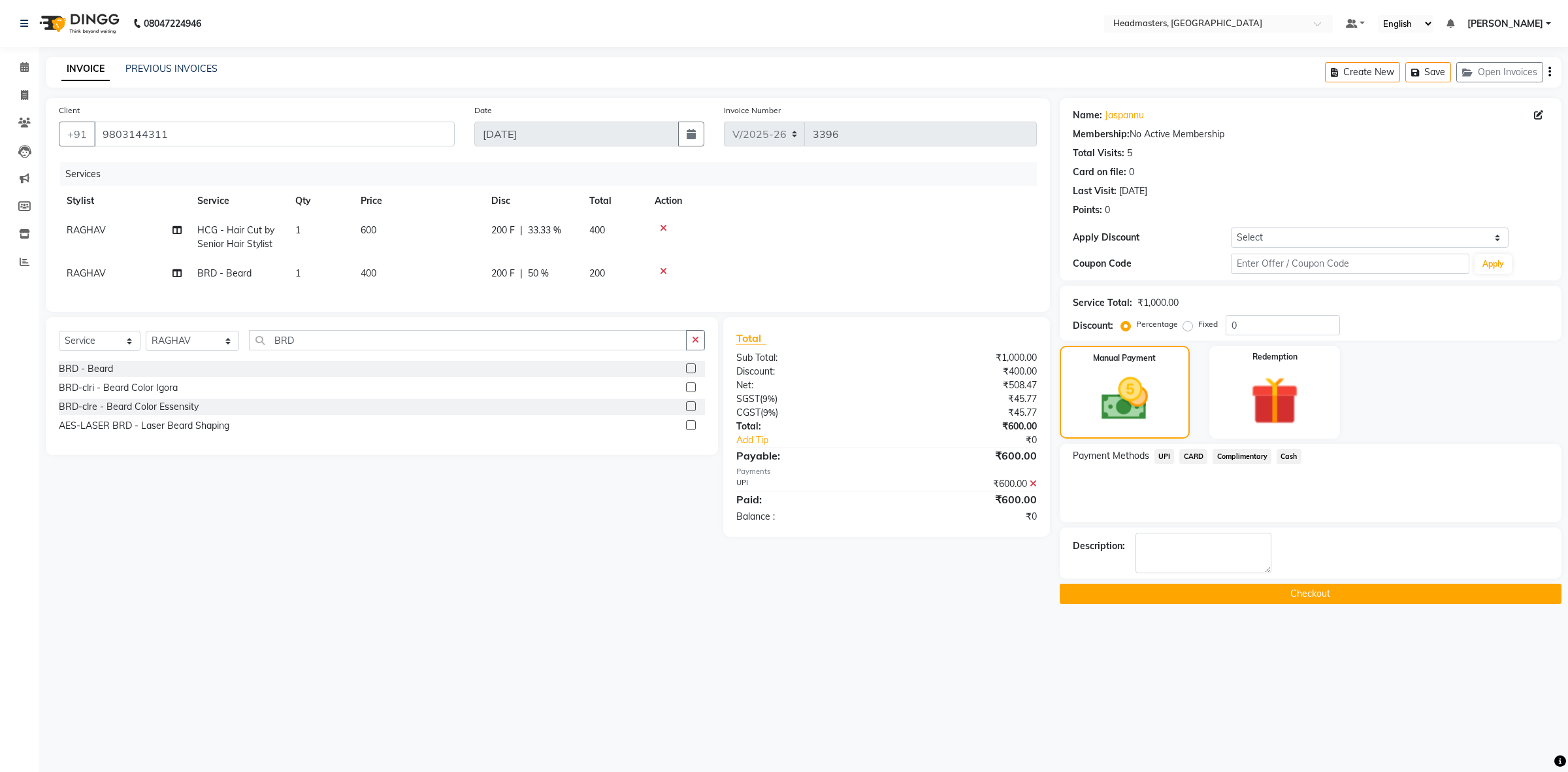
click at [1235, 597] on button "Checkout" at bounding box center [1310, 593] width 502 height 20
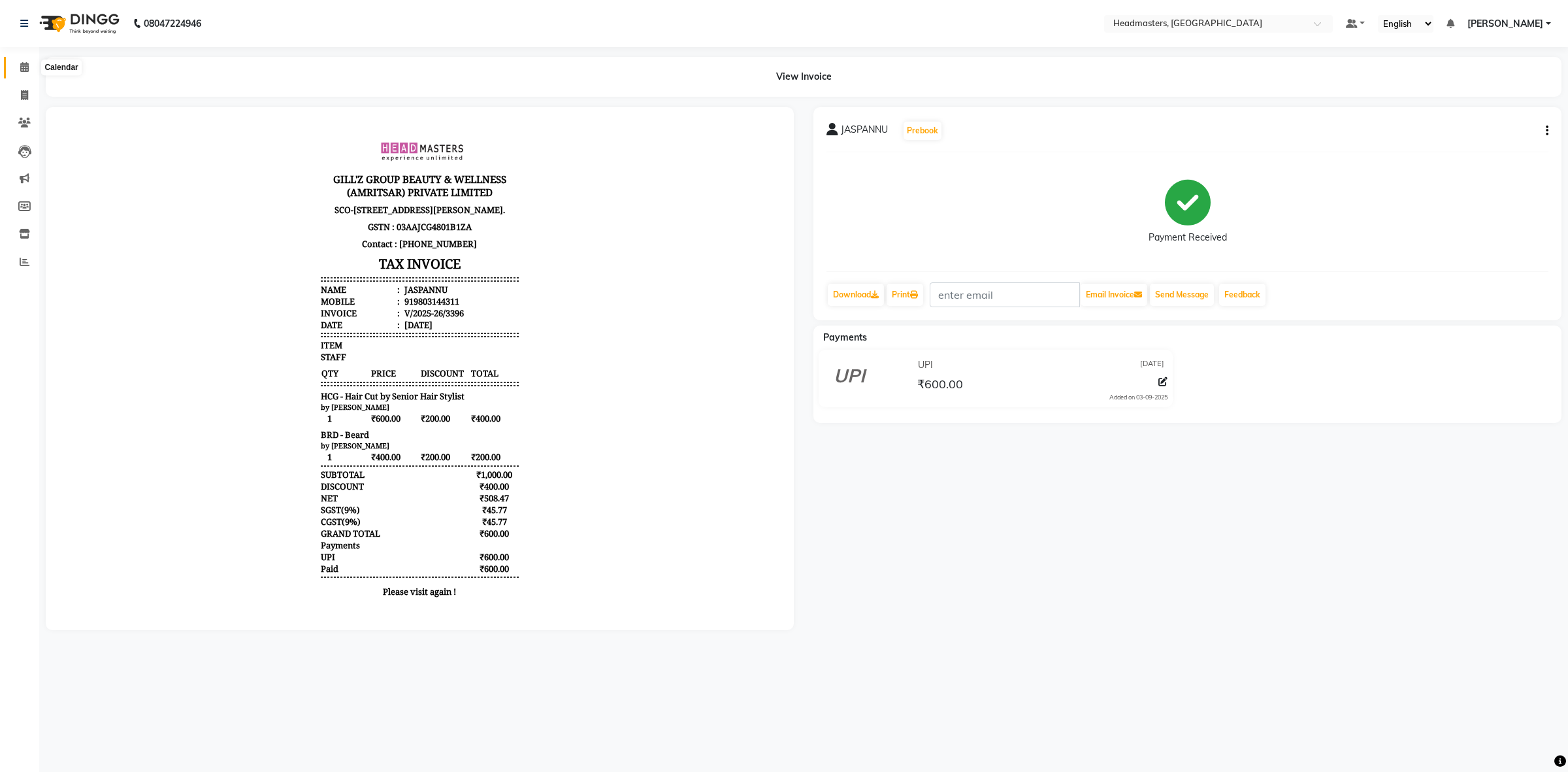
click at [20, 69] on icon at bounding box center [24, 66] width 8 height 10
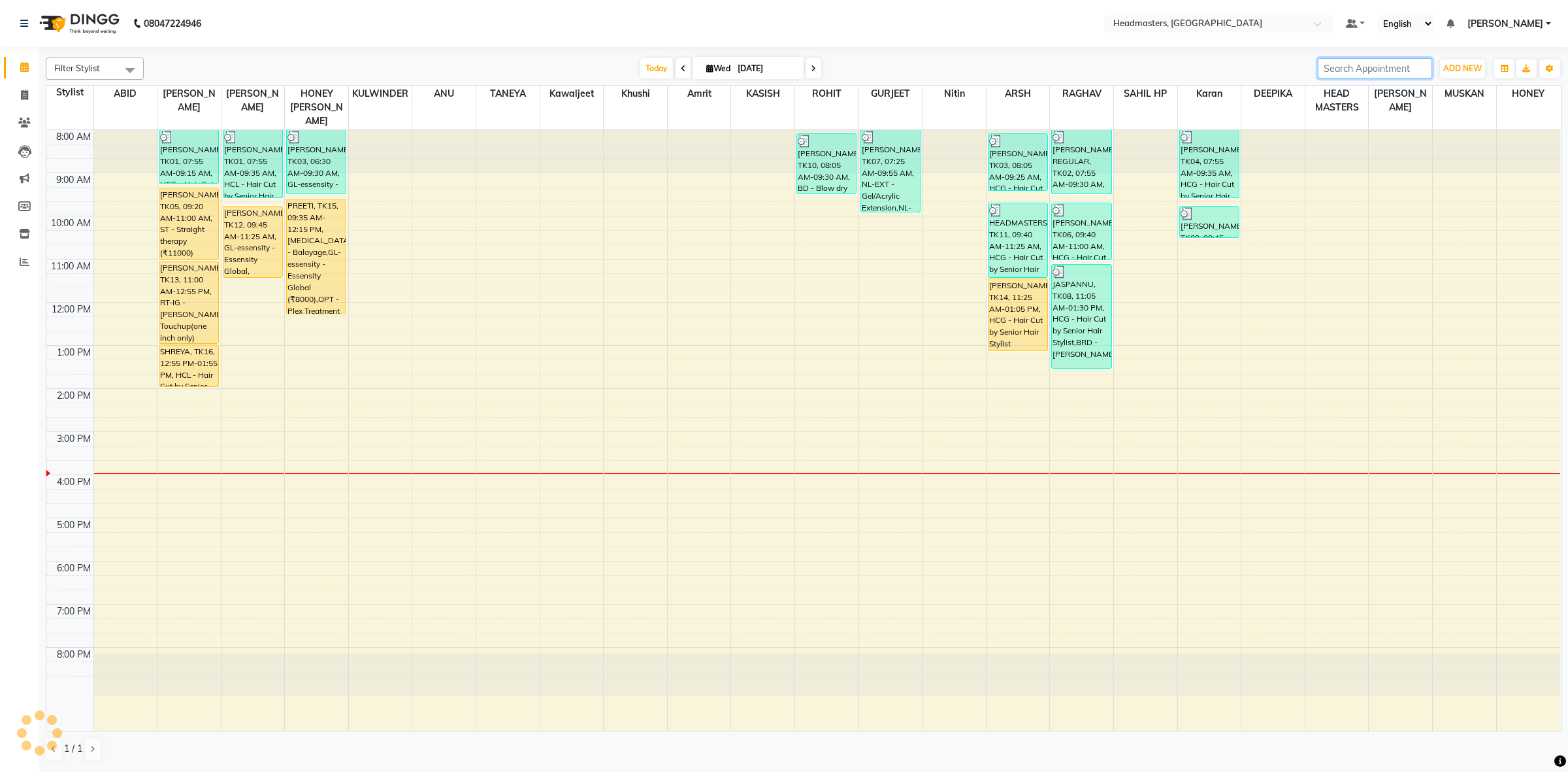
click at [1367, 62] on input "search" at bounding box center [1375, 68] width 115 height 20
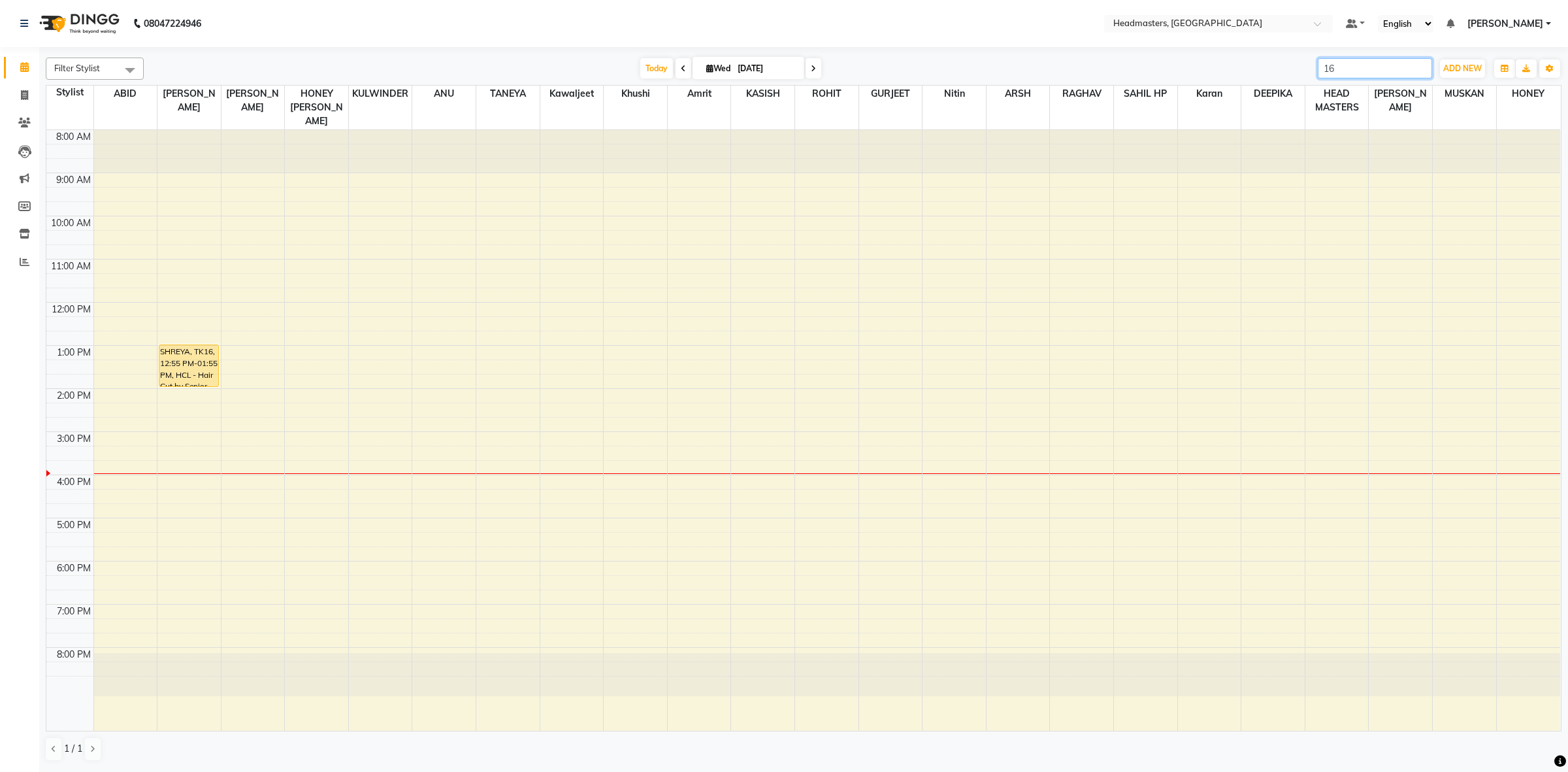
type input "1"
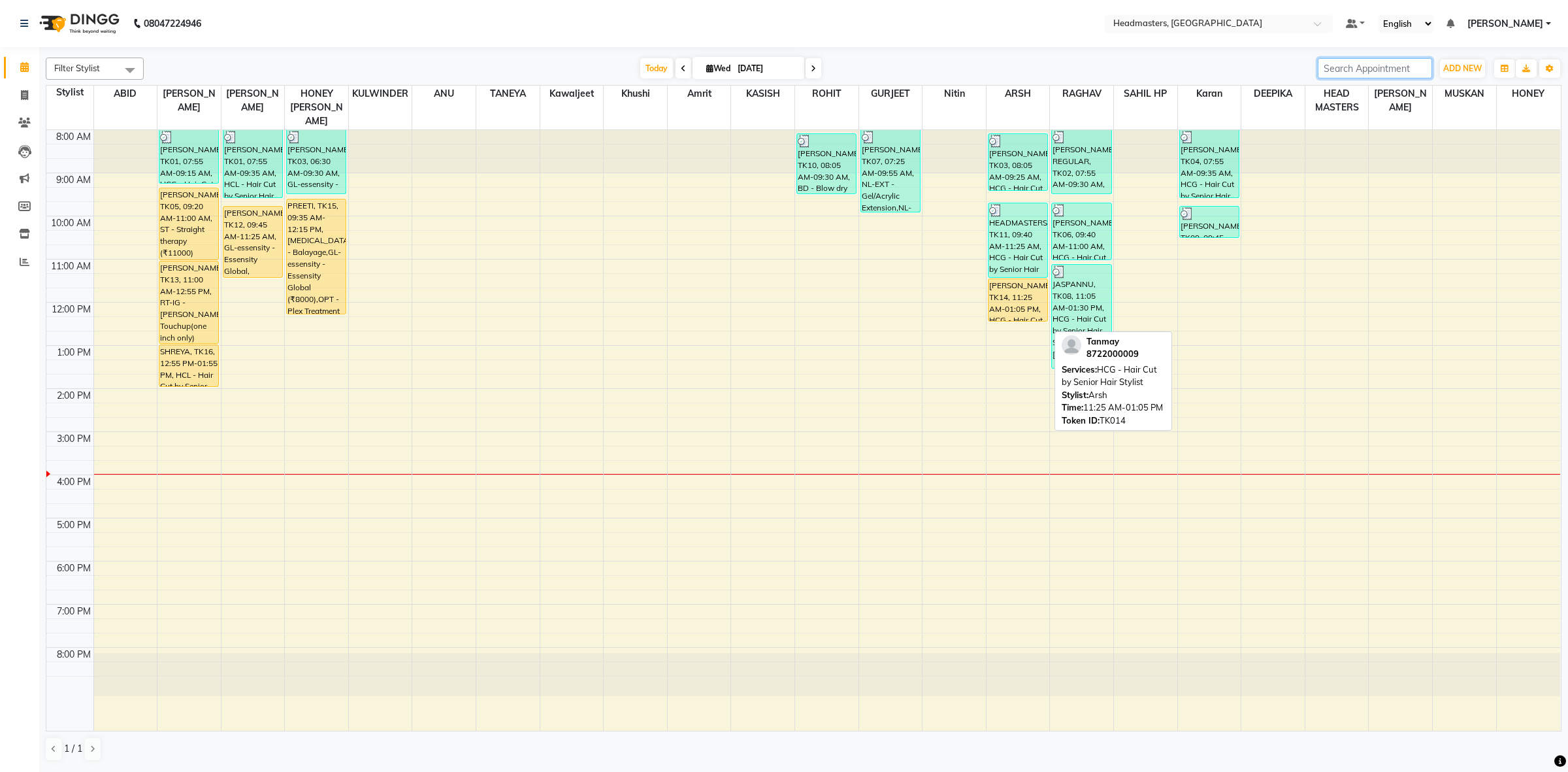
drag, startPoint x: 1007, startPoint y: 335, endPoint x: 1011, endPoint y: 315, distance: 20.4
click at [1011, 315] on div "8:00 AM 9:00 AM 10:00 AM 11:00 AM 12:00 PM 1:00 PM 2:00 PM 3:00 PM 4:00 PM 5:00…" at bounding box center [803, 430] width 1514 height 601
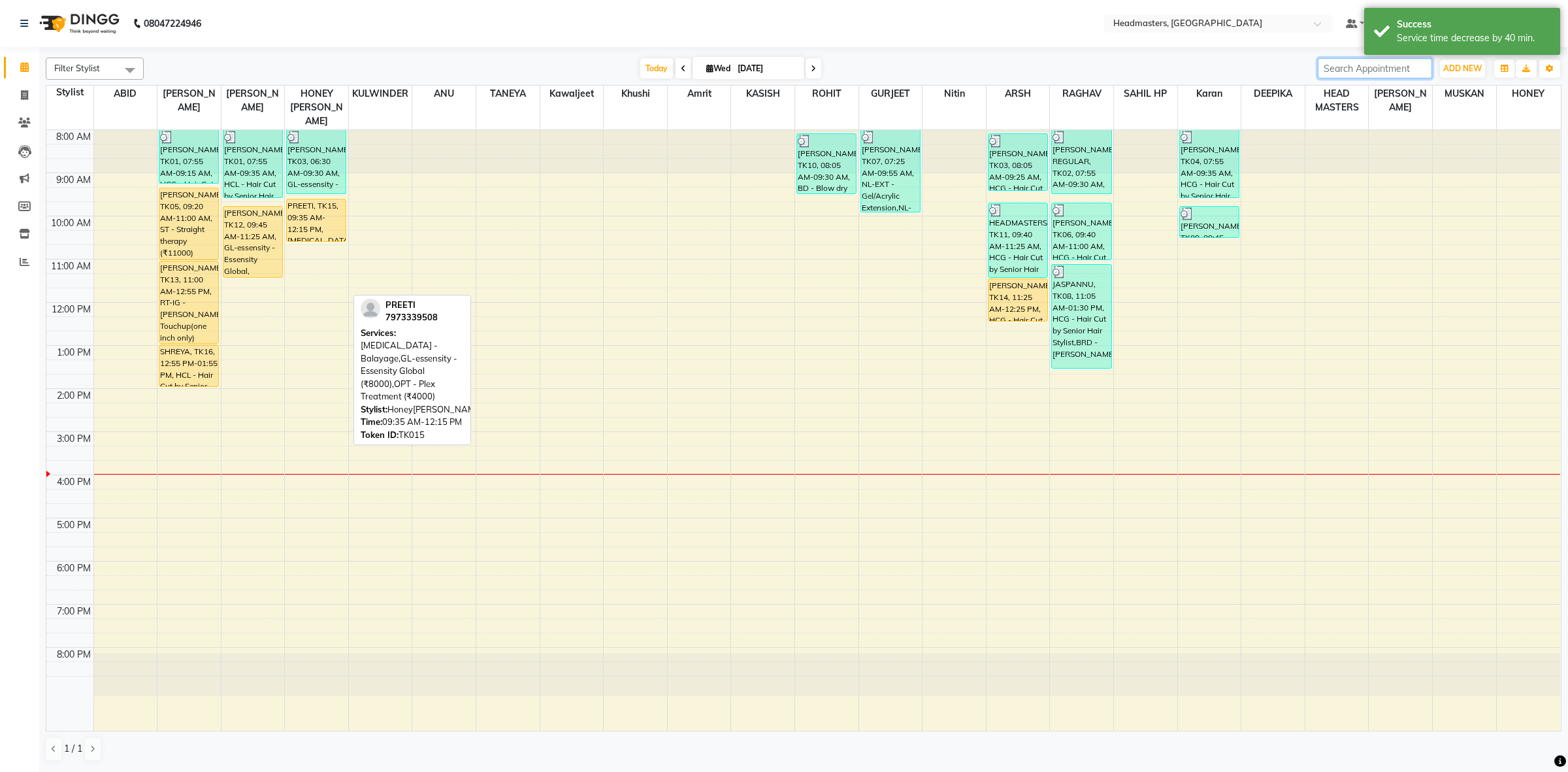
drag, startPoint x: 309, startPoint y: 298, endPoint x: 329, endPoint y: 232, distance: 69.0
click at [329, 232] on div "8:00 AM 9:00 AM 10:00 AM 11:00 AM 12:00 PM 1:00 PM 2:00 PM 3:00 PM 4:00 PM 5:00…" at bounding box center [803, 430] width 1514 height 601
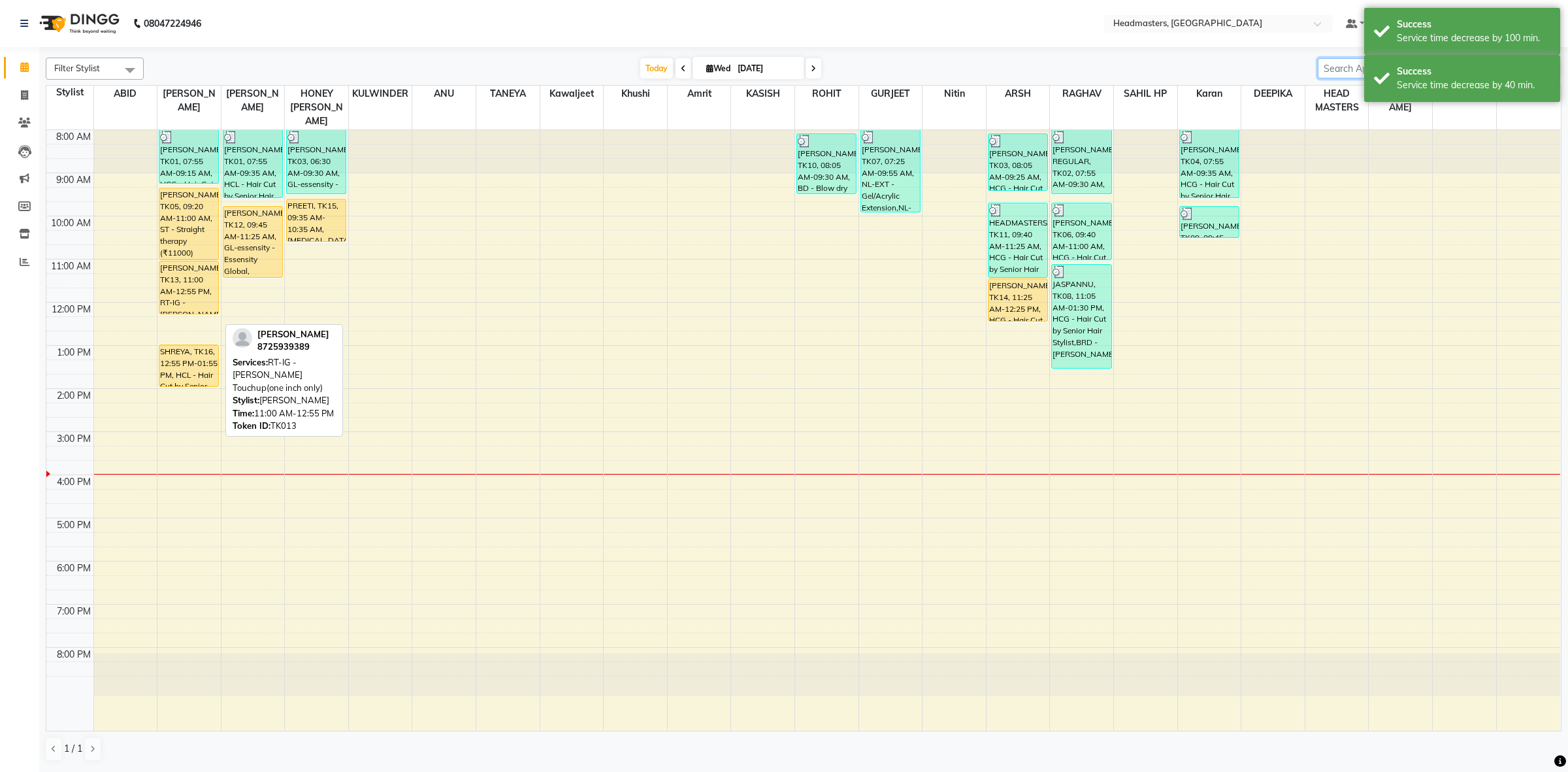
drag, startPoint x: 178, startPoint y: 327, endPoint x: 190, endPoint y: 293, distance: 36.1
click at [190, 293] on div "[PERSON_NAME], TK01, 07:55 AM-09:15 AM, HCG - Hair Cut by Senior Hair Stylist […" at bounding box center [189, 430] width 63 height 601
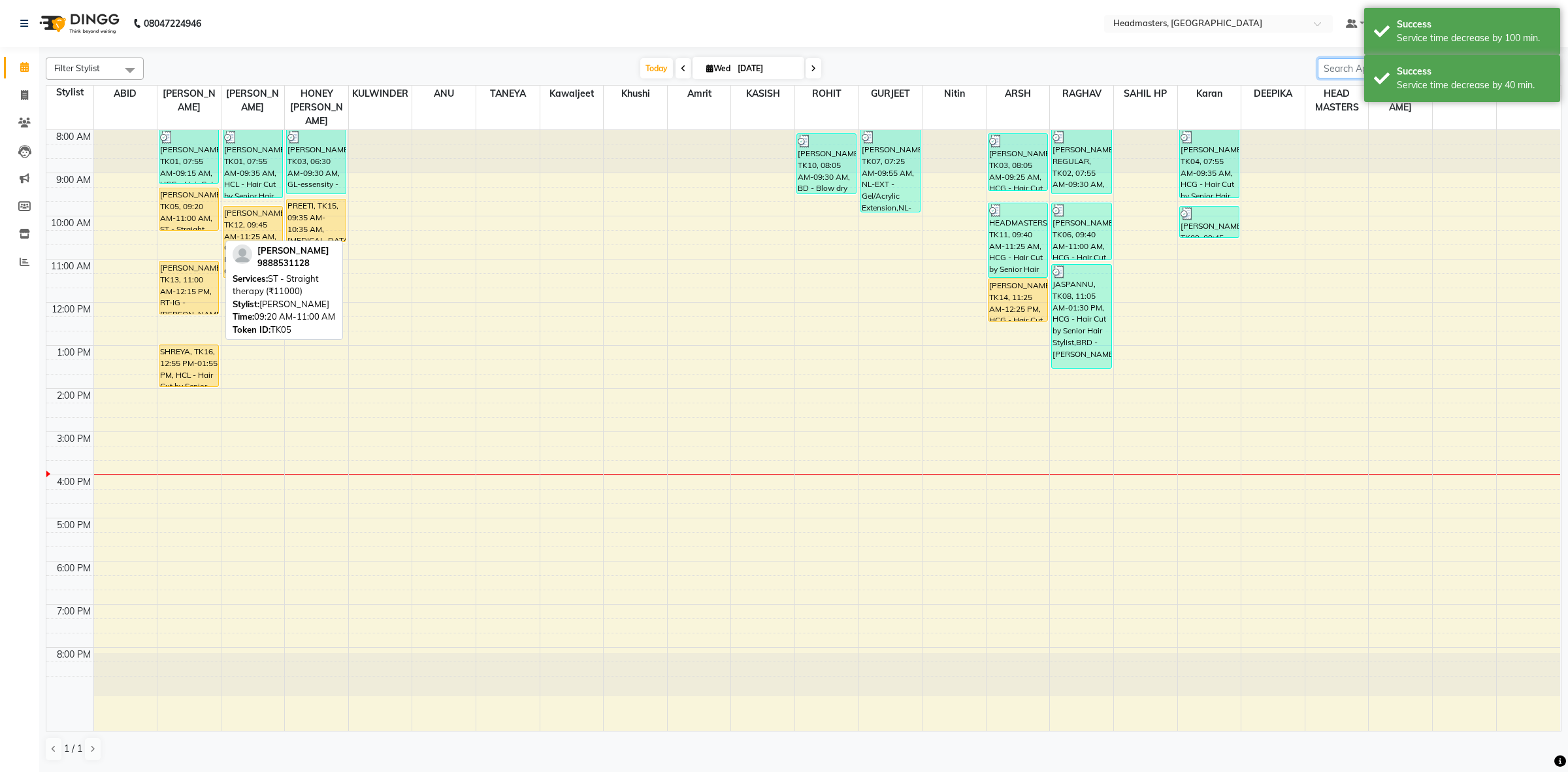
drag, startPoint x: 189, startPoint y: 244, endPoint x: 196, endPoint y: 217, distance: 27.9
click at [196, 217] on div "[PERSON_NAME], TK01, 07:55 AM-09:15 AM, HCG - Hair Cut by Senior Hair Stylist […" at bounding box center [189, 430] width 63 height 601
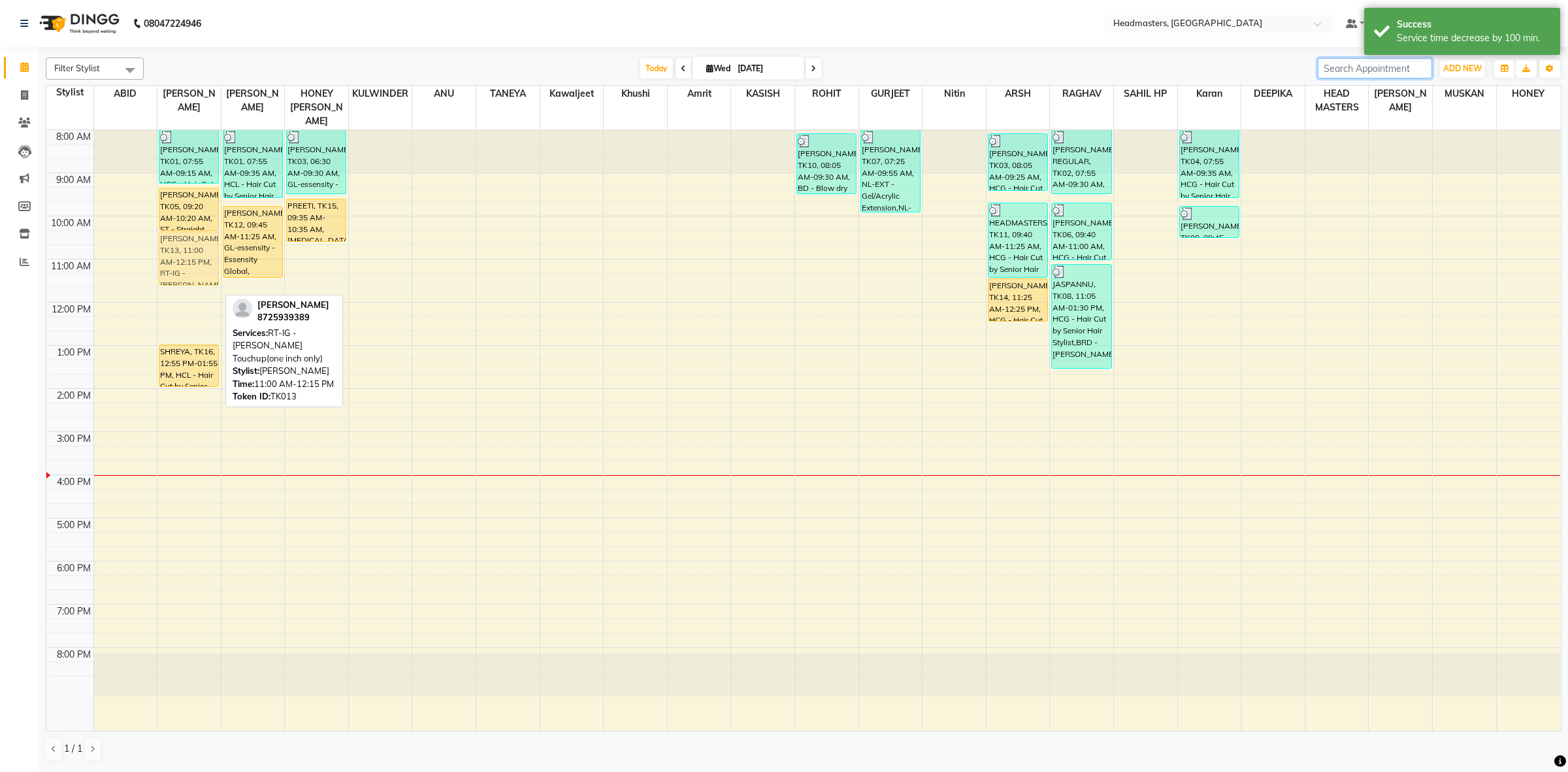
drag, startPoint x: 197, startPoint y: 271, endPoint x: 201, endPoint y: 239, distance: 32.2
click at [201, 239] on div "[PERSON_NAME], TK01, 07:55 AM-09:15 AM, HCG - Hair Cut by Senior Hair Stylist […" at bounding box center [189, 430] width 63 height 601
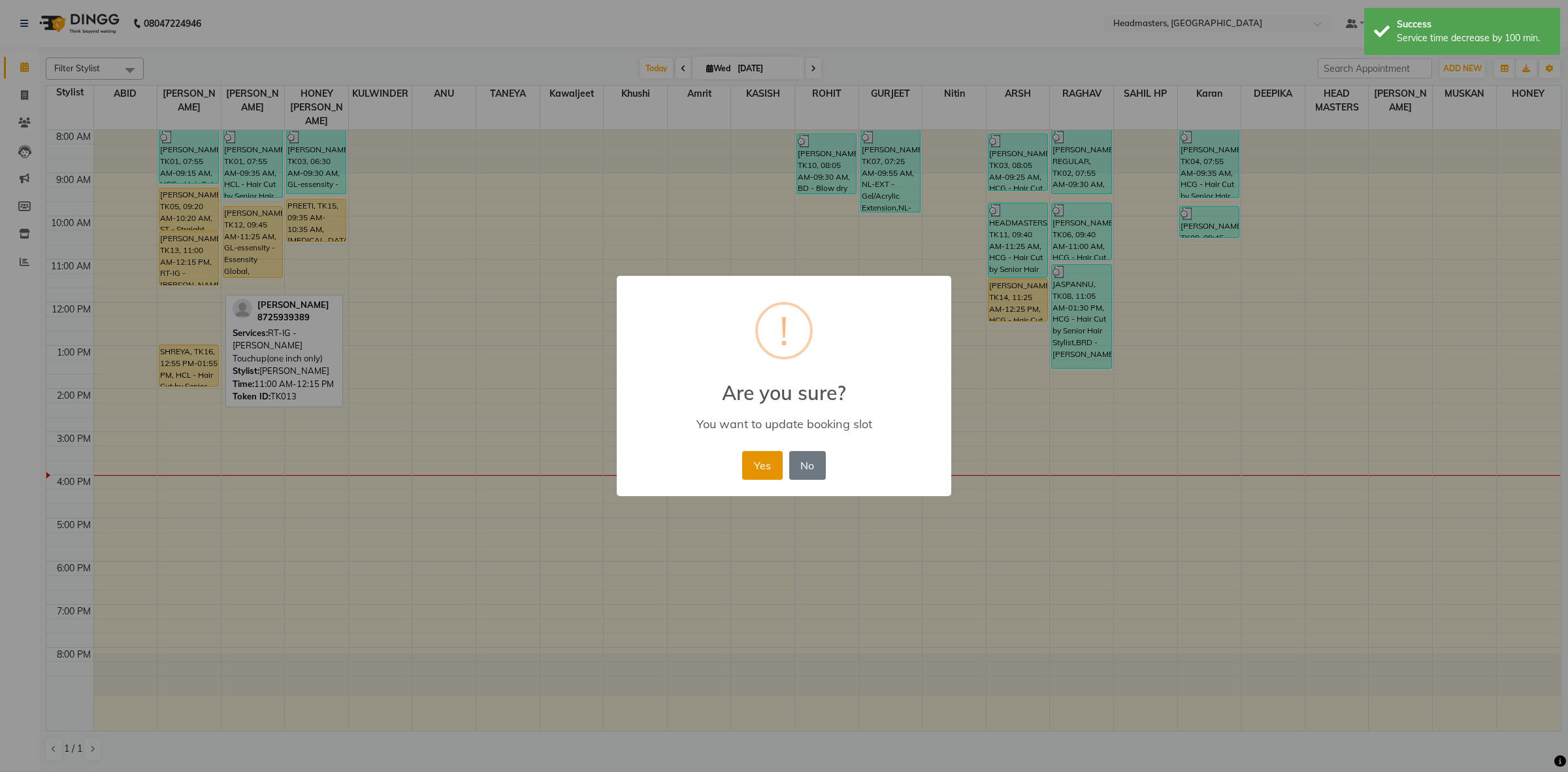
click at [760, 471] on button "Yes" at bounding box center [762, 465] width 40 height 29
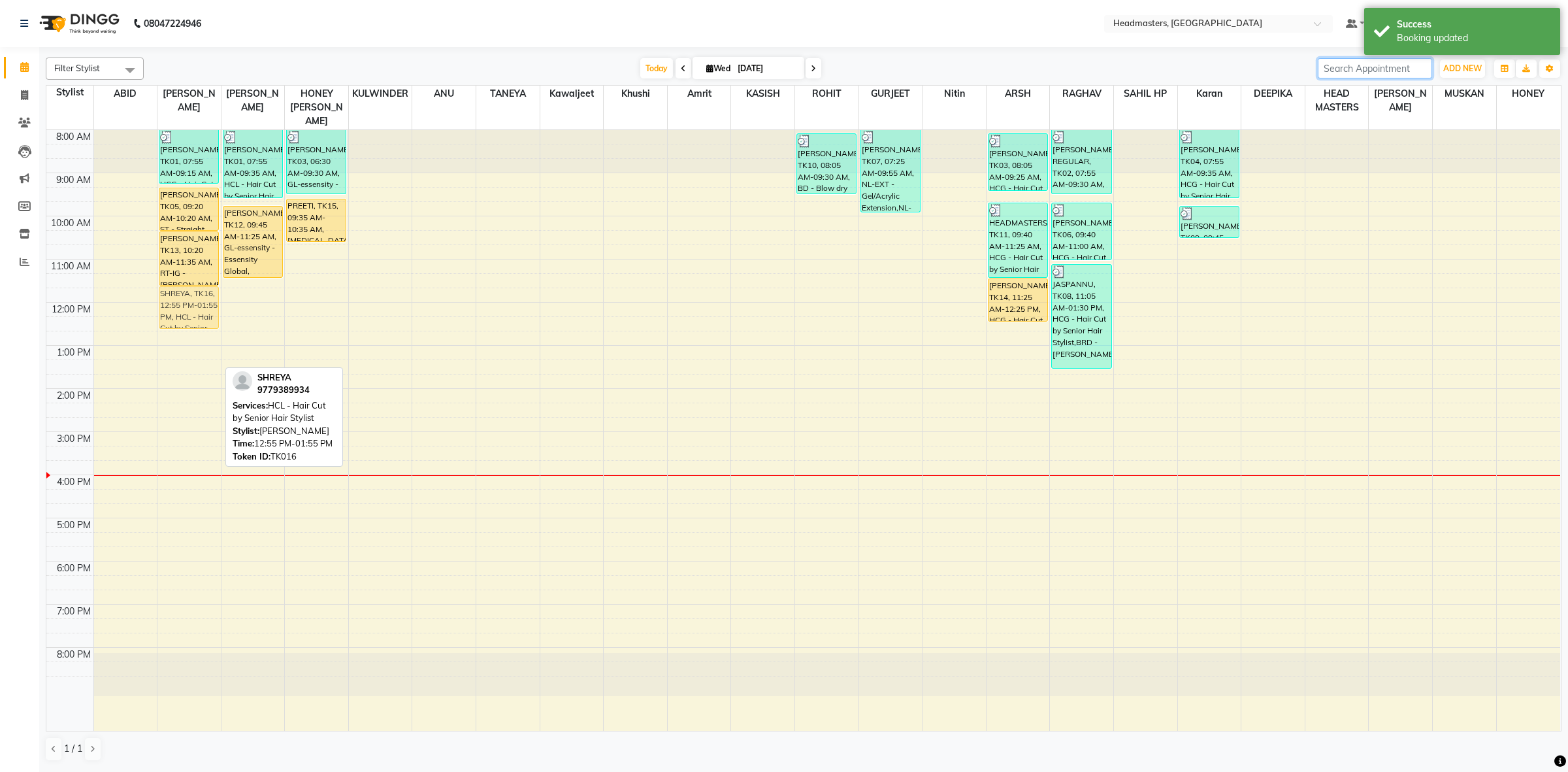
drag, startPoint x: 183, startPoint y: 353, endPoint x: 183, endPoint y: 296, distance: 57.0
click at [183, 296] on div "[PERSON_NAME], TK01, 07:55 AM-09:15 AM, HCG - Hair Cut by Senior Hair Stylist […" at bounding box center [189, 430] width 63 height 601
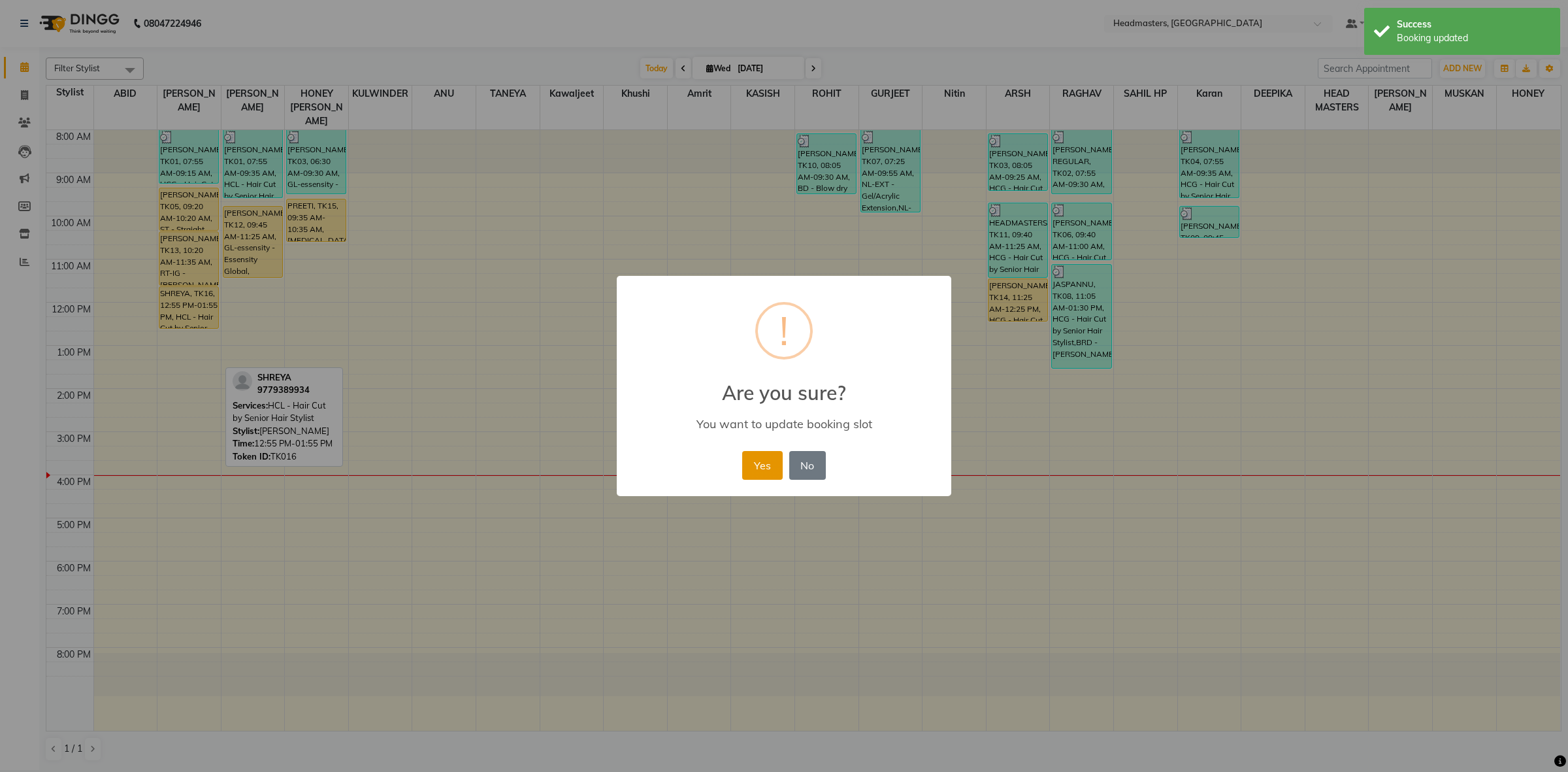
click at [779, 460] on button "Yes" at bounding box center [762, 465] width 40 height 29
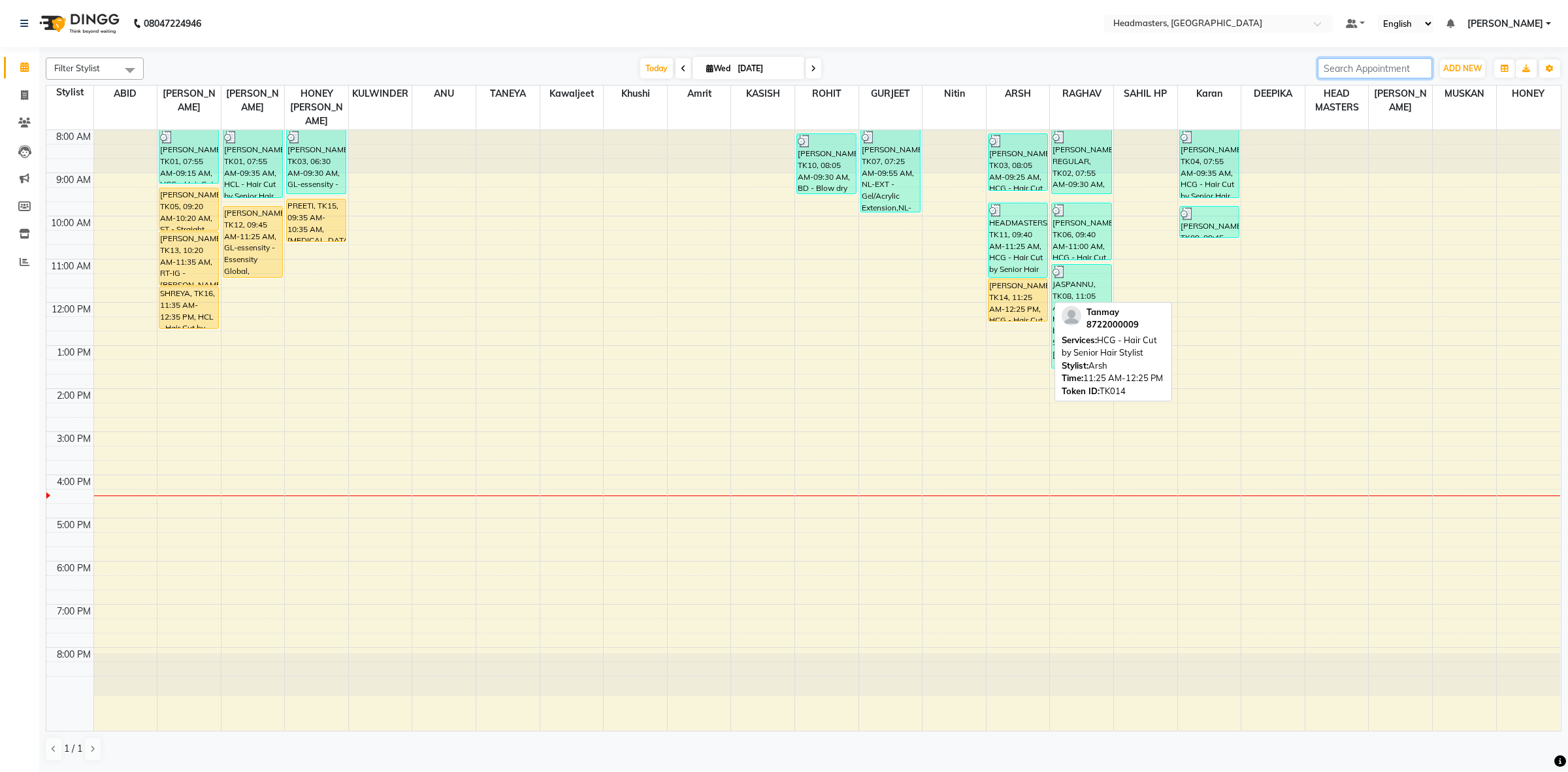
click at [1011, 300] on div "[PERSON_NAME], TK14, 11:25 AM-12:25 PM, HCG - Hair Cut by Senior Hair Stylist" at bounding box center [1018, 300] width 59 height 42
click at [1035, 288] on div "[PERSON_NAME], TK14, 11:25 AM-12:25 PM, HCG - Hair Cut by Senior Hair Stylist" at bounding box center [1018, 300] width 59 height 42
select select "1"
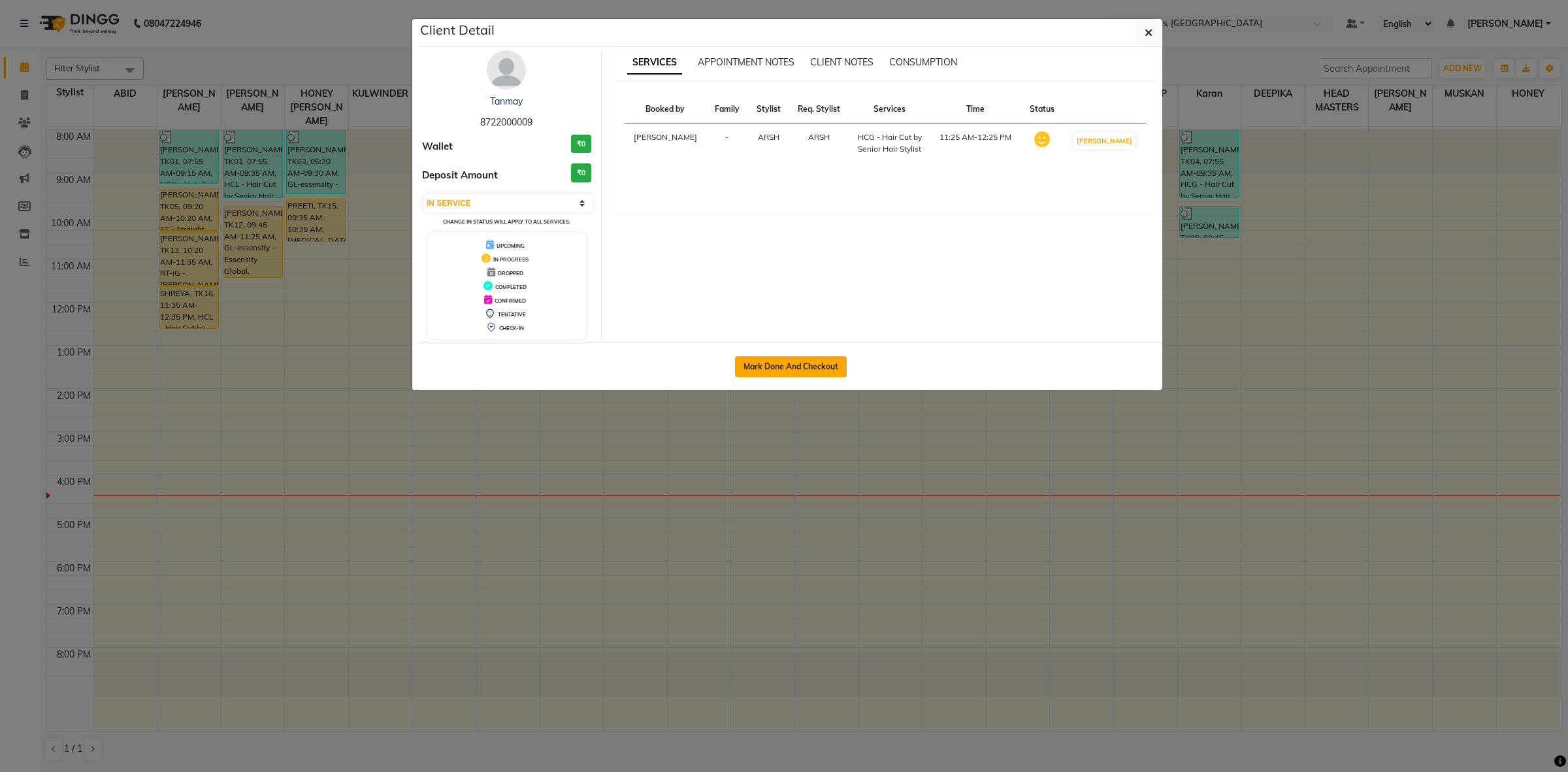
click at [809, 364] on button "Mark Done And Checkout" at bounding box center [791, 367] width 112 height 21
select select "service"
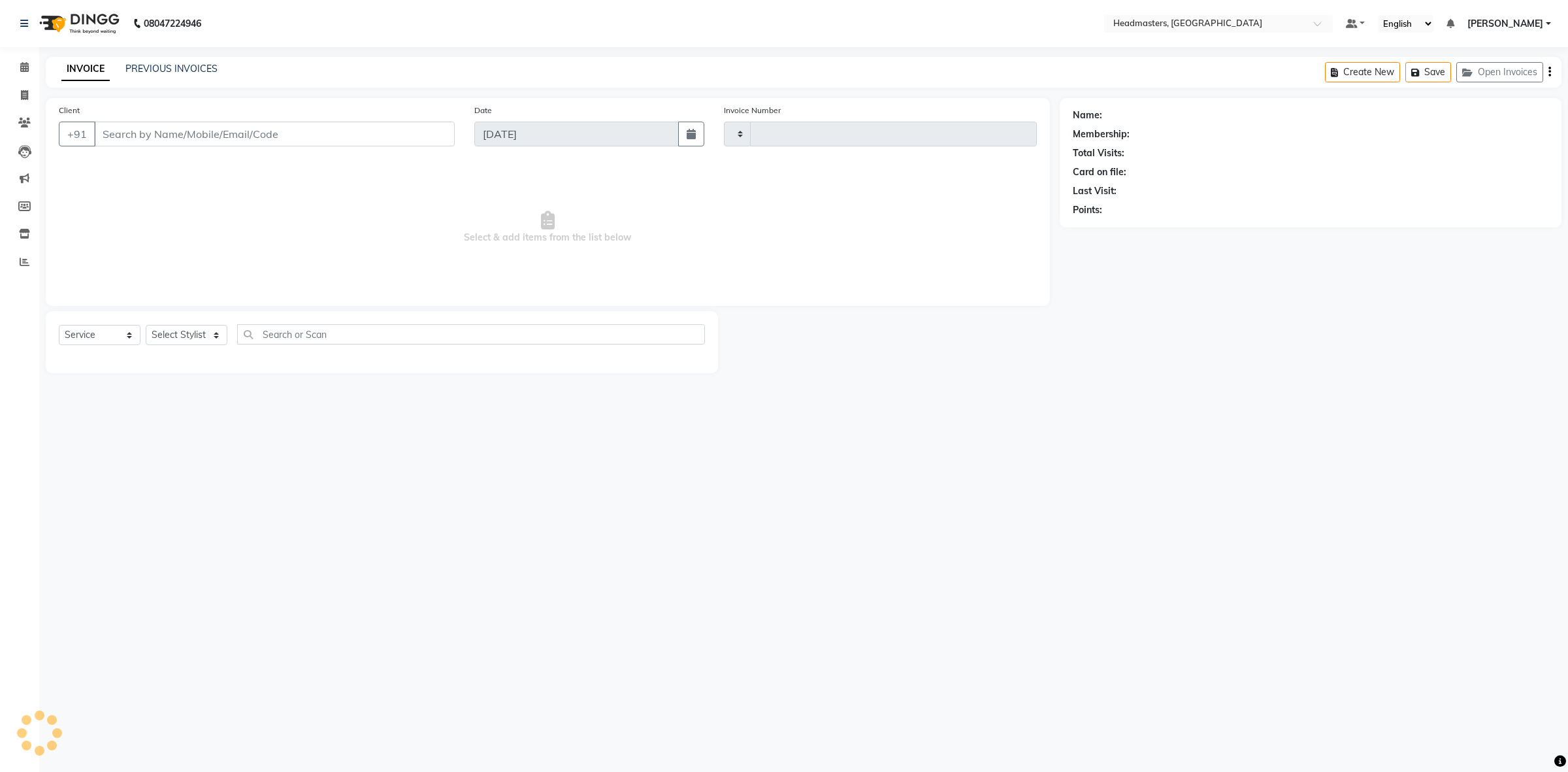
type input "3397"
select select "7132"
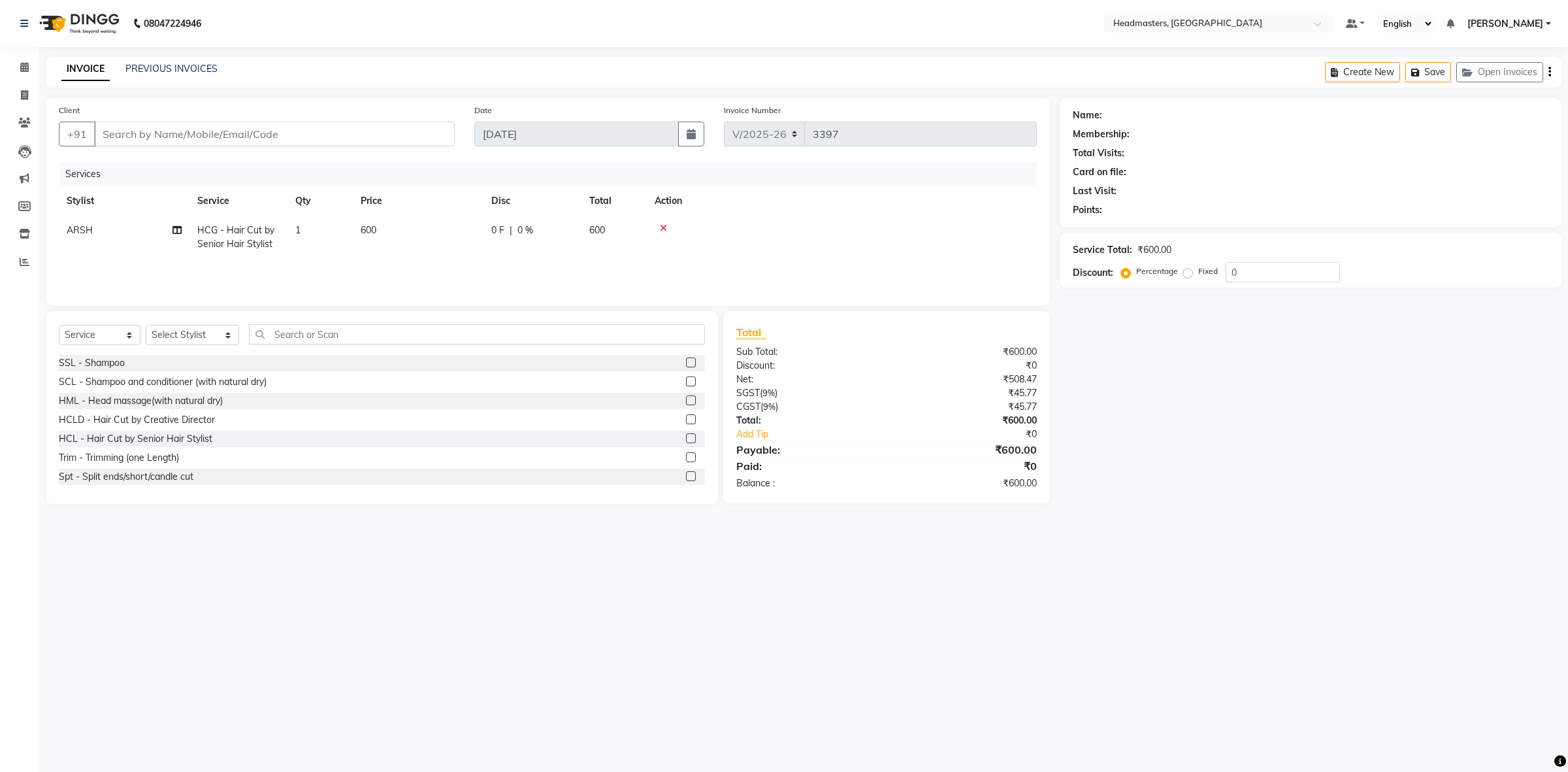
type input "8722000009"
select select "60640"
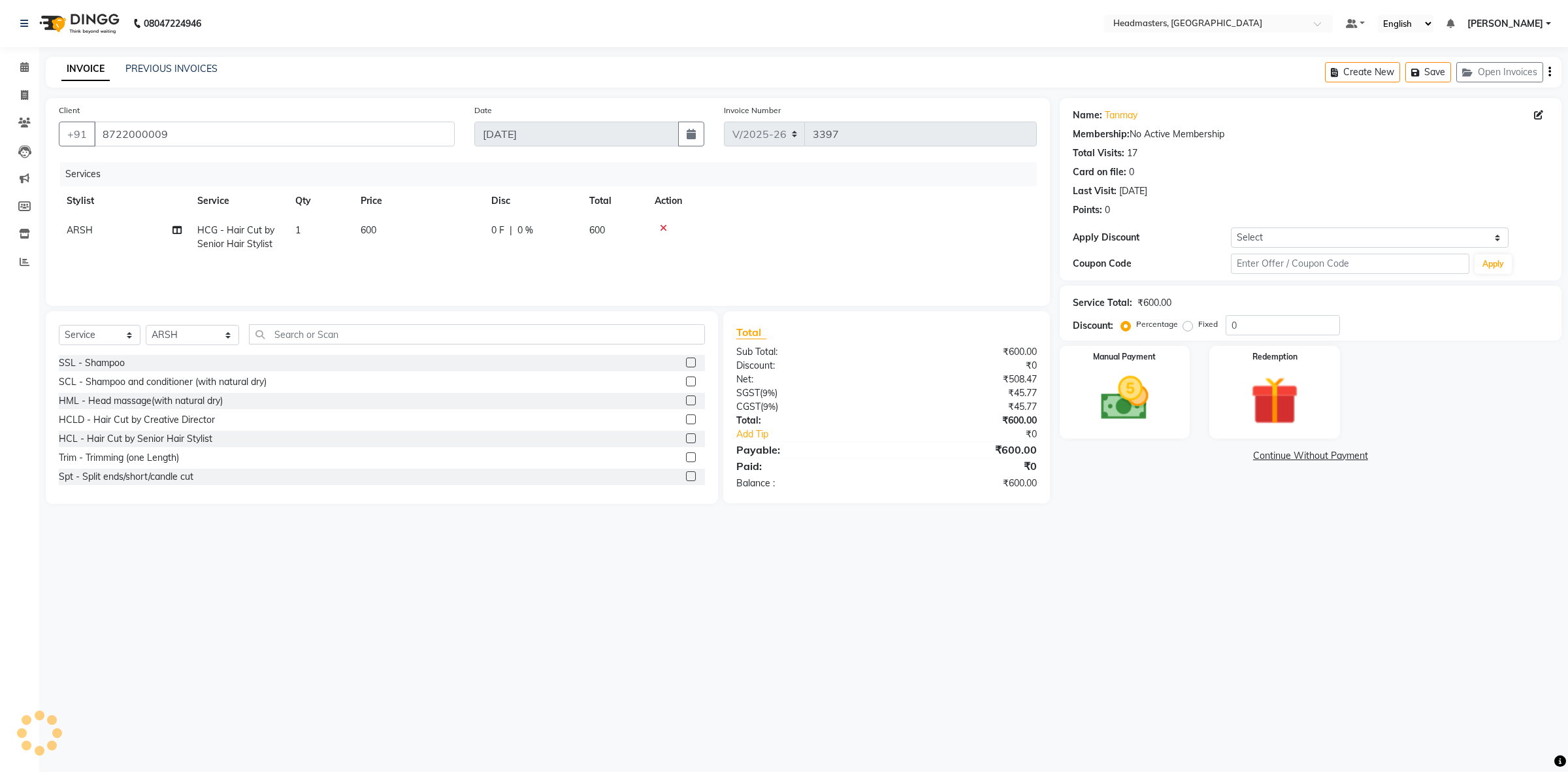
click at [490, 224] on td "0 F | 0 %" at bounding box center [533, 237] width 98 height 43
select select "60640"
click at [556, 232] on input "0" at bounding box center [573, 233] width 39 height 20
type input "200"
click at [1112, 389] on img at bounding box center [1124, 398] width 81 height 57
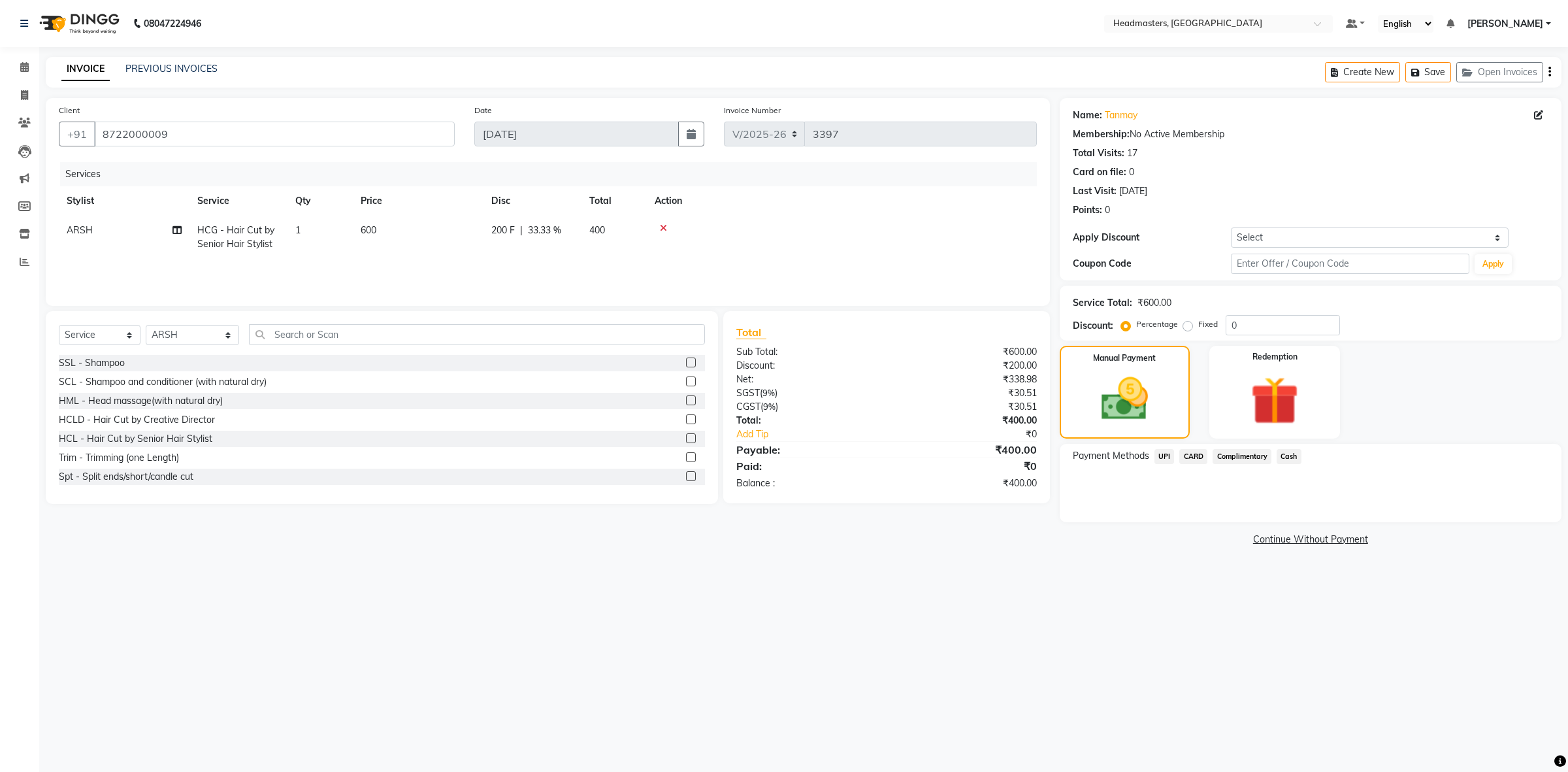
click at [1281, 449] on span "Cash" at bounding box center [1289, 457] width 25 height 15
click at [1308, 521] on button "Add Payment" at bounding box center [1393, 525] width 311 height 20
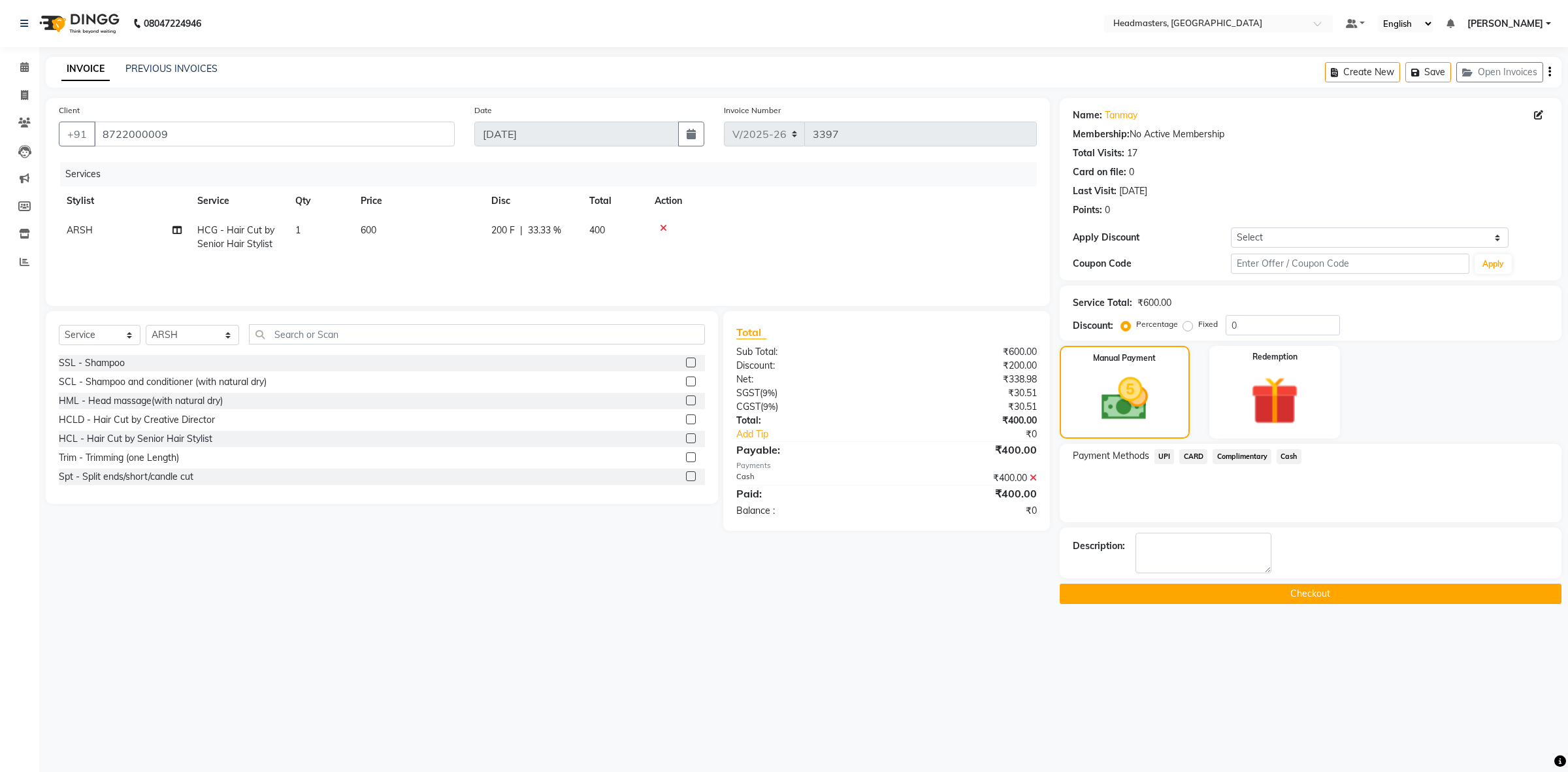
click at [1258, 586] on button "Checkout" at bounding box center [1310, 593] width 502 height 20
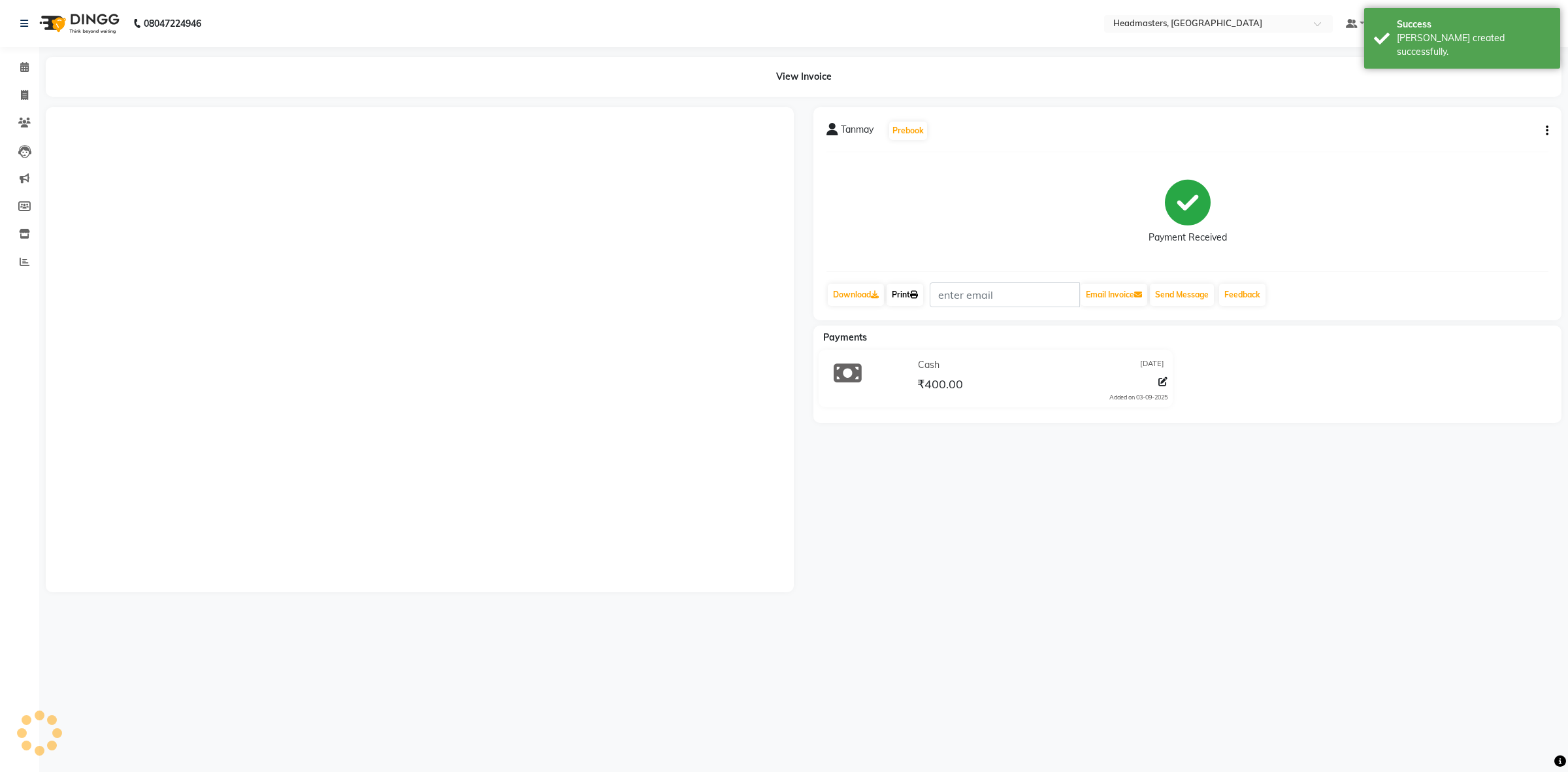
click at [902, 294] on link "Print" at bounding box center [905, 294] width 36 height 22
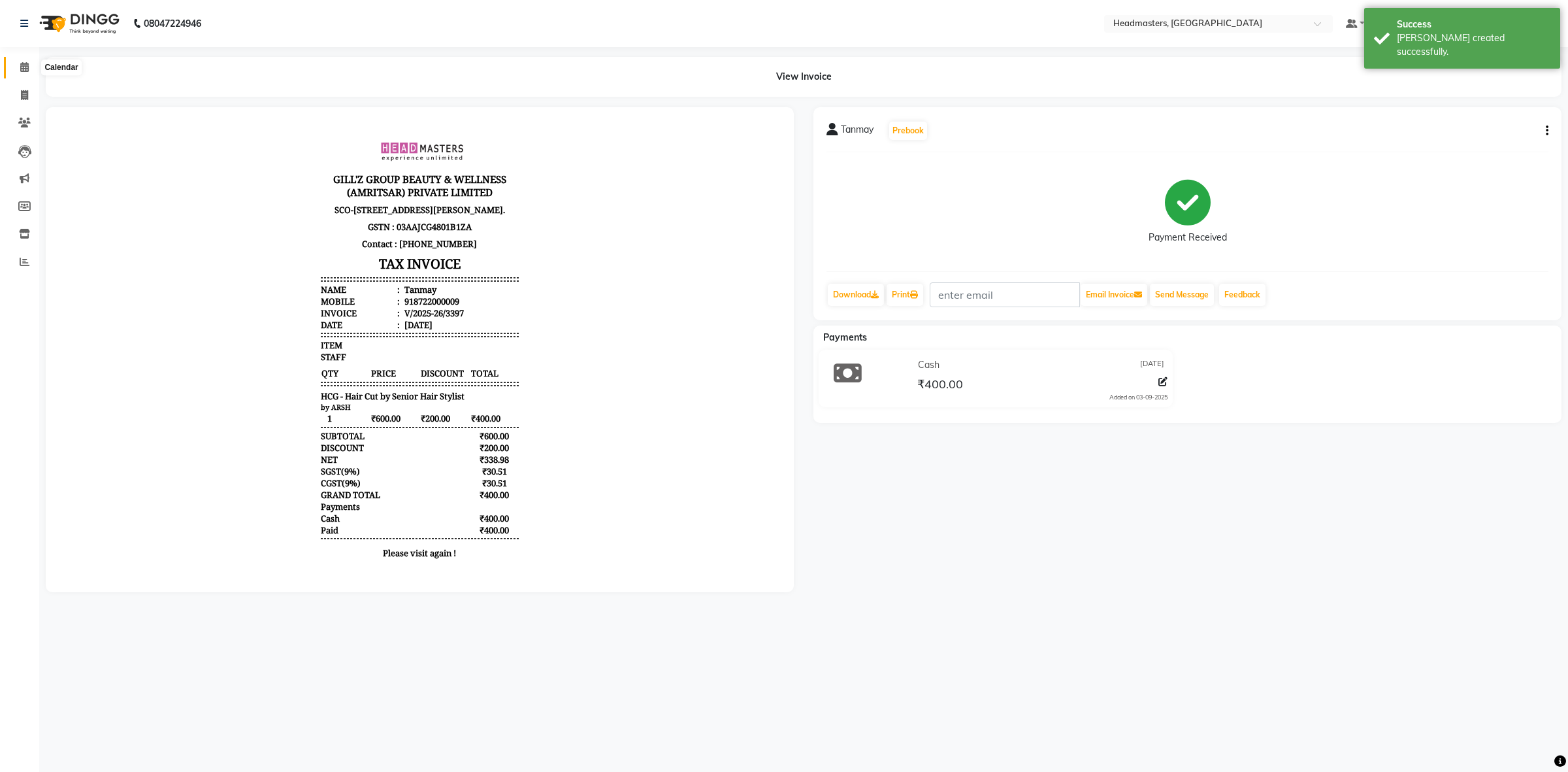
click at [35, 63] on span at bounding box center [24, 68] width 23 height 15
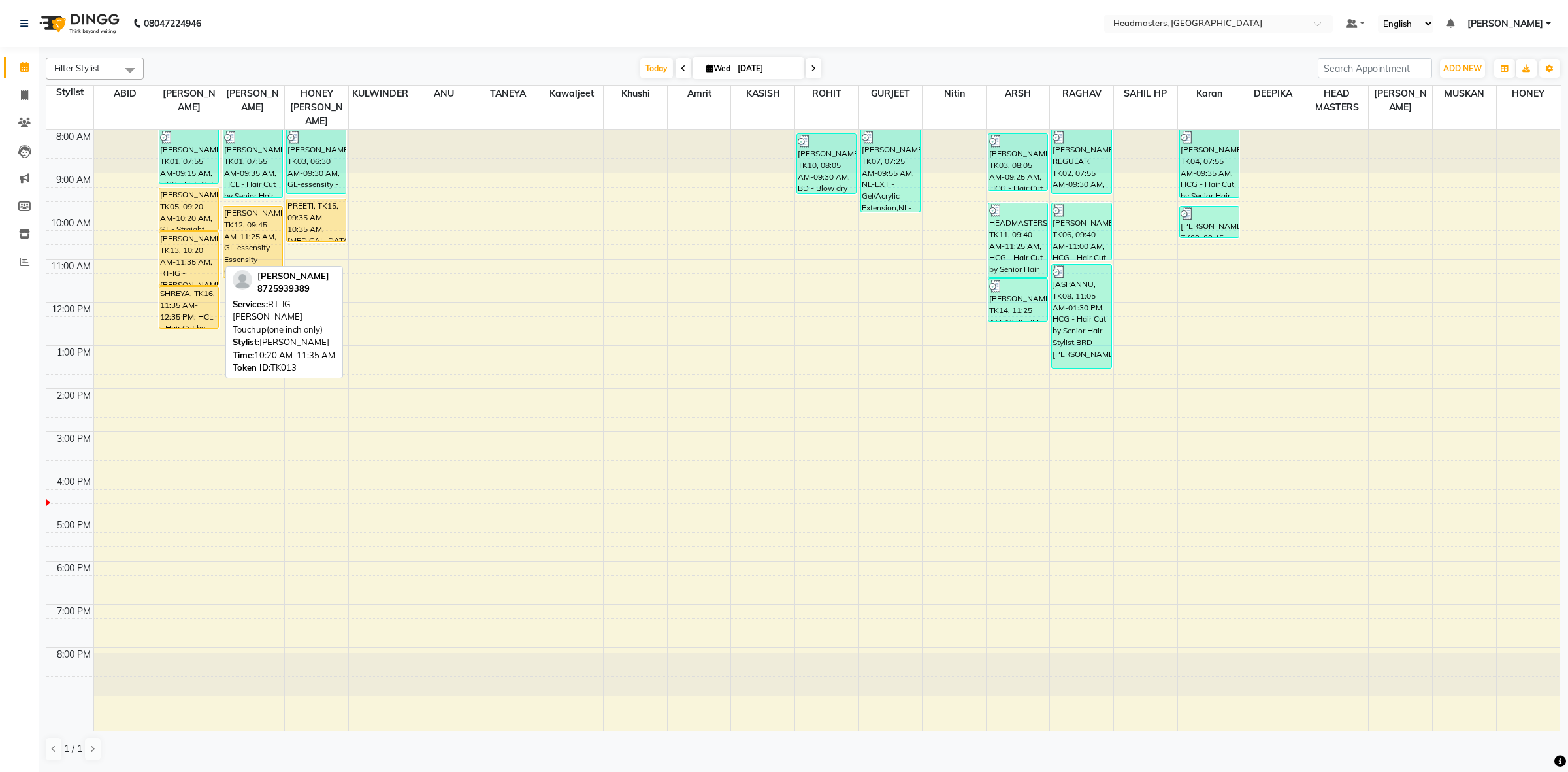
click at [183, 257] on div "[PERSON_NAME], TK13, 10:20 AM-11:35 AM, RT-IG - [PERSON_NAME] Touchup(one inch …" at bounding box center [189, 258] width 59 height 53
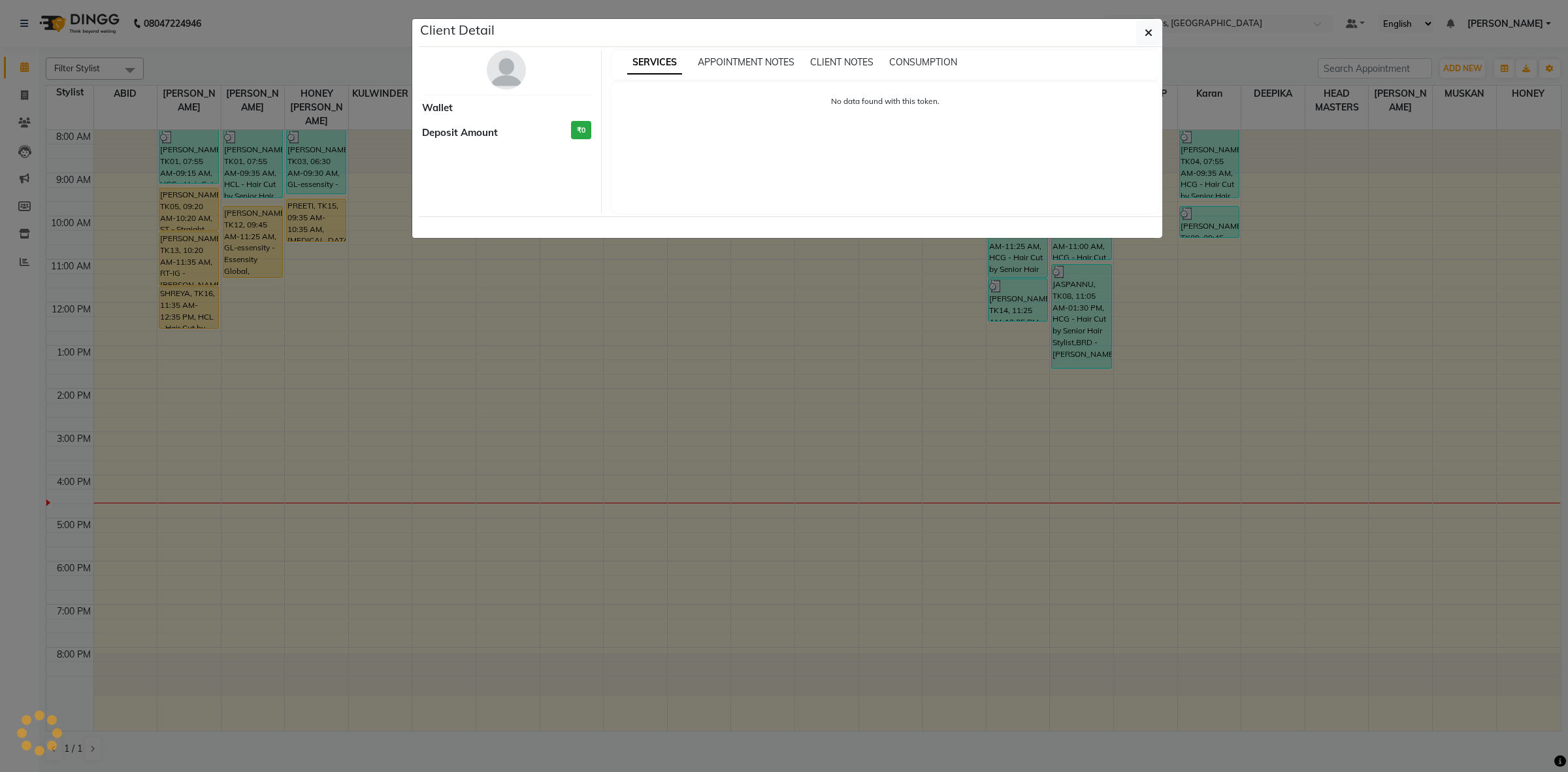
select select "1"
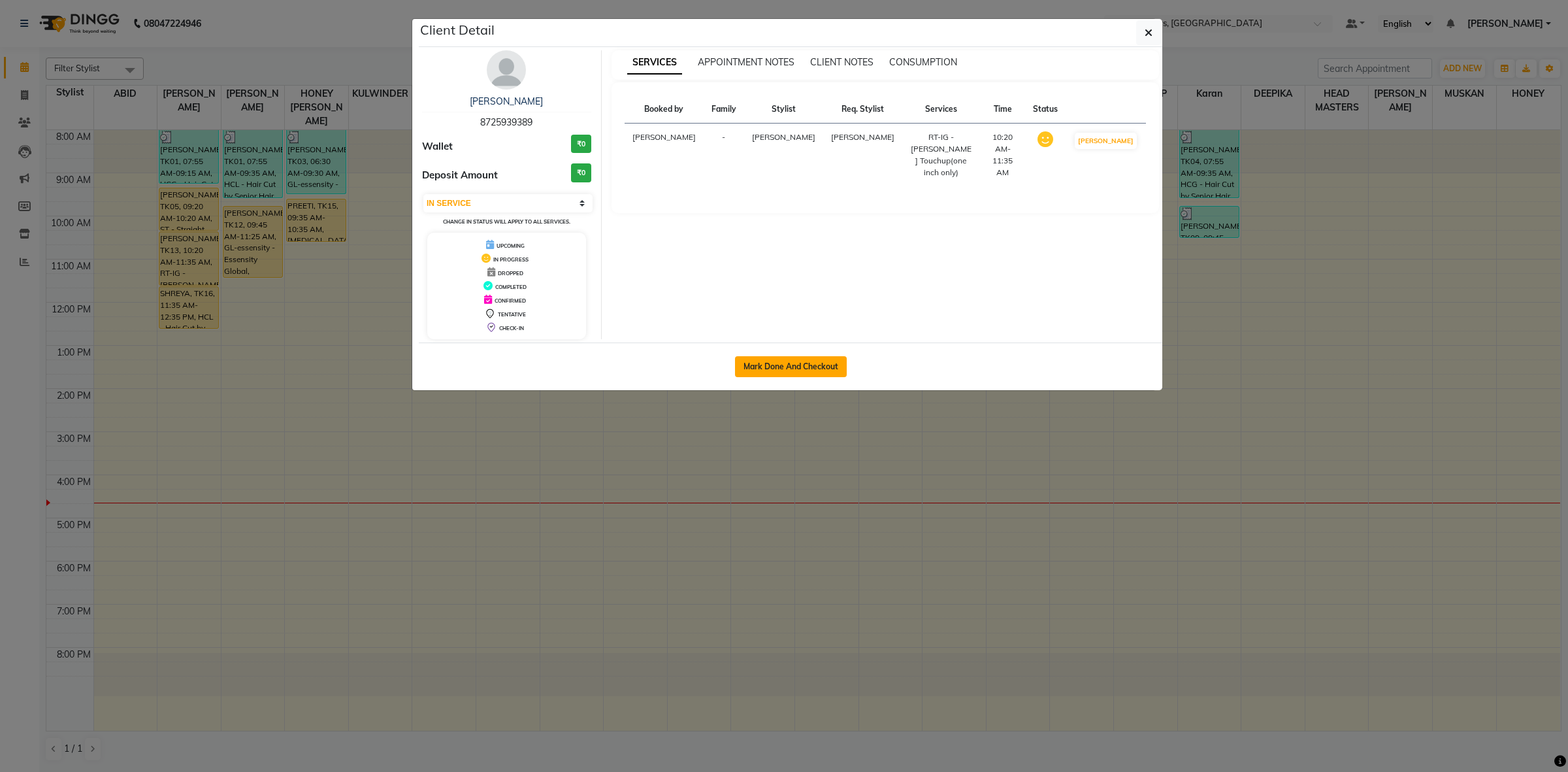
click at [785, 363] on button "Mark Done And Checkout" at bounding box center [791, 367] width 112 height 21
select select "service"
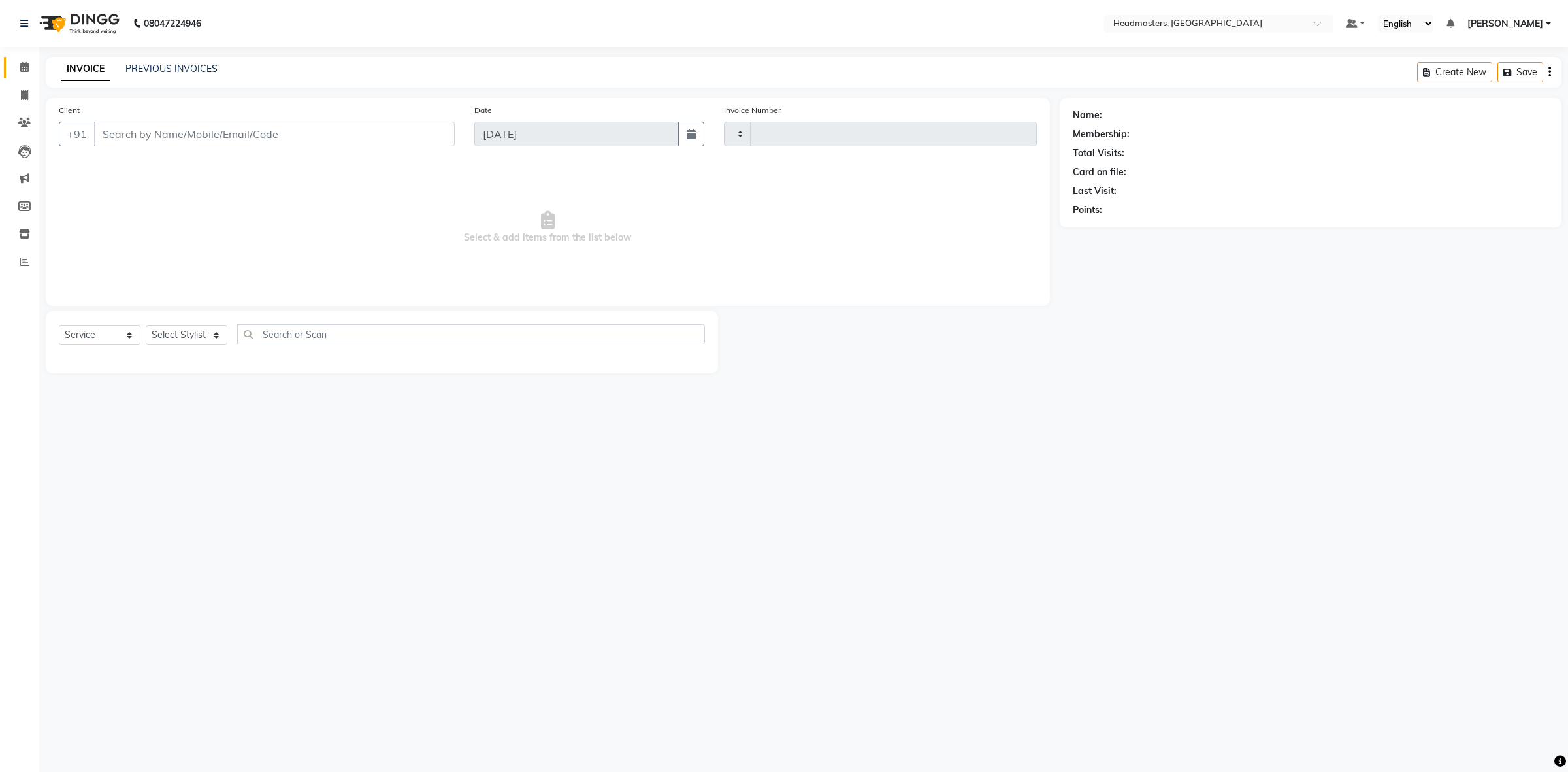
type input "3398"
select select "7132"
type input "8725939389"
select select "60609"
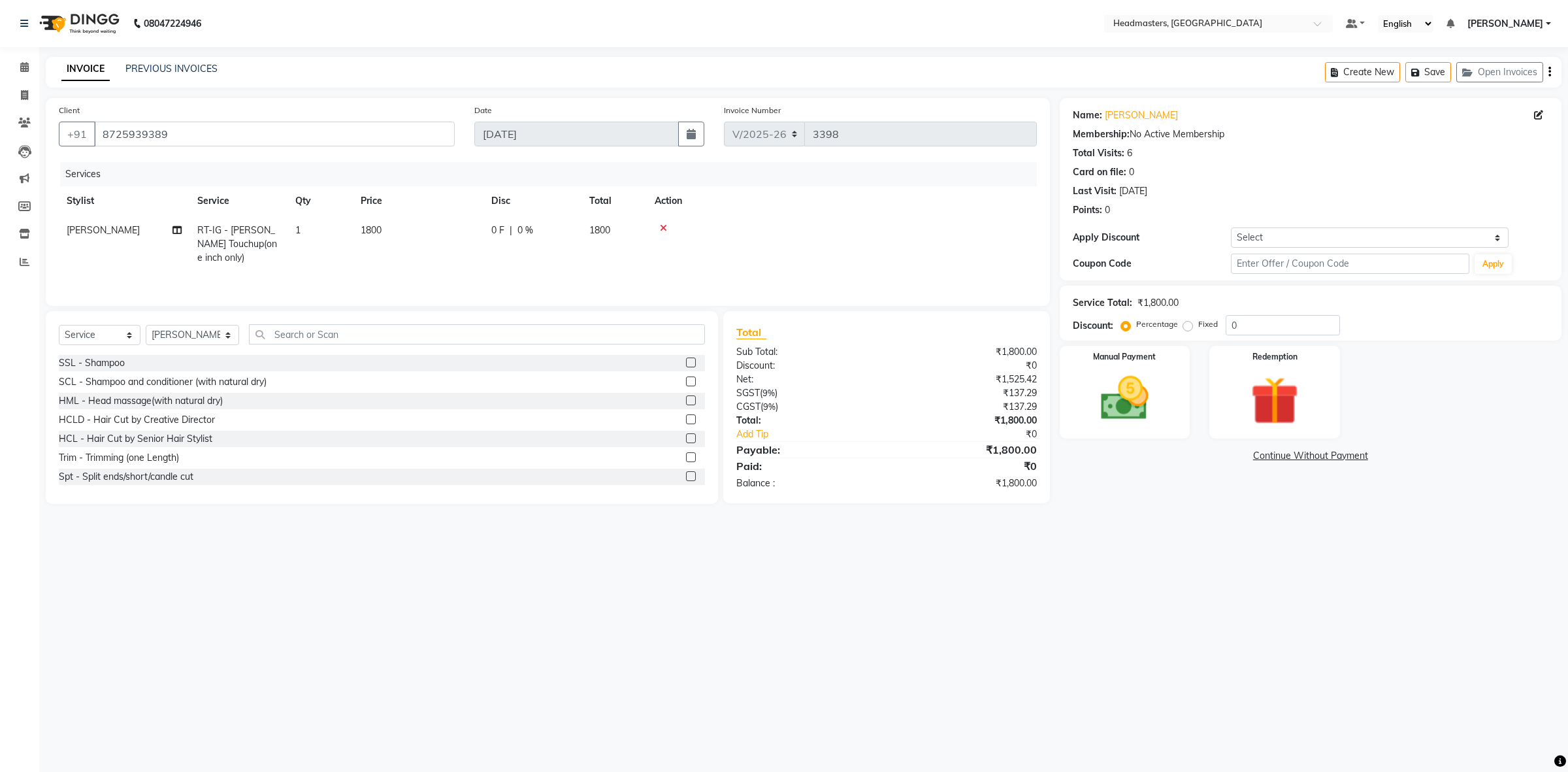
click at [481, 227] on td "1800" at bounding box center [418, 244] width 131 height 57
select select "60609"
click at [557, 230] on input "0" at bounding box center [573, 233] width 39 height 20
type input "300"
click at [537, 257] on tr "[PERSON_NAME] RT-IG - [PERSON_NAME] Touchup(one inch only) 1 1800 300 F | 16.67…" at bounding box center [548, 244] width 978 height 57
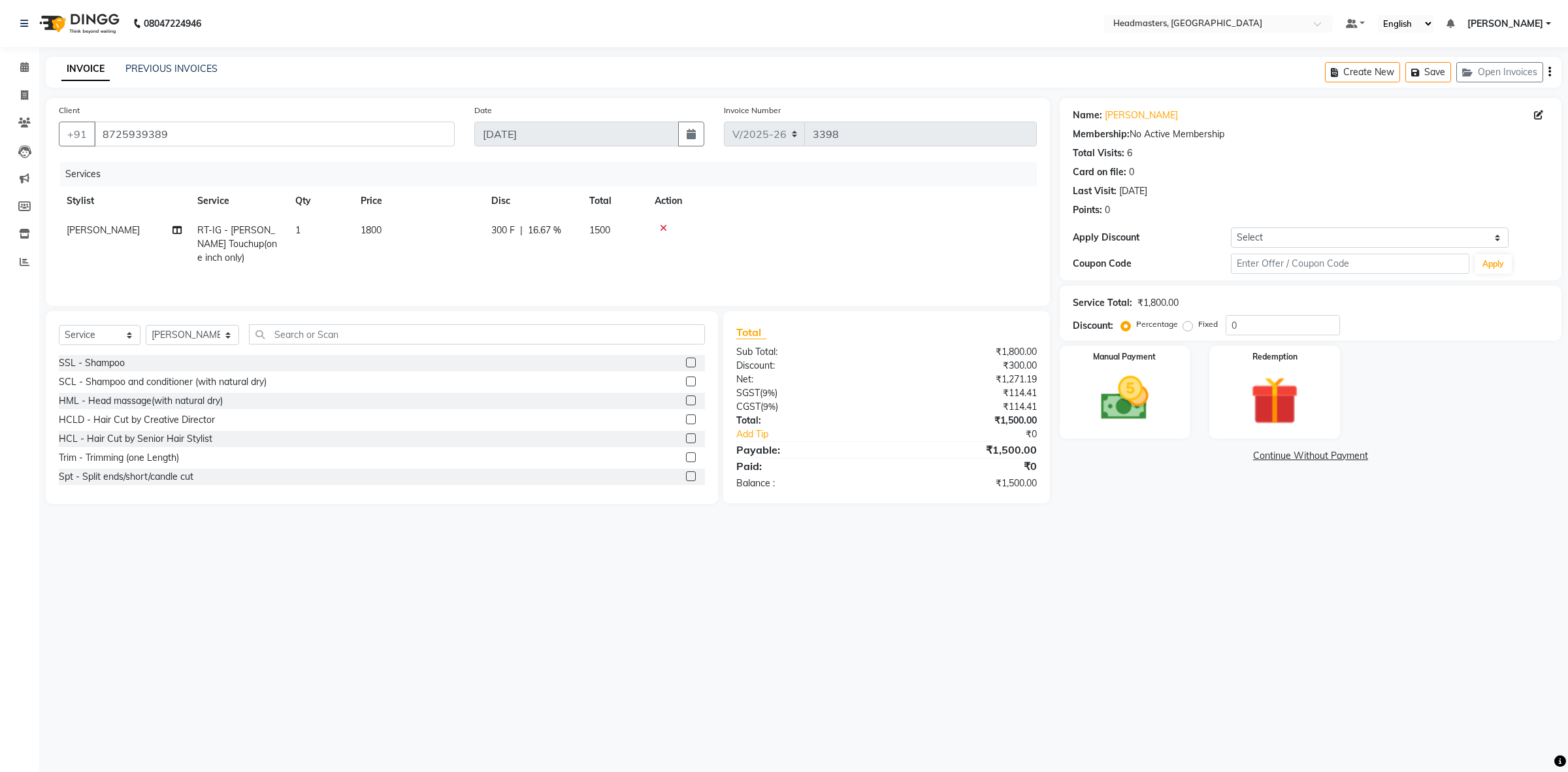
click at [106, 231] on span "[PERSON_NAME]" at bounding box center [103, 230] width 73 height 12
select select "60609"
click at [155, 236] on select "ABID Amrit ANU ARSH [PERSON_NAME] HEAD MASTERS HONEY [PERSON_NAME] [PERSON_NAME…" at bounding box center [124, 233] width 115 height 20
select select "60642"
click at [549, 260] on td "300 F | 16.67 %" at bounding box center [604, 244] width 120 height 56
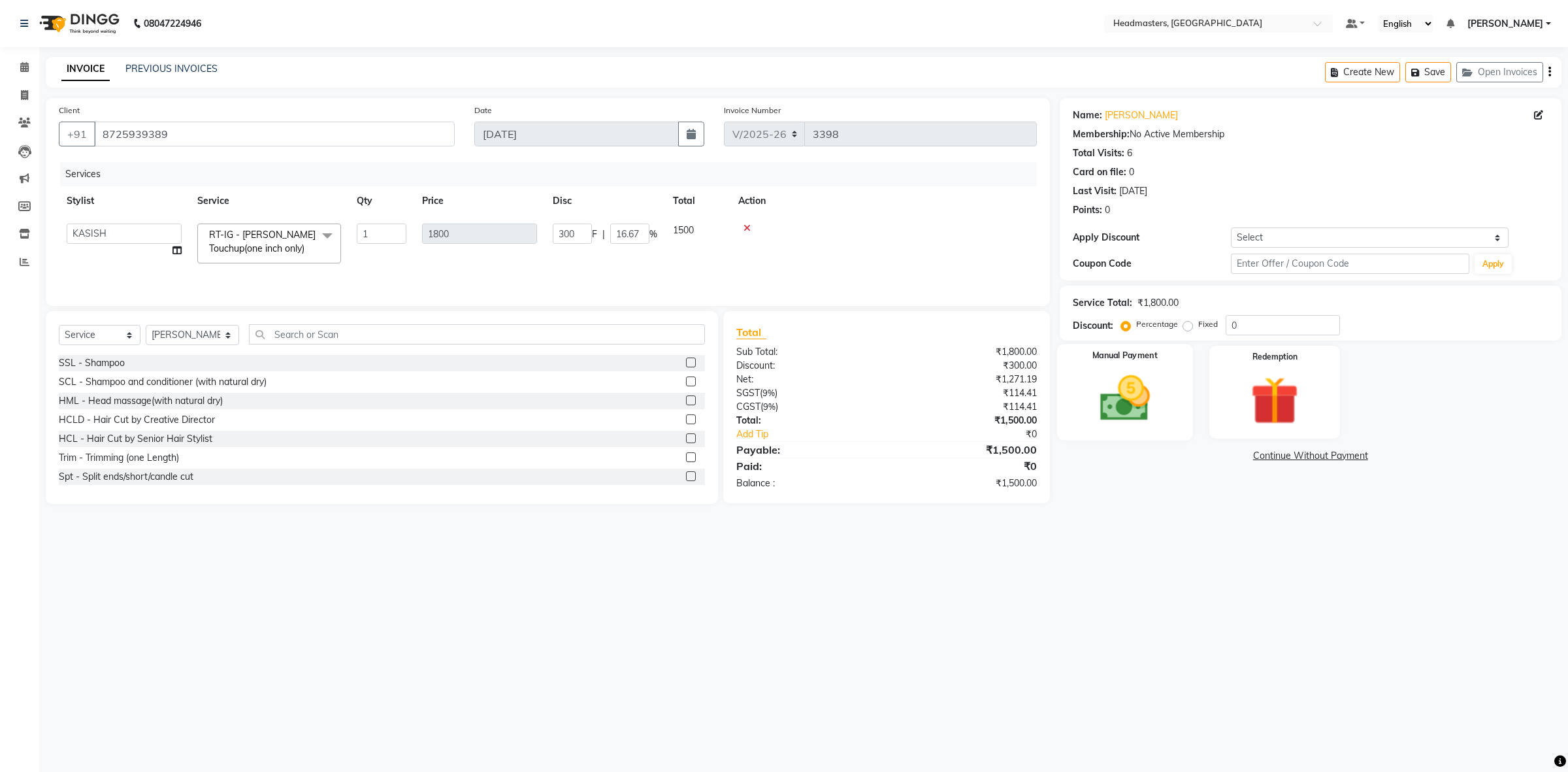
click at [1108, 395] on img at bounding box center [1124, 398] width 81 height 57
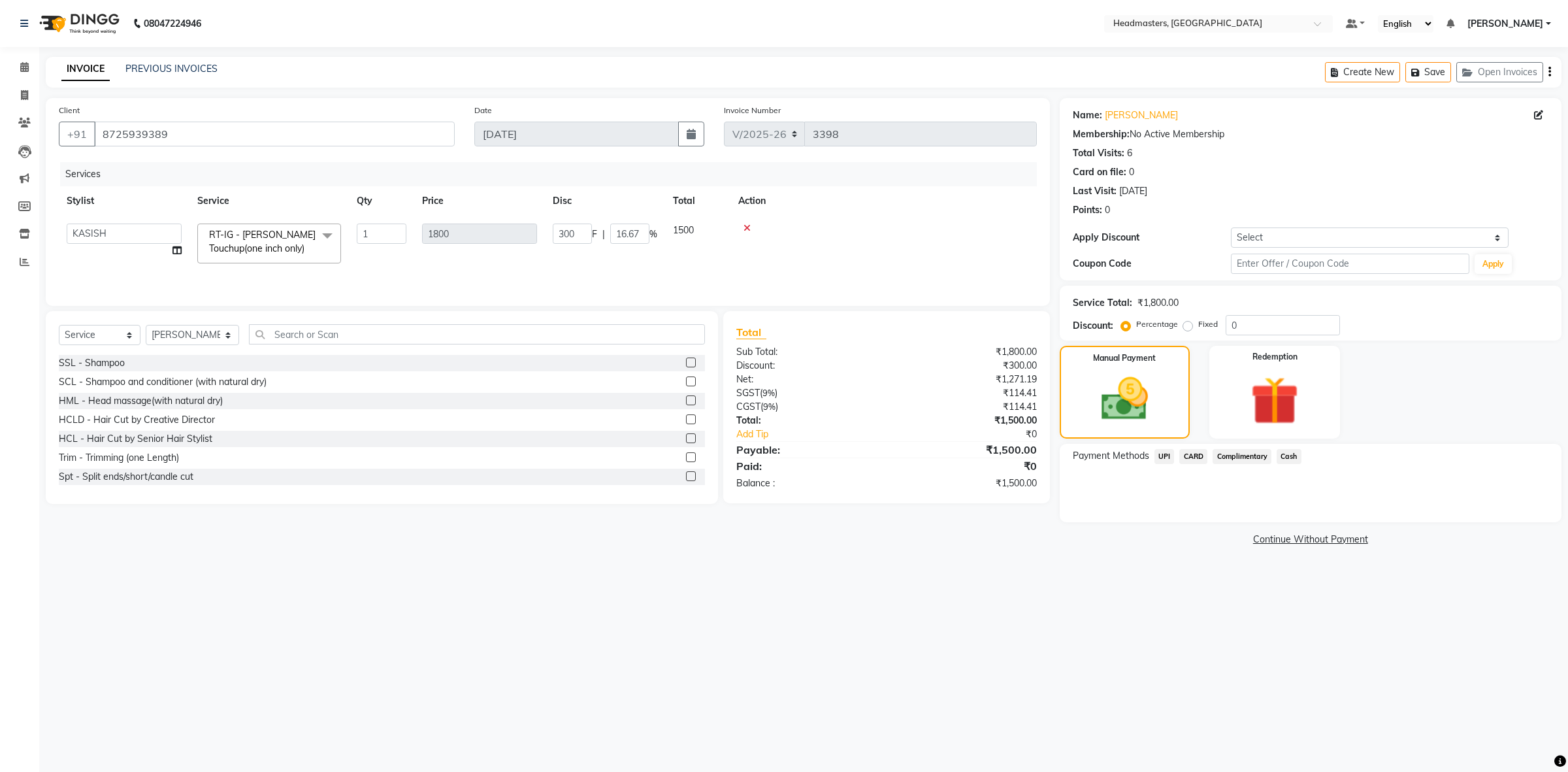
click at [1163, 460] on span "UPI" at bounding box center [1164, 457] width 20 height 15
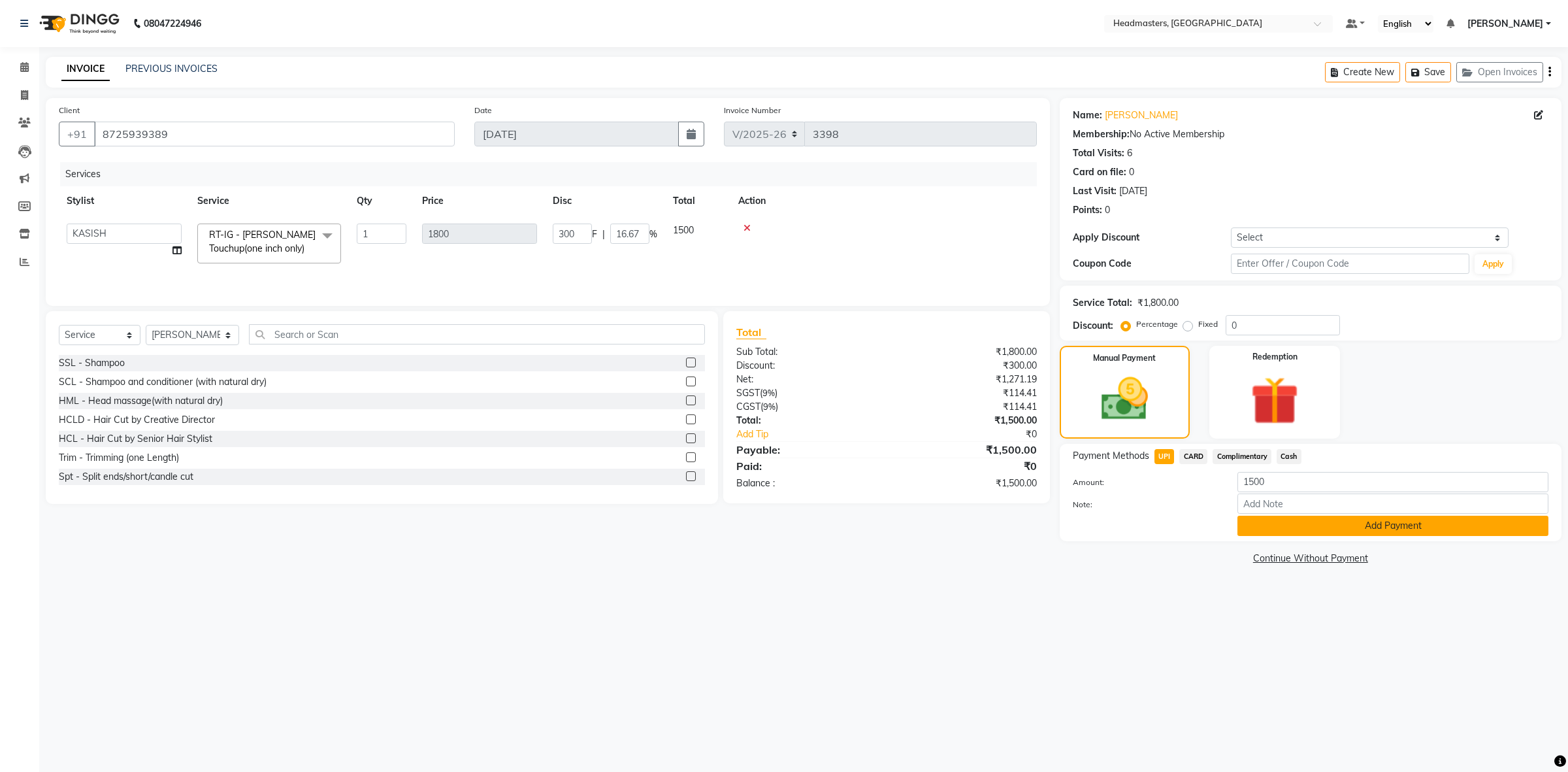
click at [1303, 524] on button "Add Payment" at bounding box center [1393, 525] width 311 height 20
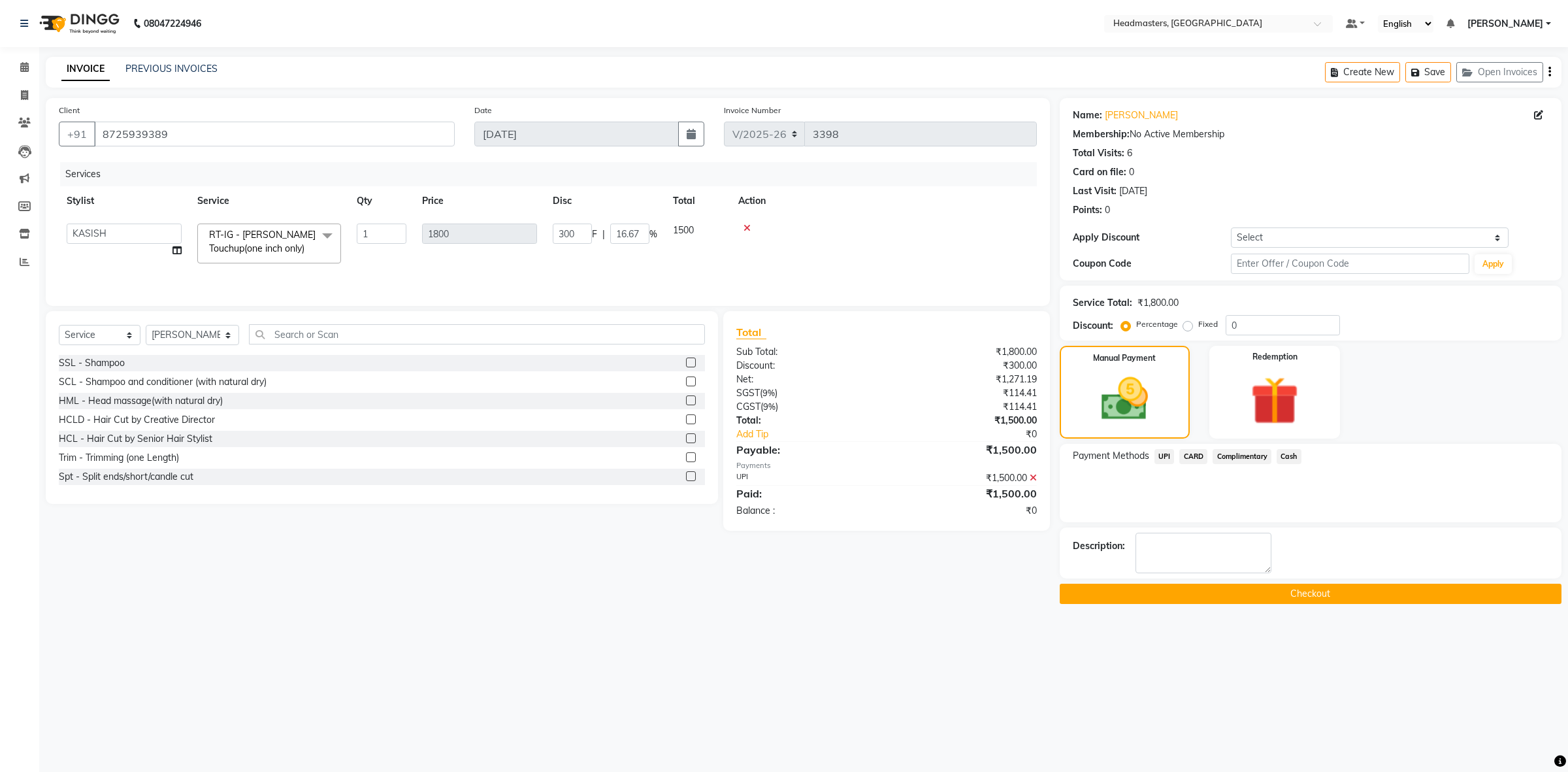
click at [1279, 589] on button "Checkout" at bounding box center [1310, 593] width 502 height 20
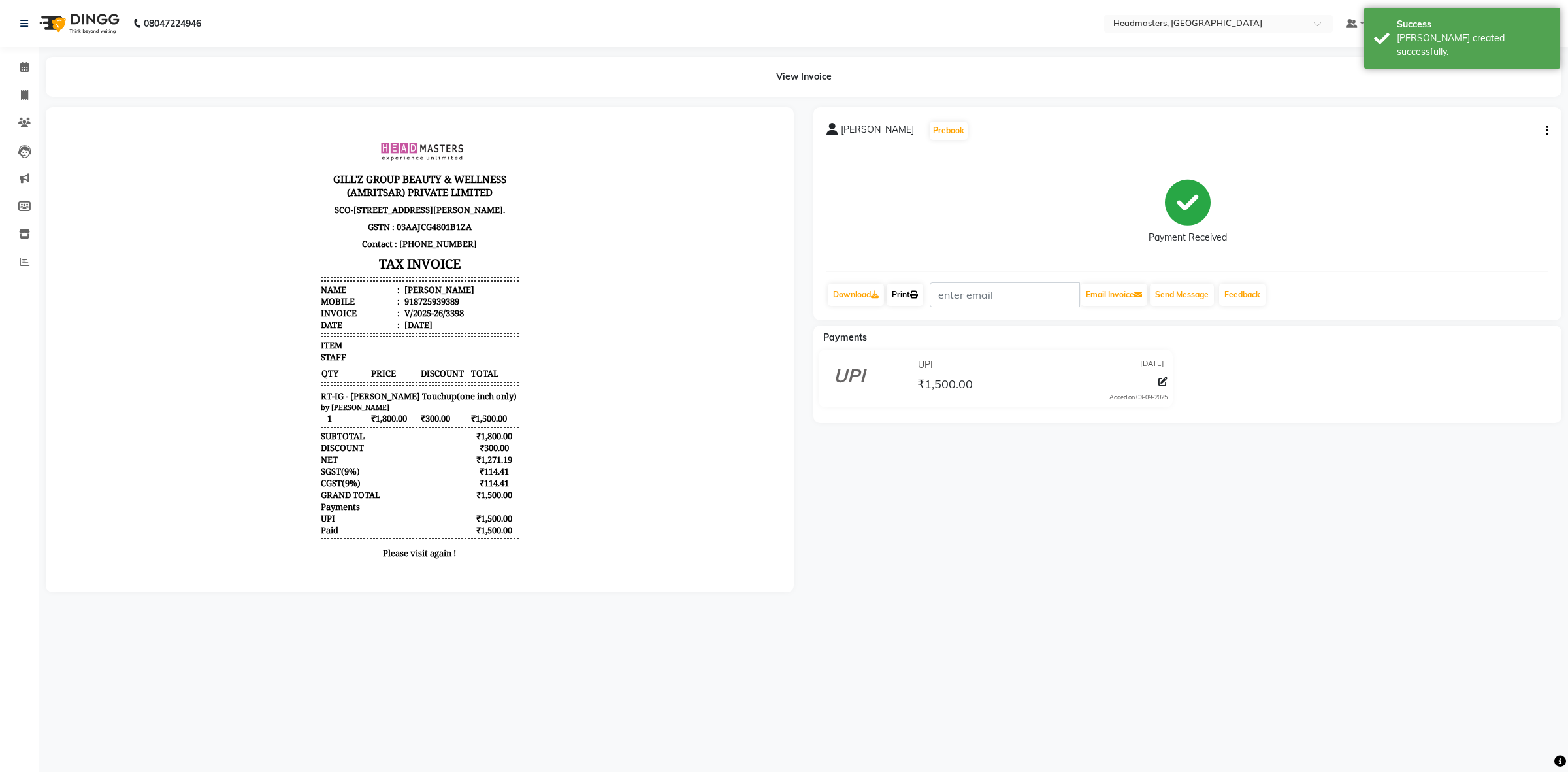
click at [918, 297] on icon at bounding box center [914, 294] width 8 height 8
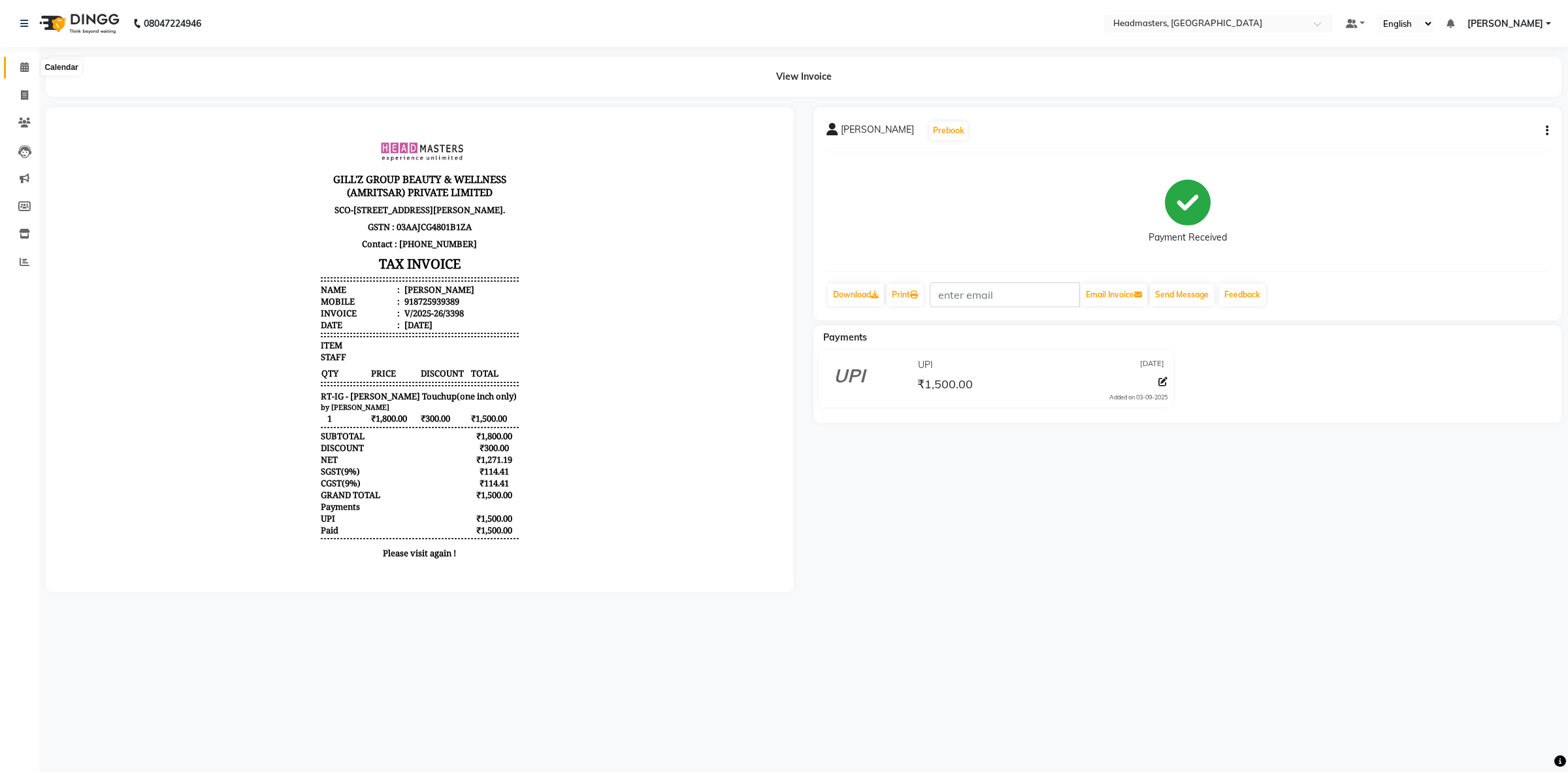
click at [21, 71] on icon at bounding box center [24, 66] width 8 height 10
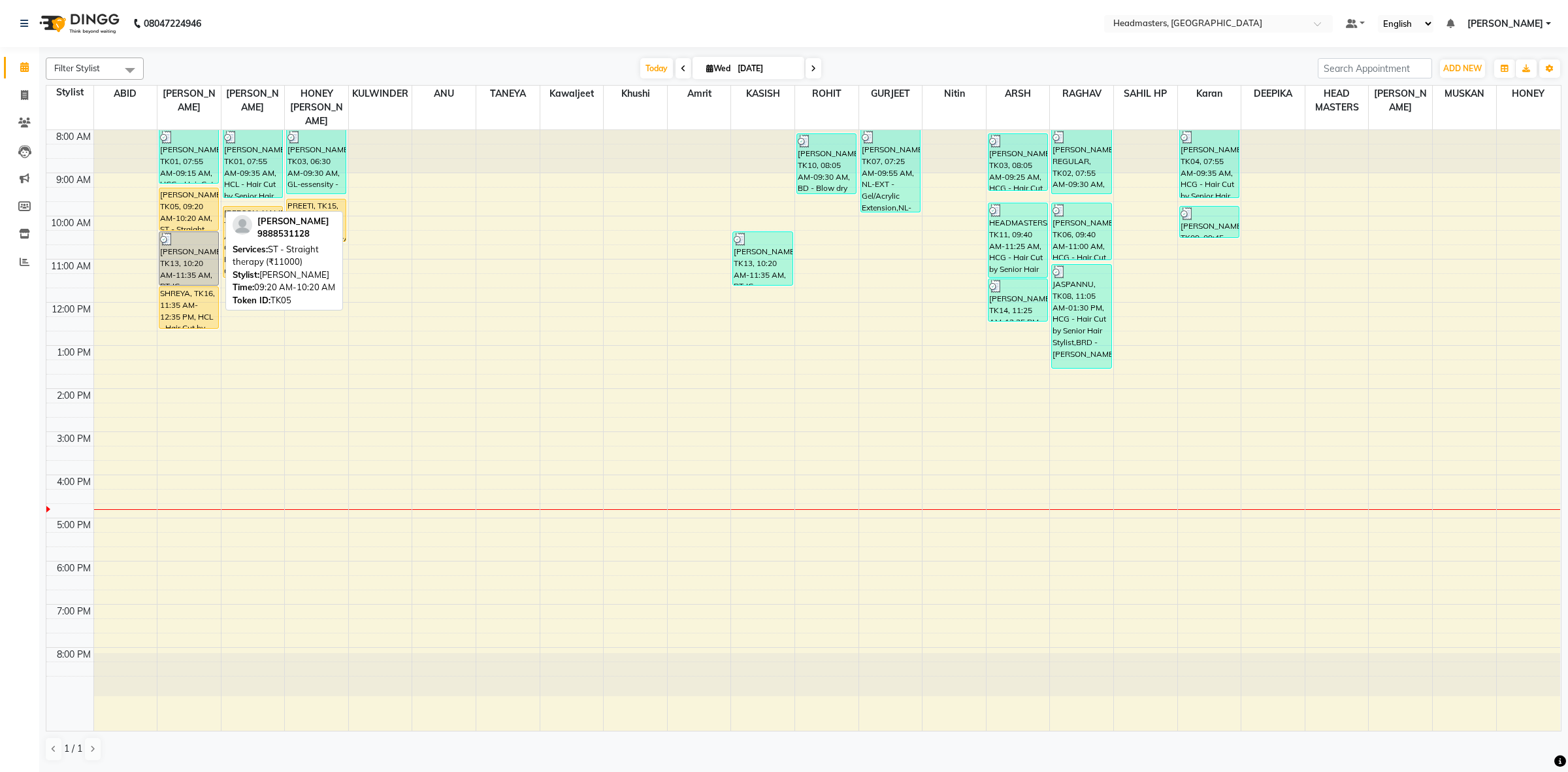
click at [195, 188] on div "[PERSON_NAME], TK05, 09:20 AM-10:20 AM, ST - Straight therapy (₹11000)" at bounding box center [189, 208] width 59 height 42
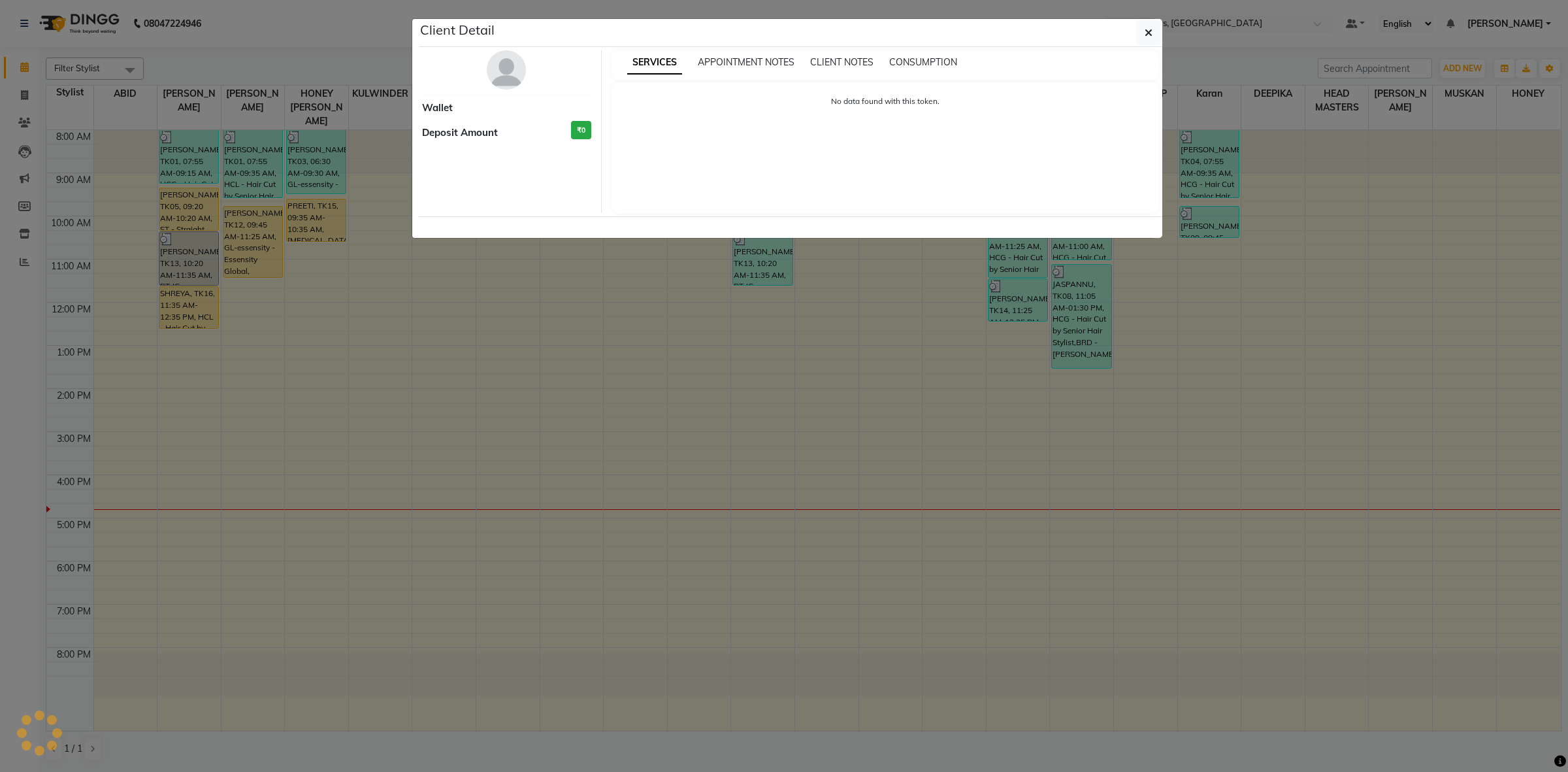
select select "1"
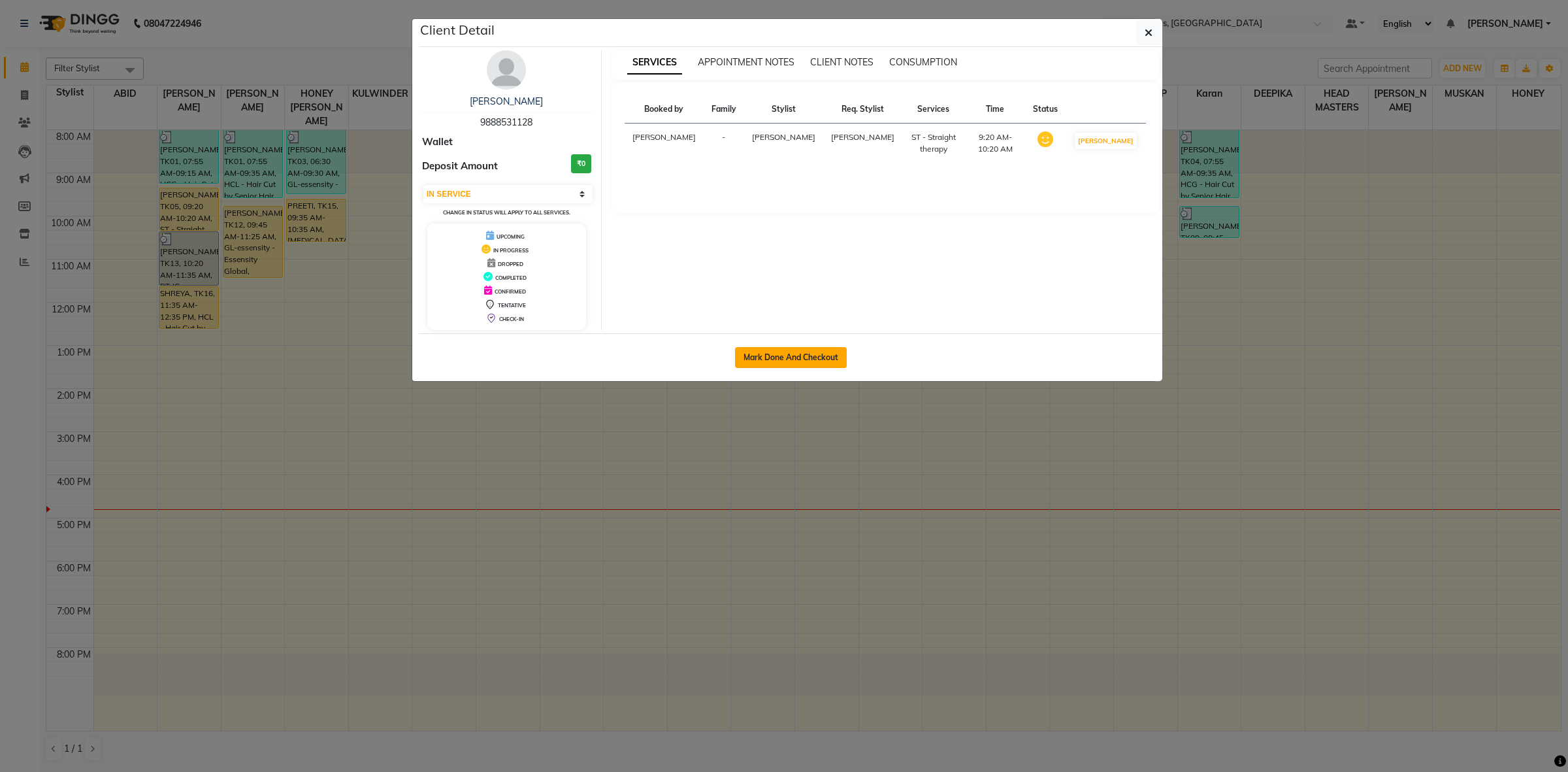
click at [789, 358] on button "Mark Done And Checkout" at bounding box center [791, 358] width 112 height 21
select select "service"
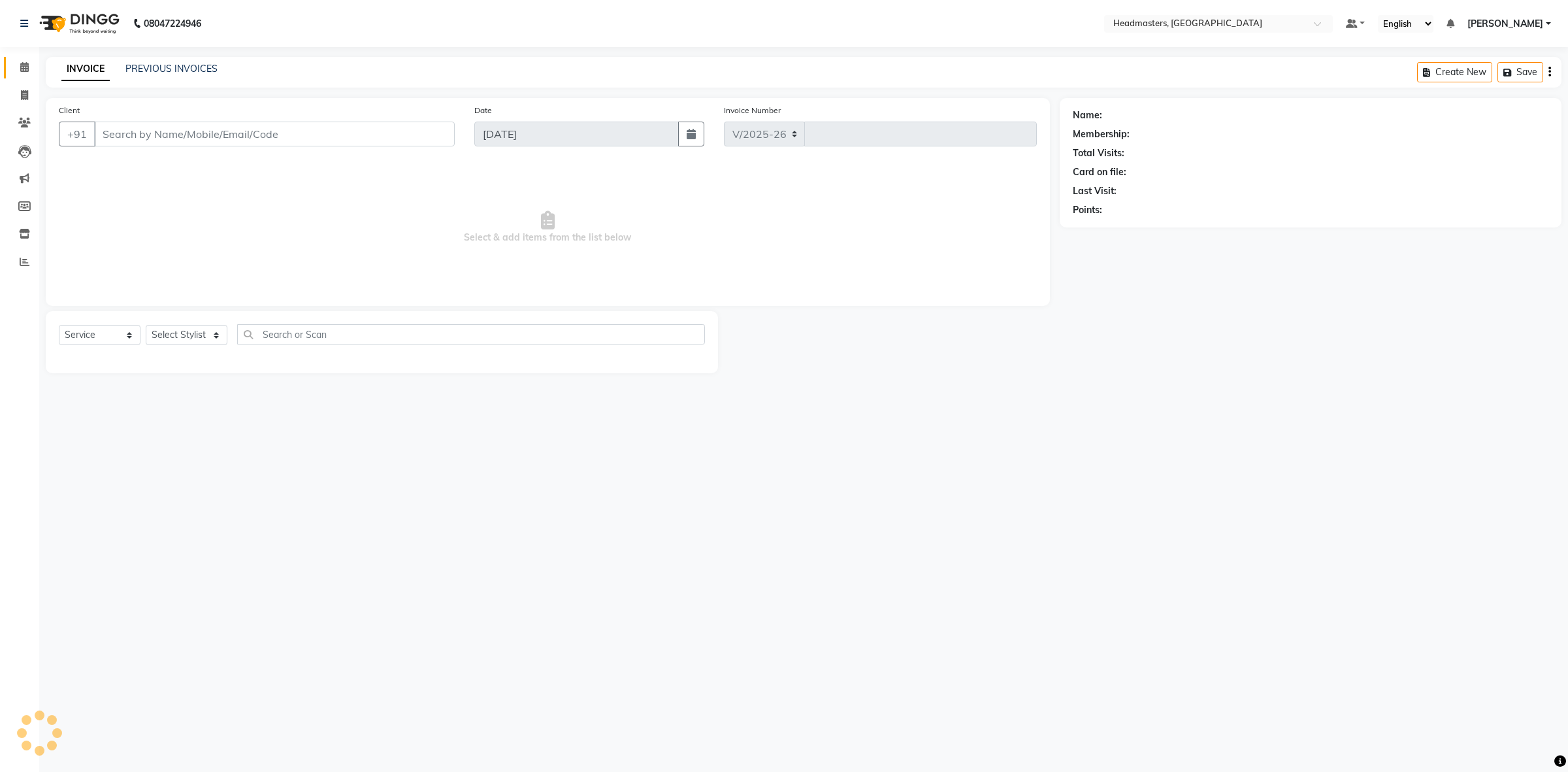
select select "7132"
type input "3399"
type input "9888531128"
select select "60609"
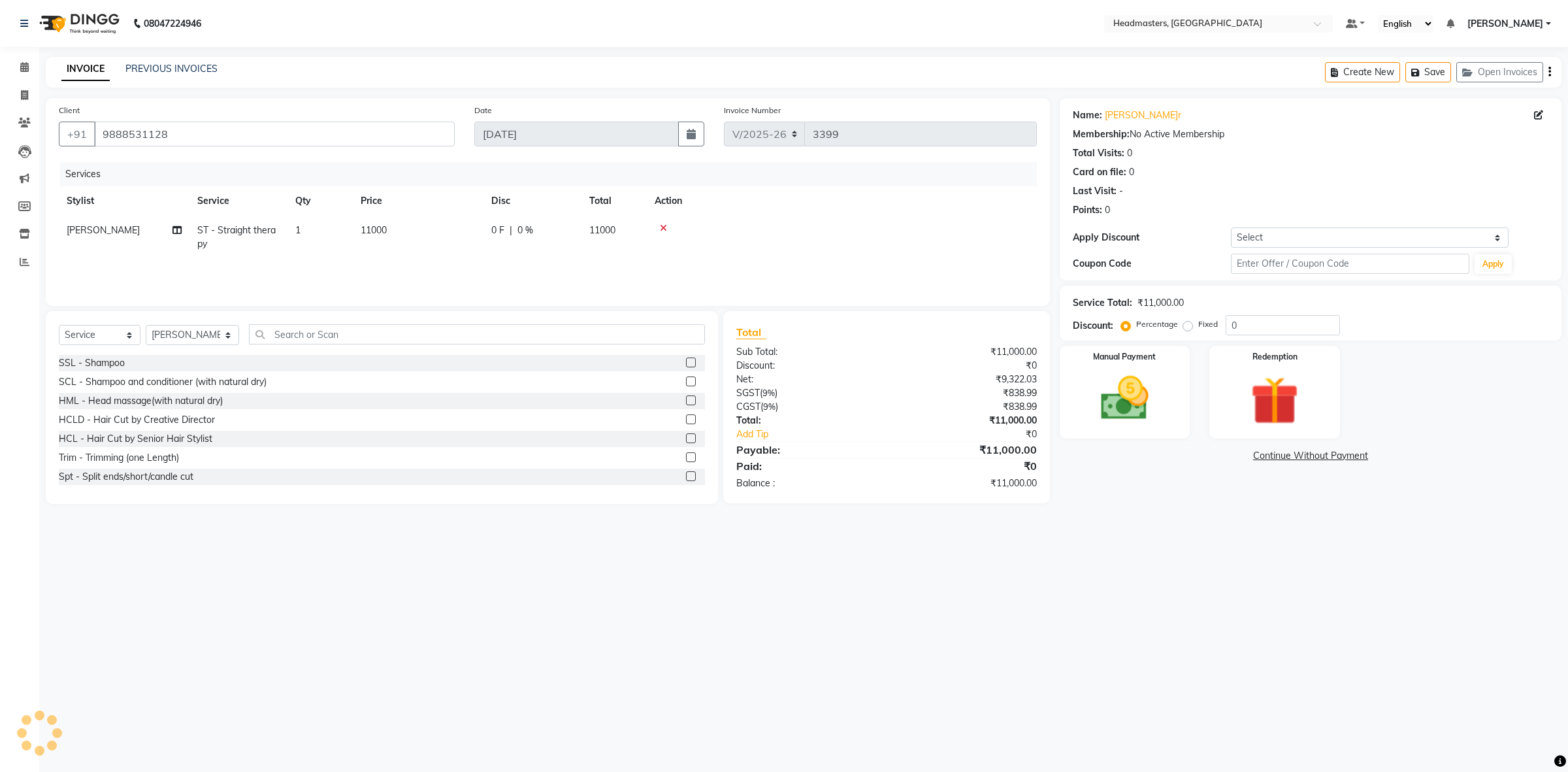
click at [266, 226] on span "ST - Straight therapy" at bounding box center [236, 237] width 78 height 26
select select "60609"
click at [262, 243] on span "ST - Straight therapy x" at bounding box center [257, 236] width 103 height 17
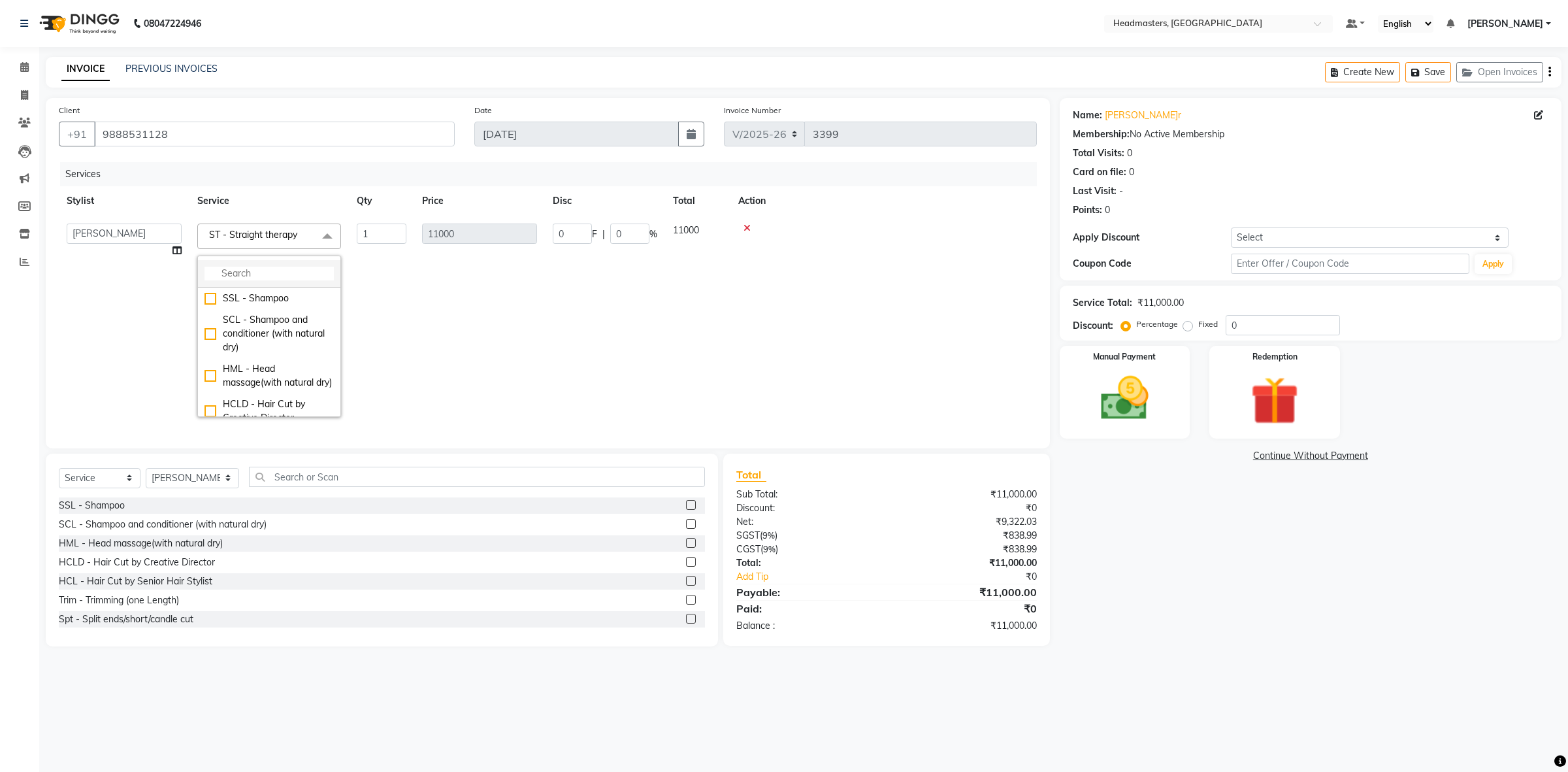
click at [284, 275] on input "multiselect-search" at bounding box center [269, 273] width 129 height 14
type input "S"
click at [554, 234] on input "0" at bounding box center [573, 233] width 39 height 20
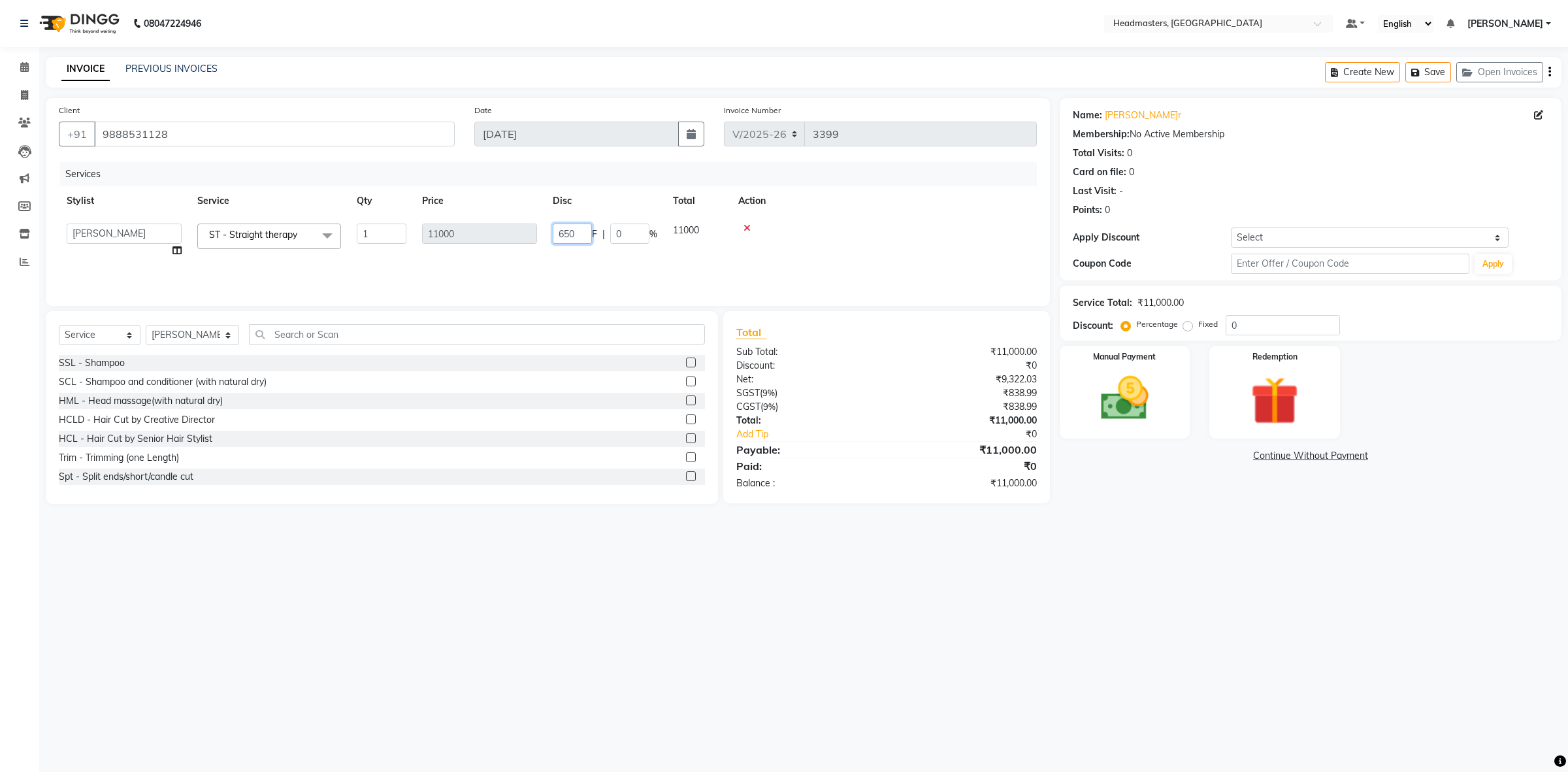
type input "6500"
click at [709, 216] on tr "[PERSON_NAME] ST - Straight therapy 1 11000 6500 F | 59.09 % 4500" at bounding box center [548, 237] width 978 height 43
click at [1093, 404] on img at bounding box center [1124, 398] width 81 height 57
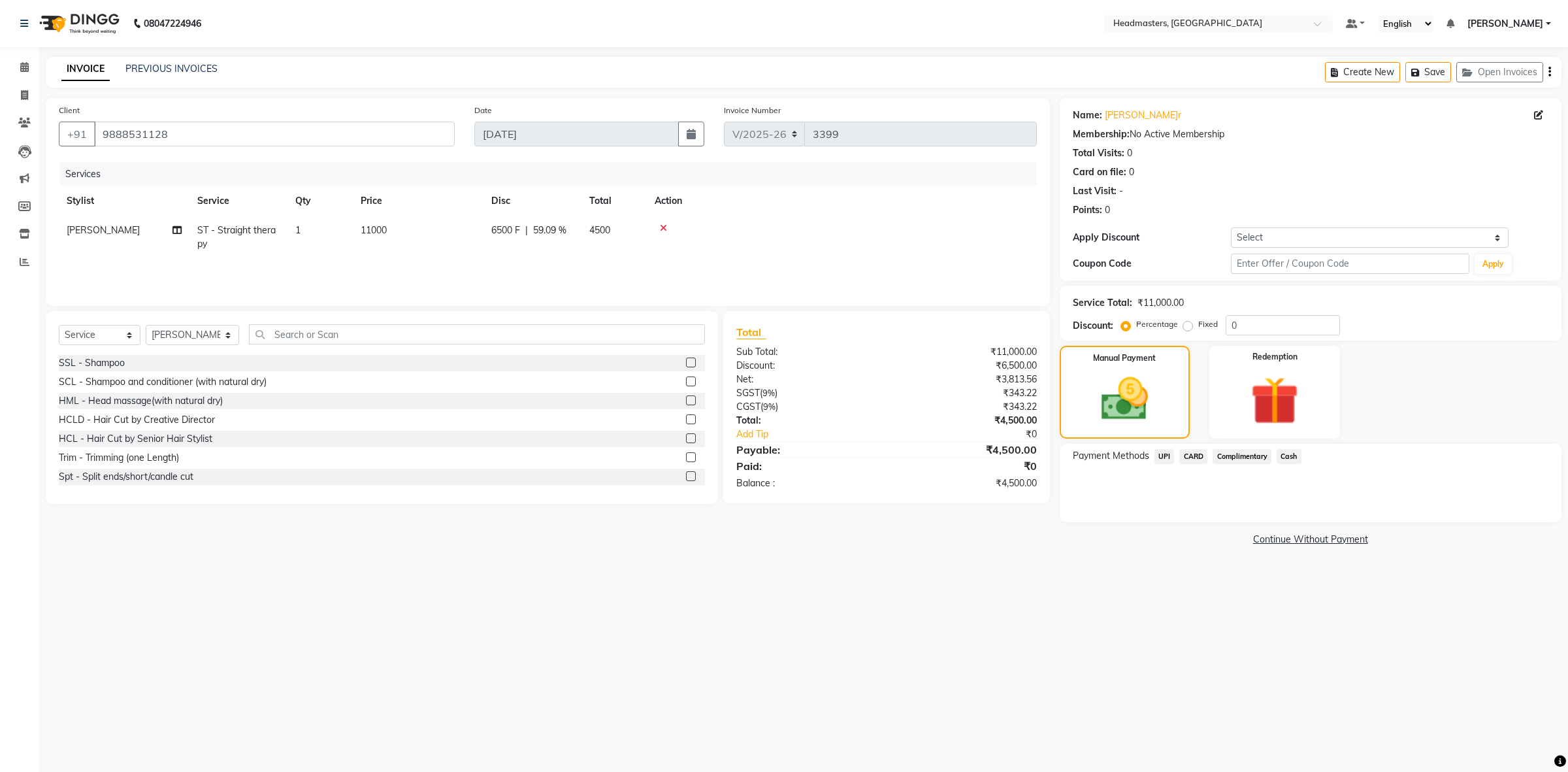
click at [1286, 455] on span "Cash" at bounding box center [1289, 457] width 25 height 15
click at [1317, 531] on button "Add Payment" at bounding box center [1393, 525] width 311 height 20
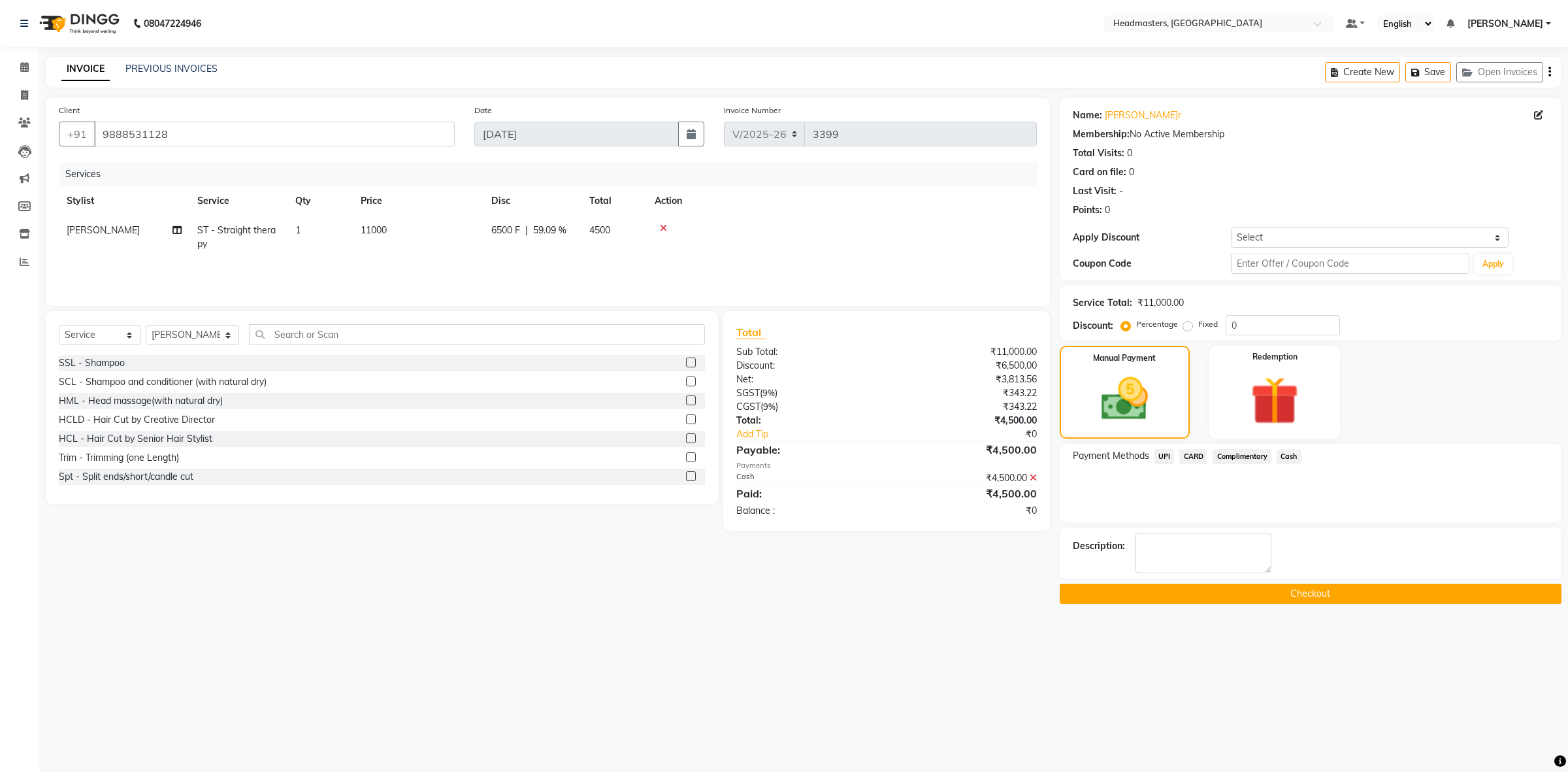
click at [1300, 588] on button "Checkout" at bounding box center [1310, 593] width 502 height 20
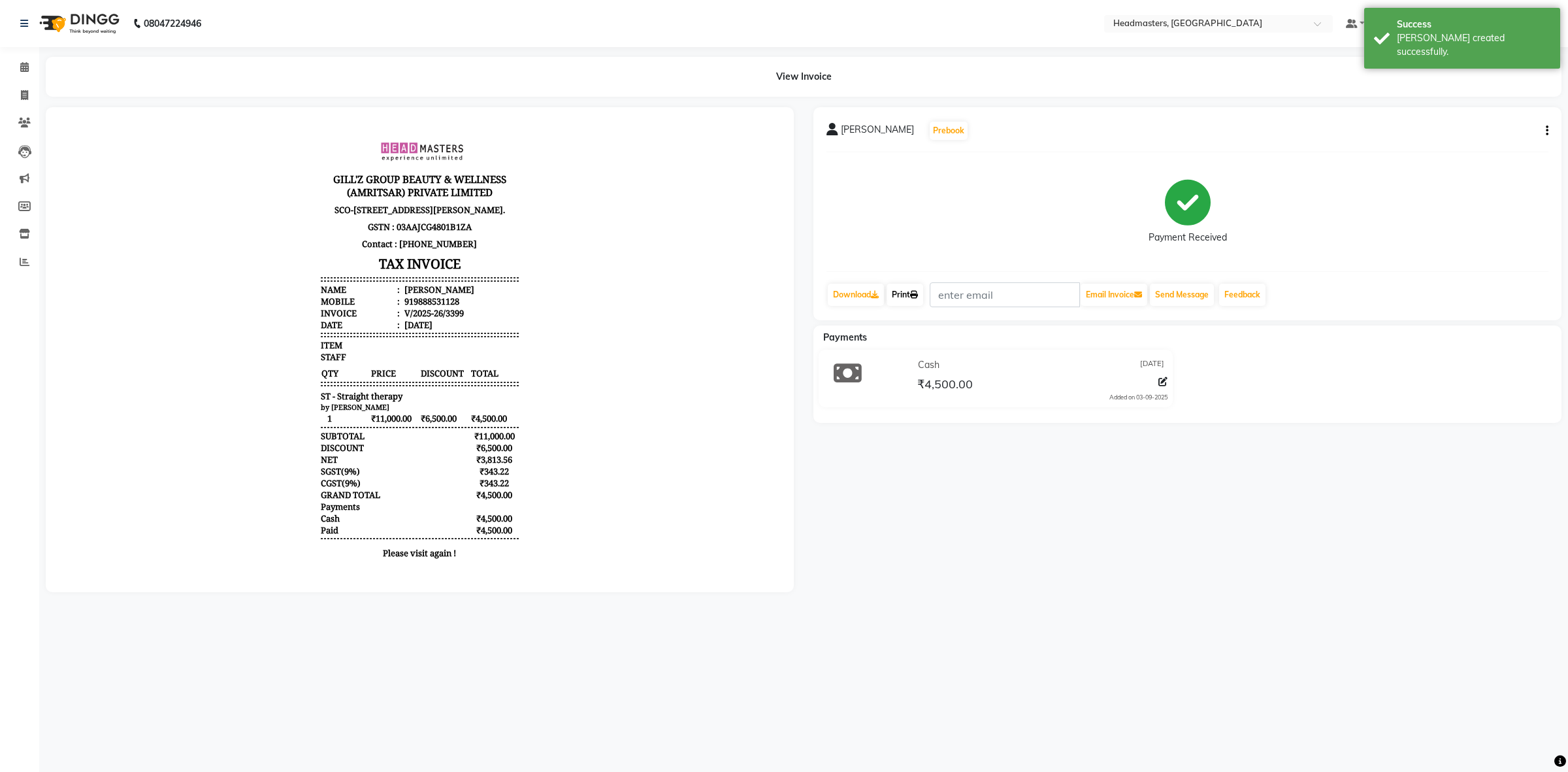
click at [909, 302] on link "Print" at bounding box center [905, 294] width 36 height 22
click at [918, 296] on icon at bounding box center [914, 294] width 8 height 8
click at [18, 60] on span at bounding box center [24, 68] width 23 height 15
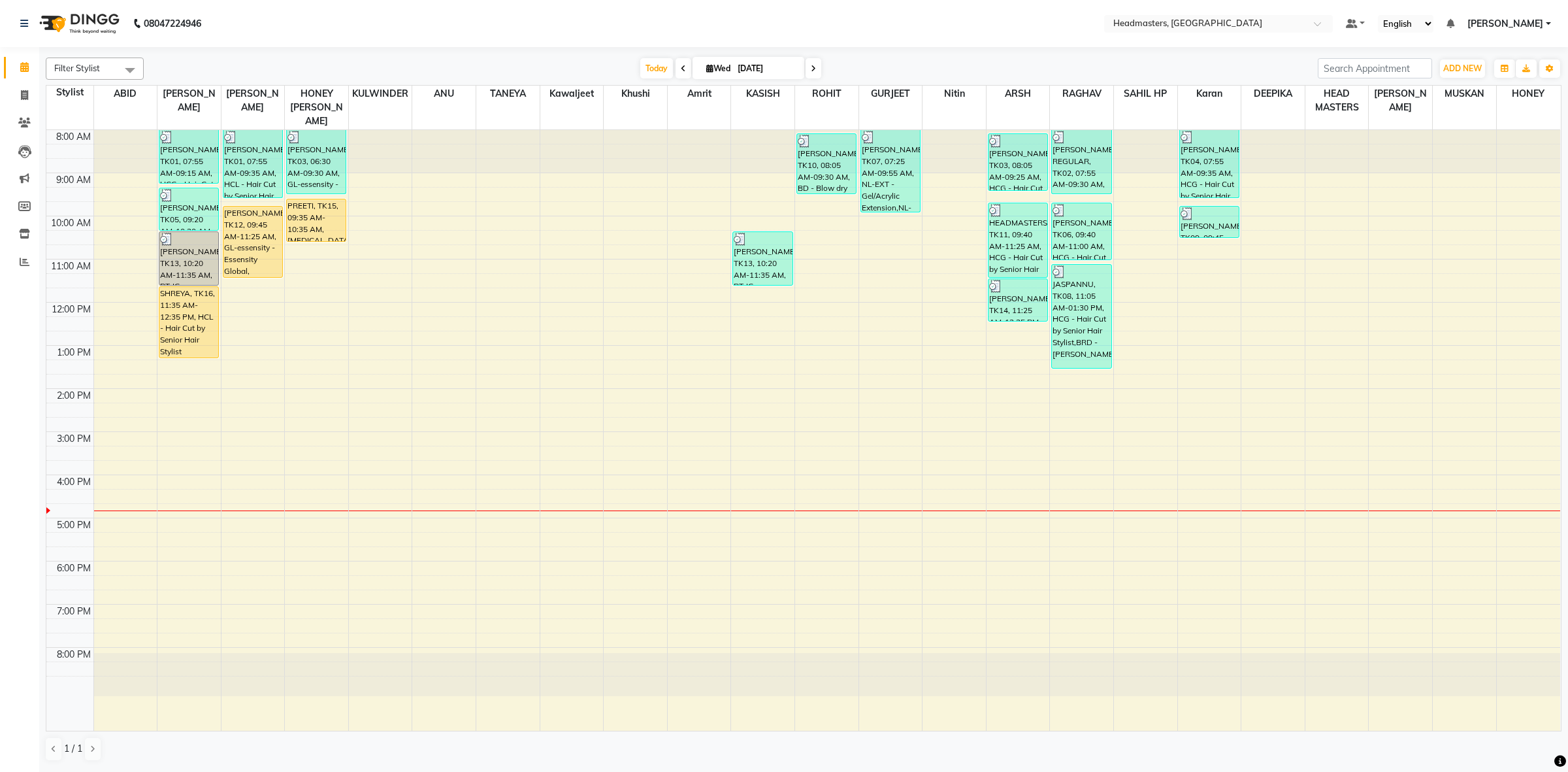
drag, startPoint x: 198, startPoint y: 314, endPoint x: 200, endPoint y: 334, distance: 20.1
click at [200, 337] on div "[PERSON_NAME], TK01, 07:55 AM-09:15 AM, HCG - Hair Cut by Senior Hair Stylist […" at bounding box center [189, 430] width 63 height 601
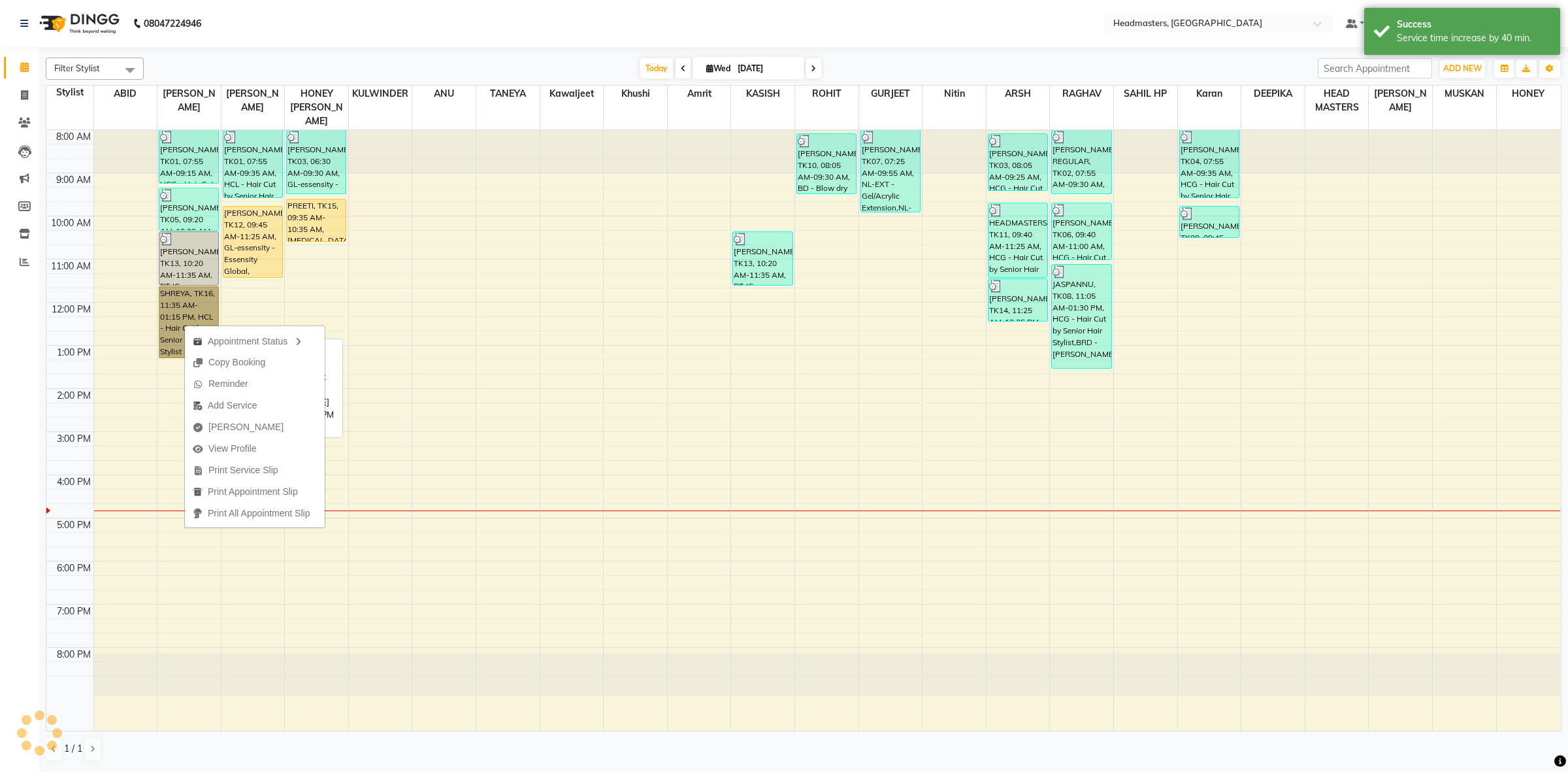
click at [192, 307] on link "SHREYA, TK16, 11:35 AM-01:15 PM, HCL - Hair Cut by Senior Hair Stylist" at bounding box center [189, 321] width 60 height 72
select select "1"
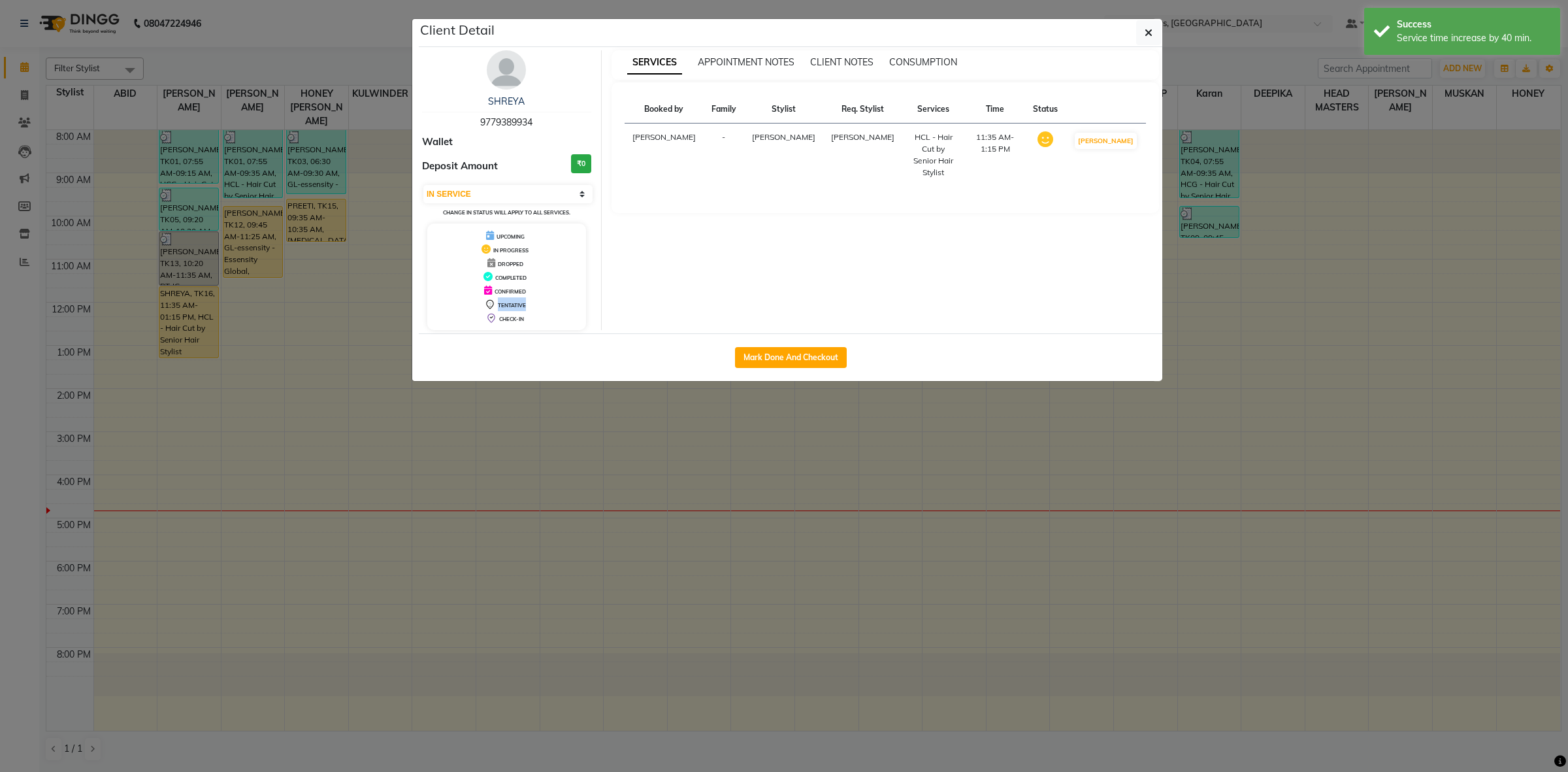
click at [192, 307] on ngb-modal-window "Client Detail SHREYA 9779389934 Wallet Deposit Amount ₹0 Select IN SERVICE CONF…" at bounding box center [784, 386] width 1568 height 772
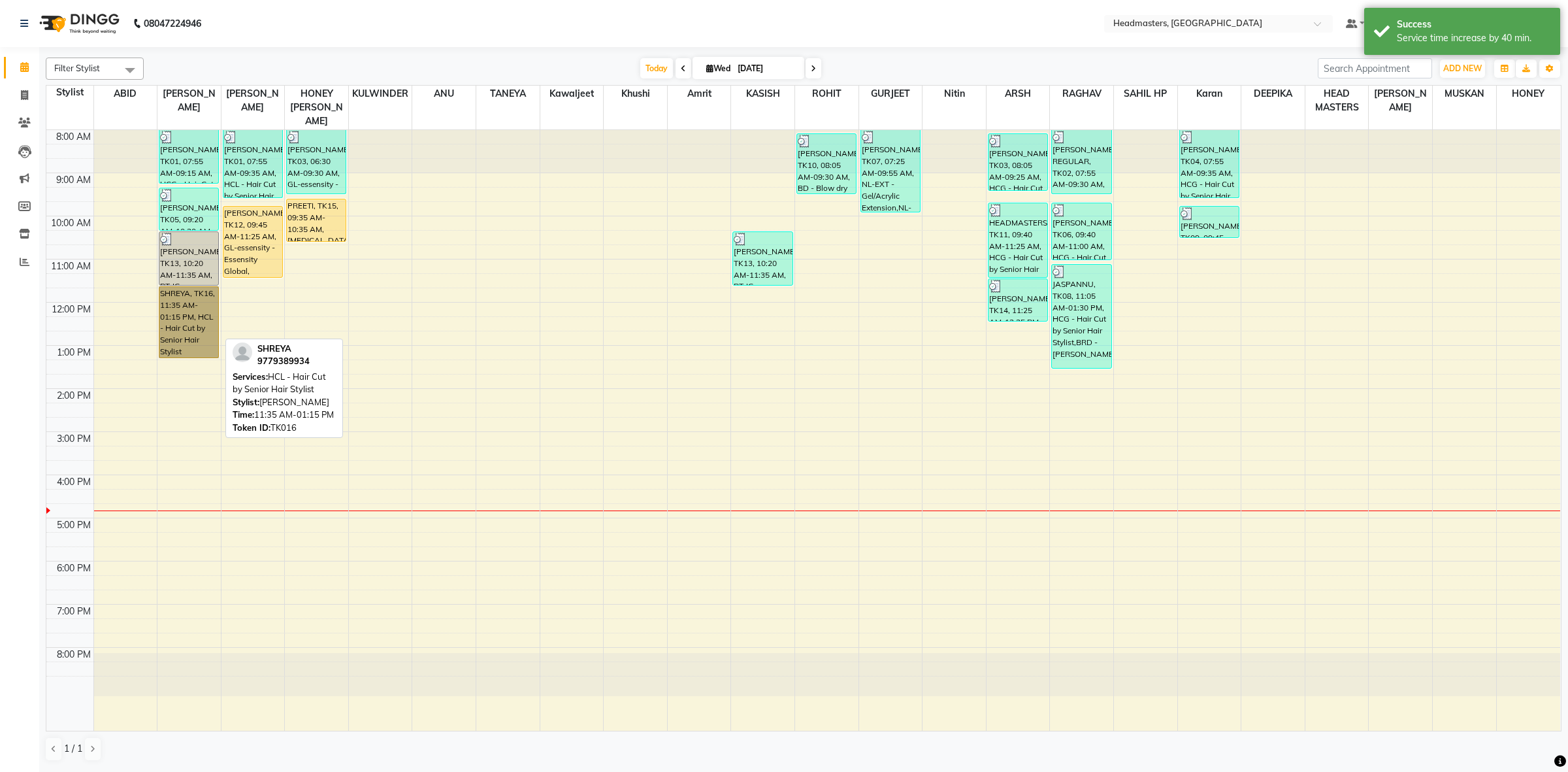
click at [209, 332] on link "SHREYA, TK16, 11:35 AM-01:15 PM, HCL - Hair Cut by Senior Hair Stylist" at bounding box center [189, 321] width 60 height 72
select select "1"
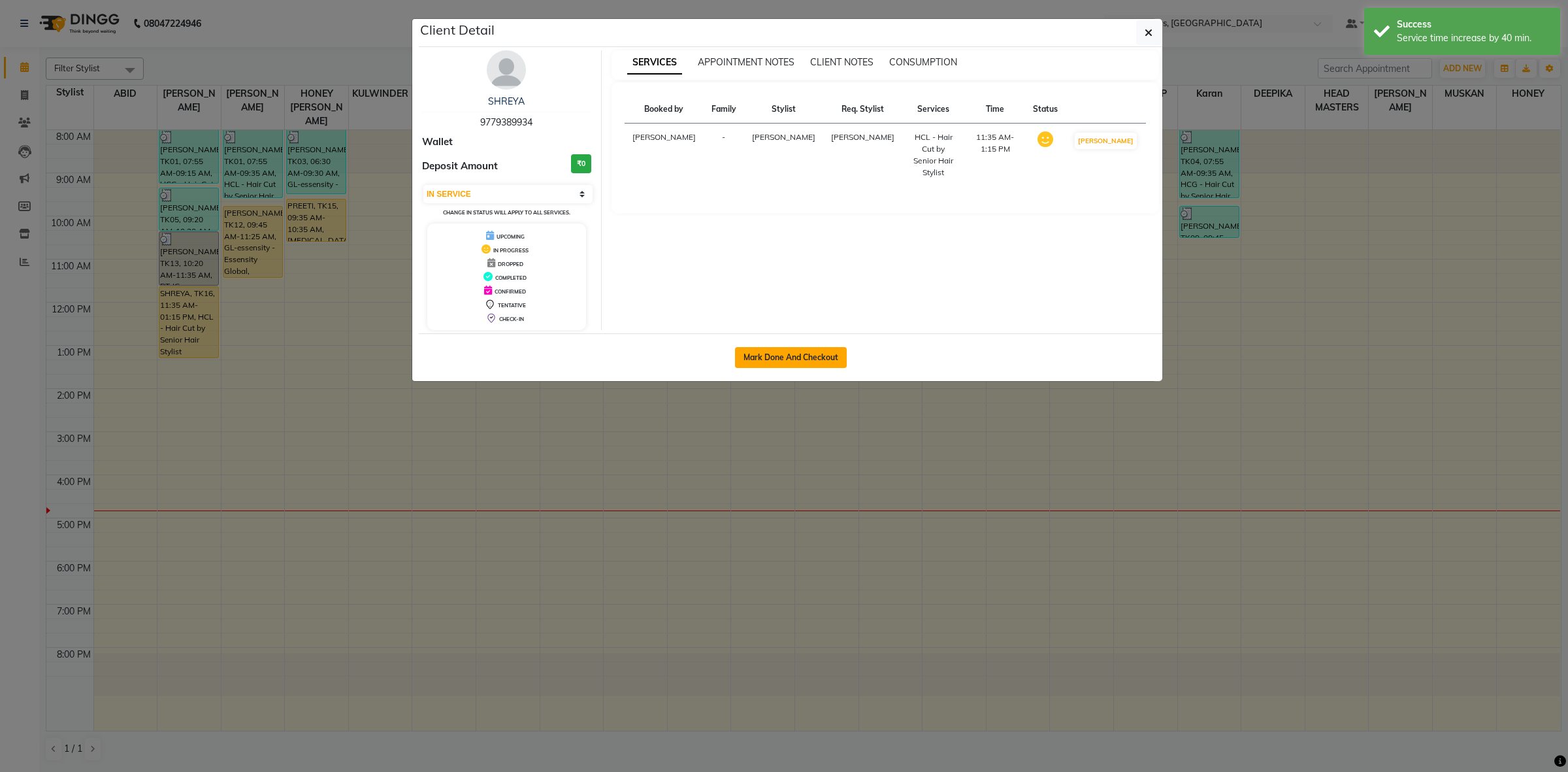
click at [758, 363] on button "Mark Done And Checkout" at bounding box center [791, 358] width 112 height 21
select select "service"
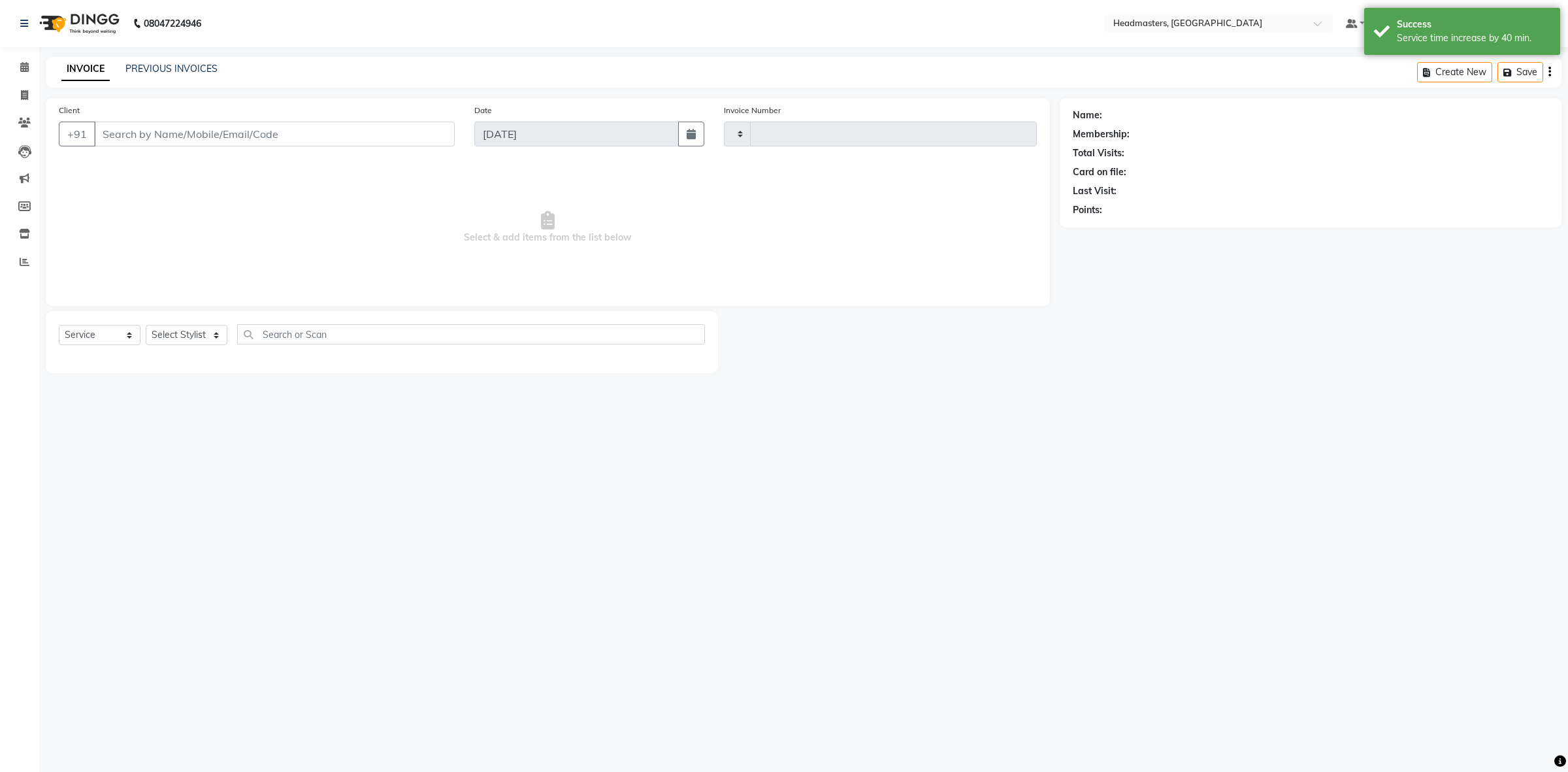
type input "3400"
select select "7132"
type input "9779389934"
select select "60609"
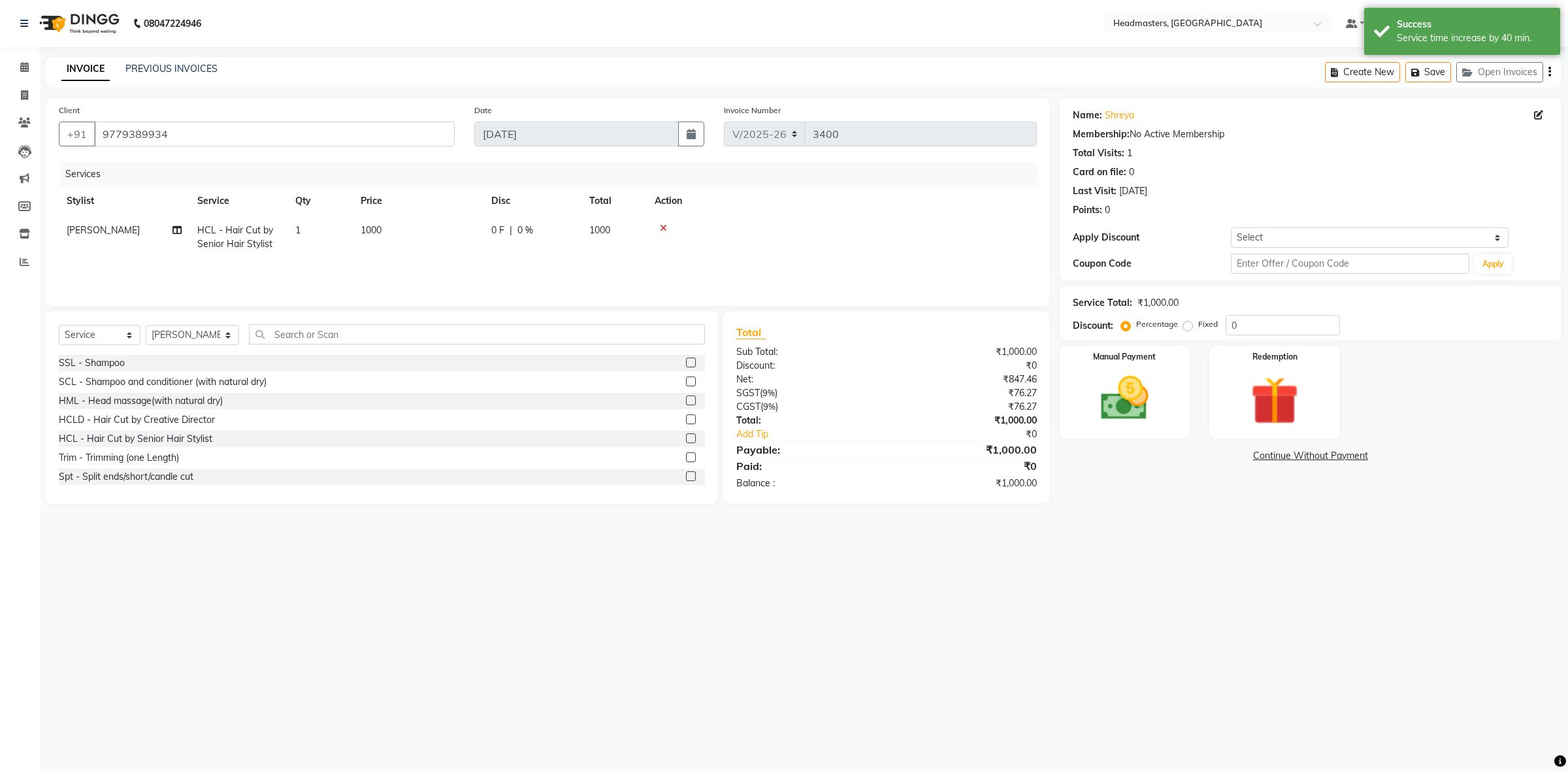
click at [501, 233] on span "0 F" at bounding box center [497, 230] width 13 height 14
select select "60609"
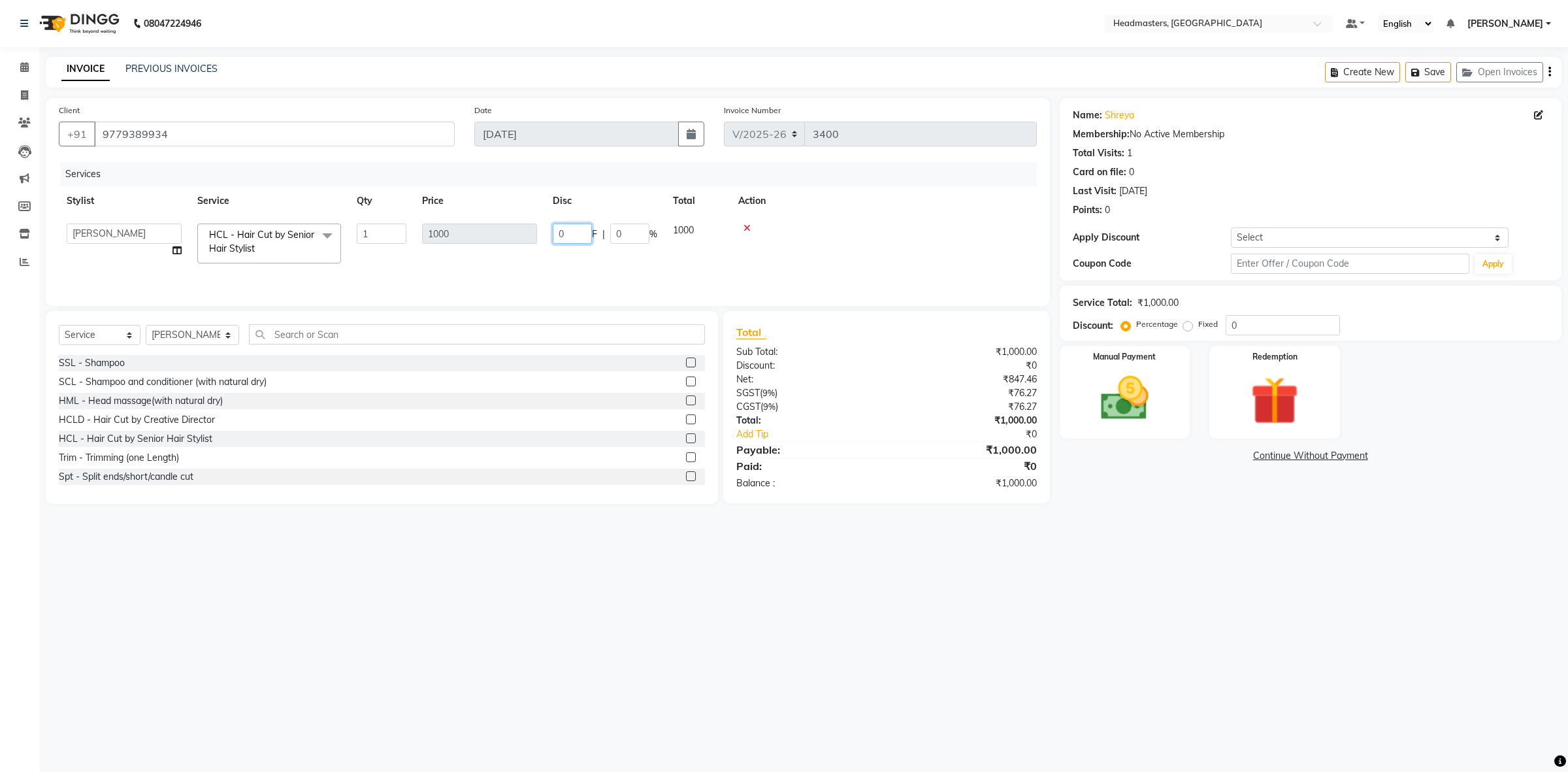
click at [556, 235] on input "0" at bounding box center [573, 233] width 39 height 20
type input "500"
click at [586, 209] on tr "Stylist Service Qty Price Disc Total Action" at bounding box center [548, 201] width 978 height 29
click at [1137, 401] on img at bounding box center [1124, 398] width 81 height 57
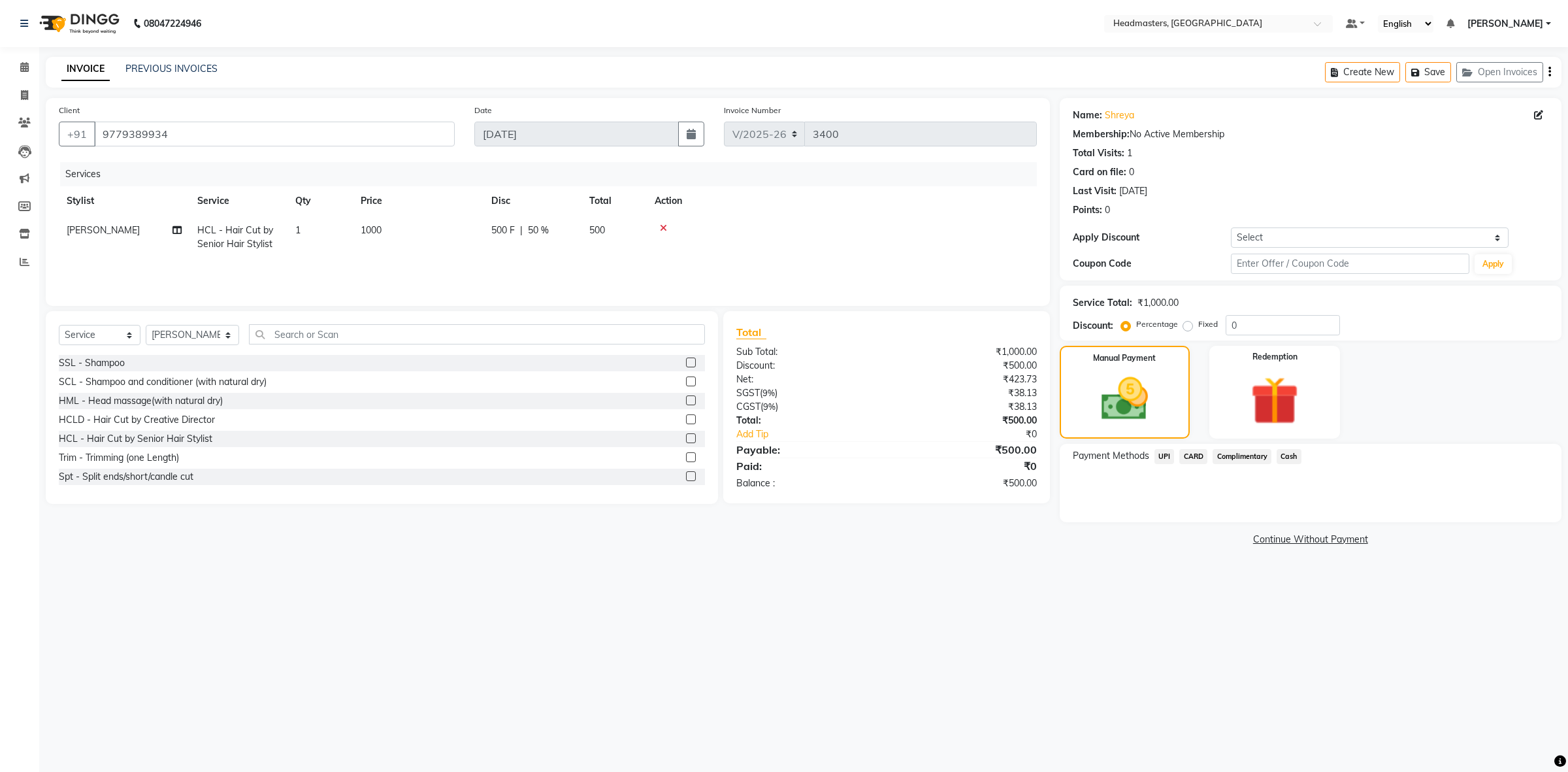
click at [1164, 455] on span "UPI" at bounding box center [1164, 457] width 20 height 15
click at [1240, 521] on button "Add Payment" at bounding box center [1393, 525] width 311 height 20
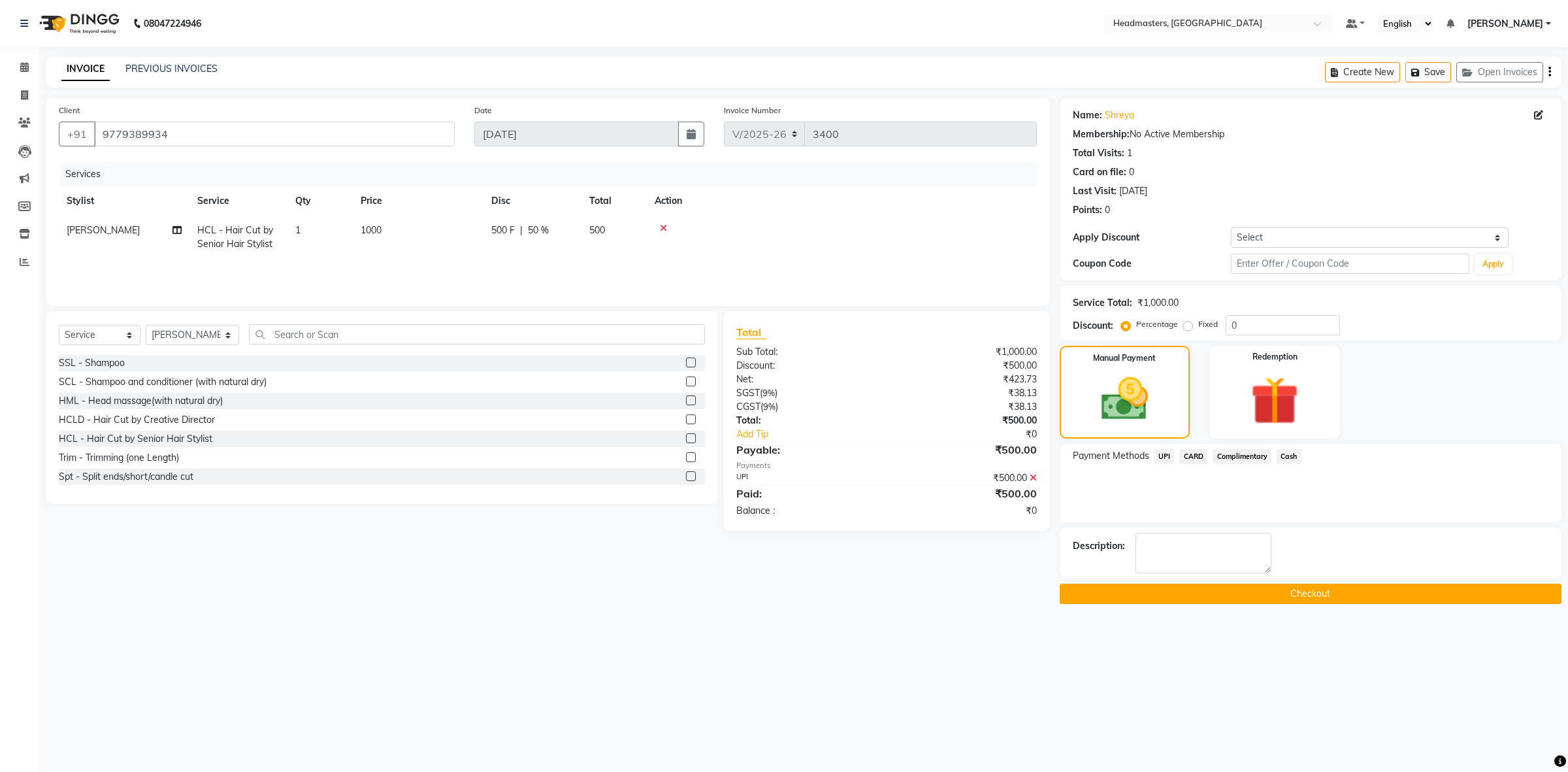
click at [1284, 585] on button "Checkout" at bounding box center [1310, 593] width 502 height 20
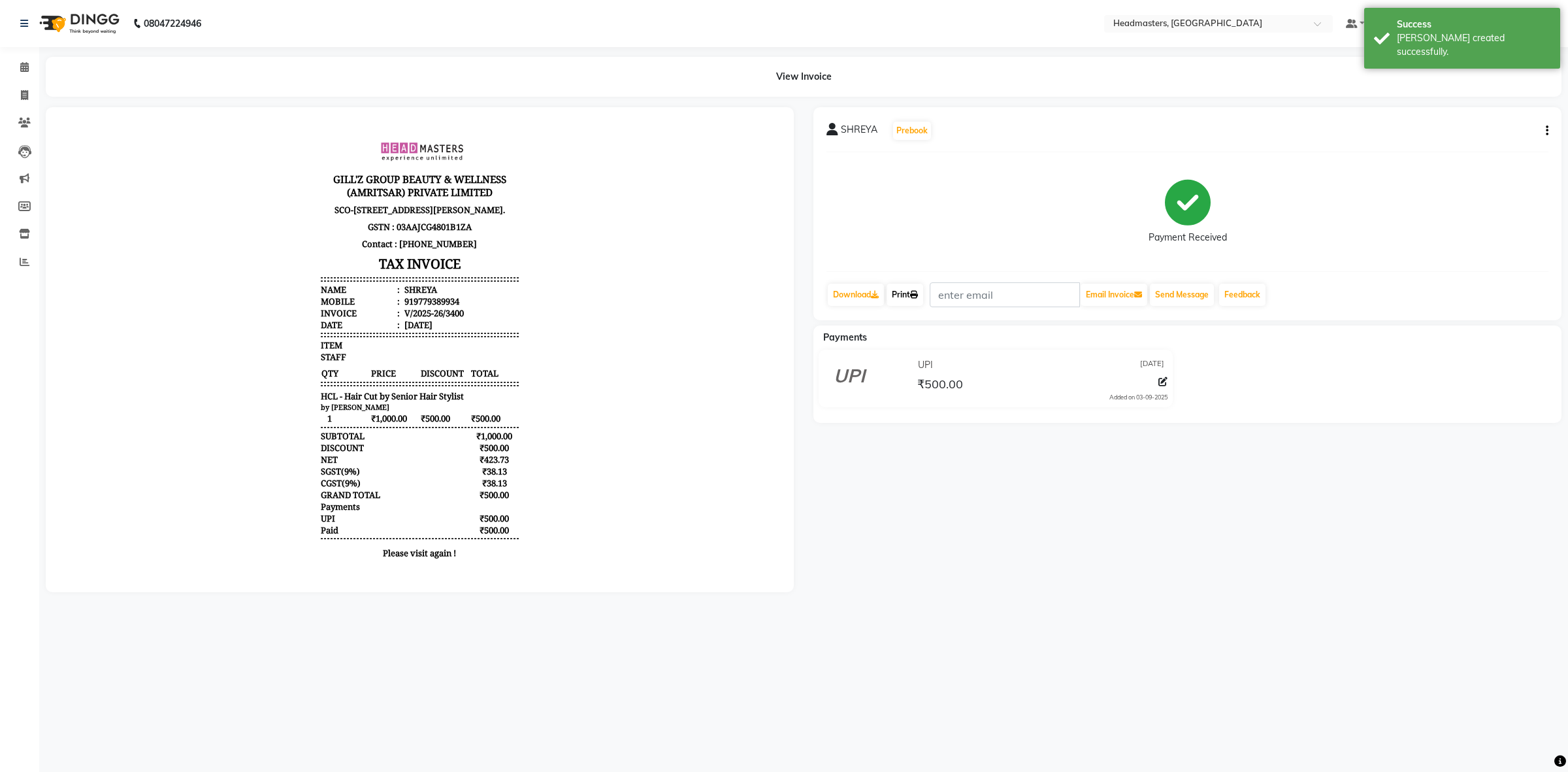
click at [905, 292] on link "Print" at bounding box center [905, 294] width 36 height 22
click at [912, 291] on link "Print" at bounding box center [905, 294] width 36 height 22
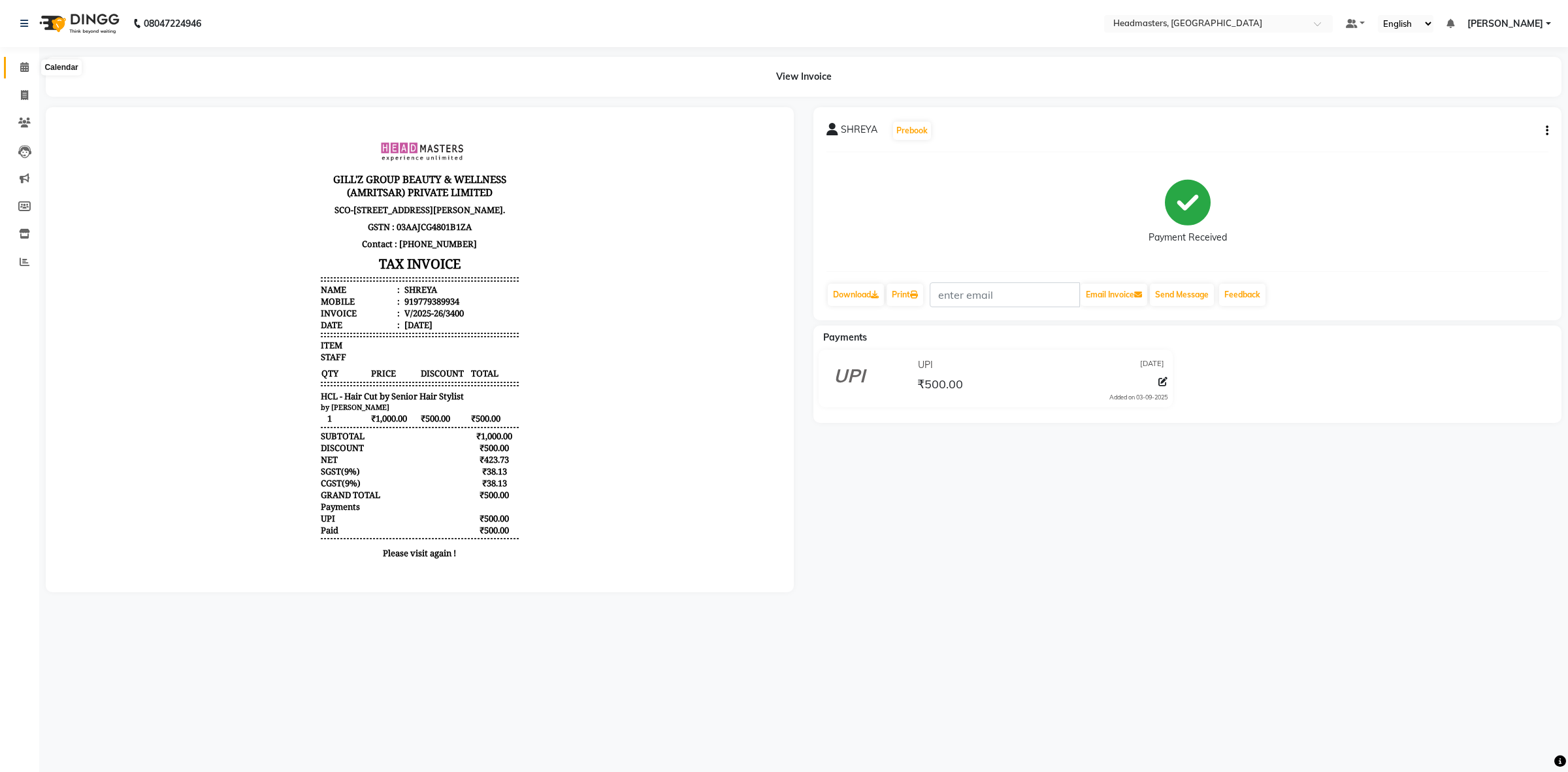
click at [21, 63] on icon at bounding box center [24, 66] width 8 height 10
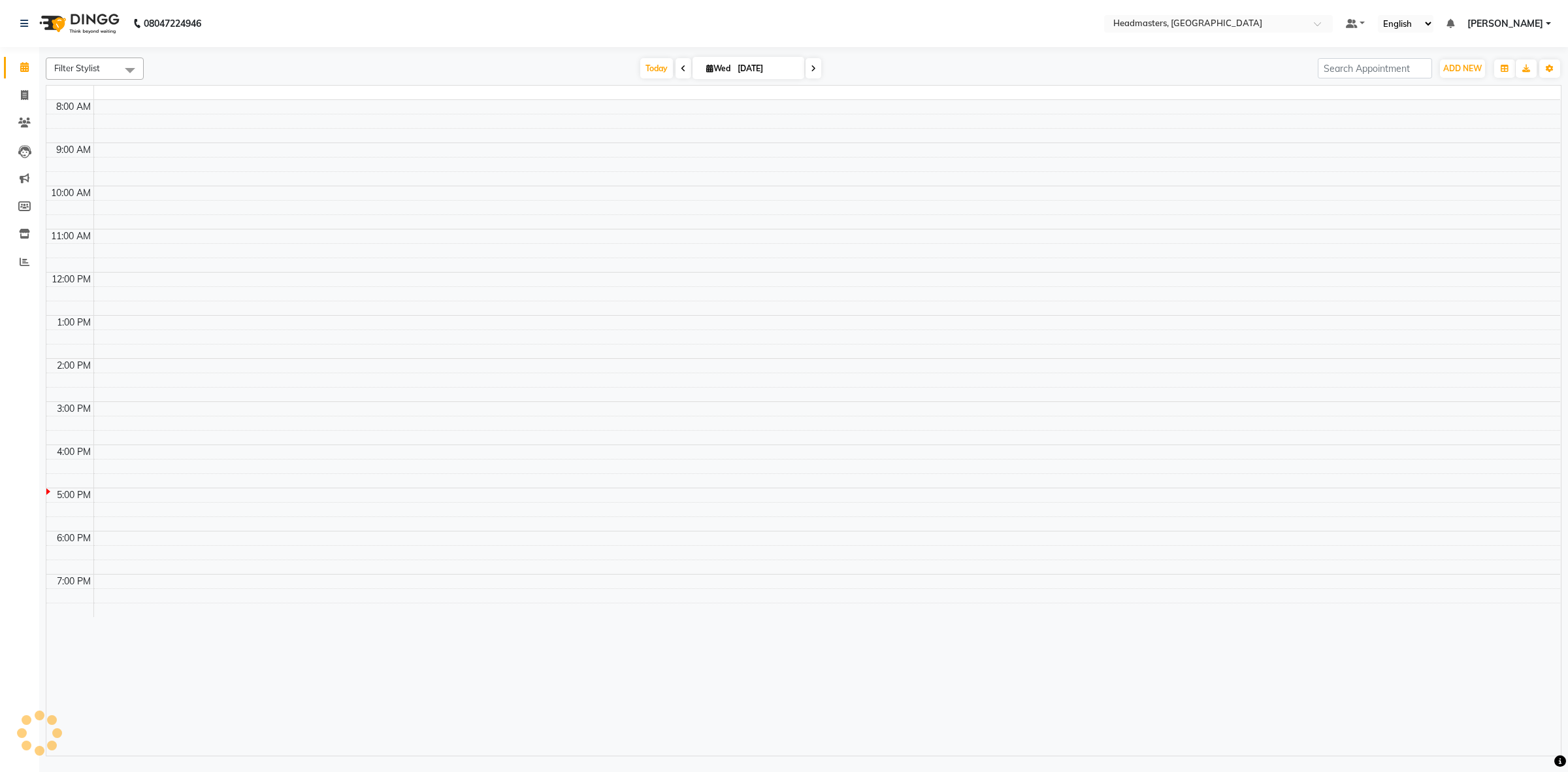
click at [21, 63] on icon at bounding box center [24, 66] width 8 height 10
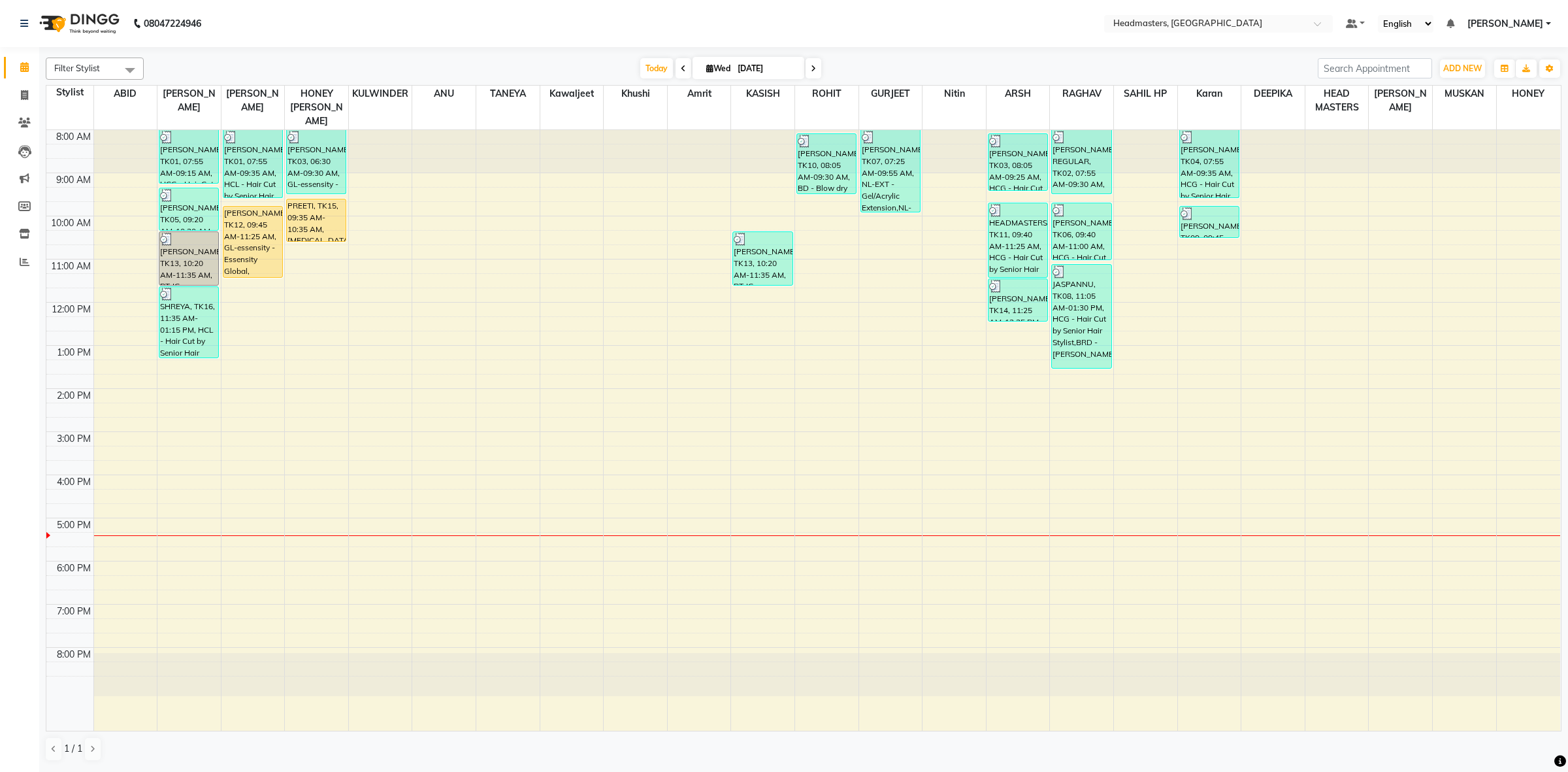
click at [672, 15] on nav "08047224946 Select Location × Headmasters, [GEOGRAPHIC_DATA] Default Panel My P…" at bounding box center [784, 23] width 1568 height 47
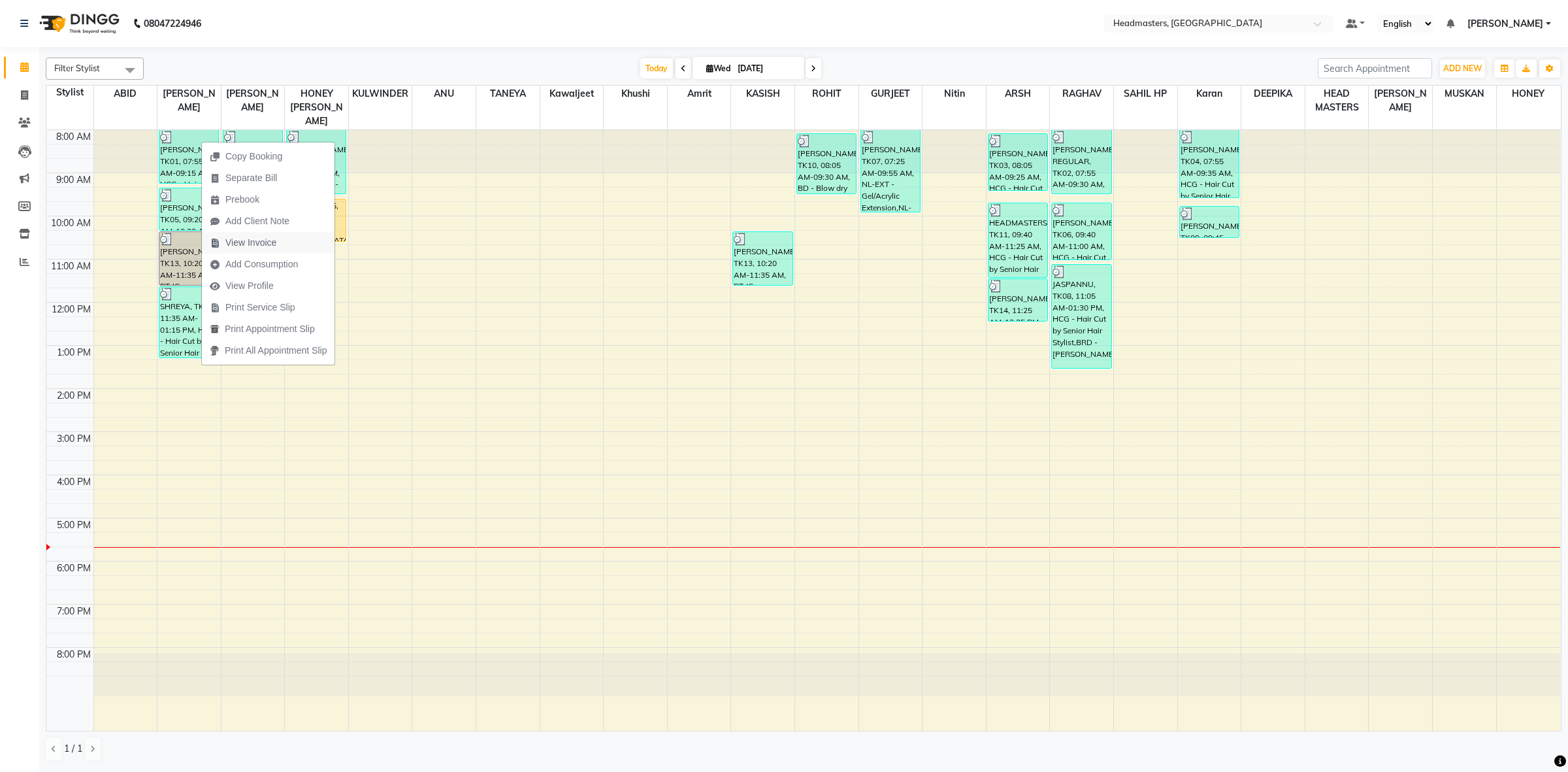
click at [236, 242] on span "View Invoice" at bounding box center [251, 243] width 51 height 14
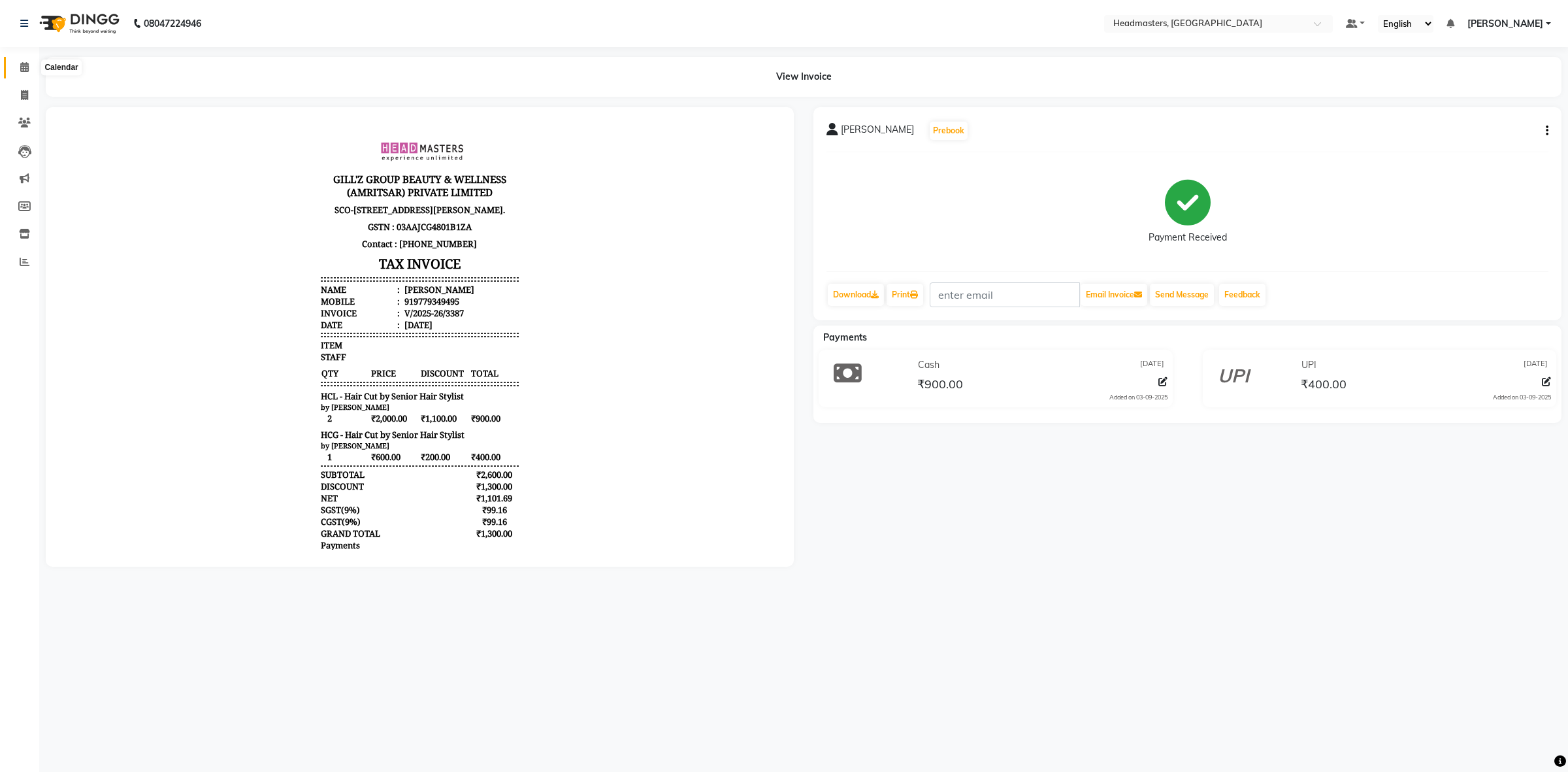
click at [20, 66] on icon at bounding box center [24, 66] width 8 height 10
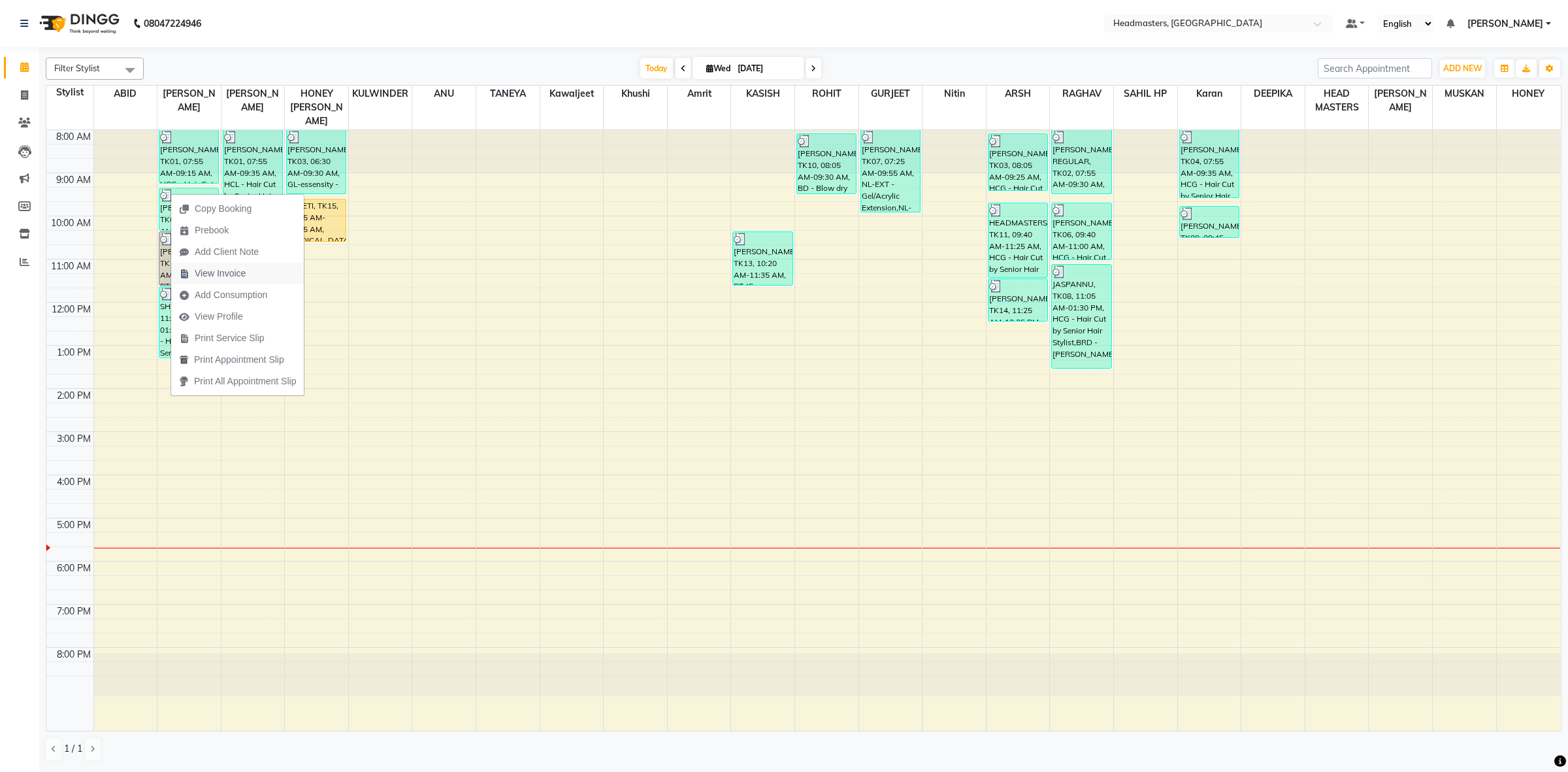
click at [233, 279] on span "View Invoice" at bounding box center [220, 273] width 51 height 14
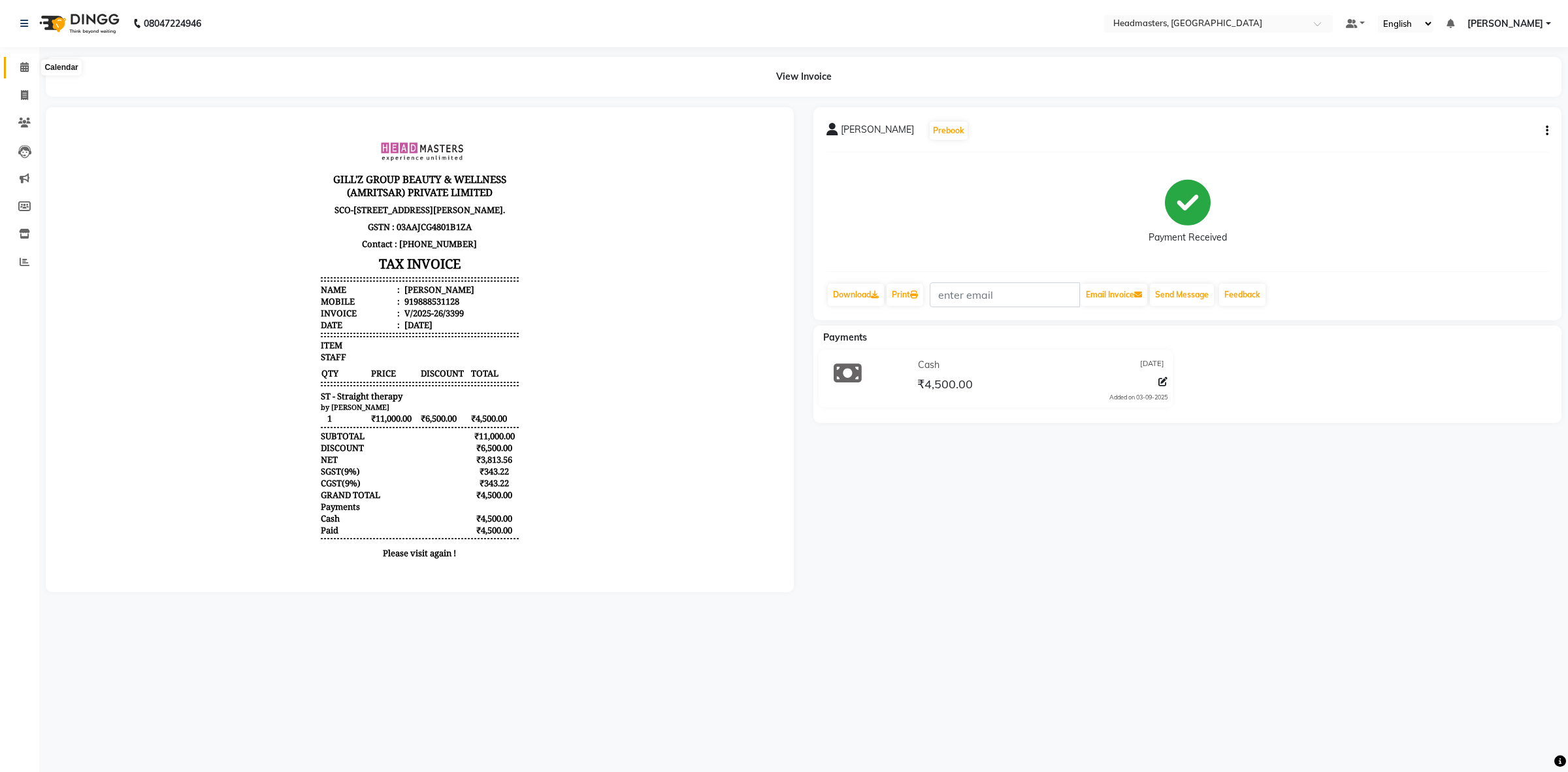
click at [28, 70] on span at bounding box center [24, 68] width 23 height 15
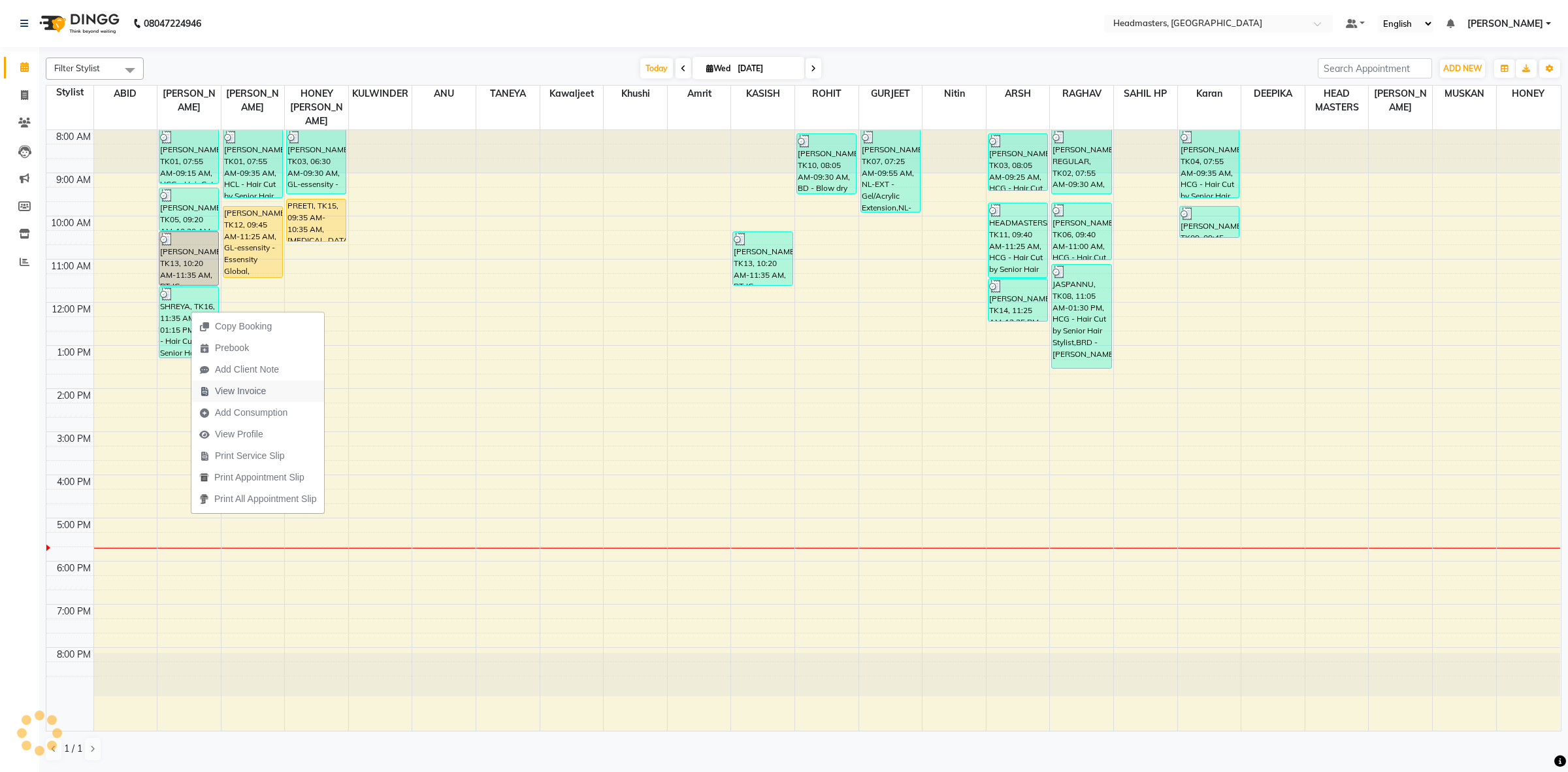
click at [237, 391] on span "View Invoice" at bounding box center [241, 391] width 51 height 14
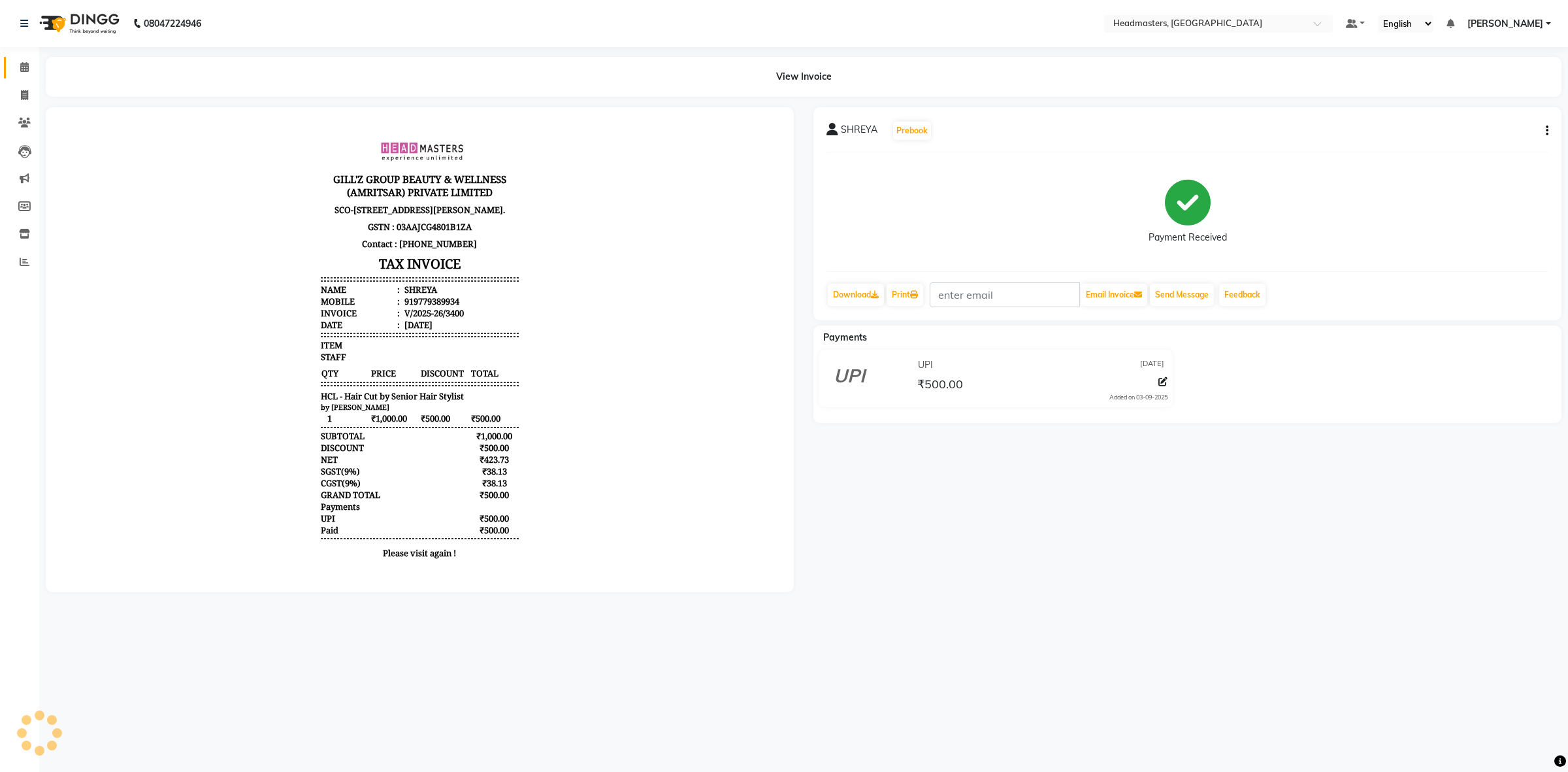
click at [8, 63] on link "Calendar" at bounding box center [20, 67] width 32 height 22
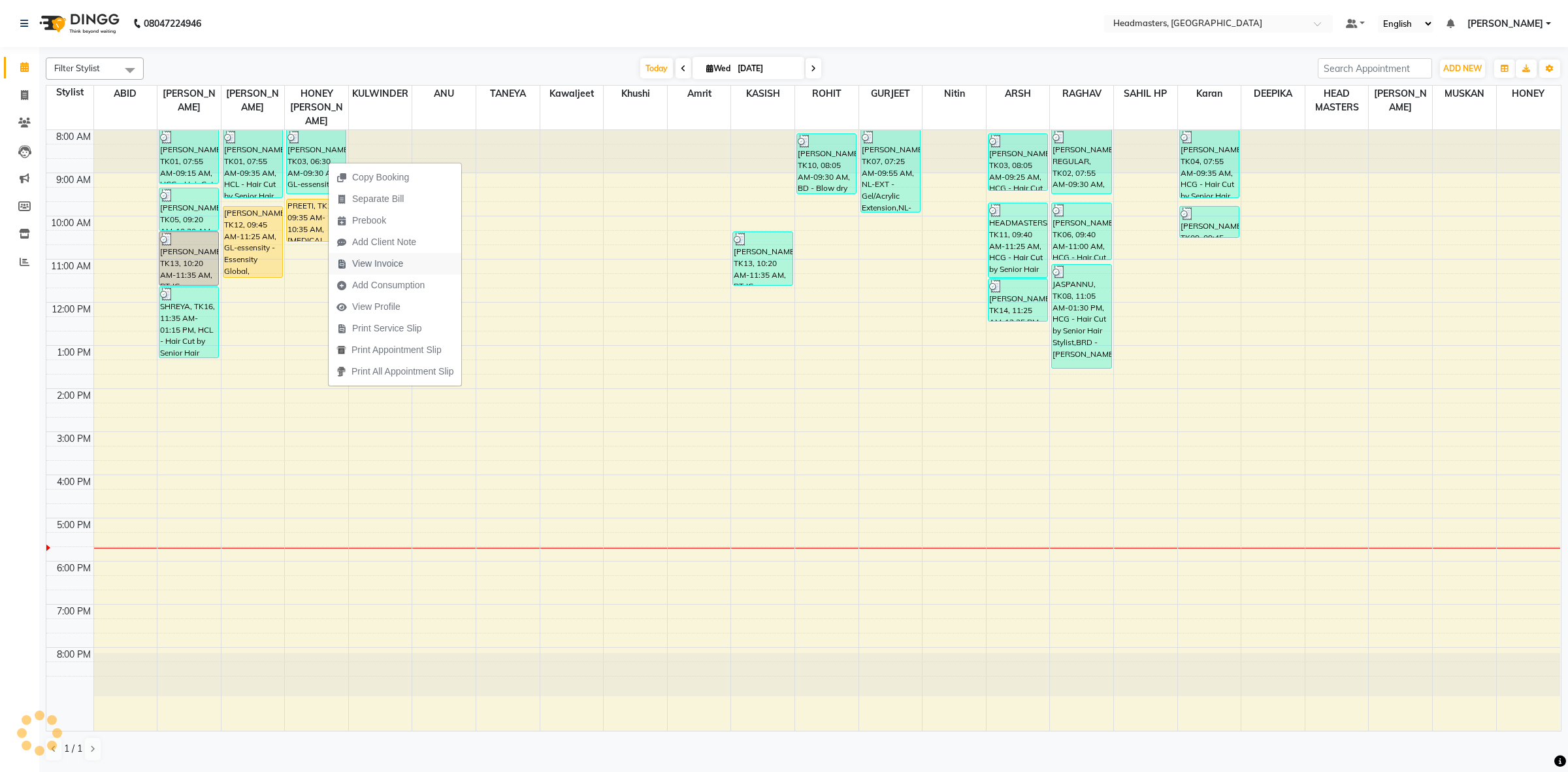
click at [374, 260] on span "View Invoice" at bounding box center [378, 263] width 51 height 14
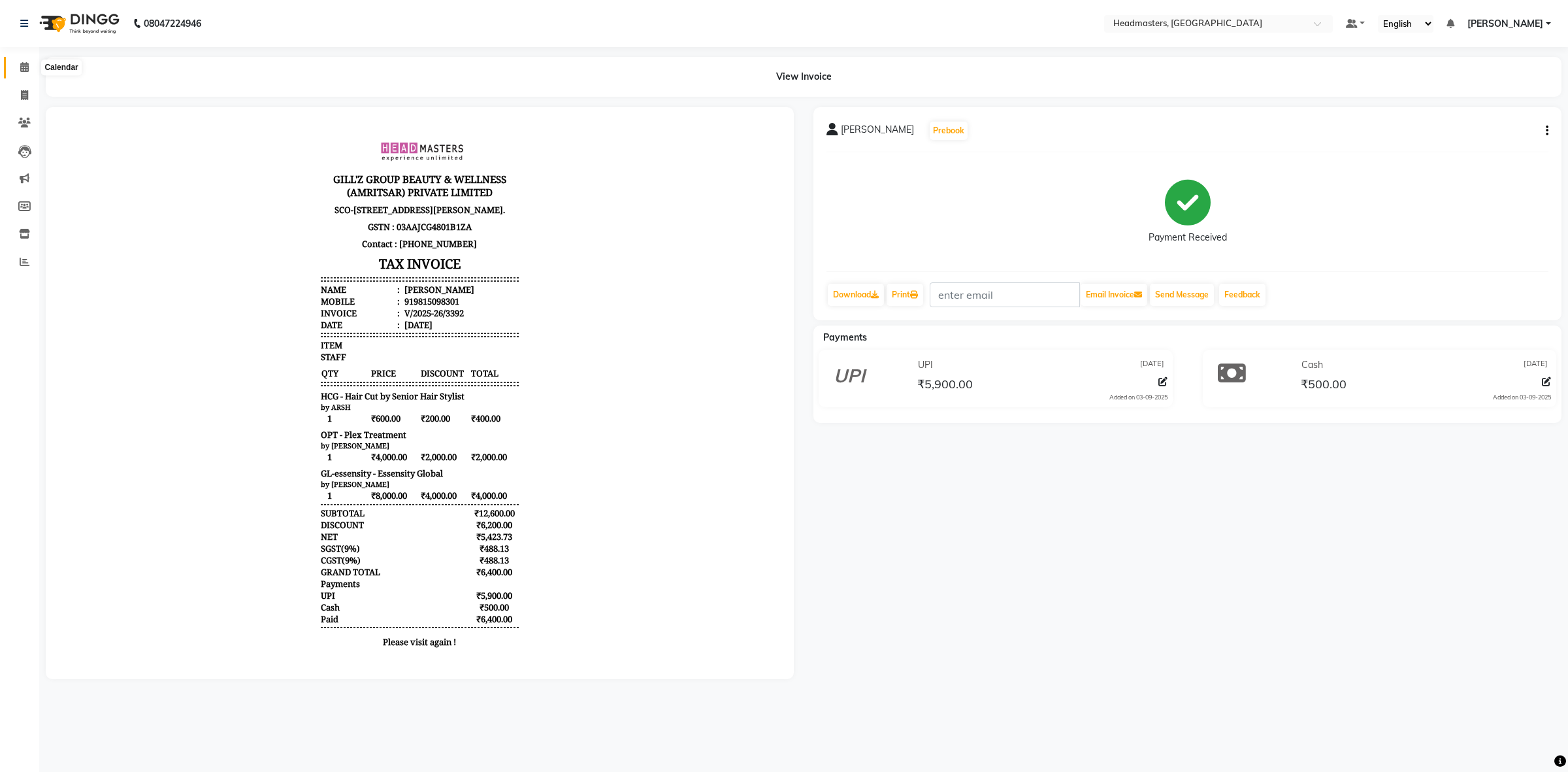
click at [23, 61] on span at bounding box center [24, 68] width 23 height 15
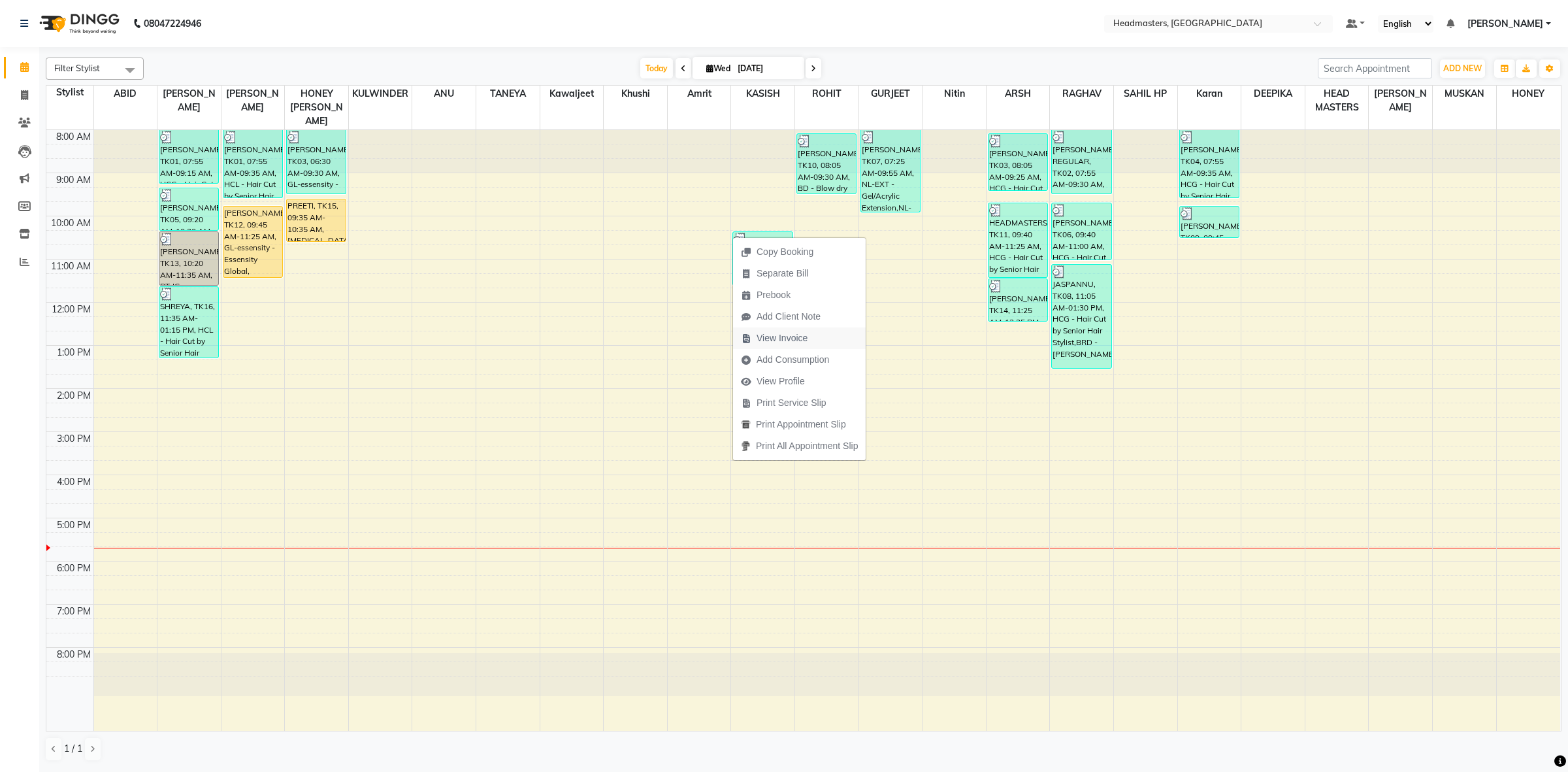
click at [781, 346] on span "View Invoice" at bounding box center [773, 338] width 82 height 22
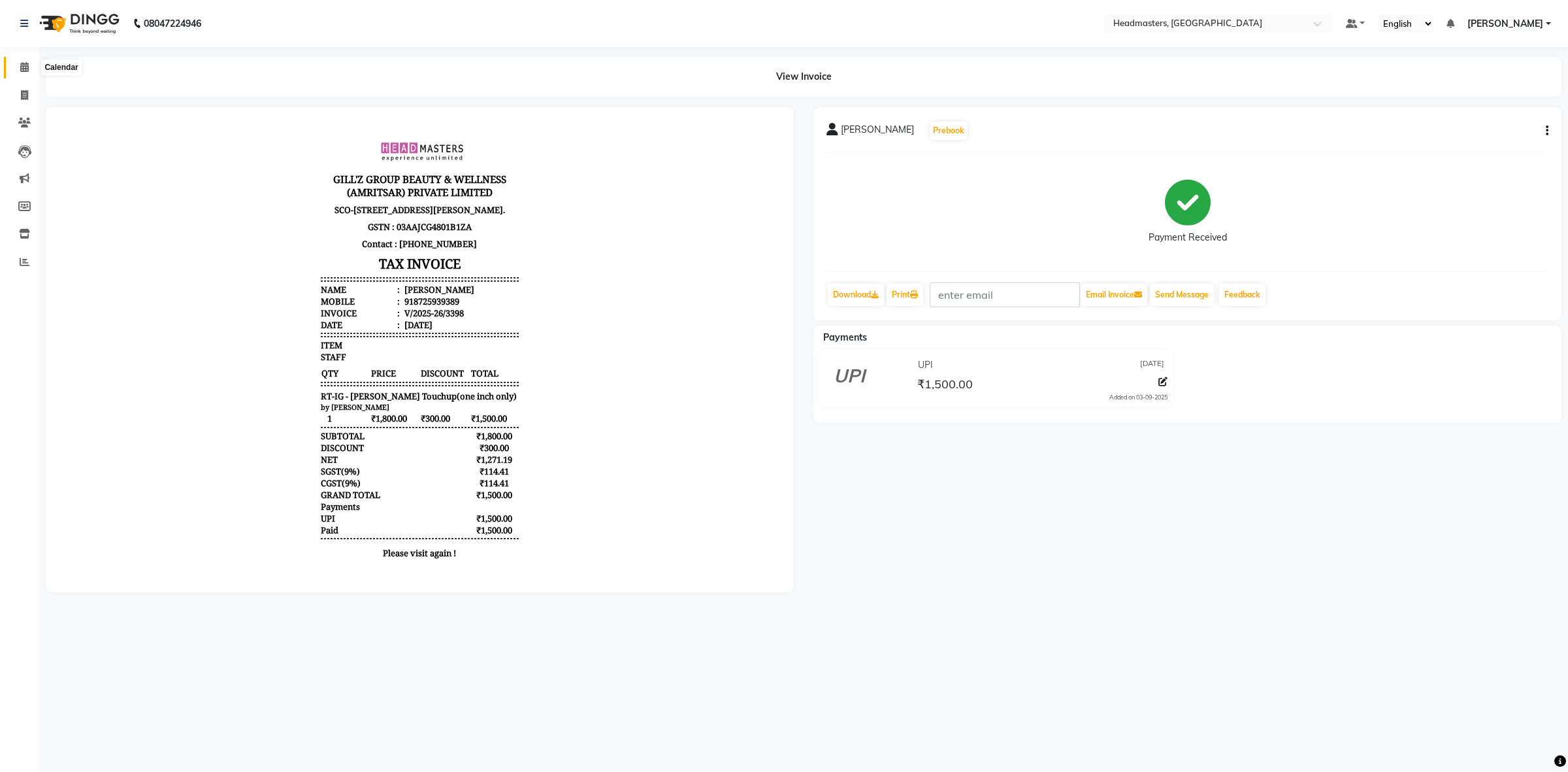
click at [14, 70] on span at bounding box center [24, 68] width 23 height 15
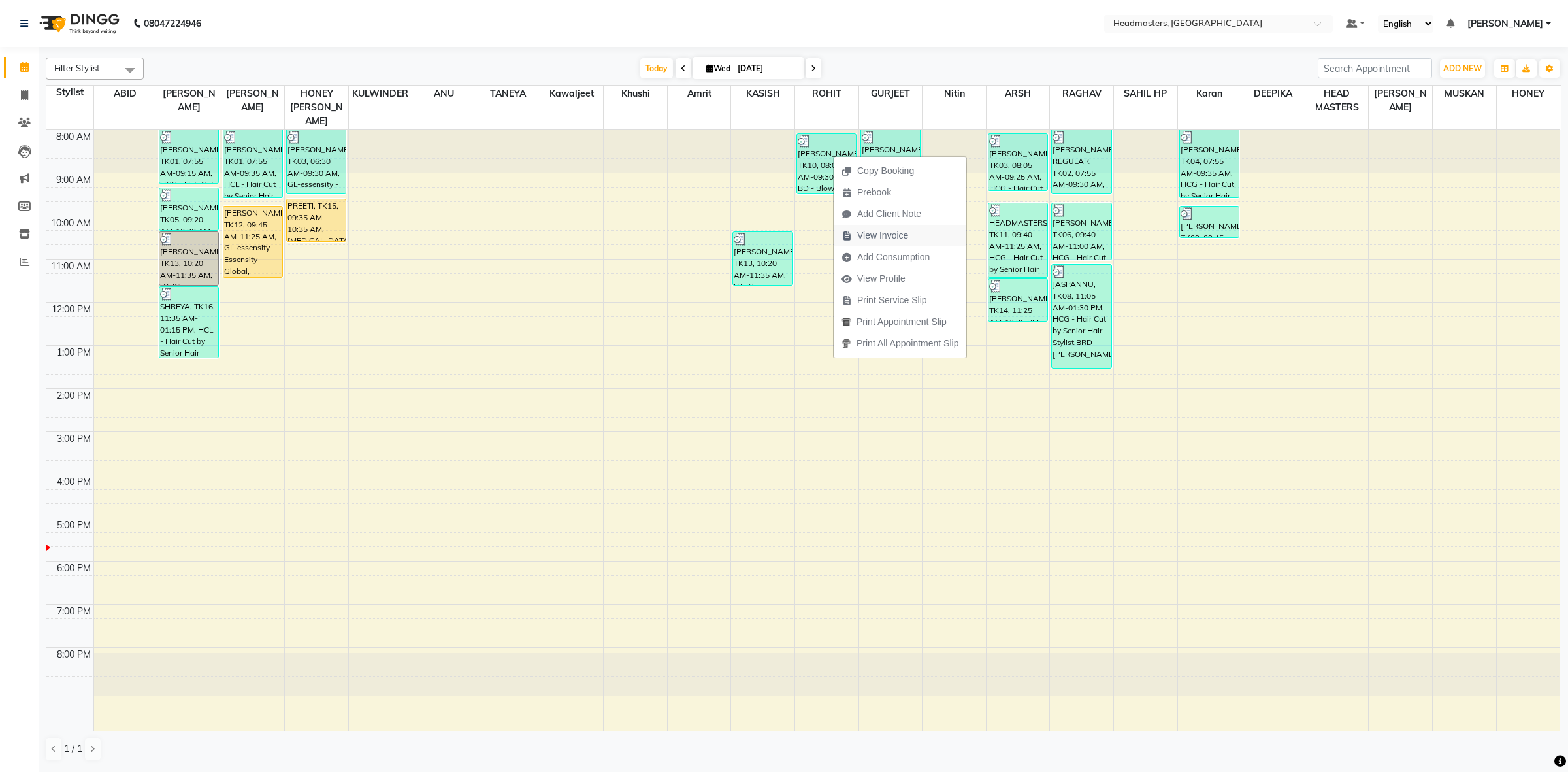
click at [892, 232] on span "View Invoice" at bounding box center [883, 235] width 51 height 14
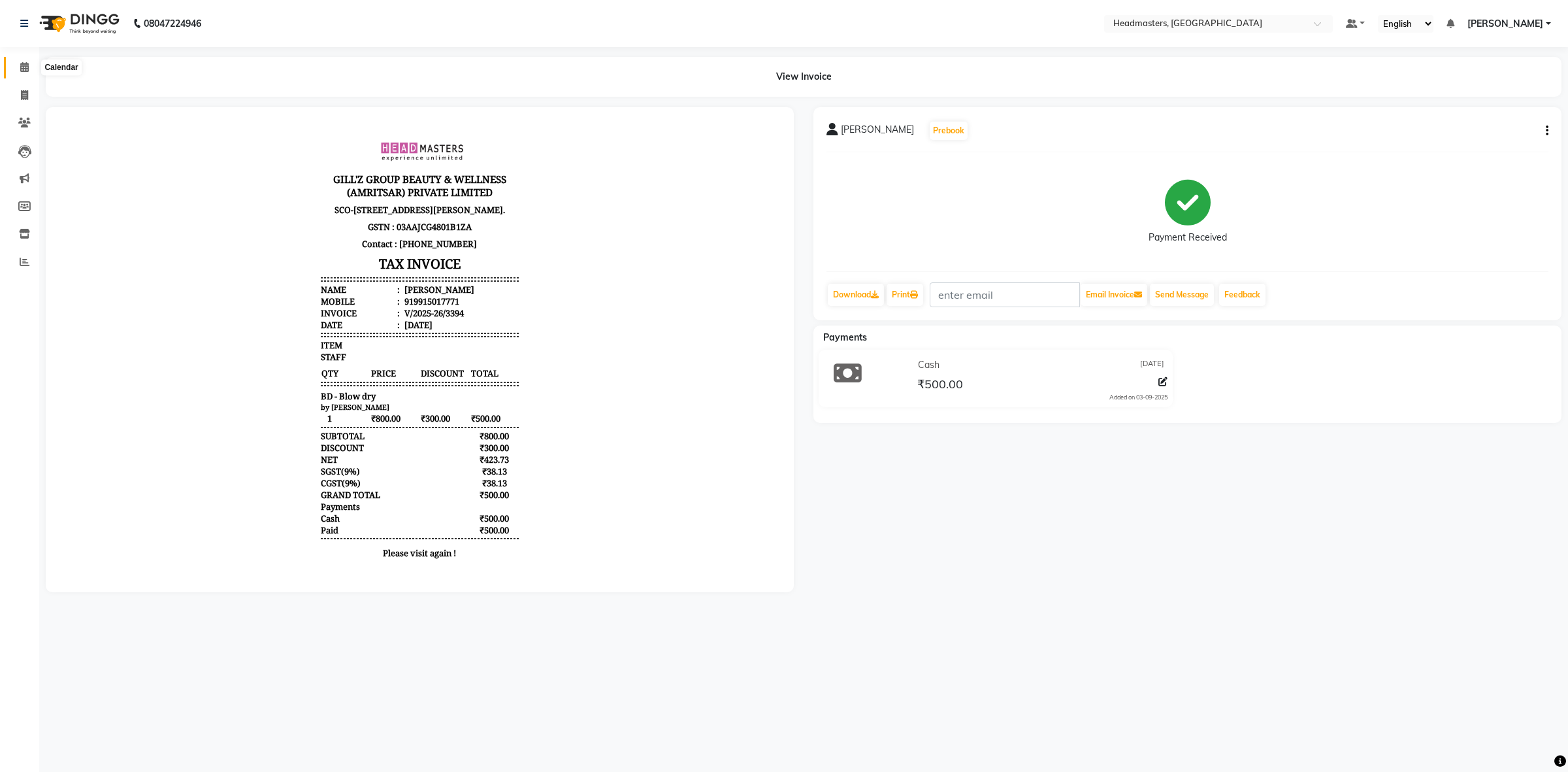
click at [30, 66] on span at bounding box center [24, 68] width 23 height 15
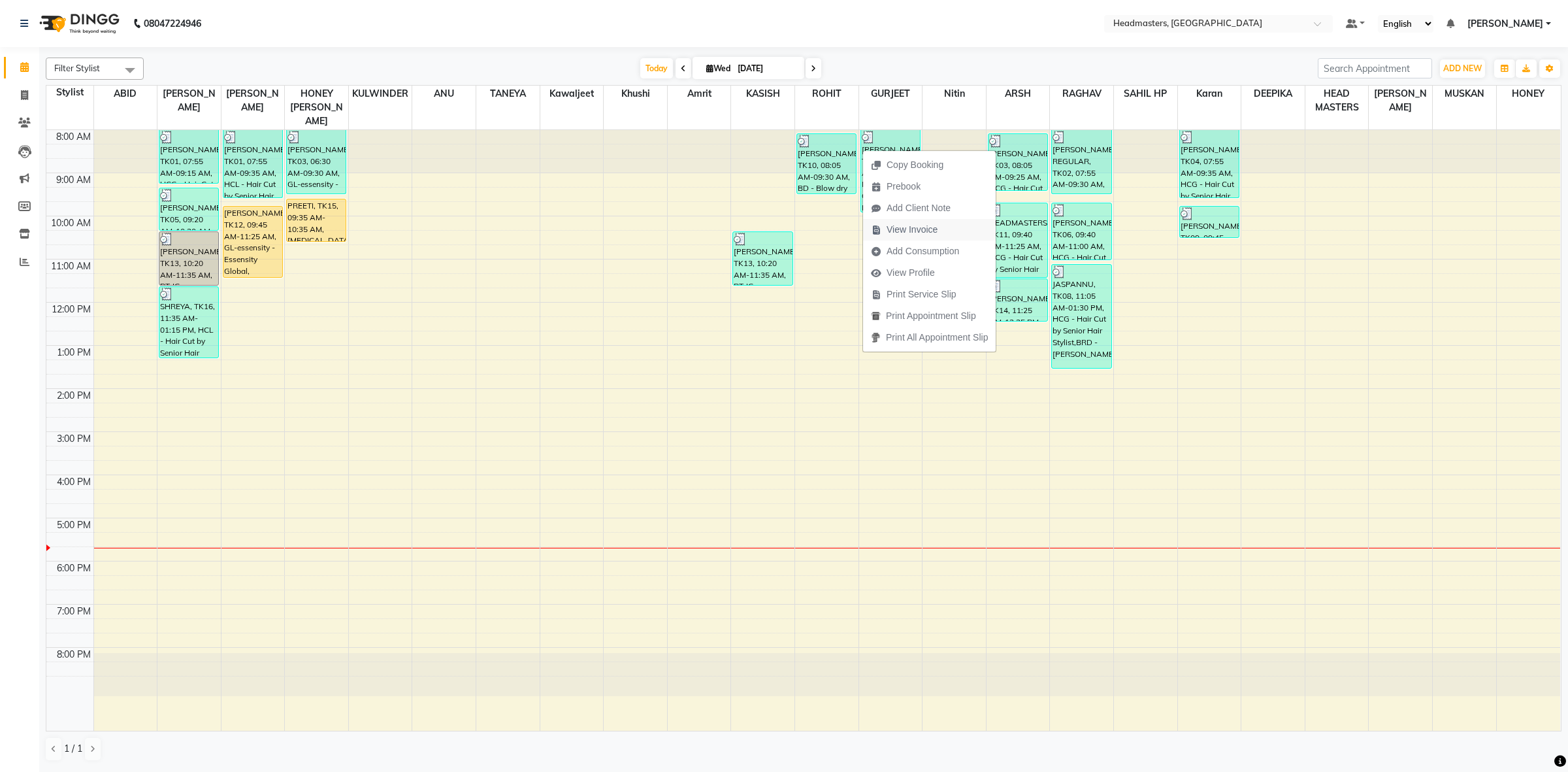
click at [923, 220] on span "View Invoice" at bounding box center [904, 229] width 82 height 22
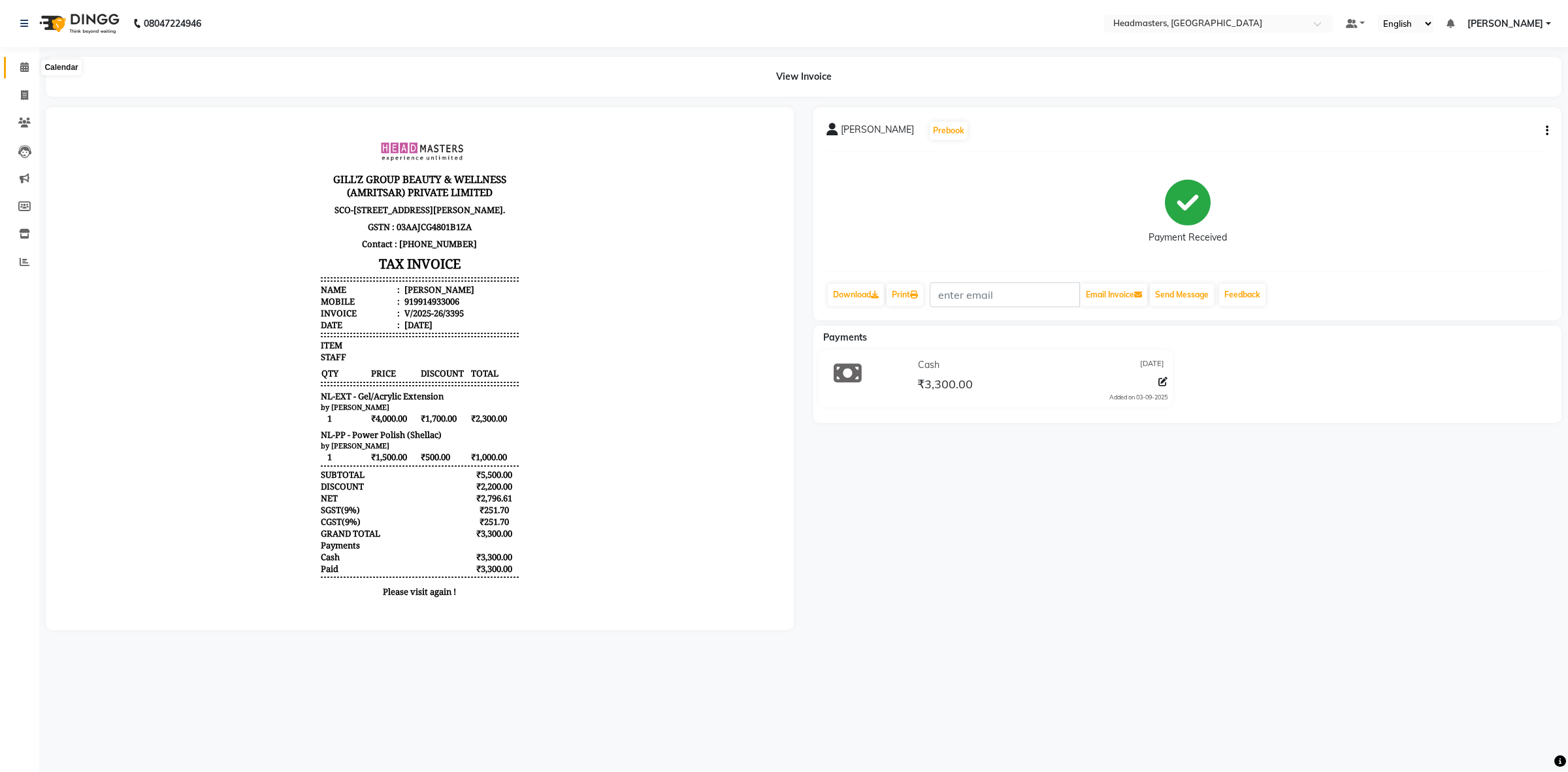
click at [30, 67] on span at bounding box center [24, 68] width 23 height 15
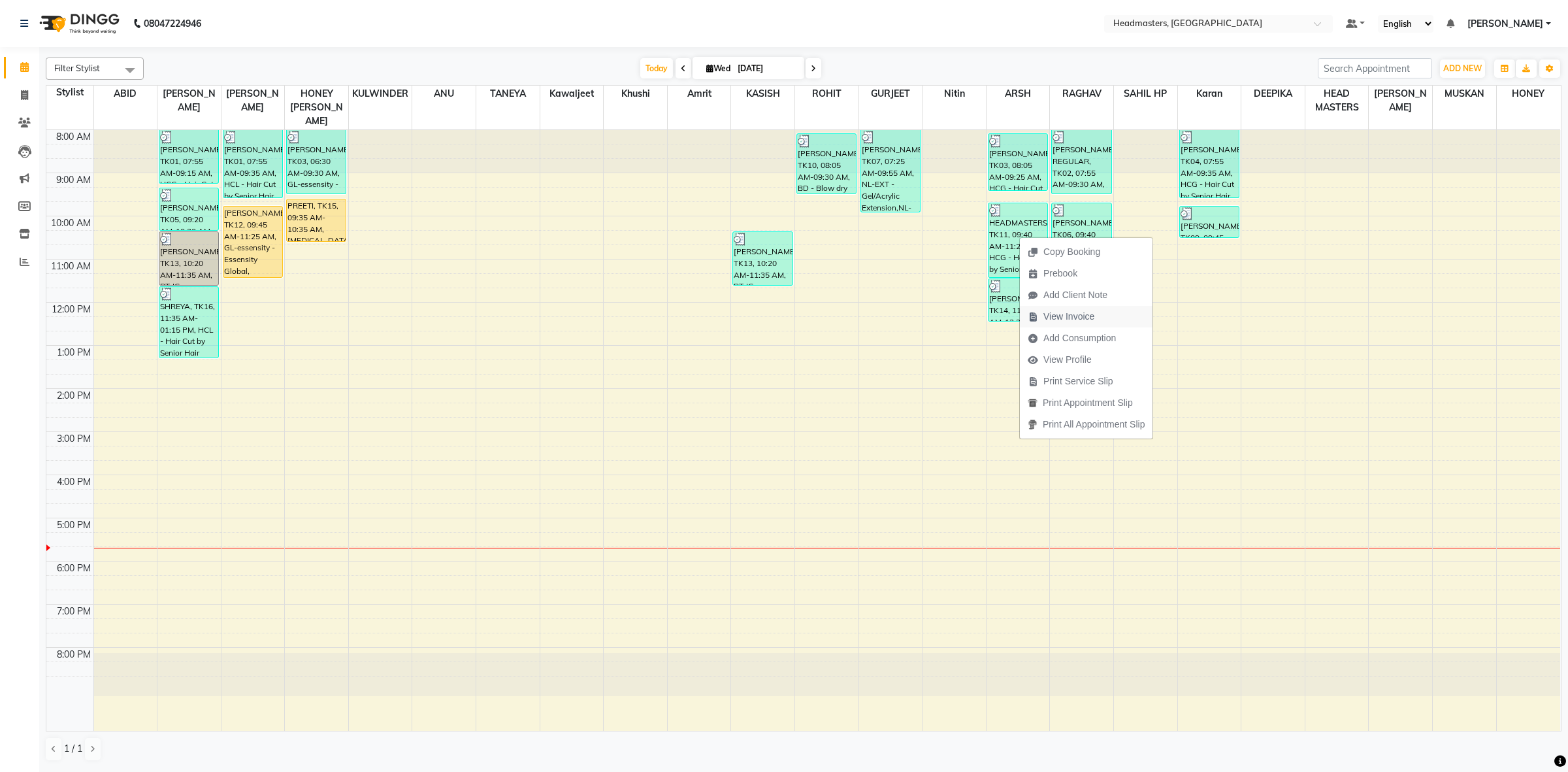
click at [1050, 314] on span "View Invoice" at bounding box center [1069, 316] width 51 height 14
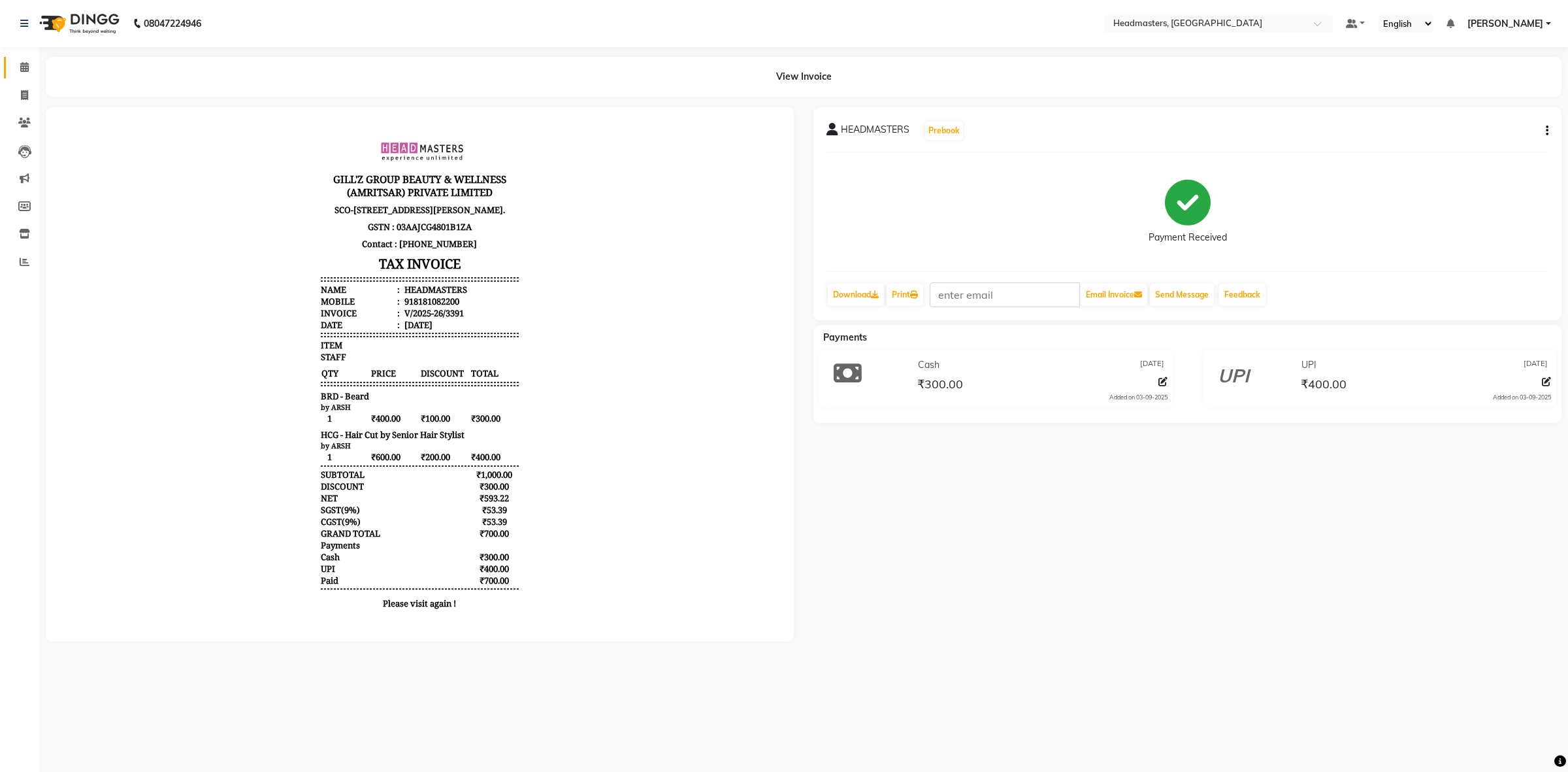
click at [23, 62] on icon at bounding box center [24, 66] width 8 height 10
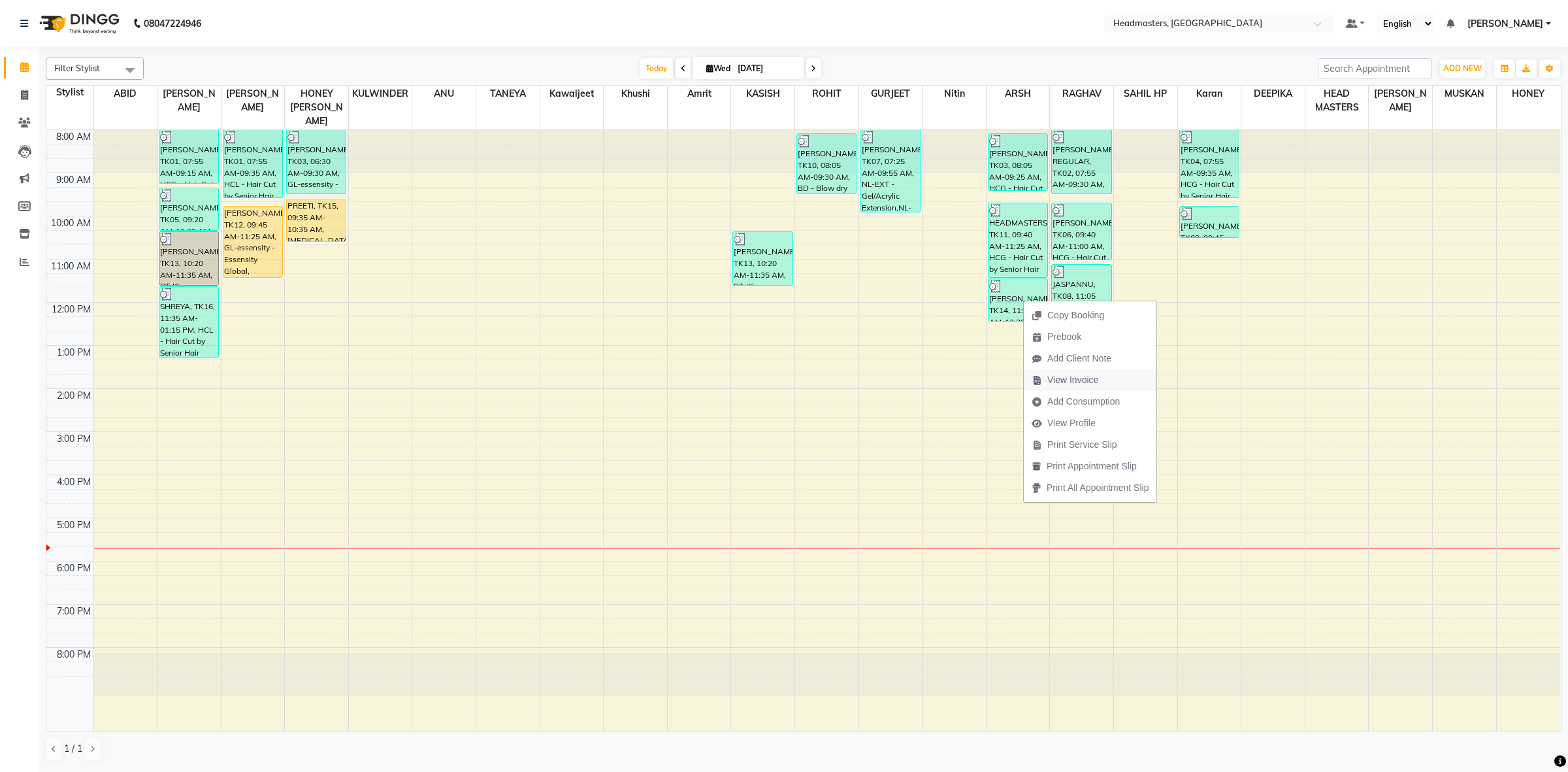
click at [1065, 387] on span "View Invoice" at bounding box center [1065, 380] width 82 height 22
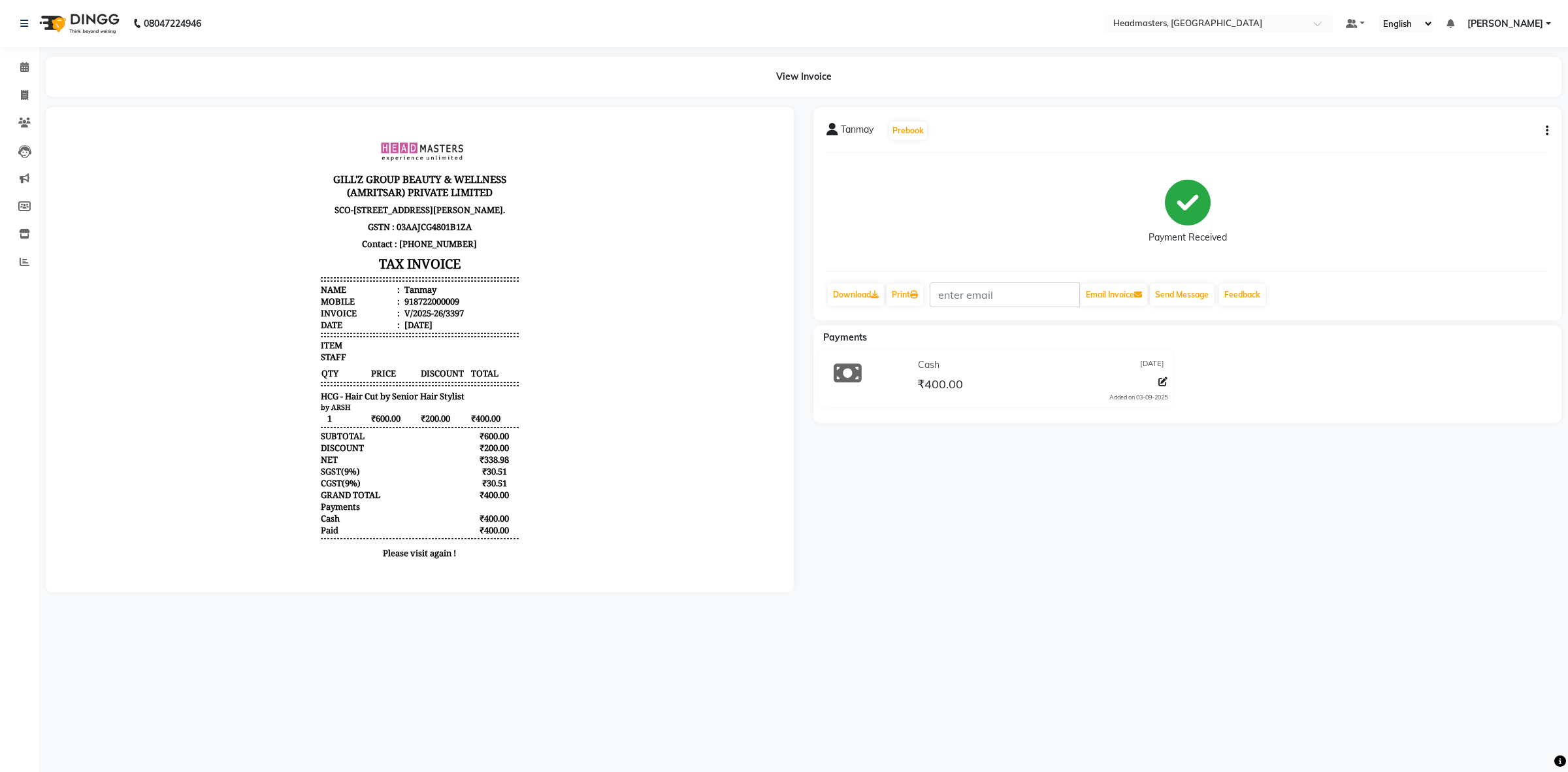
click at [17, 56] on li "Calendar" at bounding box center [20, 67] width 39 height 28
click at [21, 60] on span at bounding box center [24, 68] width 23 height 15
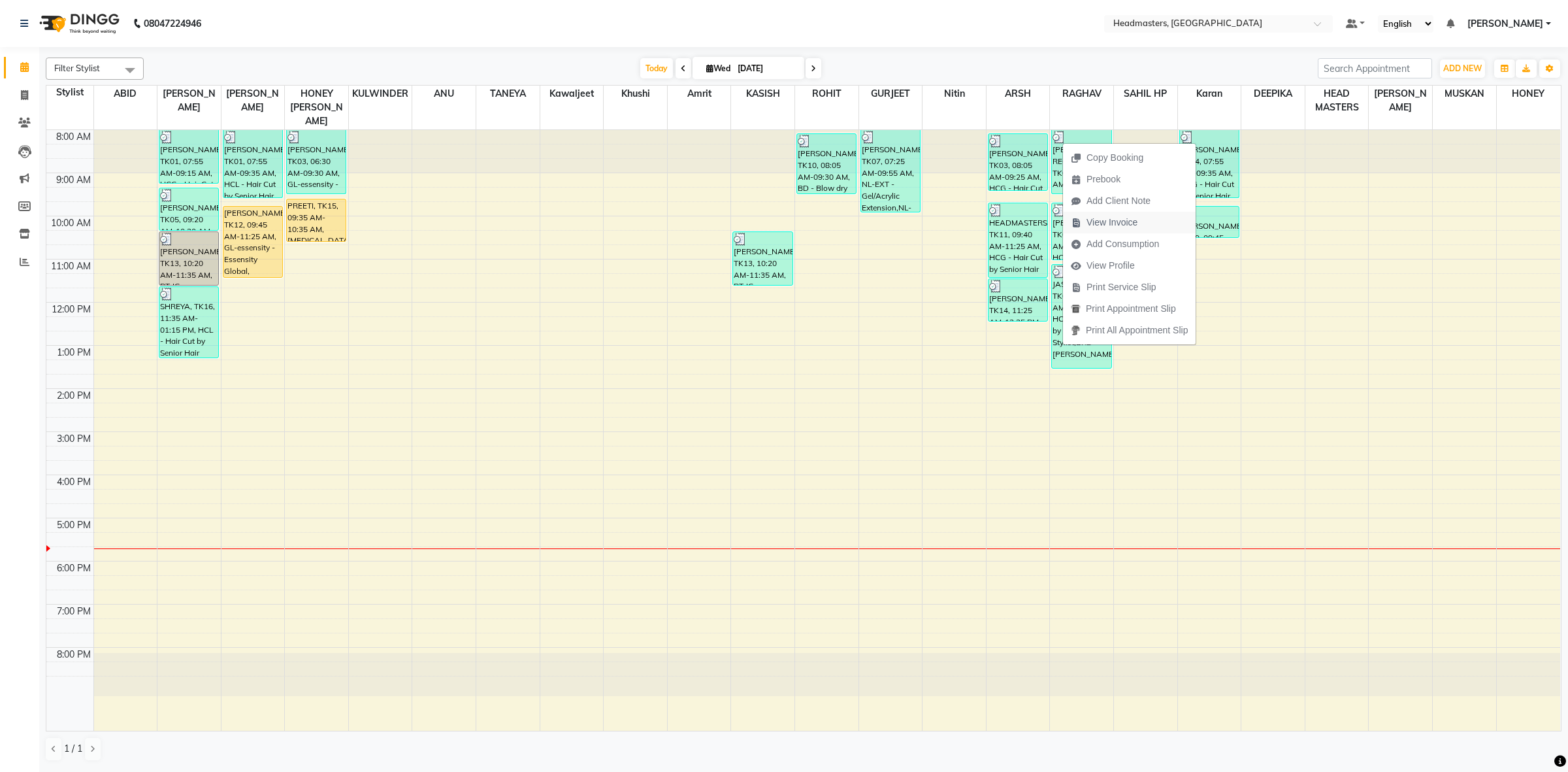
click at [1111, 226] on span "View Invoice" at bounding box center [1112, 223] width 51 height 14
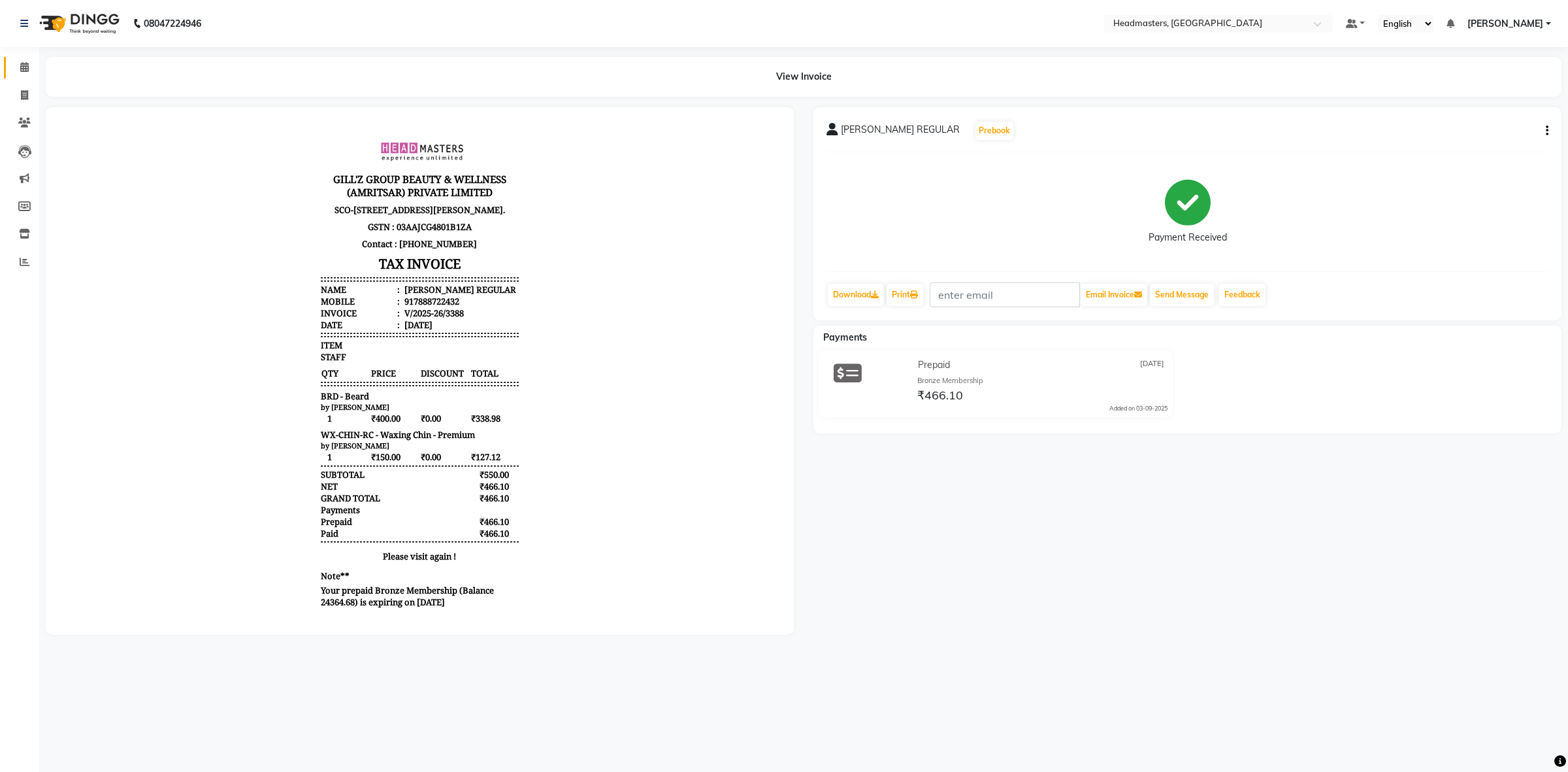
click at [30, 75] on link "Calendar" at bounding box center [20, 67] width 32 height 22
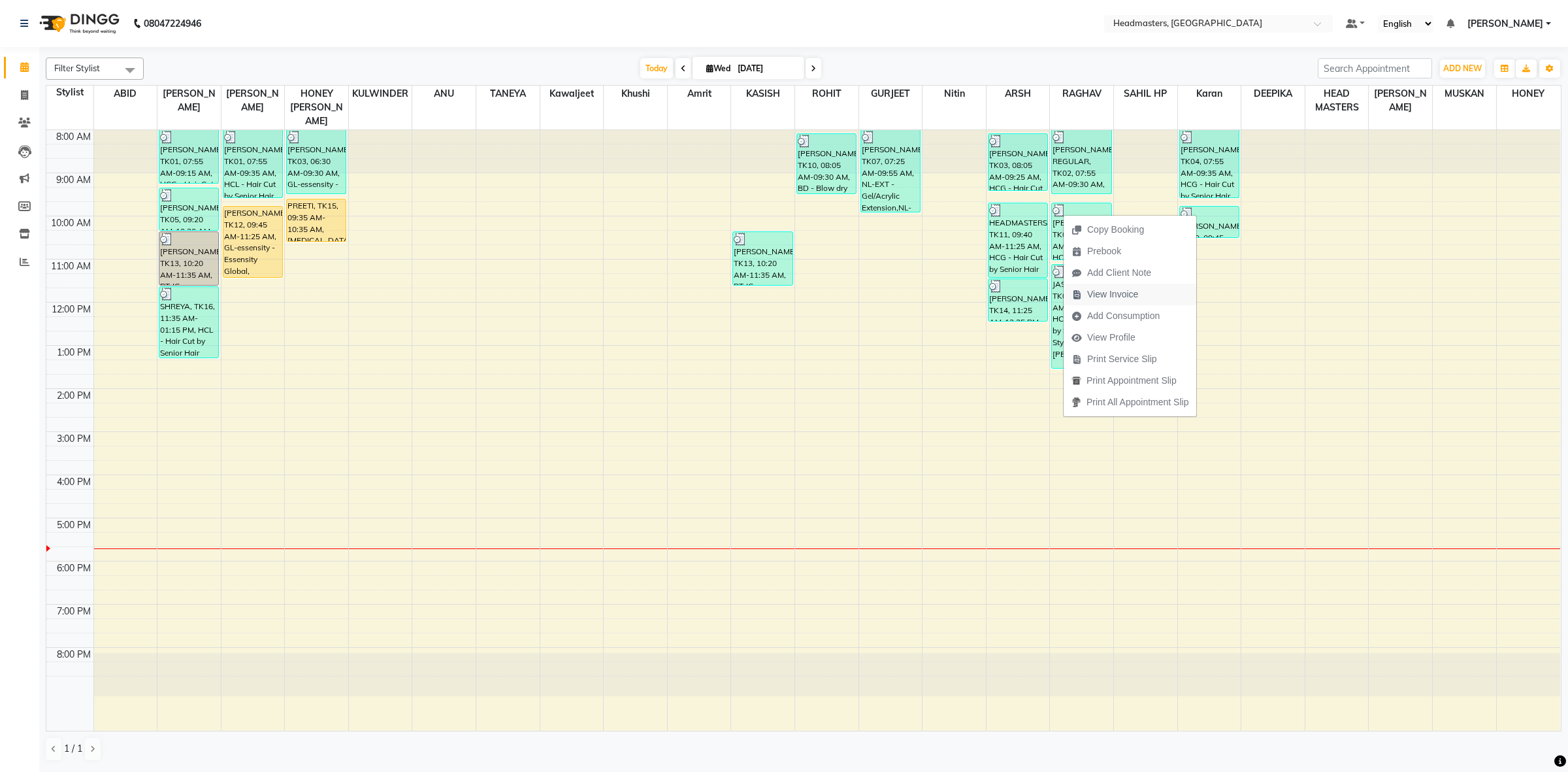
click at [1098, 290] on span "View Invoice" at bounding box center [1113, 294] width 51 height 14
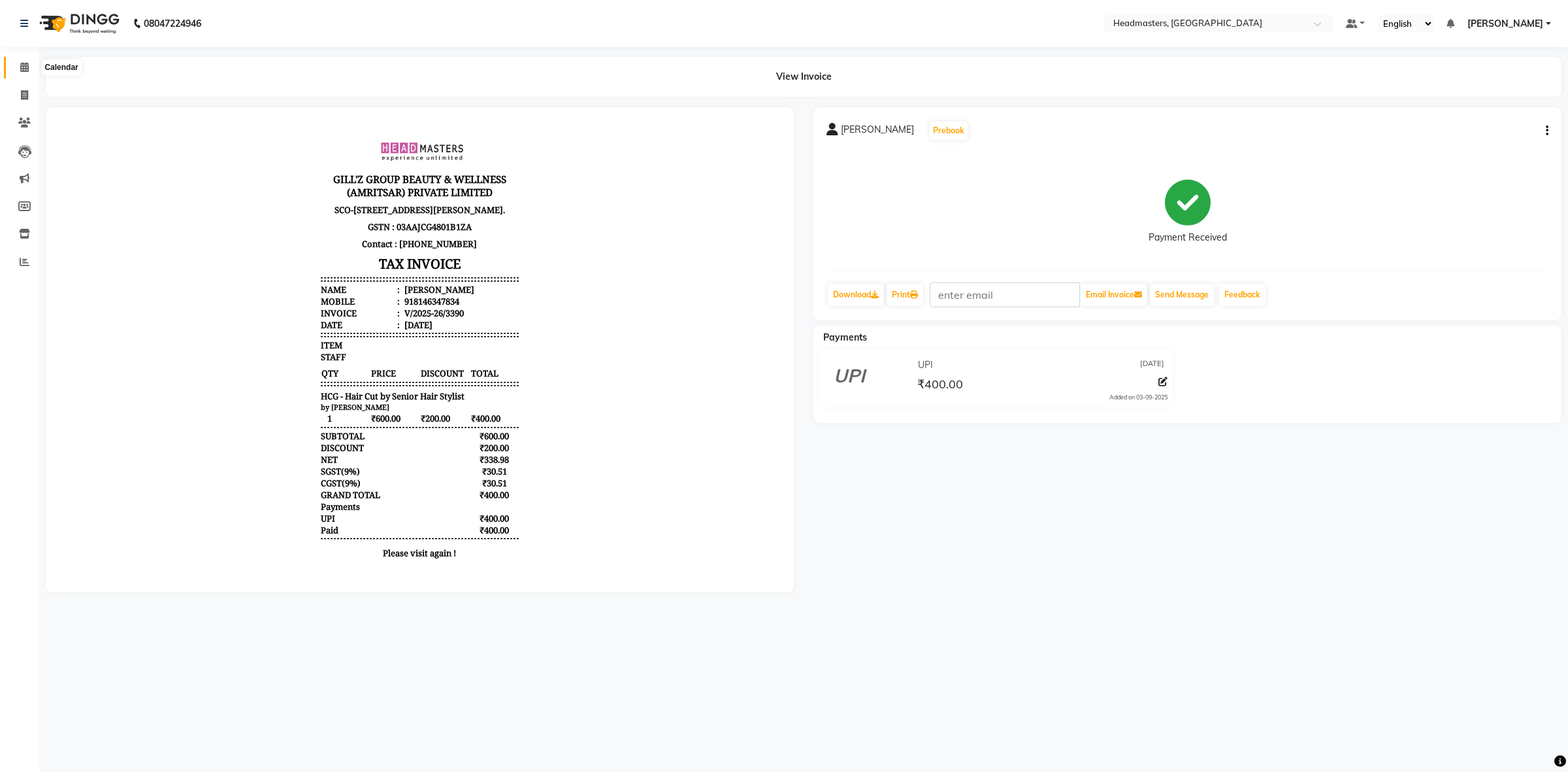
click at [18, 66] on span at bounding box center [24, 68] width 23 height 15
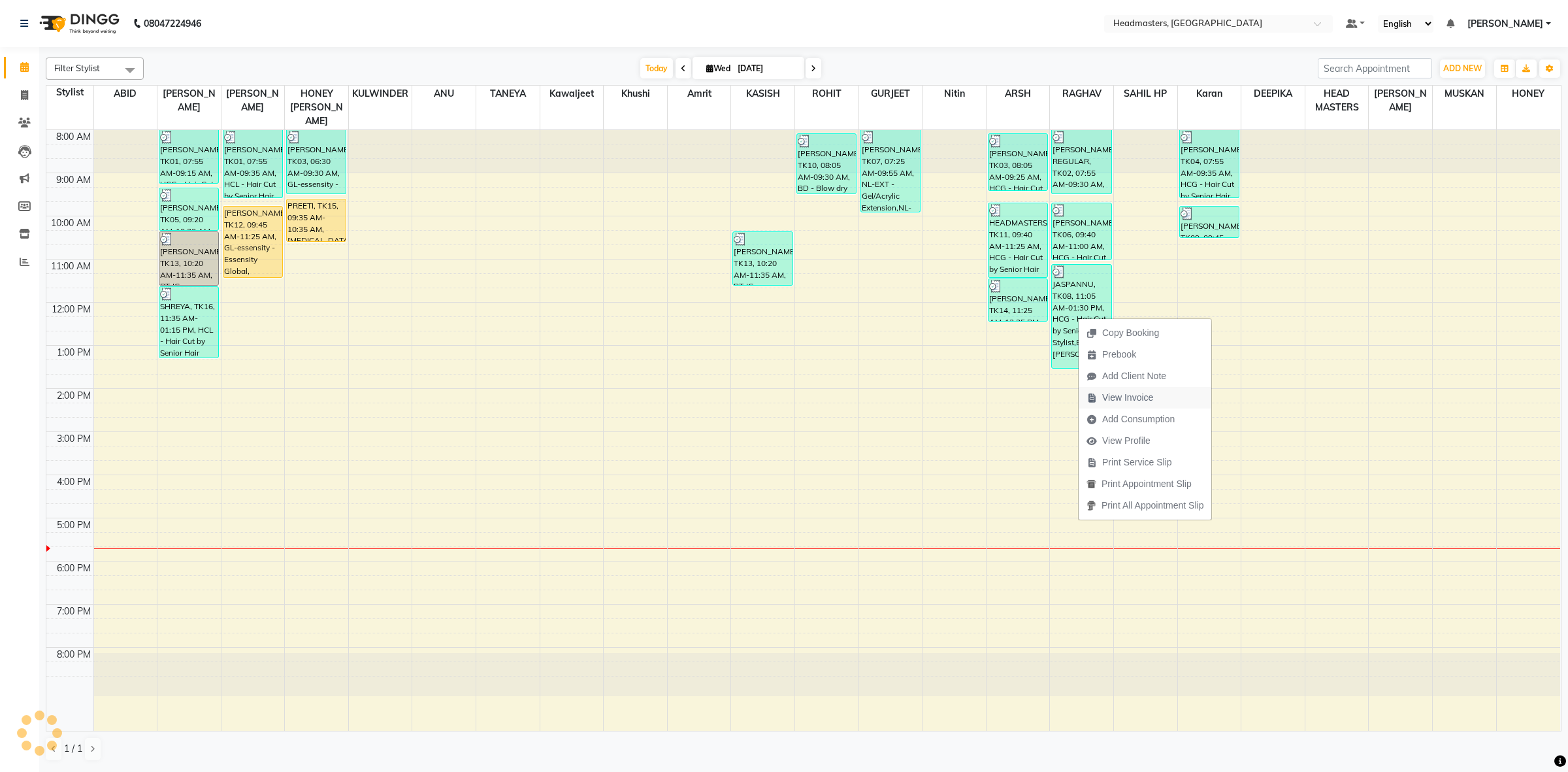
click at [1108, 397] on span "View Invoice" at bounding box center [1128, 398] width 51 height 14
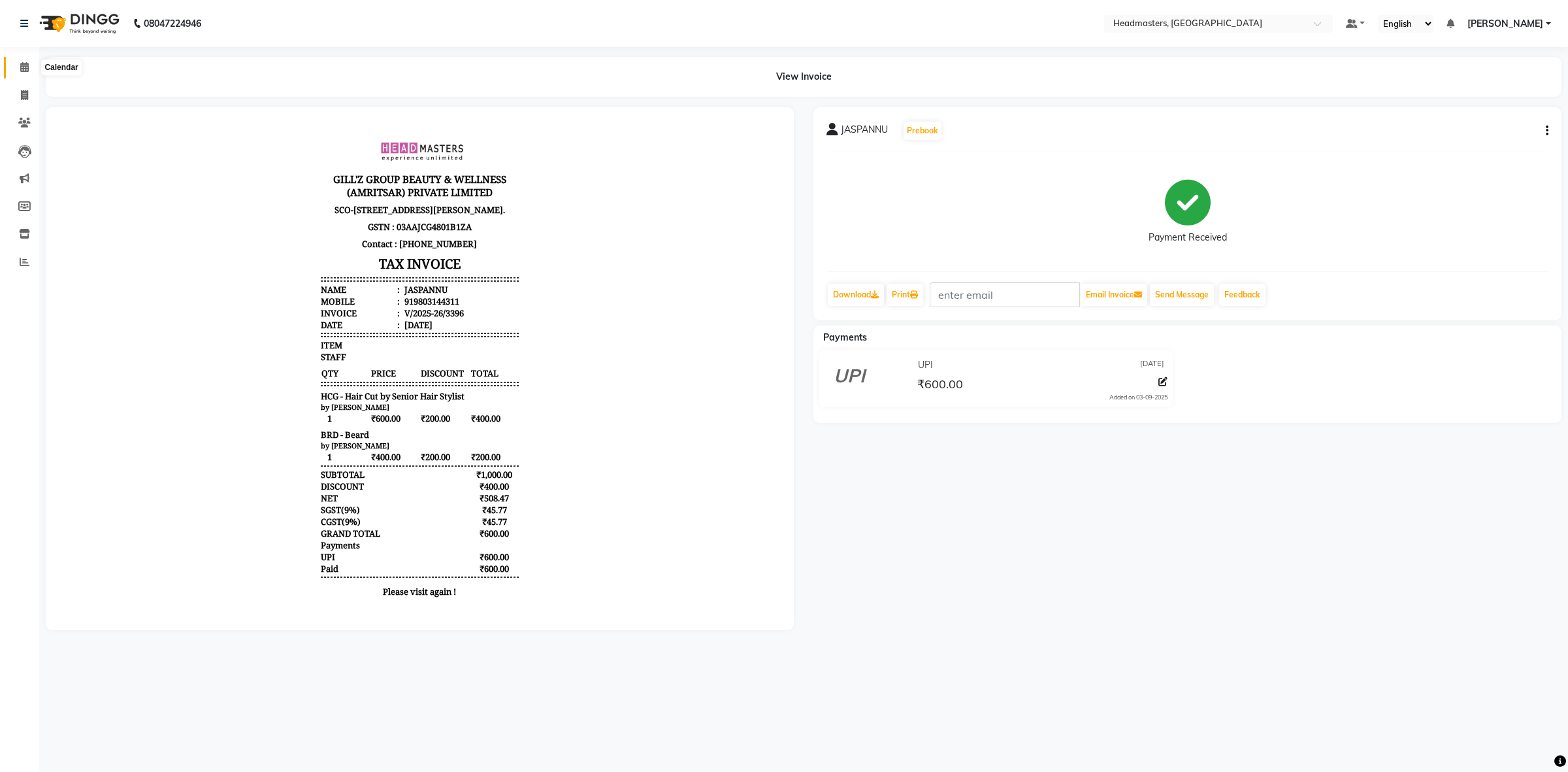
click at [14, 63] on span at bounding box center [24, 68] width 23 height 15
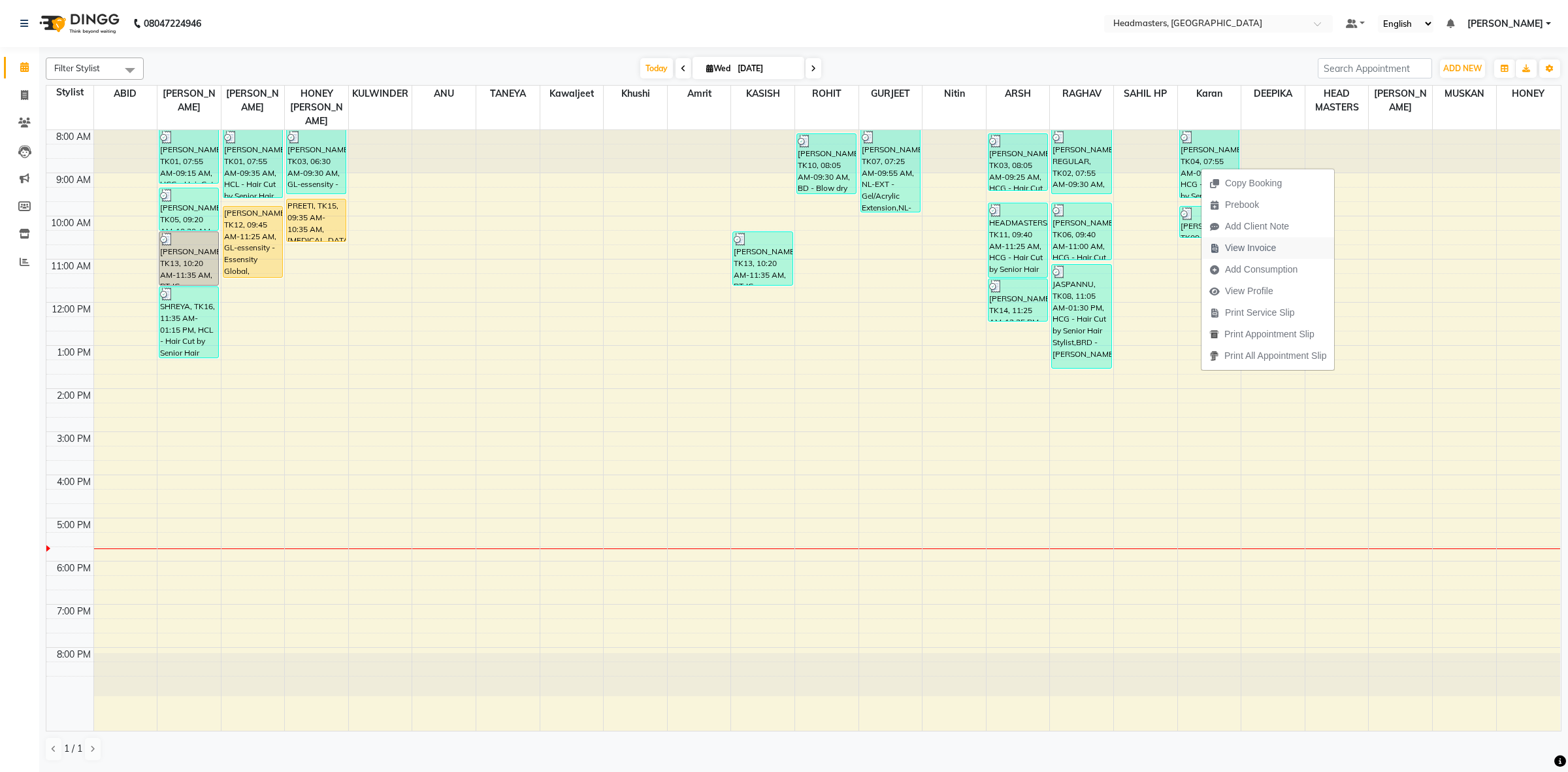
click at [1237, 251] on span "View Invoice" at bounding box center [1250, 248] width 51 height 14
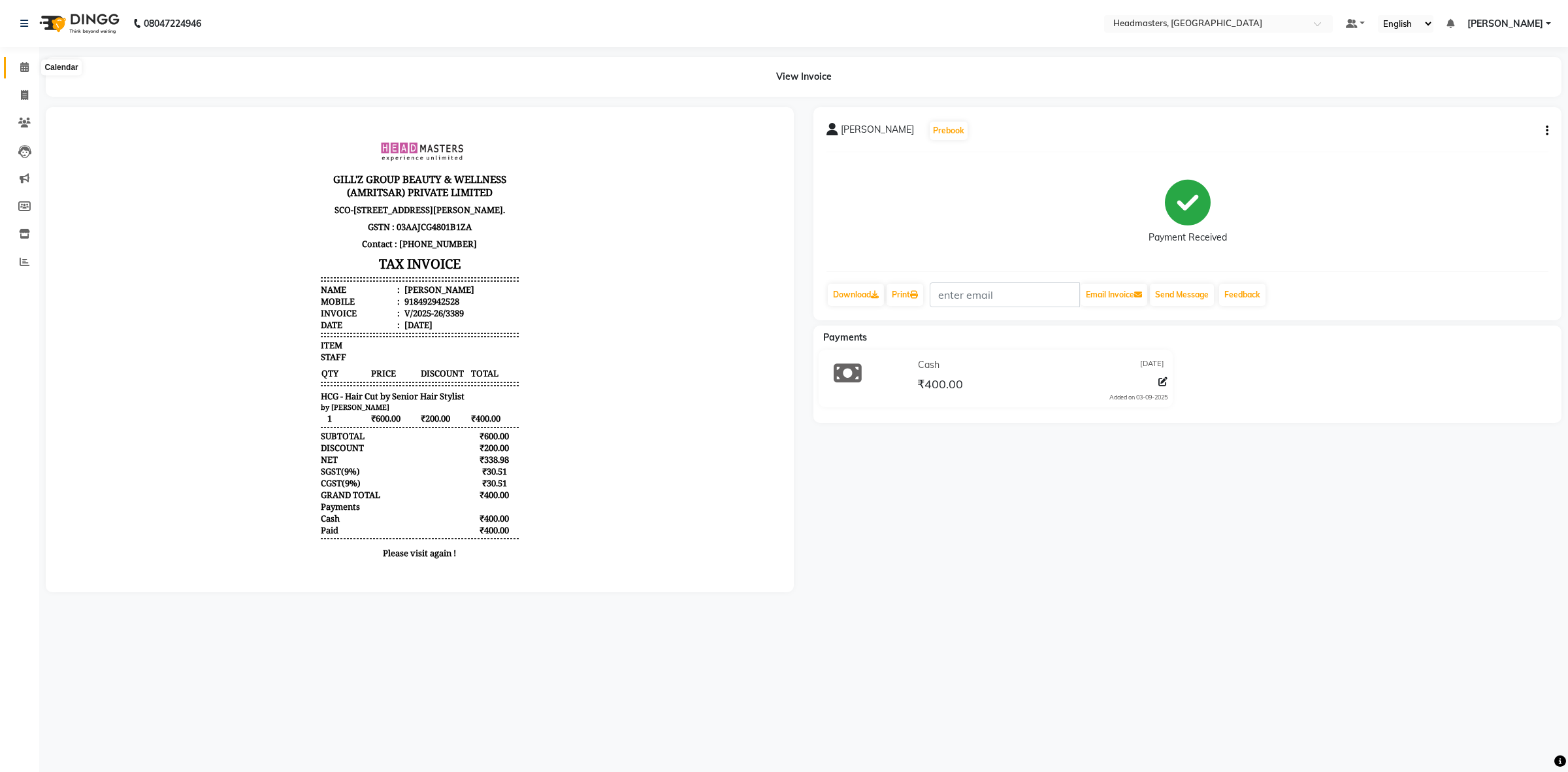
click at [20, 66] on icon at bounding box center [24, 66] width 8 height 10
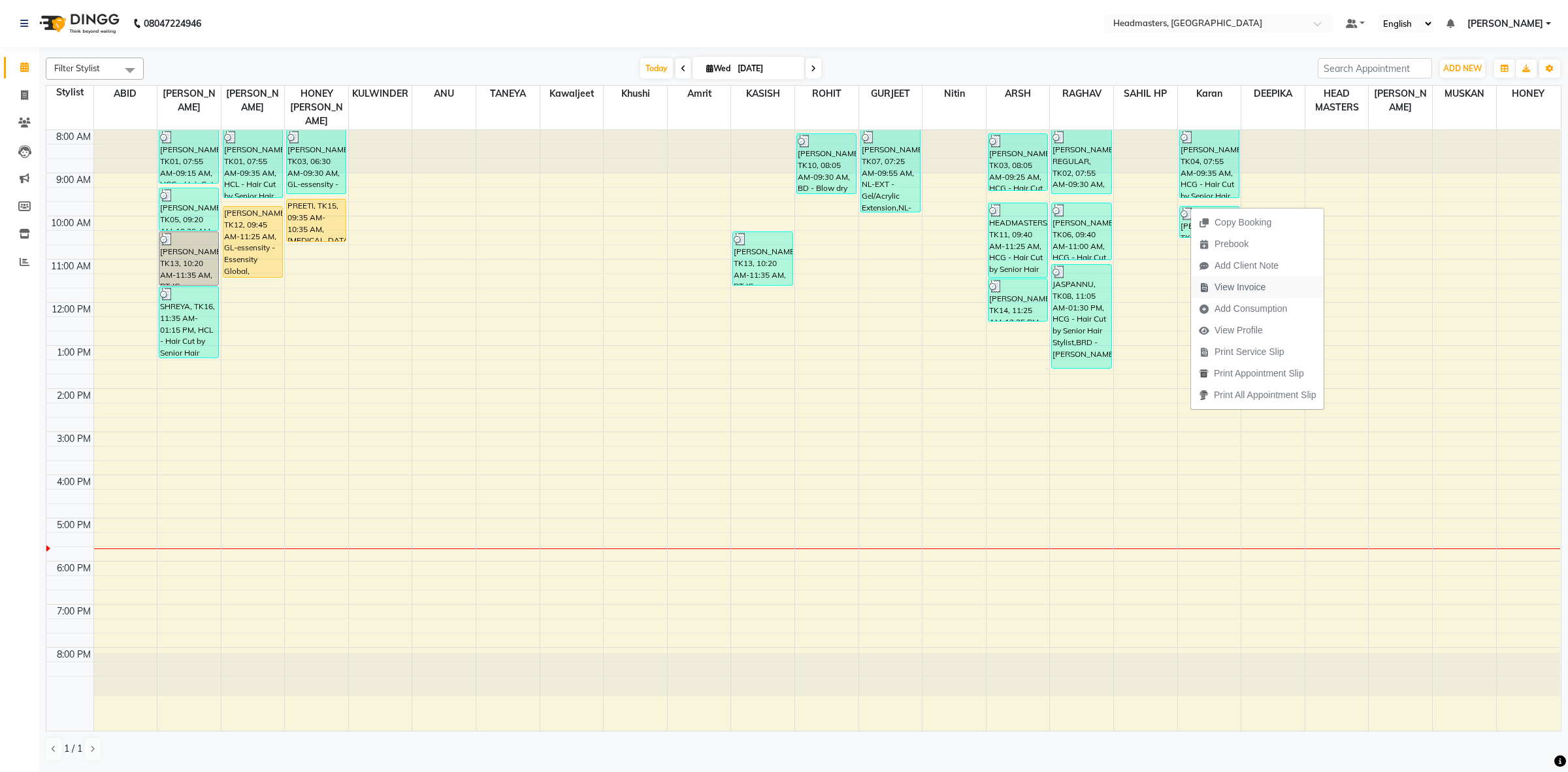
click at [1228, 288] on span "View Invoice" at bounding box center [1241, 287] width 51 height 14
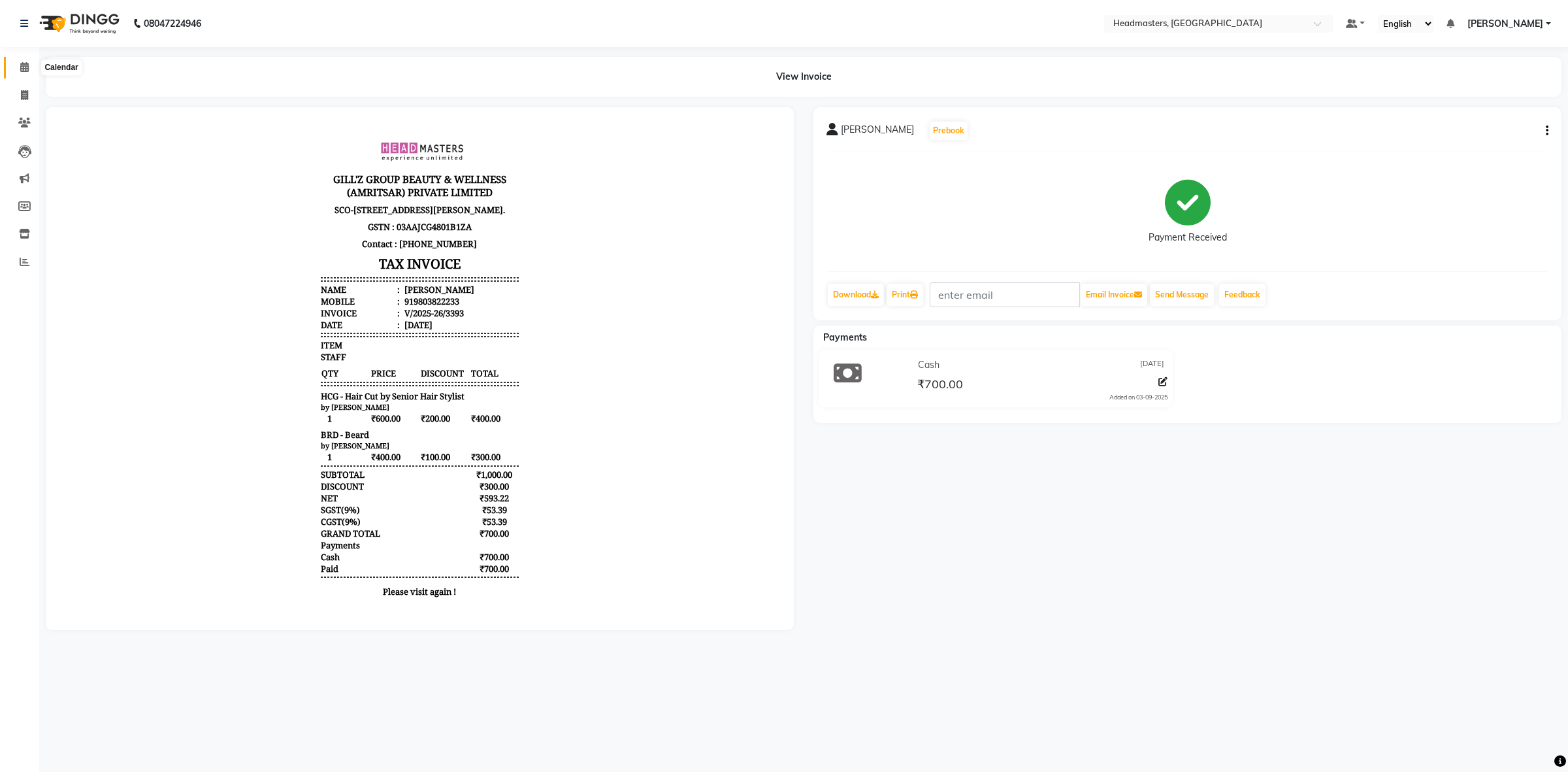
click at [17, 69] on span at bounding box center [24, 68] width 23 height 15
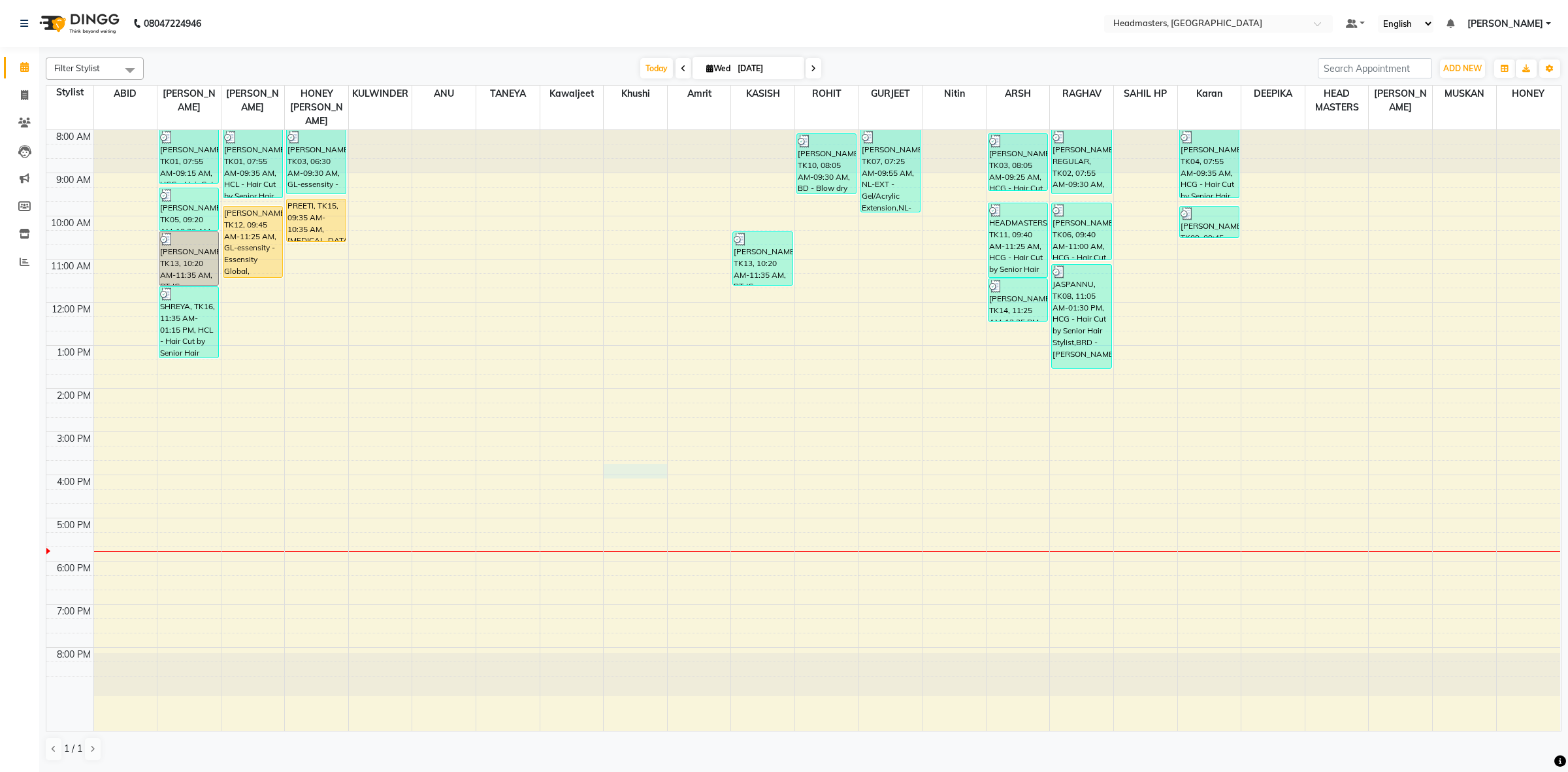
click at [634, 452] on div "8:00 AM 9:00 AM 10:00 AM 11:00 AM 12:00 PM 1:00 PM 2:00 PM 3:00 PM 4:00 PM 5:00…" at bounding box center [803, 430] width 1514 height 601
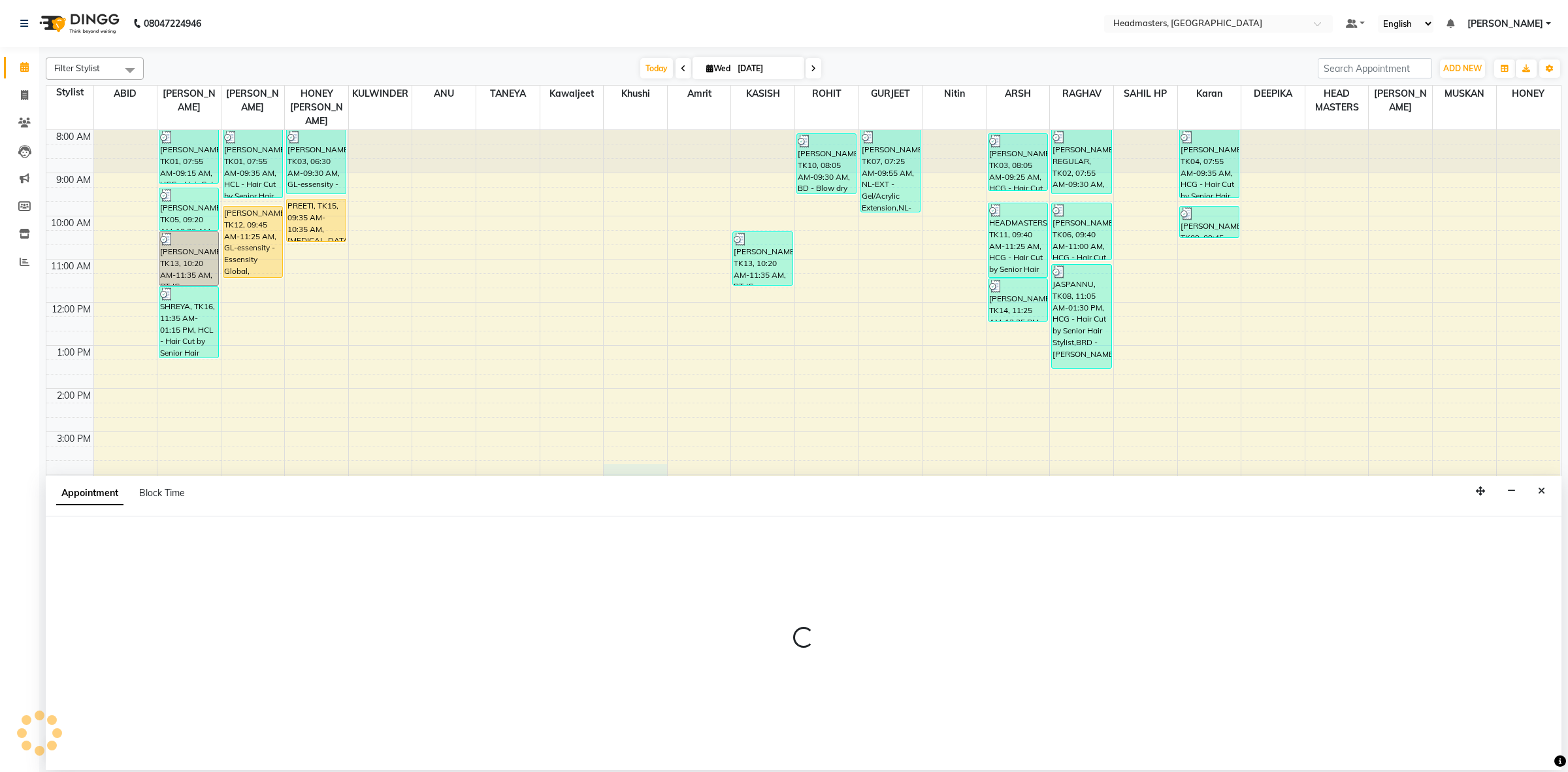
select select "88958"
select select "tentative"
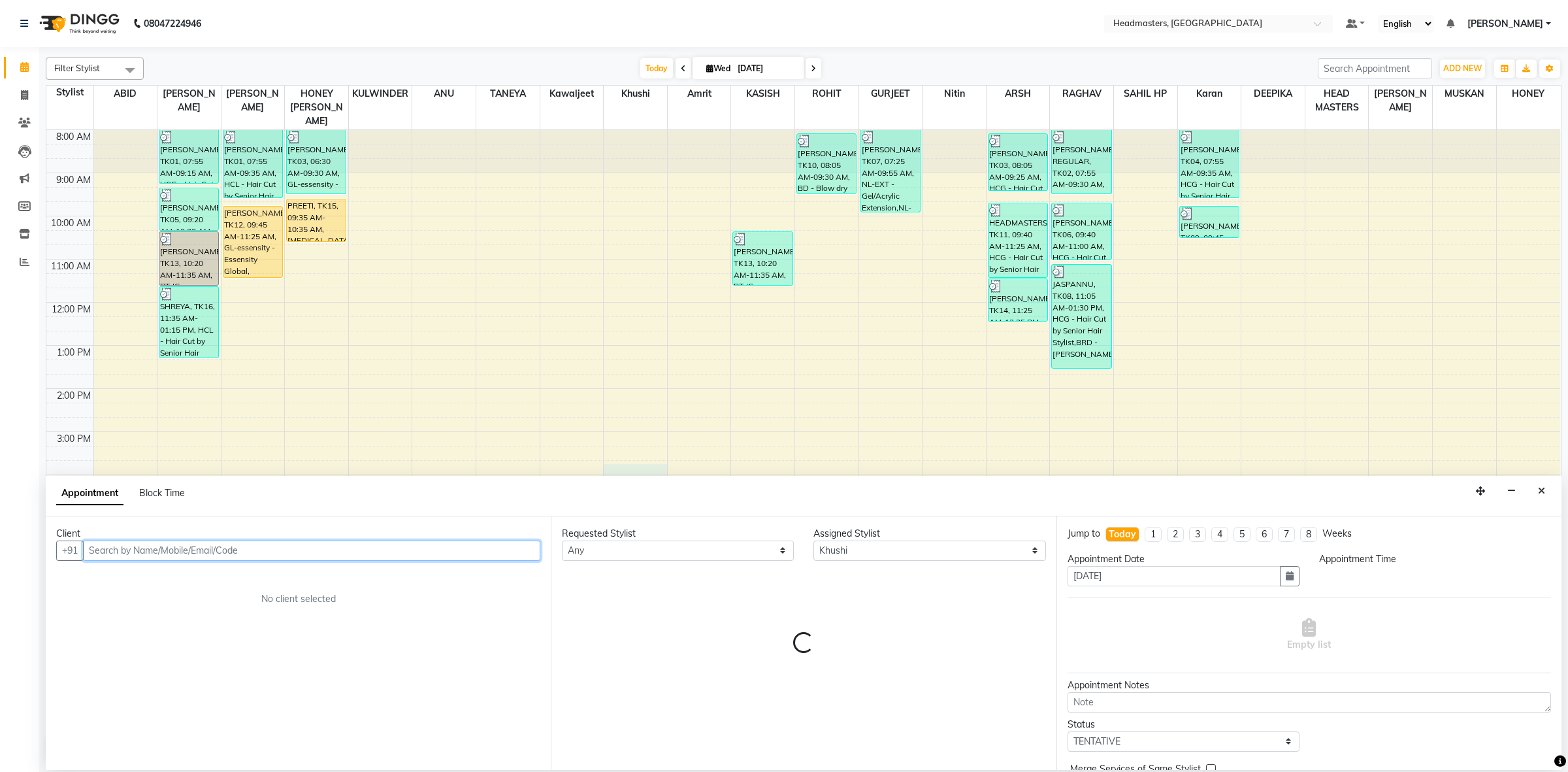
select select "945"
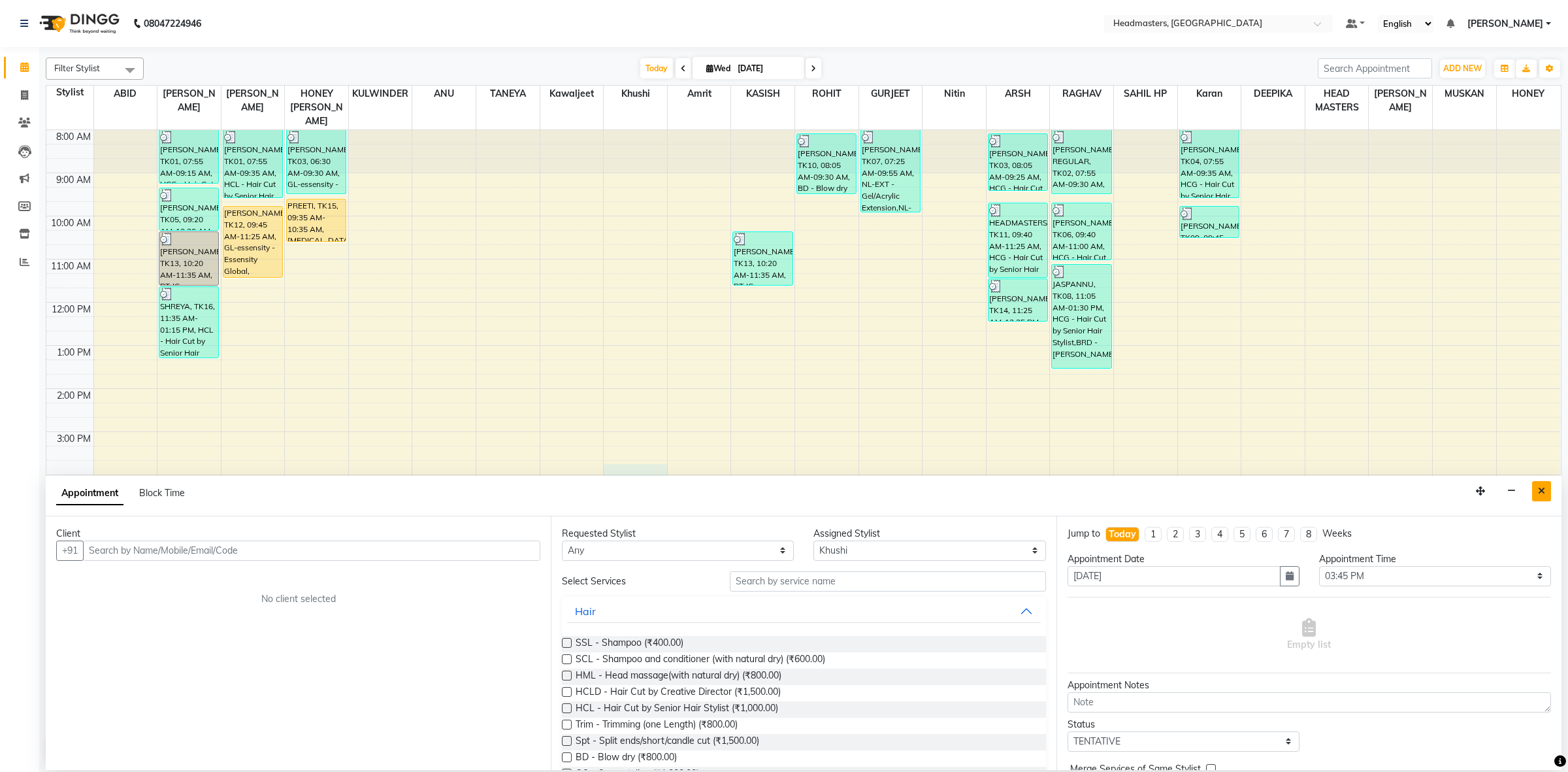
click at [1539, 488] on icon "Close" at bounding box center [1542, 491] width 8 height 9
